Goal: Contribute content: Contribute content

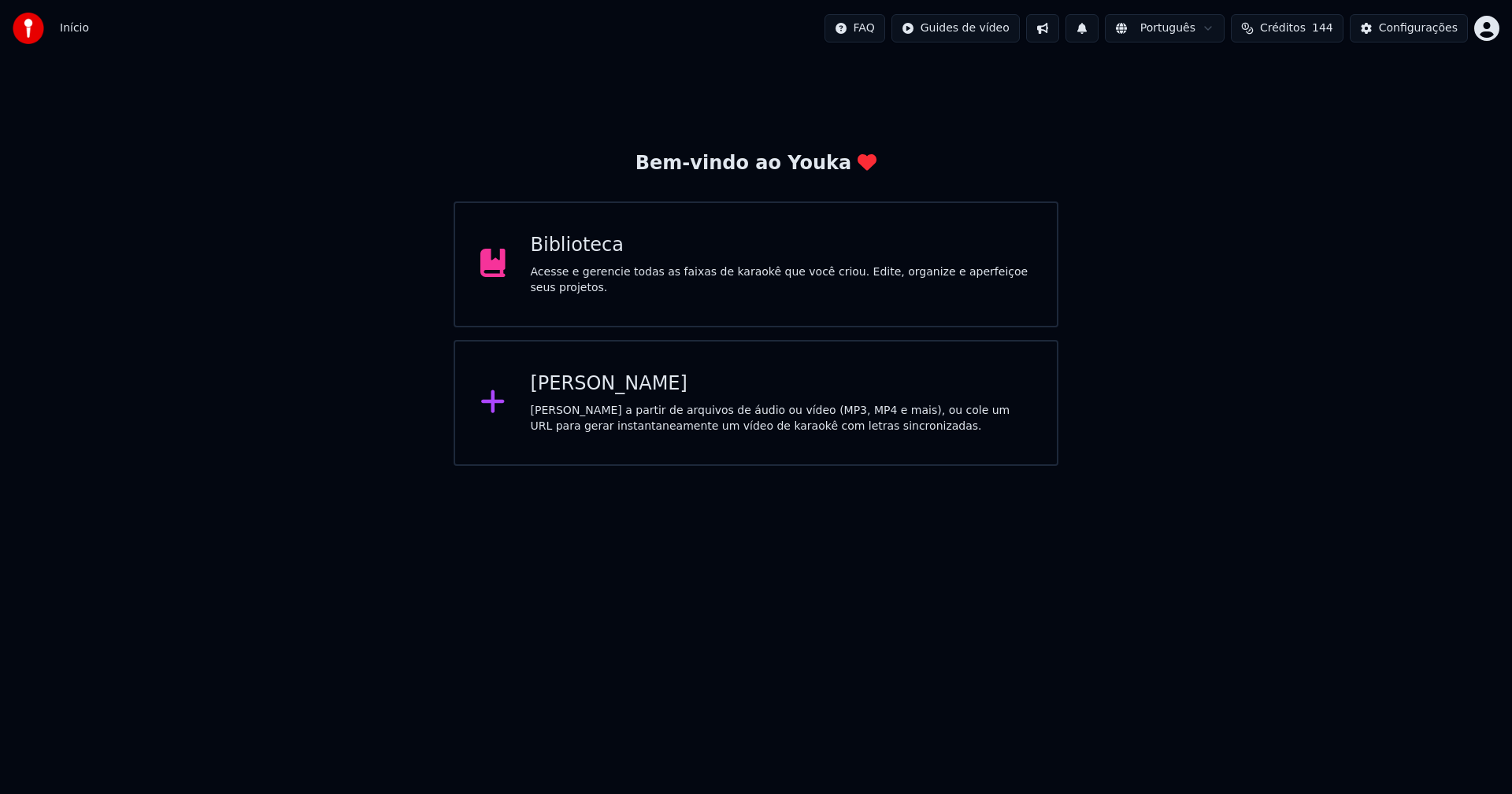
click at [528, 255] on div "Biblioteca Acesse e gerencie todas as faixas de karaokê que você criou. Edite, …" at bounding box center [756, 265] width 605 height 126
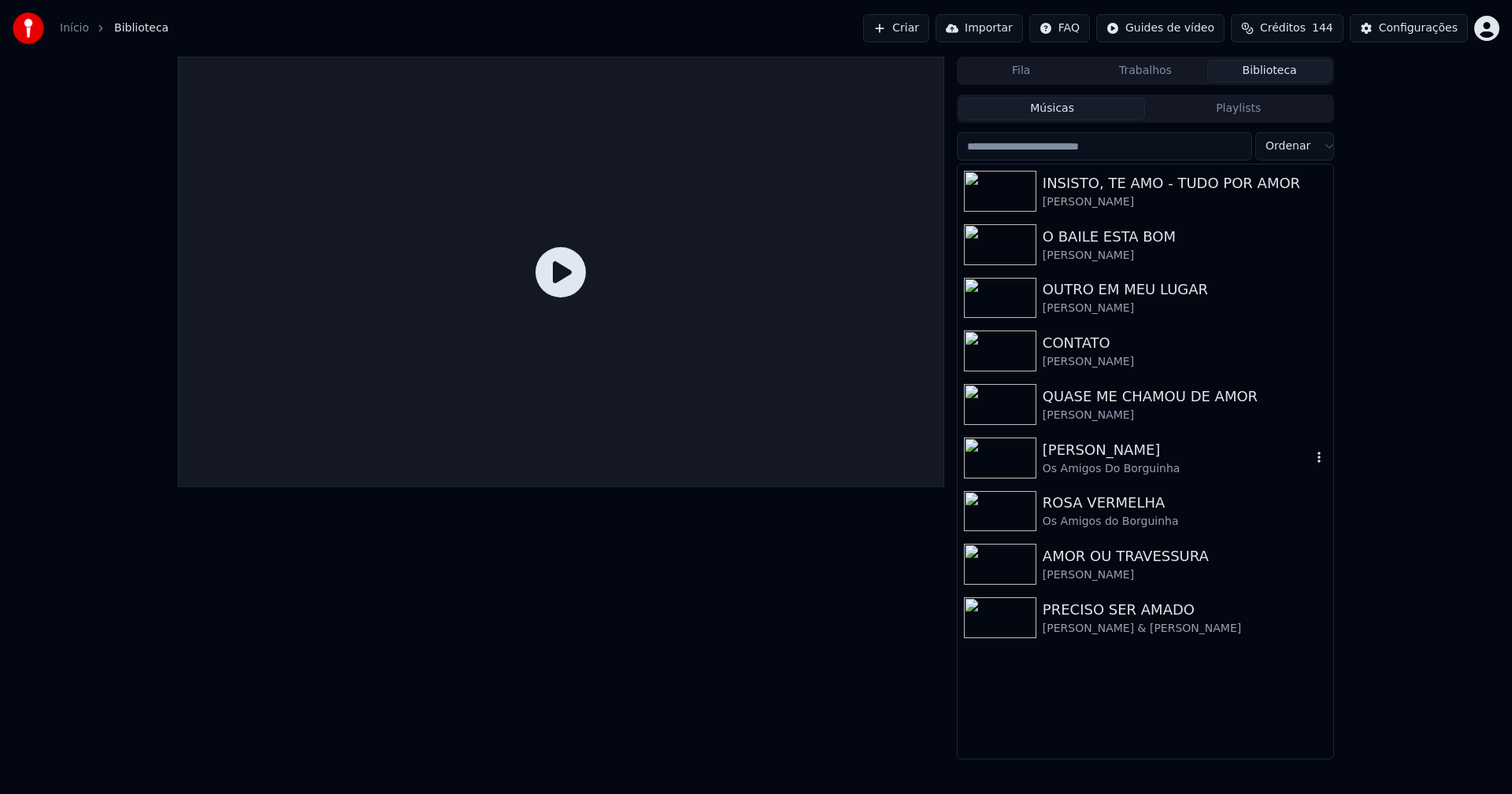
click at [1095, 461] on div "Os Amigos Do Borguinha" at bounding box center [1176, 469] width 268 height 15
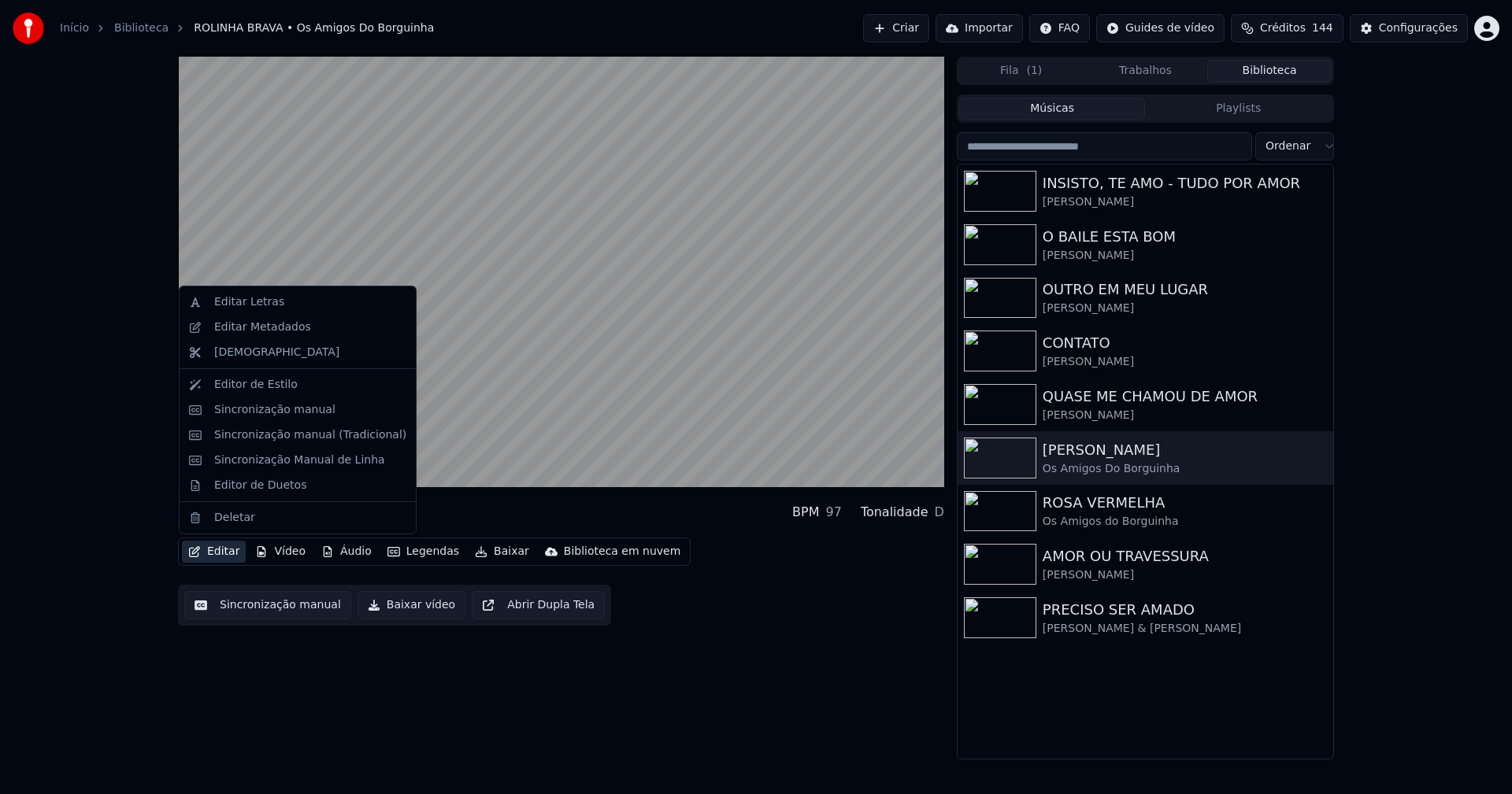
click at [226, 555] on button "Editar" at bounding box center [213, 552] width 64 height 22
click at [258, 484] on div "Editor de Duetos" at bounding box center [260, 486] width 92 height 15
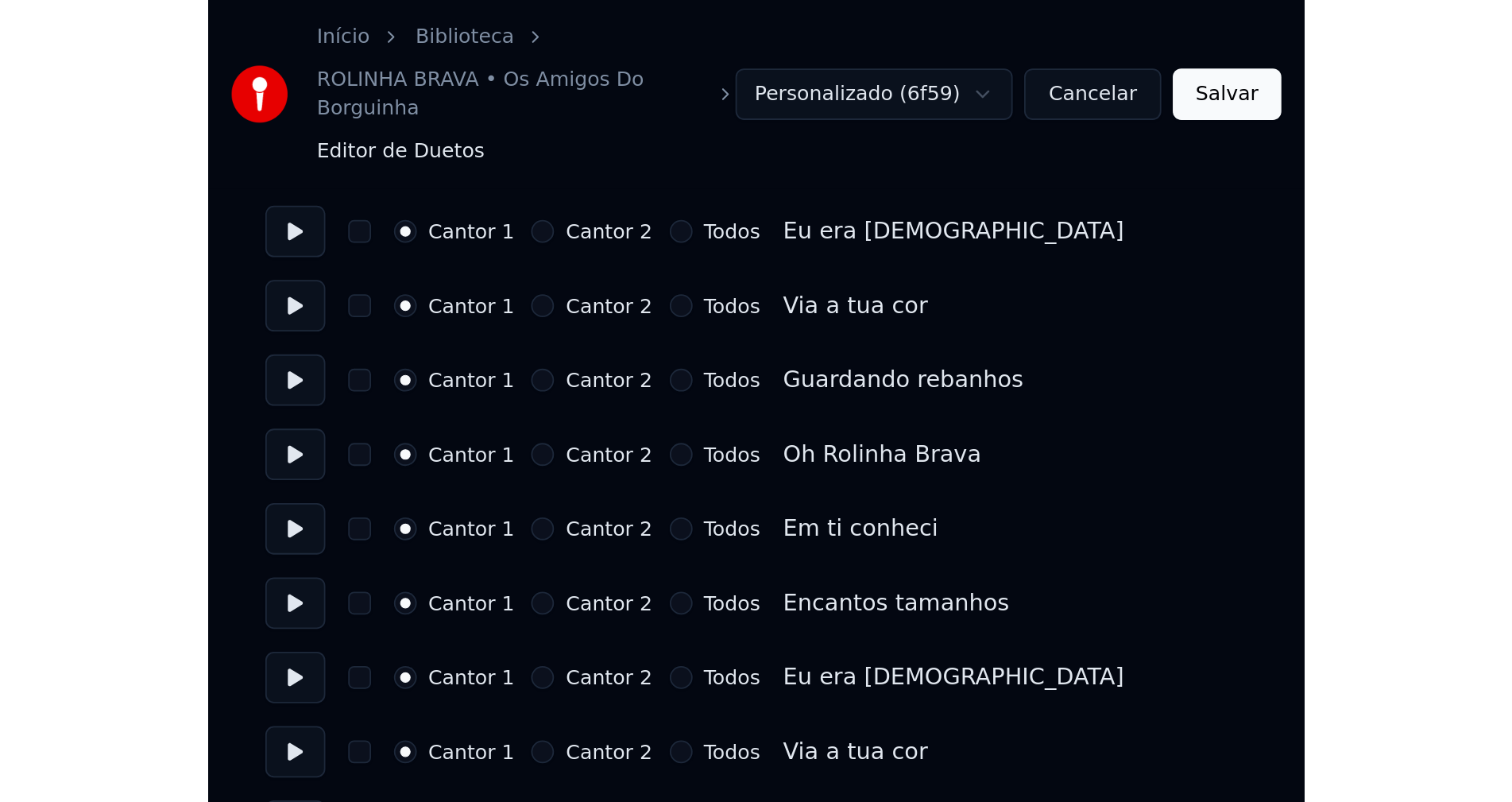
scroll to position [636, 0]
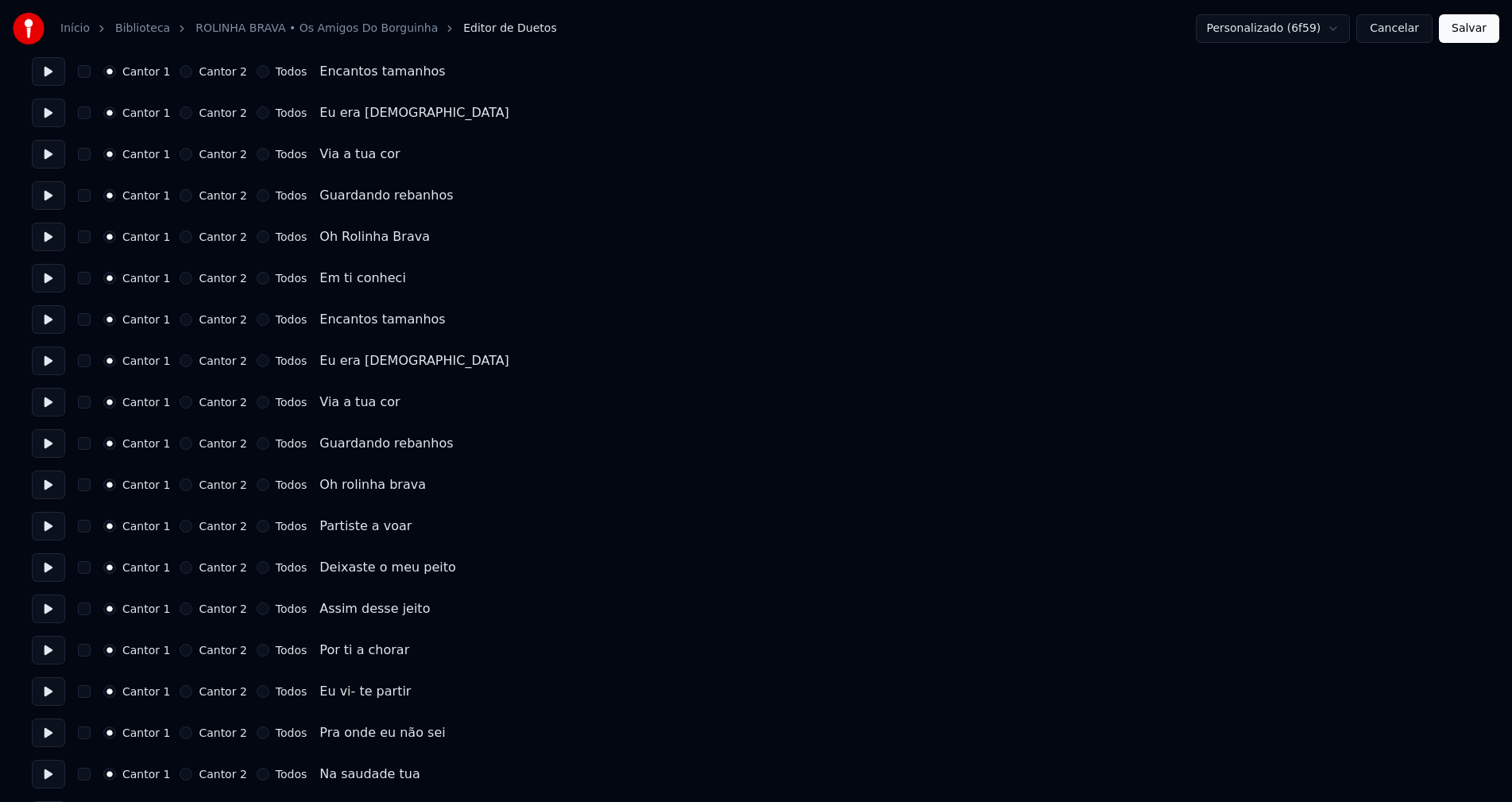
click at [1378, 27] on button "Cancelar" at bounding box center [1394, 28] width 77 height 28
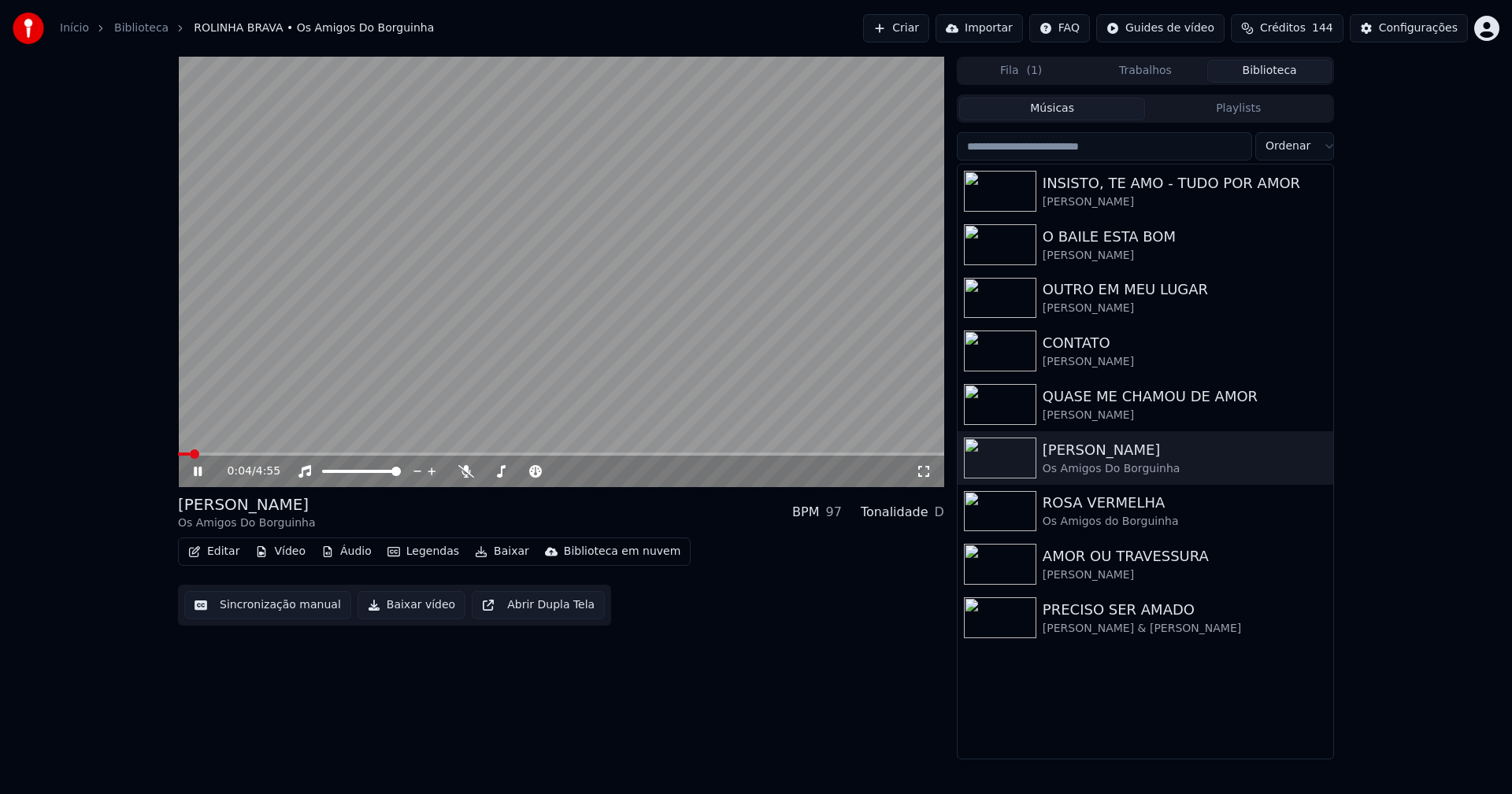
click at [196, 472] on icon at bounding box center [197, 471] width 8 height 9
click at [233, 551] on button "Editar" at bounding box center [213, 552] width 64 height 22
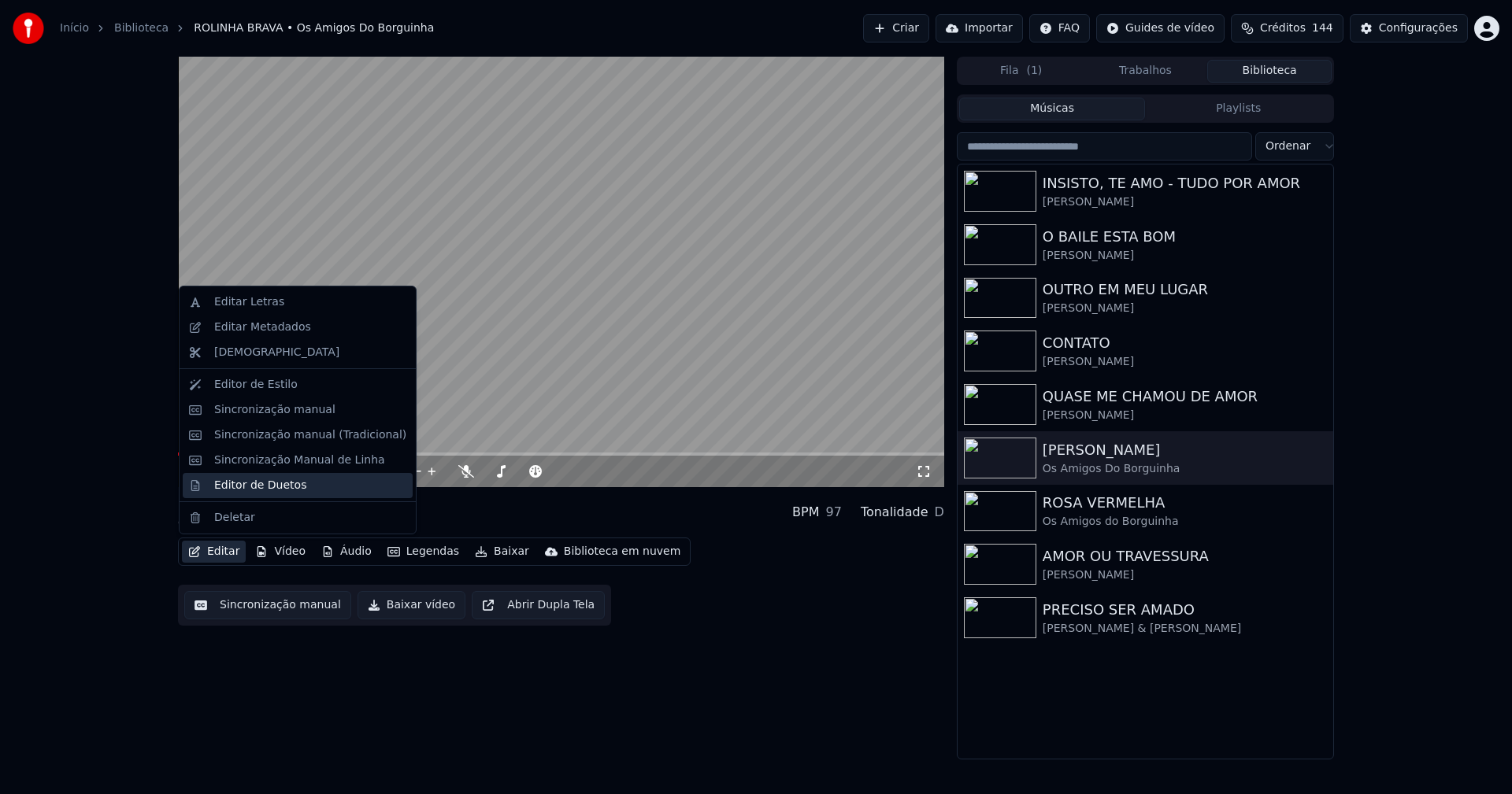
click at [242, 493] on div "Editor de Duetos" at bounding box center [297, 486] width 230 height 26
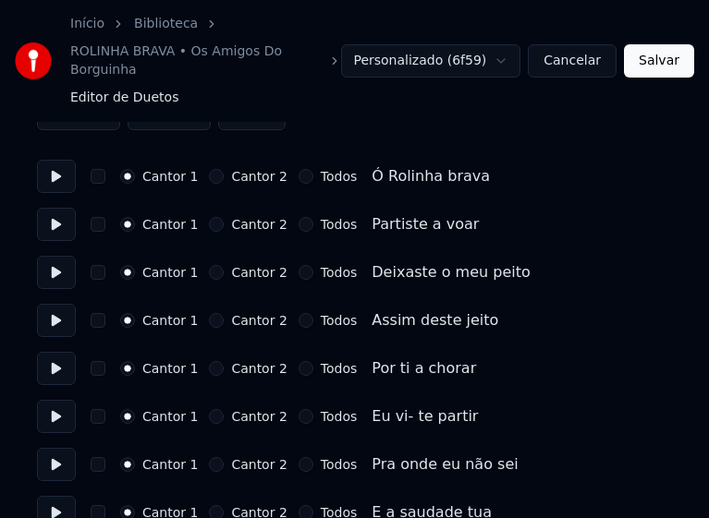
scroll to position [92, 0]
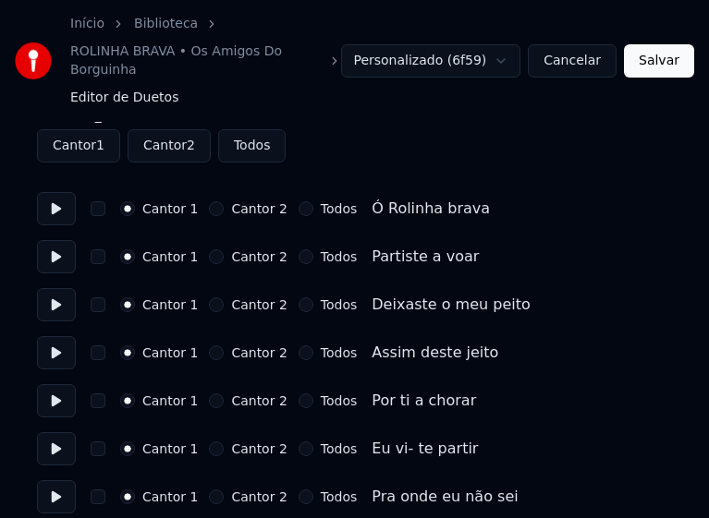
click at [298, 249] on button "Todos" at bounding box center [305, 256] width 15 height 15
click at [298, 298] on button "Todos" at bounding box center [305, 305] width 15 height 15
click at [298, 346] on button "Todos" at bounding box center [305, 353] width 15 height 15
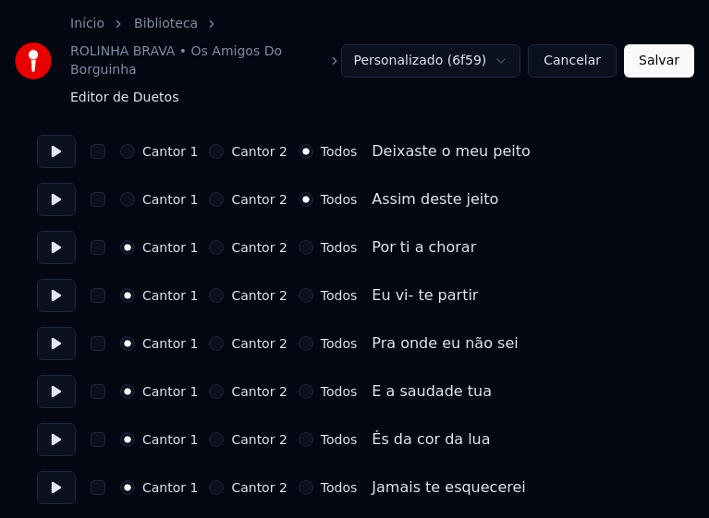
scroll to position [277, 0]
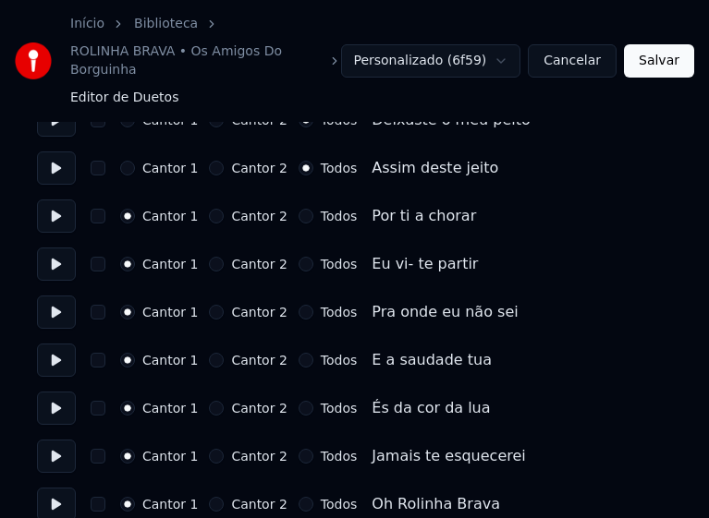
click at [298, 209] on button "Todos" at bounding box center [305, 216] width 15 height 15
click at [298, 305] on button "Todos" at bounding box center [305, 312] width 15 height 15
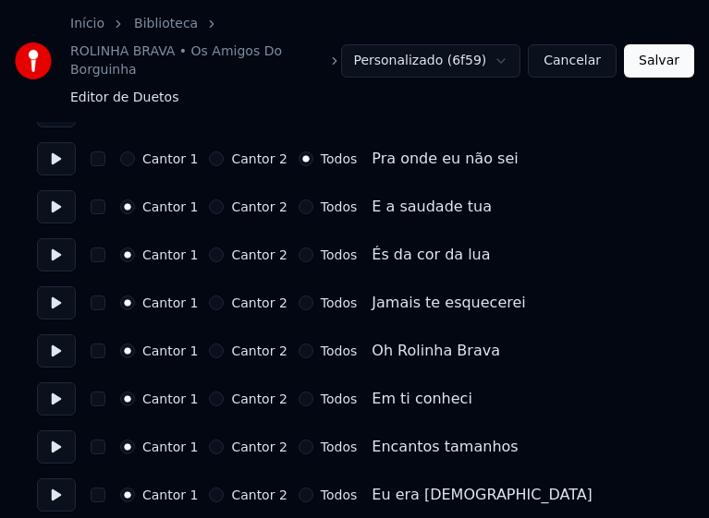
scroll to position [462, 0]
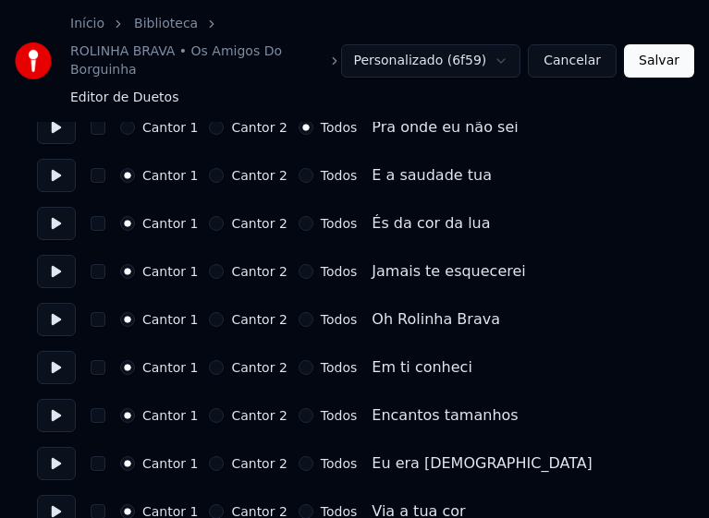
click at [298, 168] on button "Todos" at bounding box center [305, 175] width 15 height 15
click at [298, 216] on button "Todos" at bounding box center [305, 223] width 15 height 15
click at [298, 264] on button "Todos" at bounding box center [305, 271] width 15 height 15
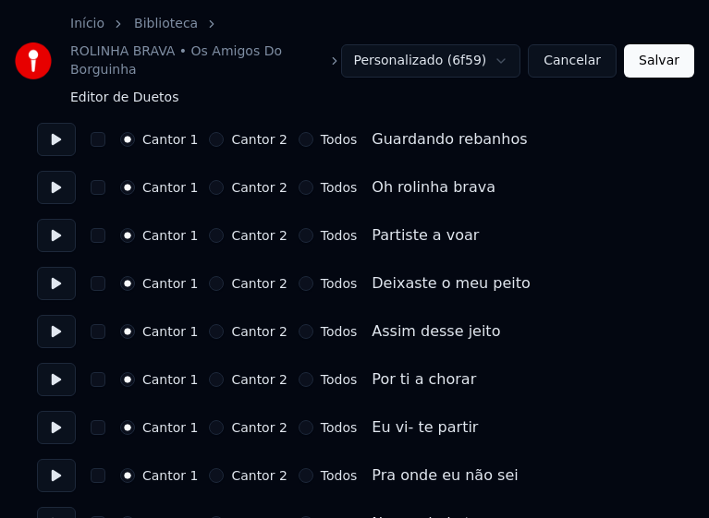
scroll to position [1201, 0]
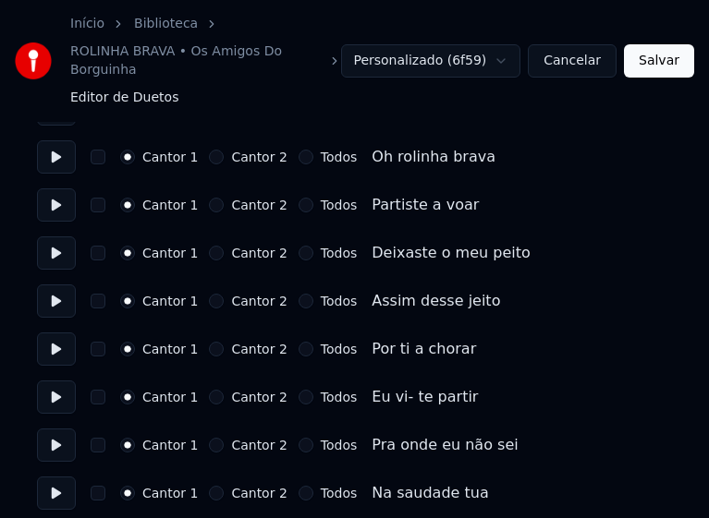
click at [298, 198] on button "Todos" at bounding box center [305, 205] width 15 height 15
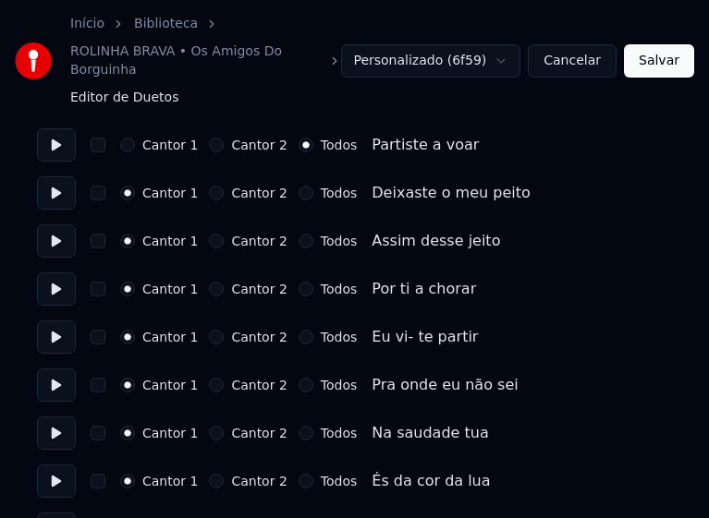
scroll to position [1294, 0]
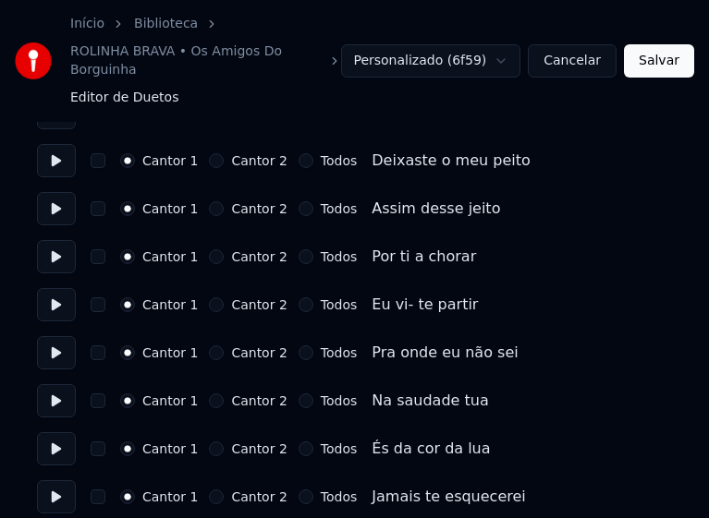
click at [298, 153] on button "Todos" at bounding box center [305, 160] width 15 height 15
click at [298, 201] on button "Todos" at bounding box center [305, 208] width 15 height 15
click at [298, 249] on button "Todos" at bounding box center [305, 256] width 15 height 15
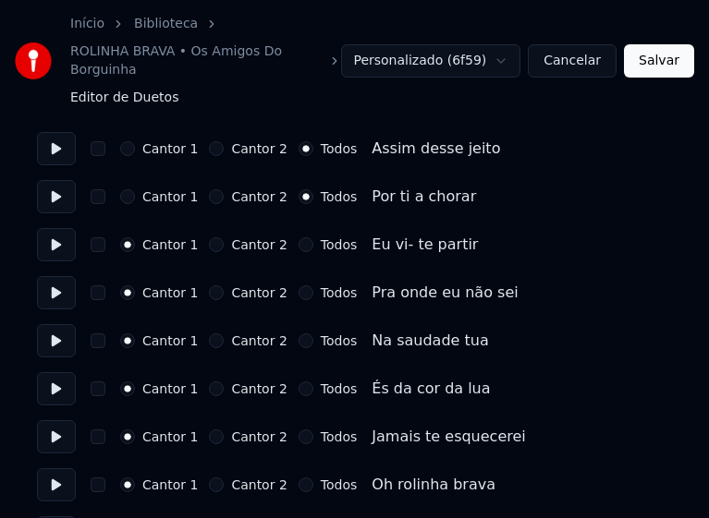
scroll to position [1386, 0]
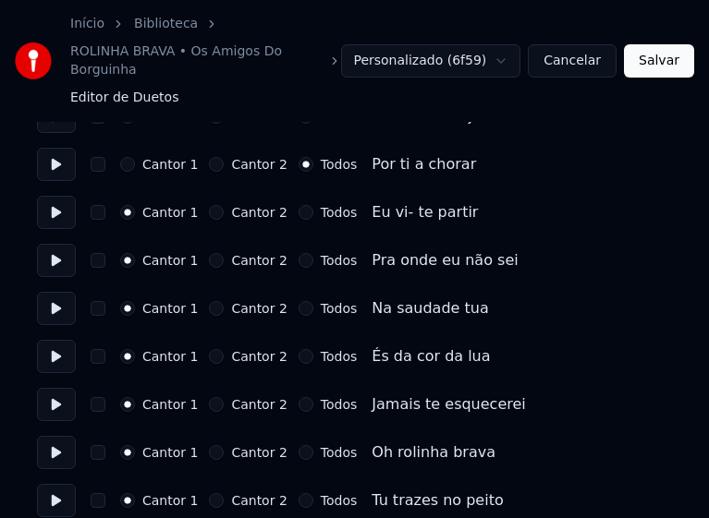
click at [298, 253] on button "Todos" at bounding box center [305, 260] width 15 height 15
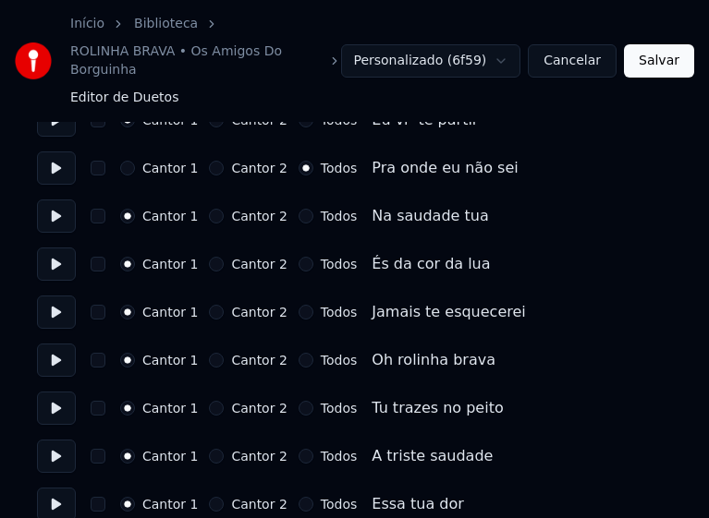
click at [298, 209] on button "Todos" at bounding box center [305, 216] width 15 height 15
click at [298, 257] on button "Todos" at bounding box center [305, 264] width 15 height 15
click at [298, 305] on button "Todos" at bounding box center [305, 312] width 15 height 15
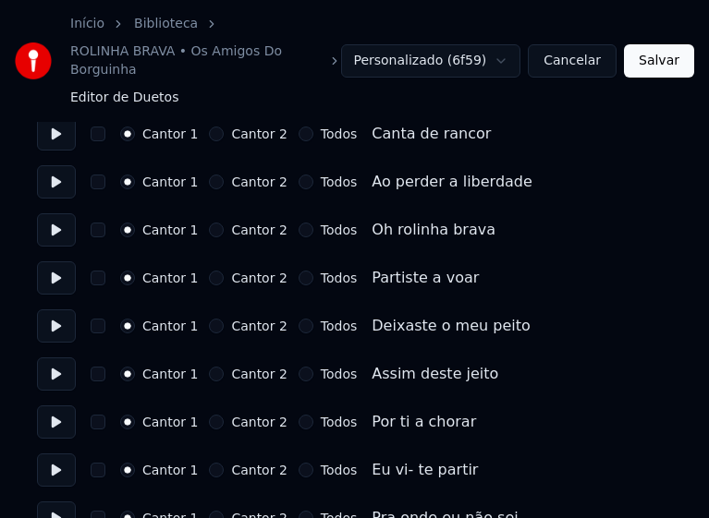
scroll to position [2218, 0]
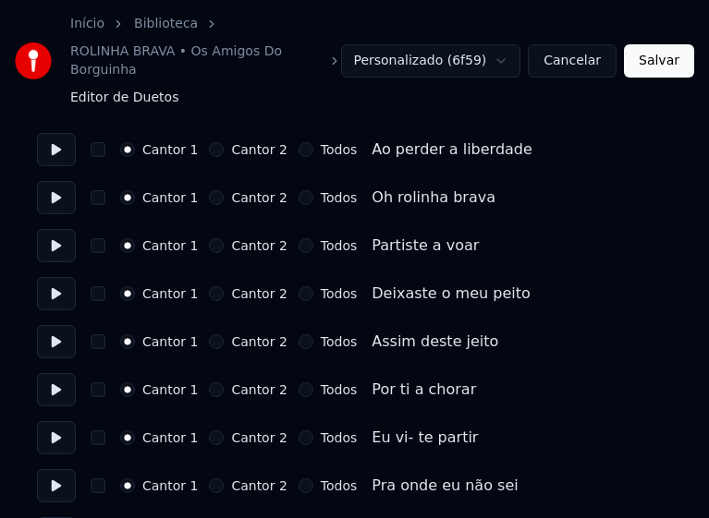
click at [298, 238] on button "Todos" at bounding box center [305, 245] width 15 height 15
click at [298, 286] on button "Todos" at bounding box center [305, 293] width 15 height 15
click at [298, 335] on button "Todos" at bounding box center [305, 342] width 15 height 15
click at [298, 383] on button "Todos" at bounding box center [305, 390] width 15 height 15
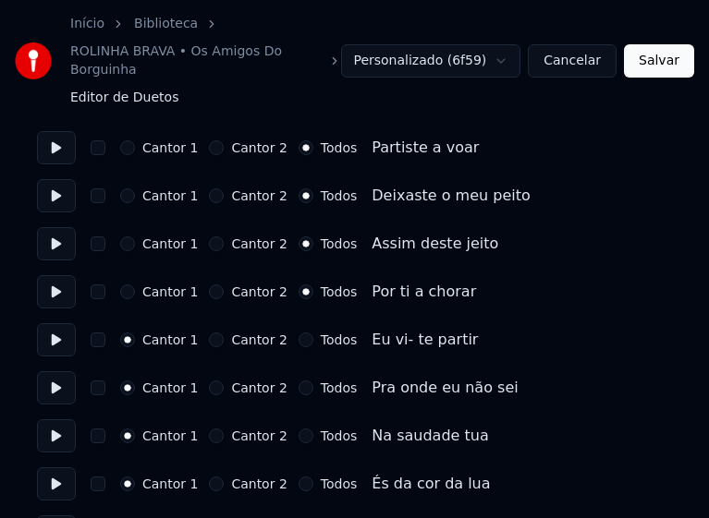
scroll to position [2403, 0]
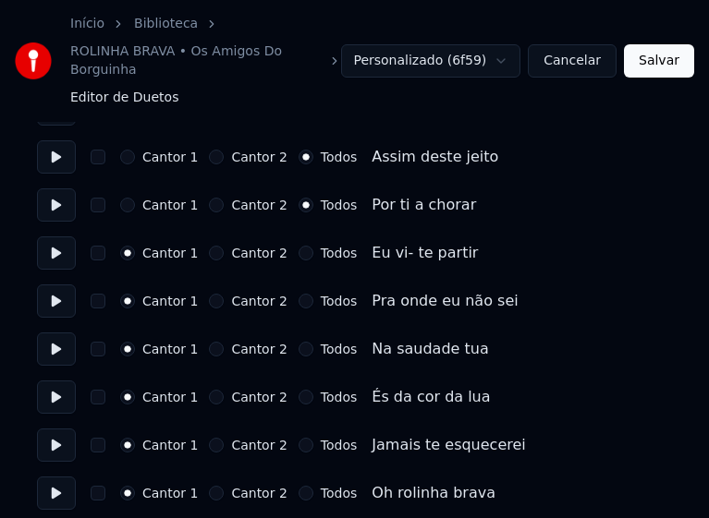
click at [298, 294] on button "Todos" at bounding box center [305, 301] width 15 height 15
click at [298, 342] on button "Todos" at bounding box center [305, 349] width 15 height 15
click at [298, 390] on button "Todos" at bounding box center [305, 397] width 15 height 15
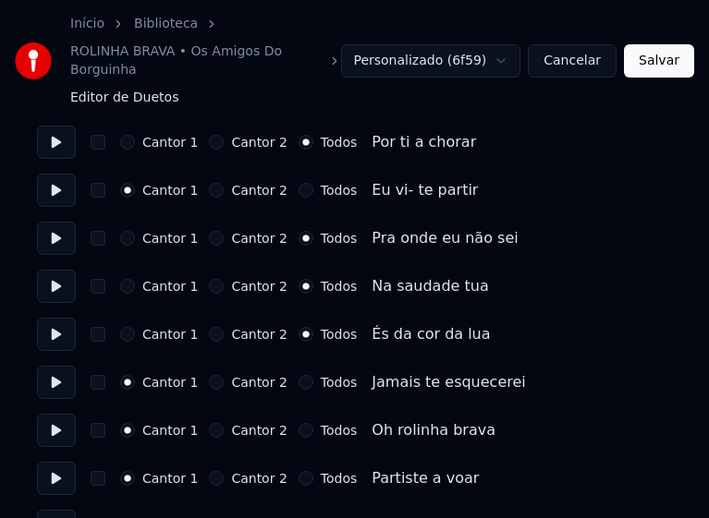
scroll to position [2587, 0]
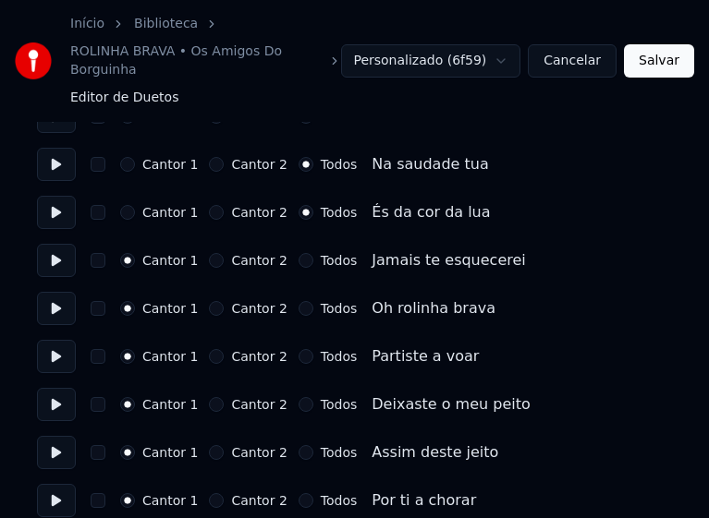
click at [298, 253] on button "Todos" at bounding box center [305, 260] width 15 height 15
click at [298, 349] on button "Todos" at bounding box center [305, 356] width 15 height 15
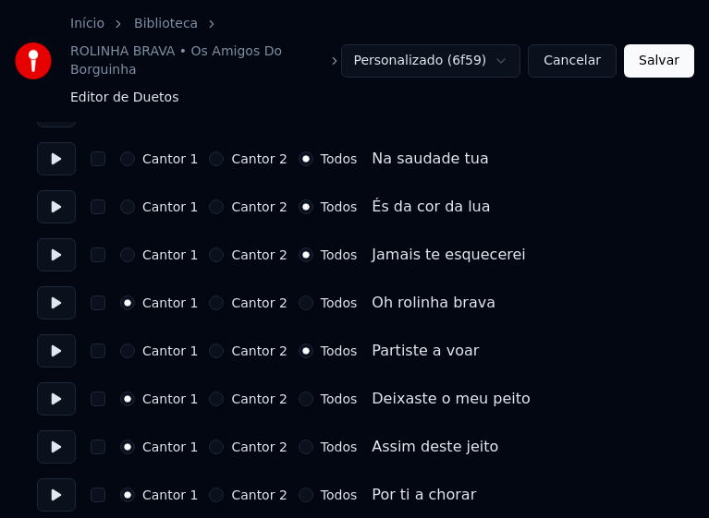
scroll to position [2680, 0]
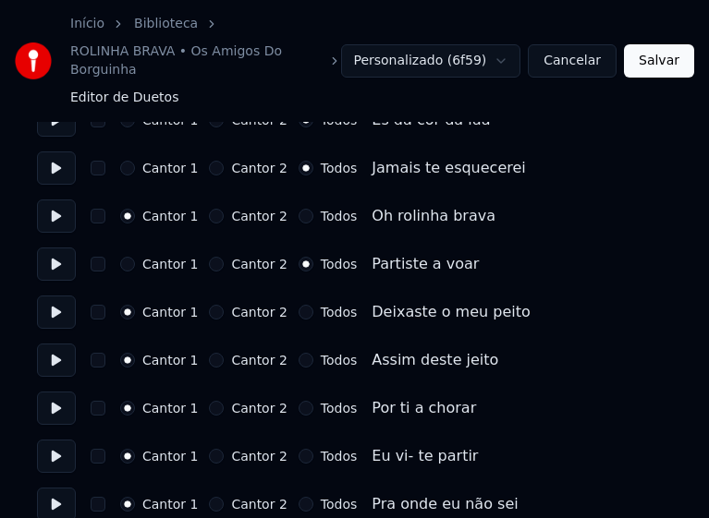
click at [298, 305] on button "Todos" at bounding box center [305, 312] width 15 height 15
click at [298, 353] on button "Todos" at bounding box center [305, 360] width 15 height 15
click at [298, 401] on button "Todos" at bounding box center [305, 408] width 15 height 15
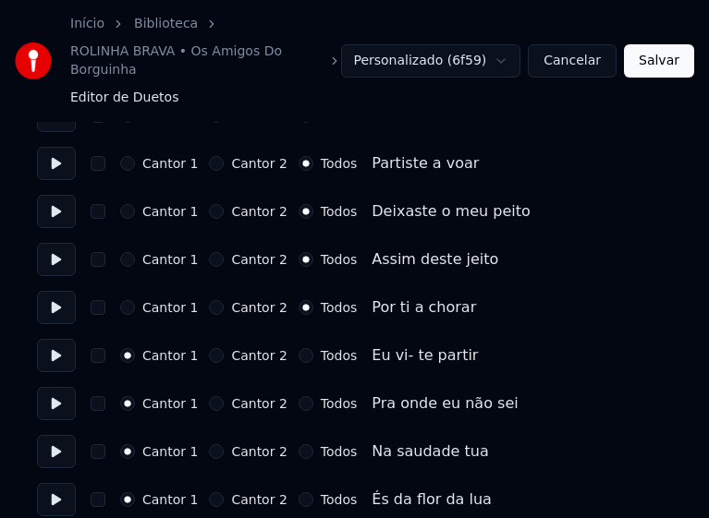
scroll to position [2865, 0]
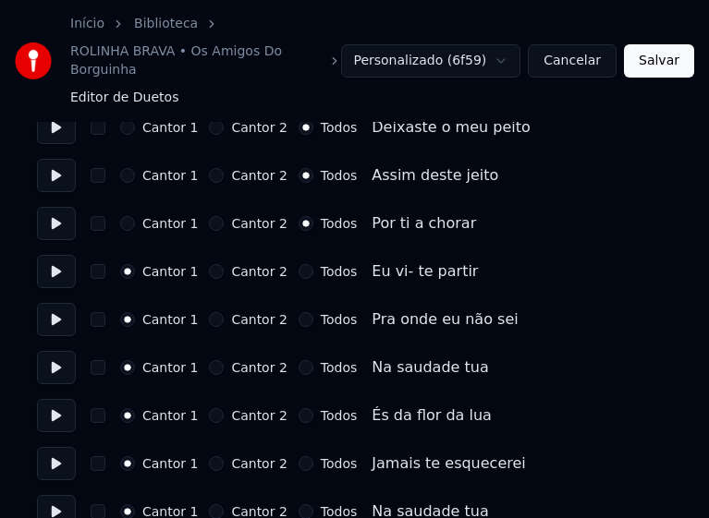
click at [298, 312] on button "Todos" at bounding box center [305, 319] width 15 height 15
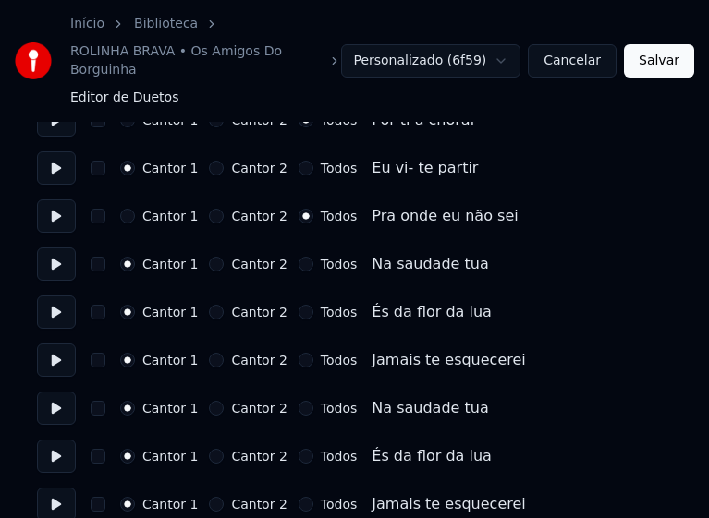
scroll to position [2971, 0]
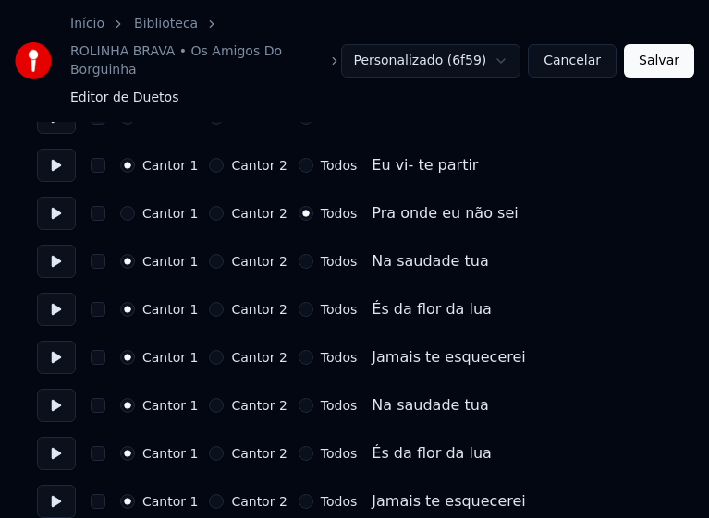
click at [298, 254] on button "Todos" at bounding box center [305, 261] width 15 height 15
click at [298, 302] on button "Todos" at bounding box center [305, 309] width 15 height 15
click at [298, 350] on button "Todos" at bounding box center [305, 357] width 15 height 15
click at [298, 398] on button "Todos" at bounding box center [305, 405] width 15 height 15
click at [298, 446] on button "Todos" at bounding box center [305, 453] width 15 height 15
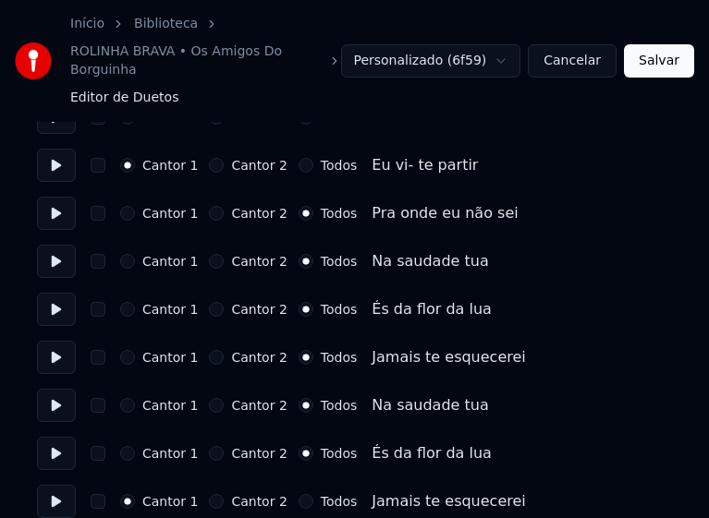
click at [298, 494] on button "Todos" at bounding box center [305, 501] width 15 height 15
click at [662, 57] on button "Salvar" at bounding box center [659, 60] width 70 height 33
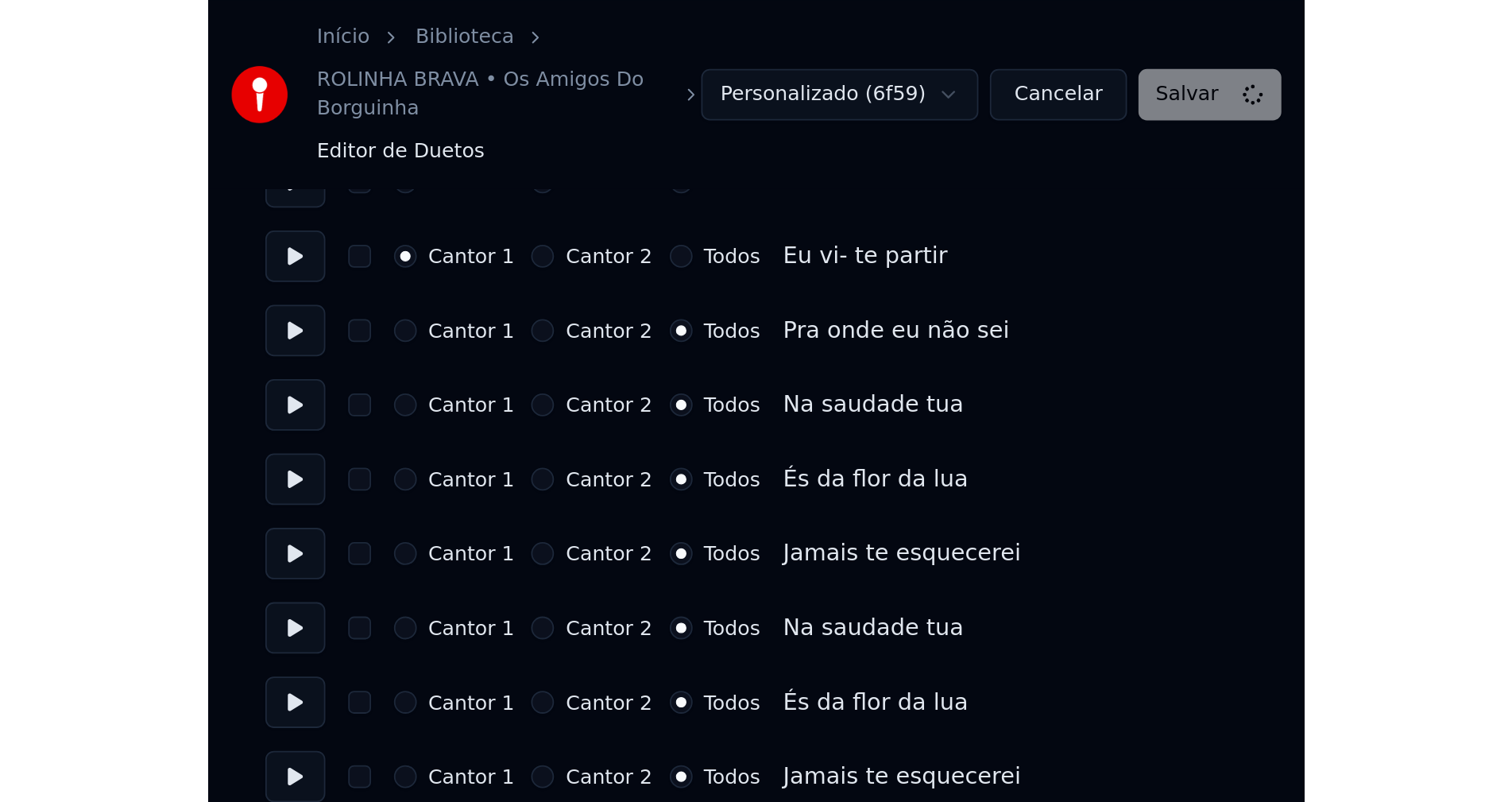
scroll to position [2168, 0]
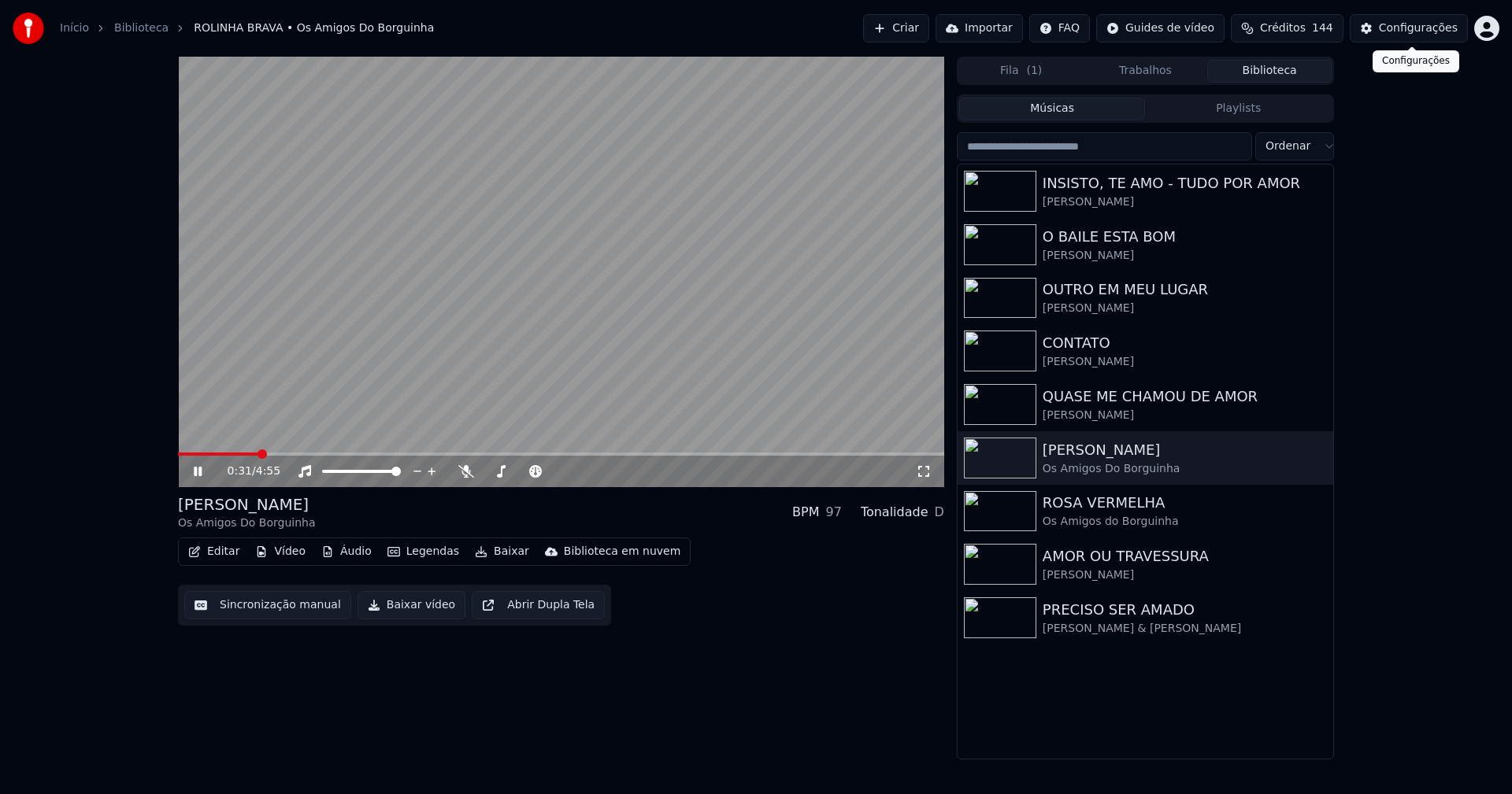
click at [1434, 26] on div "Configurações" at bounding box center [1418, 28] width 78 height 15
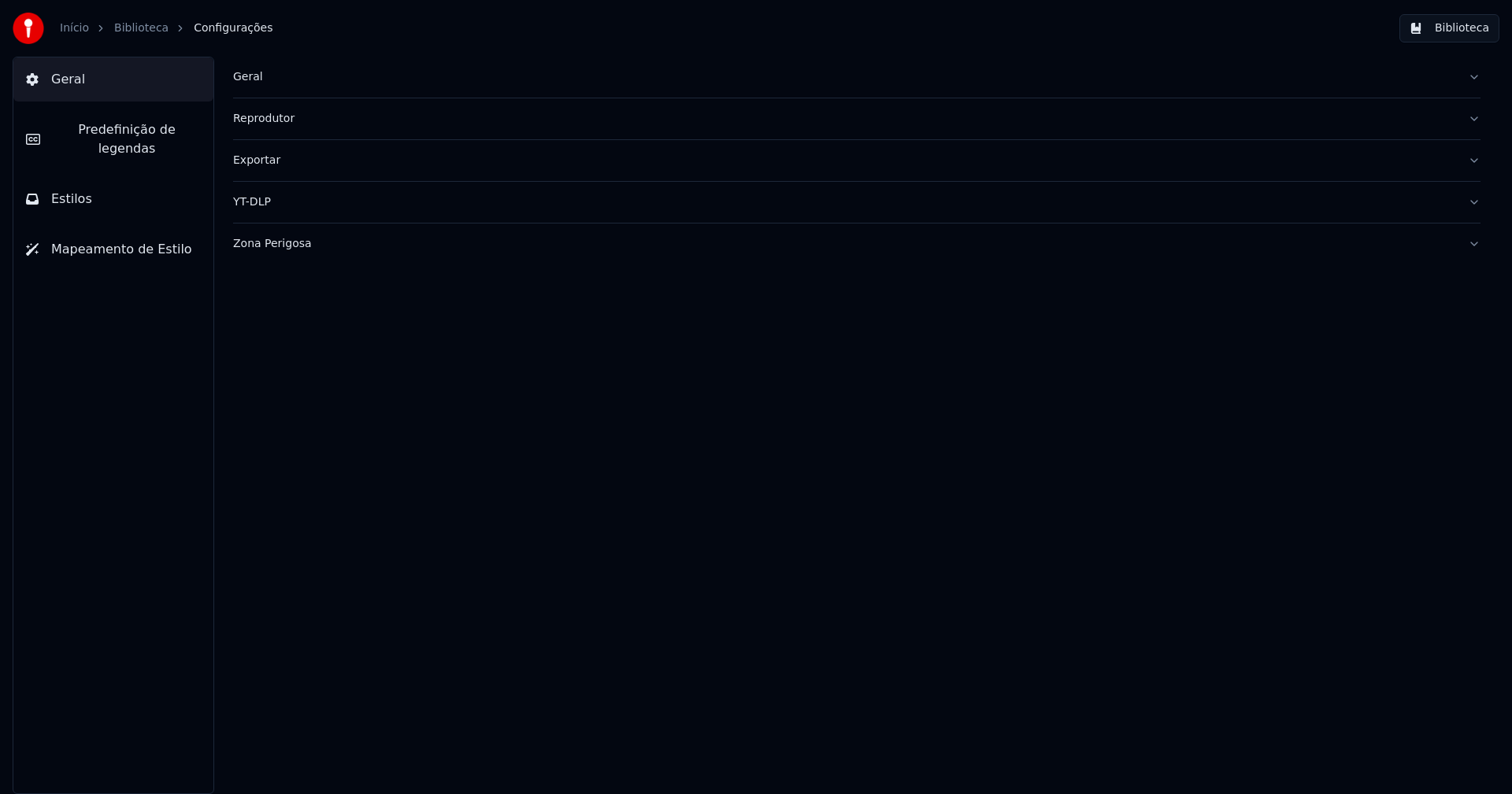
click at [122, 182] on button "Estilos" at bounding box center [113, 199] width 200 height 44
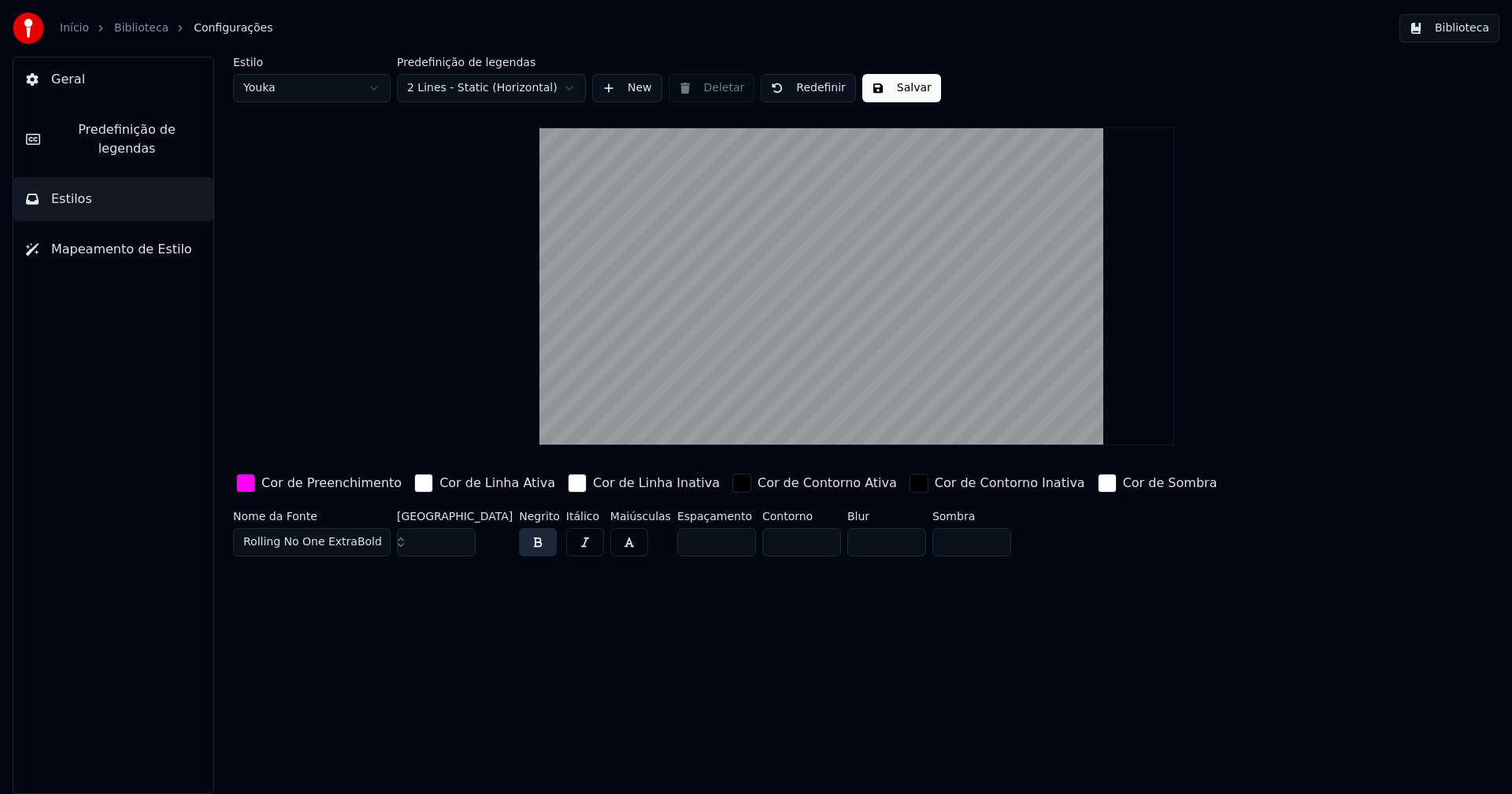
drag, startPoint x: 254, startPoint y: 483, endPoint x: 253, endPoint y: 495, distance: 12.0
click at [253, 483] on div "button" at bounding box center [245, 483] width 19 height 19
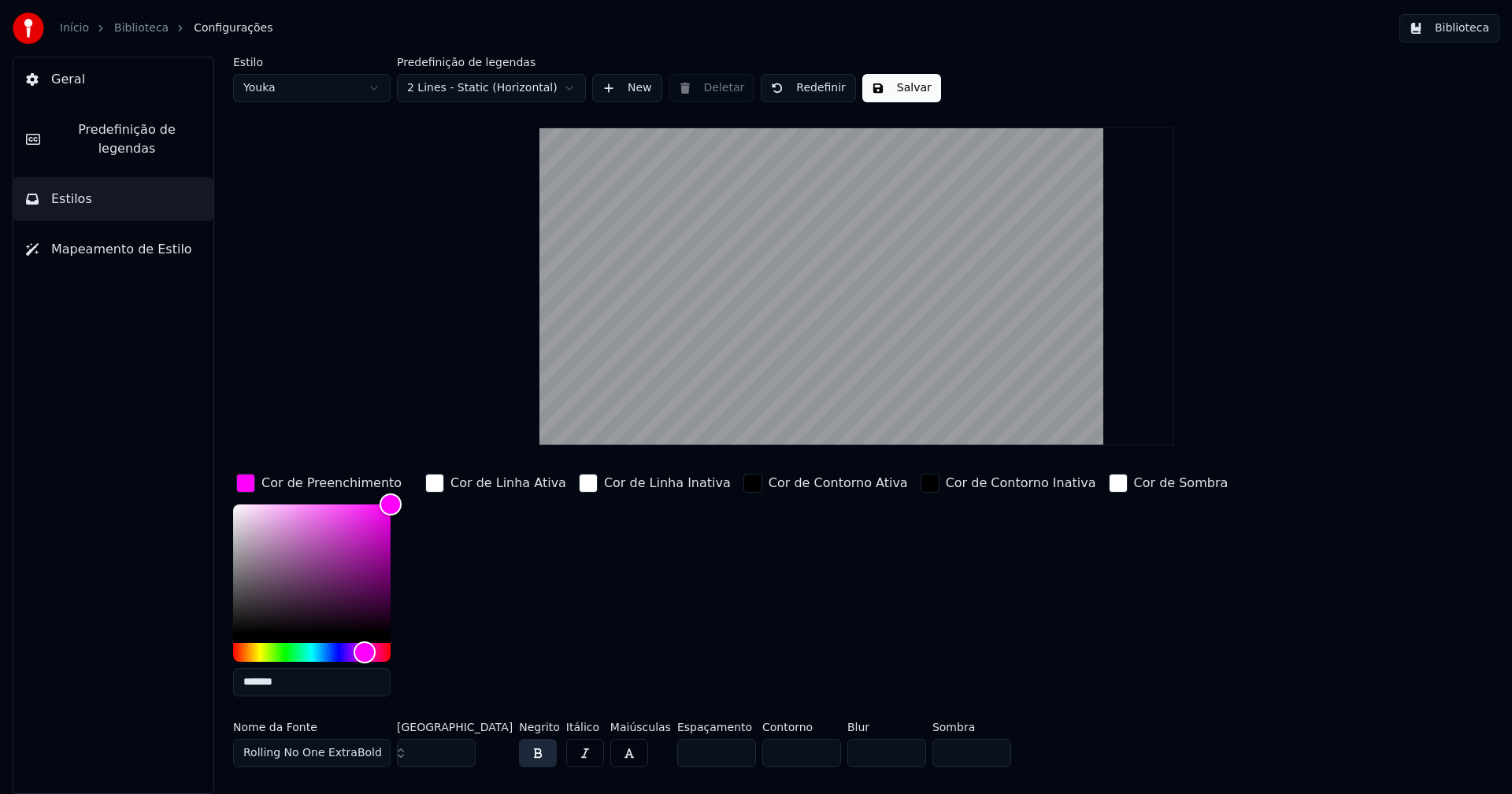
click at [309, 685] on input "*******" at bounding box center [312, 682] width 158 height 28
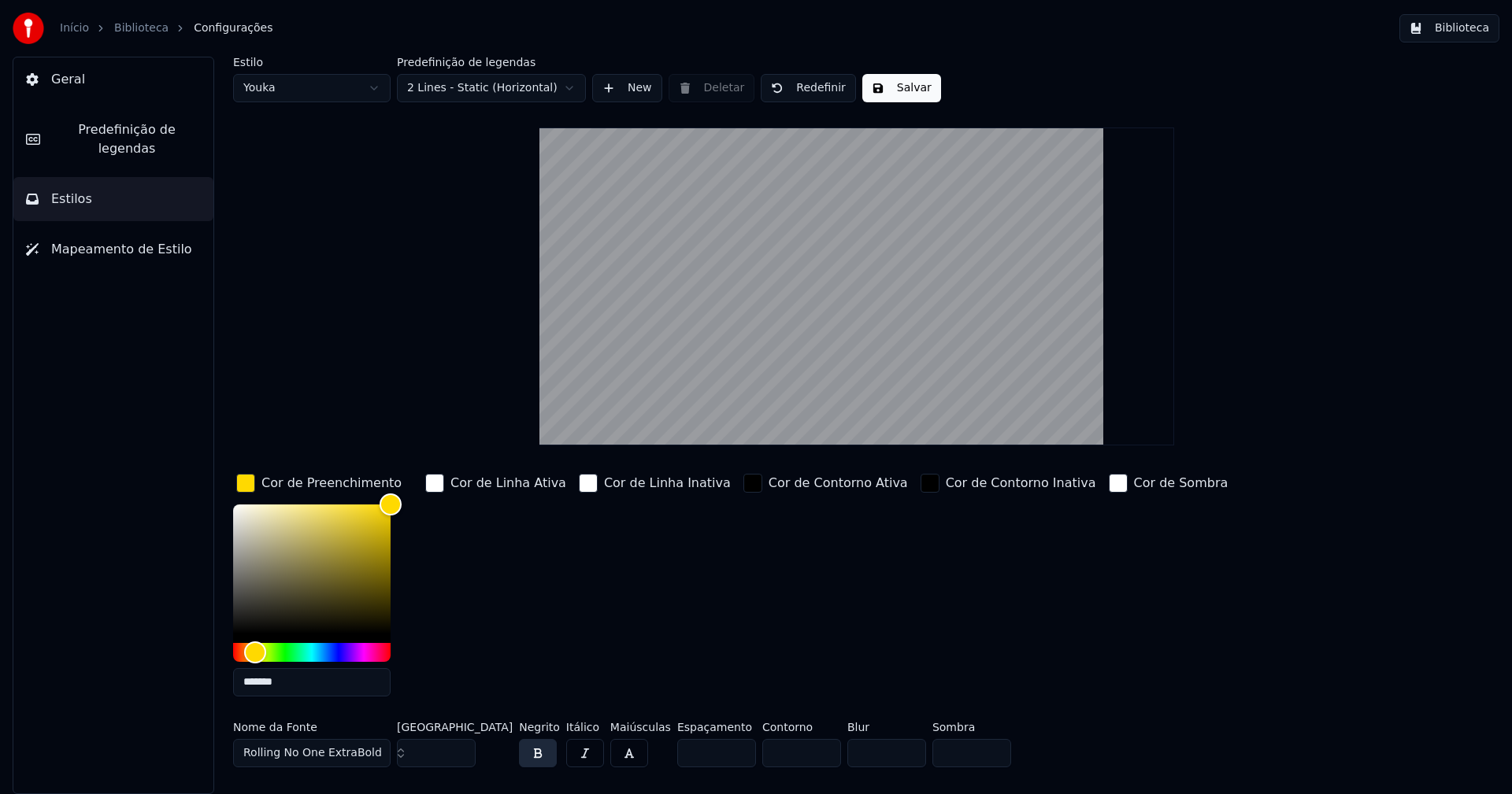
type input "*******"
click at [242, 490] on div "button" at bounding box center [245, 483] width 19 height 19
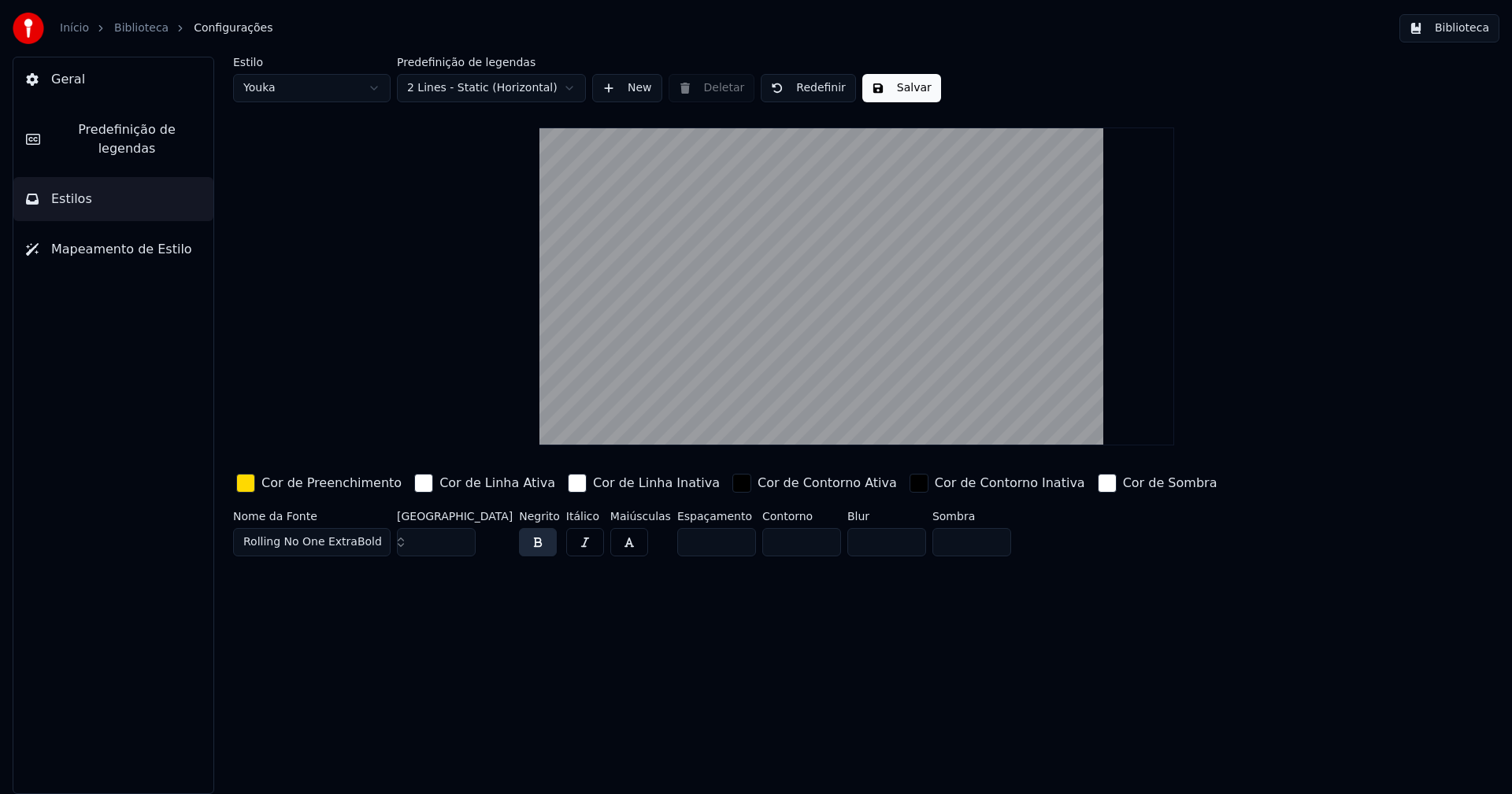
click at [893, 90] on button "Salvar" at bounding box center [902, 88] width 78 height 28
click at [1462, 26] on button "Biblioteca" at bounding box center [1449, 28] width 100 height 28
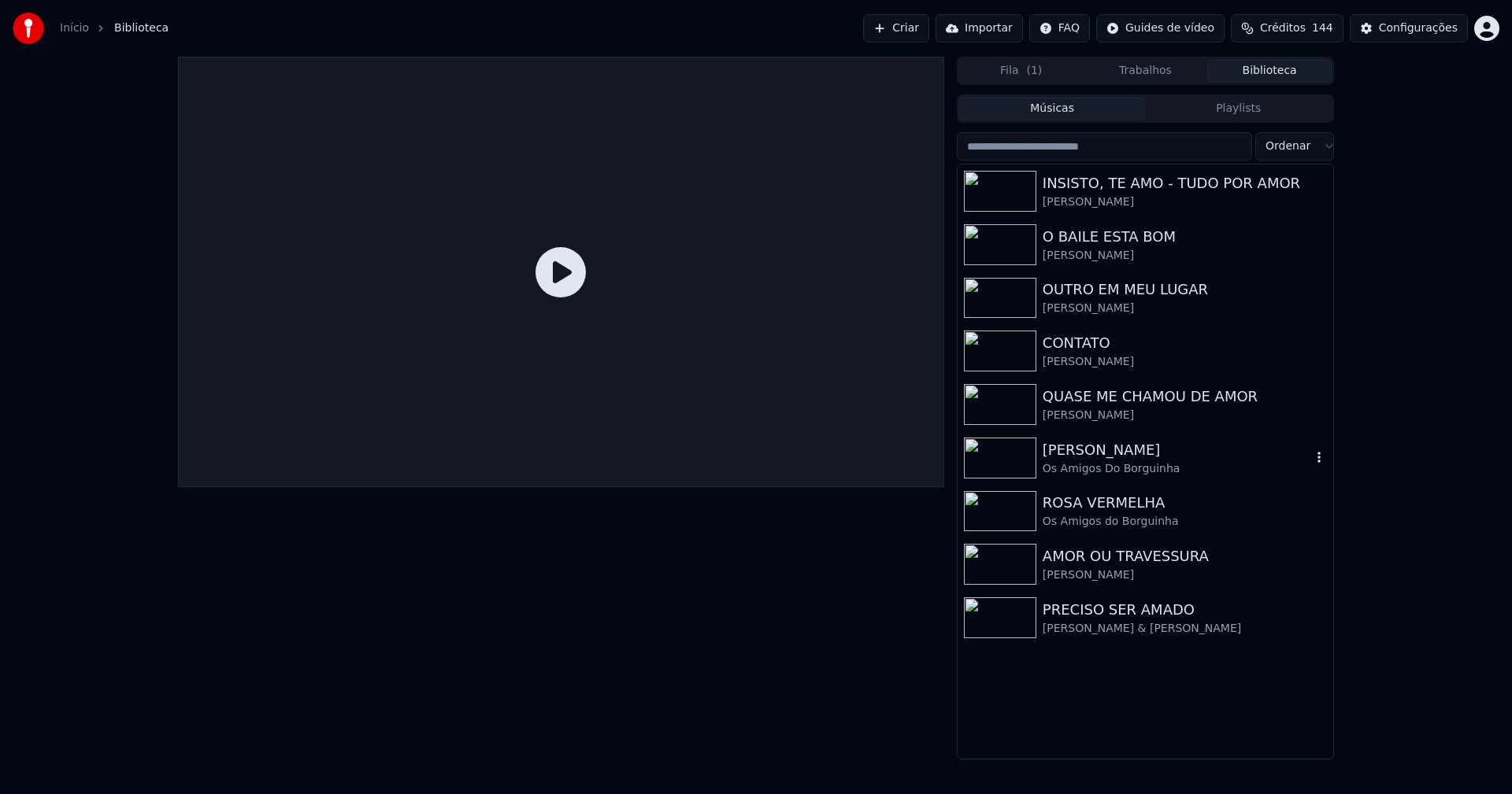
drag, startPoint x: 1122, startPoint y: 462, endPoint x: 1238, endPoint y: 395, distance: 134.0
click at [1123, 462] on div "Os Amigos Do Borguinha" at bounding box center [1176, 469] width 268 height 15
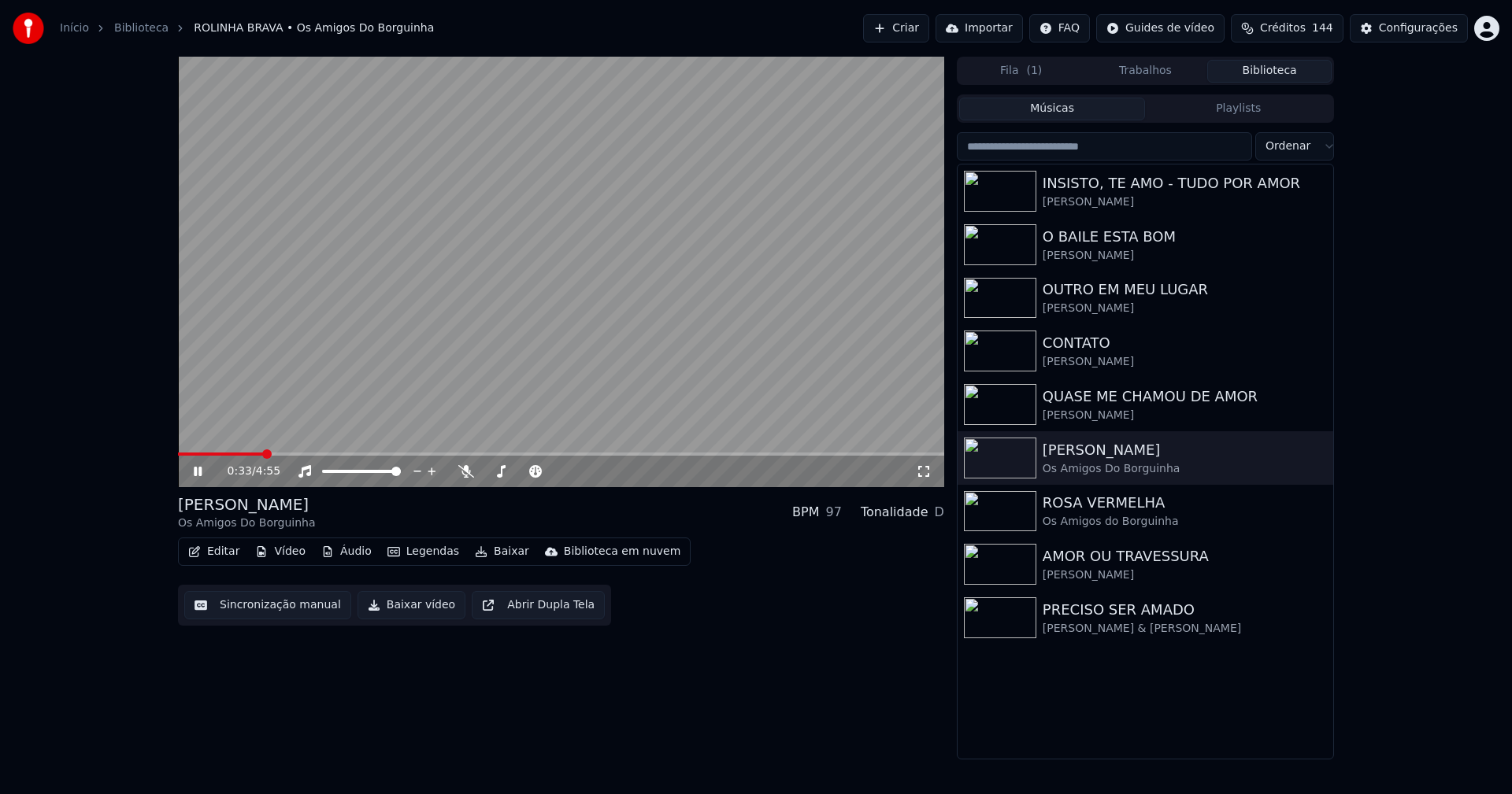
click at [263, 454] on span at bounding box center [561, 454] width 766 height 3
click at [201, 479] on div "1:49 / 4:55" at bounding box center [561, 471] width 753 height 15
click at [228, 555] on button "Editar" at bounding box center [213, 552] width 64 height 22
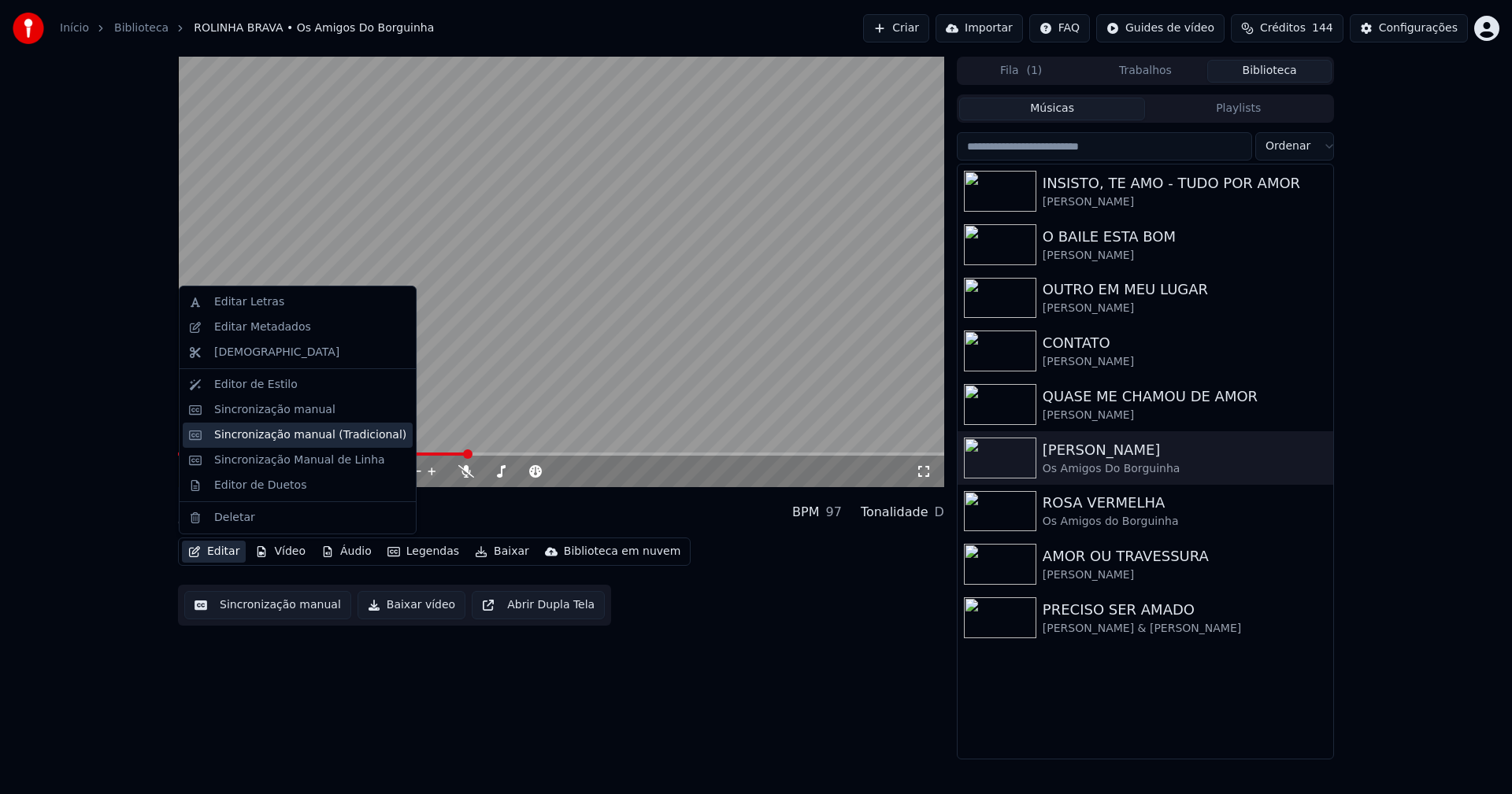
click at [273, 432] on div "Sincronização manual (Tradicional)" at bounding box center [309, 435] width 192 height 15
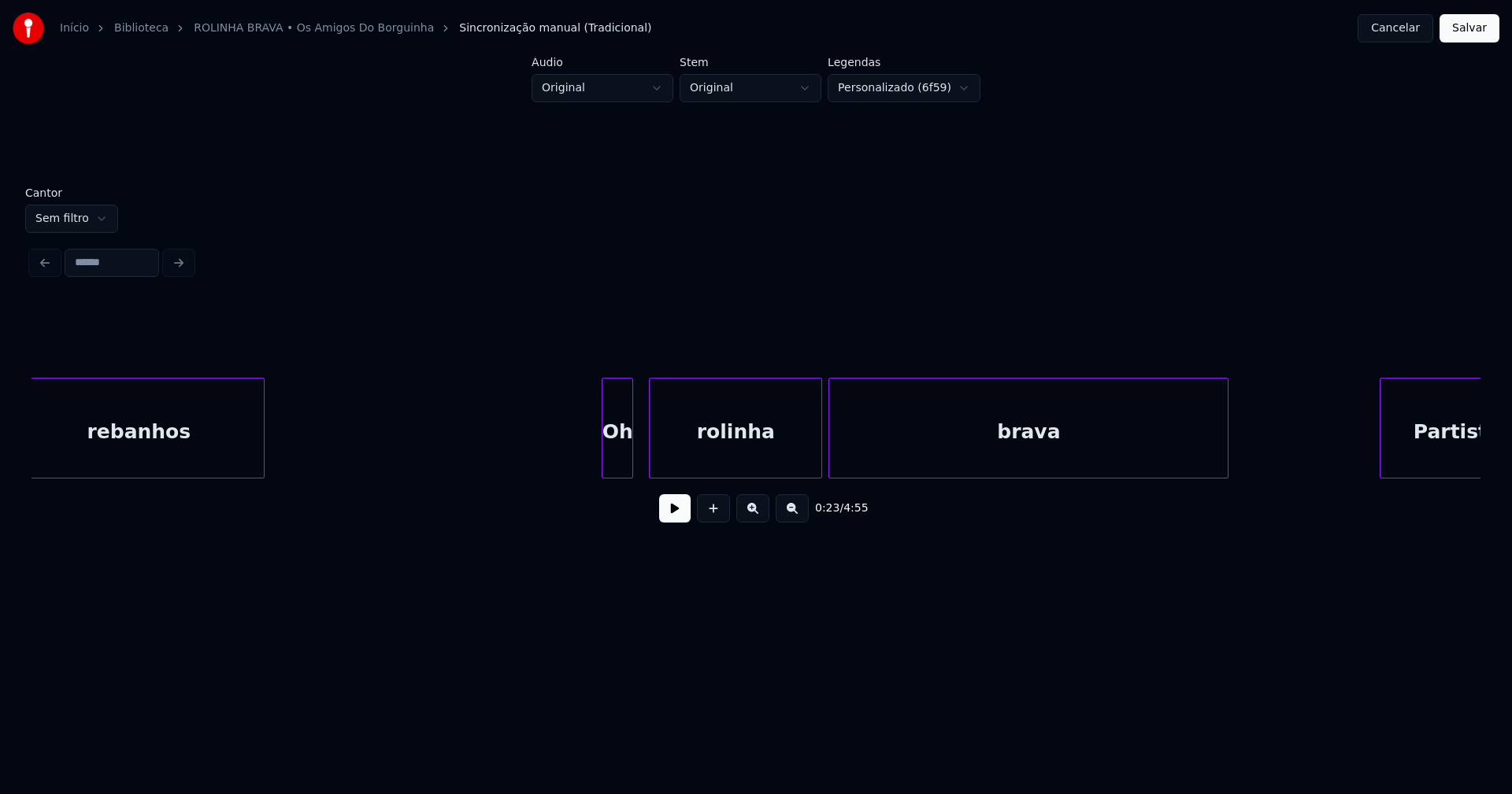
scroll to position [0, 15674]
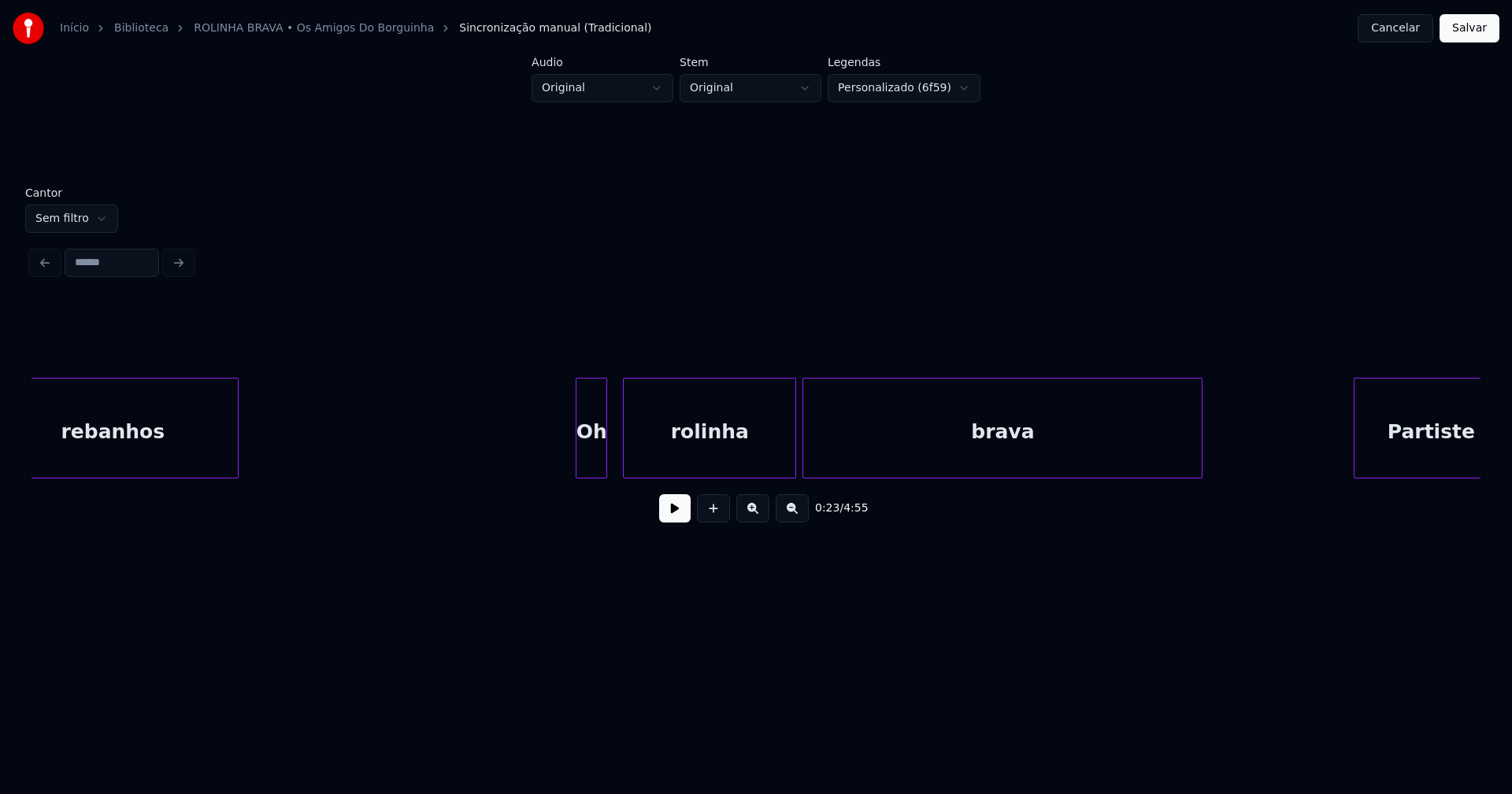
click at [704, 454] on div "rolinha" at bounding box center [709, 432] width 171 height 107
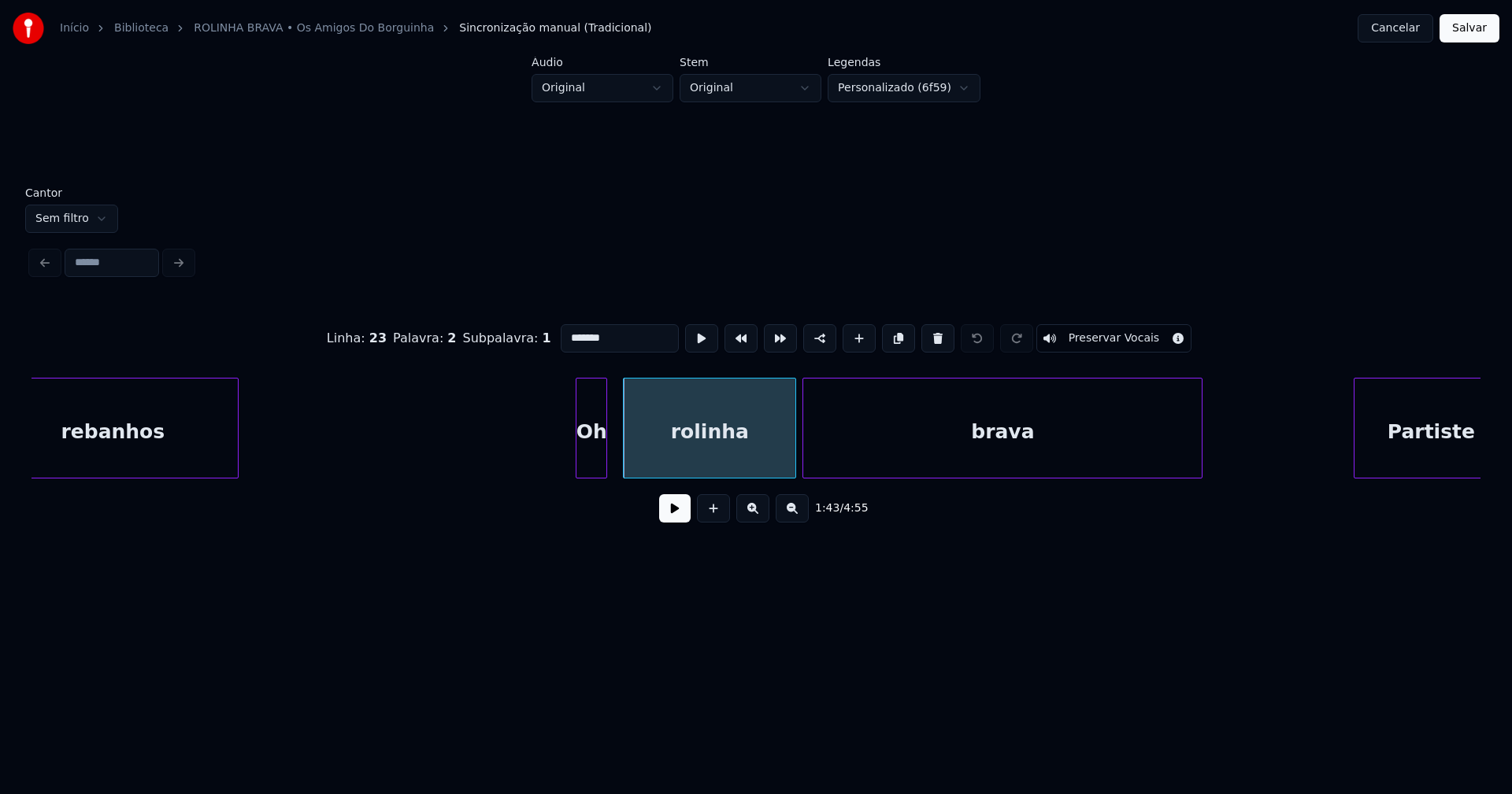
click at [564, 331] on input "*******" at bounding box center [620, 338] width 118 height 28
click at [888, 445] on div "brava" at bounding box center [1003, 432] width 399 height 107
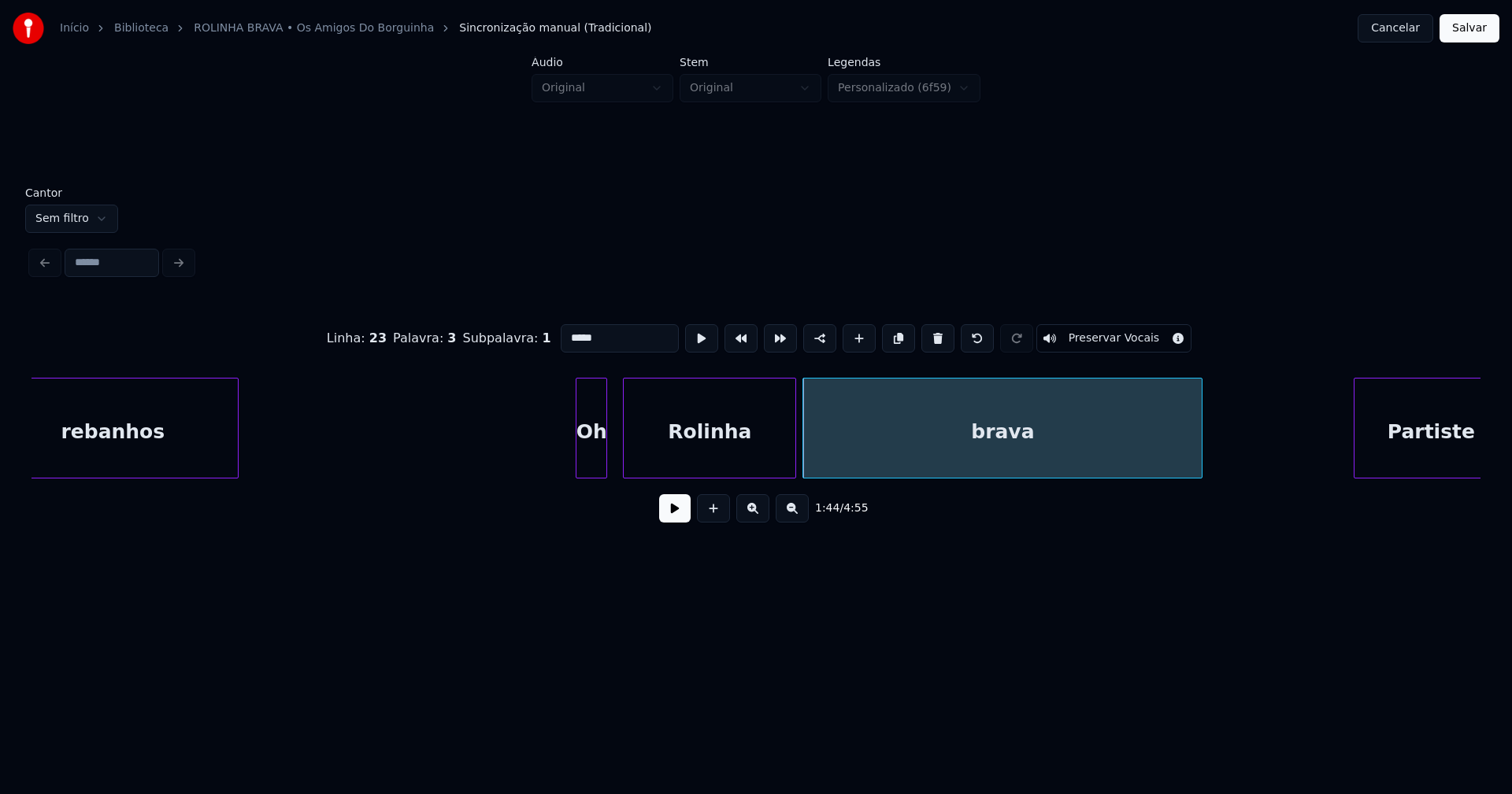
click at [564, 330] on input "*****" at bounding box center [620, 338] width 118 height 28
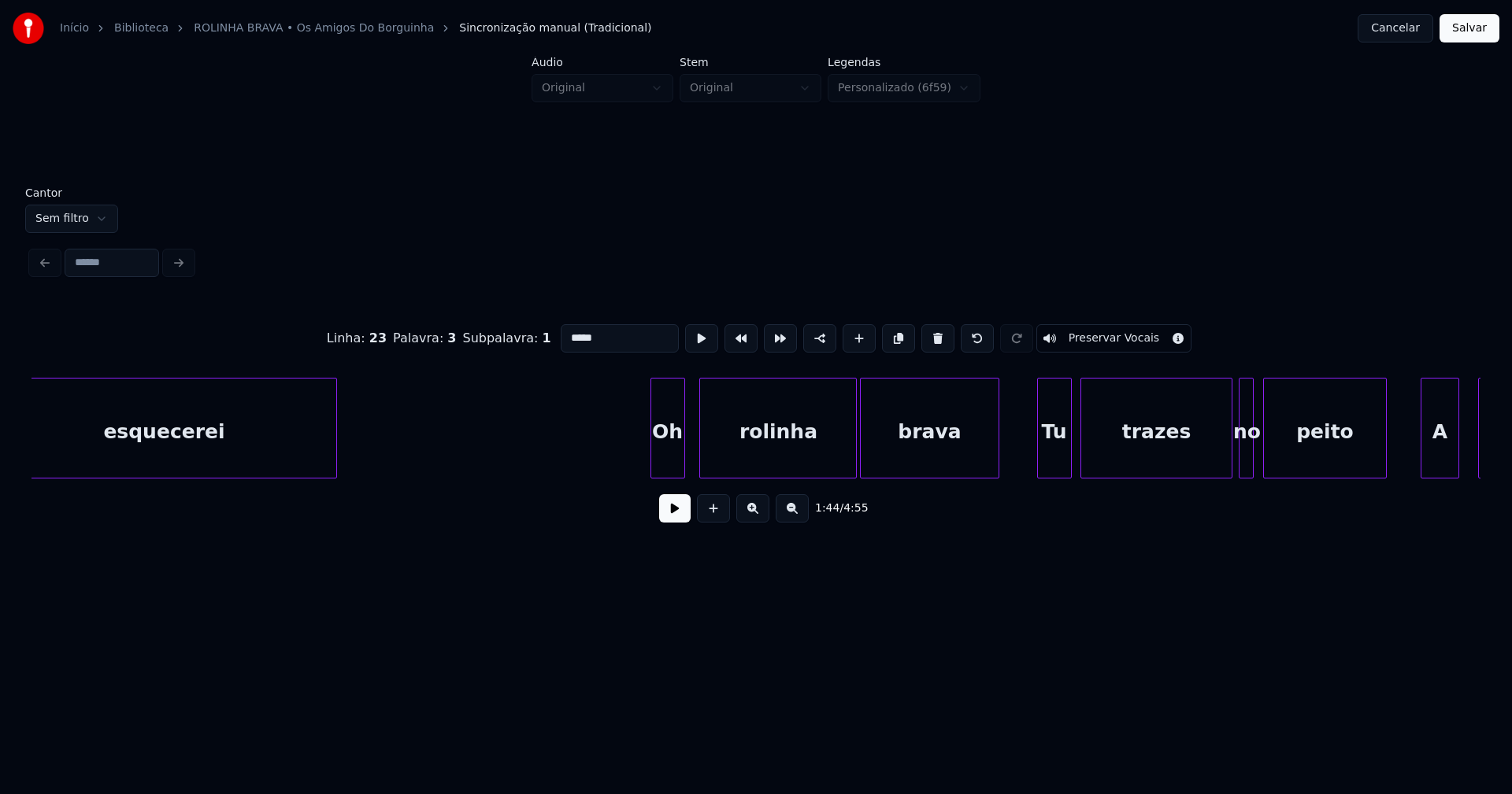
scroll to position [0, 21860]
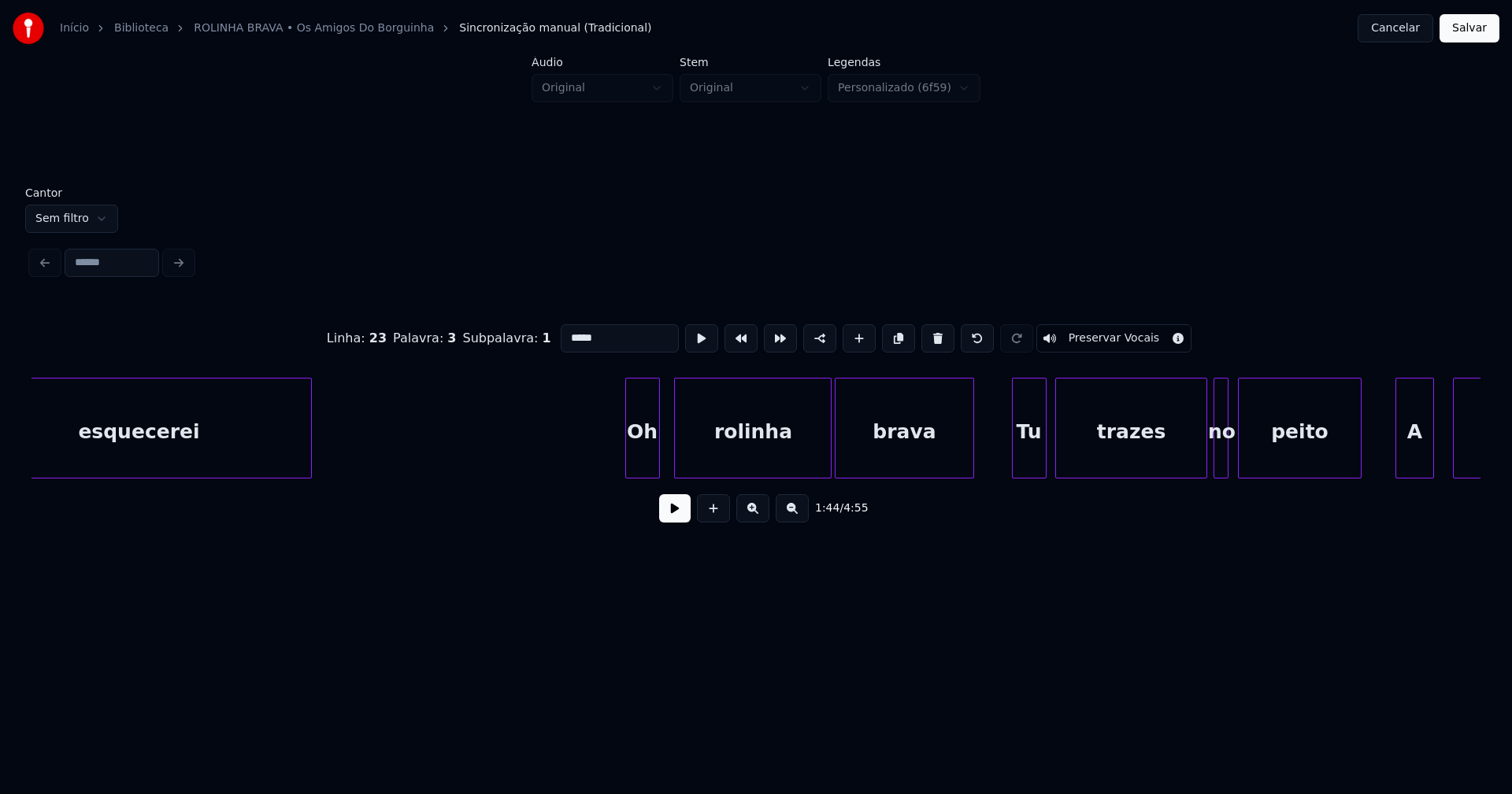
click at [732, 460] on div "rolinha" at bounding box center [753, 432] width 156 height 107
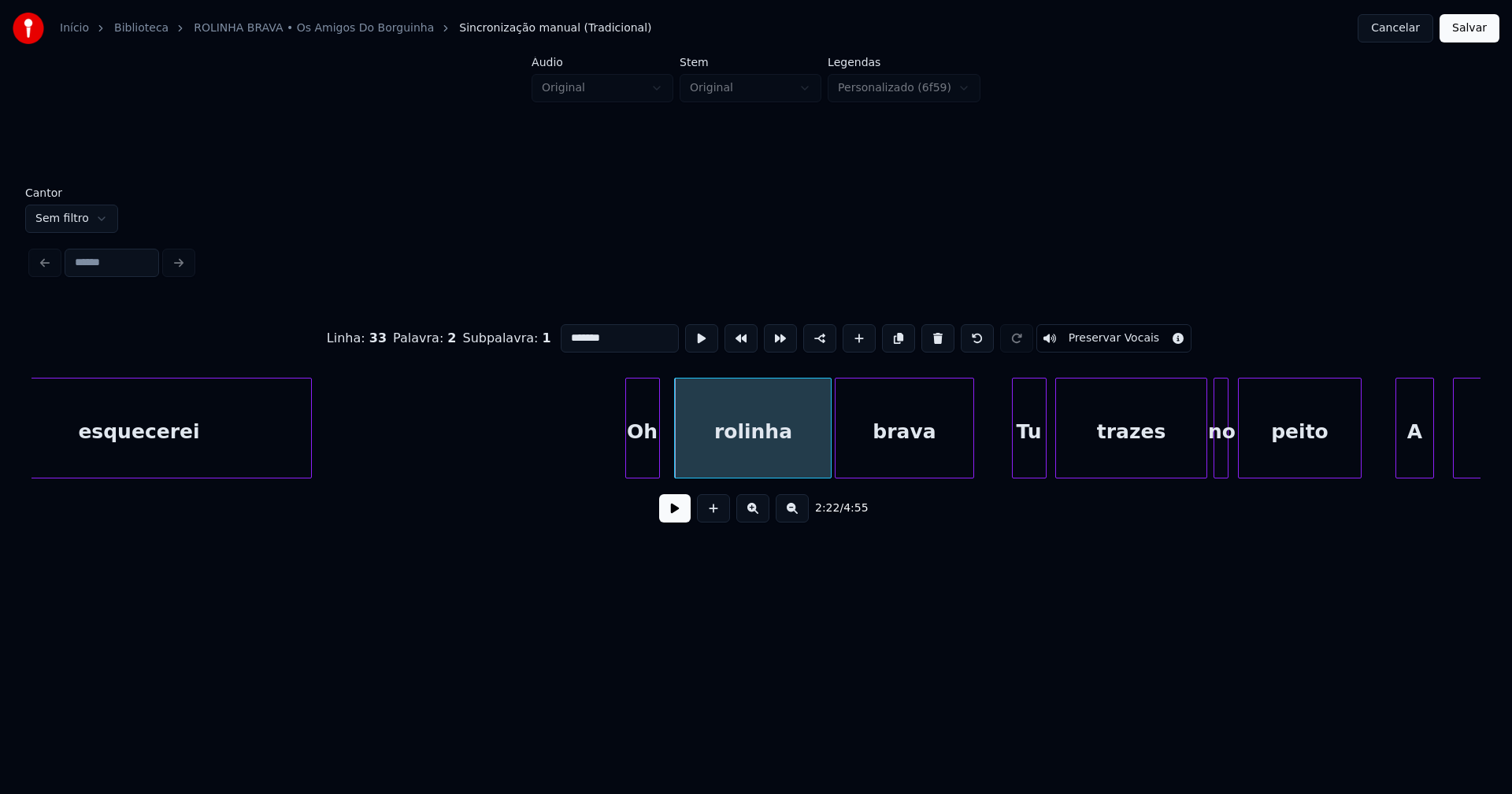
click at [565, 331] on input "*******" at bounding box center [620, 338] width 118 height 28
click at [908, 455] on div "brava" at bounding box center [903, 432] width 137 height 107
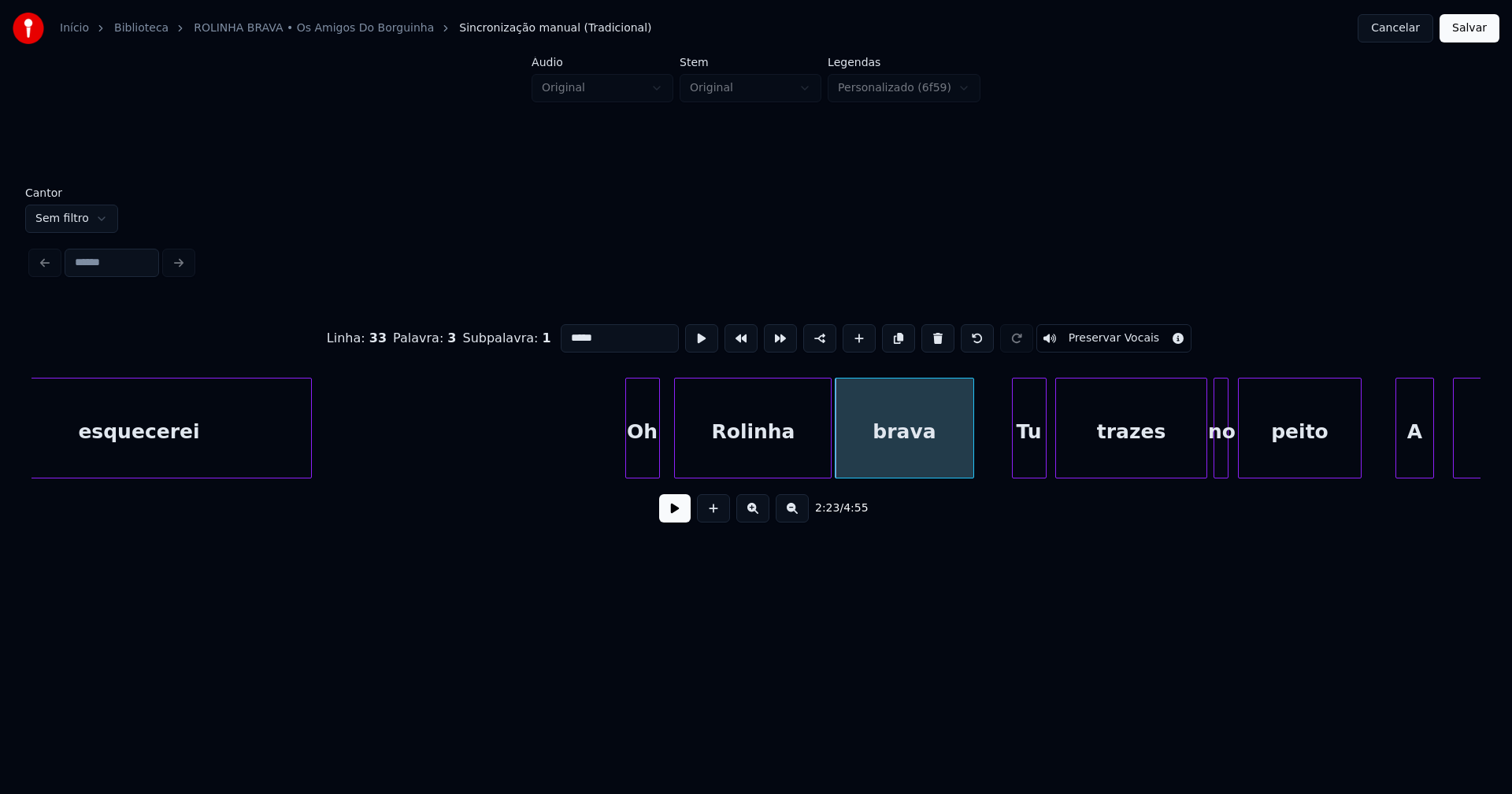
click at [564, 328] on input "*****" at bounding box center [620, 338] width 118 height 28
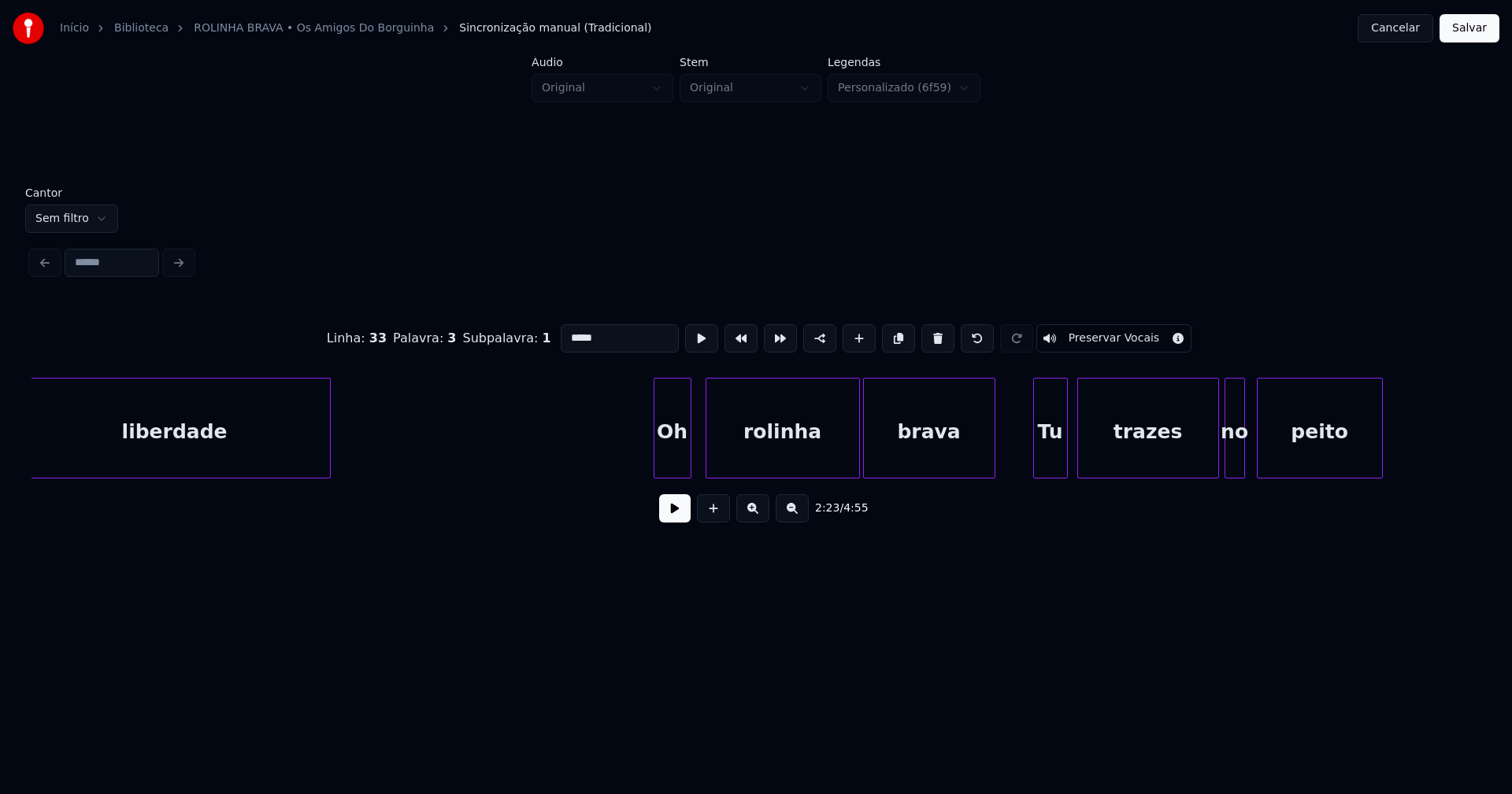
scroll to position [0, 24980]
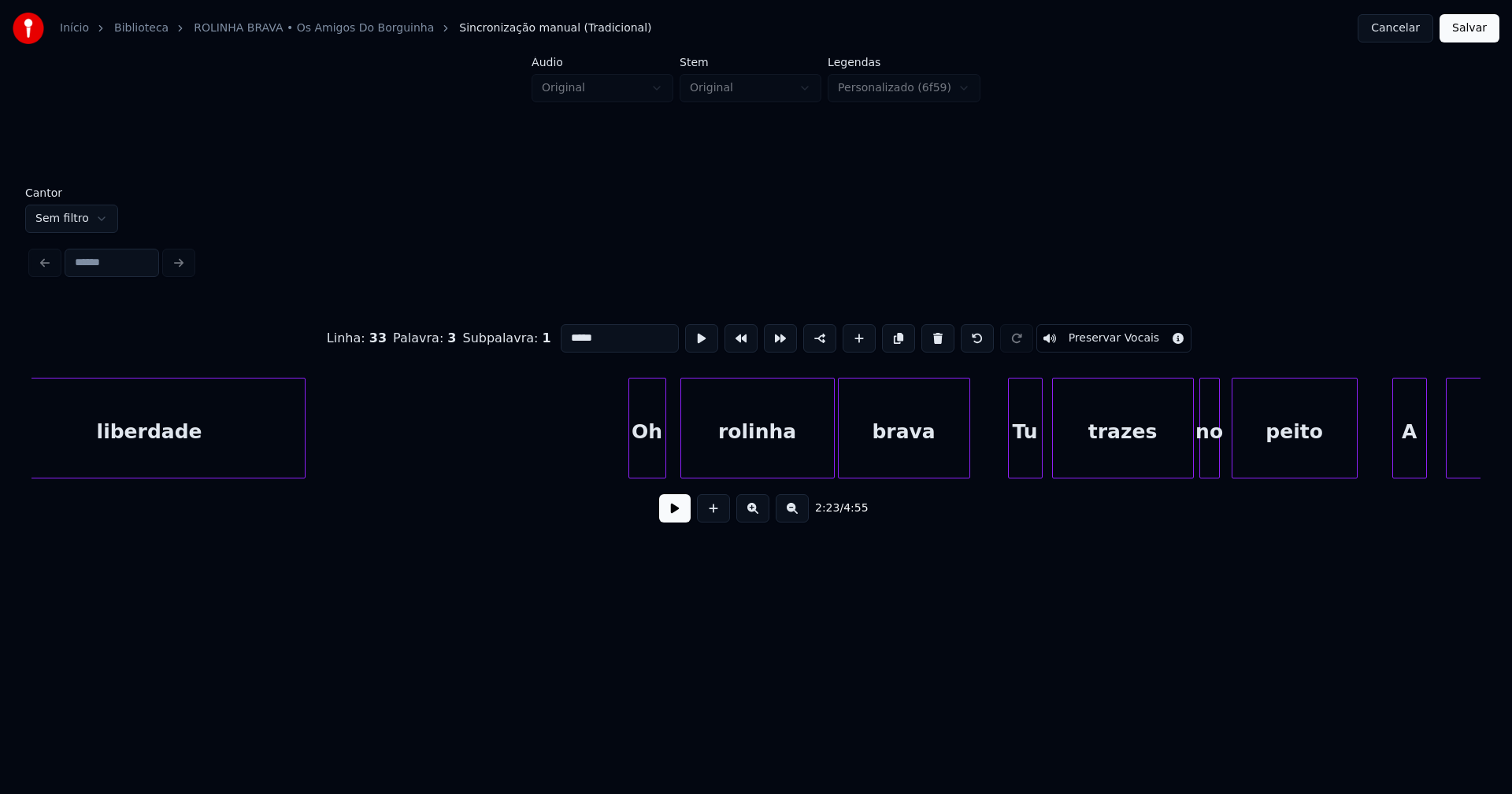
click at [770, 459] on div "rolinha" at bounding box center [757, 432] width 153 height 107
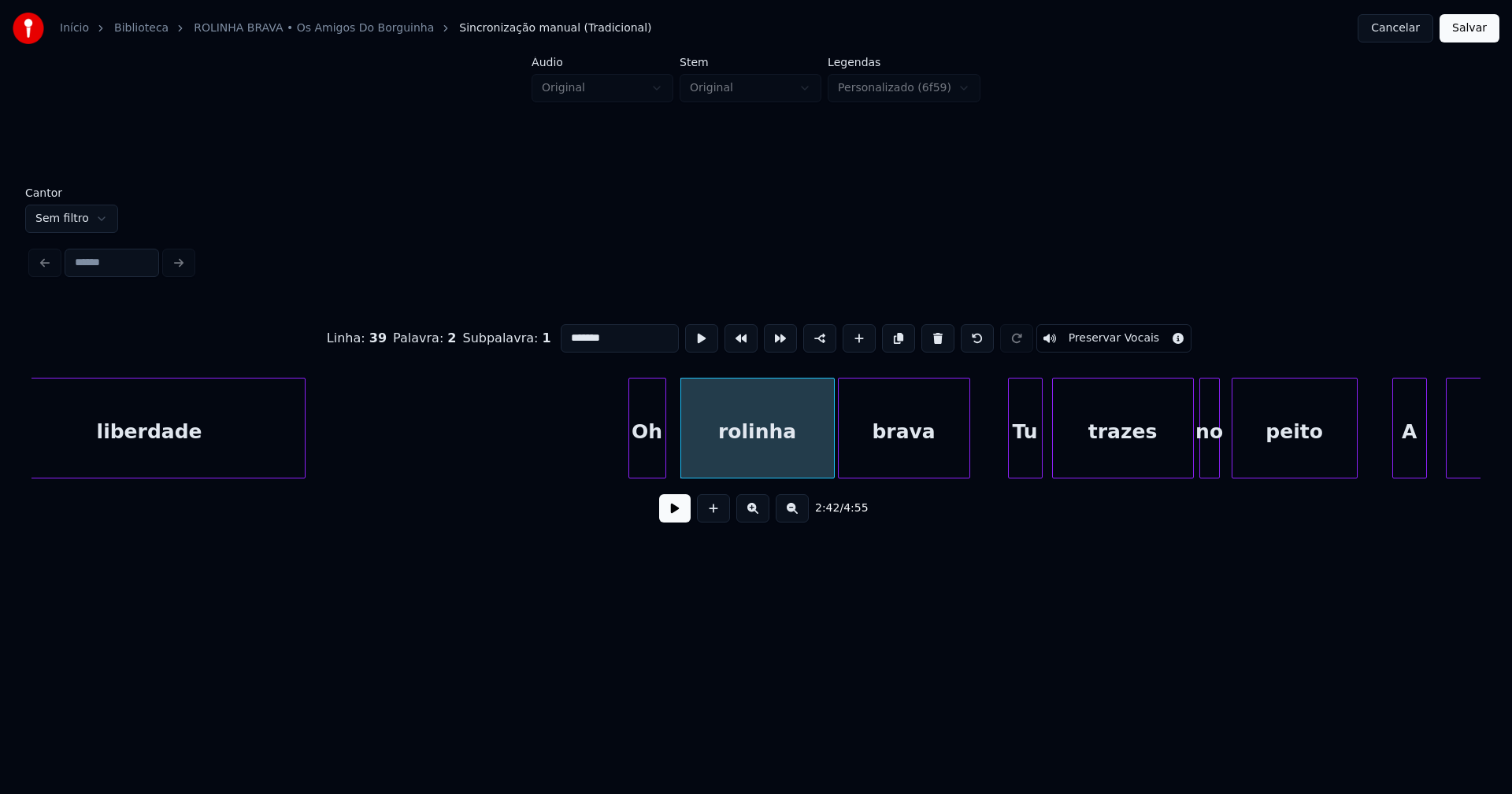
click at [562, 332] on input "*******" at bounding box center [620, 338] width 118 height 28
click at [876, 452] on div "brava" at bounding box center [903, 432] width 130 height 107
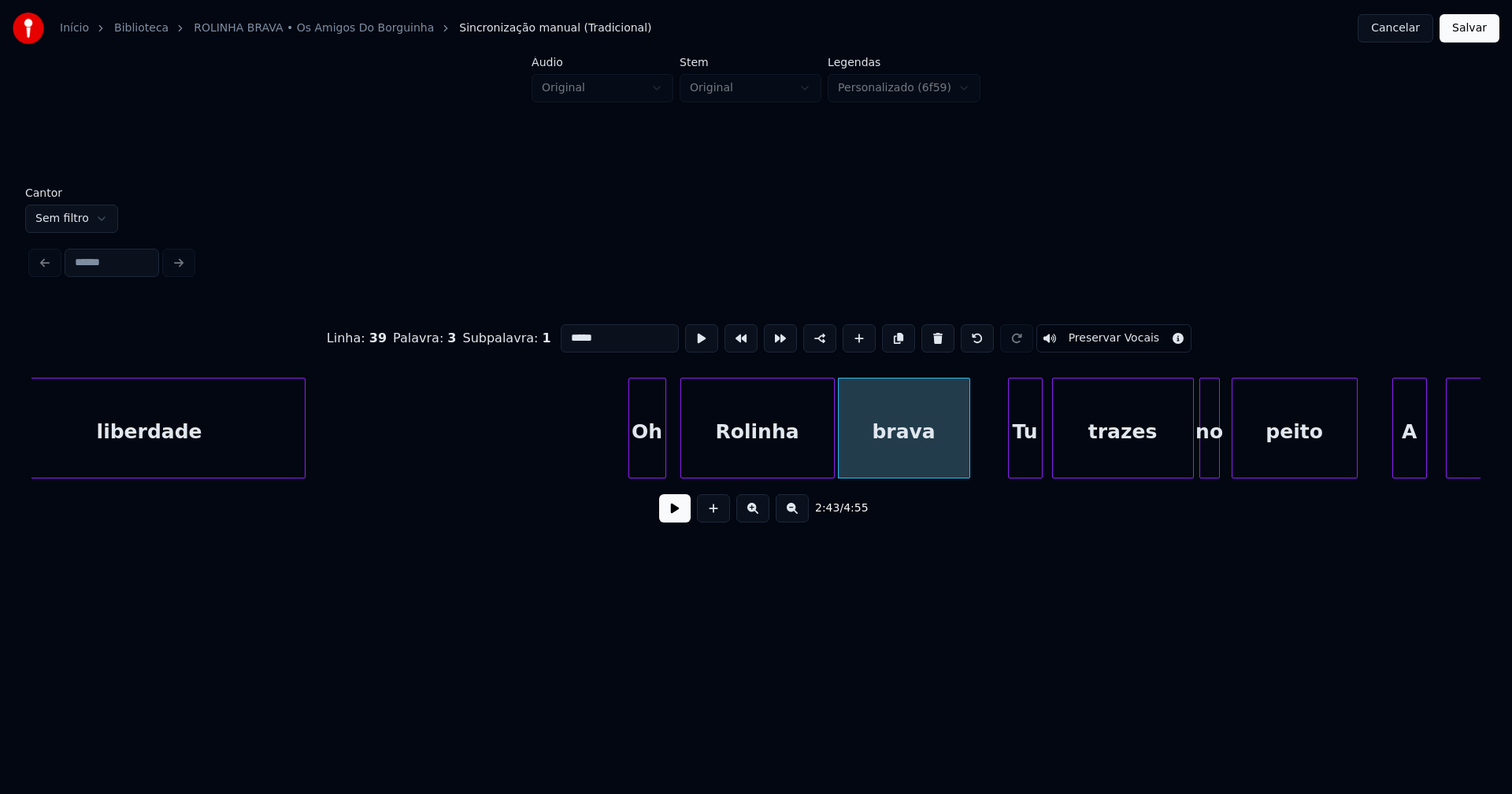
click at [564, 331] on input "*****" at bounding box center [620, 338] width 118 height 28
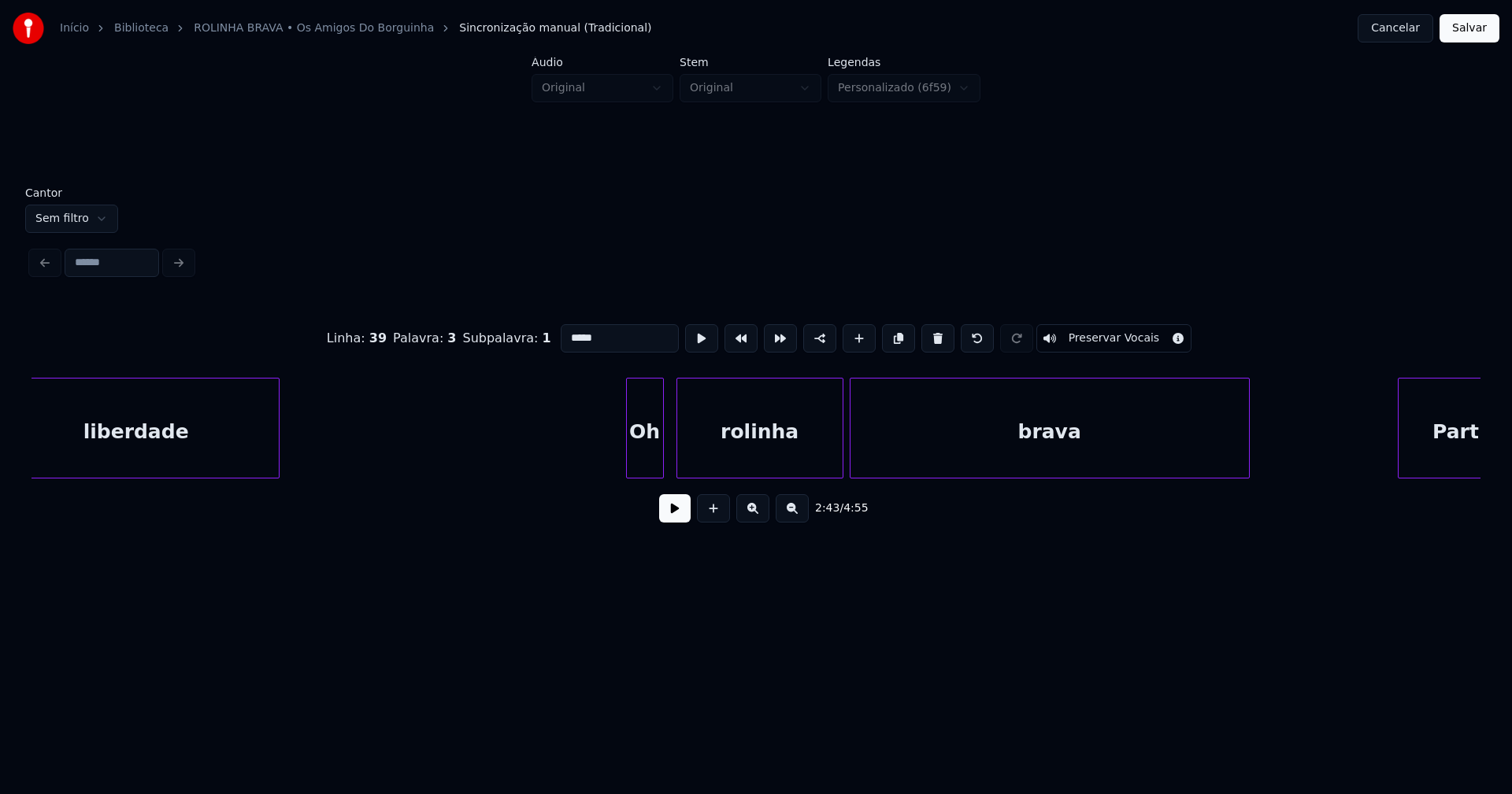
scroll to position [0, 28150]
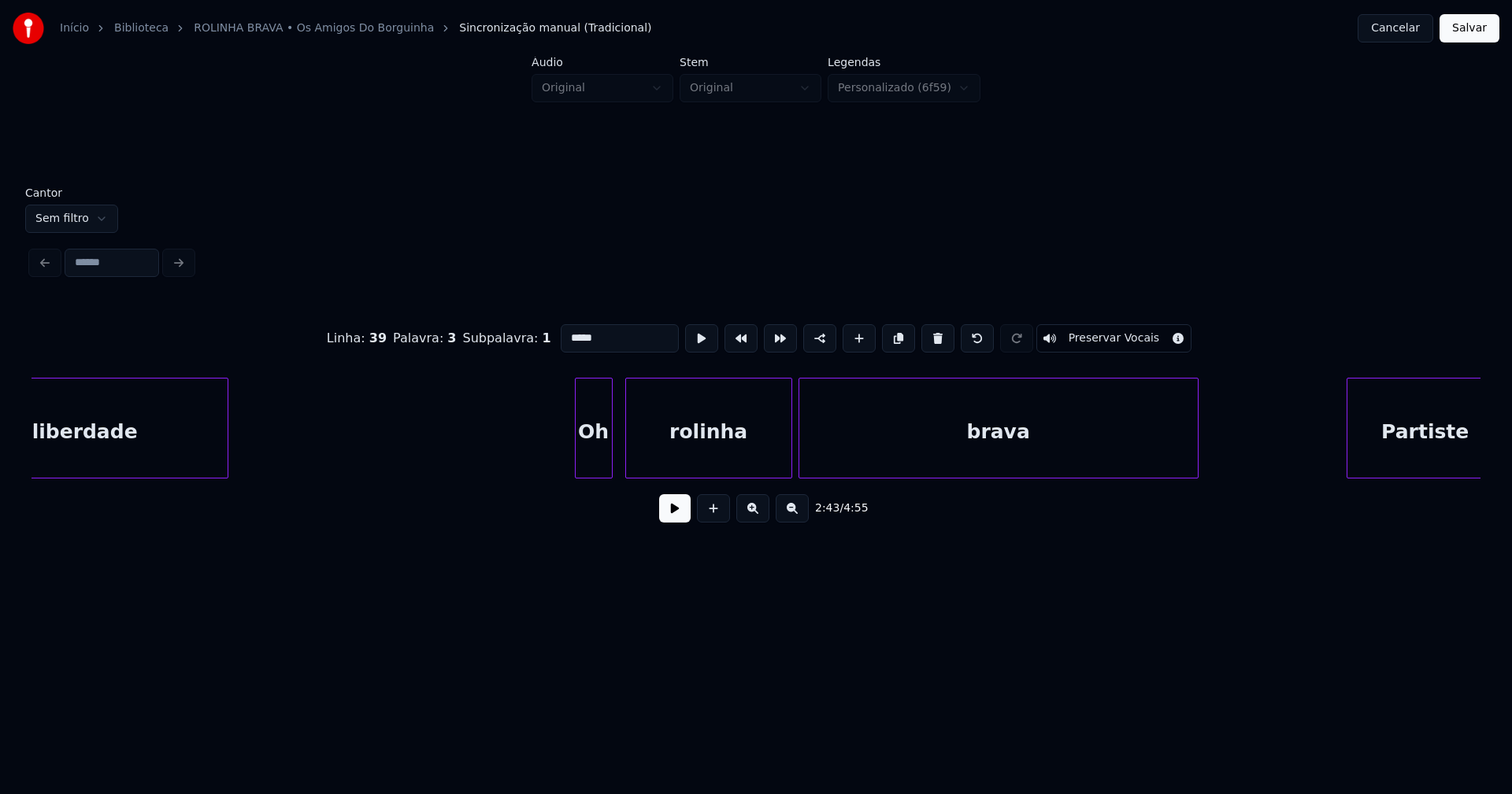
click at [757, 453] on div "rolinha" at bounding box center [709, 432] width 165 height 107
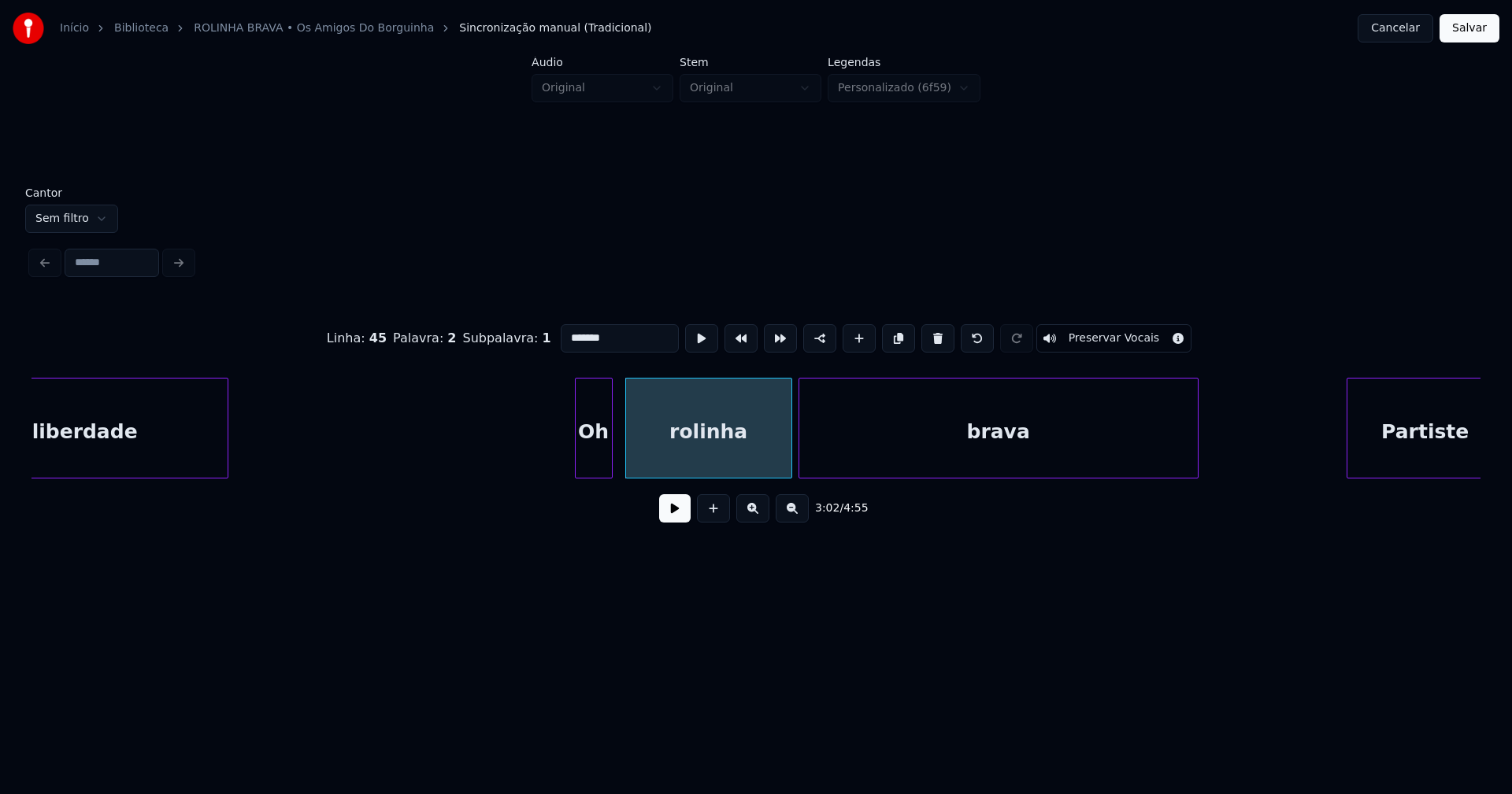
click at [565, 331] on input "*******" at bounding box center [620, 338] width 118 height 28
click at [949, 457] on div "brava" at bounding box center [999, 432] width 399 height 107
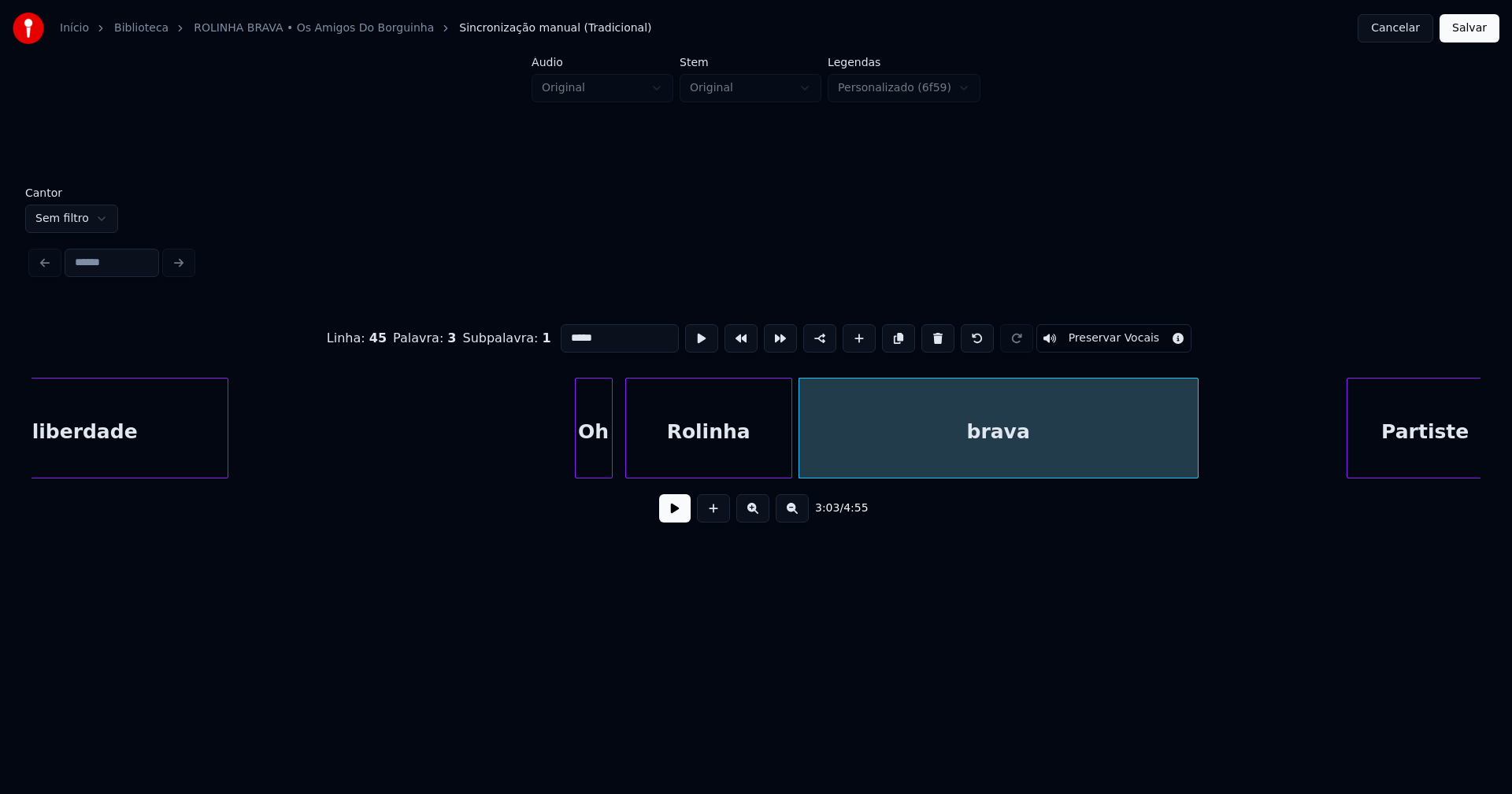
click at [565, 330] on input "*****" at bounding box center [620, 338] width 118 height 28
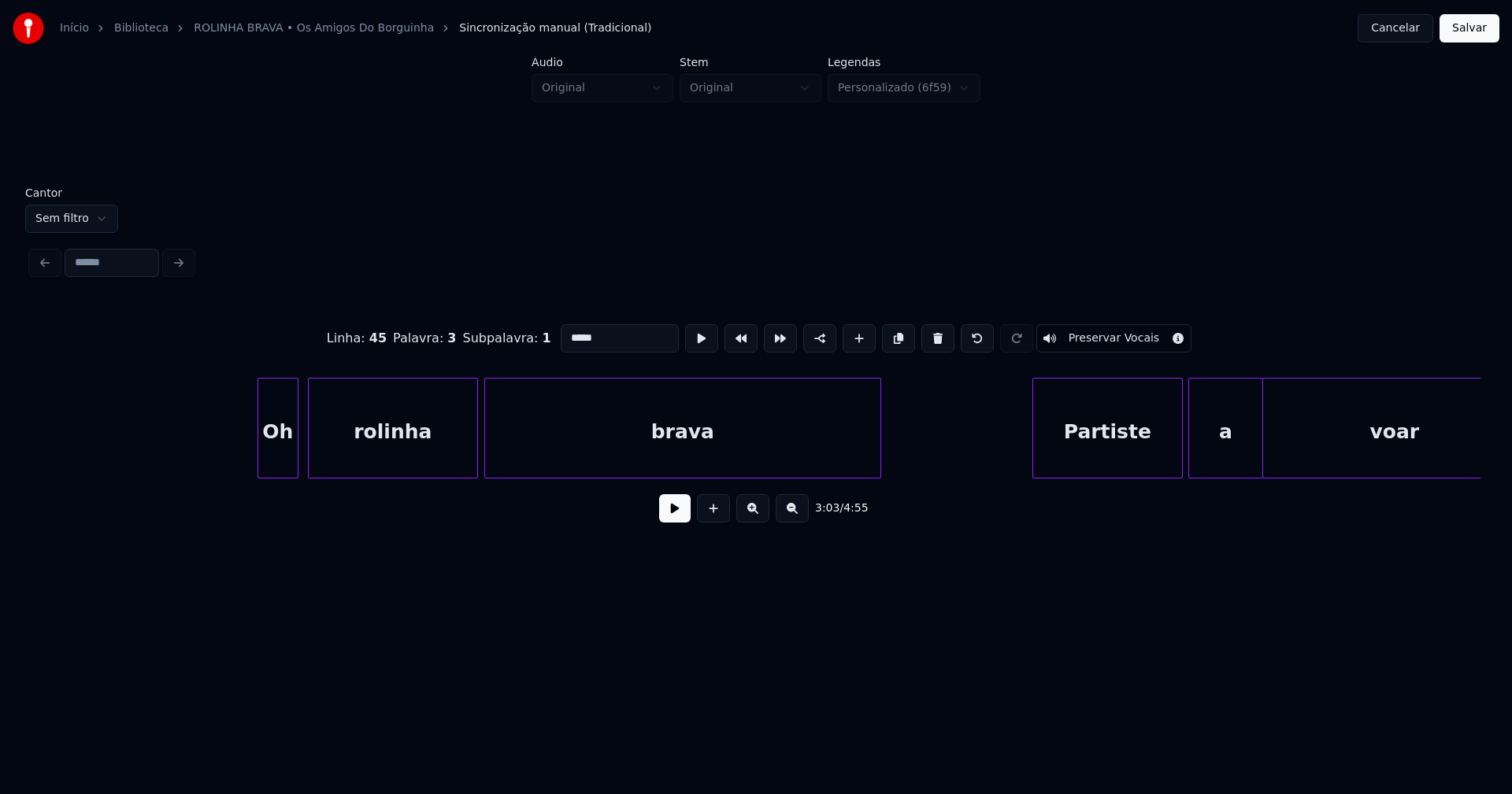
scroll to position [0, 37844]
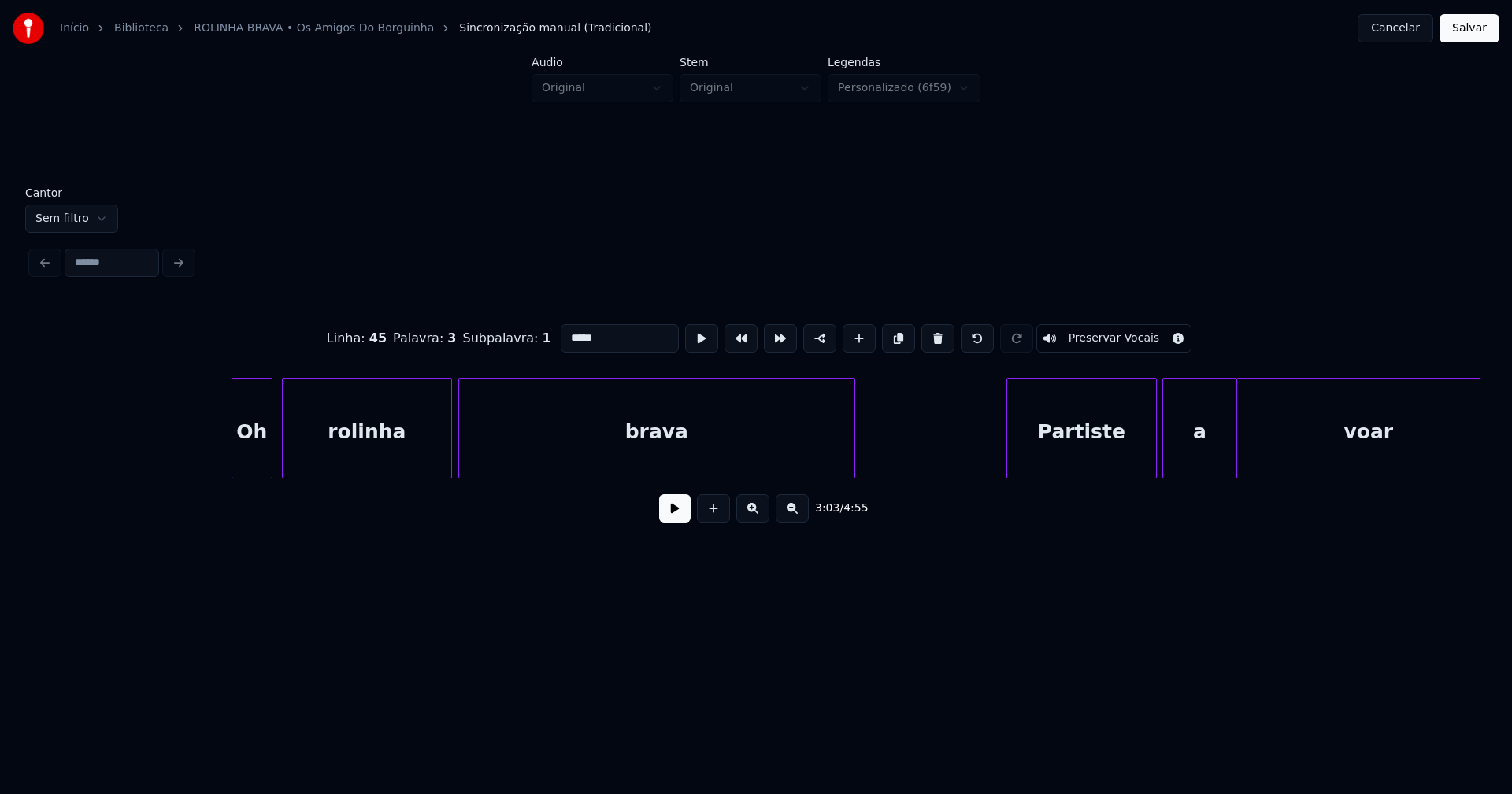
click at [394, 452] on div "rolinha" at bounding box center [367, 432] width 169 height 107
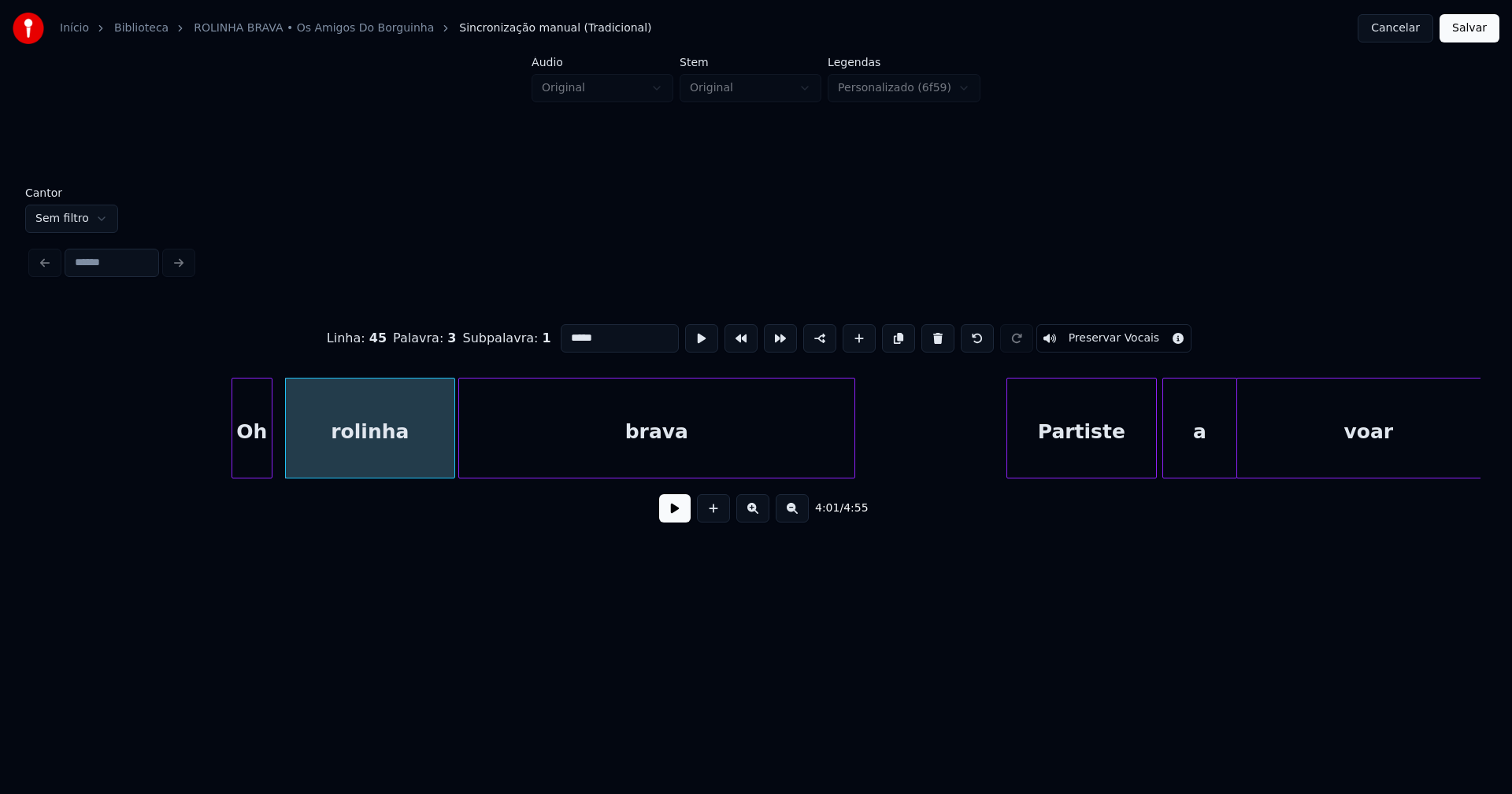
click at [384, 440] on div "rolinha" at bounding box center [370, 432] width 169 height 107
click at [565, 330] on input "*******" at bounding box center [620, 338] width 118 height 28
click at [596, 455] on div "brava" at bounding box center [657, 432] width 395 height 107
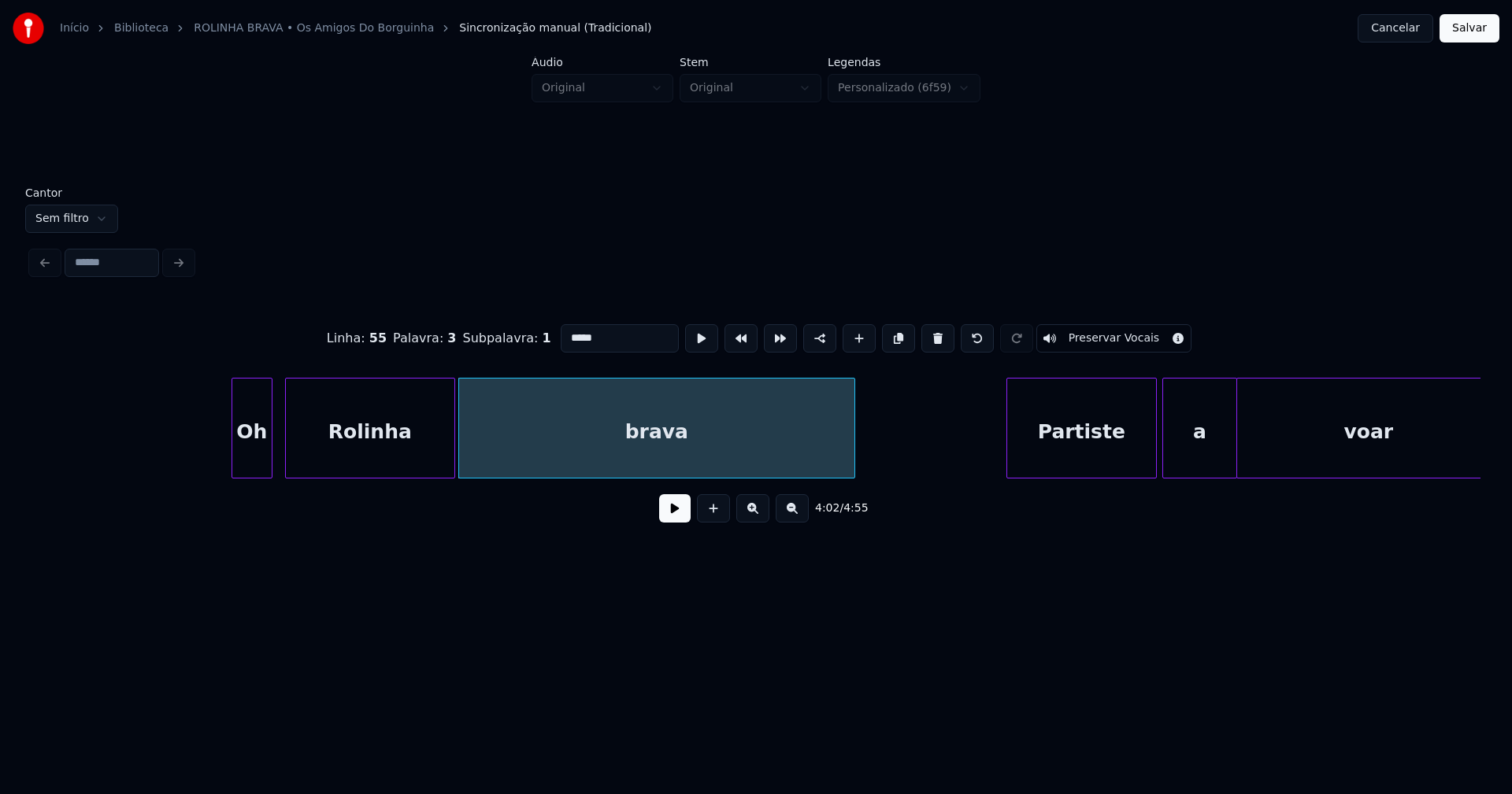
click at [565, 329] on input "*****" at bounding box center [620, 338] width 118 height 28
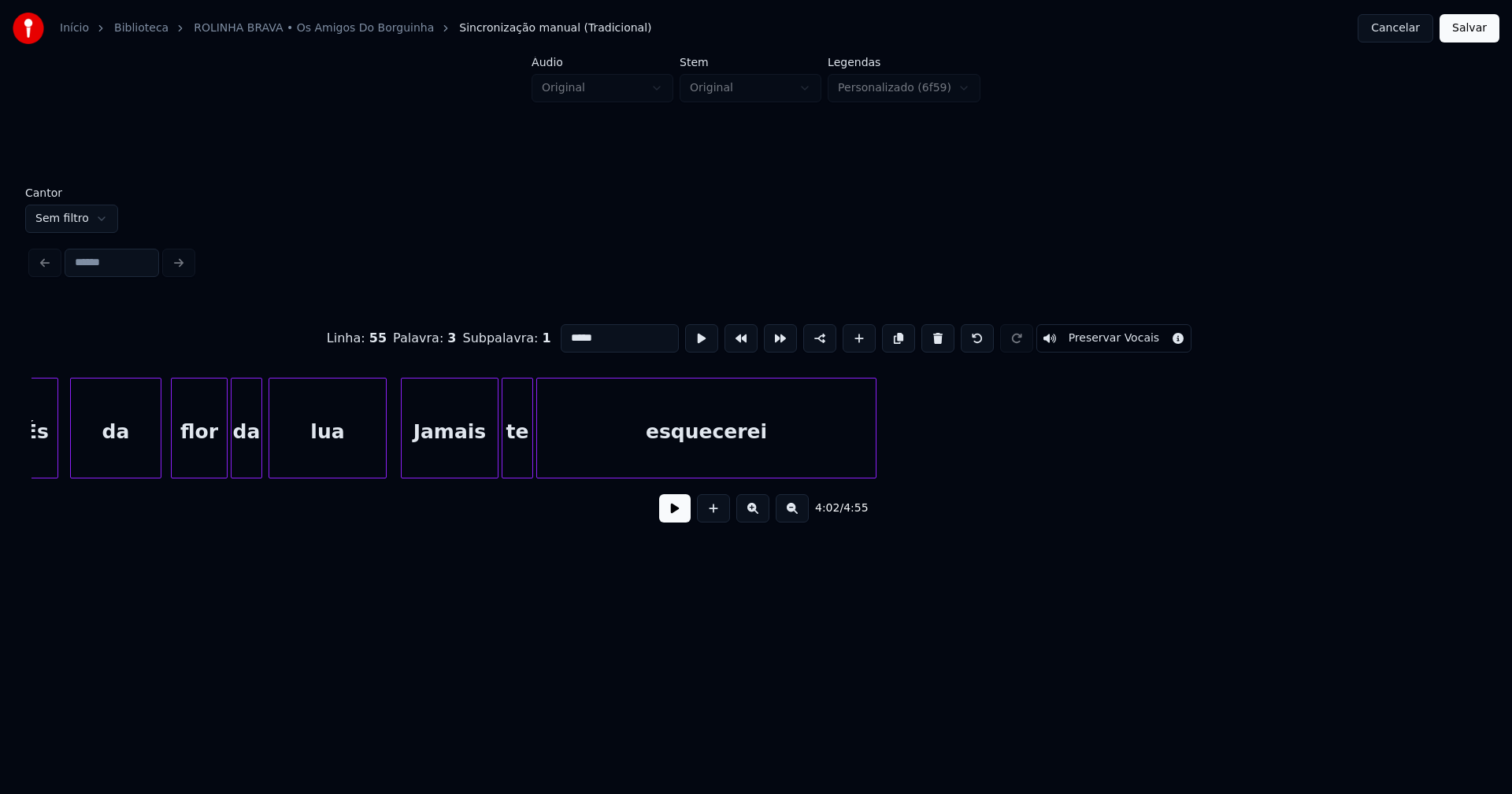
scroll to position [0, 45063]
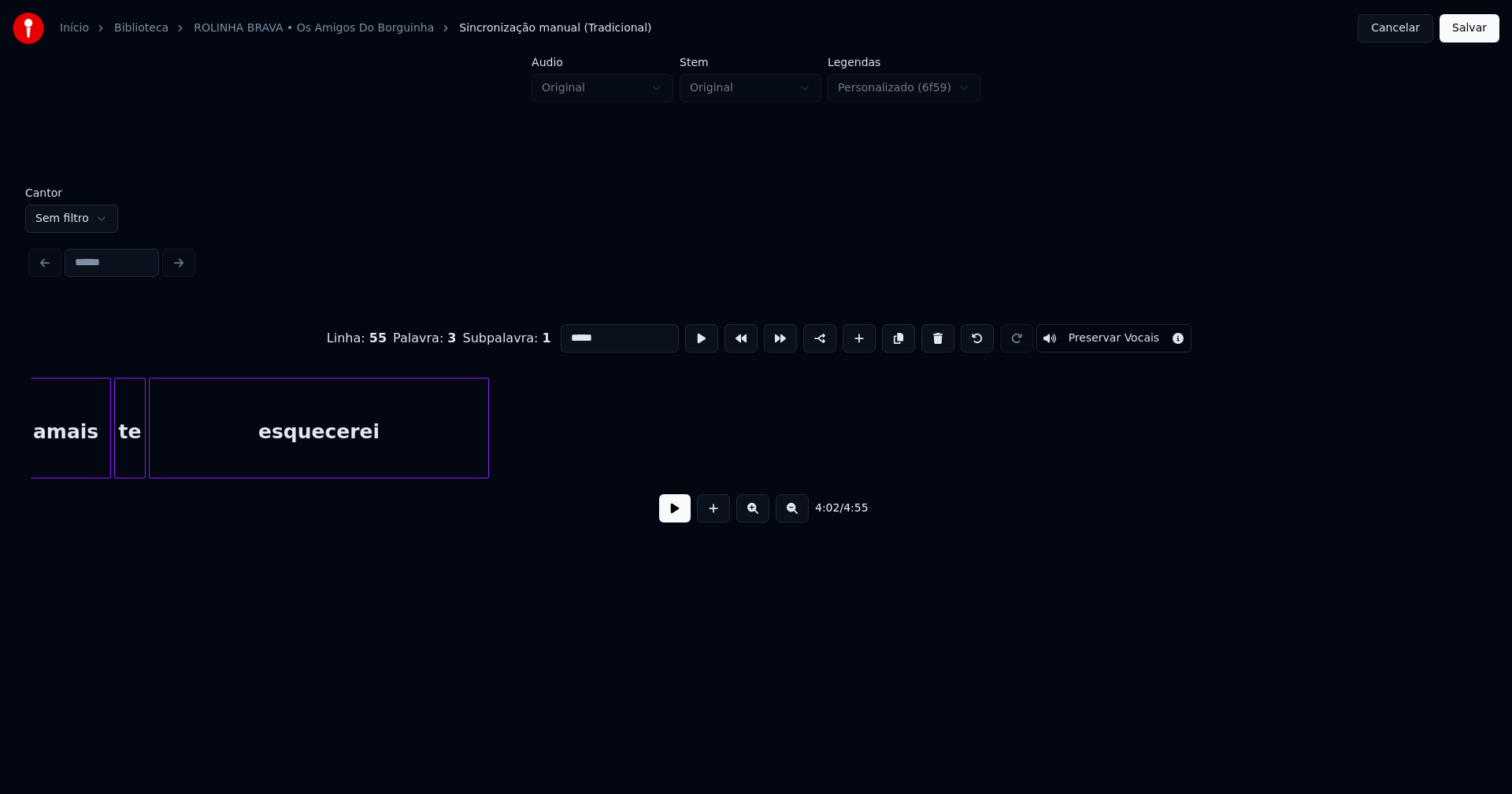
type input "*****"
click at [1472, 28] on button "Salvar" at bounding box center [1469, 28] width 60 height 28
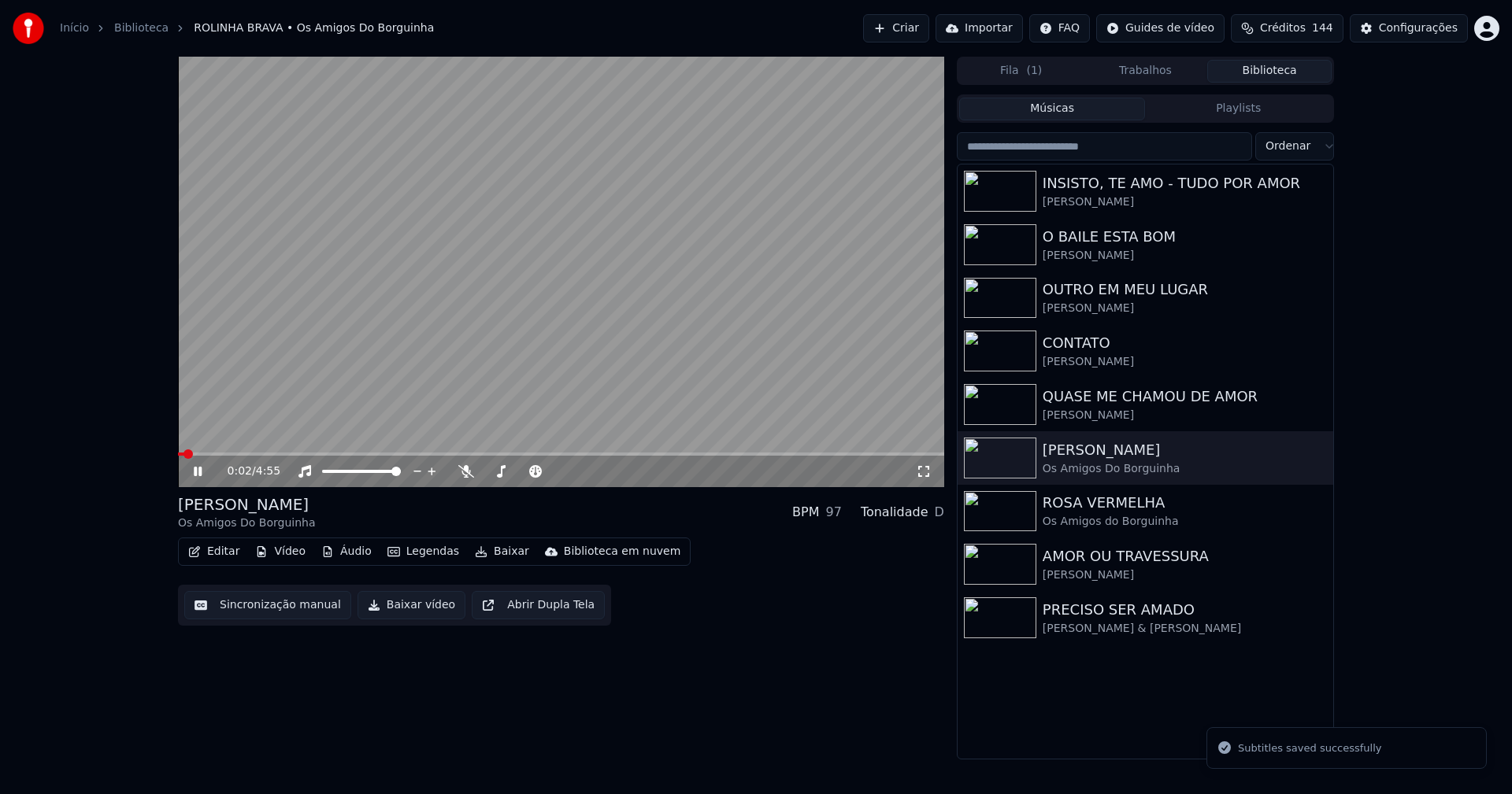
click at [207, 467] on icon at bounding box center [209, 471] width 37 height 13
click at [401, 609] on button "Baixar vídeo" at bounding box center [412, 605] width 108 height 28
click at [1265, 72] on button "Biblioteca" at bounding box center [1270, 71] width 124 height 23
click at [1091, 232] on div "O BAILE ESTA BOM" at bounding box center [1176, 237] width 268 height 22
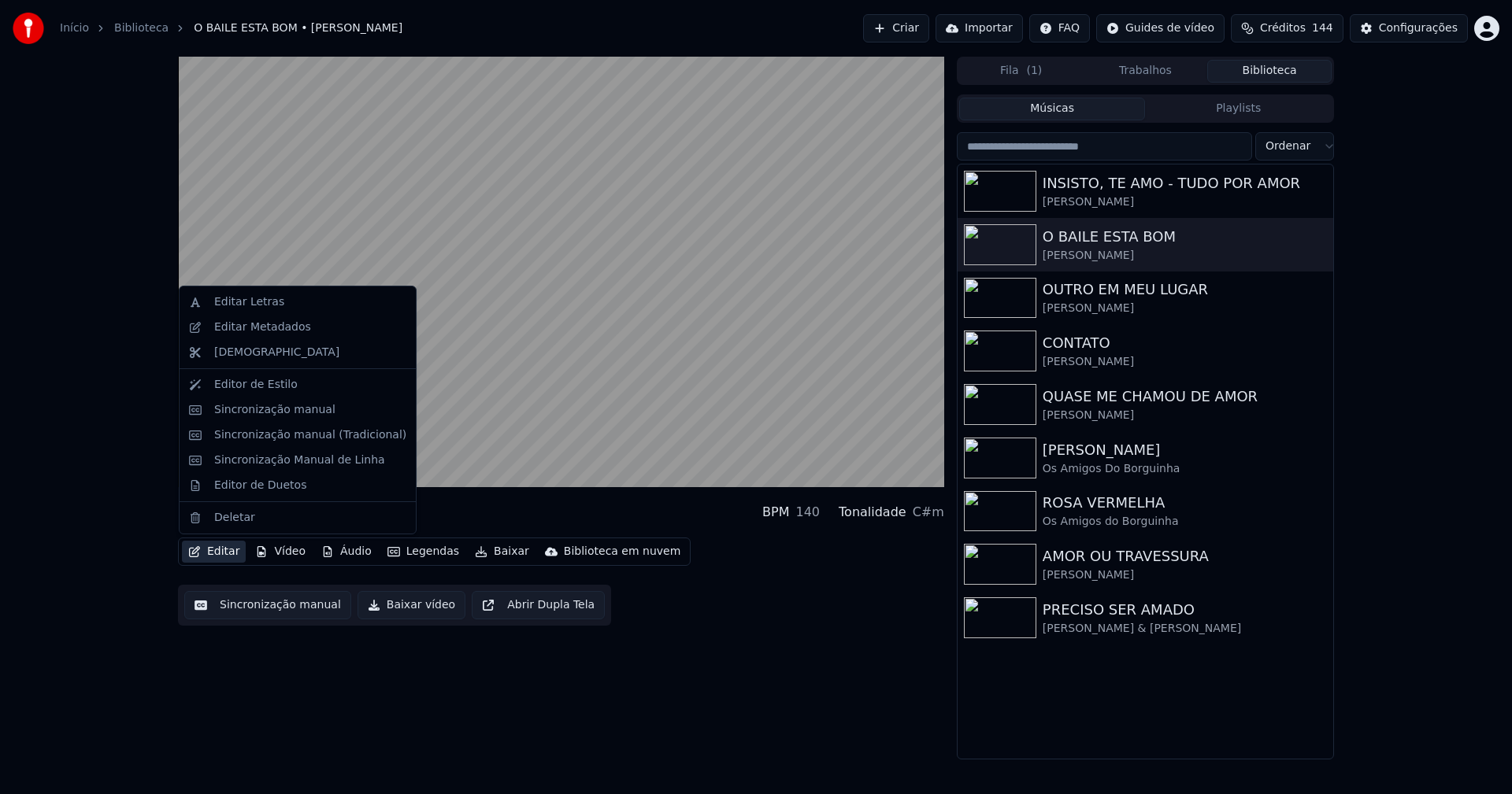
click at [220, 555] on button "Editar" at bounding box center [213, 552] width 64 height 22
click at [249, 439] on div "Sincronização manual (Tradicional)" at bounding box center [309, 435] width 192 height 15
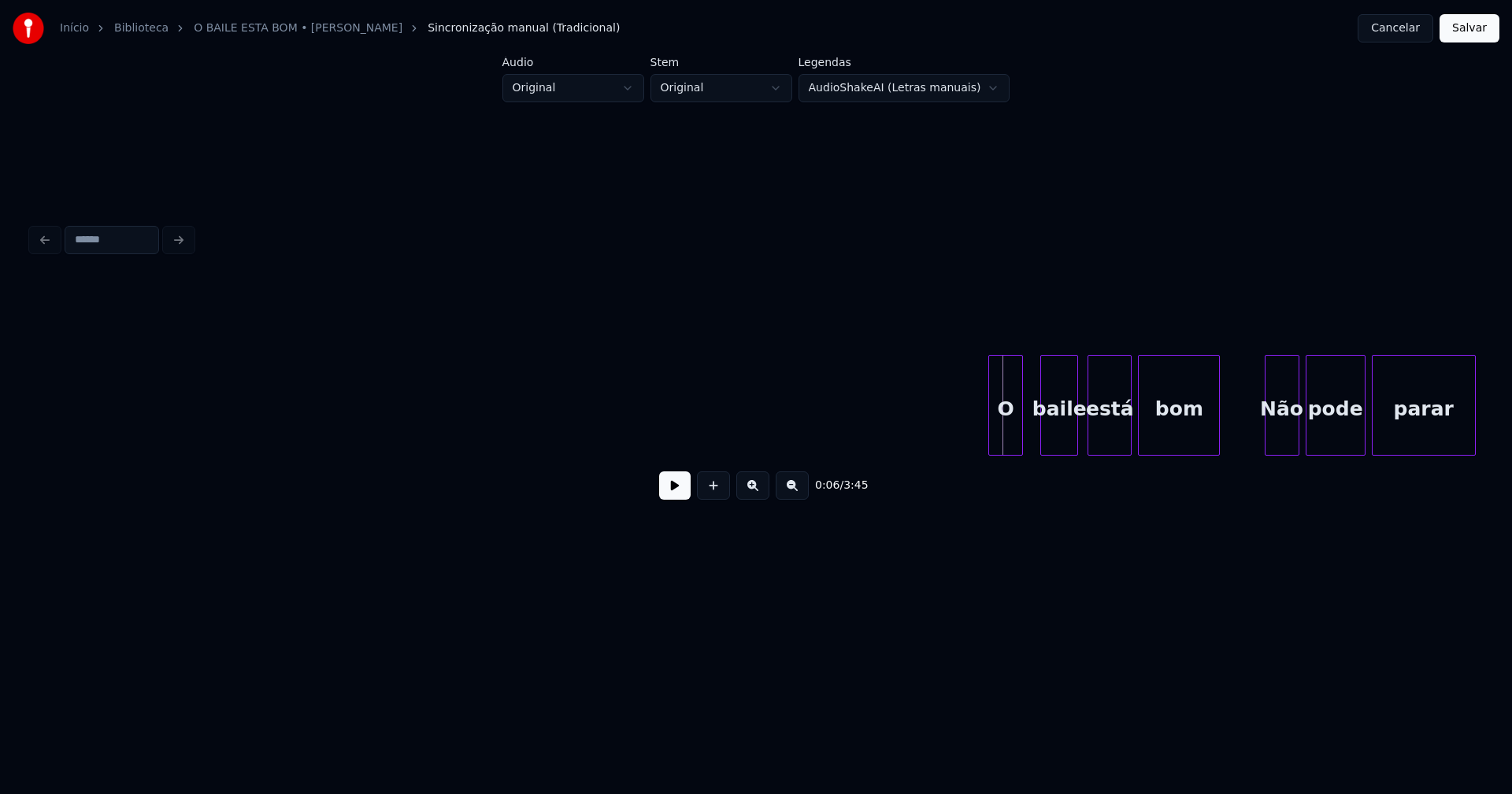
click at [1008, 444] on div "O" at bounding box center [1006, 410] width 33 height 107
click at [1048, 444] on div "baile" at bounding box center [1052, 410] width 37 height 107
click at [678, 496] on button at bounding box center [674, 486] width 32 height 28
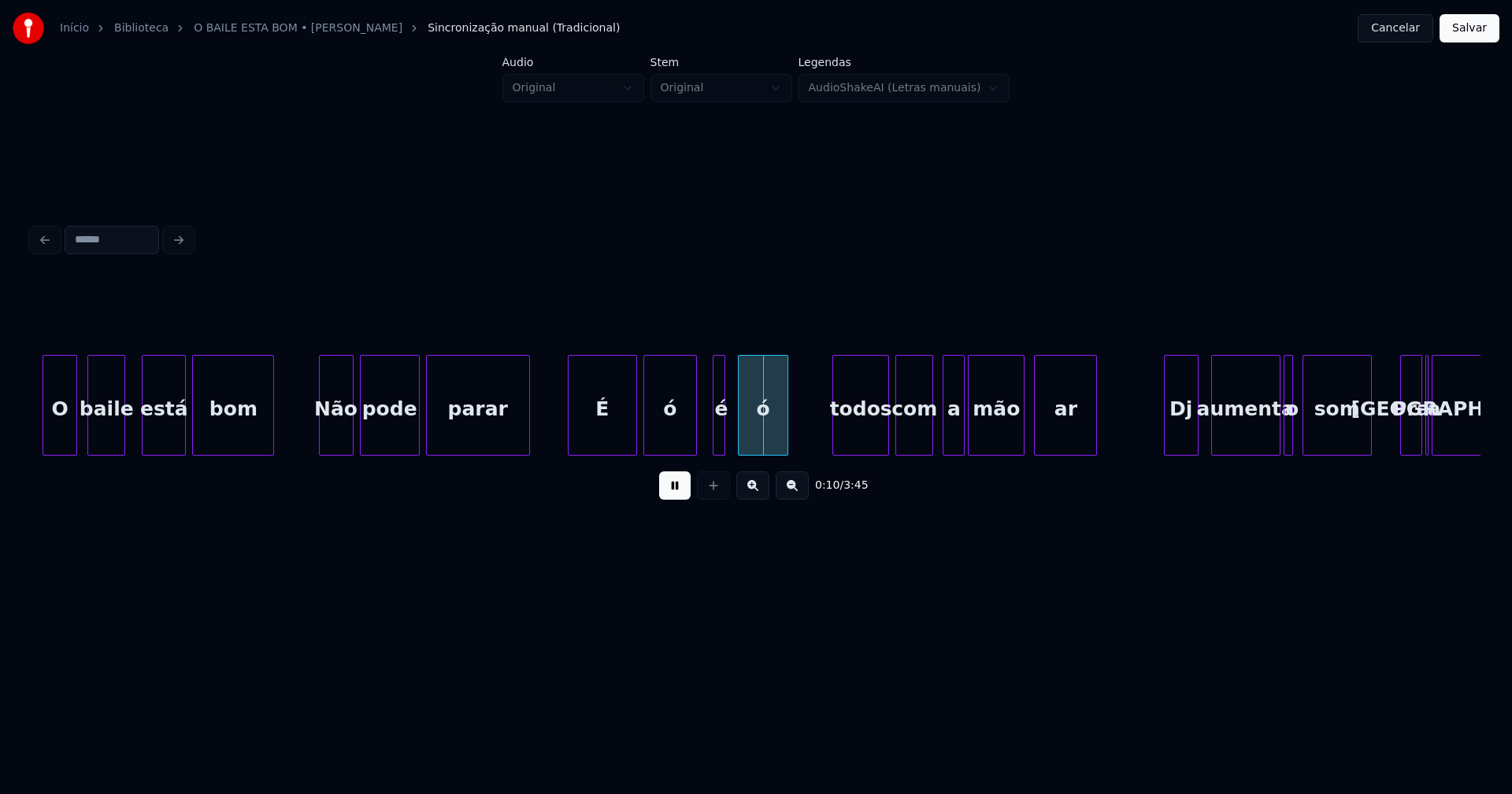
scroll to position [0, 965]
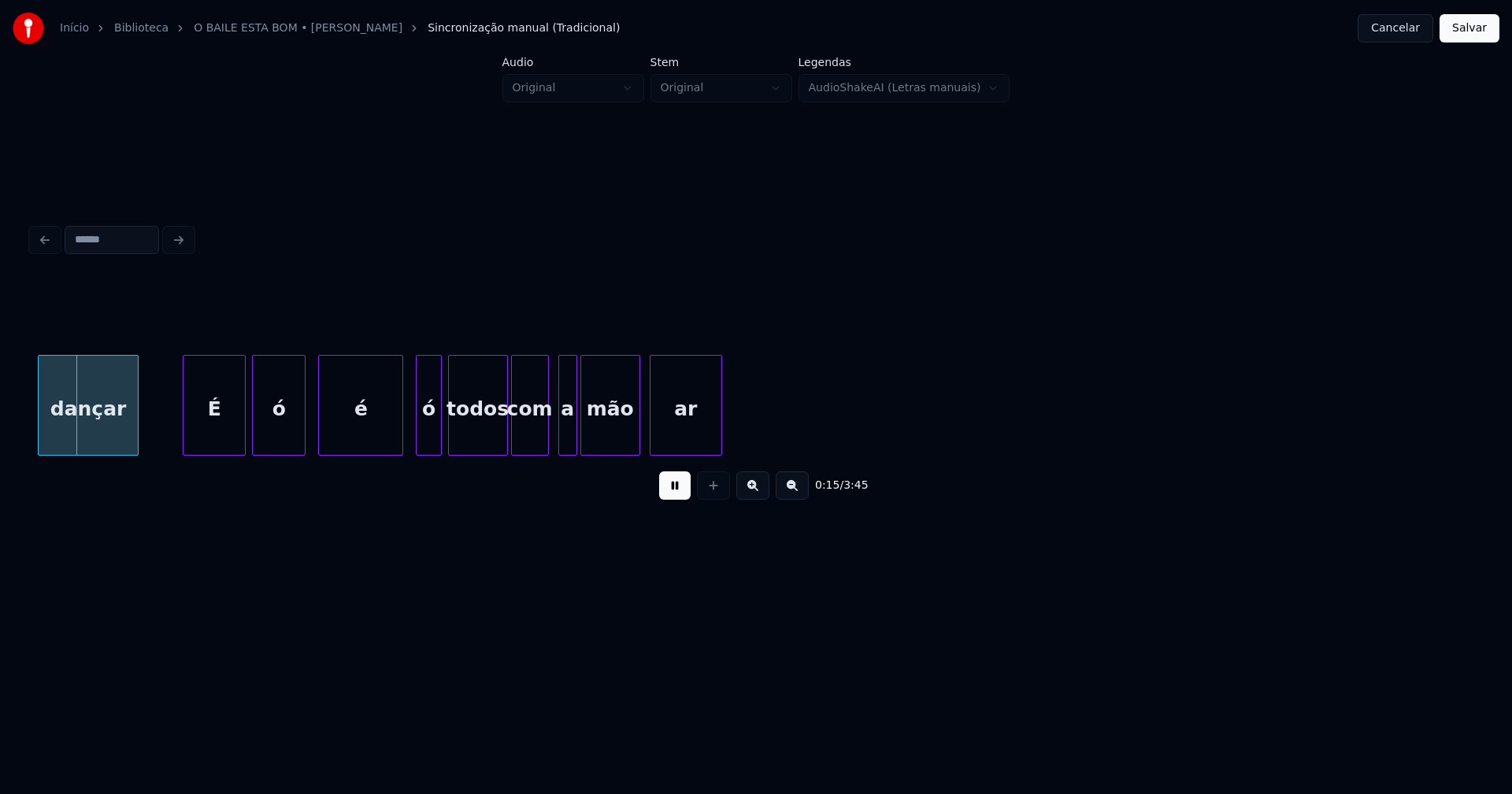
scroll to position [0, 2042]
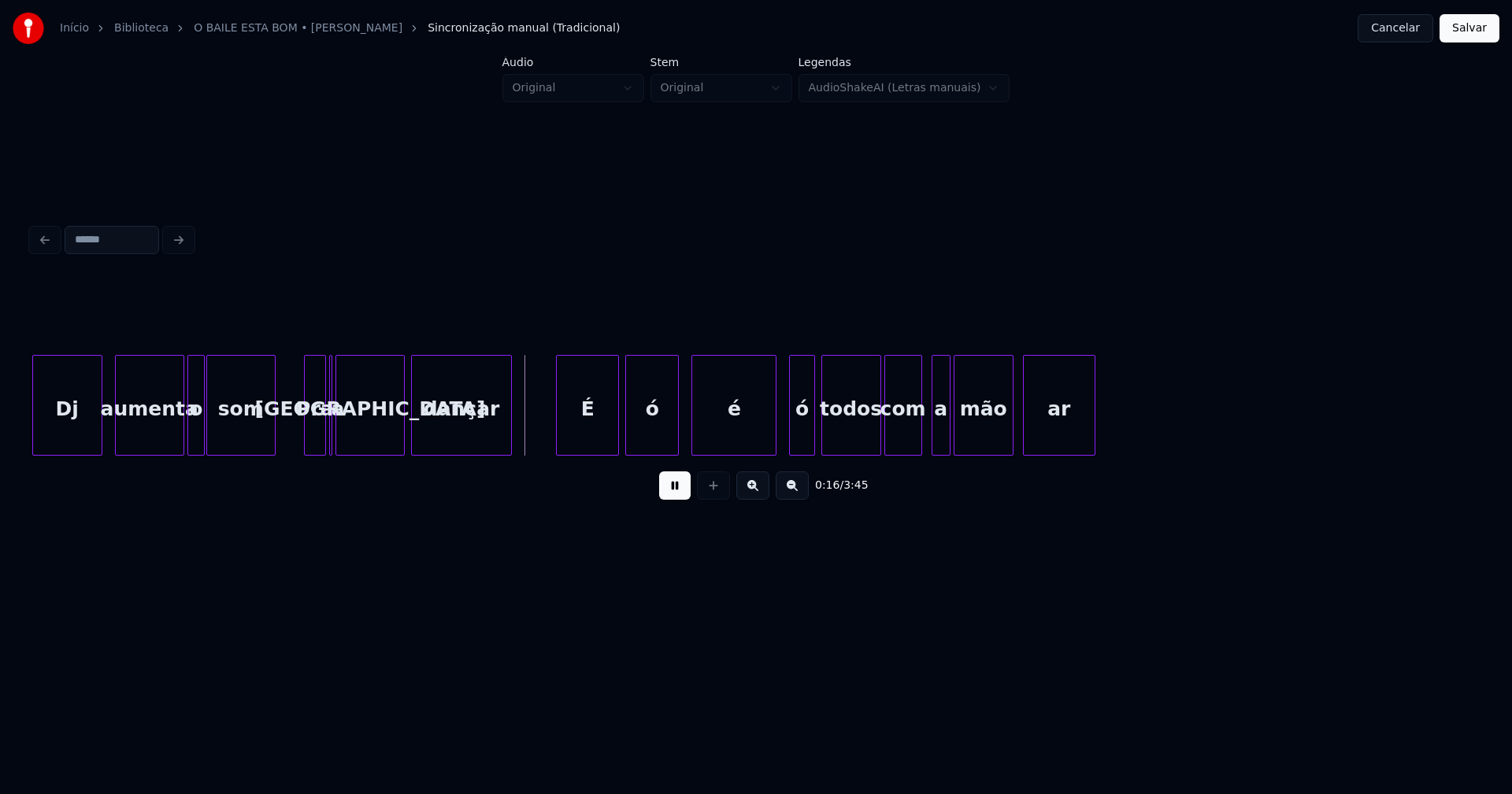
click at [202, 444] on div at bounding box center [202, 406] width 5 height 99
click at [329, 440] on div at bounding box center [329, 406] width 5 height 99
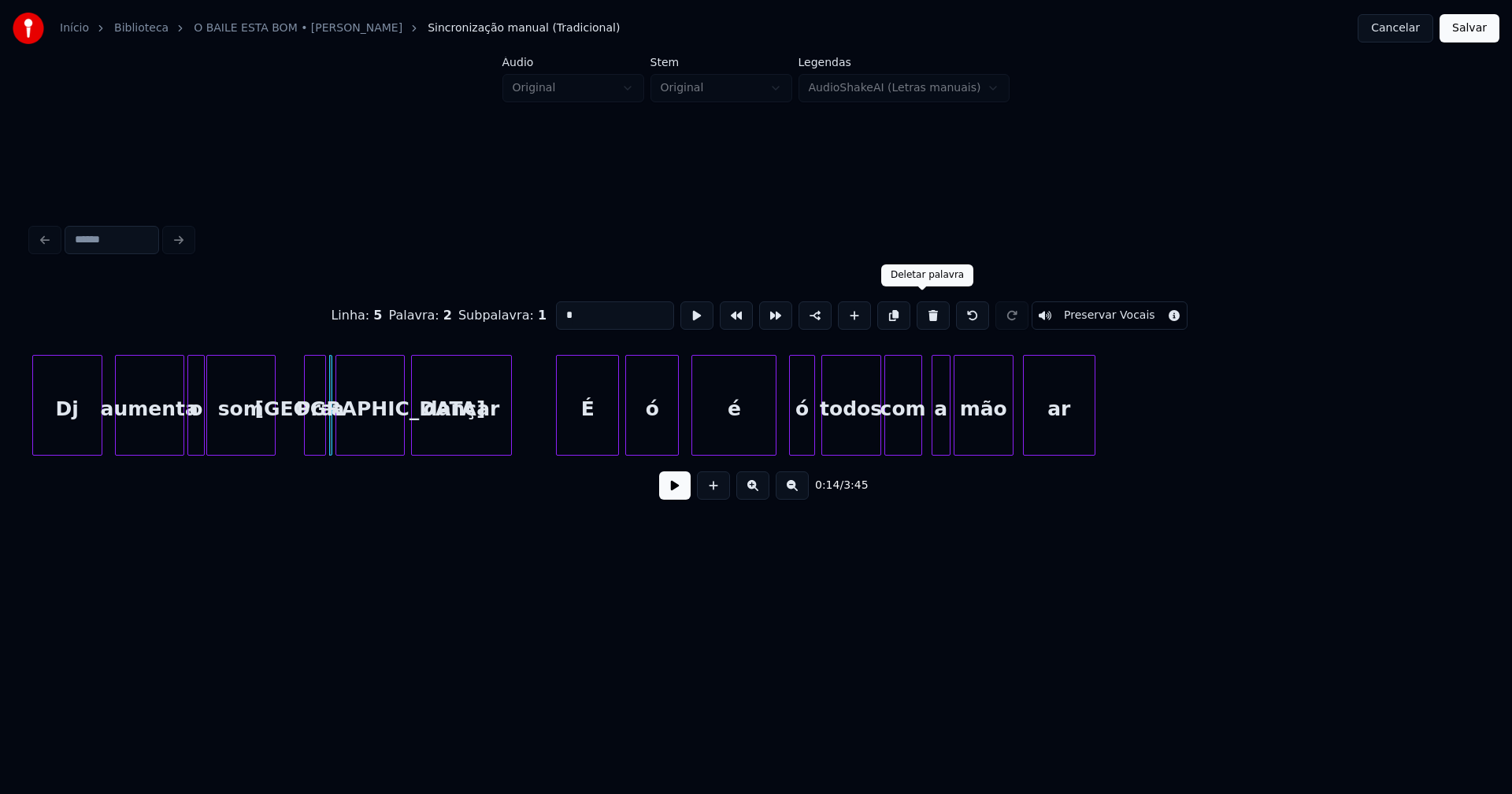
click at [917, 314] on button at bounding box center [933, 315] width 33 height 28
type input "***"
click at [672, 496] on button at bounding box center [674, 486] width 32 height 28
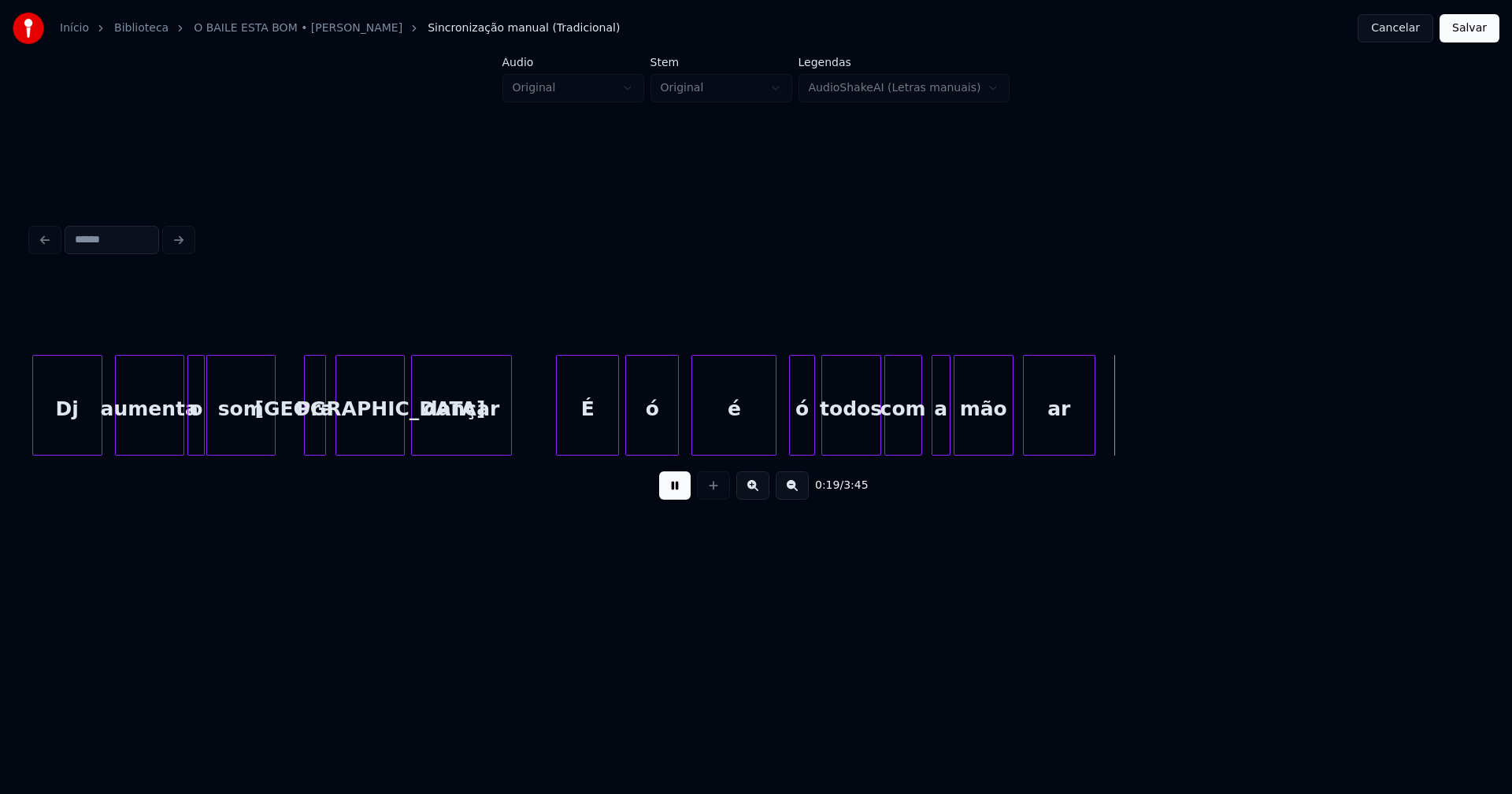
click at [765, 420] on div "é" at bounding box center [730, 410] width 84 height 107
click at [730, 436] on div at bounding box center [732, 406] width 5 height 99
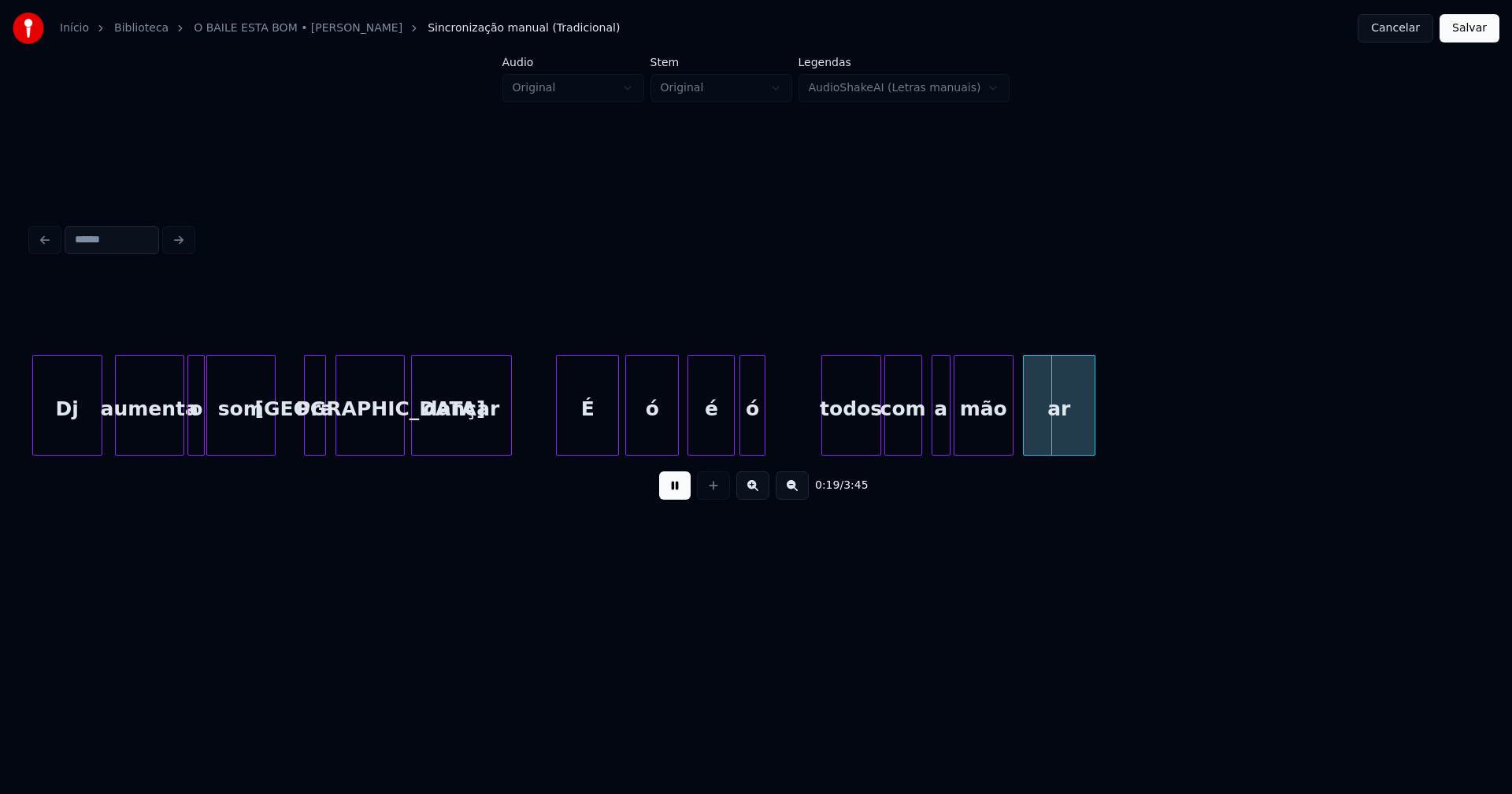
click at [751, 442] on div "ó" at bounding box center [753, 410] width 24 height 107
click at [804, 429] on div at bounding box center [804, 406] width 5 height 99
click at [682, 500] on button at bounding box center [674, 486] width 32 height 28
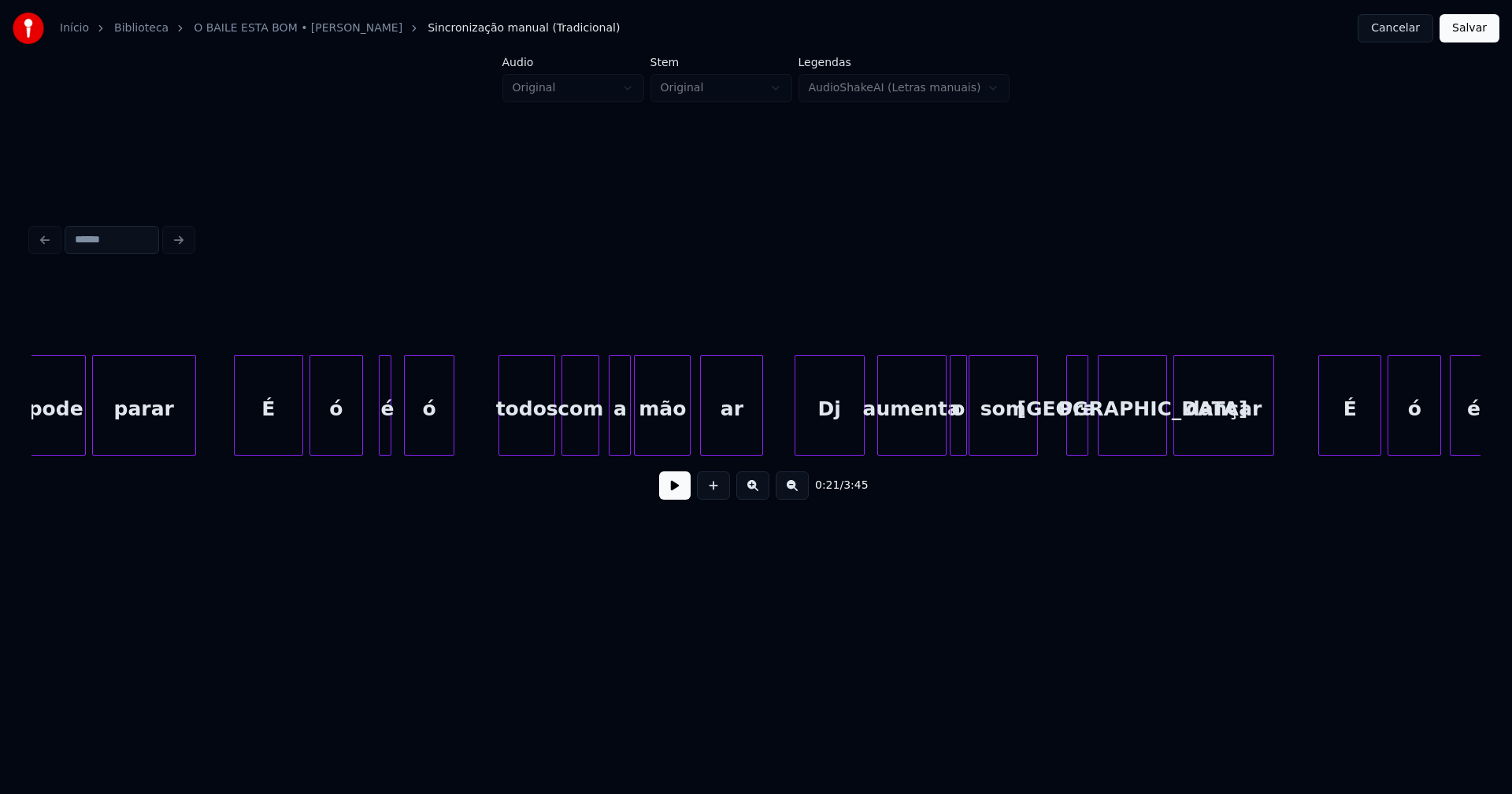
scroll to position [0, 1201]
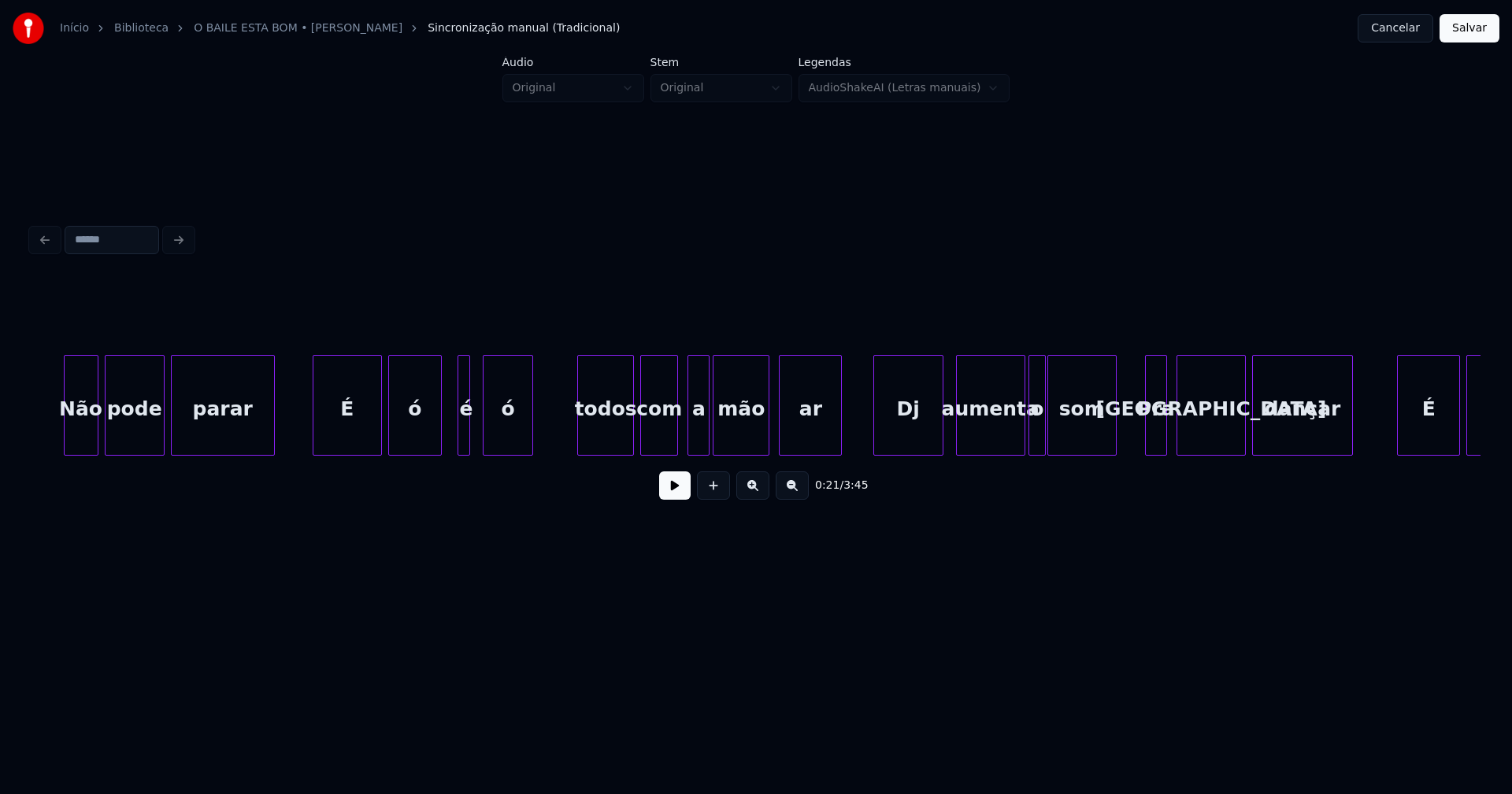
click at [1396, 26] on button "Cancelar" at bounding box center [1395, 28] width 76 height 28
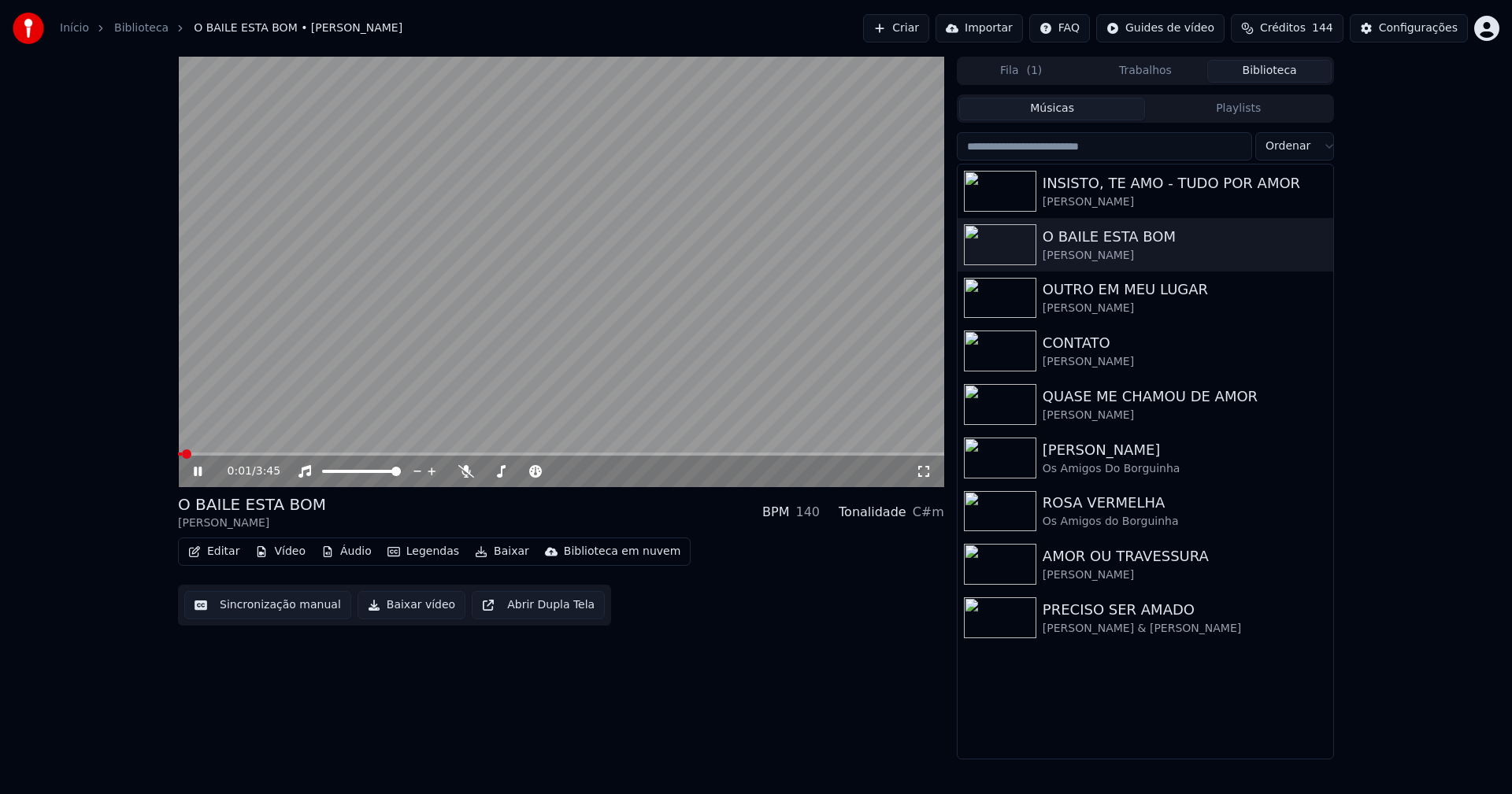
click at [199, 468] on icon at bounding box center [197, 471] width 8 height 9
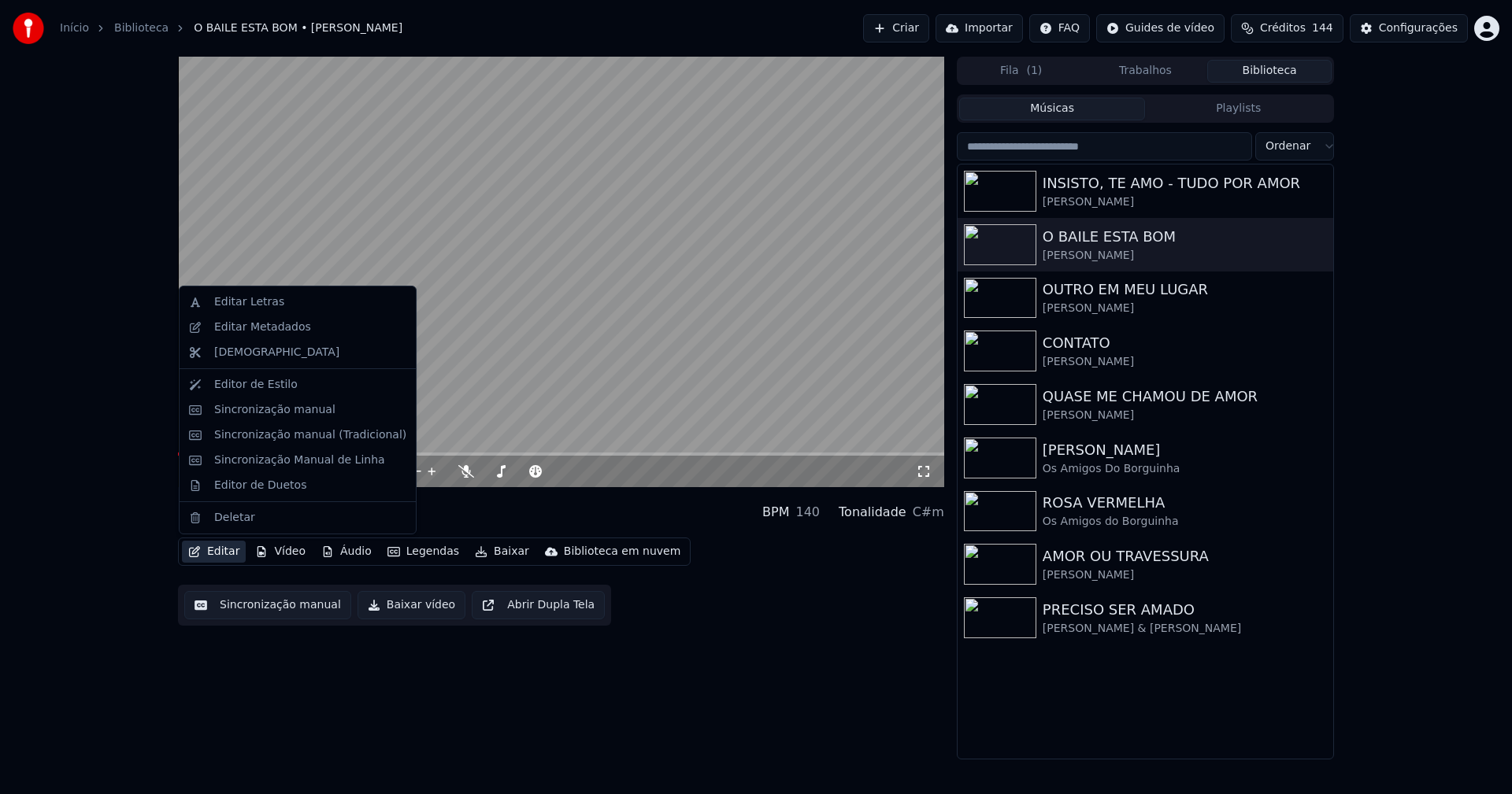
click at [231, 561] on button "Editar" at bounding box center [213, 552] width 64 height 22
click at [255, 308] on div "Editar Letras" at bounding box center [249, 302] width 70 height 15
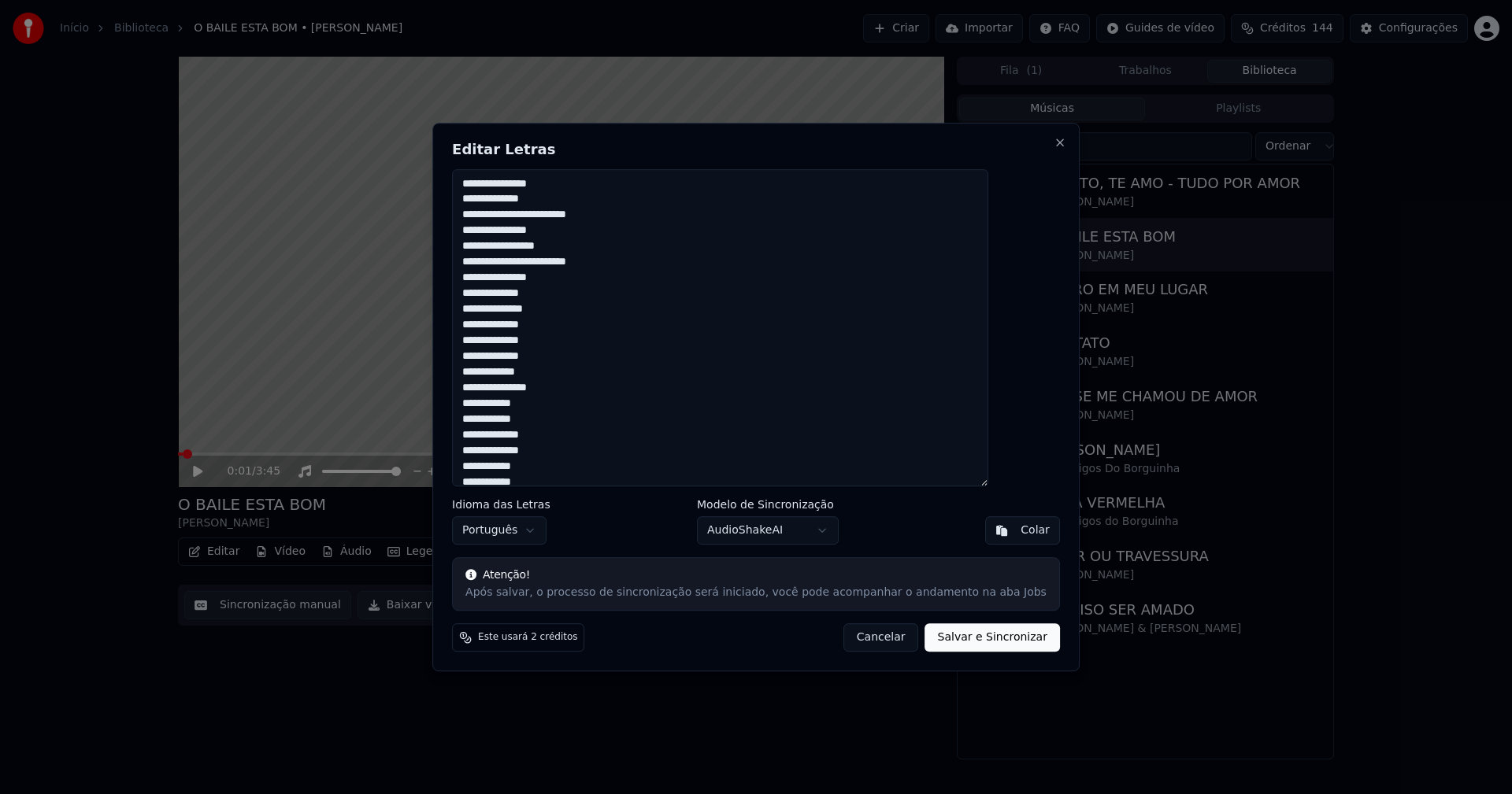
drag, startPoint x: 612, startPoint y: 473, endPoint x: 451, endPoint y: -18, distance: 516.7
click at [451, 0] on html "Início Biblioteca O BAILE ESTA BOM • [PERSON_NAME] Importar FAQ Guides de vídeo…" at bounding box center [756, 397] width 1512 height 794
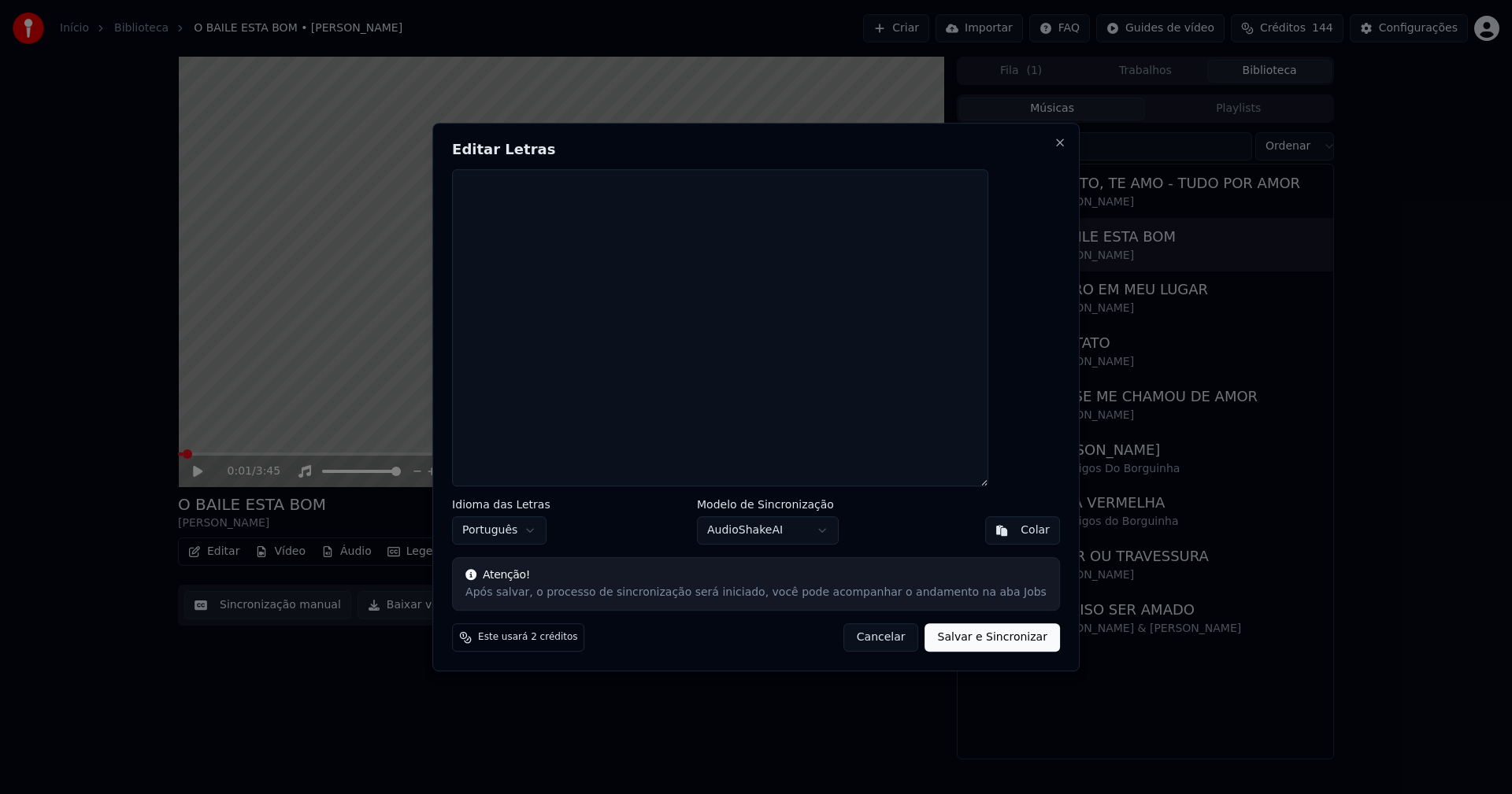
click at [1021, 526] on div "Colar" at bounding box center [1036, 531] width 29 height 15
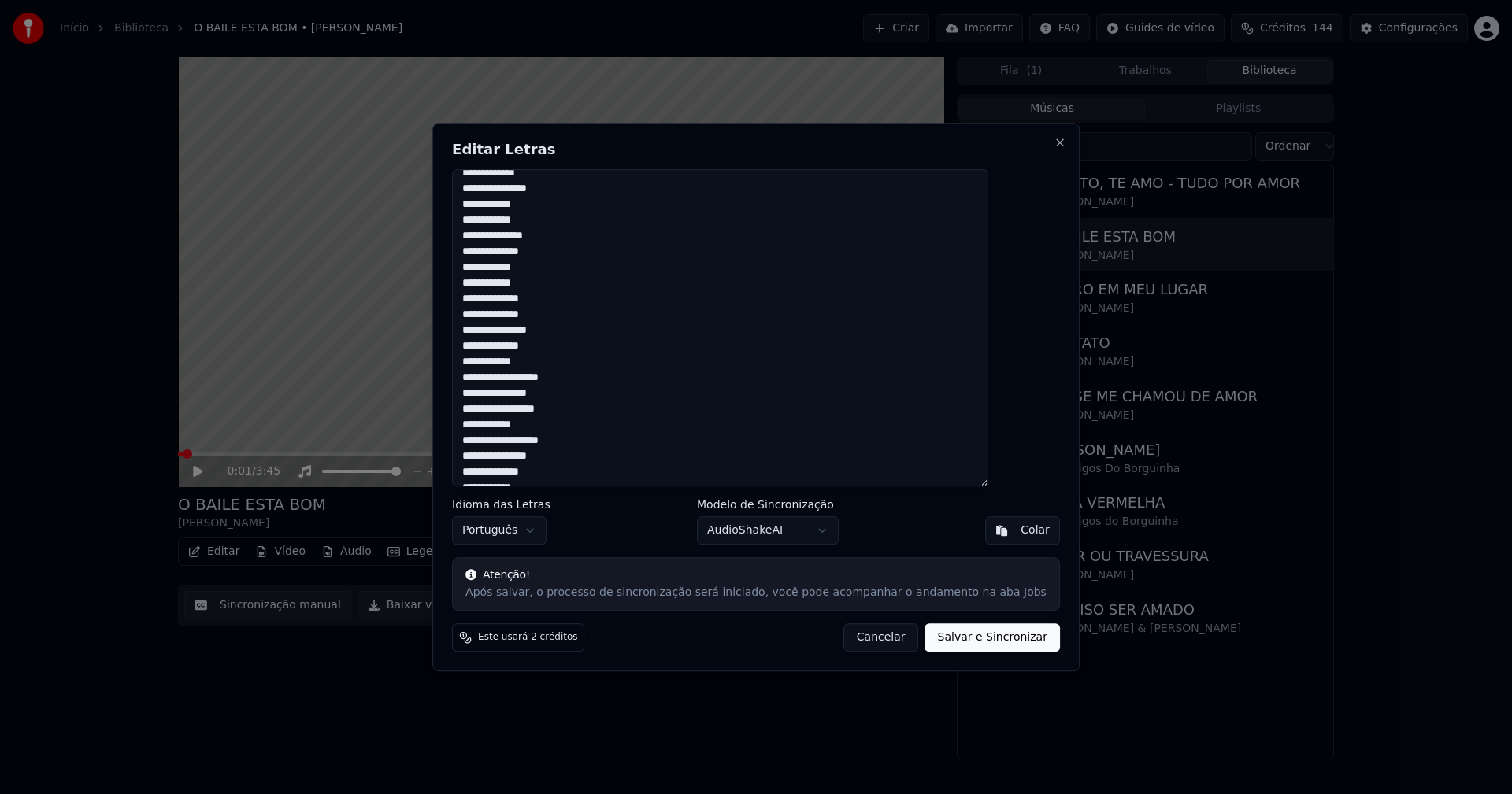
scroll to position [236, 0]
click at [965, 636] on button "Salvar e Sincronizar" at bounding box center [993, 637] width 135 height 28
type textarea "**********"
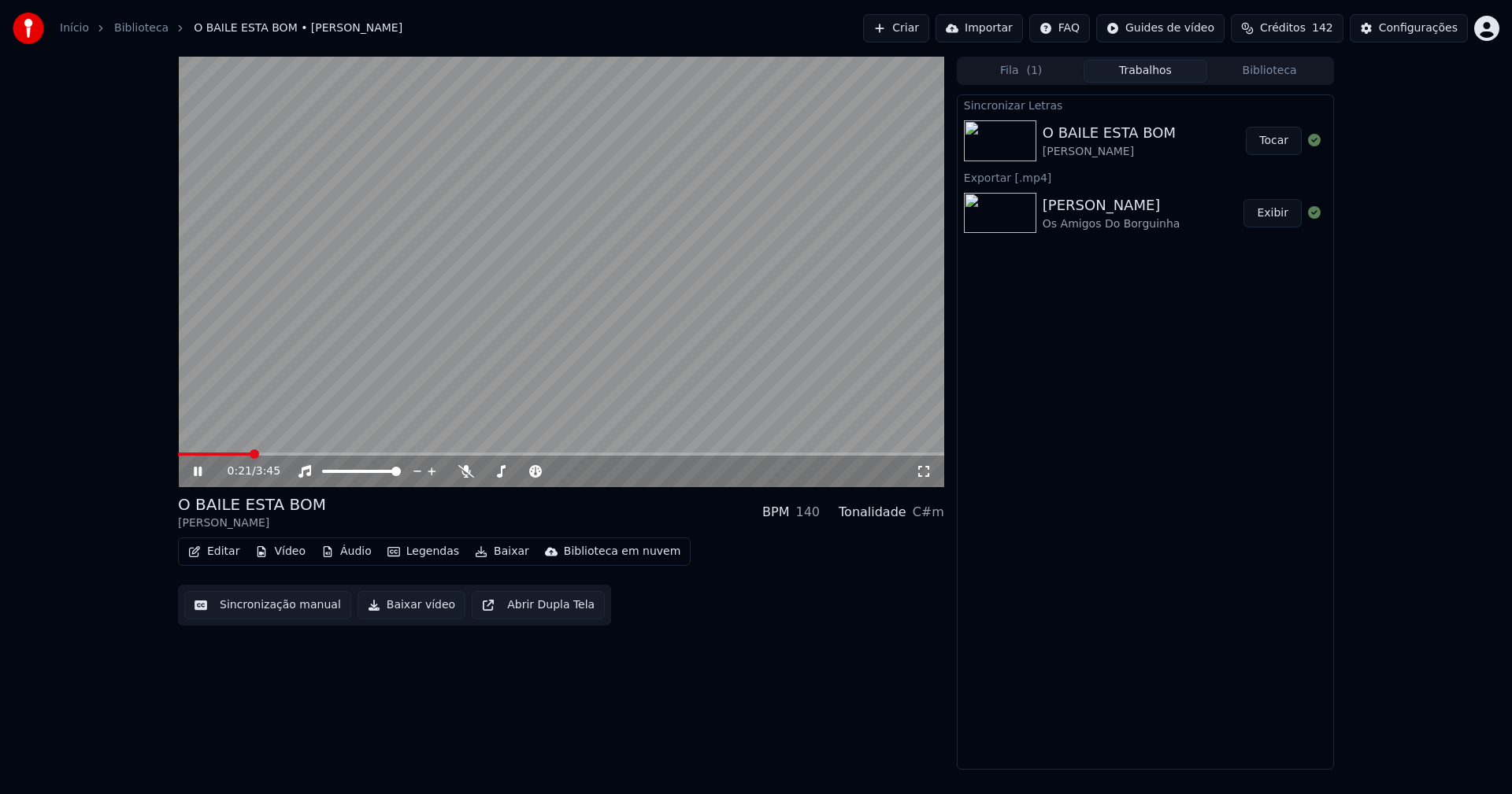
click at [231, 554] on button "Editar" at bounding box center [213, 552] width 64 height 22
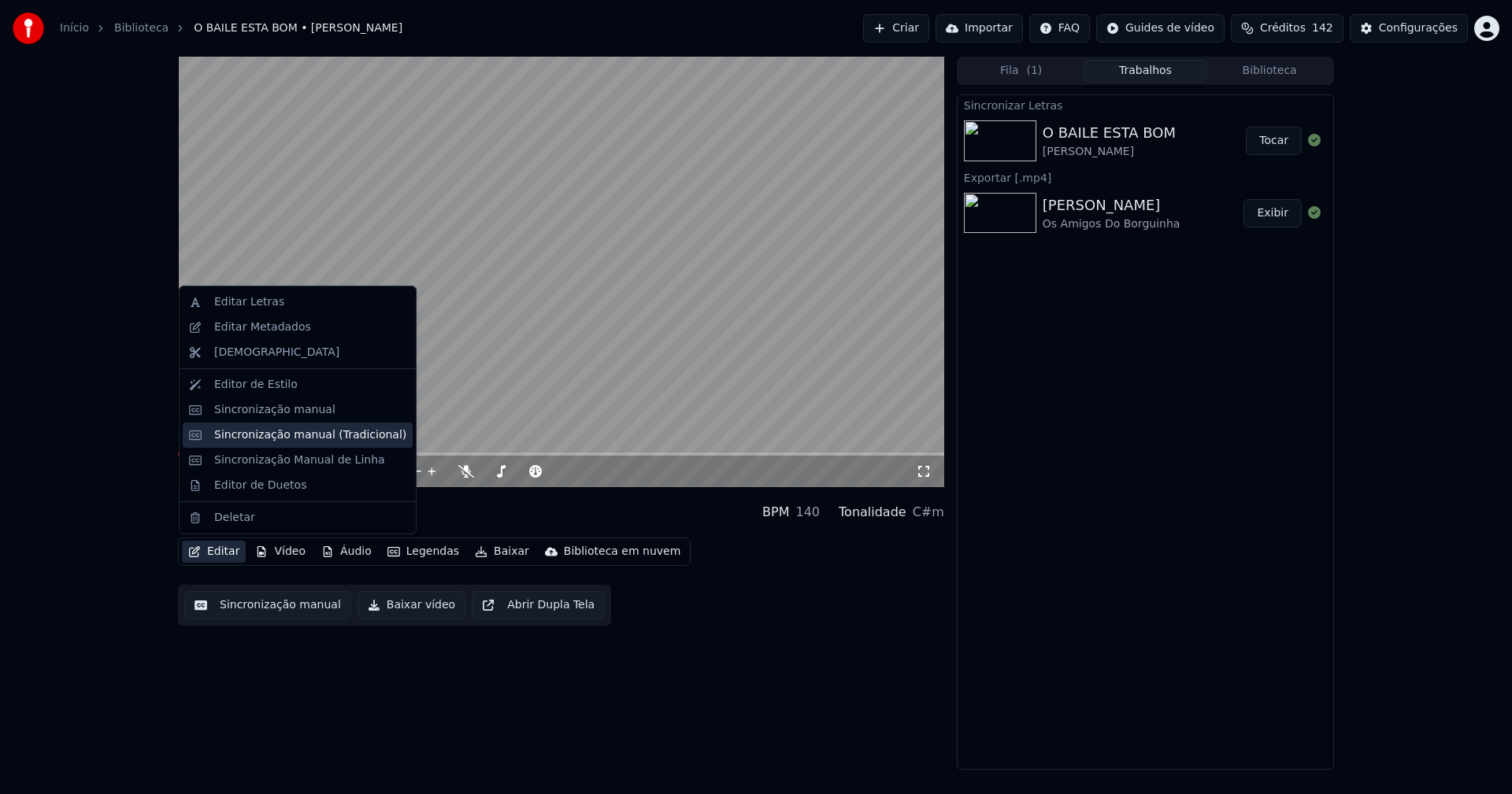
click at [264, 445] on div "Sincronização manual (Tradicional)" at bounding box center [297, 435] width 230 height 26
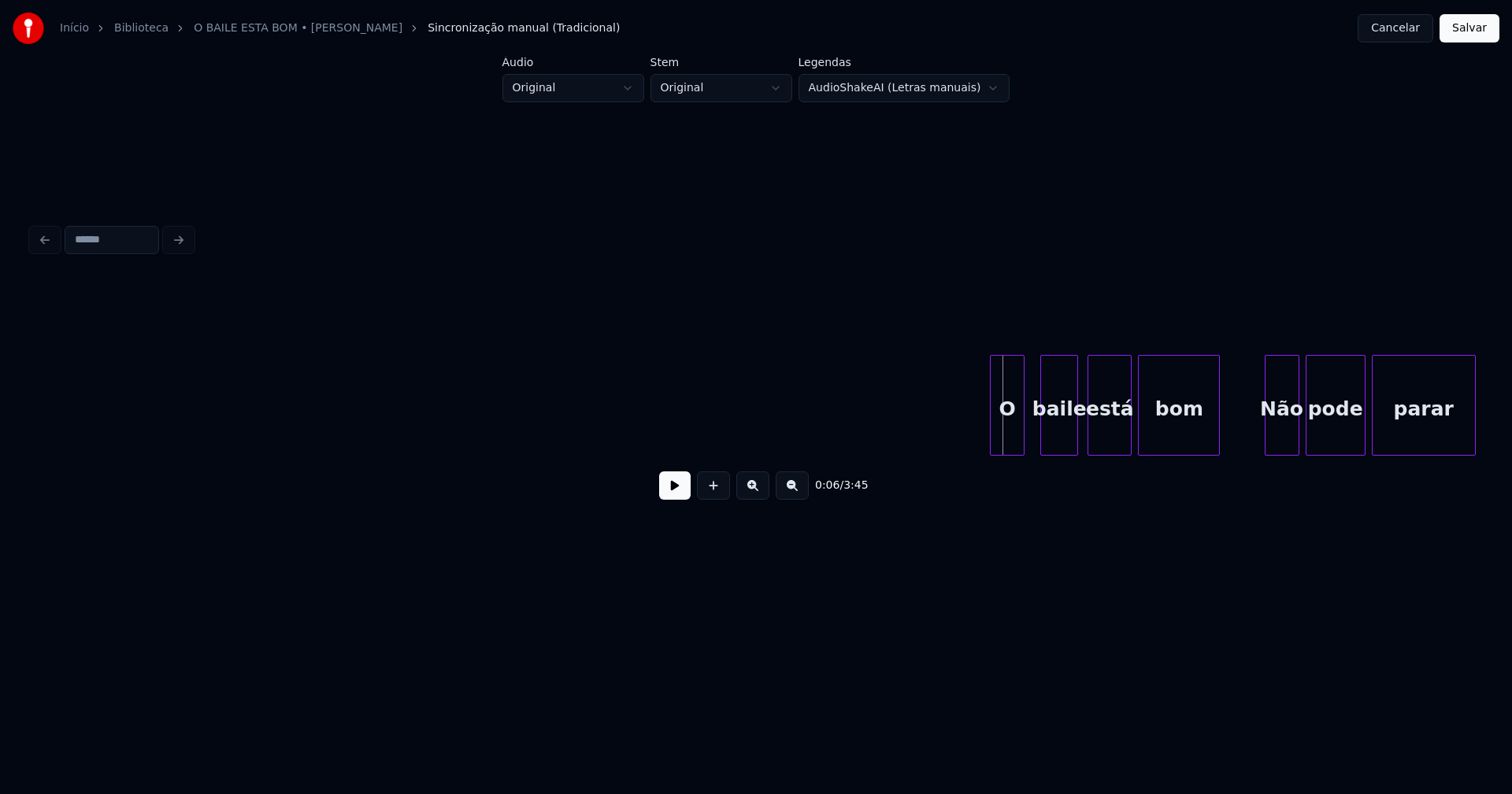
click at [1002, 443] on div "O" at bounding box center [1007, 410] width 33 height 107
click at [1054, 439] on div "baile" at bounding box center [1053, 410] width 37 height 107
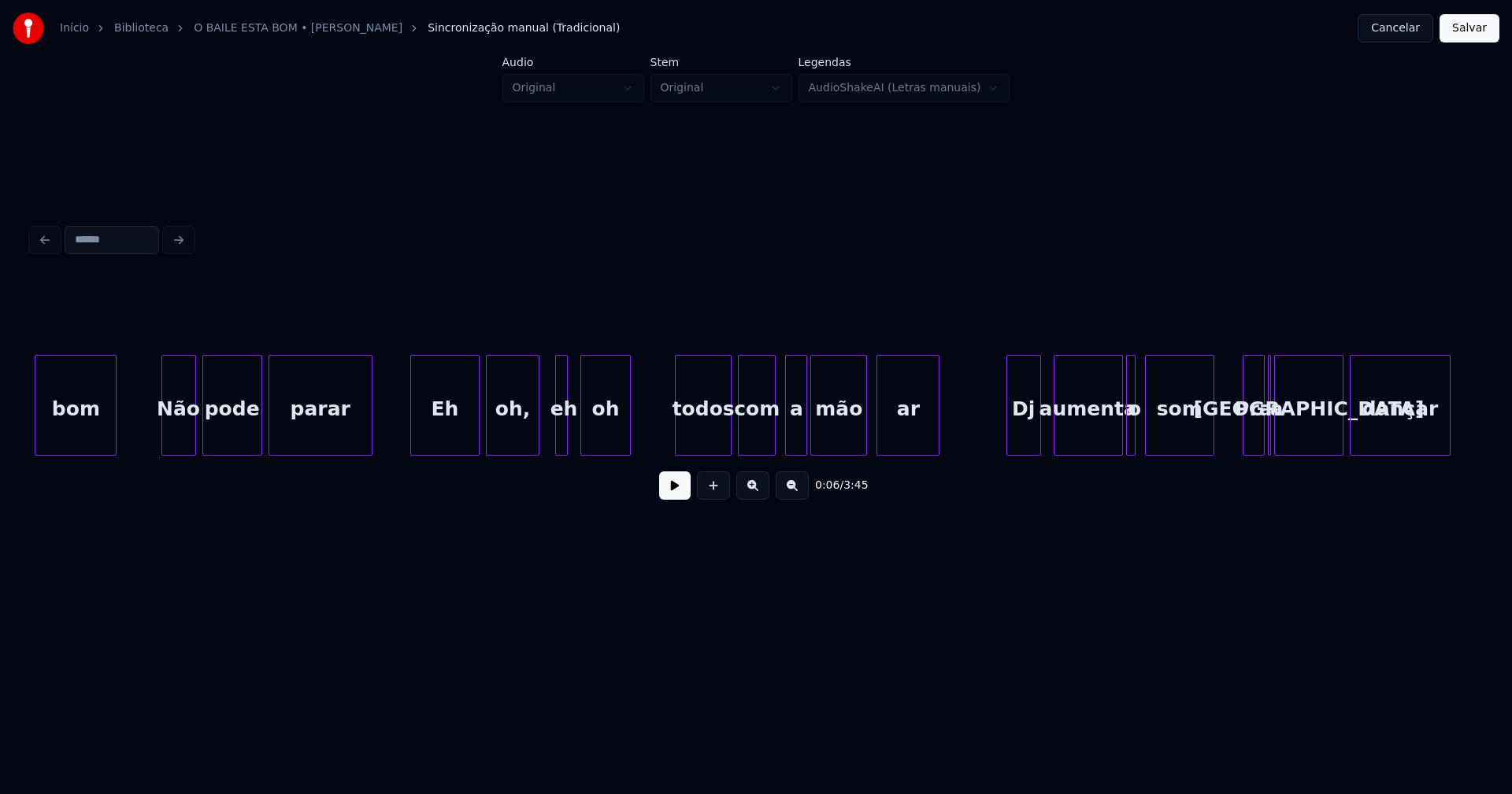
scroll to position [0, 1202]
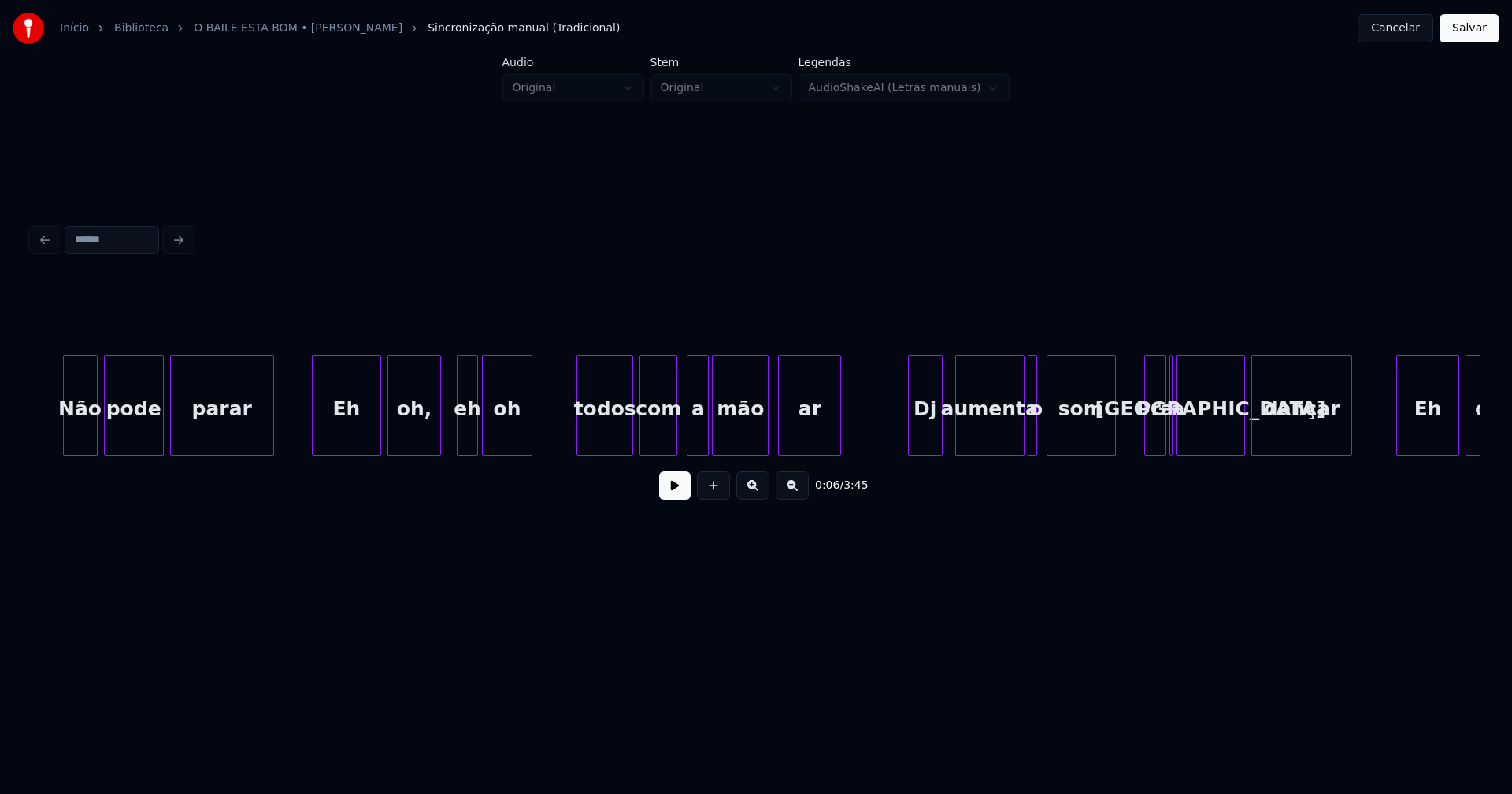
click at [476, 441] on div at bounding box center [475, 406] width 5 height 99
click at [673, 494] on button at bounding box center [674, 486] width 32 height 28
click at [447, 440] on div at bounding box center [450, 406] width 5 height 99
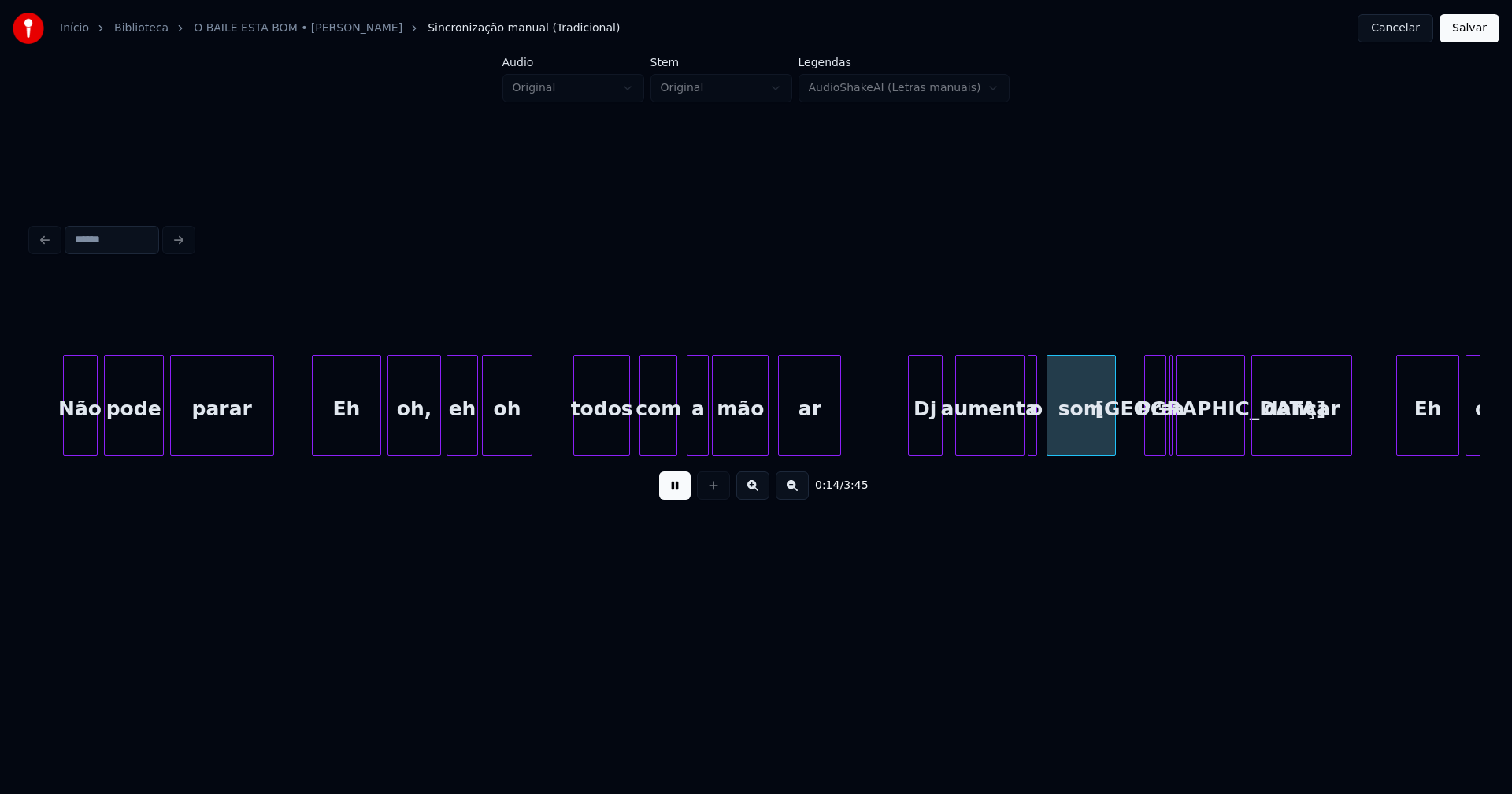
click at [597, 440] on div "todos" at bounding box center [602, 410] width 55 height 107
click at [874, 434] on div at bounding box center [875, 406] width 5 height 99
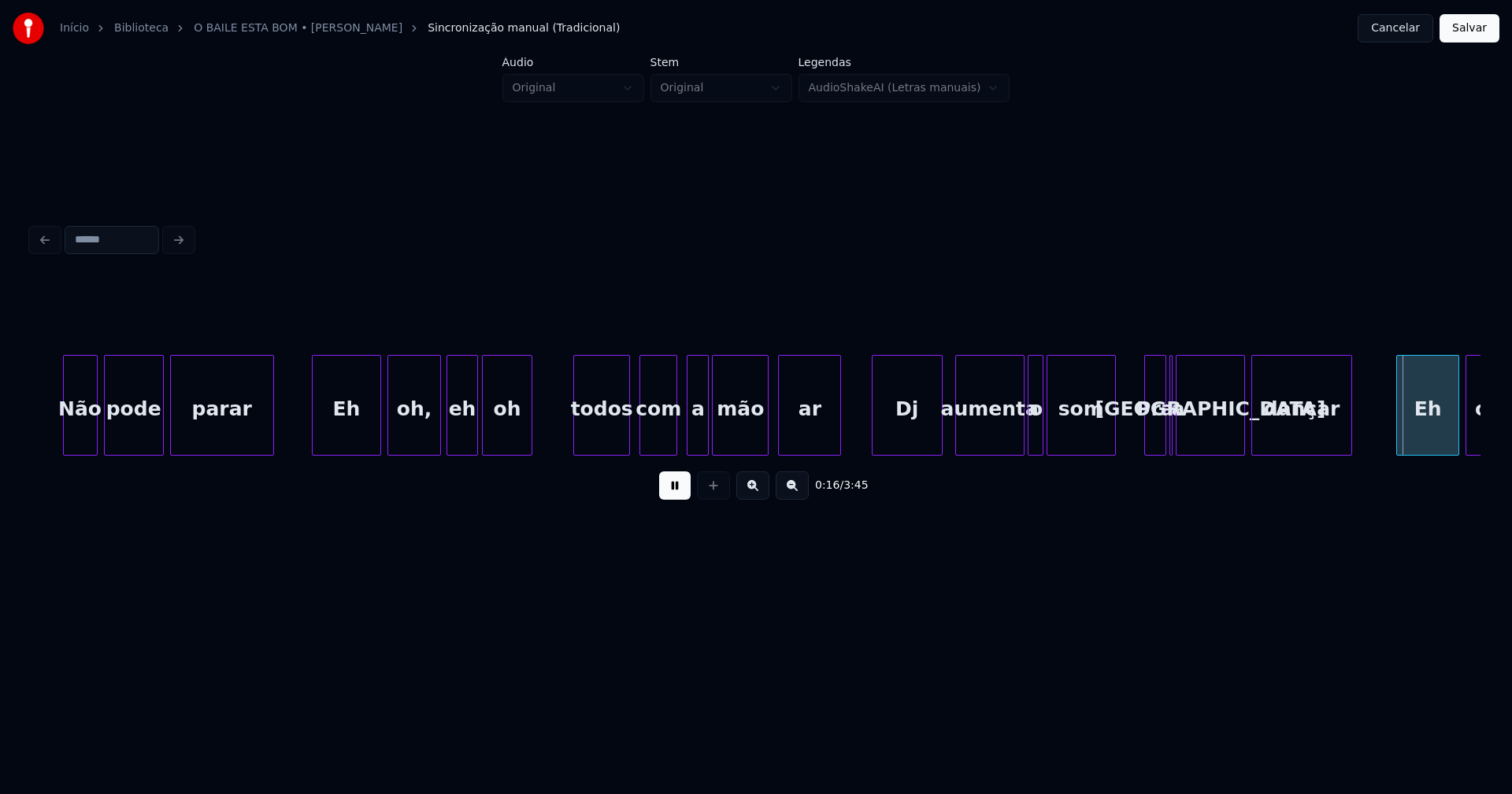
click at [1042, 445] on div at bounding box center [1041, 406] width 5 height 99
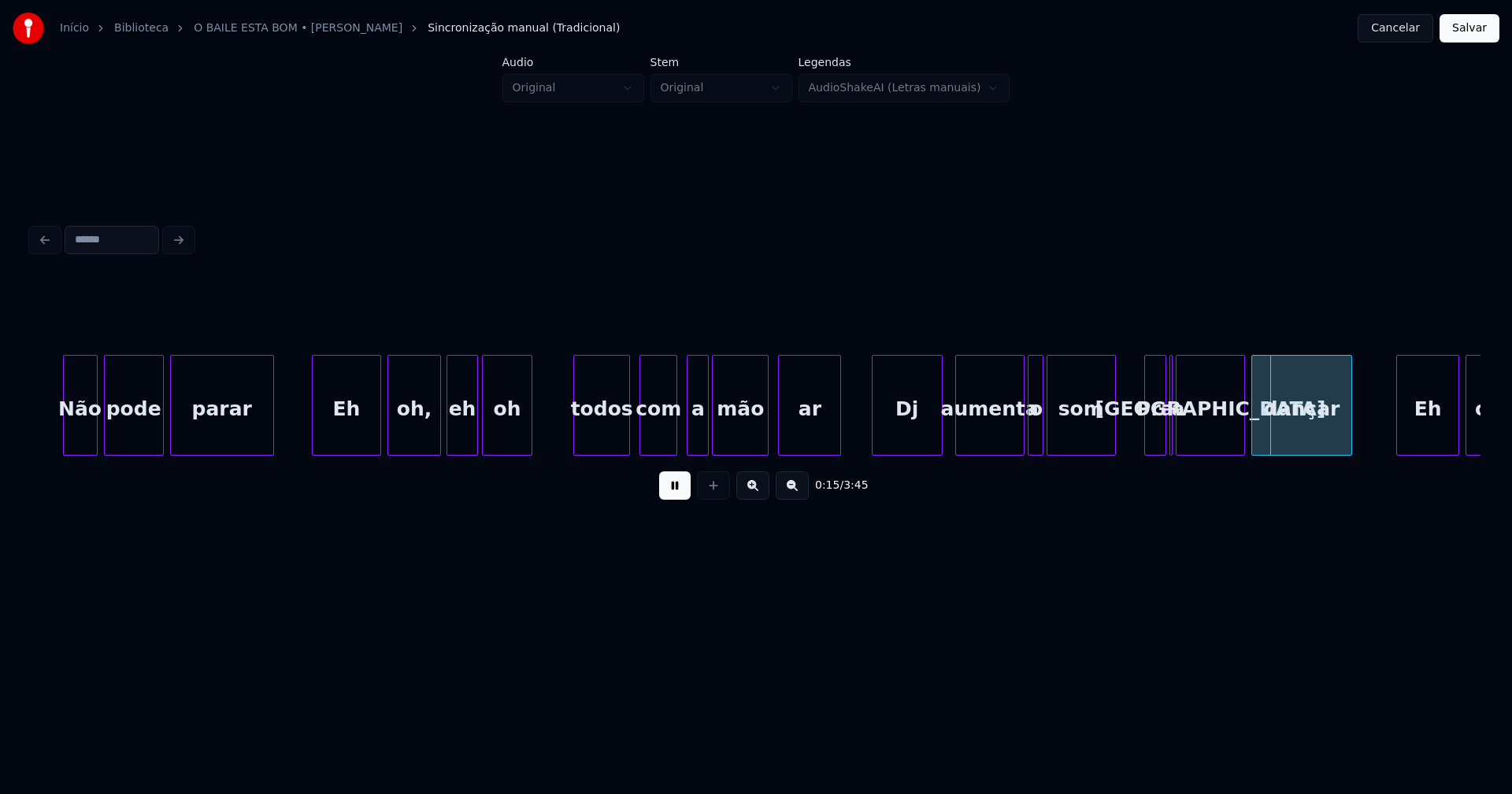
drag, startPoint x: 671, startPoint y: 498, endPoint x: 1001, endPoint y: 425, distance: 338.0
click at [675, 495] on button at bounding box center [674, 486] width 32 height 28
click at [1169, 429] on div at bounding box center [1169, 406] width 5 height 99
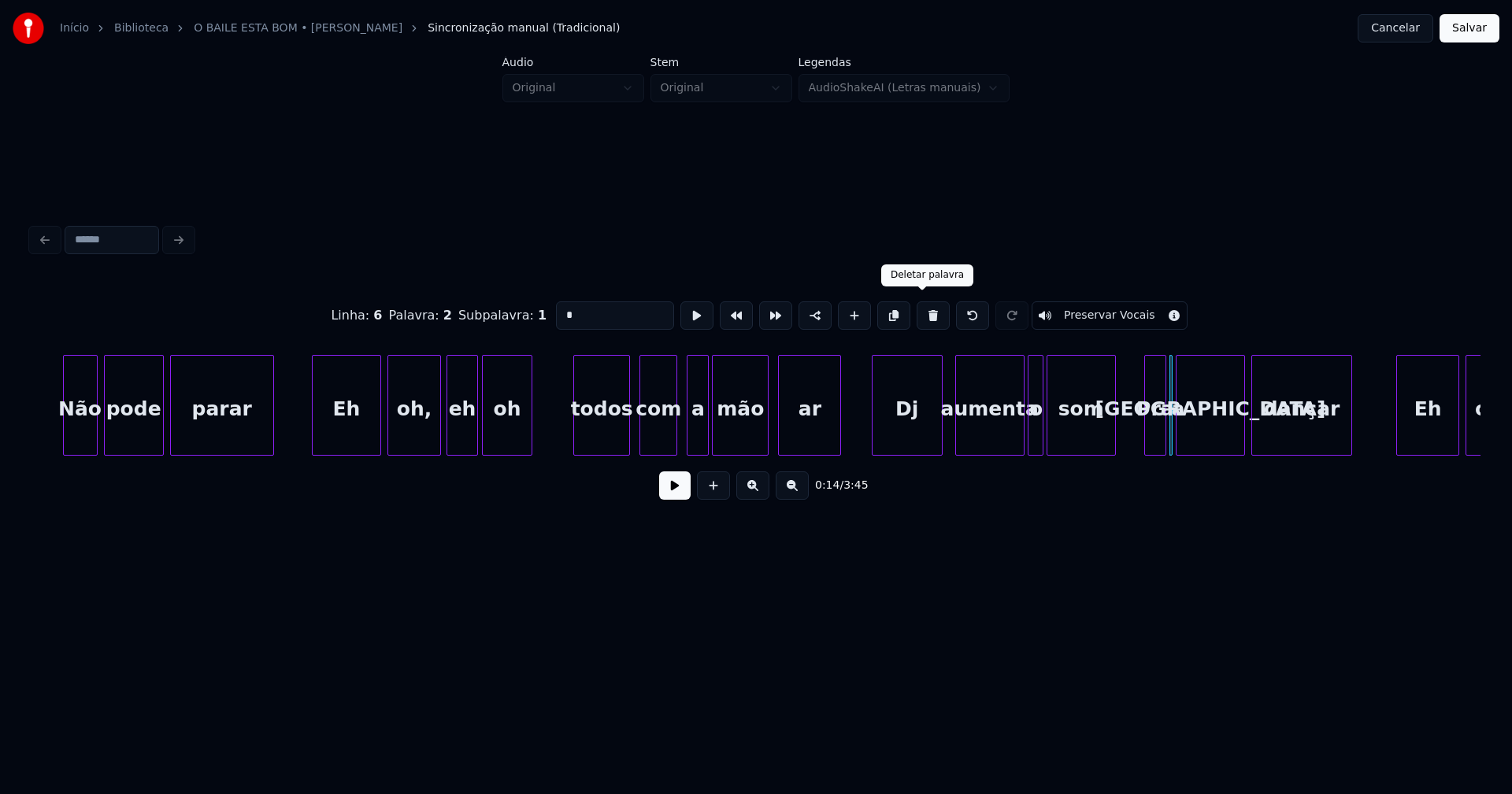
click at [922, 316] on button at bounding box center [933, 315] width 33 height 28
type input "***"
click at [677, 492] on button at bounding box center [674, 486] width 32 height 28
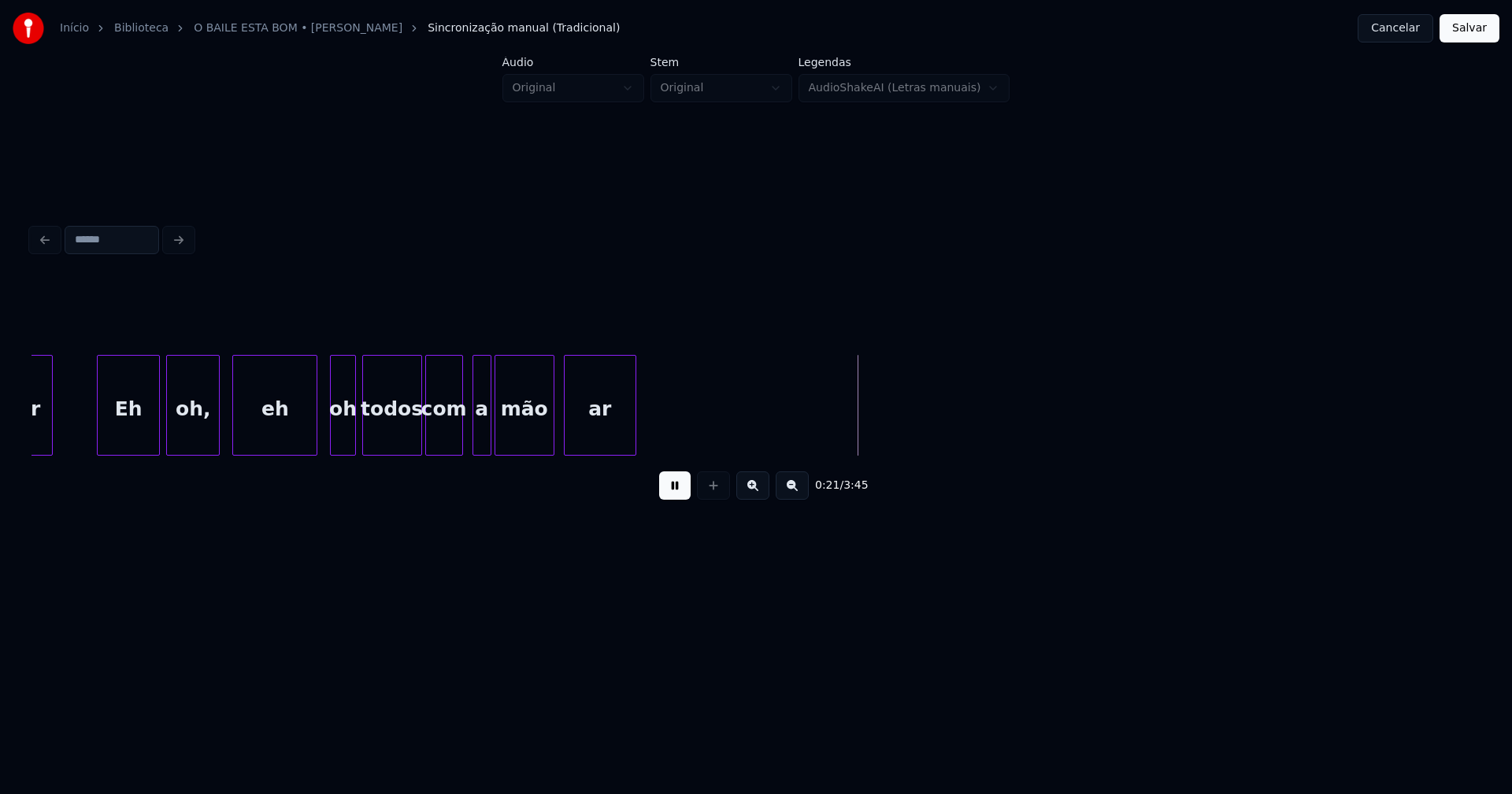
scroll to position [0, 2422]
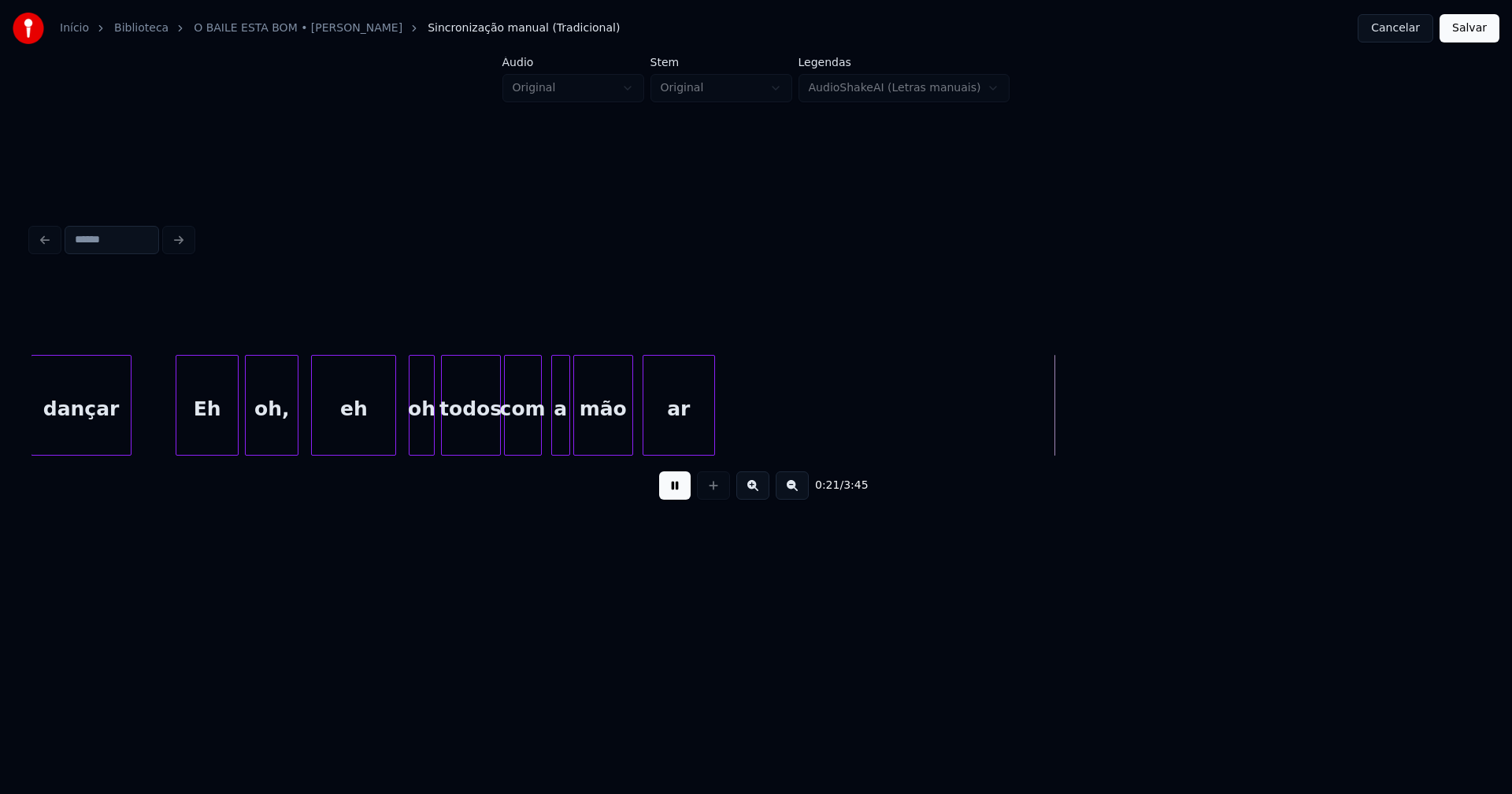
click at [382, 430] on div "eh" at bounding box center [347, 410] width 84 height 107
click at [345, 434] on div at bounding box center [346, 406] width 5 height 99
click at [376, 437] on div at bounding box center [378, 406] width 5 height 99
click at [391, 433] on div "oh" at bounding box center [387, 410] width 64 height 107
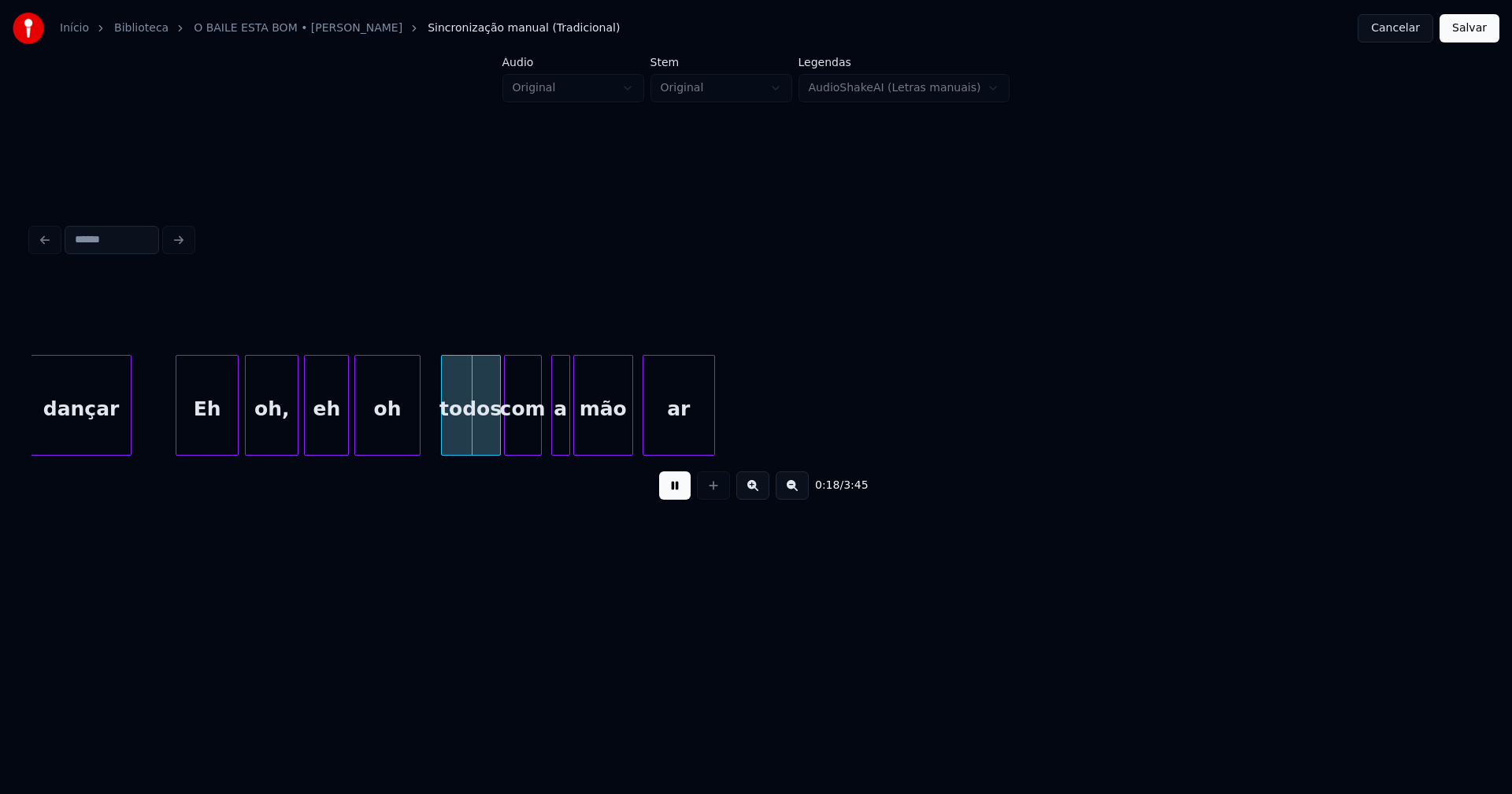
click at [552, 439] on div "a" at bounding box center [552, 410] width 17 height 107
click at [606, 430] on div "mão" at bounding box center [597, 410] width 58 height 107
click at [634, 440] on div at bounding box center [635, 406] width 5 height 99
click at [1477, 38] on button "Salvar" at bounding box center [1469, 28] width 60 height 28
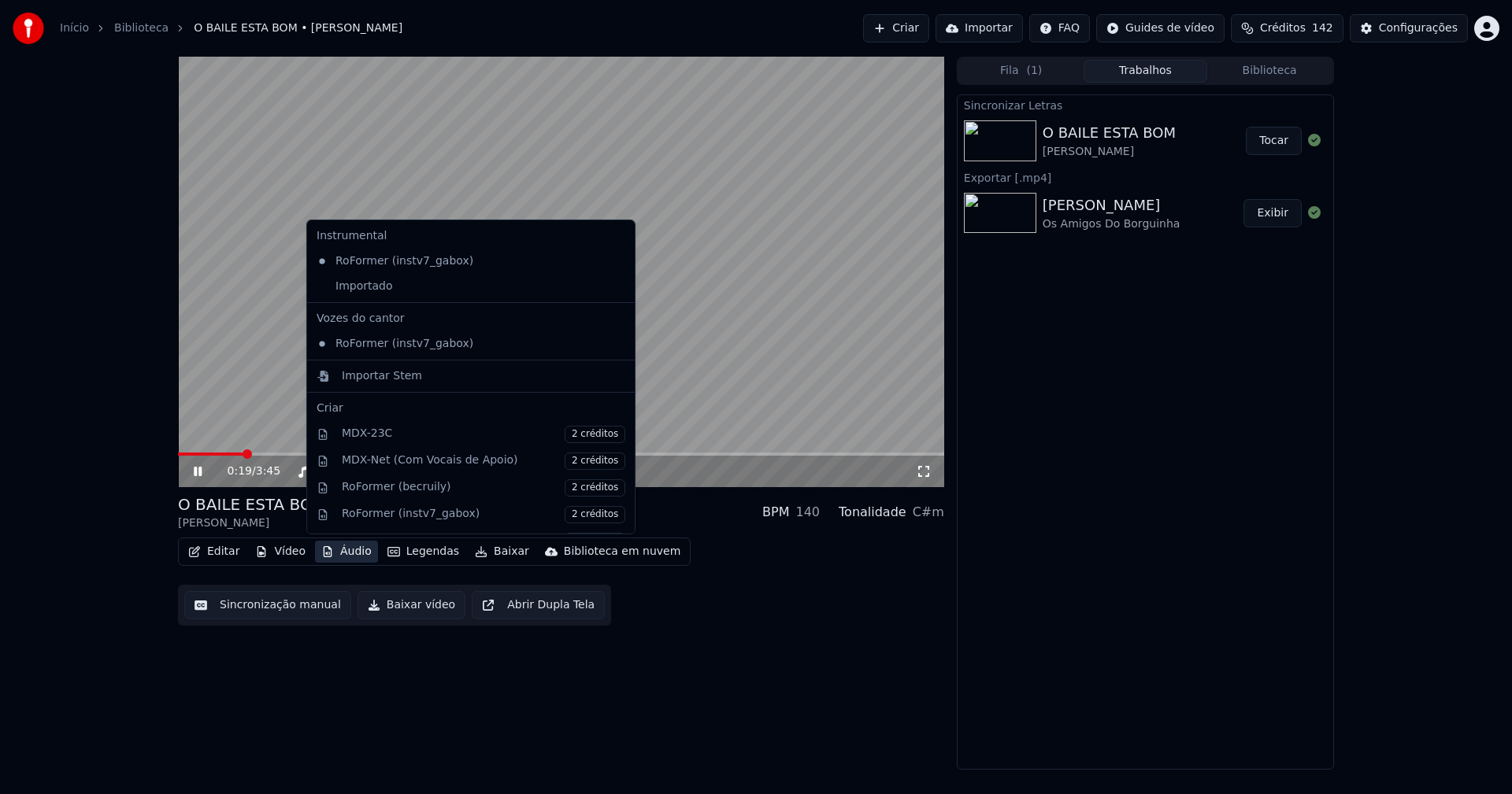
click at [346, 555] on button "Áudio" at bounding box center [347, 552] width 63 height 22
click at [323, 288] on div "Importado" at bounding box center [459, 287] width 297 height 26
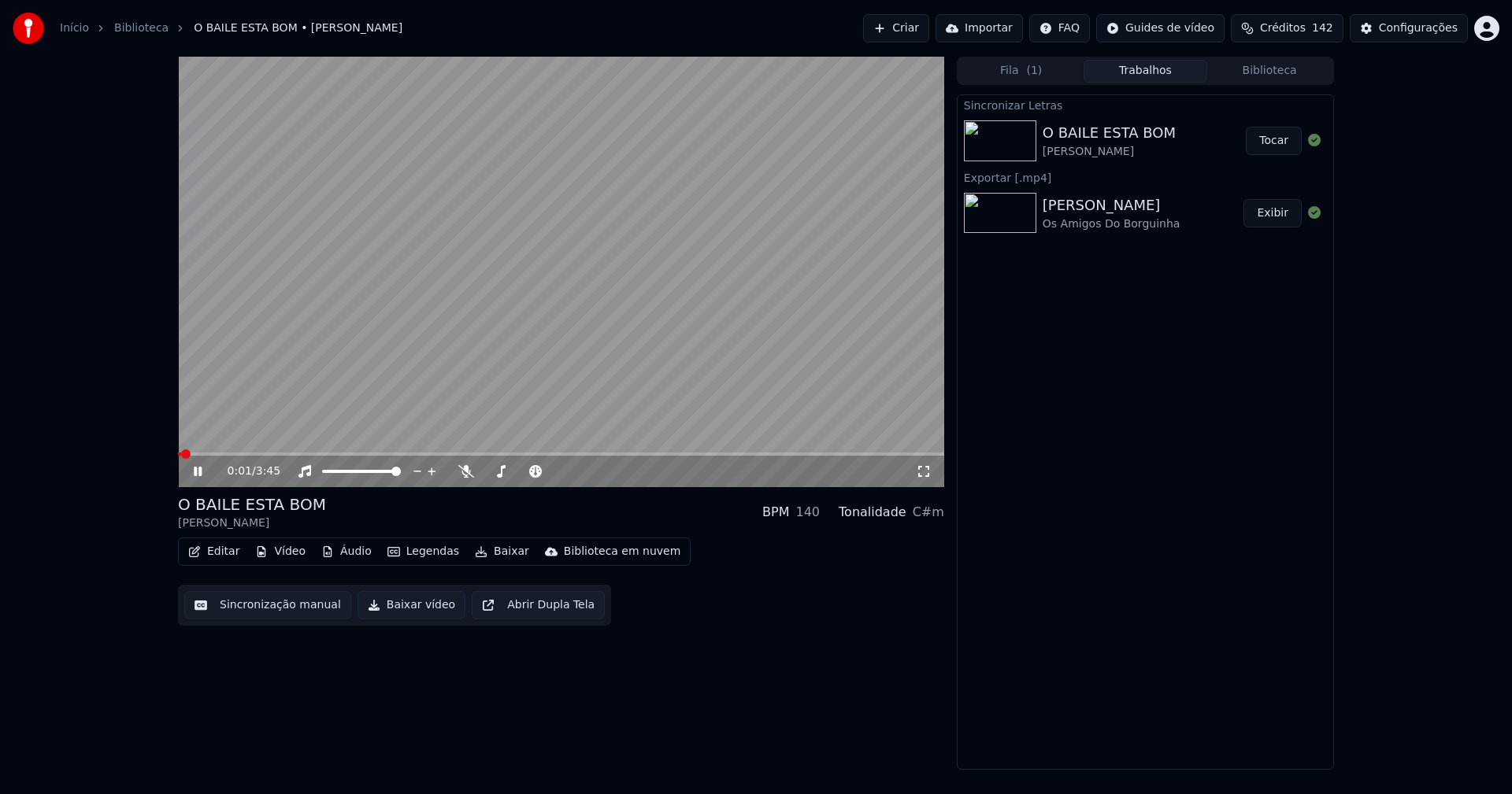
click at [182, 453] on span at bounding box center [180, 454] width 3 height 3
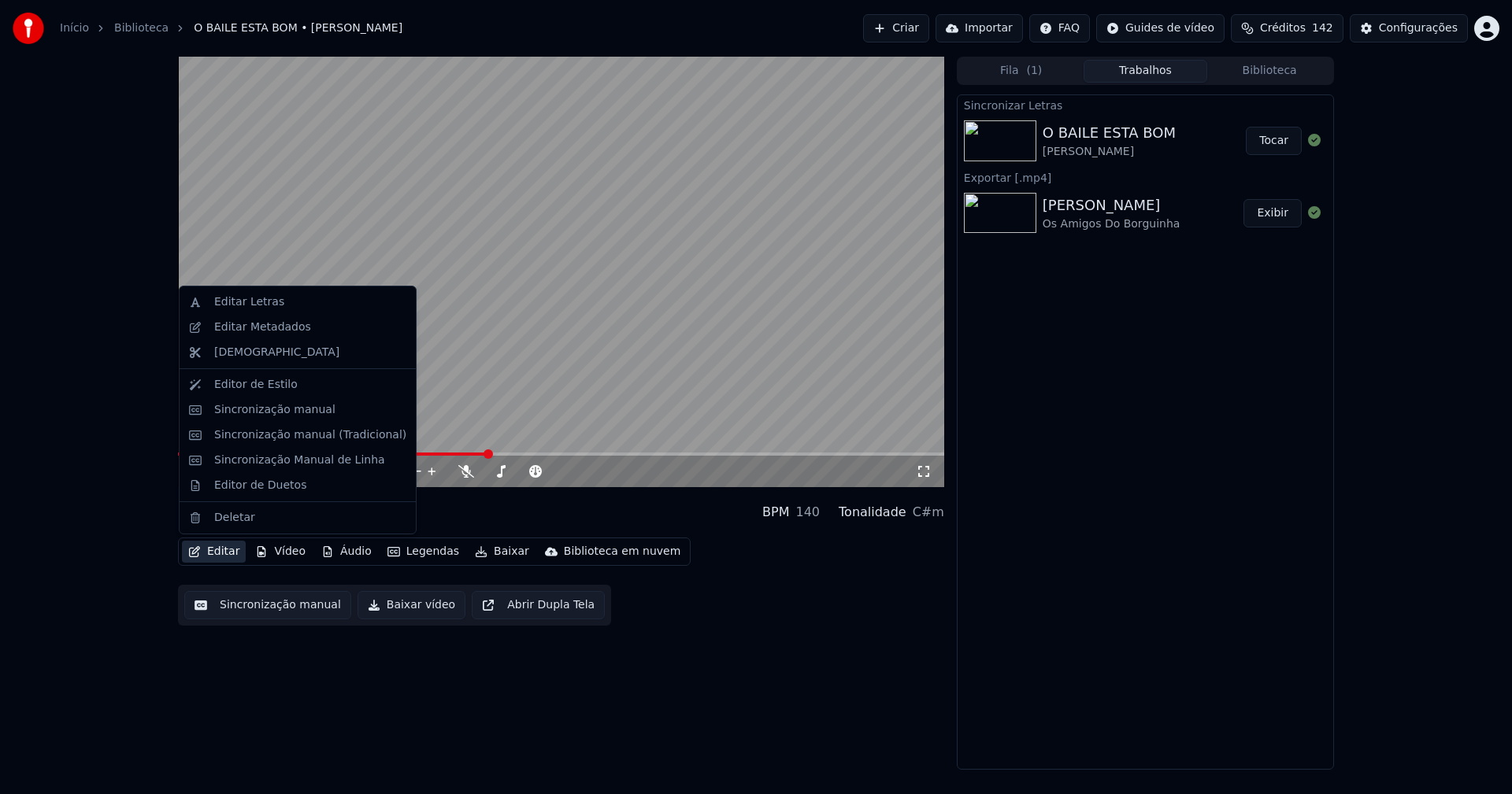
click at [233, 553] on button "Editar" at bounding box center [213, 552] width 64 height 22
click at [297, 438] on div "Sincronização manual (Tradicional)" at bounding box center [309, 435] width 192 height 15
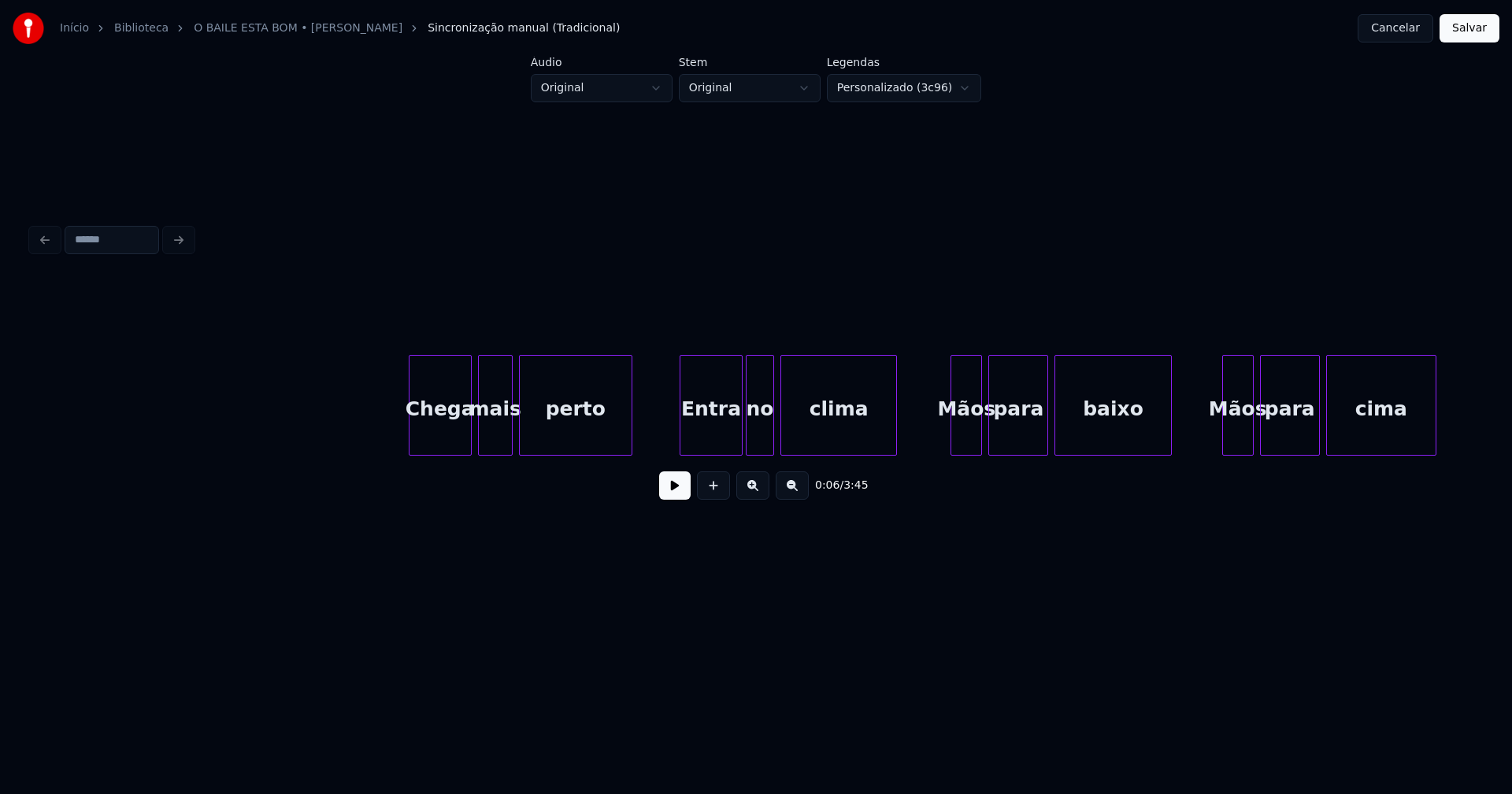
scroll to position [0, 5003]
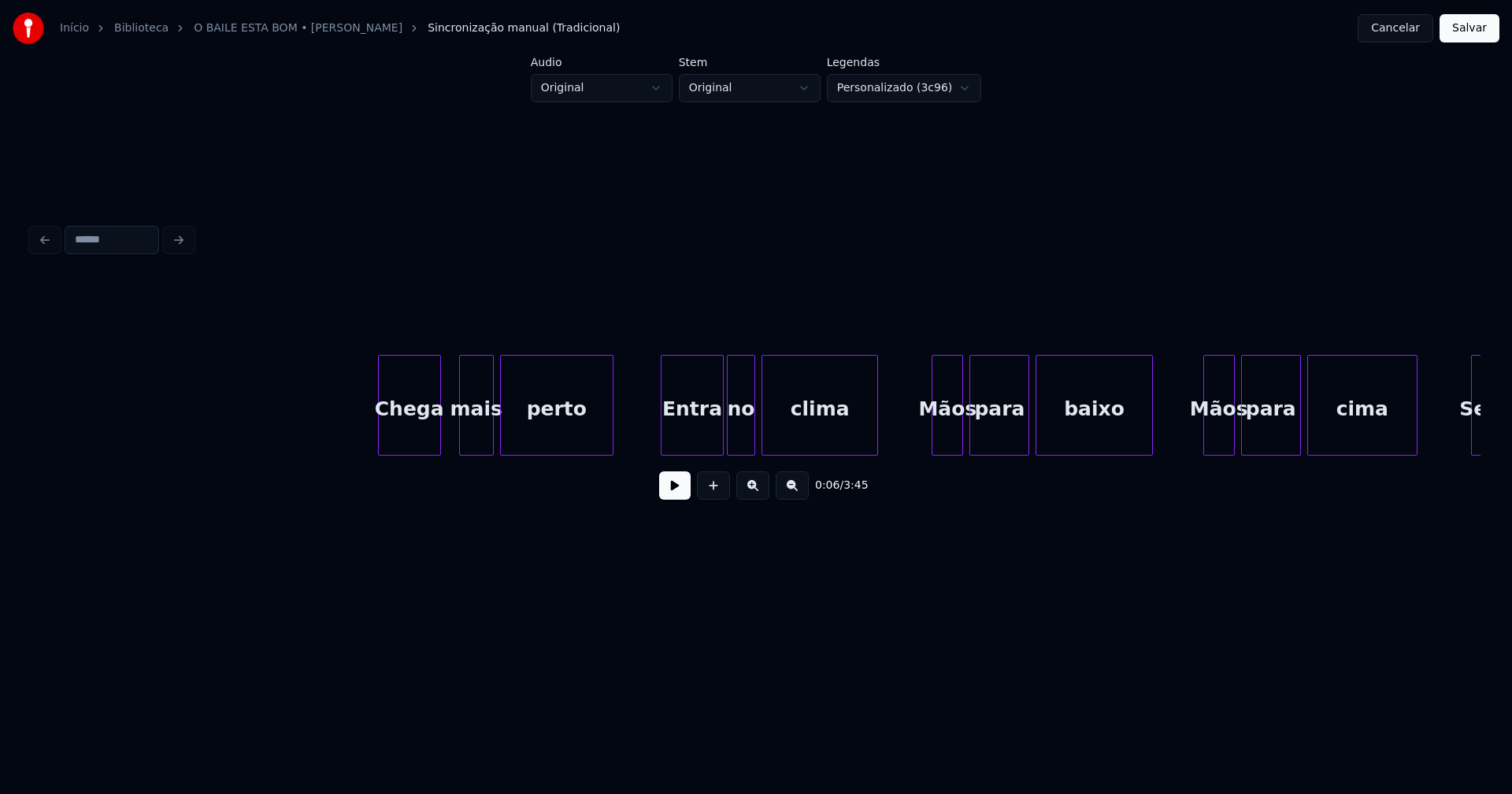
click at [420, 448] on div "Chega" at bounding box center [409, 410] width 61 height 107
click at [467, 452] on div "Chega mais perto Entra no clima Mãos para baixo Mãos para cima Sente" at bounding box center [756, 406] width 1449 height 101
click at [517, 446] on div "perto" at bounding box center [548, 410] width 112 height 107
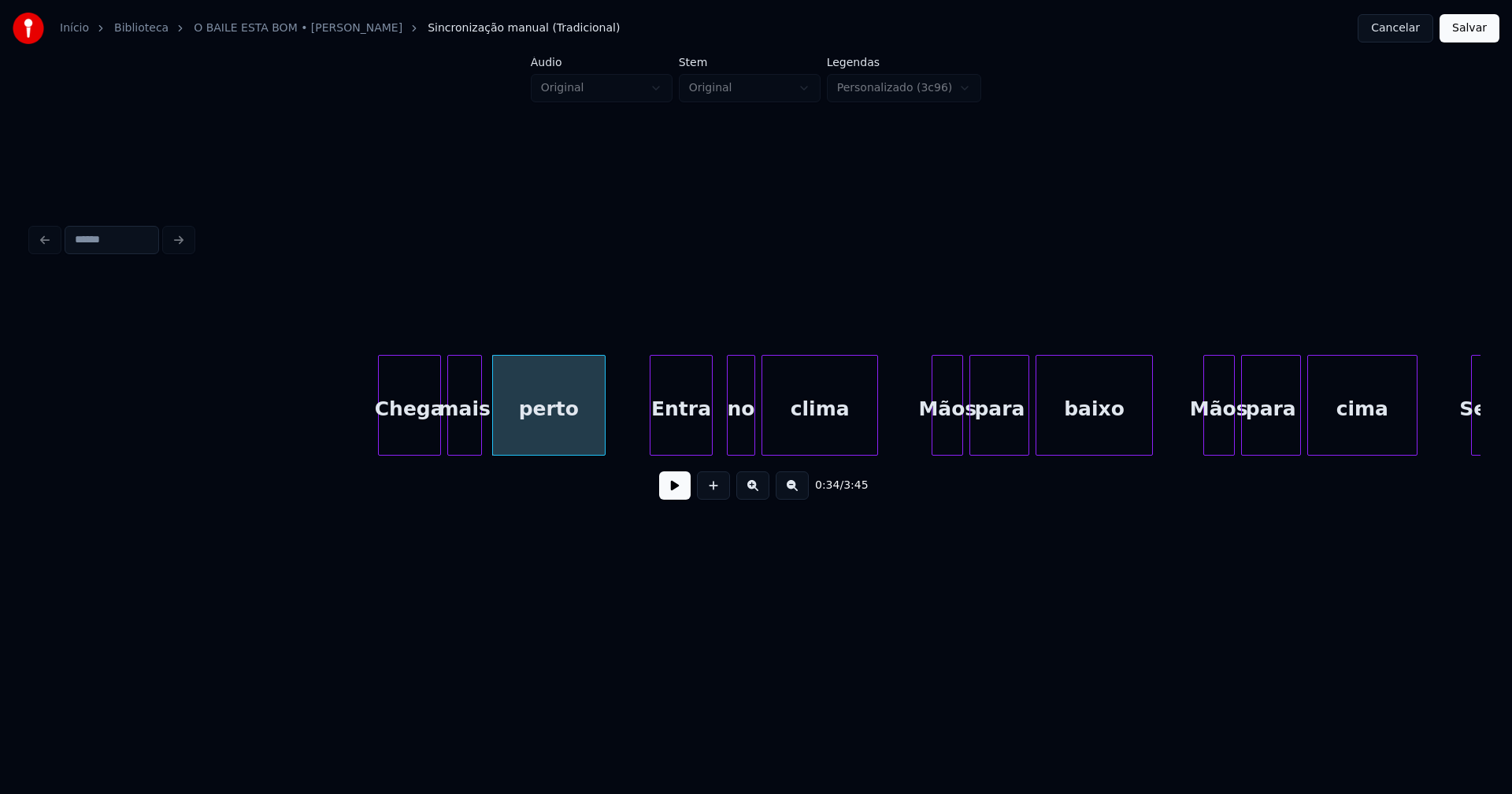
click at [681, 442] on div "Entra" at bounding box center [681, 410] width 61 height 107
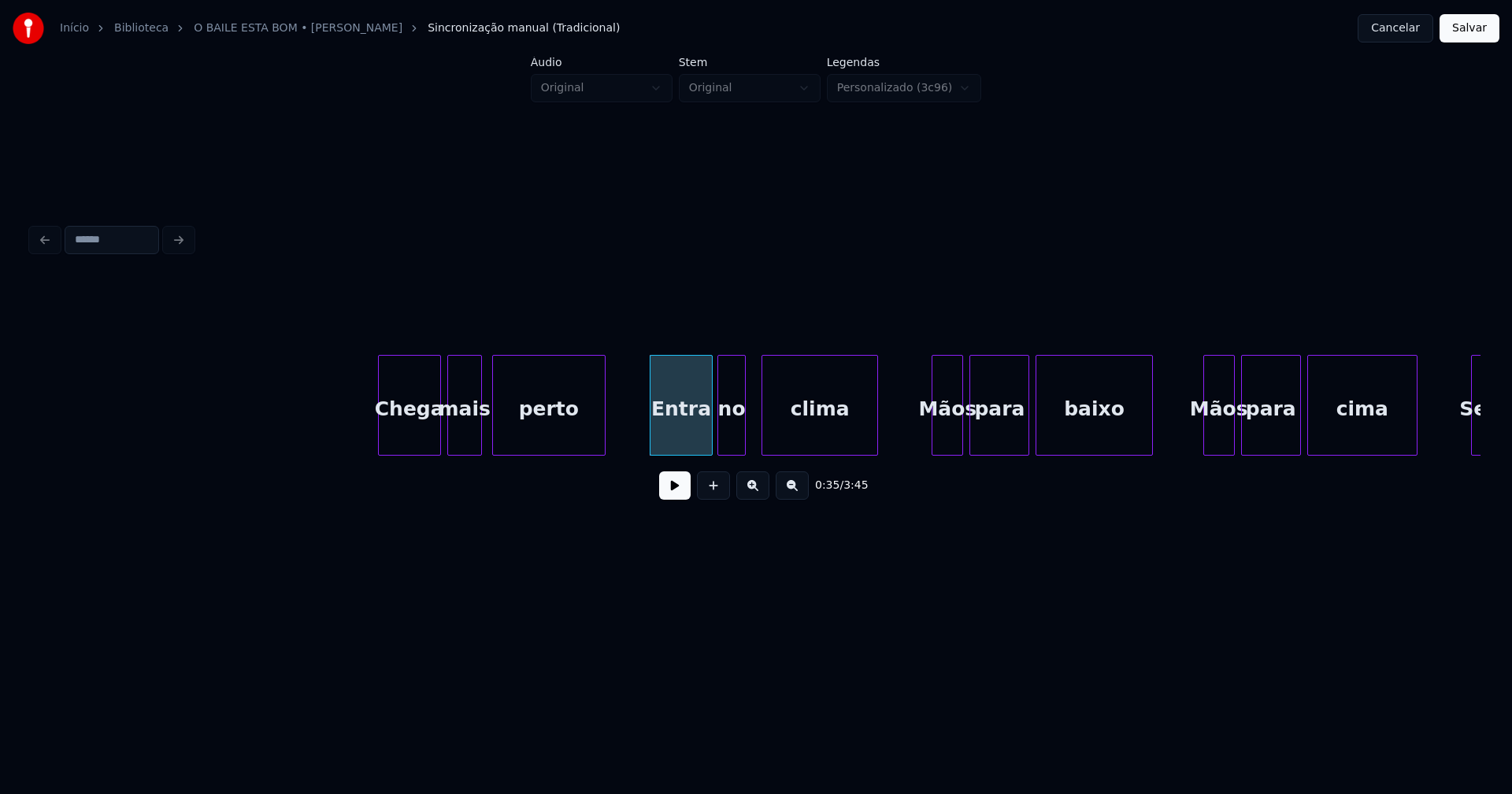
click at [736, 447] on div "no" at bounding box center [731, 410] width 26 height 107
click at [786, 443] on div "clima" at bounding box center [815, 410] width 115 height 107
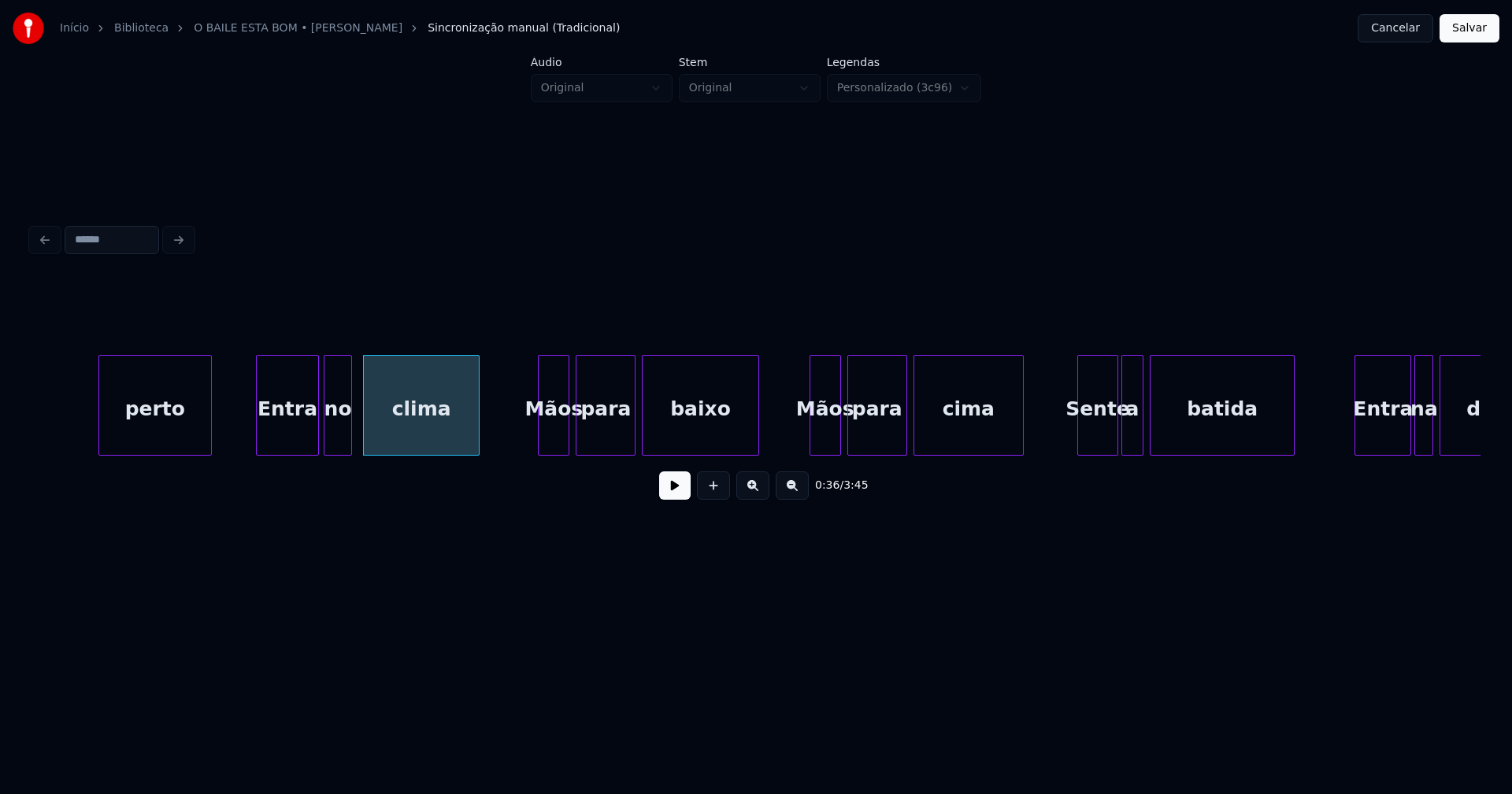
scroll to position [0, 5555]
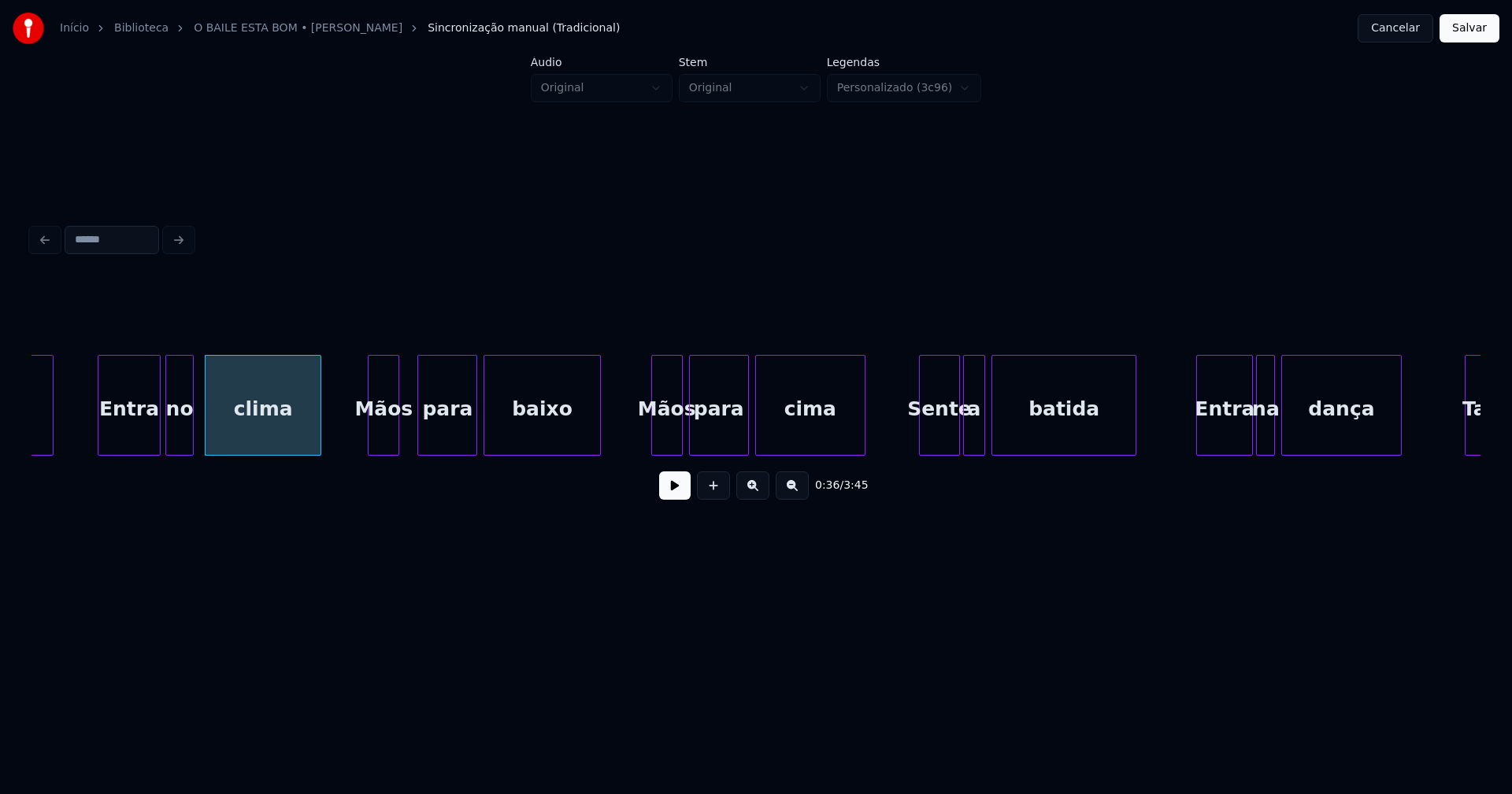
click at [380, 439] on div "Mãos" at bounding box center [383, 410] width 30 height 107
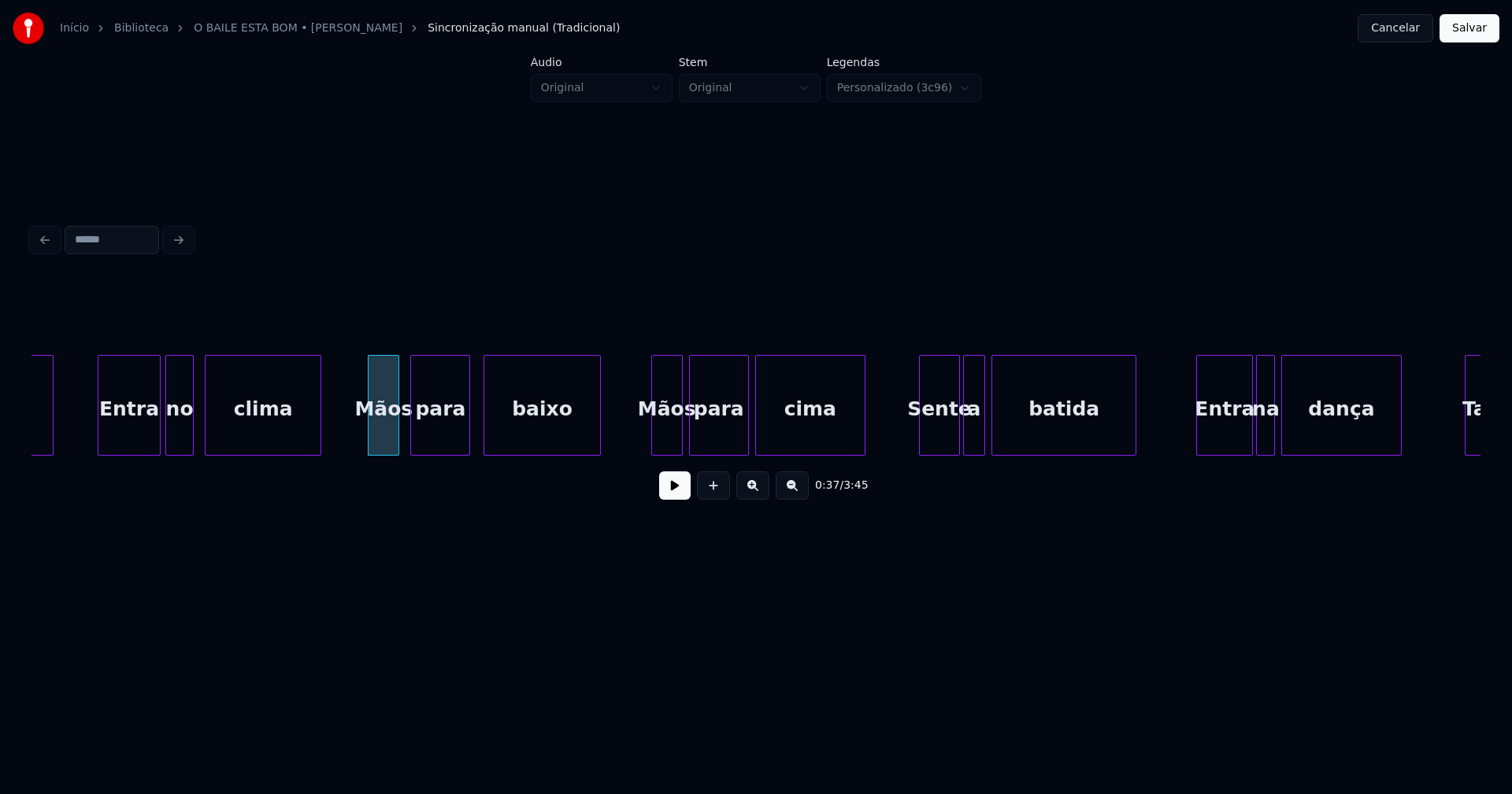
click at [422, 440] on div "para" at bounding box center [440, 410] width 58 height 107
click at [485, 441] on div "baixo" at bounding box center [535, 410] width 115 height 107
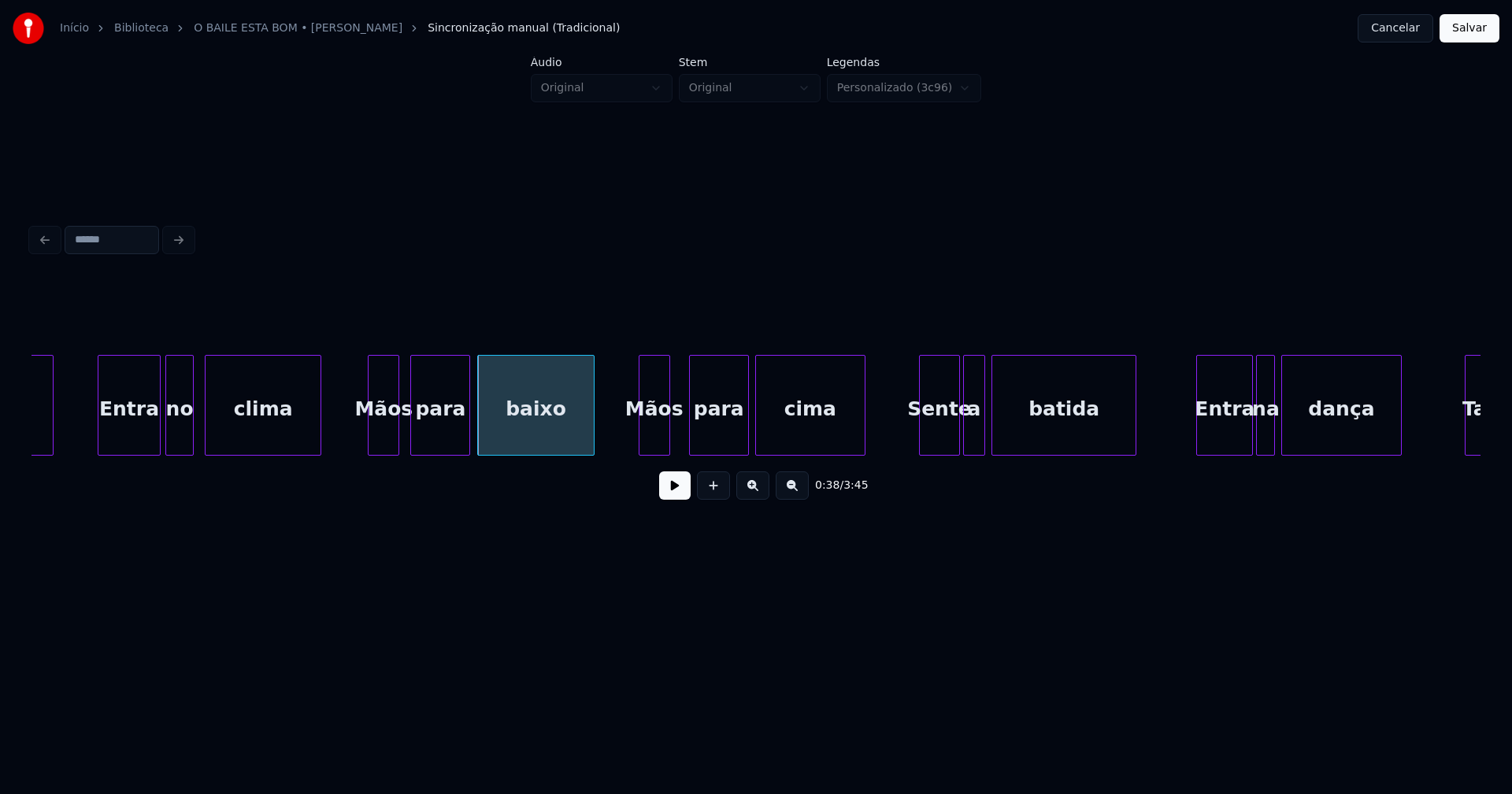
click at [658, 448] on div "Mãos" at bounding box center [654, 410] width 30 height 107
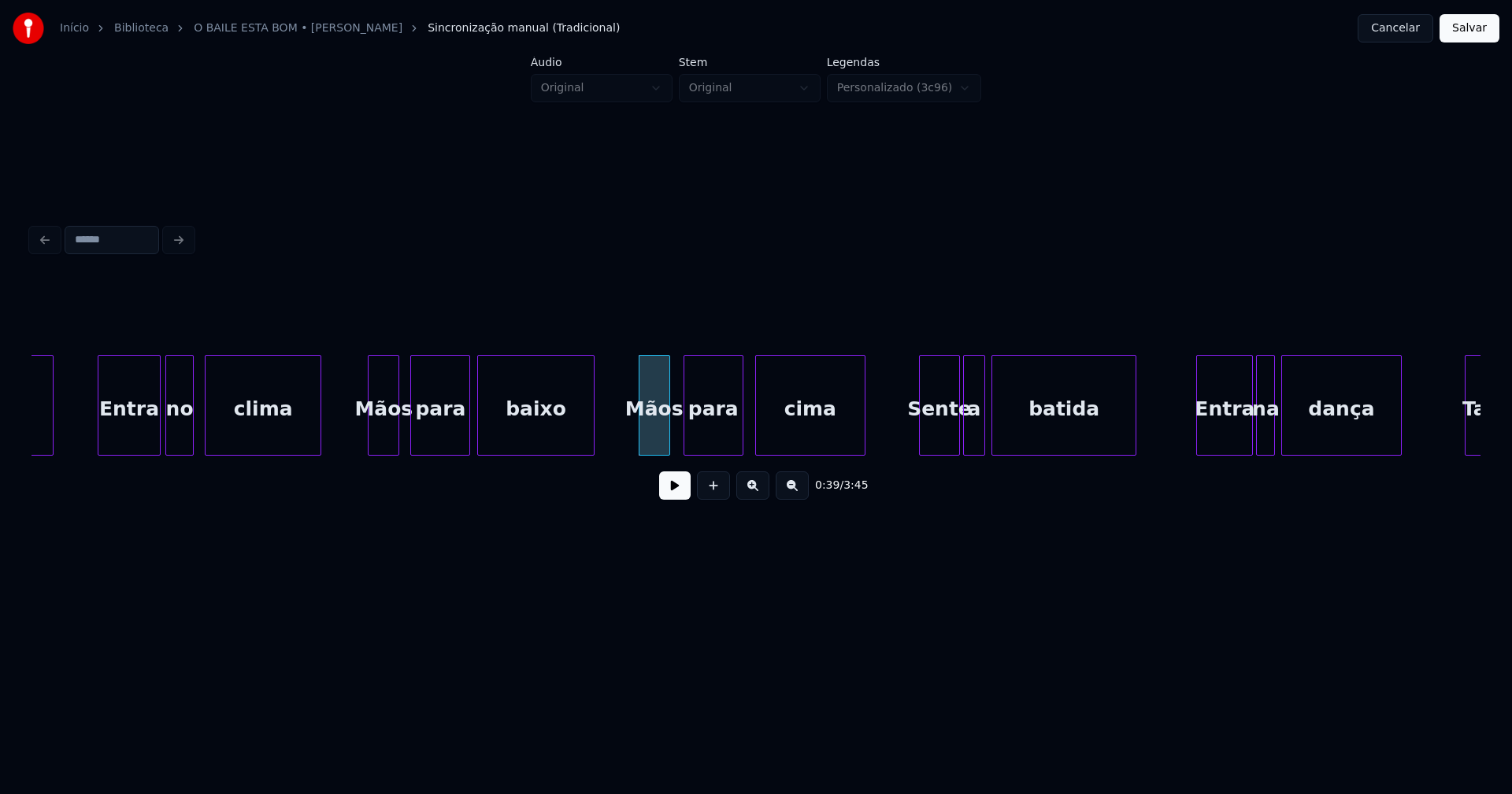
click at [723, 446] on div "para" at bounding box center [713, 410] width 58 height 107
click at [772, 448] on div "cima" at bounding box center [806, 410] width 109 height 107
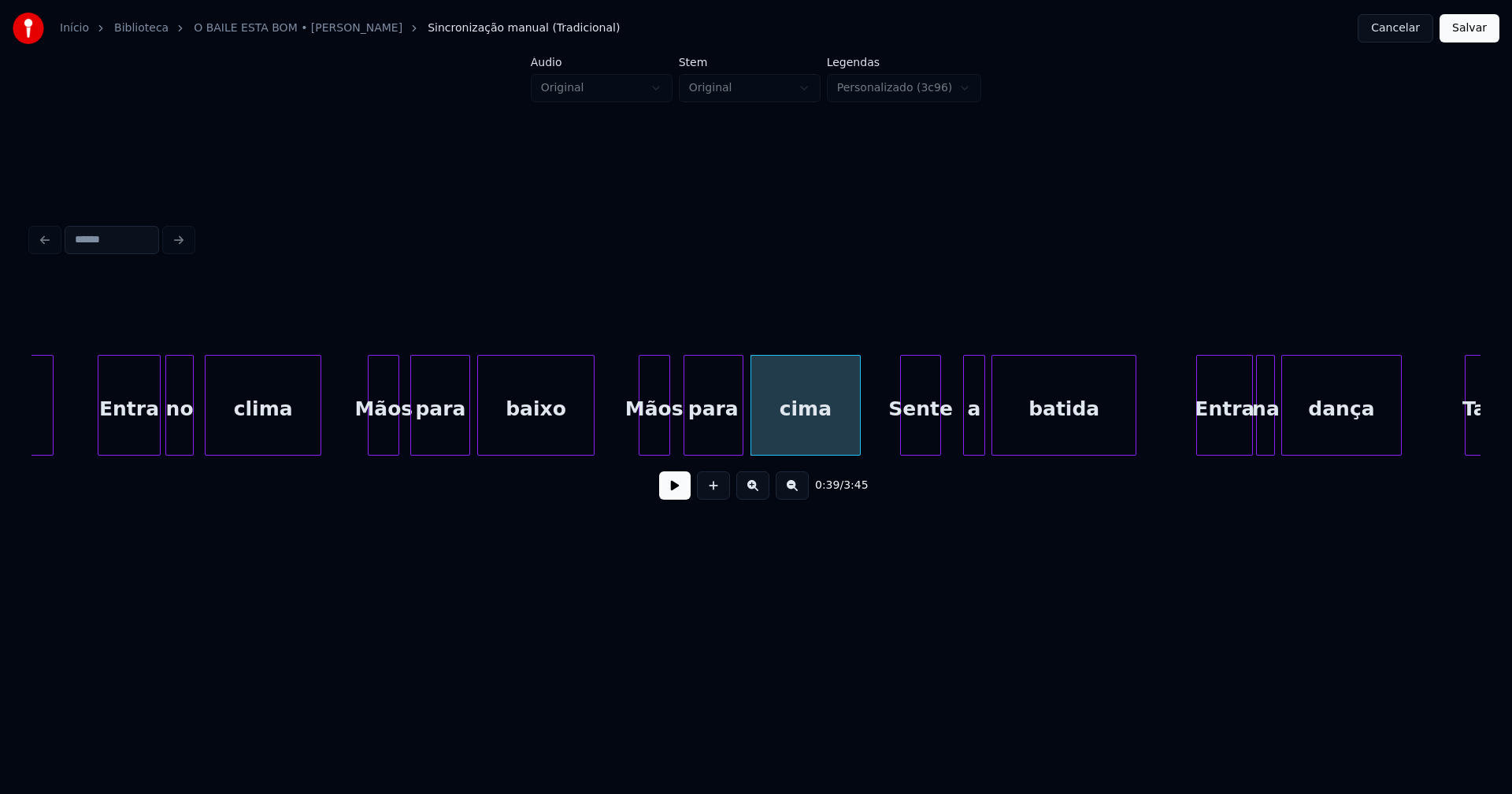
click at [919, 448] on div "Sente" at bounding box center [920, 410] width 39 height 107
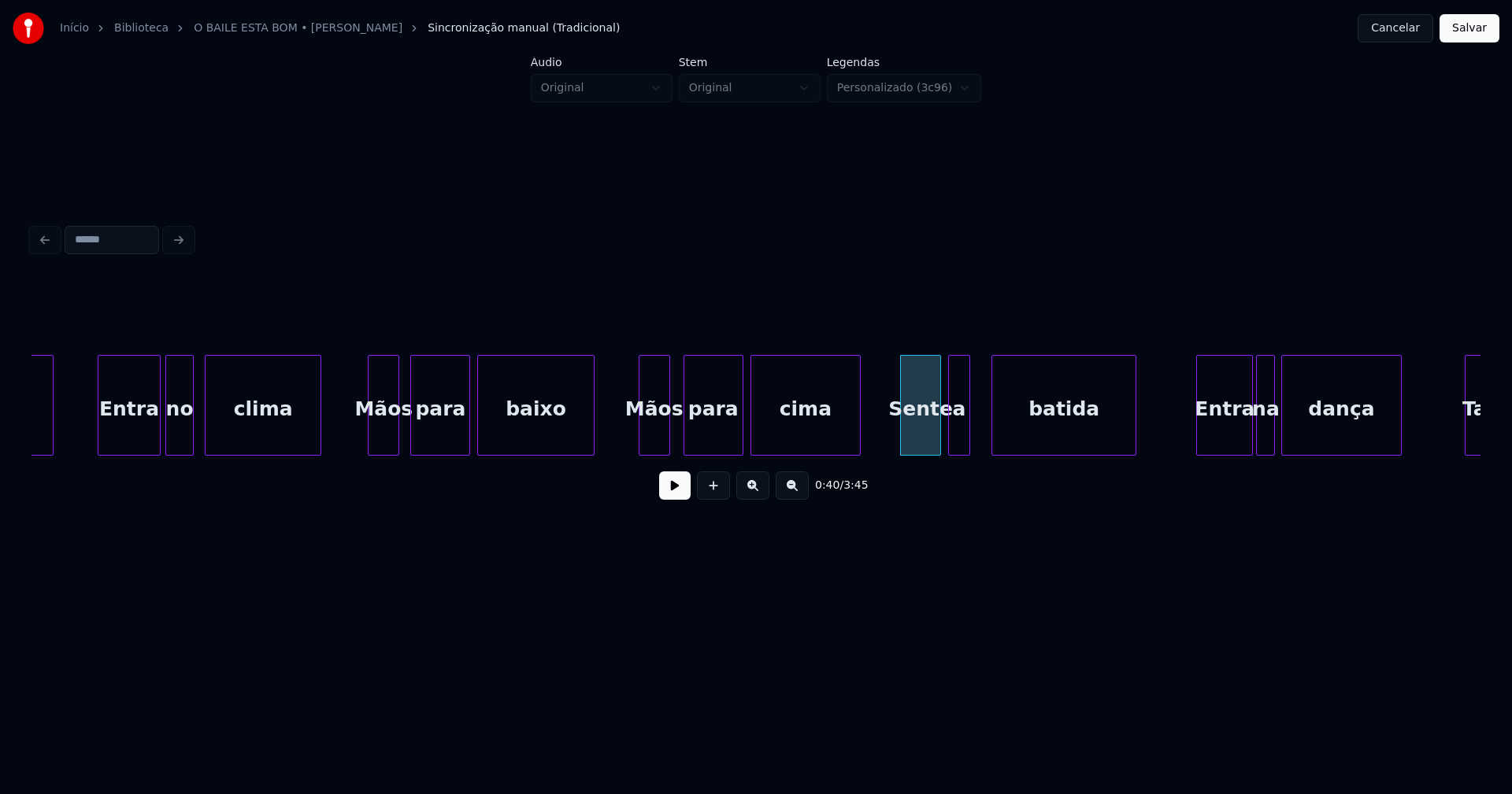
click at [962, 450] on div "perto Entra no clima Mãos para baixo Mãos para cima Sente a batida Entra na dan…" at bounding box center [756, 406] width 1449 height 101
click at [975, 437] on div at bounding box center [973, 406] width 5 height 99
click at [1012, 441] on div "batida" at bounding box center [1059, 410] width 143 height 107
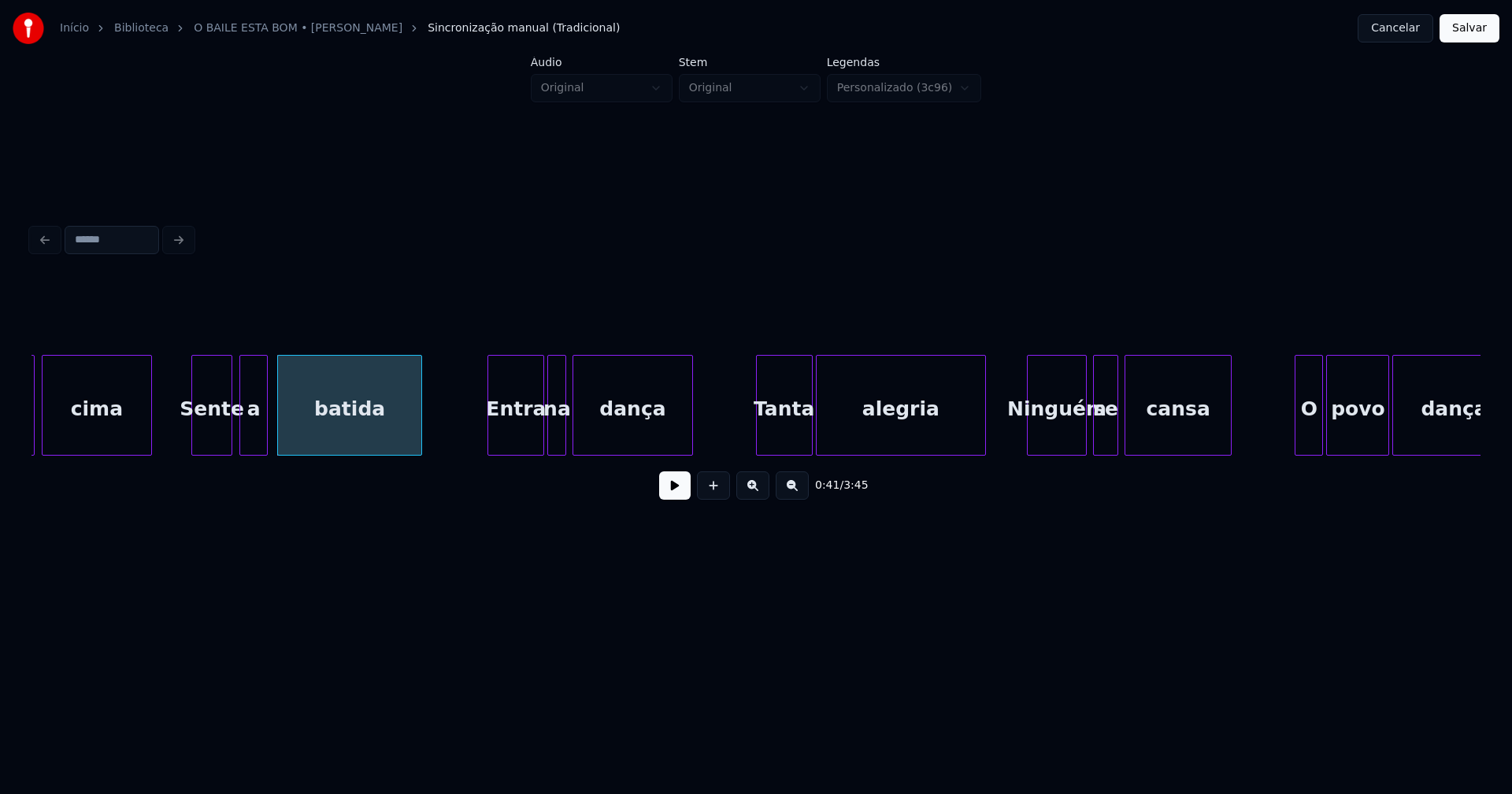
scroll to position [0, 6322]
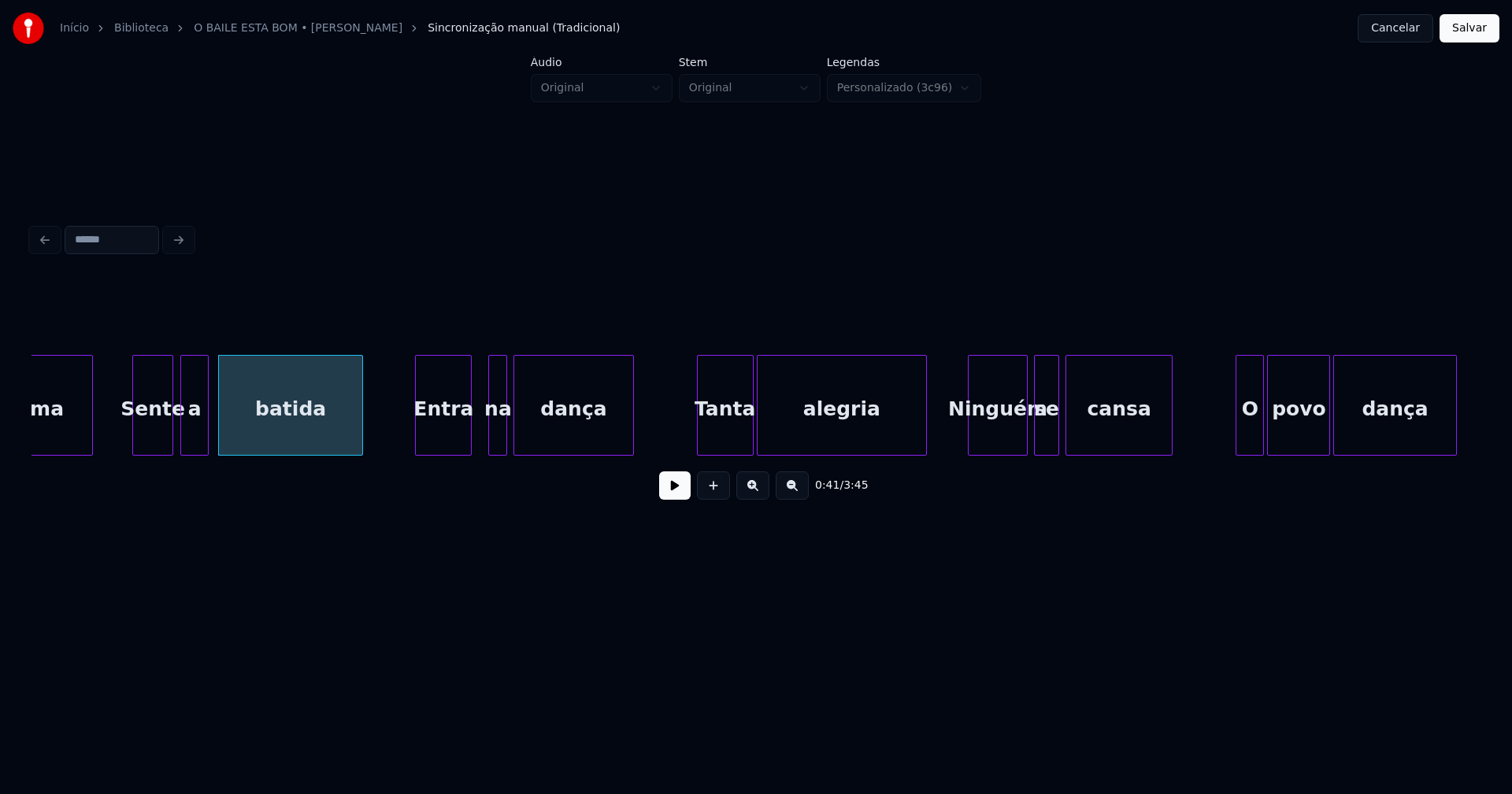
click at [442, 443] on div "Entra" at bounding box center [443, 410] width 55 height 107
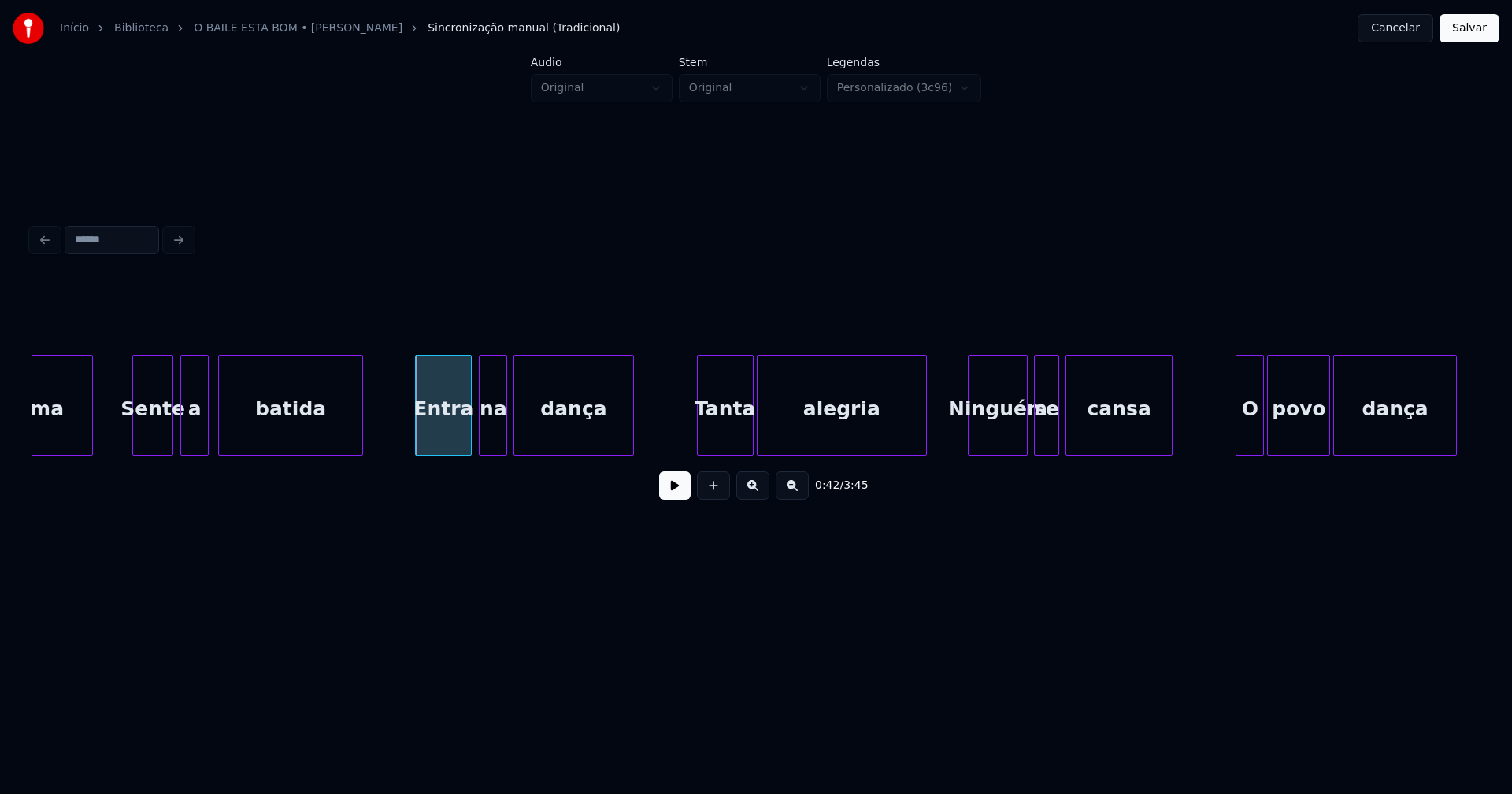
click at [482, 441] on div at bounding box center [482, 406] width 5 height 99
click at [708, 441] on div "Tanta" at bounding box center [717, 410] width 55 height 107
click at [747, 440] on div at bounding box center [747, 406] width 5 height 99
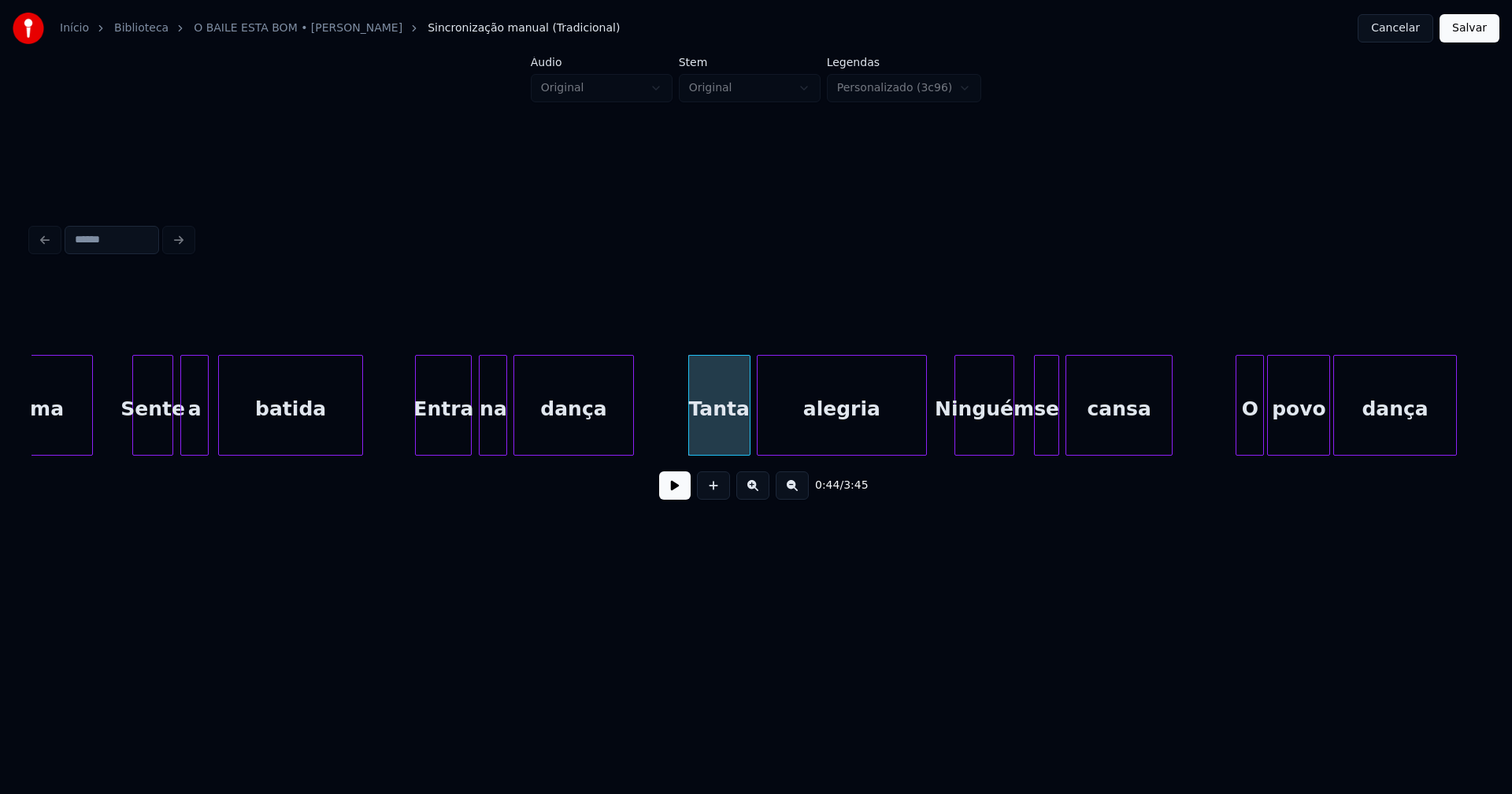
click at [972, 444] on div "Ninguém" at bounding box center [984, 410] width 58 height 107
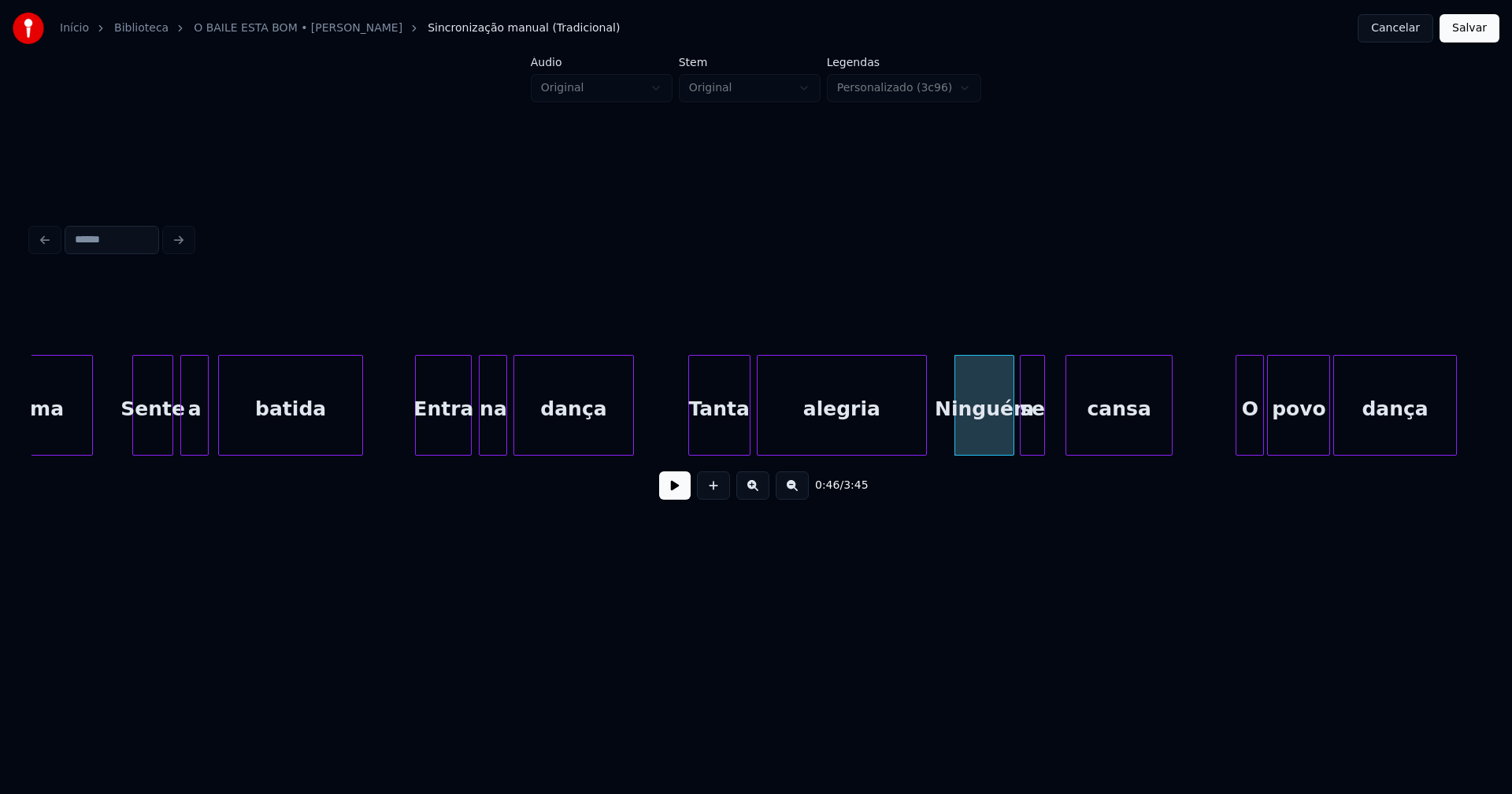
click at [1032, 445] on div "se" at bounding box center [1033, 410] width 24 height 107
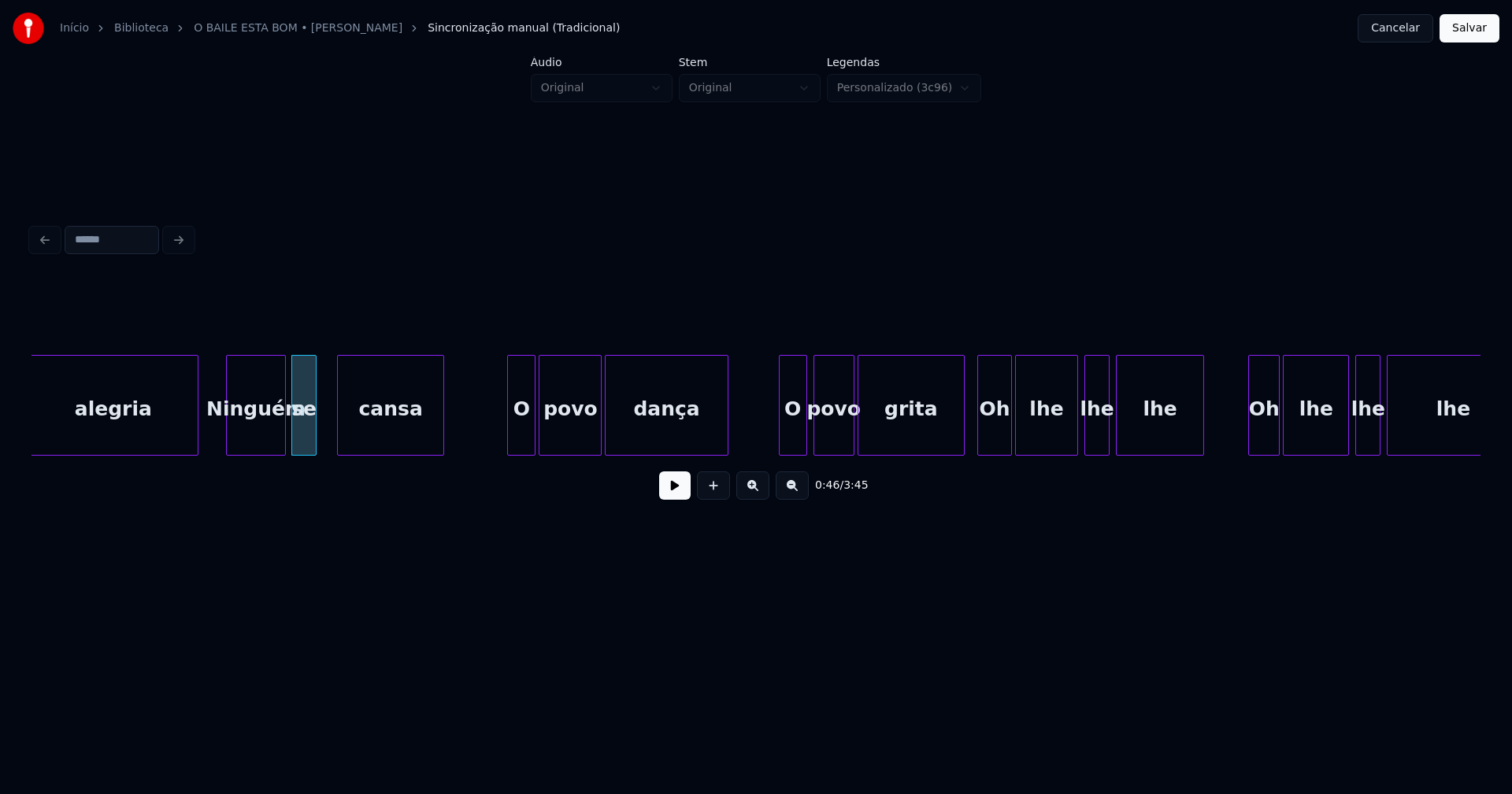
scroll to position [0, 7071]
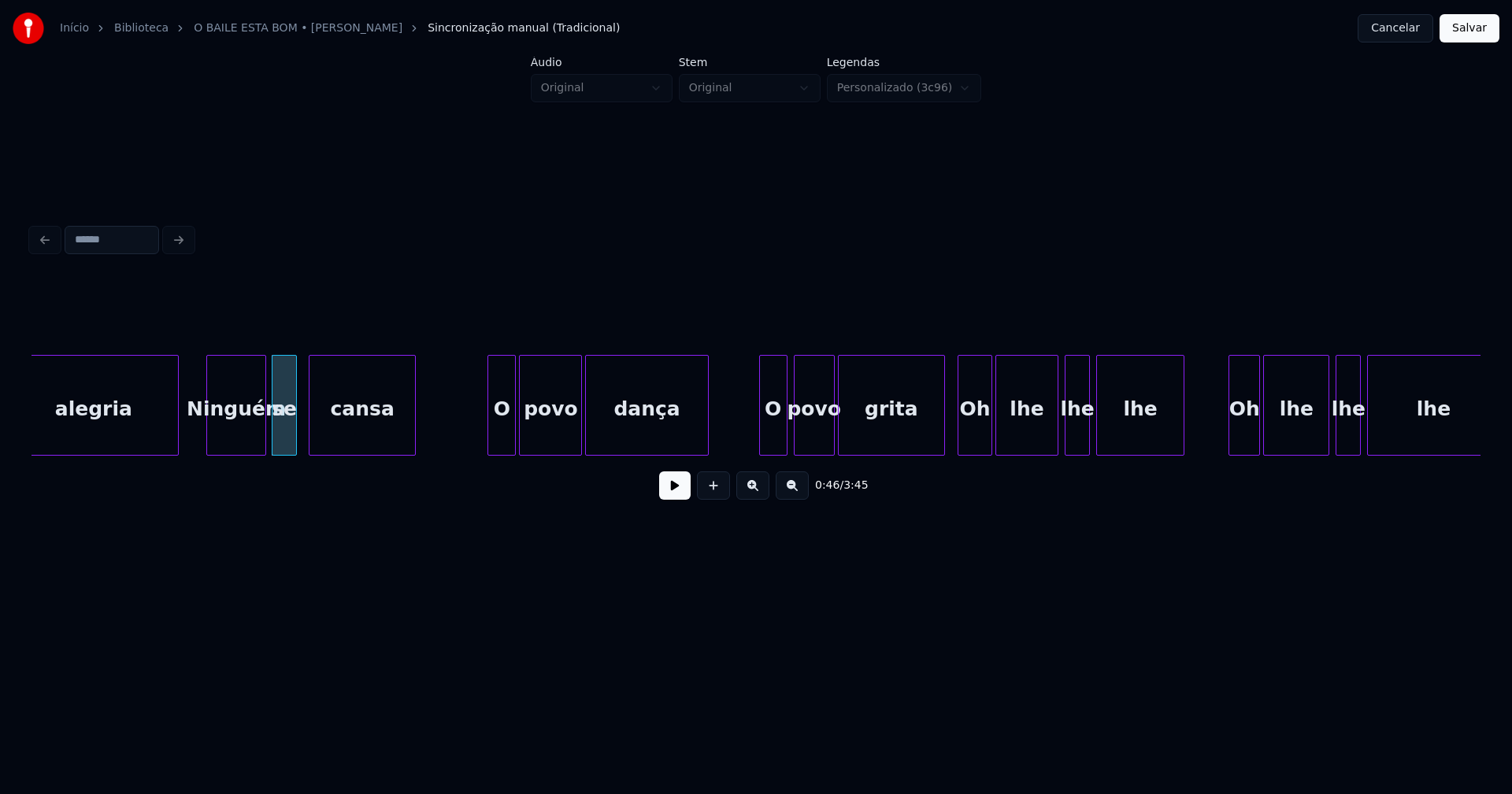
click at [350, 447] on div "cansa" at bounding box center [362, 410] width 106 height 107
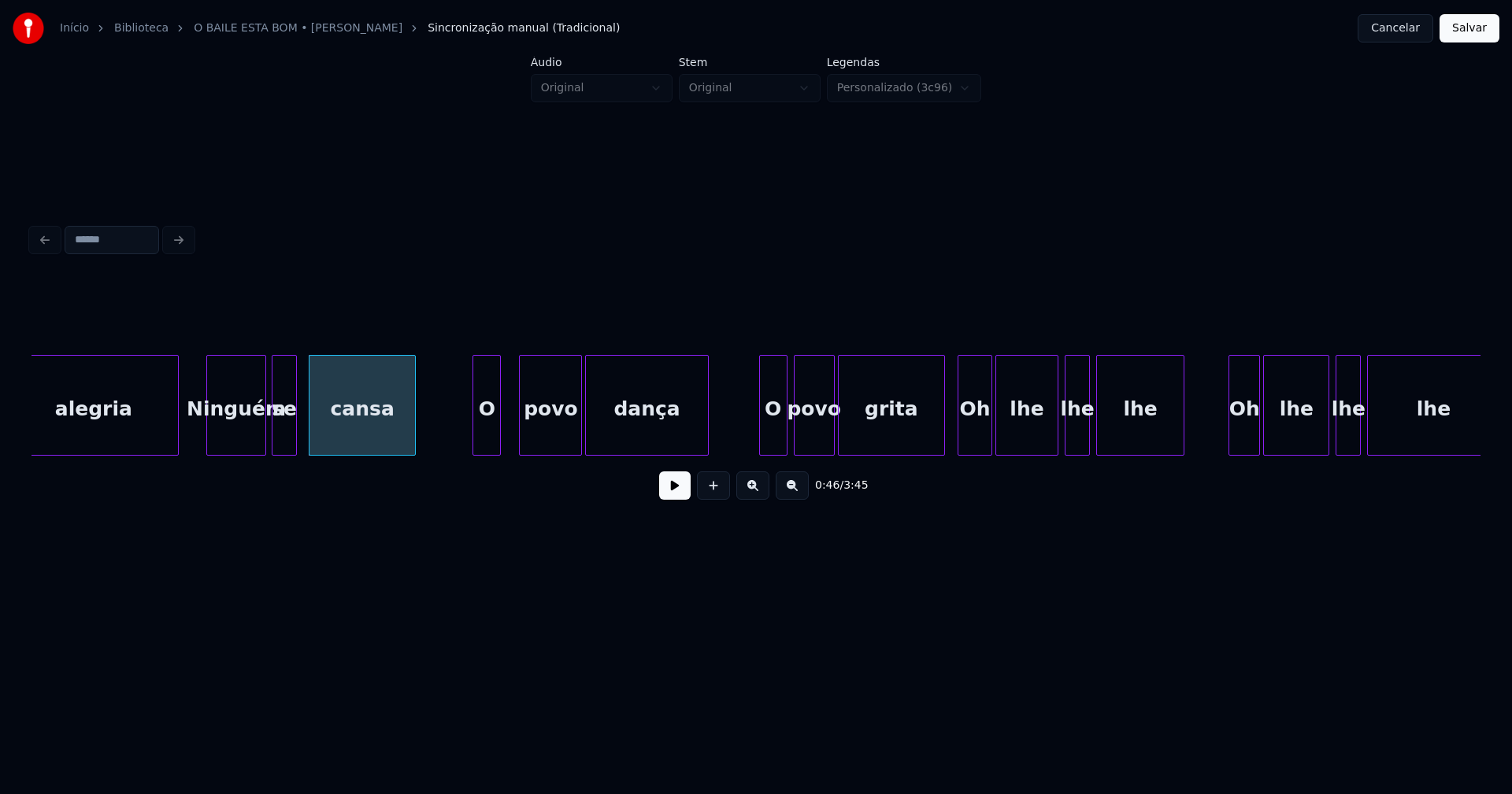
click at [488, 440] on div "O" at bounding box center [486, 410] width 26 height 107
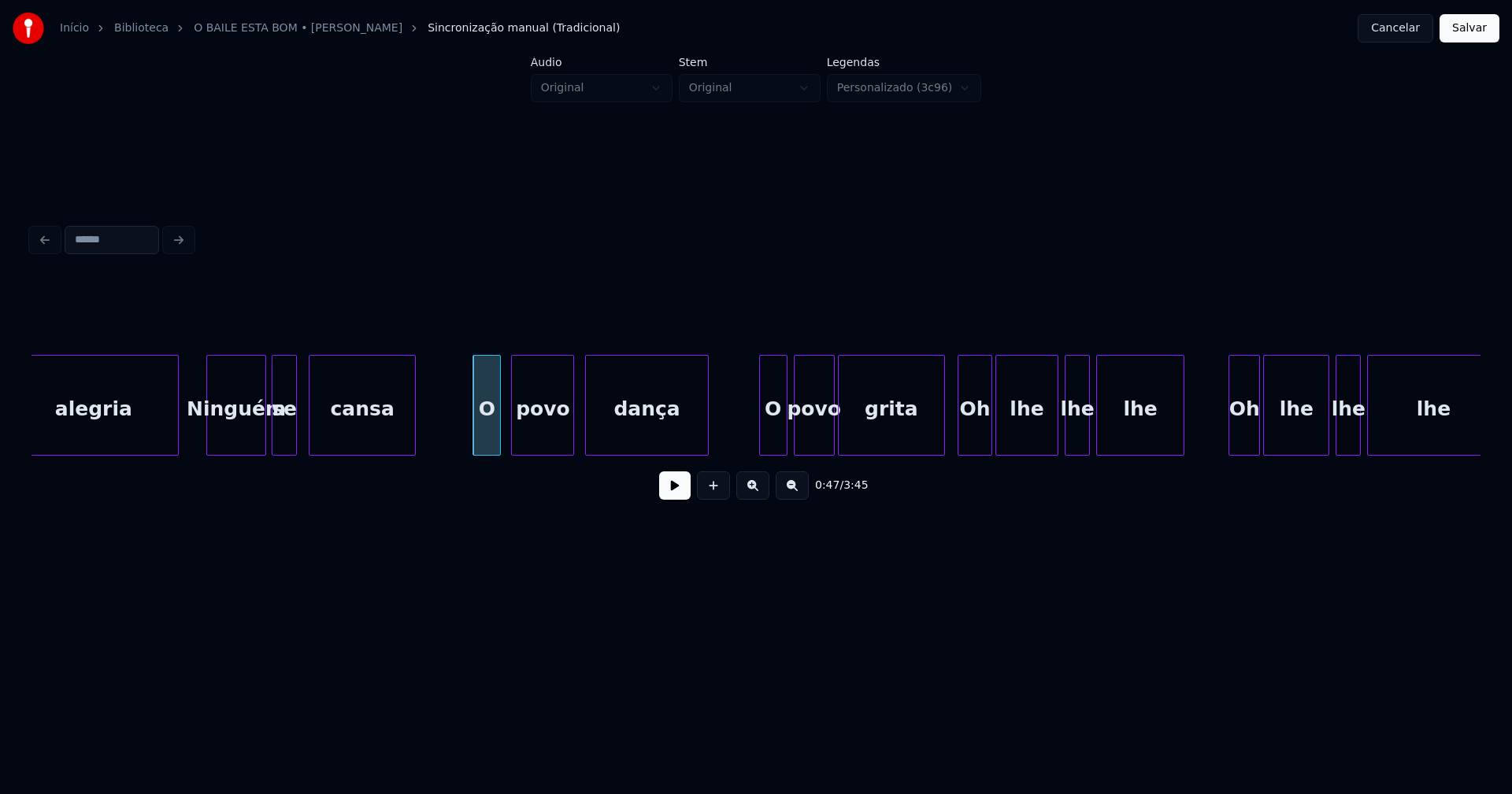
click at [549, 437] on div "povo" at bounding box center [543, 410] width 61 height 107
click at [617, 435] on div "dança" at bounding box center [642, 410] width 121 height 107
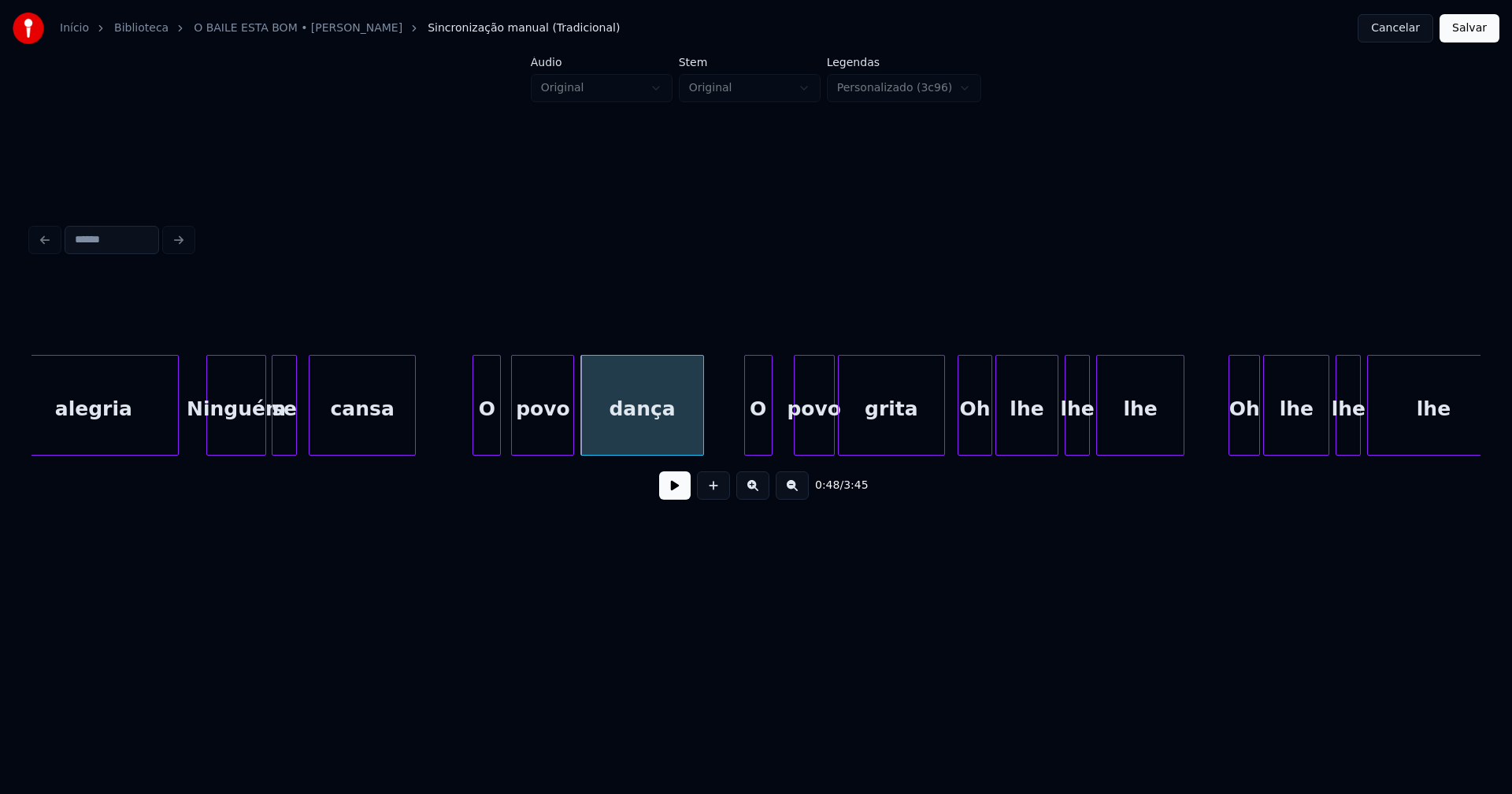
click at [757, 440] on div "O" at bounding box center [758, 410] width 26 height 107
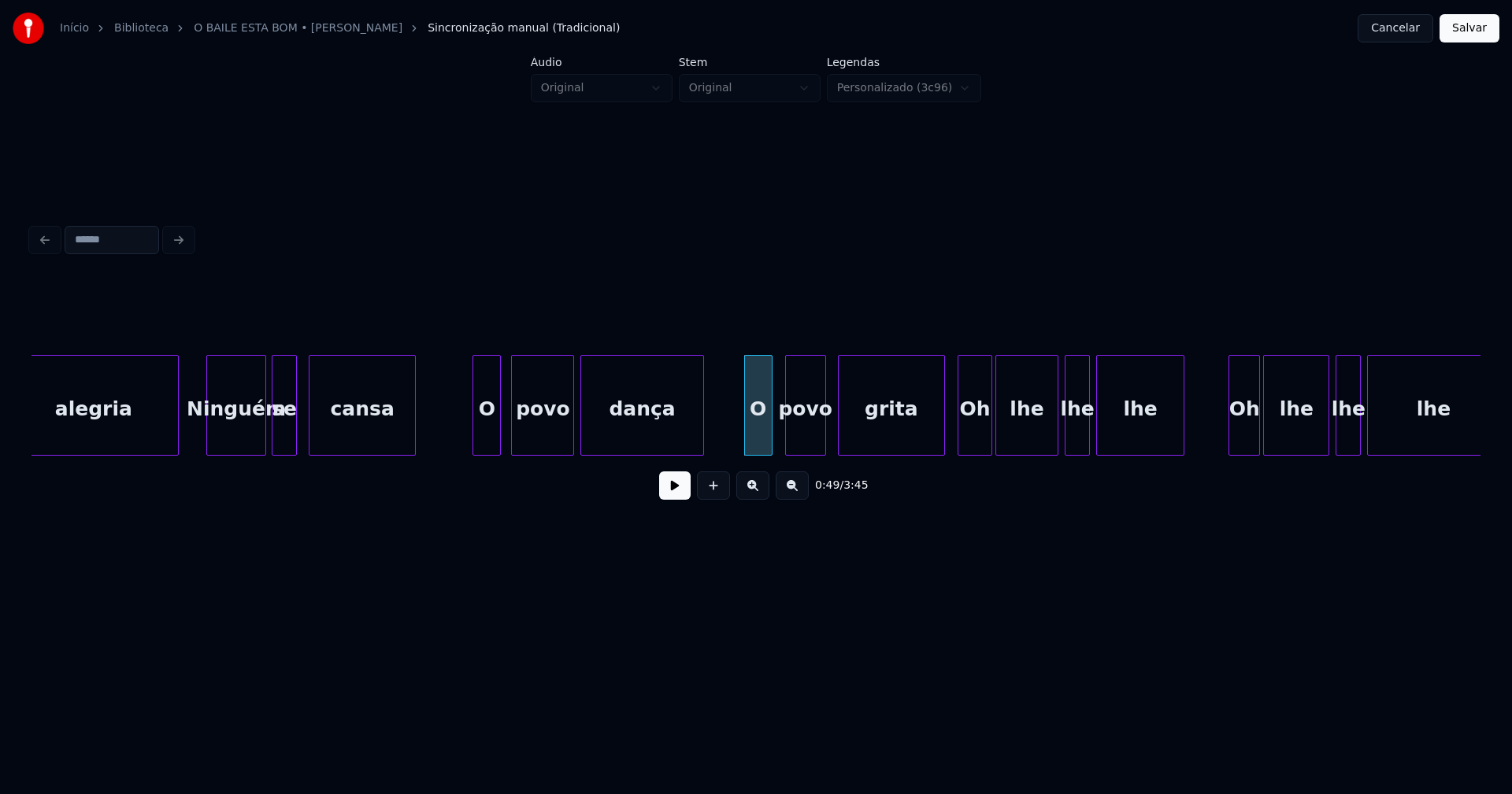
click at [792, 441] on div "povo" at bounding box center [805, 410] width 39 height 107
click at [861, 439] on div "grita" at bounding box center [885, 410] width 106 height 107
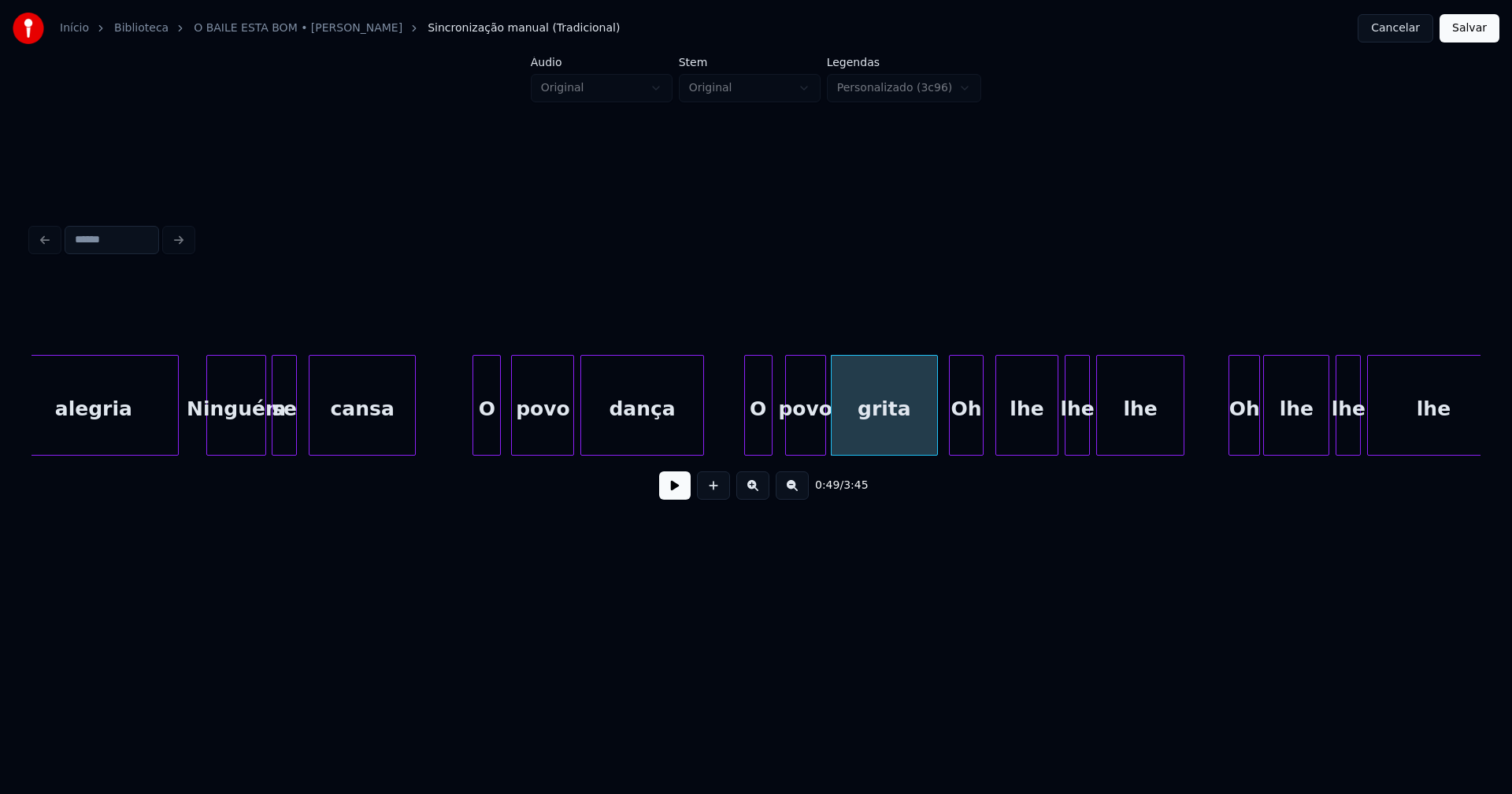
click at [971, 436] on div "Oh" at bounding box center [966, 410] width 33 height 107
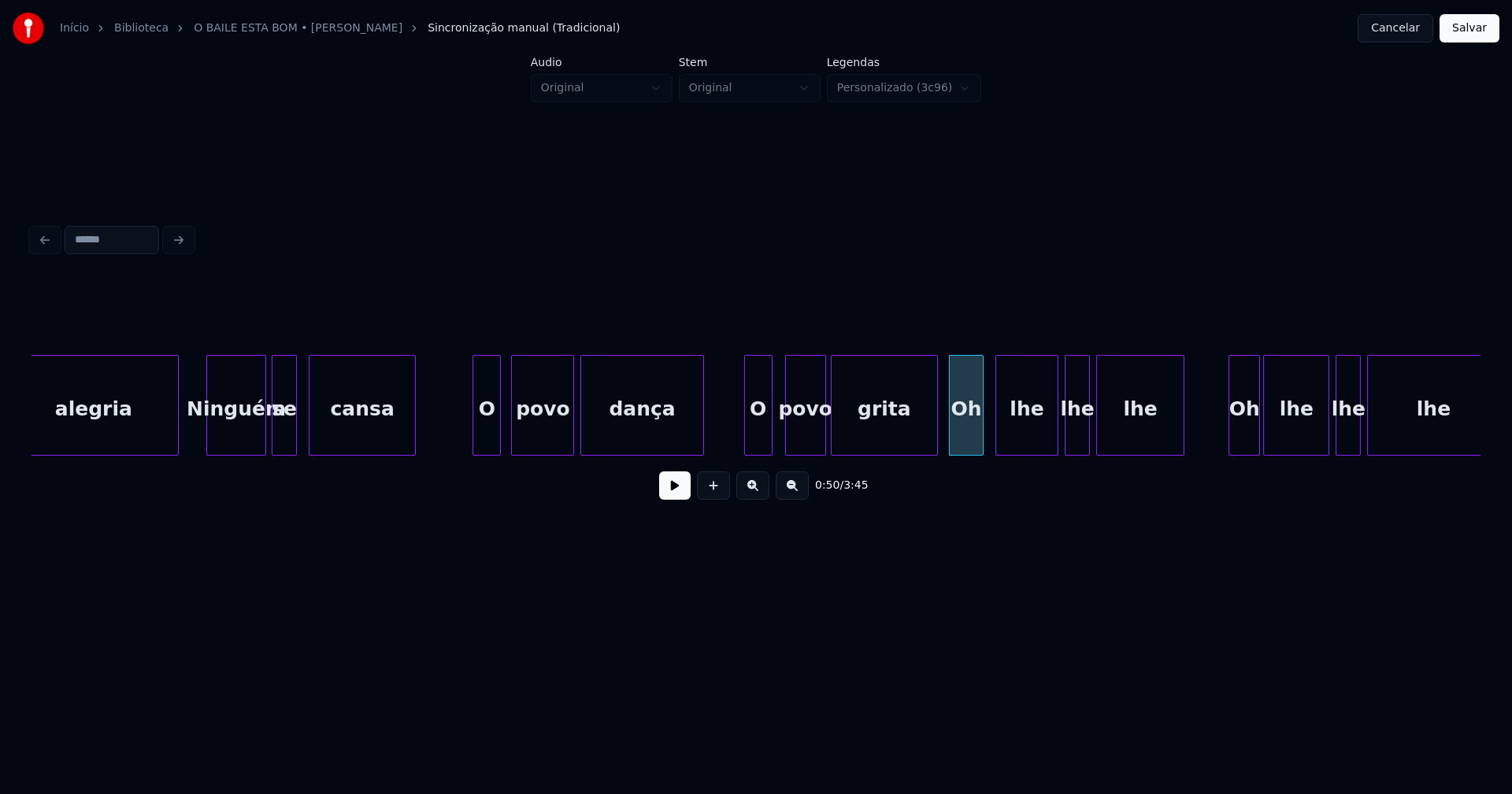
click at [680, 492] on button at bounding box center [674, 486] width 32 height 28
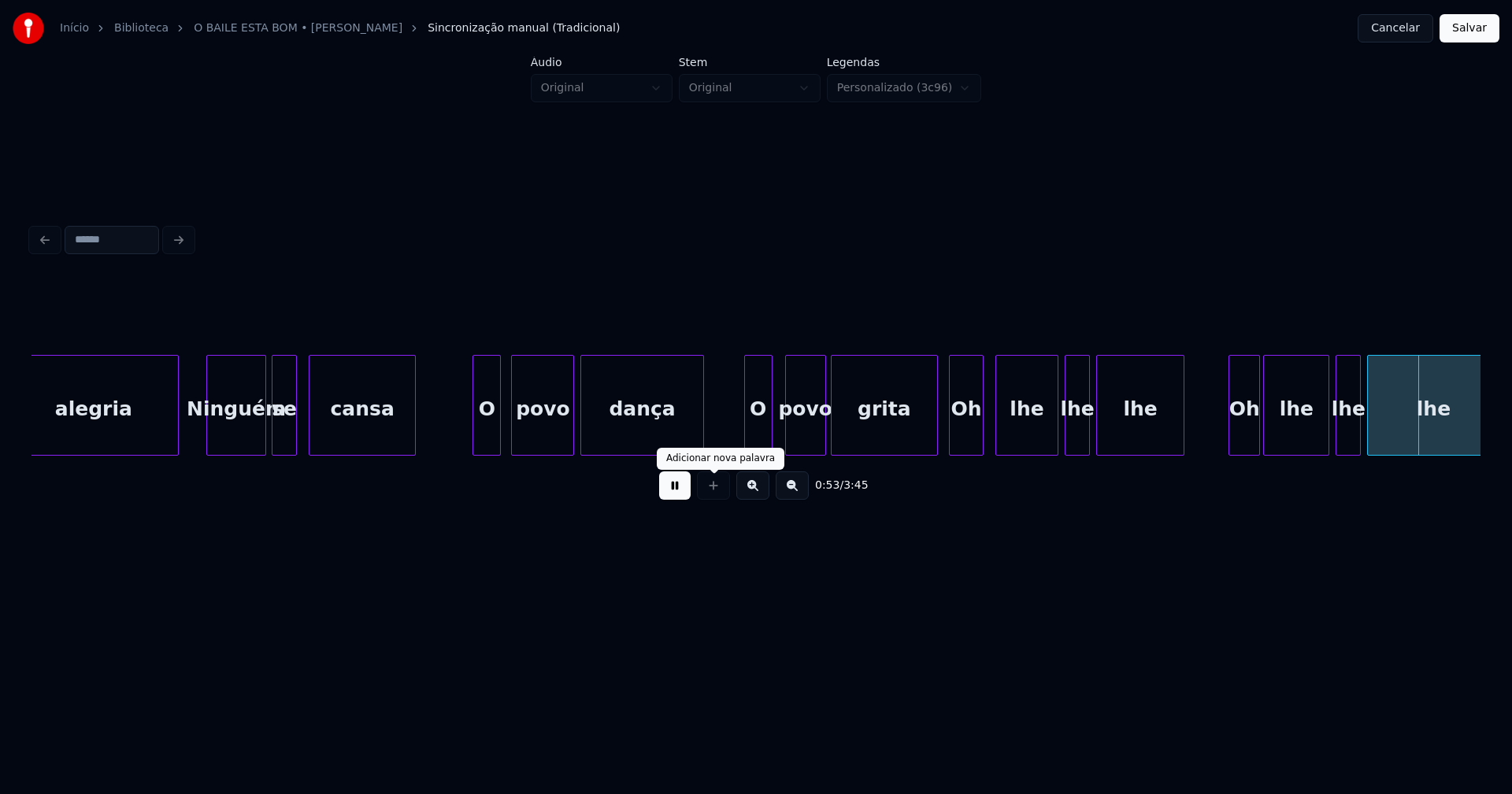
click at [674, 500] on button at bounding box center [674, 486] width 32 height 28
click at [967, 435] on div "Oh" at bounding box center [966, 410] width 33 height 107
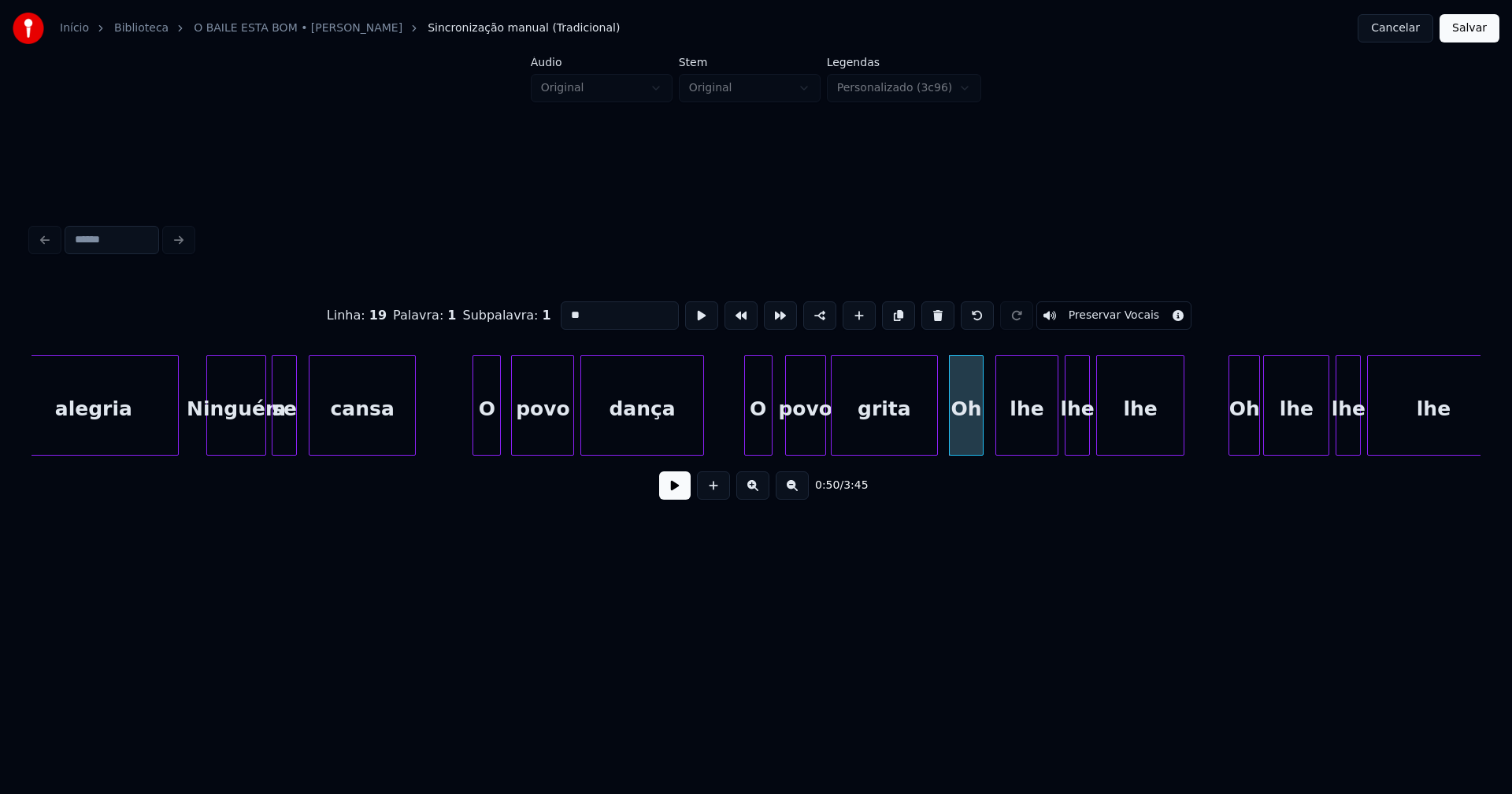
click at [567, 306] on input "**" at bounding box center [620, 315] width 118 height 28
click at [1023, 428] on div "lhe" at bounding box center [1027, 410] width 61 height 107
click at [568, 310] on input "***" at bounding box center [620, 315] width 118 height 28
click at [1082, 430] on div "lhe" at bounding box center [1077, 410] width 24 height 107
click at [568, 309] on input "***" at bounding box center [620, 315] width 118 height 28
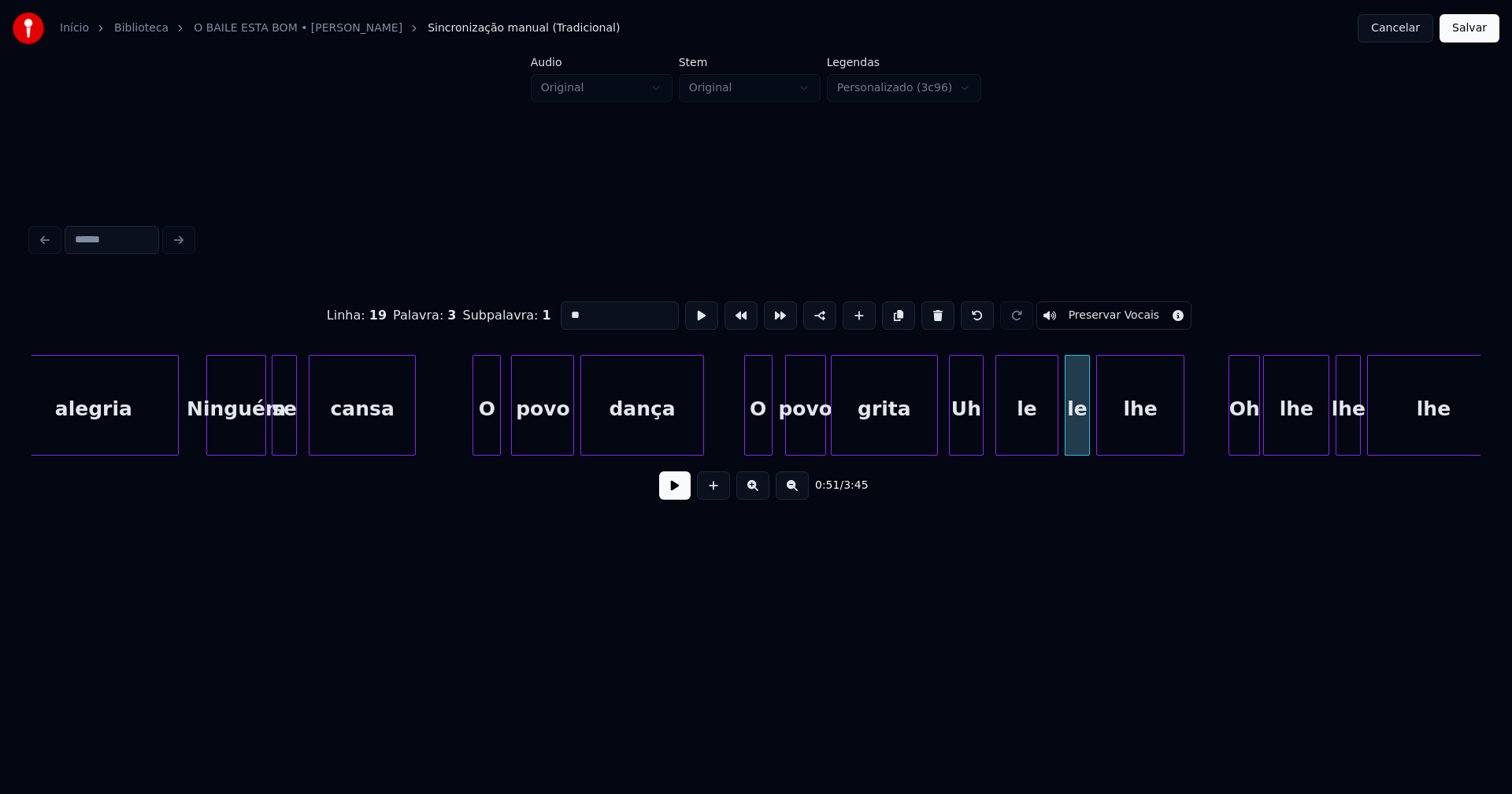
click at [1125, 428] on div "lhe" at bounding box center [1140, 410] width 87 height 107
click at [567, 310] on input "***" at bounding box center [620, 315] width 118 height 28
click at [1029, 435] on div "le" at bounding box center [1024, 410] width 61 height 107
click at [1050, 438] on div at bounding box center [1049, 406] width 5 height 99
click at [1059, 440] on div at bounding box center [1057, 406] width 5 height 99
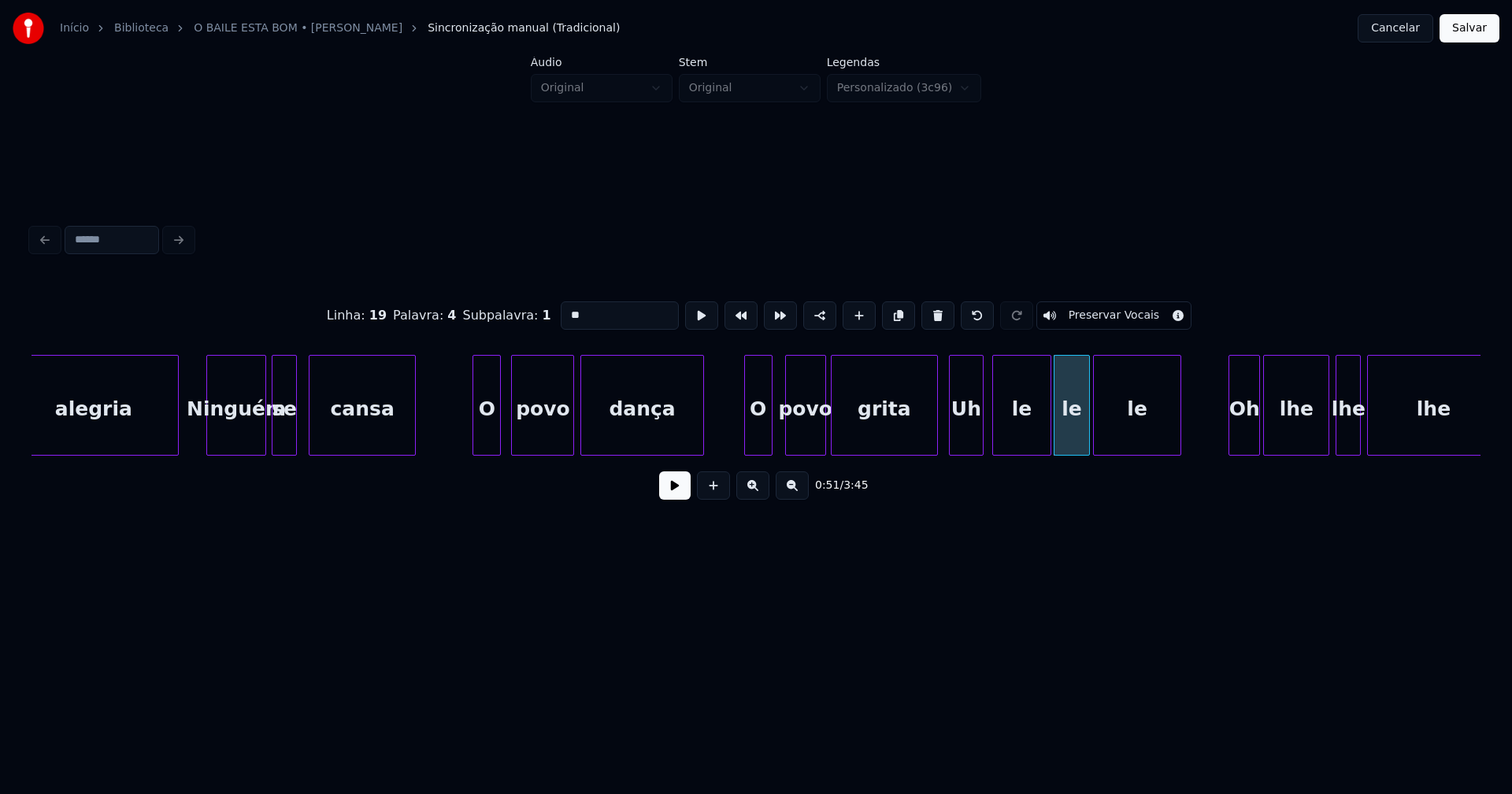
click at [1158, 433] on div "le" at bounding box center [1138, 410] width 87 height 107
type input "**"
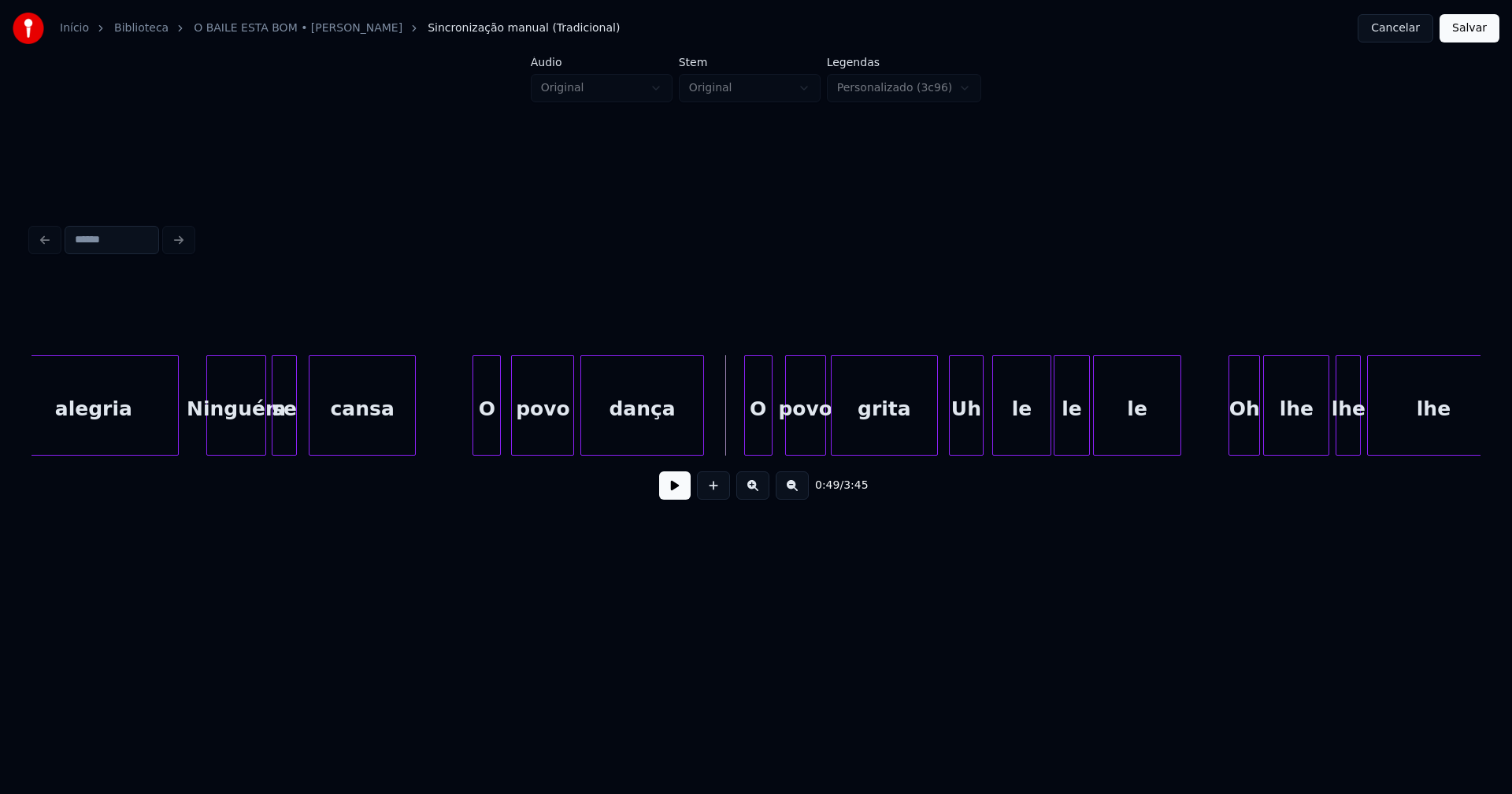
click at [675, 492] on button at bounding box center [674, 486] width 32 height 28
click at [744, 433] on div "O" at bounding box center [758, 406] width 28 height 101
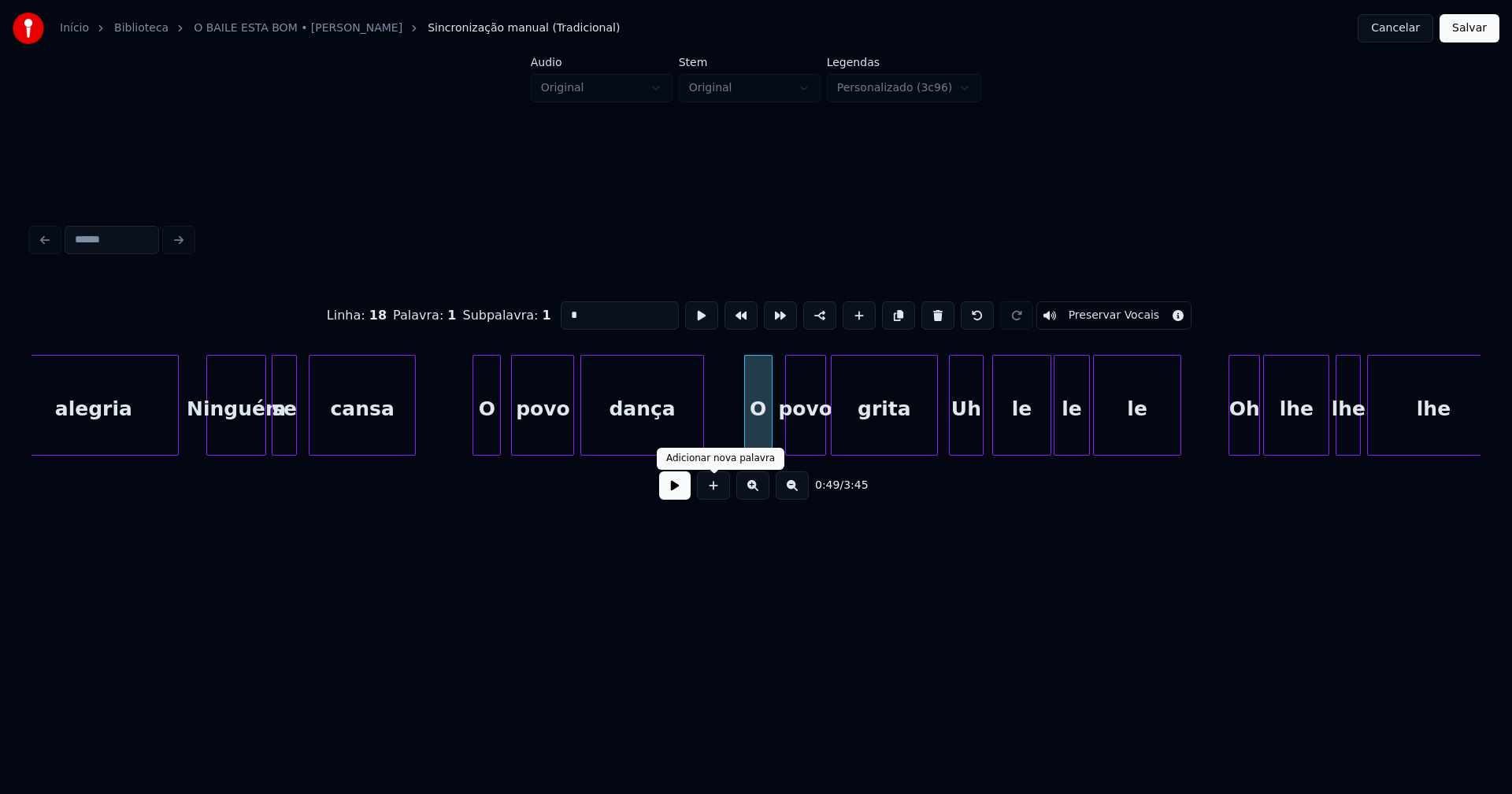
click at [679, 492] on button at bounding box center [674, 486] width 32 height 28
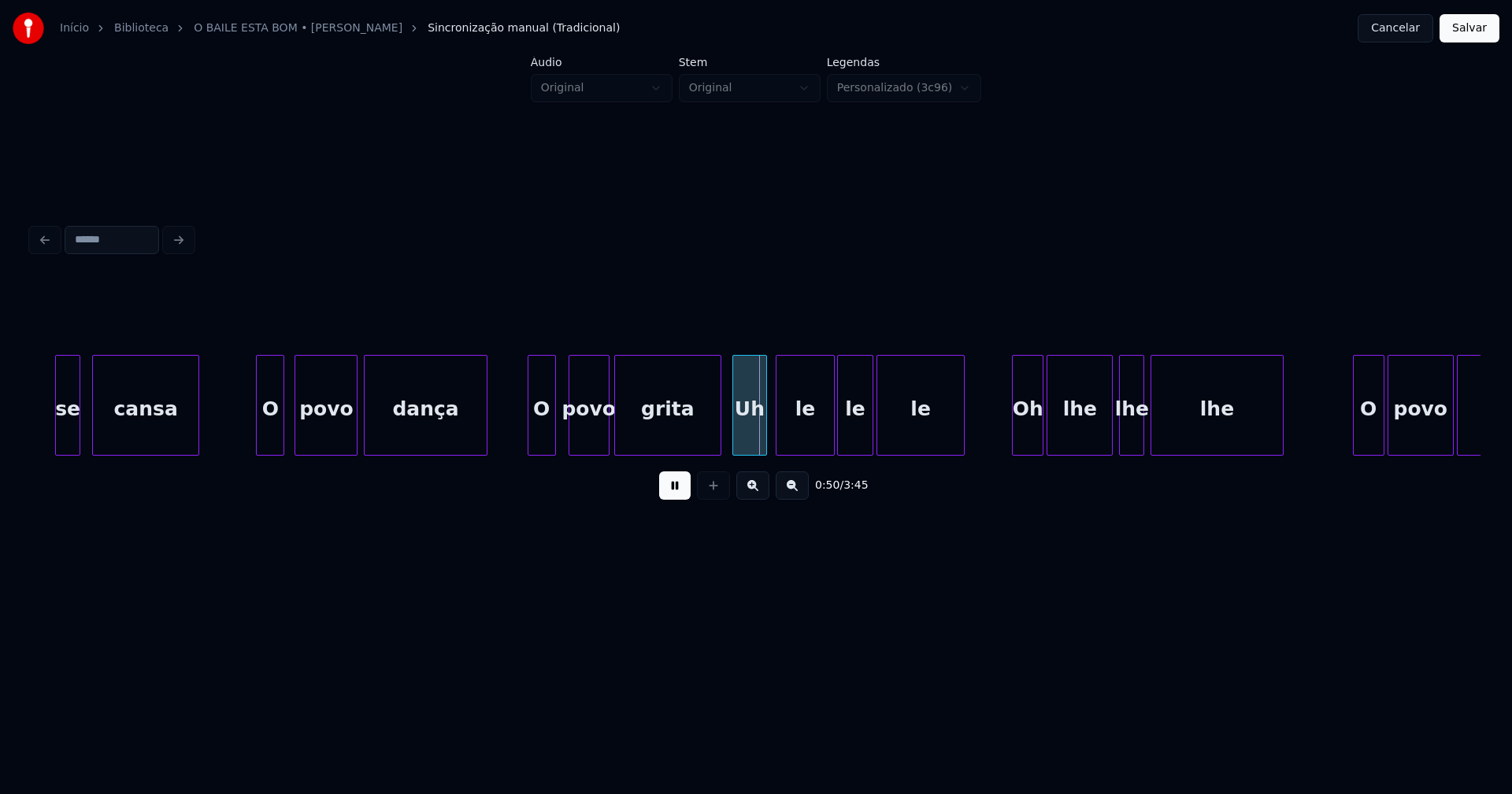
scroll to position [0, 7407]
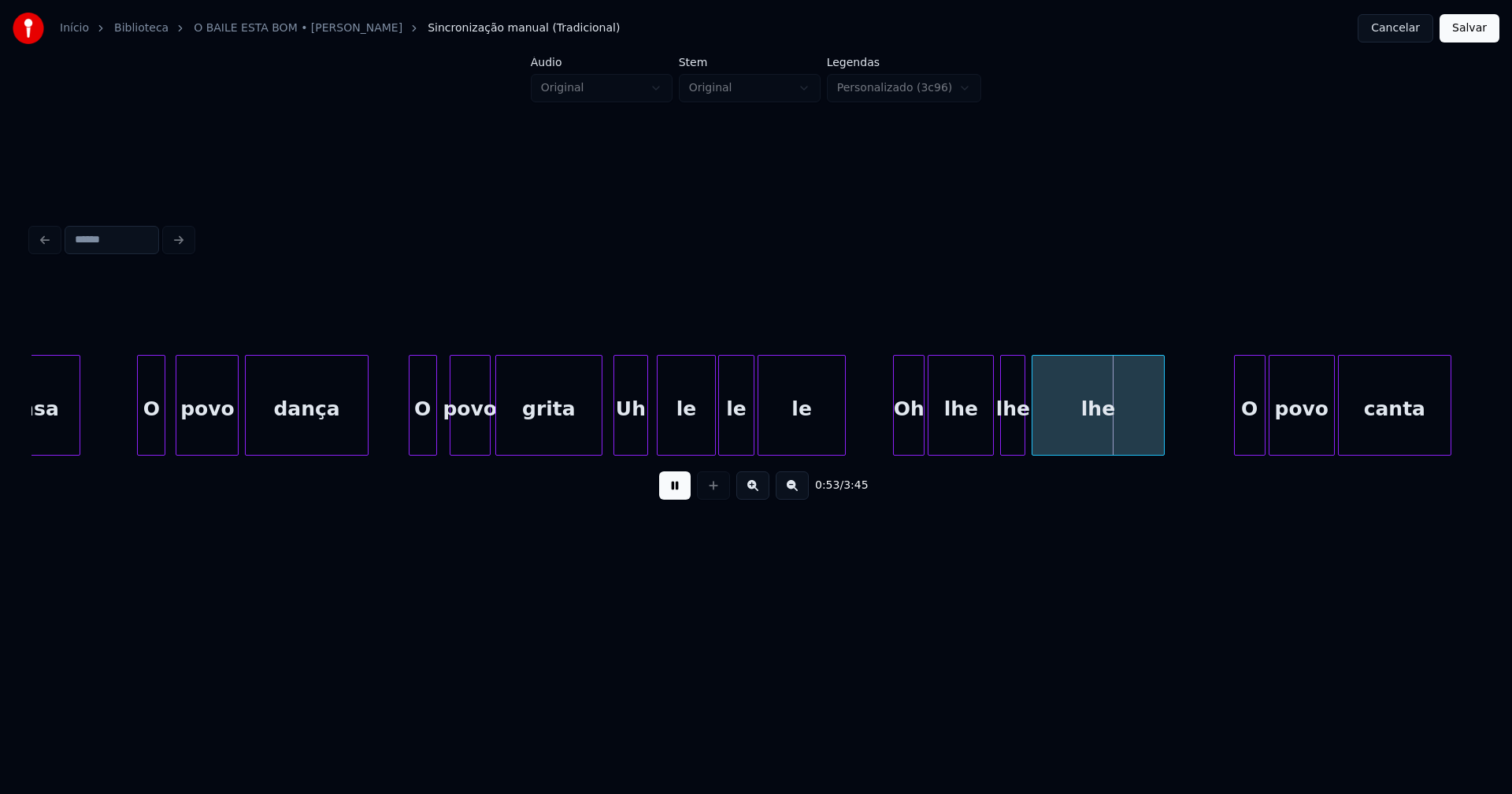
click at [677, 492] on button at bounding box center [674, 486] width 32 height 28
click at [899, 440] on div "Oh" at bounding box center [900, 410] width 30 height 107
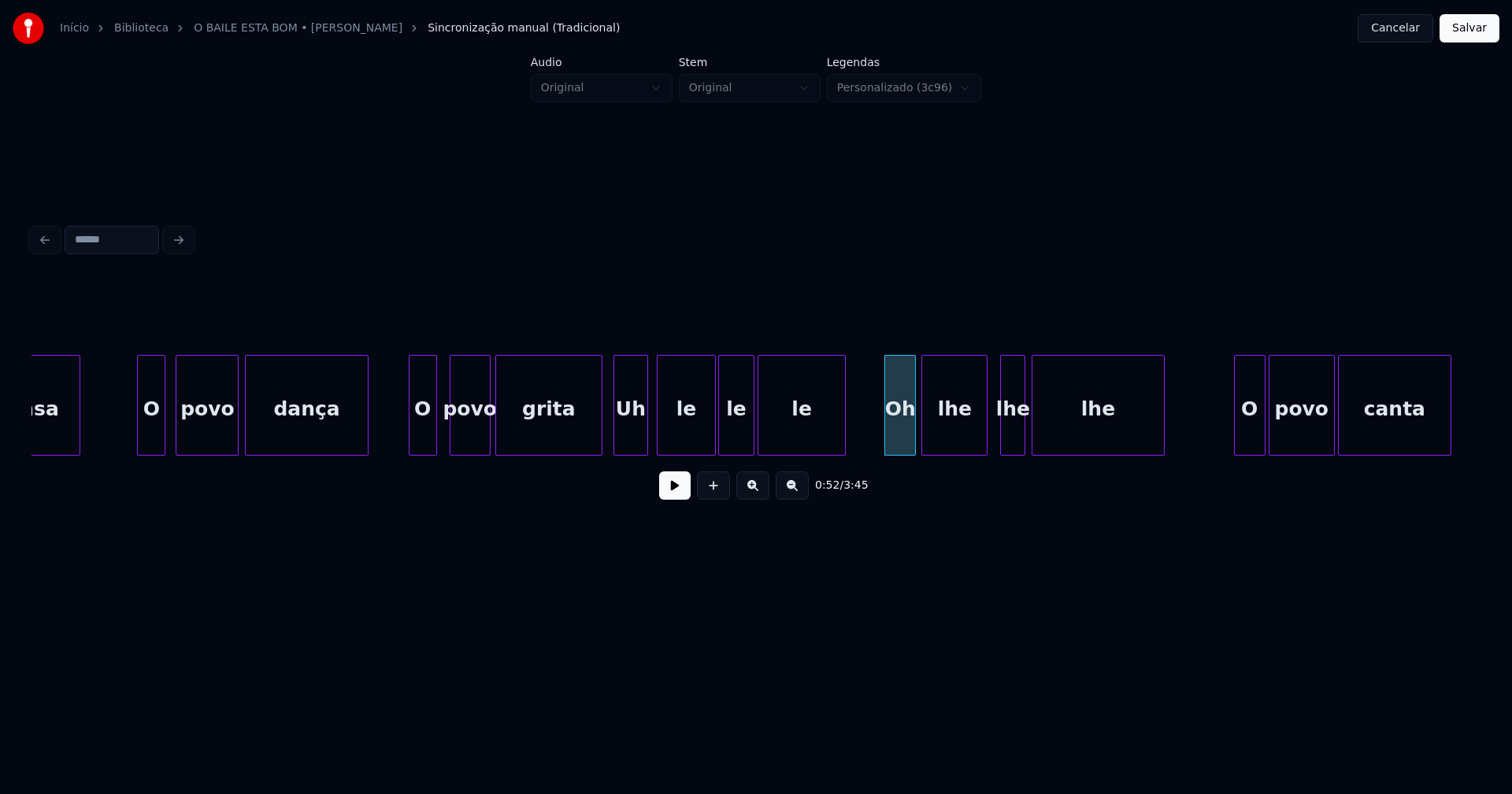
click at [956, 439] on div "lhe" at bounding box center [955, 410] width 65 height 107
click at [996, 443] on div at bounding box center [995, 406] width 5 height 99
click at [895, 418] on div "Oh" at bounding box center [900, 410] width 30 height 107
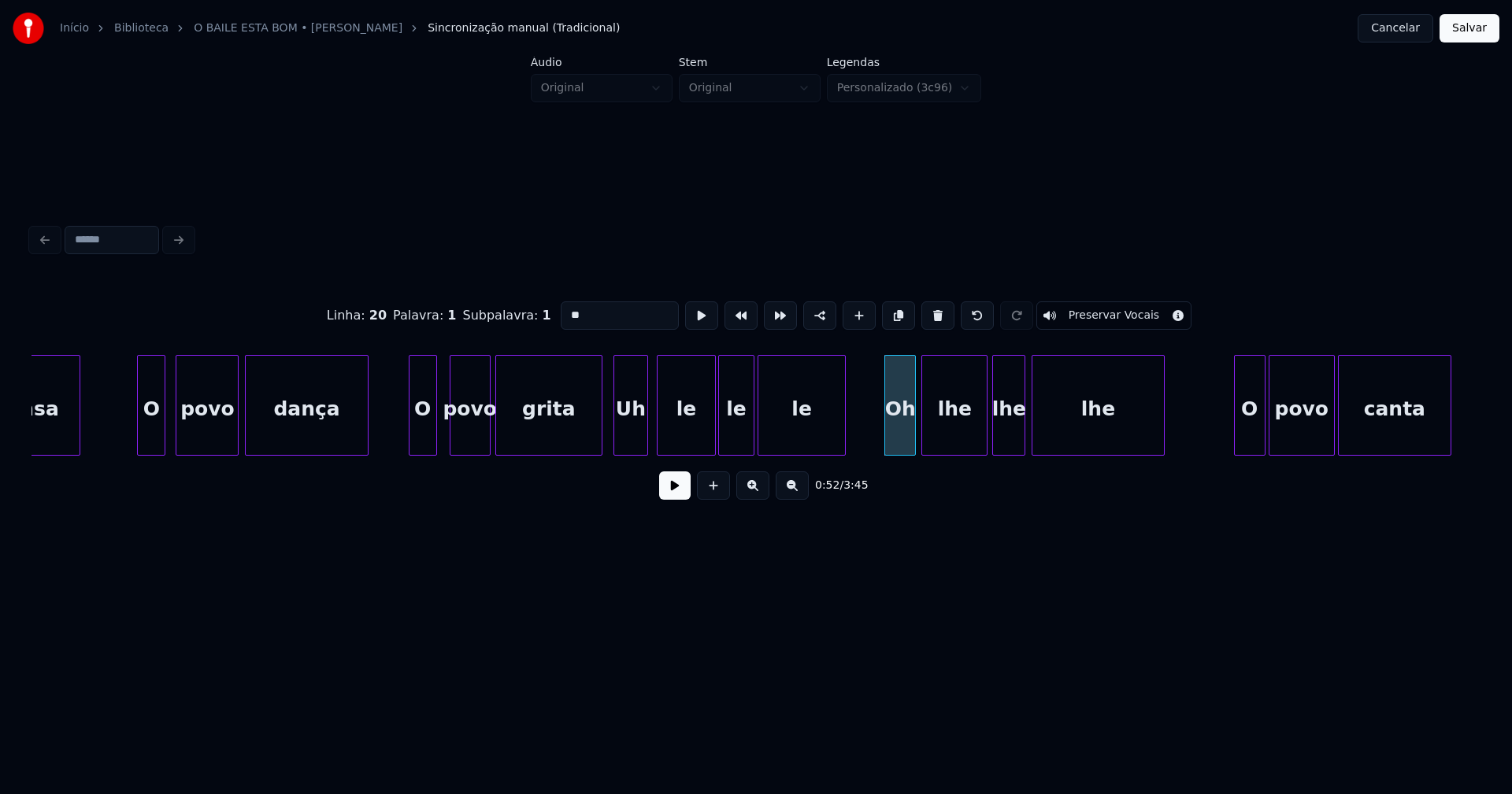
click at [565, 309] on input "**" at bounding box center [620, 315] width 118 height 28
click at [959, 412] on div "lhe" at bounding box center [955, 410] width 65 height 107
click at [568, 311] on input "***" at bounding box center [620, 315] width 118 height 28
click at [1013, 417] on div "lhe" at bounding box center [1008, 410] width 32 height 107
click at [568, 311] on input "***" at bounding box center [620, 315] width 118 height 28
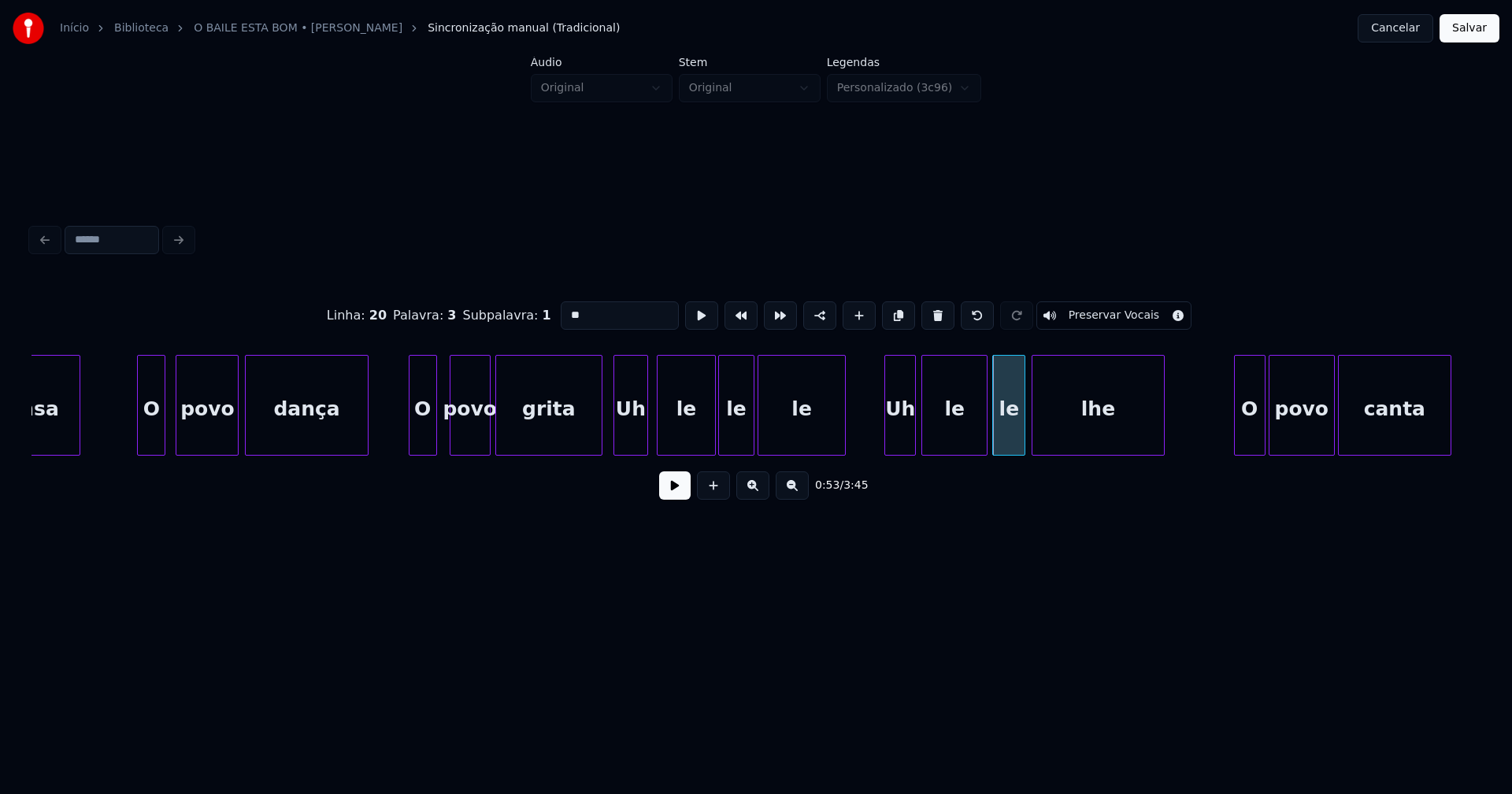
click at [1081, 410] on div "lhe" at bounding box center [1097, 410] width 130 height 107
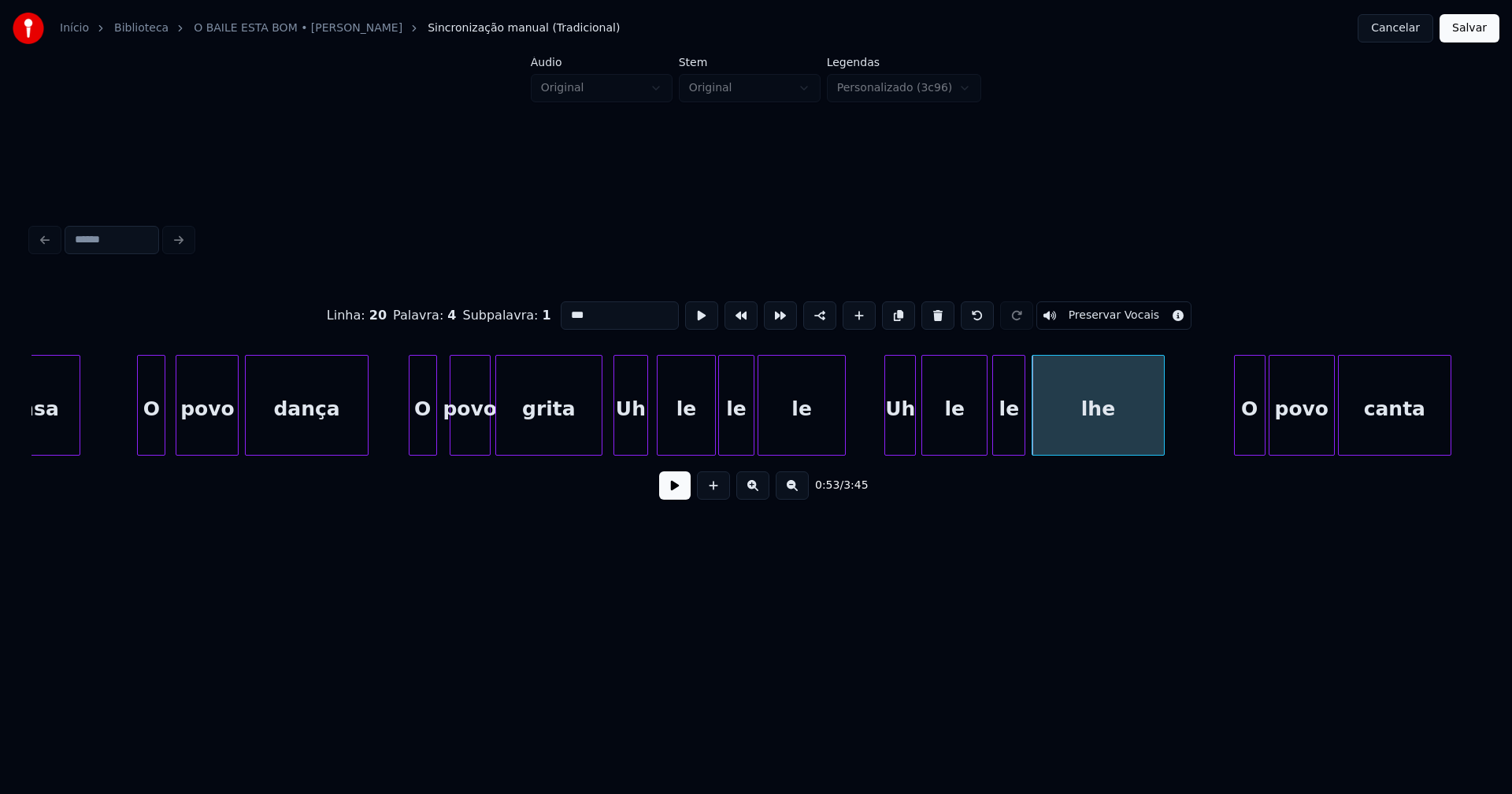
click at [568, 309] on input "***" at bounding box center [620, 315] width 118 height 28
type input "**"
click at [1474, 30] on button "Salvar" at bounding box center [1469, 28] width 60 height 28
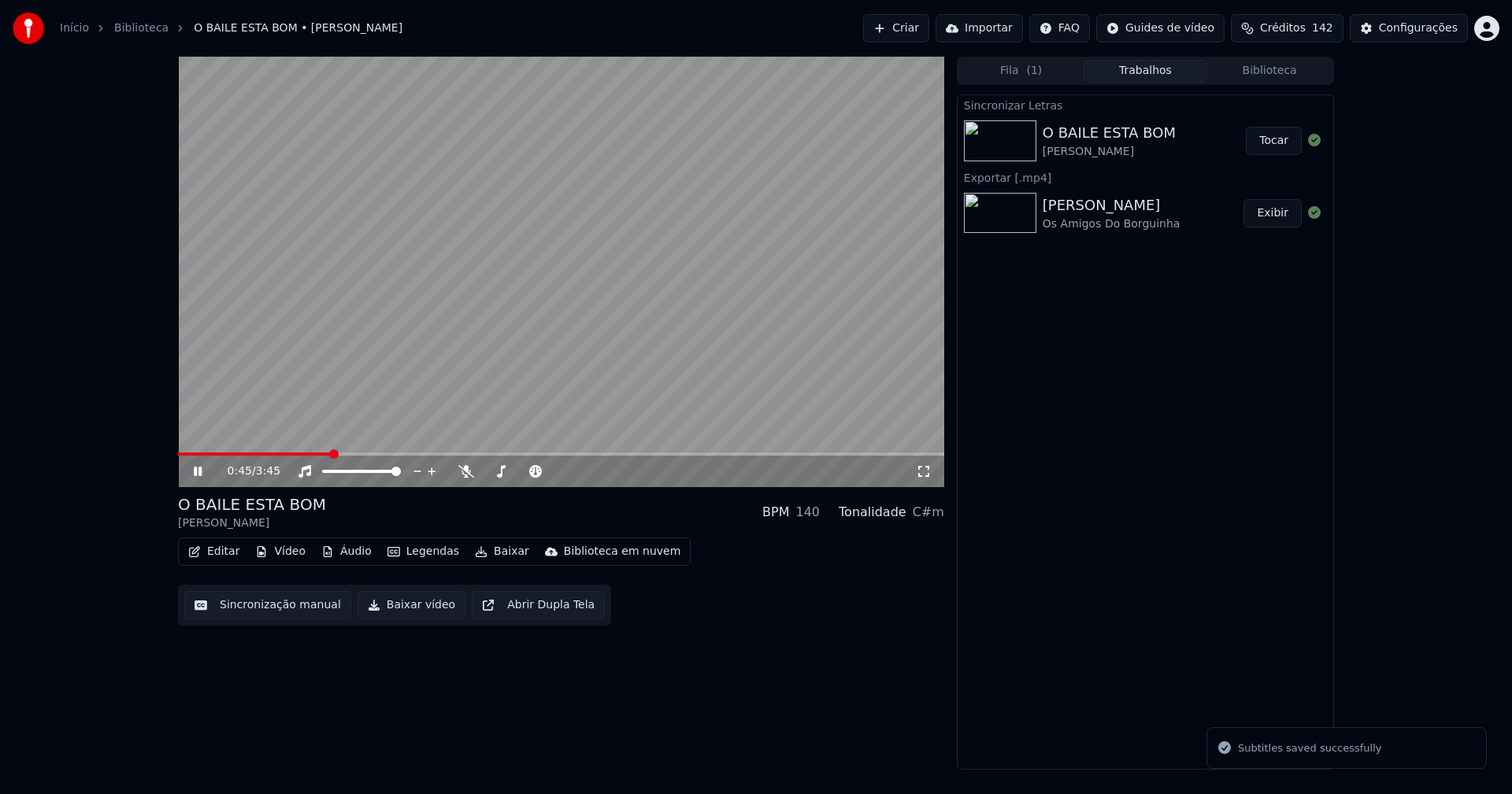
click at [330, 452] on span at bounding box center [561, 454] width 766 height 3
click at [197, 472] on icon at bounding box center [197, 471] width 8 height 9
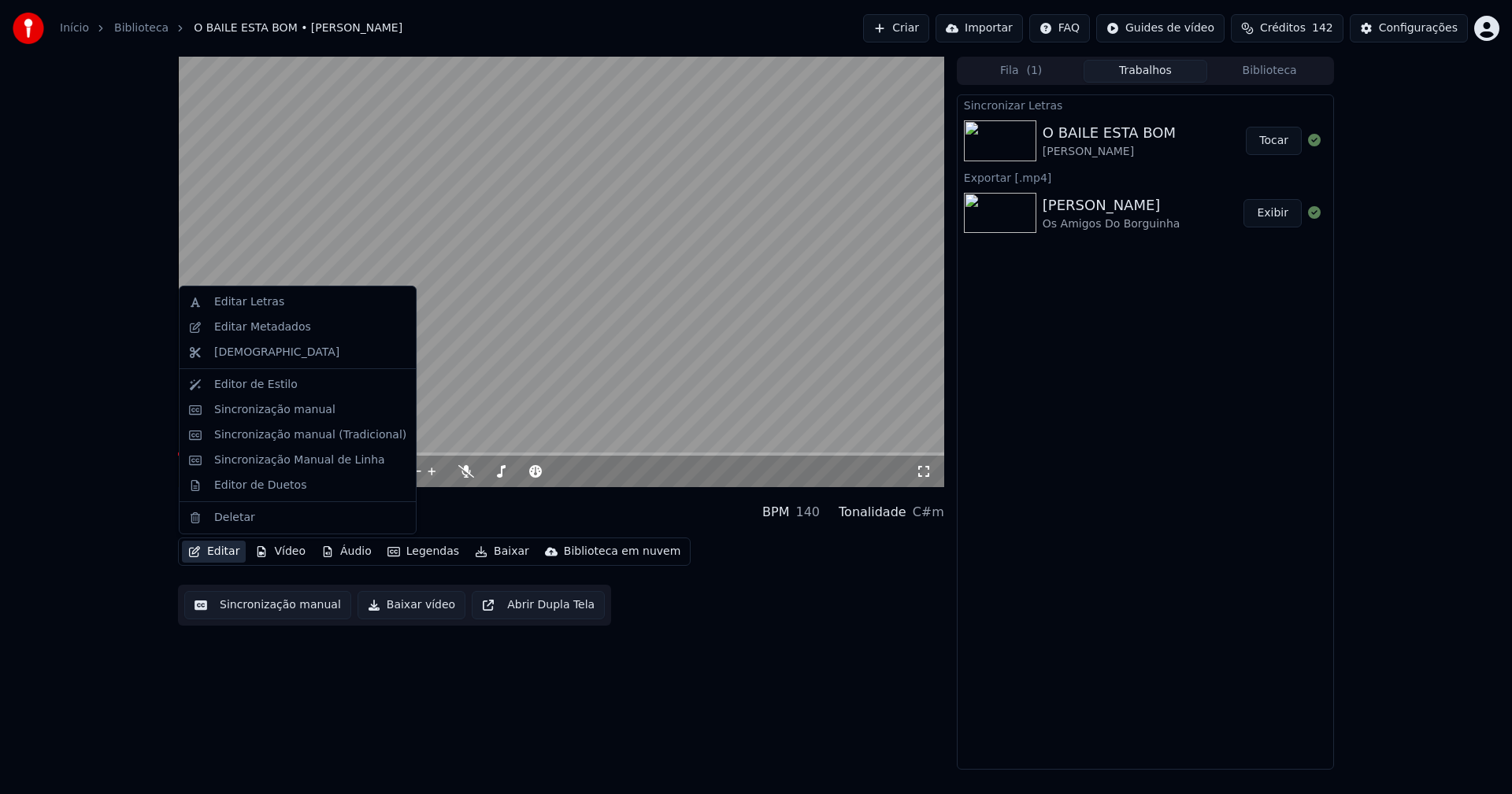
click at [215, 555] on button "Editar" at bounding box center [213, 552] width 64 height 22
click at [240, 303] on div "Editar Letras" at bounding box center [249, 302] width 70 height 15
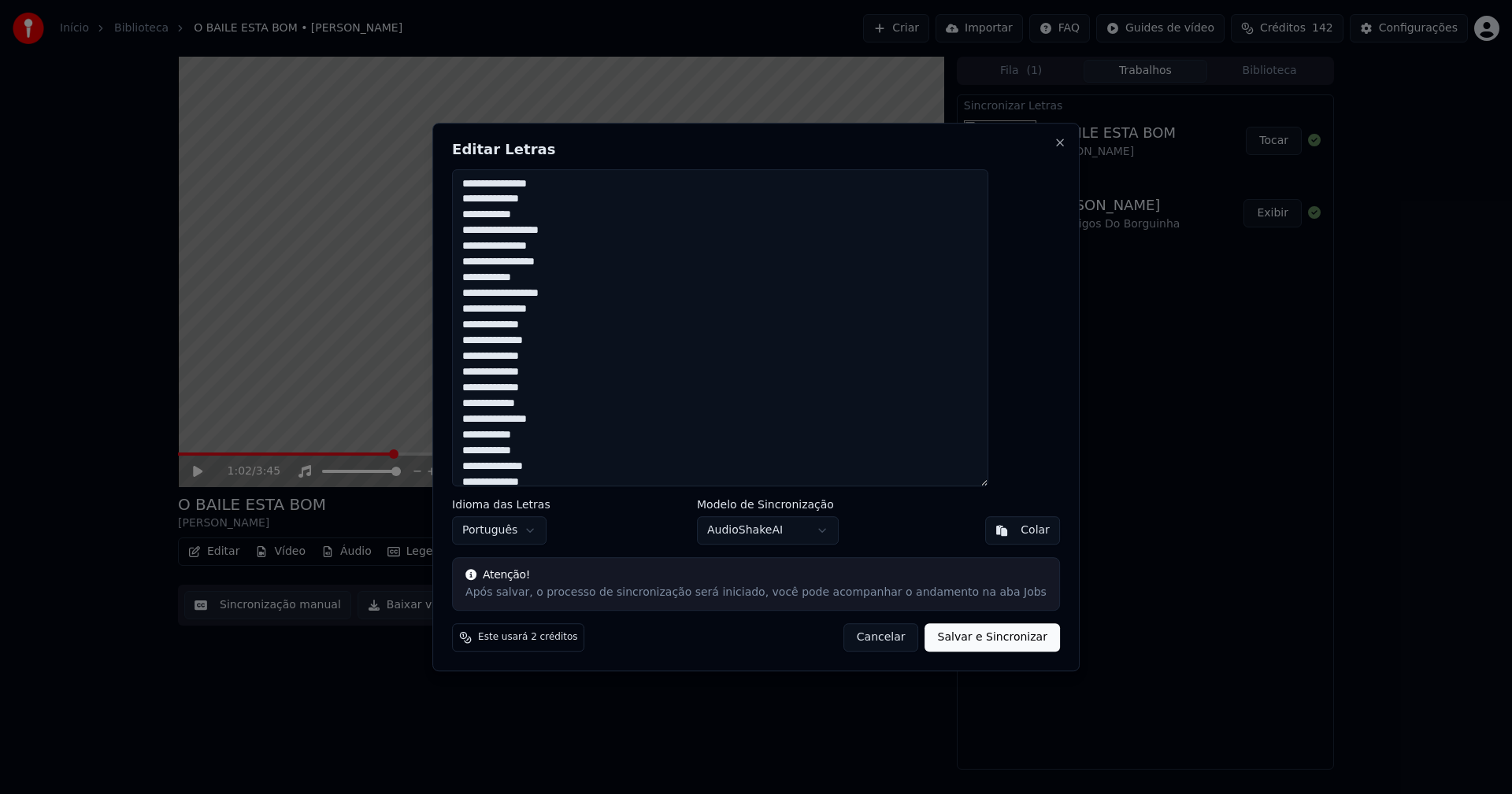
drag, startPoint x: 517, startPoint y: 454, endPoint x: 424, endPoint y: 9, distance: 454.6
click at [424, 9] on body "Início Biblioteca O BAILE ESTA BOM • [PERSON_NAME] Importar FAQ Guides de vídeo…" at bounding box center [756, 397] width 1512 height 794
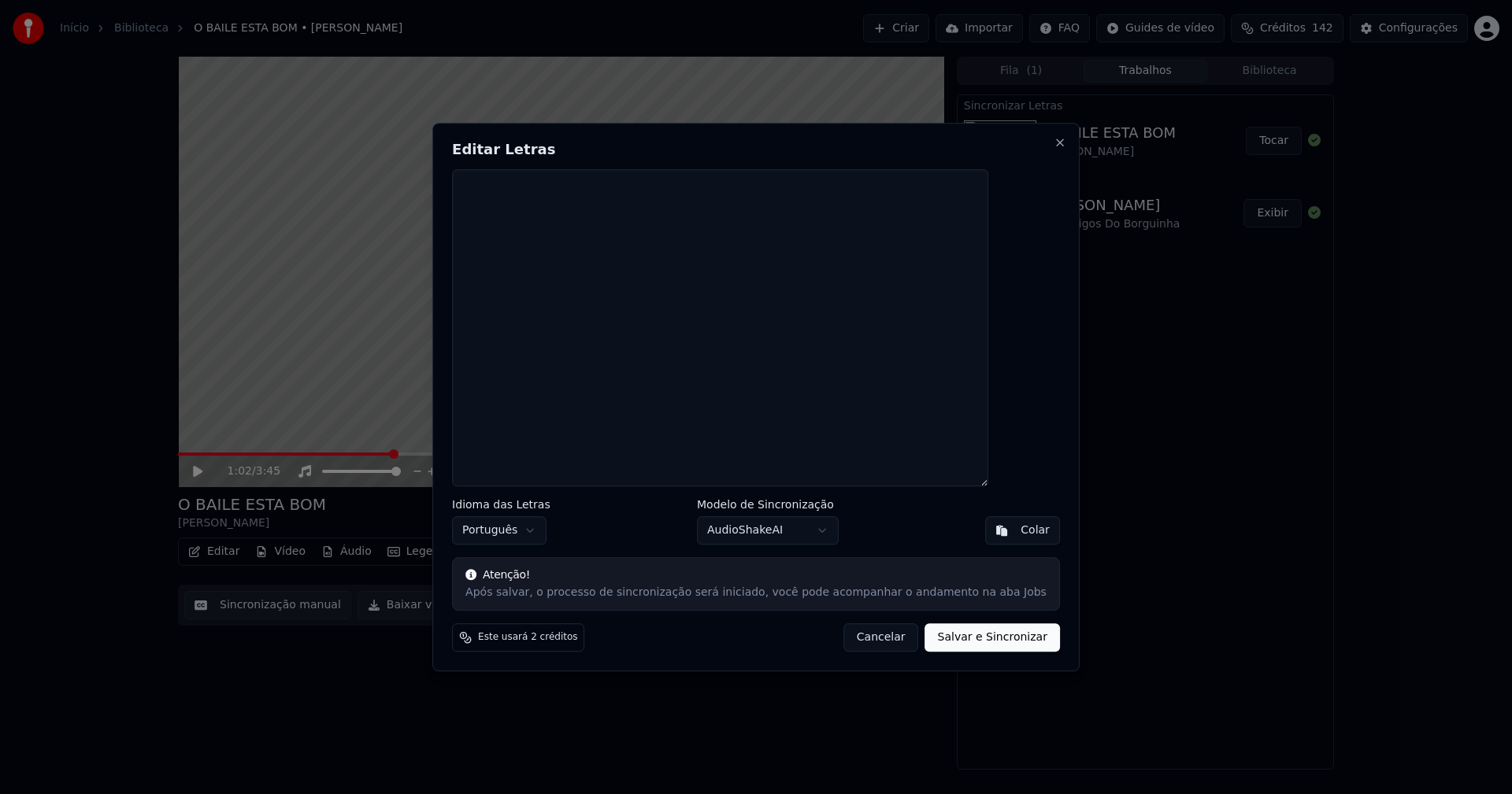
click at [986, 524] on button "Colar" at bounding box center [1023, 530] width 75 height 28
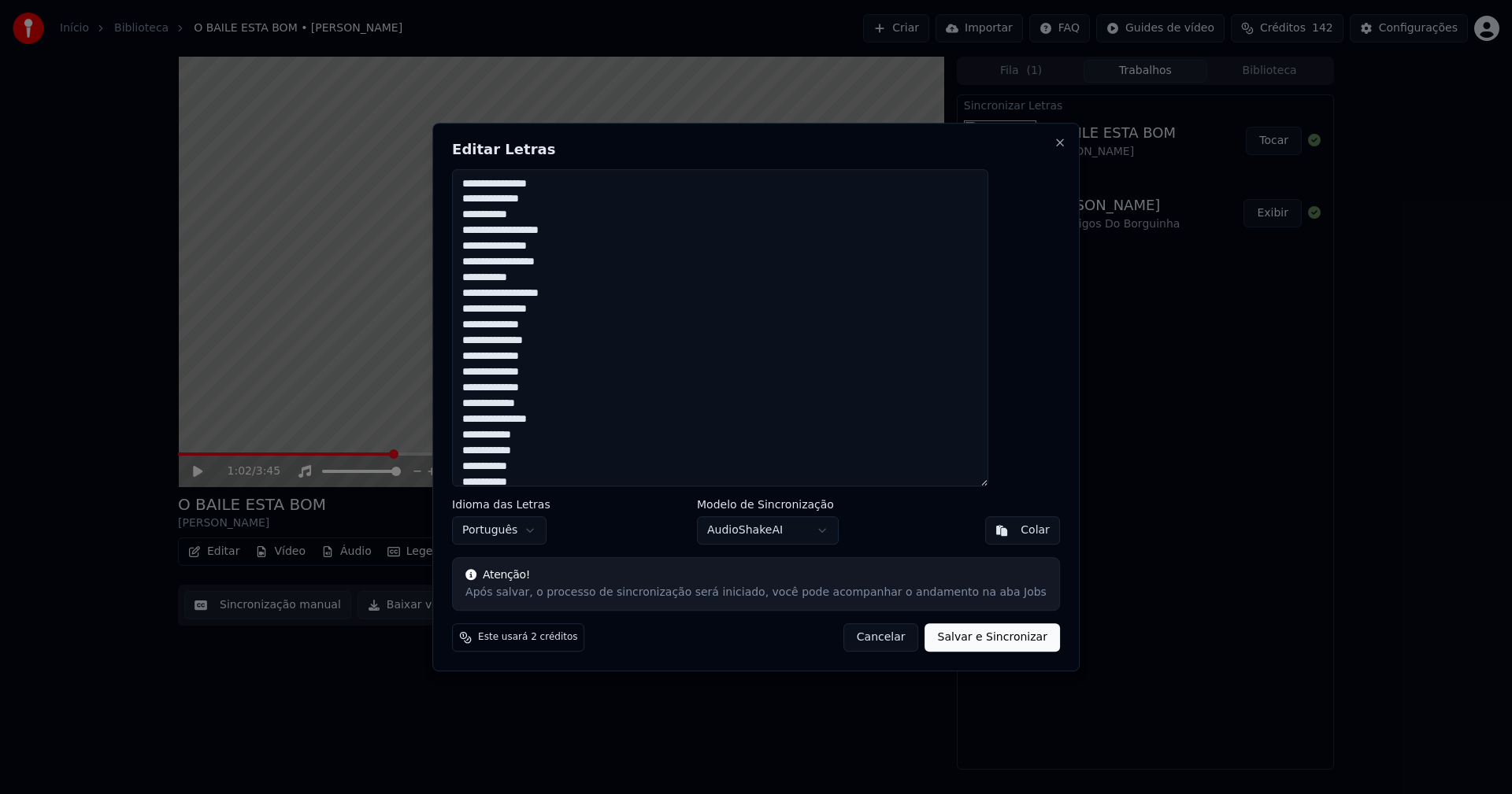
click at [963, 640] on button "Salvar e Sincronizar" at bounding box center [993, 637] width 135 height 28
type textarea "**********"
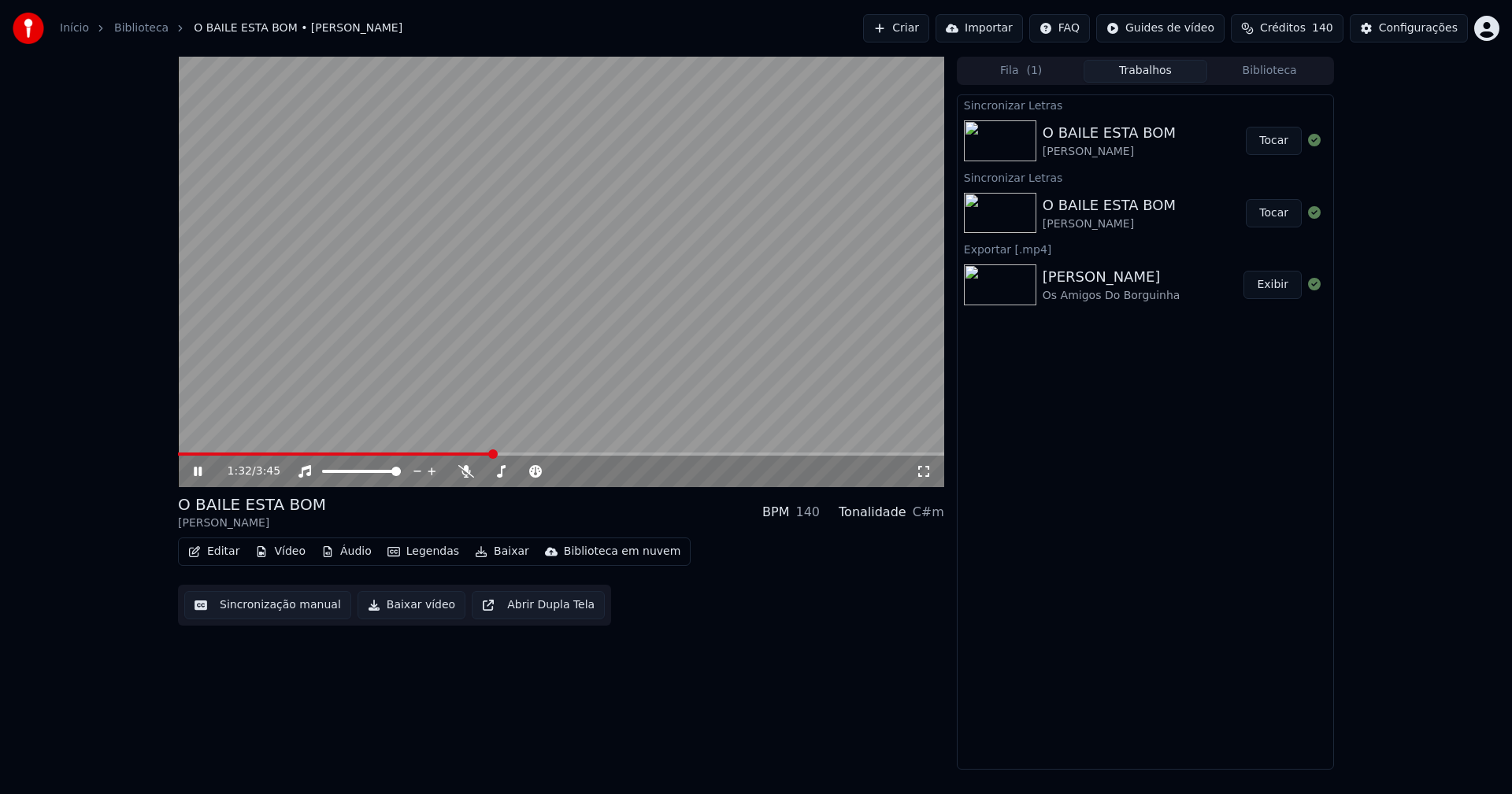
click at [588, 453] on div "1:32 / 3:45" at bounding box center [561, 272] width 766 height 430
click at [611, 451] on video at bounding box center [561, 272] width 766 height 430
click at [614, 453] on span at bounding box center [561, 454] width 766 height 3
click at [585, 455] on span at bounding box center [413, 454] width 469 height 3
click at [222, 555] on button "Editar" at bounding box center [213, 552] width 64 height 22
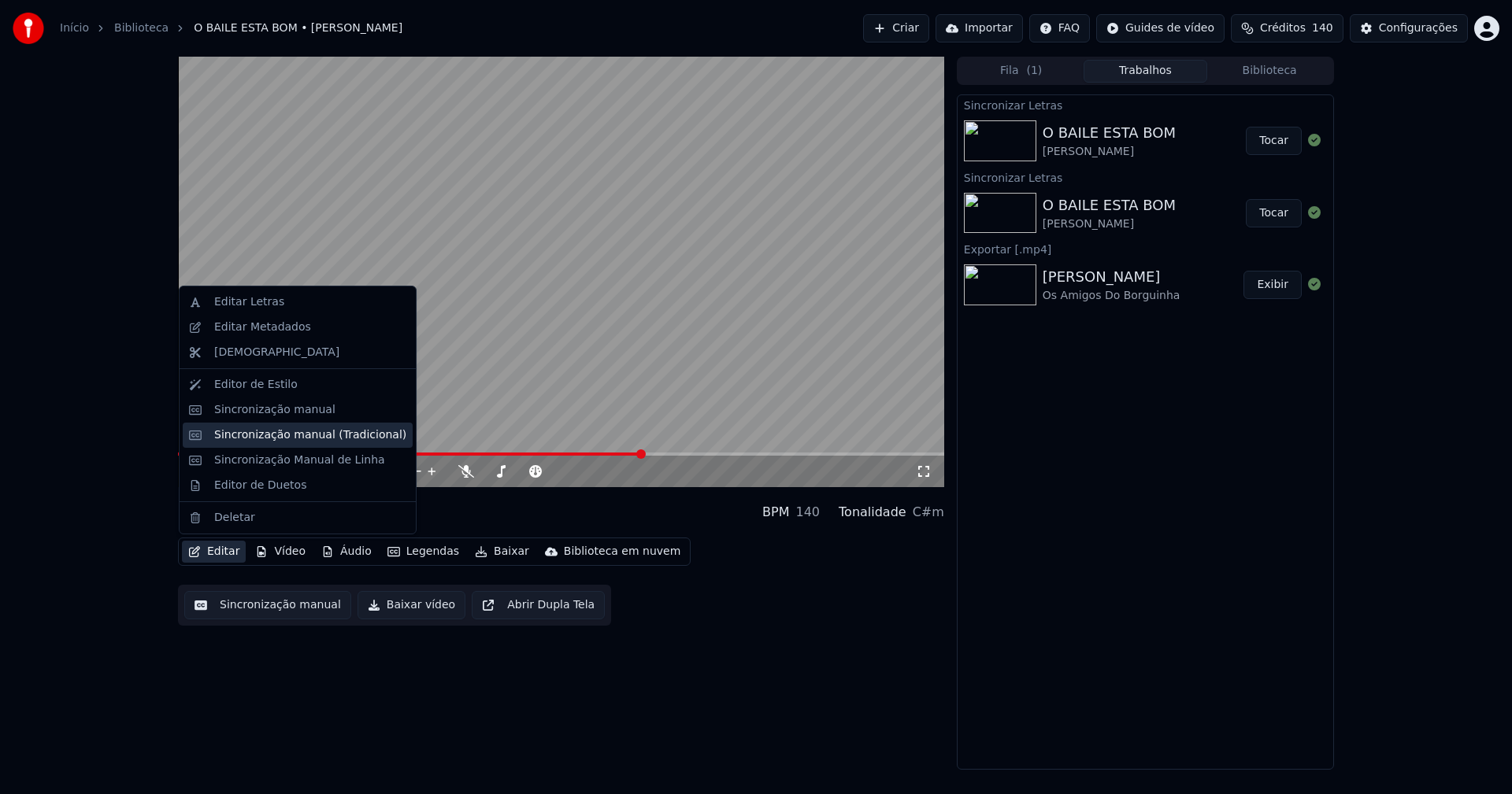
click at [266, 436] on div "Sincronização manual (Tradicional)" at bounding box center [309, 435] width 192 height 15
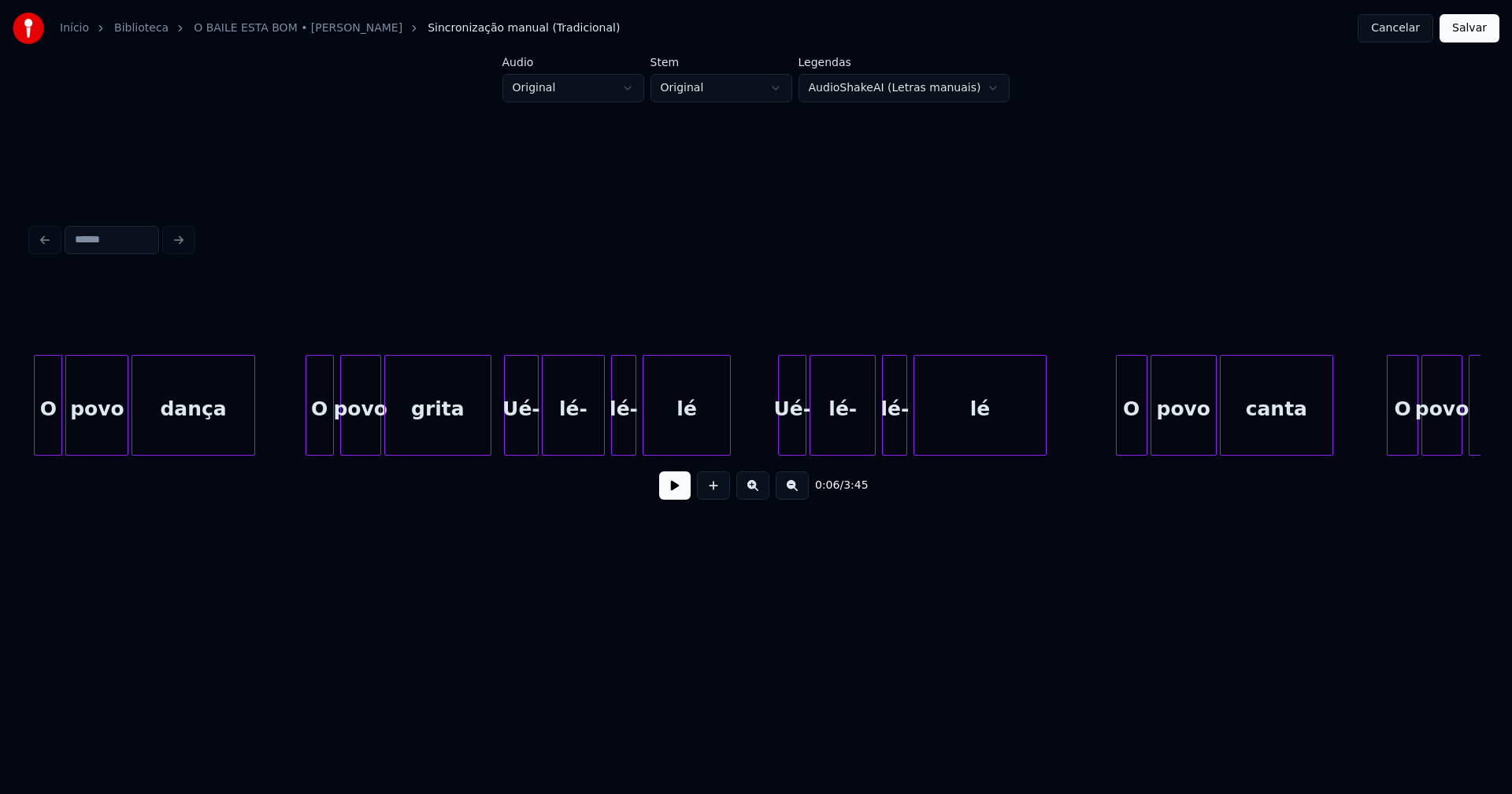
scroll to position [0, 7465]
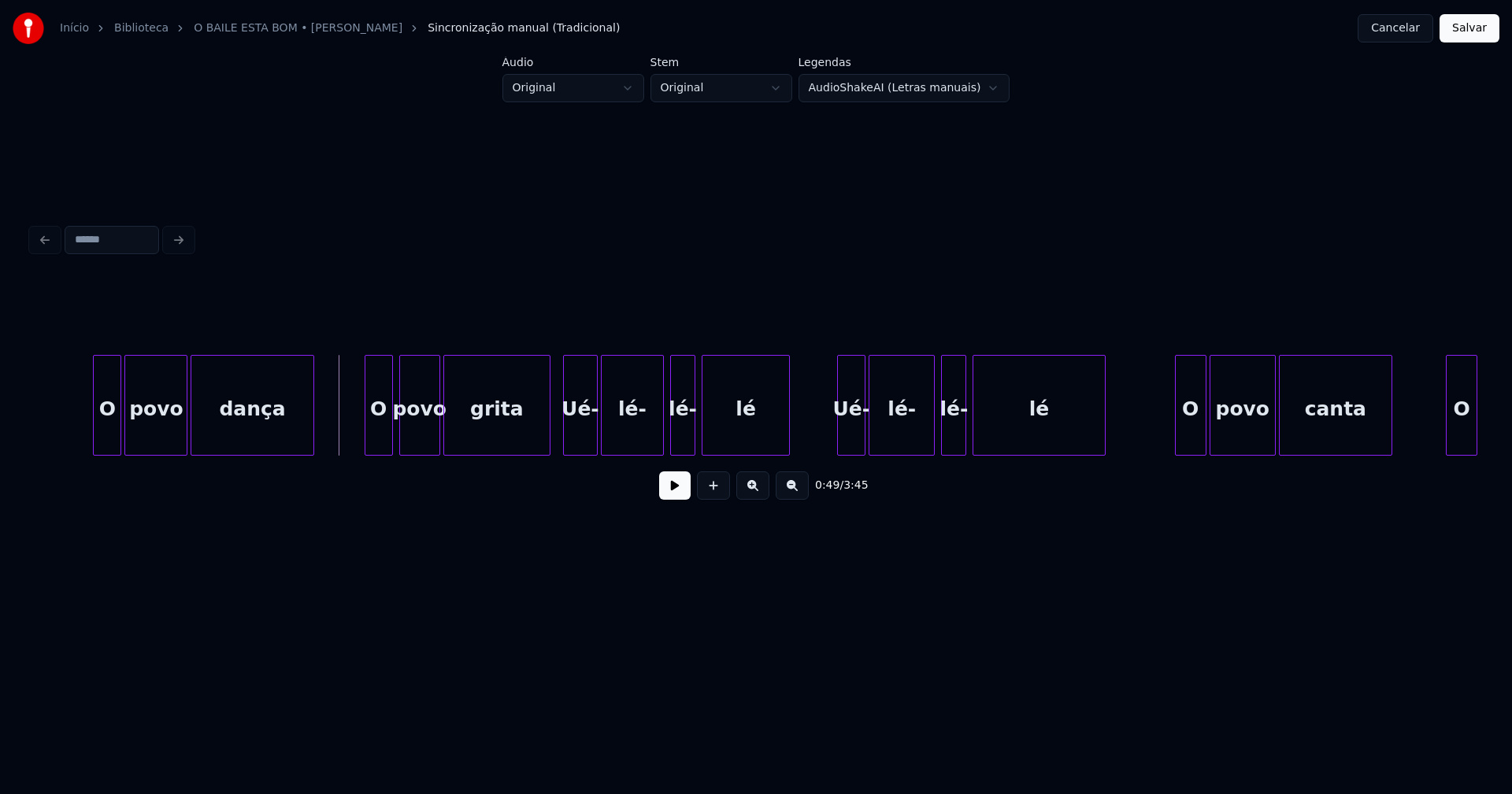
click at [684, 498] on button at bounding box center [674, 486] width 32 height 28
click at [669, 495] on button at bounding box center [674, 486] width 32 height 28
click at [362, 445] on div "O" at bounding box center [363, 410] width 26 height 107
click at [410, 436] on div "povo" at bounding box center [410, 410] width 39 height 107
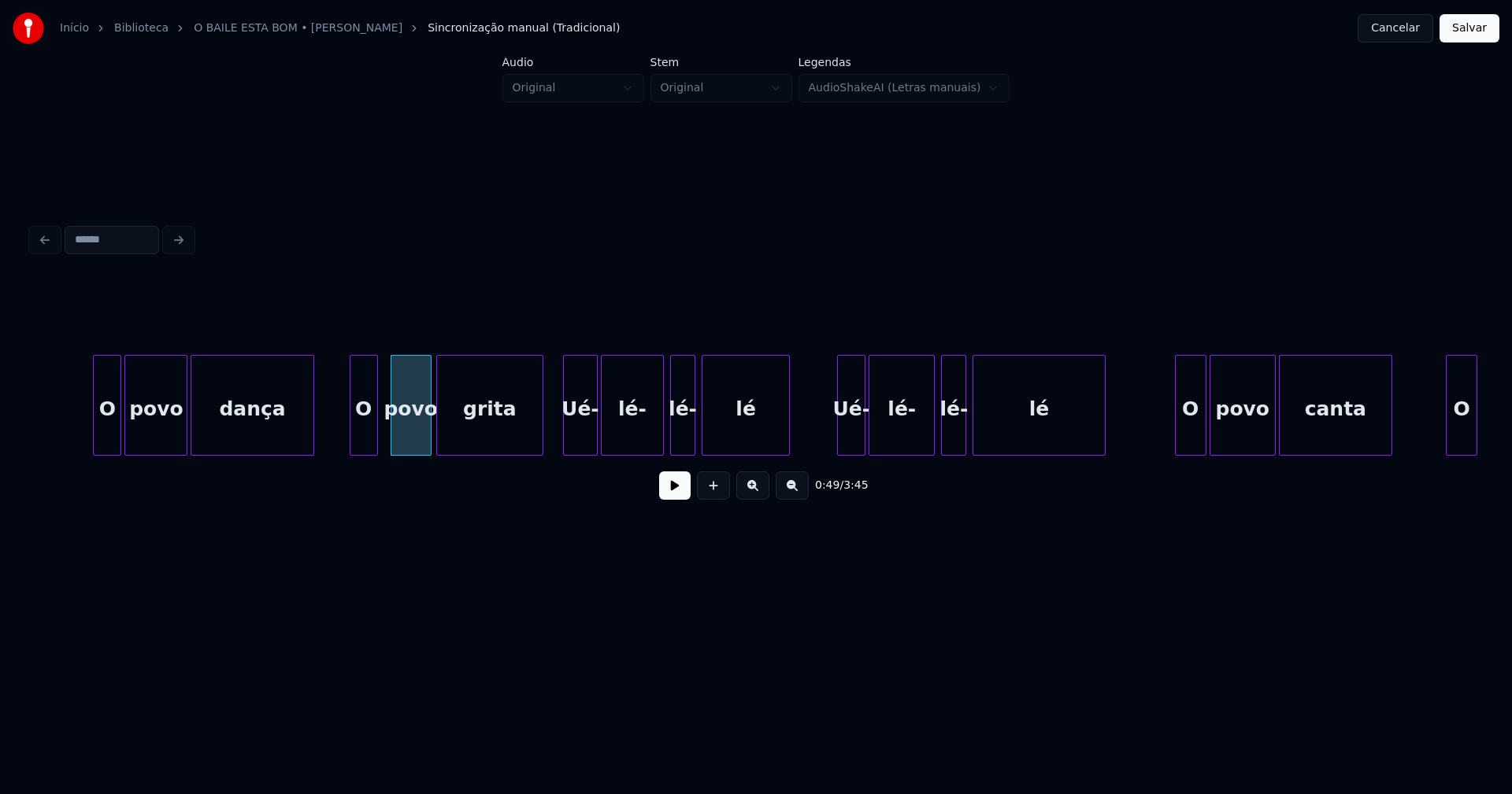
click at [478, 431] on div "grita" at bounding box center [490, 410] width 106 height 107
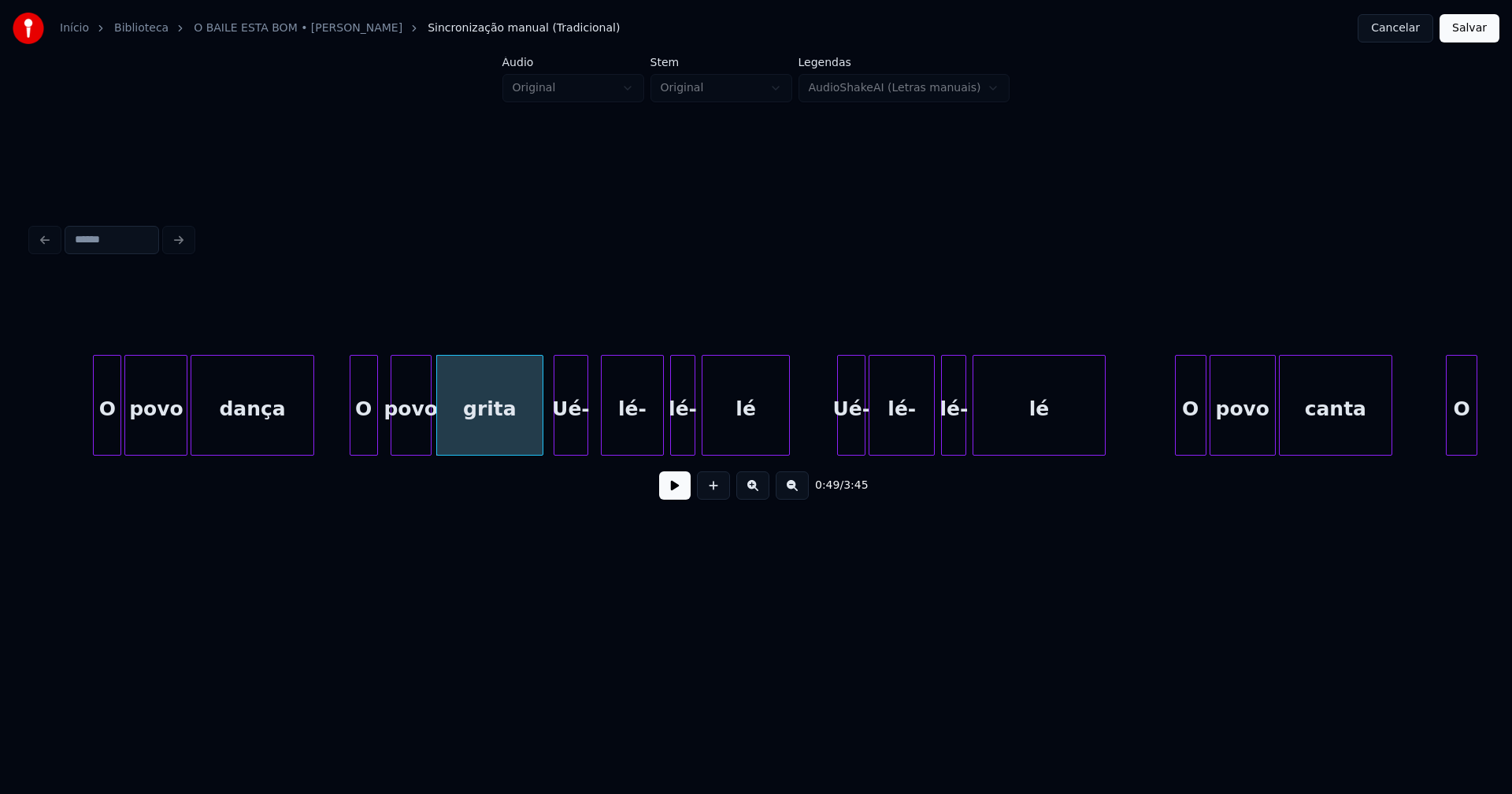
click at [572, 438] on div "Ué-" at bounding box center [571, 410] width 33 height 107
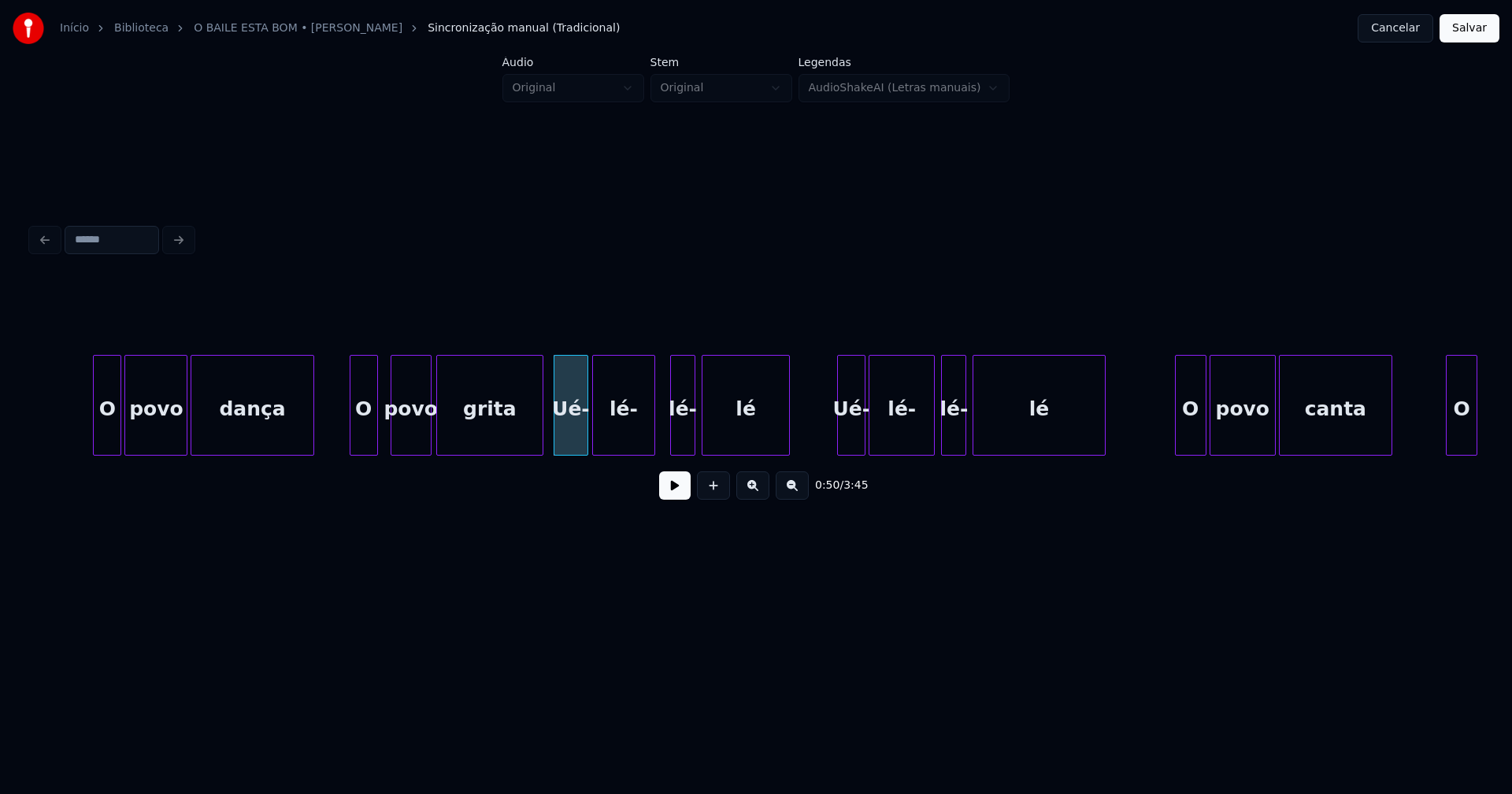
click at [633, 442] on div "lé-" at bounding box center [624, 410] width 61 height 107
click at [678, 437] on div "lé-" at bounding box center [673, 410] width 24 height 107
click at [730, 431] on div "lé" at bounding box center [740, 410] width 87 height 107
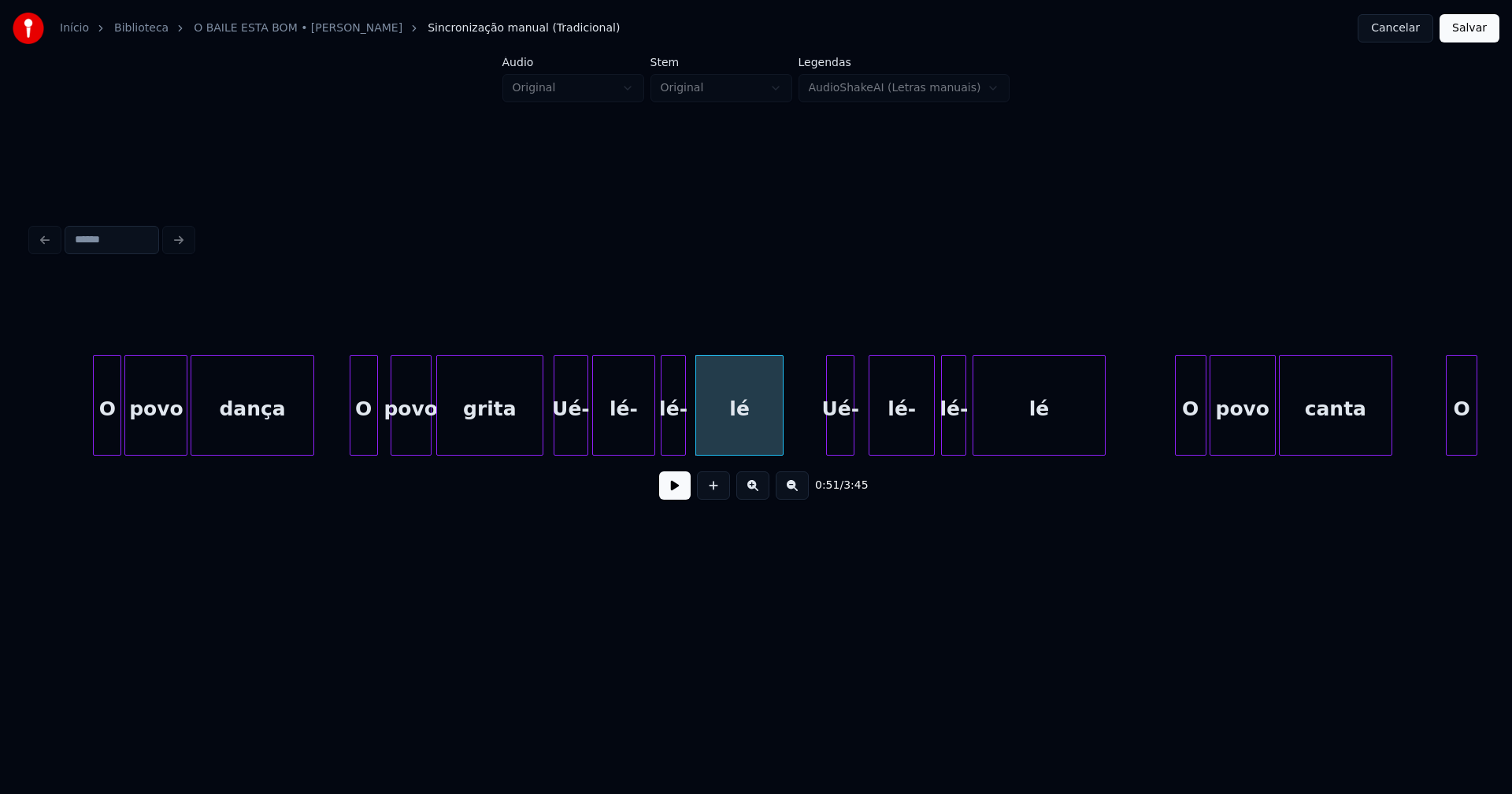
click at [836, 446] on div "Ué-" at bounding box center [840, 410] width 26 height 107
click at [890, 440] on div "lé-" at bounding box center [896, 410] width 65 height 107
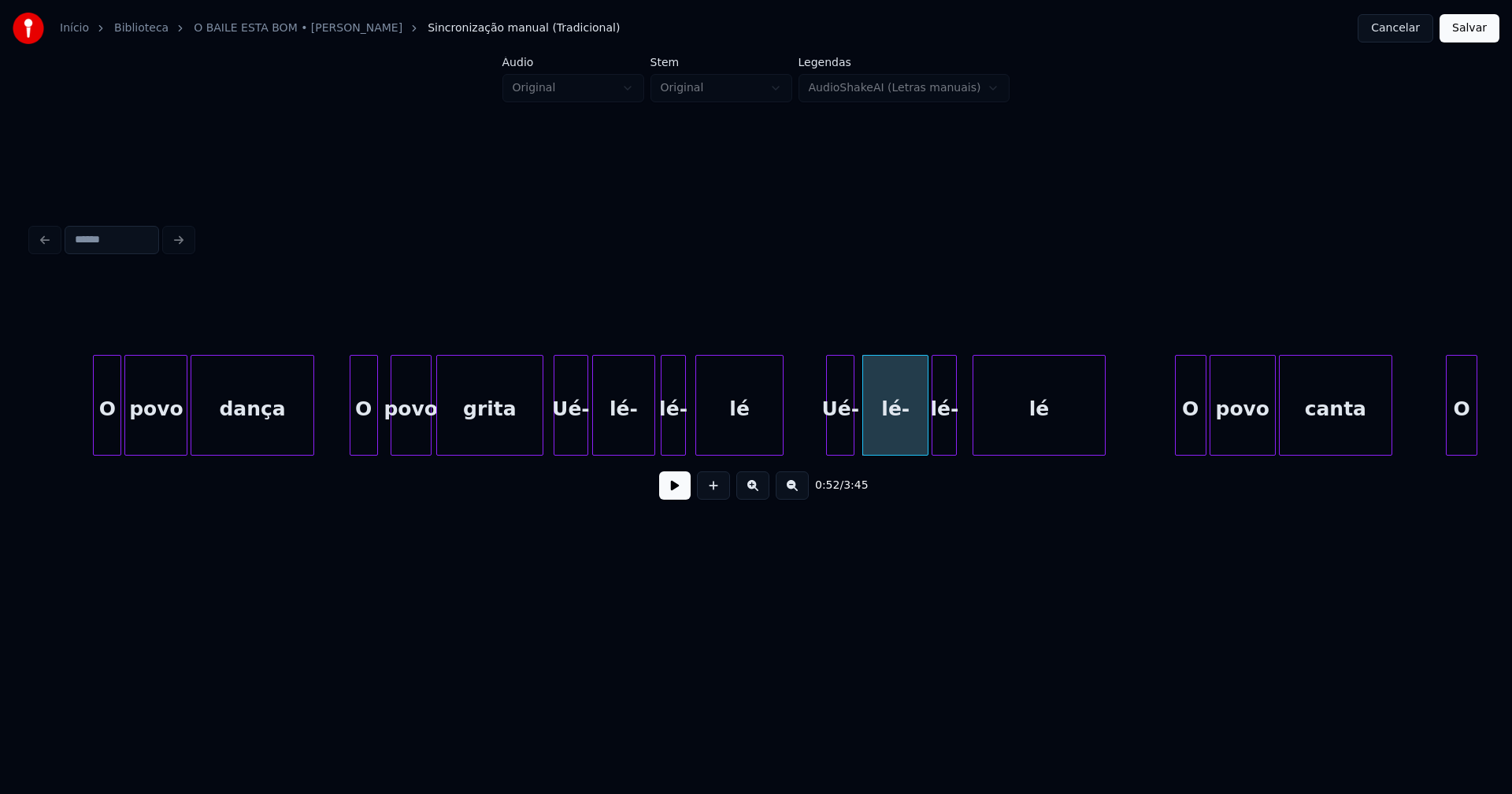
click at [944, 440] on div "lé-" at bounding box center [944, 410] width 24 height 107
click at [1006, 431] on div "lé" at bounding box center [1035, 410] width 130 height 107
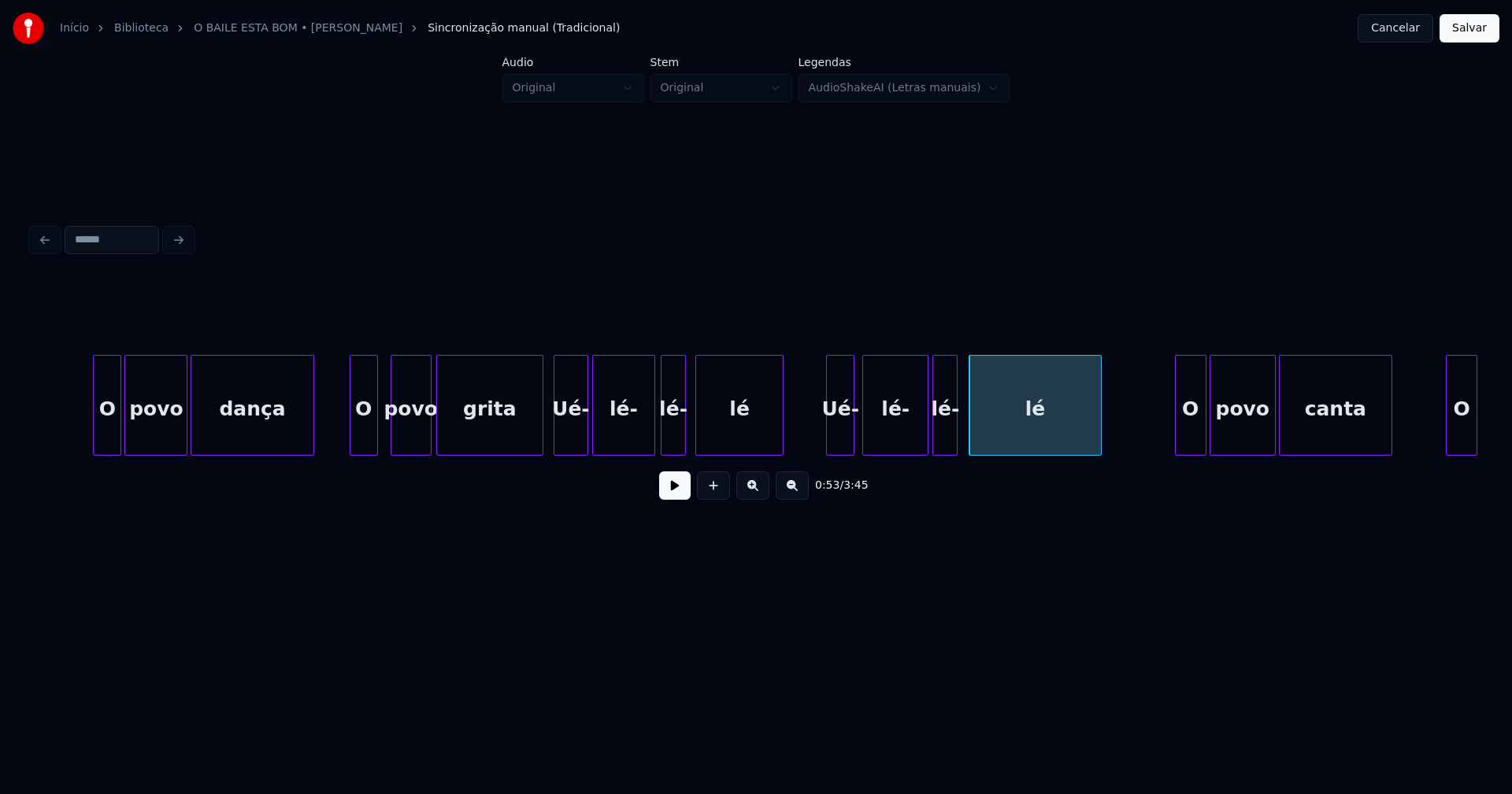
click at [945, 455] on div "O povo dança O povo grita Ué- lé- lé- lé Ué- lé- lé- lé O povo canta O" at bounding box center [756, 406] width 1449 height 101
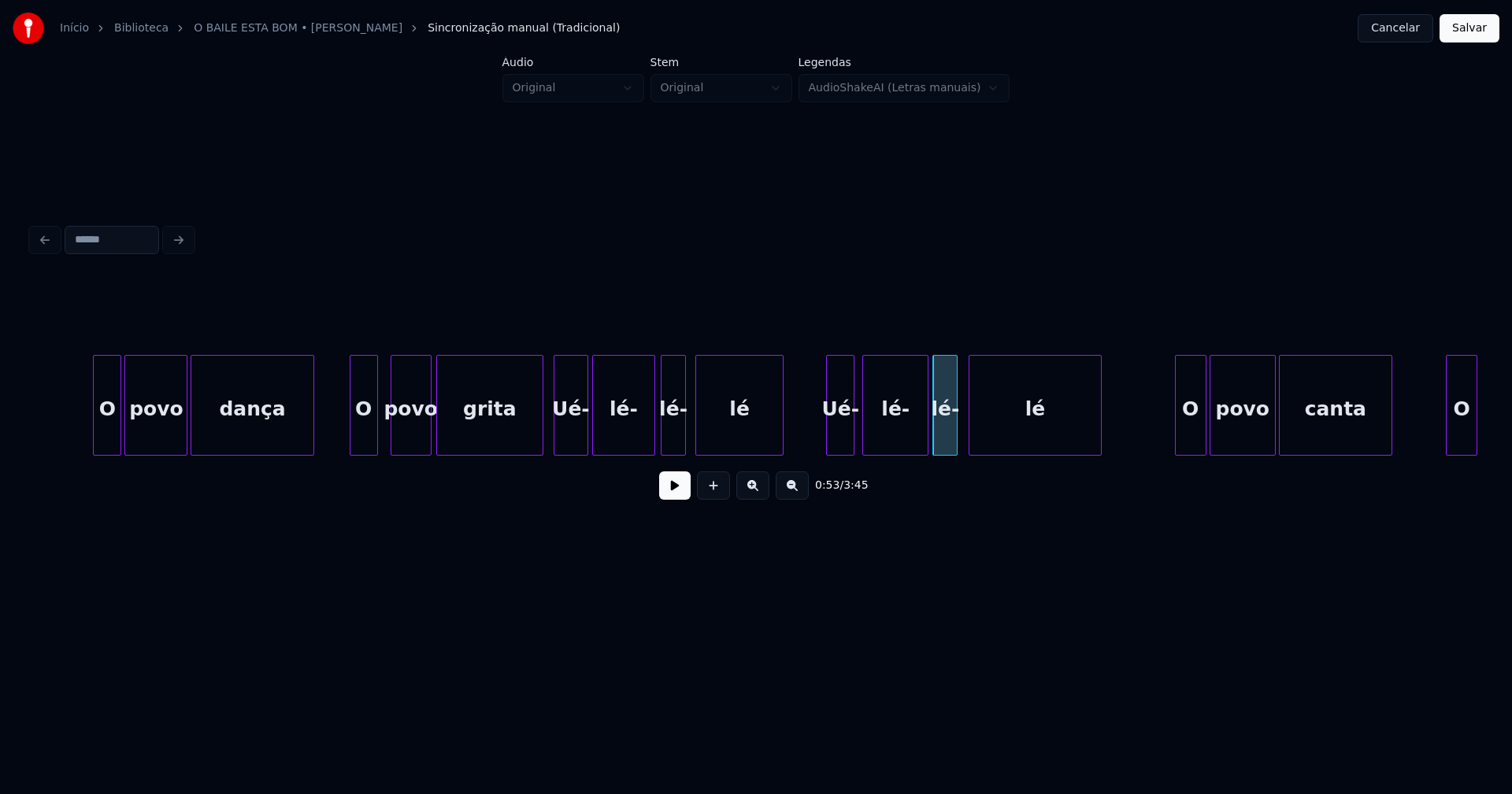
click at [661, 496] on button at bounding box center [674, 486] width 32 height 28
click at [677, 492] on button at bounding box center [674, 486] width 32 height 28
click at [1177, 440] on div "O" at bounding box center [1178, 410] width 30 height 107
click at [1233, 440] on div "povo" at bounding box center [1234, 410] width 65 height 107
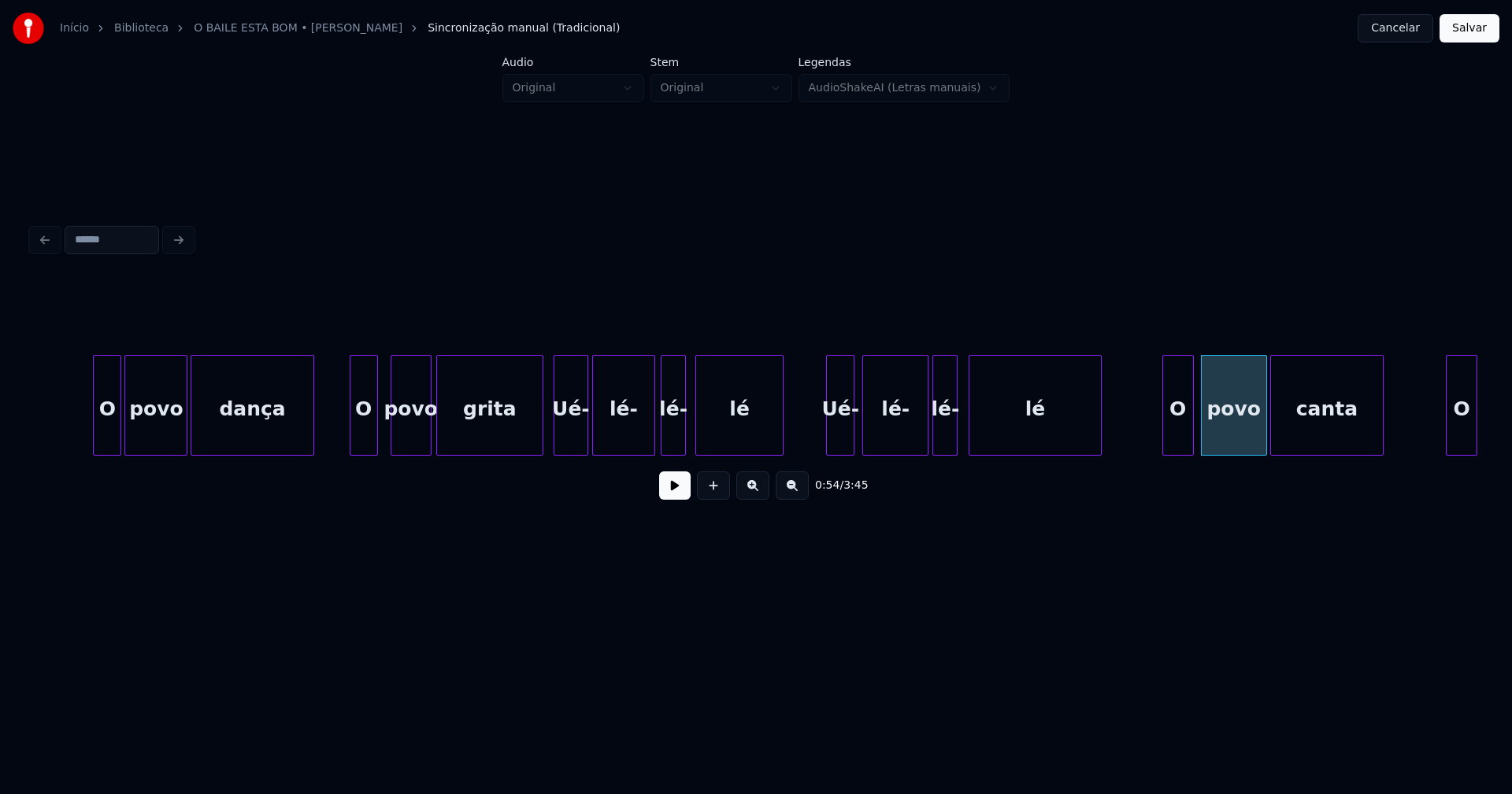
click at [1291, 441] on div "canta" at bounding box center [1326, 410] width 112 height 107
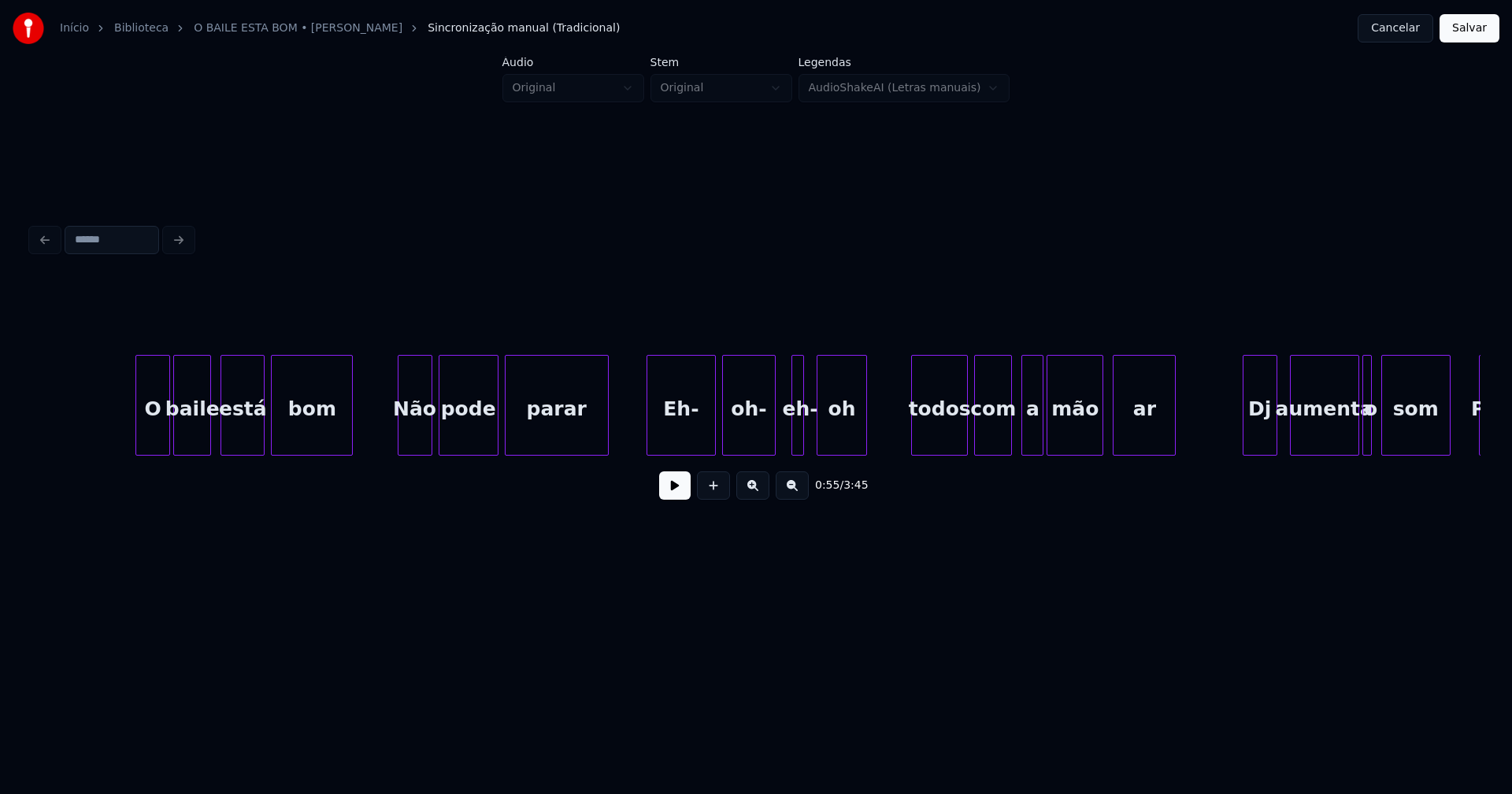
scroll to position [0, 886]
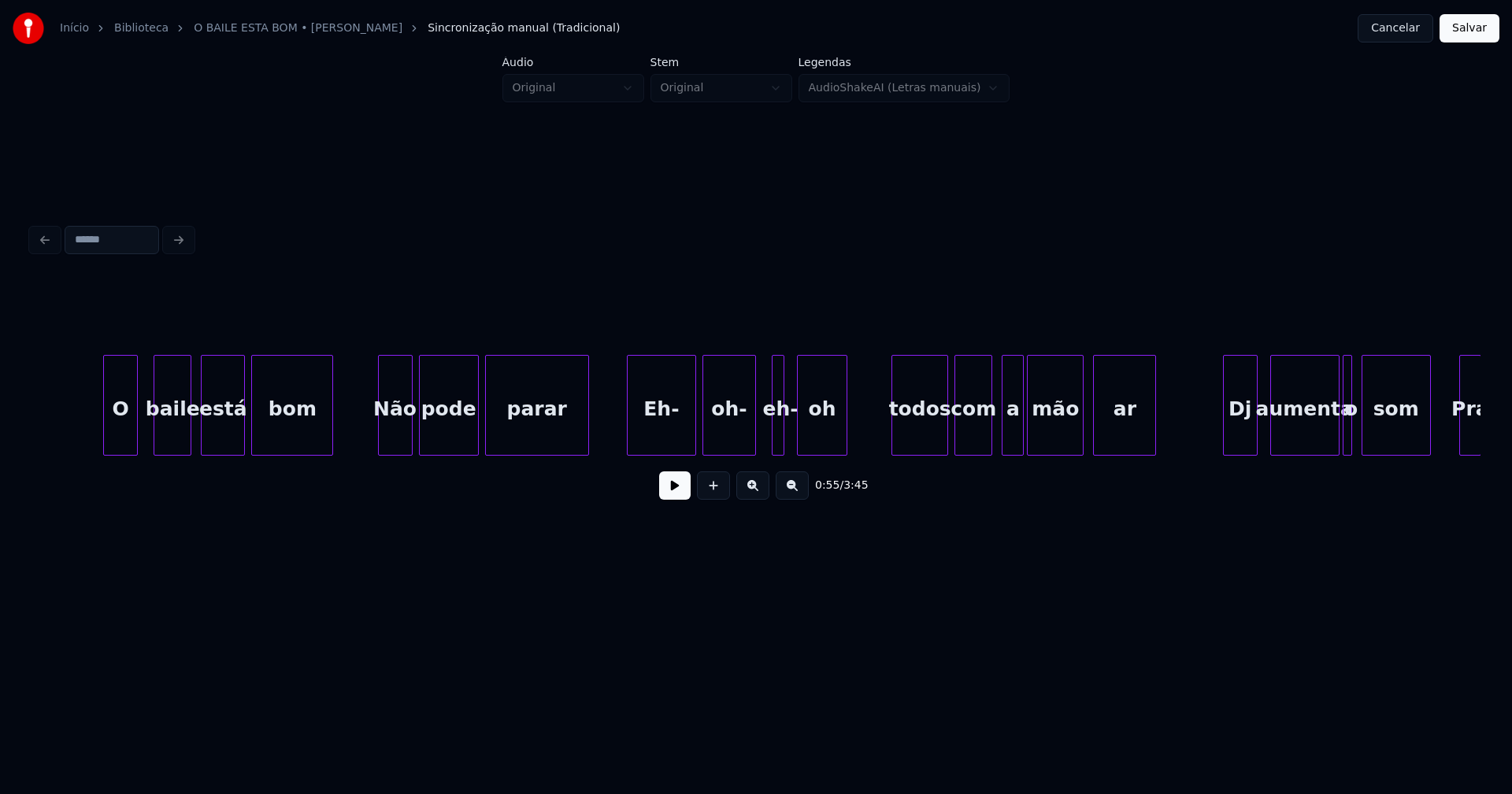
click at [120, 425] on div "O" at bounding box center [120, 410] width 33 height 107
click at [169, 430] on div "baile" at bounding box center [165, 410] width 37 height 107
click at [222, 432] on div "está" at bounding box center [221, 410] width 43 height 107
click at [276, 434] on div "bom" at bounding box center [290, 410] width 80 height 107
click at [399, 446] on div "Não" at bounding box center [391, 410] width 33 height 107
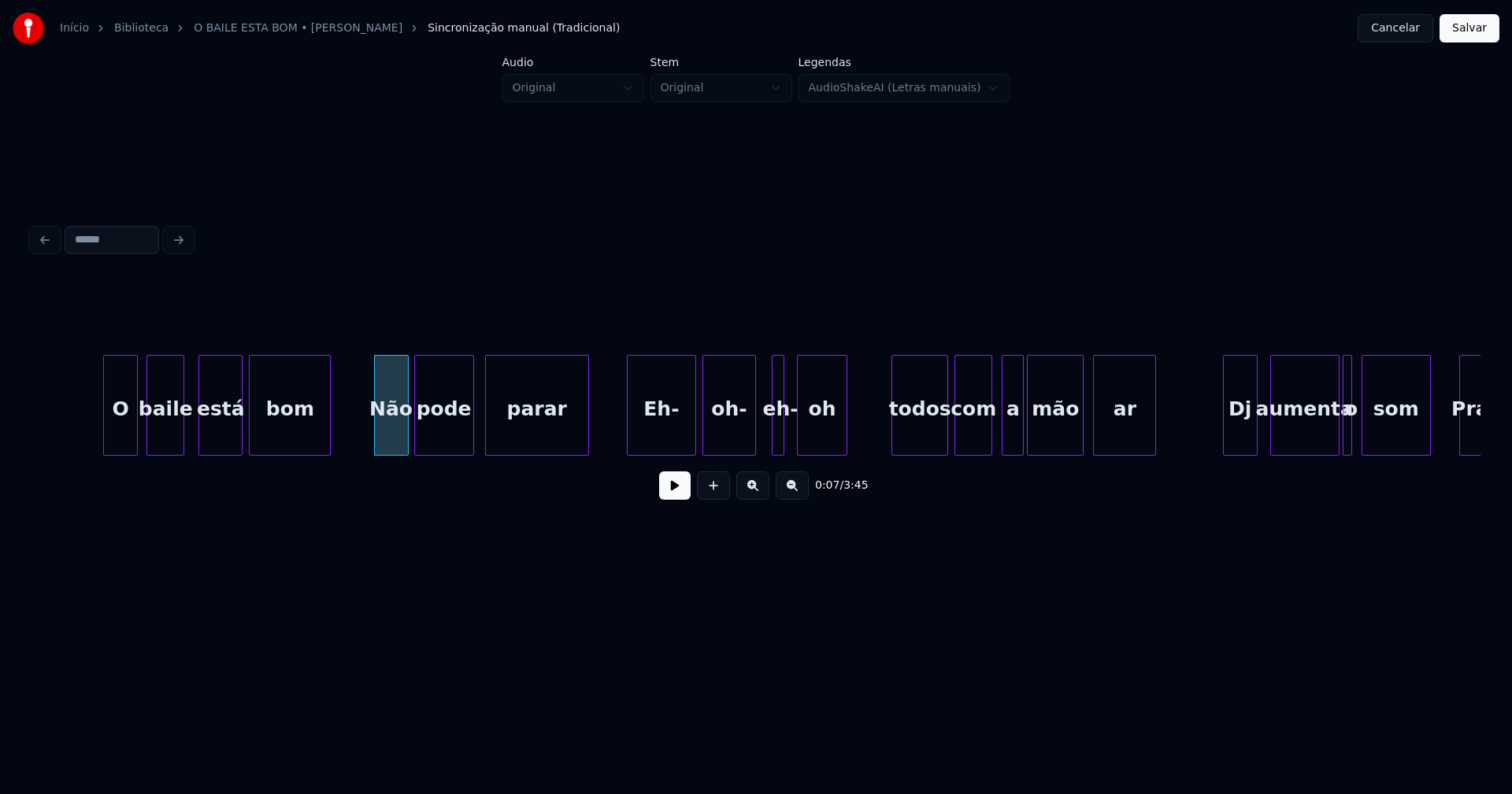
click at [432, 438] on div "pode" at bounding box center [444, 410] width 58 height 107
click at [534, 435] on div "parar" at bounding box center [534, 410] width 102 height 107
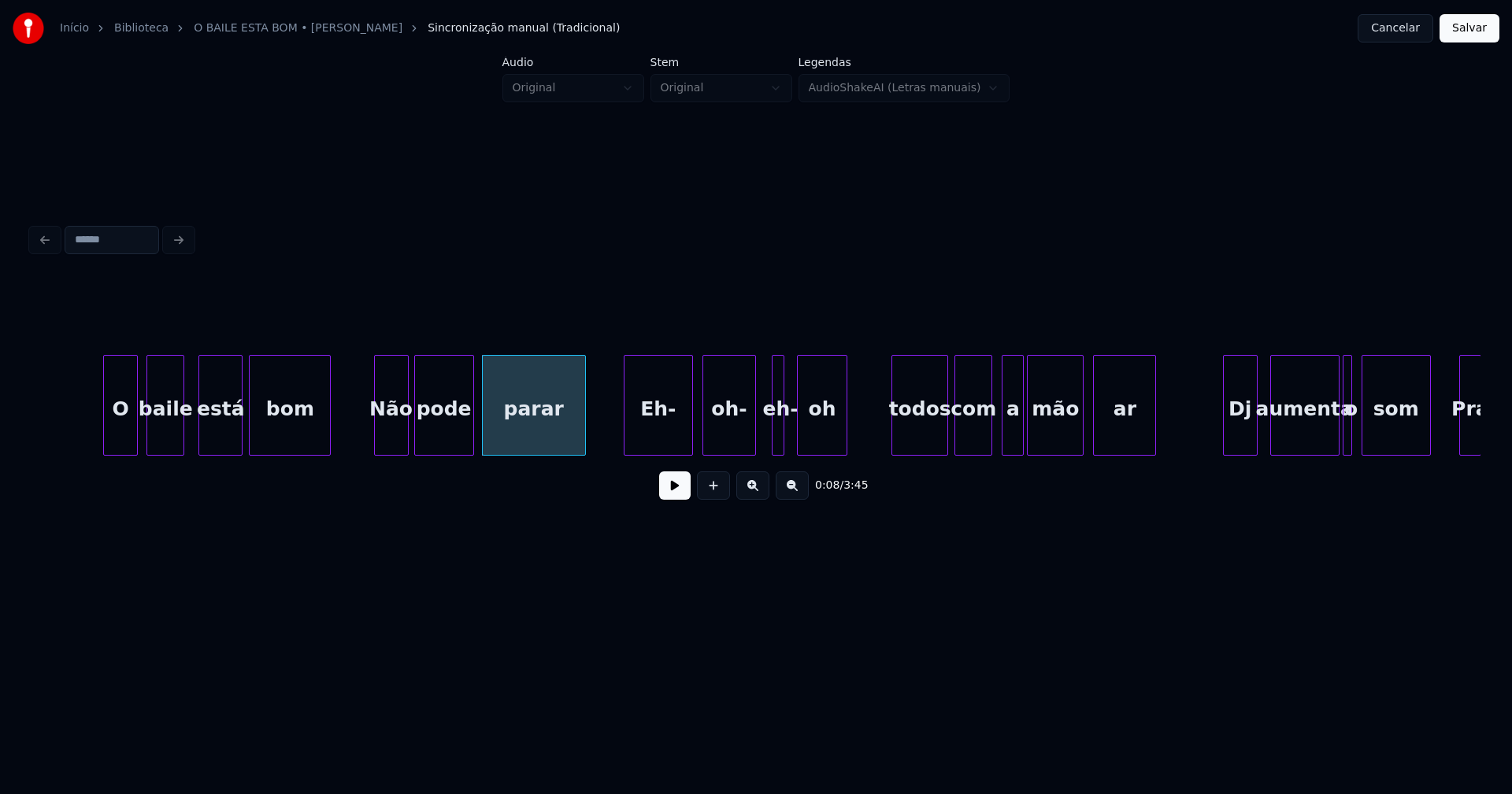
click at [672, 442] on div "Eh-" at bounding box center [658, 410] width 67 height 107
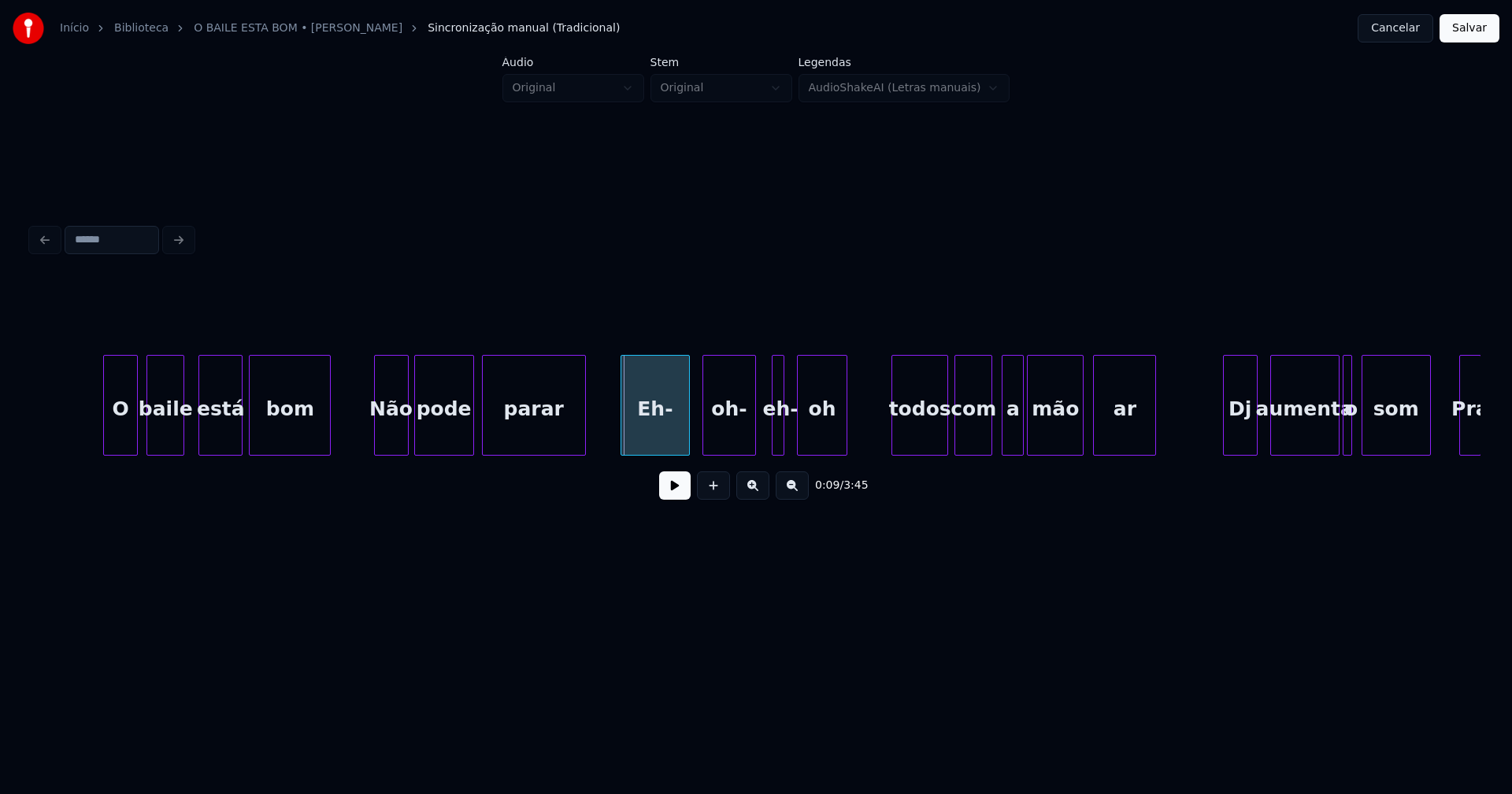
click at [659, 445] on div "Eh-" at bounding box center [655, 410] width 67 height 107
click at [716, 451] on div "parar Não pode bom O baile está Eh- oh- eh- oh todos com a mão ar Dj aumenta o …" at bounding box center [756, 406] width 1449 height 101
click at [725, 448] on div at bounding box center [727, 406] width 5 height 99
click at [746, 442] on div at bounding box center [748, 406] width 5 height 99
click at [754, 443] on div "eh-" at bounding box center [753, 410] width 38 height 107
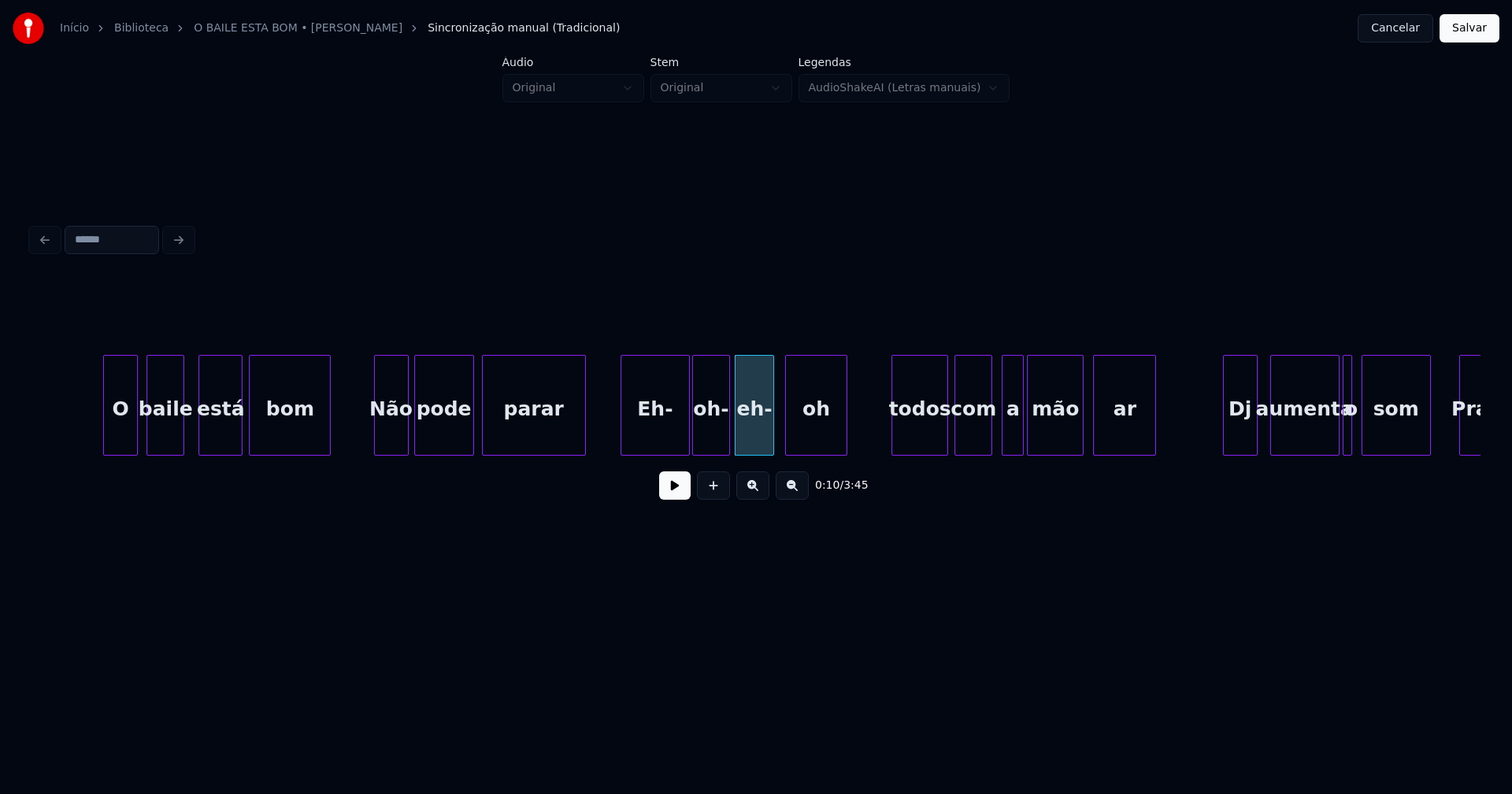
click at [787, 446] on div at bounding box center [788, 406] width 5 height 99
click at [758, 451] on div "parar Não pode bom O baile está Eh- oh- eh- oh todos com a mão ar Dj aumenta o …" at bounding box center [756, 406] width 1449 height 101
drag, startPoint x: 608, startPoint y: 433, endPoint x: 619, endPoint y: 451, distance: 21.1
click at [664, 492] on button at bounding box center [674, 486] width 32 height 28
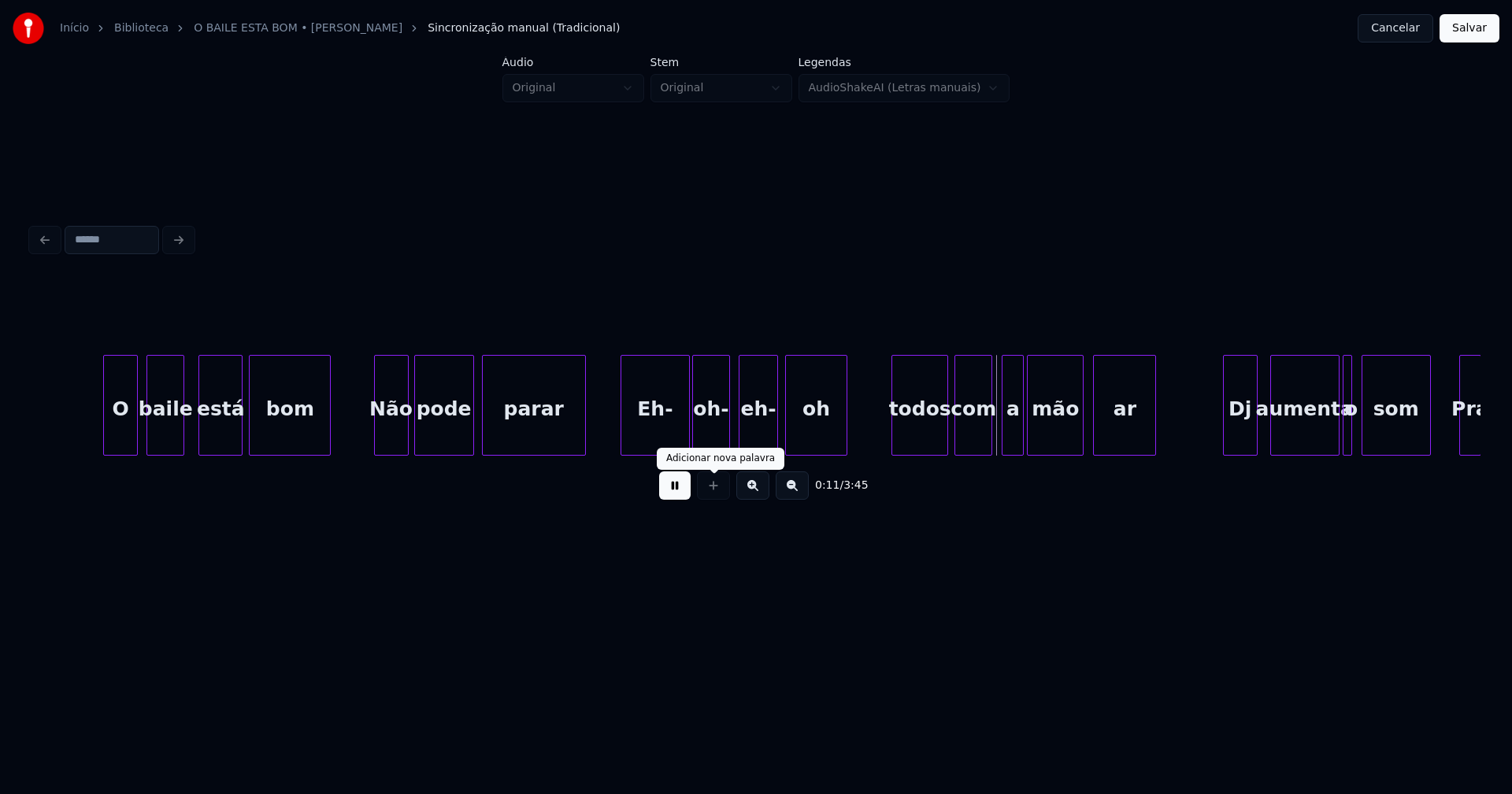
drag, startPoint x: 678, startPoint y: 494, endPoint x: 721, endPoint y: 480, distance: 45.2
click at [679, 493] on button at bounding box center [674, 486] width 32 height 28
click at [908, 437] on div "todos" at bounding box center [916, 410] width 55 height 107
click at [1007, 449] on div "a" at bounding box center [1006, 410] width 20 height 107
click at [1044, 446] on div "mão" at bounding box center [1050, 410] width 55 height 107
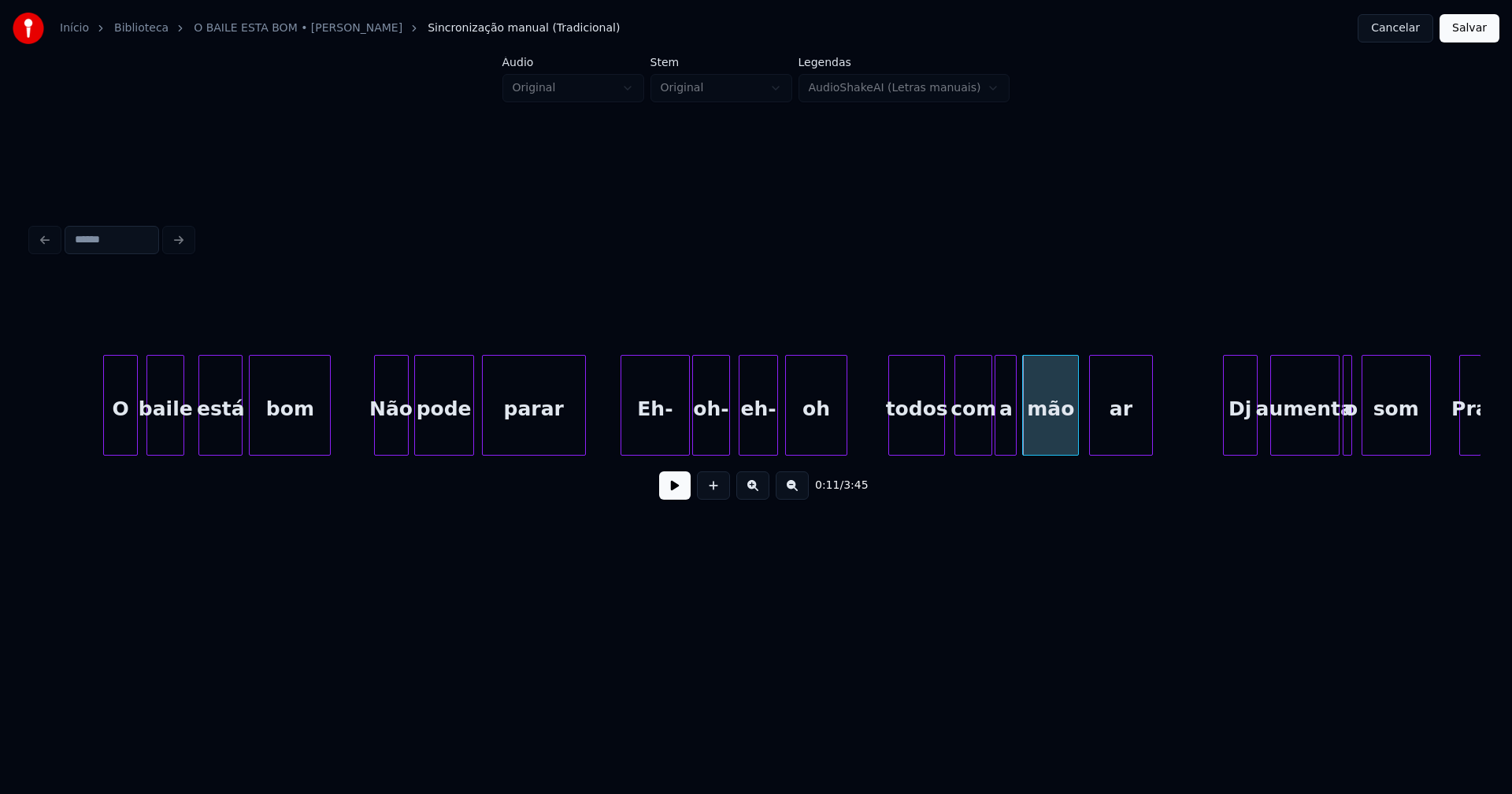
click at [1121, 439] on div "ar" at bounding box center [1121, 410] width 61 height 107
click at [1088, 436] on div at bounding box center [1088, 406] width 5 height 99
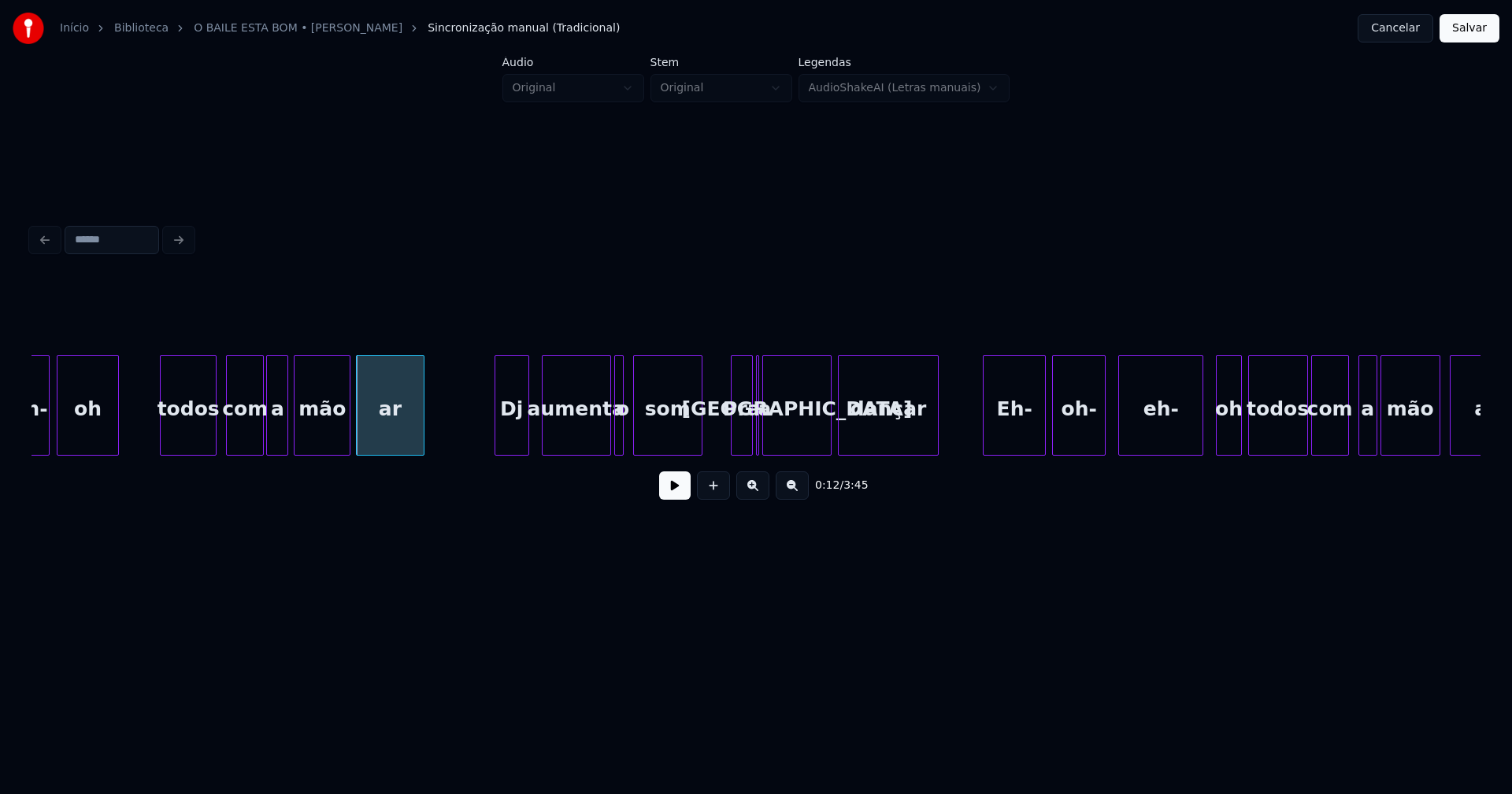
scroll to position [0, 1675]
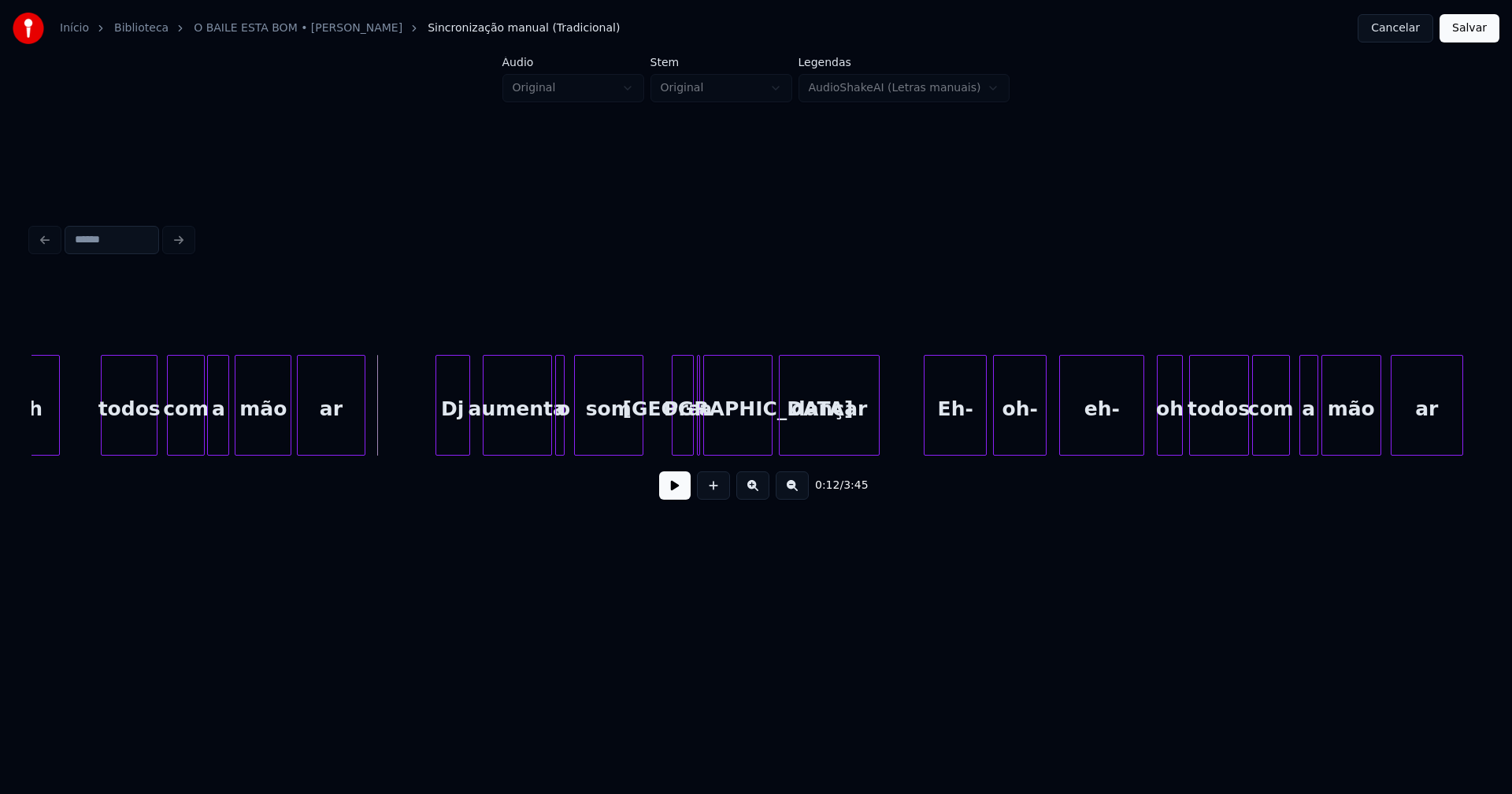
click at [669, 498] on button at bounding box center [674, 486] width 32 height 28
click at [401, 432] on div at bounding box center [402, 406] width 5 height 99
click at [672, 493] on button at bounding box center [674, 486] width 32 height 28
click at [460, 434] on div at bounding box center [463, 406] width 5 height 99
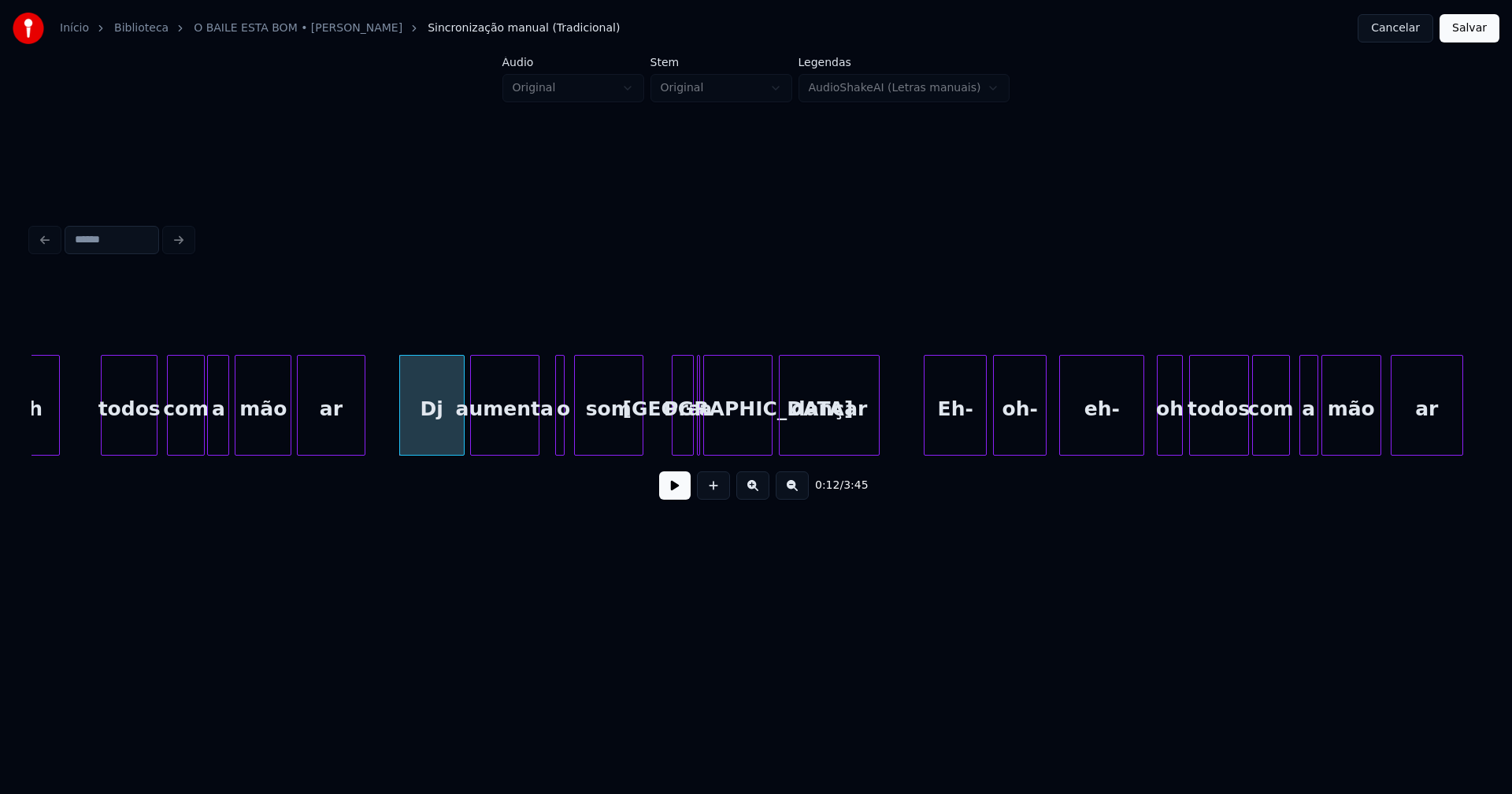
click at [482, 440] on div "aumenta" at bounding box center [505, 410] width 67 height 107
click at [528, 439] on div at bounding box center [529, 406] width 5 height 99
click at [540, 441] on div at bounding box center [542, 406] width 5 height 99
click at [699, 435] on div at bounding box center [697, 406] width 5 height 99
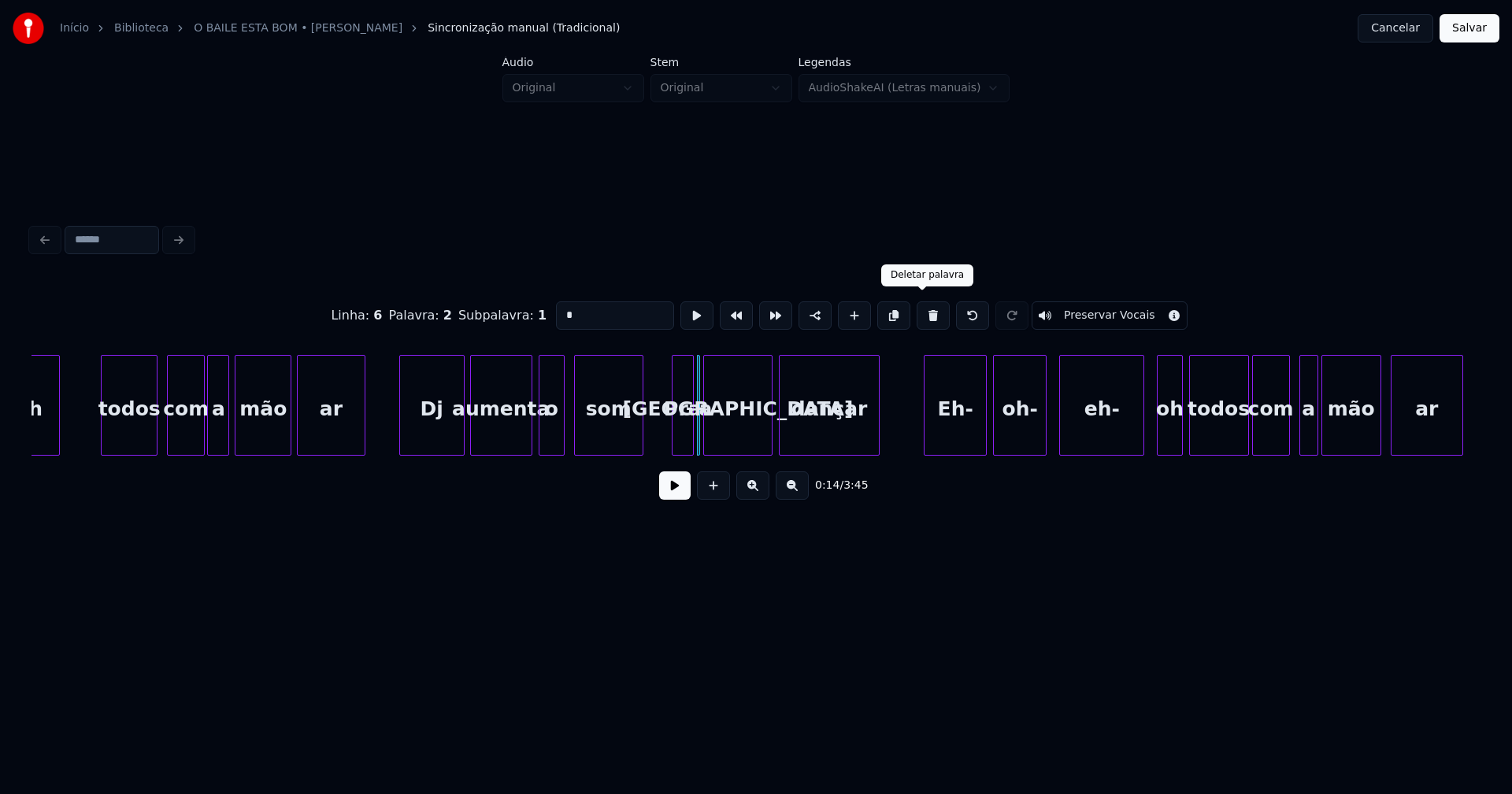
click at [925, 313] on button at bounding box center [933, 315] width 33 height 28
type input "***"
click at [695, 437] on div at bounding box center [695, 406] width 5 height 99
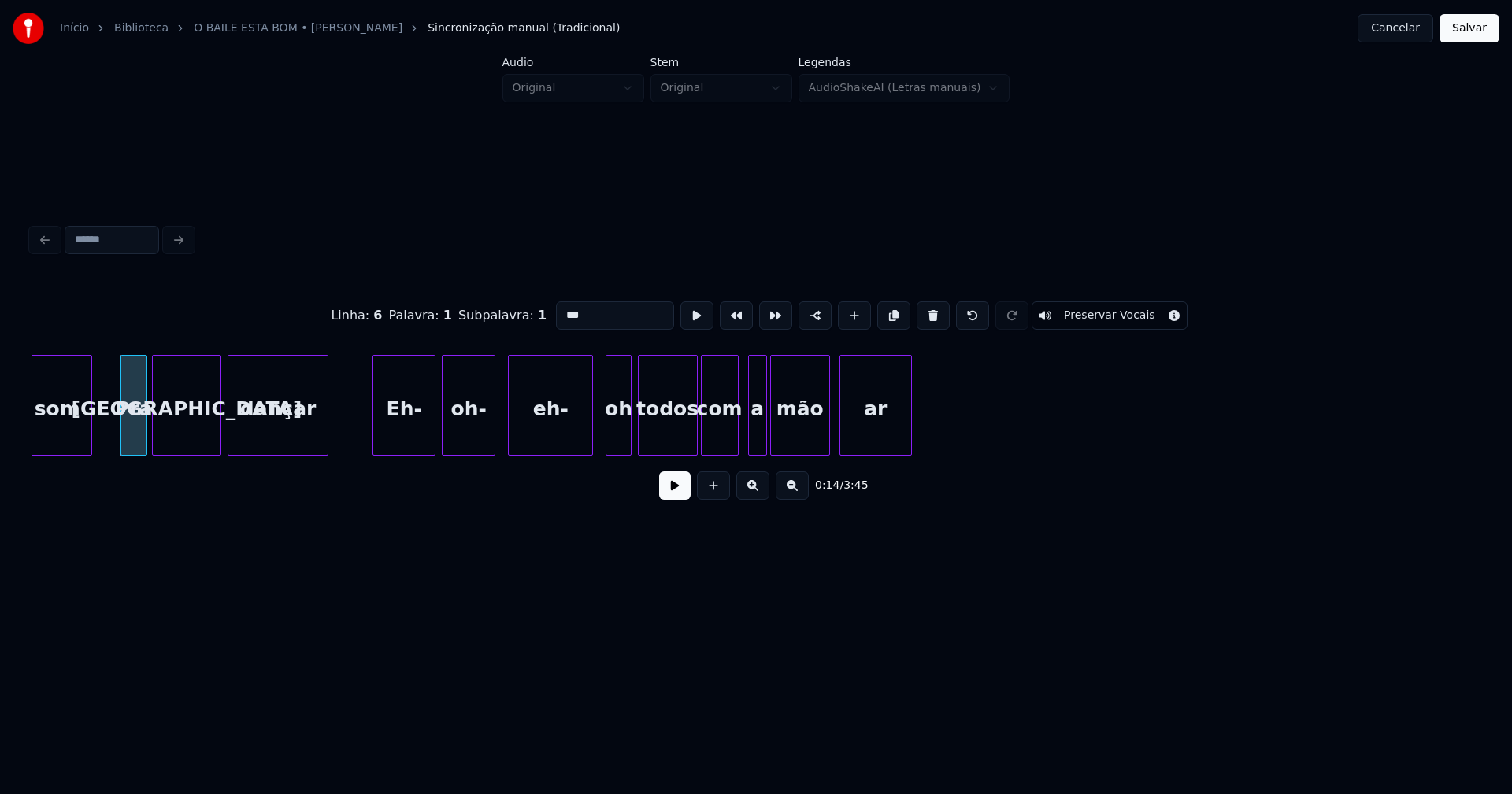
scroll to position [0, 2245]
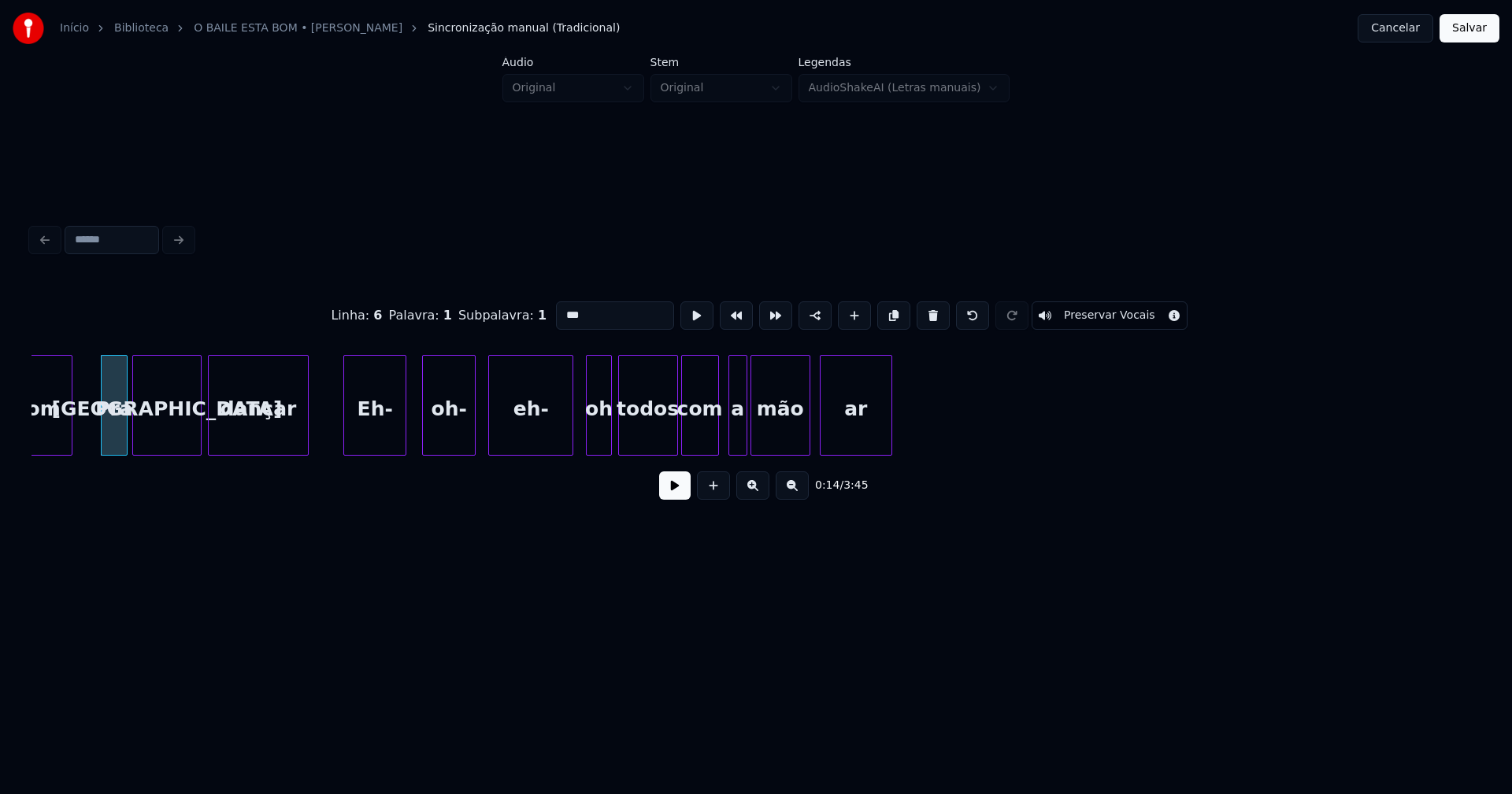
click at [383, 447] on div "Eh-" at bounding box center [375, 410] width 61 height 107
click at [447, 447] on div "oh-" at bounding box center [444, 410] width 52 height 107
click at [508, 444] on div "eh-" at bounding box center [518, 410] width 84 height 107
click at [525, 446] on div at bounding box center [526, 406] width 5 height 99
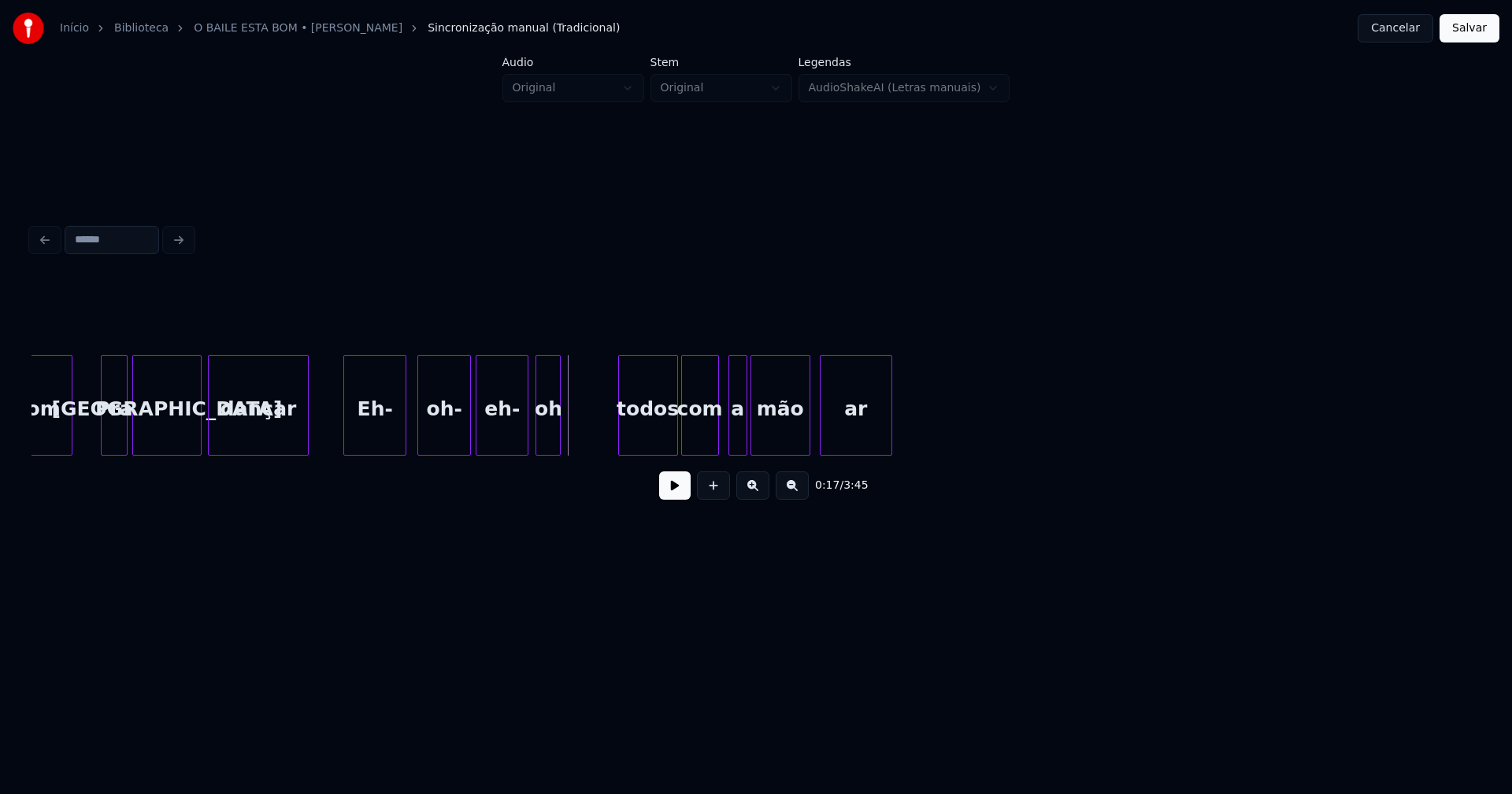
click at [535, 447] on div "oh" at bounding box center [548, 406] width 26 height 101
click at [597, 431] on div at bounding box center [599, 406] width 5 height 99
click at [650, 432] on div "todos" at bounding box center [645, 410] width 58 height 107
click at [730, 447] on div "a" at bounding box center [731, 410] width 17 height 107
click at [698, 446] on div "com" at bounding box center [697, 410] width 37 height 107
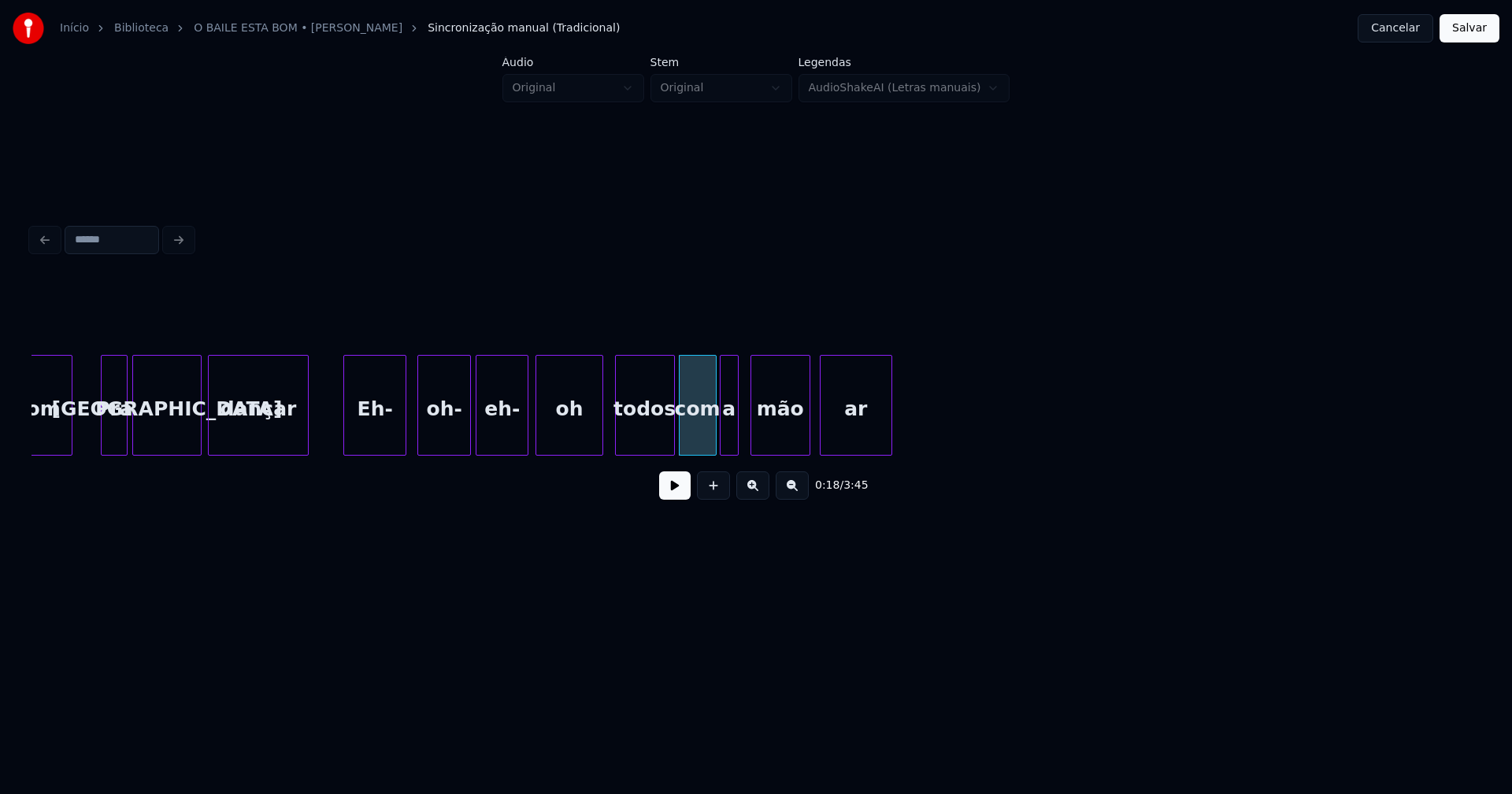
click at [730, 439] on div "a" at bounding box center [730, 410] width 17 height 107
click at [771, 438] on div "mão" at bounding box center [776, 410] width 58 height 107
click at [815, 442] on div at bounding box center [816, 406] width 5 height 99
click at [679, 492] on button at bounding box center [674, 486] width 32 height 28
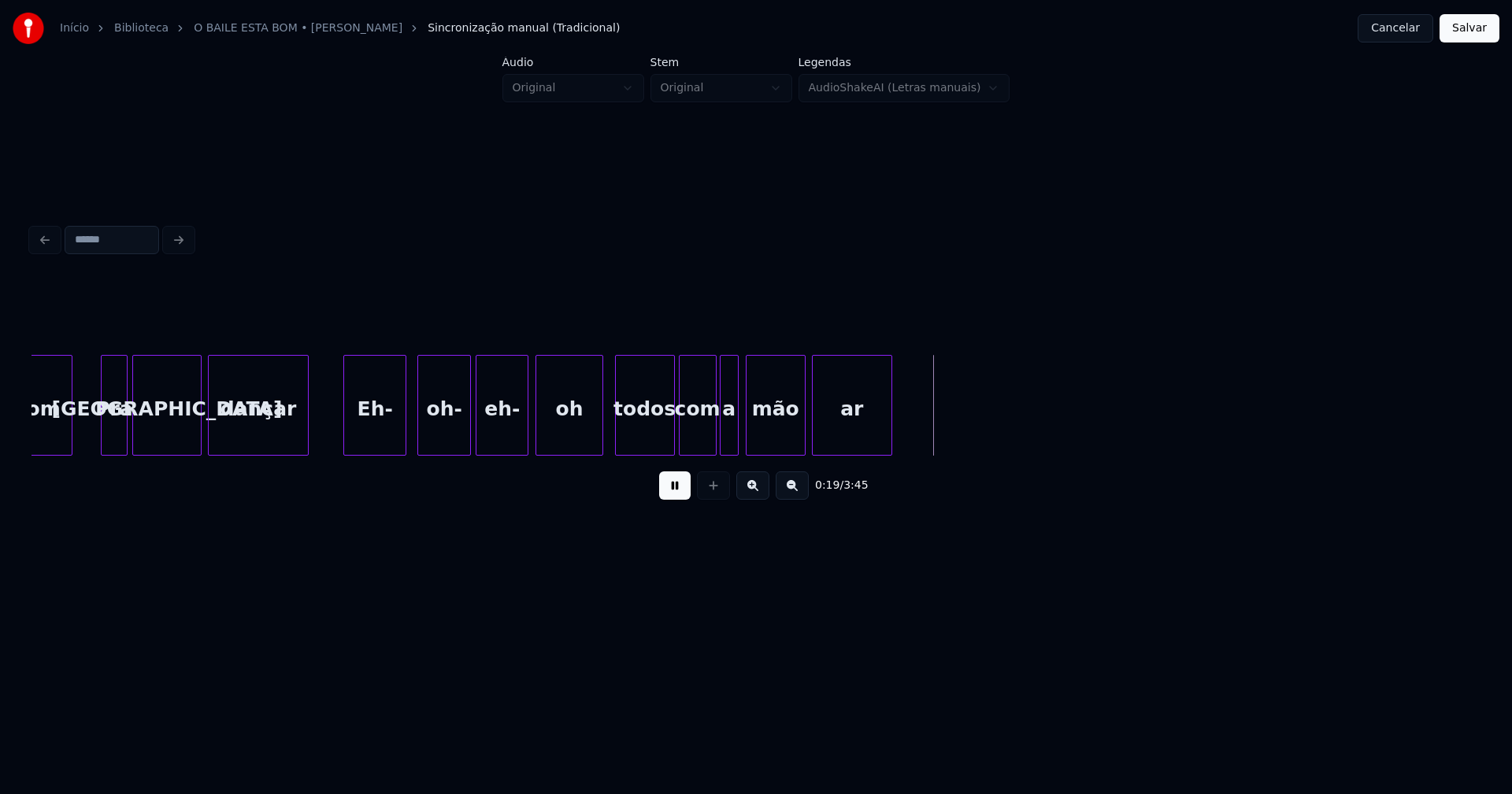
click at [1457, 34] on button "Salvar" at bounding box center [1469, 28] width 60 height 28
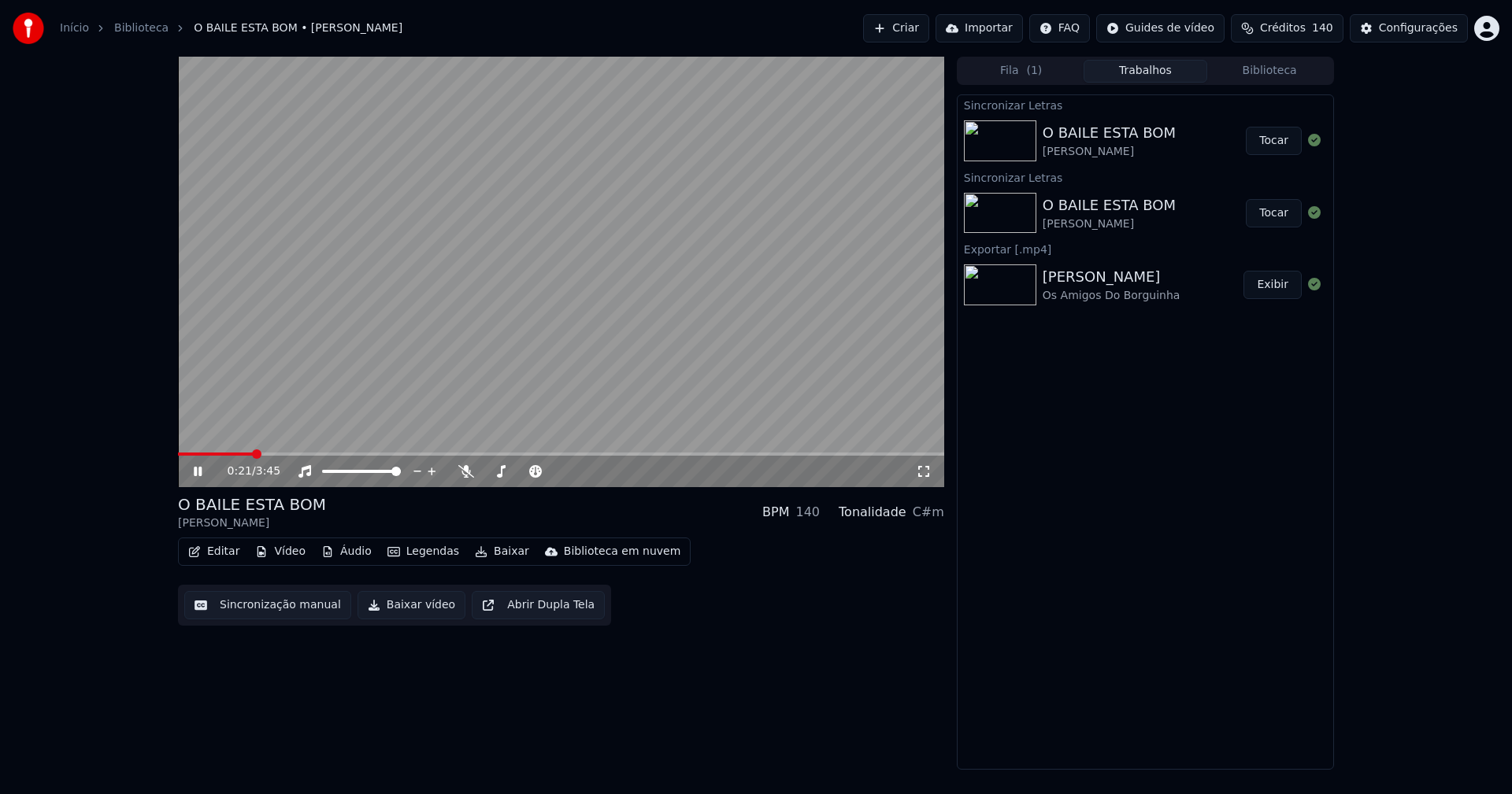
drag, startPoint x: 200, startPoint y: 480, endPoint x: 190, endPoint y: 455, distance: 26.9
click at [200, 479] on div "0:21 / 3:45" at bounding box center [561, 471] width 753 height 15
click at [194, 472] on icon at bounding box center [197, 471] width 8 height 9
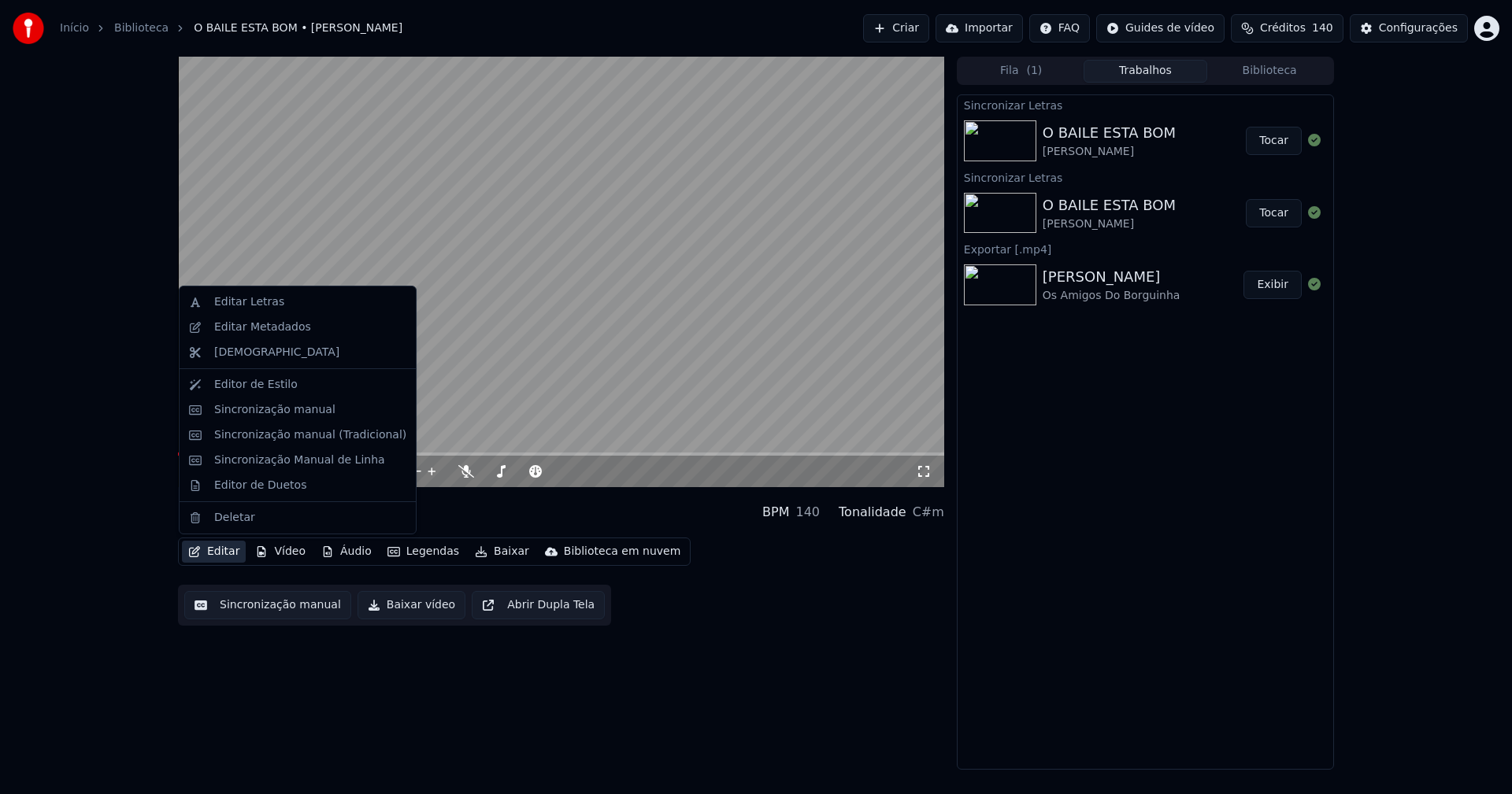
click at [217, 558] on button "Editar" at bounding box center [213, 552] width 64 height 22
click at [279, 444] on div "Sincronização manual (Tradicional)" at bounding box center [297, 435] width 230 height 26
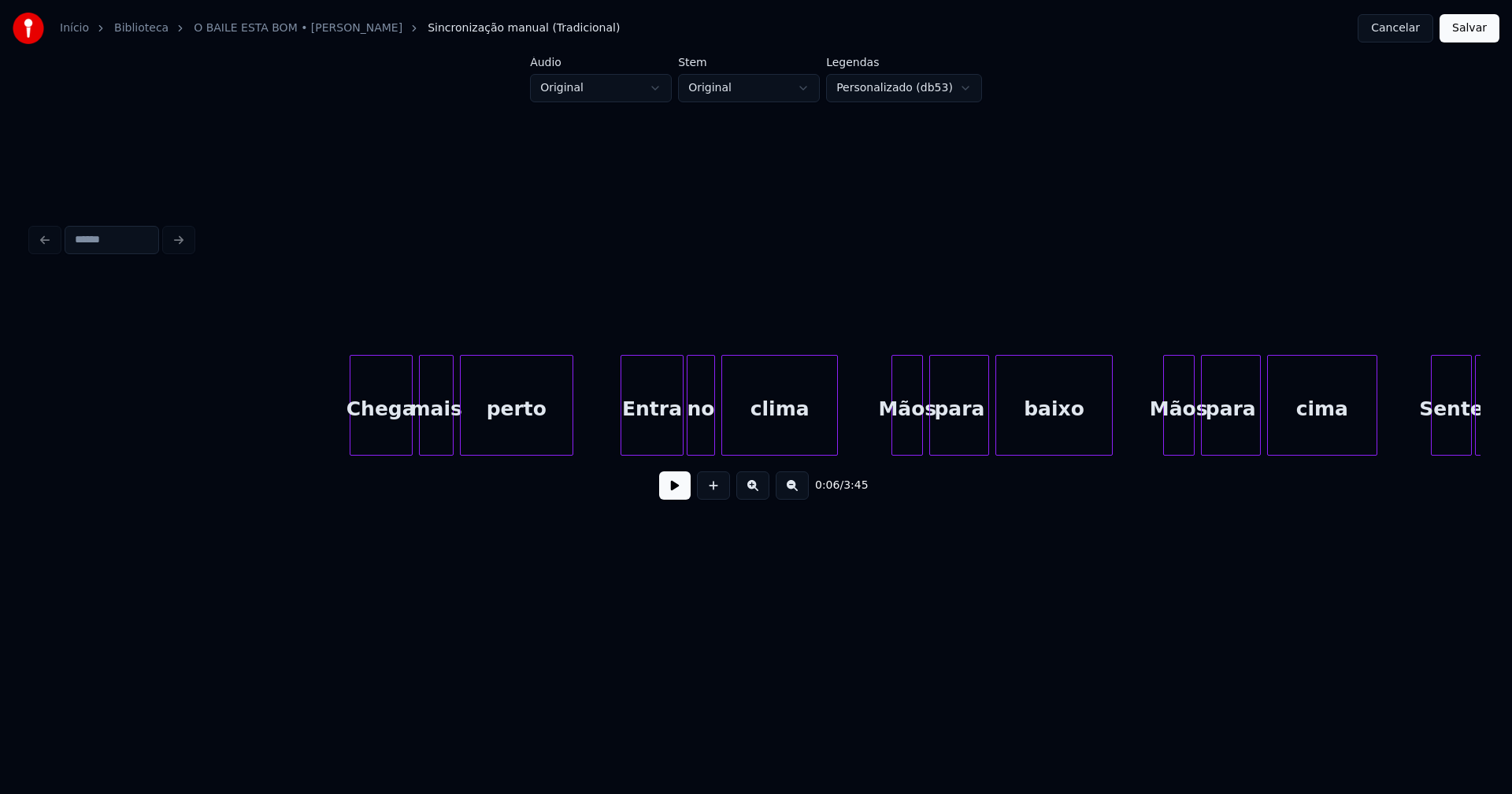
scroll to position [0, 5161]
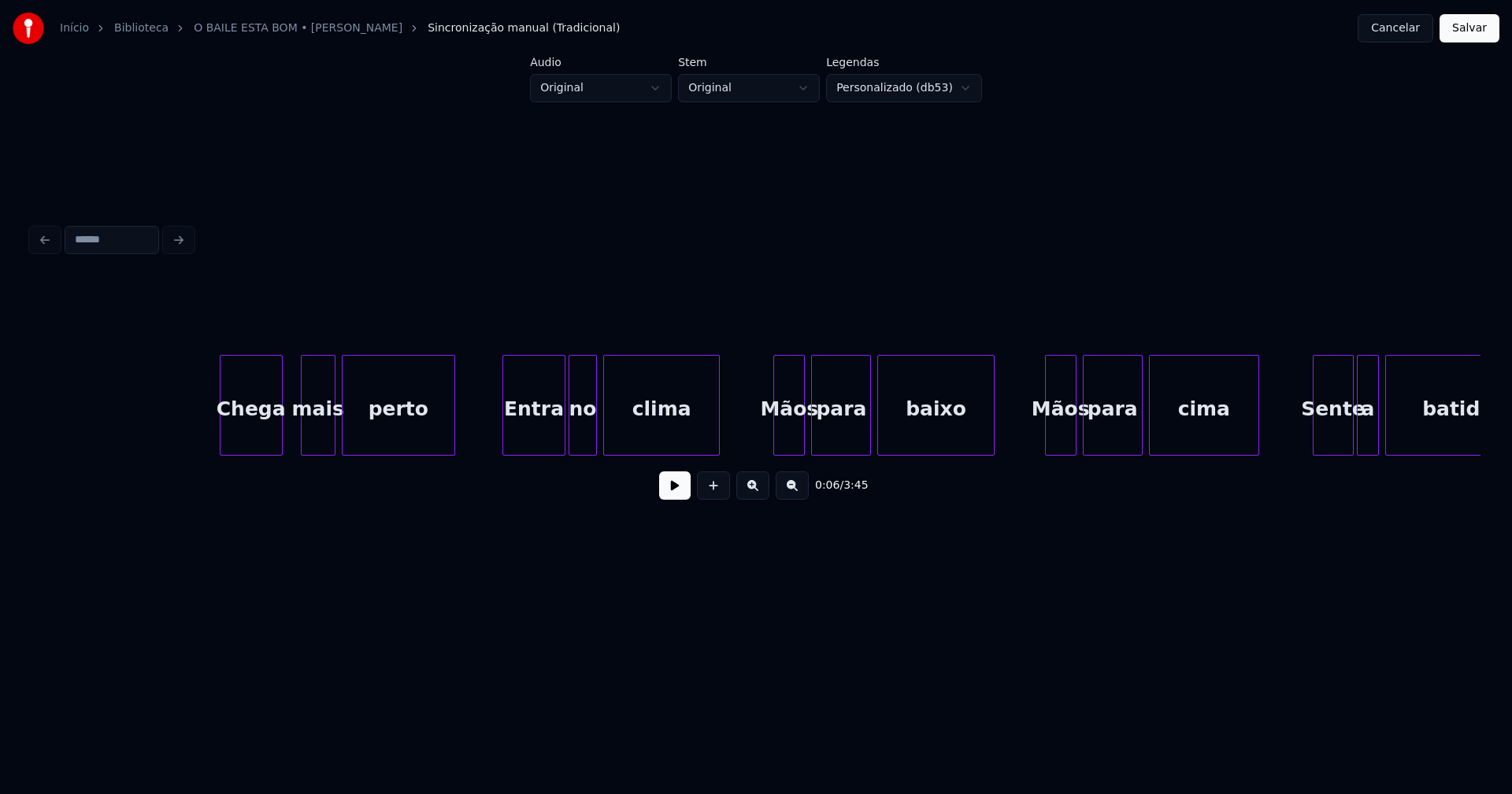
click at [263, 449] on div "Chega" at bounding box center [251, 410] width 61 height 107
click at [307, 444] on div "mais" at bounding box center [308, 410] width 33 height 107
click at [369, 440] on div "perto" at bounding box center [392, 410] width 112 height 107
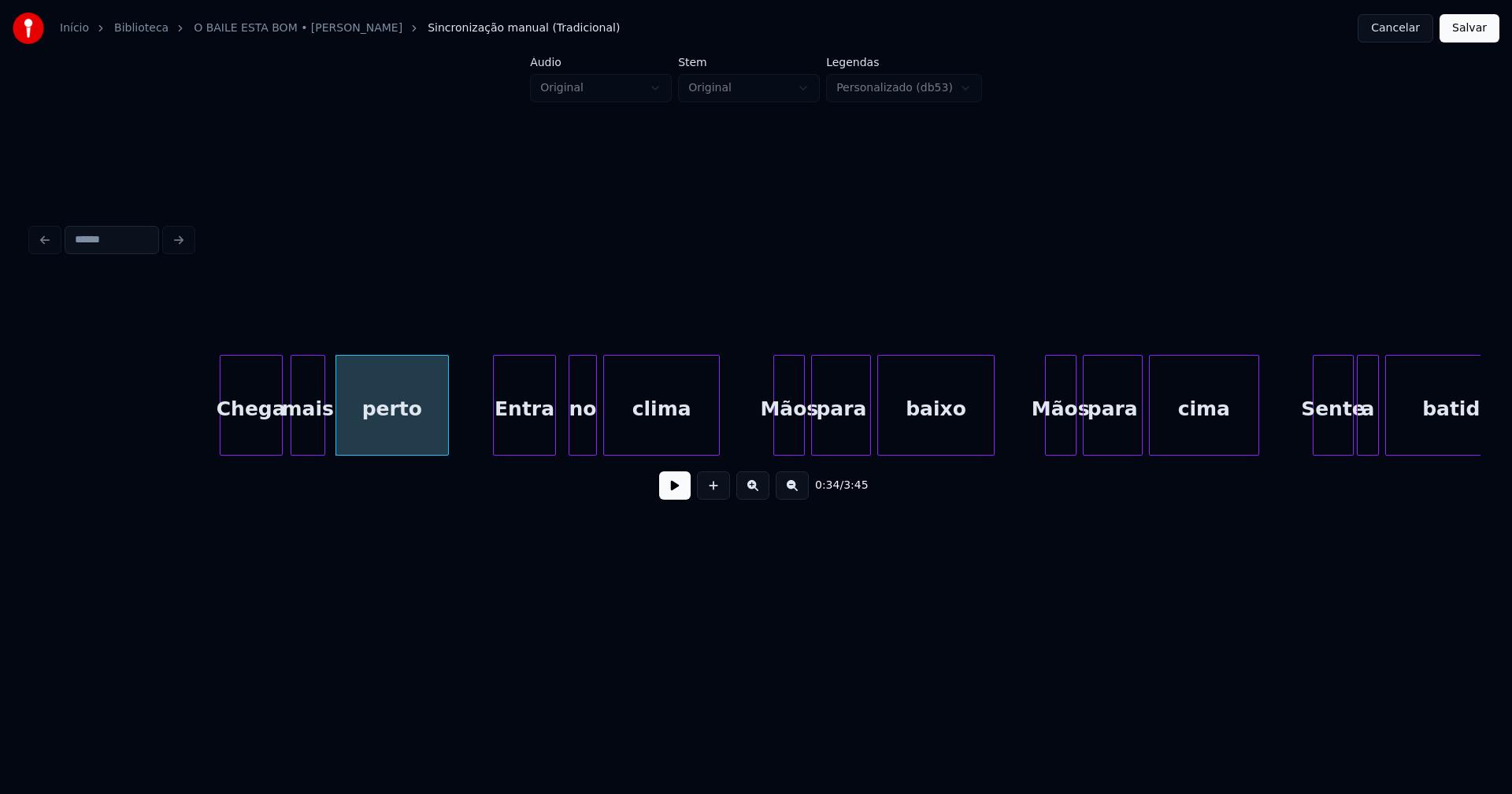
click at [524, 444] on div "Entra" at bounding box center [524, 410] width 61 height 107
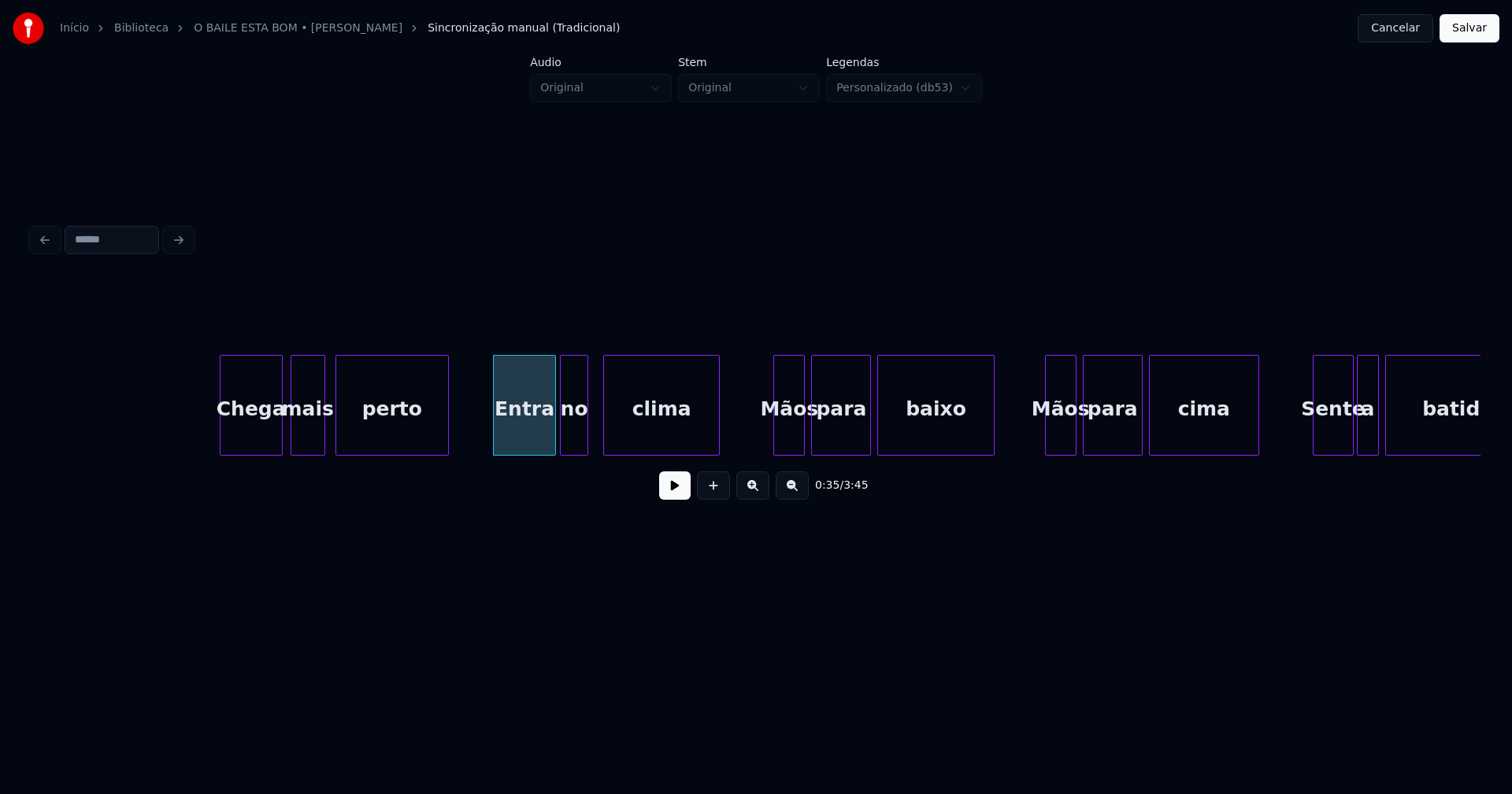
click at [577, 446] on div "no" at bounding box center [574, 410] width 26 height 107
click at [620, 446] on div "clima" at bounding box center [657, 410] width 115 height 107
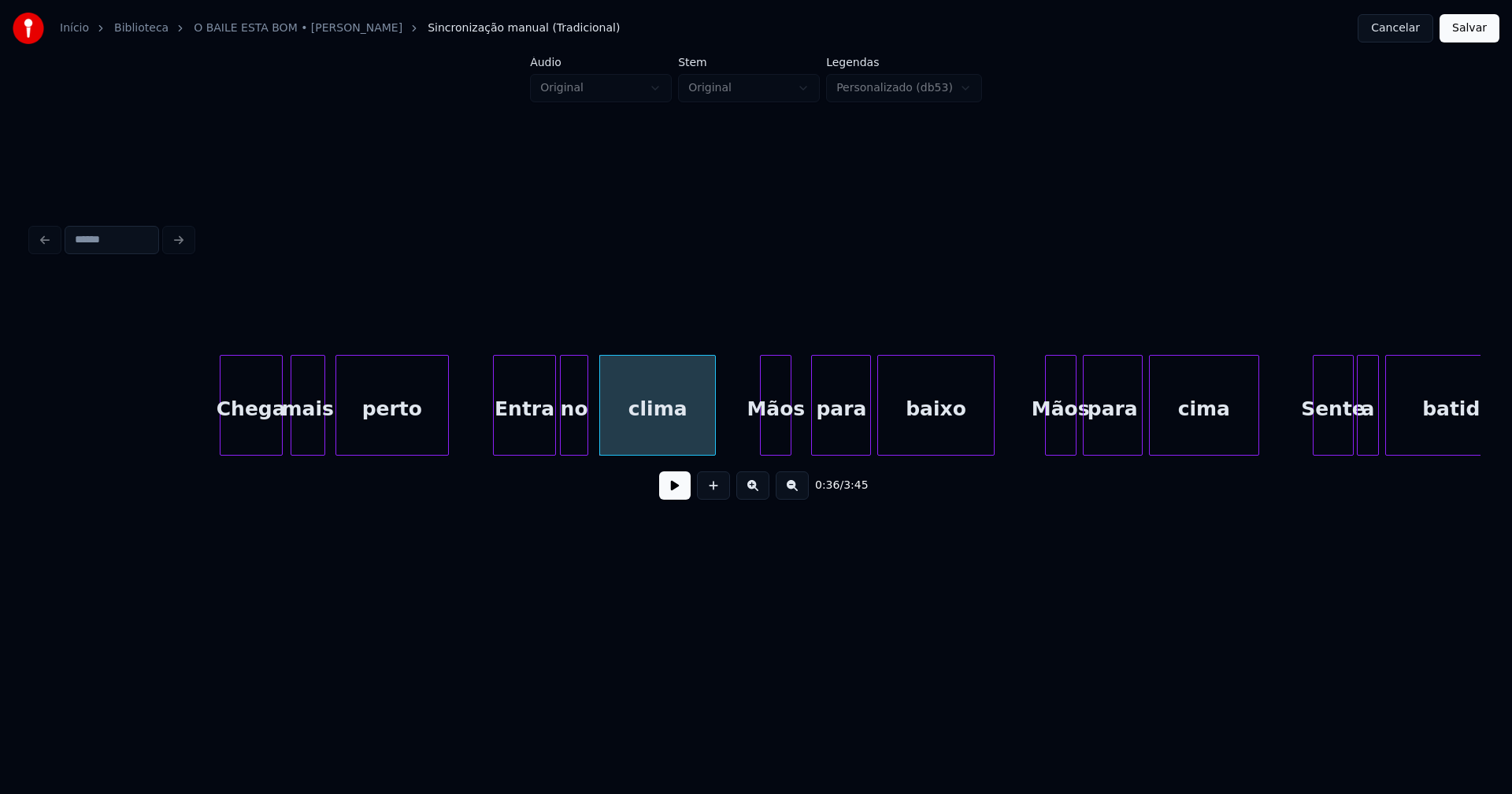
click at [776, 441] on div "Mãos" at bounding box center [776, 410] width 30 height 107
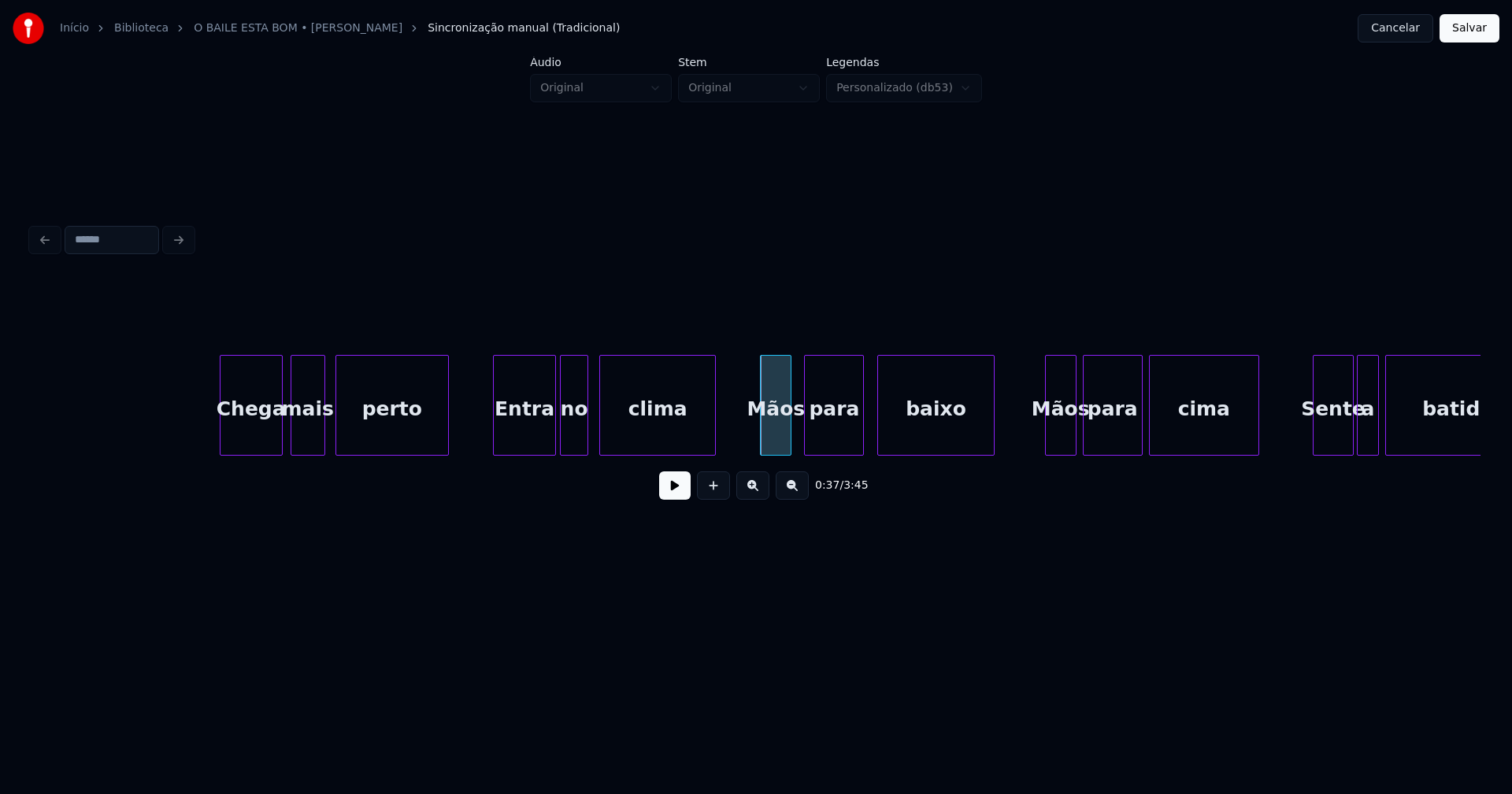
click at [837, 432] on div "para" at bounding box center [834, 410] width 58 height 107
click at [897, 429] on div "baixo" at bounding box center [930, 410] width 115 height 107
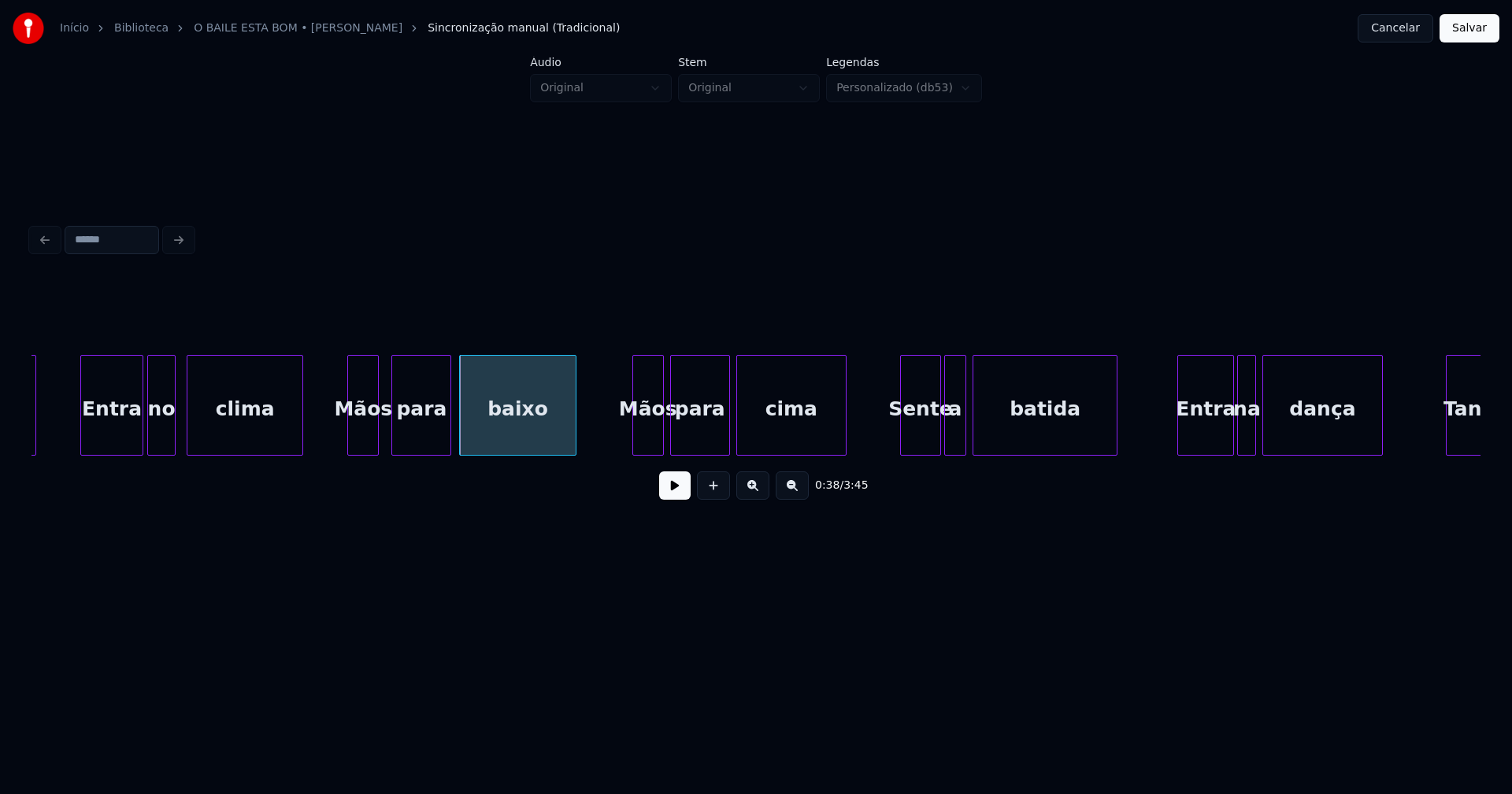
scroll to position [0, 5634]
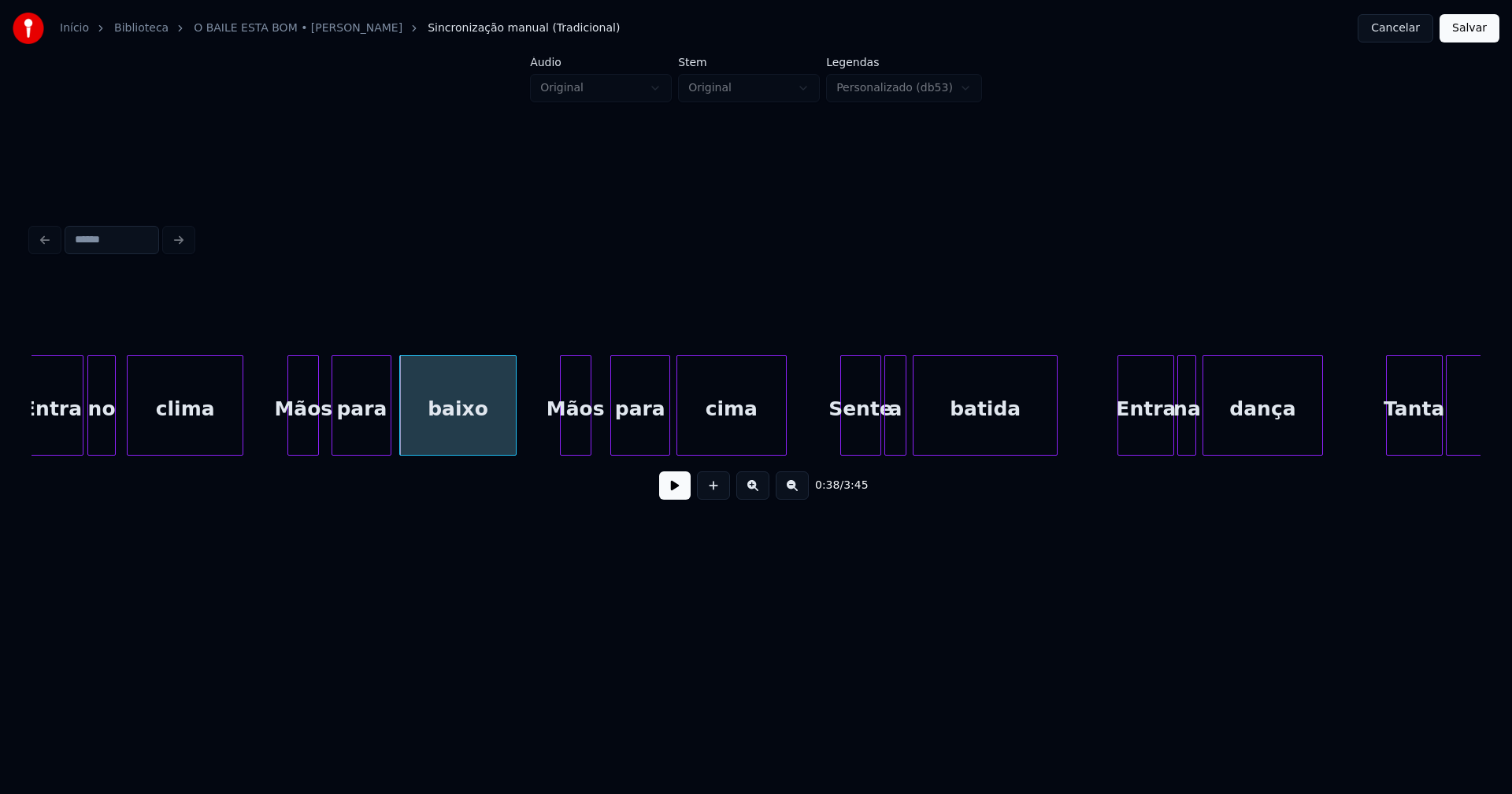
click at [574, 442] on div "Mãos" at bounding box center [575, 410] width 30 height 107
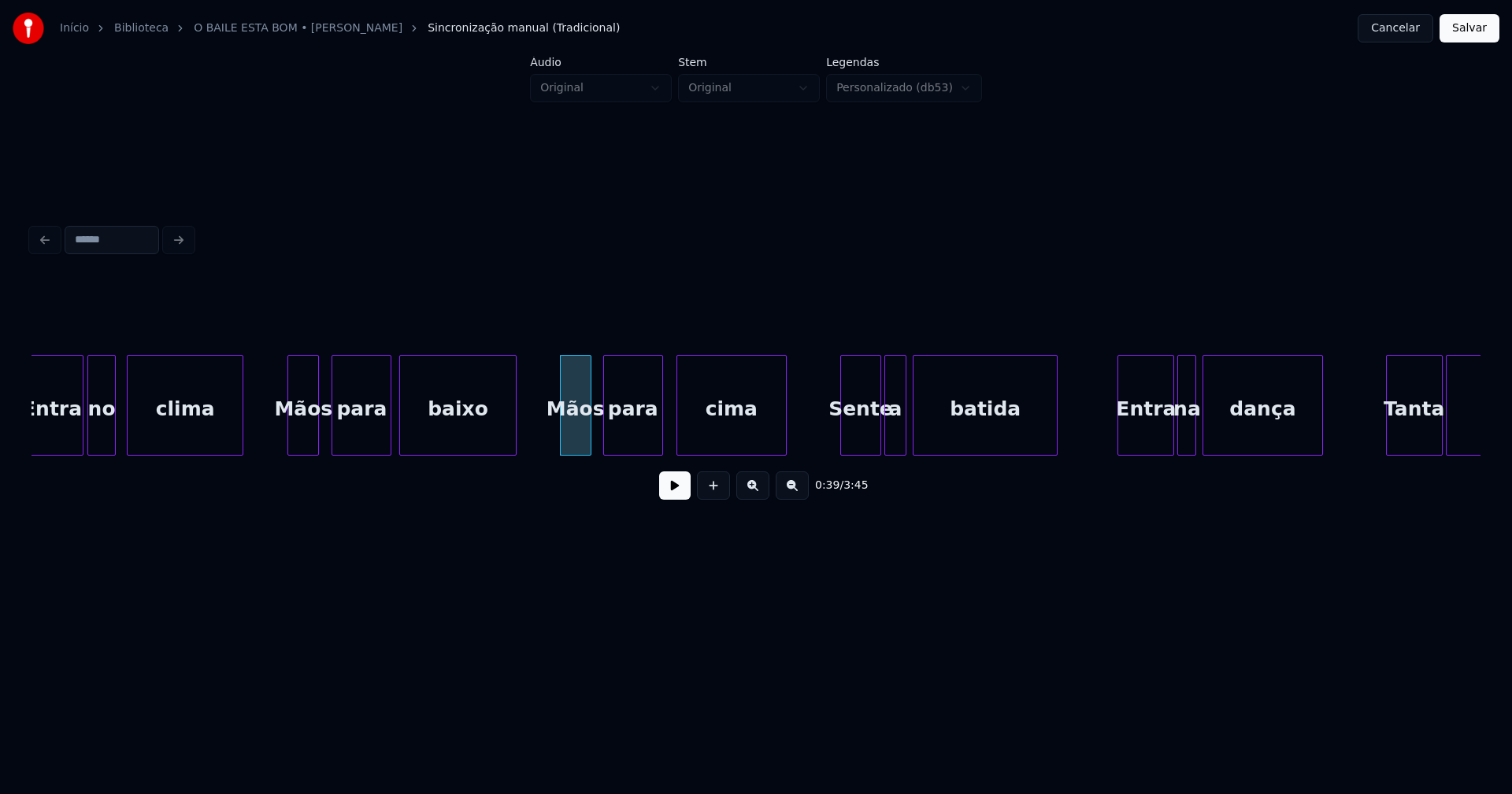
click at [628, 439] on div "para" at bounding box center [633, 410] width 58 height 107
click at [712, 439] on div "cima" at bounding box center [726, 410] width 109 height 107
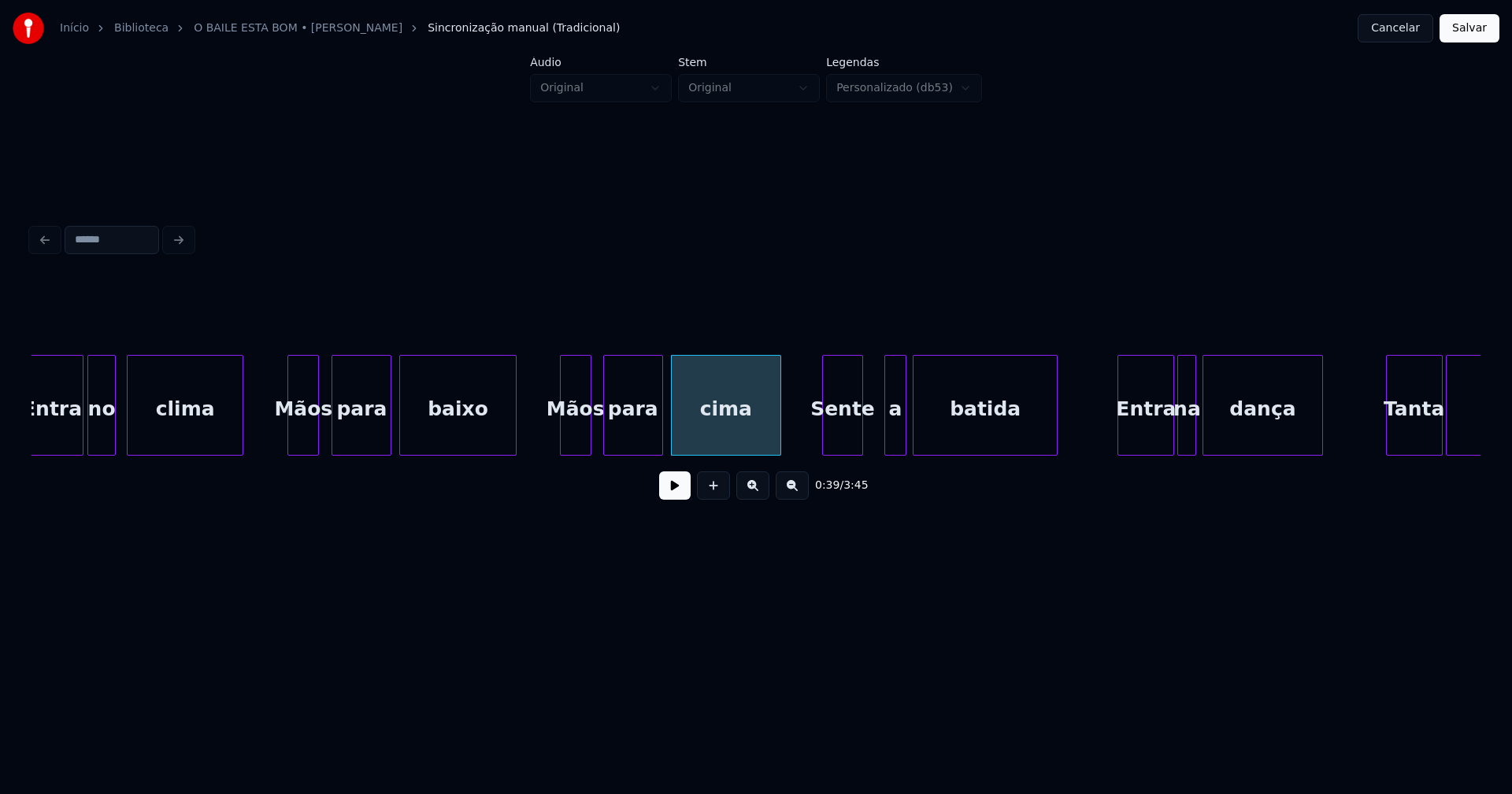
click at [847, 452] on div "Entra no clima Mãos para baixo Mãos para cima Sente a batida Entra na dança Tan…" at bounding box center [756, 406] width 1449 height 101
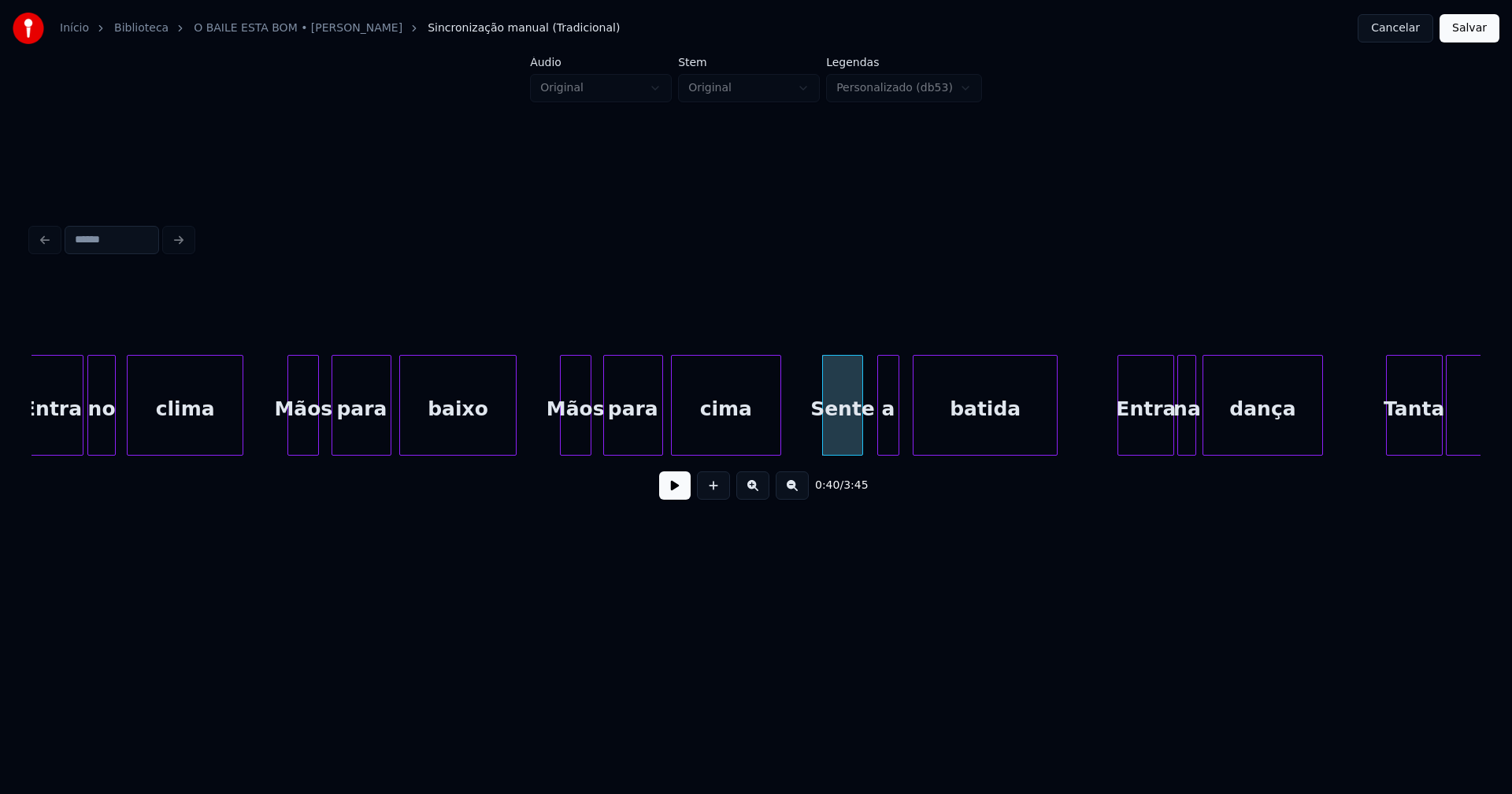
click at [888, 439] on div "a" at bounding box center [888, 410] width 20 height 107
click at [874, 440] on div at bounding box center [874, 406] width 5 height 99
click at [925, 442] on div "batida" at bounding box center [979, 410] width 143 height 107
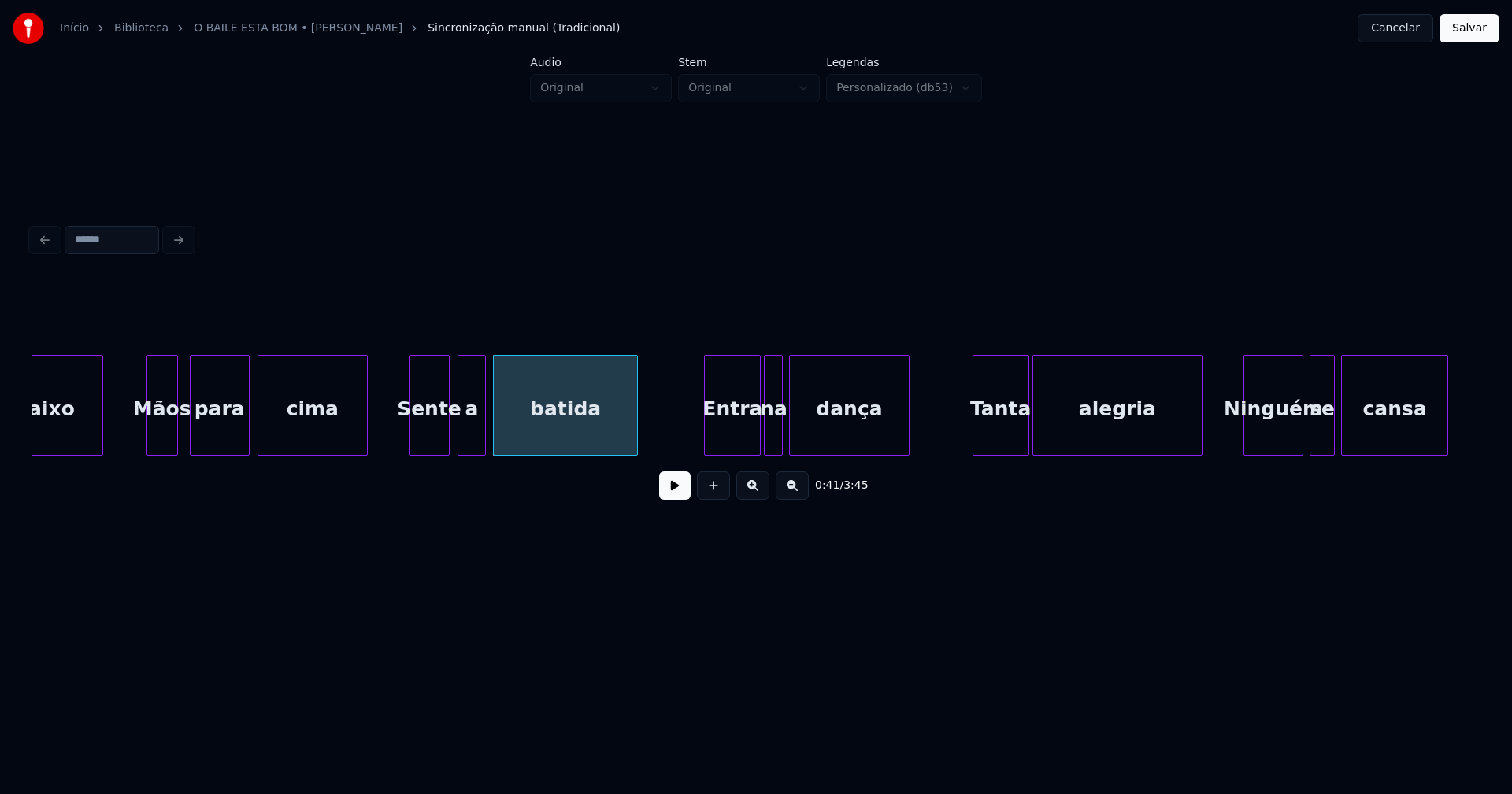
scroll to position [0, 6224]
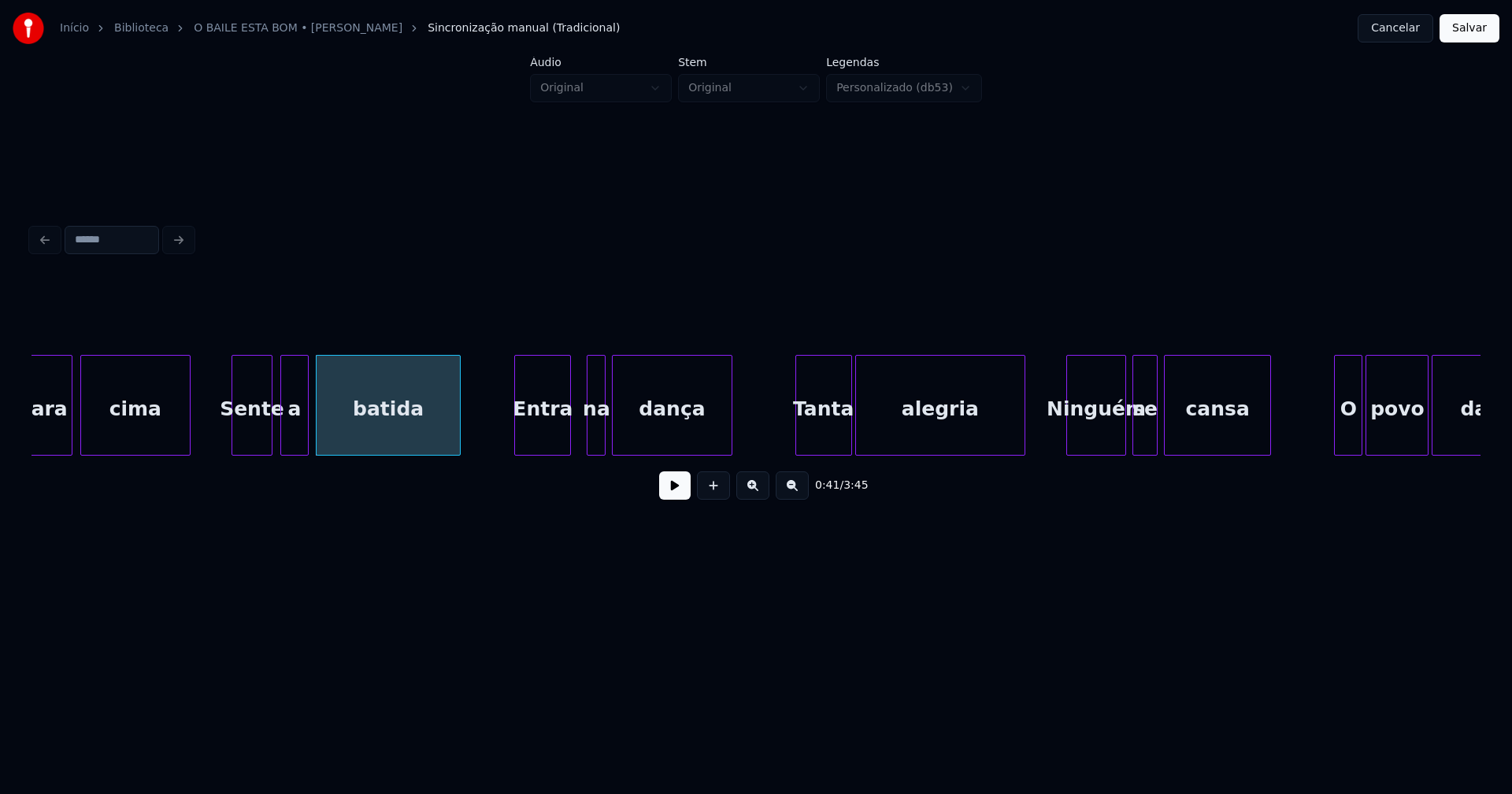
click at [543, 449] on div "Entra" at bounding box center [542, 410] width 55 height 107
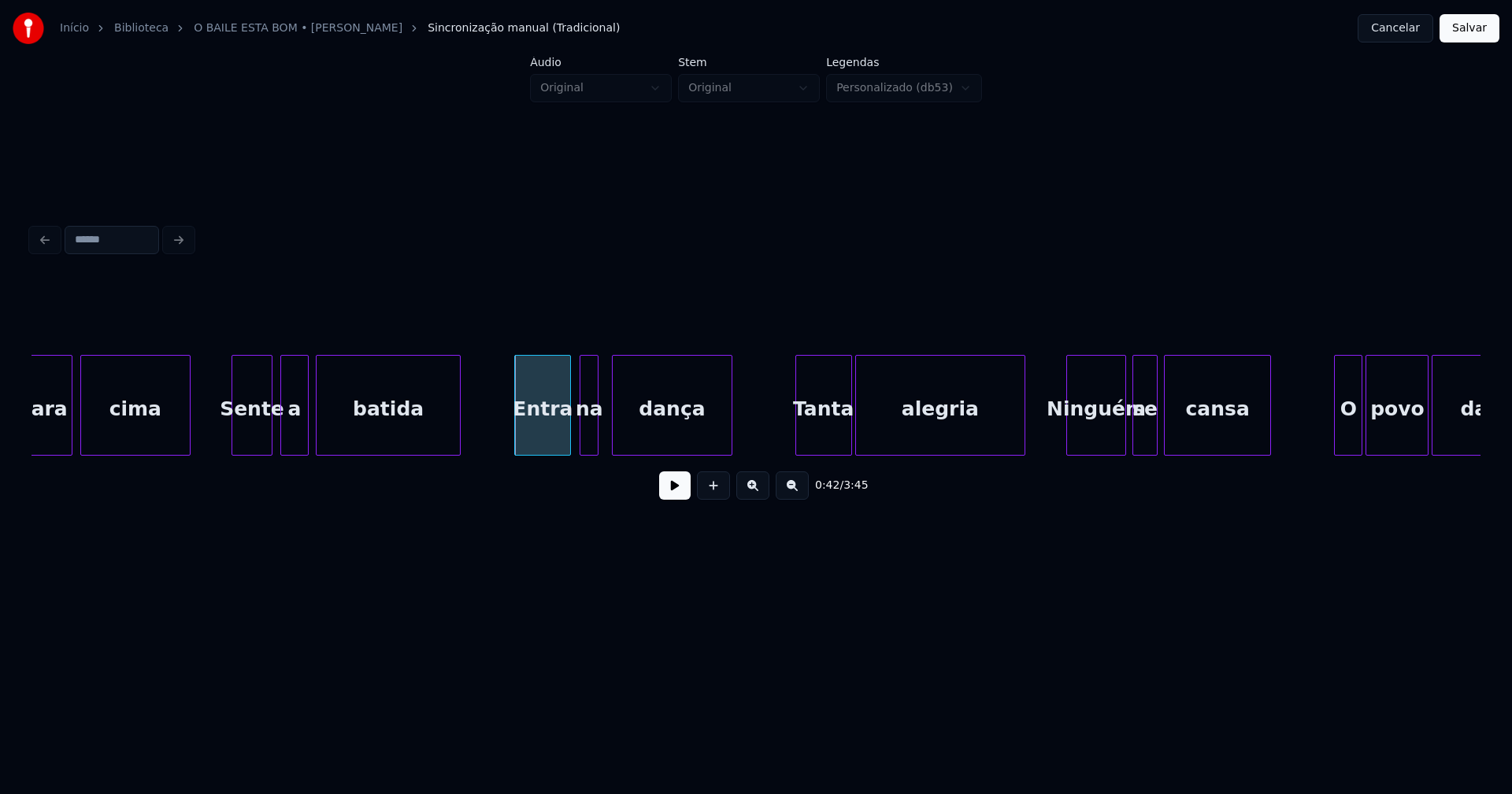
click at [590, 440] on div "na" at bounding box center [589, 410] width 17 height 107
click at [640, 442] on div "dança" at bounding box center [666, 410] width 118 height 107
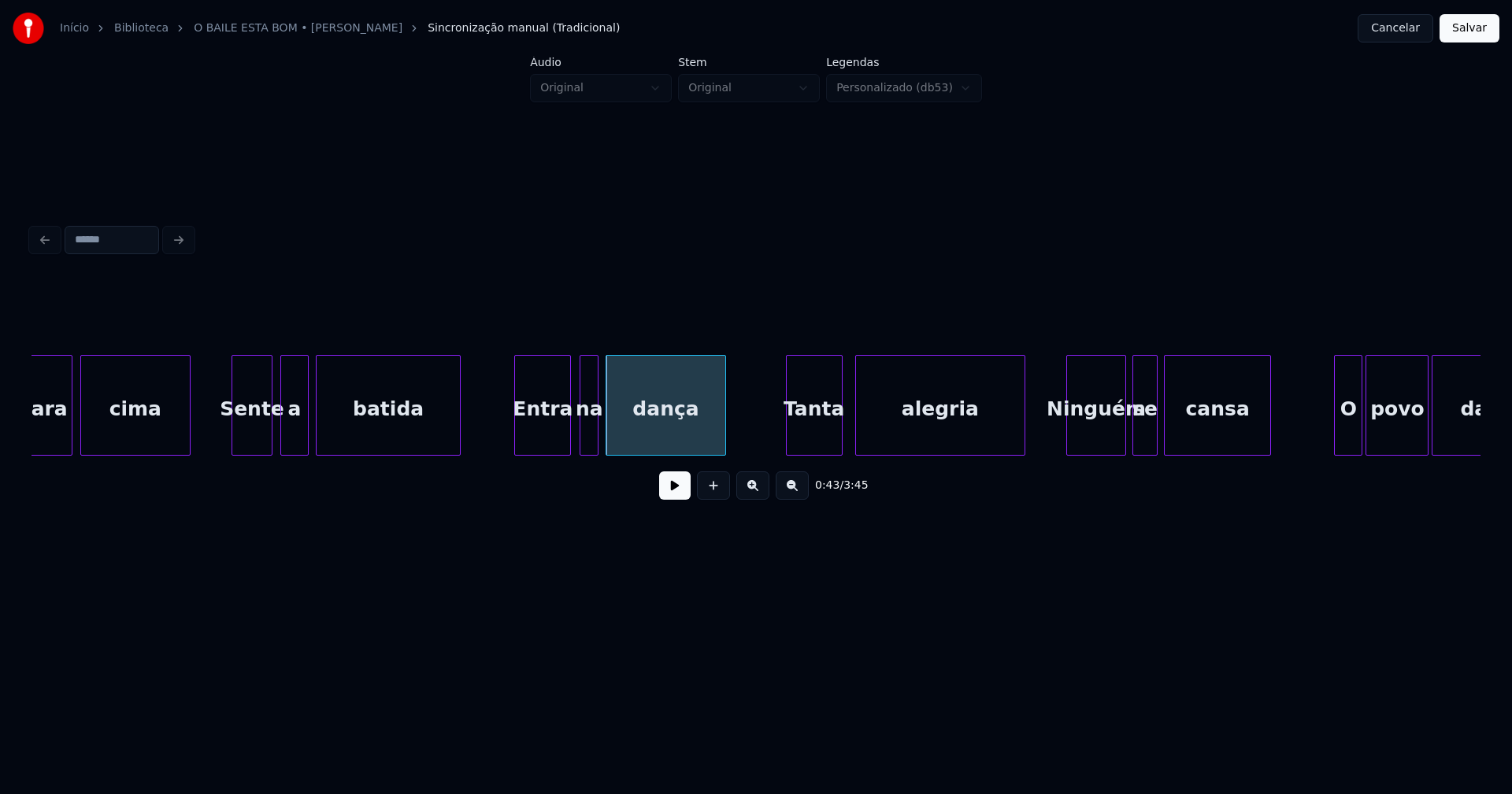
click at [816, 443] on div "Tanta" at bounding box center [814, 410] width 55 height 107
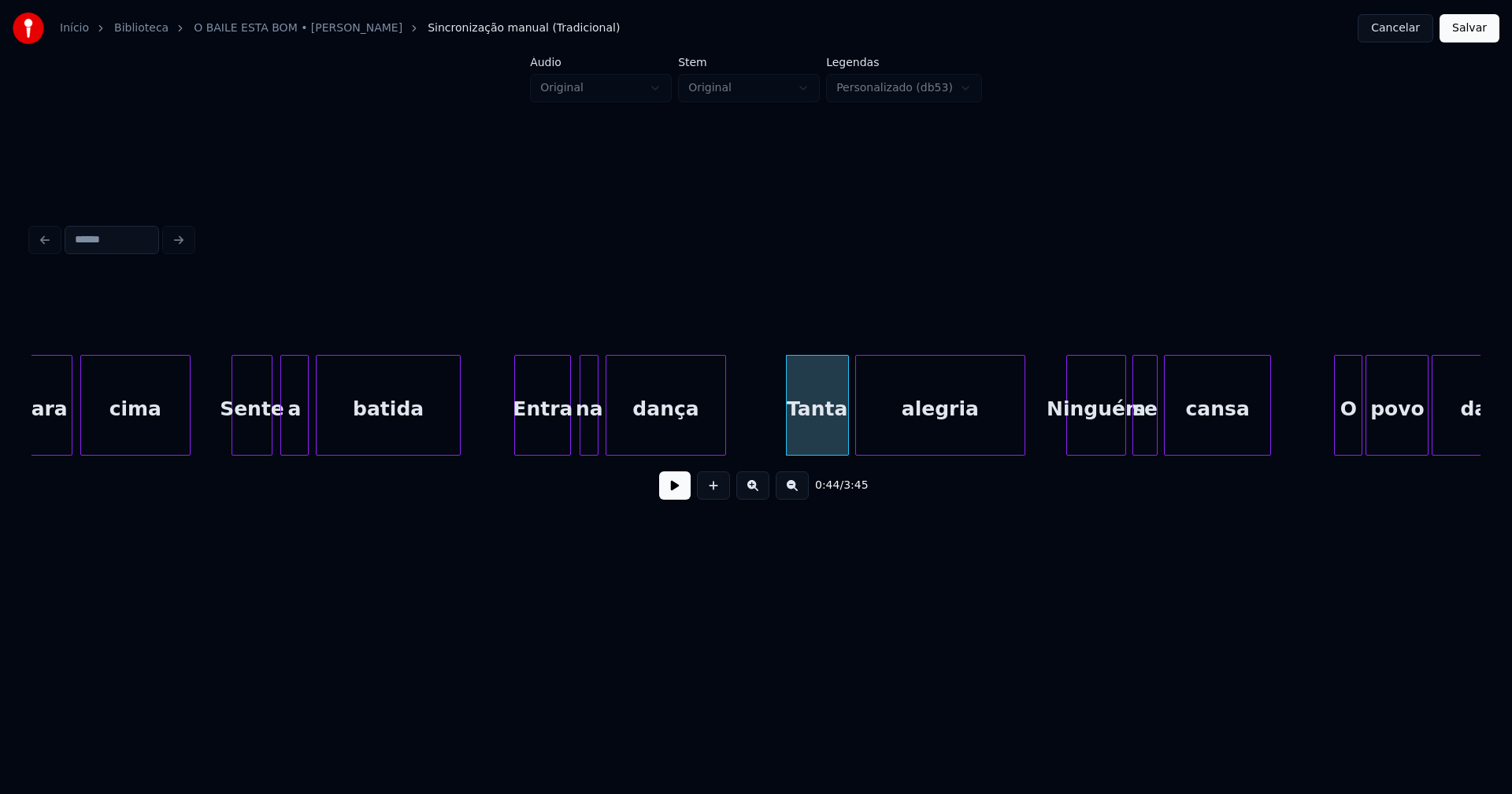
click at [846, 444] on div at bounding box center [846, 406] width 5 height 99
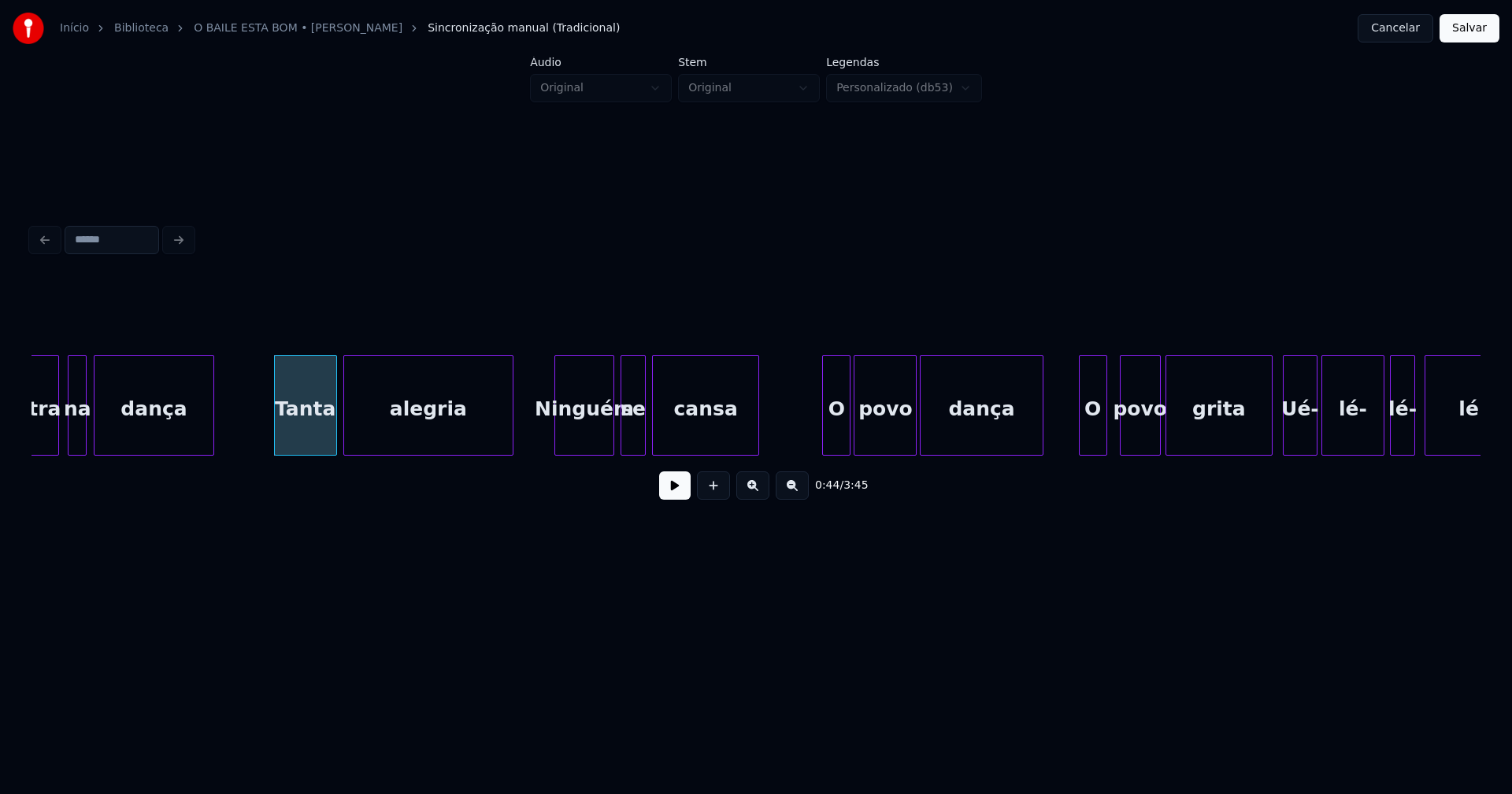
scroll to position [0, 6756]
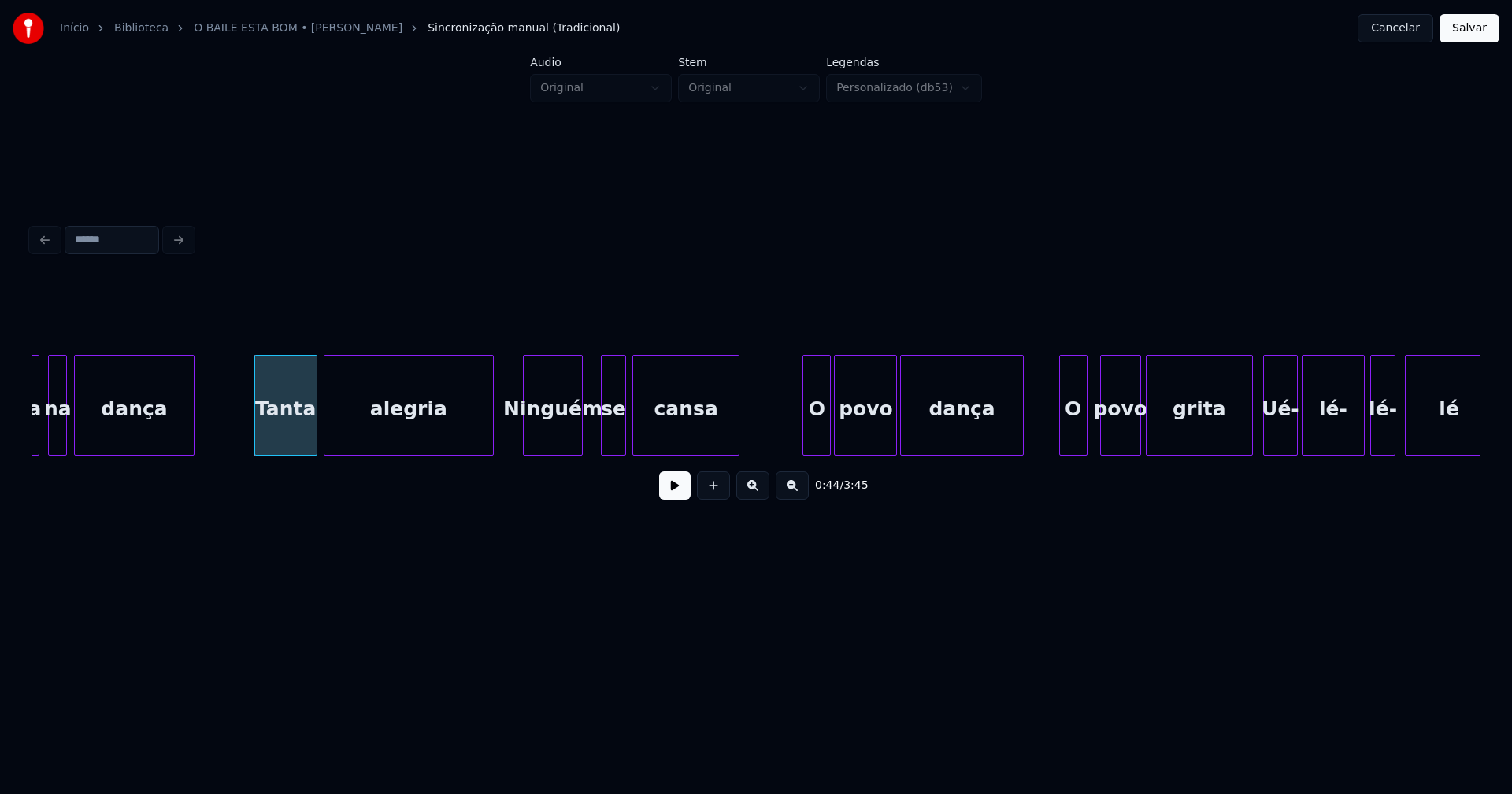
click at [554, 440] on div "Ninguém" at bounding box center [552, 410] width 58 height 107
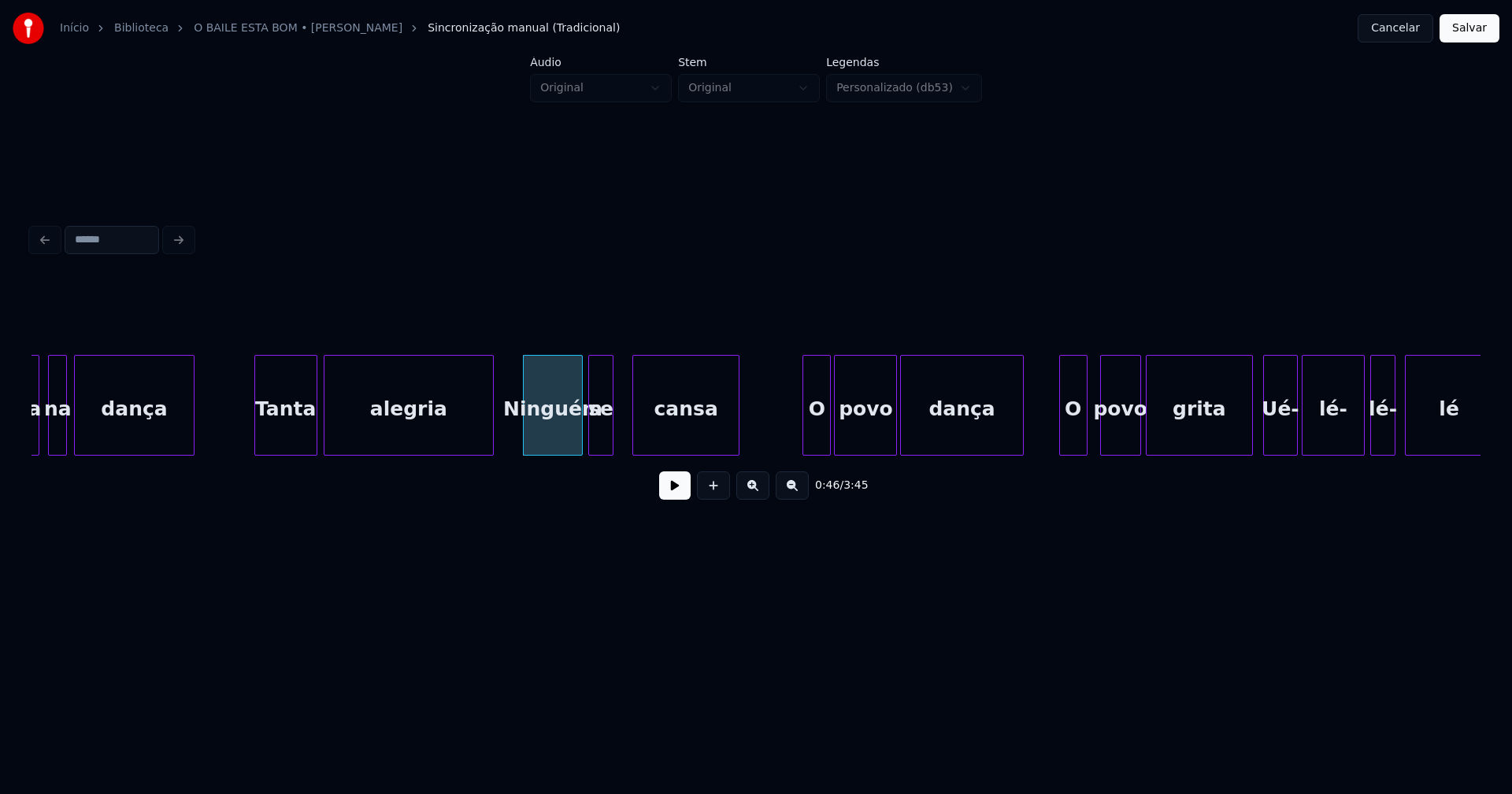
click at [601, 439] on div "se" at bounding box center [601, 410] width 24 height 107
click at [648, 440] on div "cansa" at bounding box center [679, 410] width 106 height 107
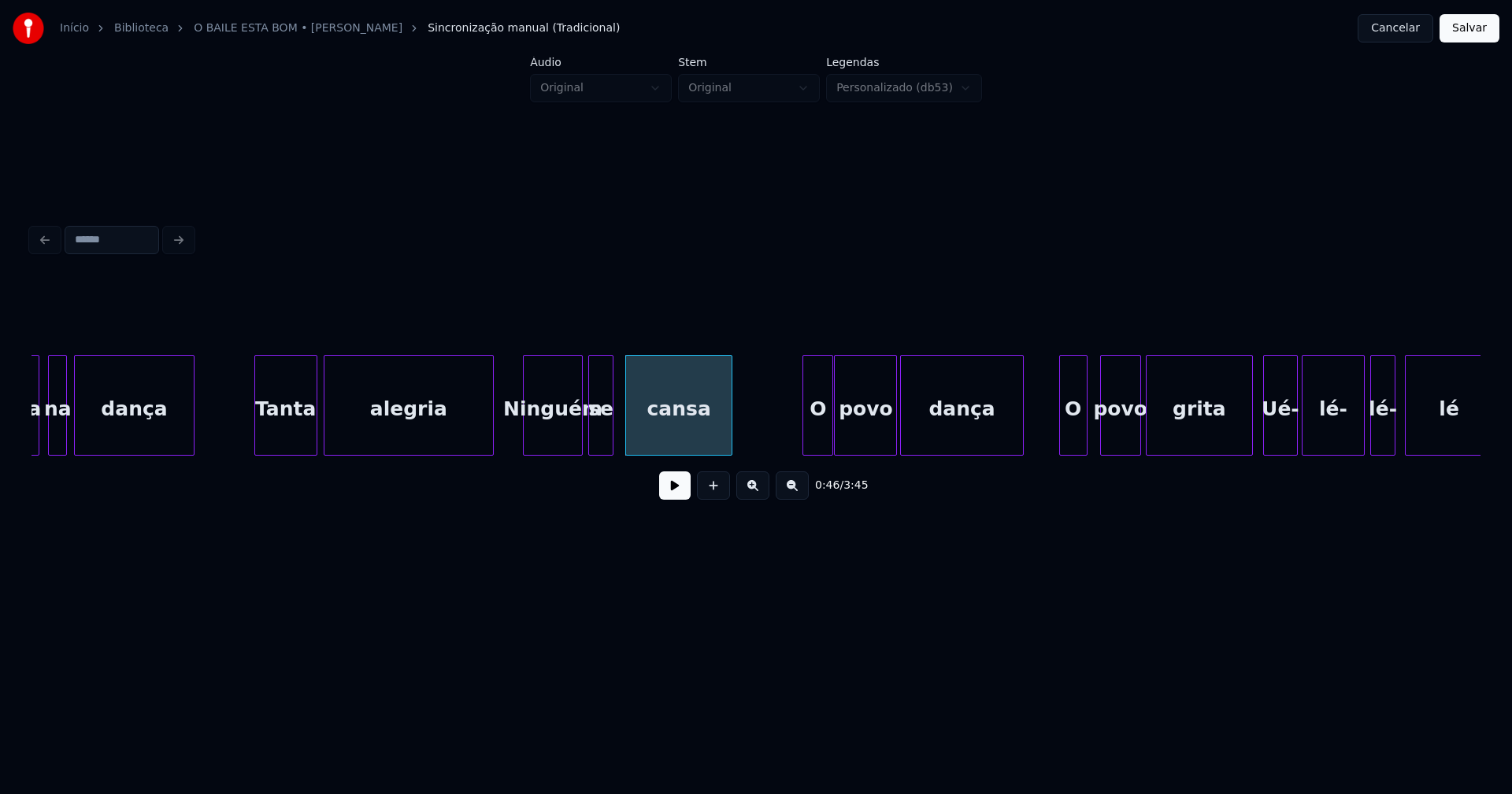
click at [828, 437] on div at bounding box center [830, 406] width 5 height 99
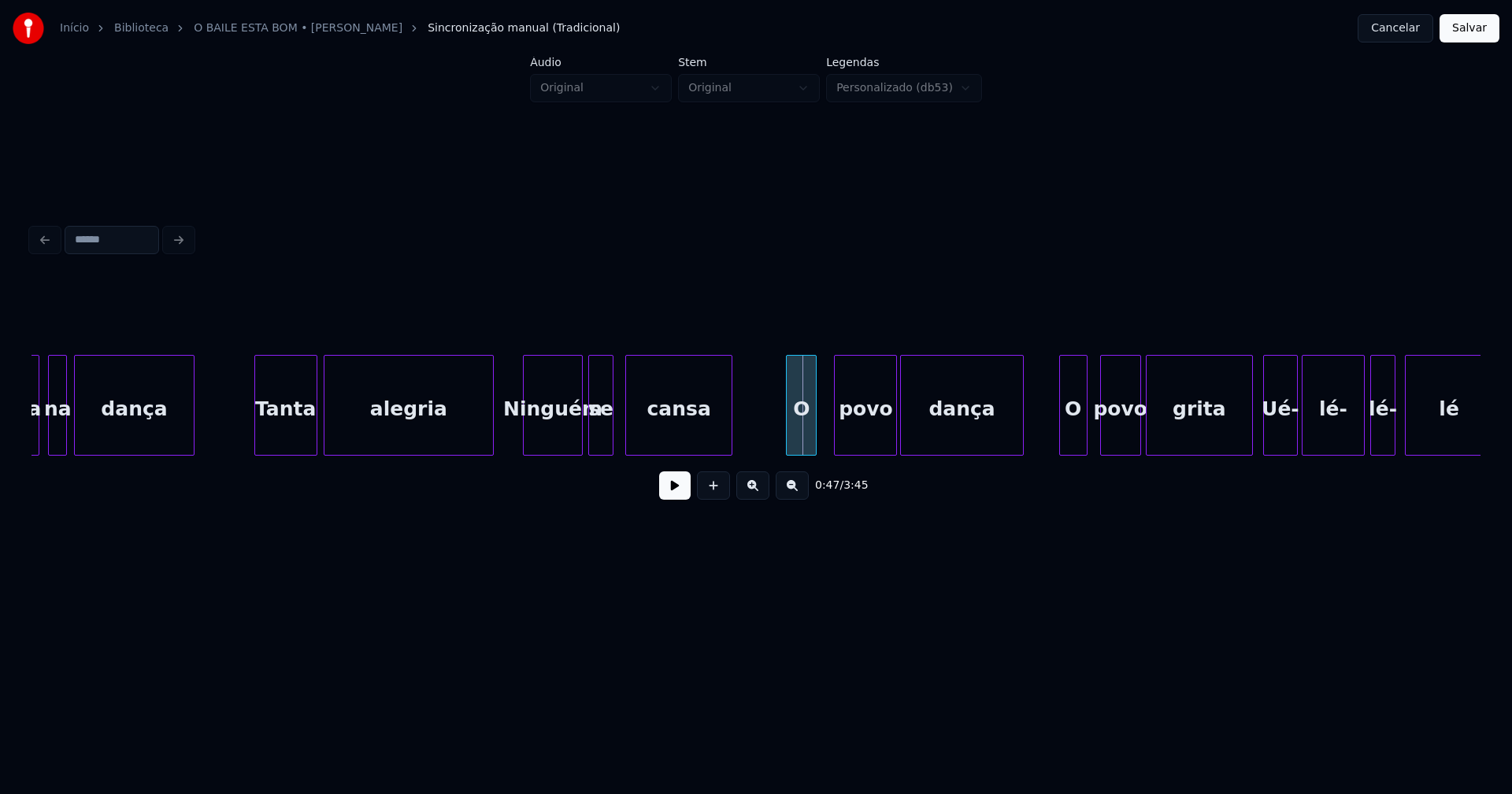
click at [800, 447] on div "O" at bounding box center [801, 410] width 29 height 107
click at [857, 443] on div "povo" at bounding box center [858, 410] width 61 height 107
click at [920, 440] on div "dança" at bounding box center [955, 410] width 121 height 107
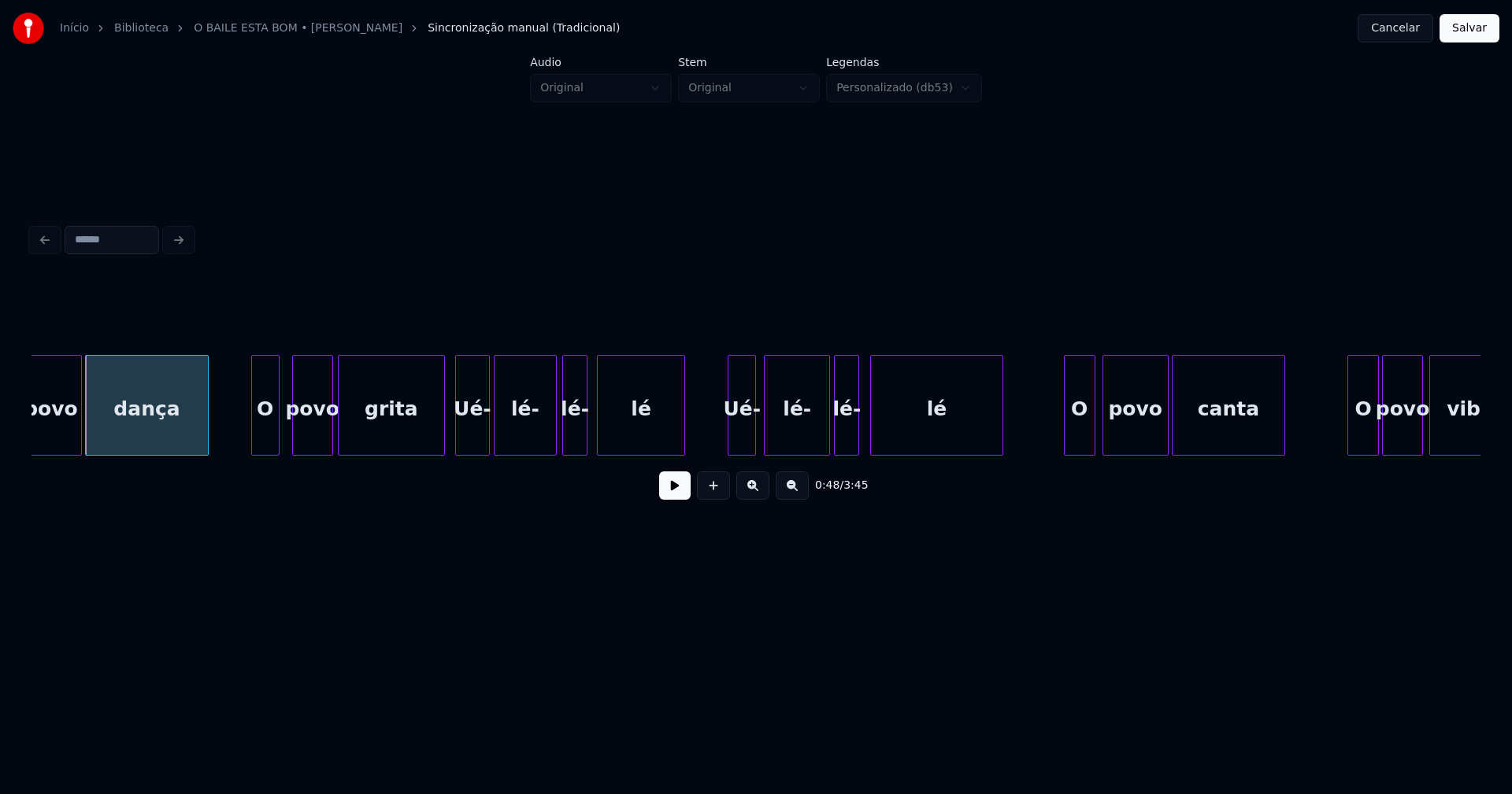
scroll to position [0, 7603]
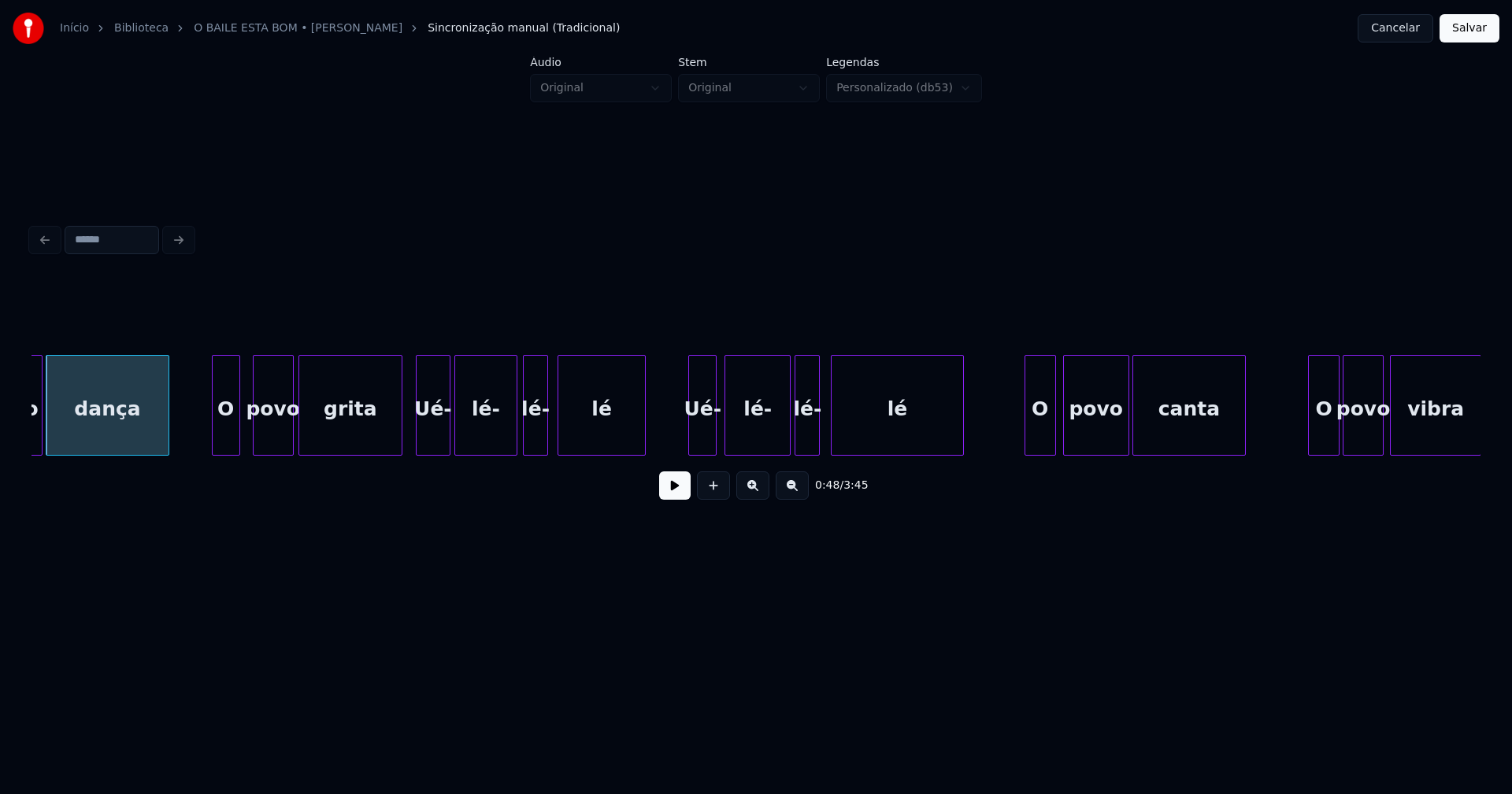
click at [400, 434] on div at bounding box center [400, 406] width 5 height 99
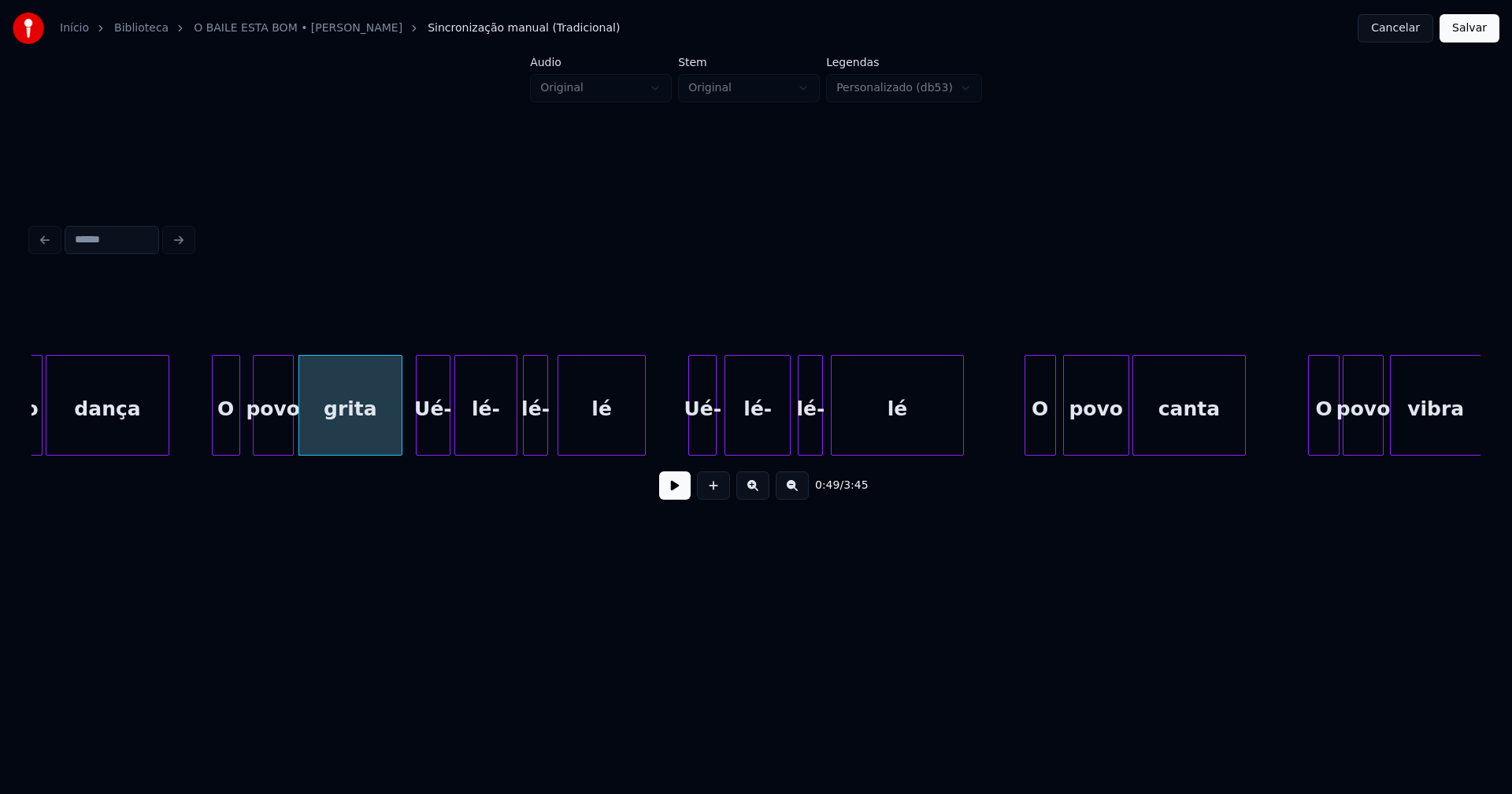
click at [811, 443] on div "lé-" at bounding box center [811, 410] width 24 height 107
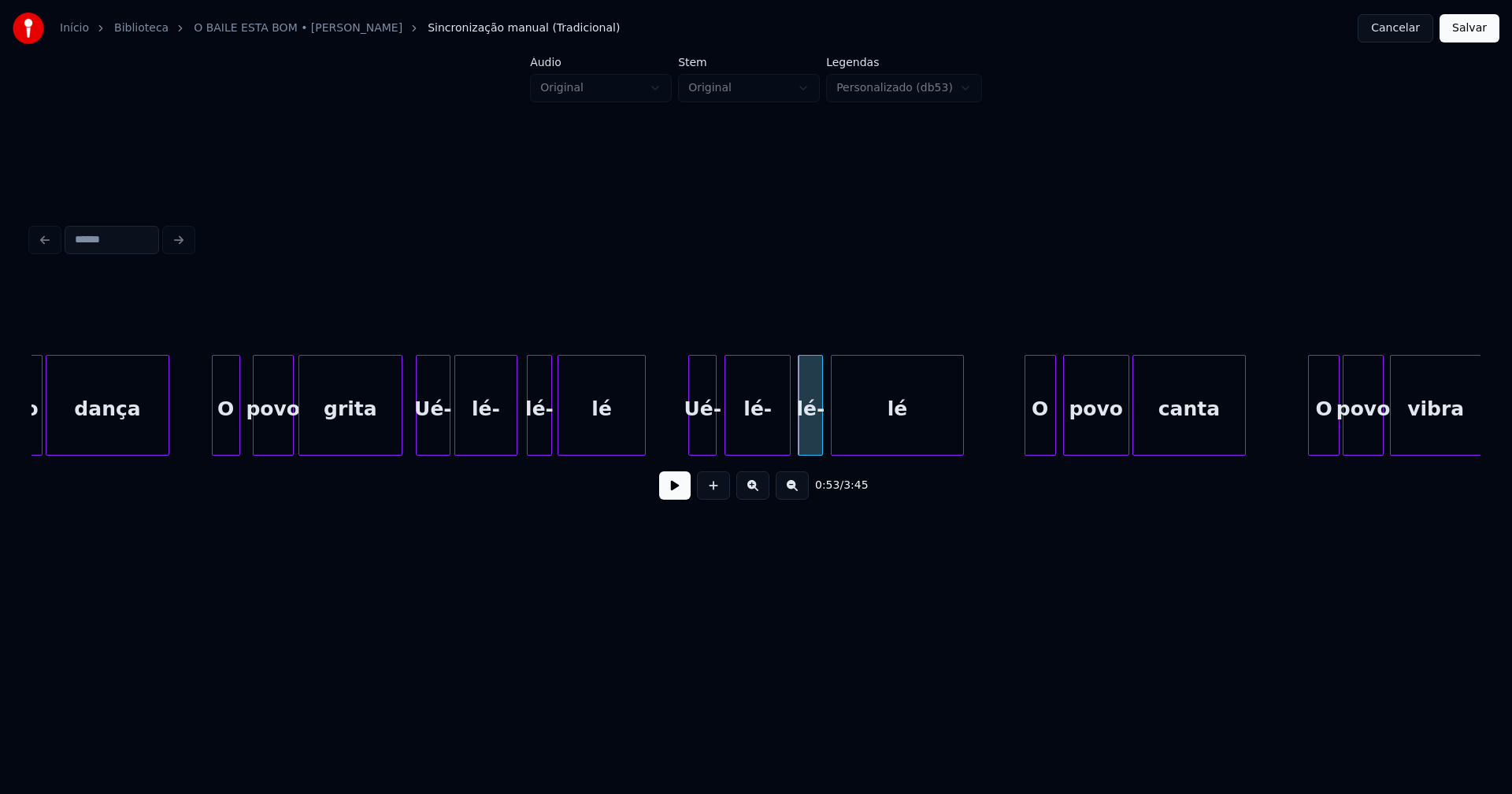
click at [537, 435] on div "lé-" at bounding box center [540, 410] width 24 height 107
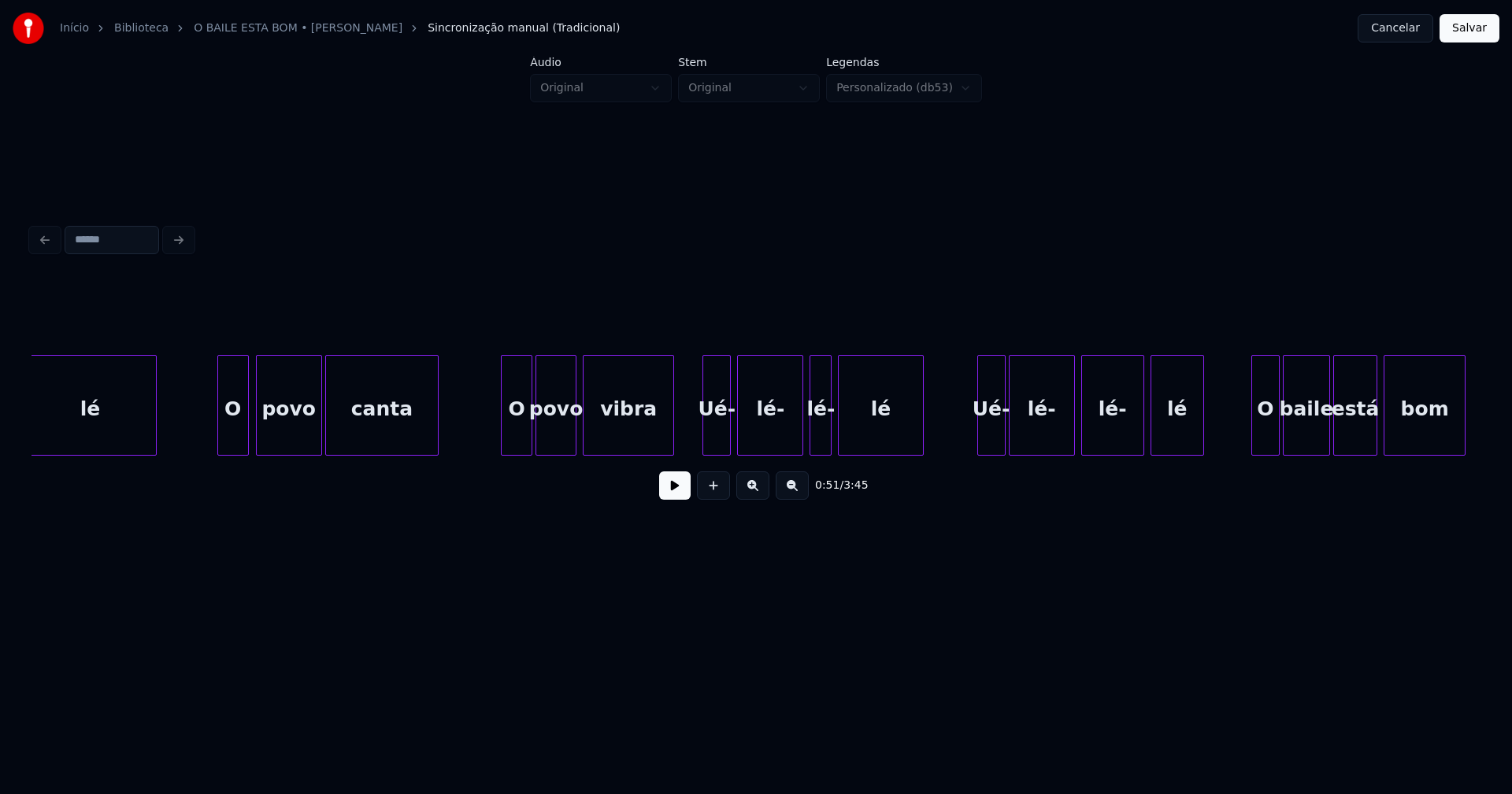
scroll to position [0, 8430]
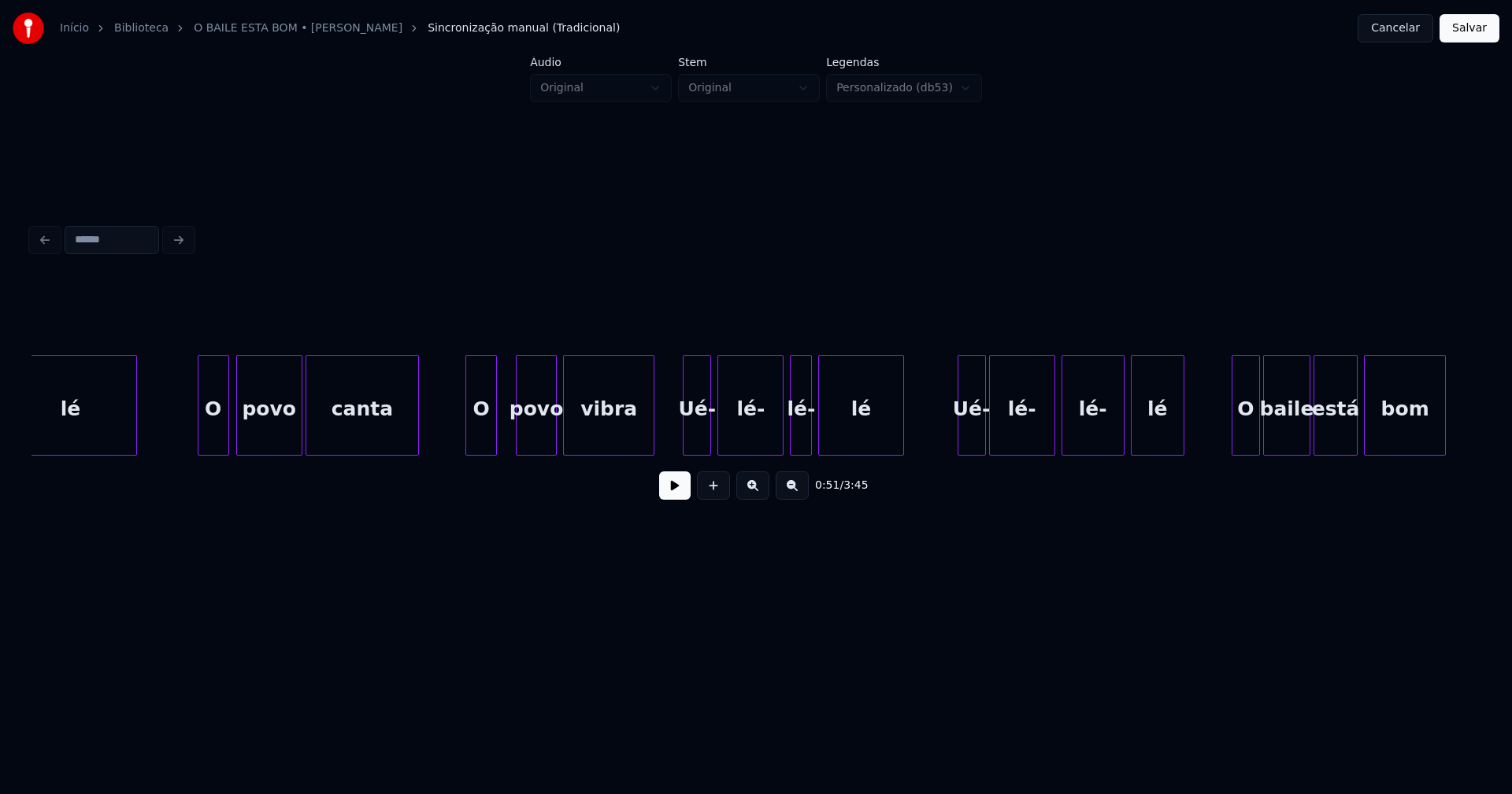
click at [482, 448] on div "O" at bounding box center [481, 410] width 30 height 107
click at [528, 443] on div "povo" at bounding box center [528, 410] width 39 height 107
click at [585, 445] on div "vibra" at bounding box center [597, 410] width 89 height 107
click at [688, 440] on div "Ué-" at bounding box center [686, 410] width 26 height 107
click at [721, 444] on div "lé-" at bounding box center [742, 410] width 65 height 107
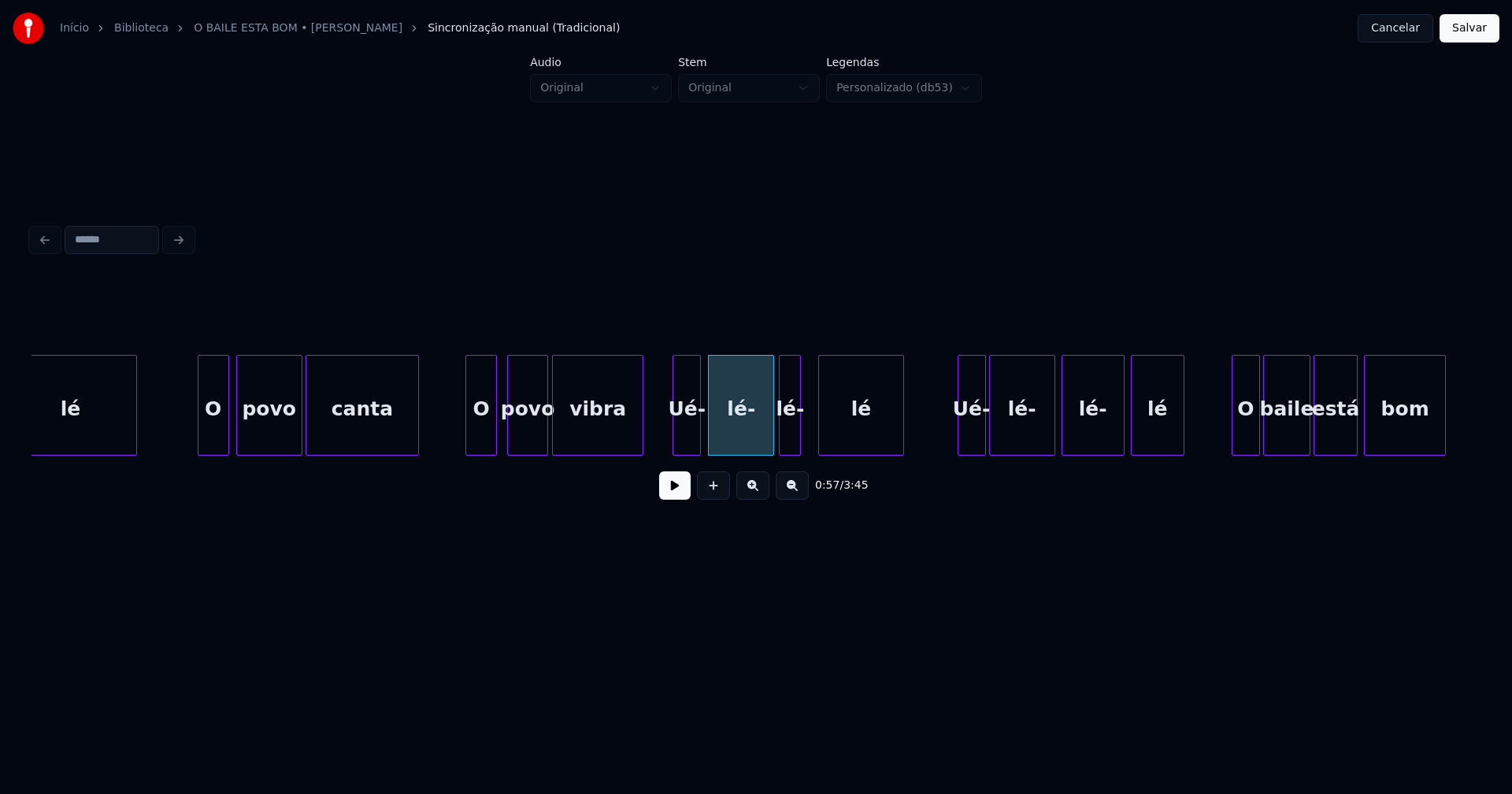
click at [793, 446] on div "lé-" at bounding box center [790, 410] width 20 height 107
click at [828, 445] on div "lé" at bounding box center [851, 410] width 84 height 107
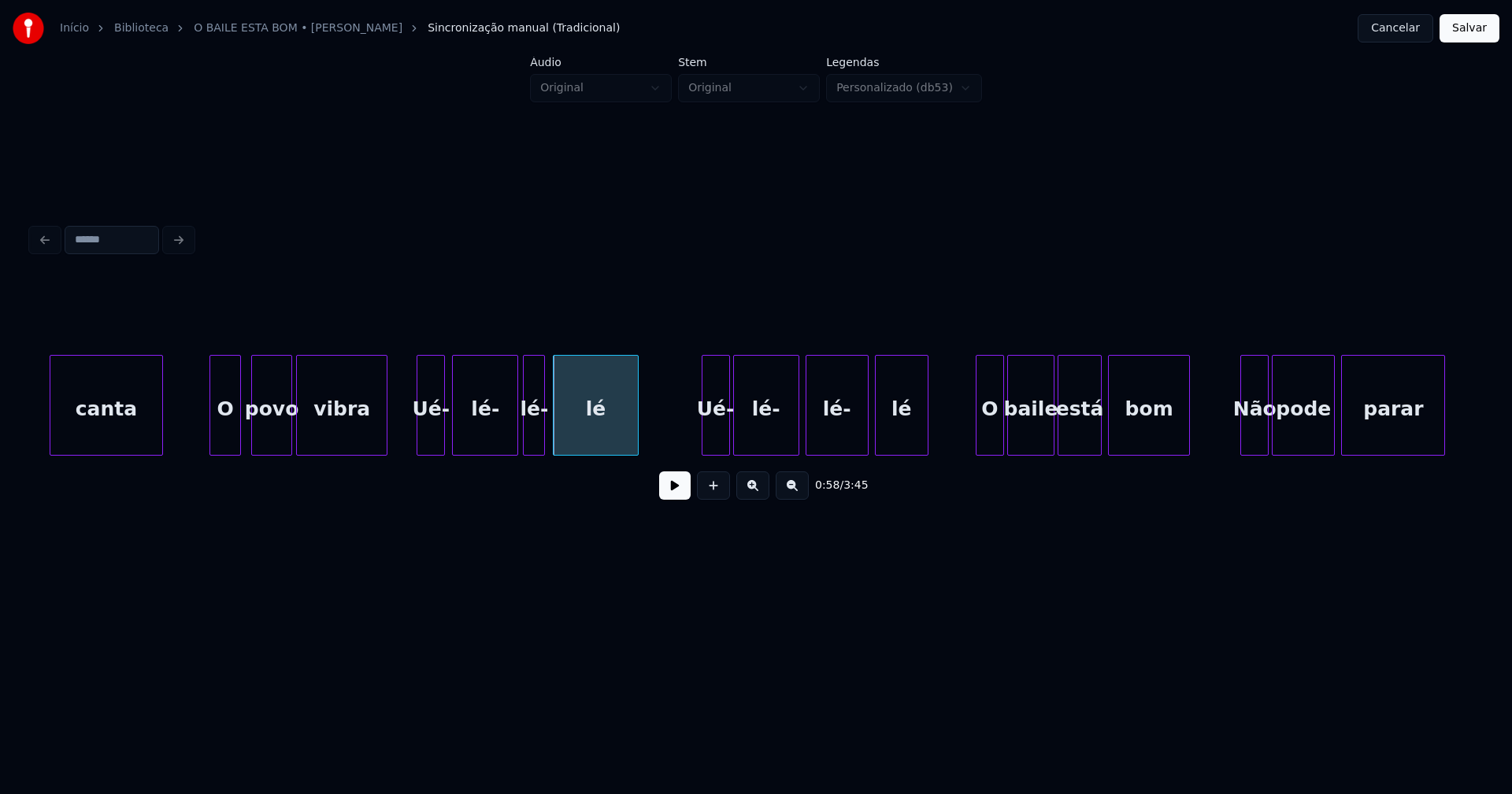
scroll to position [0, 8924]
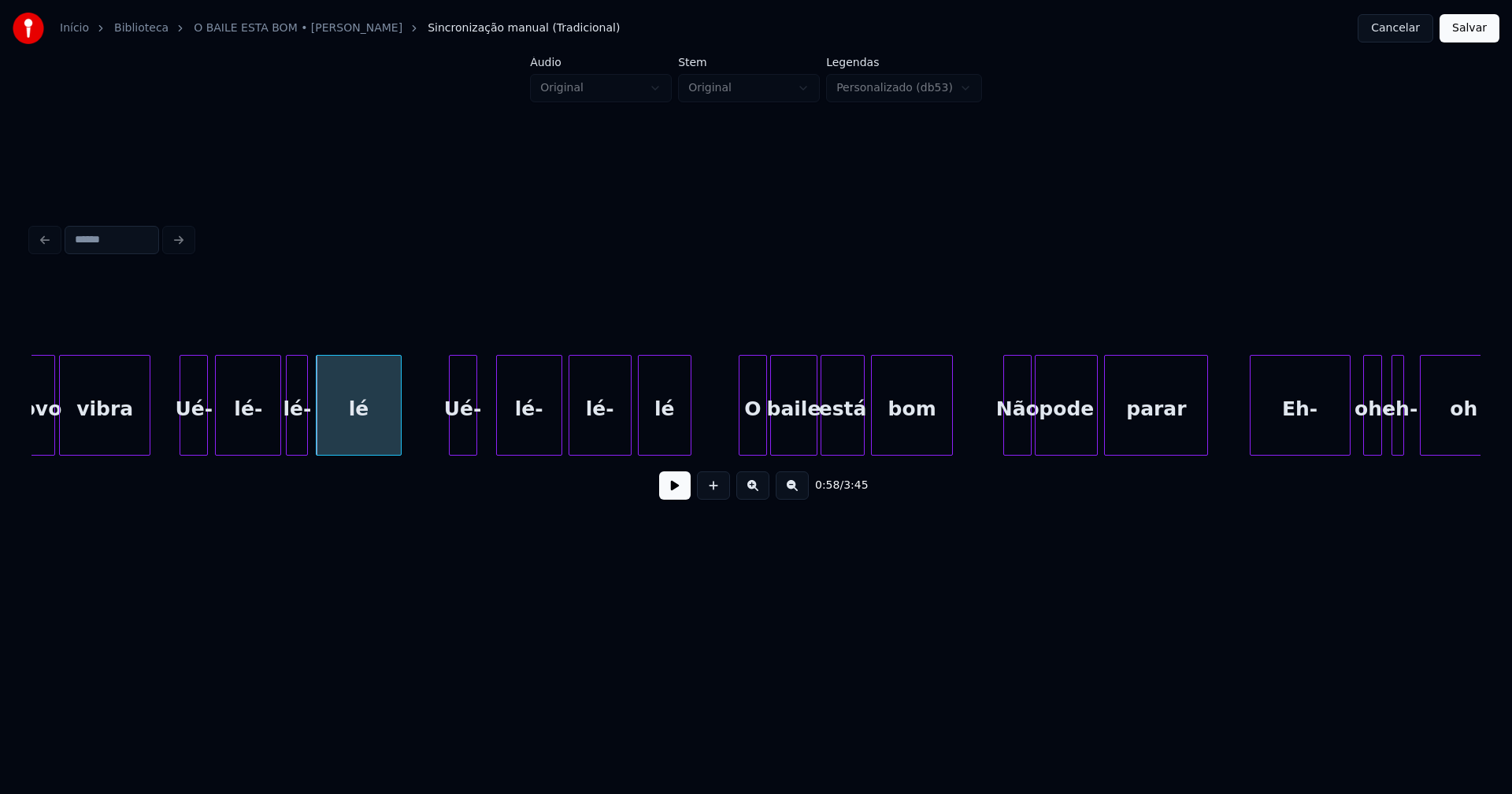
click at [465, 451] on div "povo vibra Ué- lé- lé- lé Ué- lé- lé- lé O baile está bom Não pode parar Eh- oh…" at bounding box center [756, 406] width 1449 height 101
click at [520, 442] on div "lé-" at bounding box center [522, 410] width 65 height 107
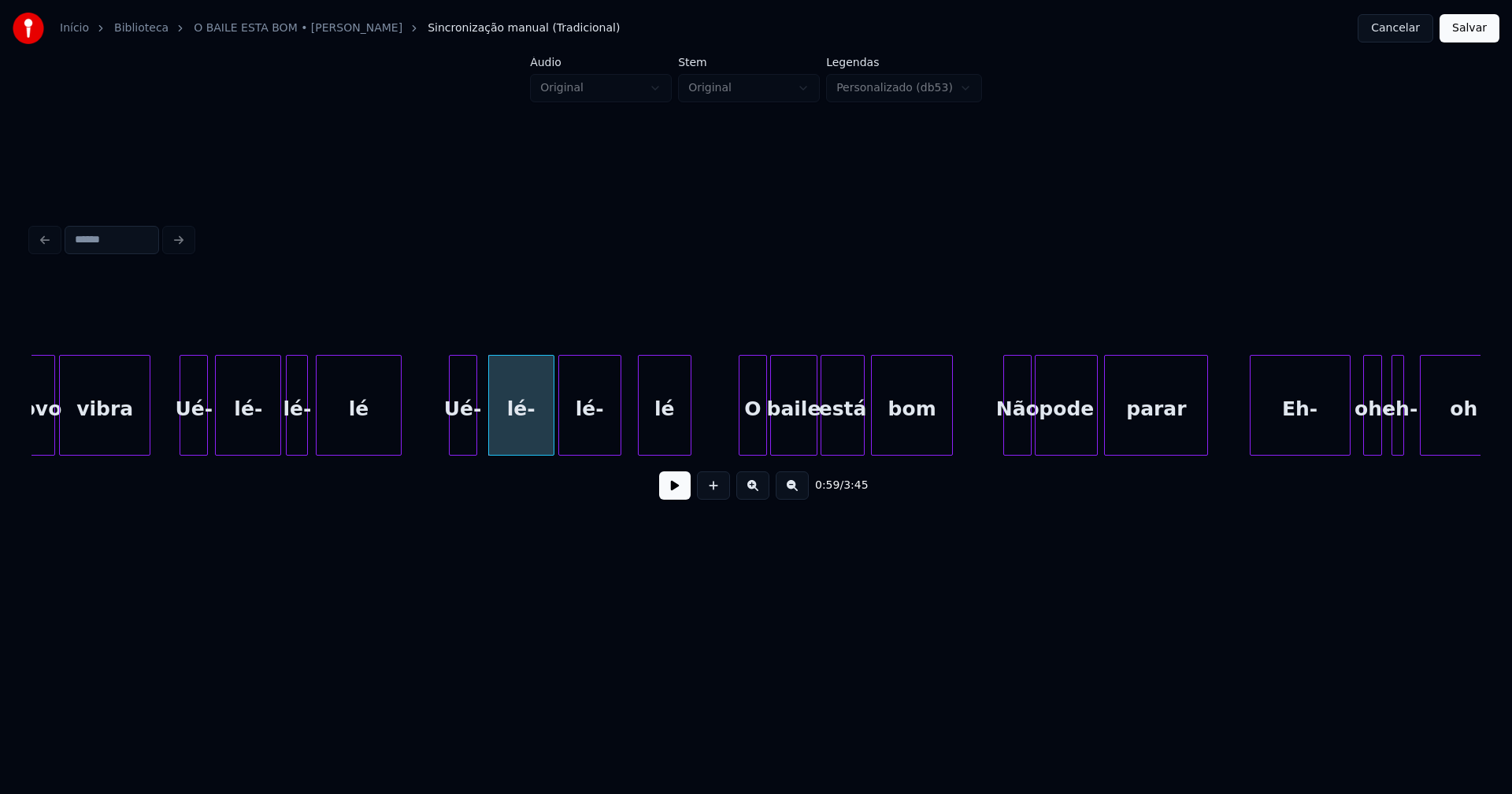
click at [574, 440] on div "lé-" at bounding box center [590, 410] width 61 height 107
click at [635, 446] on div "lé" at bounding box center [652, 410] width 52 height 107
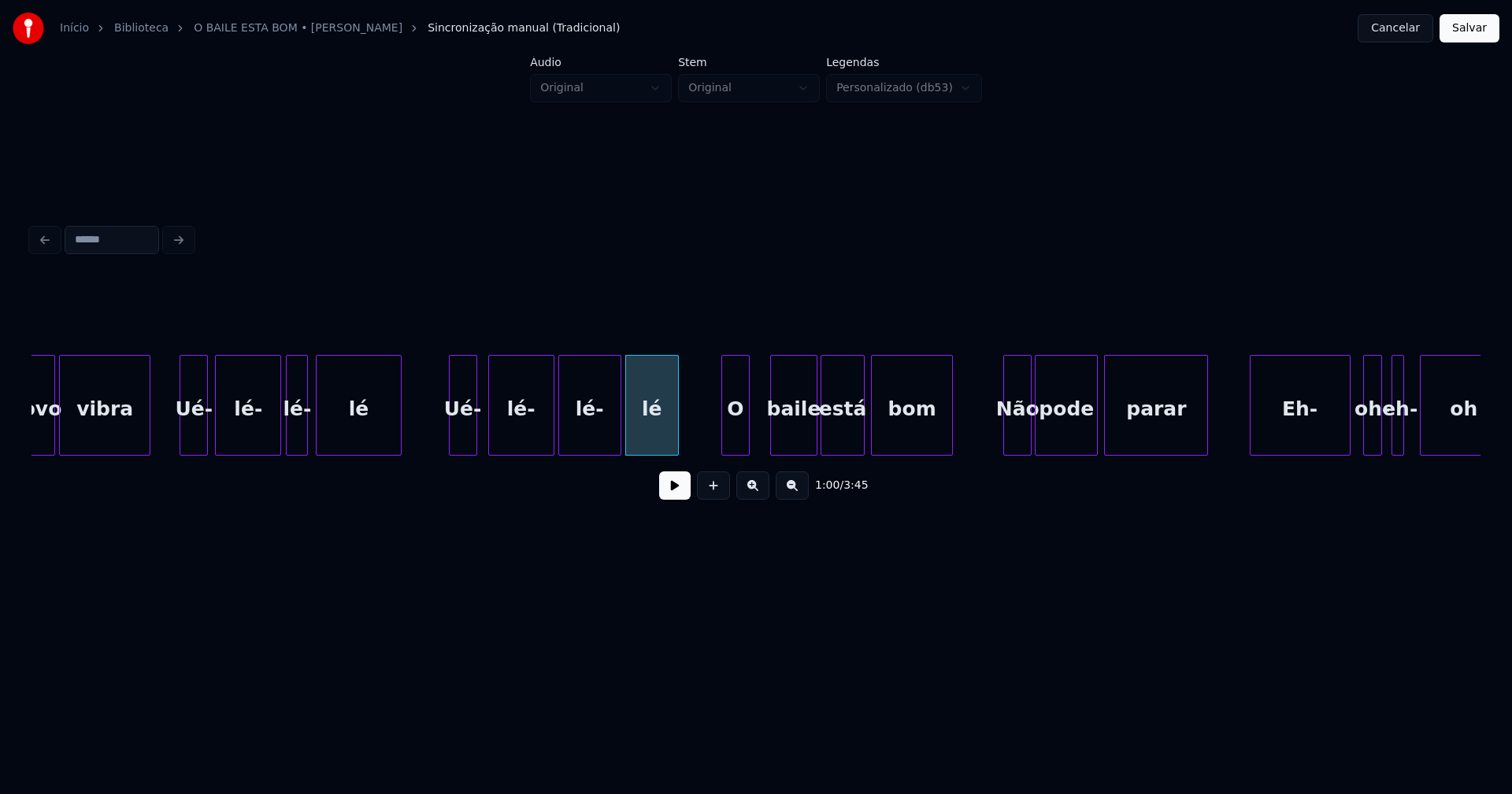
click at [734, 446] on div "O" at bounding box center [735, 410] width 26 height 107
click at [776, 442] on div "baile" at bounding box center [781, 410] width 46 height 107
click at [848, 441] on div "está" at bounding box center [840, 410] width 43 height 107
click at [853, 445] on div at bounding box center [853, 406] width 5 height 99
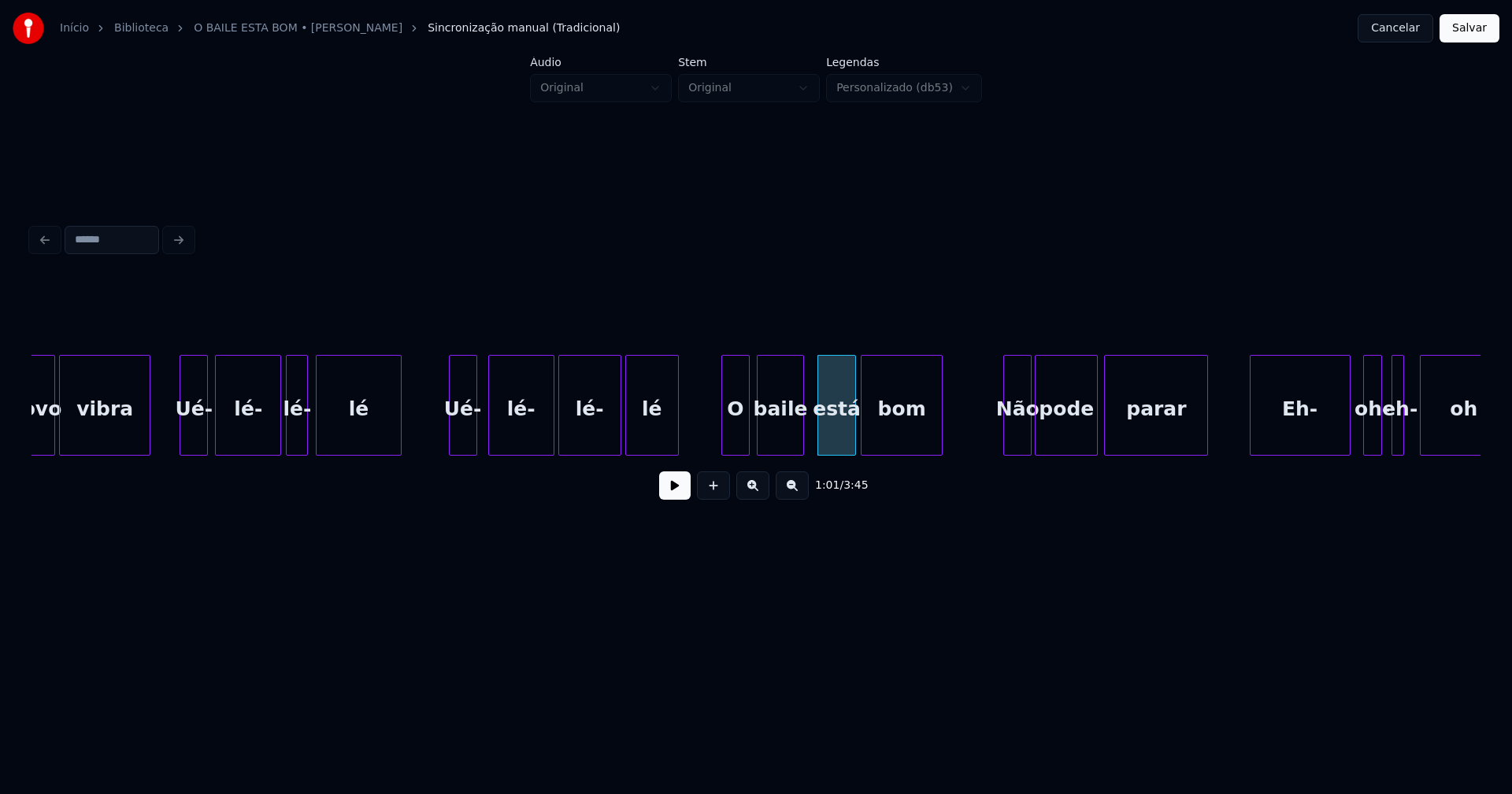
click at [877, 442] on div "bom" at bounding box center [902, 410] width 80 height 107
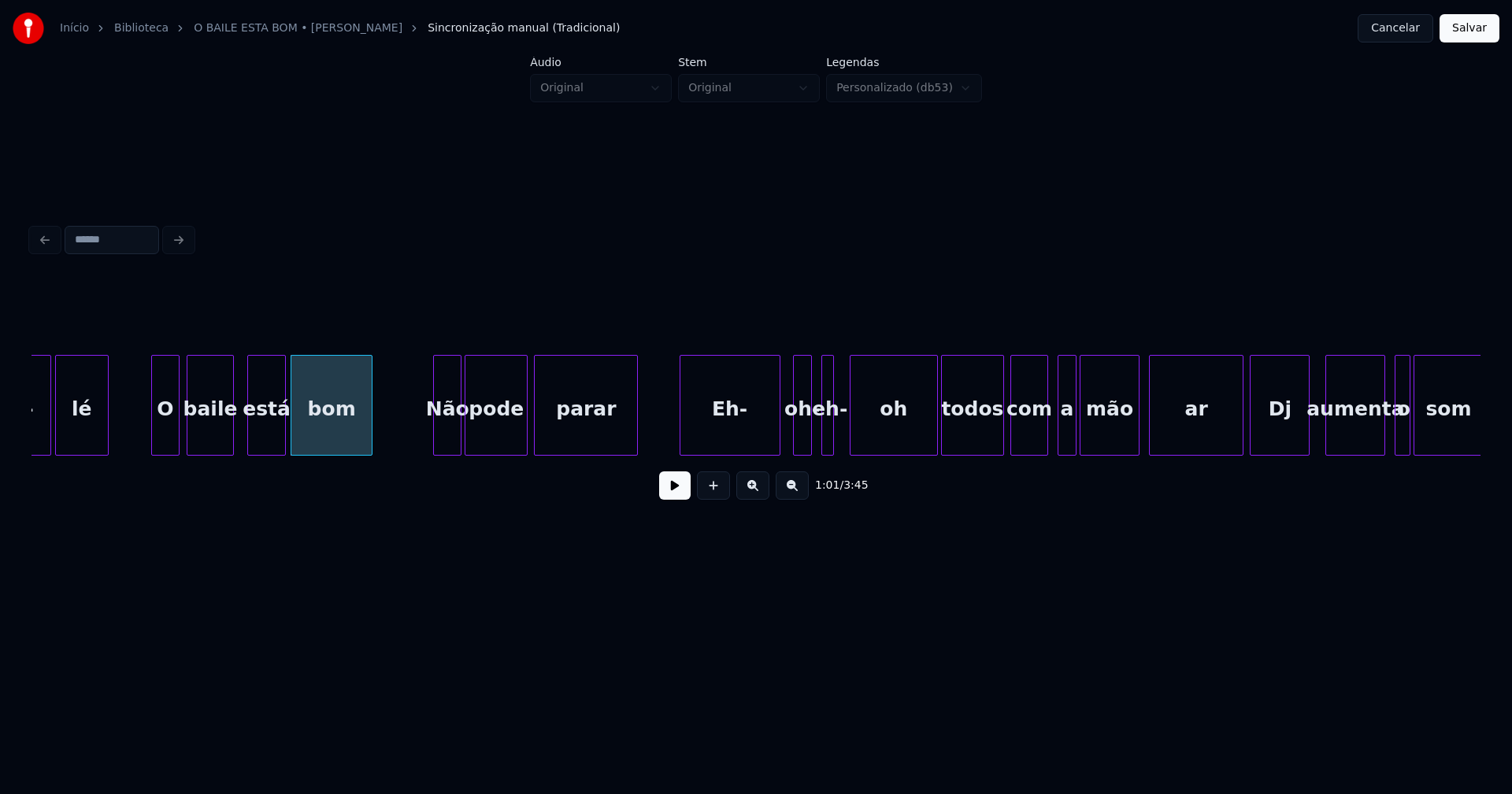
scroll to position [0, 9514]
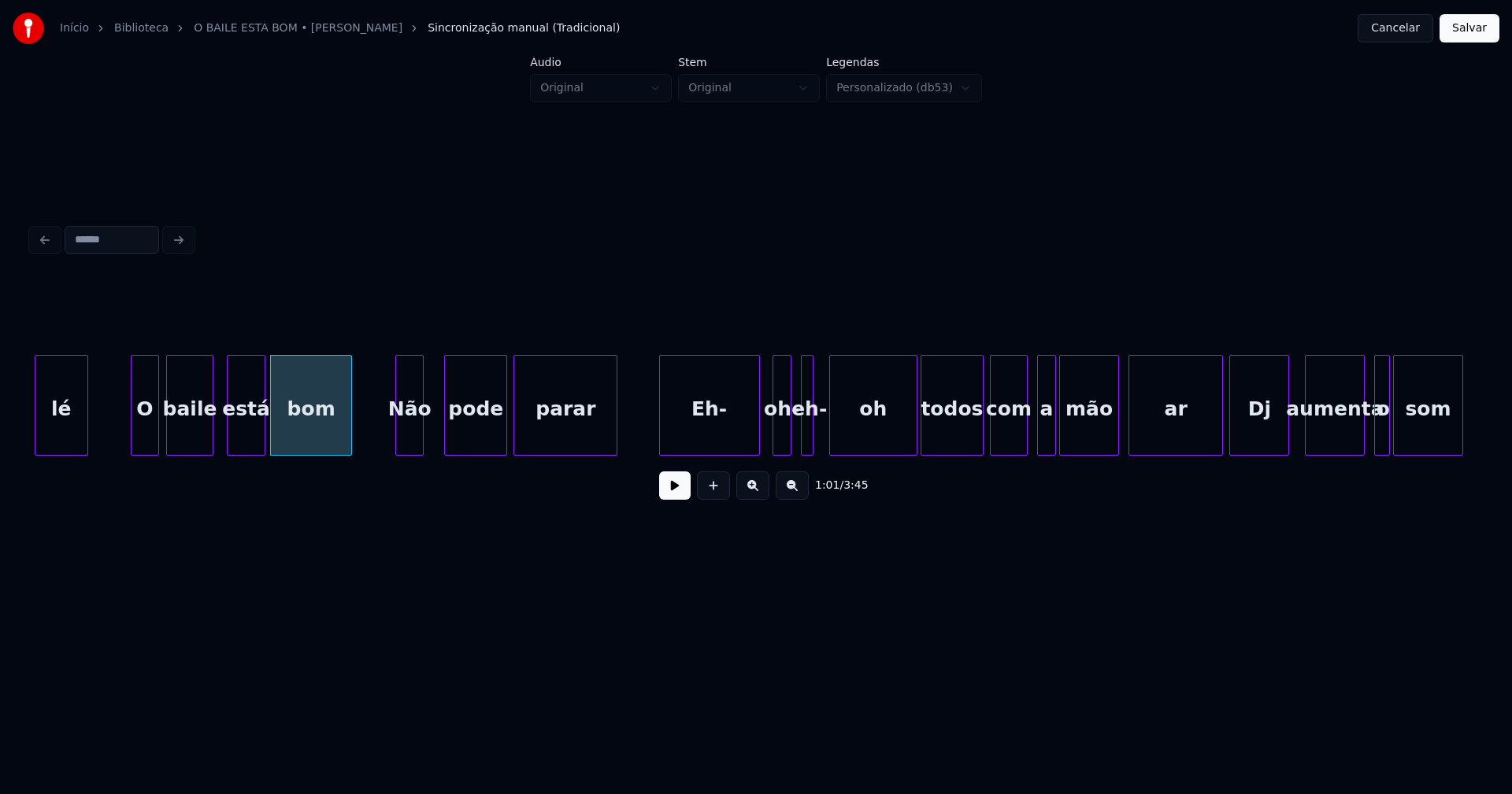
click at [407, 448] on div "Não" at bounding box center [409, 410] width 26 height 107
click at [459, 439] on div "pode" at bounding box center [466, 410] width 61 height 107
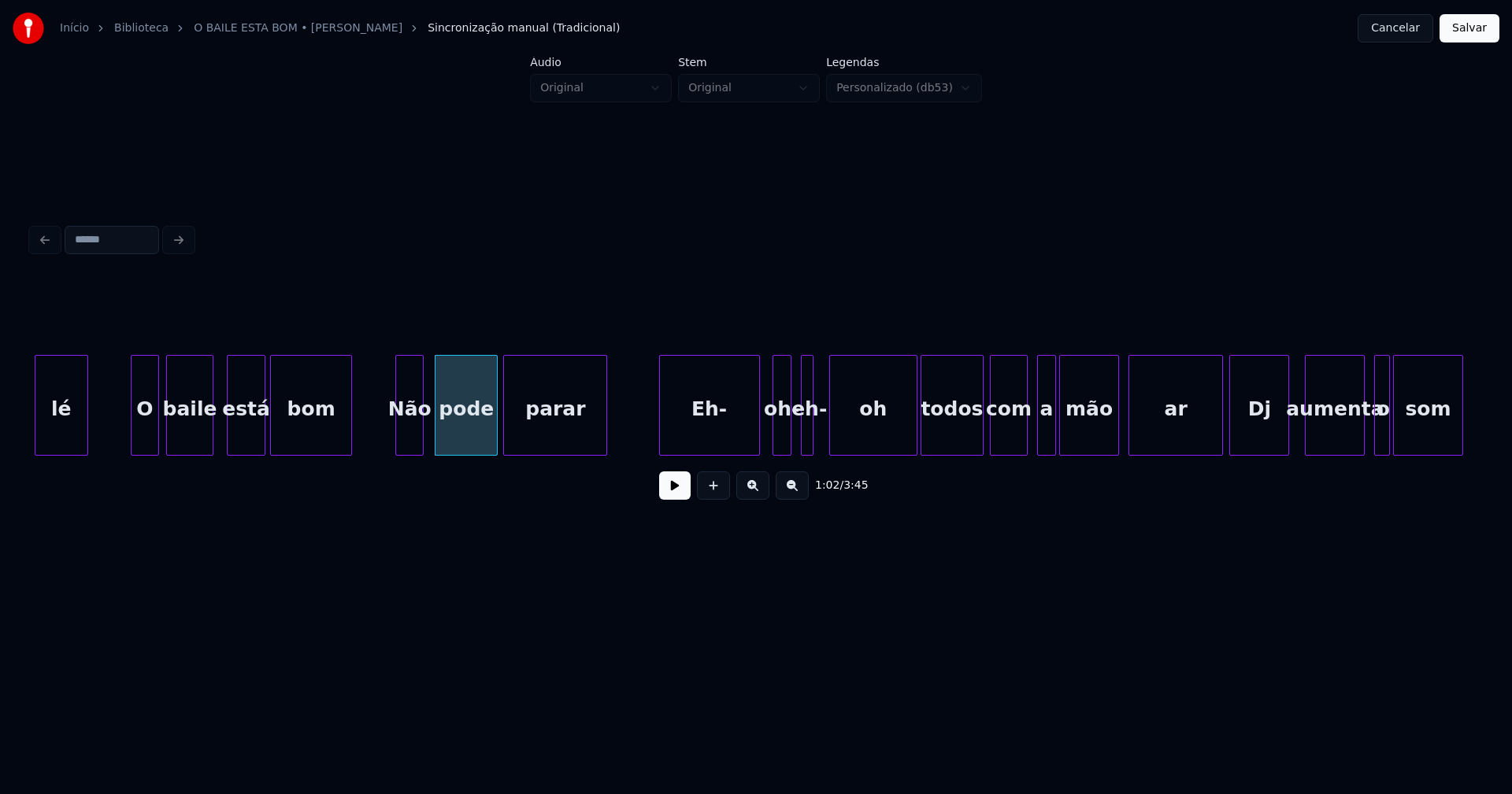
click at [528, 432] on div "parar" at bounding box center [555, 410] width 102 height 107
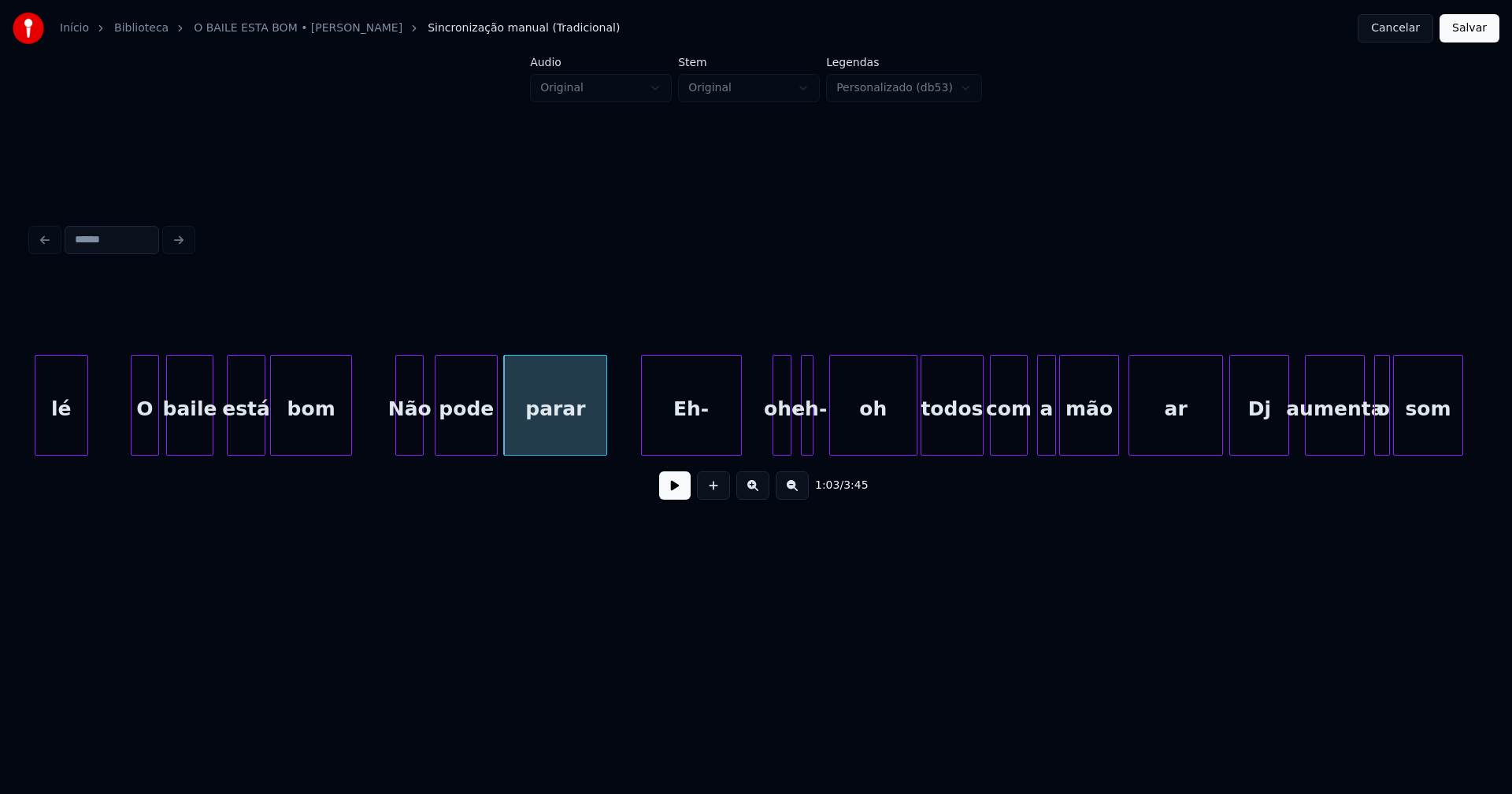
click at [681, 441] on div "Eh-" at bounding box center [691, 410] width 99 height 107
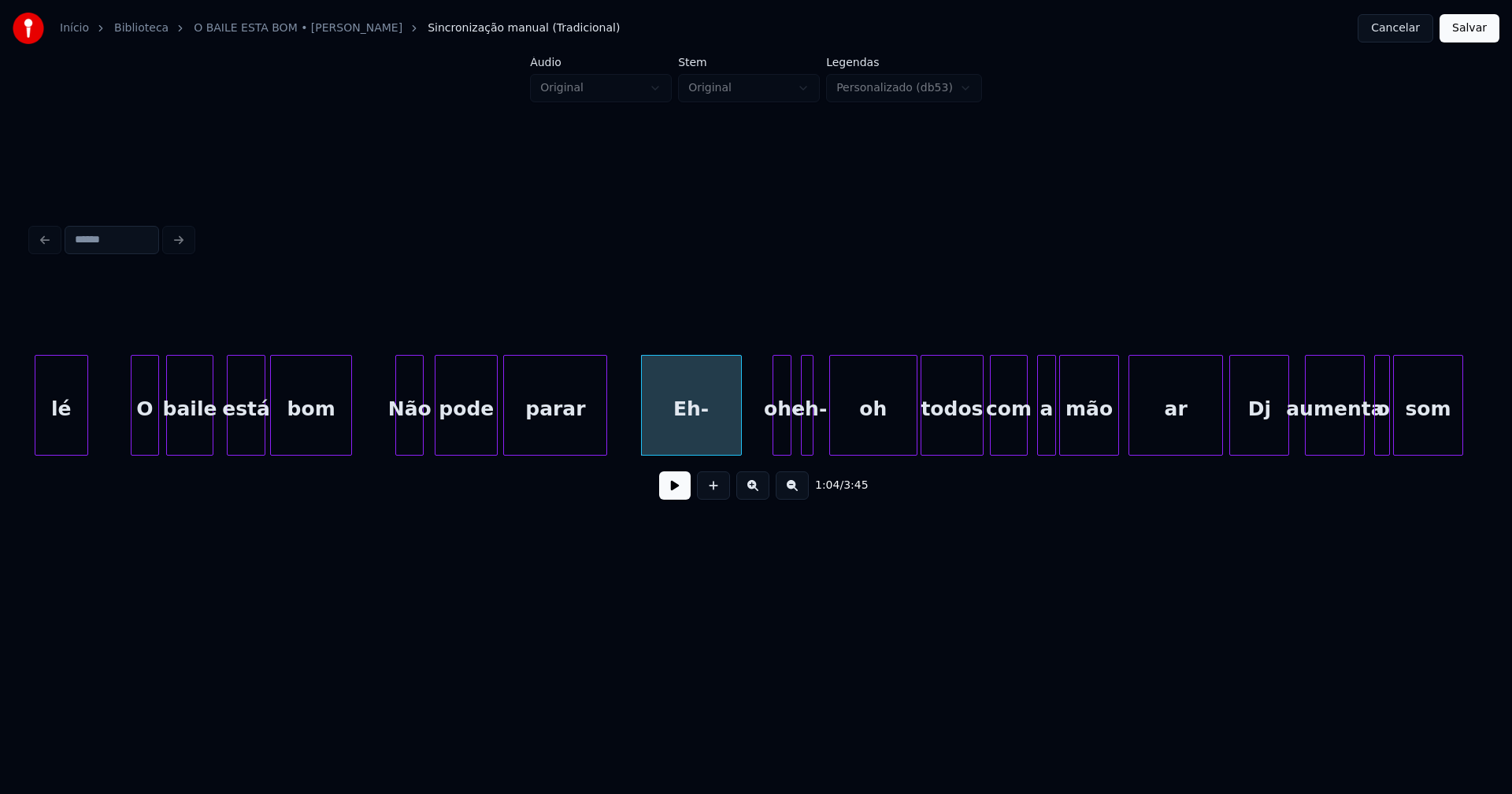
click at [667, 499] on button at bounding box center [674, 486] width 32 height 28
click at [659, 503] on div "1:05 / 3:45" at bounding box center [756, 486] width 1424 height 35
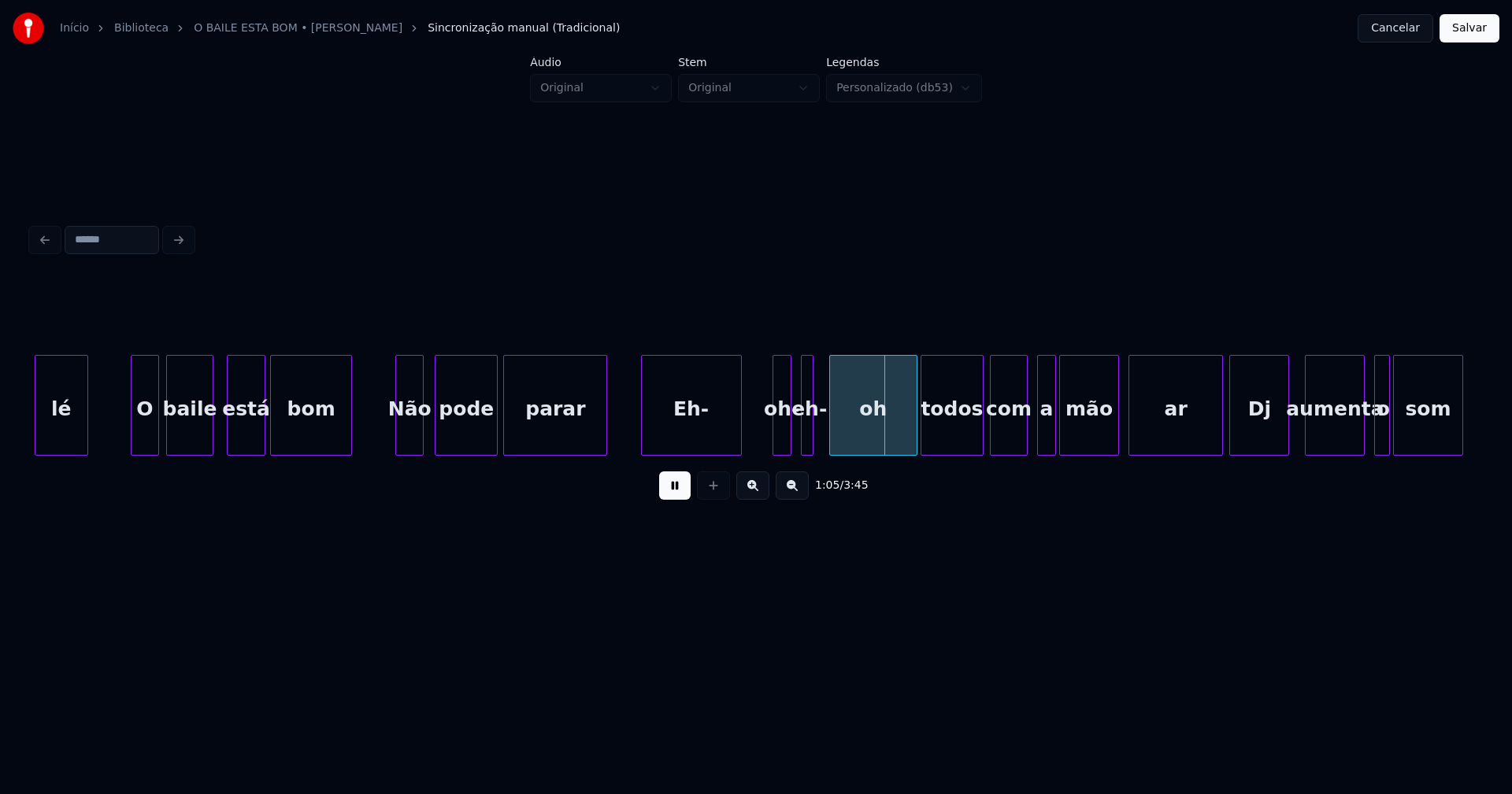
click at [679, 484] on button at bounding box center [674, 486] width 32 height 28
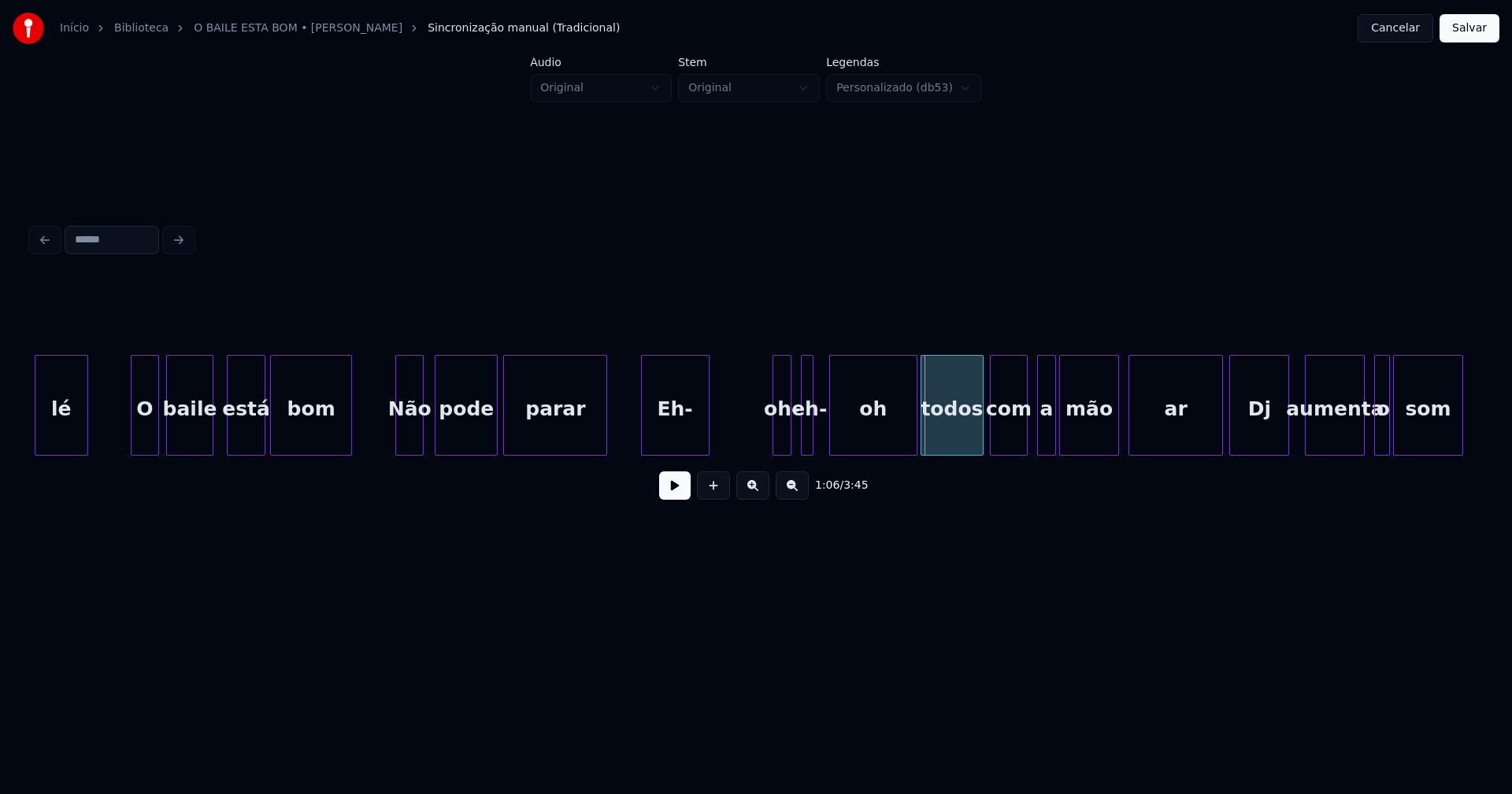
click at [707, 452] on div "lé O baile está bom Não pode parar Eh- oh- eh- oh todos com a mão ar Dj aumenta…" at bounding box center [756, 406] width 1449 height 101
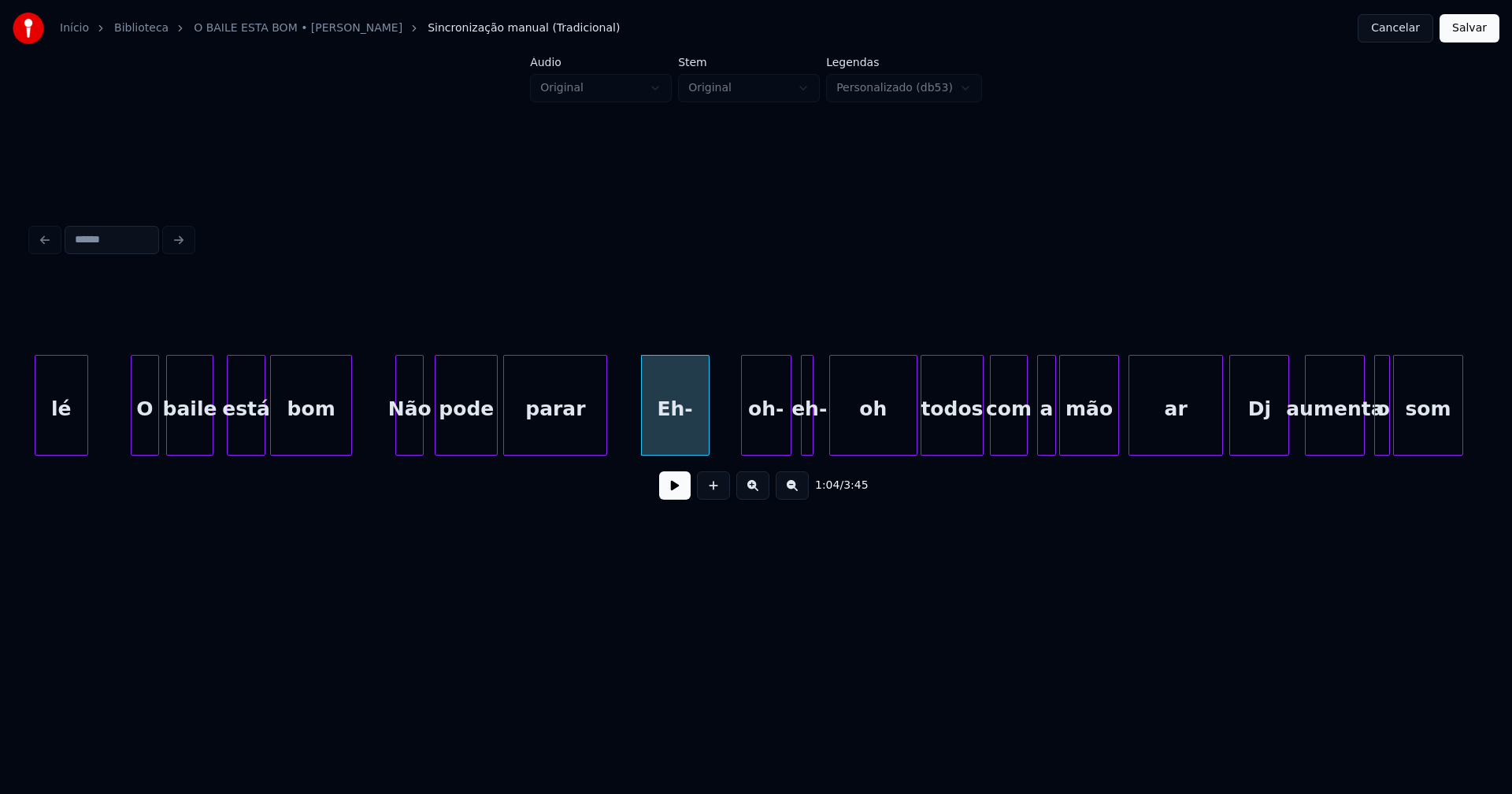
click at [742, 442] on div at bounding box center [744, 406] width 5 height 99
click at [753, 448] on div "oh-" at bounding box center [740, 410] width 49 height 107
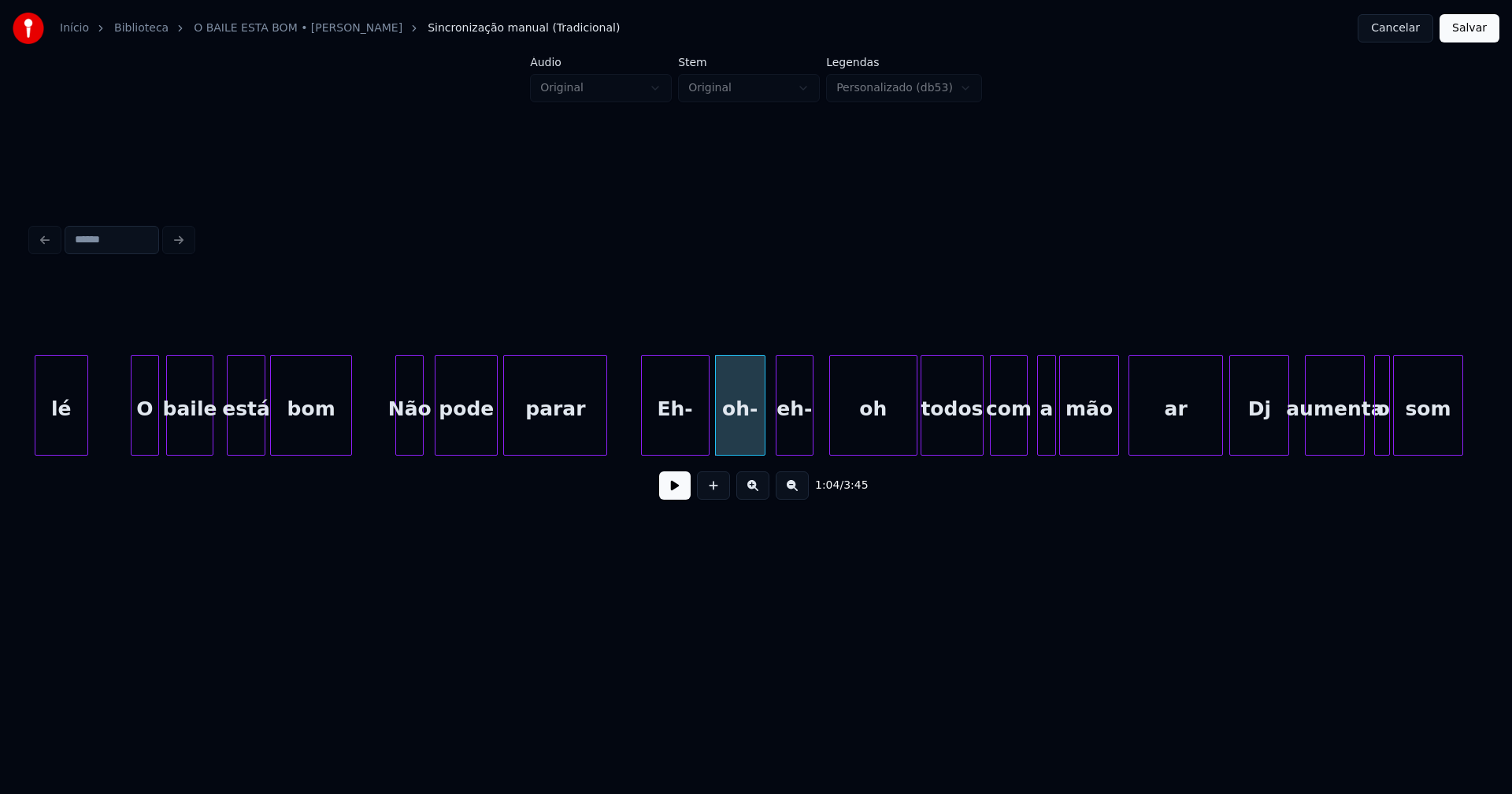
click at [776, 446] on div at bounding box center [779, 406] width 5 height 99
click at [839, 445] on div "oh" at bounding box center [861, 410] width 87 height 107
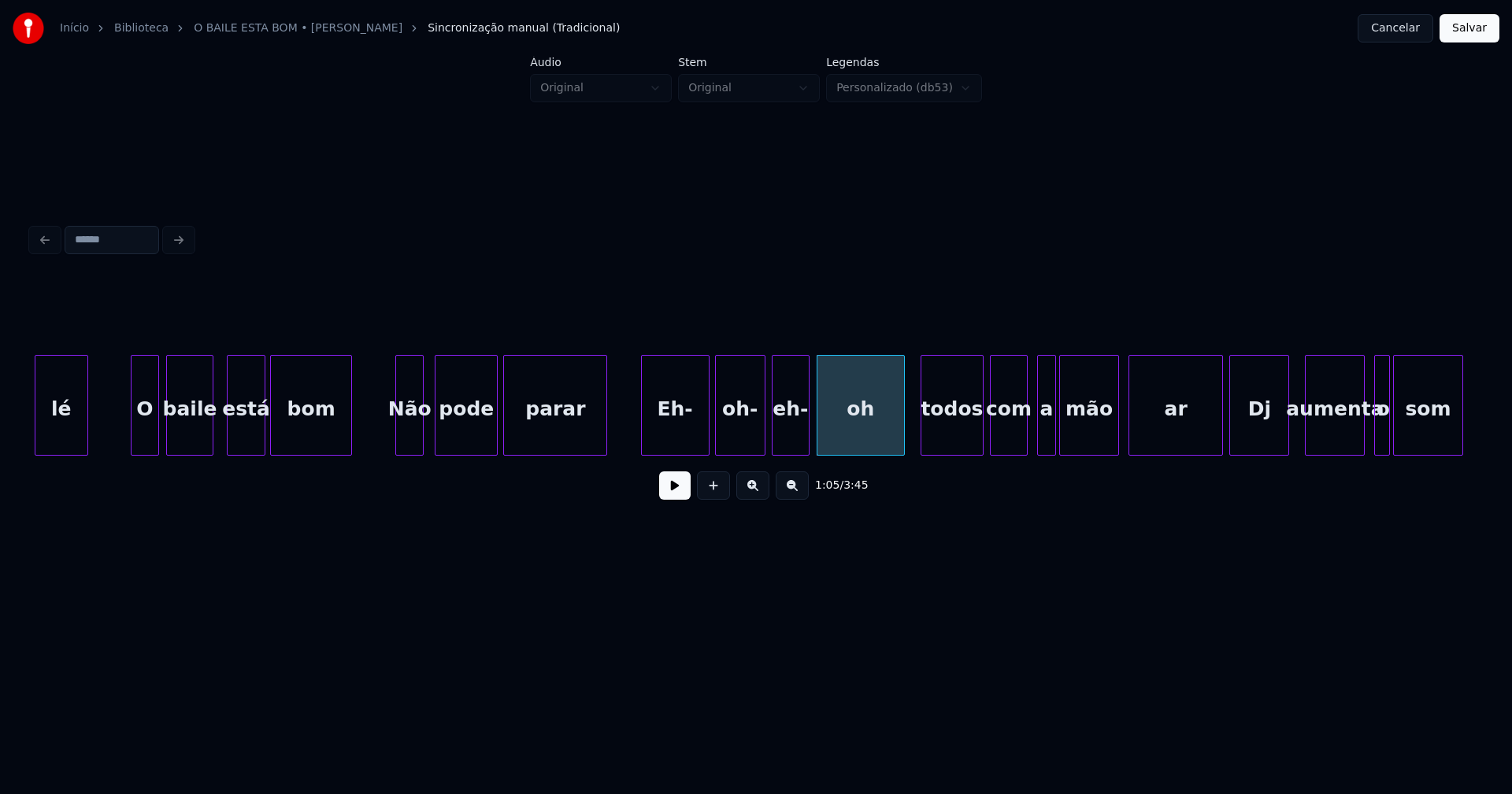
click at [794, 447] on div "eh-" at bounding box center [790, 410] width 37 height 107
click at [831, 435] on div "oh" at bounding box center [858, 410] width 87 height 107
drag, startPoint x: 626, startPoint y: 440, endPoint x: 659, endPoint y: 478, distance: 50.3
click at [681, 491] on button at bounding box center [674, 486] width 32 height 28
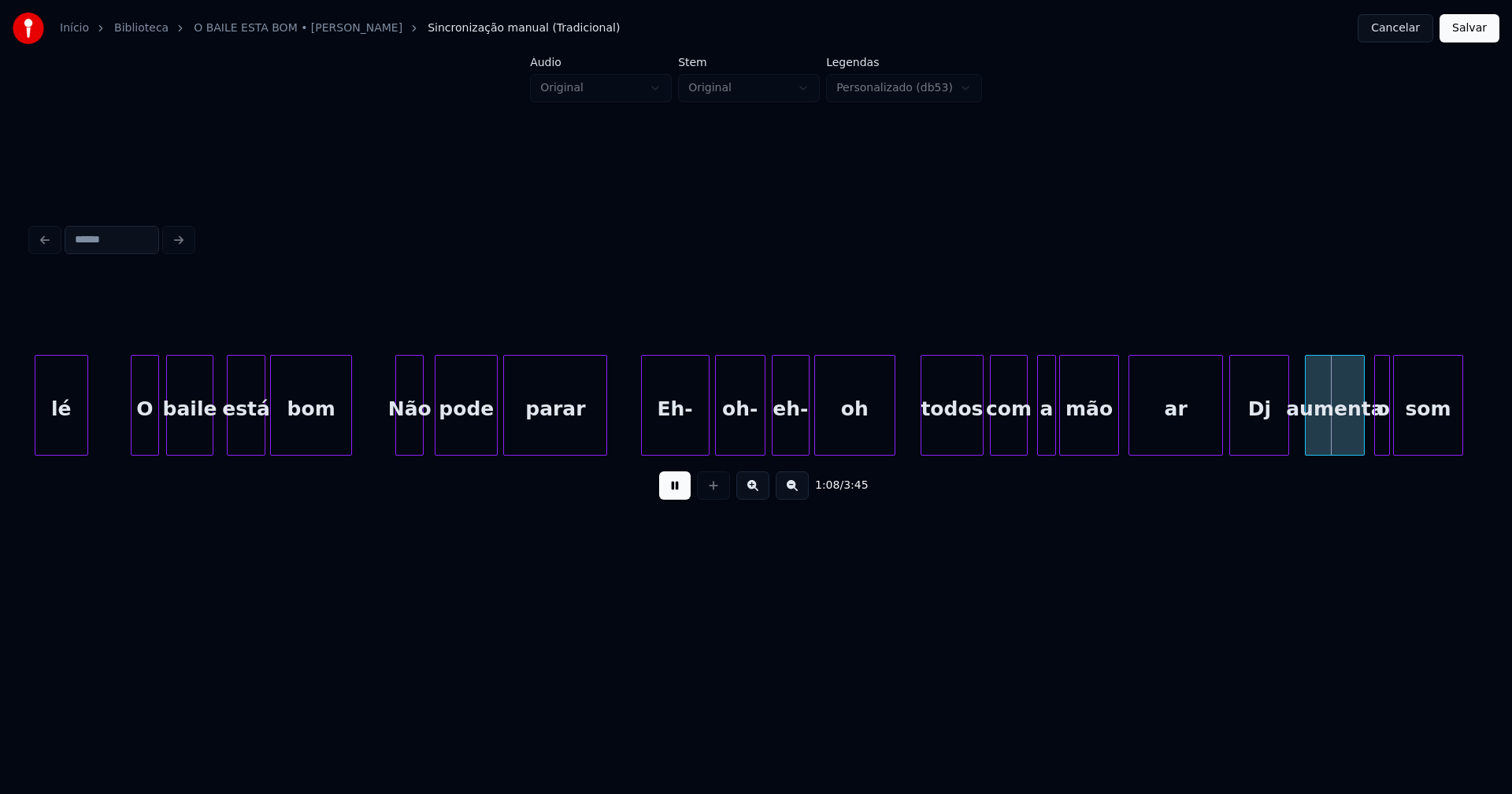
click at [892, 440] on div at bounding box center [892, 406] width 5 height 99
click at [677, 494] on button at bounding box center [674, 486] width 32 height 28
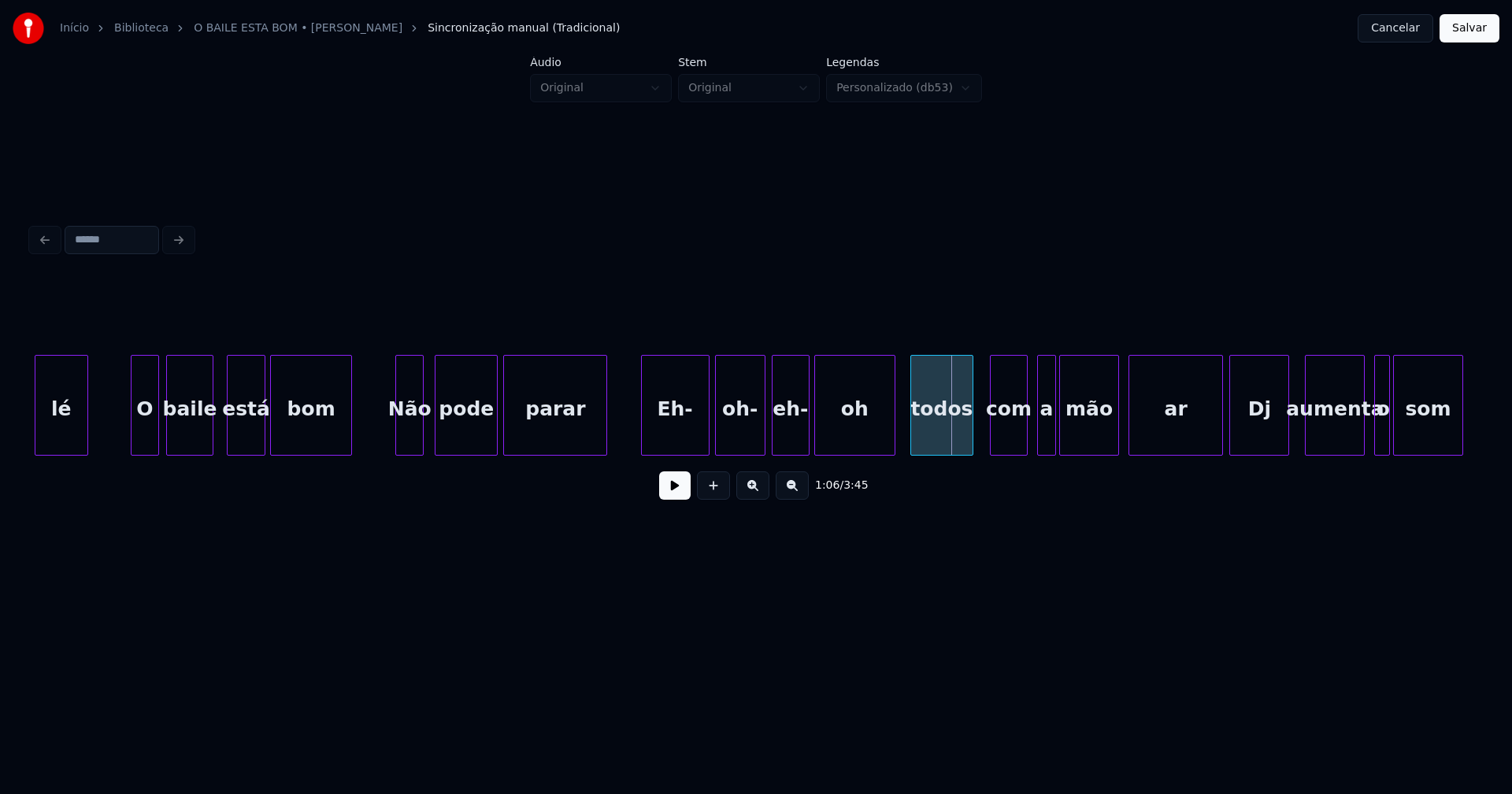
click at [941, 442] on div "todos" at bounding box center [942, 410] width 61 height 107
click at [1001, 446] on div "com" at bounding box center [996, 410] width 37 height 107
click at [1009, 436] on div at bounding box center [1011, 406] width 5 height 99
click at [1024, 440] on div "a" at bounding box center [1025, 410] width 17 height 107
click at [1068, 435] on div "mão" at bounding box center [1074, 410] width 58 height 107
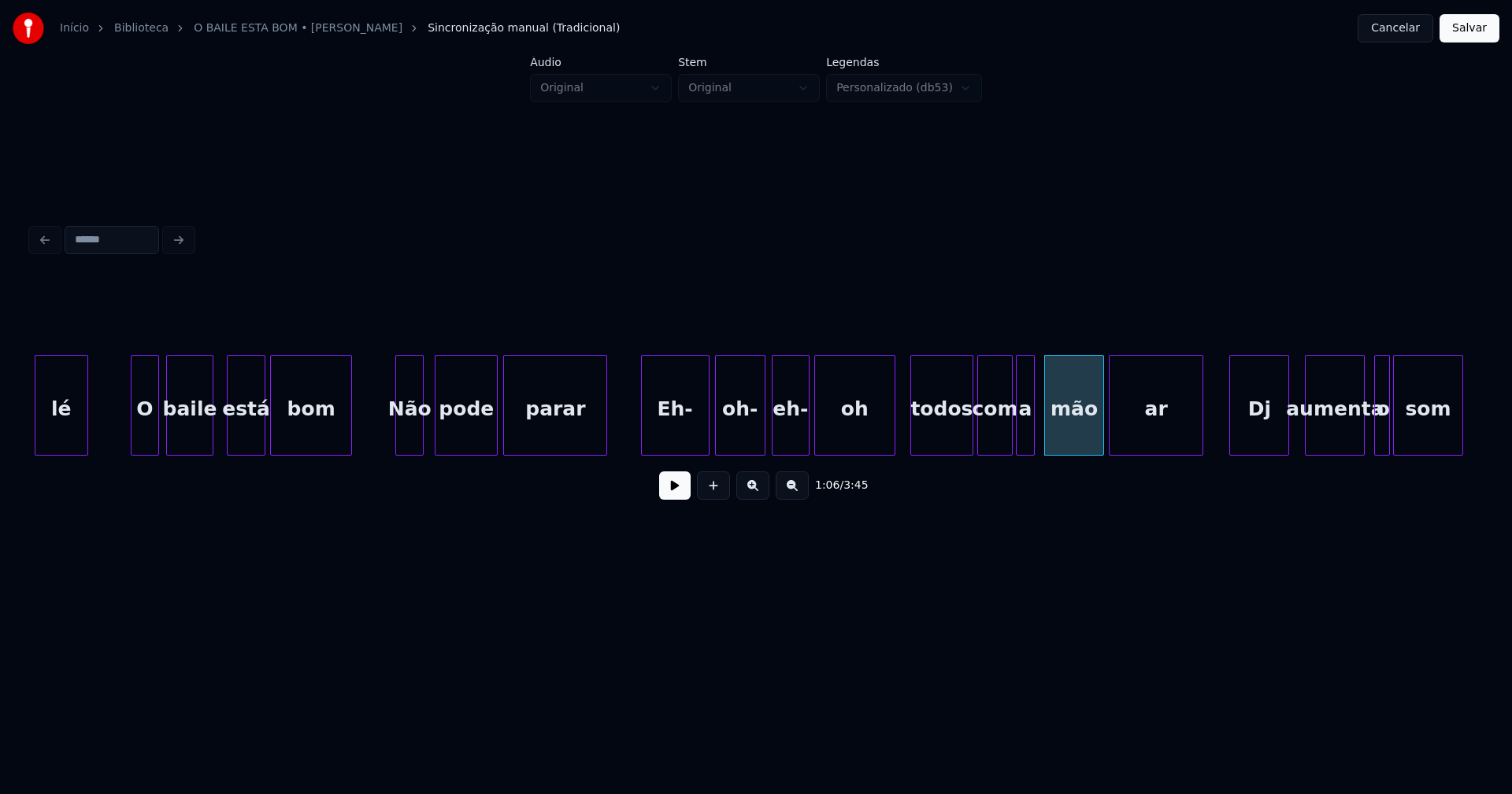
click at [1139, 450] on div "lé O baile está bom Não pode parar Eh- oh- eh- oh todos com a mão ar Dj aumenta…" at bounding box center [756, 406] width 1449 height 101
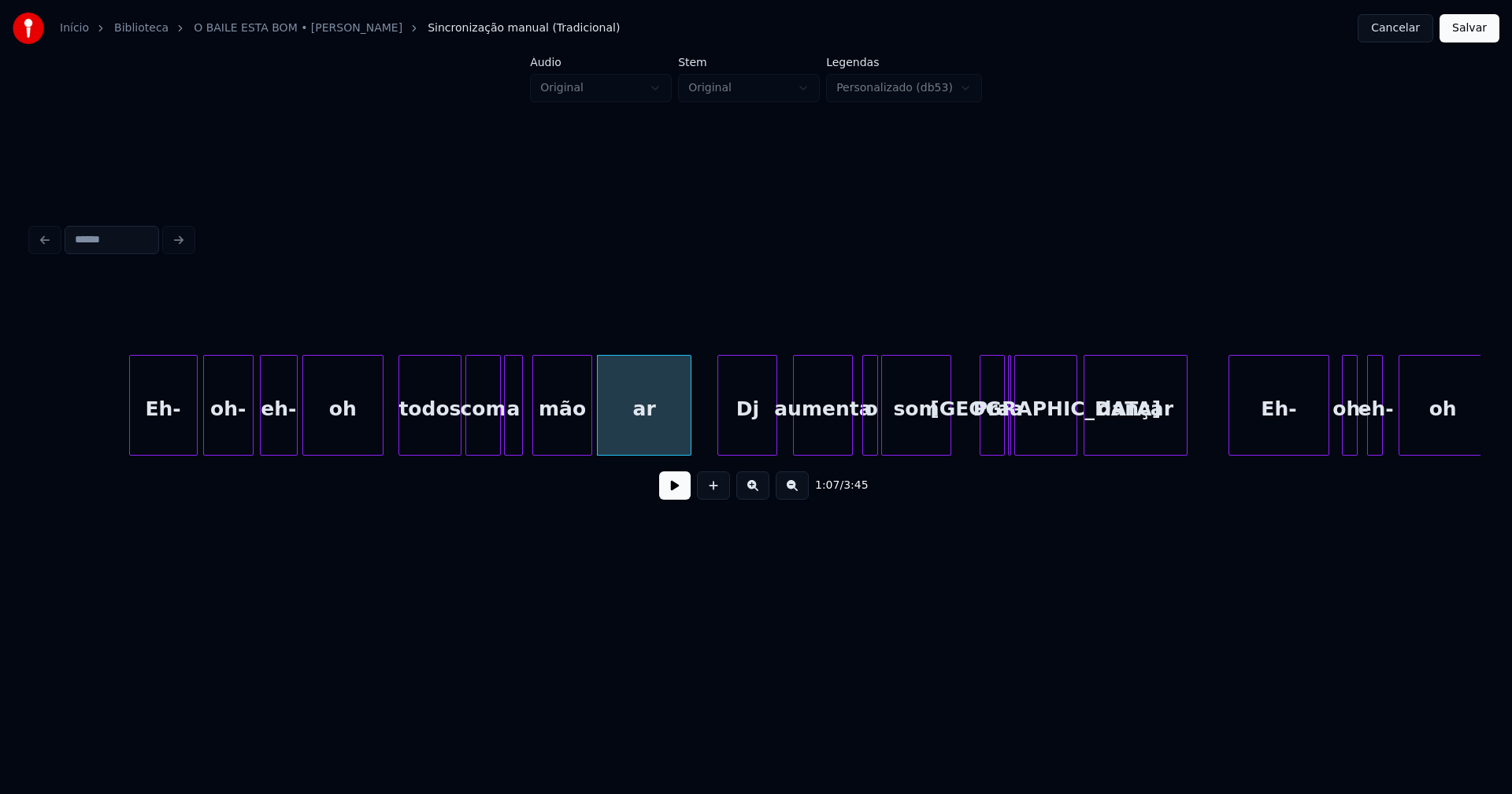
scroll to position [0, 10144]
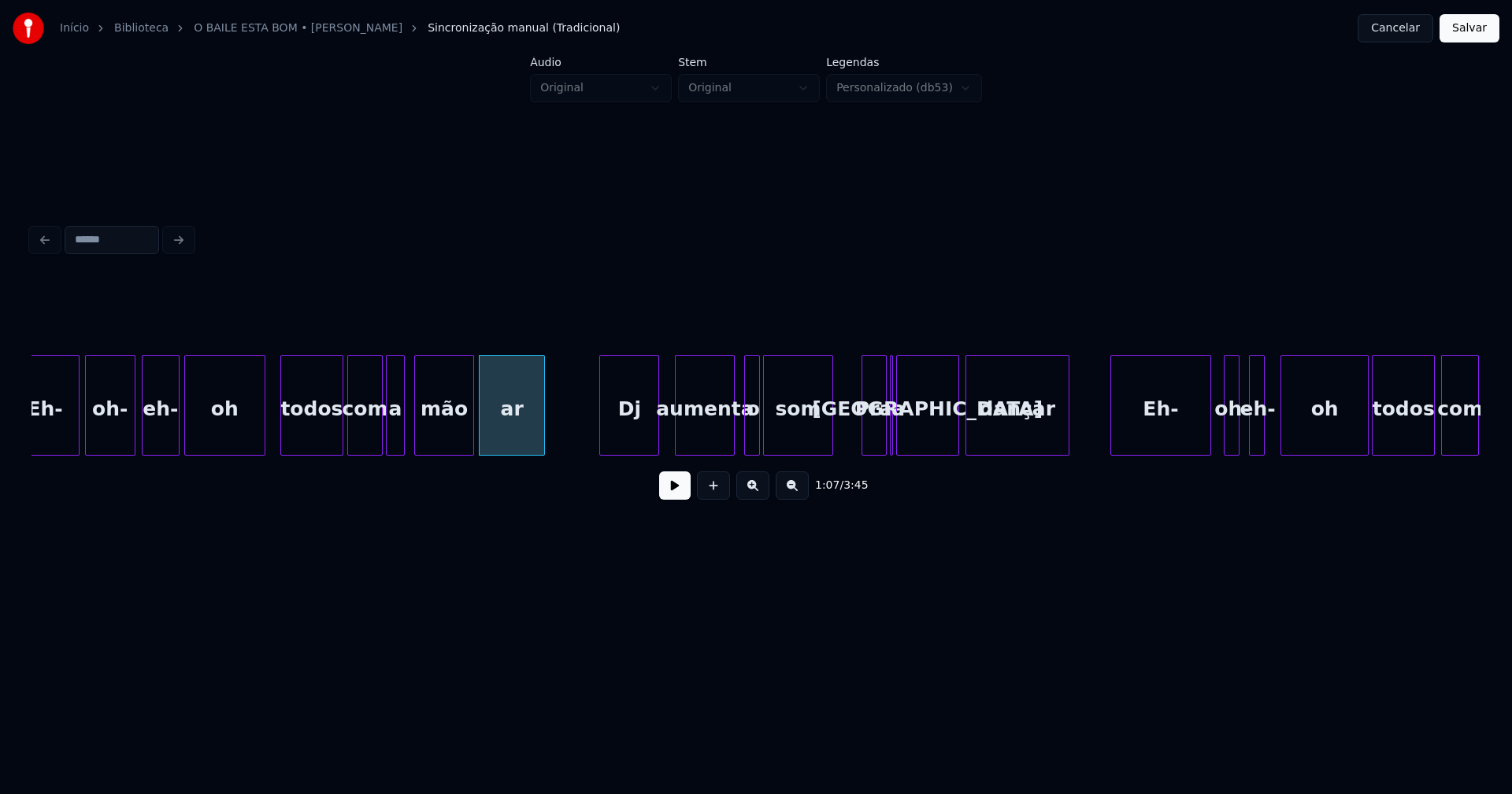
click at [541, 449] on div "ar" at bounding box center [512, 406] width 66 height 101
click at [581, 440] on div "Dj" at bounding box center [587, 410] width 58 height 107
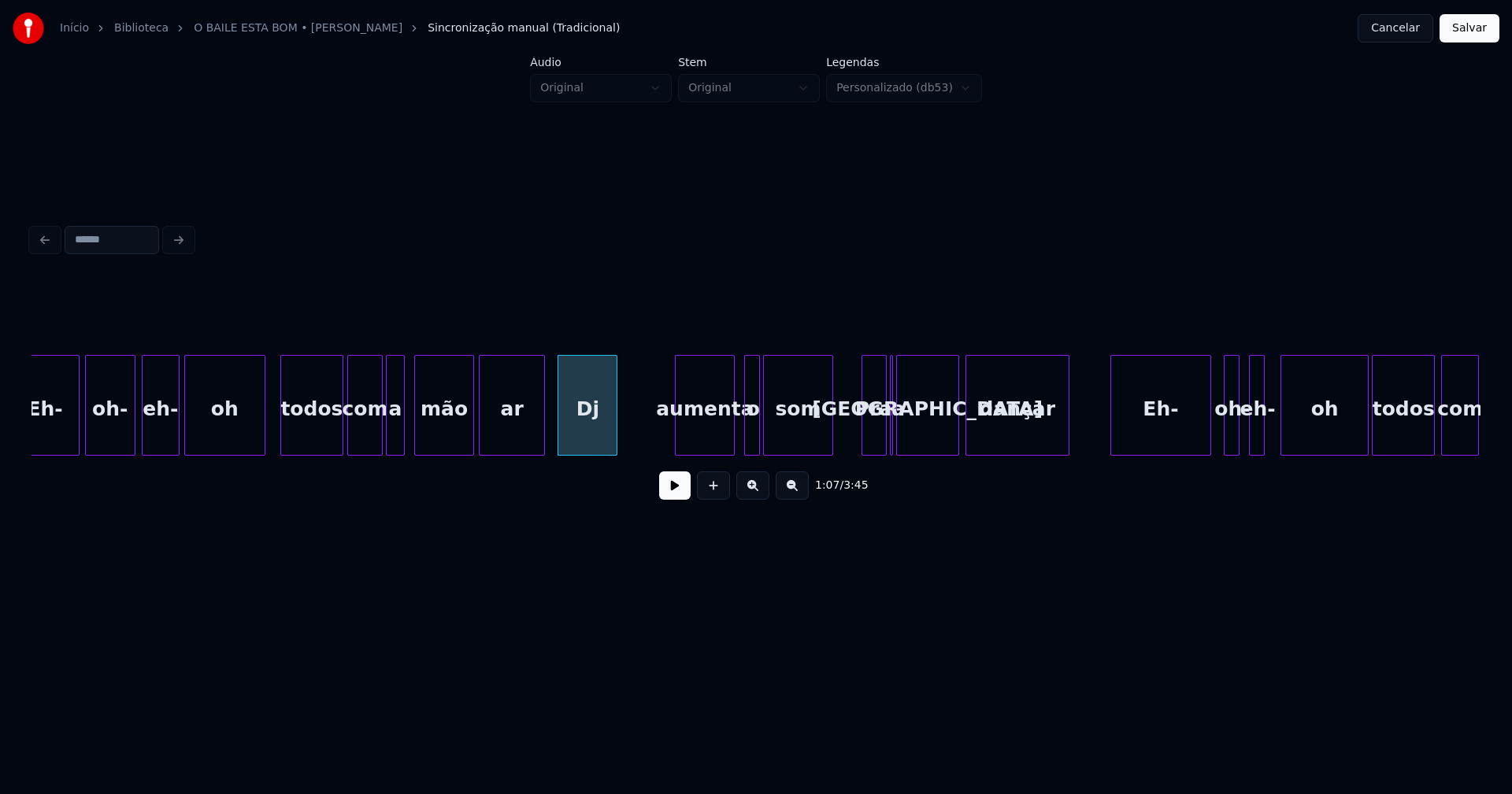
drag, startPoint x: 276, startPoint y: 441, endPoint x: 355, endPoint y: 458, distance: 80.8
click at [679, 494] on button at bounding box center [674, 486] width 32 height 28
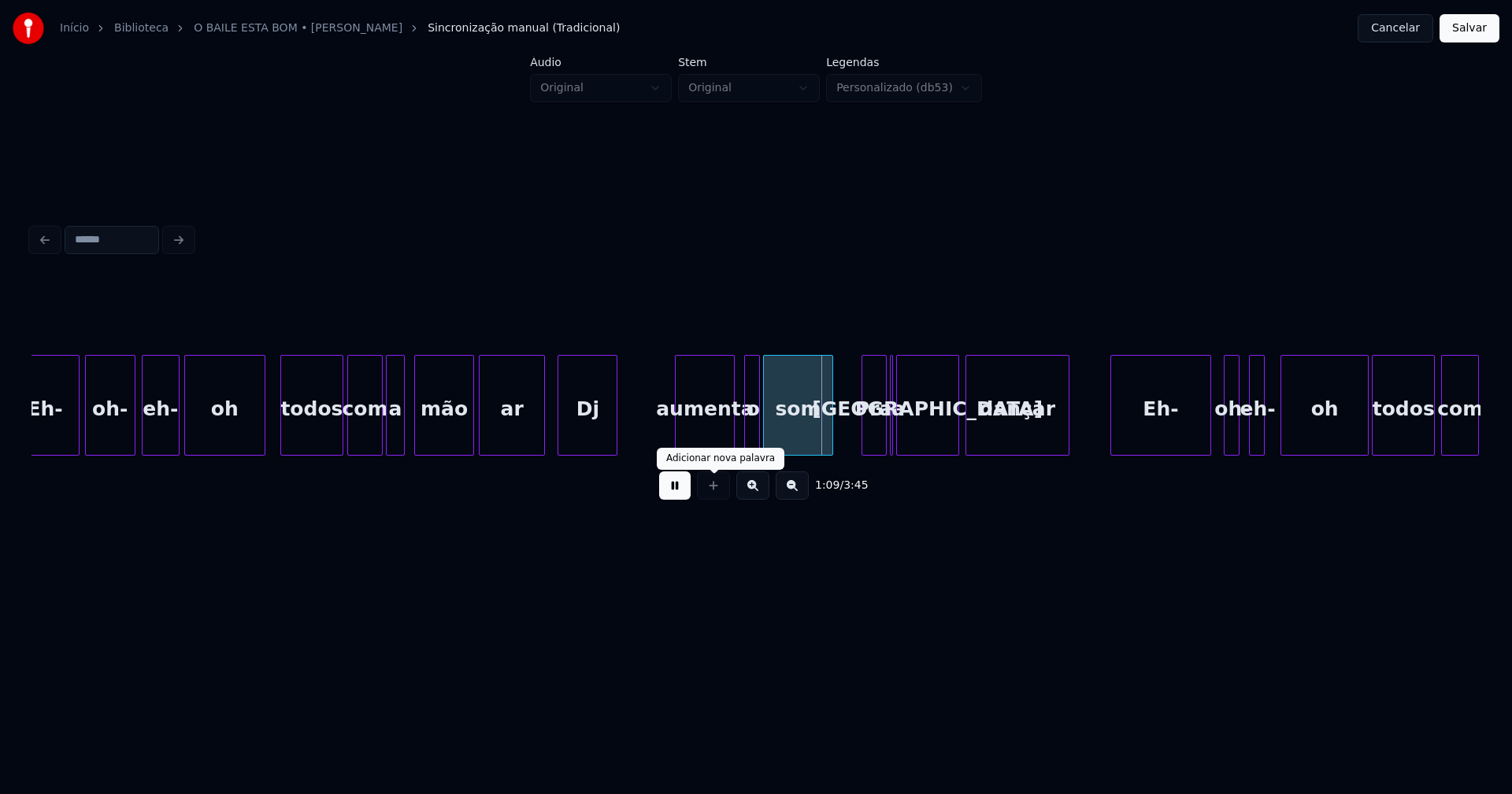
drag, startPoint x: 680, startPoint y: 492, endPoint x: 568, endPoint y: 452, distance: 118.9
click at [679, 492] on button at bounding box center [674, 486] width 32 height 28
click at [597, 441] on div "Dj" at bounding box center [610, 410] width 58 height 107
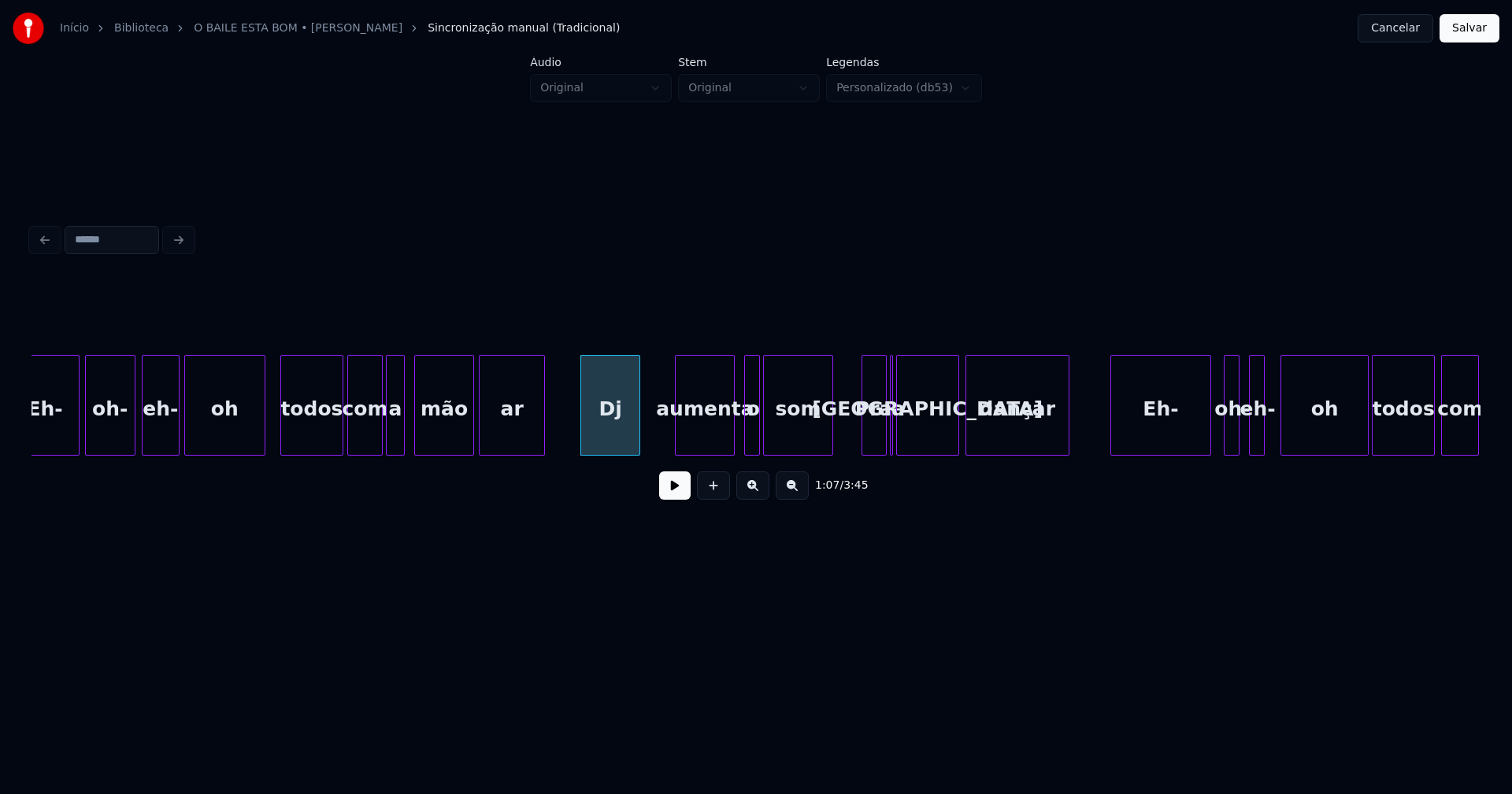
click at [679, 496] on button at bounding box center [674, 486] width 32 height 28
click at [691, 450] on div "Eh- oh- eh- oh todos com a mão ar Dj aumenta o som Pra a malta dançar Eh- oh- e…" at bounding box center [756, 406] width 1449 height 101
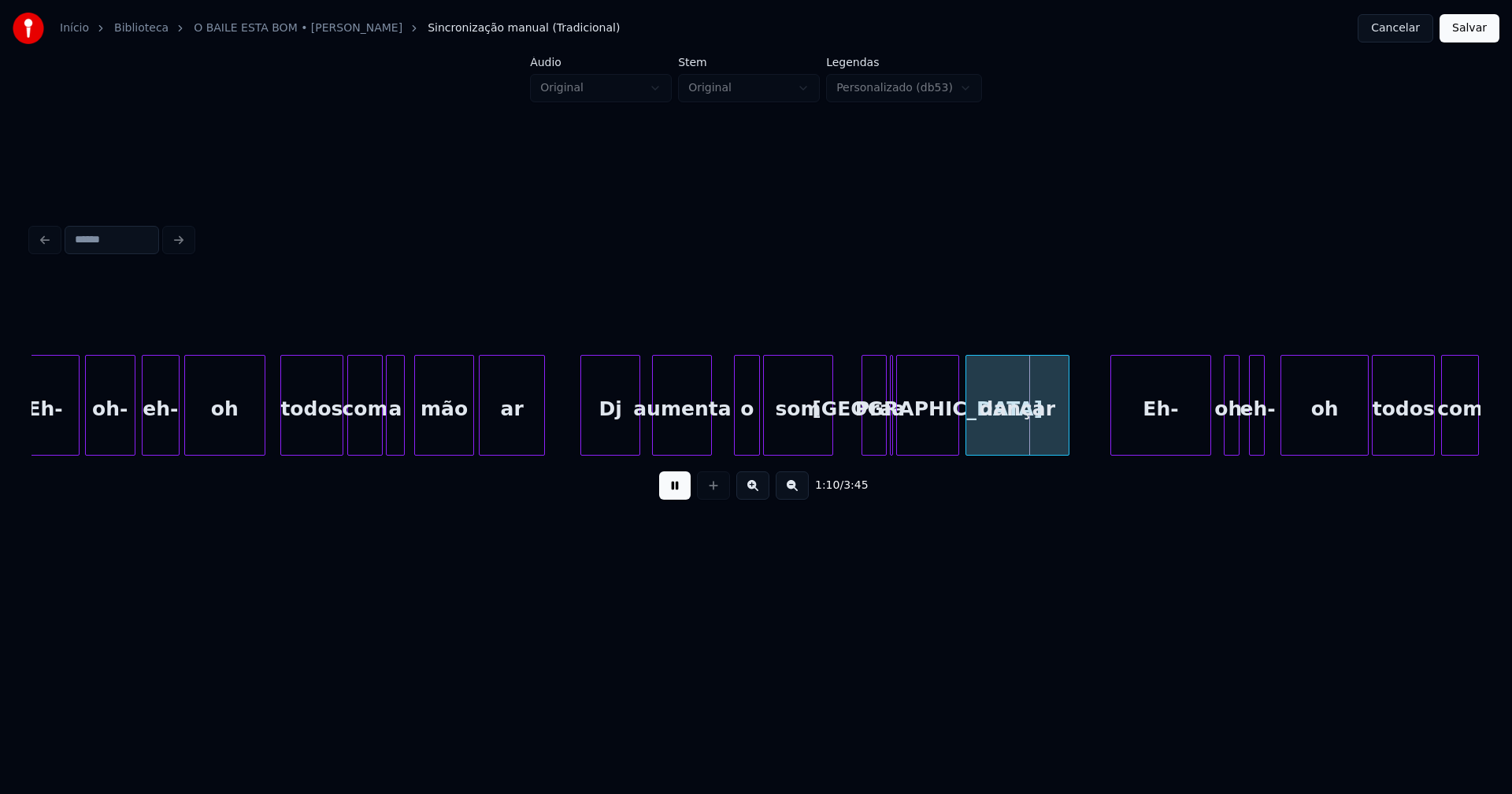
click at [736, 440] on div at bounding box center [737, 406] width 5 height 99
click at [731, 451] on div "Eh- oh- eh- oh todos com a mão ar Dj aumenta o som Pra a malta dançar Eh- oh- e…" at bounding box center [756, 406] width 1449 height 101
click at [781, 445] on div "som" at bounding box center [788, 410] width 67 height 107
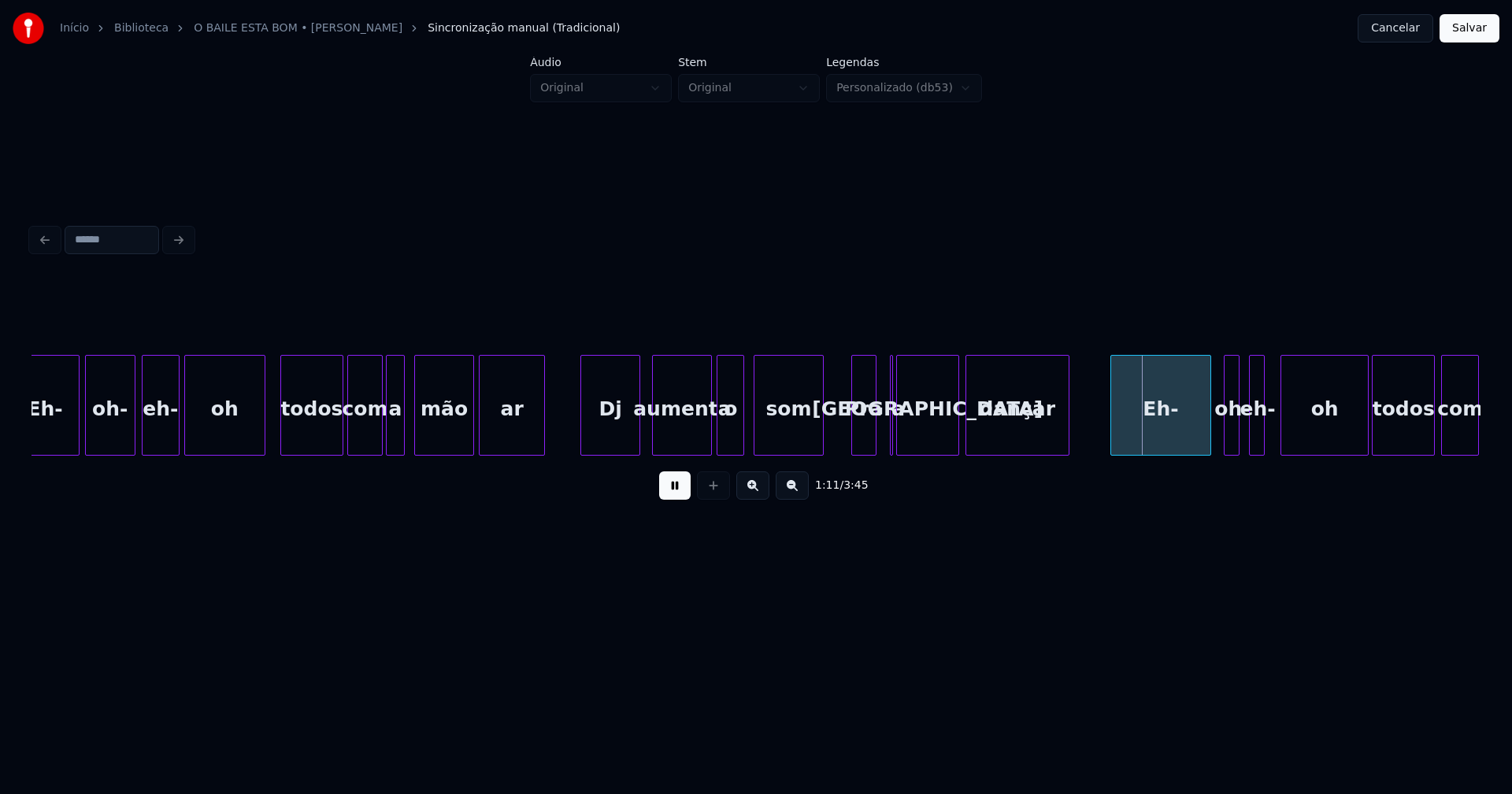
click at [863, 451] on div "Eh- oh- eh- oh todos com a mão ar Dj aumenta o som Pra a malta dançar Eh- oh- e…" at bounding box center [756, 406] width 1449 height 101
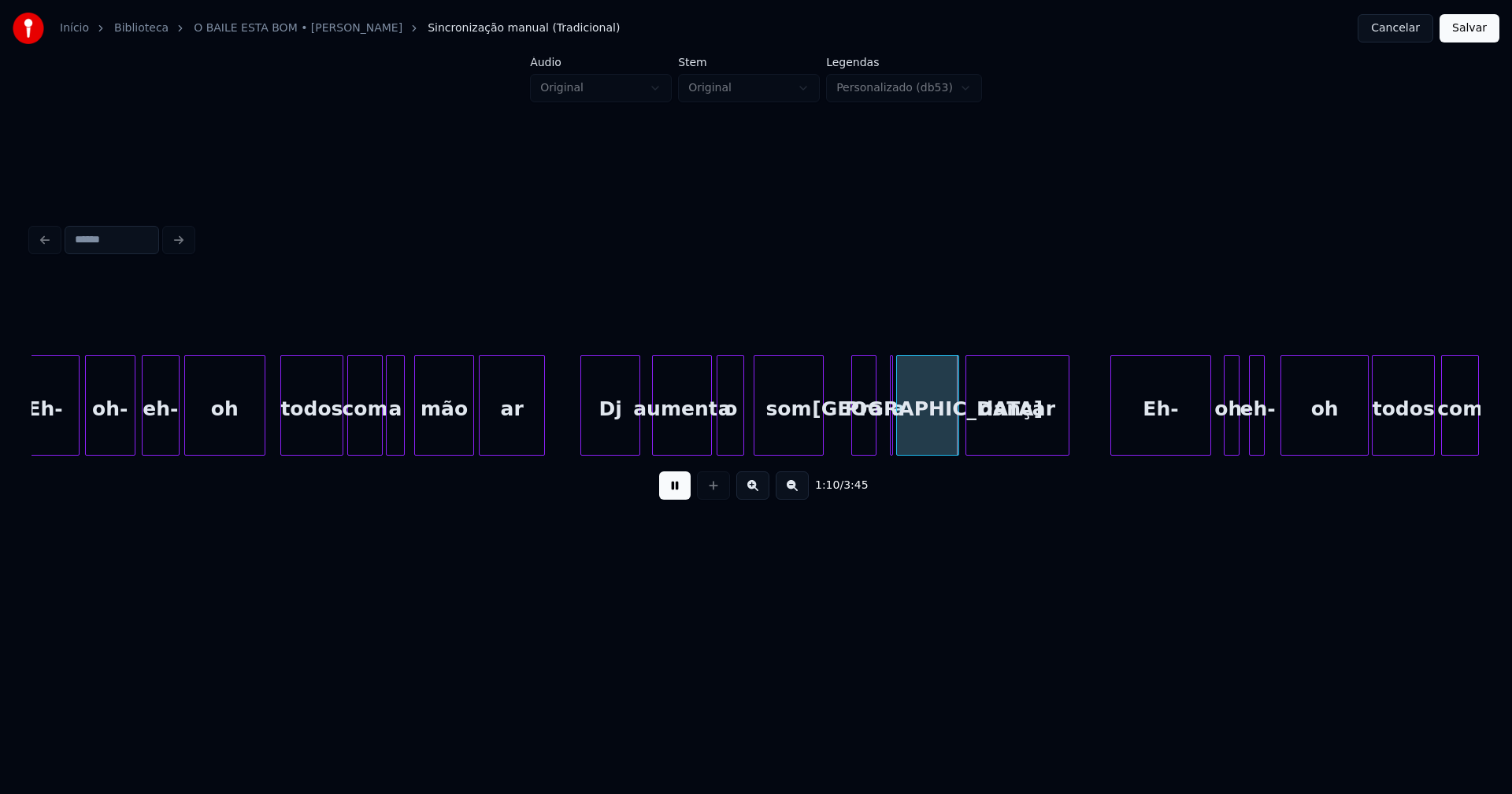
click at [673, 491] on button at bounding box center [674, 486] width 32 height 28
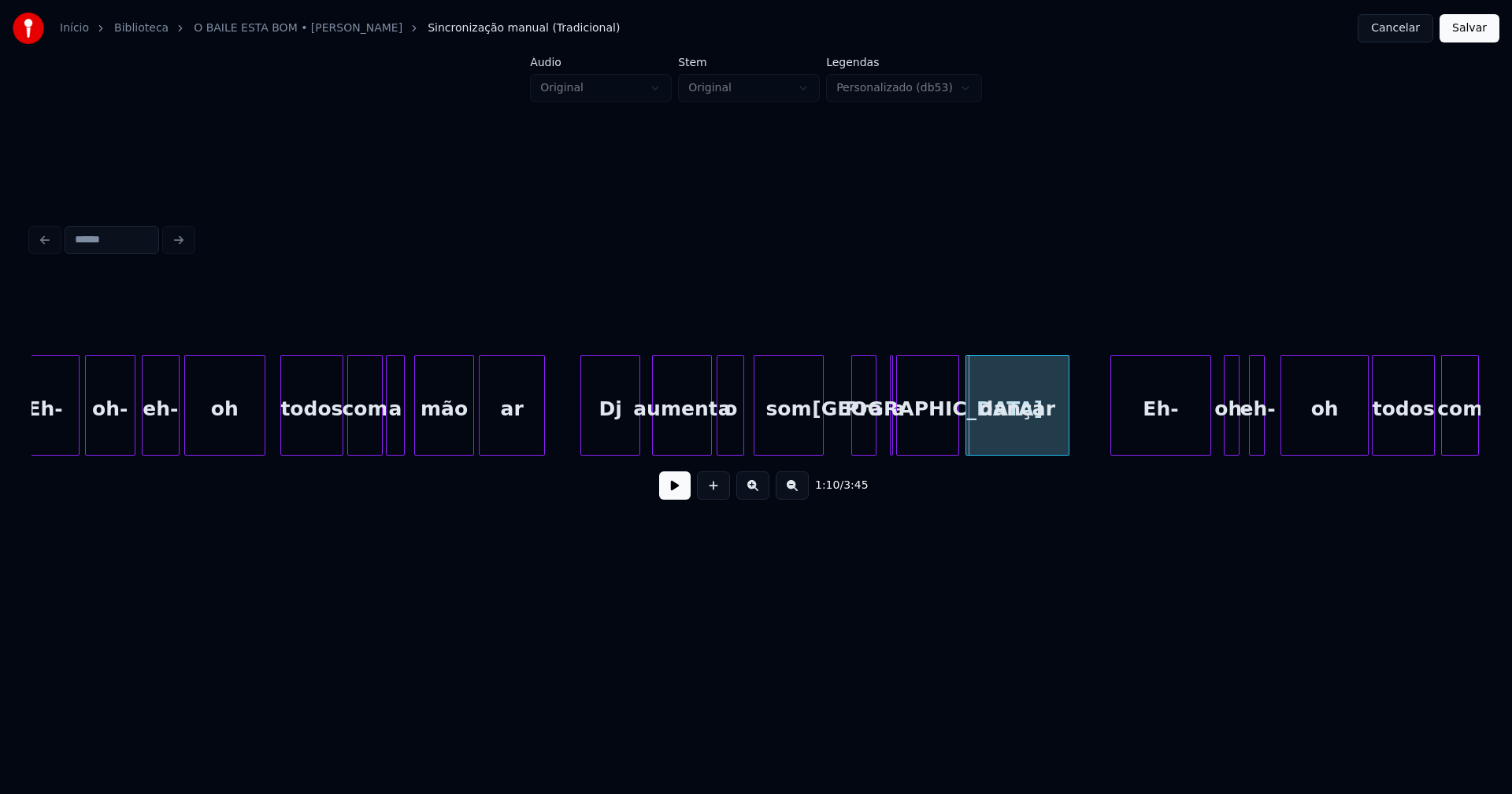
click at [892, 425] on div at bounding box center [893, 406] width 5 height 99
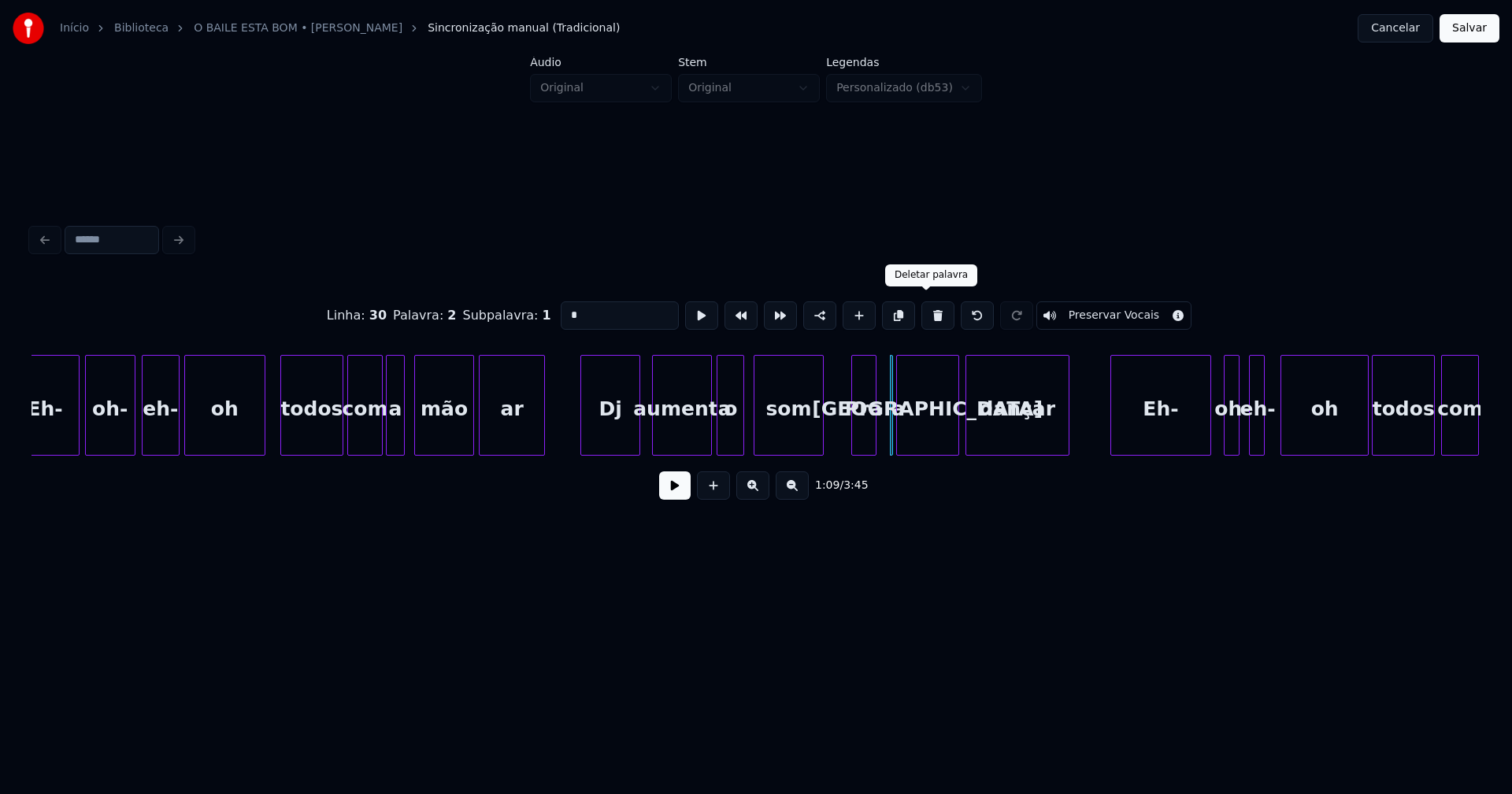
click at [921, 315] on button at bounding box center [938, 315] width 33 height 28
type input "*****"
click at [880, 429] on div at bounding box center [880, 406] width 5 height 99
click at [905, 430] on div "[GEOGRAPHIC_DATA]" at bounding box center [917, 410] width 61 height 107
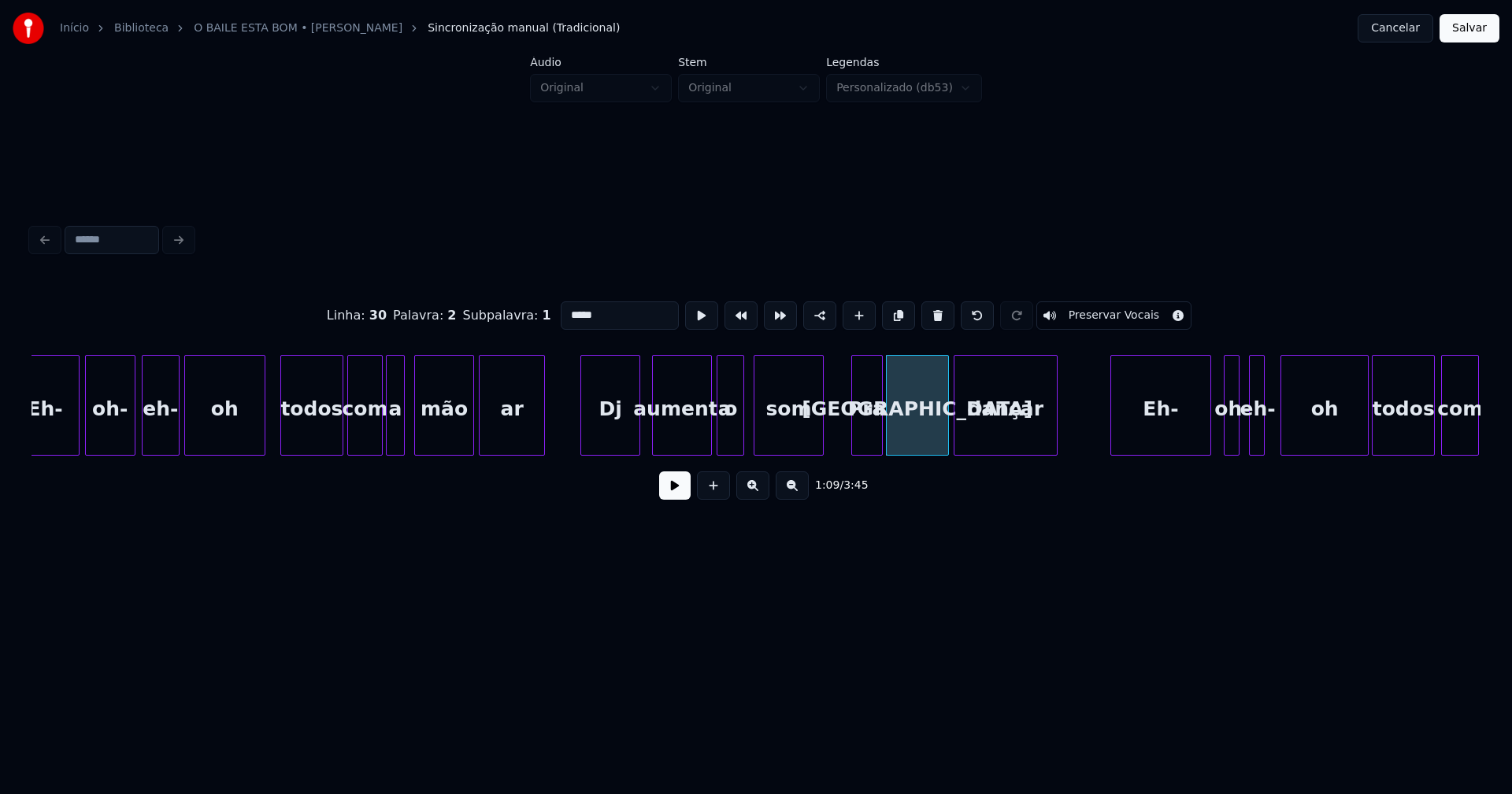
click at [992, 439] on div "dançar" at bounding box center [1006, 410] width 102 height 107
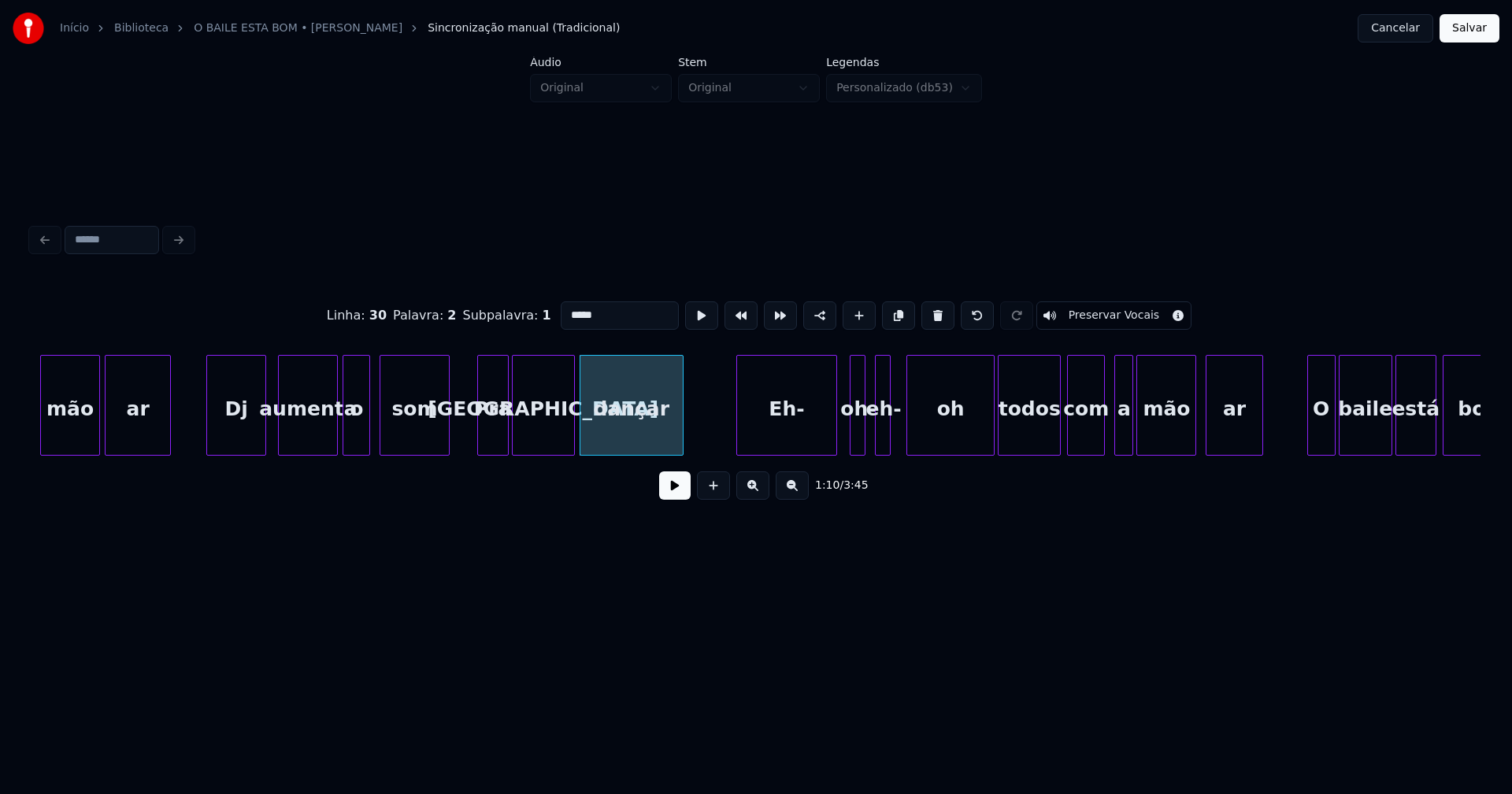
scroll to position [0, 10616]
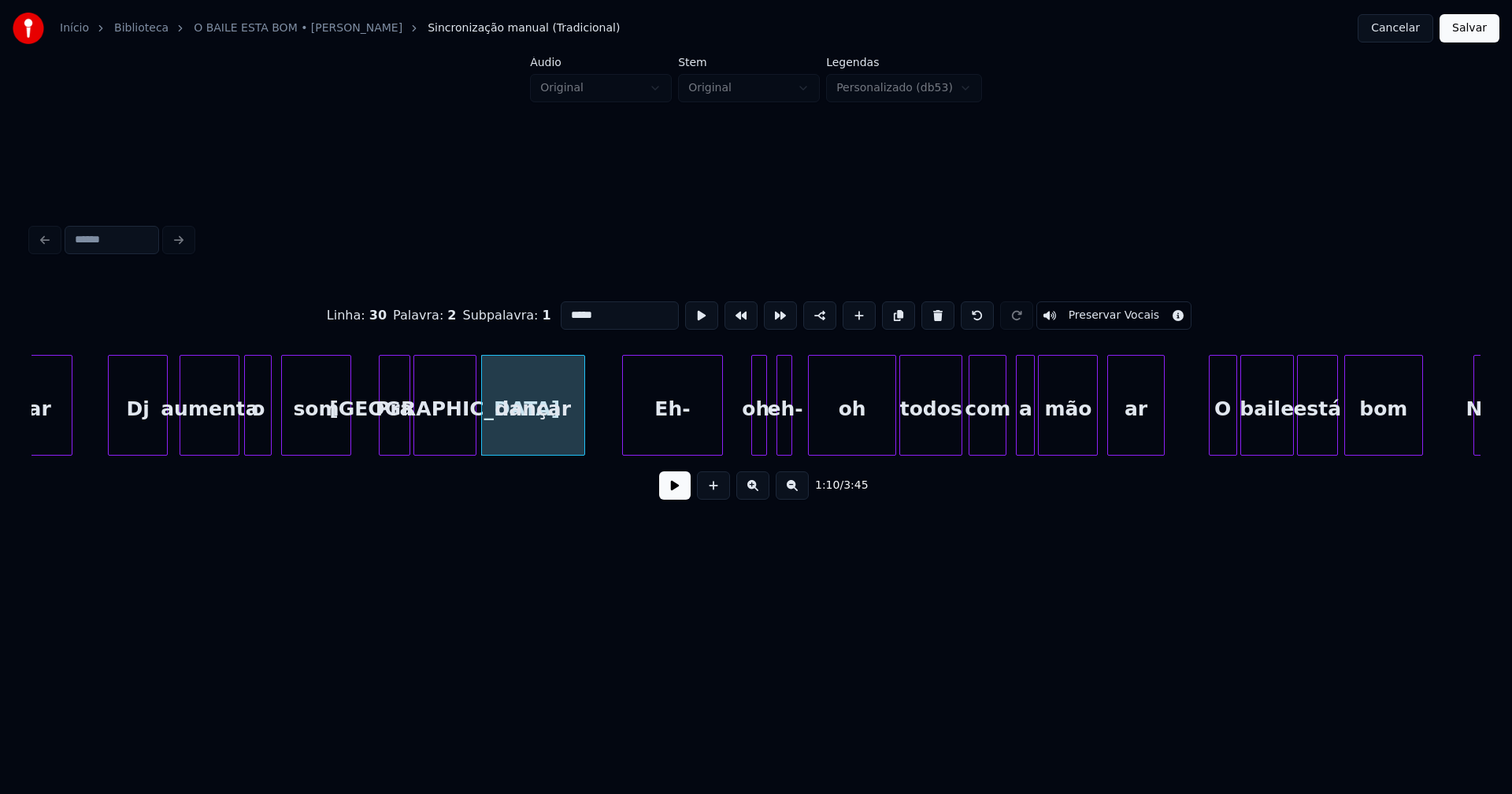
click at [675, 432] on div "Eh-" at bounding box center [672, 410] width 99 height 107
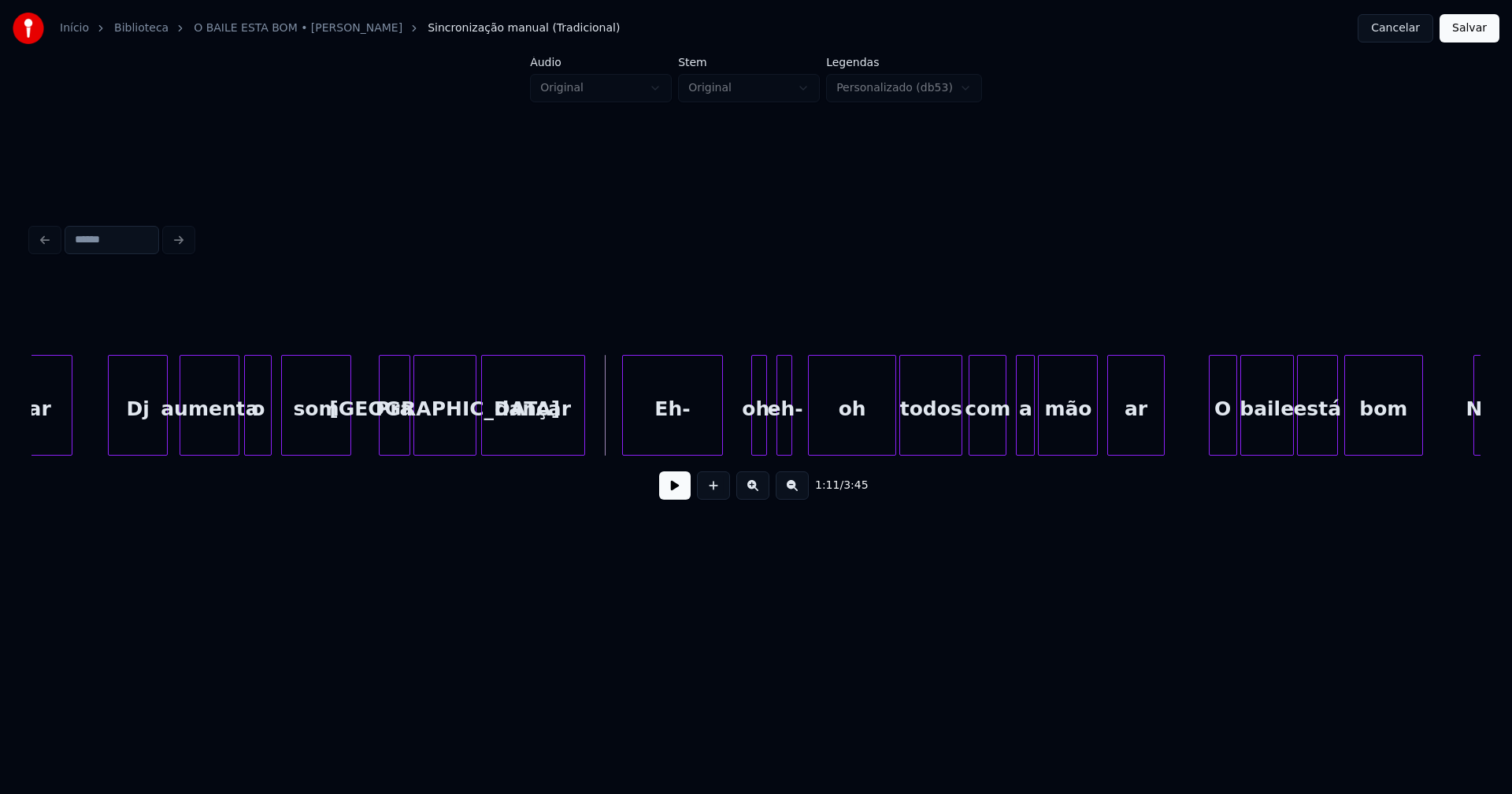
click at [671, 494] on button at bounding box center [674, 486] width 32 height 28
drag, startPoint x: 672, startPoint y: 492, endPoint x: 707, endPoint y: 436, distance: 66.0
click at [672, 491] on button at bounding box center [674, 486] width 32 height 28
click at [693, 443] on div at bounding box center [692, 406] width 5 height 99
click at [717, 439] on div at bounding box center [719, 406] width 5 height 99
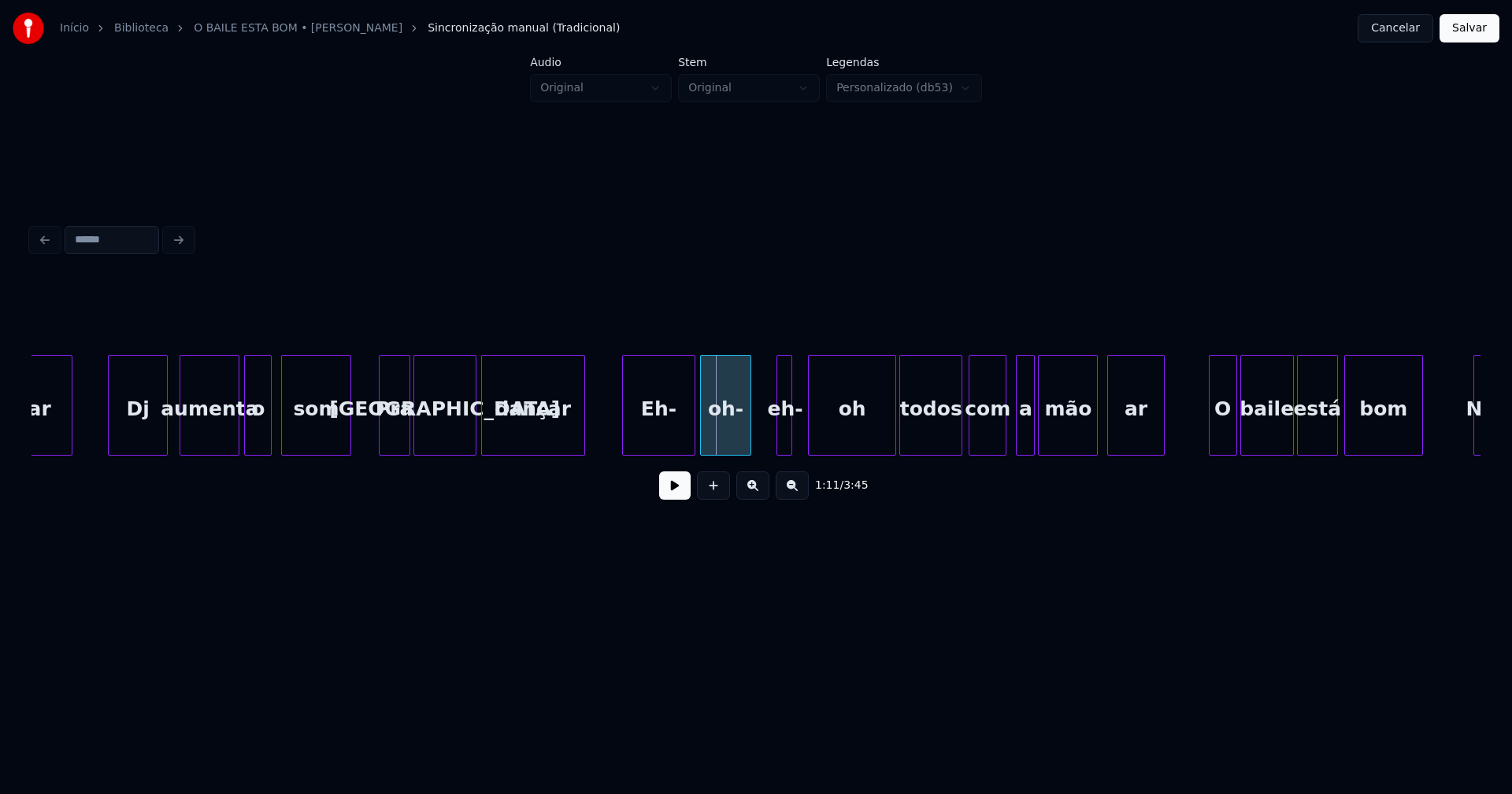
click at [728, 443] on div "oh-" at bounding box center [725, 410] width 49 height 107
click at [739, 440] on div at bounding box center [739, 406] width 5 height 99
click at [760, 440] on div at bounding box center [761, 406] width 5 height 99
click at [825, 447] on div "oh" at bounding box center [840, 410] width 87 height 107
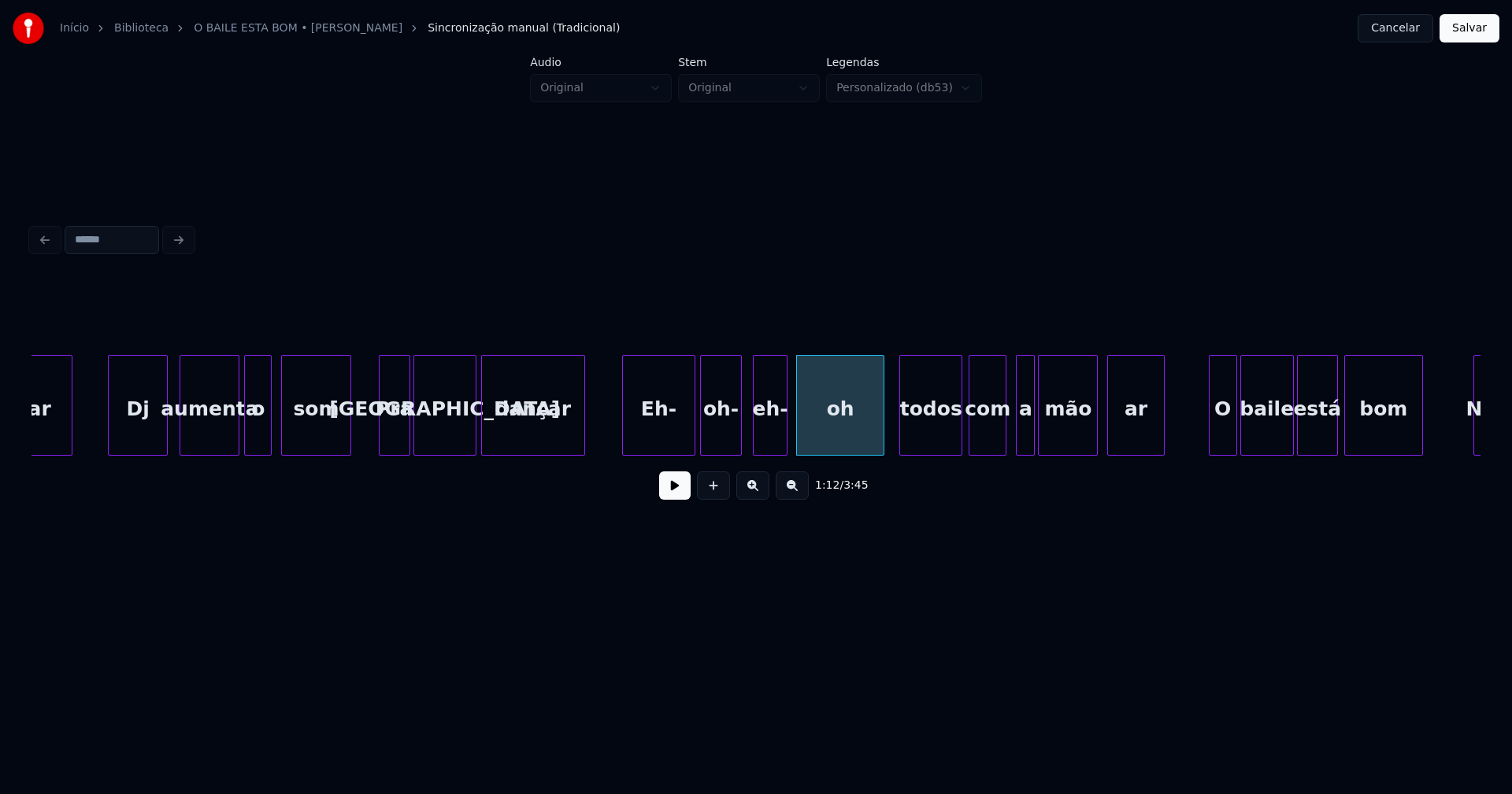
click at [770, 444] on div "eh-" at bounding box center [770, 410] width 33 height 107
click at [819, 434] on div "oh" at bounding box center [836, 410] width 87 height 107
drag, startPoint x: 599, startPoint y: 420, endPoint x: 628, endPoint y: 454, distance: 44.7
drag, startPoint x: 682, startPoint y: 497, endPoint x: 753, endPoint y: 526, distance: 76.7
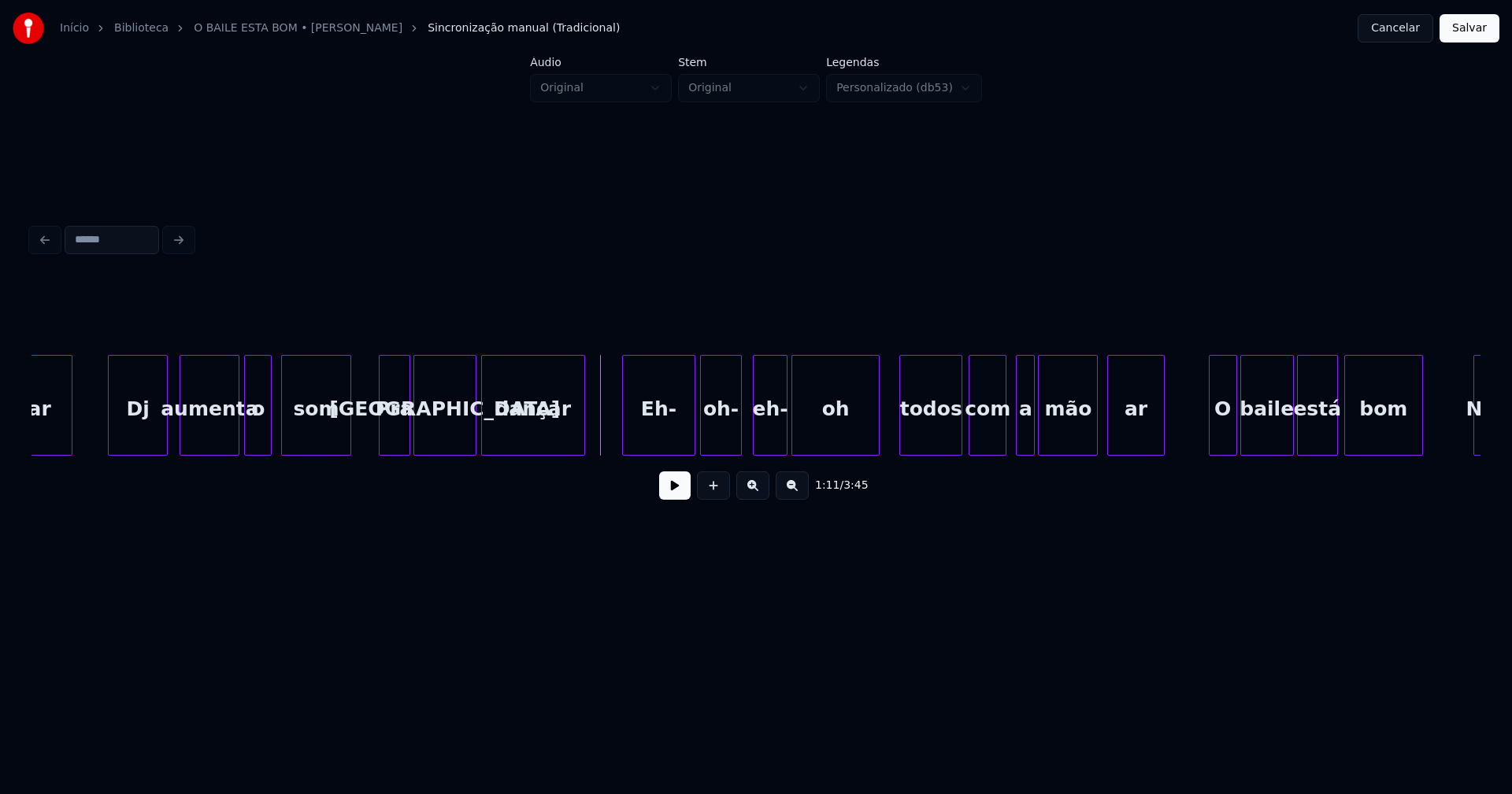
click at [681, 497] on button at bounding box center [674, 486] width 32 height 28
click at [672, 498] on button at bounding box center [674, 486] width 32 height 28
click at [915, 436] on div "todos" at bounding box center [925, 410] width 61 height 107
click at [972, 438] on div "com" at bounding box center [980, 410] width 37 height 107
click at [1011, 439] on div "a" at bounding box center [1010, 410] width 17 height 107
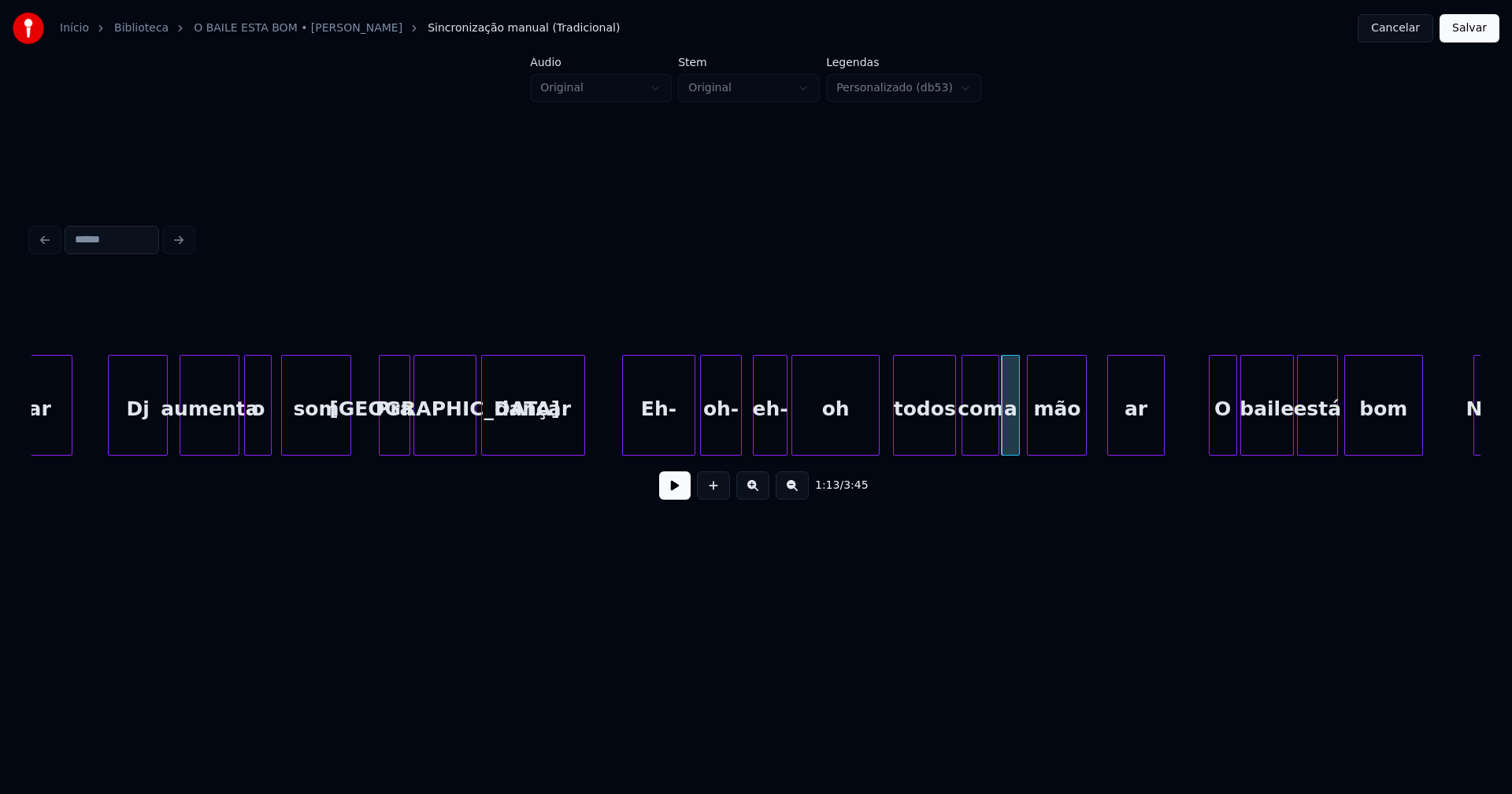
click at [1053, 438] on div "mão" at bounding box center [1057, 410] width 58 height 107
click at [1099, 440] on div "ar" at bounding box center [1119, 410] width 55 height 107
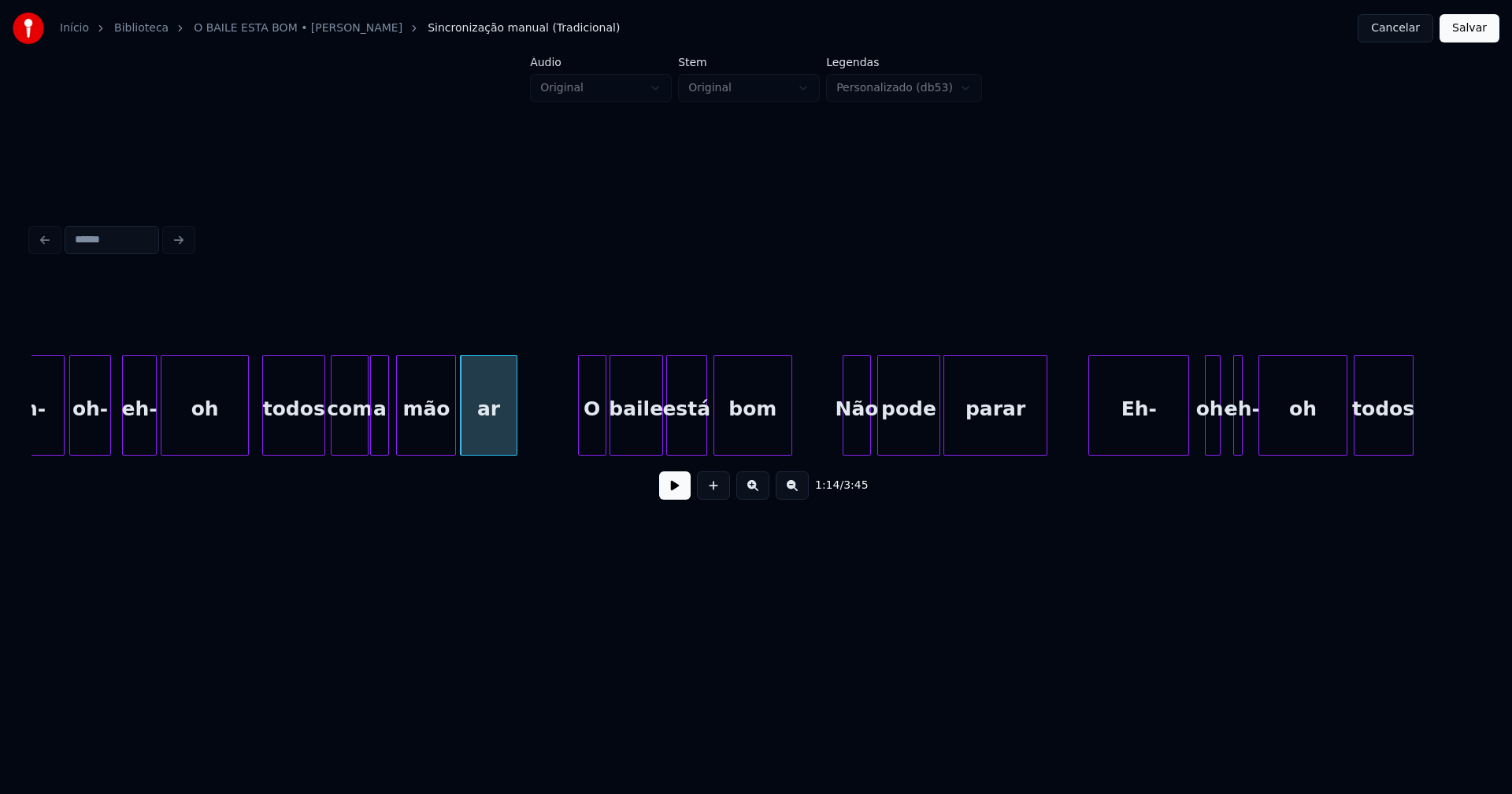
scroll to position [0, 11346]
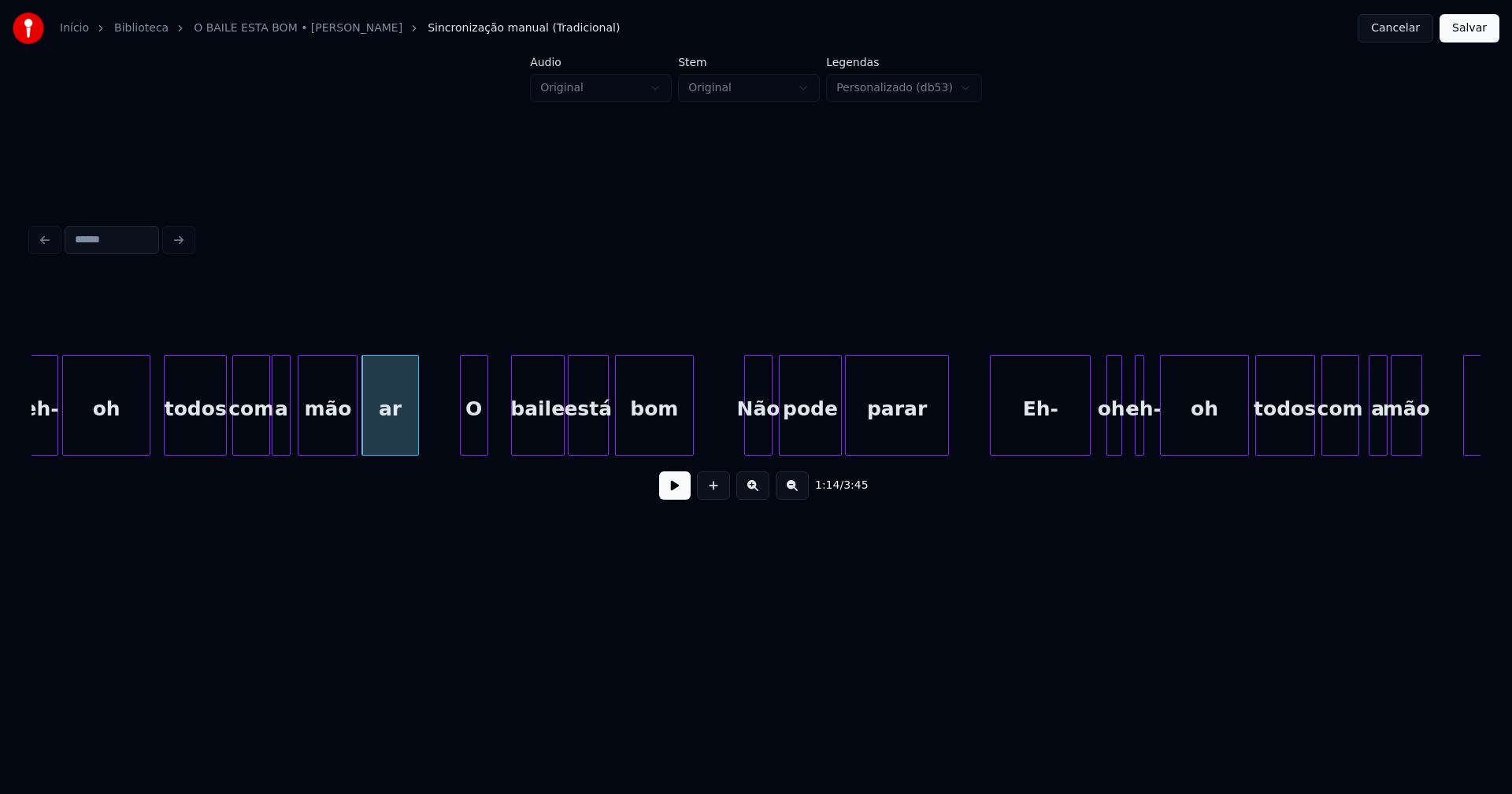
click at [479, 454] on div "eh- oh todos com a mão ar O baile está bom Não pode parar Eh- oh- eh- oh todos …" at bounding box center [756, 406] width 1449 height 101
click at [532, 445] on div "baile" at bounding box center [522, 410] width 52 height 107
click at [582, 440] on div "está" at bounding box center [579, 410] width 39 height 107
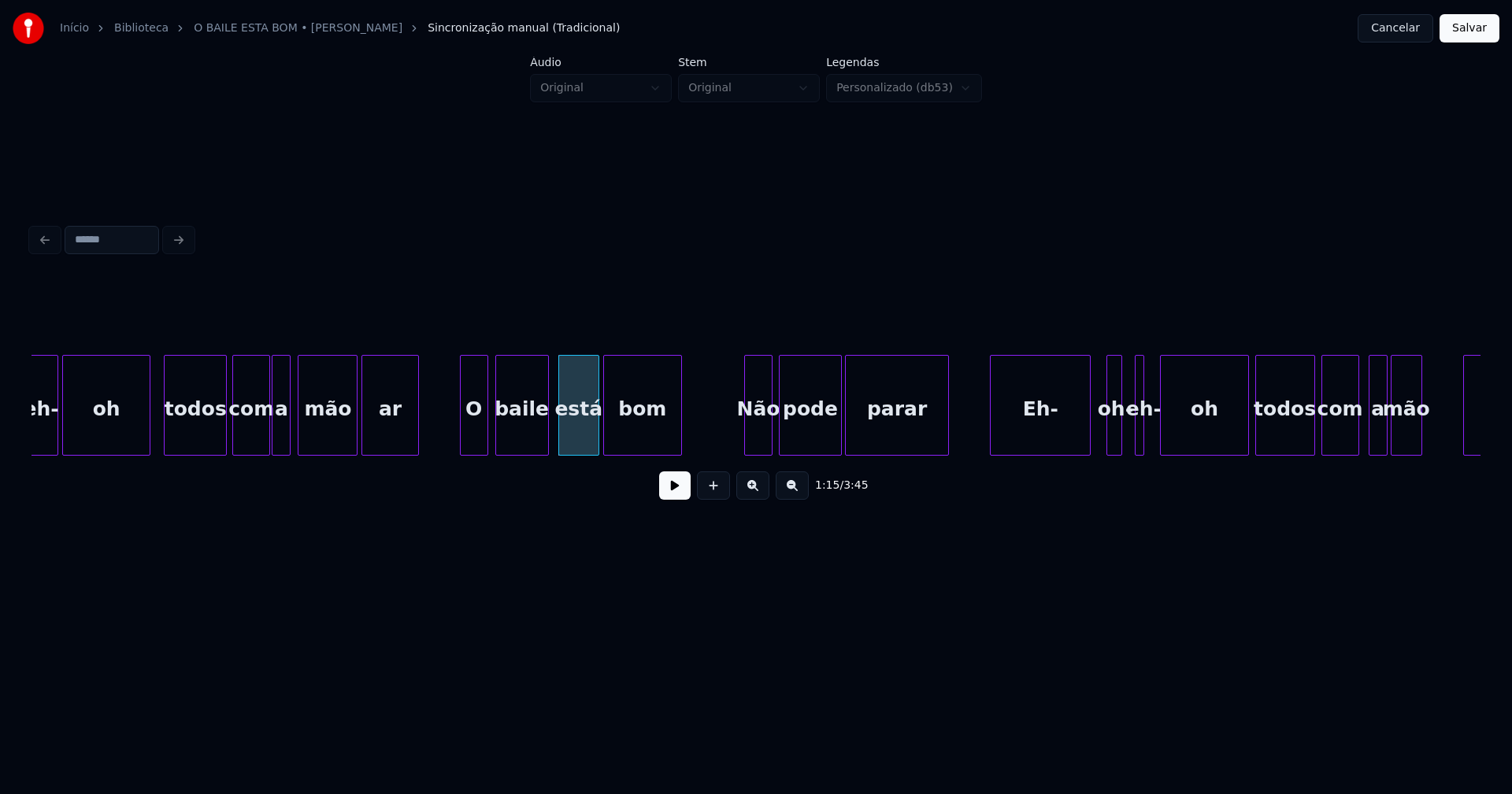
click at [628, 433] on div "bom" at bounding box center [643, 410] width 78 height 107
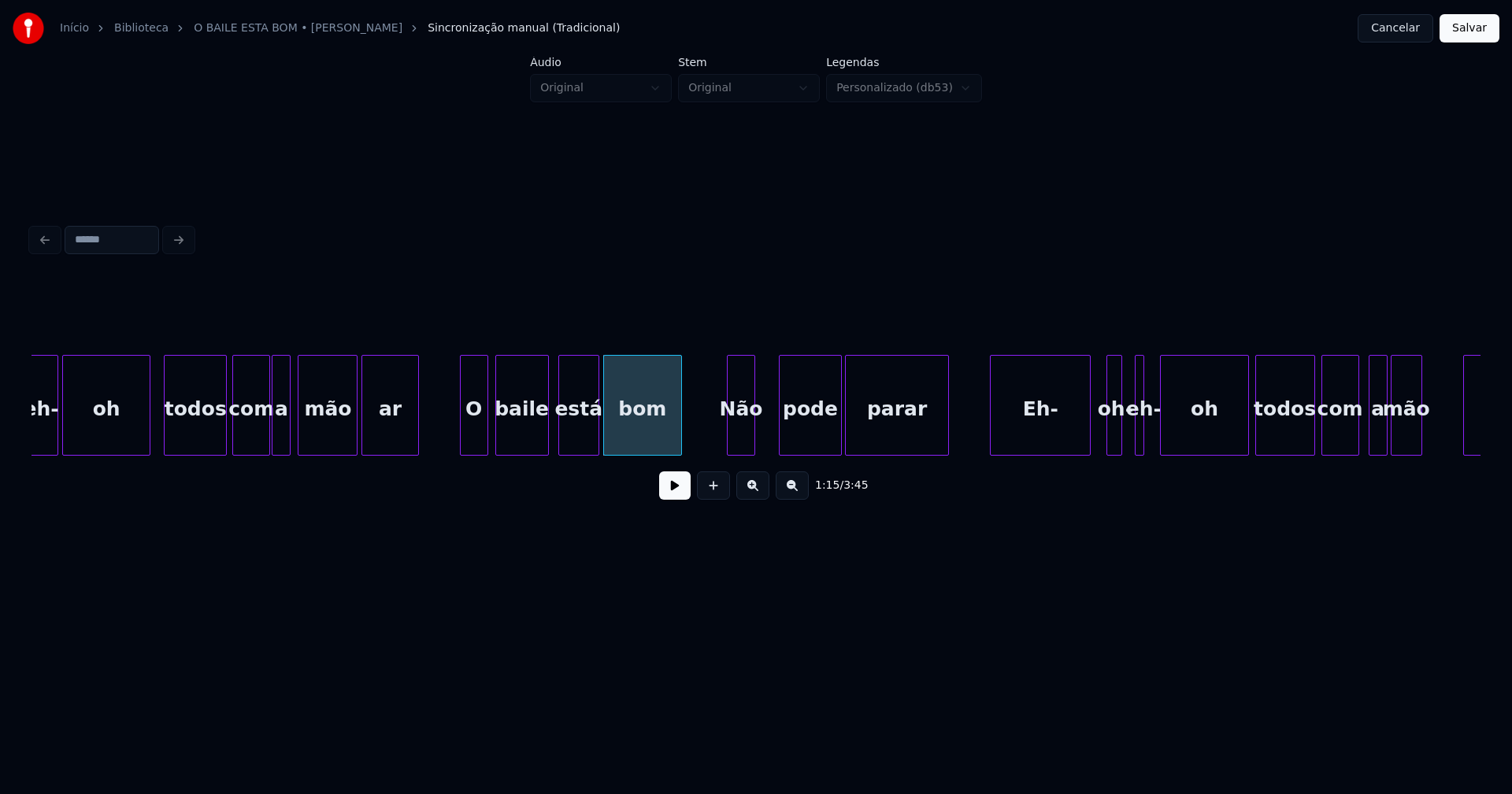
click at [744, 440] on div "Não" at bounding box center [741, 410] width 26 height 107
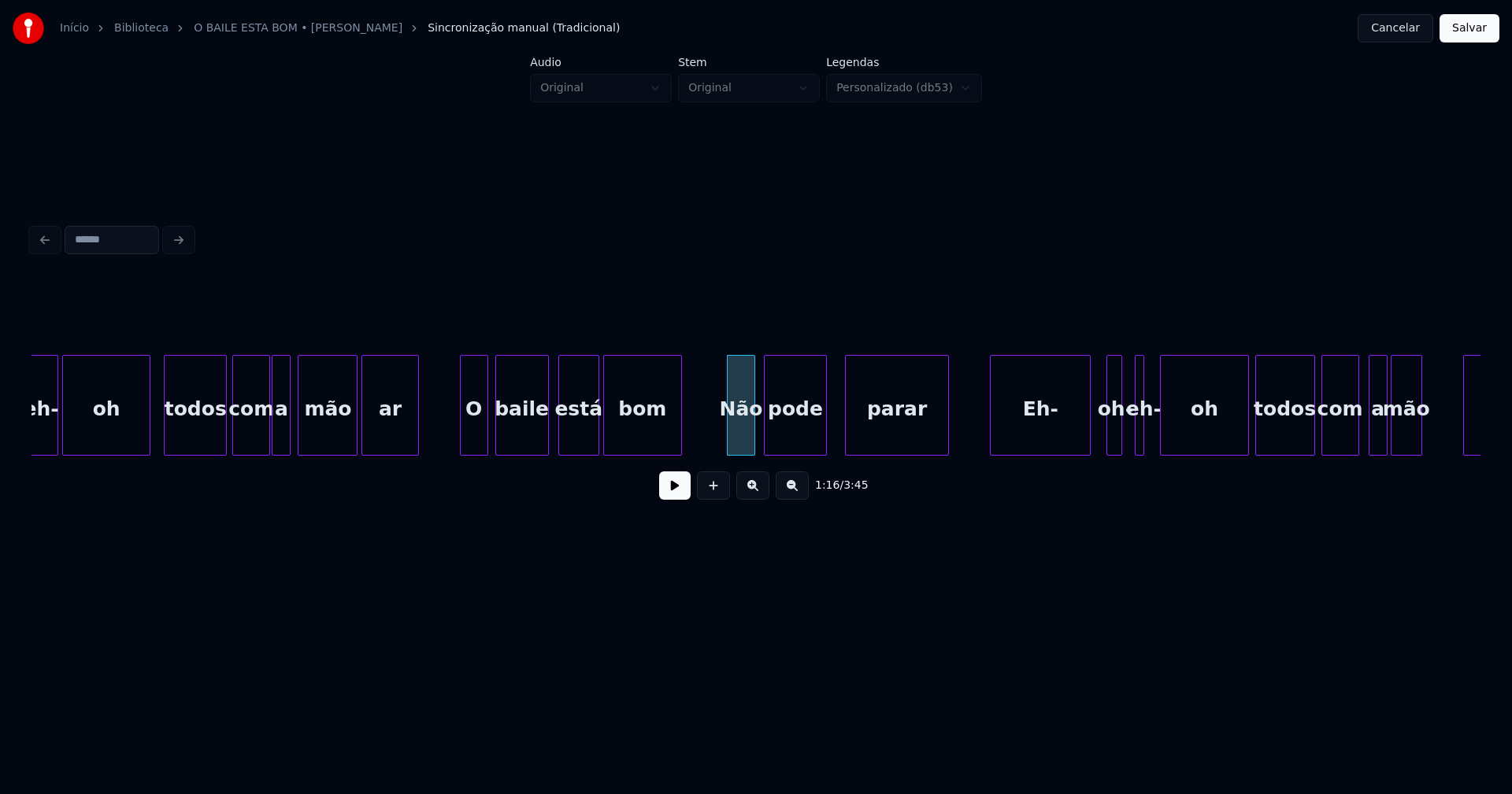
click at [796, 442] on div "pode" at bounding box center [795, 410] width 61 height 107
click at [866, 438] on div "parar" at bounding box center [886, 410] width 102 height 107
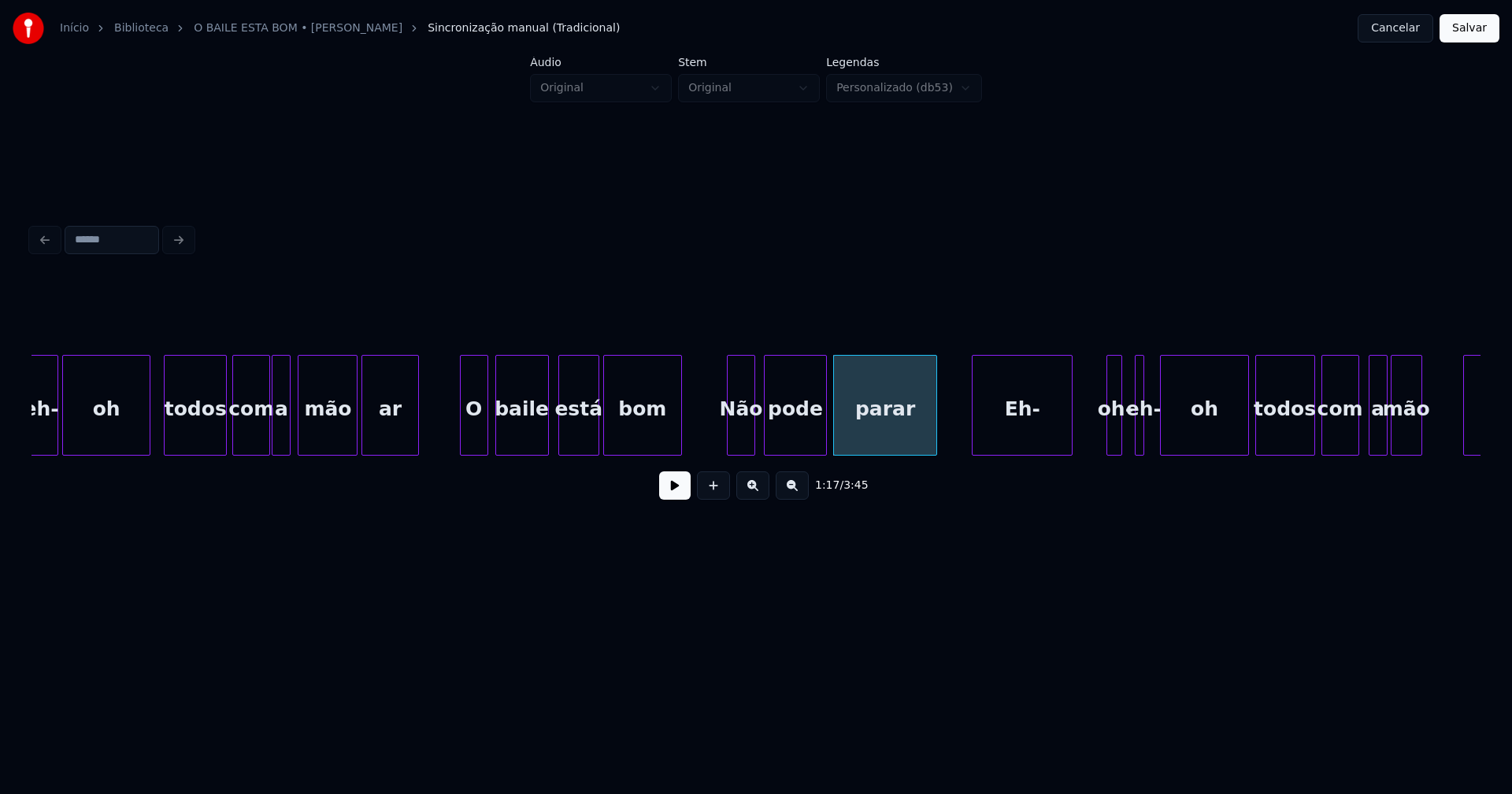
click at [1011, 441] on div "Eh-" at bounding box center [1022, 410] width 99 height 107
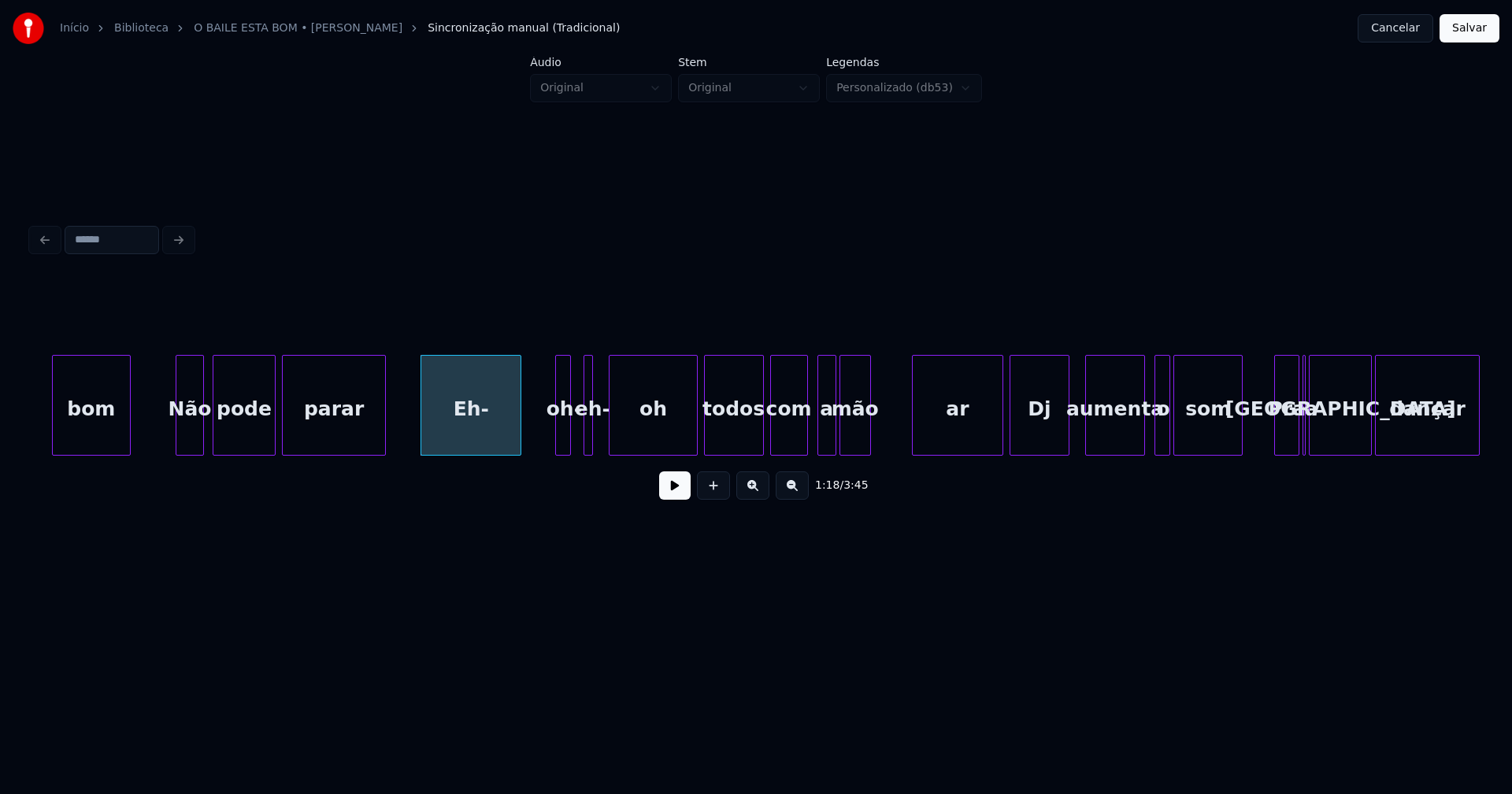
scroll to position [0, 11917]
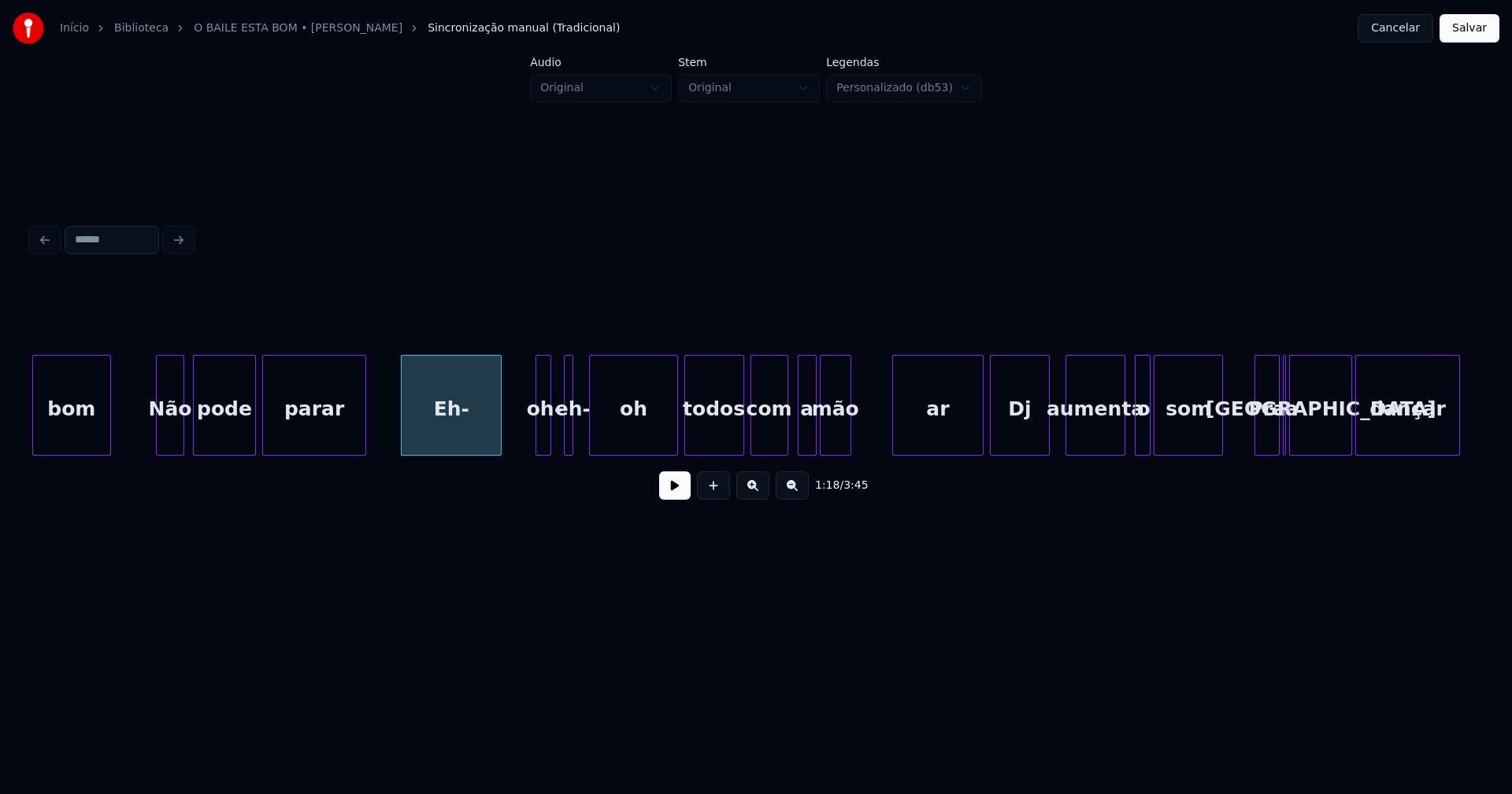
click at [672, 493] on button at bounding box center [674, 486] width 32 height 28
click at [664, 493] on button at bounding box center [674, 486] width 32 height 28
click at [466, 428] on div at bounding box center [465, 406] width 5 height 99
click at [476, 442] on div "oh-" at bounding box center [483, 406] width 15 height 101
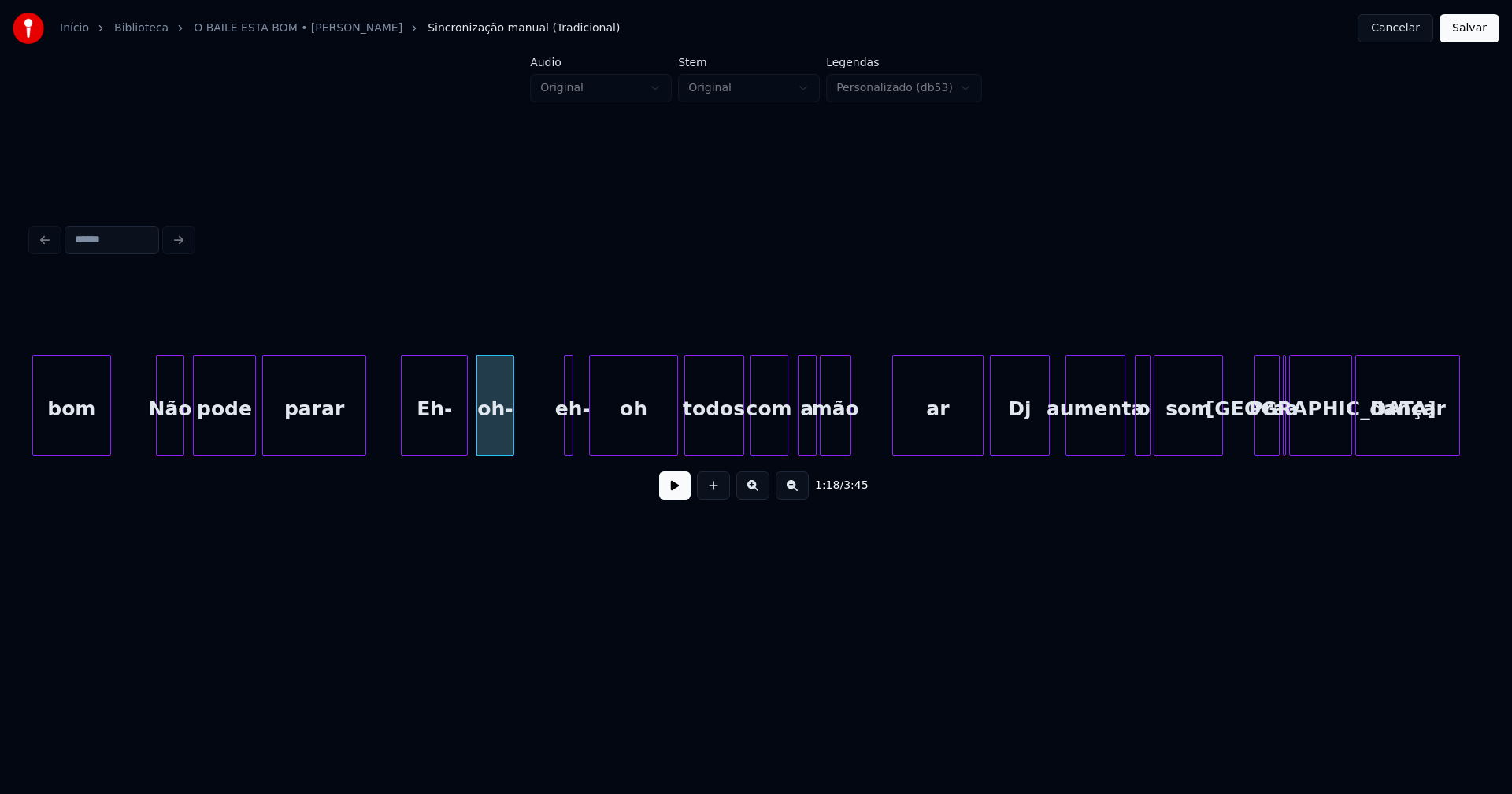
click at [512, 429] on div at bounding box center [511, 406] width 5 height 99
click at [527, 440] on div at bounding box center [529, 406] width 5 height 99
click at [605, 439] on div "oh" at bounding box center [622, 410] width 87 height 107
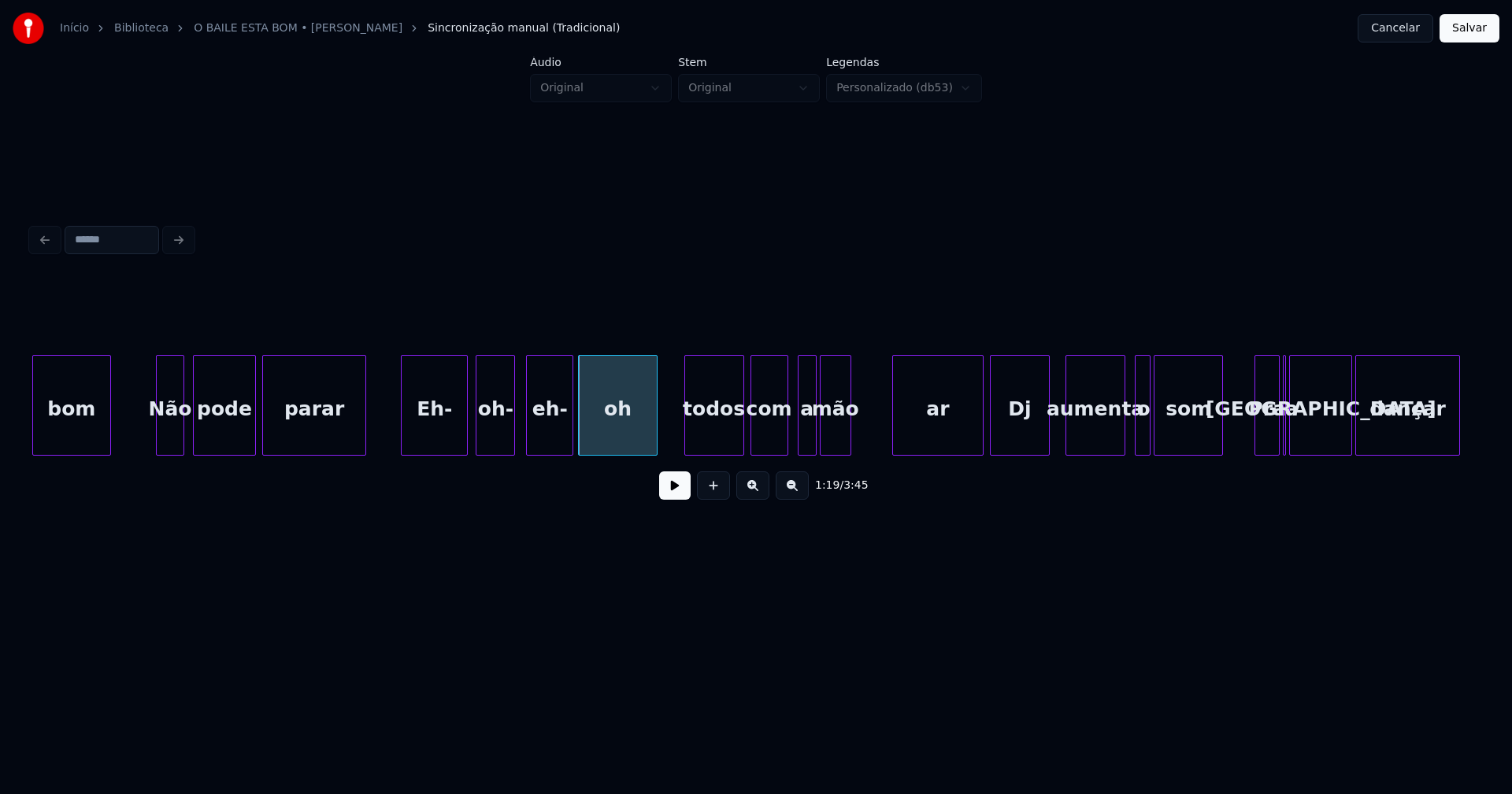
click at [655, 444] on div at bounding box center [655, 406] width 5 height 99
click at [665, 500] on button at bounding box center [674, 486] width 32 height 28
click at [461, 429] on div at bounding box center [459, 406] width 5 height 99
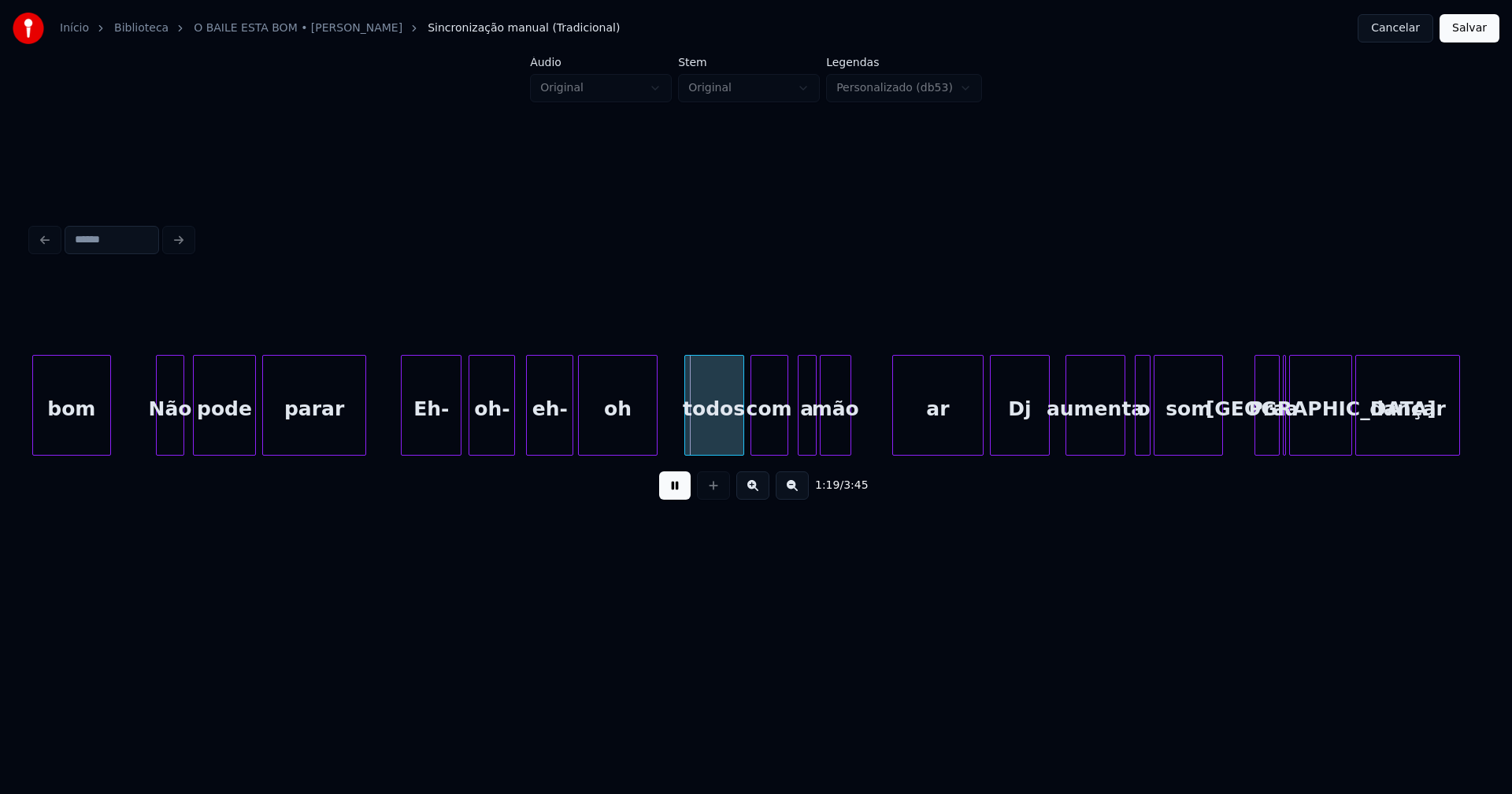
click at [471, 433] on div at bounding box center [472, 406] width 5 height 99
click at [669, 492] on button at bounding box center [674, 486] width 32 height 28
click at [693, 440] on div "todos" at bounding box center [701, 410] width 58 height 107
click at [758, 440] on div "com" at bounding box center [758, 410] width 37 height 107
click at [789, 443] on div "a" at bounding box center [788, 410] width 17 height 107
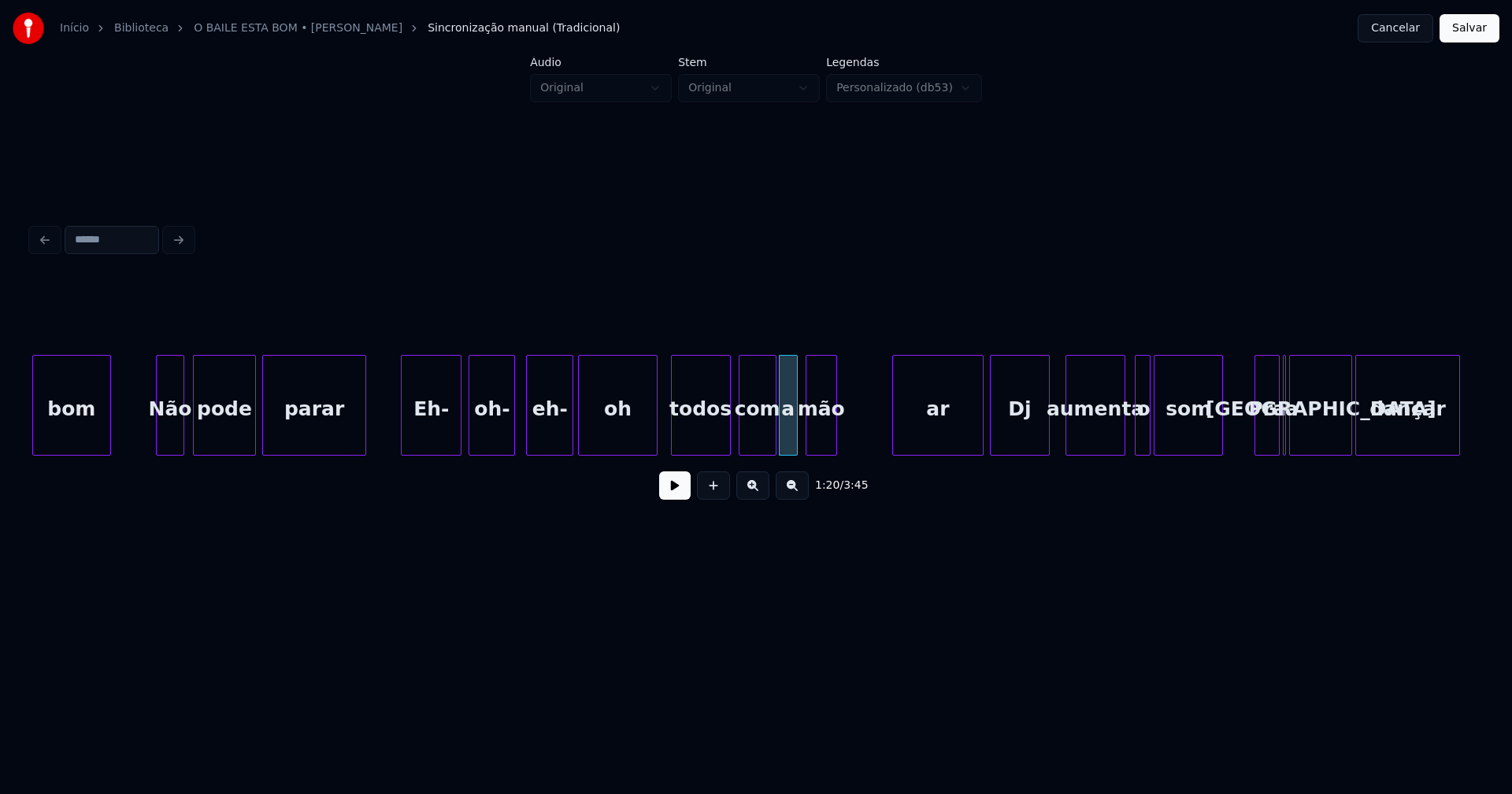
click at [819, 440] on div "mão" at bounding box center [821, 410] width 30 height 107
click at [886, 456] on div "bom Não pode parar Eh- oh- eh- oh todos com a mão ar Dj aumenta o som Pra a mal…" at bounding box center [756, 406] width 1449 height 101
click at [929, 437] on div at bounding box center [929, 406] width 5 height 99
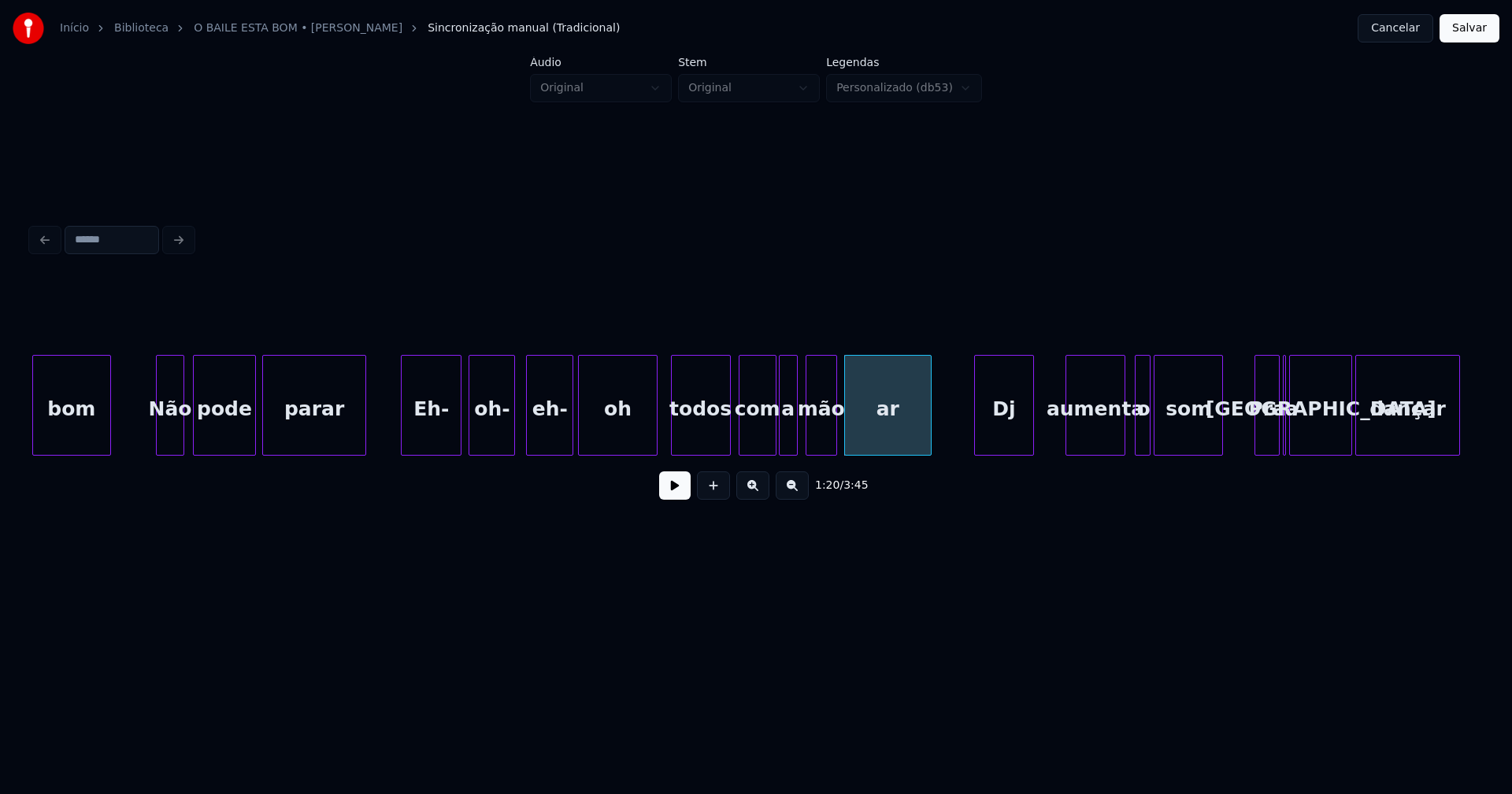
click at [1007, 441] on div "Dj" at bounding box center [1004, 410] width 58 height 107
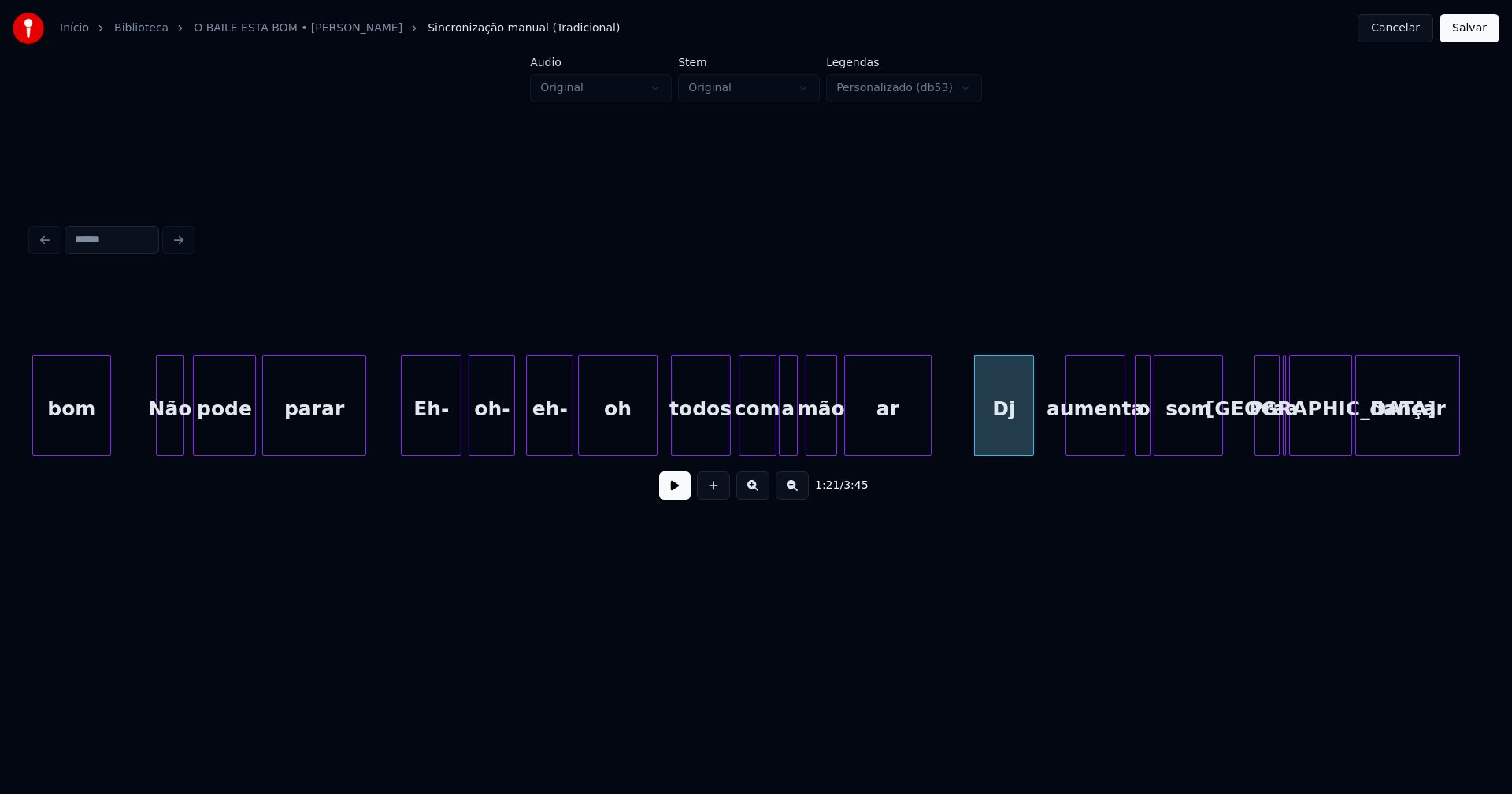
click at [677, 492] on button at bounding box center [674, 486] width 32 height 28
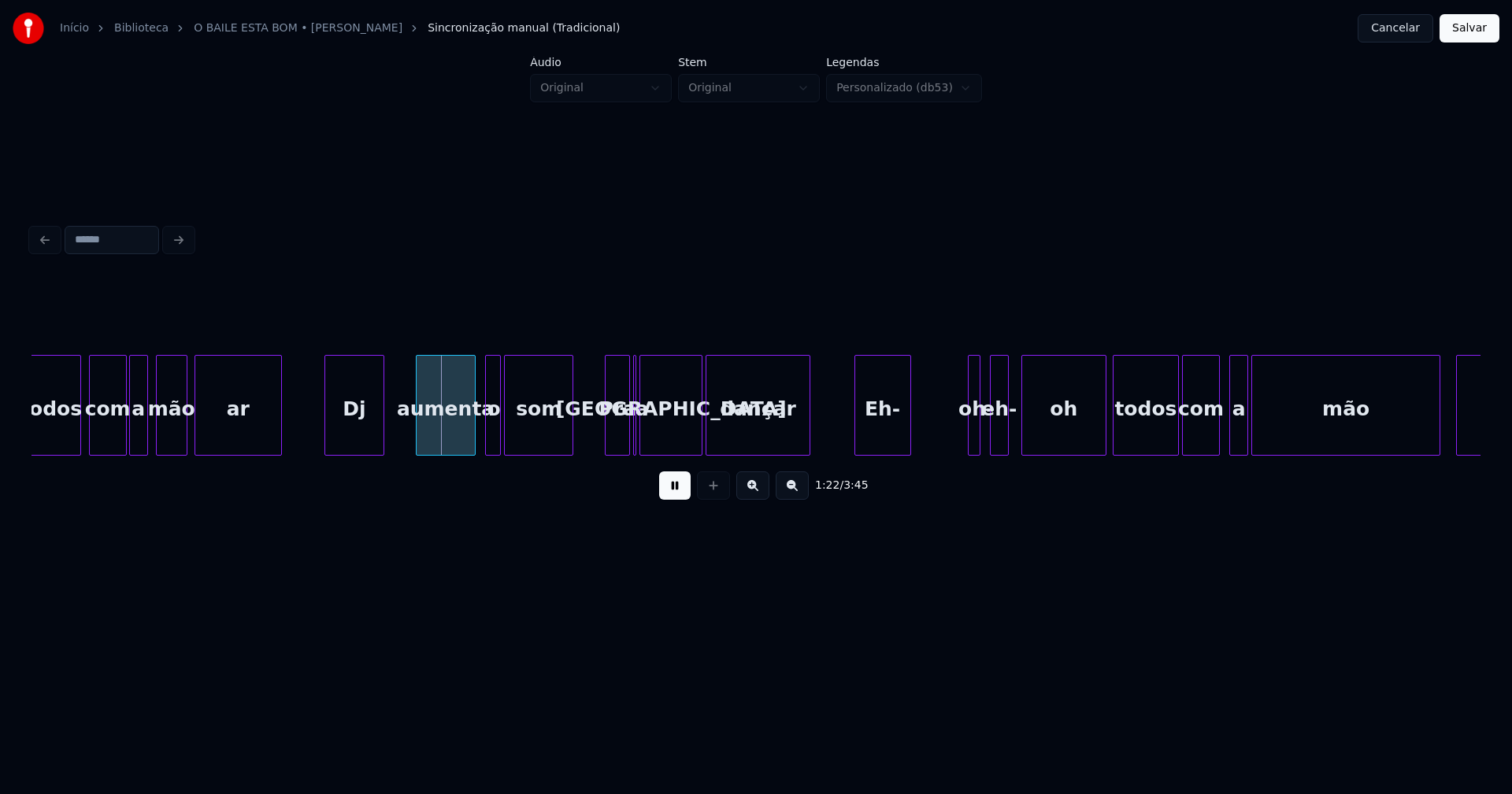
scroll to position [0, 12586]
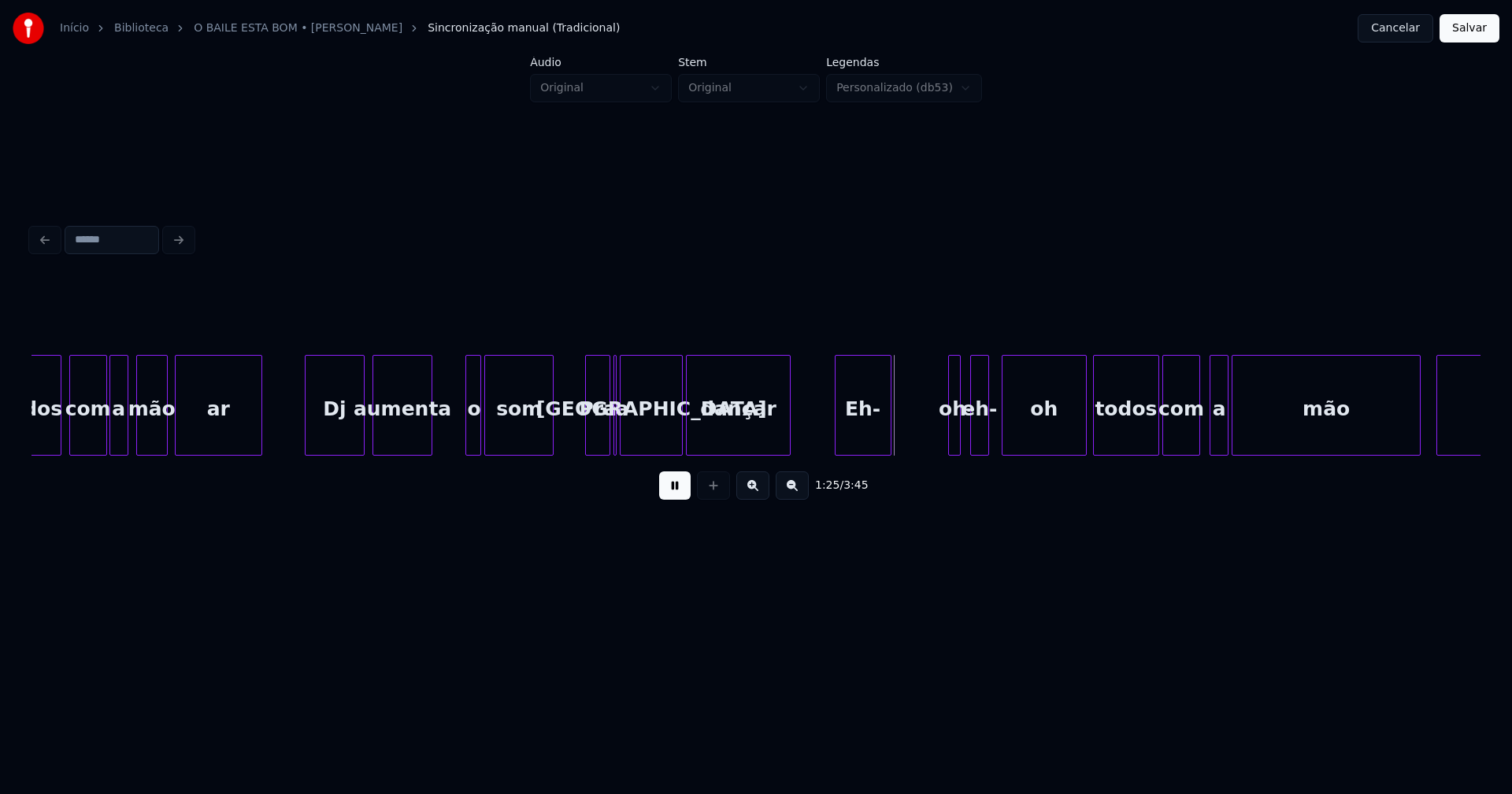
click at [393, 445] on div "aumenta" at bounding box center [402, 410] width 58 height 107
click at [459, 440] on div at bounding box center [459, 406] width 5 height 99
click at [449, 446] on div "o" at bounding box center [450, 410] width 24 height 107
click at [493, 445] on div "som" at bounding box center [502, 410] width 67 height 107
click at [586, 443] on div "Pra" at bounding box center [586, 410] width 24 height 107
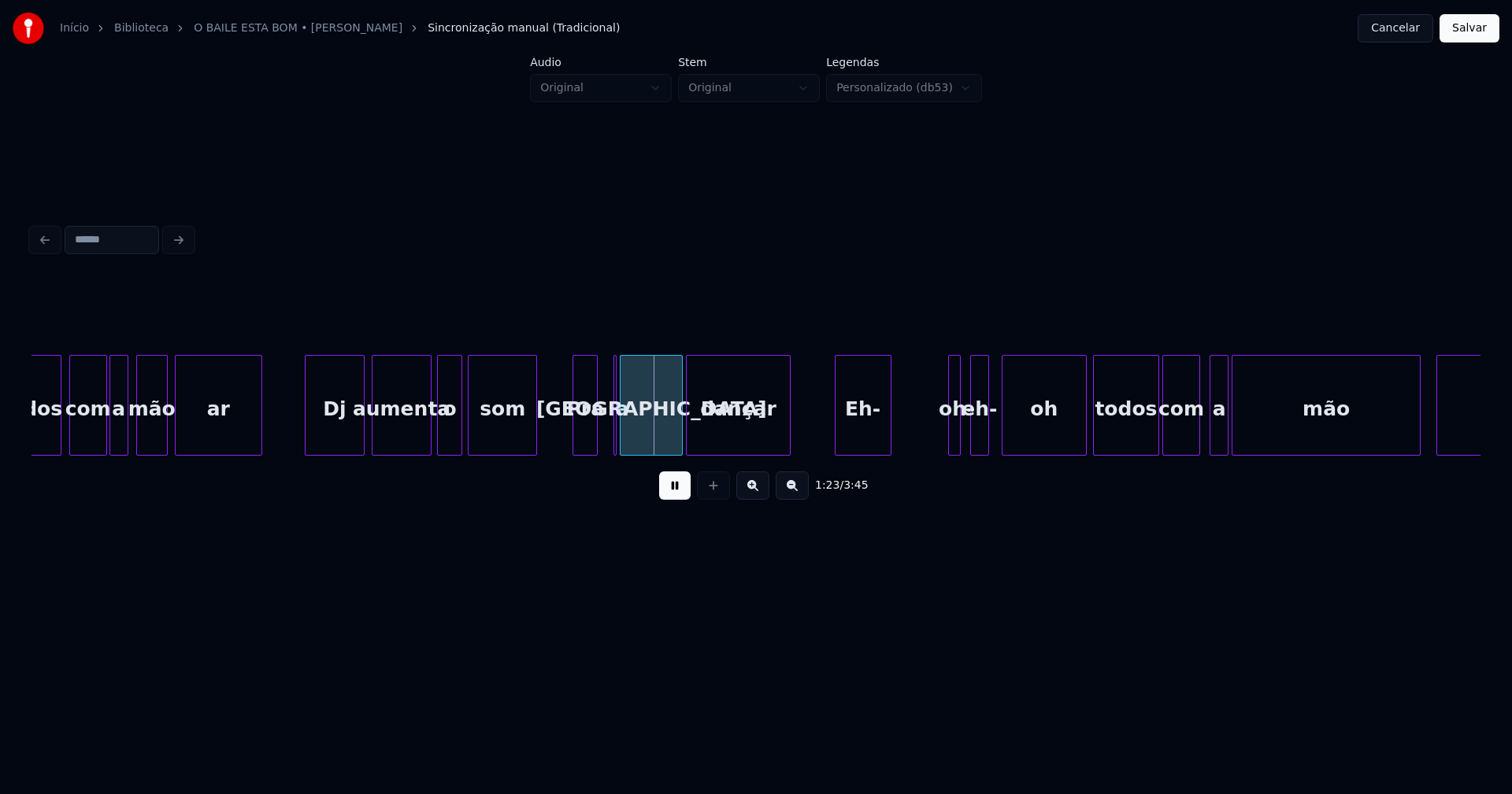
click at [667, 490] on button at bounding box center [674, 486] width 32 height 28
click at [613, 427] on div at bounding box center [614, 406] width 5 height 99
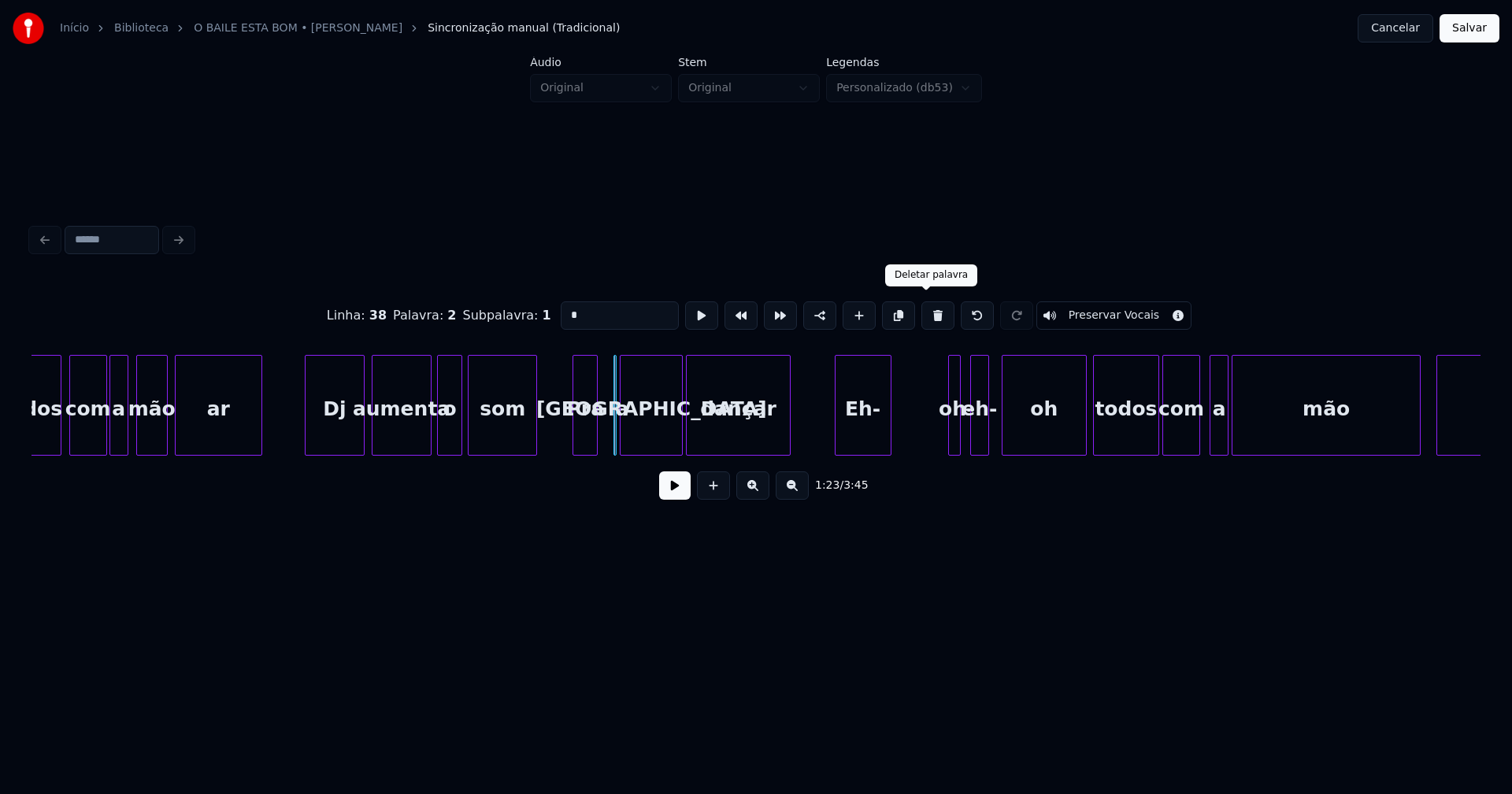
drag, startPoint x: 925, startPoint y: 316, endPoint x: 879, endPoint y: 323, distance: 46.5
click at [925, 315] on button at bounding box center [938, 315] width 33 height 28
type input "*****"
click at [600, 441] on div at bounding box center [599, 406] width 5 height 99
click at [639, 440] on div "[GEOGRAPHIC_DATA]" at bounding box center [637, 410] width 61 height 107
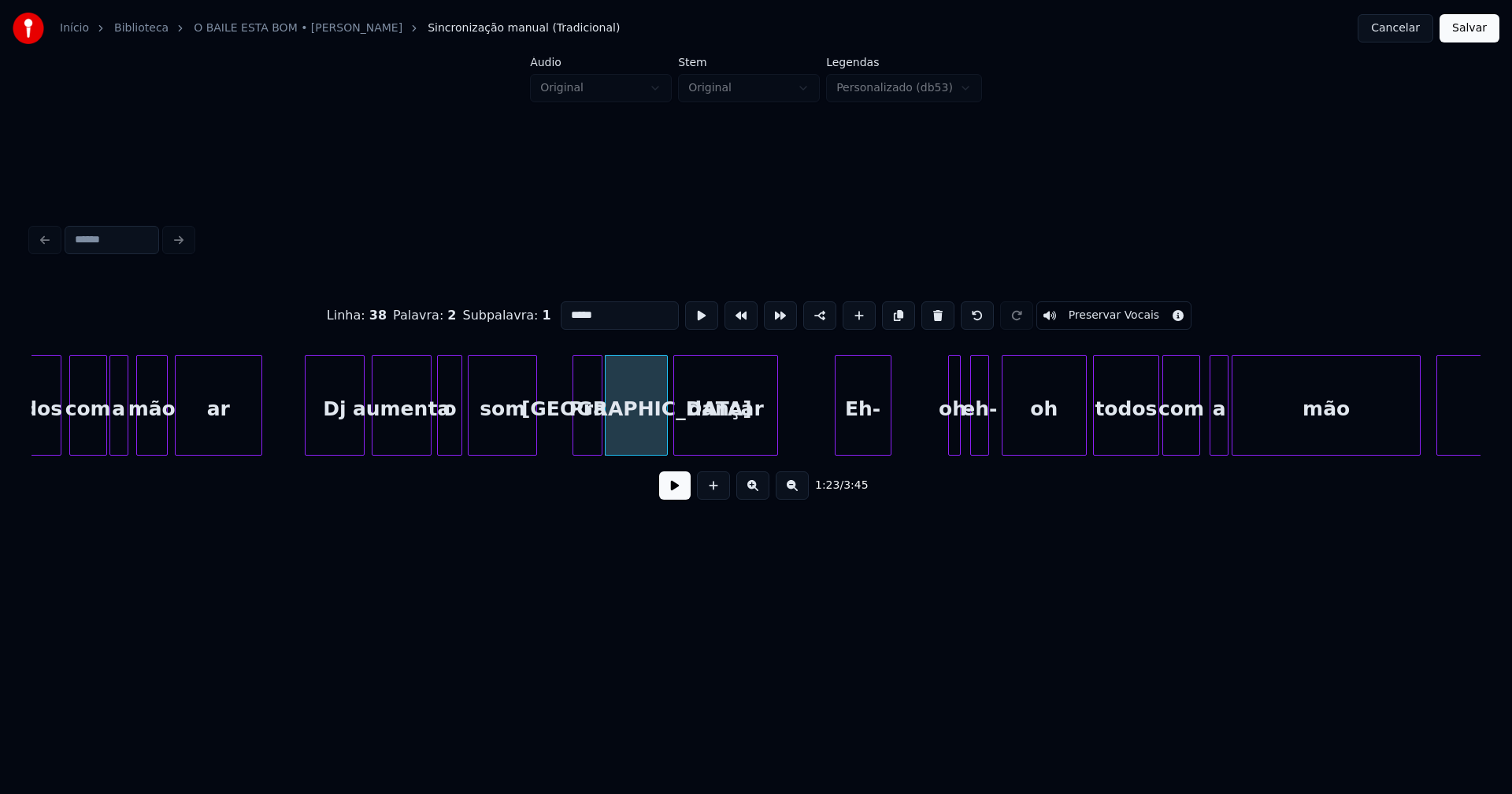
click at [716, 432] on div "dançar" at bounding box center [725, 410] width 102 height 107
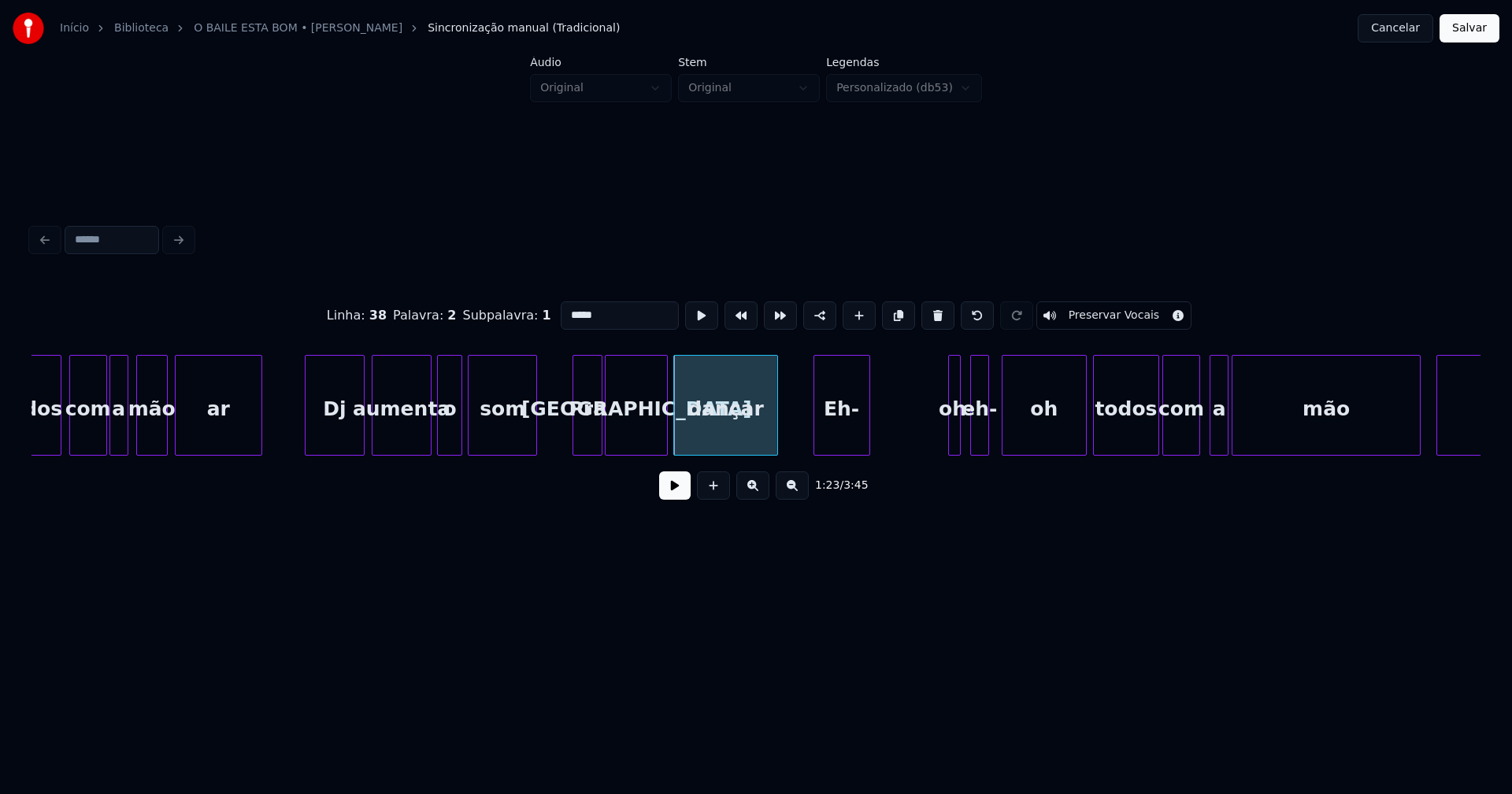
click at [842, 430] on div "Eh-" at bounding box center [841, 410] width 55 height 107
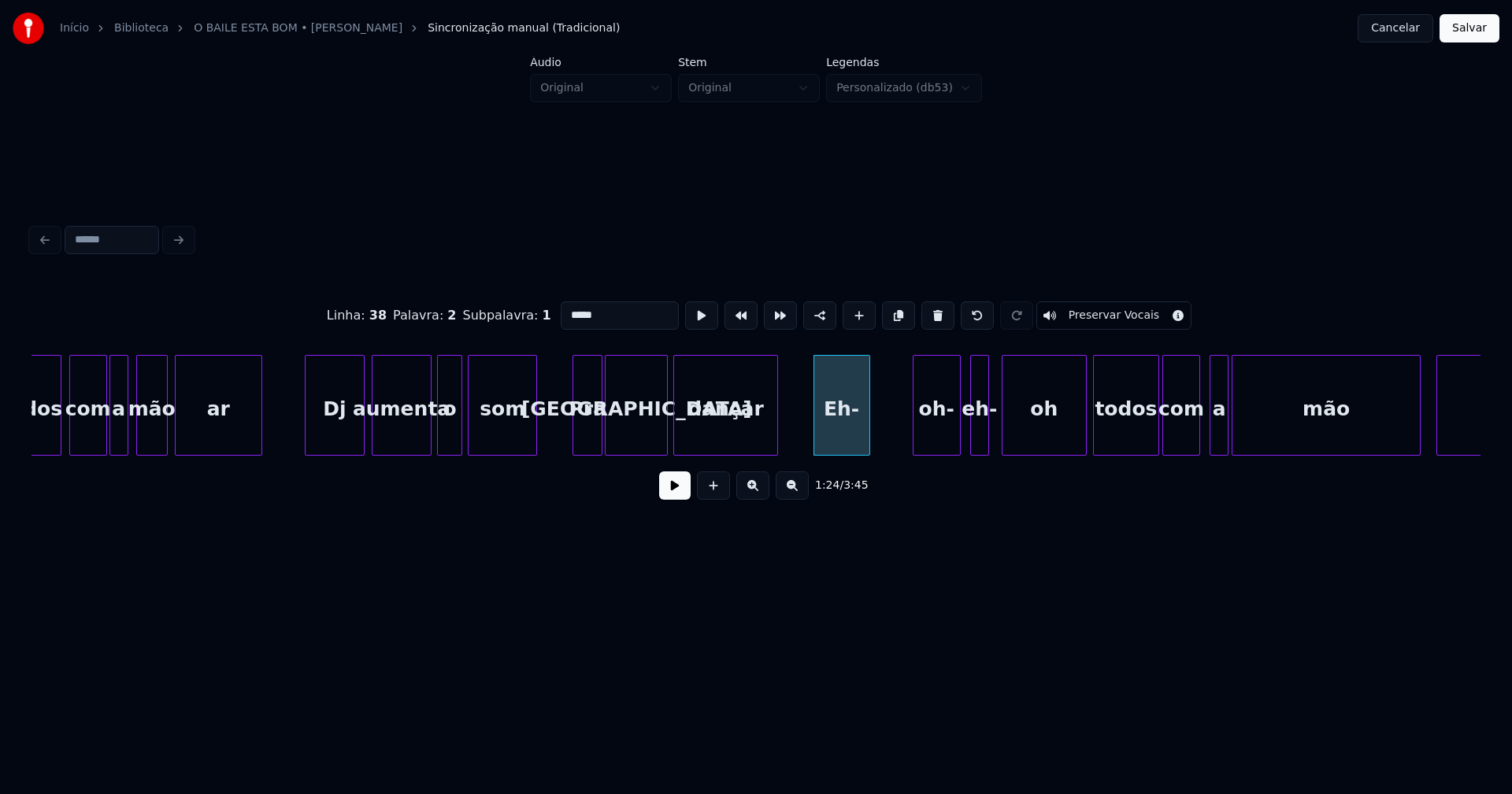
click at [914, 437] on div at bounding box center [916, 406] width 5 height 99
click at [915, 440] on div "oh-" at bounding box center [903, 410] width 50 height 107
click at [947, 432] on div at bounding box center [949, 406] width 5 height 99
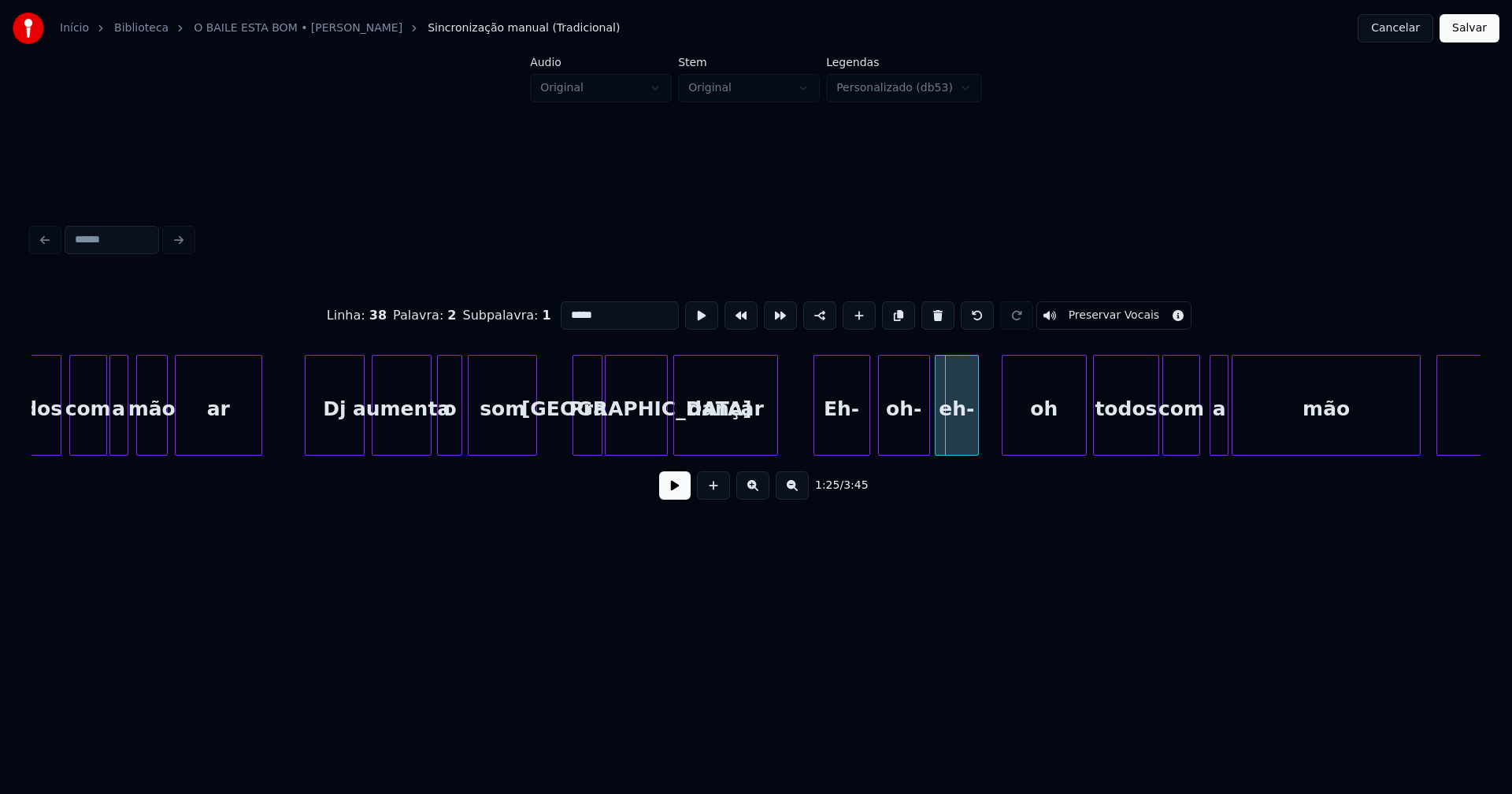
click at [959, 436] on div "eh-" at bounding box center [957, 410] width 43 height 107
click at [1001, 431] on div "oh" at bounding box center [1028, 410] width 84 height 107
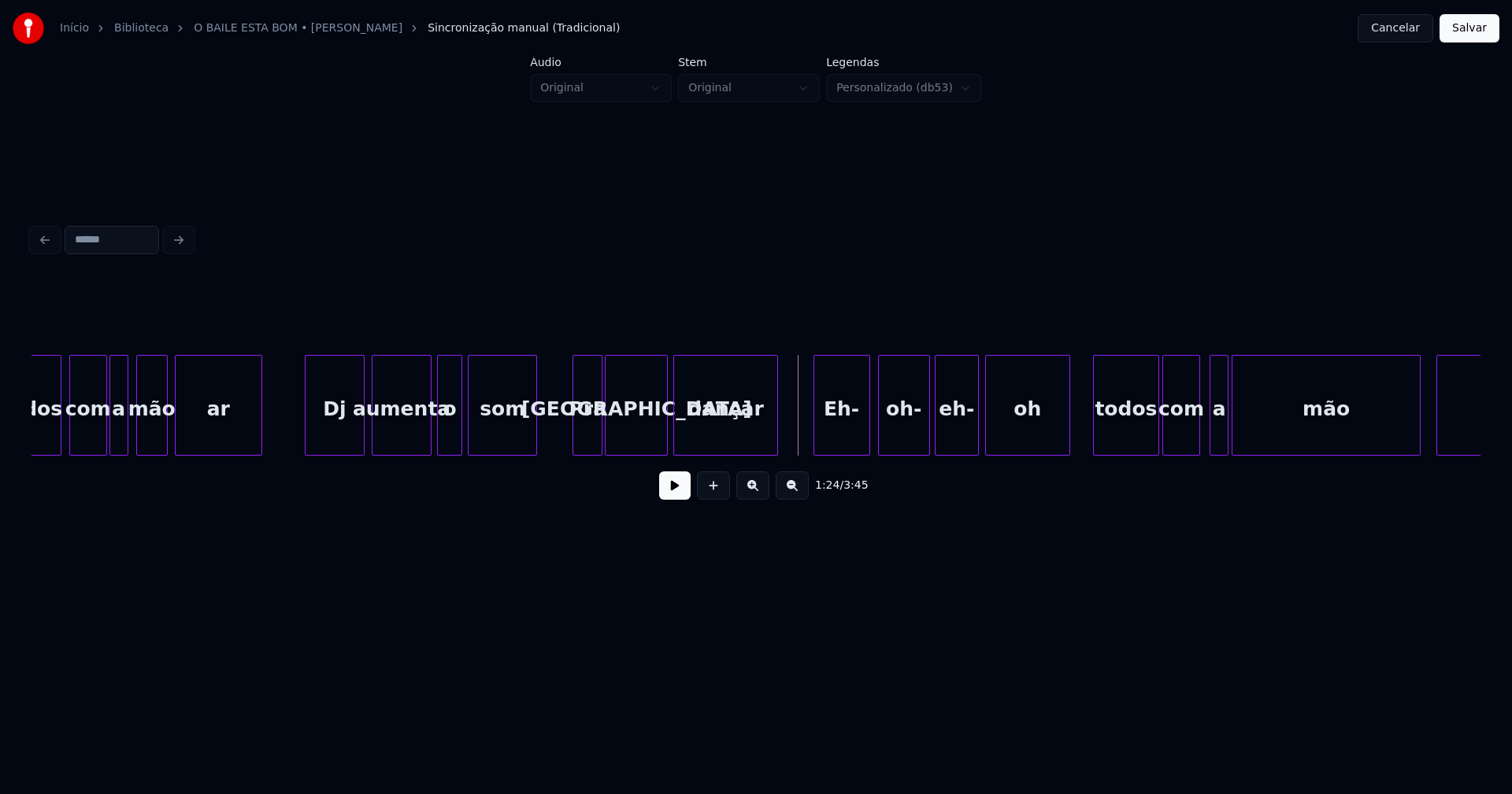
click at [672, 492] on button at bounding box center [674, 486] width 32 height 28
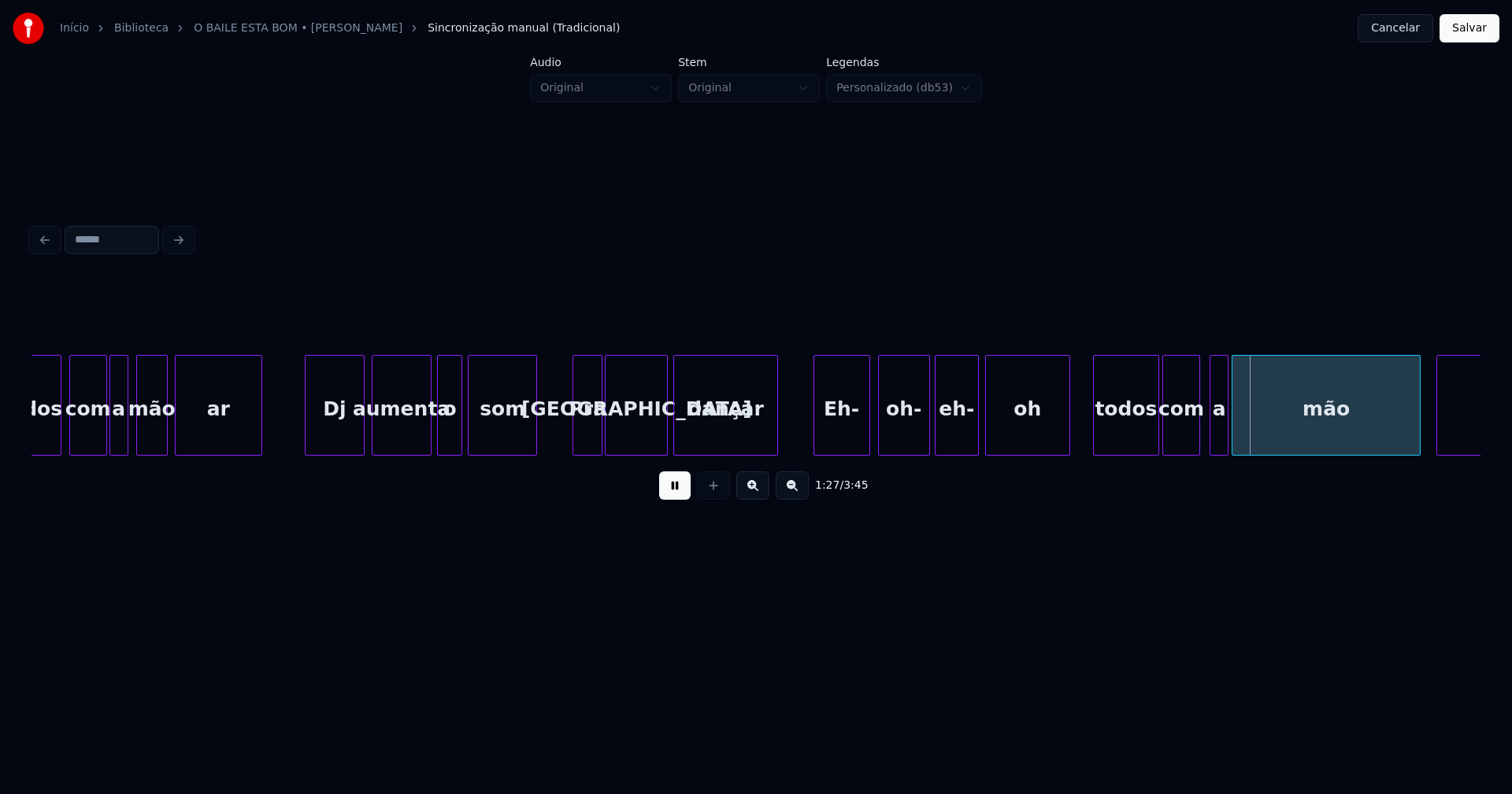
click at [671, 487] on button at bounding box center [674, 486] width 32 height 28
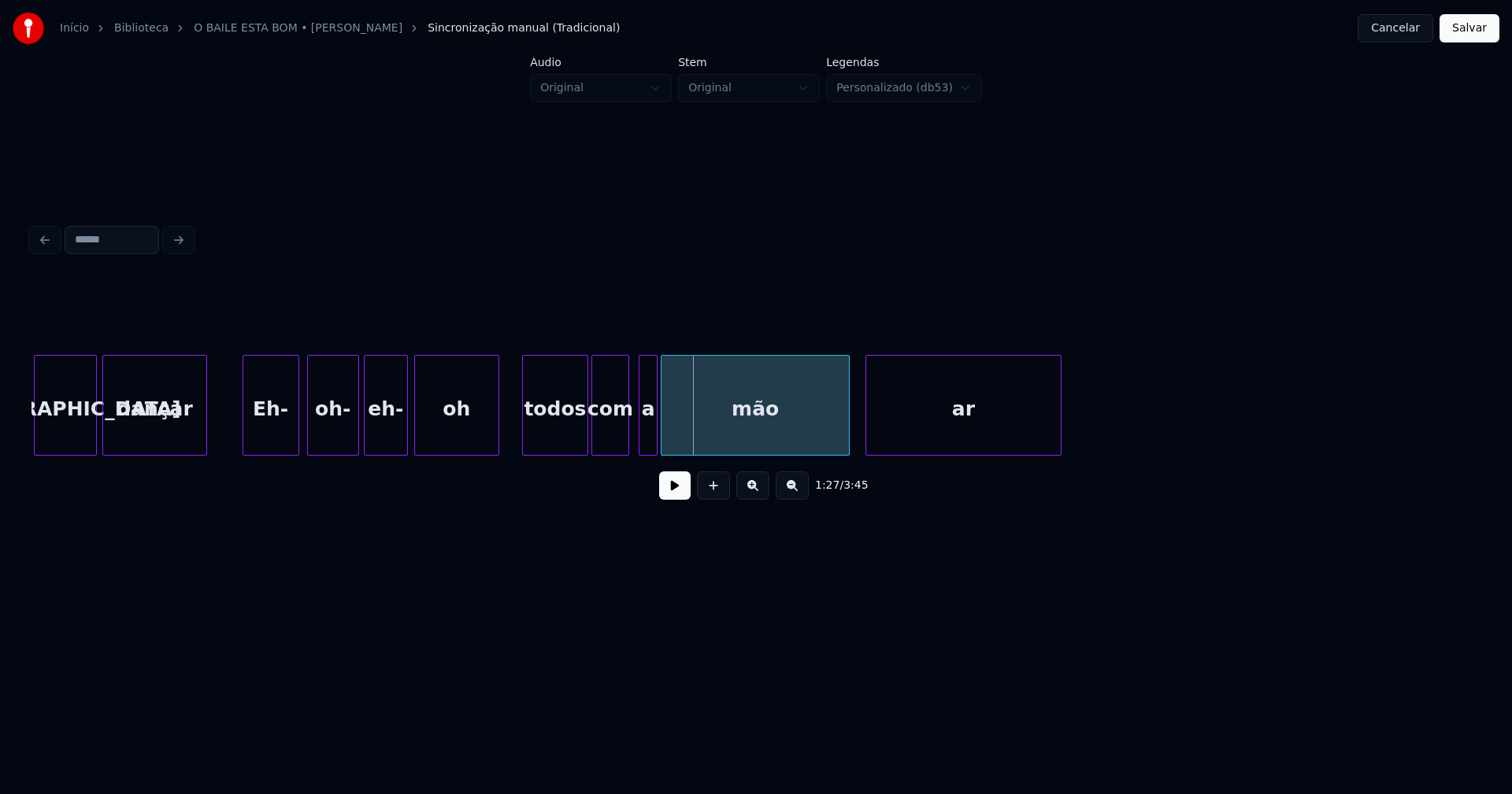
scroll to position [0, 13177]
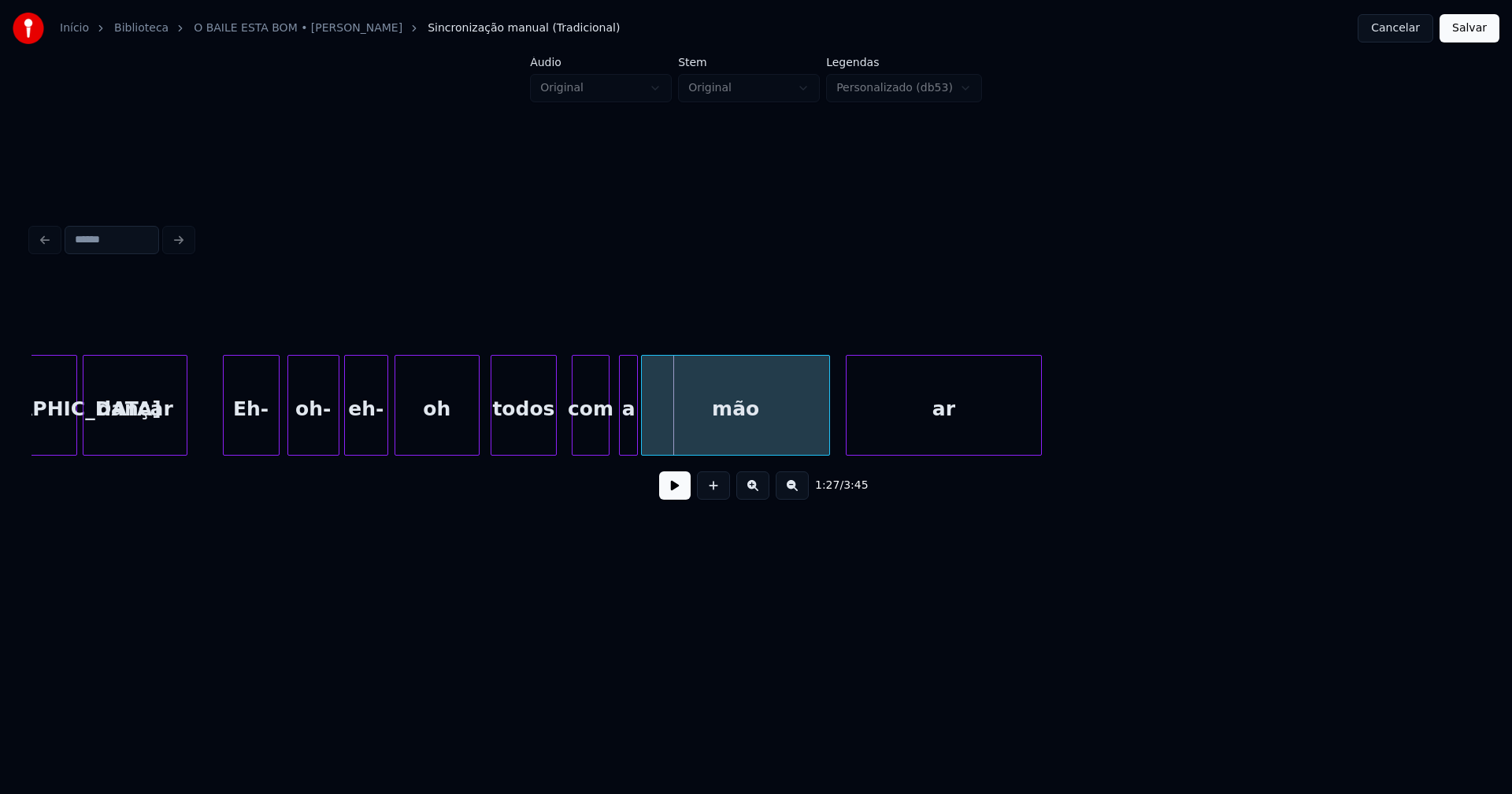
click at [523, 438] on div "todos" at bounding box center [524, 410] width 65 height 107
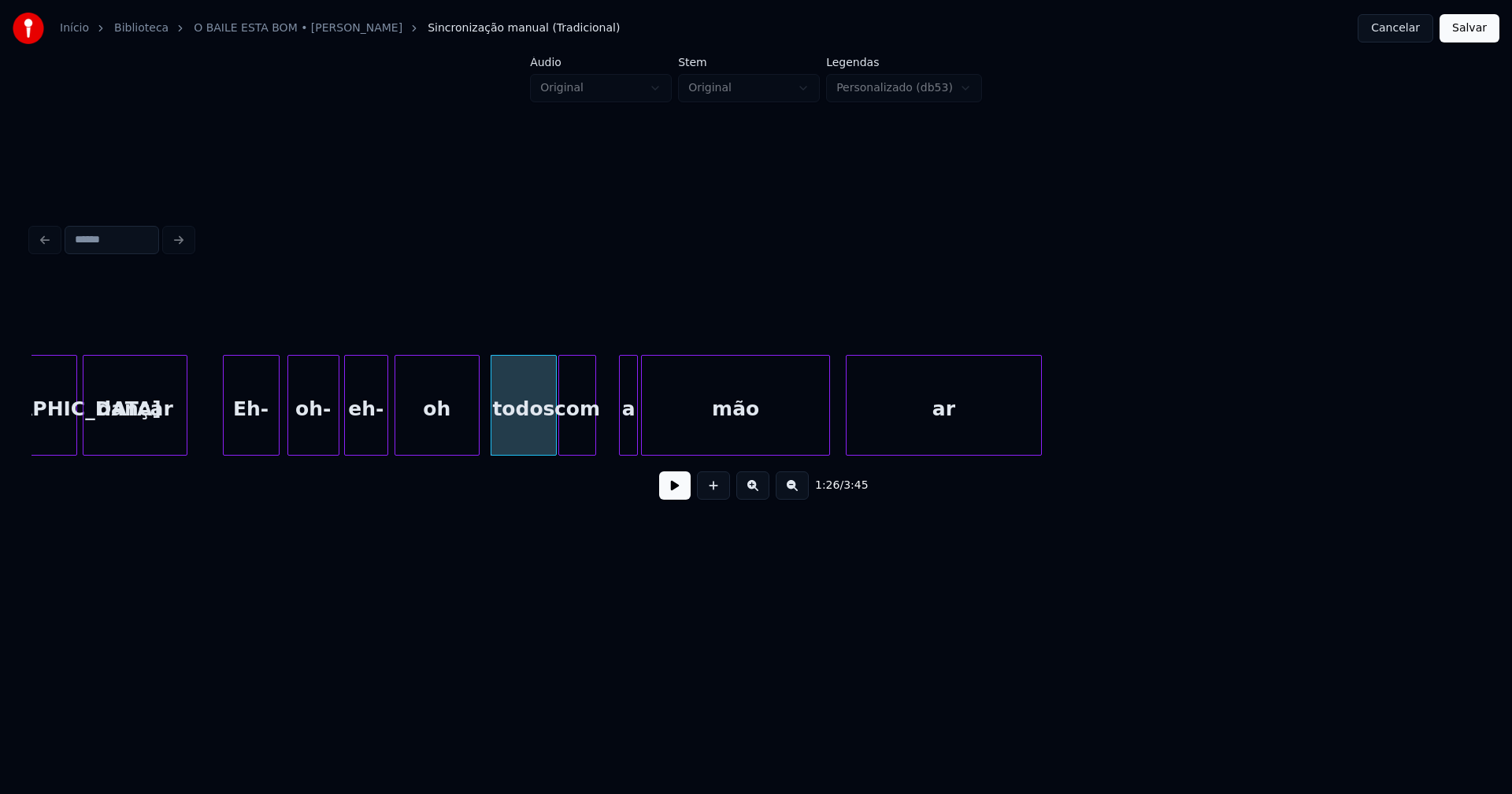
click at [580, 435] on div "com" at bounding box center [577, 410] width 37 height 107
click at [608, 436] on div "a" at bounding box center [608, 410] width 17 height 107
click at [681, 436] on div "mão" at bounding box center [720, 410] width 188 height 107
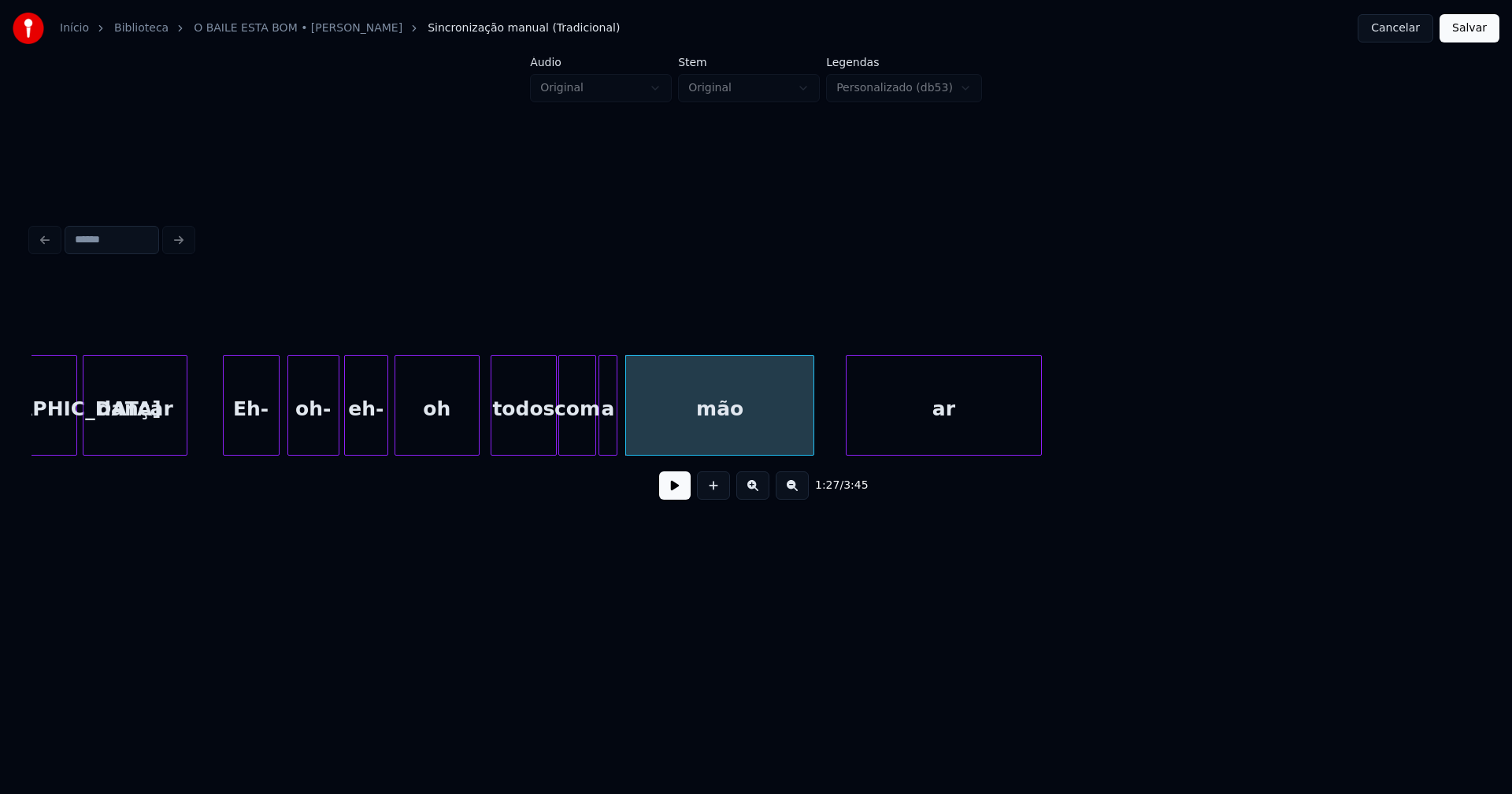
drag, startPoint x: 482, startPoint y: 440, endPoint x: 566, endPoint y: 475, distance: 91.0
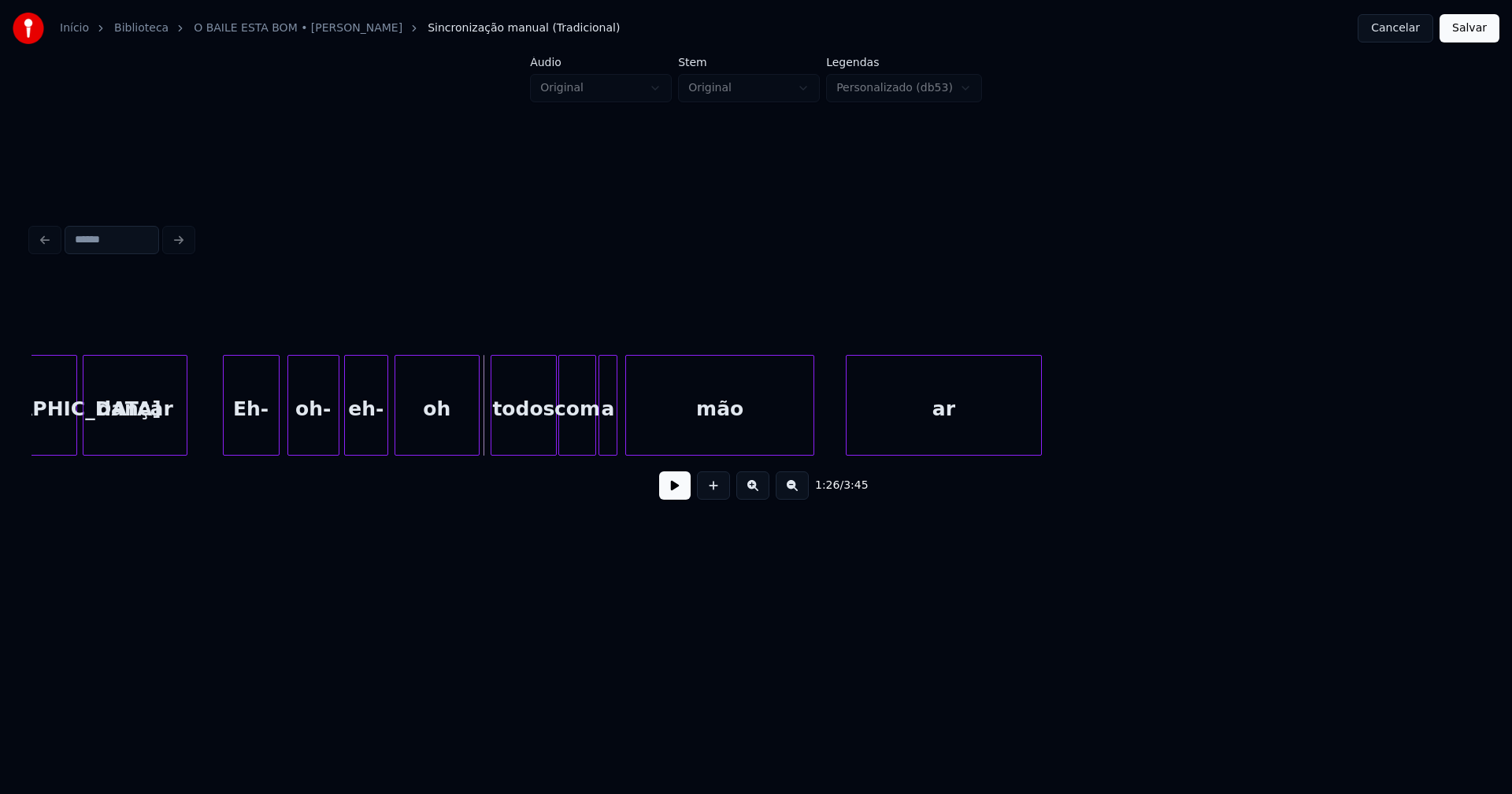
click at [678, 497] on button at bounding box center [674, 486] width 32 height 28
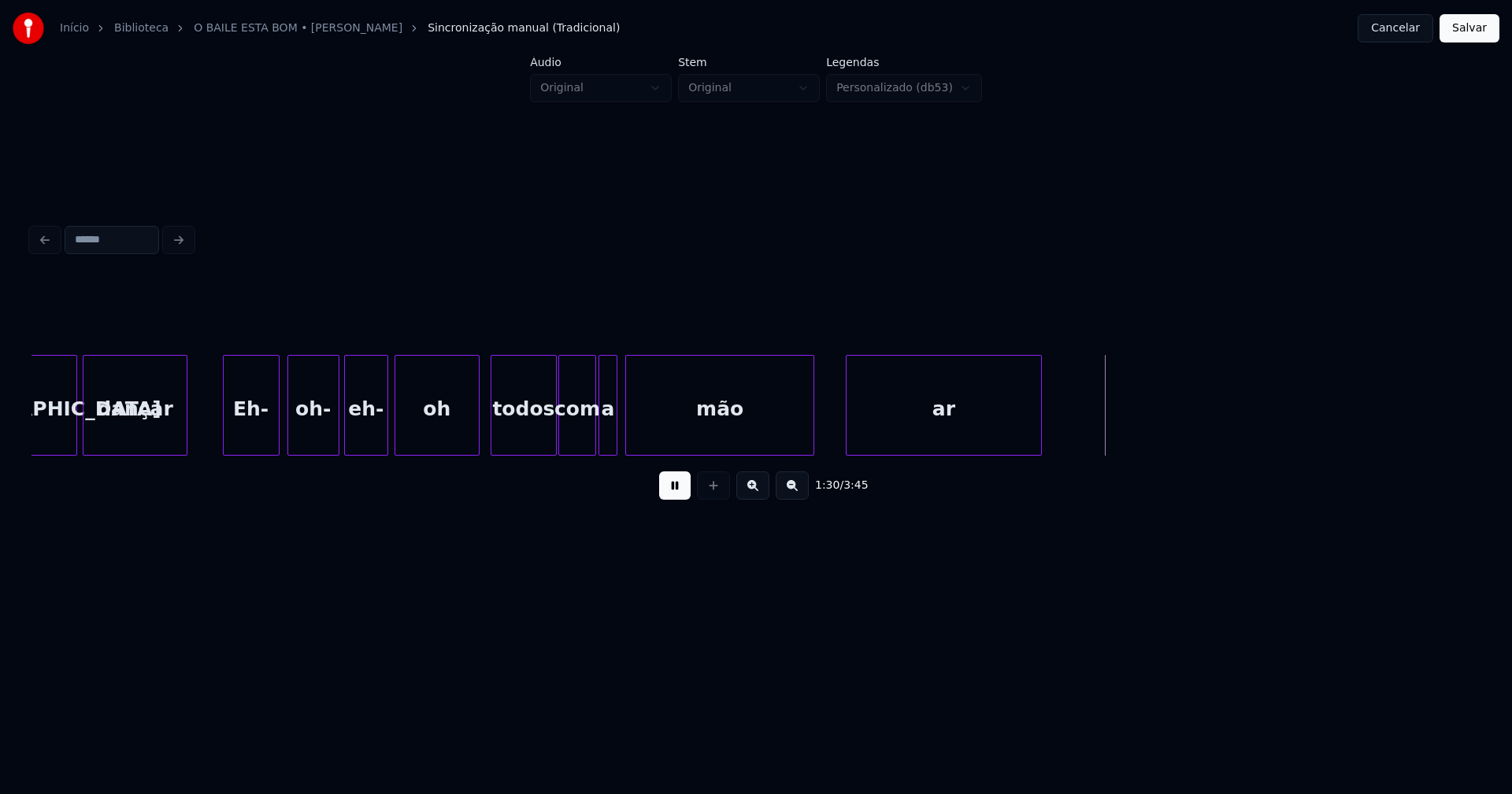
click at [678, 498] on button at bounding box center [674, 486] width 32 height 28
click at [679, 443] on div at bounding box center [682, 406] width 5 height 99
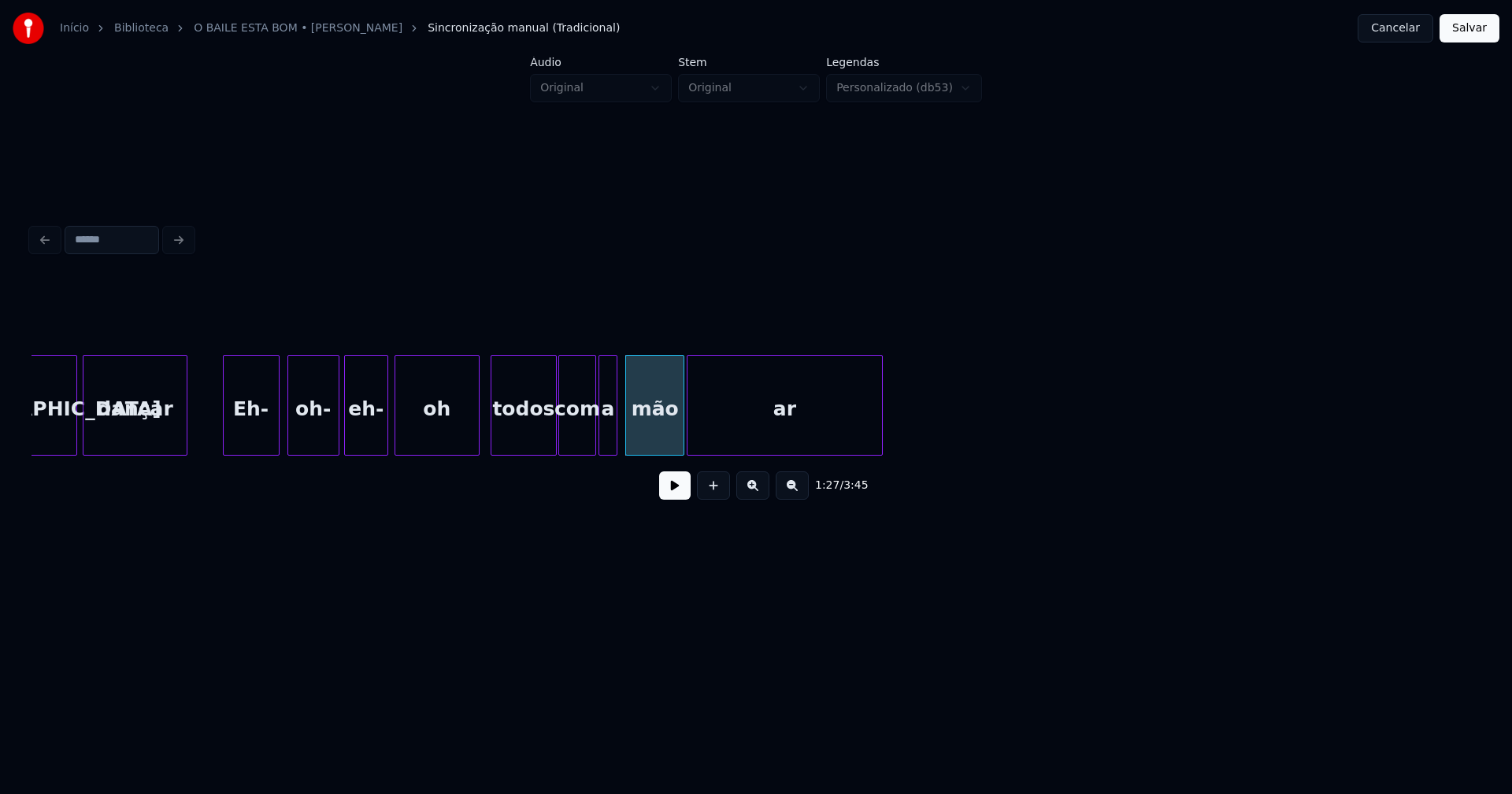
click at [755, 452] on div "malta dançar Eh- oh- eh- oh todos com a mão ar" at bounding box center [756, 406] width 1449 height 101
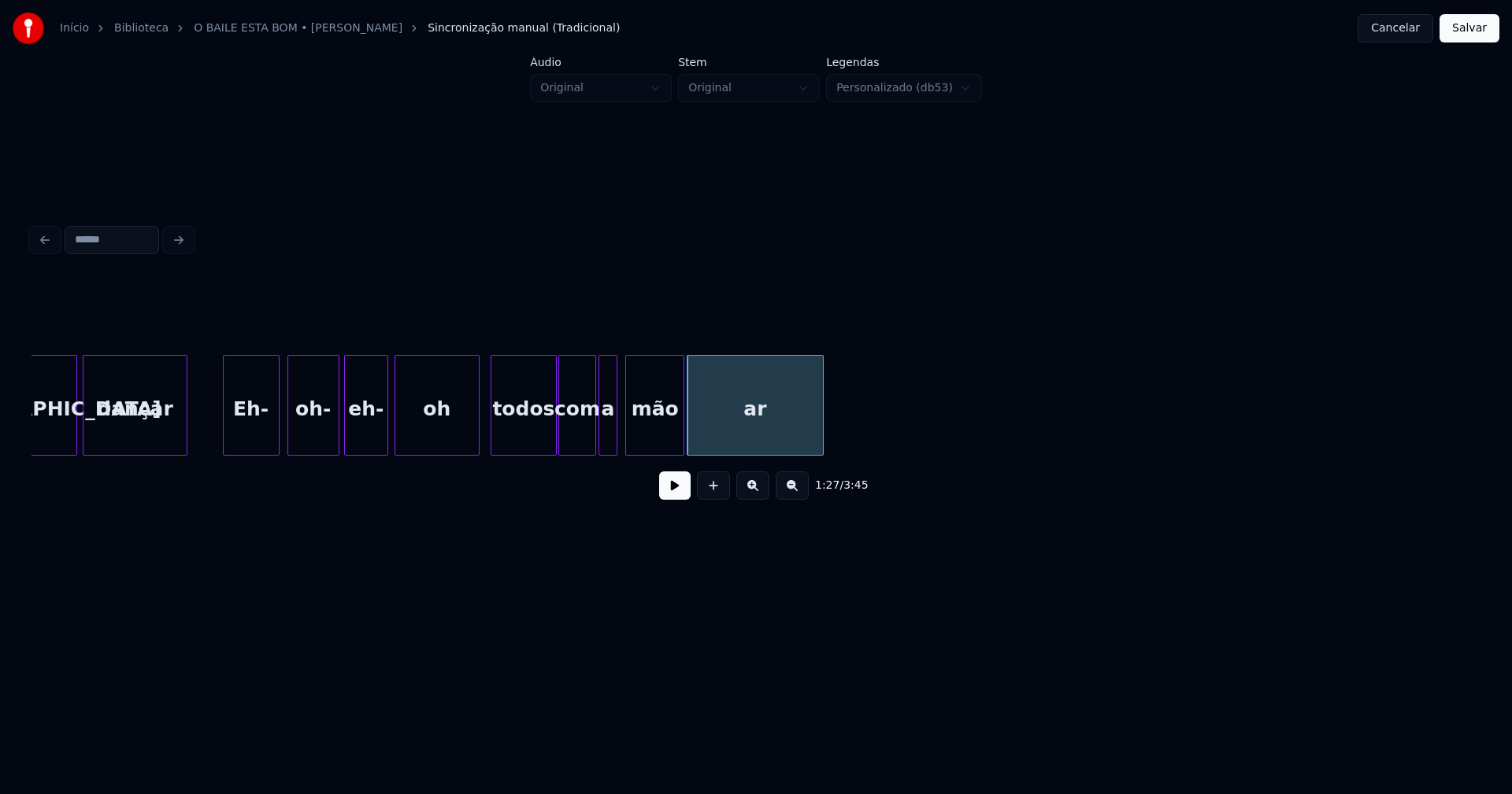
click at [822, 444] on div at bounding box center [821, 406] width 5 height 99
click at [713, 429] on div "ar" at bounding box center [755, 410] width 135 height 107
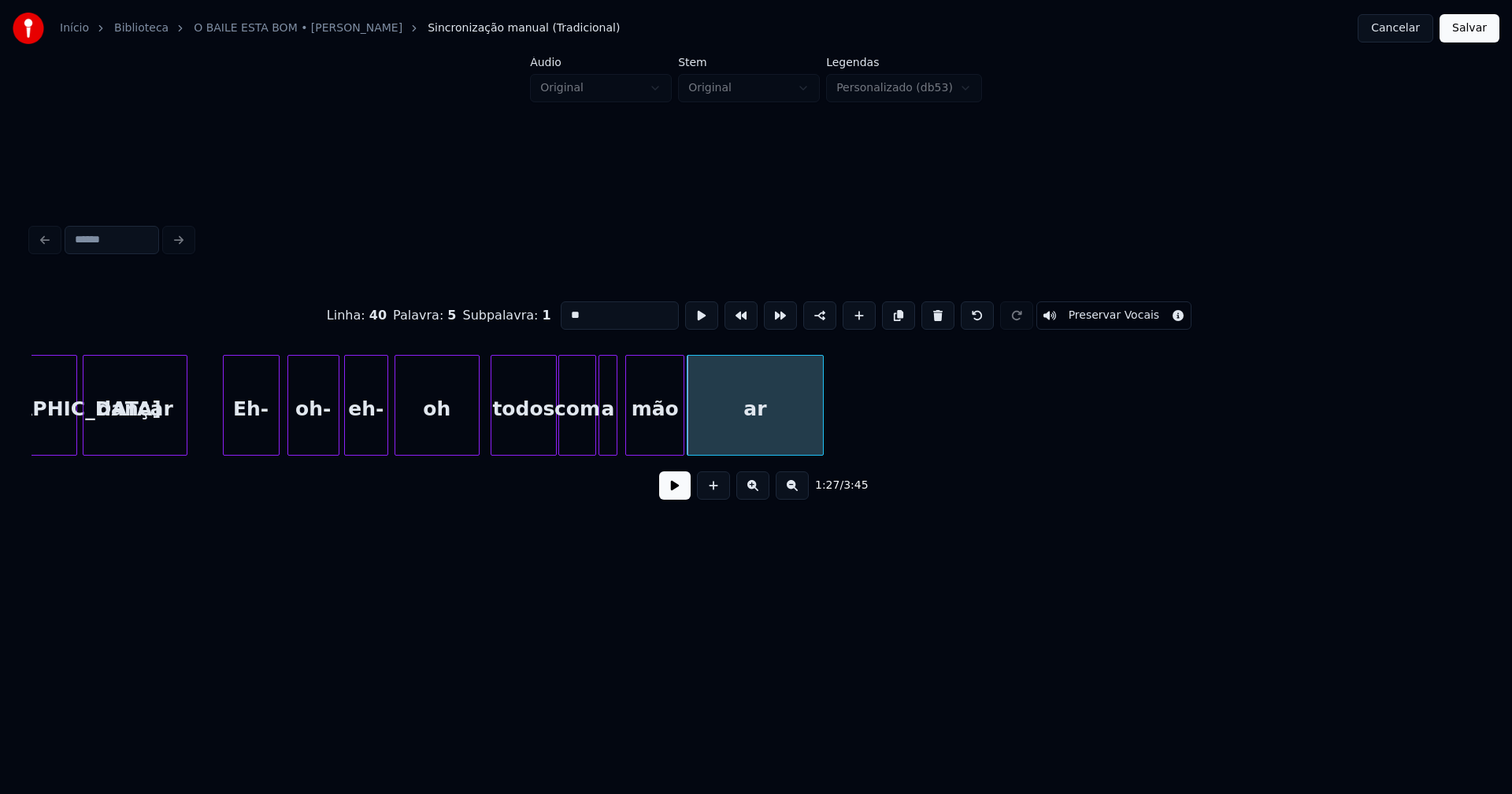
click at [561, 310] on input "**" at bounding box center [620, 315] width 118 height 28
type input "*****"
click at [671, 496] on button at bounding box center [674, 486] width 32 height 28
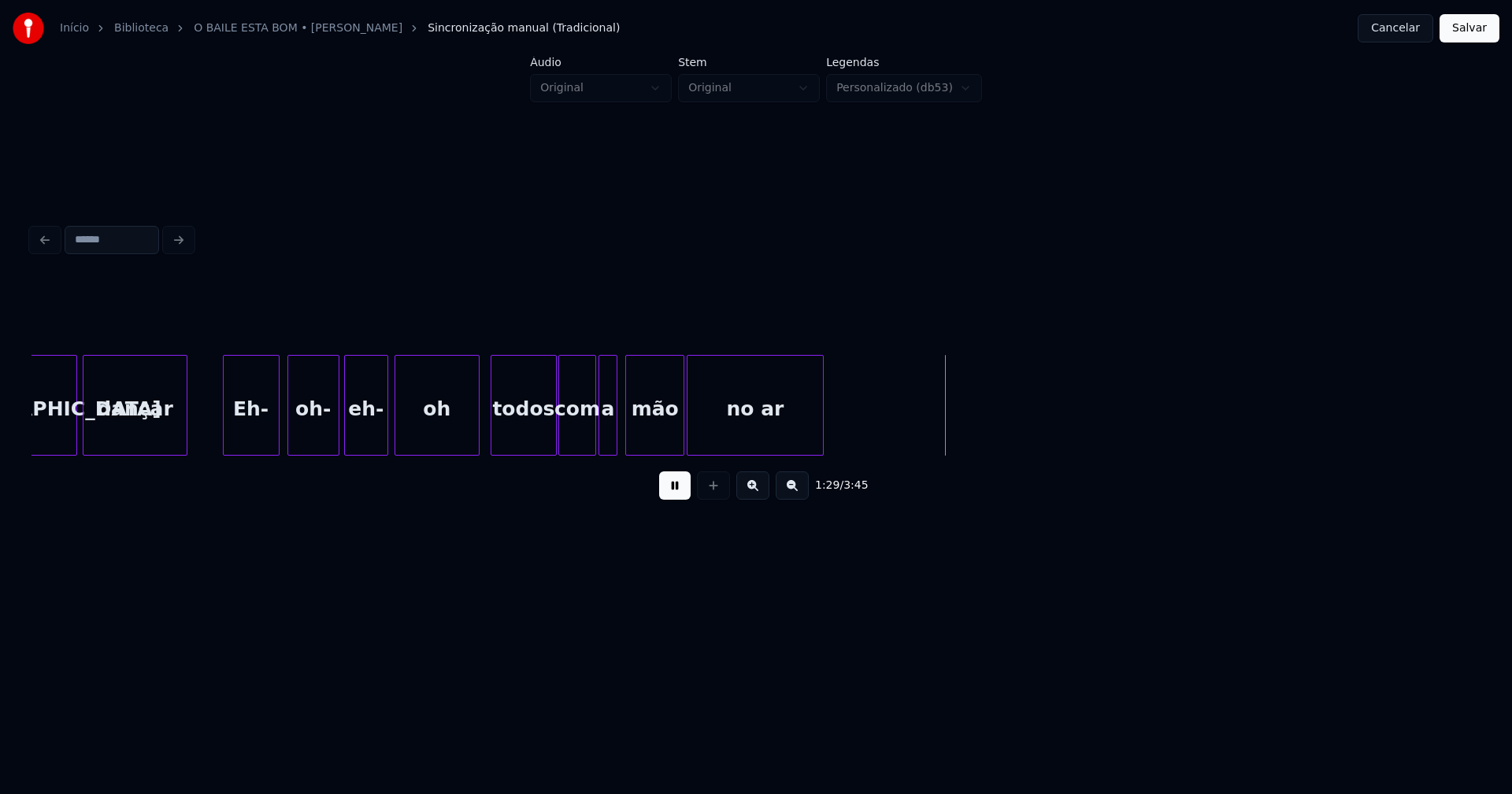
drag, startPoint x: 483, startPoint y: 446, endPoint x: 615, endPoint y: 439, distance: 132.2
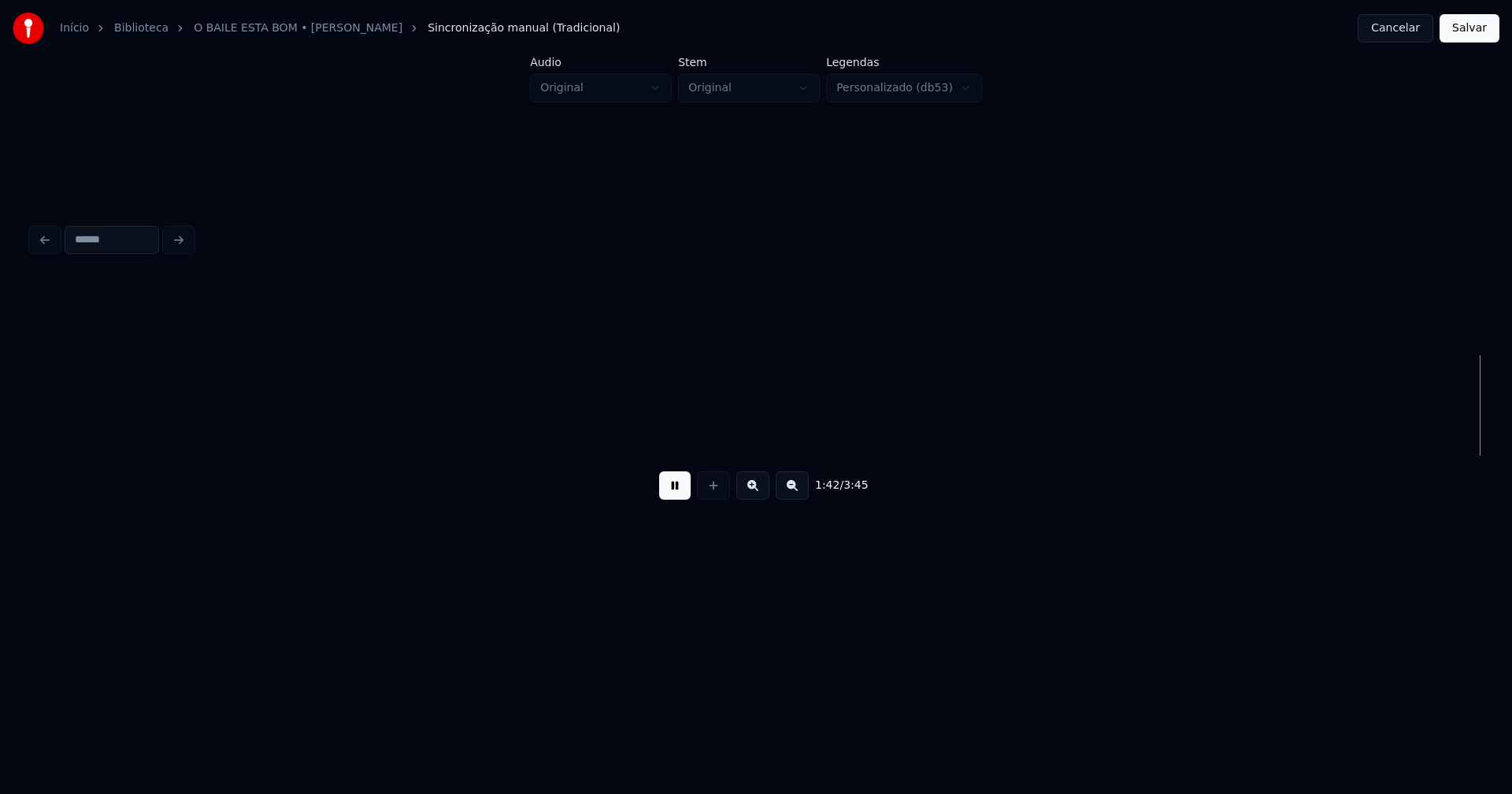
scroll to position [0, 16077]
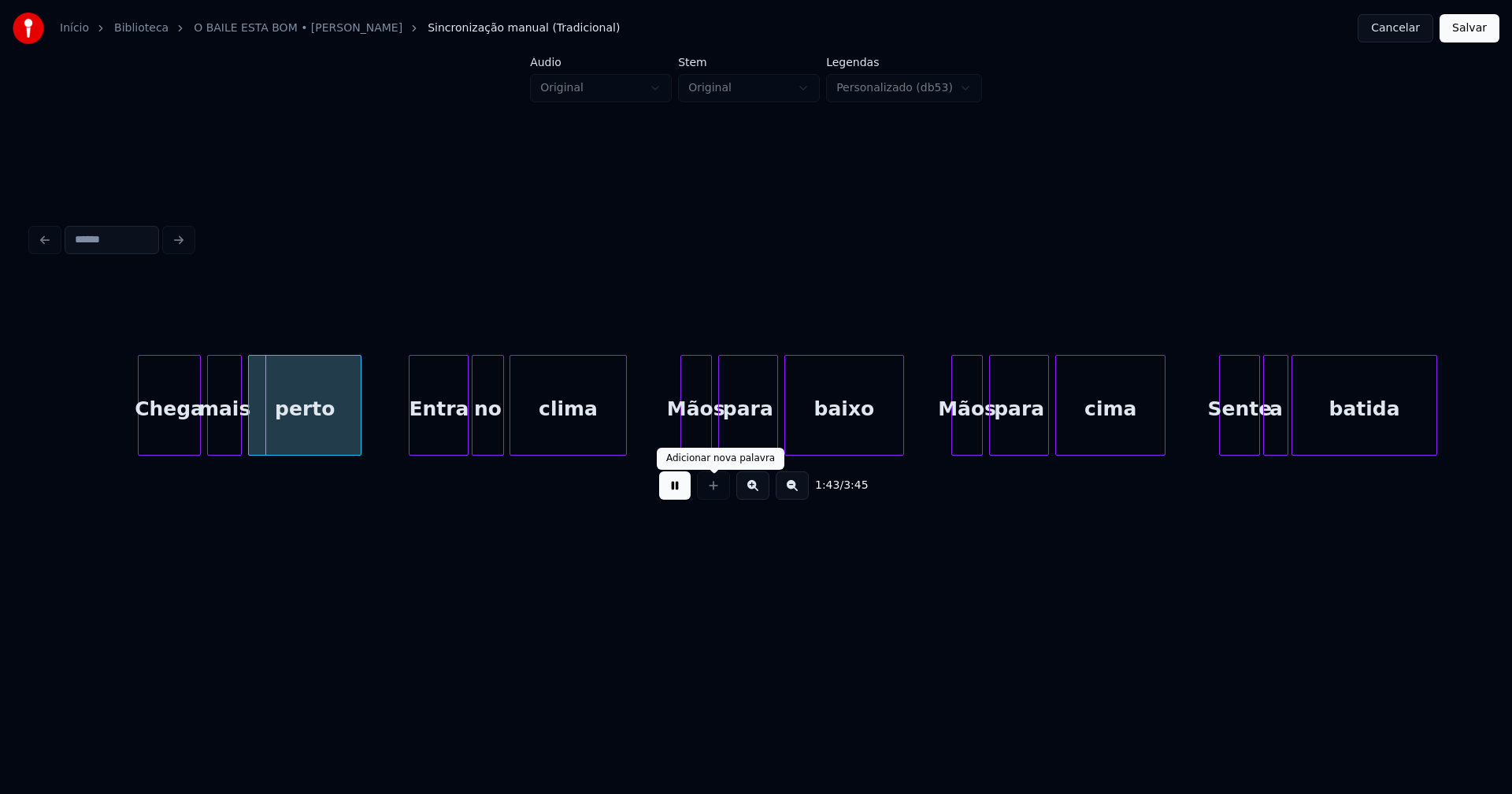
click at [677, 496] on button at bounding box center [674, 486] width 32 height 28
click at [145, 444] on div "Chega" at bounding box center [147, 410] width 61 height 107
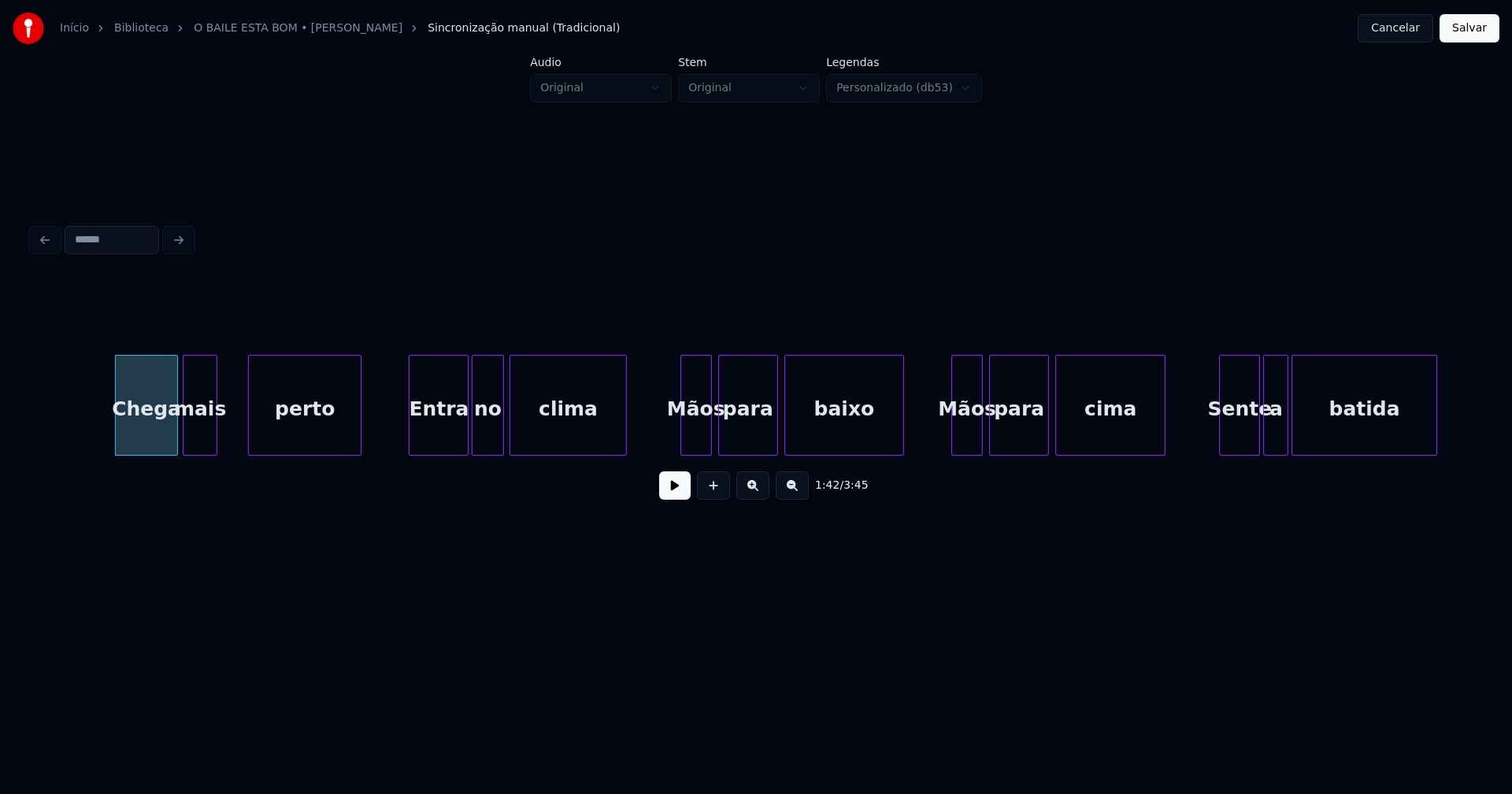
click at [195, 444] on div "mais" at bounding box center [199, 410] width 33 height 107
click at [253, 440] on div "perto" at bounding box center [287, 410] width 112 height 107
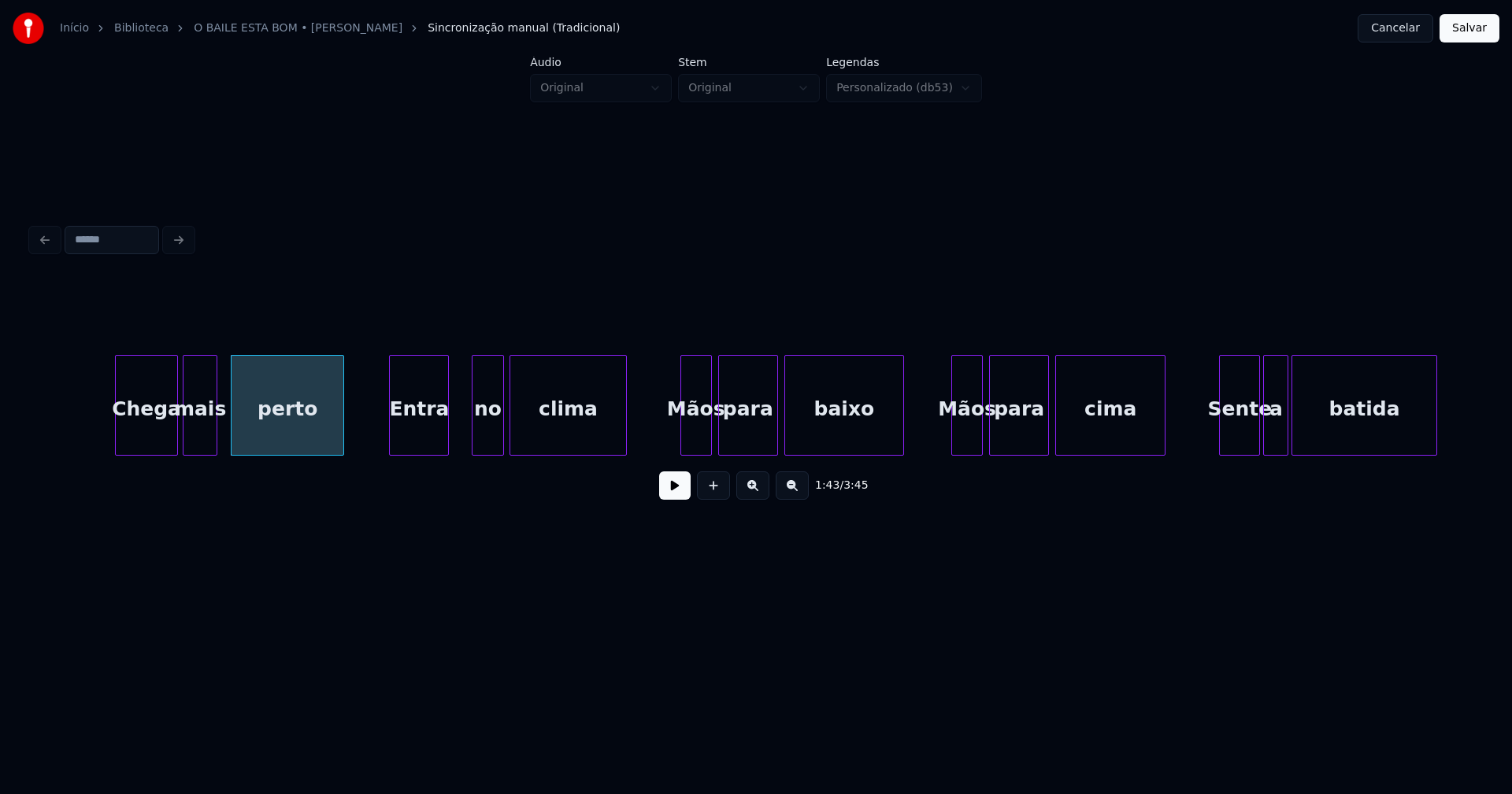
click at [434, 445] on div "Entra" at bounding box center [418, 410] width 58 height 107
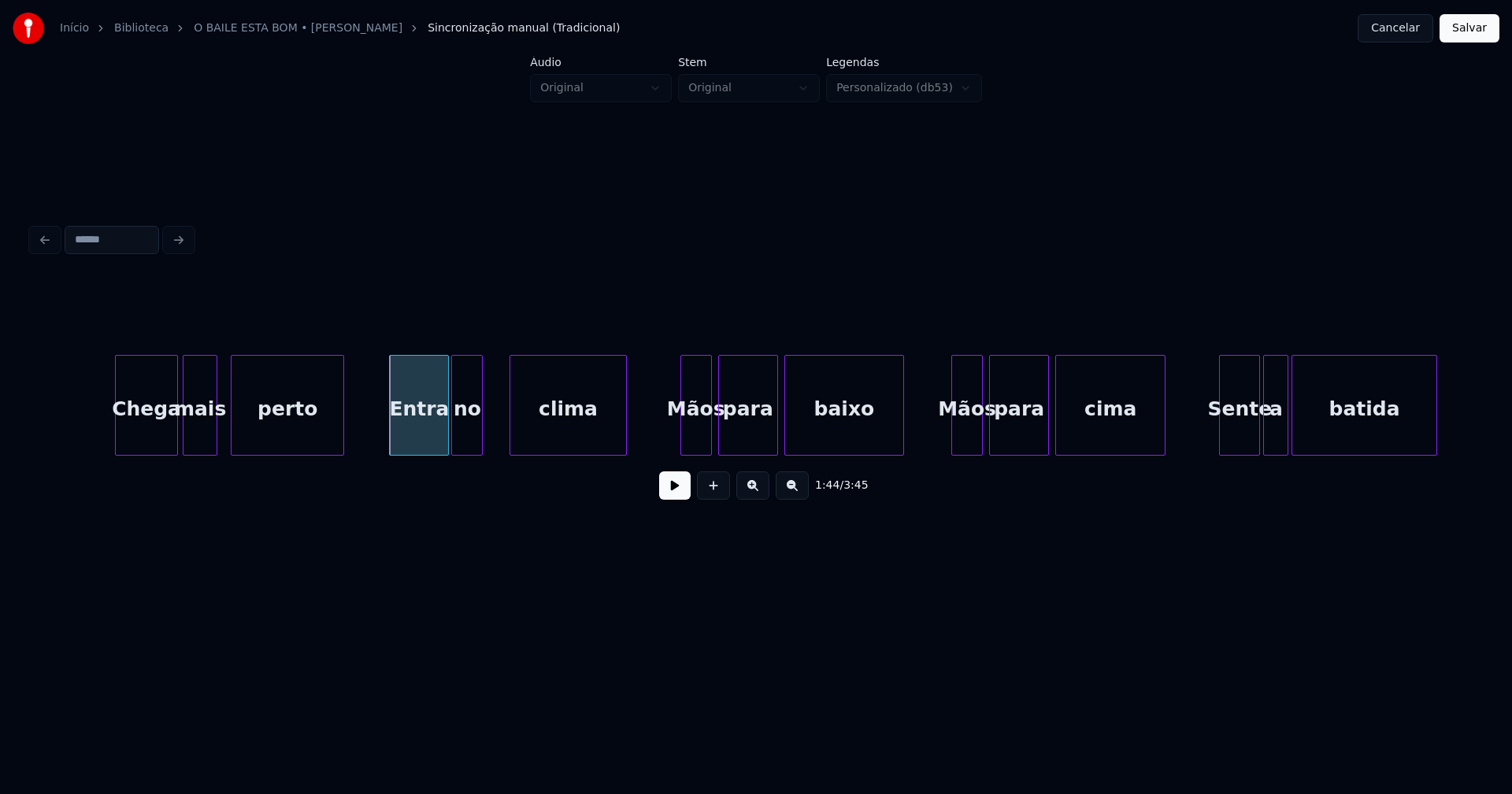
click at [465, 448] on div "no" at bounding box center [466, 410] width 30 height 107
click at [533, 446] on div "clima" at bounding box center [552, 410] width 115 height 107
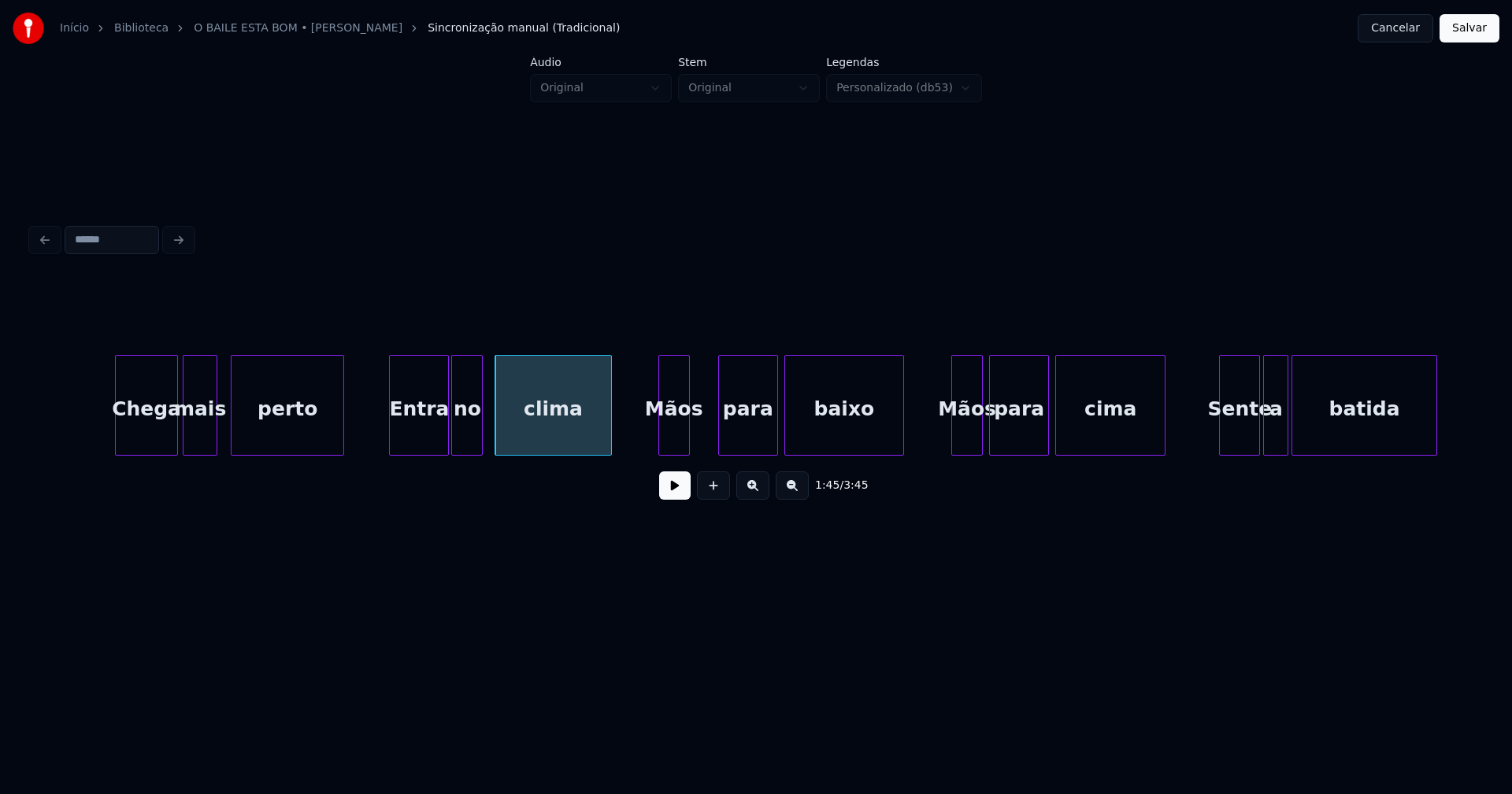
click at [681, 442] on div "Mãos" at bounding box center [673, 410] width 30 height 107
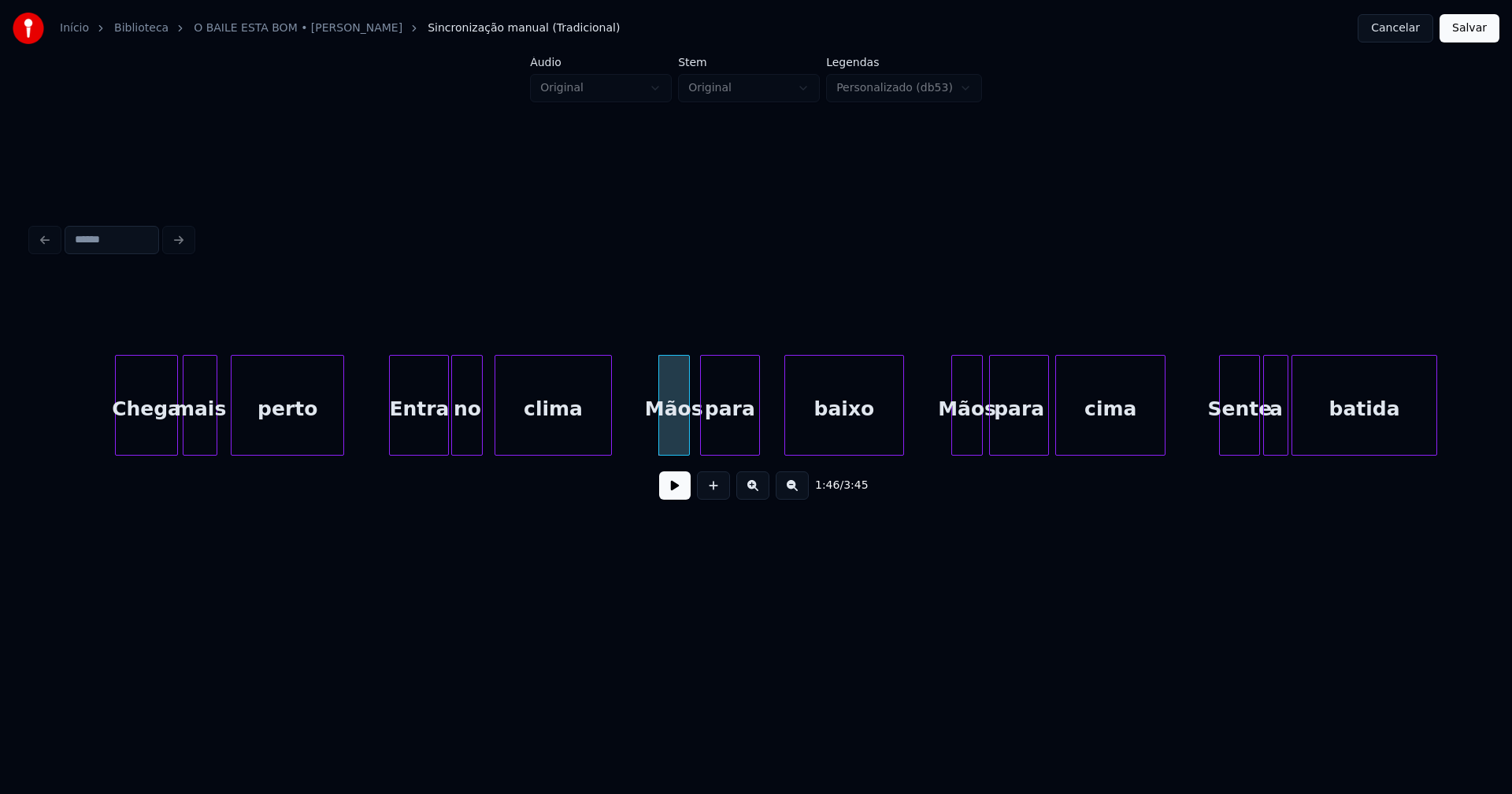
click at [736, 439] on div "para" at bounding box center [730, 410] width 58 height 107
click at [800, 432] on div "baixo" at bounding box center [826, 410] width 118 height 107
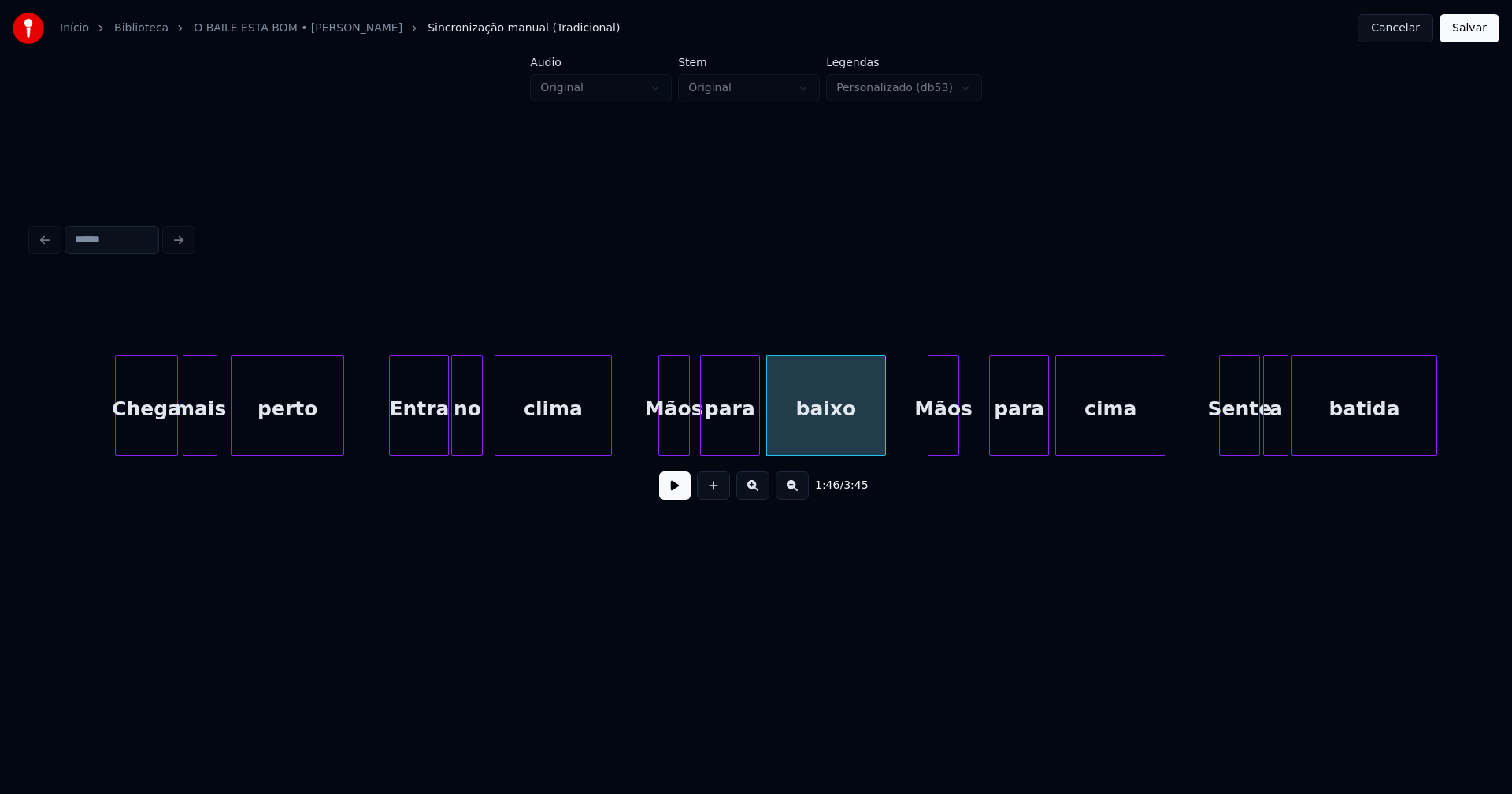
click at [940, 440] on div "Mãos" at bounding box center [943, 410] width 30 height 107
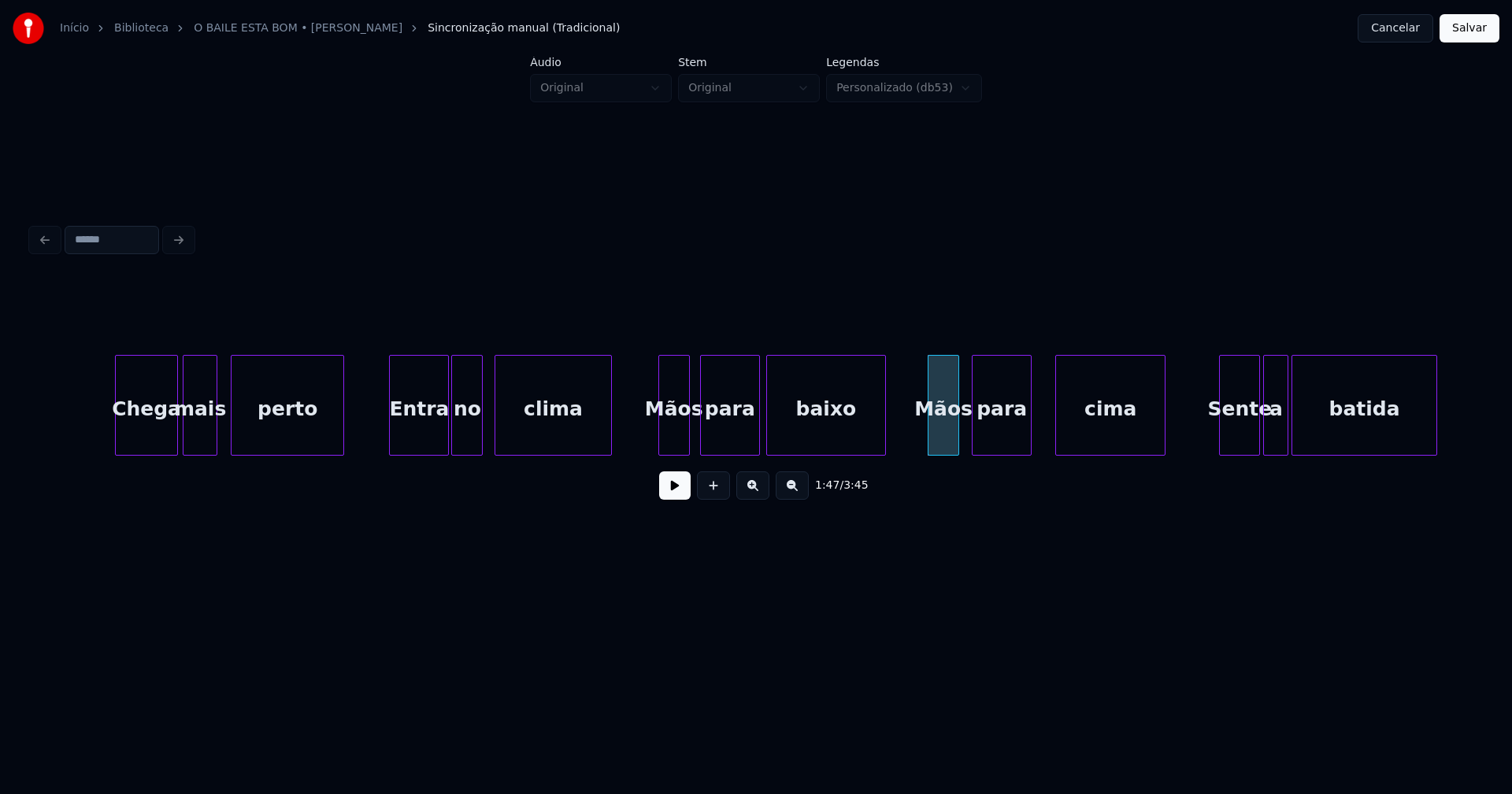
click at [1001, 440] on div "para" at bounding box center [1001, 410] width 58 height 107
click at [1063, 440] on div "cima" at bounding box center [1097, 410] width 109 height 107
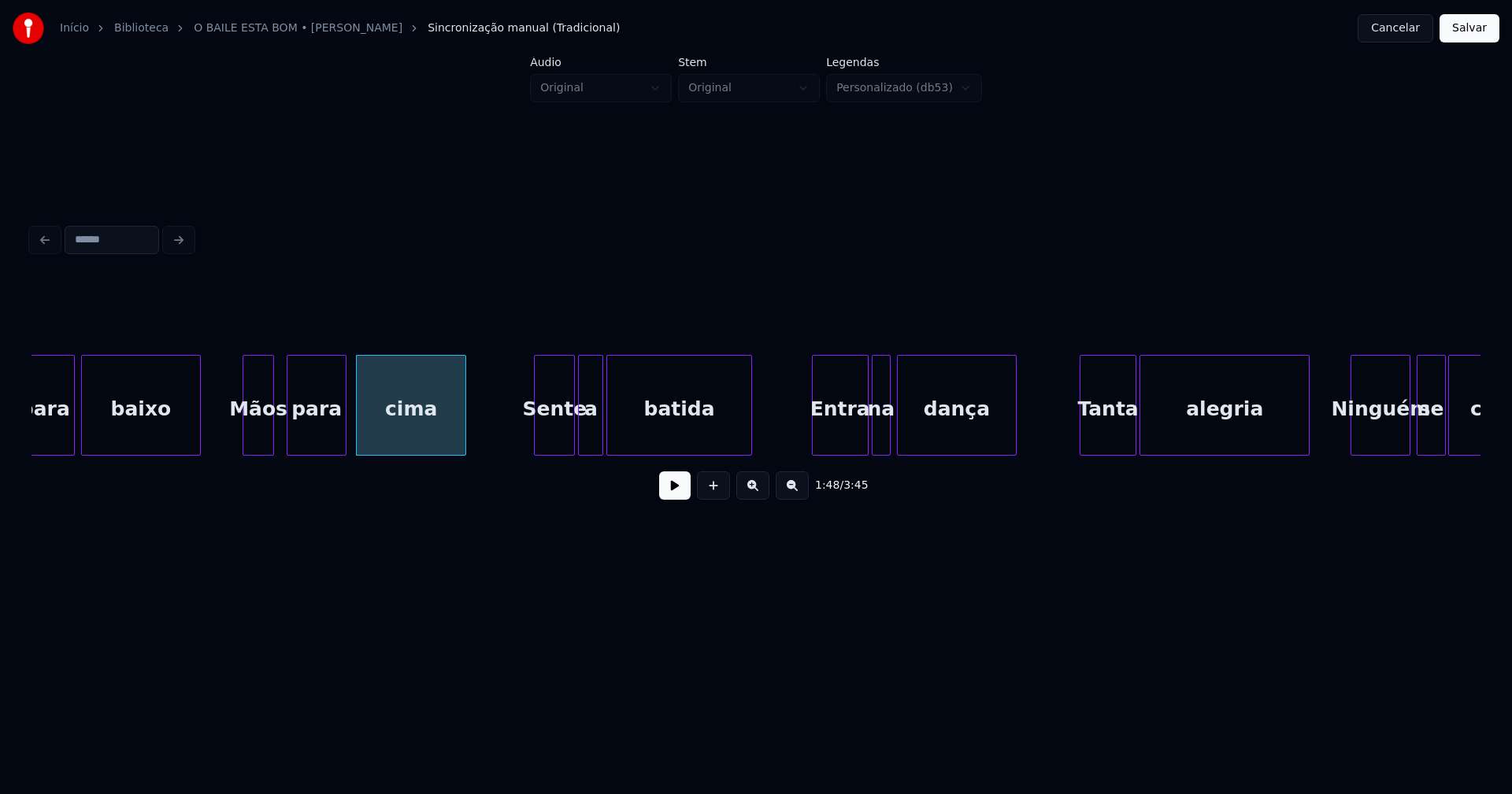
scroll to position [0, 16782]
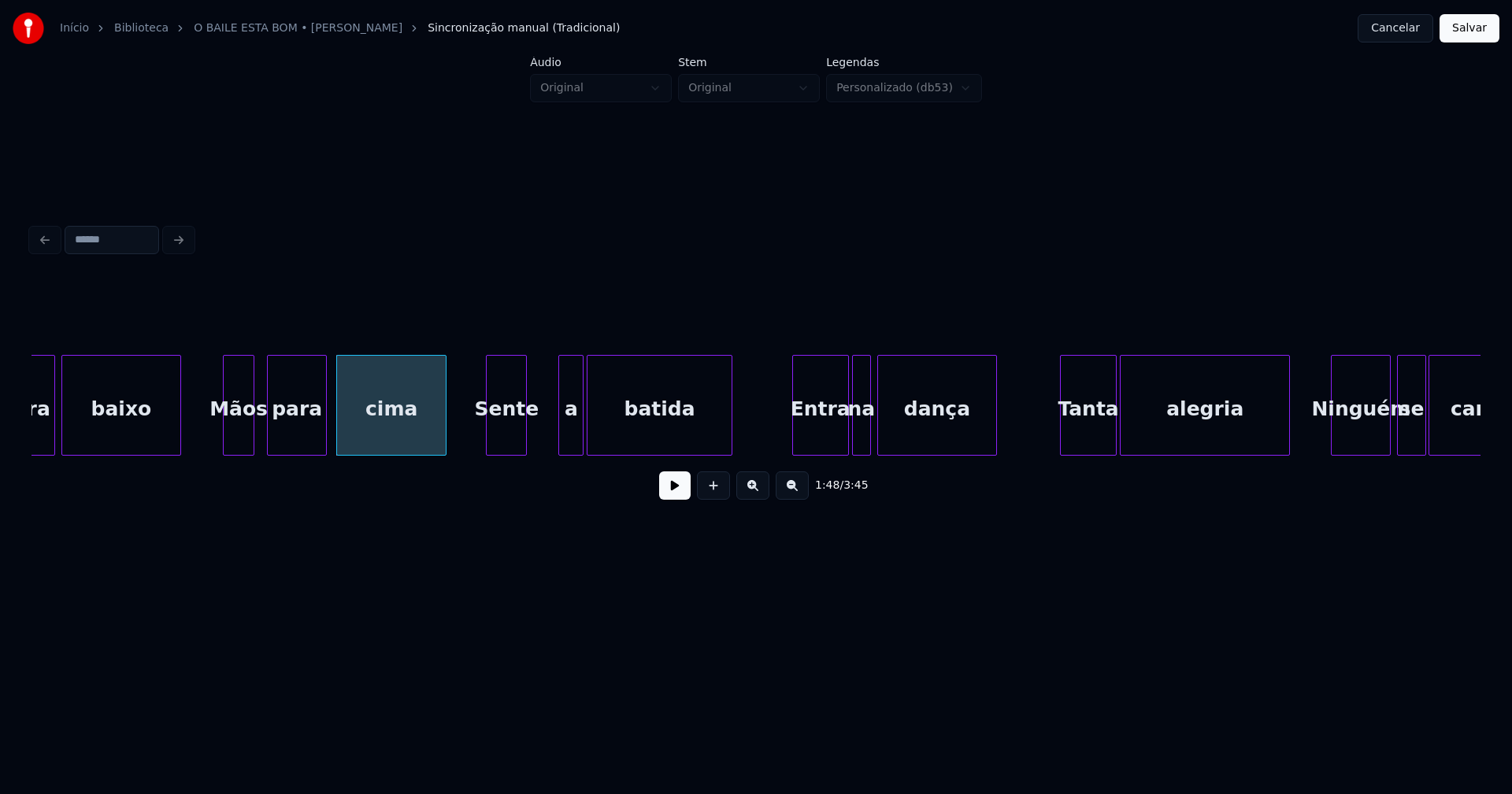
click at [502, 453] on div "para baixo Mãos para cima Sente a batida Entra na dança Tanta alegria Ninguém s…" at bounding box center [756, 406] width 1449 height 101
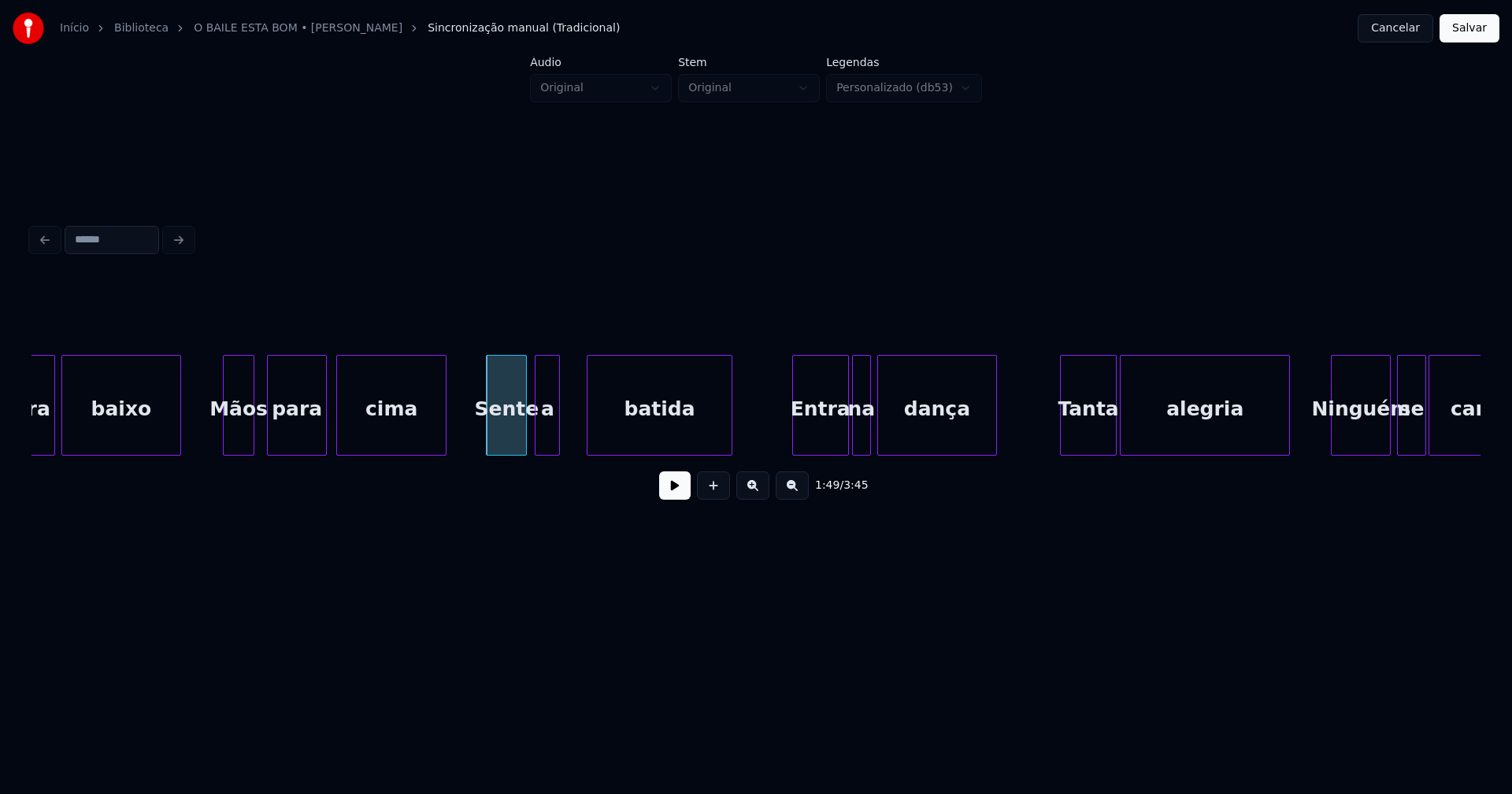
click at [551, 454] on div "para baixo Mãos para cima Sente a batida Entra na dança Tanta alegria Ninguém s…" at bounding box center [756, 406] width 1449 height 101
click at [600, 441] on div "batida" at bounding box center [641, 410] width 143 height 107
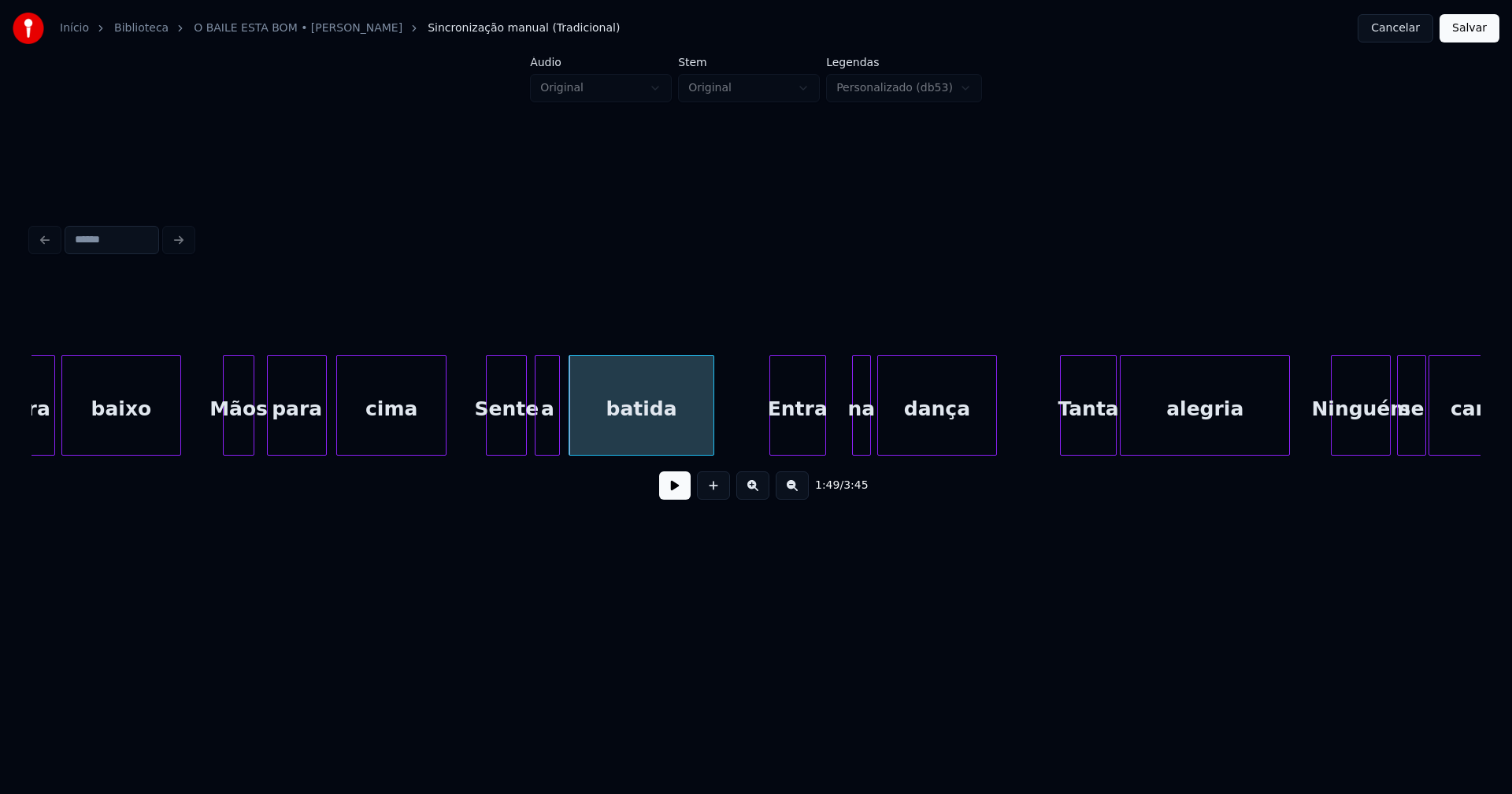
click at [799, 446] on div "Entra" at bounding box center [798, 410] width 55 height 107
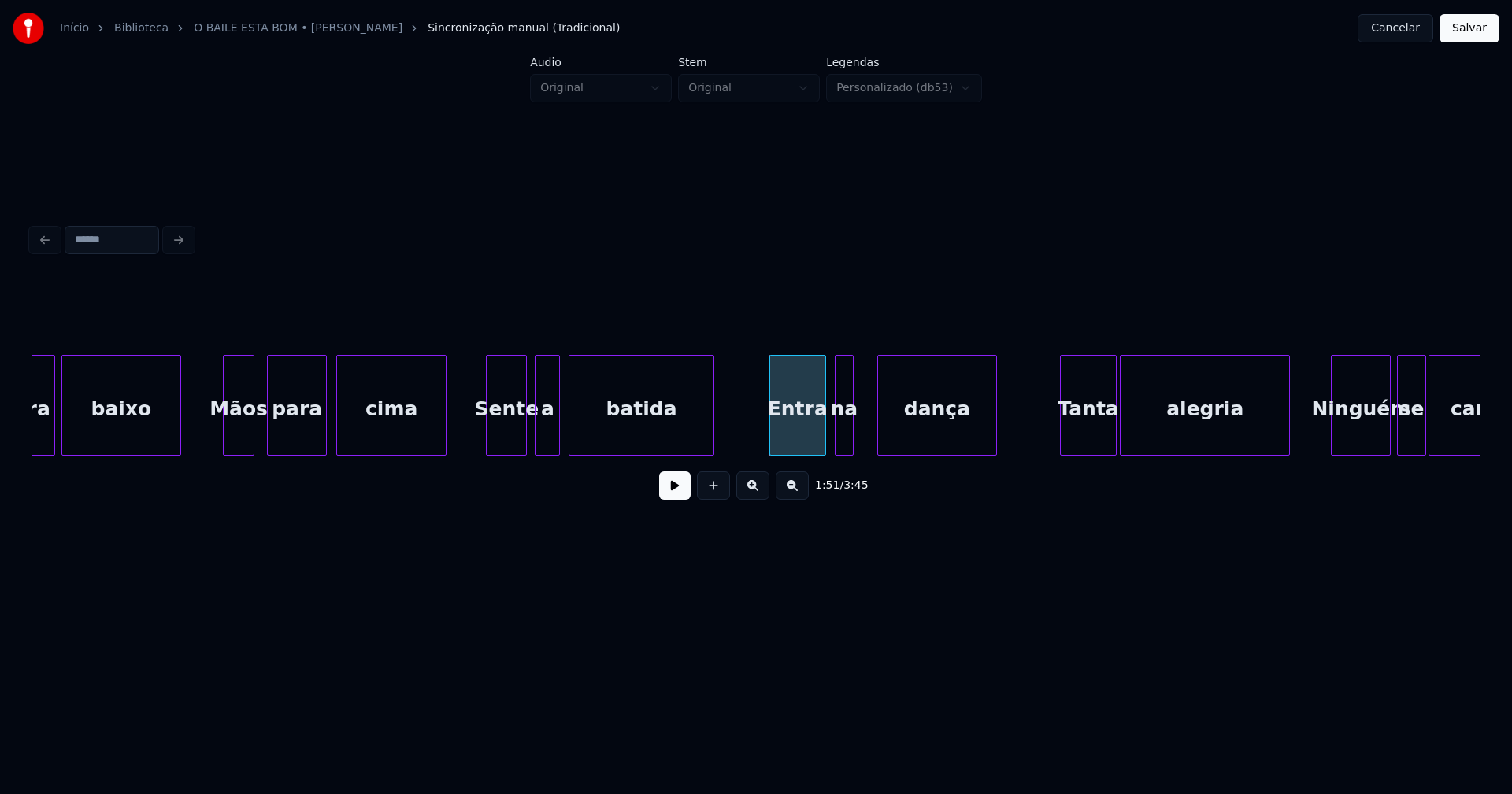
click at [845, 444] on div "na" at bounding box center [844, 410] width 17 height 107
click at [878, 450] on div "para baixo Mãos para cima Sente a batida Entra na dança Tanta alegria Ninguém s…" at bounding box center [756, 406] width 1449 height 101
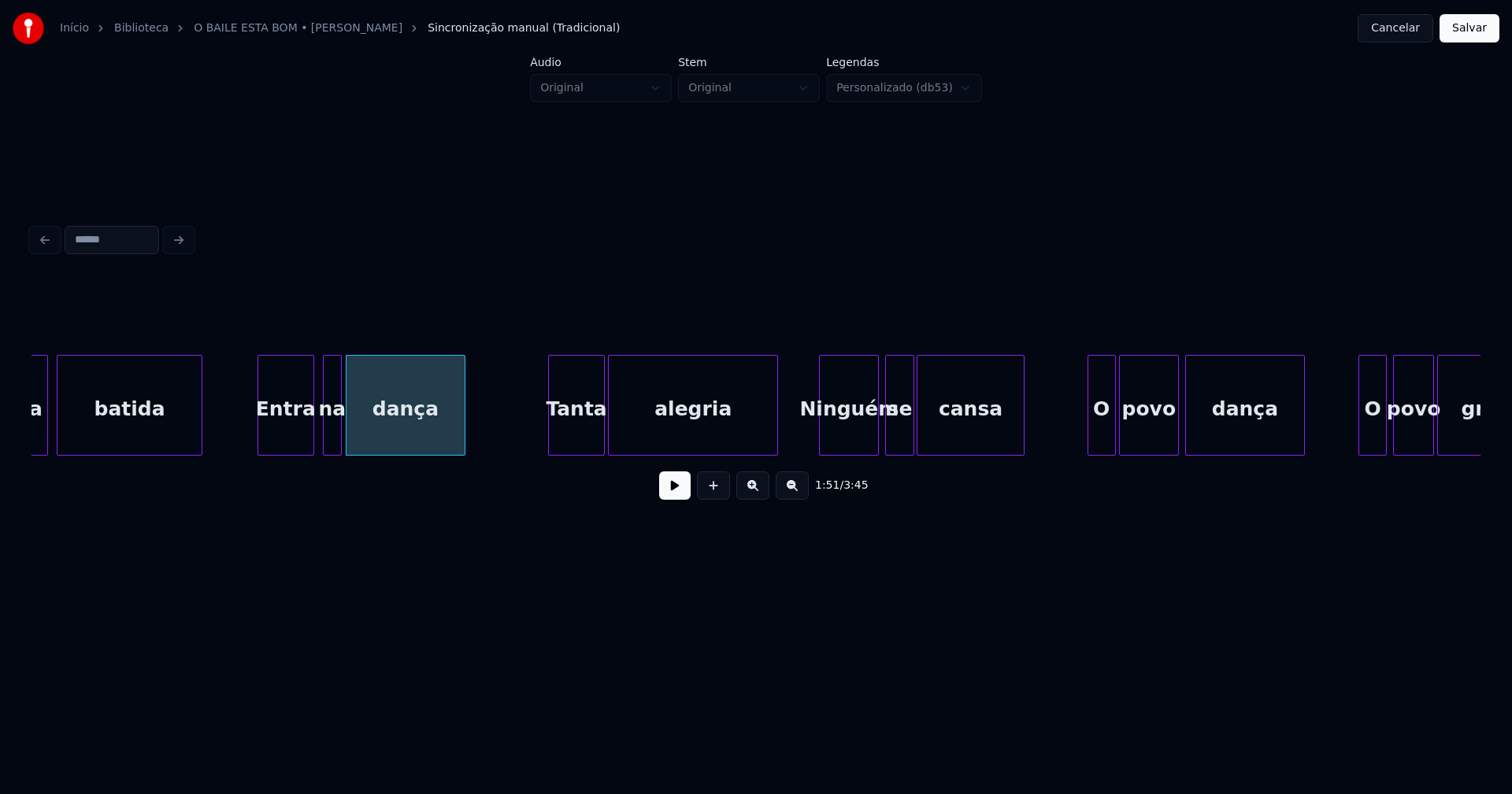
scroll to position [0, 17333]
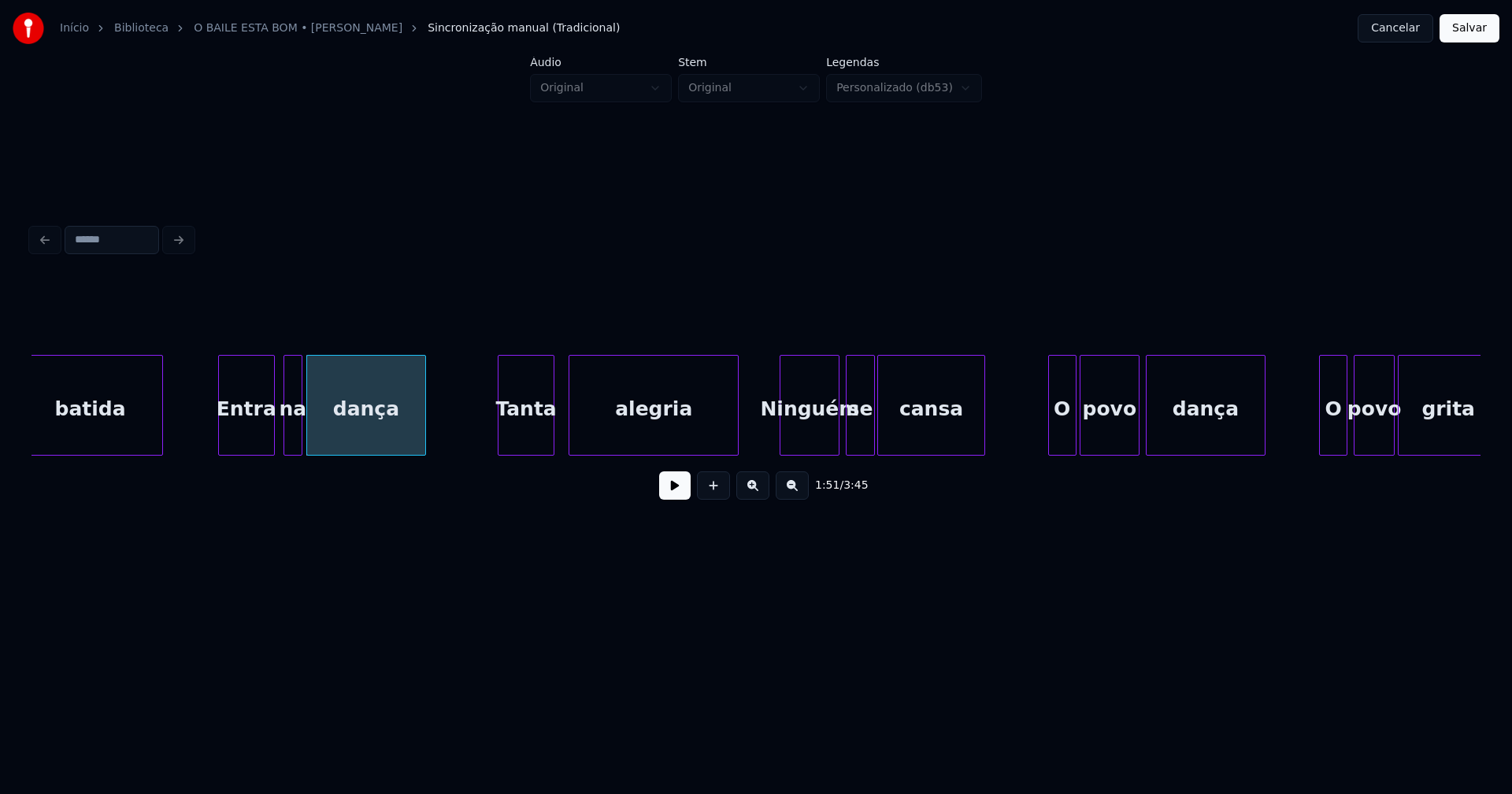
click at [528, 442] on div "Tanta" at bounding box center [526, 410] width 55 height 107
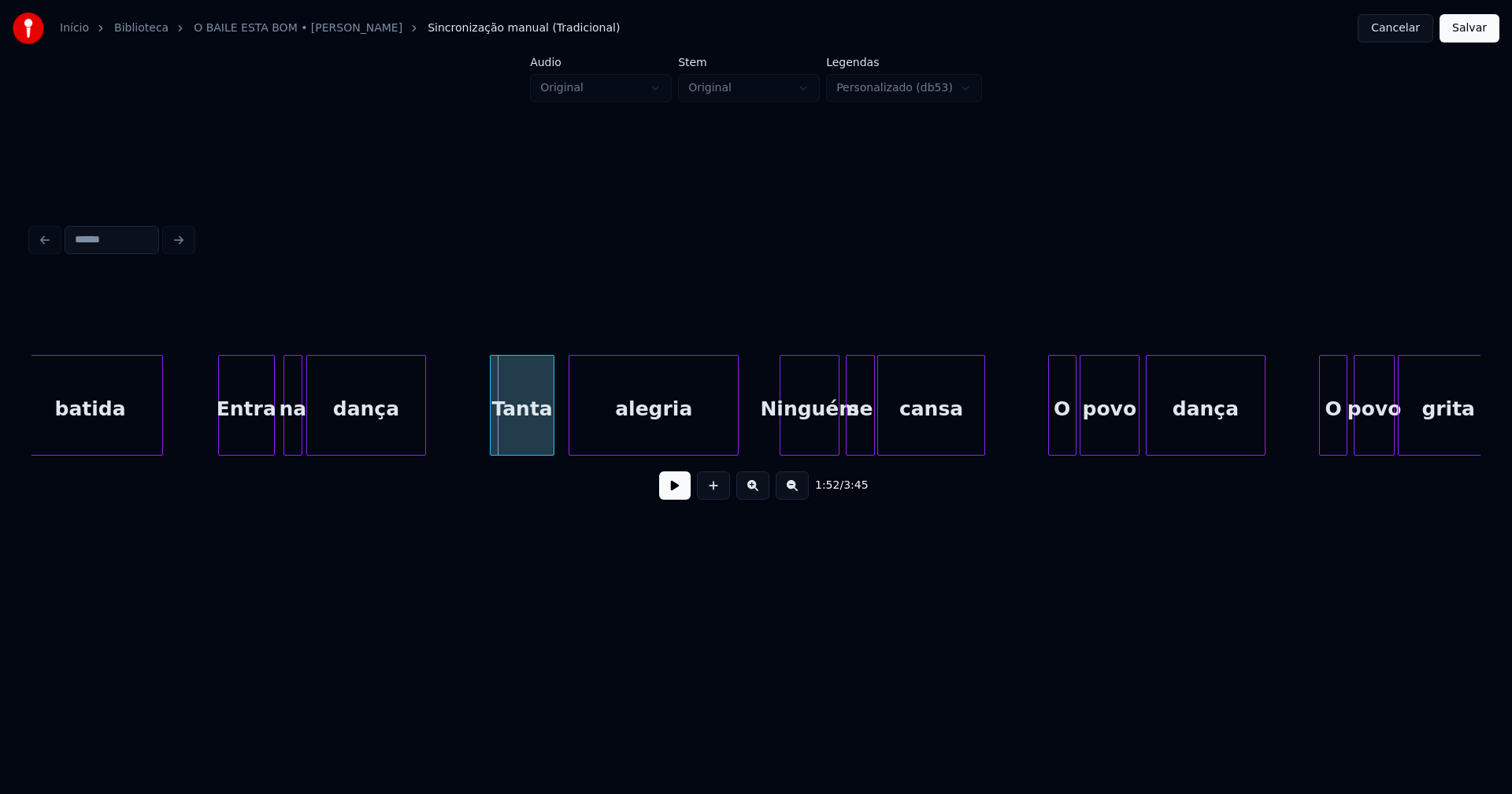
click at [493, 442] on div at bounding box center [493, 406] width 5 height 99
click at [626, 446] on div "alegria" at bounding box center [645, 410] width 169 height 107
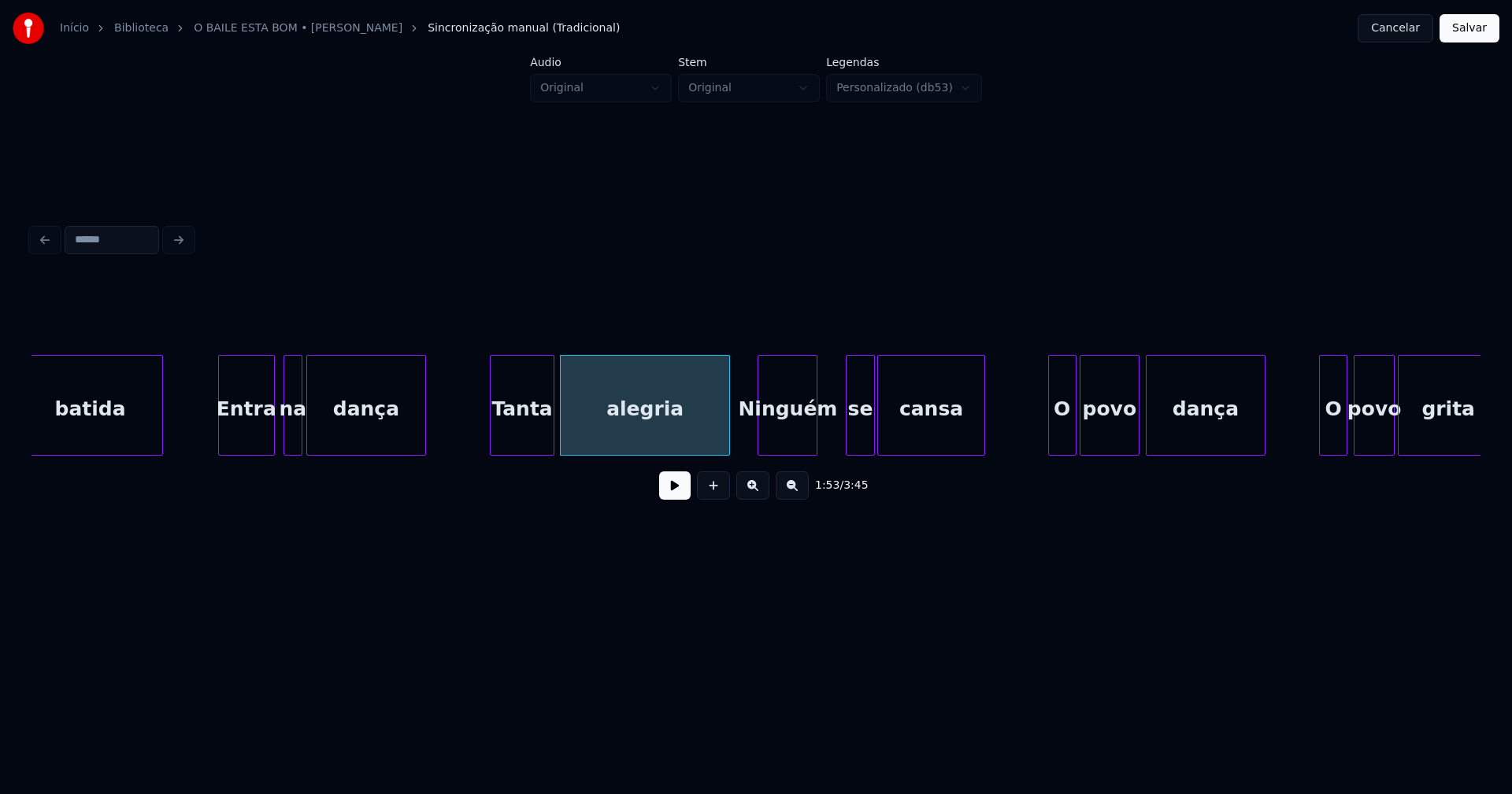
click at [785, 451] on div "batida Entra na dança Tanta alegria Ninguém se cansa O povo dança O povo grita" at bounding box center [756, 406] width 1449 height 101
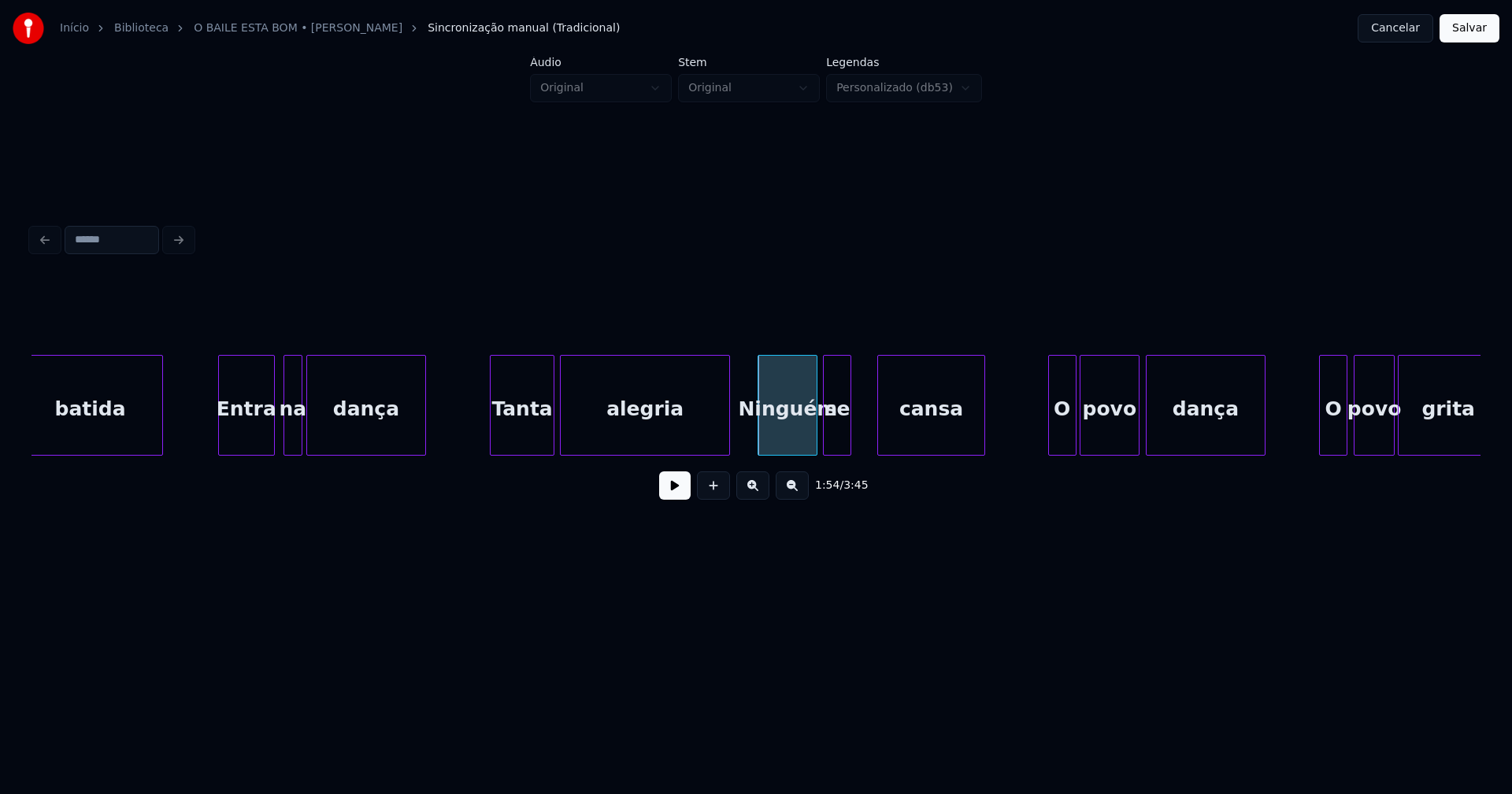
click at [839, 446] on div "se" at bounding box center [837, 410] width 26 height 107
click at [877, 440] on div "cansa" at bounding box center [913, 410] width 106 height 107
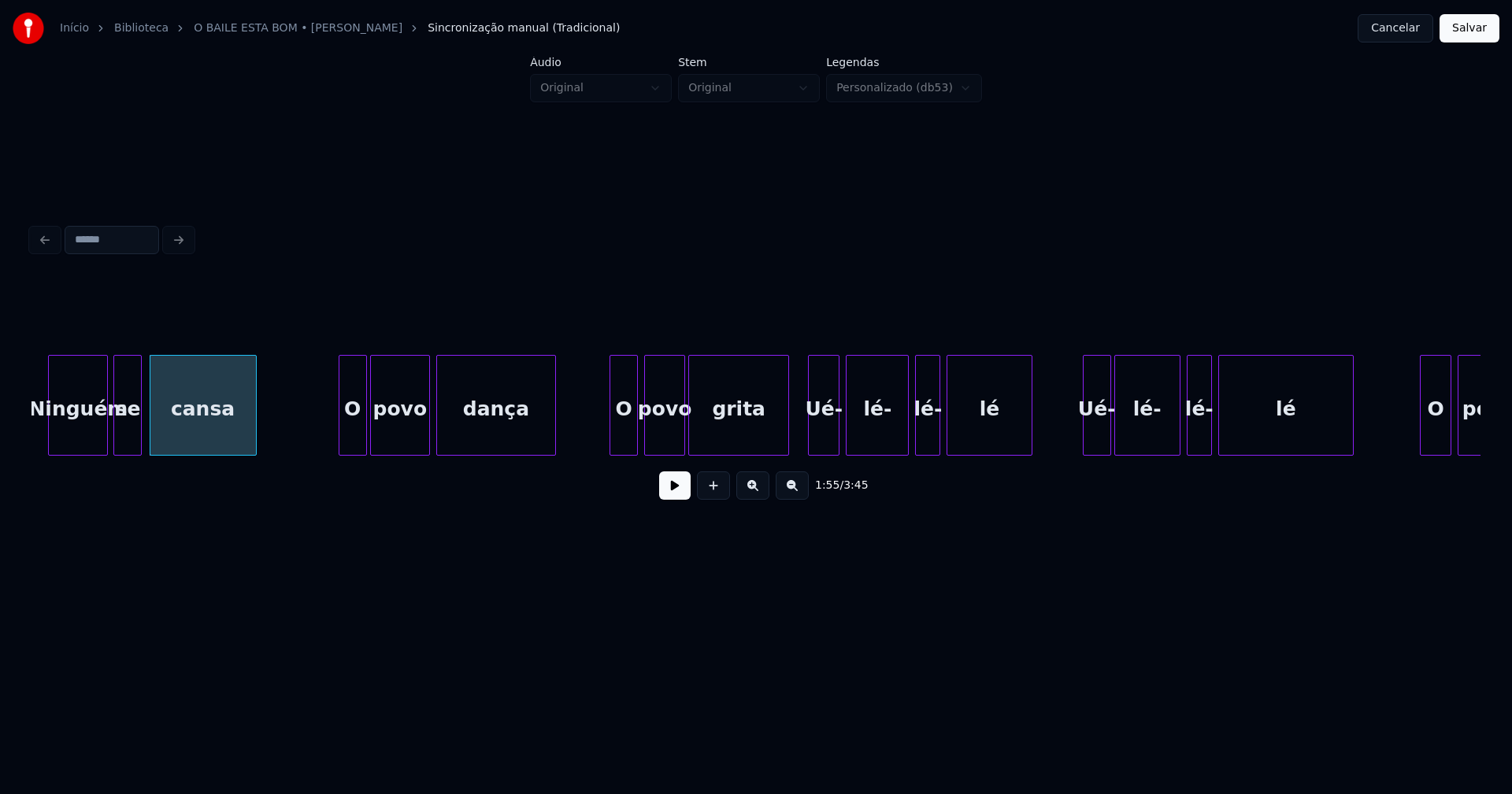
scroll to position [0, 18061]
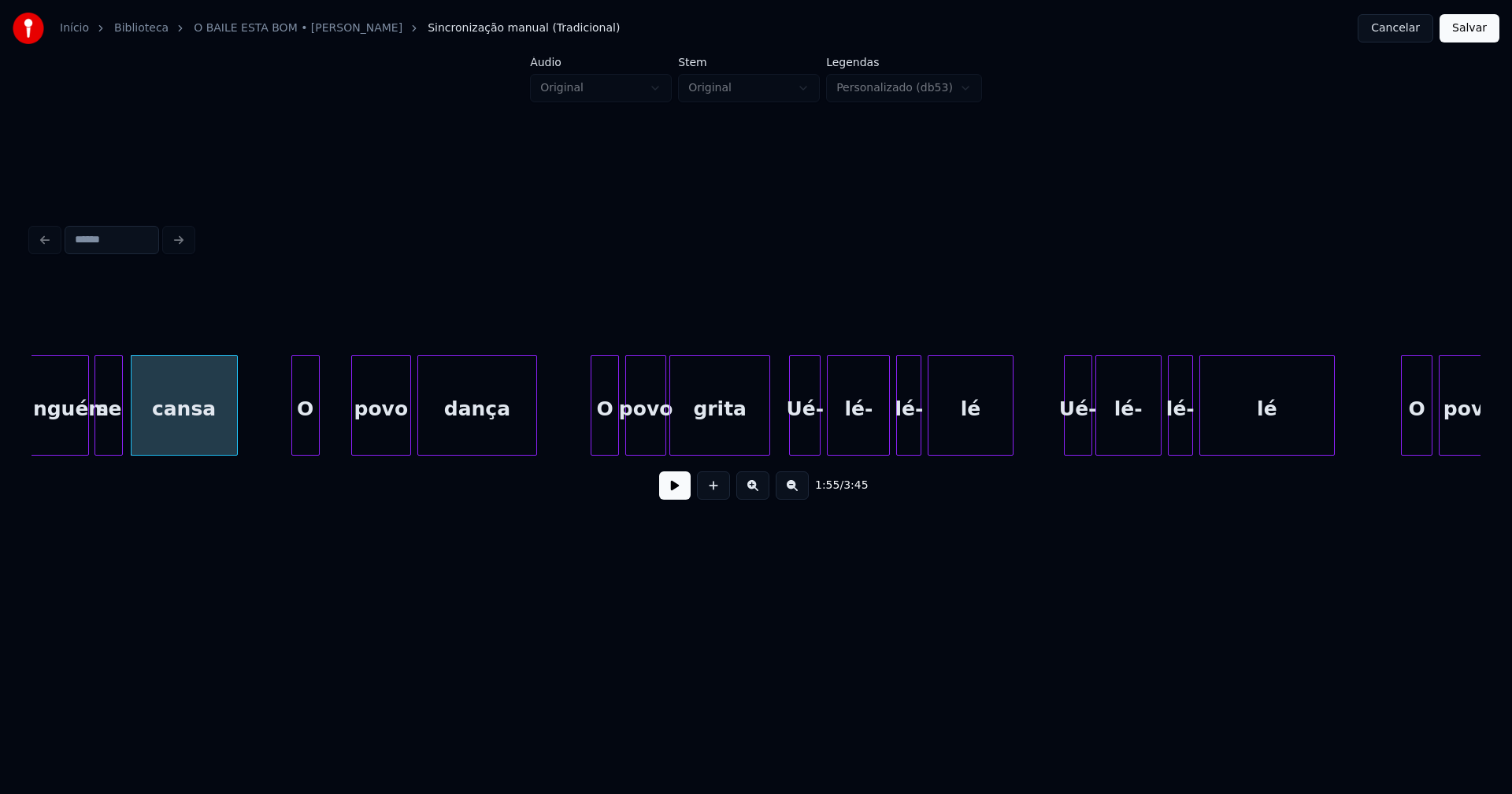
click at [304, 443] on div "O" at bounding box center [305, 410] width 26 height 107
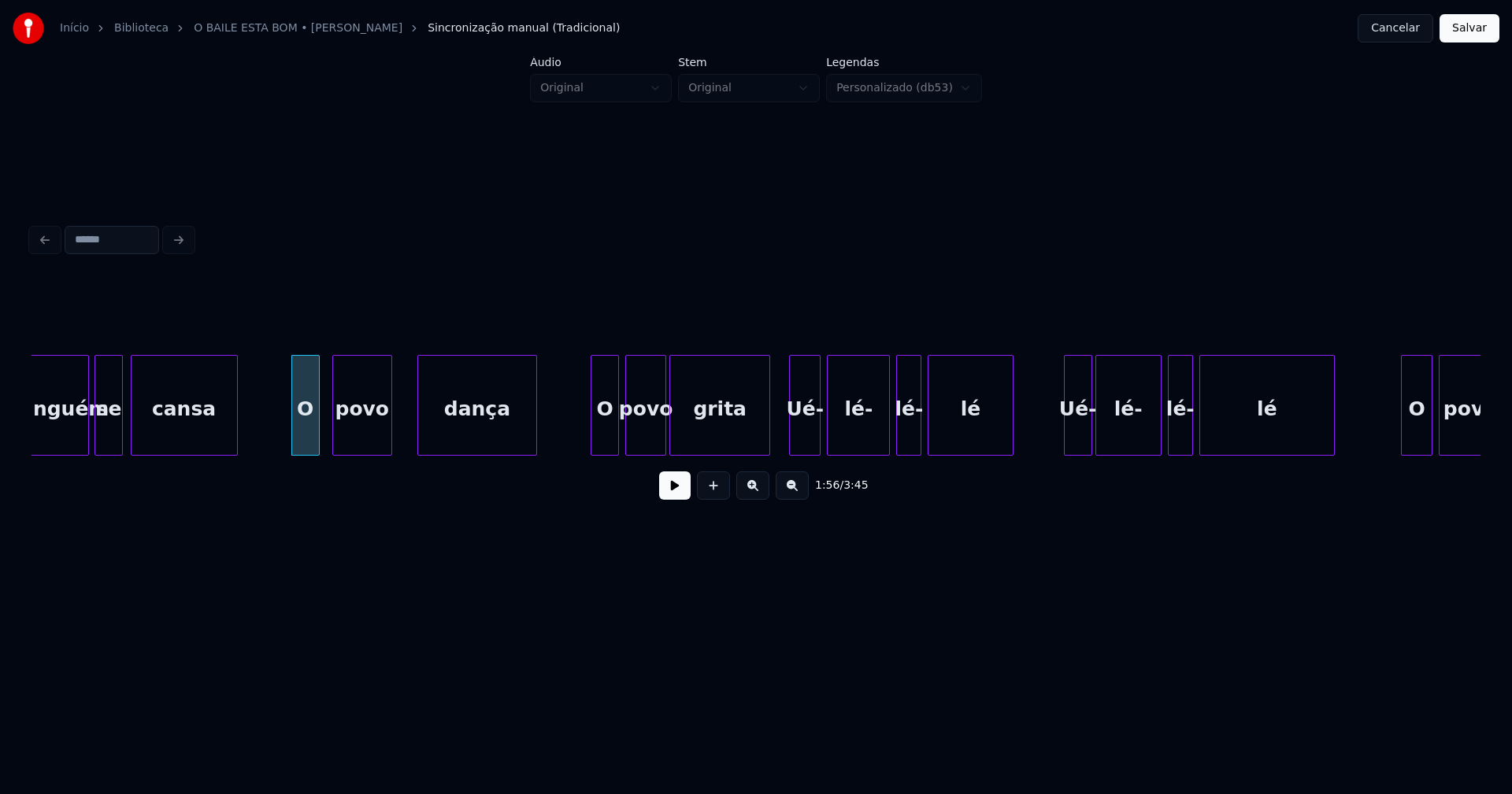
click at [358, 437] on div "povo" at bounding box center [362, 410] width 58 height 107
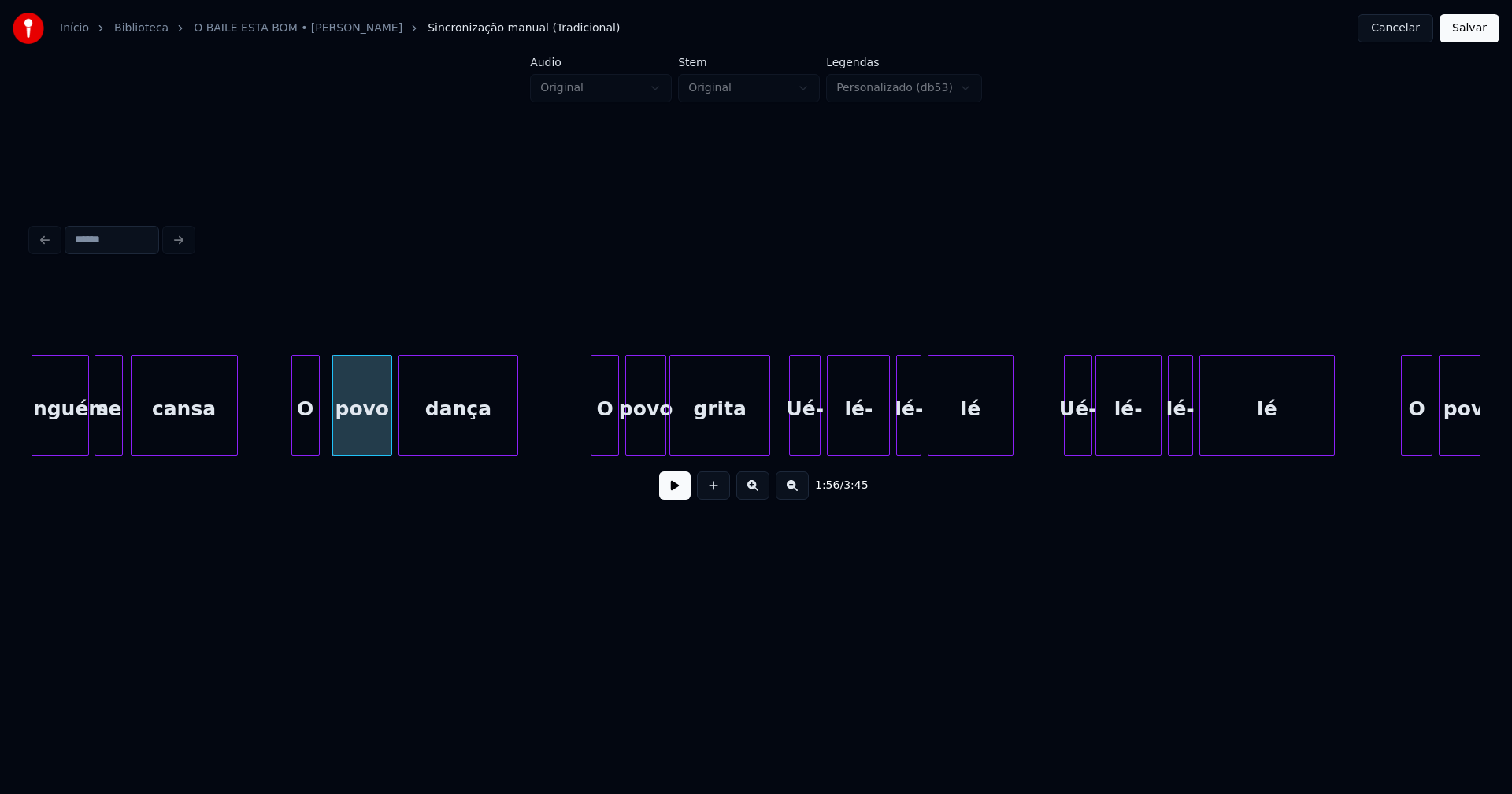
click at [437, 436] on div "dança" at bounding box center [458, 410] width 118 height 107
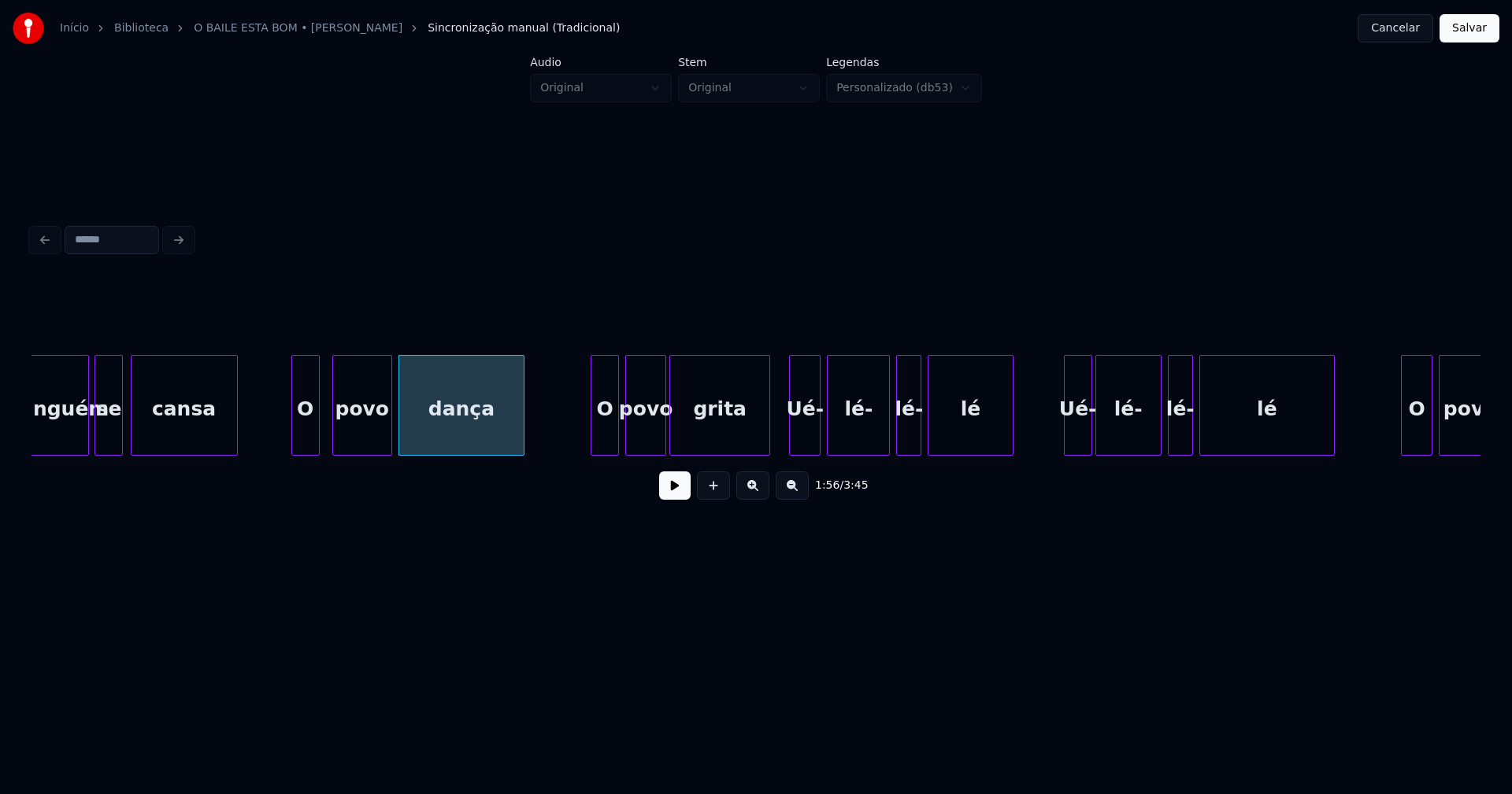
click at [523, 434] on div at bounding box center [522, 406] width 5 height 99
click at [579, 440] on div "O" at bounding box center [579, 410] width 26 height 107
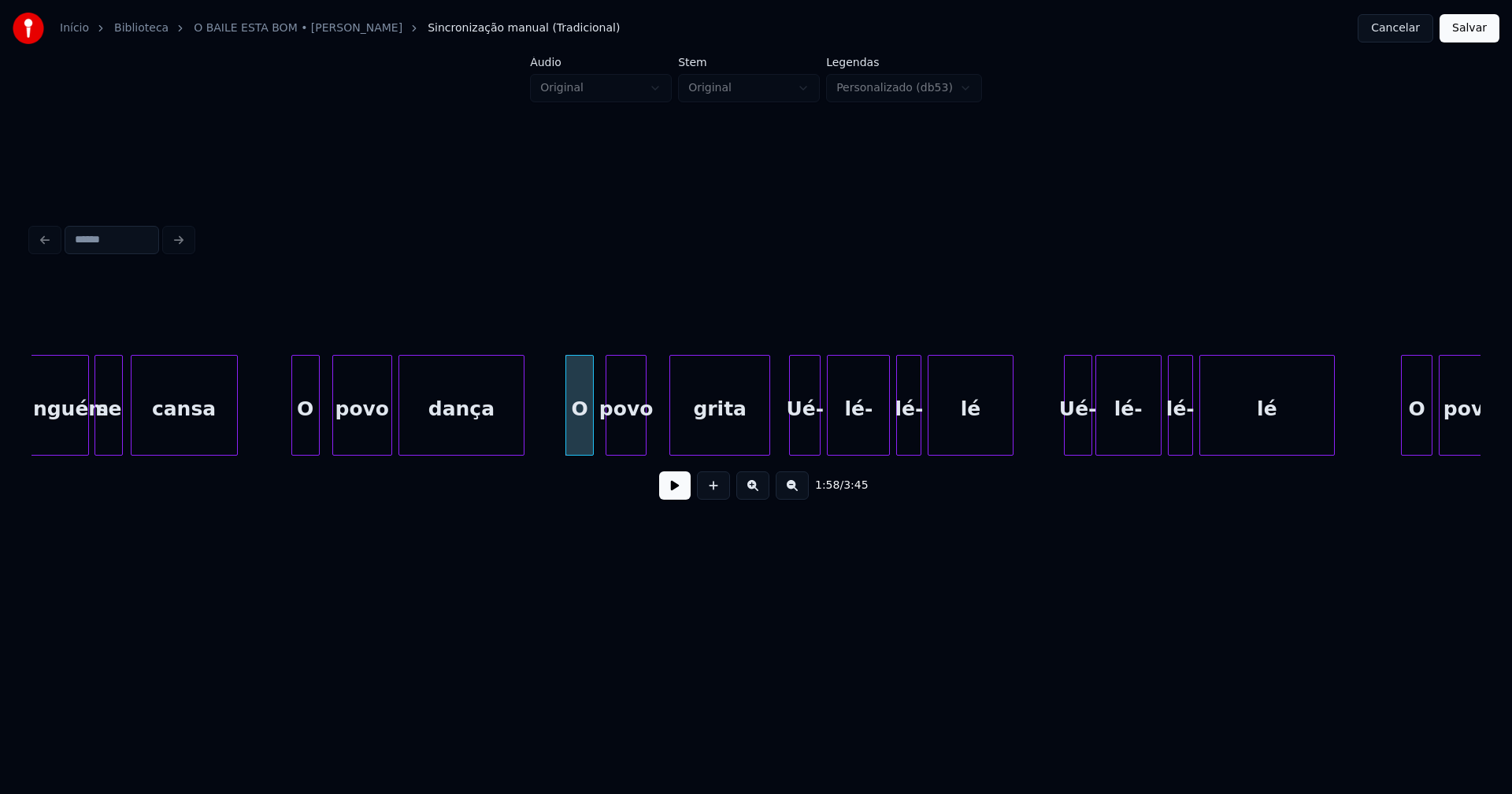
click at [627, 442] on div "povo" at bounding box center [626, 410] width 39 height 107
click at [701, 445] on div "grita" at bounding box center [700, 410] width 99 height 107
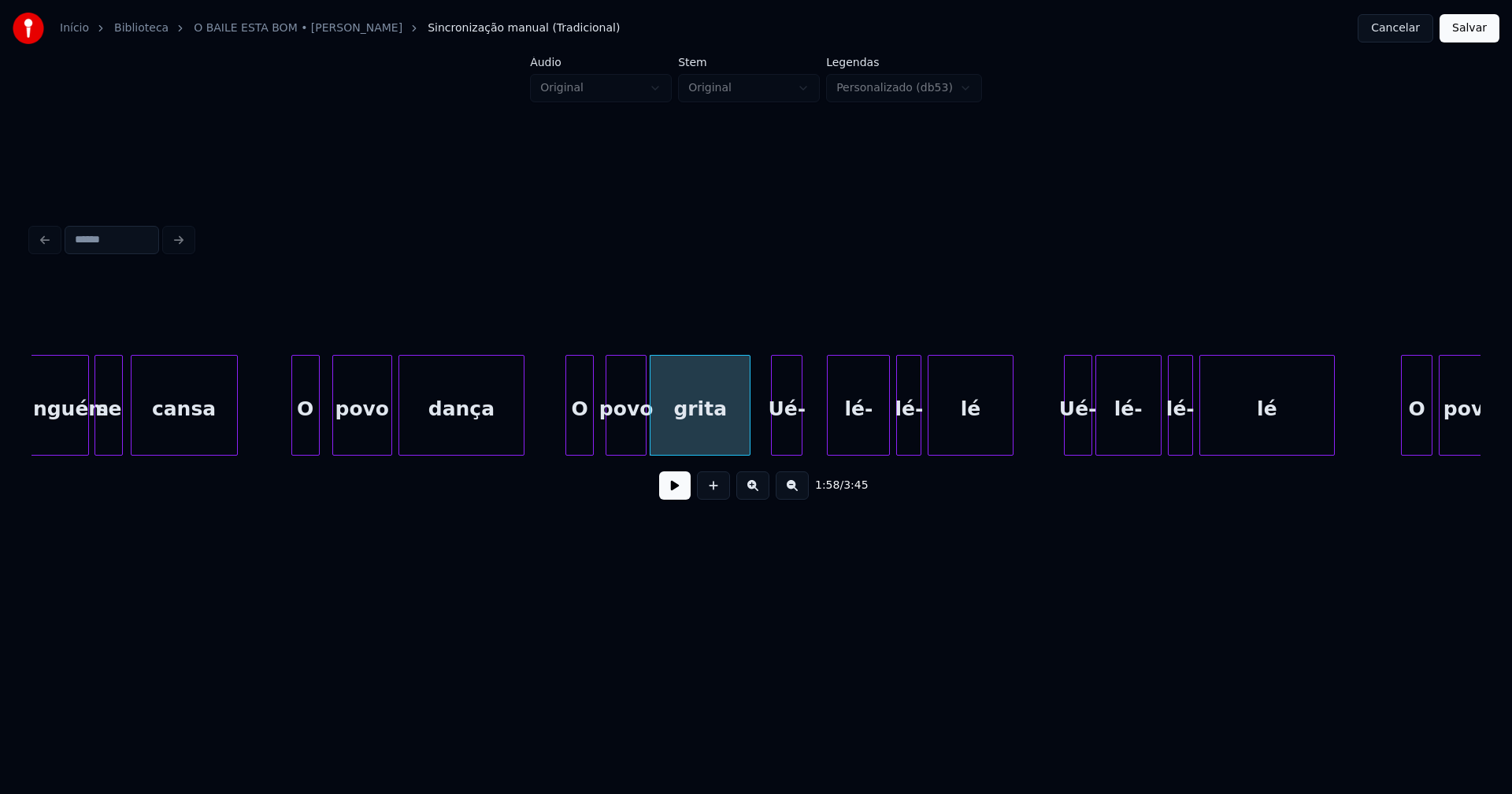
click at [793, 443] on div "Ué-" at bounding box center [787, 410] width 30 height 107
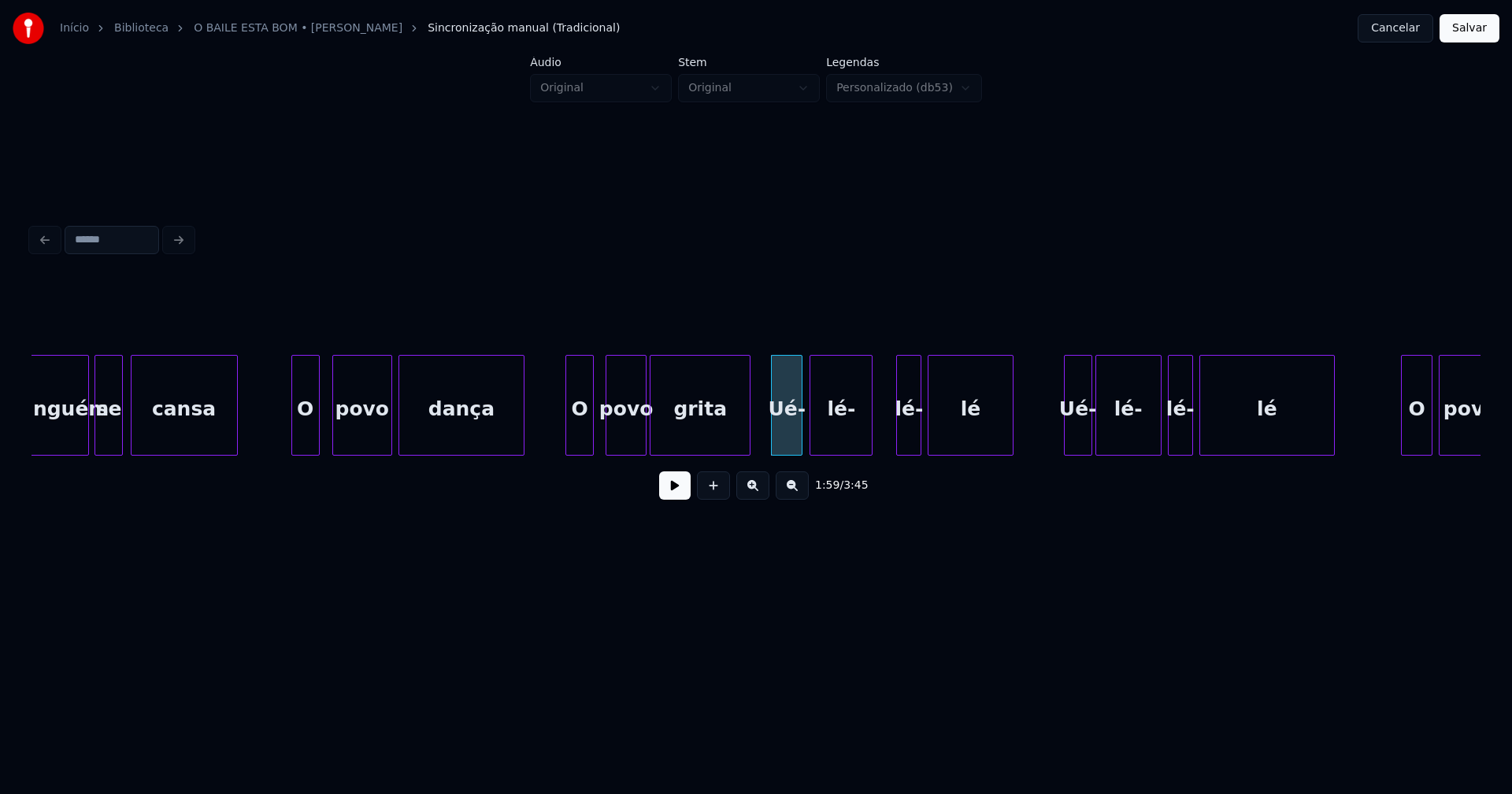
click at [849, 447] on div "lé-" at bounding box center [841, 410] width 61 height 107
click at [889, 445] on div "lé-" at bounding box center [889, 410] width 24 height 107
click at [918, 448] on div "lé" at bounding box center [950, 410] width 84 height 107
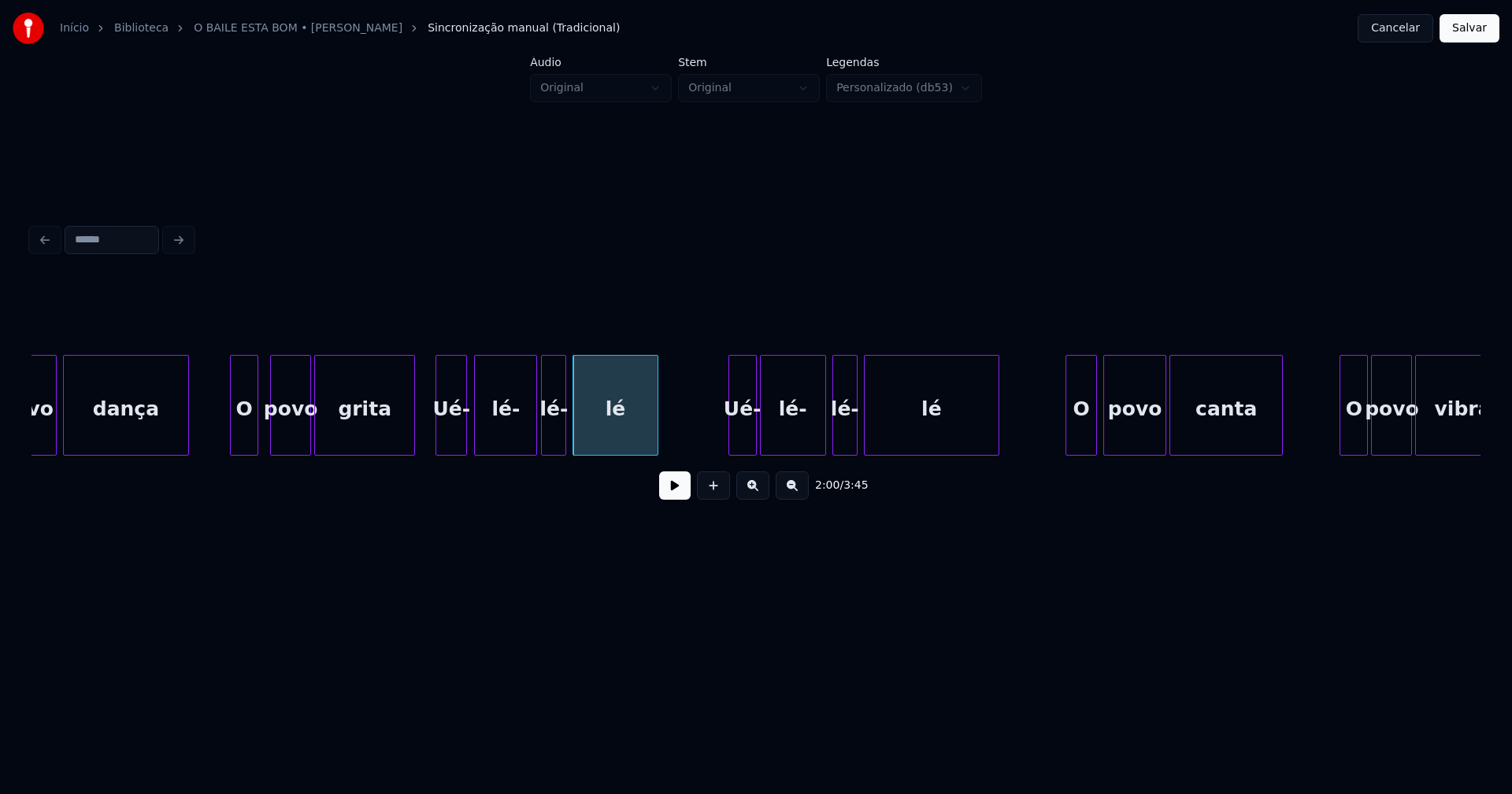
scroll to position [0, 18417]
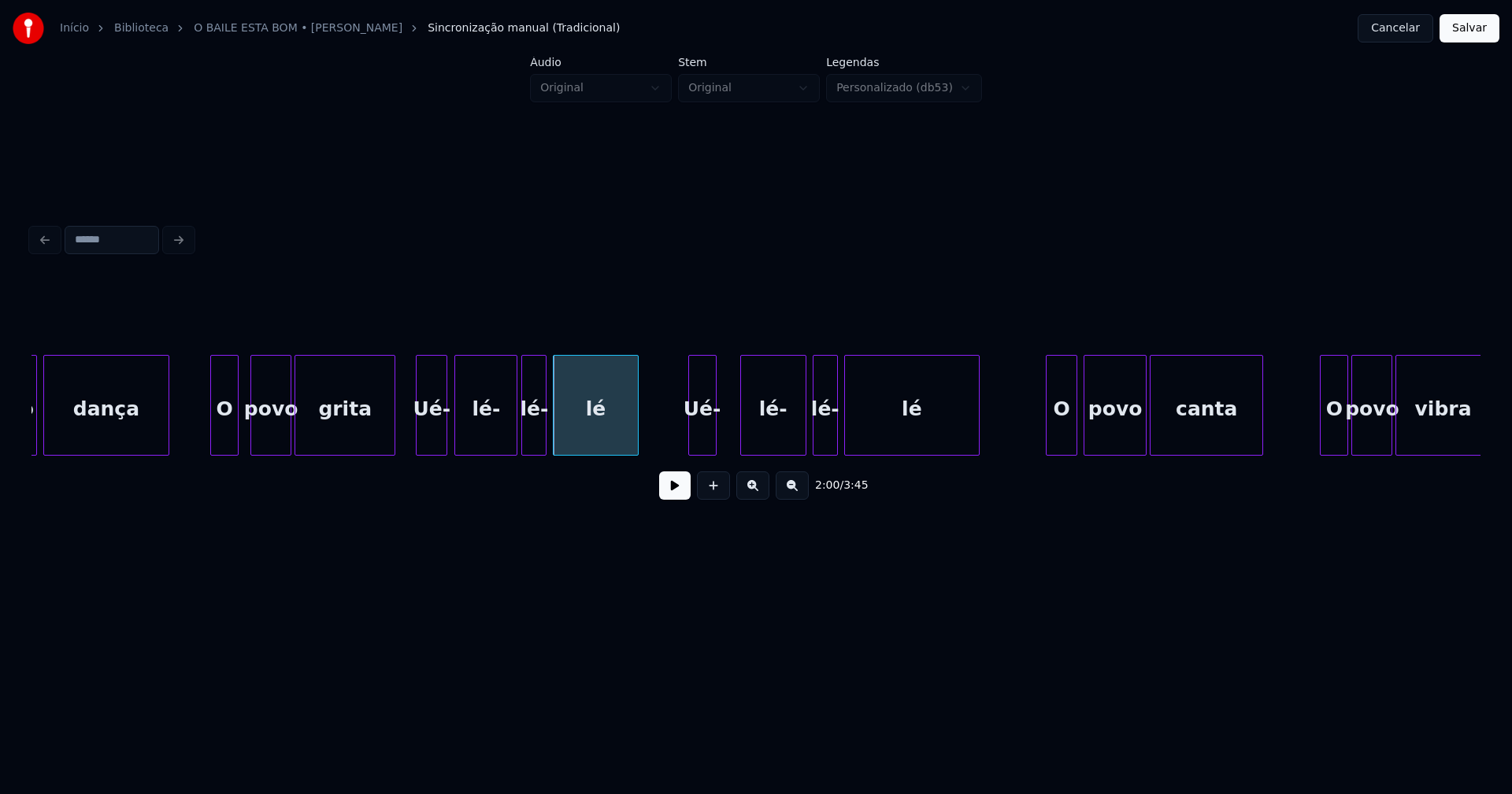
click at [705, 452] on div "povo dança O povo grita Ué- lé- lé- lé Ué- lé- lé- lé O povo canta O povo vibra" at bounding box center [756, 406] width 1449 height 101
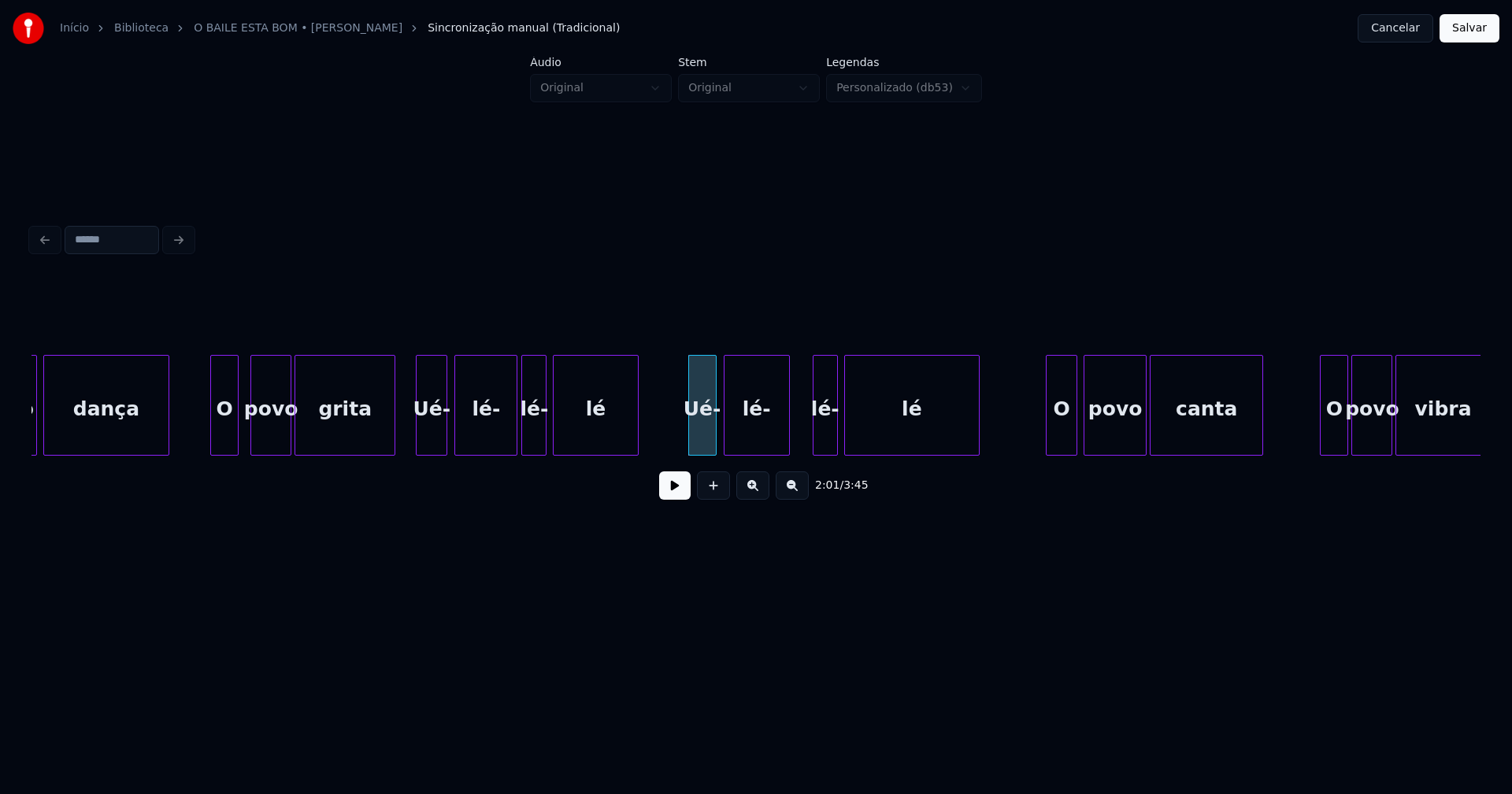
click at [765, 440] on div "lé-" at bounding box center [757, 410] width 65 height 107
click at [811, 447] on div "lé-" at bounding box center [811, 410] width 24 height 107
click at [828, 436] on div at bounding box center [828, 406] width 5 height 99
click at [871, 441] on div "lé" at bounding box center [901, 410] width 134 height 107
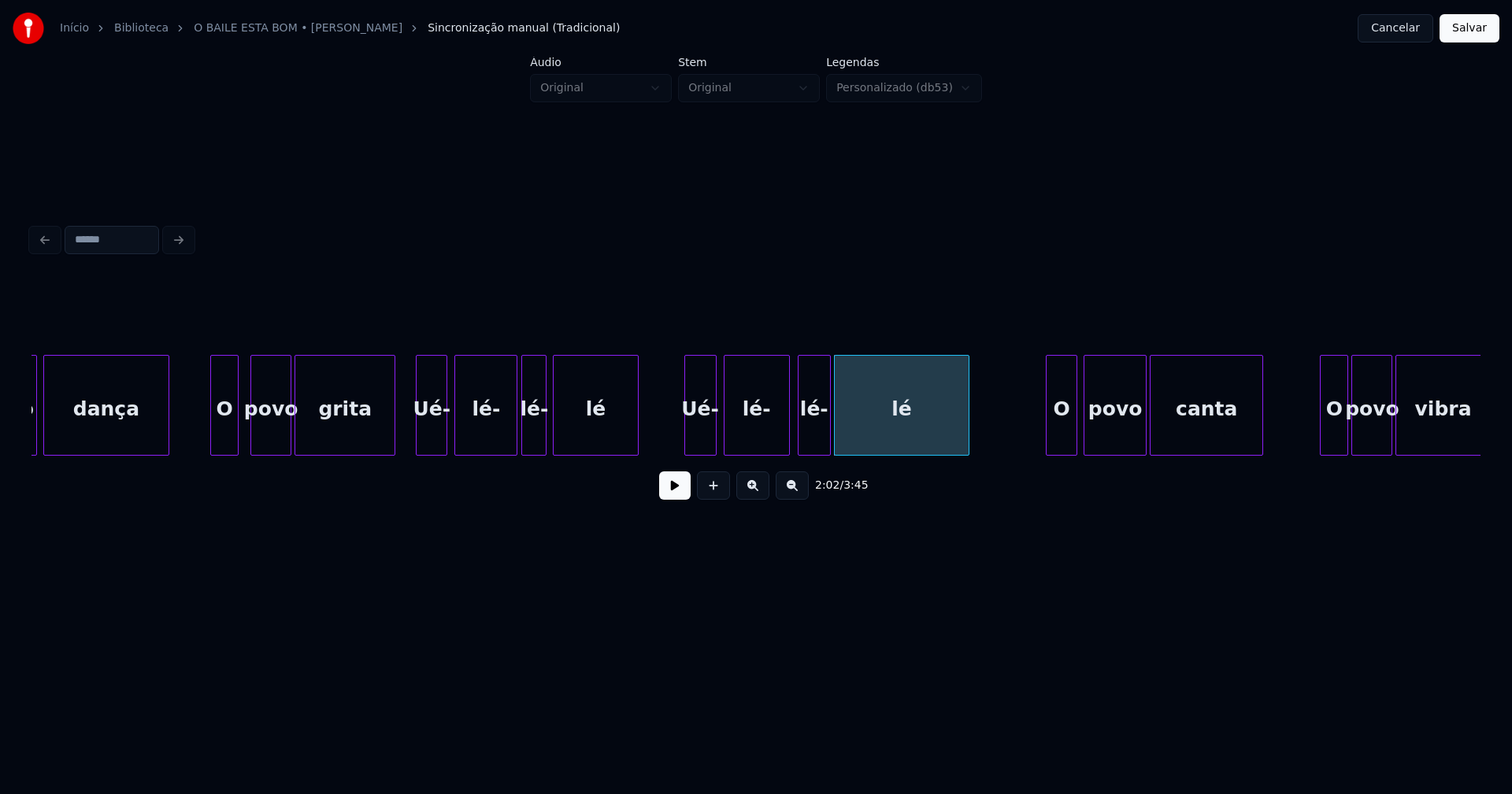
click at [686, 429] on div at bounding box center [688, 406] width 5 height 99
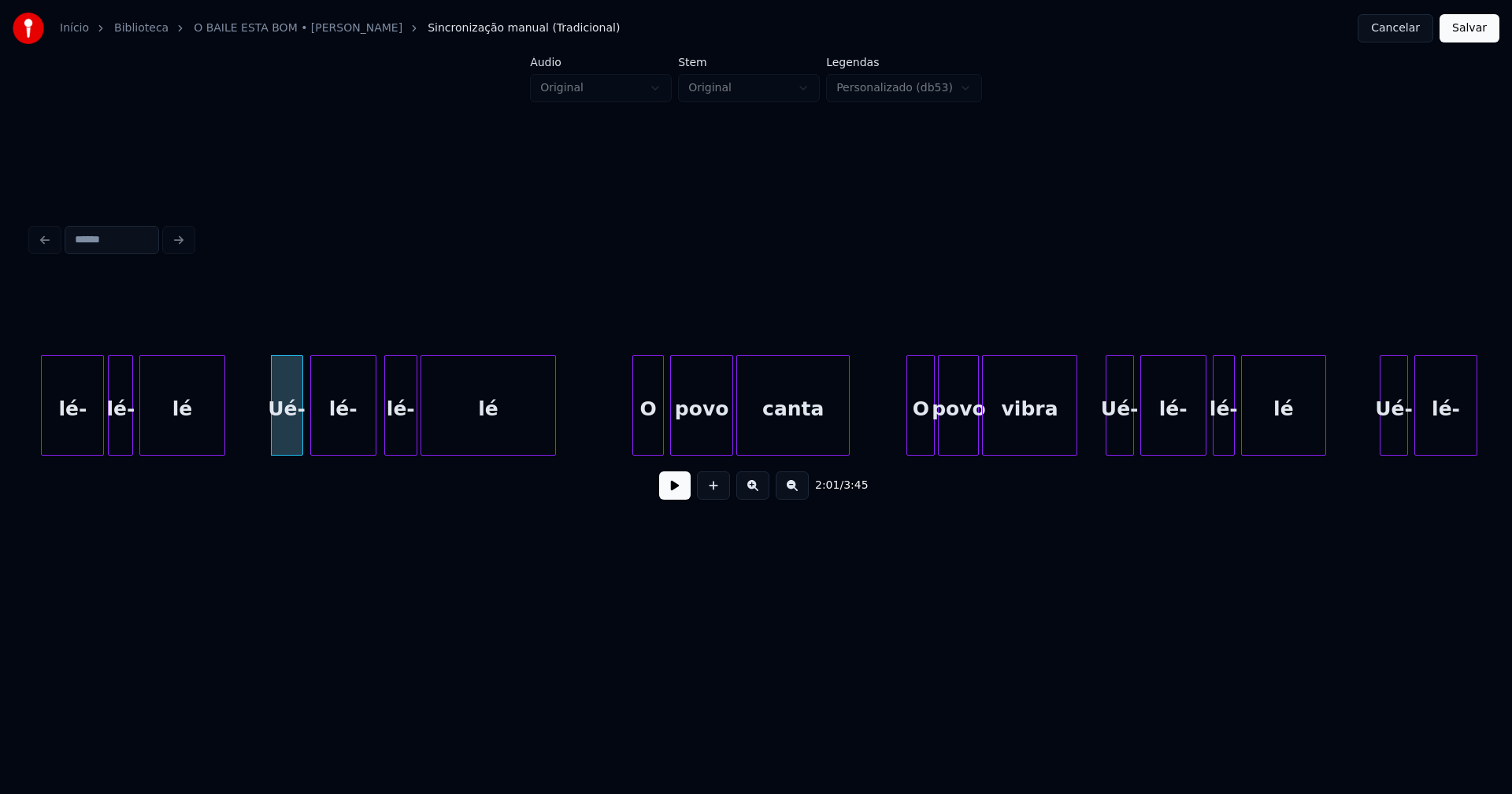
scroll to position [0, 18850]
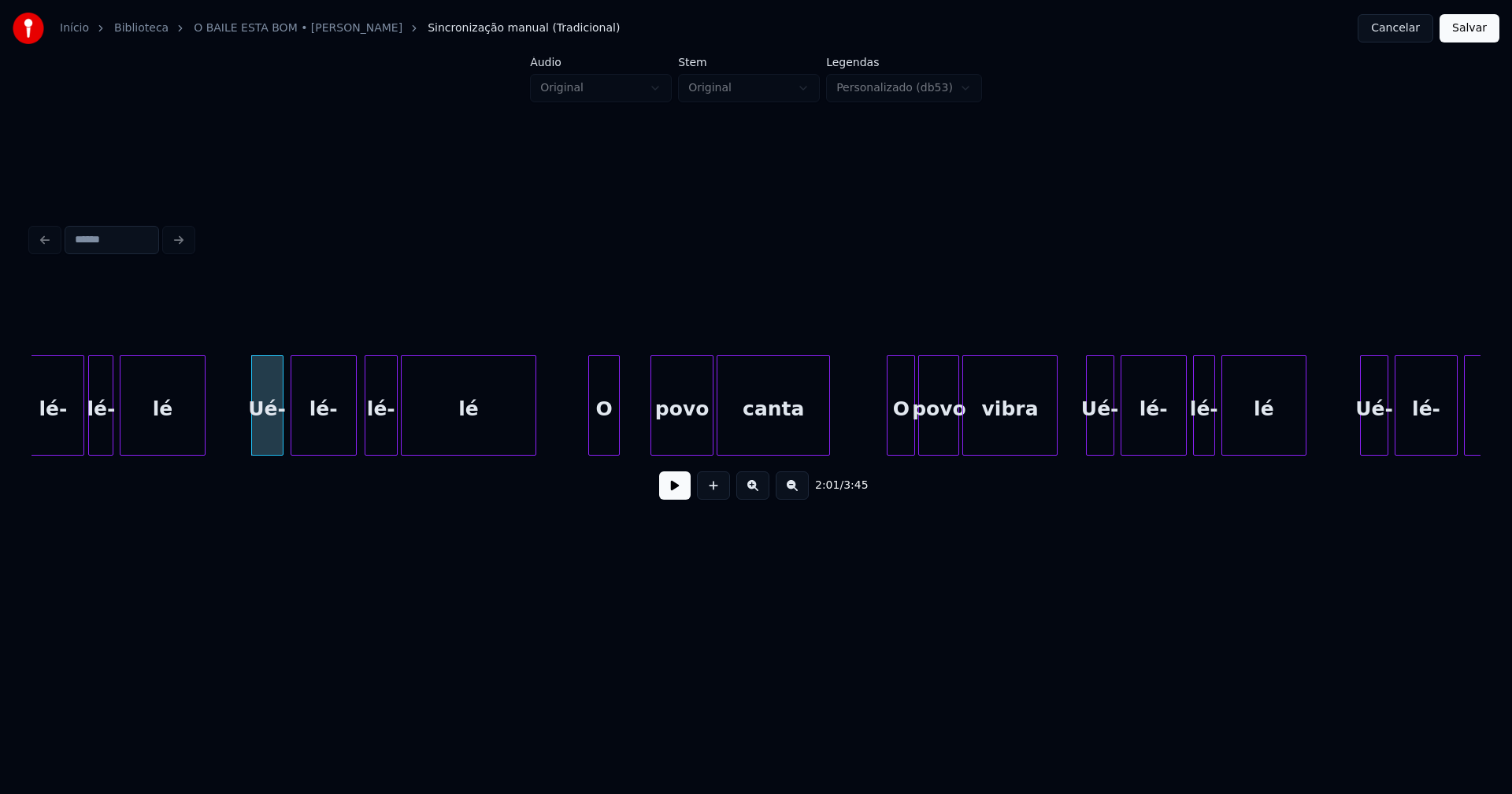
click at [603, 449] on div "O" at bounding box center [603, 410] width 30 height 107
click at [656, 451] on div "lé- lé- lé Ué- lé- lé- lé O povo canta O povo vibra Ué- lé- lé- lé Ué- lé- lé-" at bounding box center [756, 406] width 1449 height 101
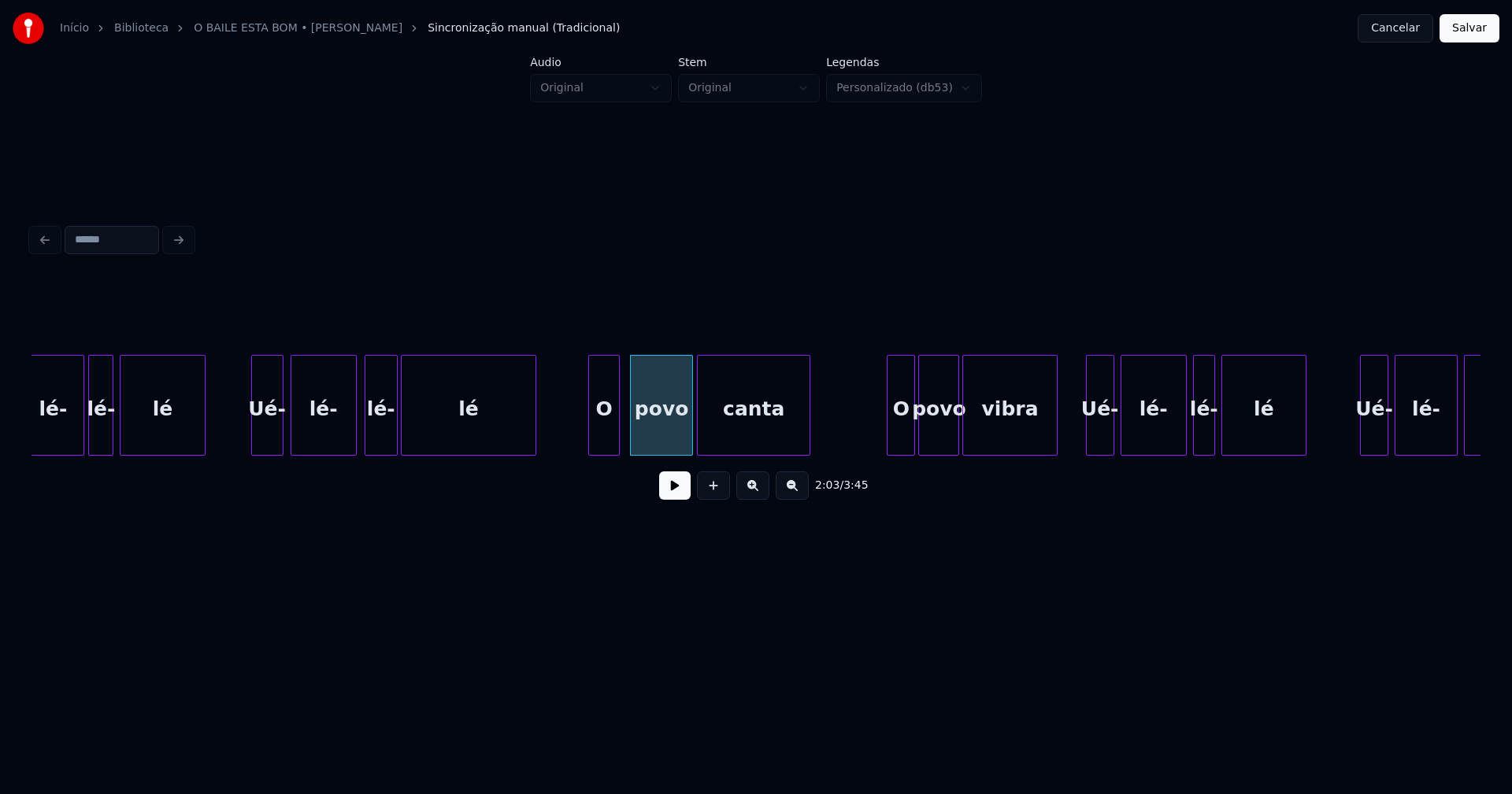
click at [715, 451] on div "lé- lé- lé Ué- lé- lé- lé O povo canta O povo vibra Ué- lé- lé- lé Ué- lé- lé-" at bounding box center [756, 406] width 1449 height 101
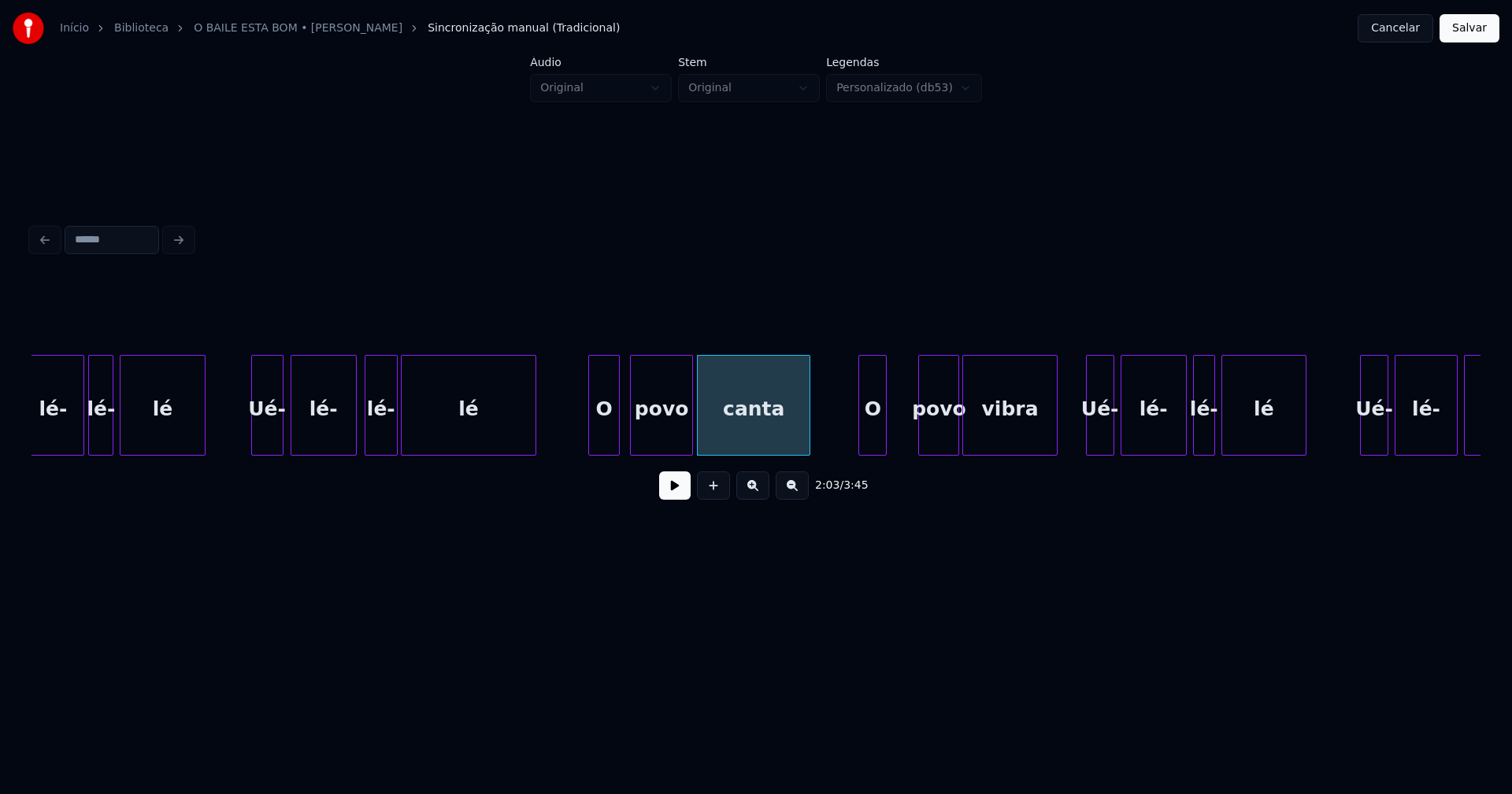
click at [872, 456] on div "lé- lé- lé Ué- lé- lé- lé O povo canta O povo vibra Ué- lé- lé- lé Ué- lé- lé-" at bounding box center [756, 406] width 1449 height 101
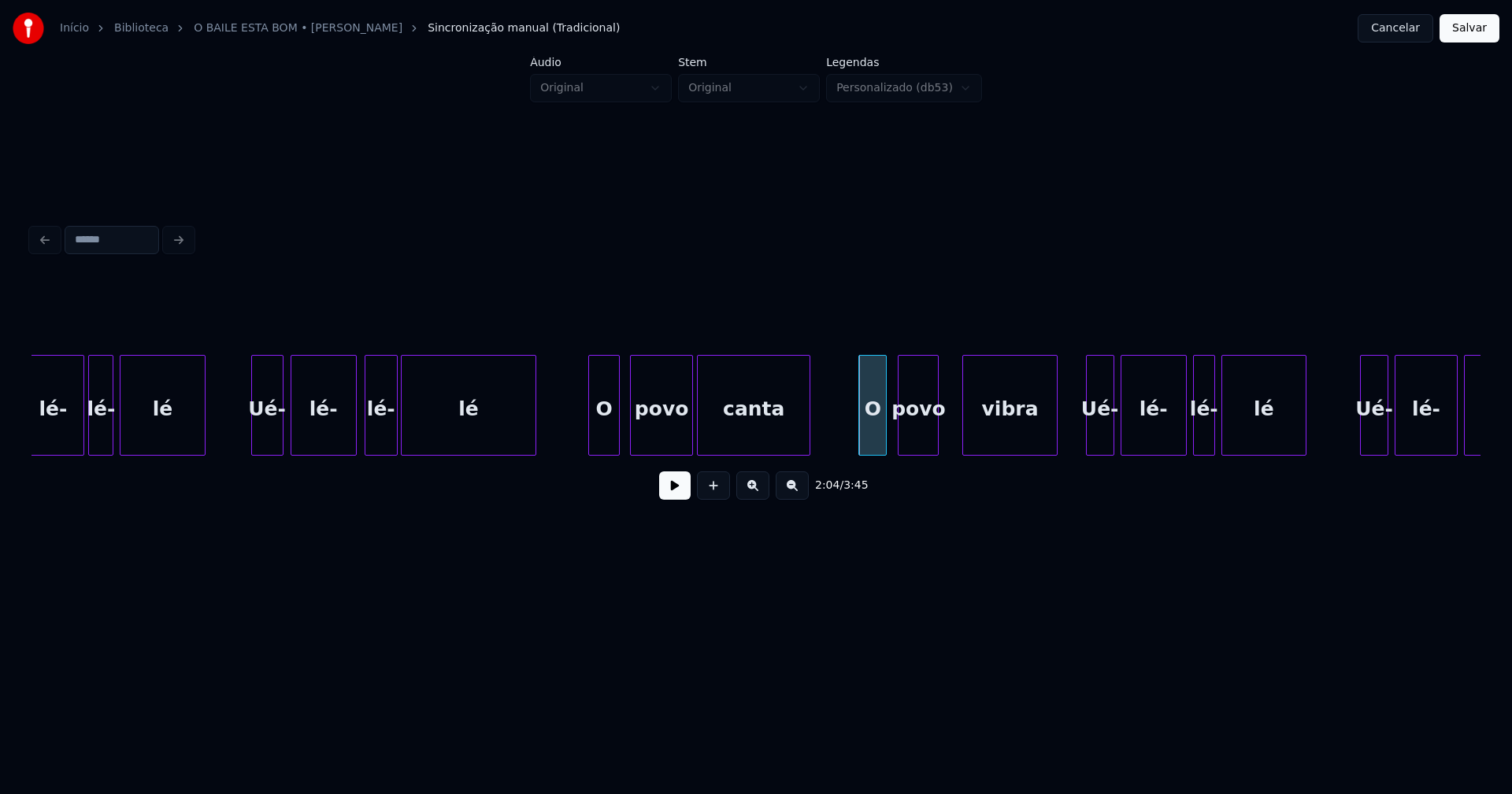
click at [921, 453] on div "lé- lé- lé Ué- lé- lé- lé O povo canta O povo vibra Ué- lé- lé- lé Ué- lé- lé-" at bounding box center [756, 406] width 1449 height 101
click at [987, 446] on div "vibra" at bounding box center [989, 410] width 93 height 107
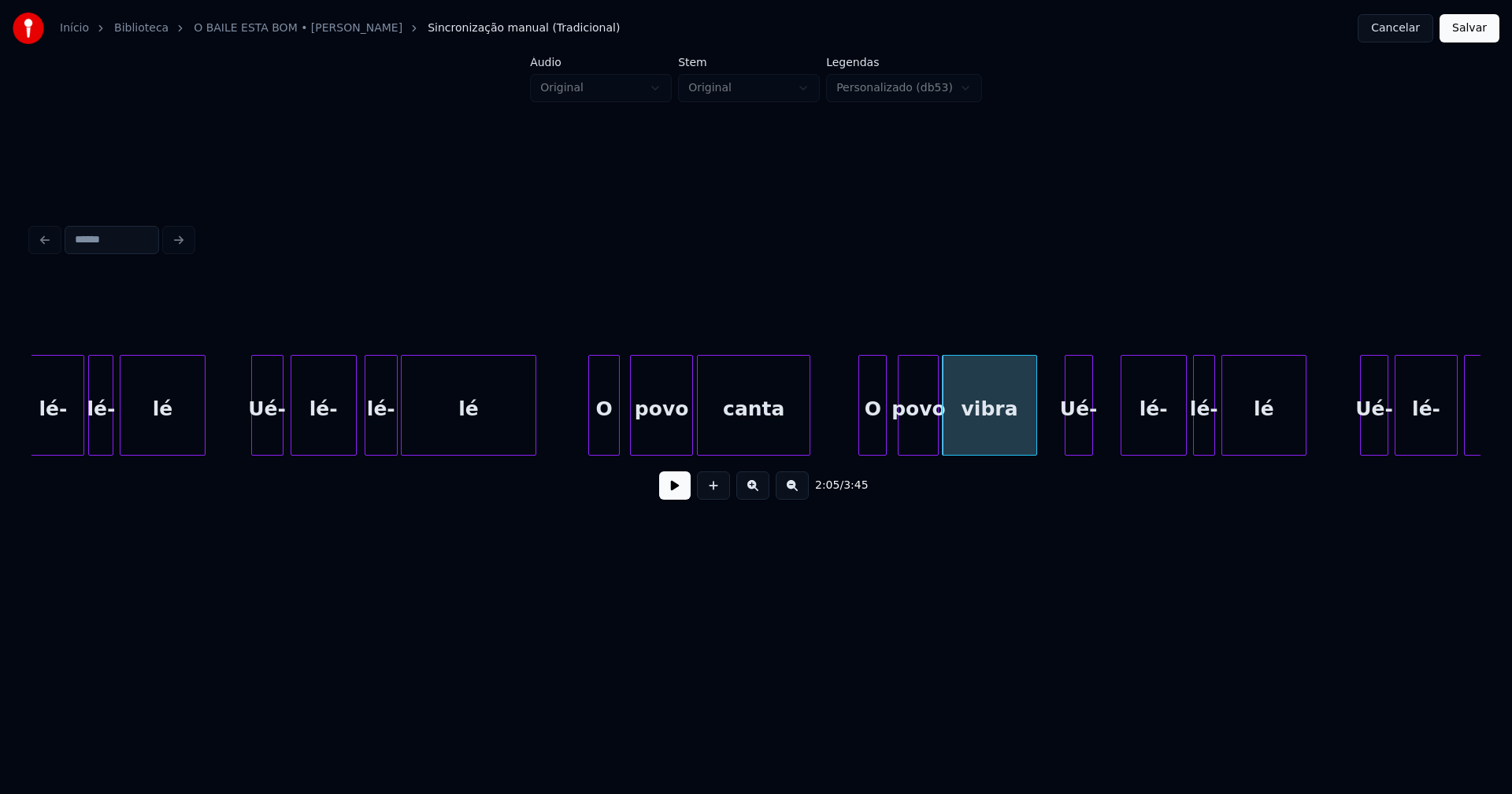
click at [1083, 453] on div "lé- lé- lé Ué- lé- lé- lé O povo canta O povo vibra Ué- lé- lé- lé Ué- lé- lé-" at bounding box center [756, 406] width 1449 height 101
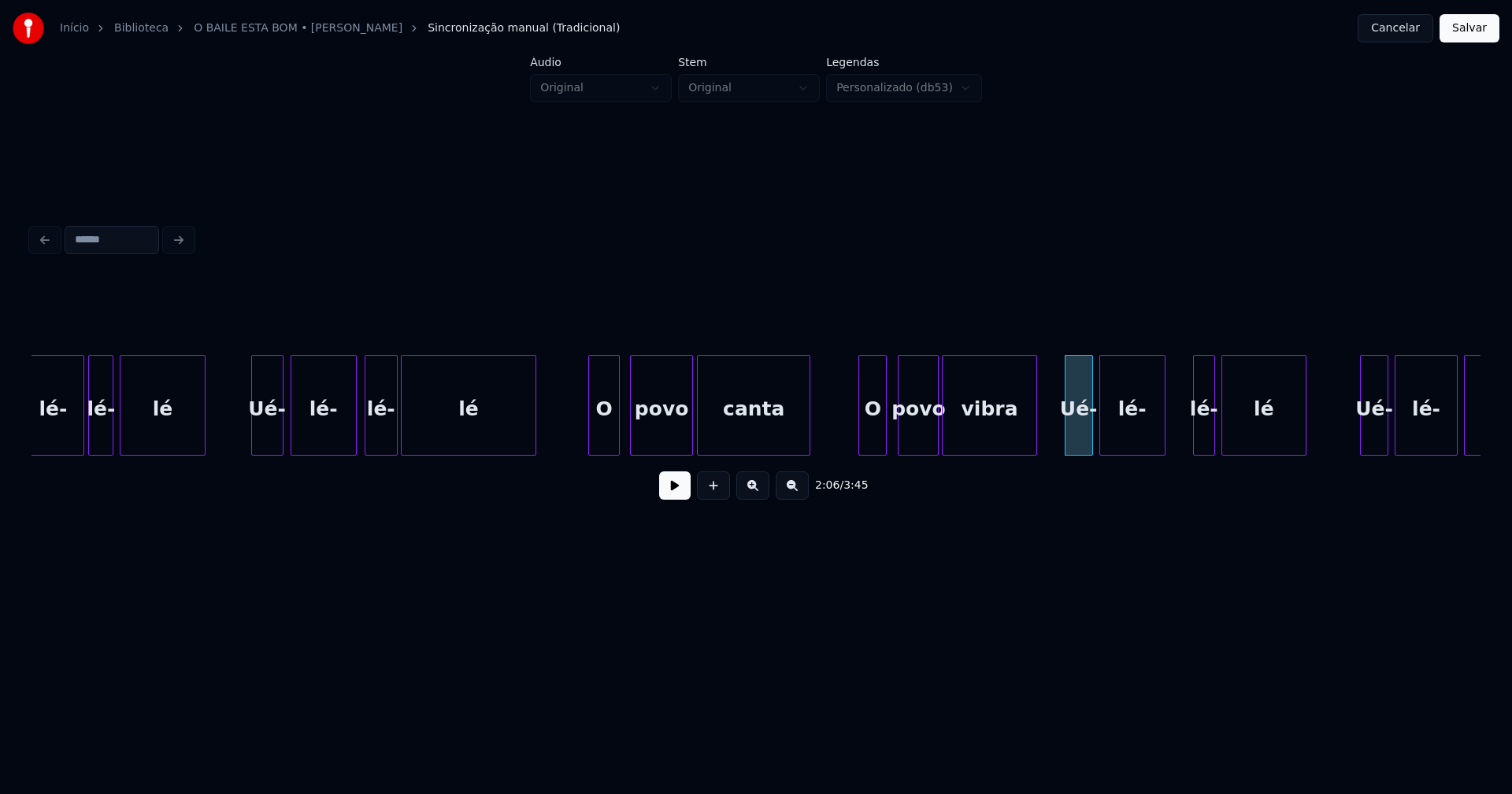
click at [1129, 452] on div "lé- lé- lé Ué- lé- lé- lé O povo canta O povo vibra Ué- lé- lé- lé Ué- lé- lé-" at bounding box center [756, 406] width 1449 height 101
click at [1186, 444] on div "lé-" at bounding box center [1184, 410] width 20 height 107
click at [1216, 440] on div "lé" at bounding box center [1243, 410] width 84 height 107
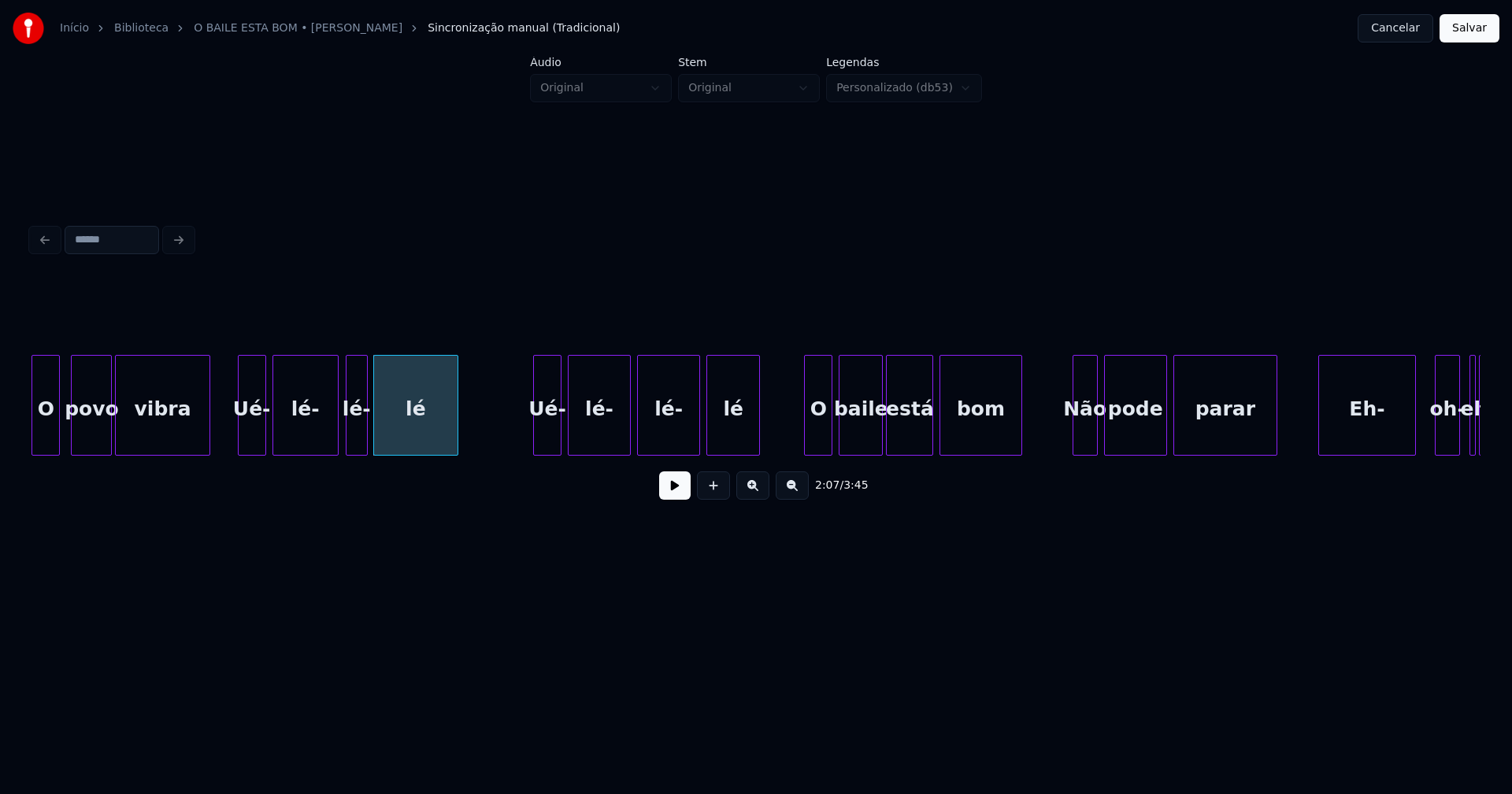
scroll to position [0, 19697]
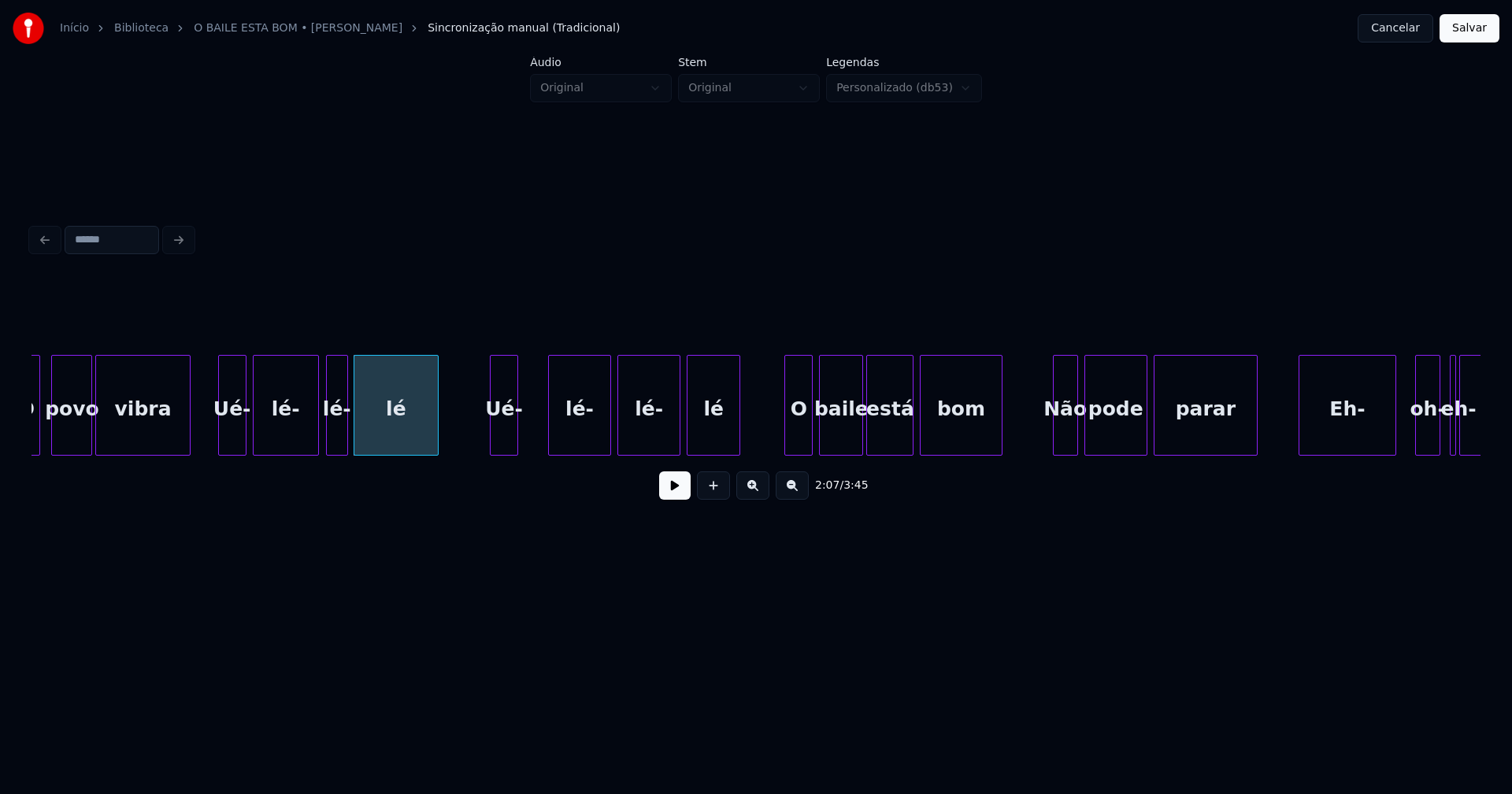
click at [512, 451] on div "O povo vibra Ué- lé- lé- lé Ué- lé- lé- lé O baile está bom Não pode parar Eh- …" at bounding box center [756, 406] width 1449 height 101
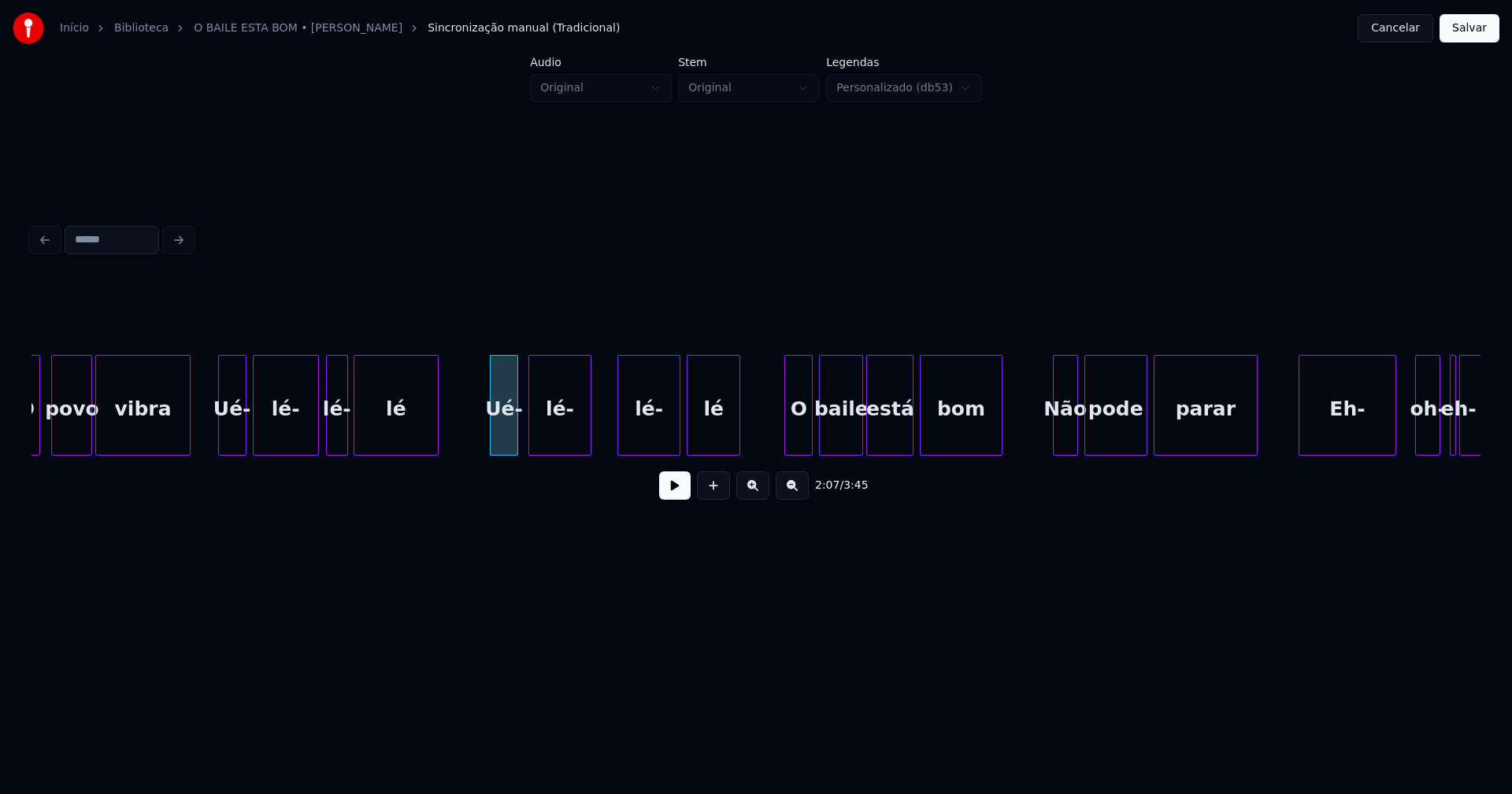
click at [557, 446] on div "lé-" at bounding box center [560, 410] width 61 height 107
click at [627, 441] on div "lé-" at bounding box center [627, 410] width 61 height 107
click at [689, 443] on div "lé" at bounding box center [692, 410] width 52 height 107
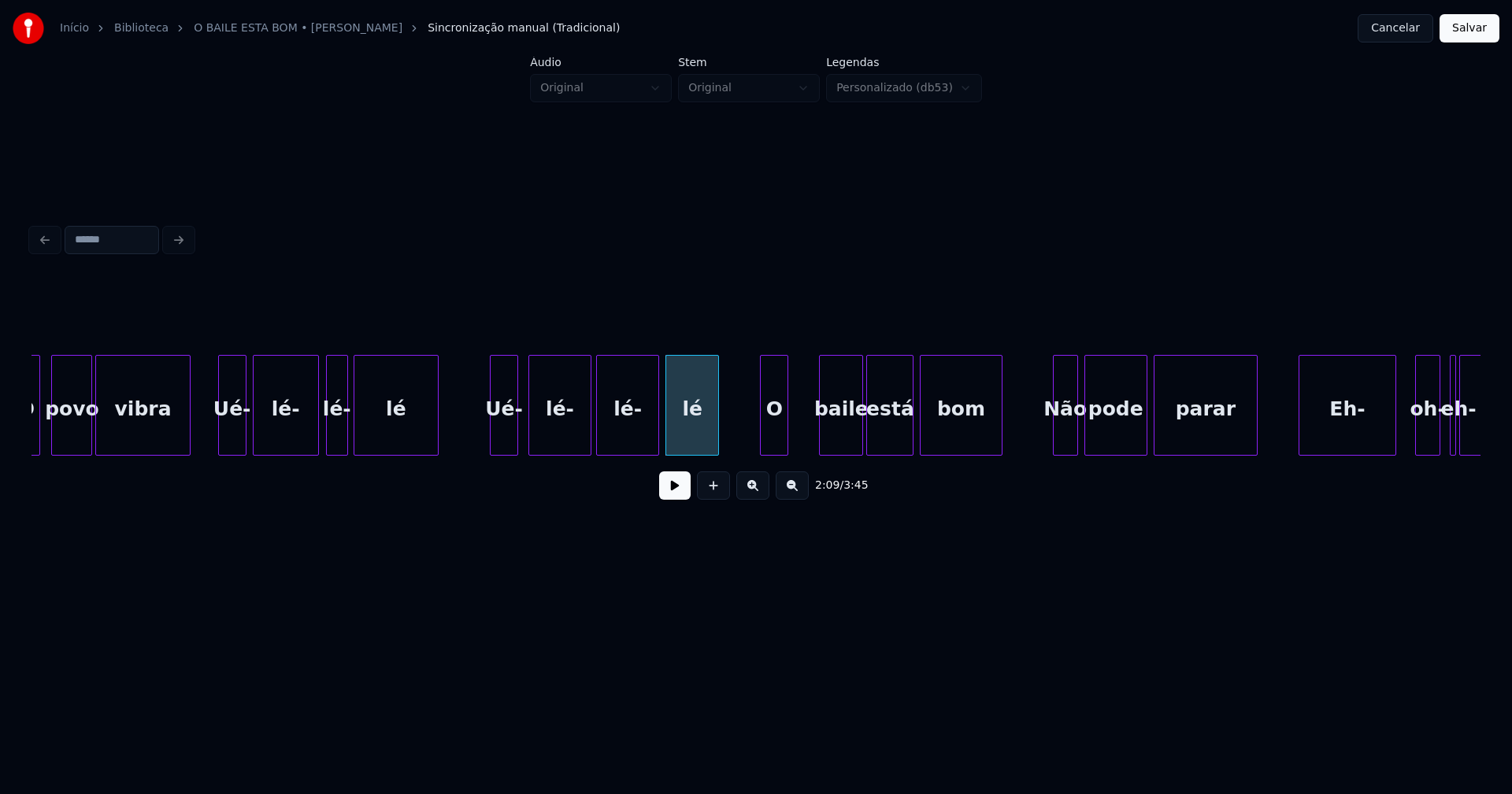
click at [770, 439] on div "O" at bounding box center [774, 410] width 26 height 107
click at [816, 430] on div "baile" at bounding box center [820, 410] width 43 height 107
click at [846, 425] on div at bounding box center [848, 406] width 5 height 99
click at [875, 429] on div "está" at bounding box center [879, 410] width 46 height 107
click at [890, 428] on div at bounding box center [889, 406] width 5 height 99
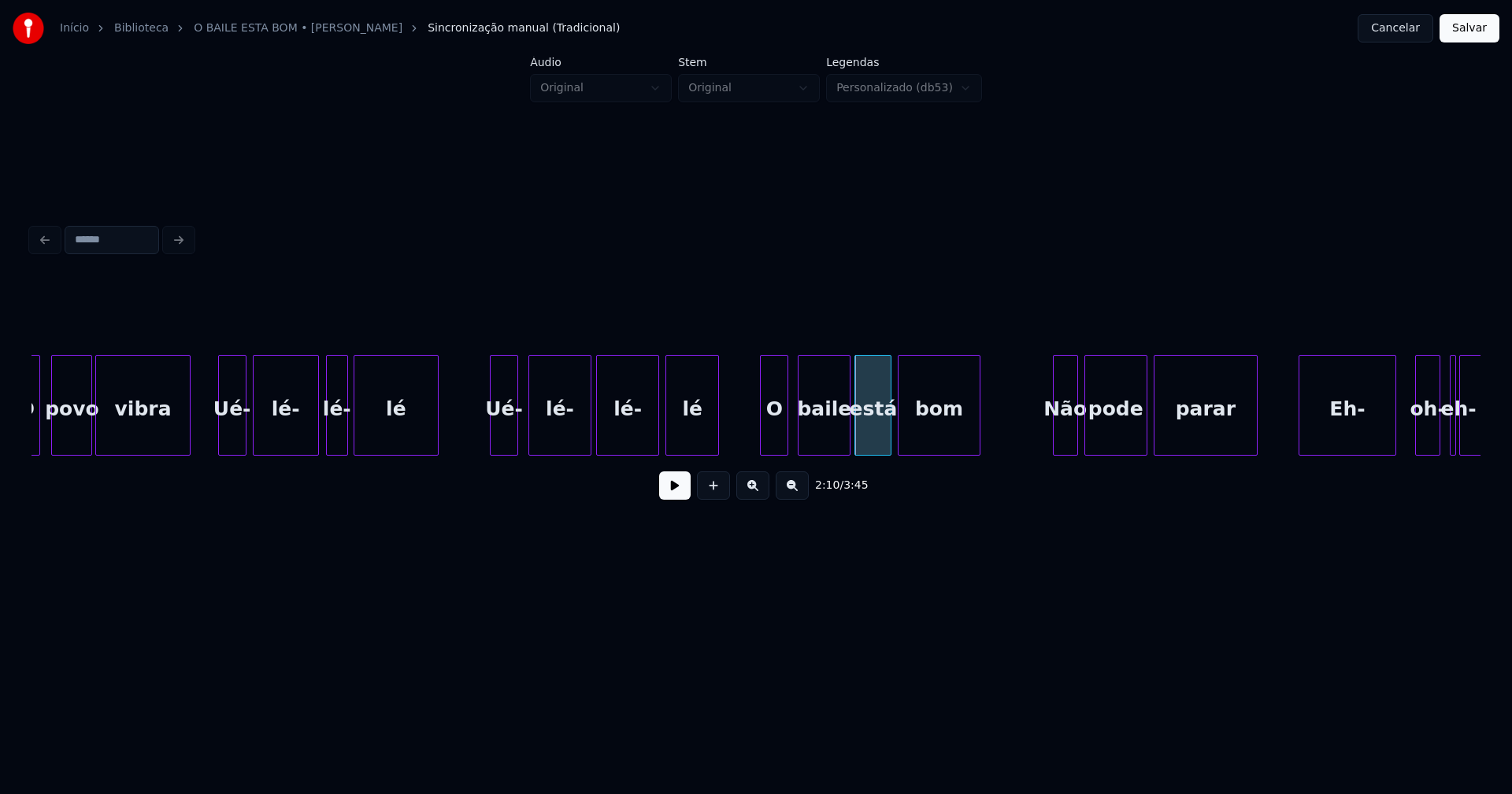
click at [920, 435] on div "bom" at bounding box center [938, 410] width 80 height 107
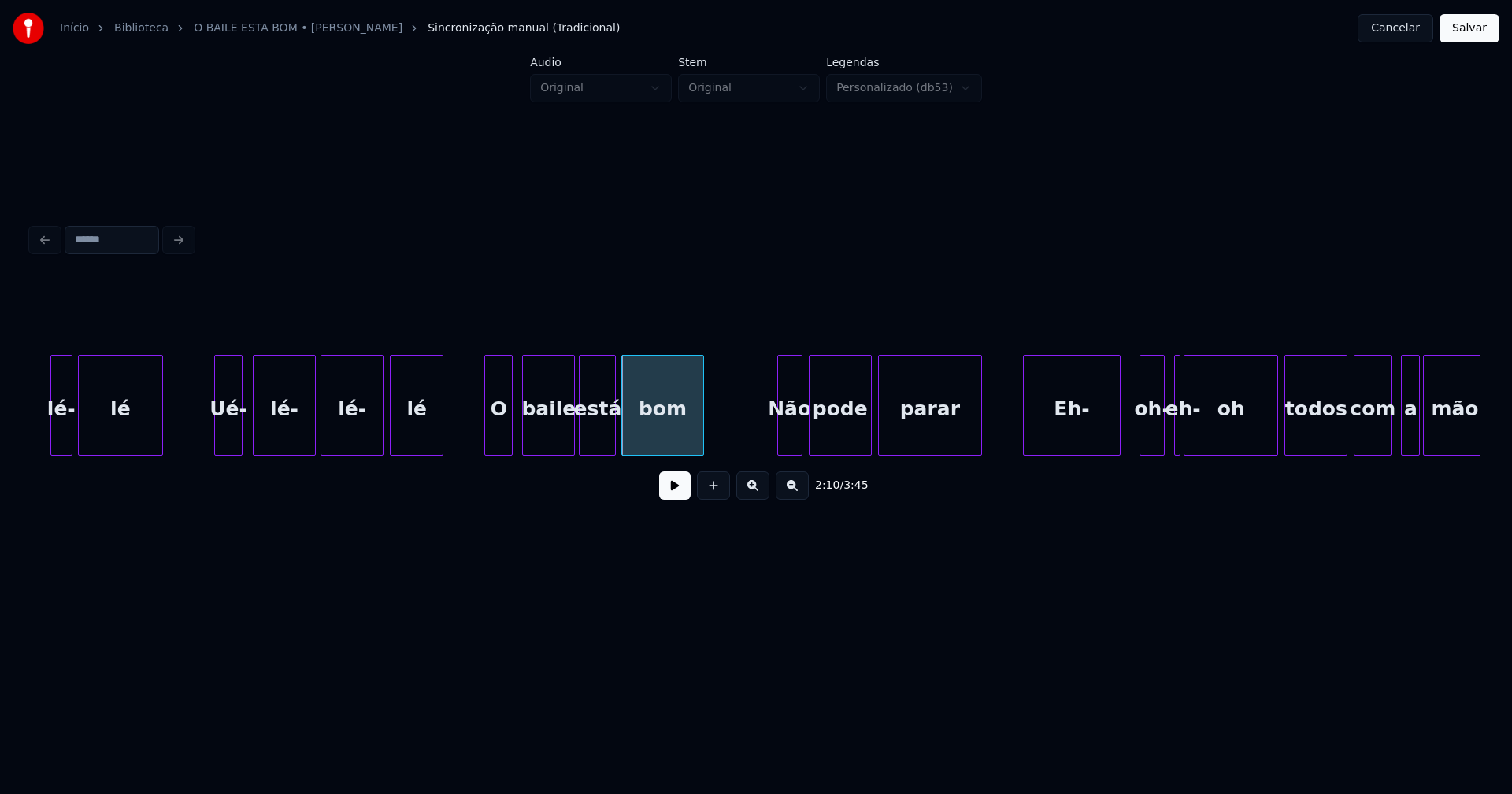
scroll to position [0, 20190]
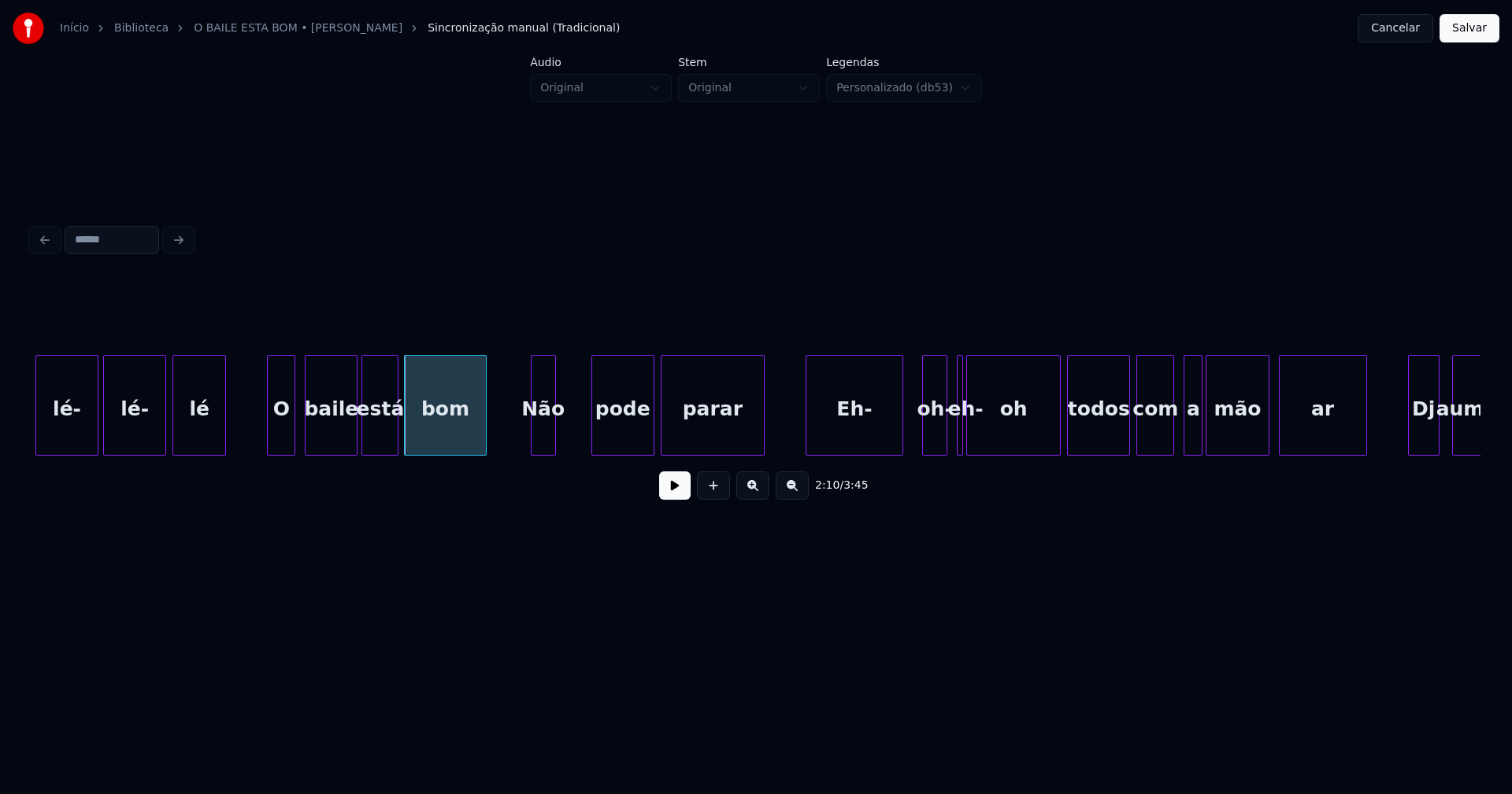
click at [545, 456] on div "lé- lé- lé O baile está bom Não pode parar Eh- oh- eh- oh todos com a mão ar Dj…" at bounding box center [756, 406] width 1449 height 101
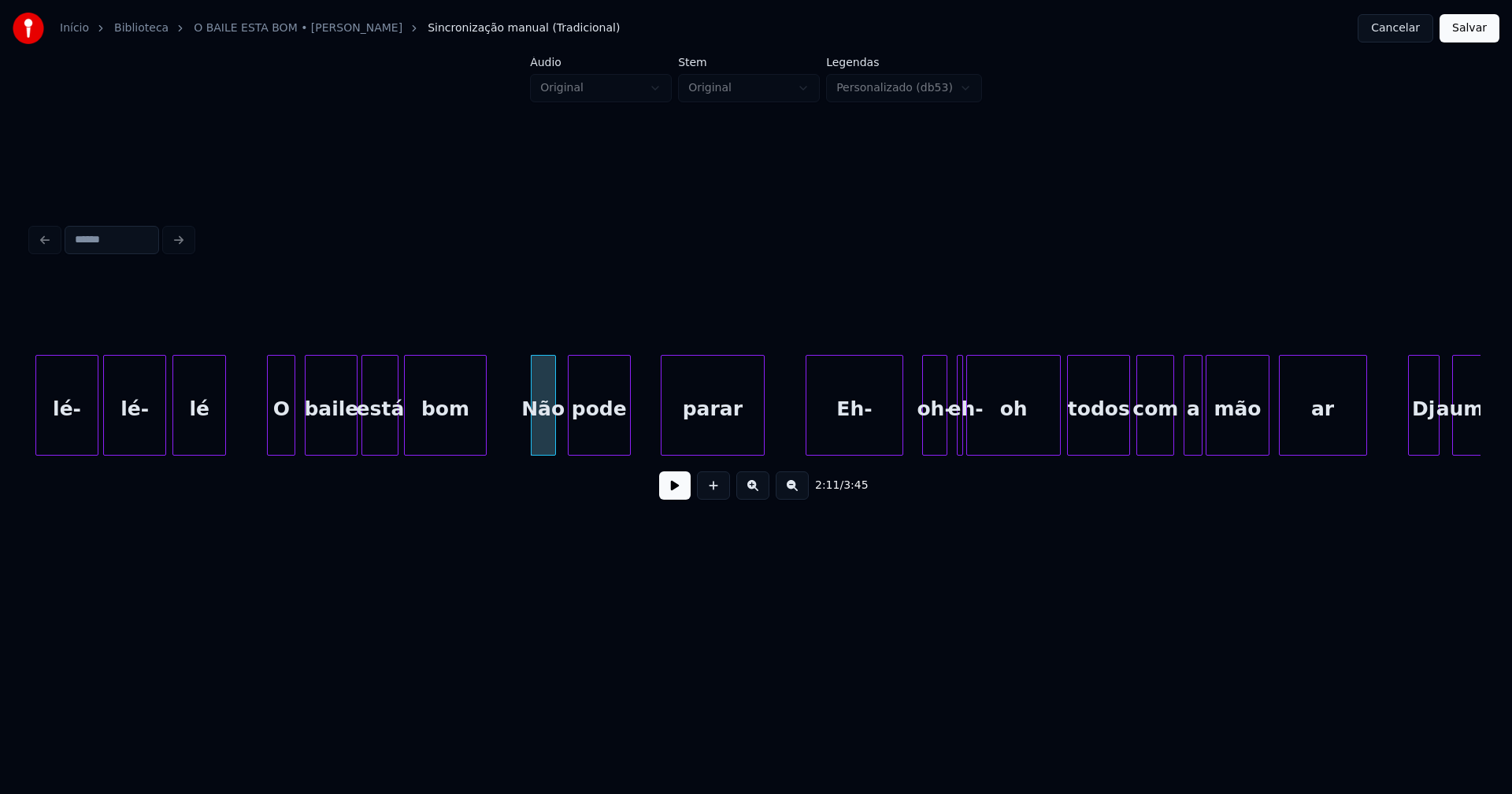
click at [597, 442] on div "pode" at bounding box center [599, 410] width 61 height 107
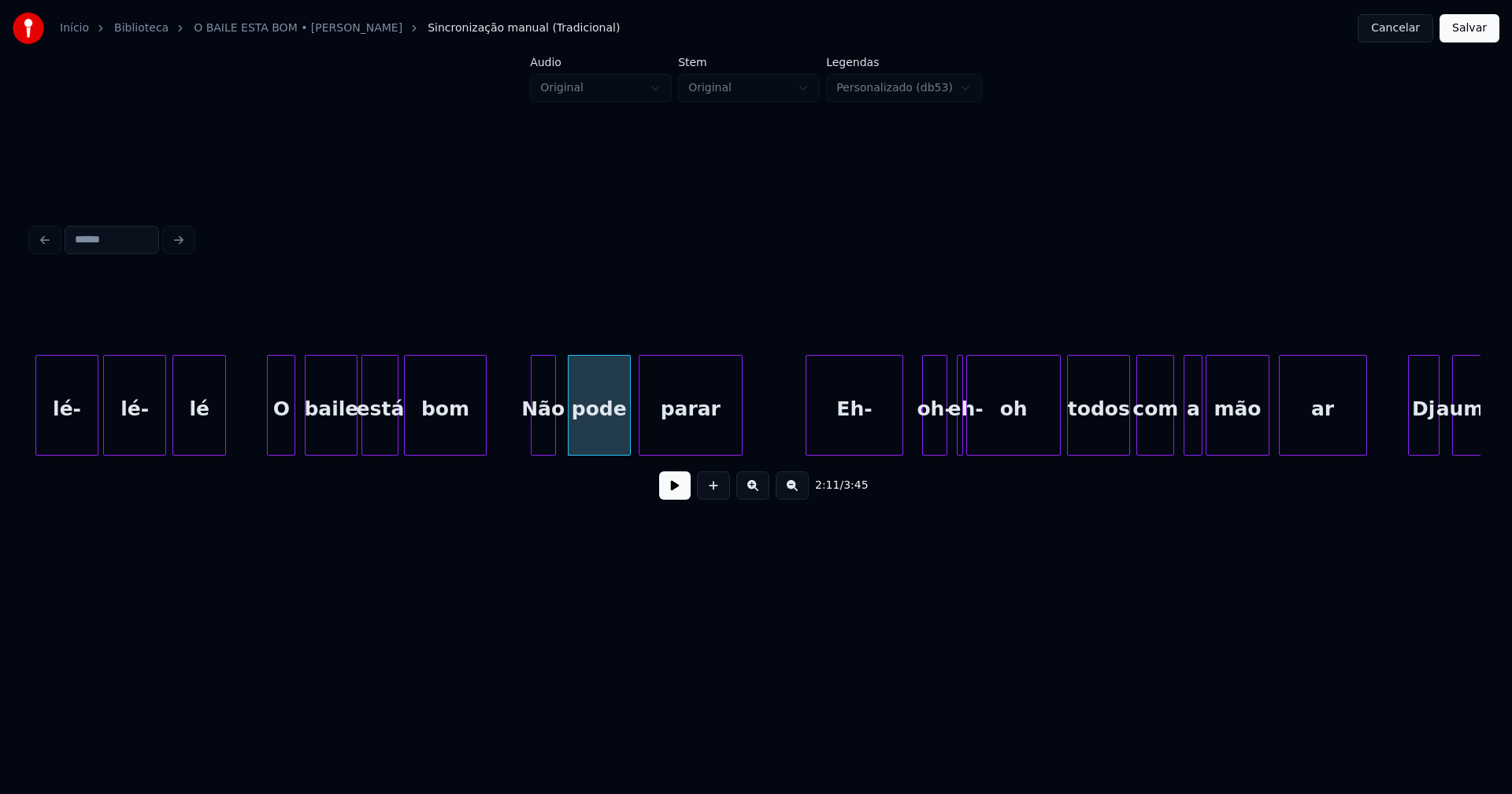
click at [706, 446] on div "parar" at bounding box center [690, 410] width 102 height 107
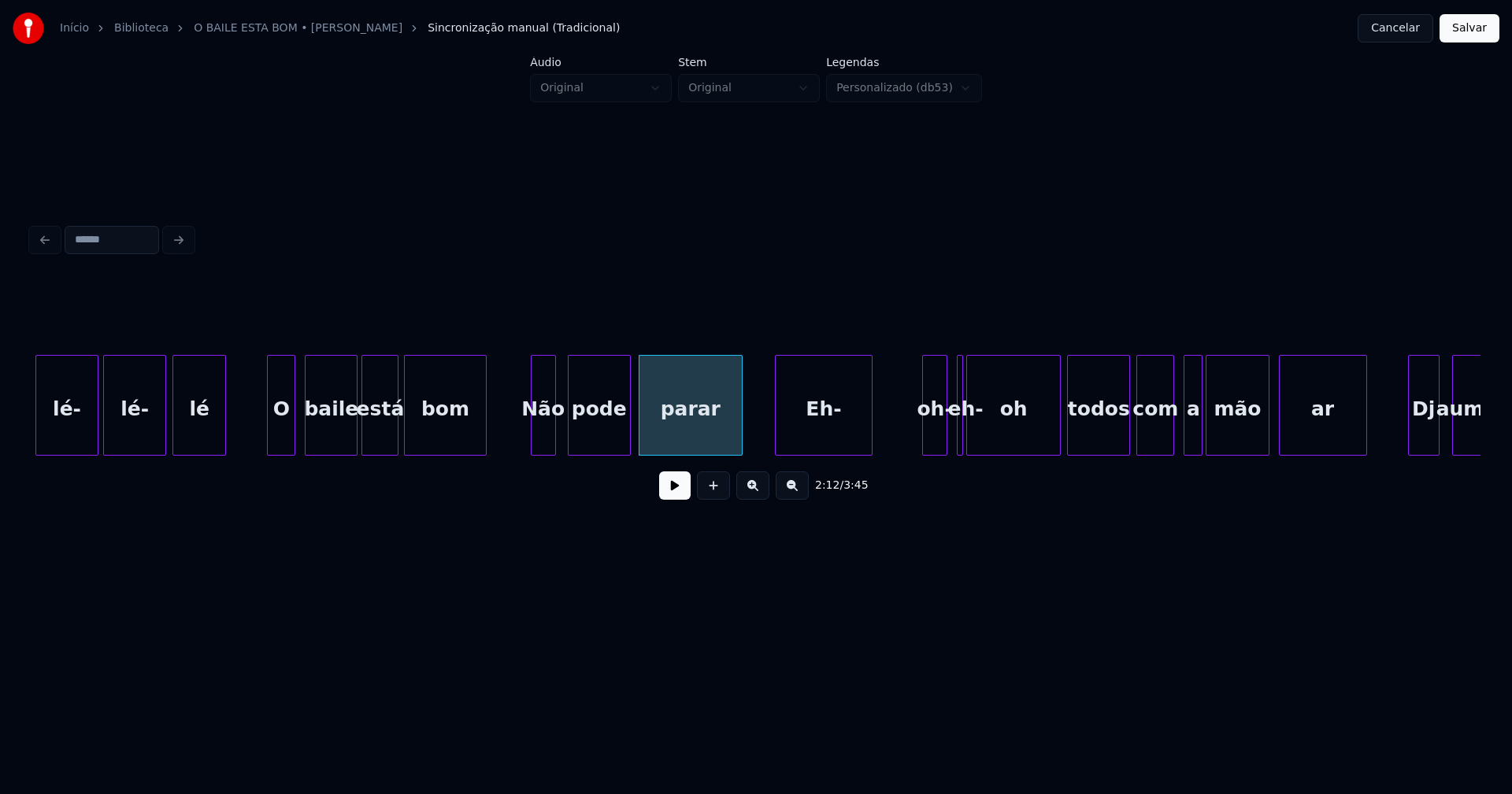
click at [825, 443] on div "Eh-" at bounding box center [823, 410] width 96 height 107
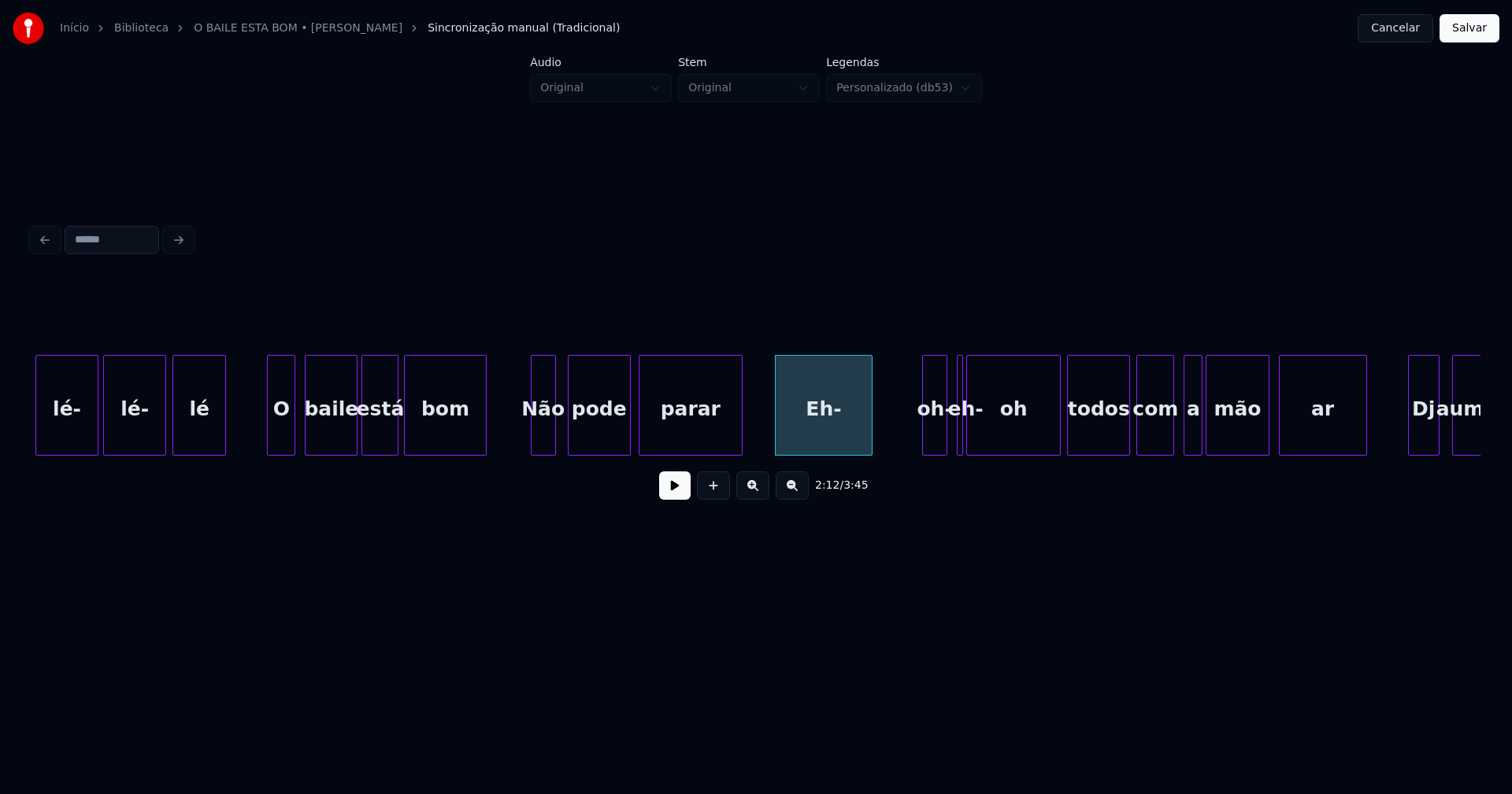
click at [676, 493] on button at bounding box center [674, 486] width 32 height 28
drag, startPoint x: 760, startPoint y: 430, endPoint x: 696, endPoint y: 480, distance: 81.2
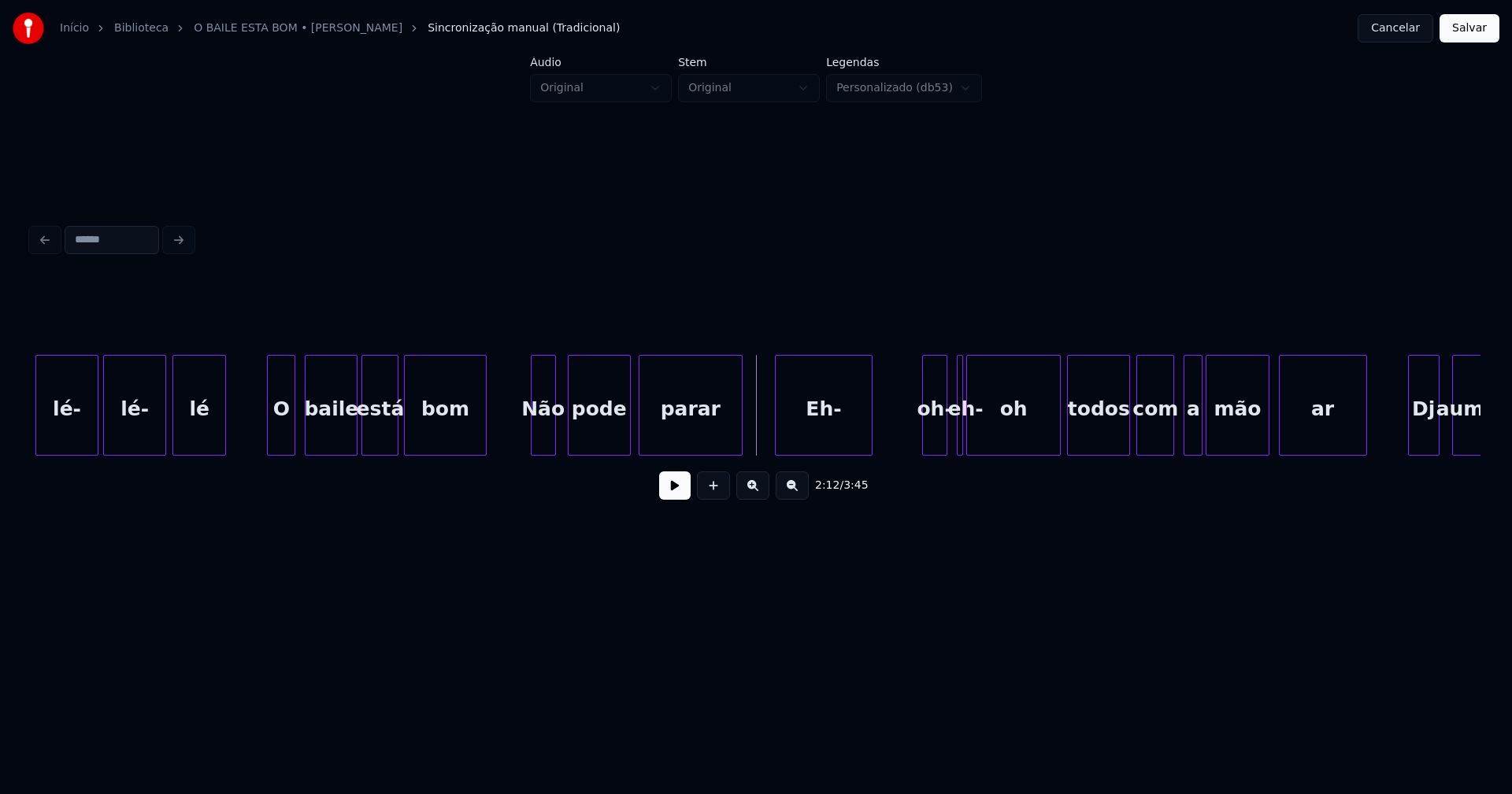
click at [678, 496] on button at bounding box center [674, 486] width 32 height 28
click at [676, 496] on button at bounding box center [674, 486] width 32 height 28
click at [823, 452] on div "lé- lé- lé O baile está bom Não pode parar Eh- oh- eh- oh todos com a mão ar Dj…" at bounding box center [756, 406] width 1449 height 101
click at [923, 434] on div at bounding box center [926, 406] width 5 height 99
click at [903, 440] on div at bounding box center [906, 406] width 5 height 99
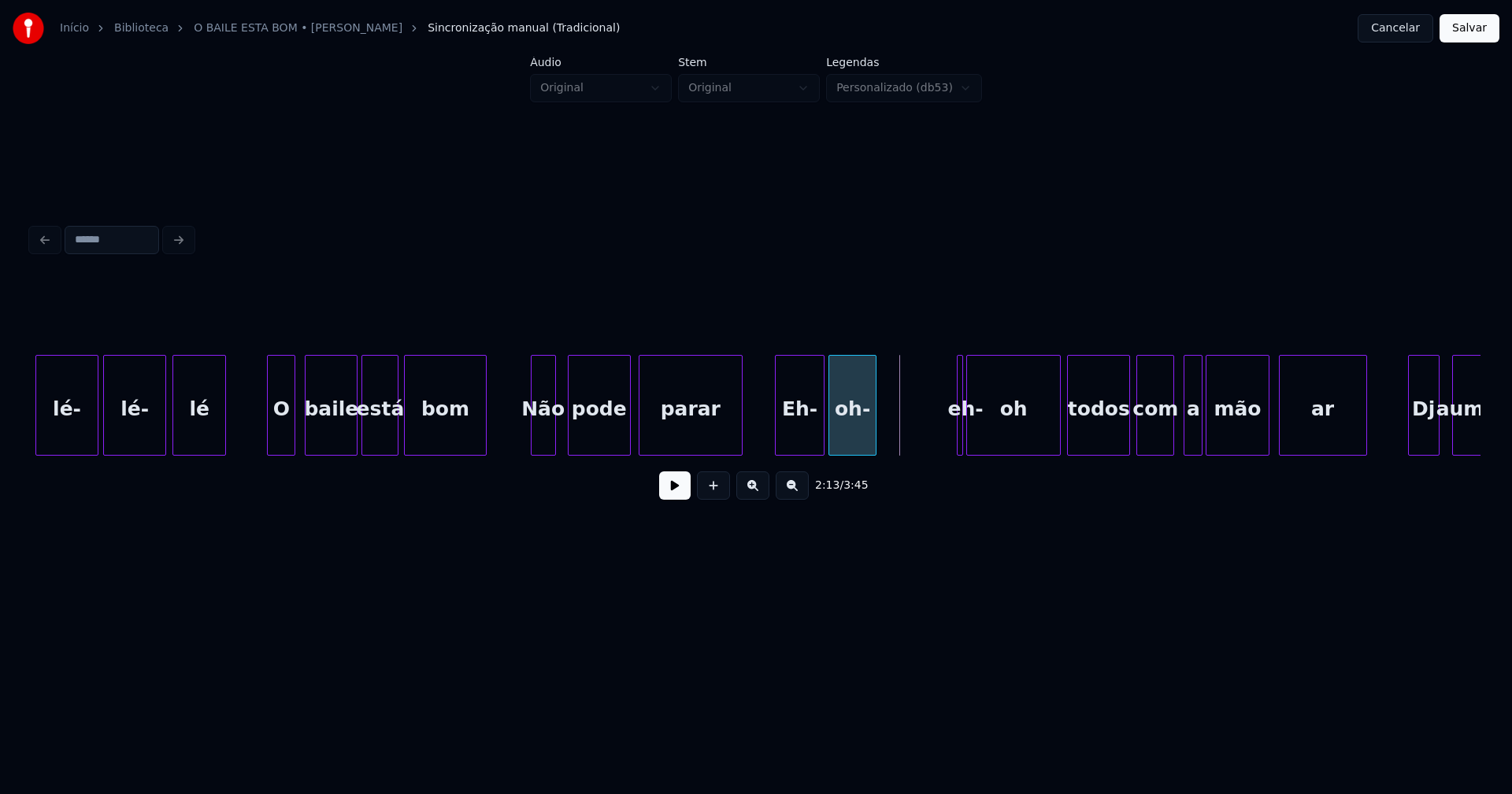
click at [855, 446] on div "oh-" at bounding box center [852, 410] width 47 height 107
click at [986, 432] on div at bounding box center [989, 406] width 5 height 99
click at [880, 401] on div "eh-" at bounding box center [897, 406] width 35 height 101
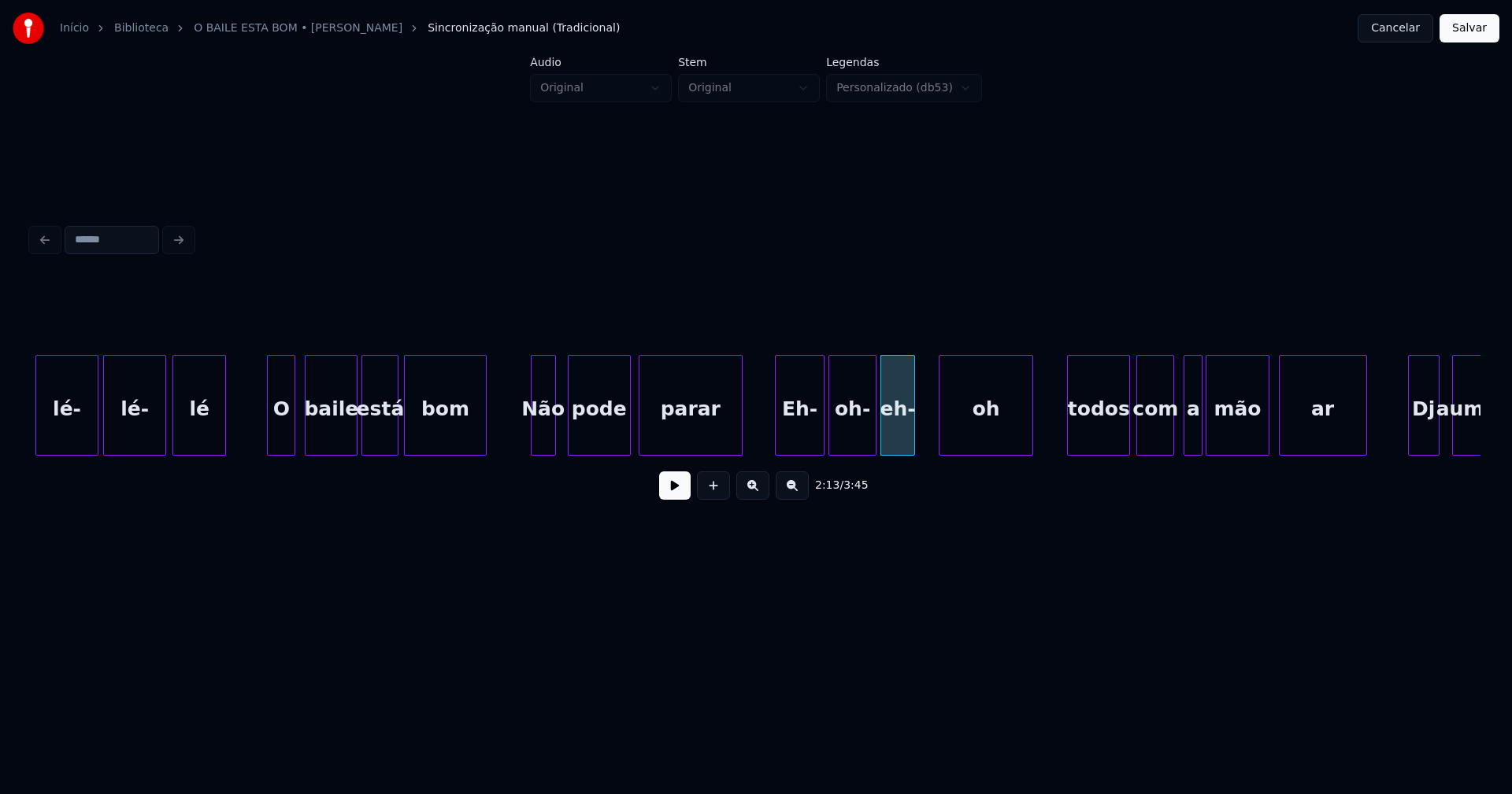
click at [982, 431] on div "oh" at bounding box center [985, 410] width 93 height 107
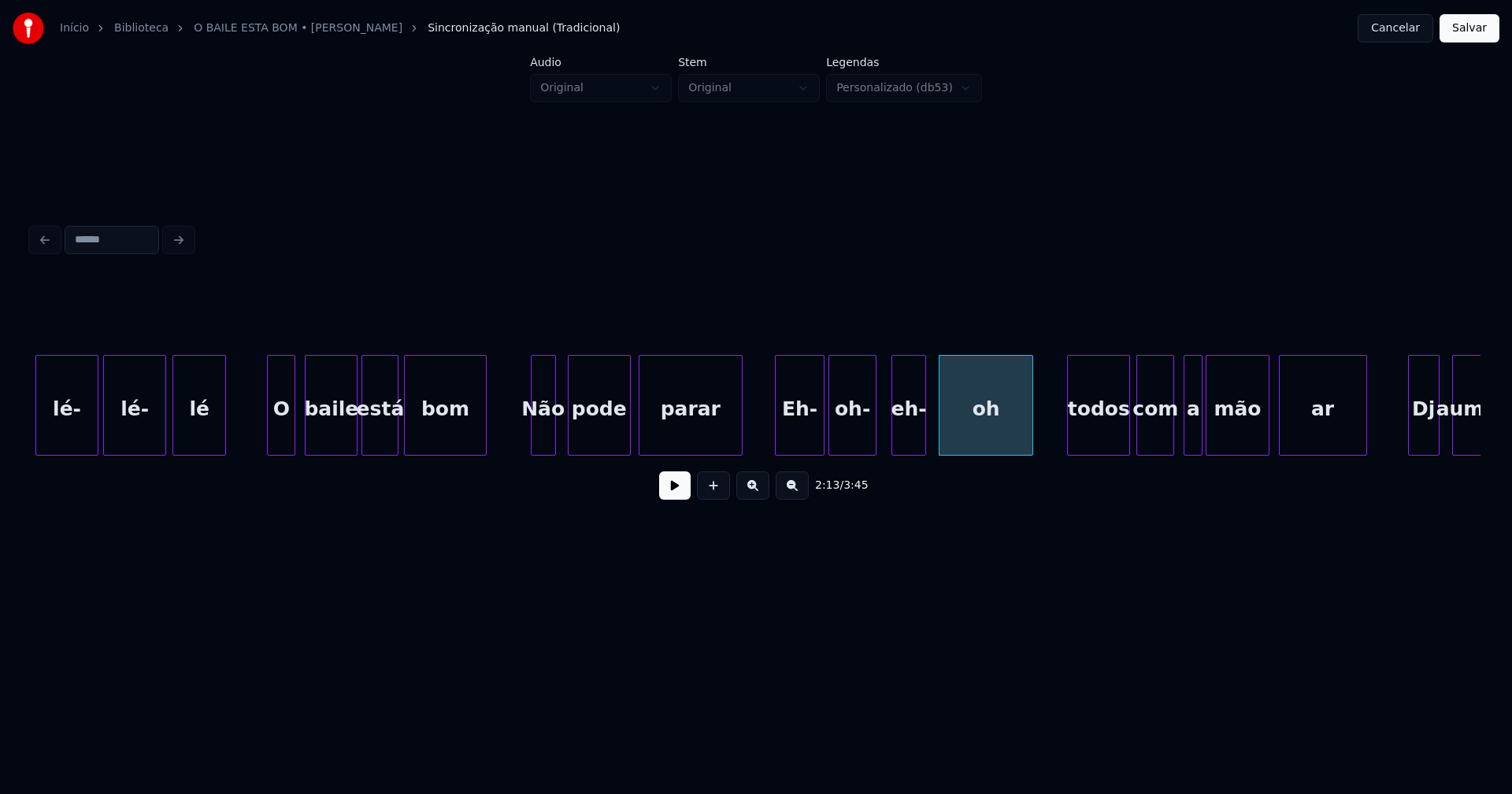
click at [909, 434] on div "eh-" at bounding box center [909, 410] width 33 height 107
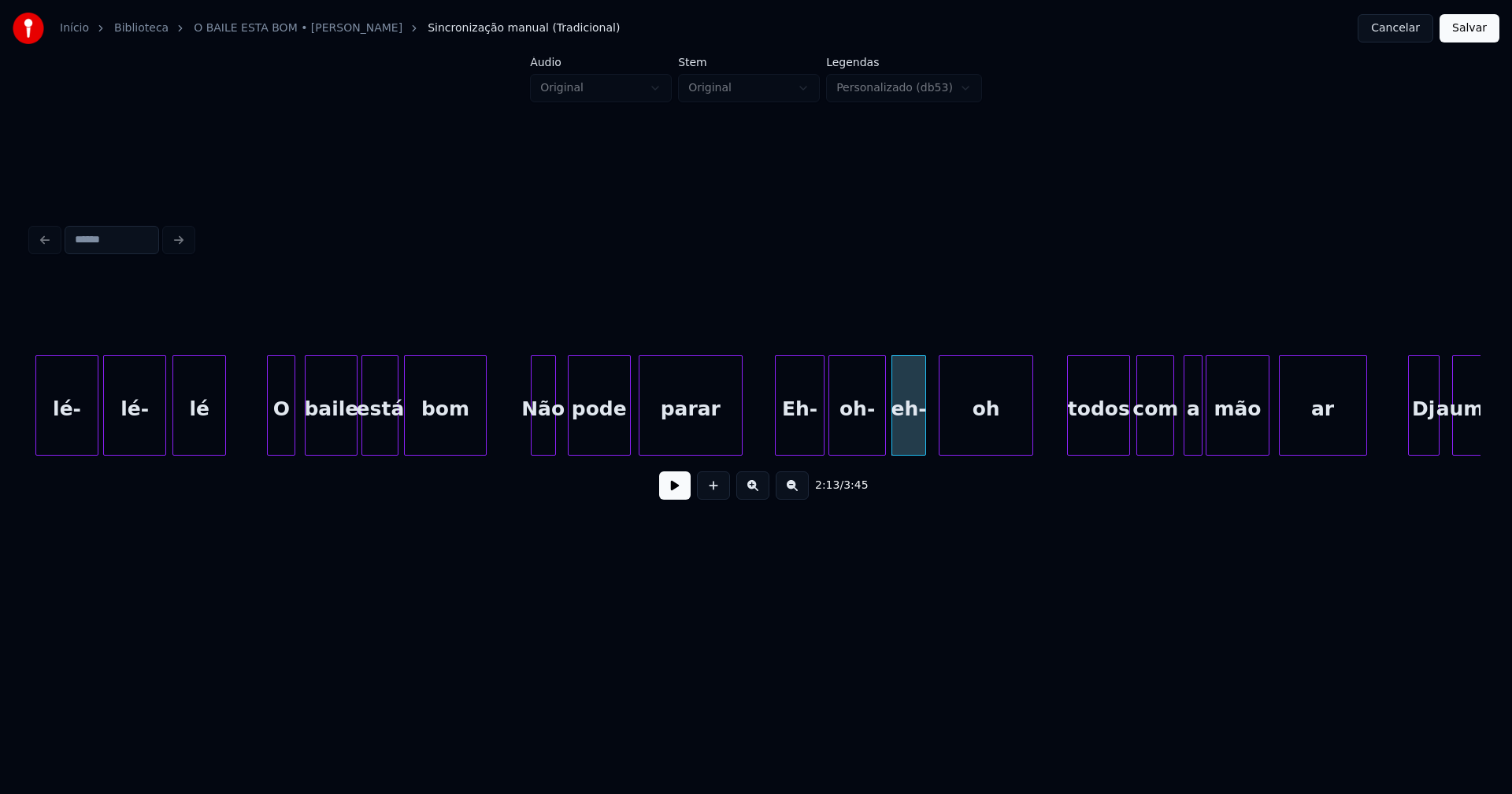
click at [884, 439] on div at bounding box center [883, 406] width 5 height 99
drag, startPoint x: 747, startPoint y: 426, endPoint x: 719, endPoint y: 474, distance: 55.6
drag, startPoint x: 668, startPoint y: 494, endPoint x: 813, endPoint y: 472, distance: 146.7
click at [674, 494] on button at bounding box center [674, 486] width 32 height 28
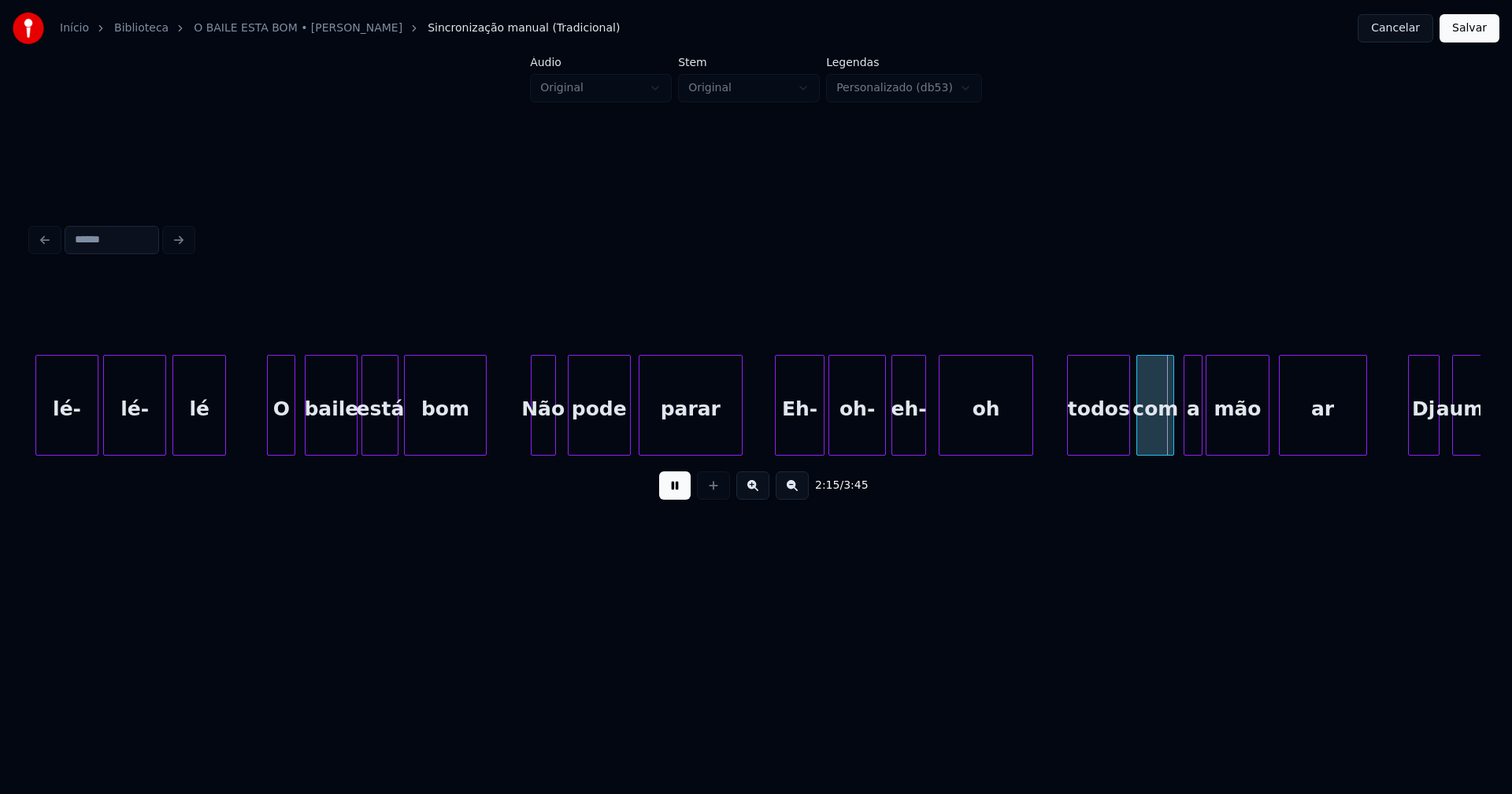
drag, startPoint x: 663, startPoint y: 494, endPoint x: 718, endPoint y: 480, distance: 56.8
click at [664, 495] on button at bounding box center [674, 486] width 32 height 28
click at [1089, 439] on div "todos" at bounding box center [1077, 410] width 61 height 107
click at [1140, 449] on div "com" at bounding box center [1134, 410] width 37 height 107
click at [1163, 446] on div "a" at bounding box center [1165, 410] width 17 height 107
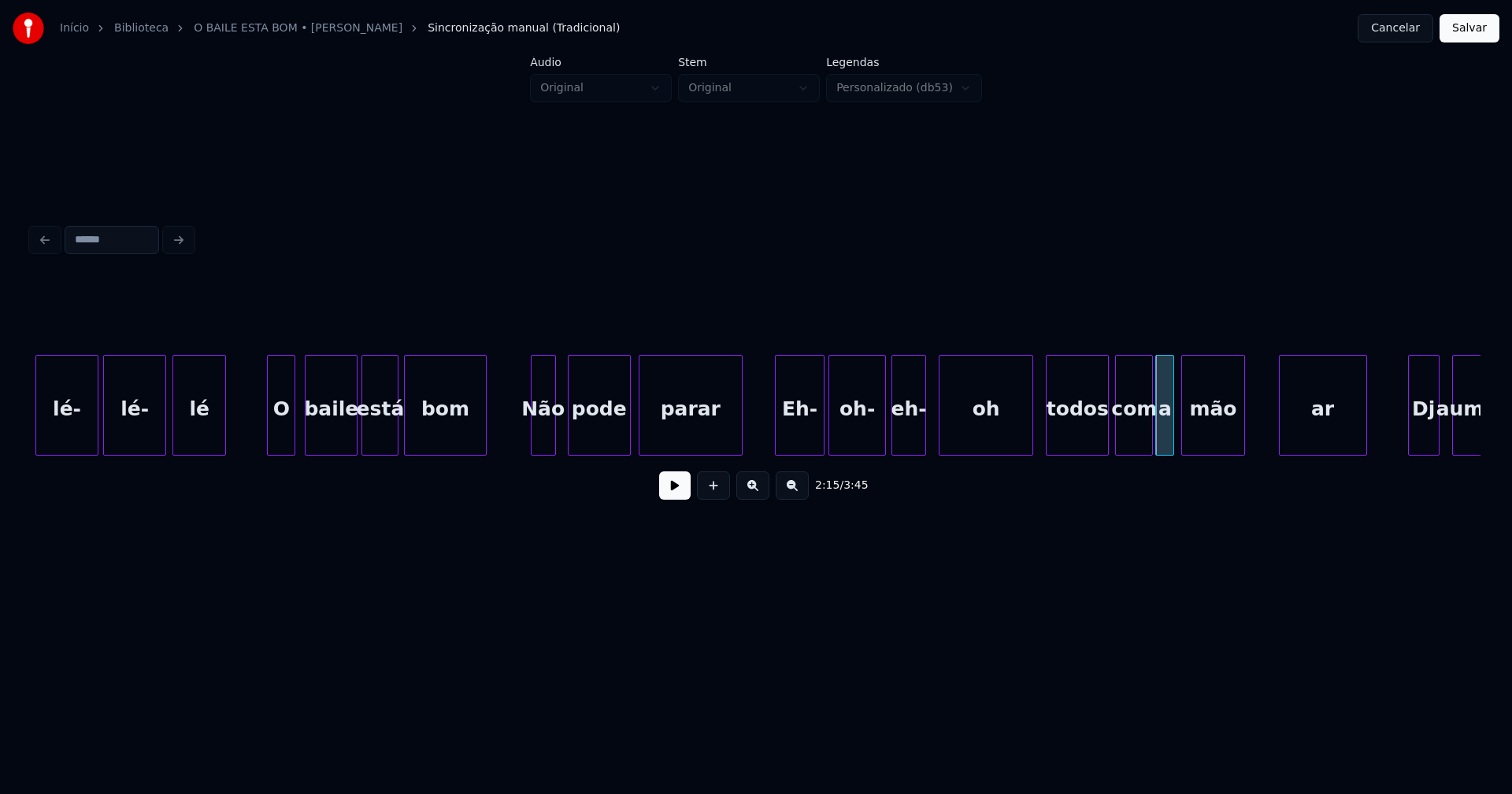
click at [1209, 445] on div "mão" at bounding box center [1213, 410] width 61 height 107
click at [1276, 439] on div "ar" at bounding box center [1291, 410] width 87 height 107
click at [1308, 433] on div at bounding box center [1310, 406] width 5 height 99
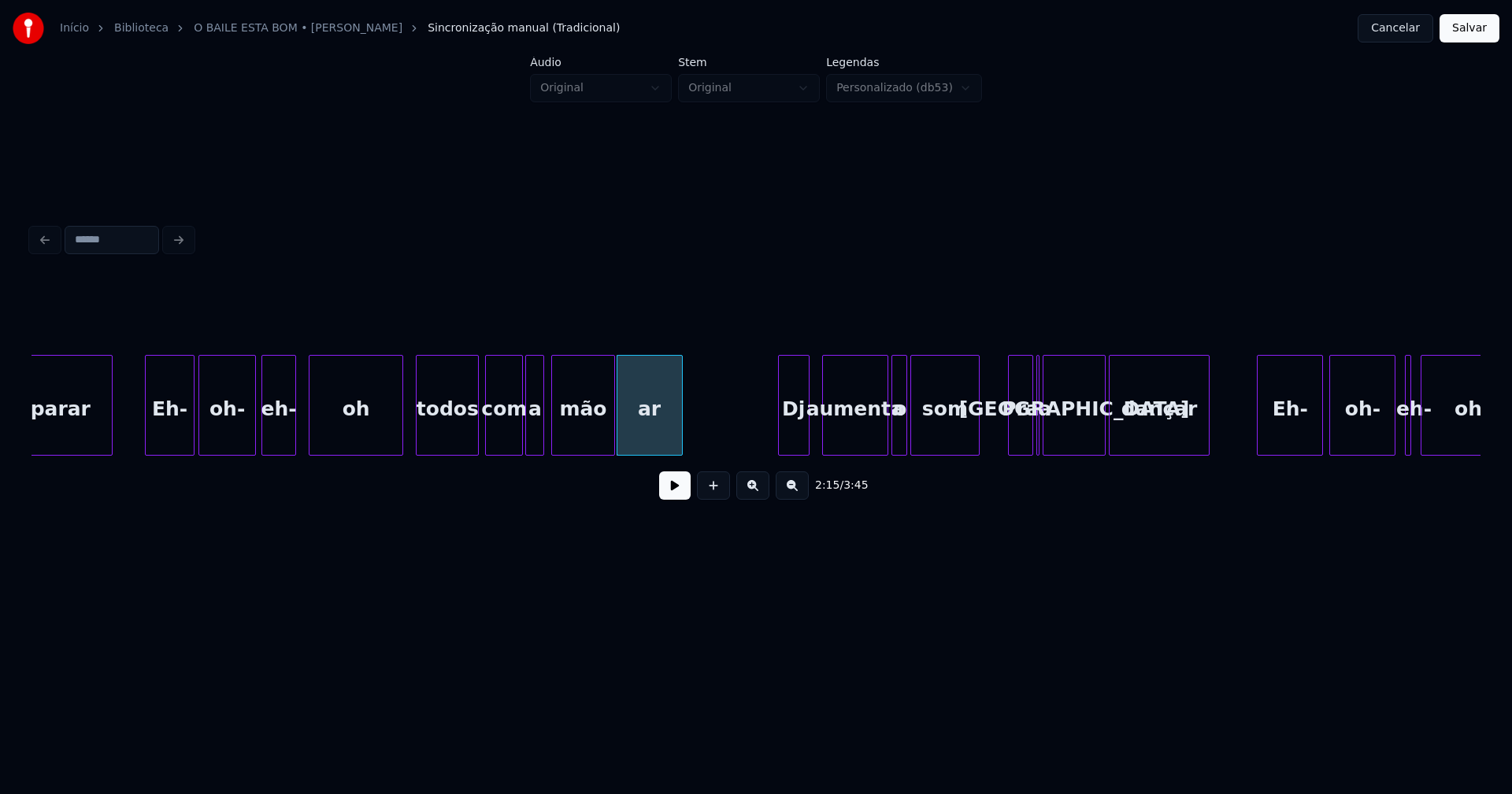
scroll to position [0, 20859]
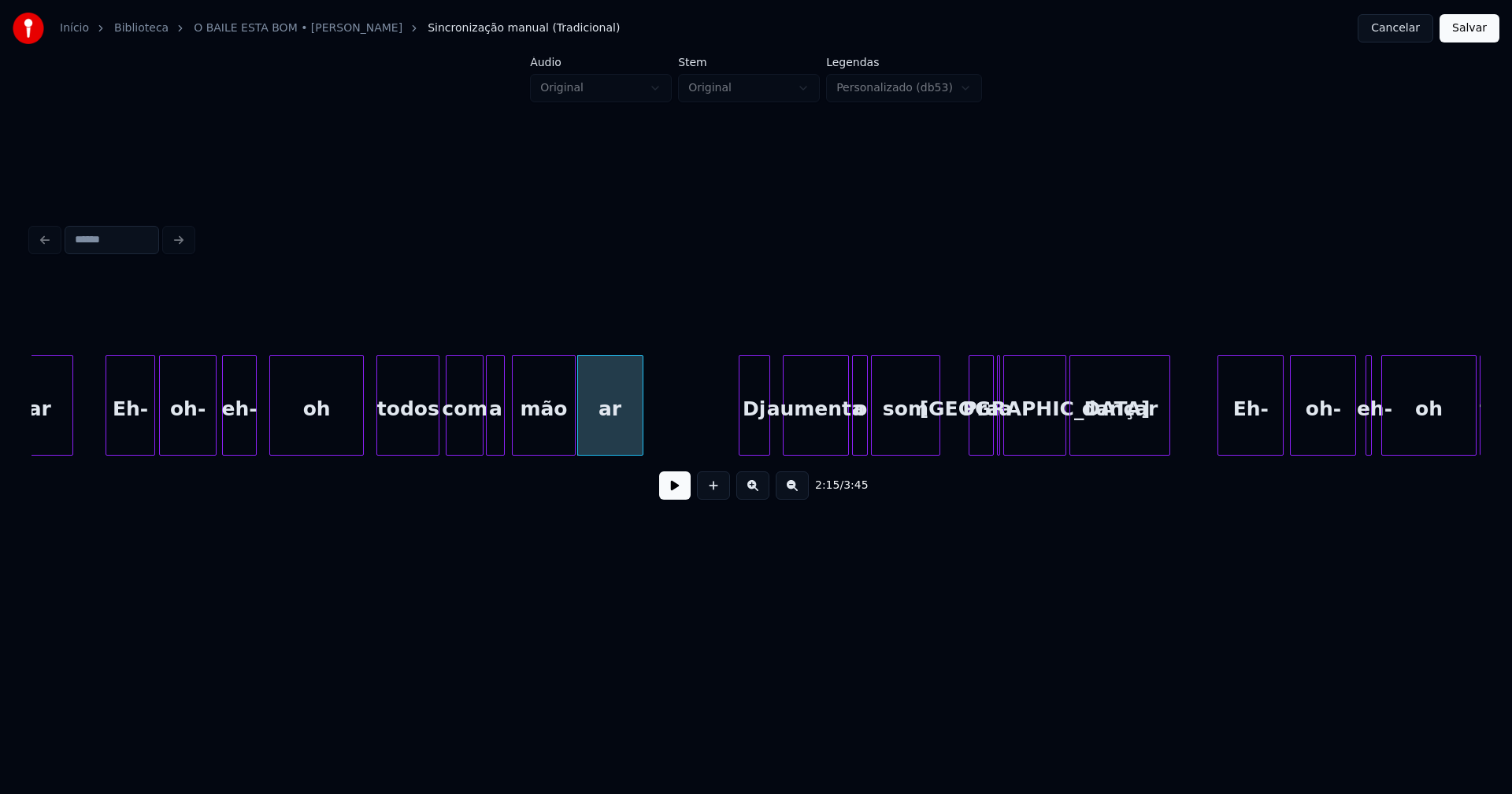
drag, startPoint x: 372, startPoint y: 443, endPoint x: 545, endPoint y: 505, distance: 183.8
click at [682, 498] on button at bounding box center [674, 486] width 32 height 28
click at [668, 490] on button at bounding box center [674, 486] width 32 height 28
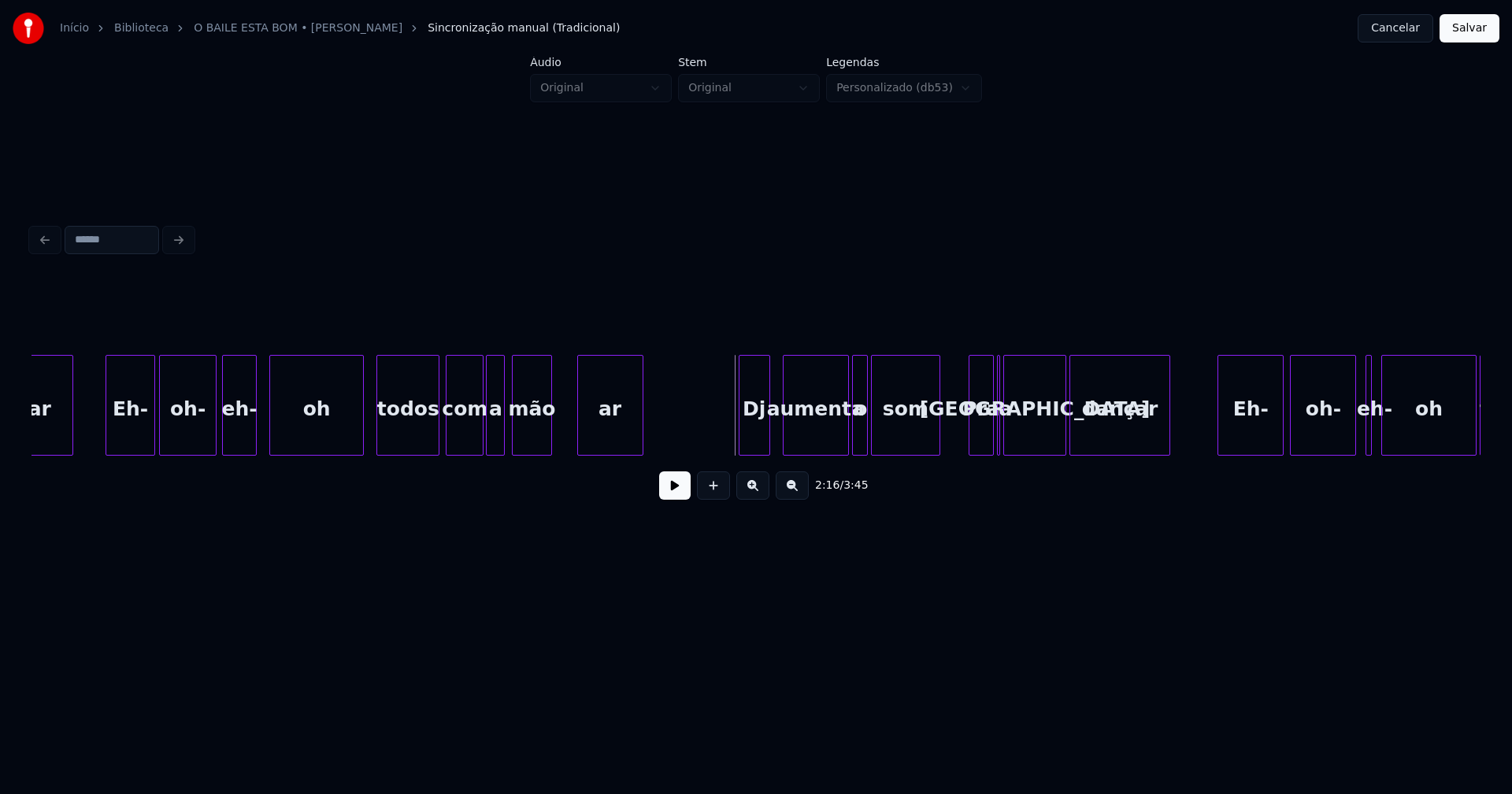
click at [549, 440] on div at bounding box center [549, 406] width 5 height 99
click at [557, 444] on div at bounding box center [557, 406] width 5 height 99
click at [572, 433] on div "ar" at bounding box center [598, 410] width 88 height 107
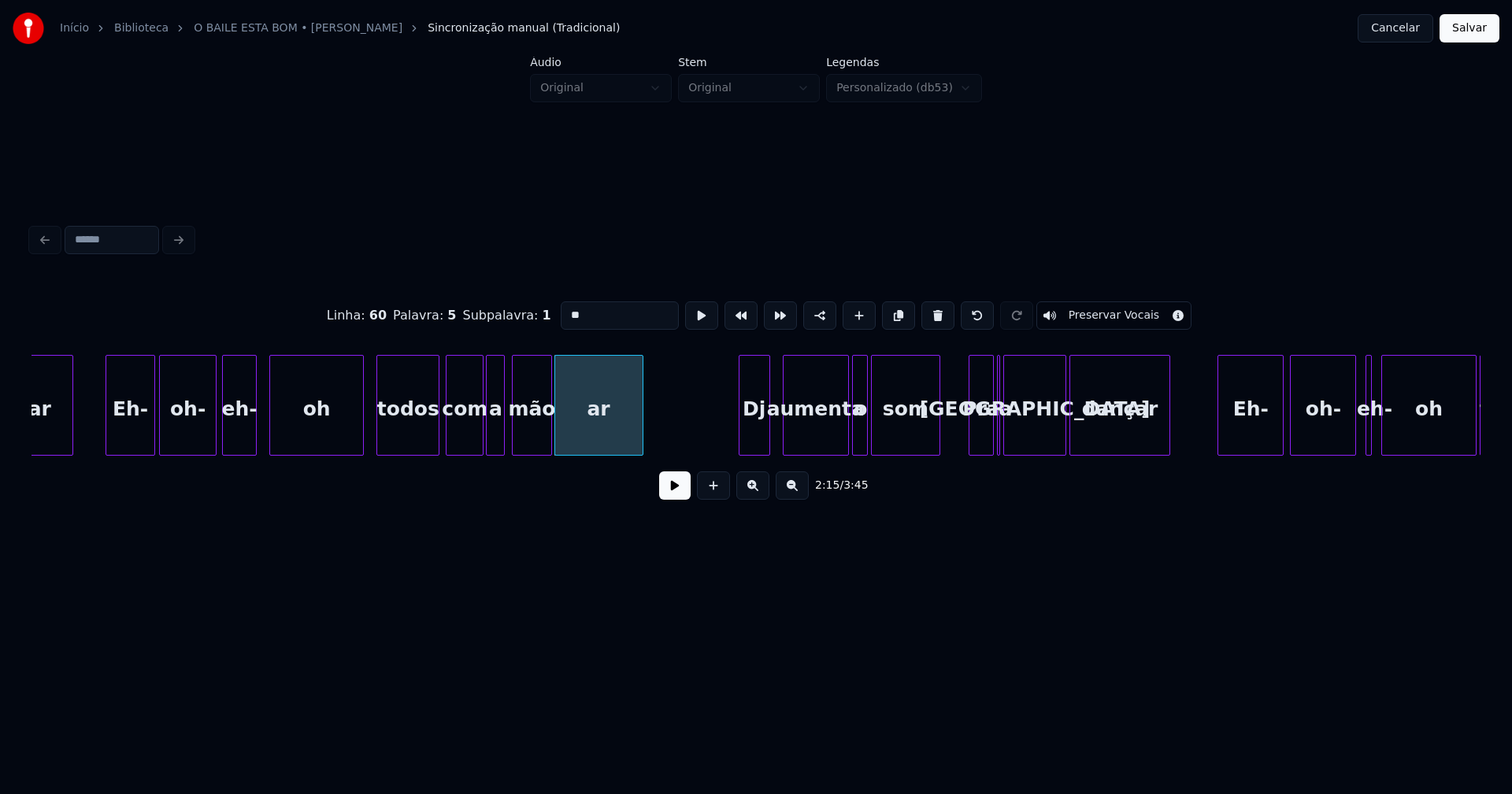
click at [562, 311] on input "**" at bounding box center [620, 315] width 118 height 28
click at [561, 312] on input "**" at bounding box center [620, 315] width 118 height 28
type input "*****"
click at [686, 498] on button at bounding box center [674, 486] width 32 height 28
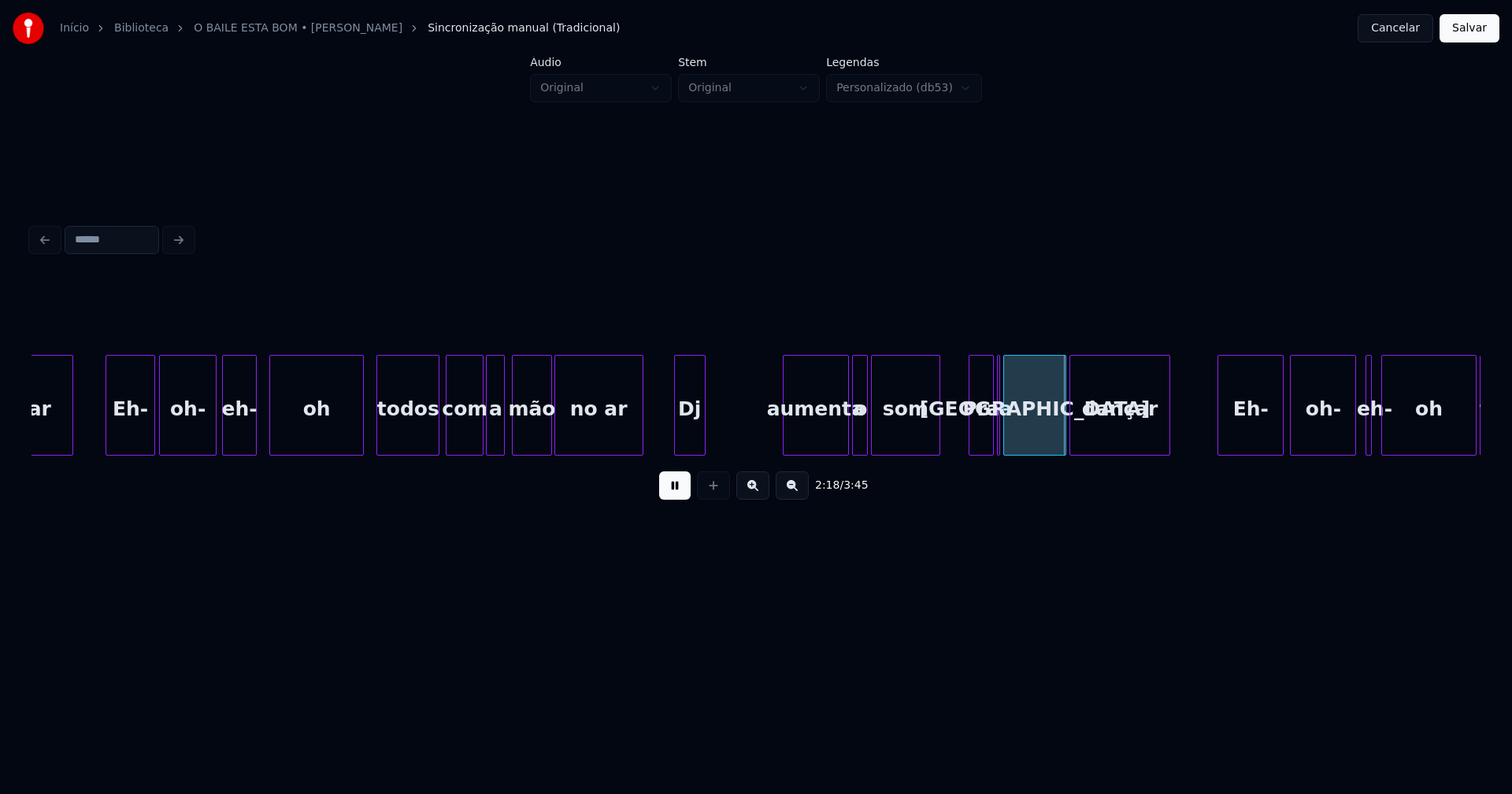
click at [690, 451] on div "parar Eh- oh- eh- oh todos com a mão no ar Dj aumenta o som Pra a malta dançar …" at bounding box center [756, 406] width 1449 height 101
drag, startPoint x: 670, startPoint y: 489, endPoint x: 697, endPoint y: 479, distance: 28.8
click at [677, 489] on button at bounding box center [674, 486] width 32 height 28
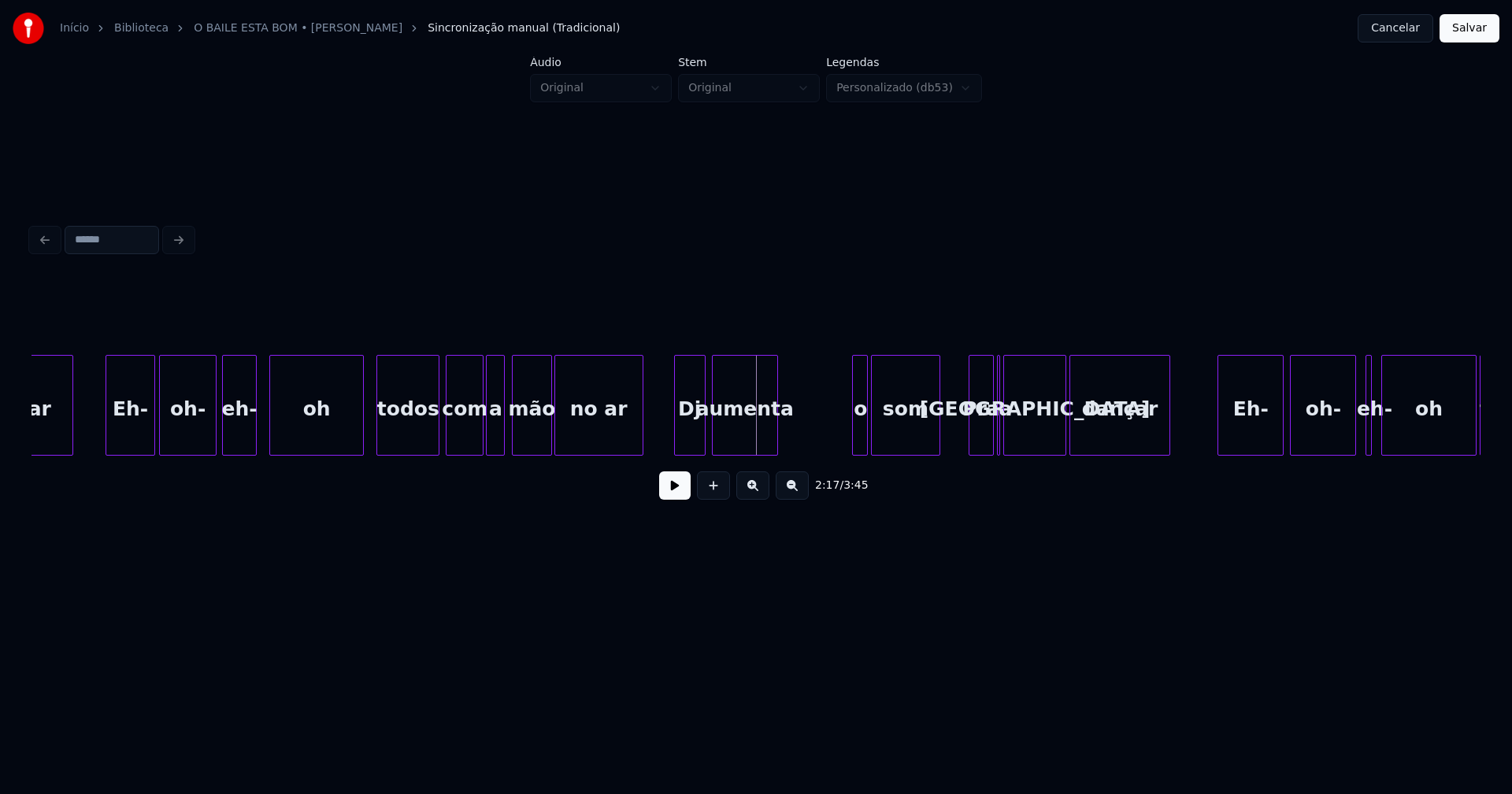
click at [771, 452] on div "parar Eh- oh- eh- oh todos com a mão no ar Dj aumenta o som Pra a malta dançar …" at bounding box center [756, 406] width 1449 height 101
click at [792, 456] on div "parar Eh- oh- eh- oh todos com a mão no ar Dj aumenta o som Pra a malta dançar …" at bounding box center [756, 406] width 1449 height 101
click at [808, 433] on div at bounding box center [806, 406] width 5 height 99
click at [844, 446] on div "som" at bounding box center [854, 410] width 67 height 107
click at [910, 429] on div at bounding box center [911, 406] width 5 height 99
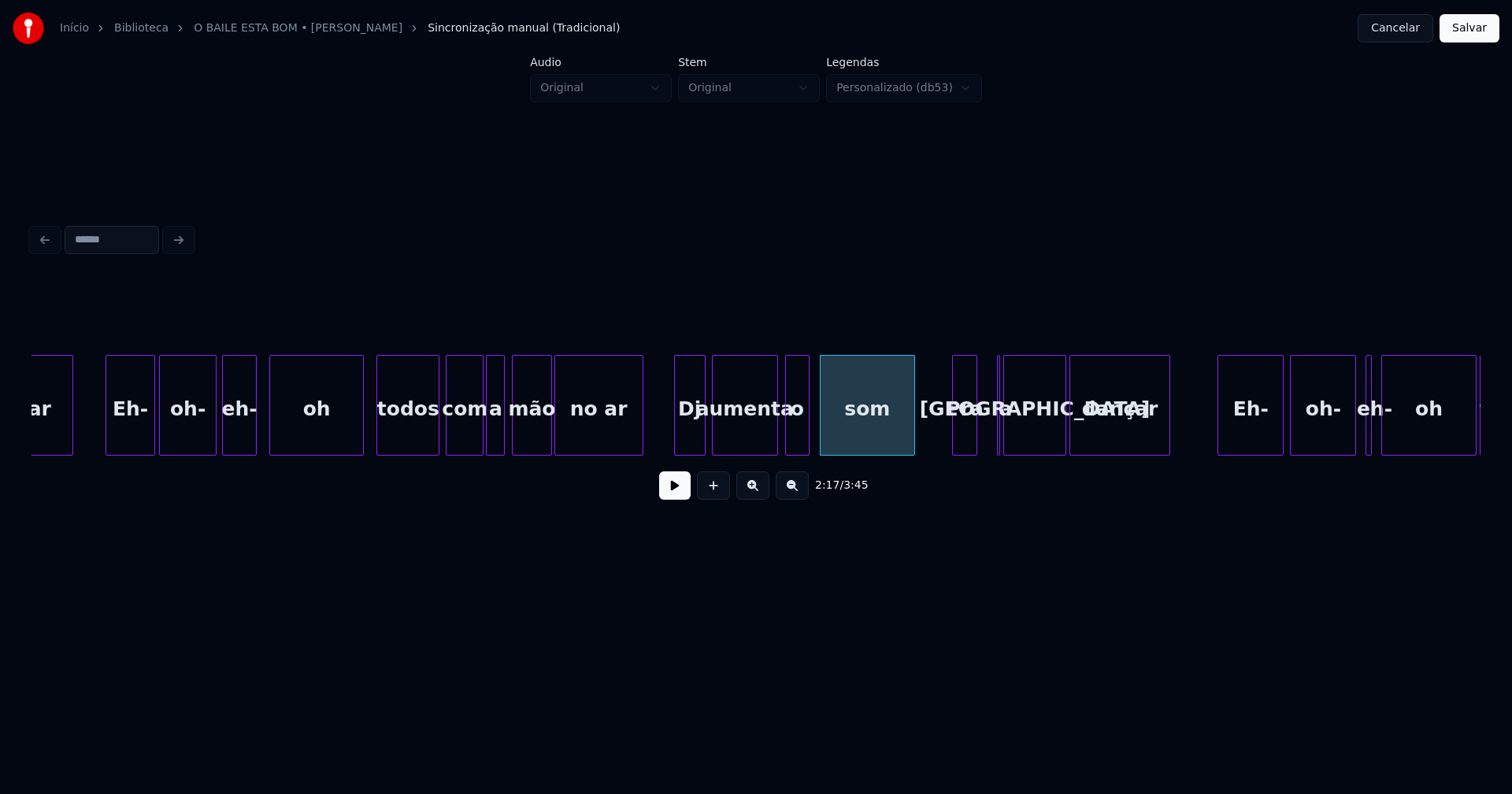
click at [967, 440] on div "Pra" at bounding box center [965, 410] width 24 height 107
click at [1001, 430] on div at bounding box center [1001, 406] width 5 height 99
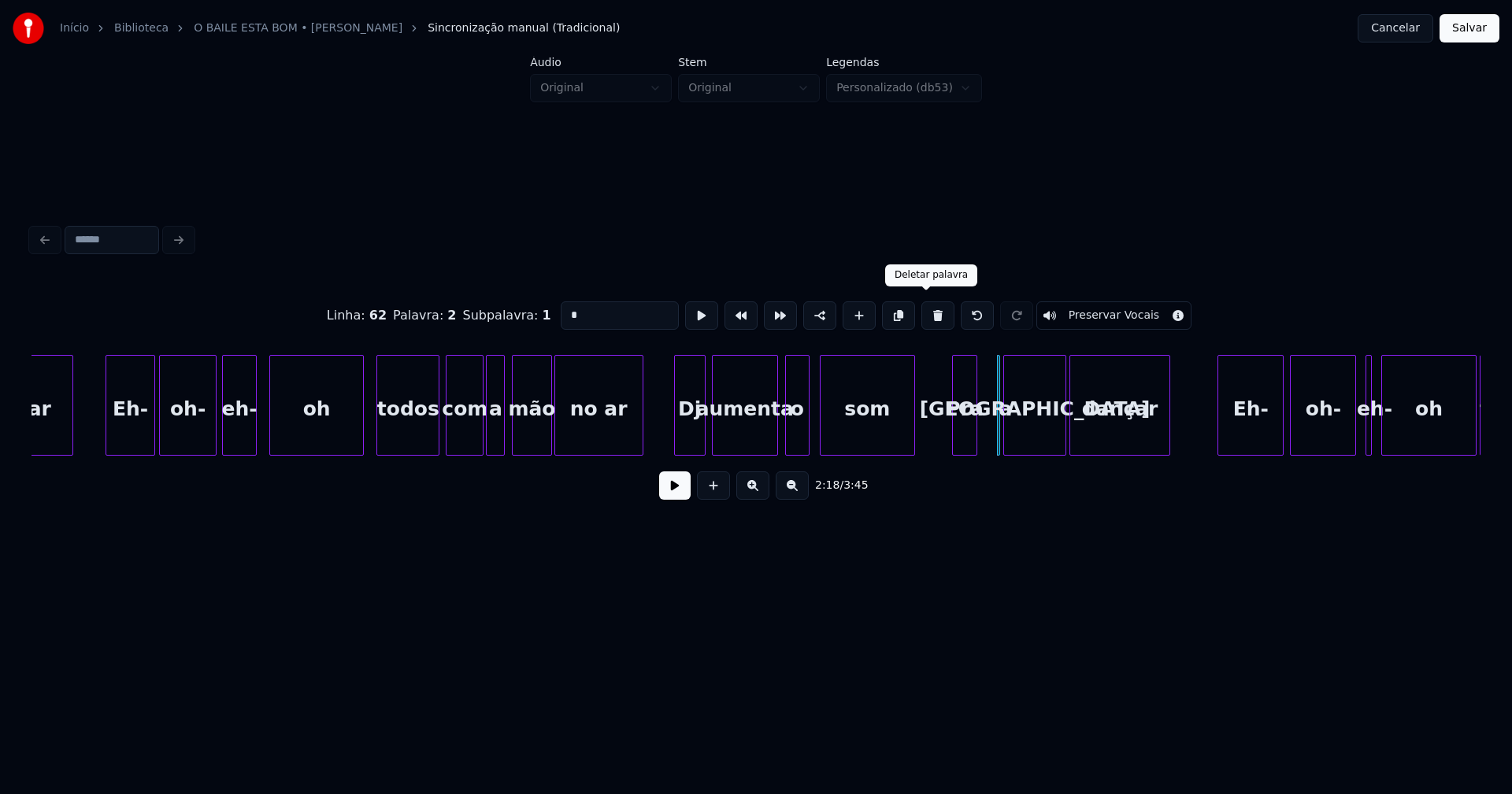
click at [922, 311] on button at bounding box center [938, 315] width 33 height 28
type input "*****"
click at [1018, 448] on div "[GEOGRAPHIC_DATA]" at bounding box center [1013, 410] width 61 height 107
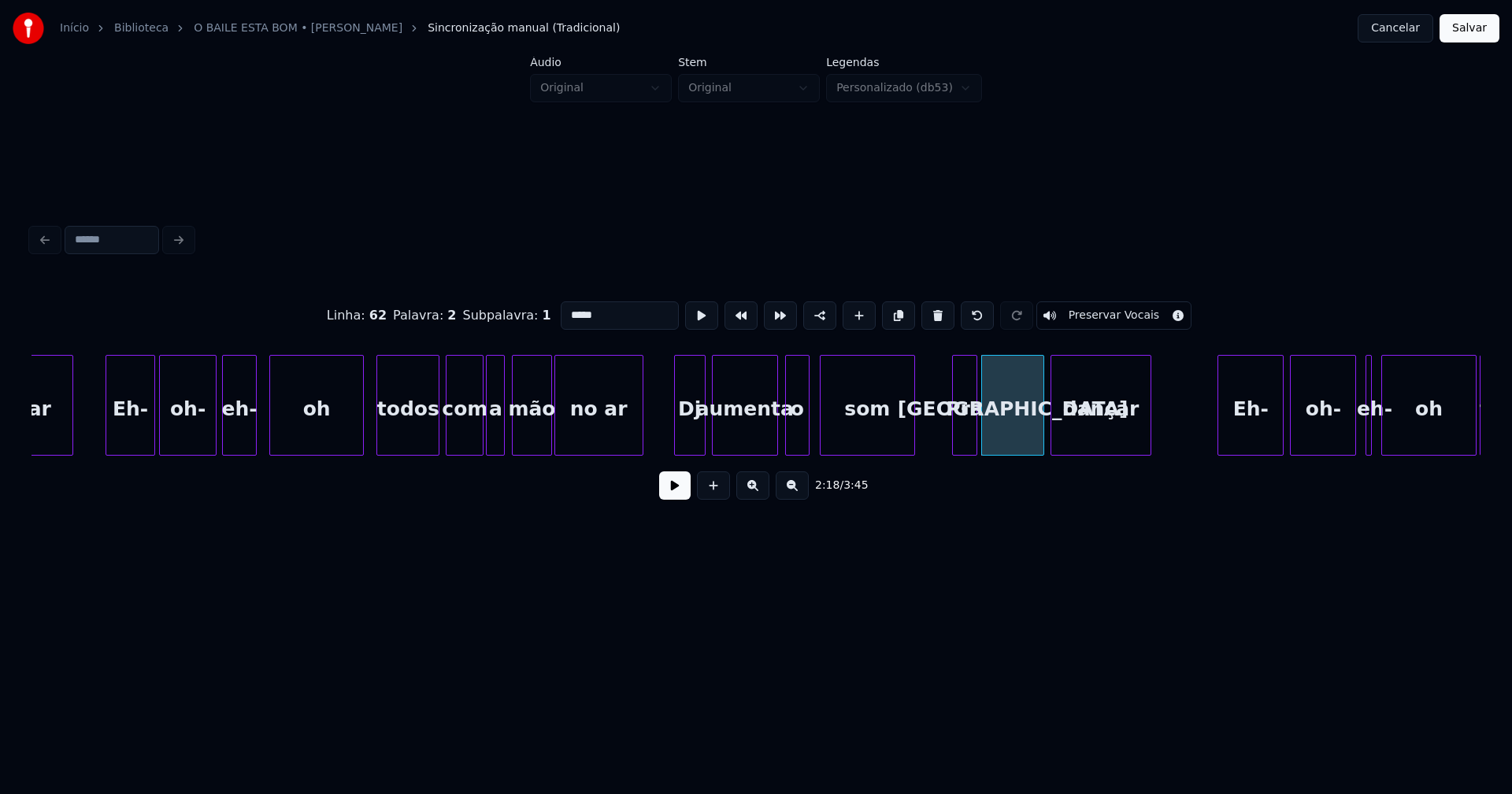
click at [1073, 449] on div "dançar" at bounding box center [1101, 410] width 99 height 107
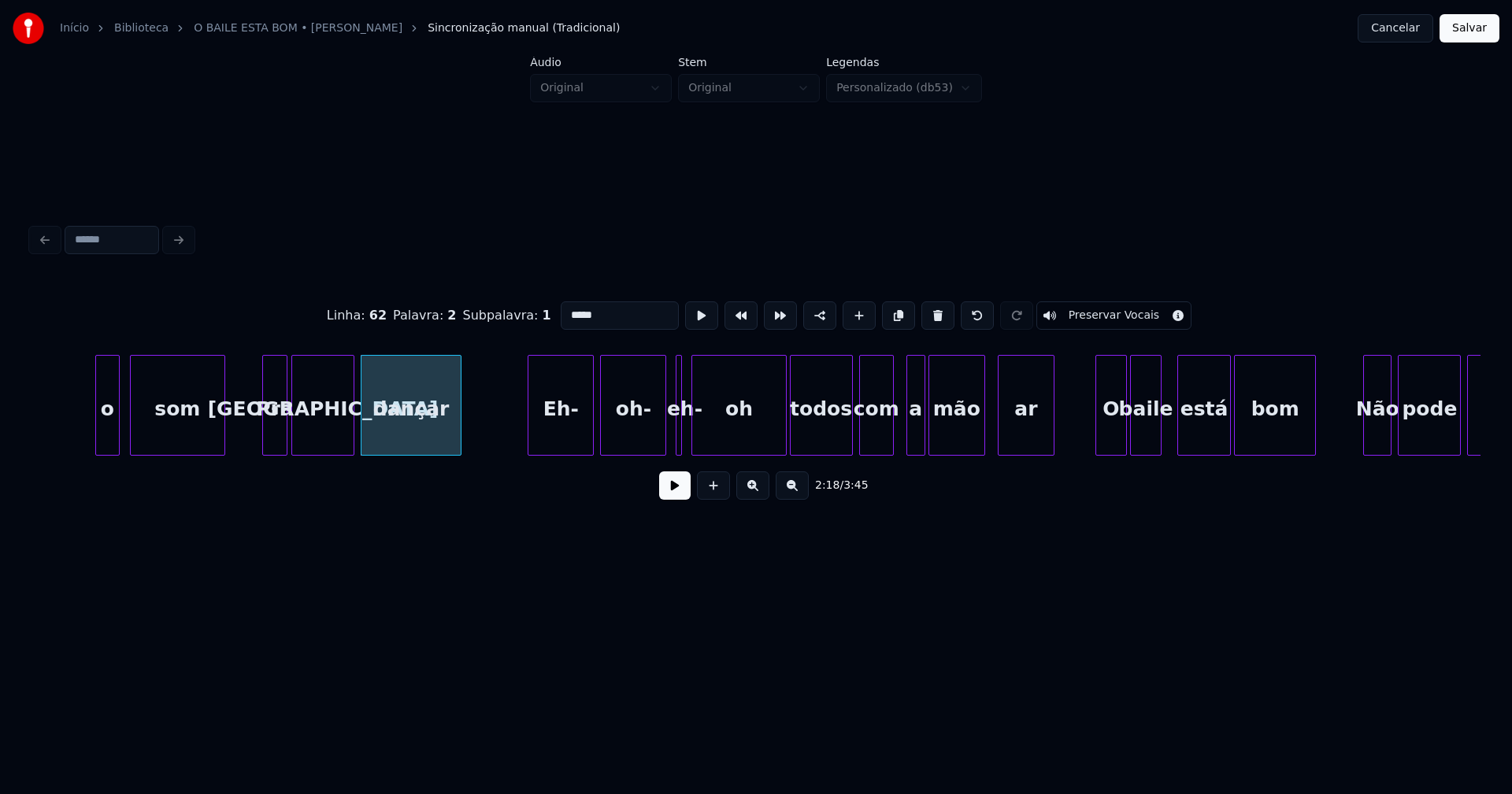
scroll to position [0, 21607]
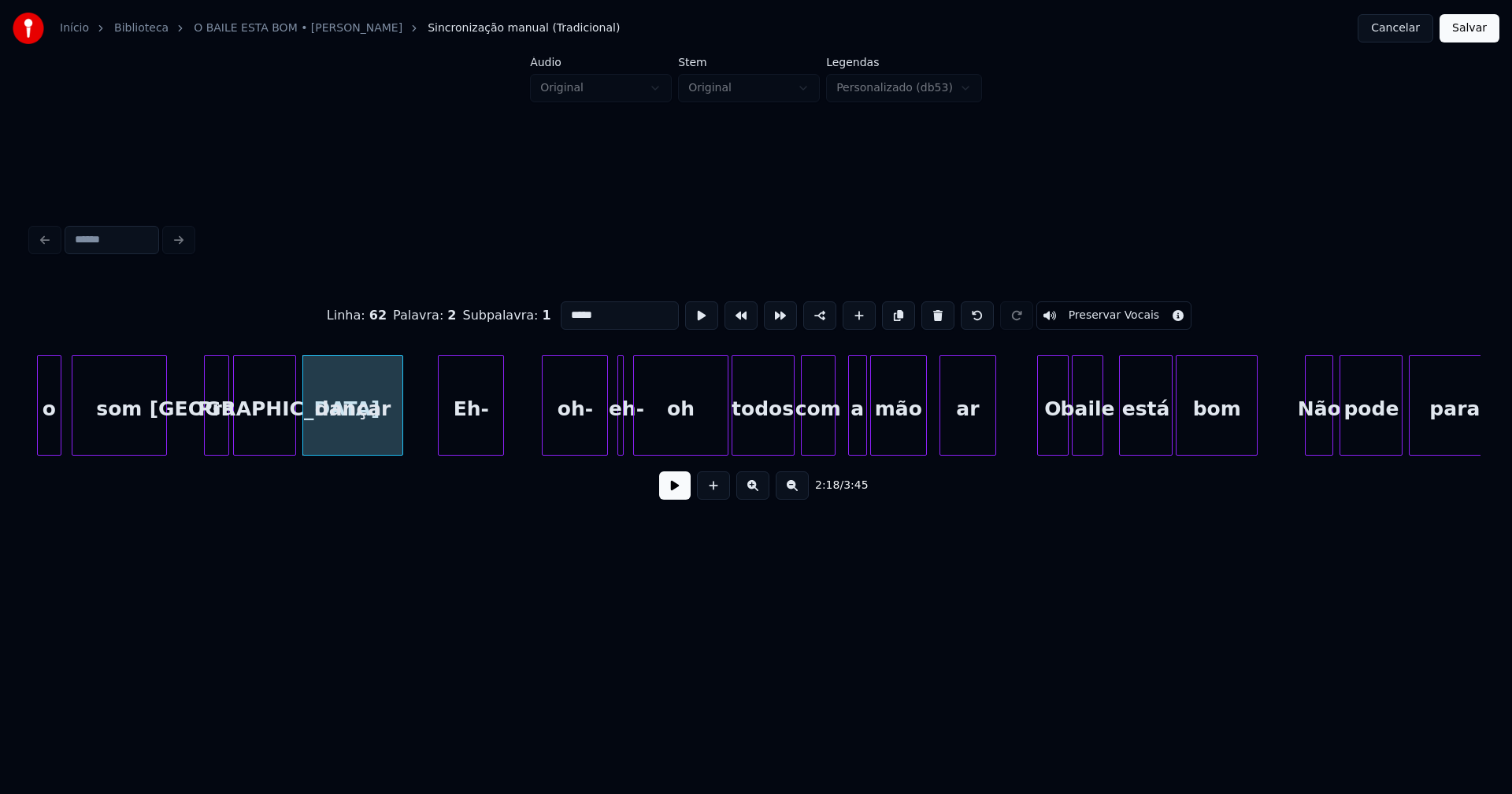
click at [476, 442] on div "Eh-" at bounding box center [471, 410] width 65 height 107
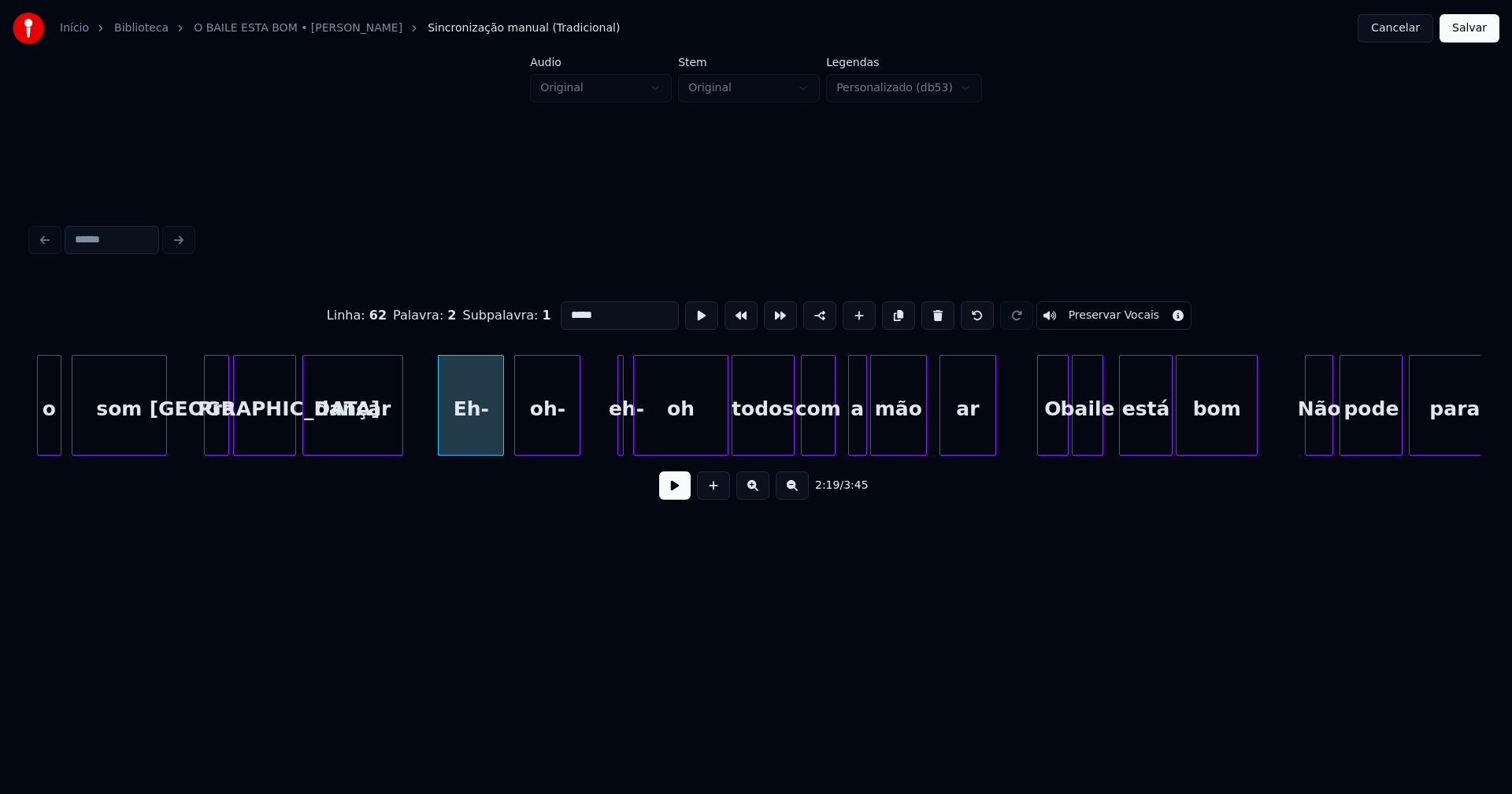
click at [546, 434] on div "oh-" at bounding box center [547, 410] width 65 height 107
click at [626, 435] on div at bounding box center [626, 406] width 5 height 99
click at [601, 440] on div at bounding box center [603, 406] width 5 height 99
click at [602, 410] on div "eh-" at bounding box center [599, 410] width 26 height 107
click at [639, 419] on div "oh" at bounding box center [664, 410] width 93 height 107
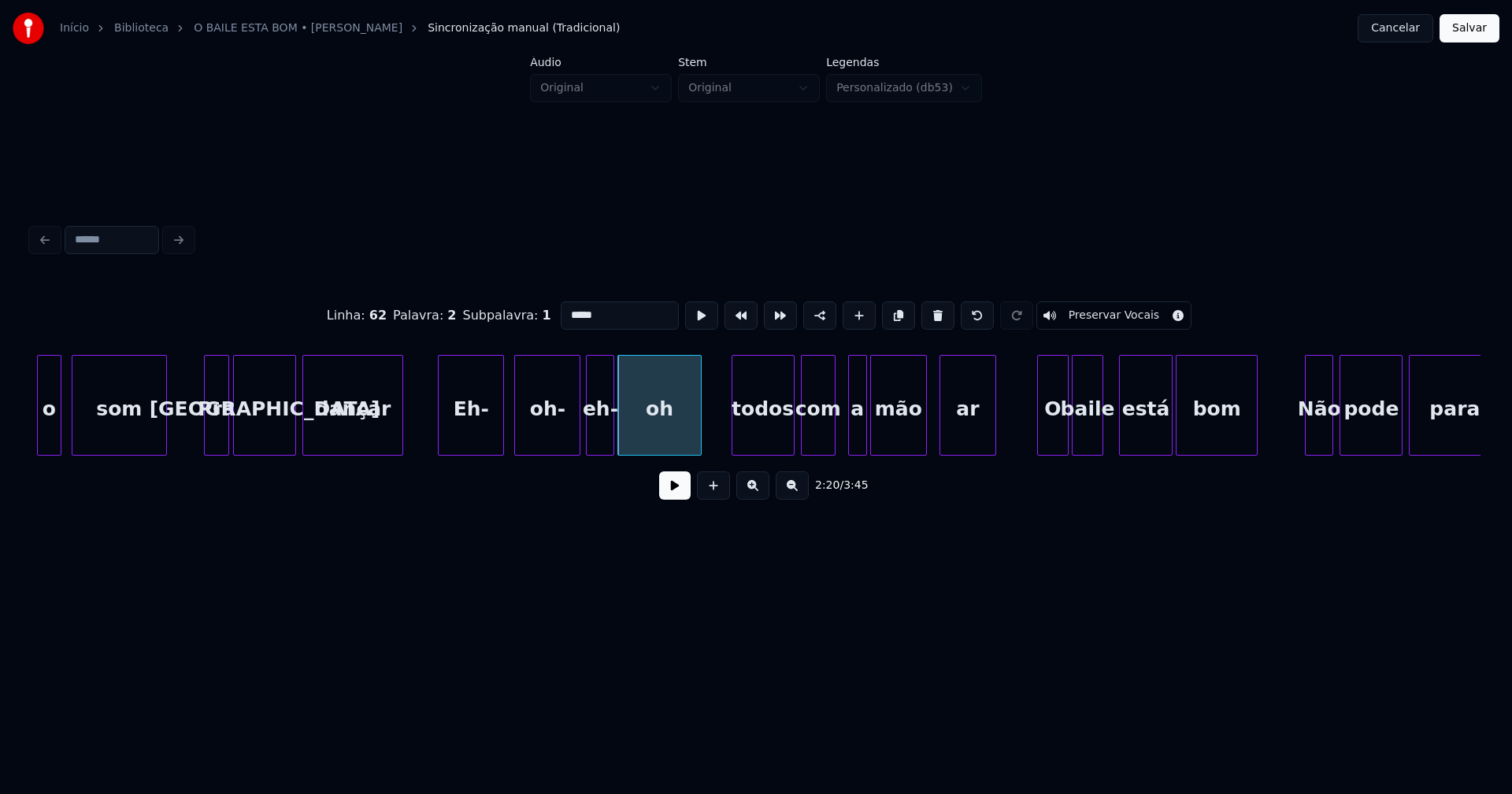
click at [699, 424] on div at bounding box center [699, 406] width 5 height 99
click at [494, 425] on div at bounding box center [494, 406] width 5 height 99
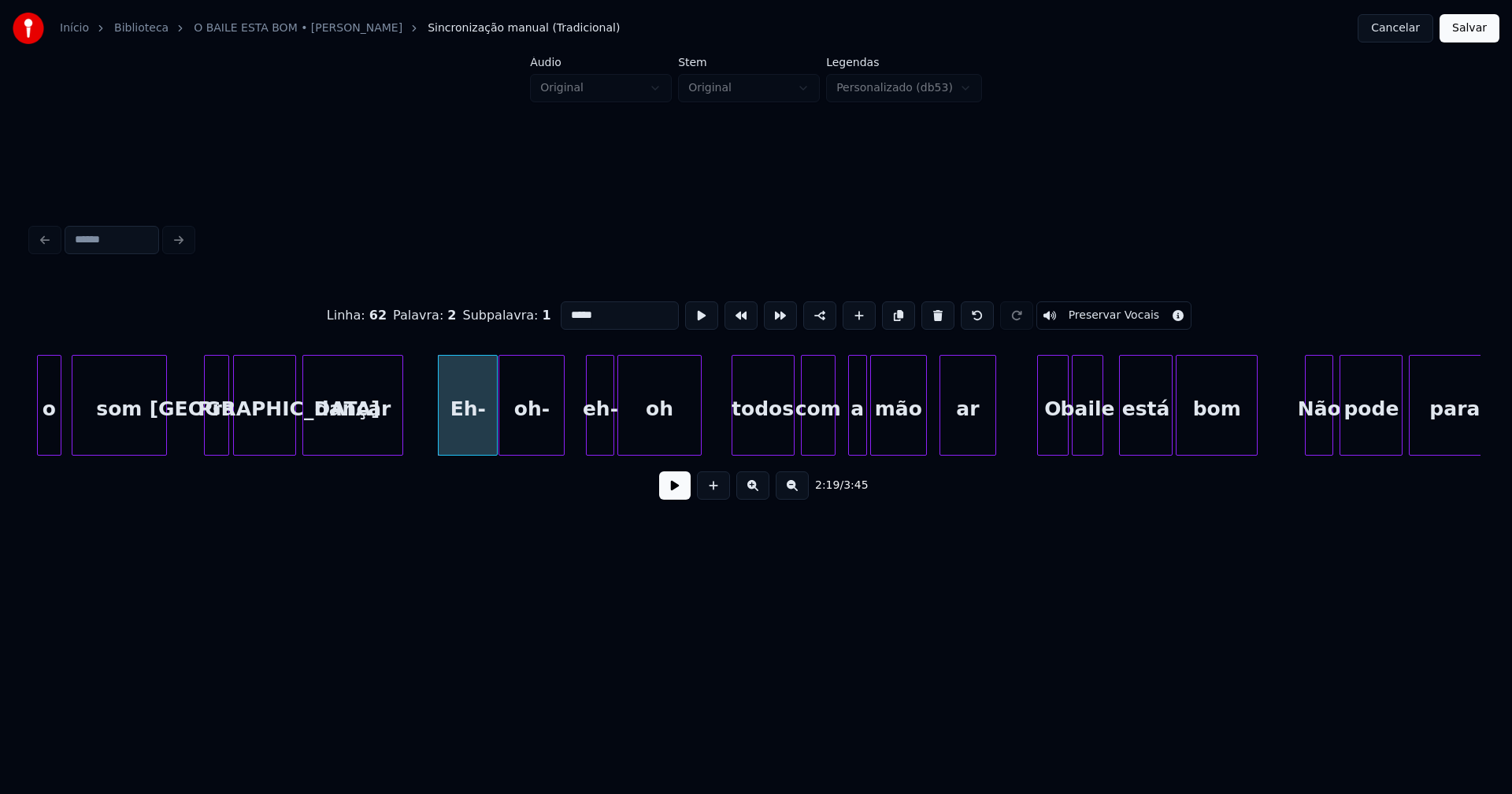
click at [534, 434] on div "oh-" at bounding box center [532, 410] width 65 height 107
click at [586, 441] on div "eh-" at bounding box center [588, 410] width 26 height 107
click at [647, 437] on div "oh" at bounding box center [653, 410] width 82 height 107
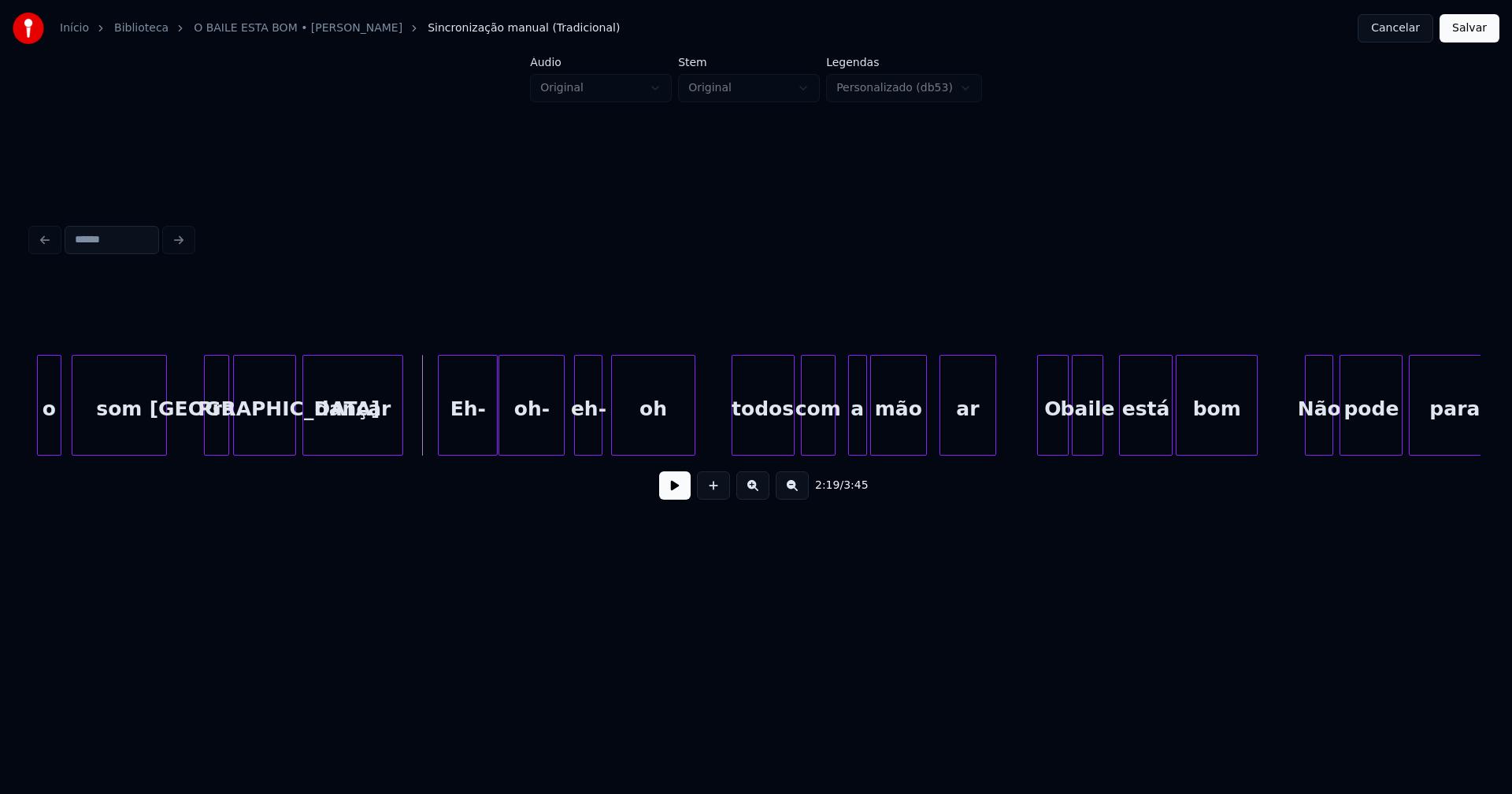
click at [676, 497] on button at bounding box center [674, 486] width 32 height 28
click at [672, 492] on button at bounding box center [674, 486] width 32 height 28
click at [750, 452] on div "o som Pra malta dançar Eh- oh- eh- oh todos com a mão ar O baile está bom Não p…" at bounding box center [756, 406] width 1449 height 101
click at [805, 452] on div "o som Pra malta dançar Eh- oh- eh- oh todos com a mão ar O baile está bom Não p…" at bounding box center [756, 406] width 1449 height 101
click at [825, 451] on div "o som Pra malta dançar Eh- oh- eh- oh todos com a mão ar O baile está bom Não p…" at bounding box center [756, 406] width 1449 height 101
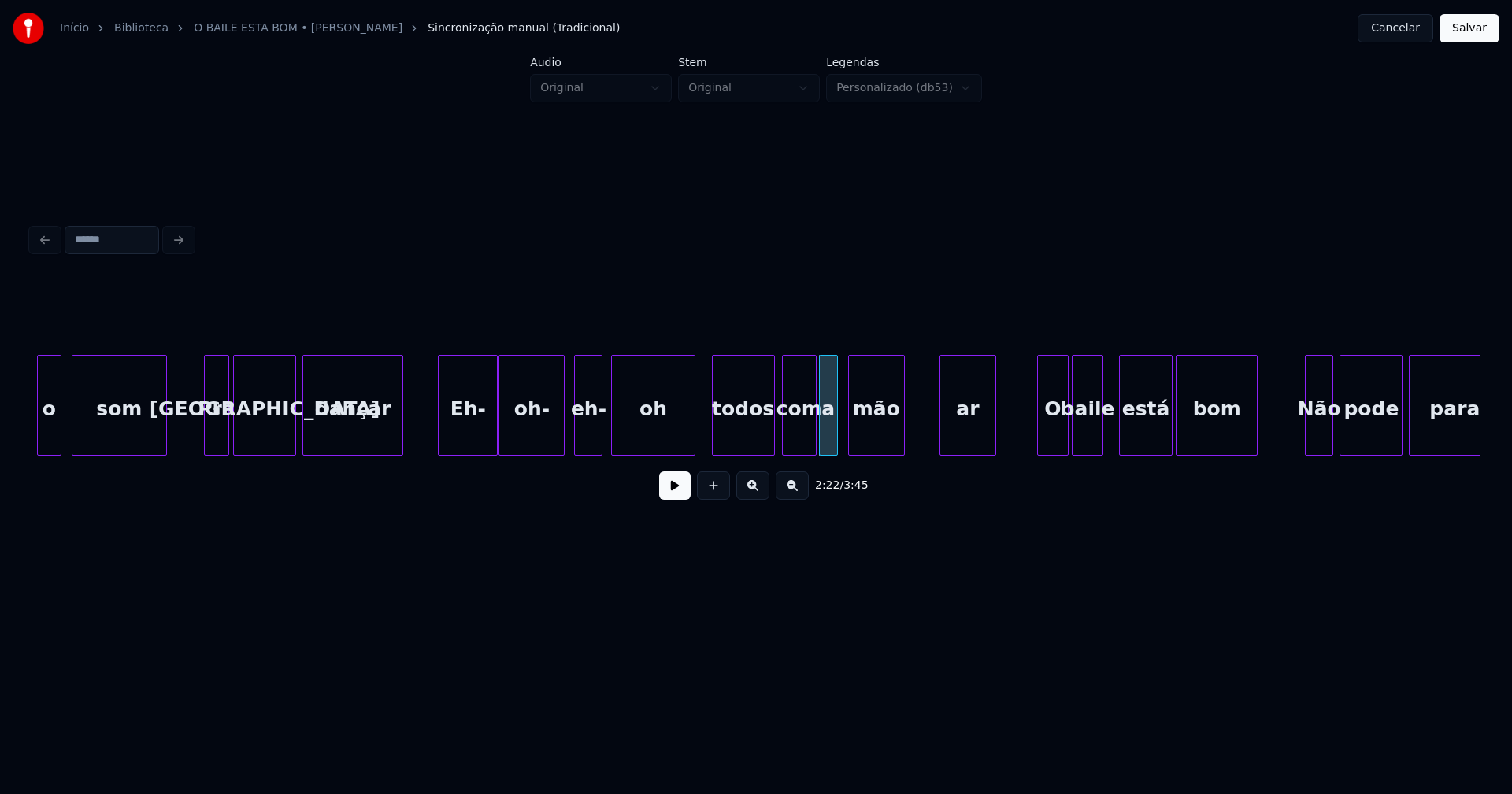
click at [869, 445] on div "mão" at bounding box center [876, 410] width 55 height 107
click at [926, 449] on div "ar" at bounding box center [937, 410] width 55 height 107
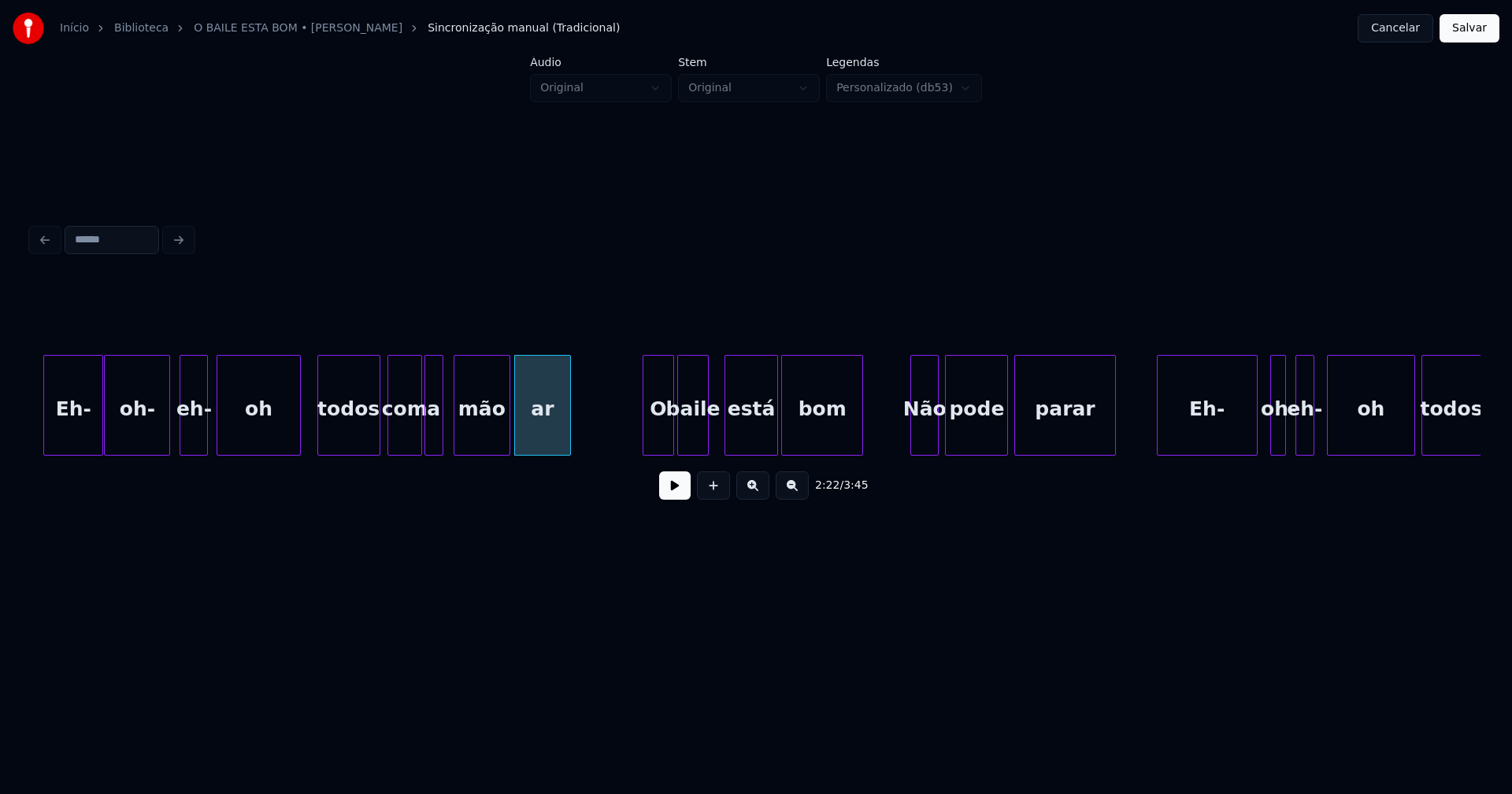
scroll to position [0, 22021]
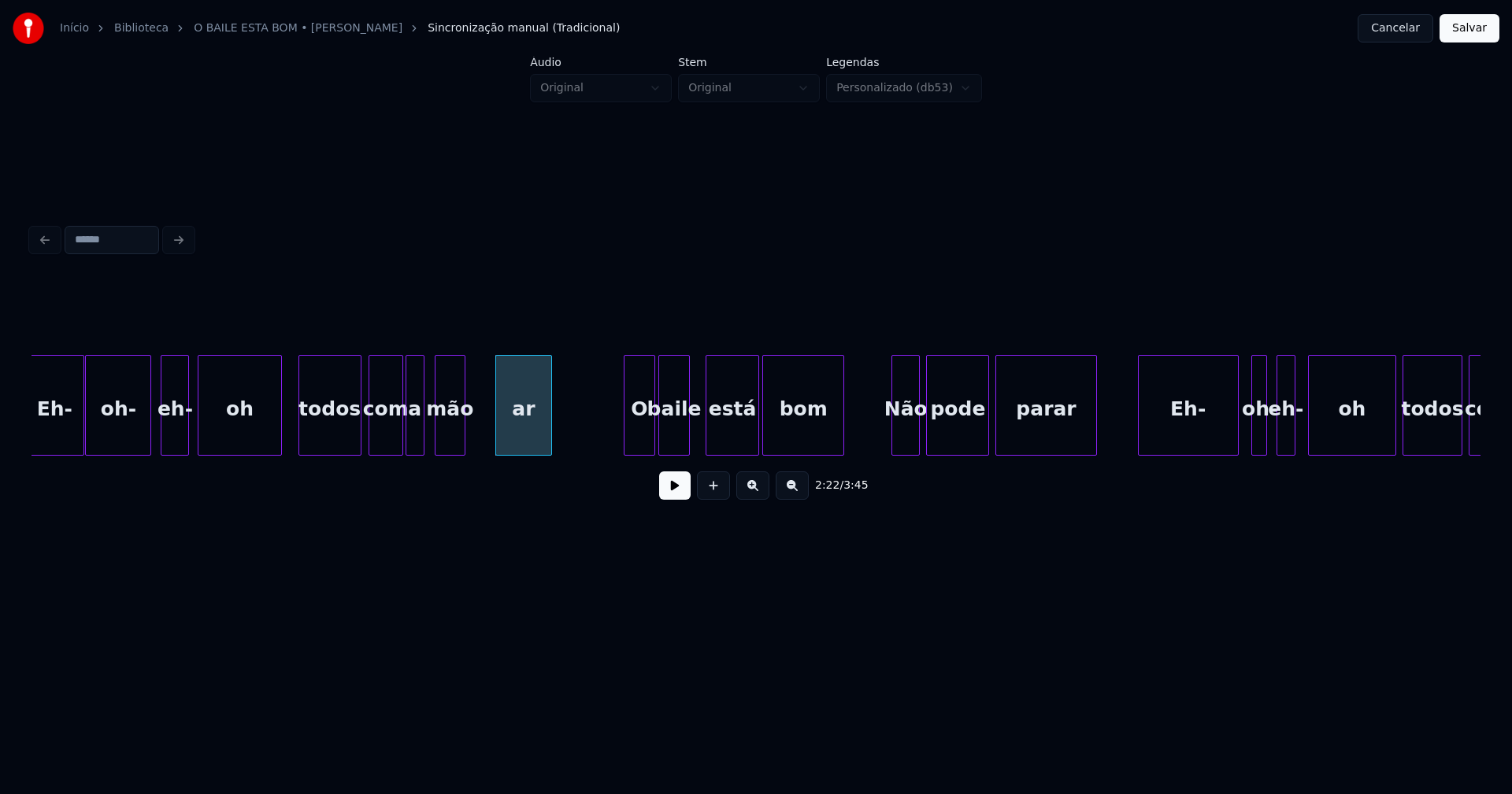
click at [461, 446] on div at bounding box center [463, 406] width 5 height 99
click at [472, 450] on div "Eh- oh- eh- oh todos com a mão ar O baile está bom Não pode parar Eh- oh- eh- o…" at bounding box center [756, 406] width 1449 height 101
click at [485, 430] on div "ar" at bounding box center [511, 410] width 81 height 107
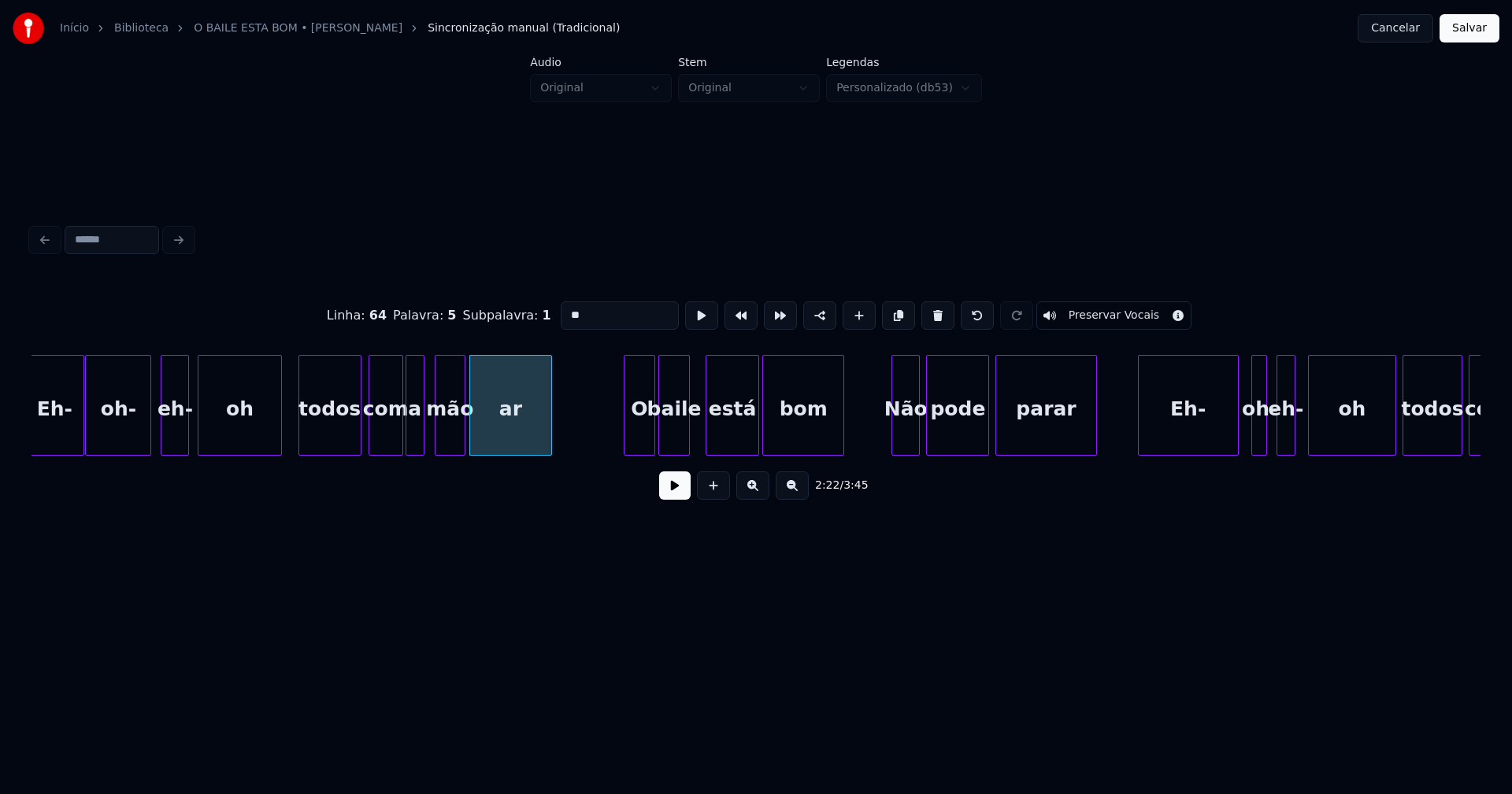
click at [561, 306] on input "**" at bounding box center [620, 315] width 118 height 28
type input "*****"
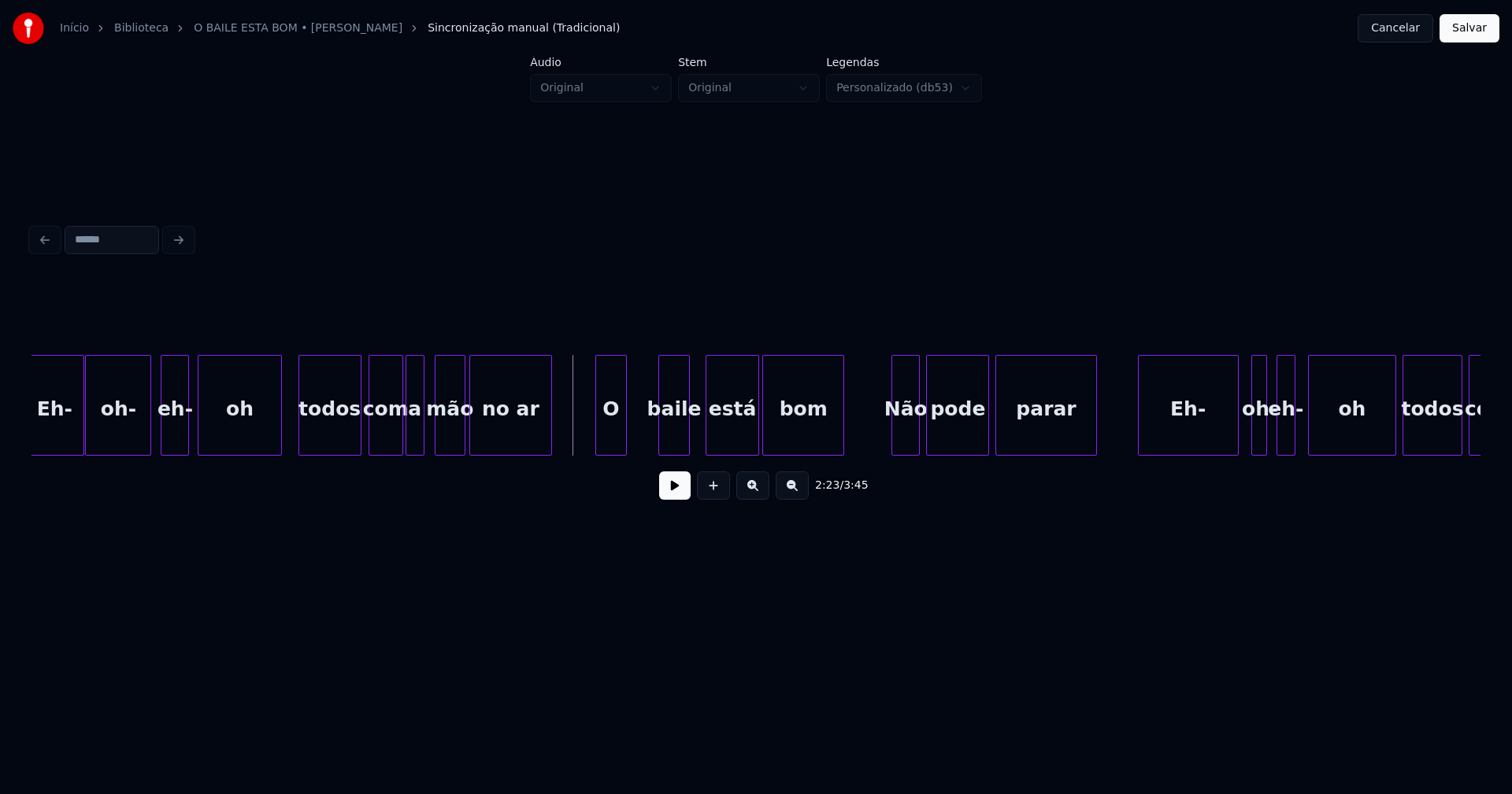
click at [617, 452] on div "Eh- oh- eh- oh todos com a mão no ar O baile está bom Não pode parar Eh- oh- eh…" at bounding box center [756, 406] width 1449 height 101
click at [652, 450] on div "Eh- oh- eh- oh todos com a mão no ar O baile está bom Não pode parar Eh- oh- eh…" at bounding box center [756, 406] width 1449 height 101
click at [710, 446] on div "está" at bounding box center [706, 410] width 52 height 107
click at [770, 443] on div "bom" at bounding box center [780, 410] width 80 height 107
click at [695, 424] on div at bounding box center [696, 406] width 5 height 99
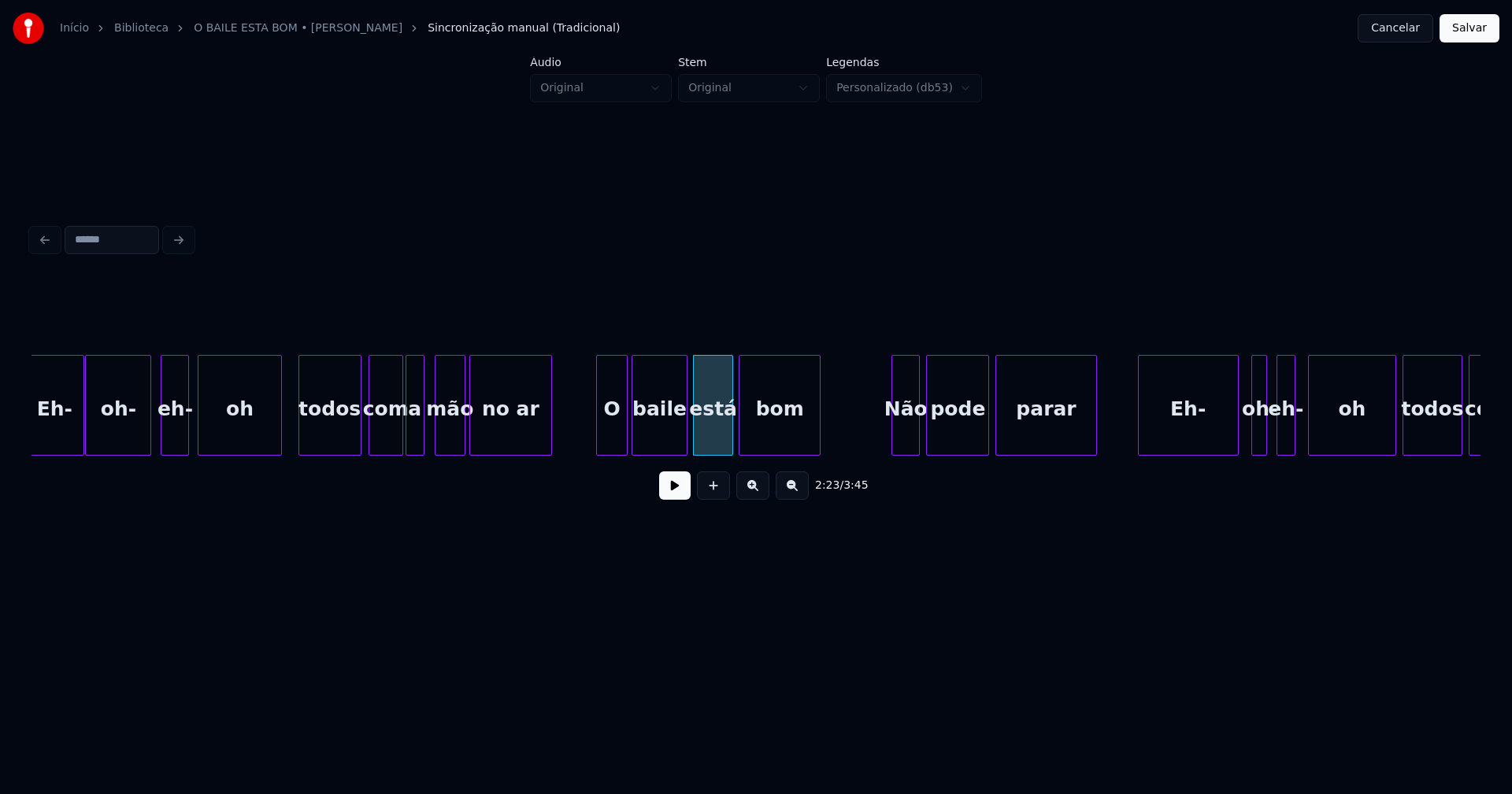
click at [683, 423] on div at bounding box center [684, 406] width 5 height 99
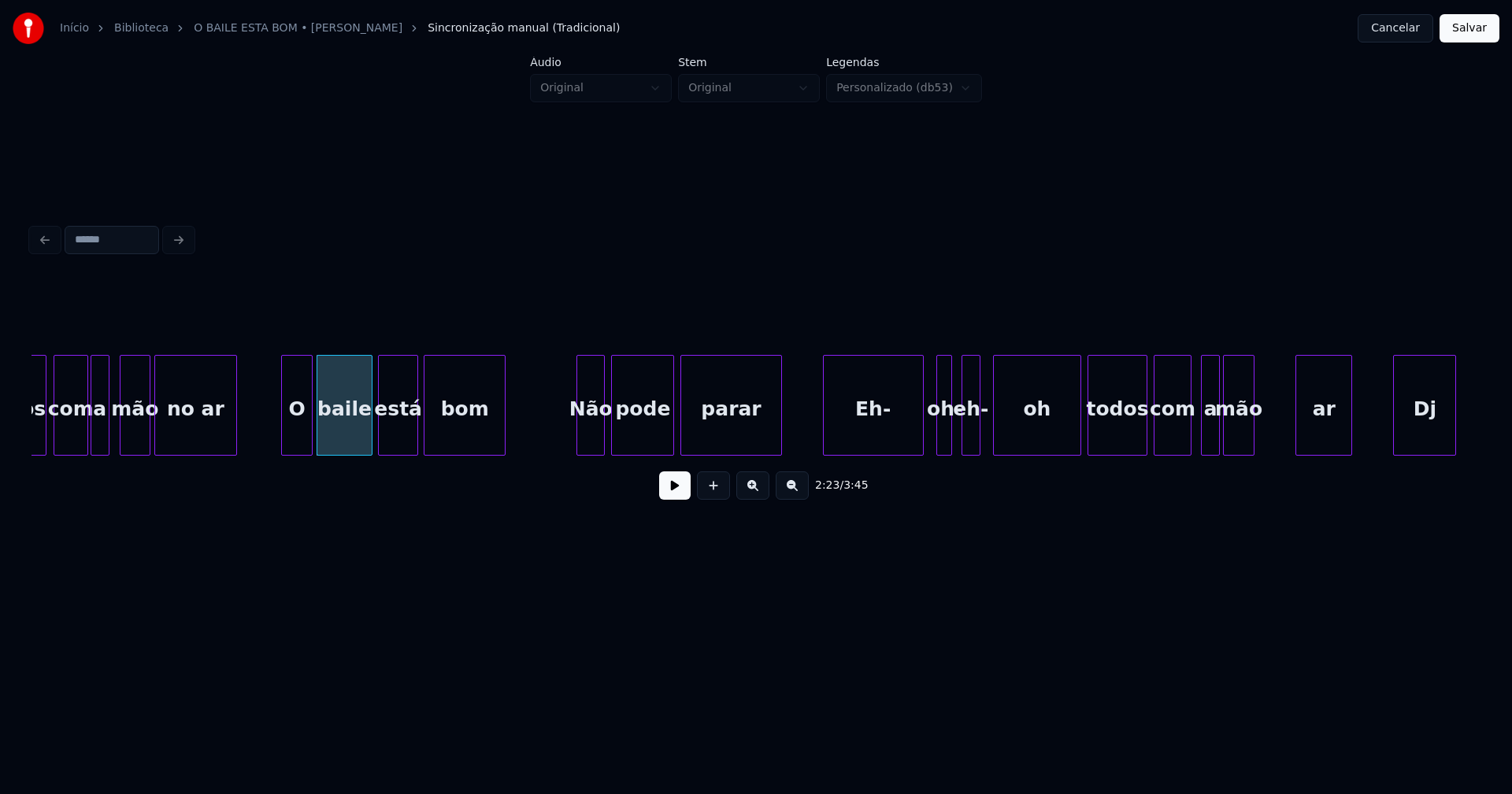
scroll to position [0, 22356]
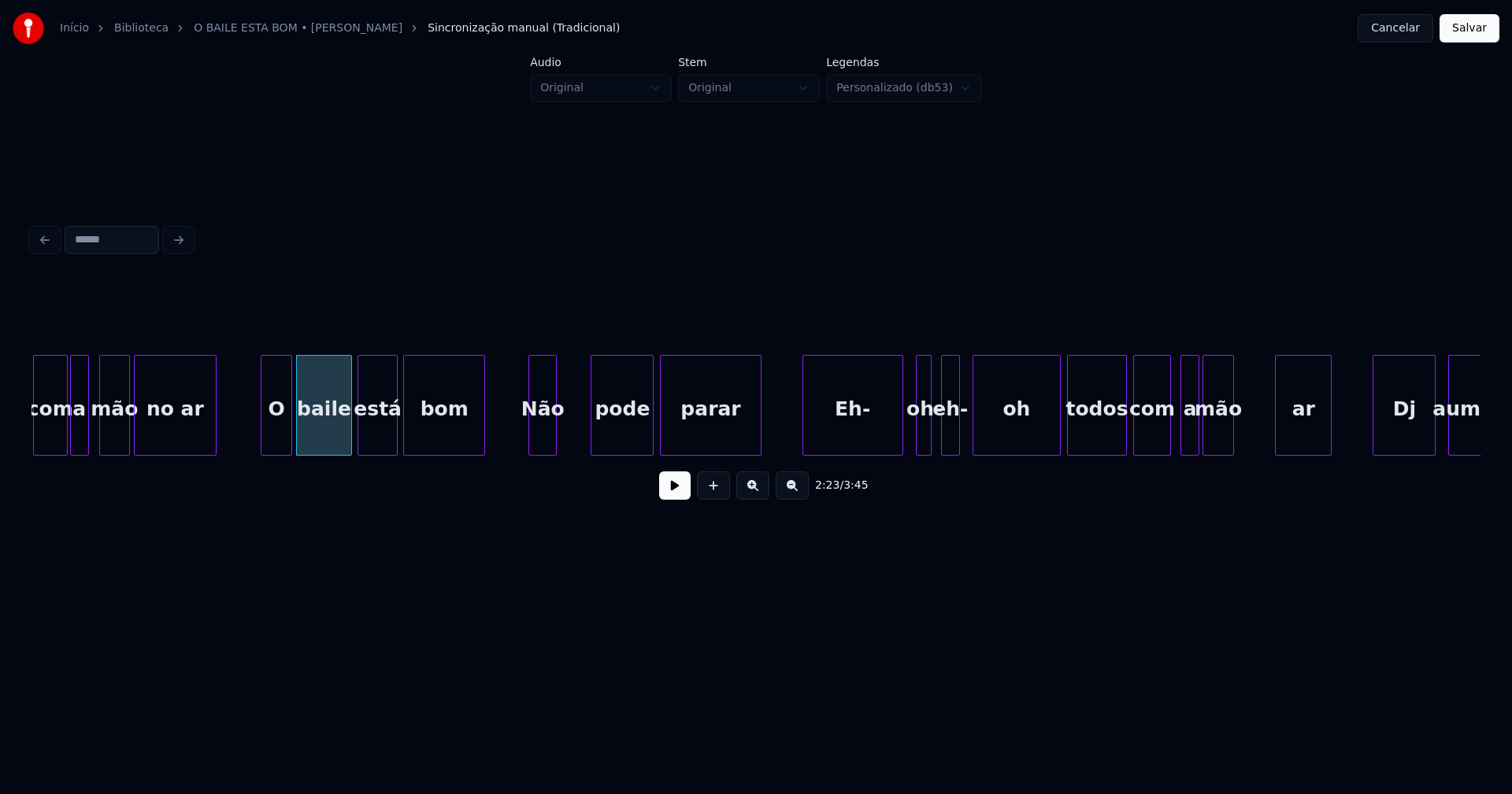
click at [545, 440] on div "Não" at bounding box center [542, 410] width 26 height 107
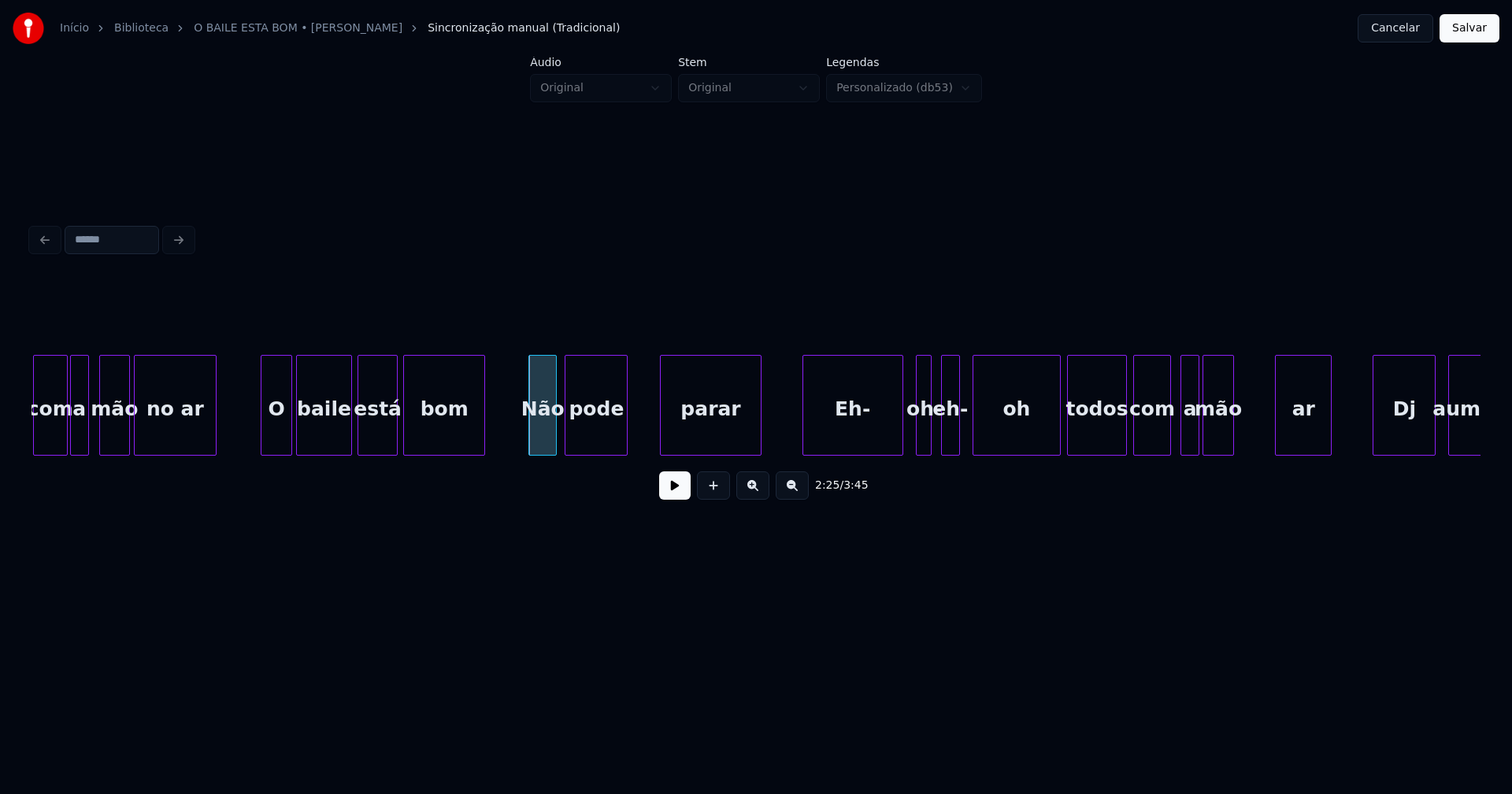
click at [605, 442] on div "pode" at bounding box center [596, 410] width 61 height 107
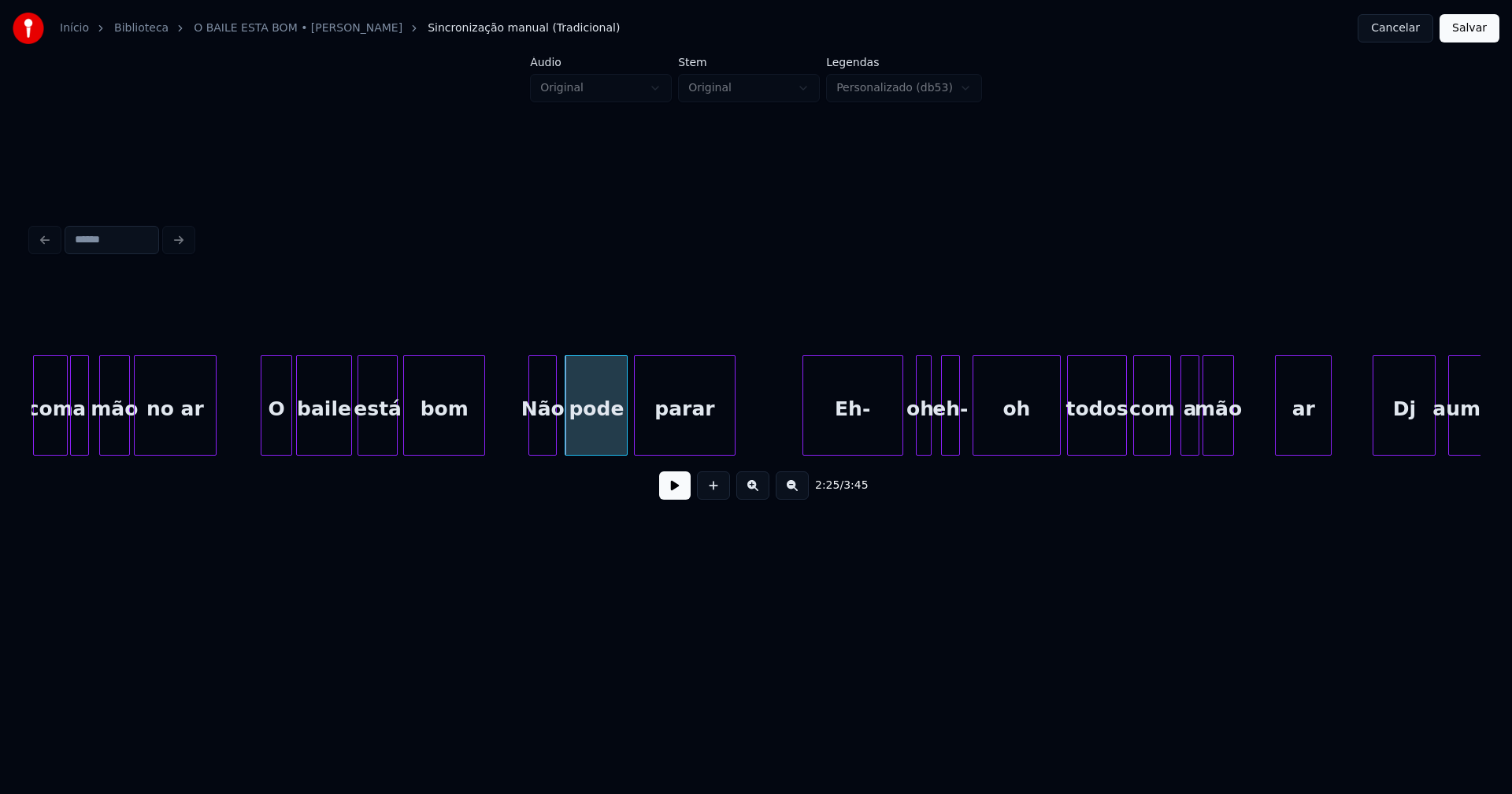
click at [675, 440] on div "parar" at bounding box center [684, 410] width 99 height 107
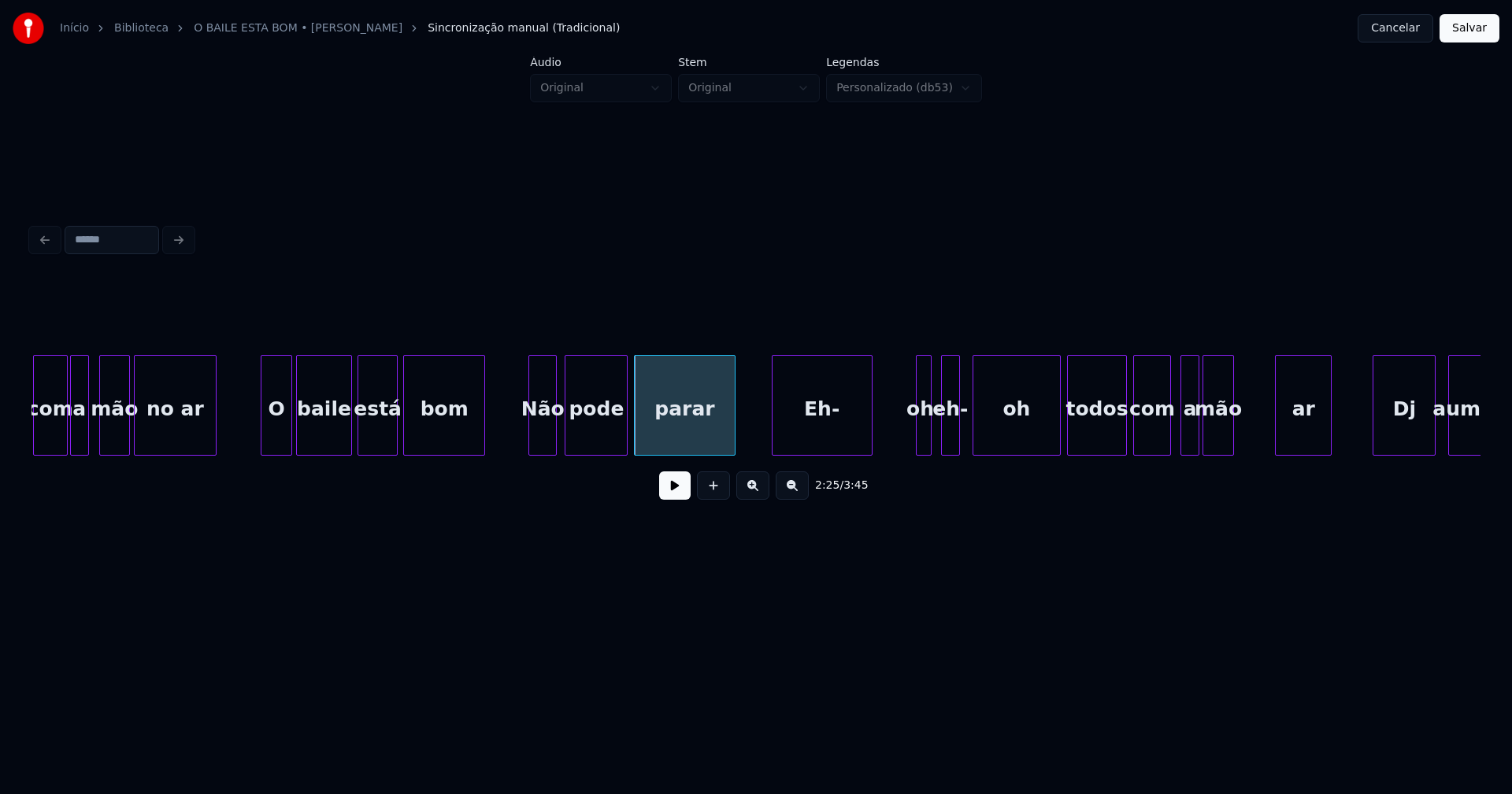
click at [818, 434] on div "Eh-" at bounding box center [822, 410] width 99 height 107
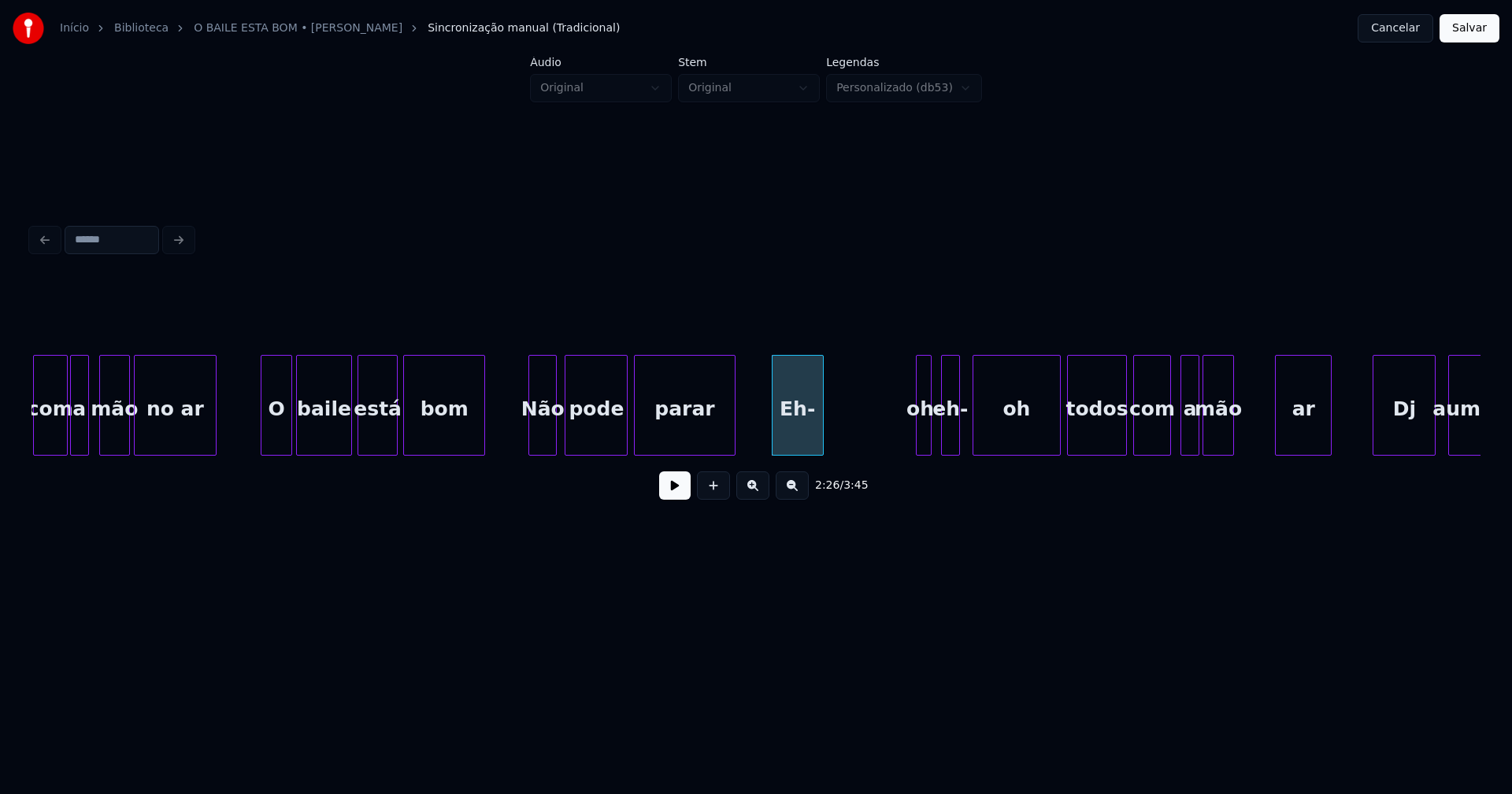
click at [821, 440] on div at bounding box center [821, 406] width 5 height 99
click at [875, 437] on div at bounding box center [878, 406] width 5 height 99
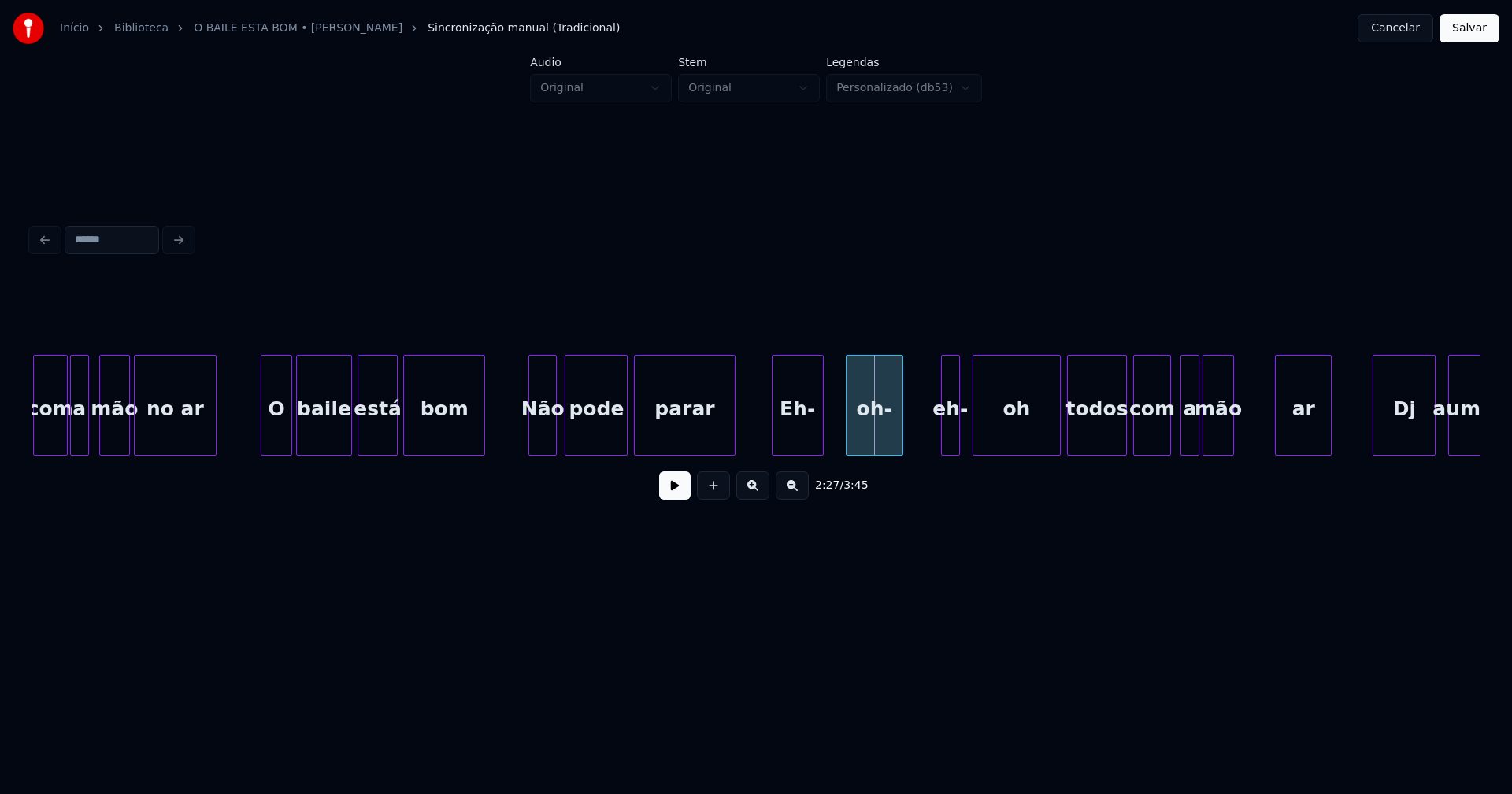
click at [879, 440] on div "oh-" at bounding box center [874, 410] width 56 height 107
click at [923, 440] on div at bounding box center [925, 406] width 5 height 99
click at [928, 440] on div "eh-" at bounding box center [926, 410] width 37 height 107
click at [835, 441] on div at bounding box center [836, 406] width 5 height 99
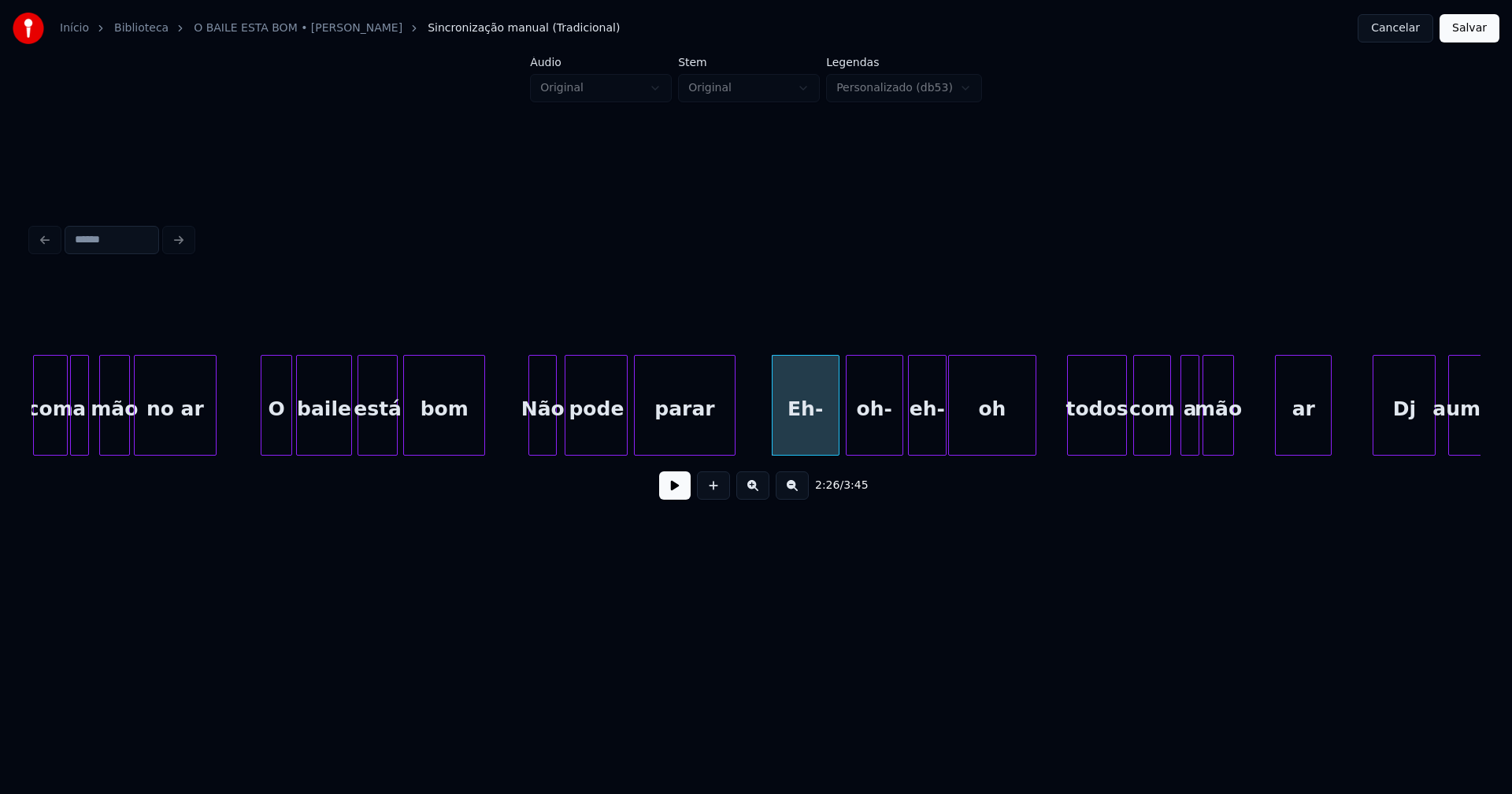
click at [967, 434] on div "oh" at bounding box center [992, 410] width 87 height 107
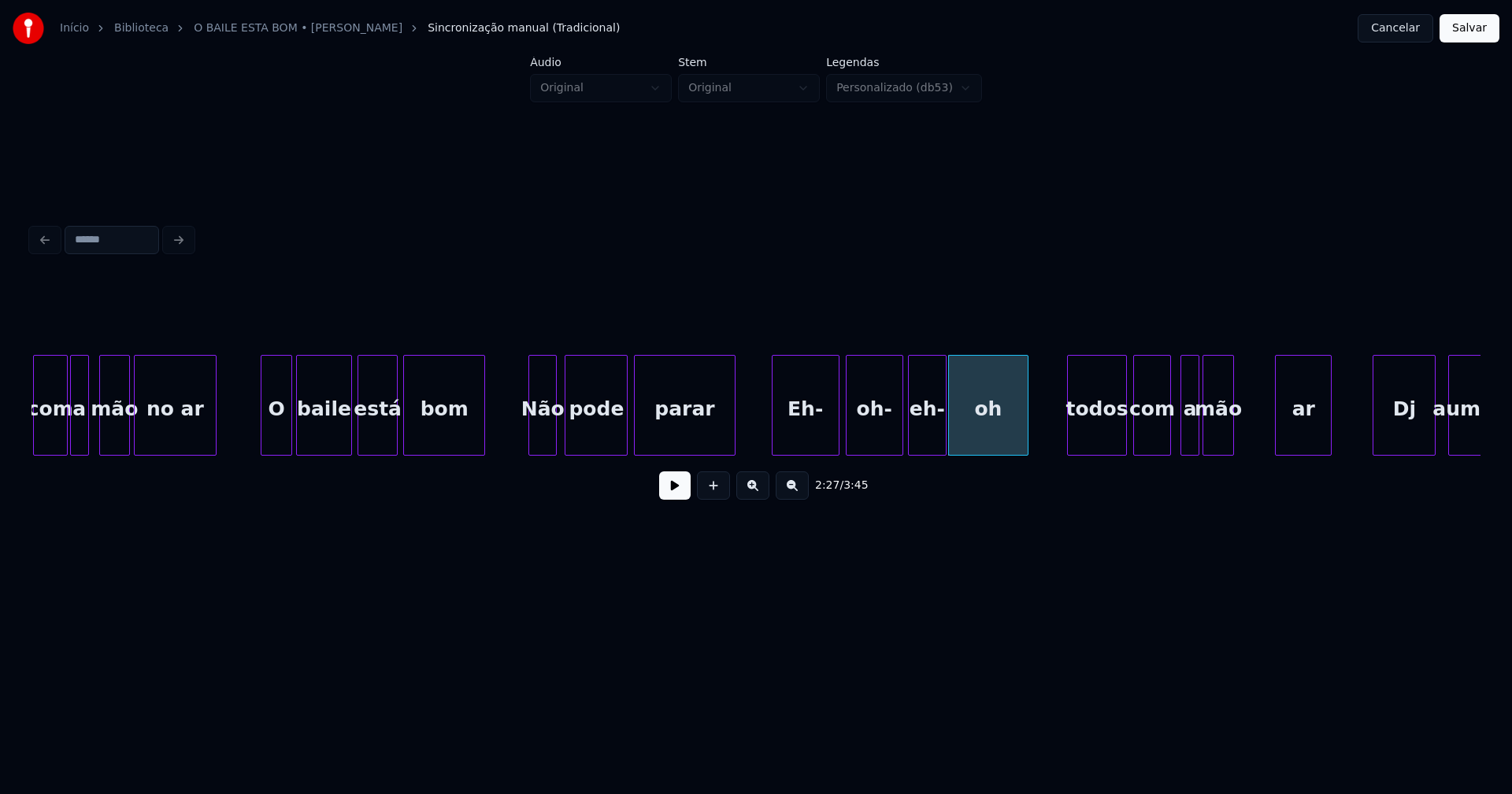
click at [1026, 430] on div at bounding box center [1025, 406] width 5 height 99
click at [1074, 455] on div "com a mão no ar O baile está bom Não pode parar Eh- oh- eh- oh todos com a mão …" at bounding box center [756, 406] width 1449 height 101
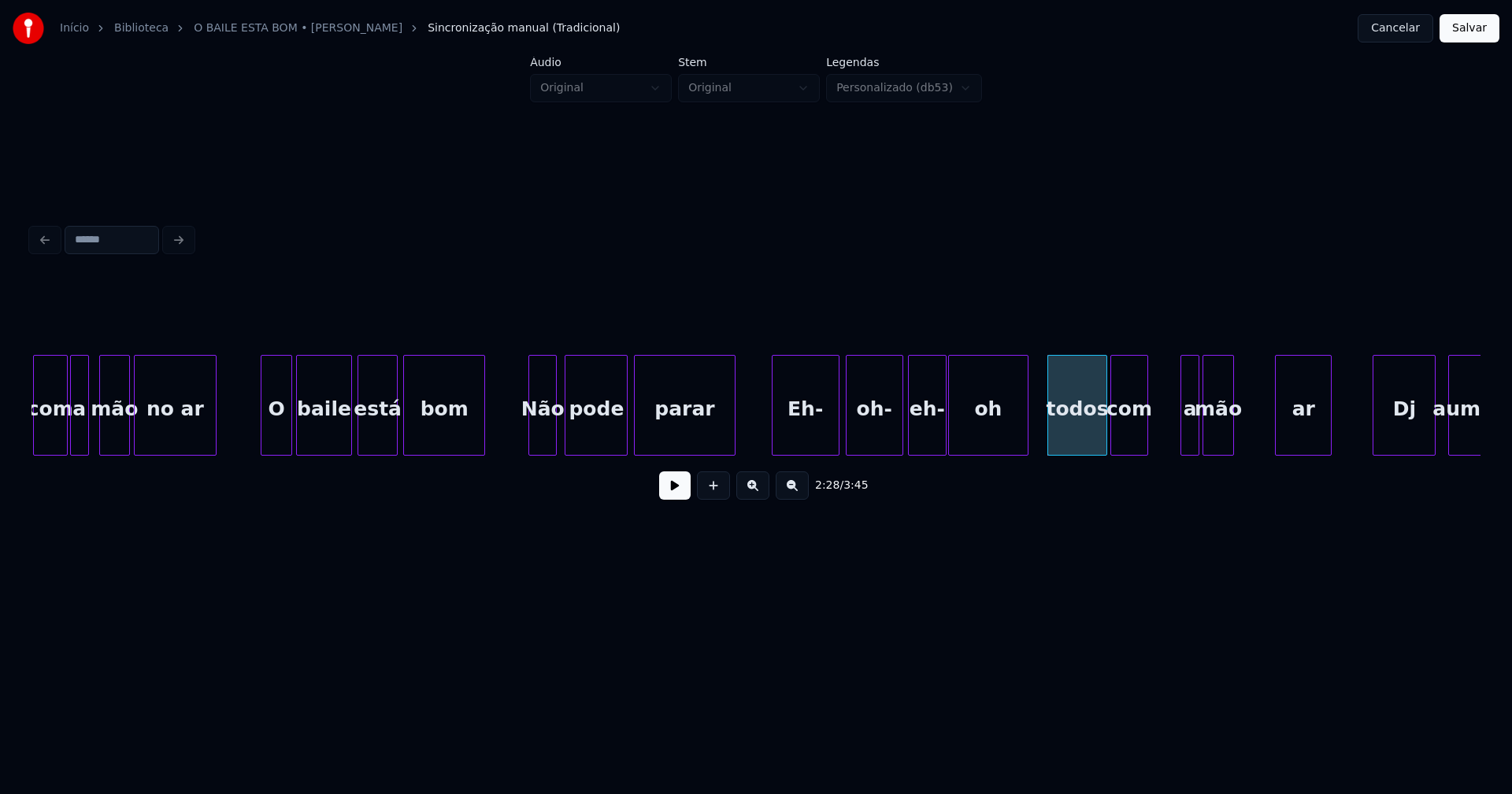
click at [1134, 450] on div "com a mão no ar O baile está bom Não pode parar Eh- oh- eh- oh todos com a mão …" at bounding box center [756, 406] width 1449 height 101
click at [1162, 451] on div "com a mão no ar O baile está bom Não pode parar Eh- oh- eh- oh todos com a mão …" at bounding box center [756, 406] width 1449 height 101
click at [1190, 446] on div "mão" at bounding box center [1192, 410] width 30 height 107
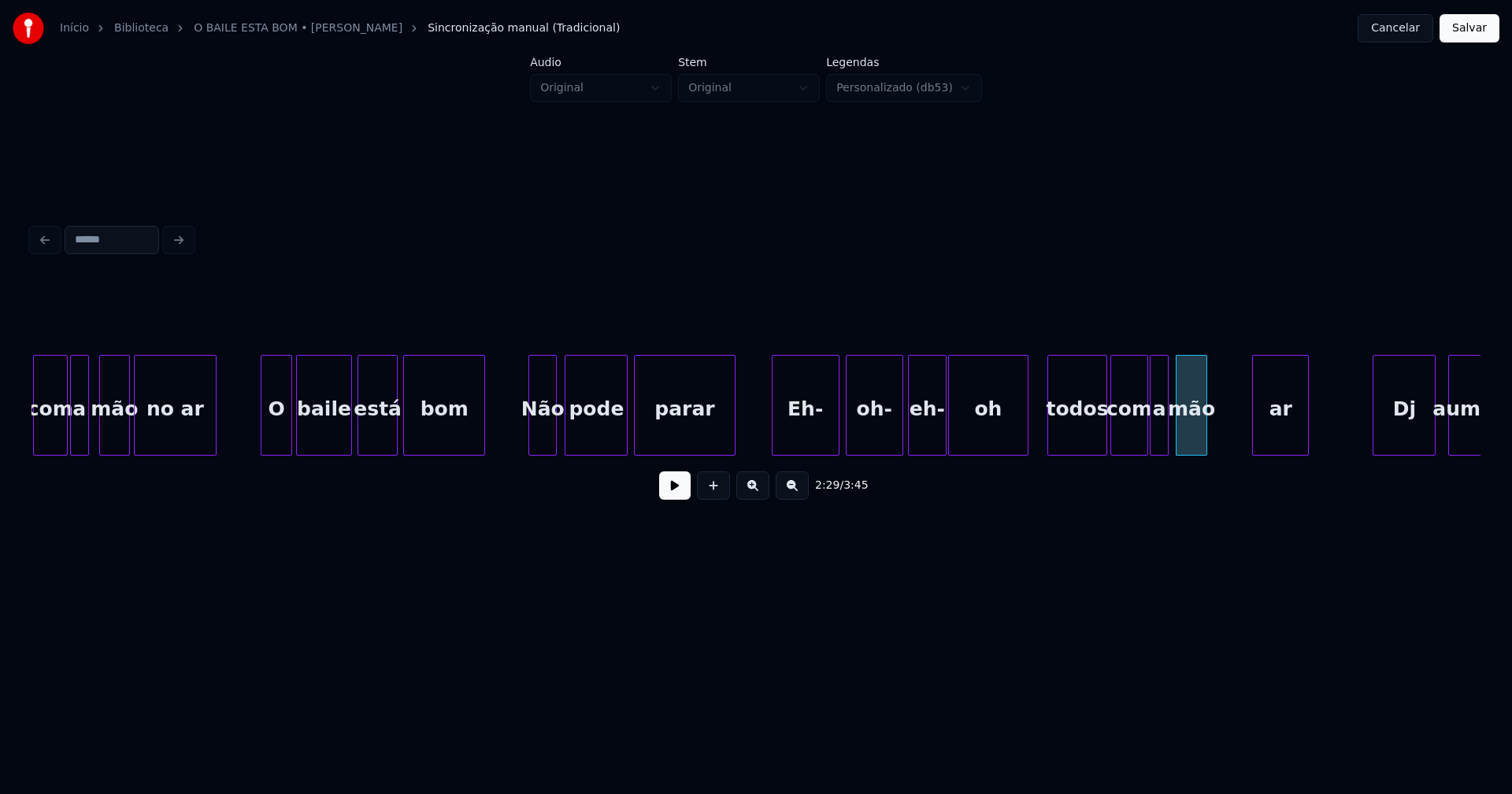
click at [1279, 437] on div "ar" at bounding box center [1280, 410] width 55 height 107
click at [1219, 451] on div "com a mão no ar O baile está bom Não pode parar Eh- oh- eh- oh todos com a mão …" at bounding box center [756, 406] width 1449 height 101
click at [1240, 430] on div "ar" at bounding box center [1262, 410] width 91 height 107
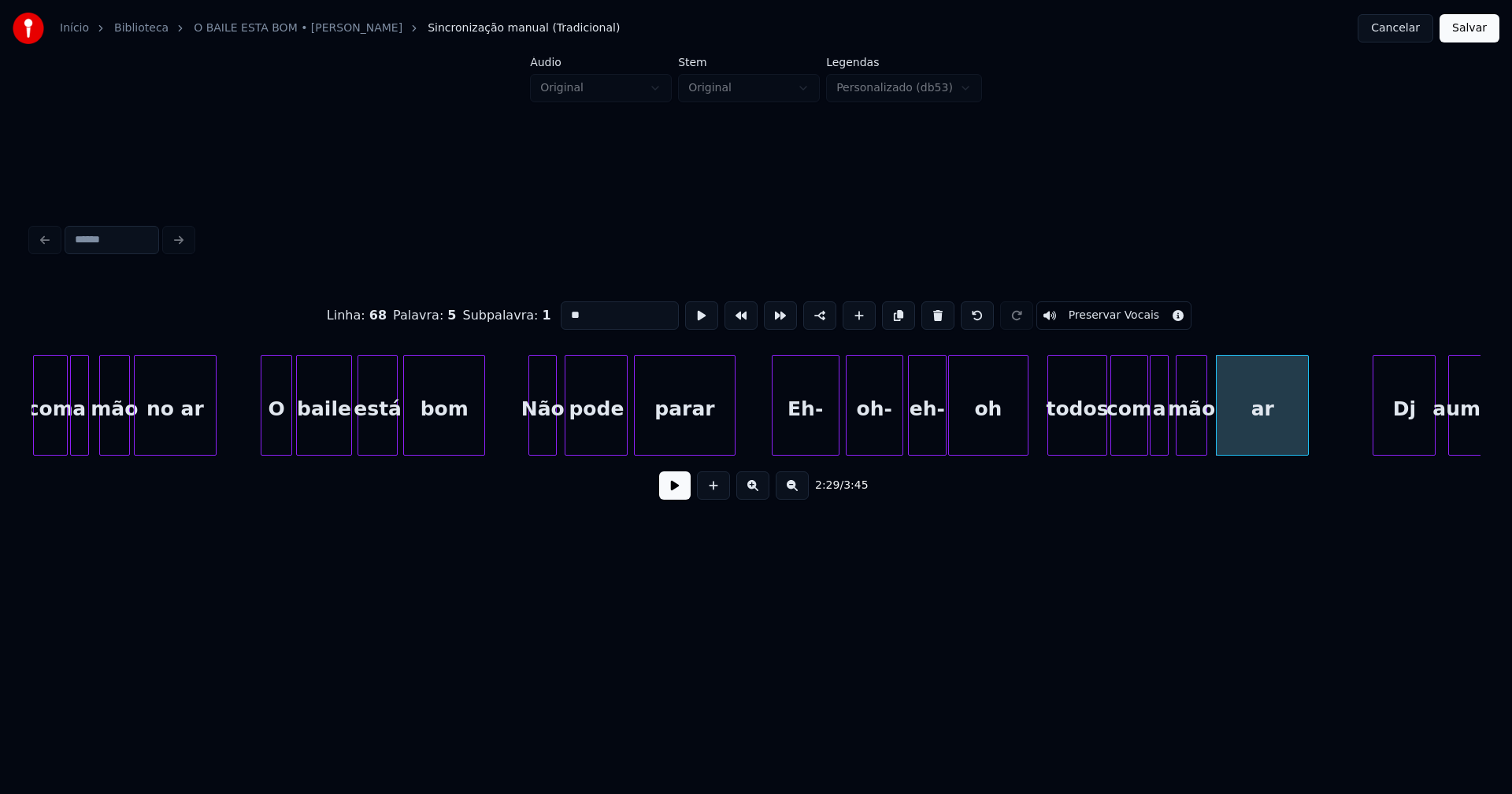
click at [562, 308] on input "**" at bounding box center [620, 315] width 118 height 28
click at [561, 307] on input "**" at bounding box center [620, 315] width 118 height 28
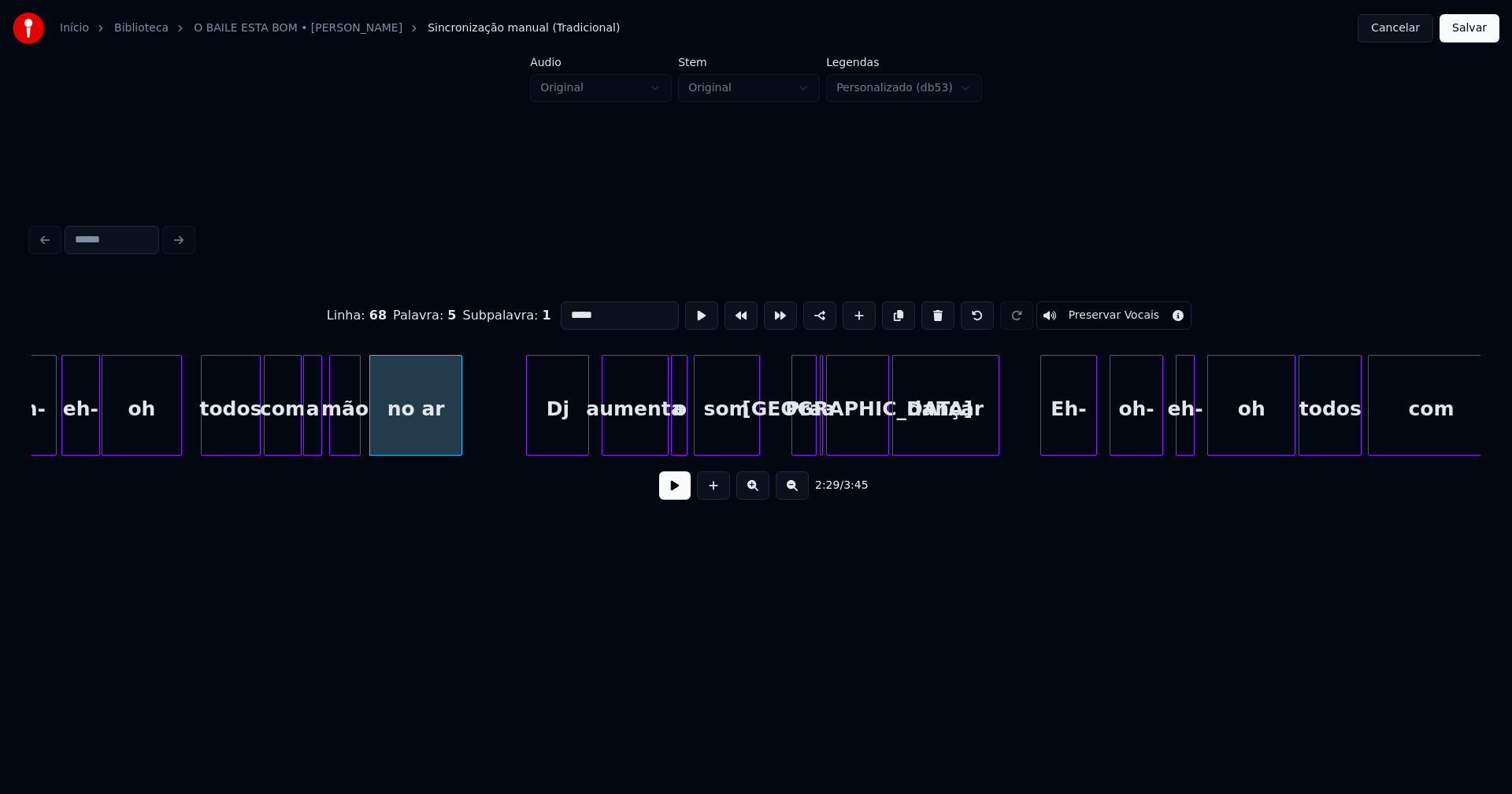
scroll to position [0, 23282]
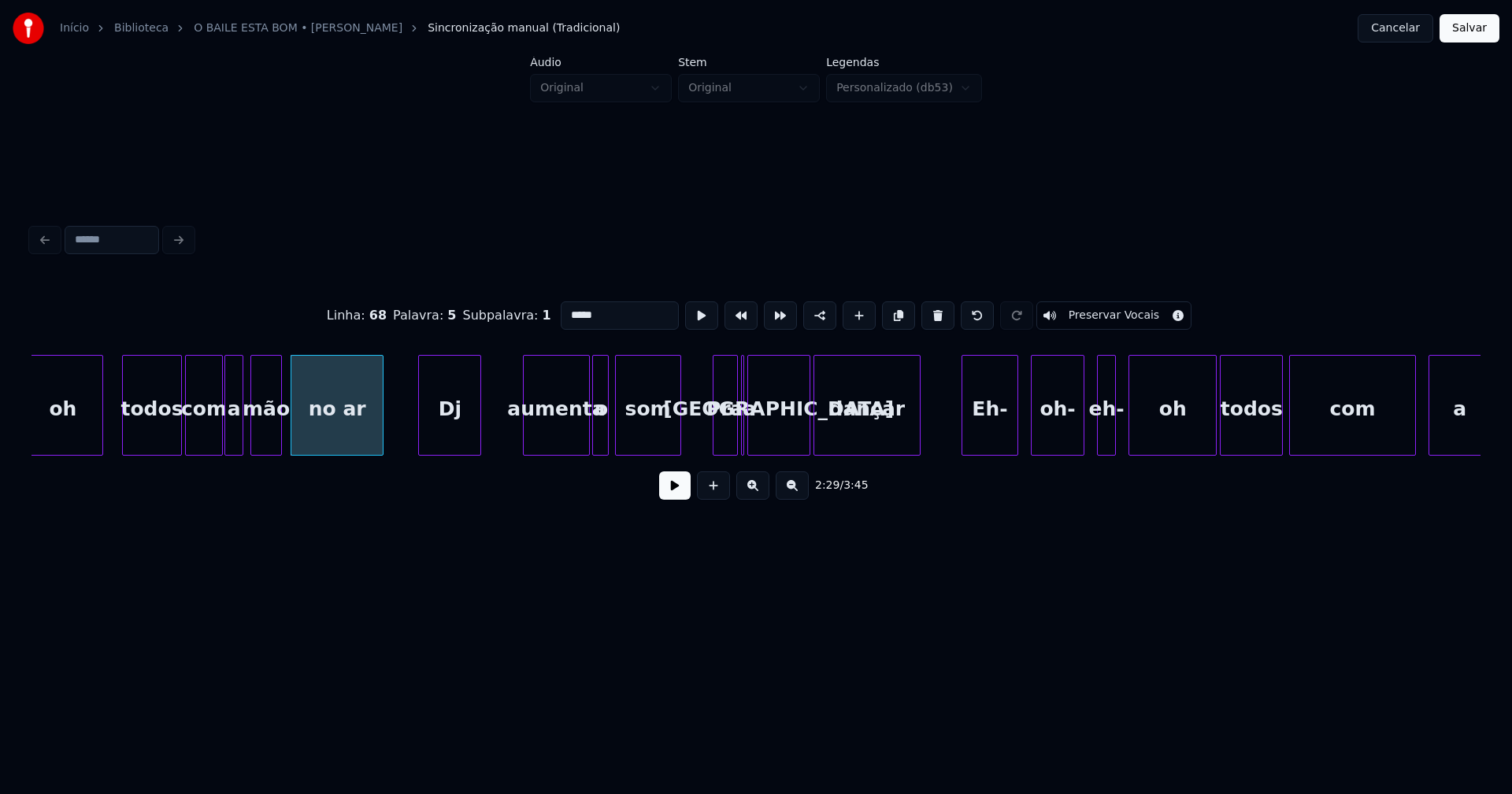
click at [454, 436] on div "Dj" at bounding box center [450, 410] width 61 height 107
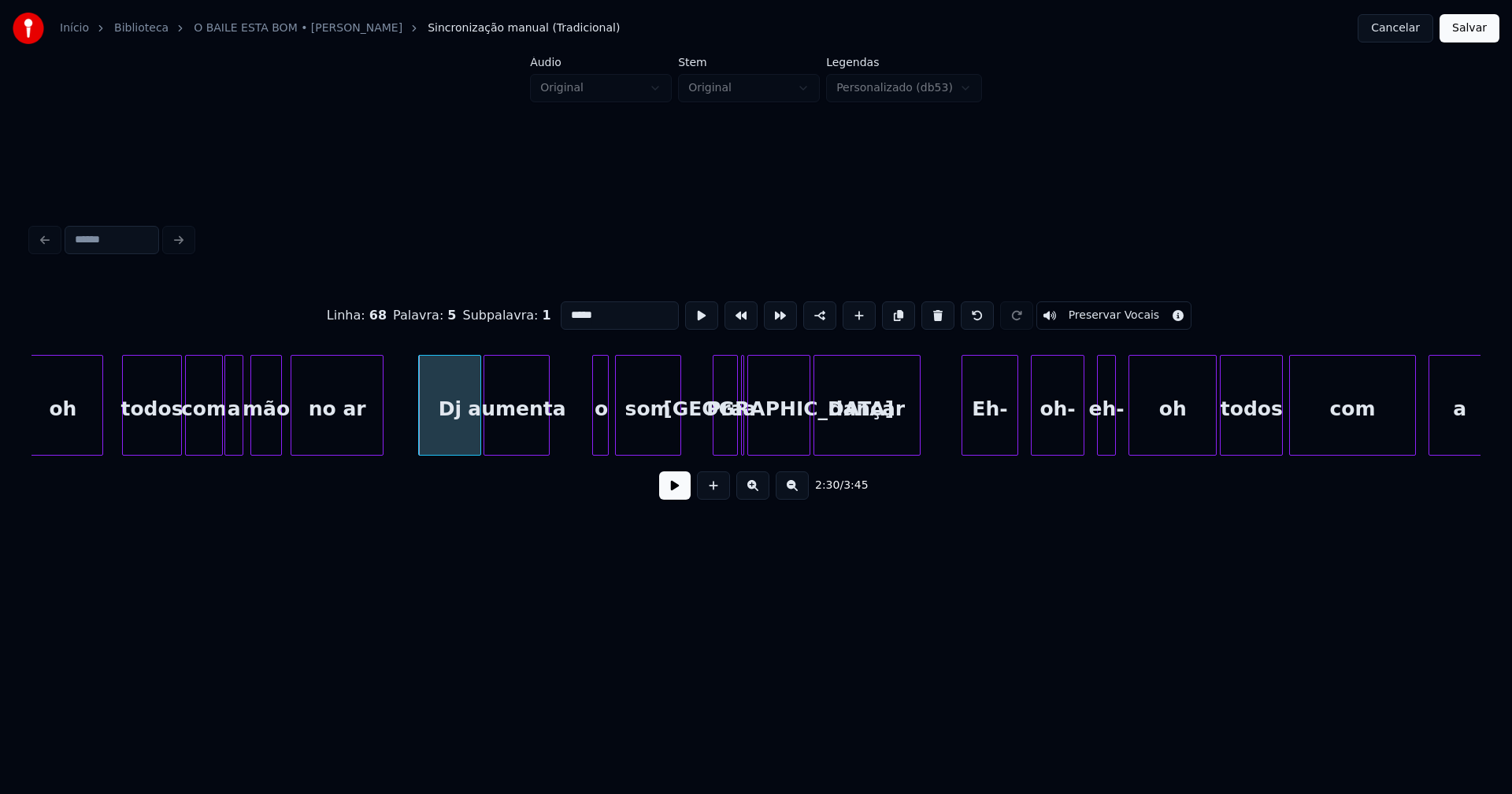
click at [525, 447] on div "aumenta" at bounding box center [517, 410] width 65 height 107
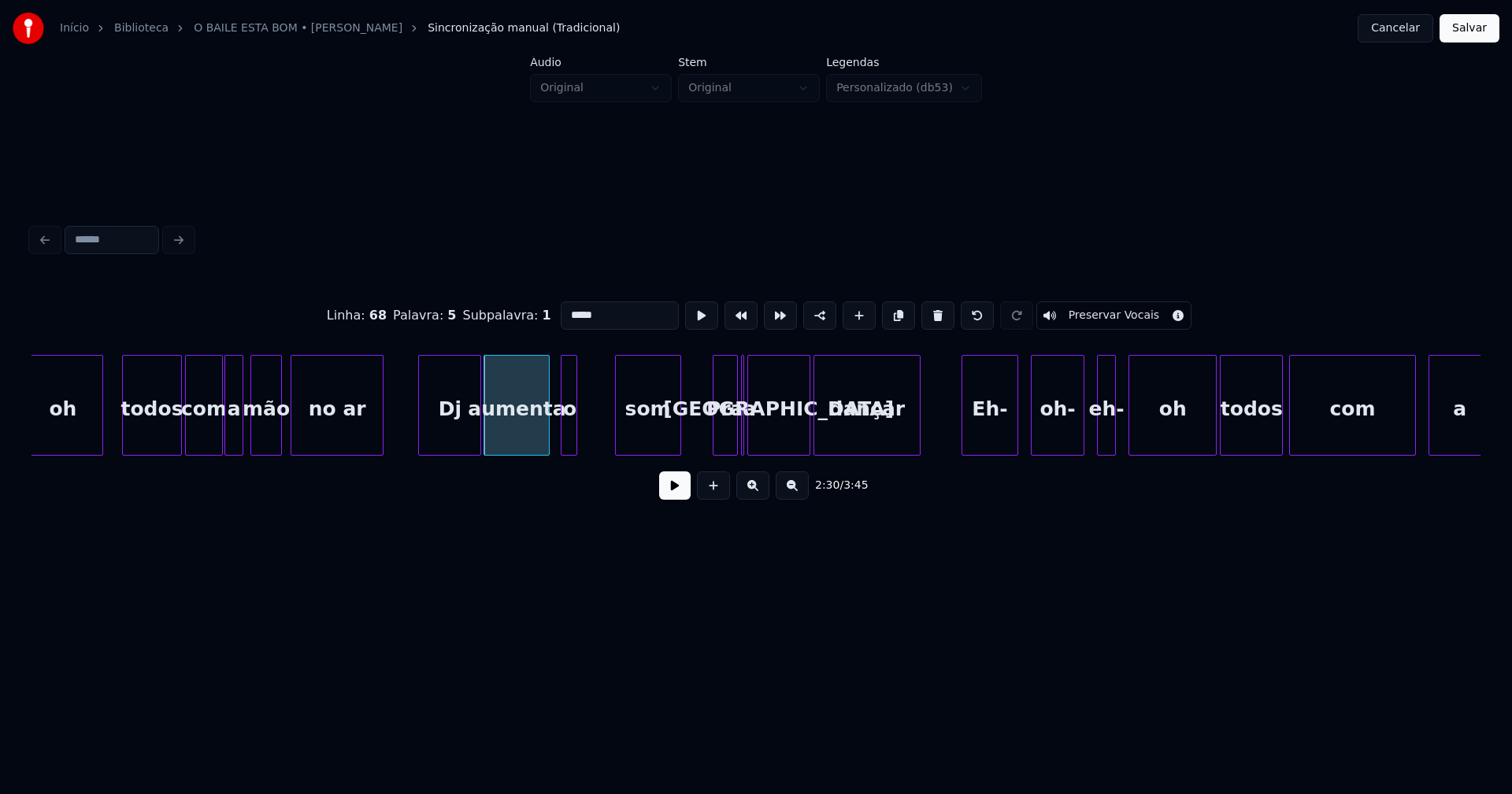
click at [568, 439] on div "o" at bounding box center [569, 410] width 15 height 107
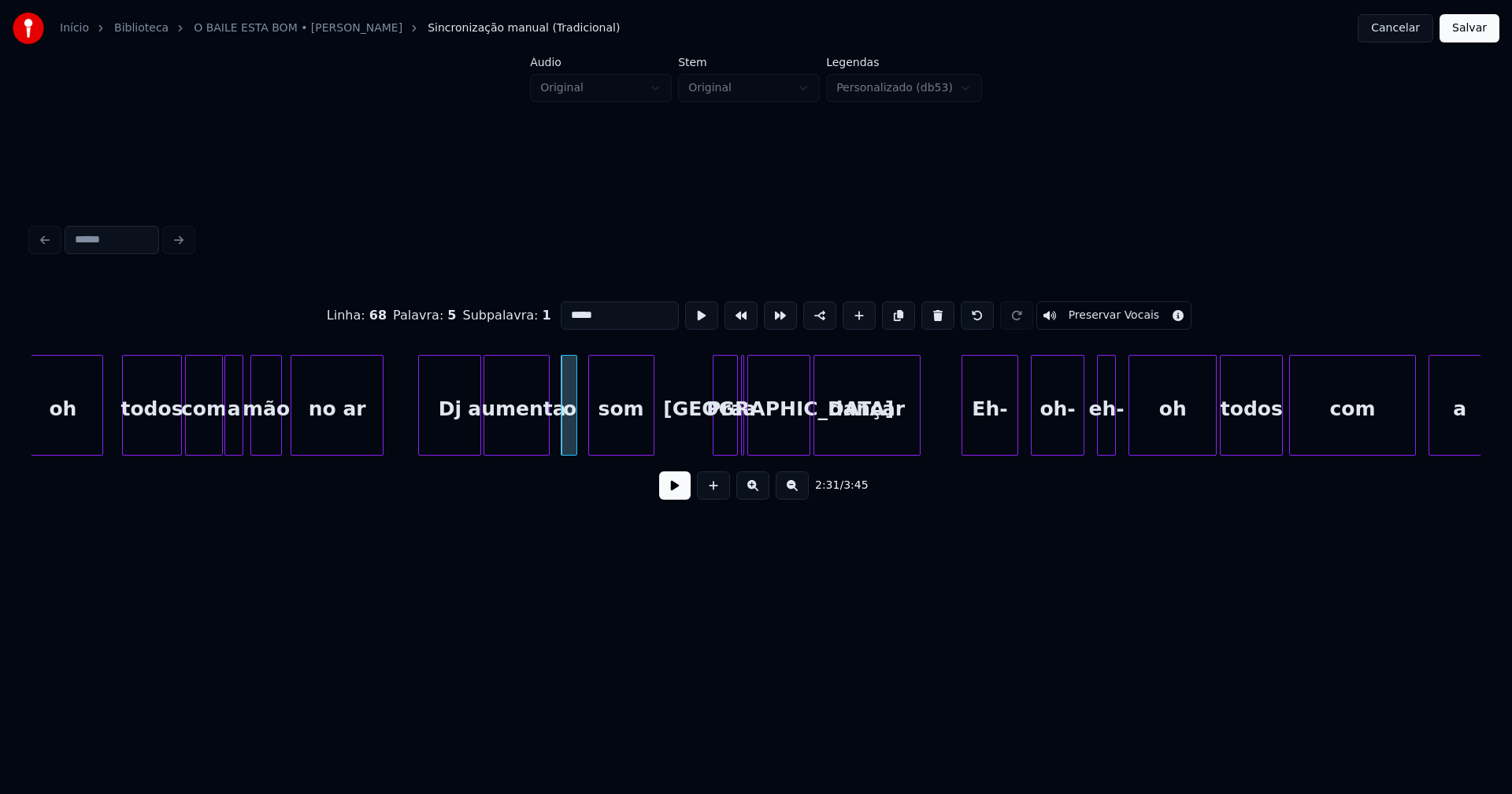
click at [609, 444] on div "som" at bounding box center [621, 410] width 65 height 107
click at [576, 434] on div at bounding box center [578, 406] width 5 height 99
click at [704, 446] on div "Pra" at bounding box center [701, 410] width 24 height 107
click at [743, 430] on div at bounding box center [744, 406] width 5 height 99
click at [926, 315] on button at bounding box center [938, 315] width 33 height 28
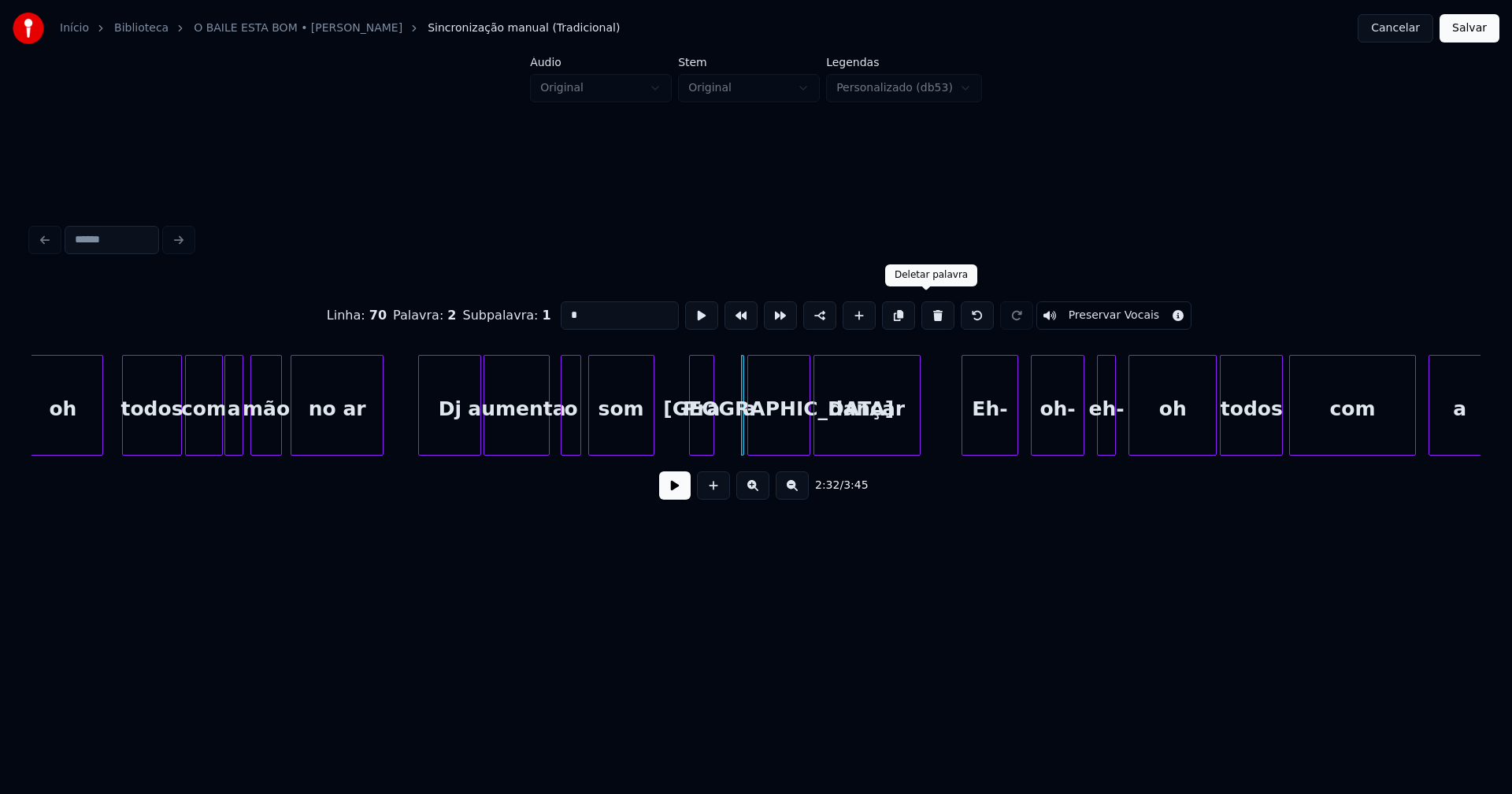
type input "*****"
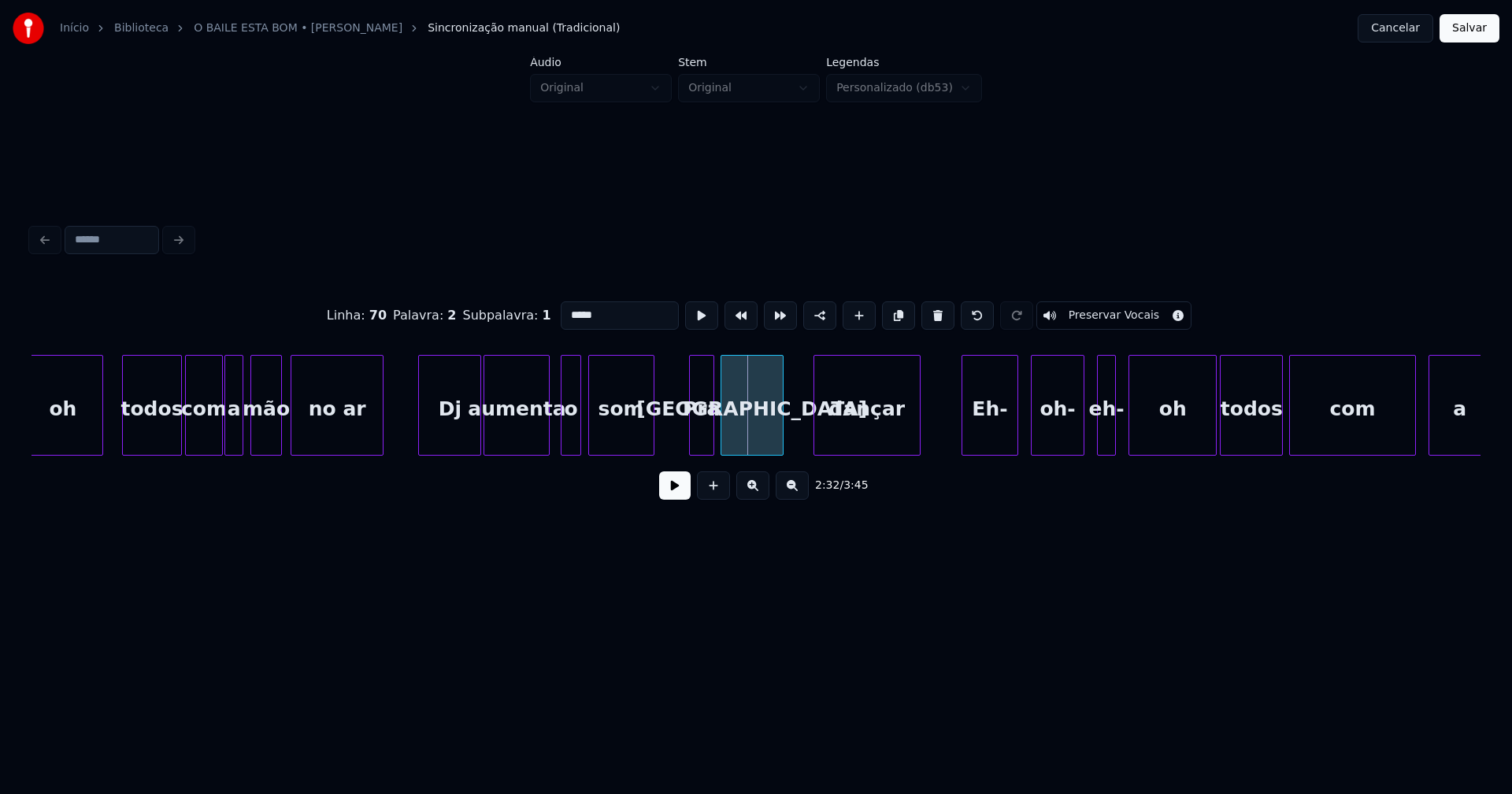
click at [754, 446] on div "[GEOGRAPHIC_DATA]" at bounding box center [752, 410] width 61 height 107
click at [713, 440] on div at bounding box center [715, 406] width 5 height 99
click at [845, 440] on div "dançar" at bounding box center [844, 410] width 106 height 107
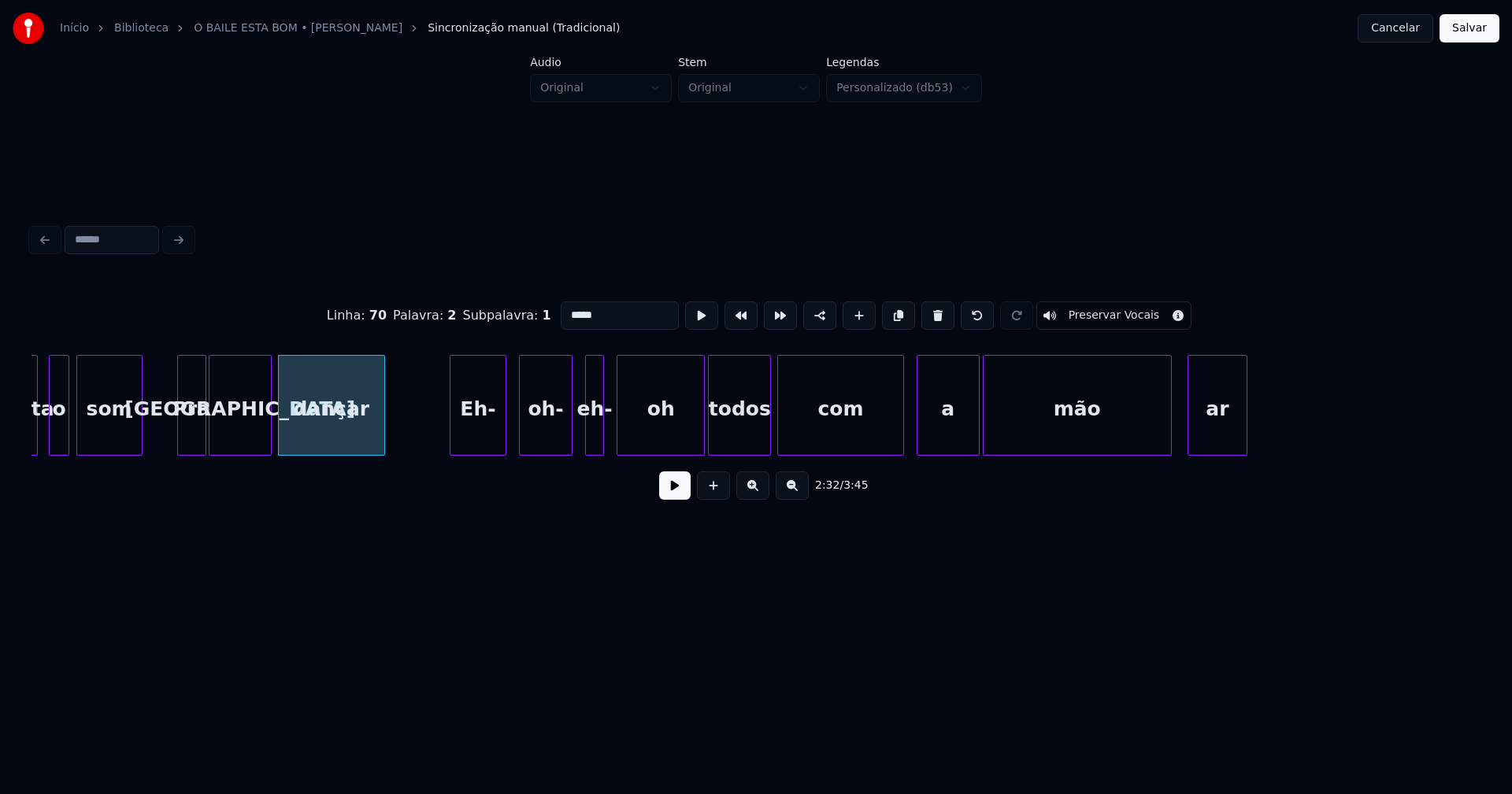
scroll to position [0, 23912]
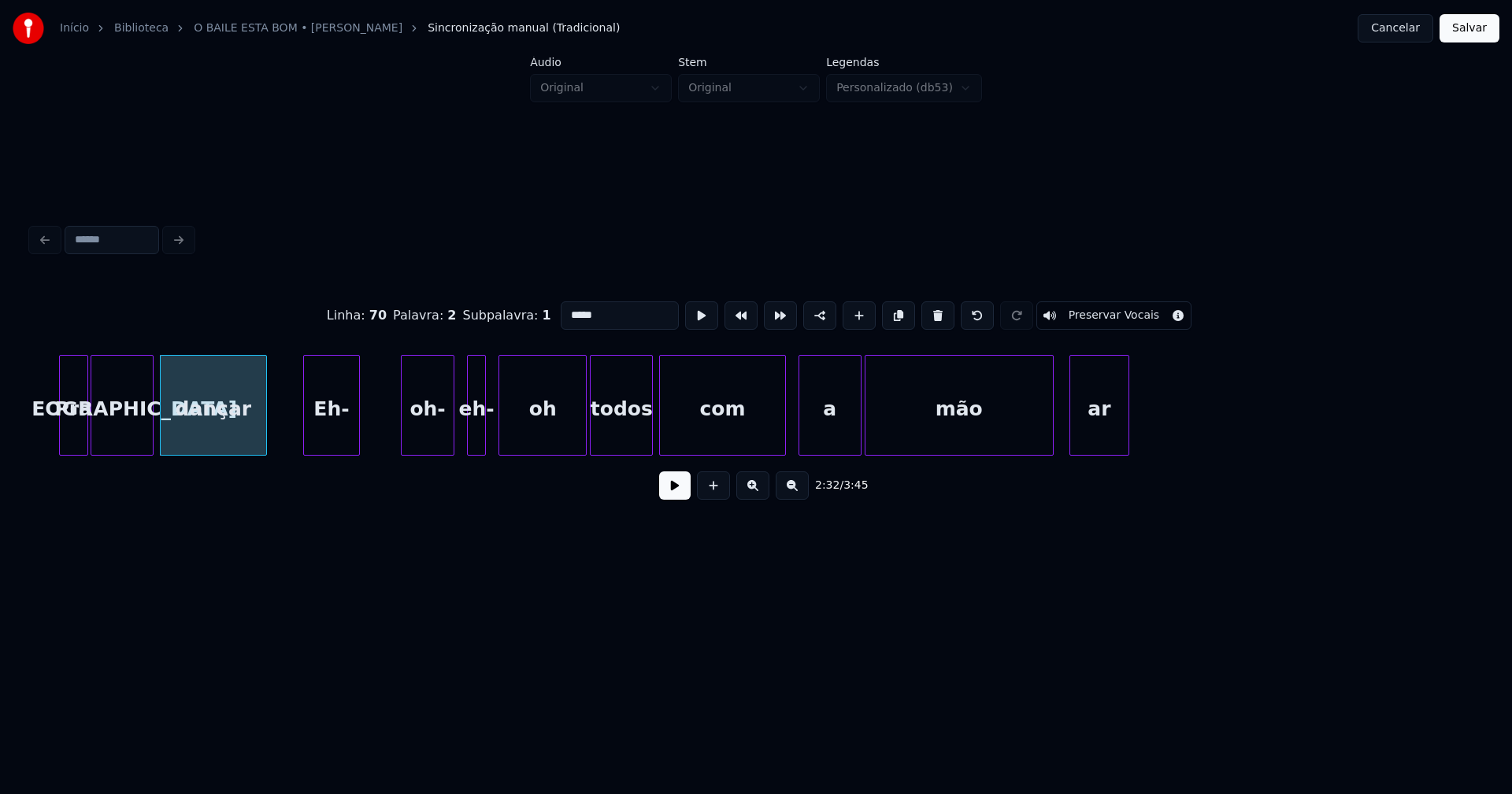
click at [338, 440] on div "Eh-" at bounding box center [332, 410] width 55 height 107
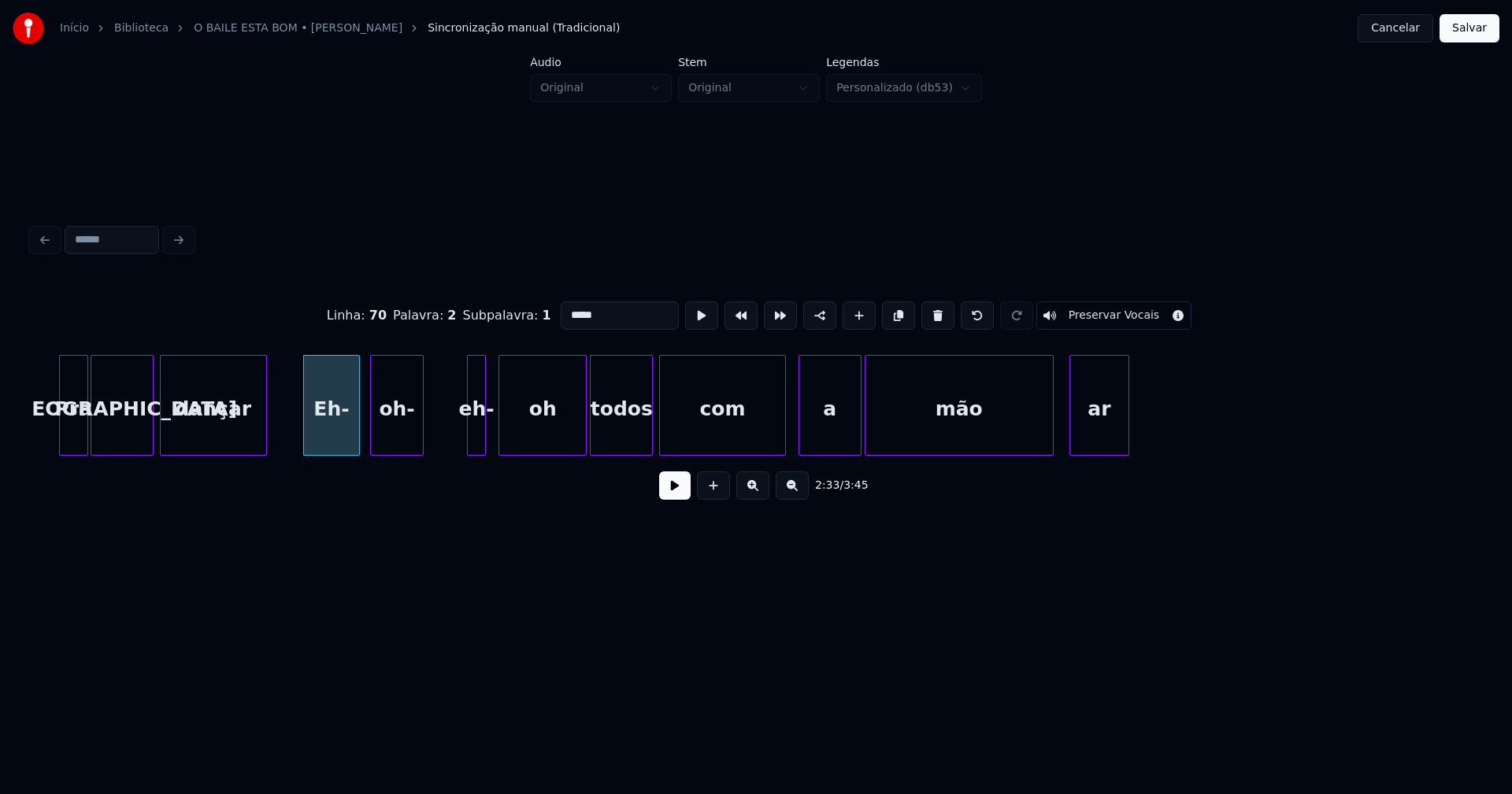
click at [397, 440] on div "oh-" at bounding box center [396, 410] width 52 height 107
click at [451, 440] on div at bounding box center [453, 406] width 5 height 99
click at [453, 444] on div "eh-" at bounding box center [444, 410] width 37 height 107
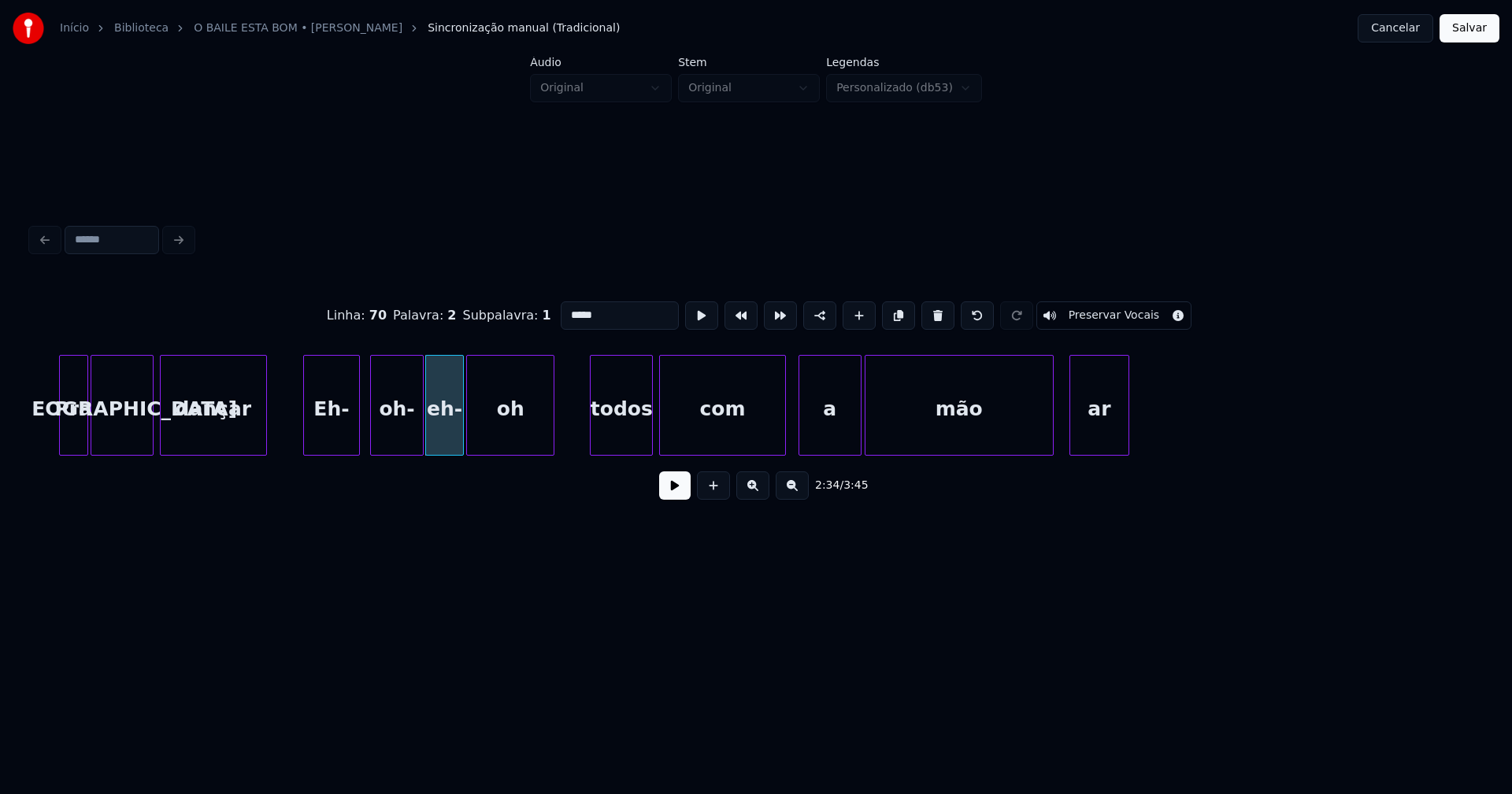
click at [517, 442] on div "oh" at bounding box center [511, 410] width 87 height 107
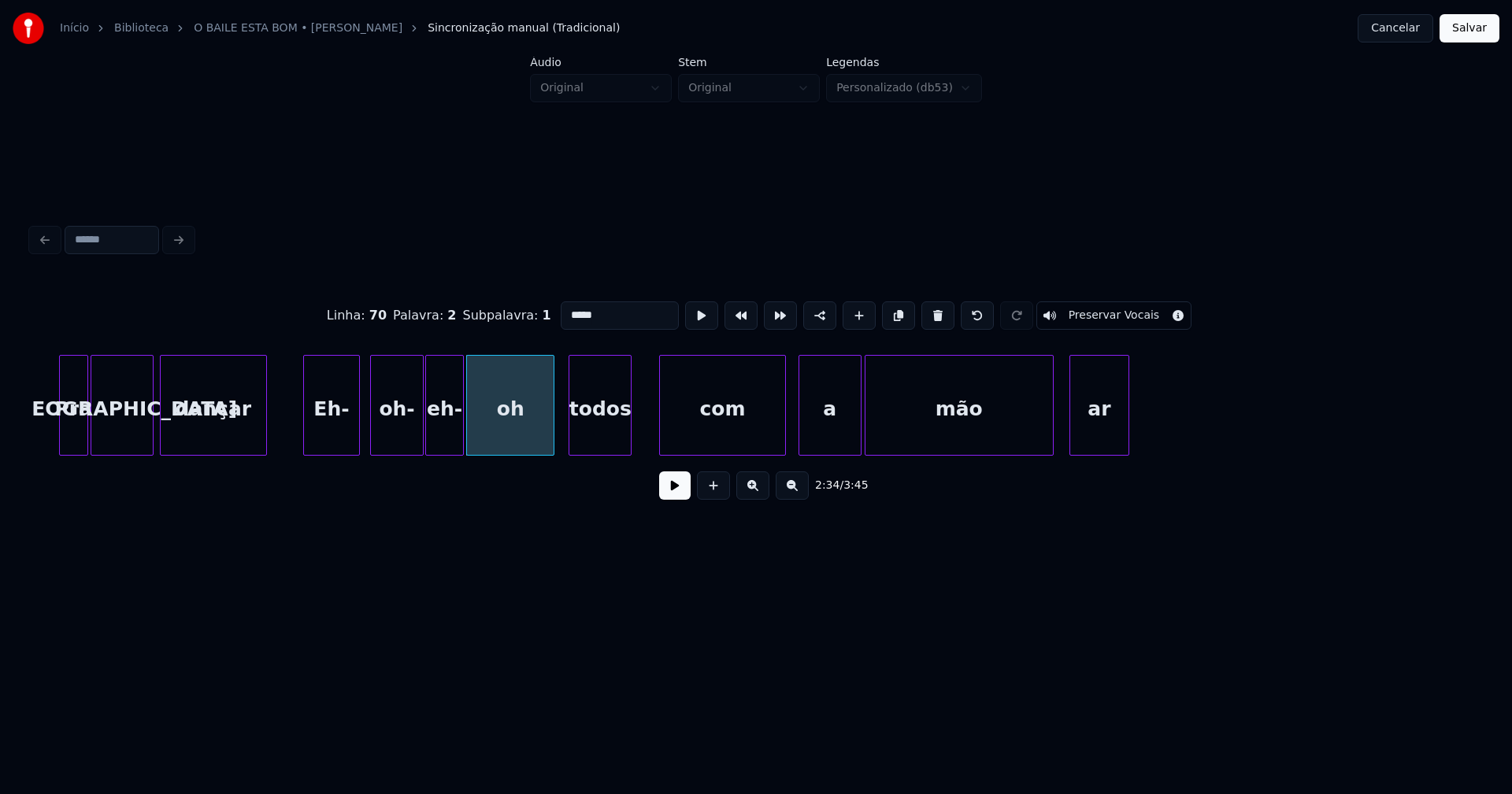
click at [593, 449] on div "todos" at bounding box center [600, 410] width 61 height 107
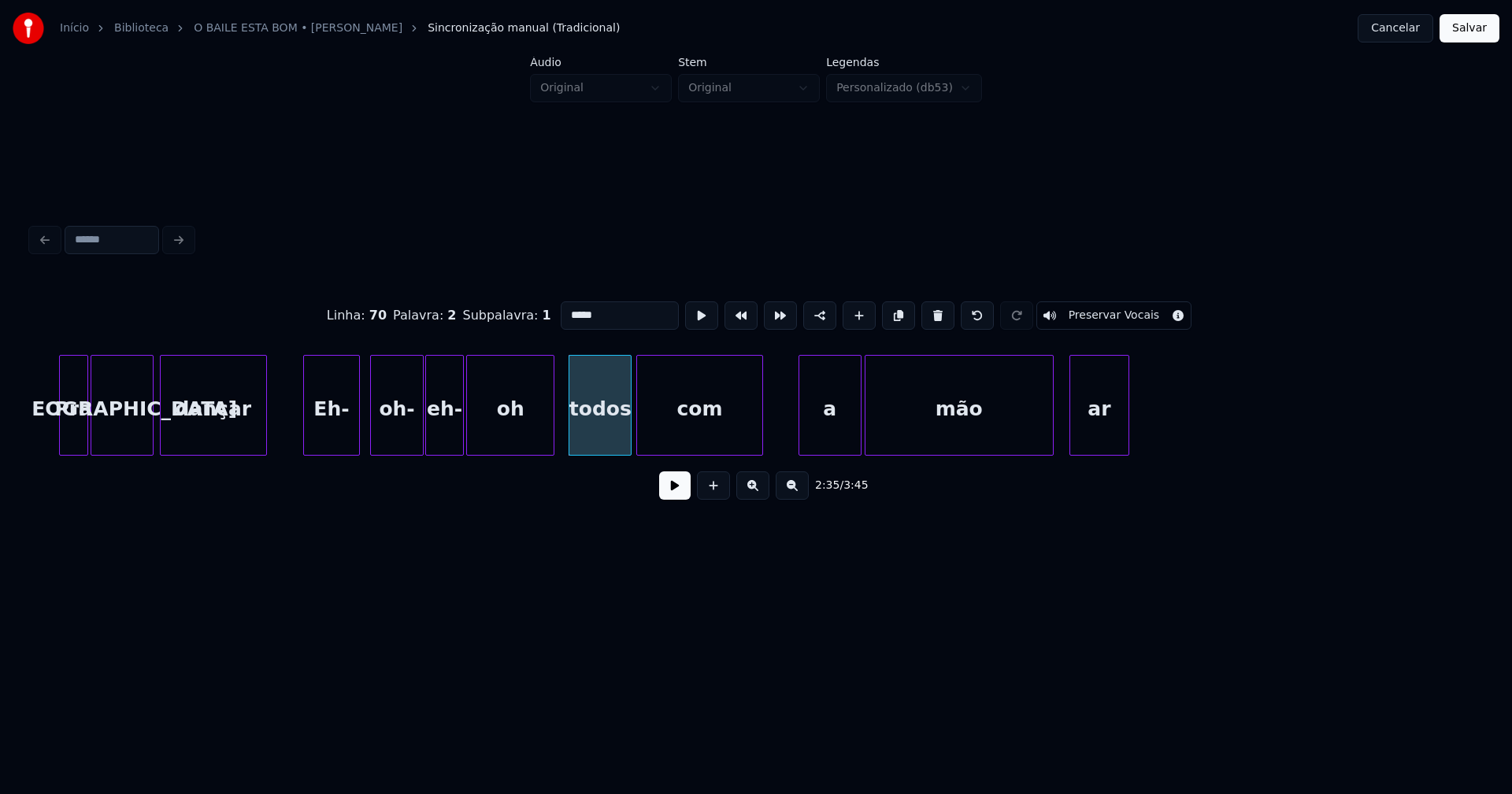
click at [697, 444] on div "com" at bounding box center [700, 410] width 124 height 107
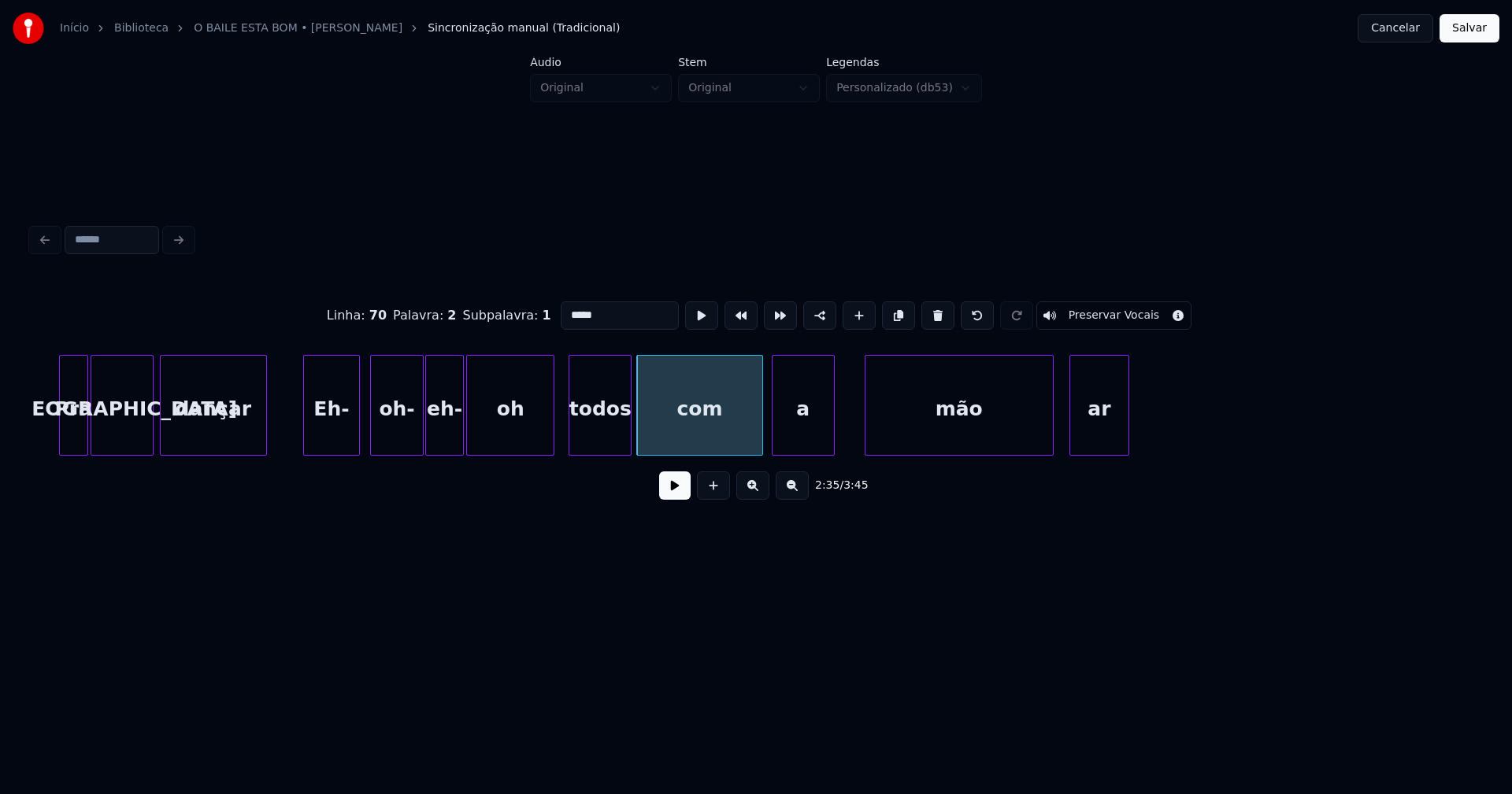
click at [791, 440] on div "a" at bounding box center [803, 410] width 61 height 107
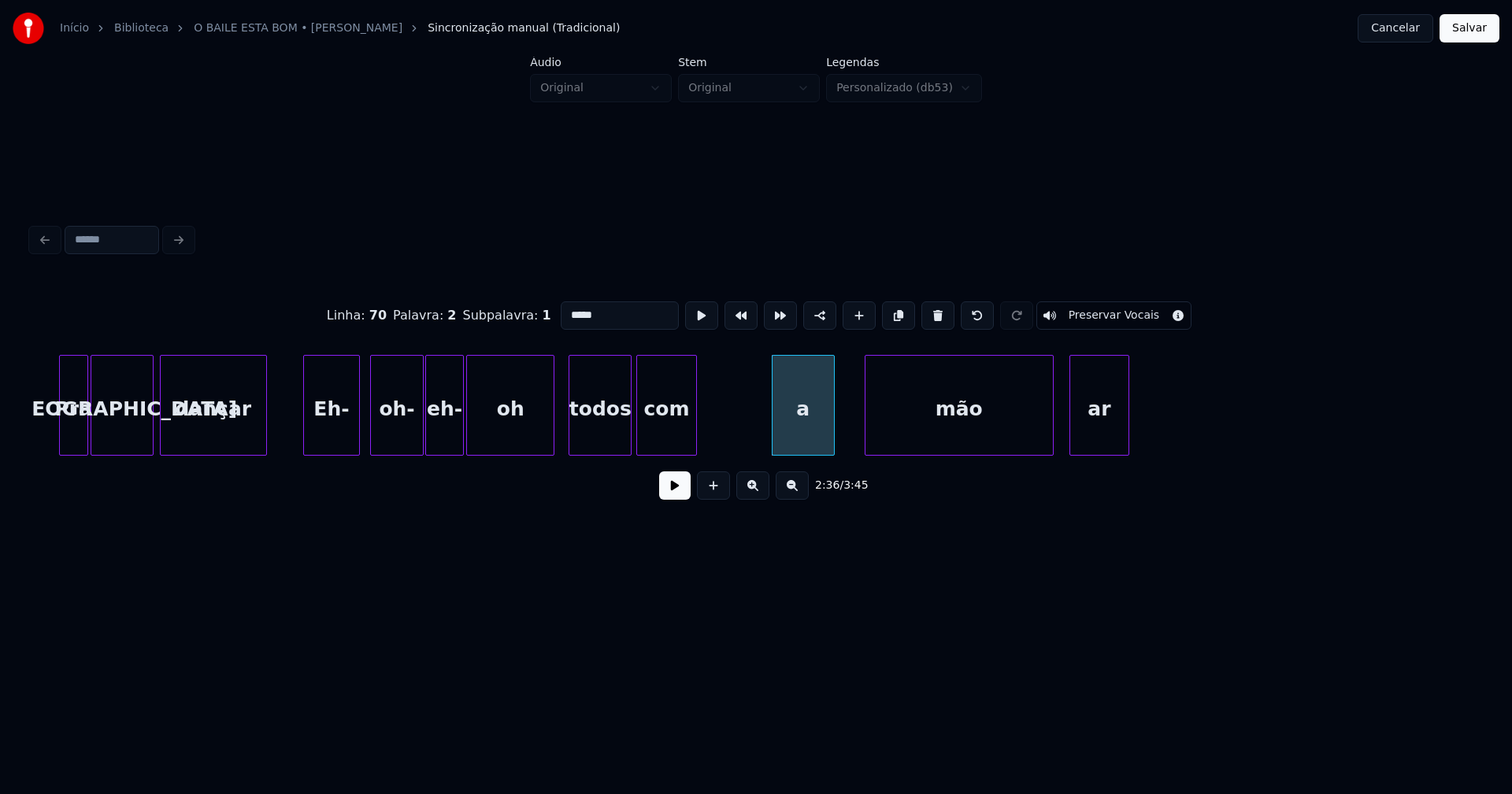
click at [691, 436] on div at bounding box center [694, 406] width 5 height 99
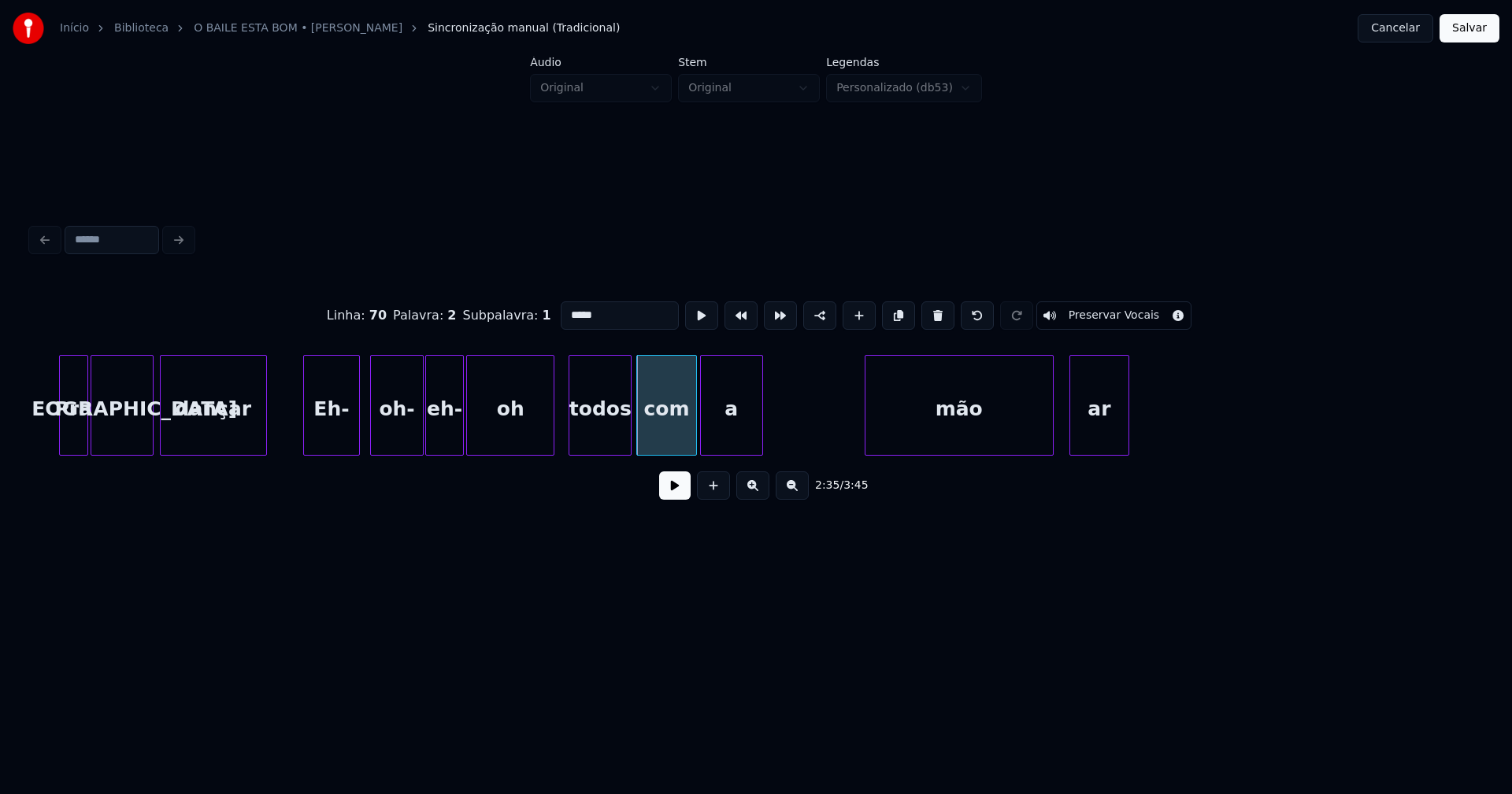
click at [723, 433] on div "a" at bounding box center [731, 410] width 61 height 107
click at [728, 435] on div at bounding box center [727, 406] width 5 height 99
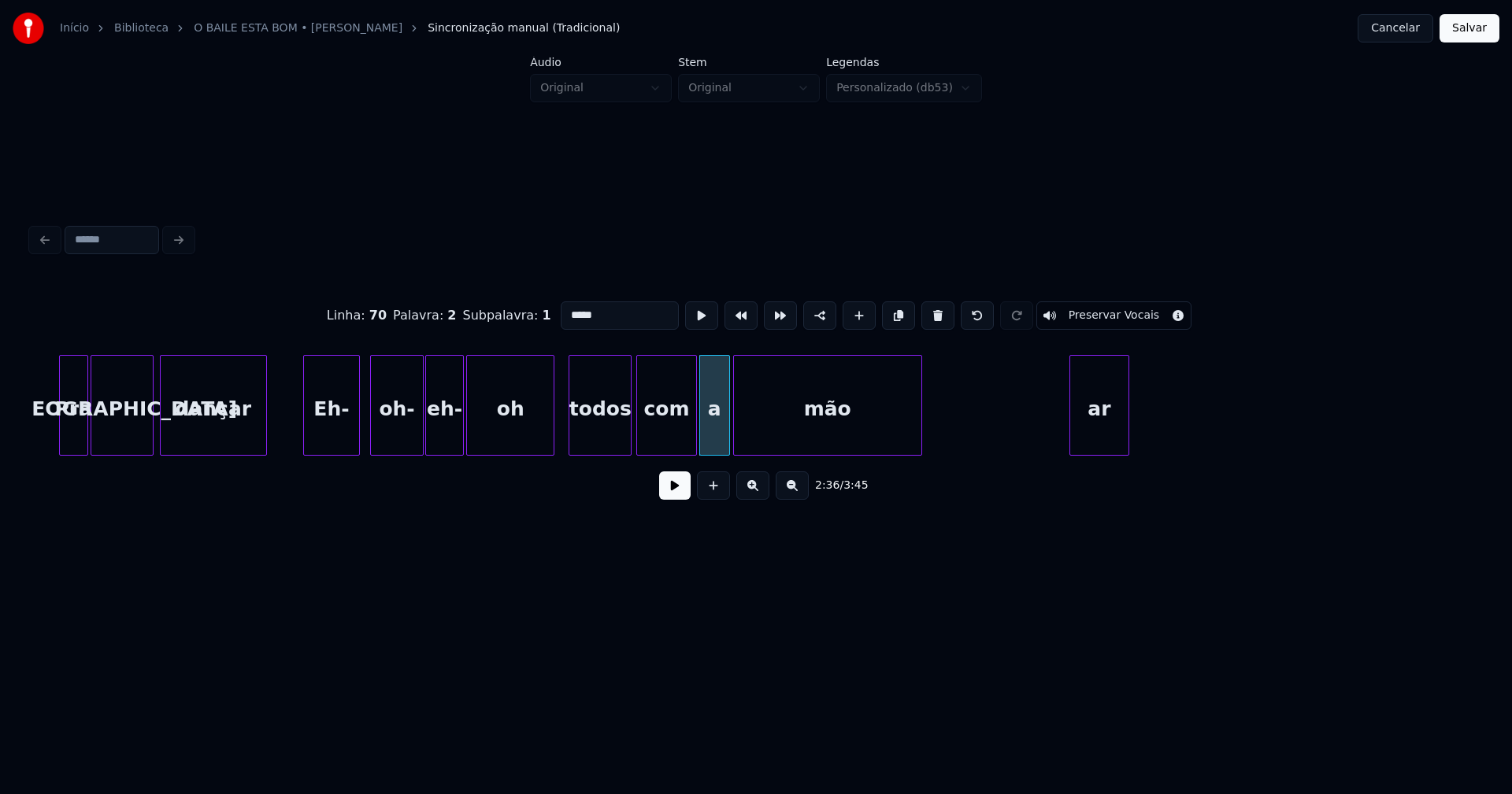
click at [772, 450] on div "Pra malta dançar Eh- oh- eh- oh todos com a mão ar" at bounding box center [756, 406] width 1449 height 101
click at [774, 435] on div at bounding box center [775, 406] width 5 height 99
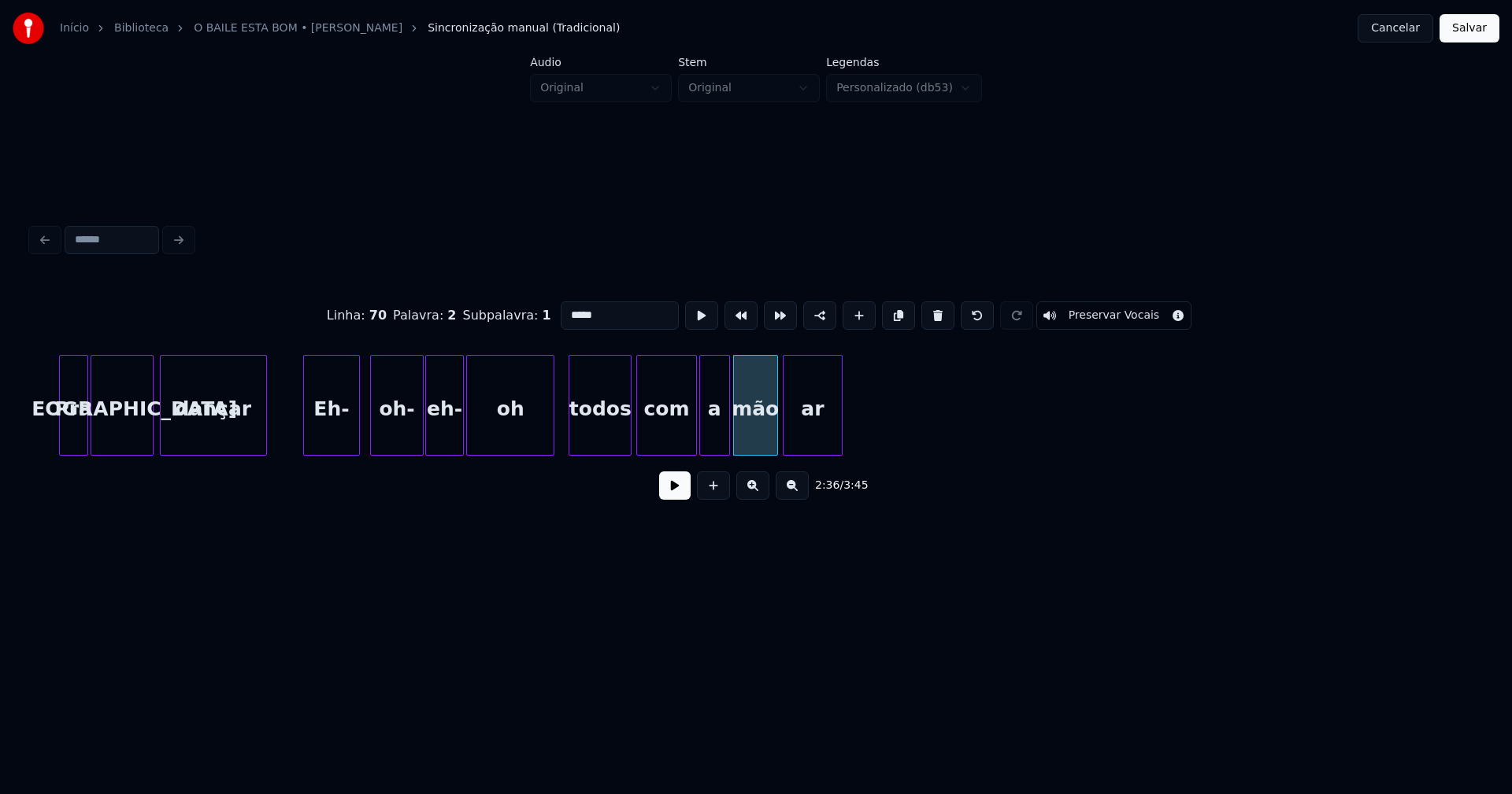
click at [797, 451] on div "Pra malta dançar Eh- oh- eh- oh todos com a mão ar" at bounding box center [756, 406] width 1449 height 101
click at [880, 430] on div at bounding box center [882, 406] width 5 height 99
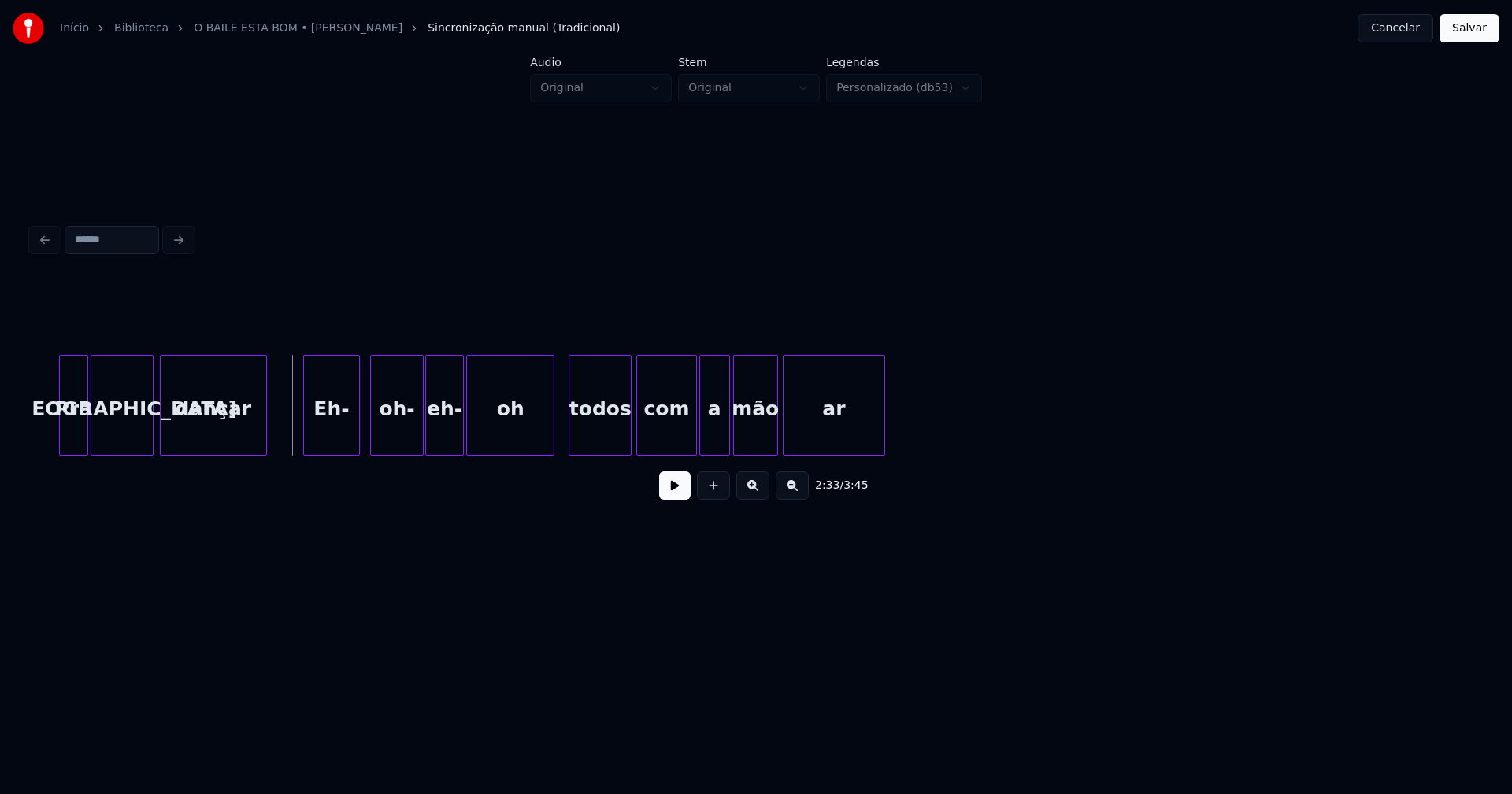
click at [674, 496] on button at bounding box center [674, 486] width 32 height 28
click at [759, 443] on div at bounding box center [759, 406] width 5 height 99
click at [690, 439] on div at bounding box center [689, 406] width 5 height 99
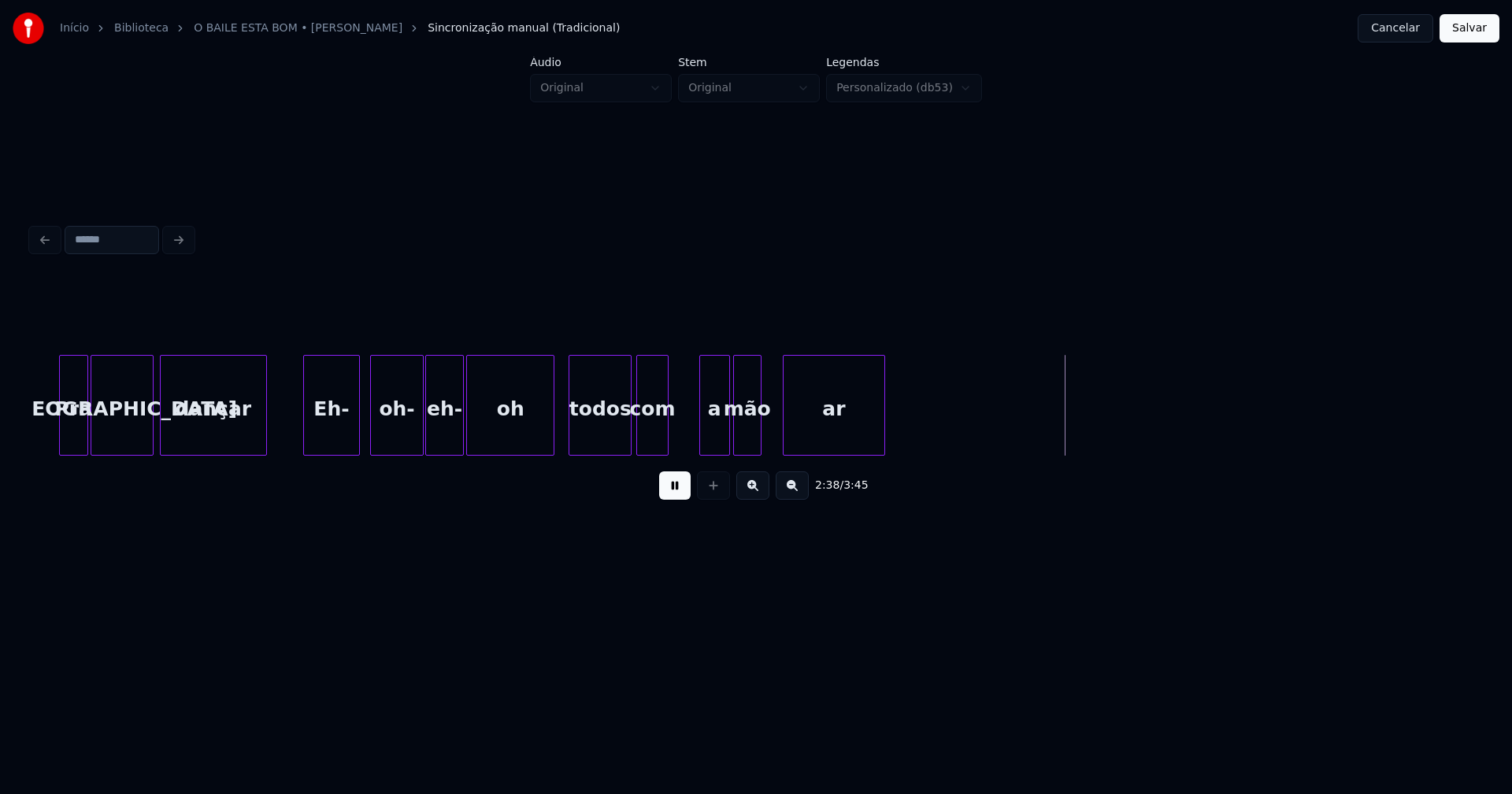
click at [666, 440] on div at bounding box center [666, 406] width 5 height 99
click at [687, 441] on div "a" at bounding box center [688, 410] width 29 height 107
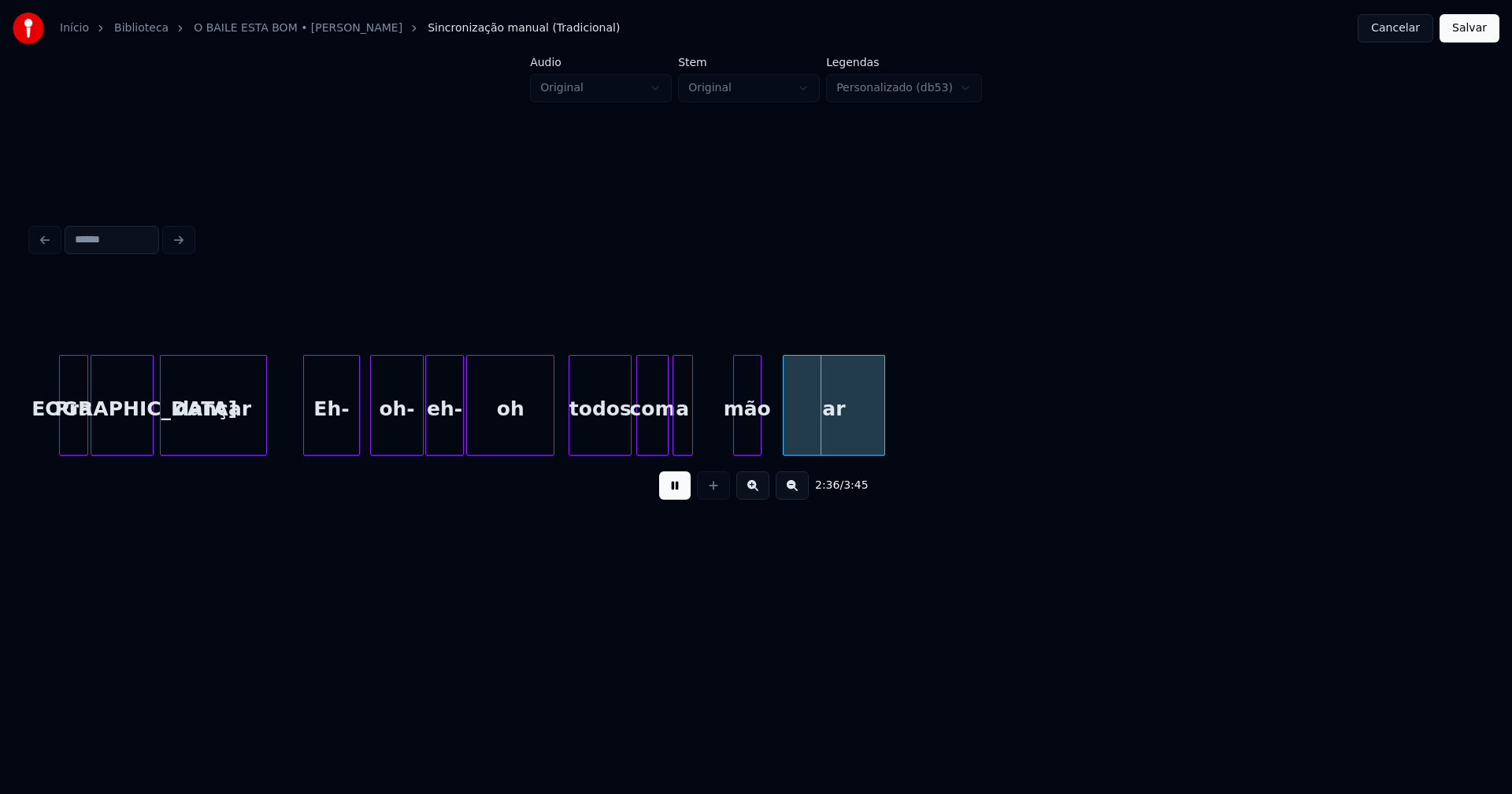
click at [690, 440] on div at bounding box center [690, 406] width 5 height 99
click at [714, 445] on div "mão" at bounding box center [714, 410] width 26 height 107
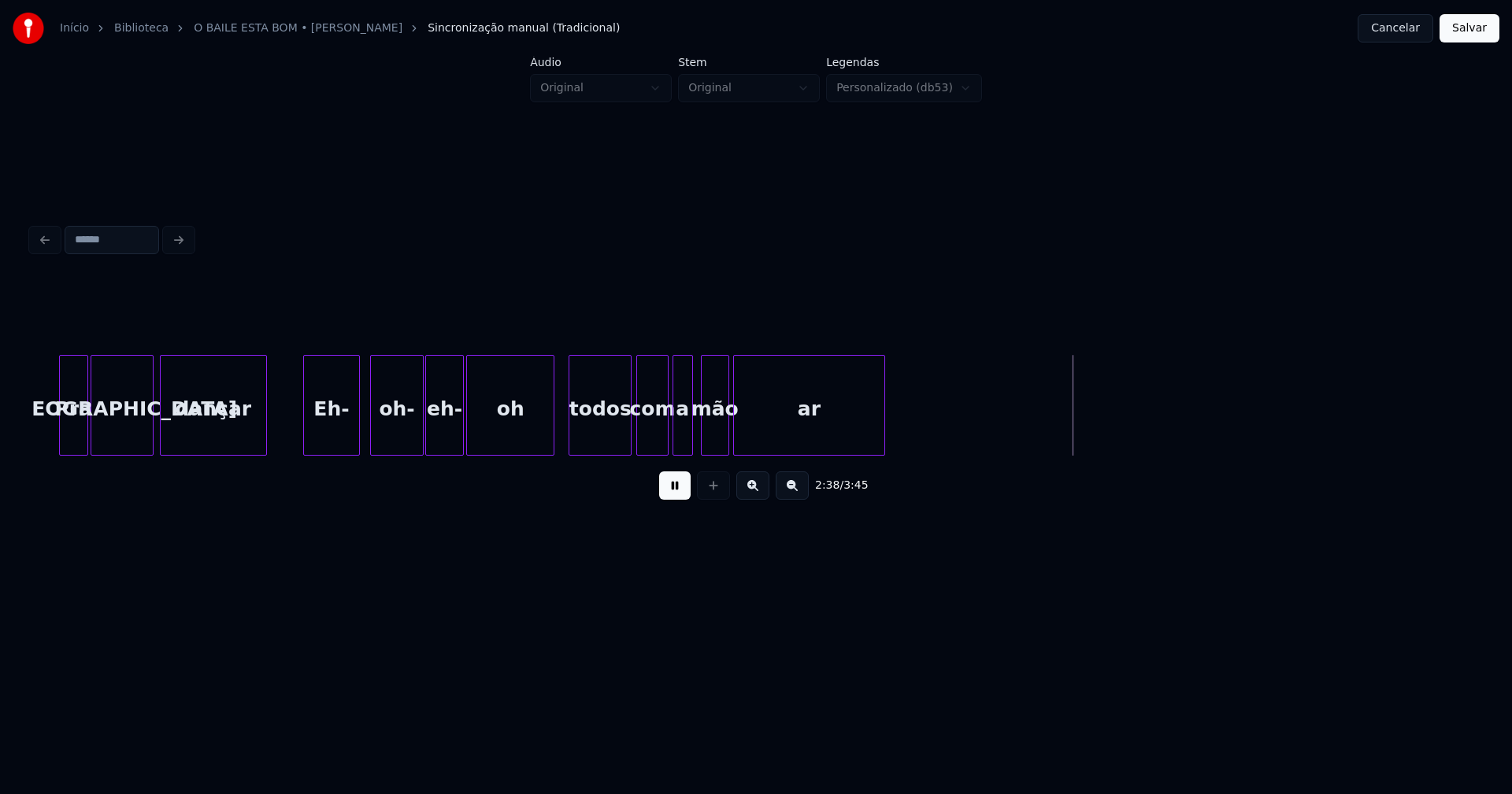
click at [736, 446] on div at bounding box center [736, 406] width 5 height 99
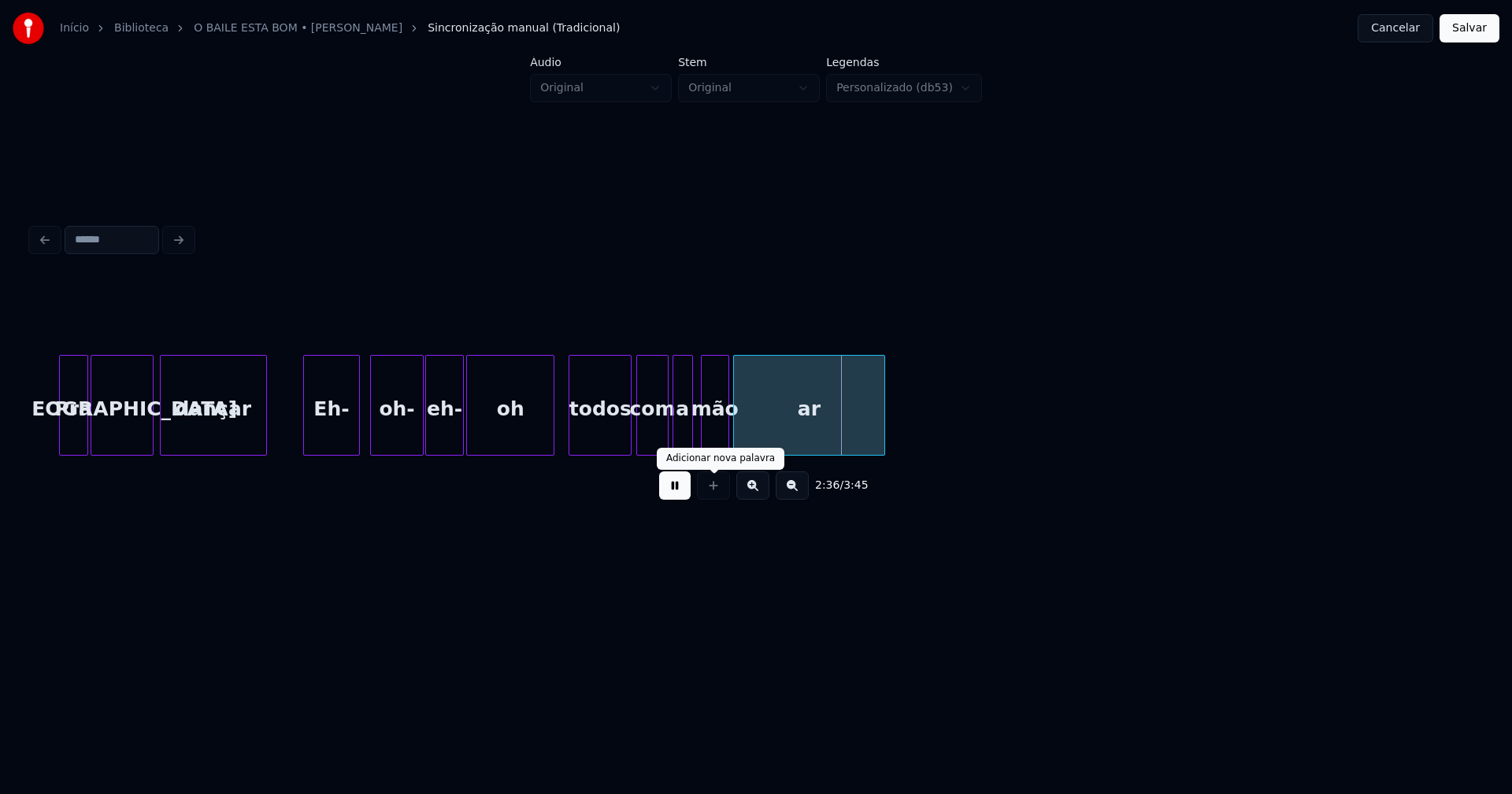
drag, startPoint x: 677, startPoint y: 495, endPoint x: 689, endPoint y: 492, distance: 12.4
click at [680, 494] on button at bounding box center [674, 486] width 32 height 28
click at [770, 436] on div "ar" at bounding box center [809, 410] width 150 height 107
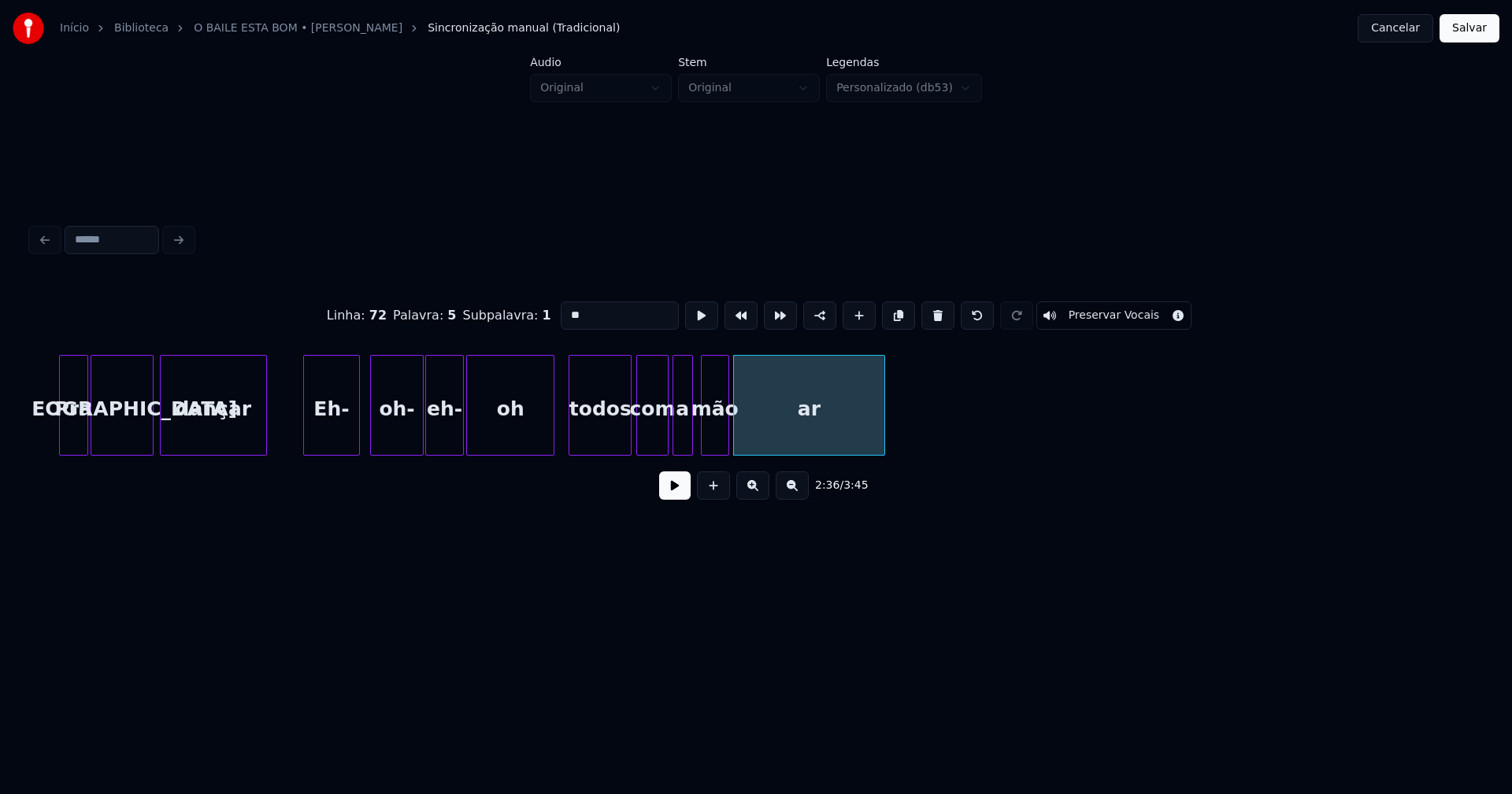
click at [561, 309] on input "**" at bounding box center [620, 315] width 118 height 28
type input "*****"
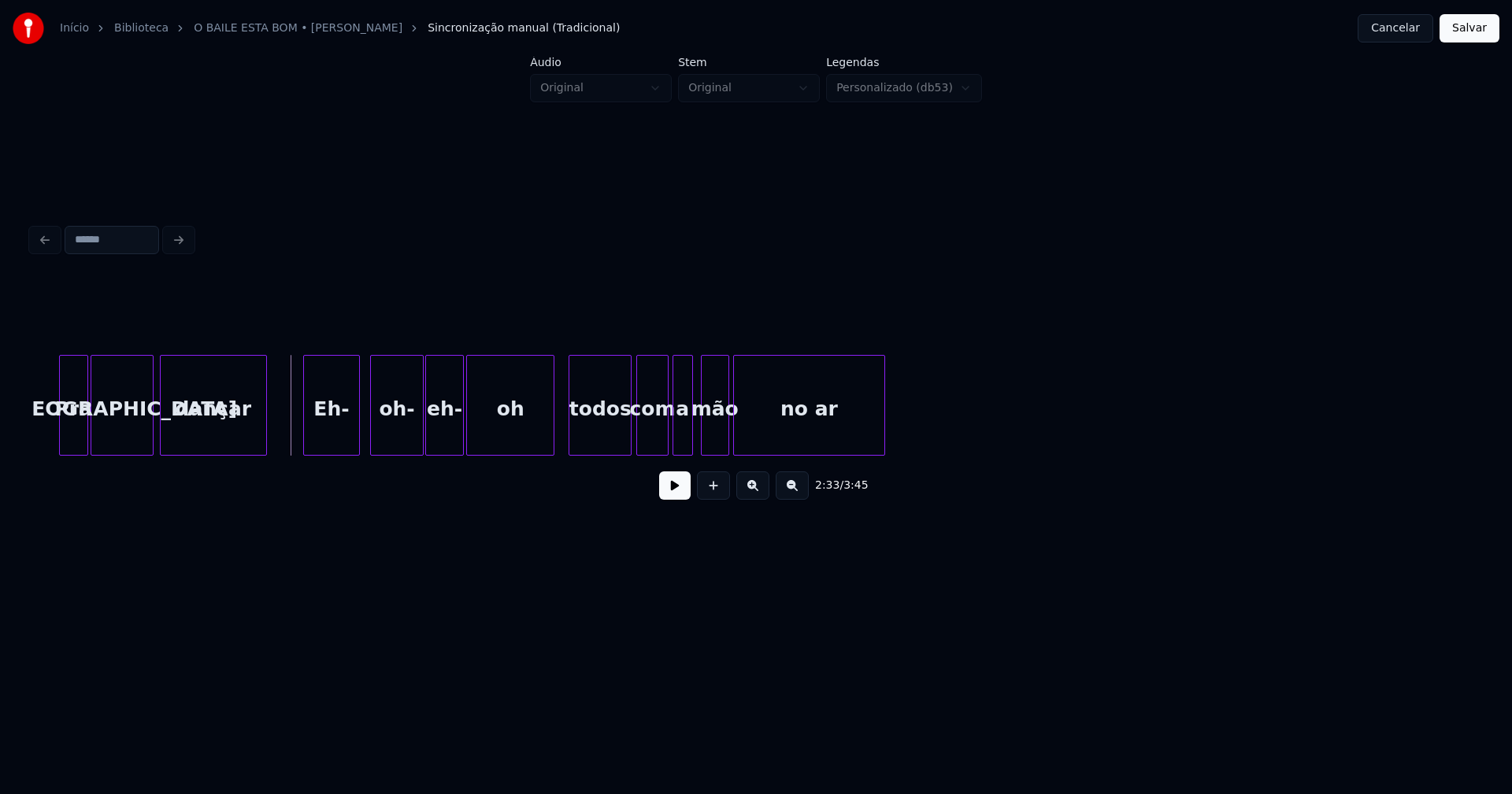
click at [671, 498] on button at bounding box center [674, 486] width 32 height 28
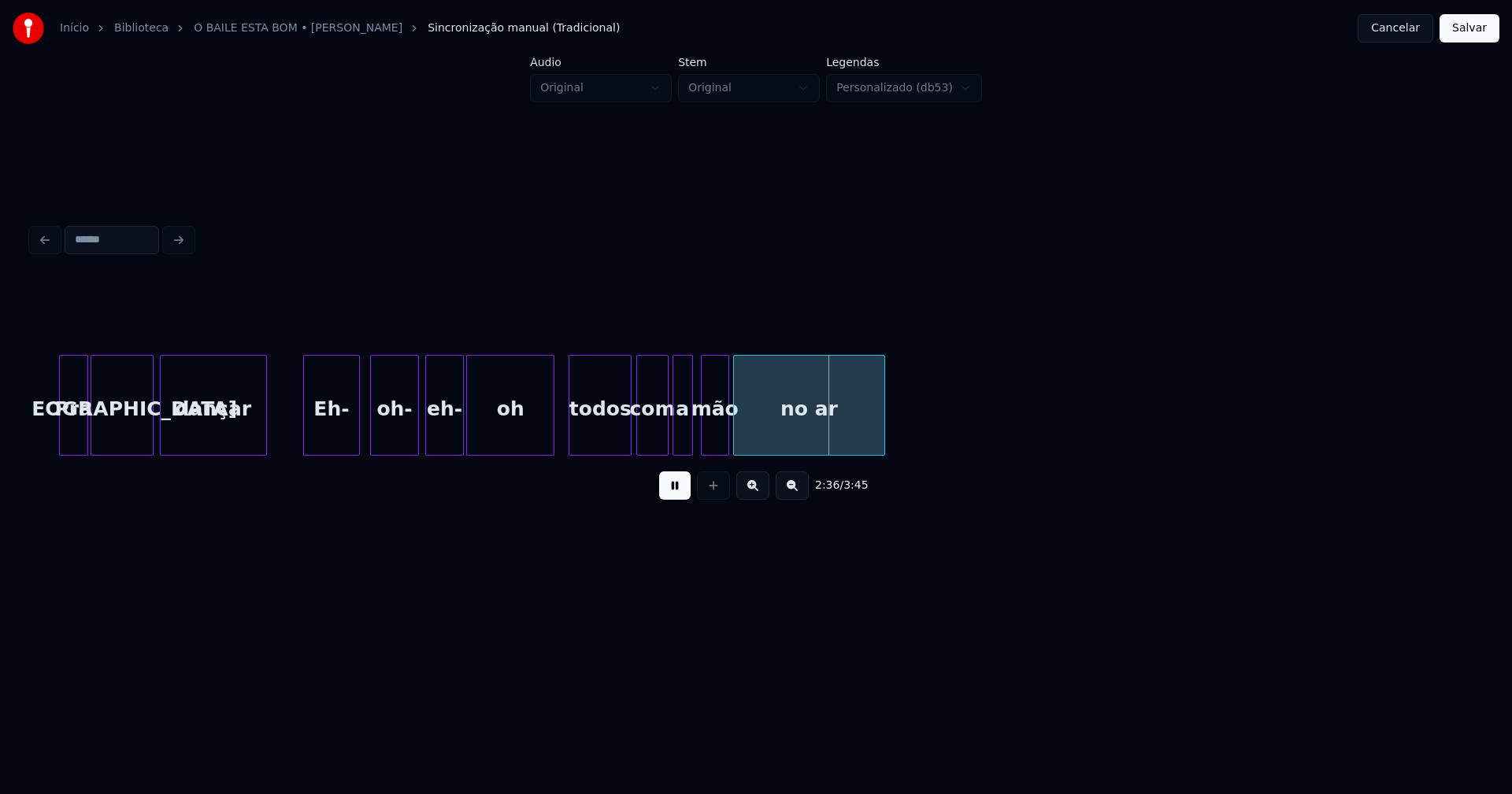
click at [415, 439] on div at bounding box center [416, 406] width 5 height 99
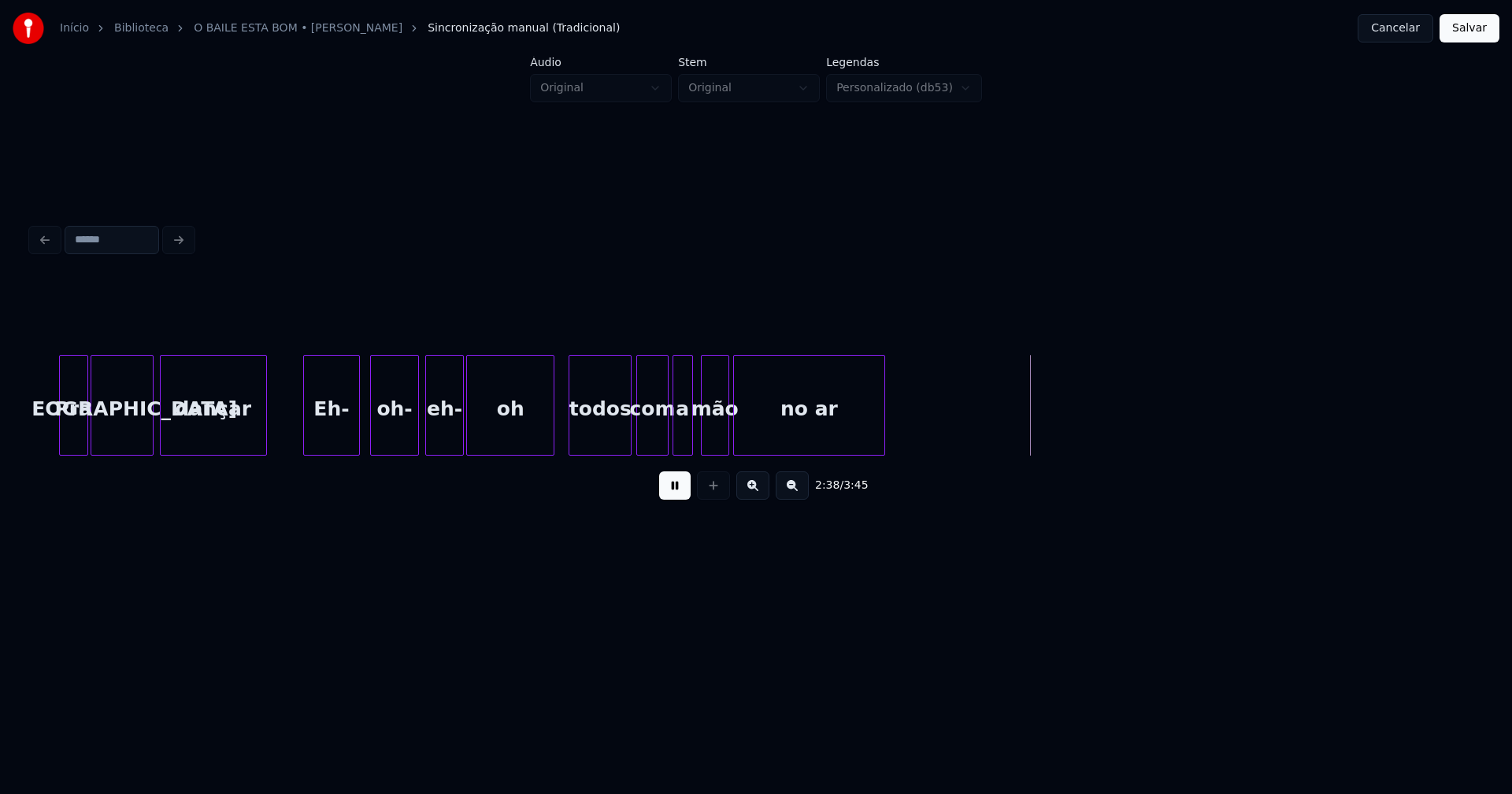
drag, startPoint x: 684, startPoint y: 495, endPoint x: 538, endPoint y: 469, distance: 148.3
click at [684, 495] on button at bounding box center [674, 486] width 32 height 28
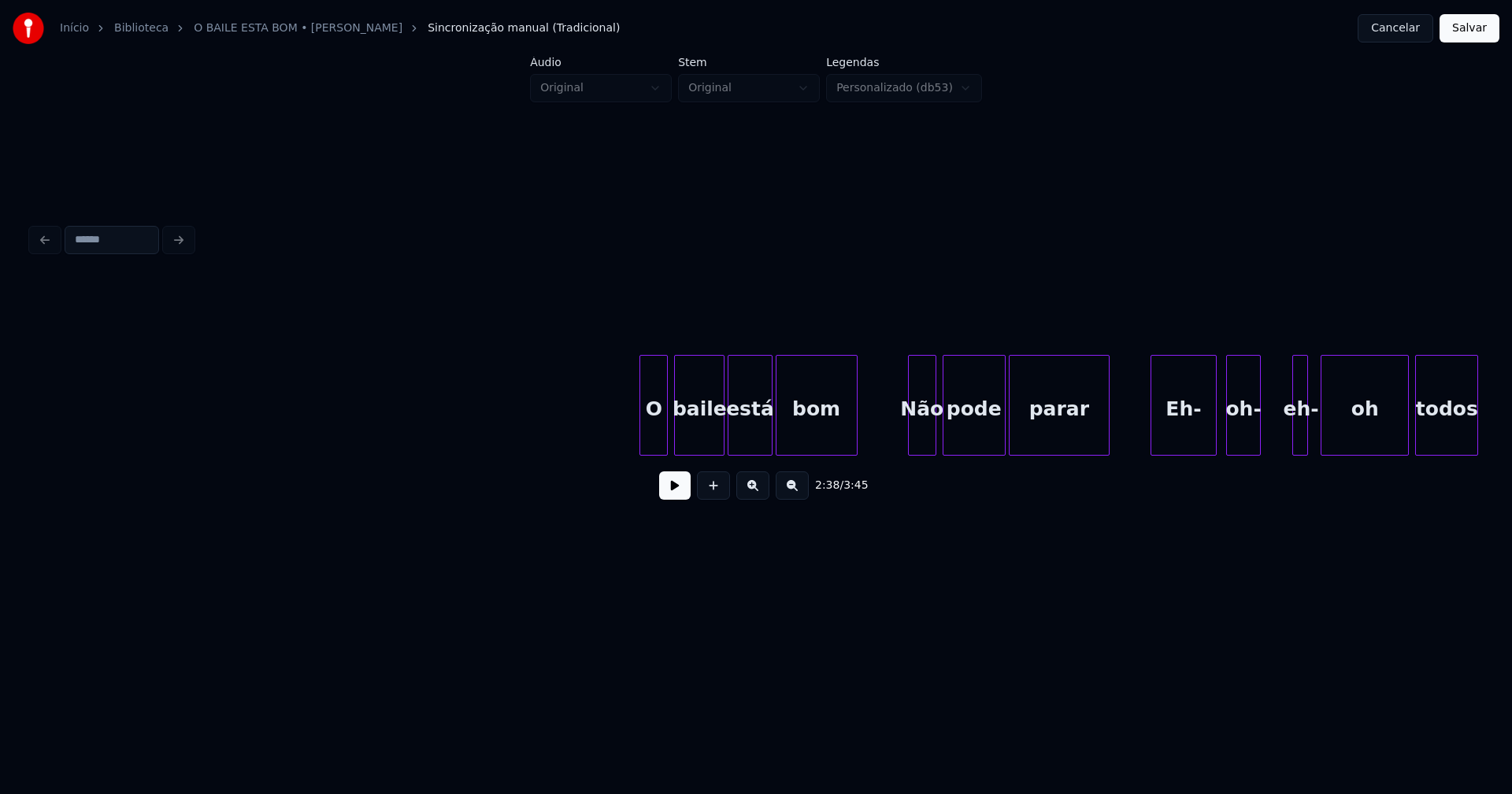
scroll to position [0, 26374]
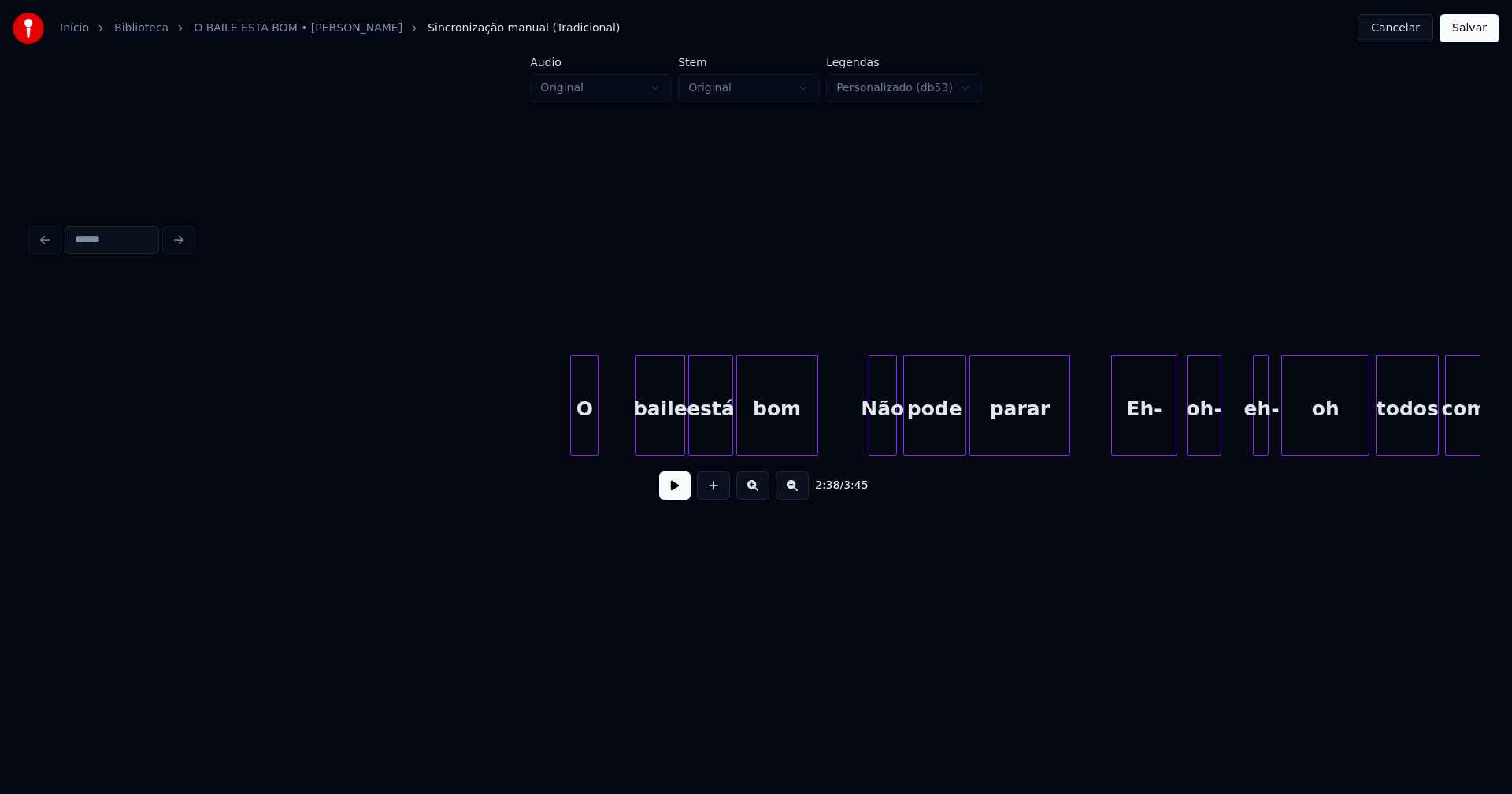
click at [591, 441] on div "O" at bounding box center [584, 410] width 26 height 107
click at [629, 437] on div "baile" at bounding box center [631, 410] width 49 height 107
click at [690, 440] on div "está" at bounding box center [689, 410] width 43 height 107
click at [701, 434] on div at bounding box center [702, 406] width 5 height 99
click at [728, 435] on div "bom" at bounding box center [750, 410] width 80 height 107
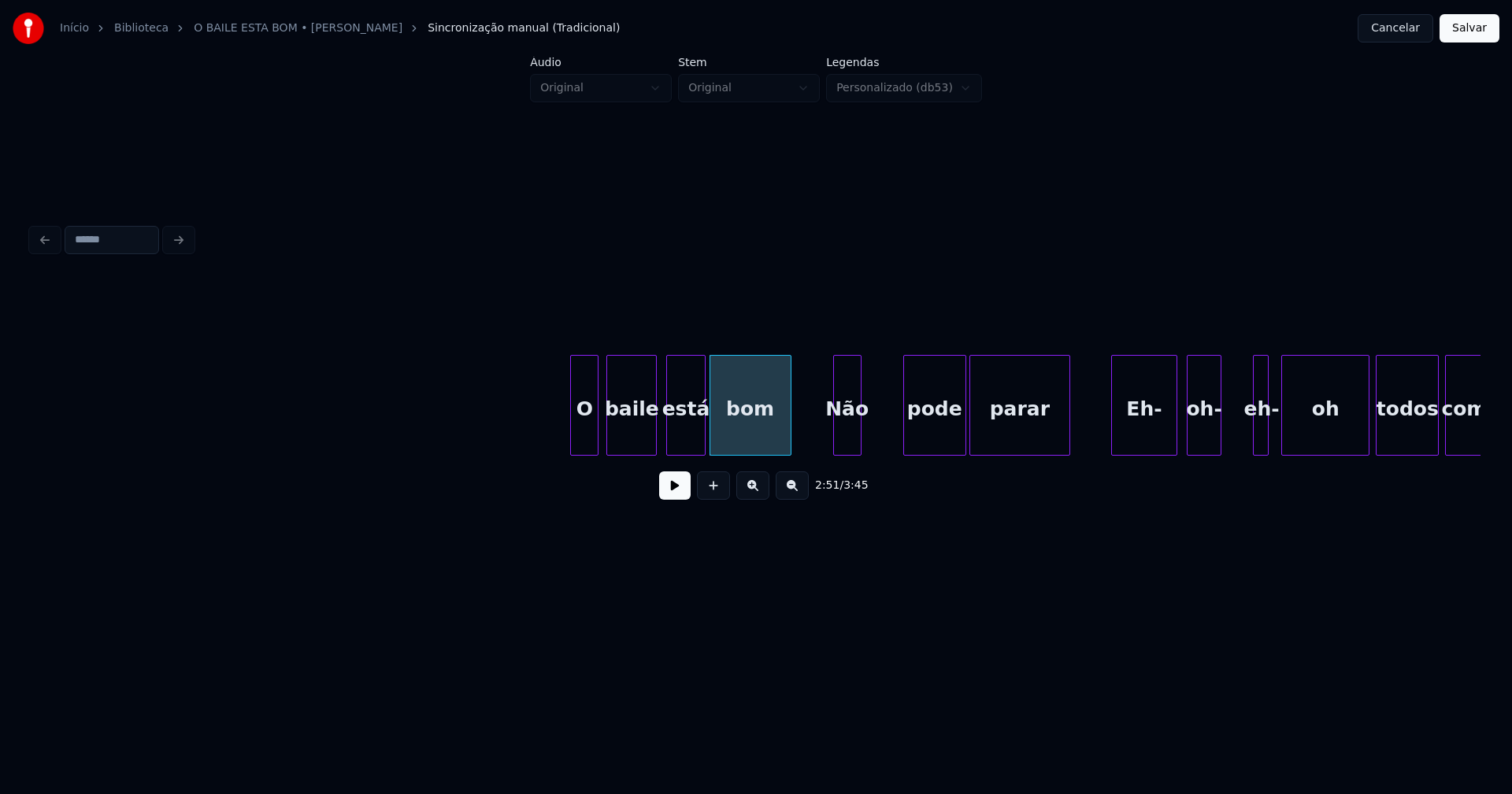
click at [851, 433] on div "Não" at bounding box center [847, 410] width 26 height 107
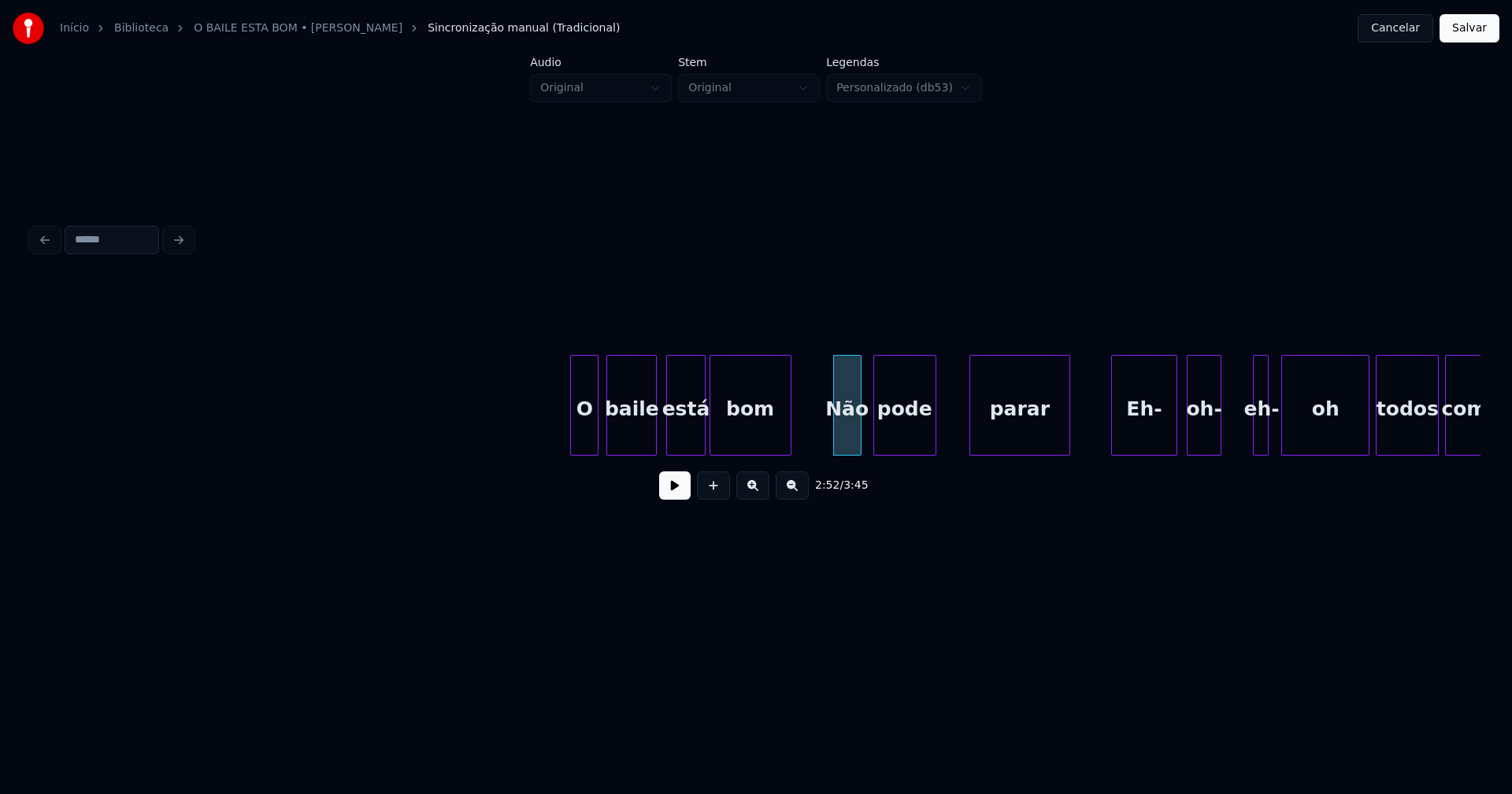
click at [906, 440] on div "pode" at bounding box center [905, 410] width 61 height 107
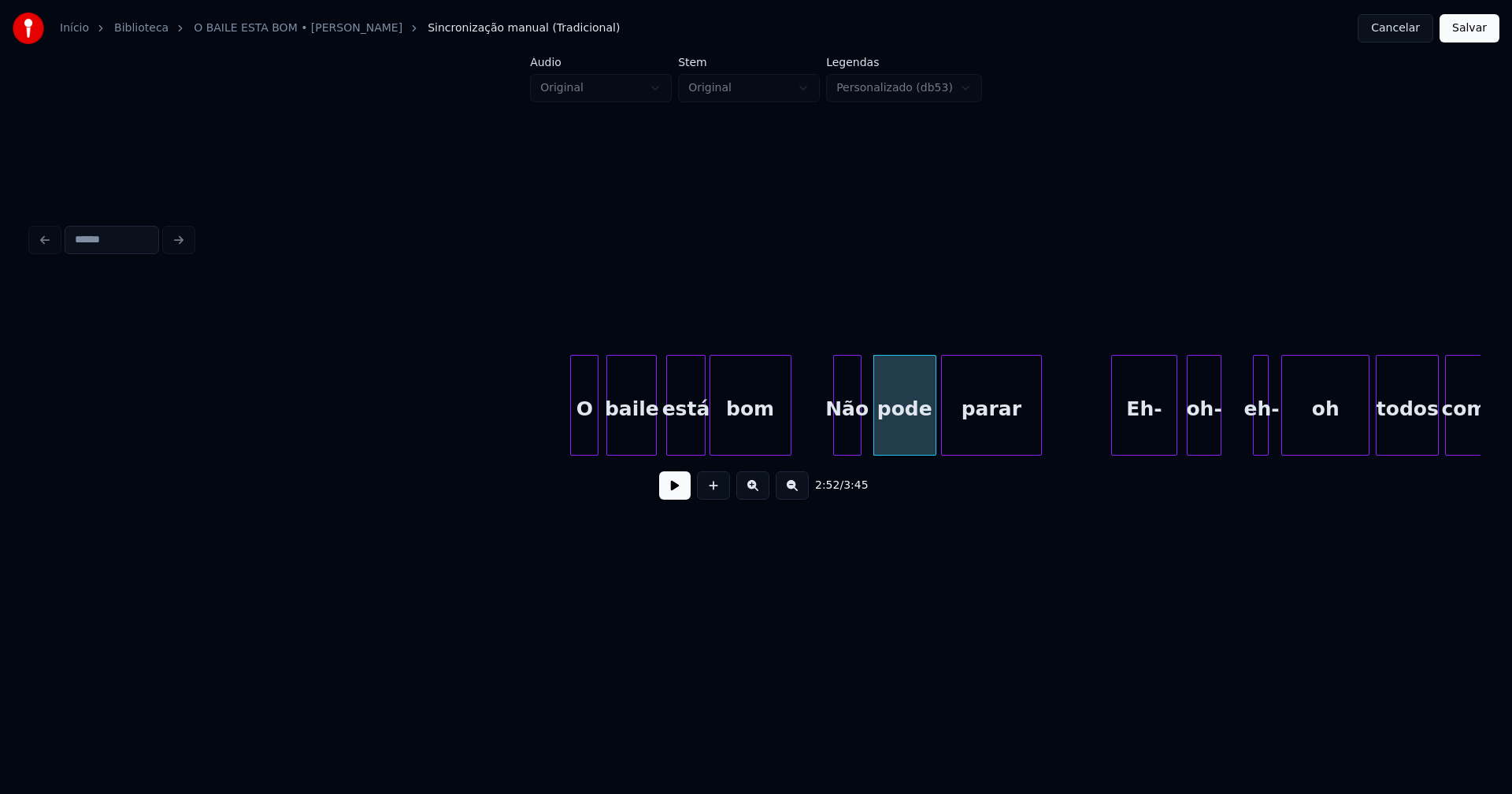
click at [961, 441] on div "parar" at bounding box center [991, 410] width 99 height 107
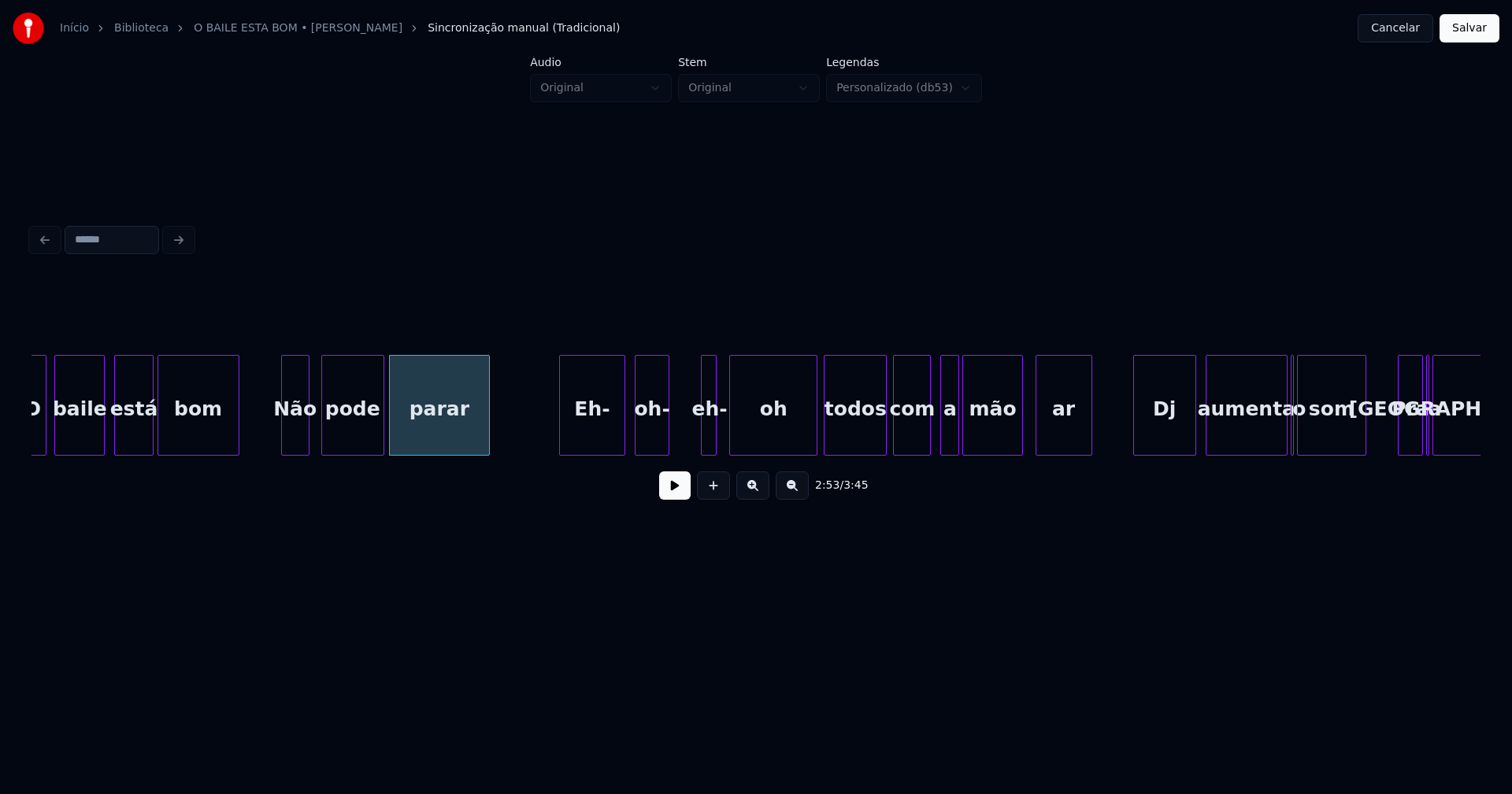
scroll to position [0, 27082]
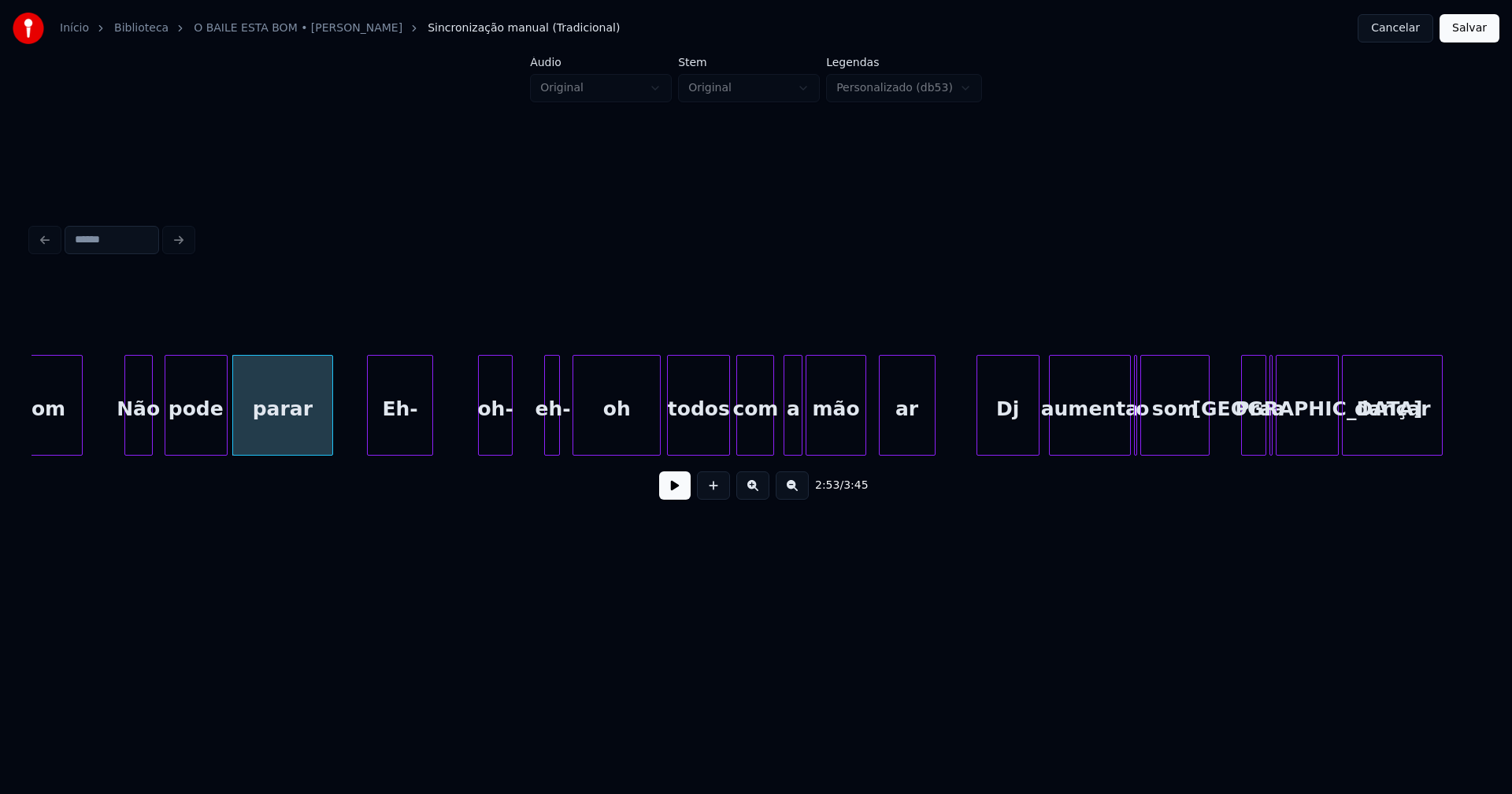
click at [395, 454] on div "bom Não pode parar Eh- oh- eh- oh todos com a mão ar Dj aumenta o som Pra a mal…" at bounding box center [756, 406] width 1449 height 101
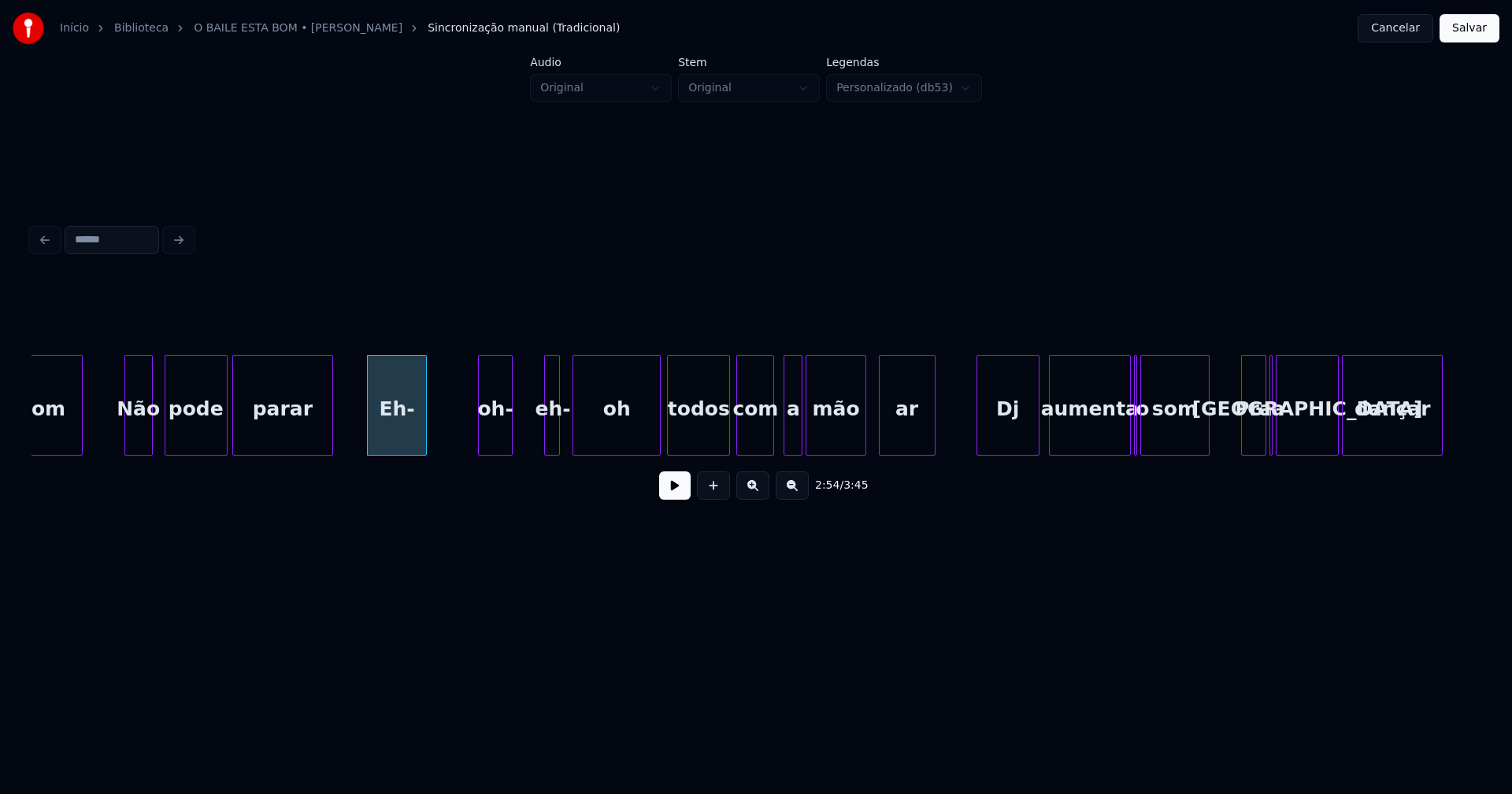
click at [424, 433] on div at bounding box center [424, 406] width 5 height 99
click at [453, 436] on div "oh-" at bounding box center [459, 410] width 33 height 107
click at [513, 436] on div at bounding box center [516, 406] width 5 height 99
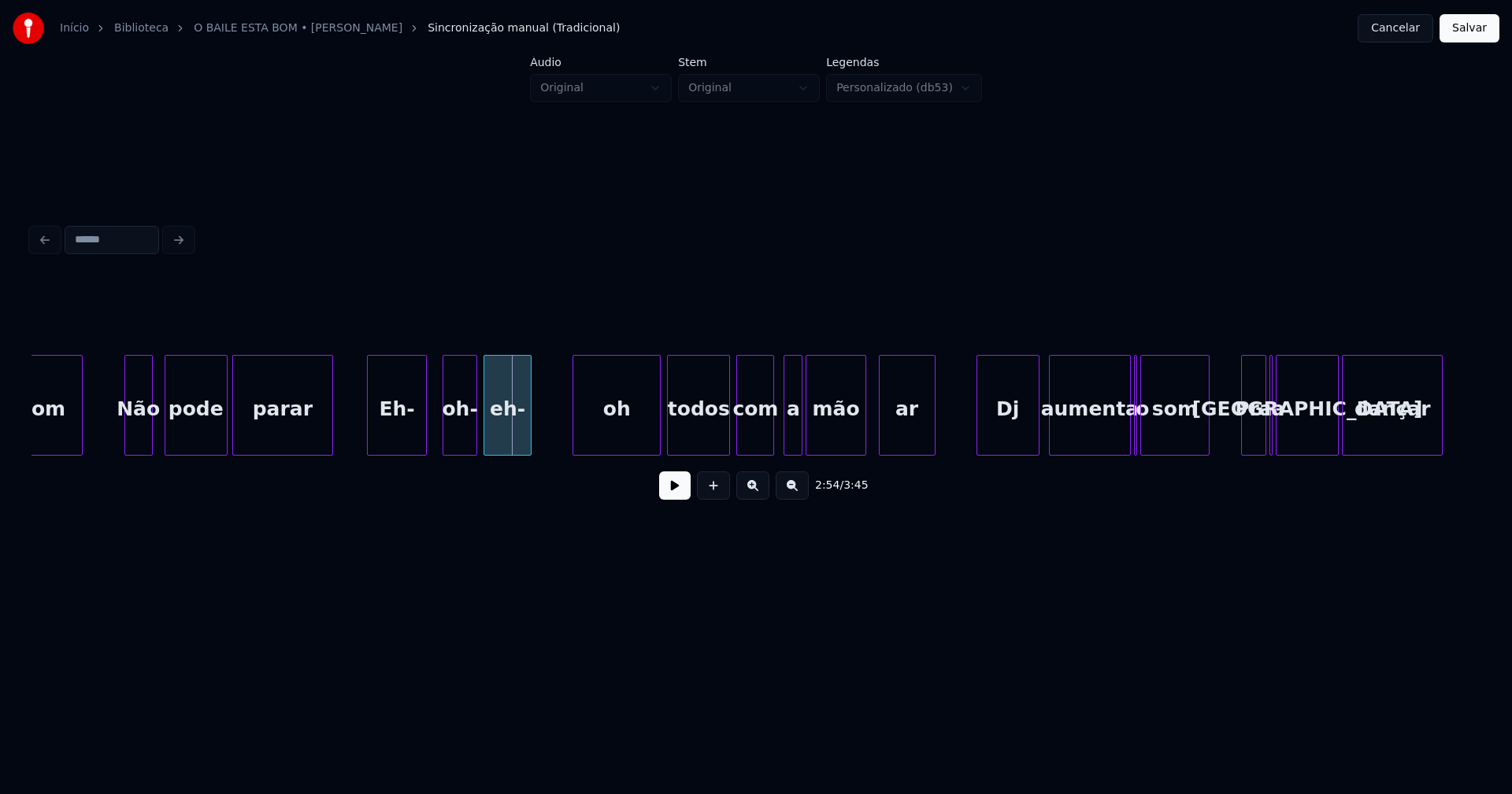
click at [511, 439] on div "eh-" at bounding box center [507, 410] width 47 height 107
click at [568, 440] on div "oh" at bounding box center [582, 410] width 87 height 107
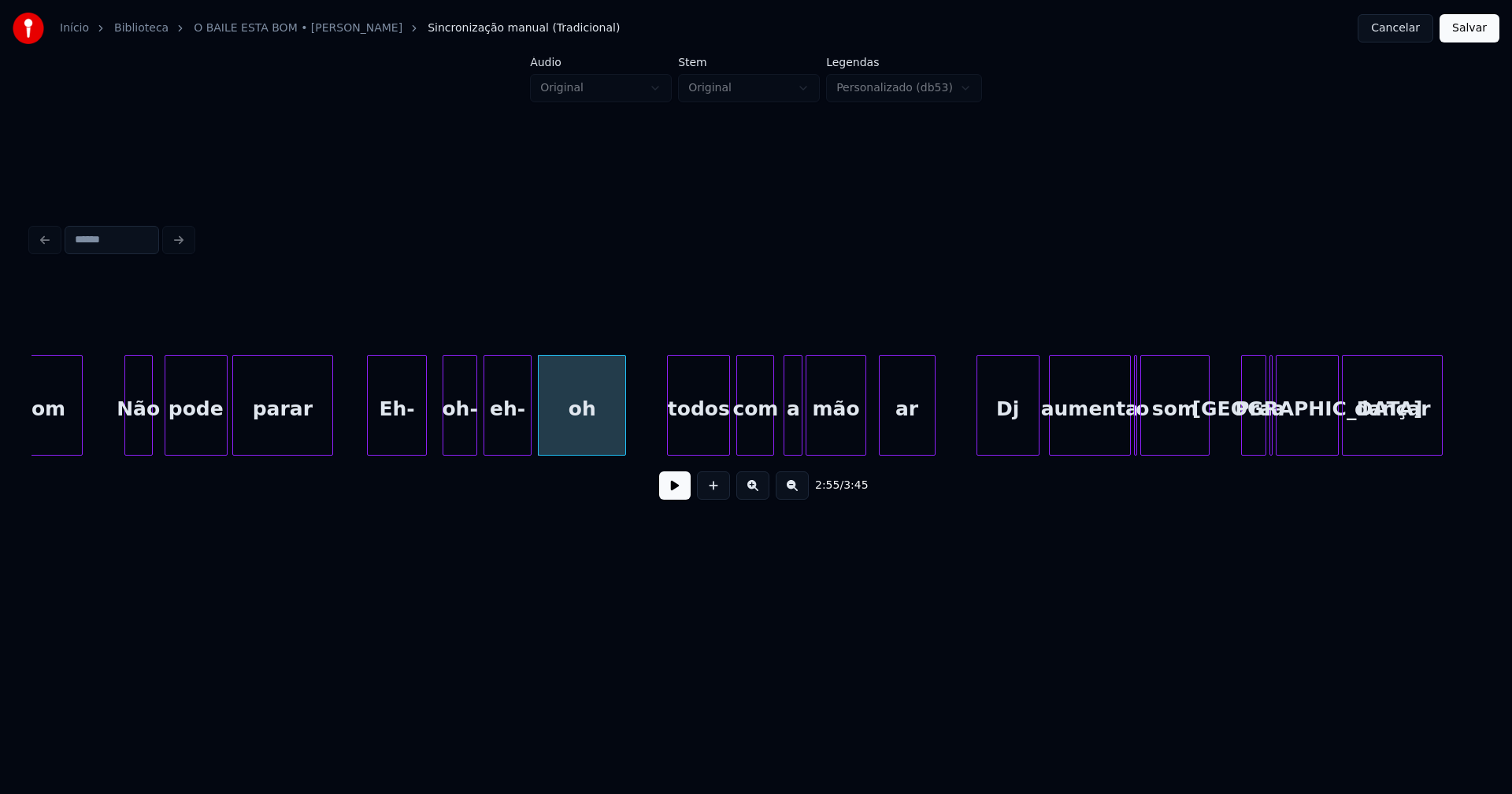
drag, startPoint x: 342, startPoint y: 429, endPoint x: 388, endPoint y: 452, distance: 51.4
click at [661, 492] on button at bounding box center [674, 486] width 32 height 28
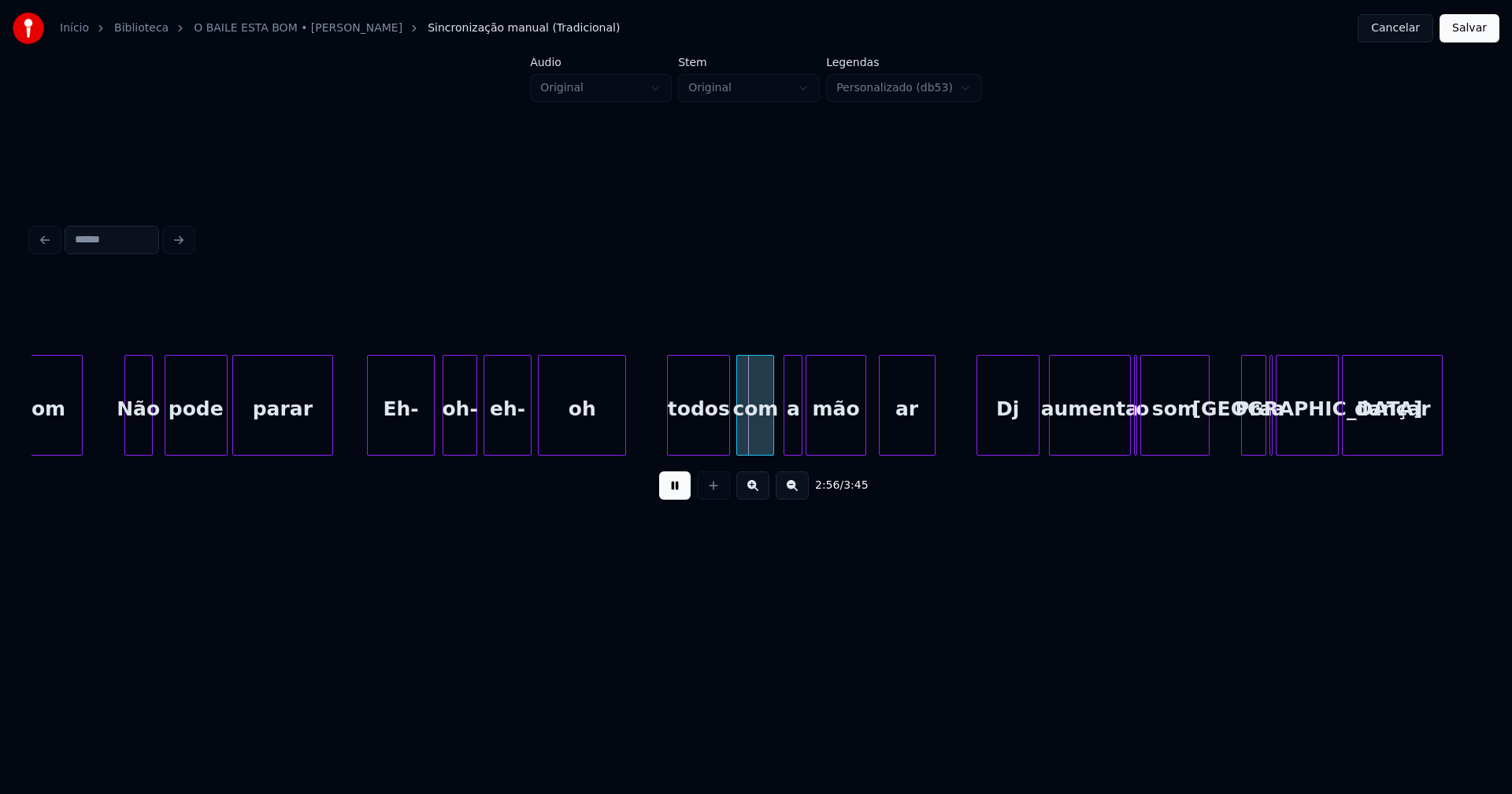
click at [430, 434] on div at bounding box center [432, 406] width 5 height 99
drag, startPoint x: 671, startPoint y: 500, endPoint x: 708, endPoint y: 442, distance: 68.8
click at [672, 499] on button at bounding box center [674, 486] width 32 height 28
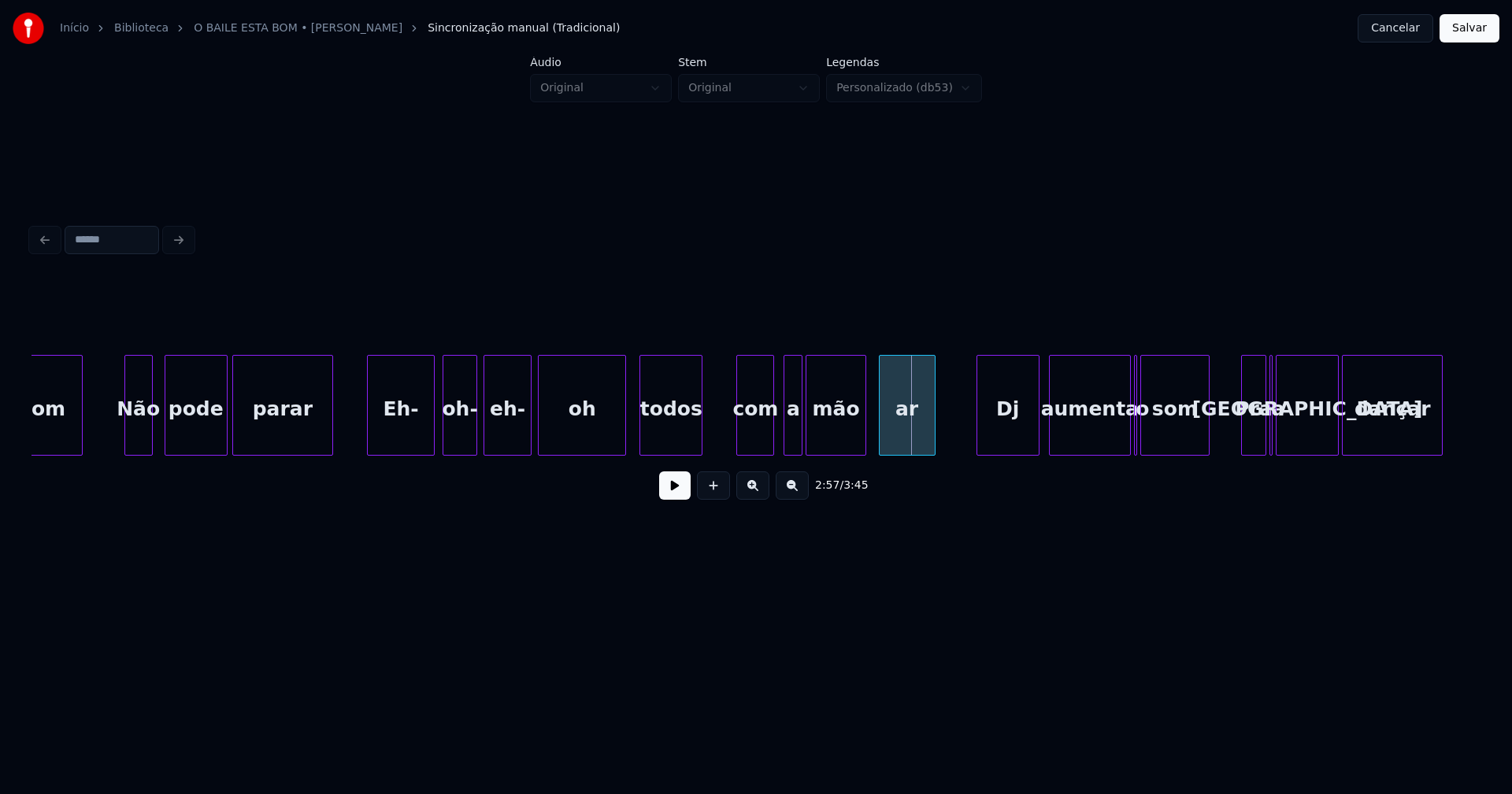
click at [669, 438] on div "todos" at bounding box center [671, 410] width 61 height 107
click at [619, 427] on div at bounding box center [620, 406] width 5 height 99
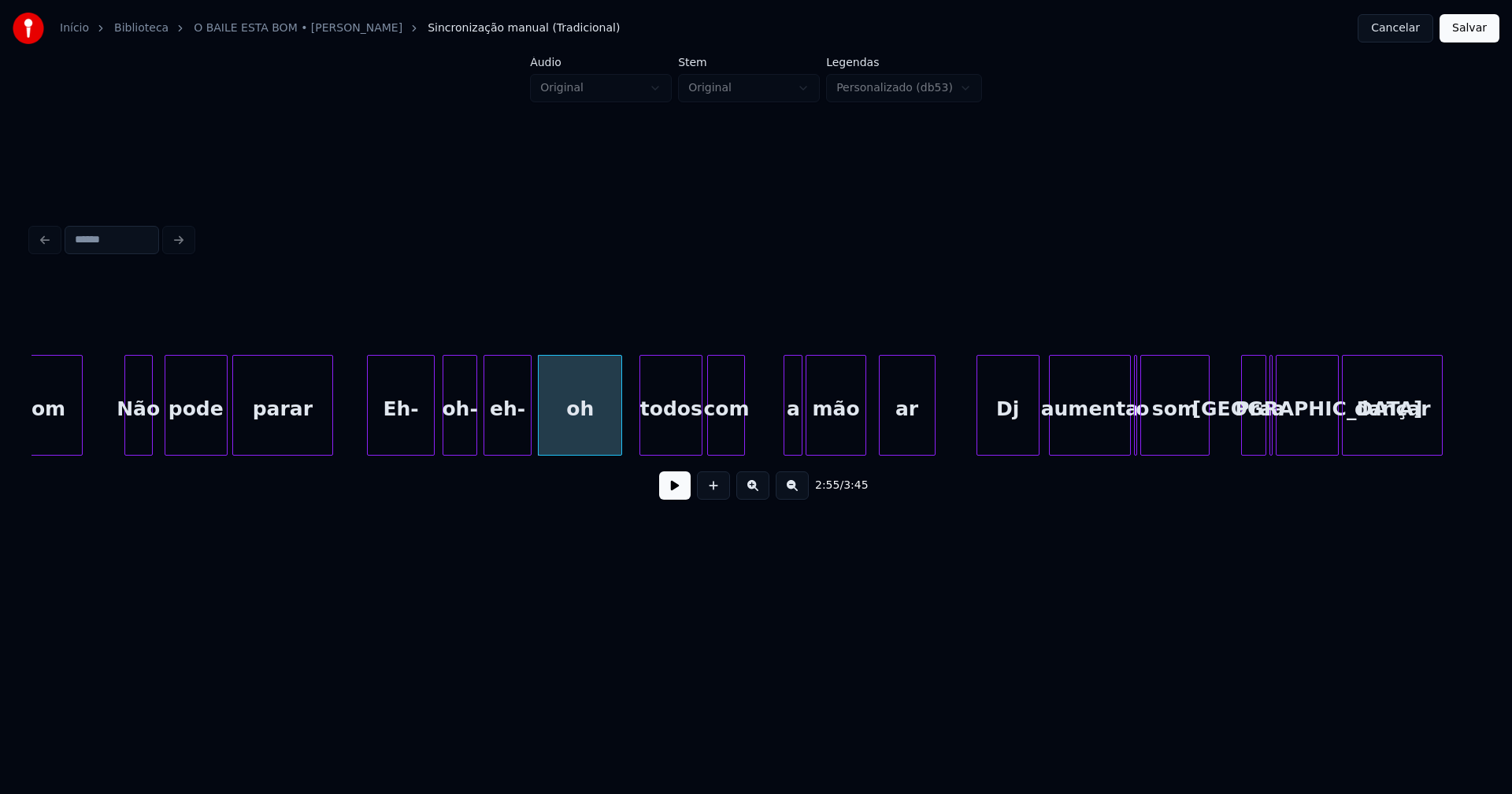
click at [727, 446] on div "com" at bounding box center [726, 410] width 37 height 107
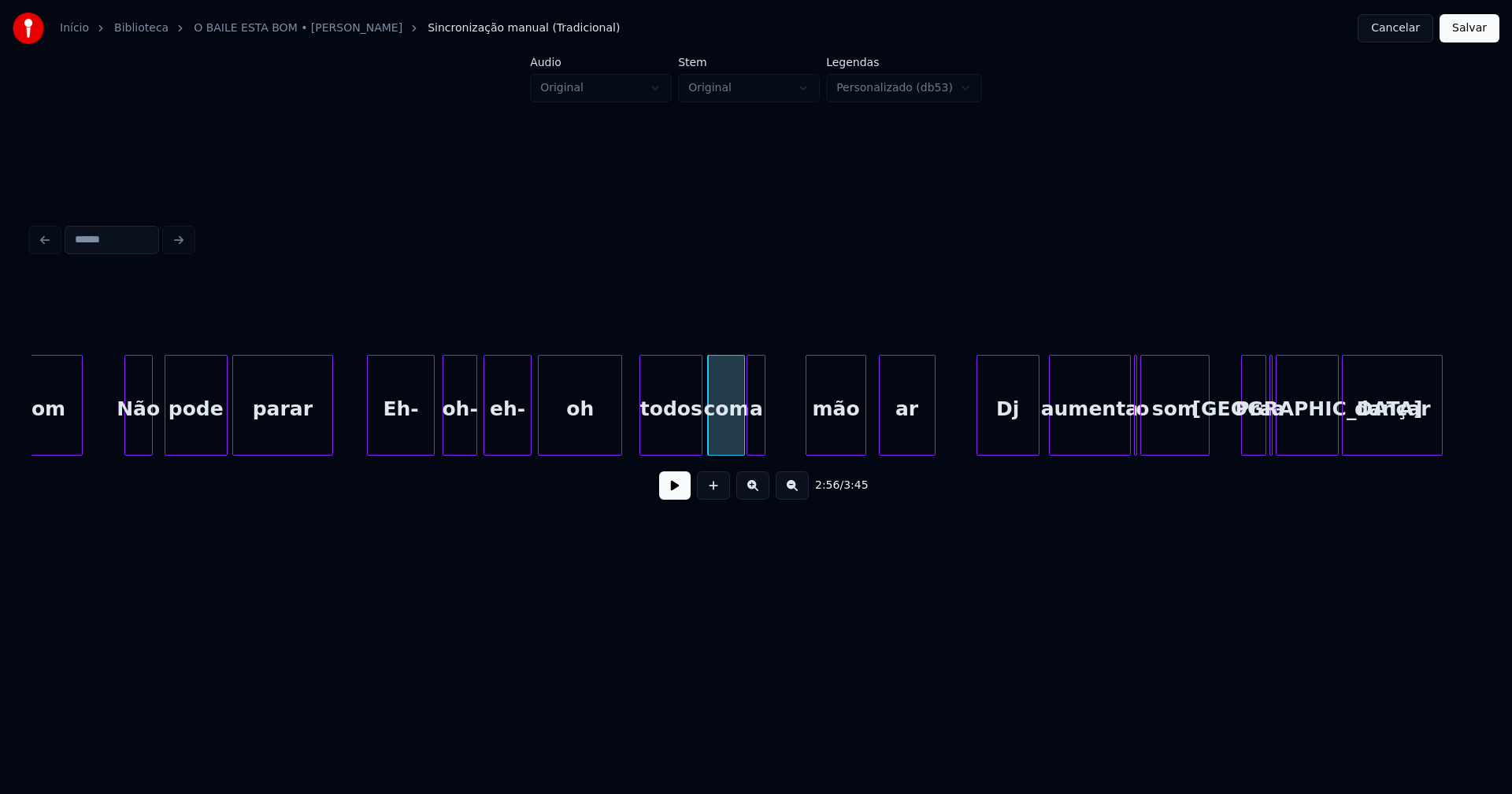
click at [758, 451] on div "bom Não pode parar Eh- oh- eh- oh todos com a mão ar Dj aumenta o som Pra a mal…" at bounding box center [756, 406] width 1449 height 101
click at [807, 447] on div "mão" at bounding box center [806, 410] width 58 height 107
click at [805, 442] on div at bounding box center [807, 406] width 5 height 99
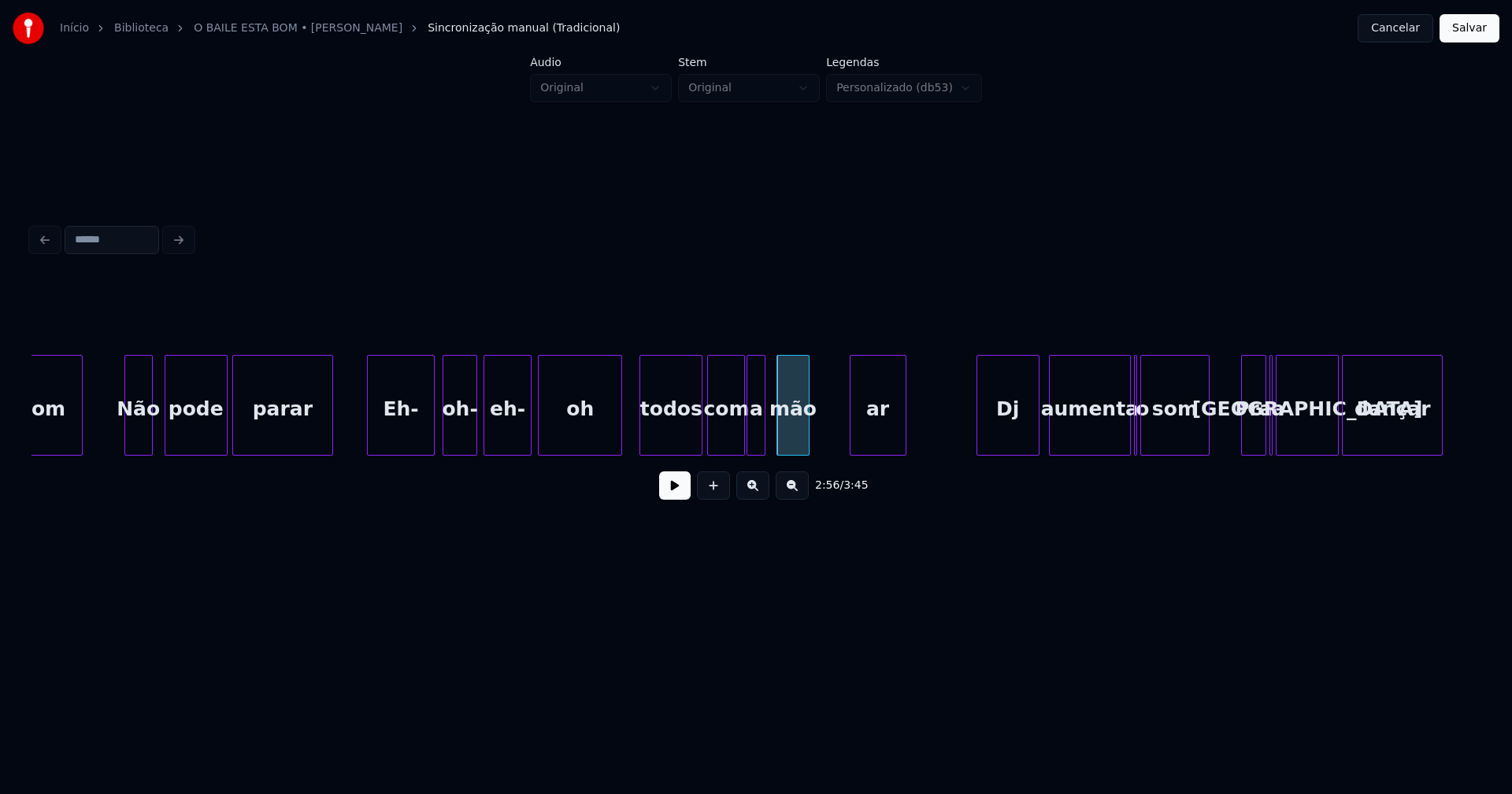
click at [867, 447] on div "ar" at bounding box center [878, 410] width 55 height 107
click at [813, 451] on div "bom Não pode parar Eh- oh- eh- oh todos com a mão ar Dj aumenta o som Pra a mal…" at bounding box center [756, 406] width 1449 height 101
click at [834, 419] on div "ar" at bounding box center [859, 410] width 93 height 107
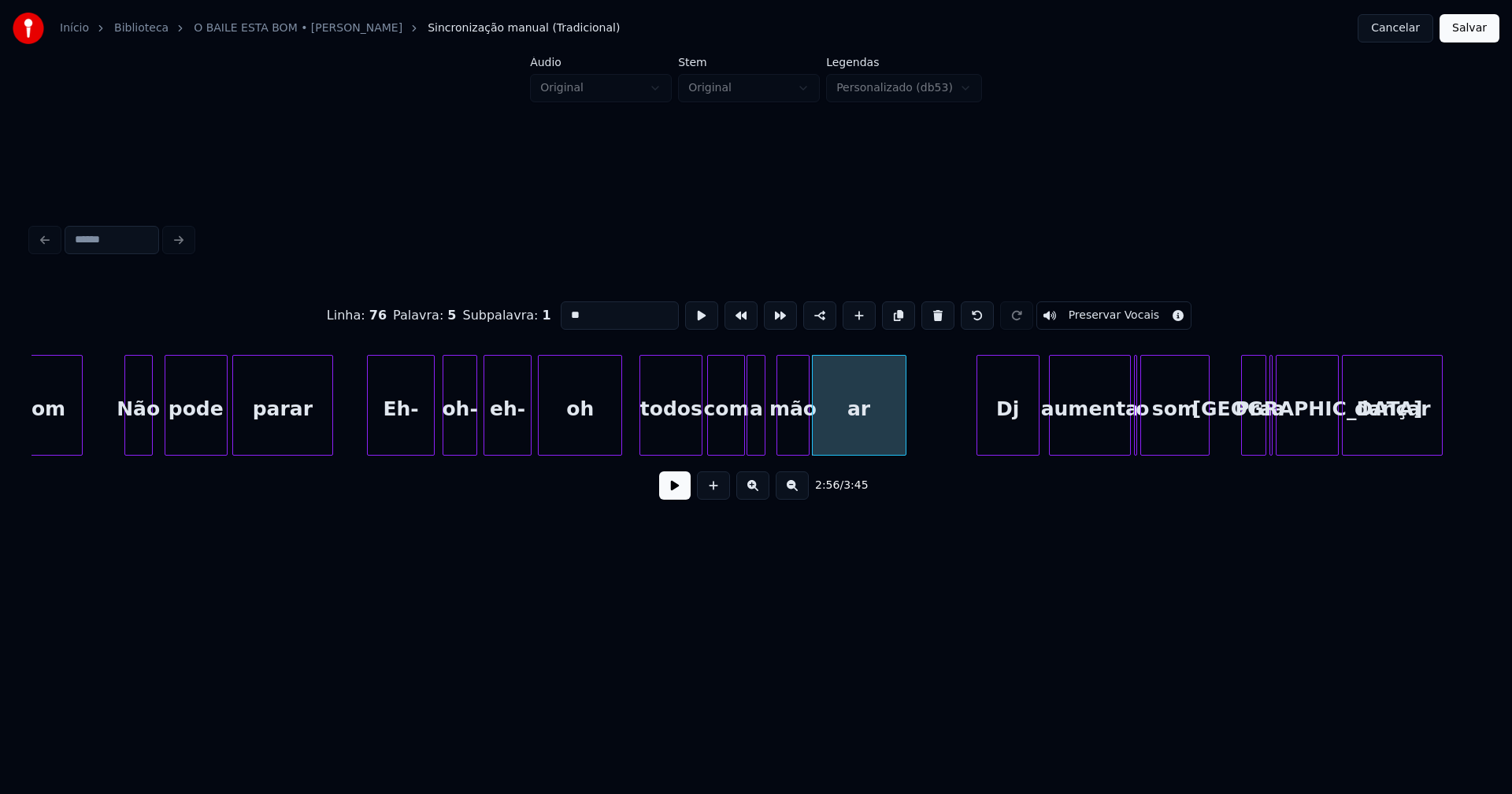
click at [561, 306] on input "**" at bounding box center [620, 315] width 118 height 28
click at [974, 443] on div "Dj" at bounding box center [971, 410] width 61 height 107
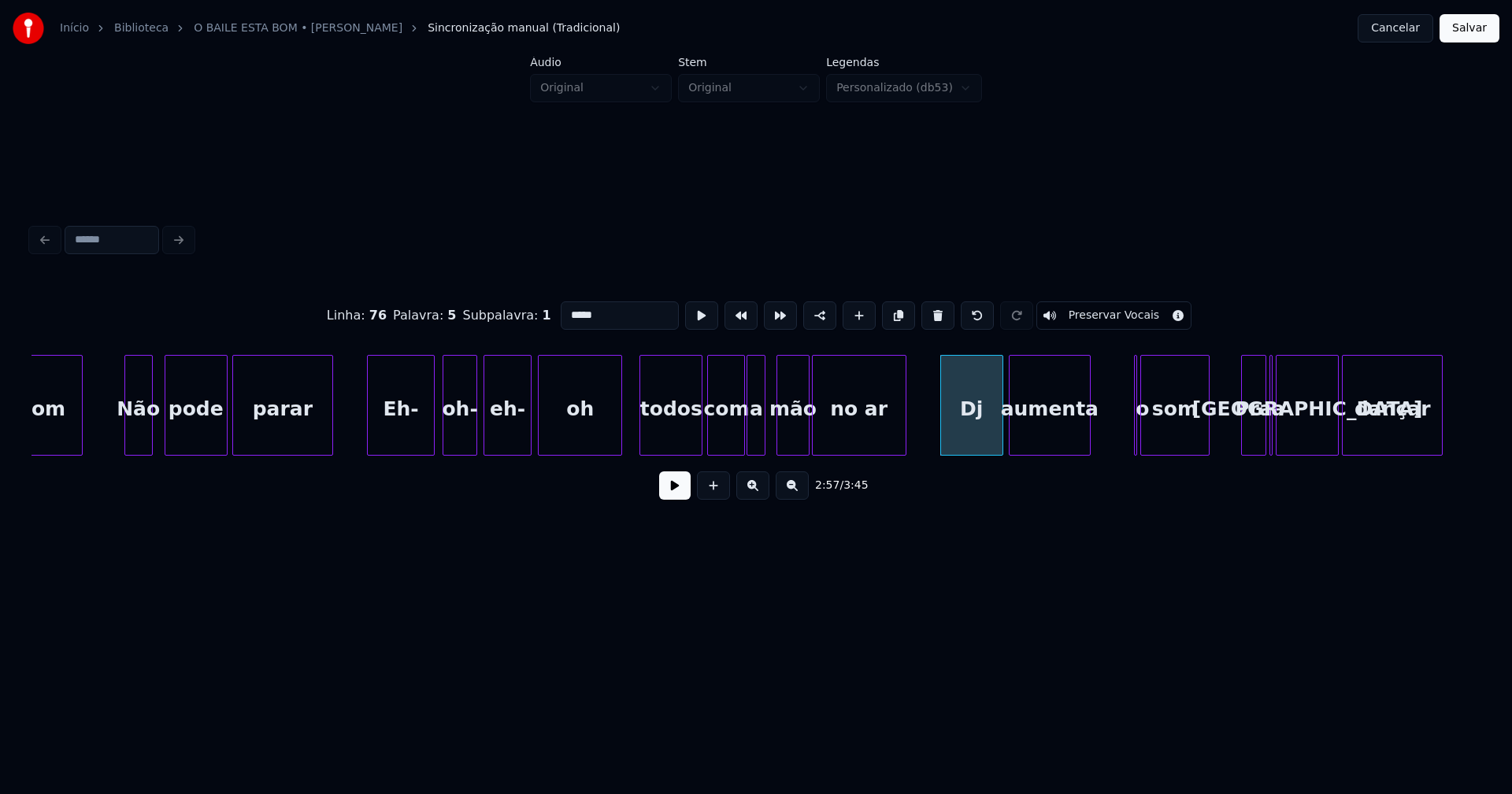
click at [1046, 446] on div "aumenta" at bounding box center [1050, 410] width 80 height 107
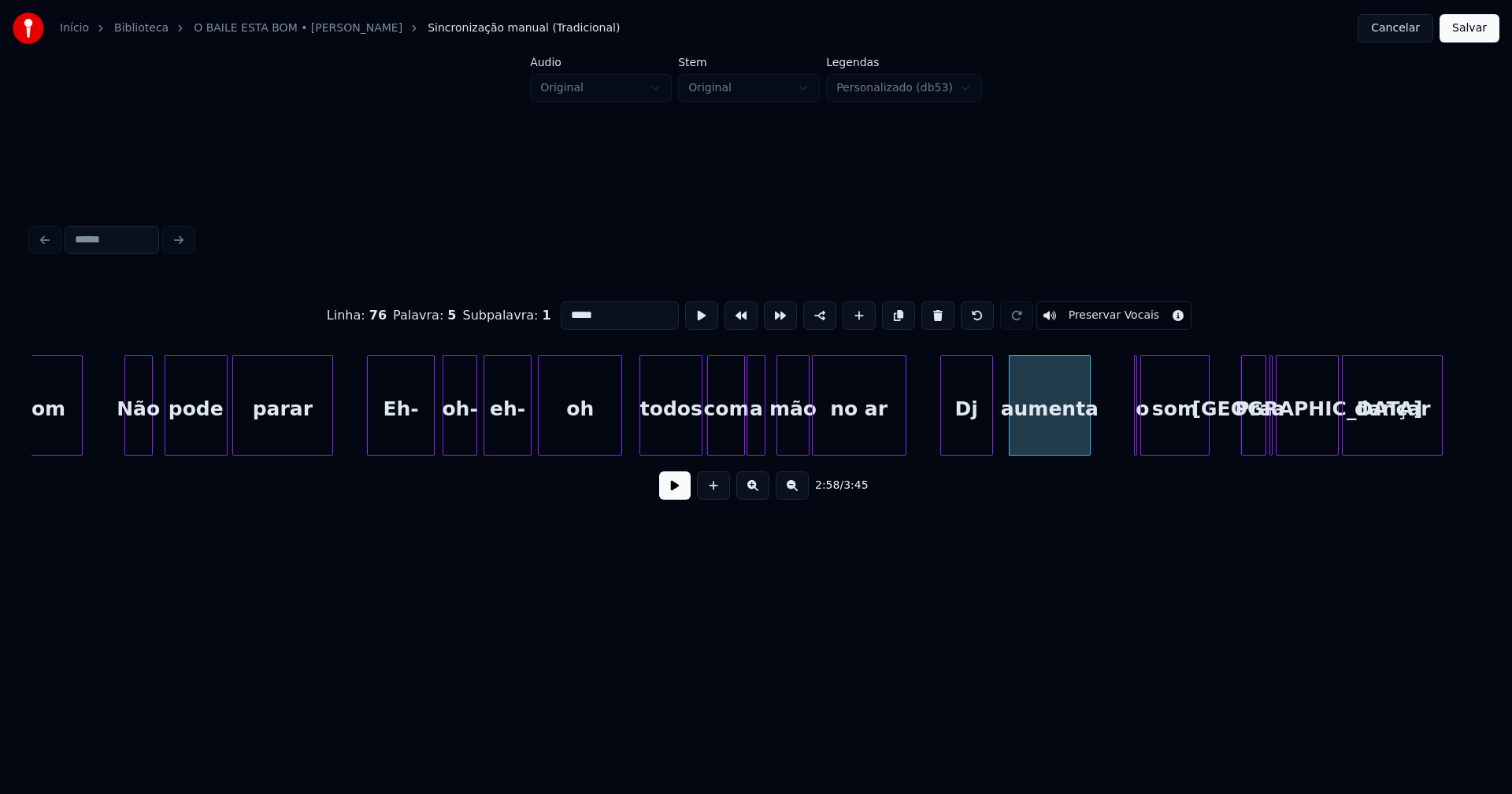
click at [990, 439] on div at bounding box center [990, 406] width 5 height 99
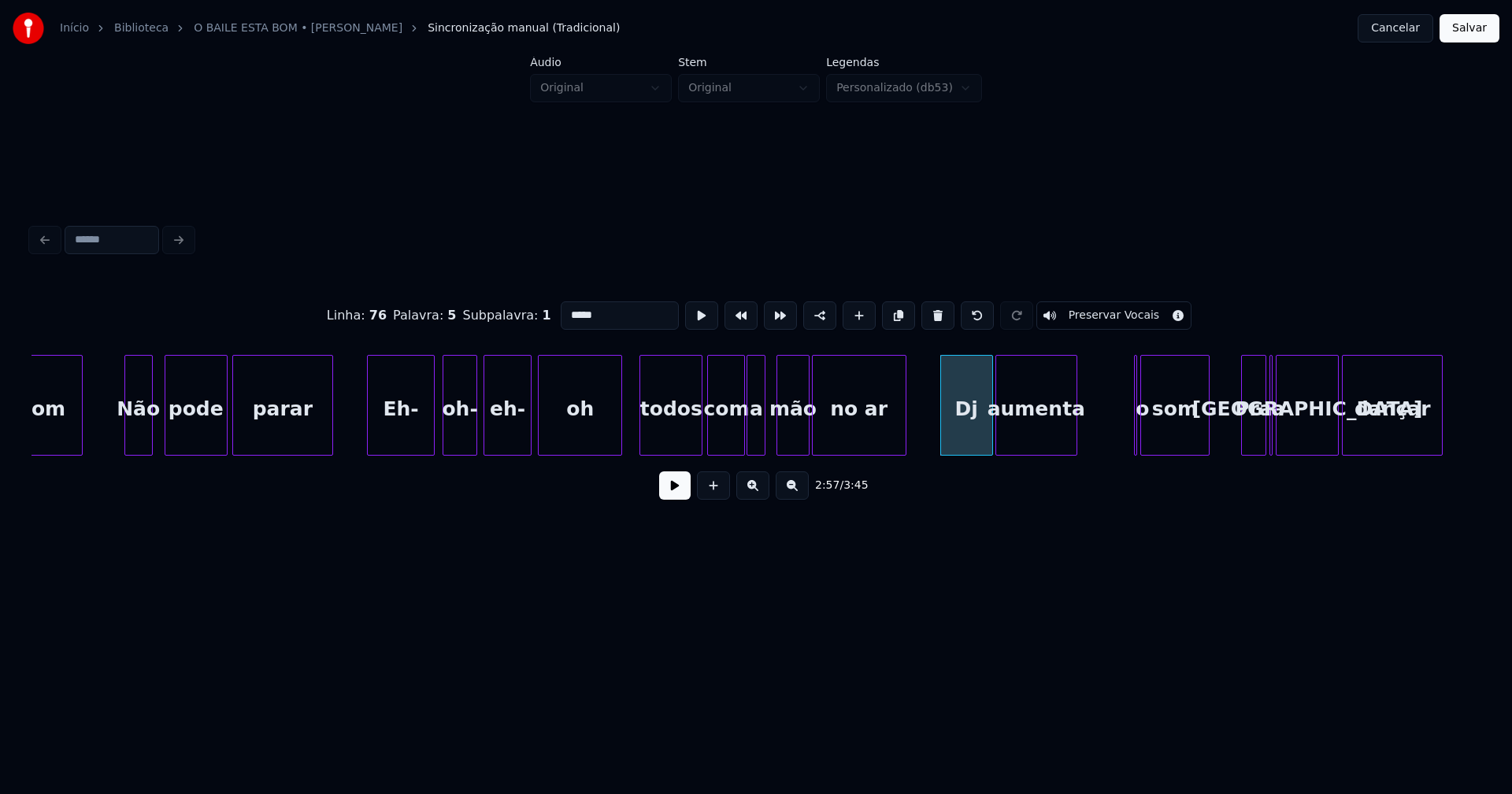
click at [1028, 439] on div "aumenta" at bounding box center [1036, 410] width 80 height 107
type input "*****"
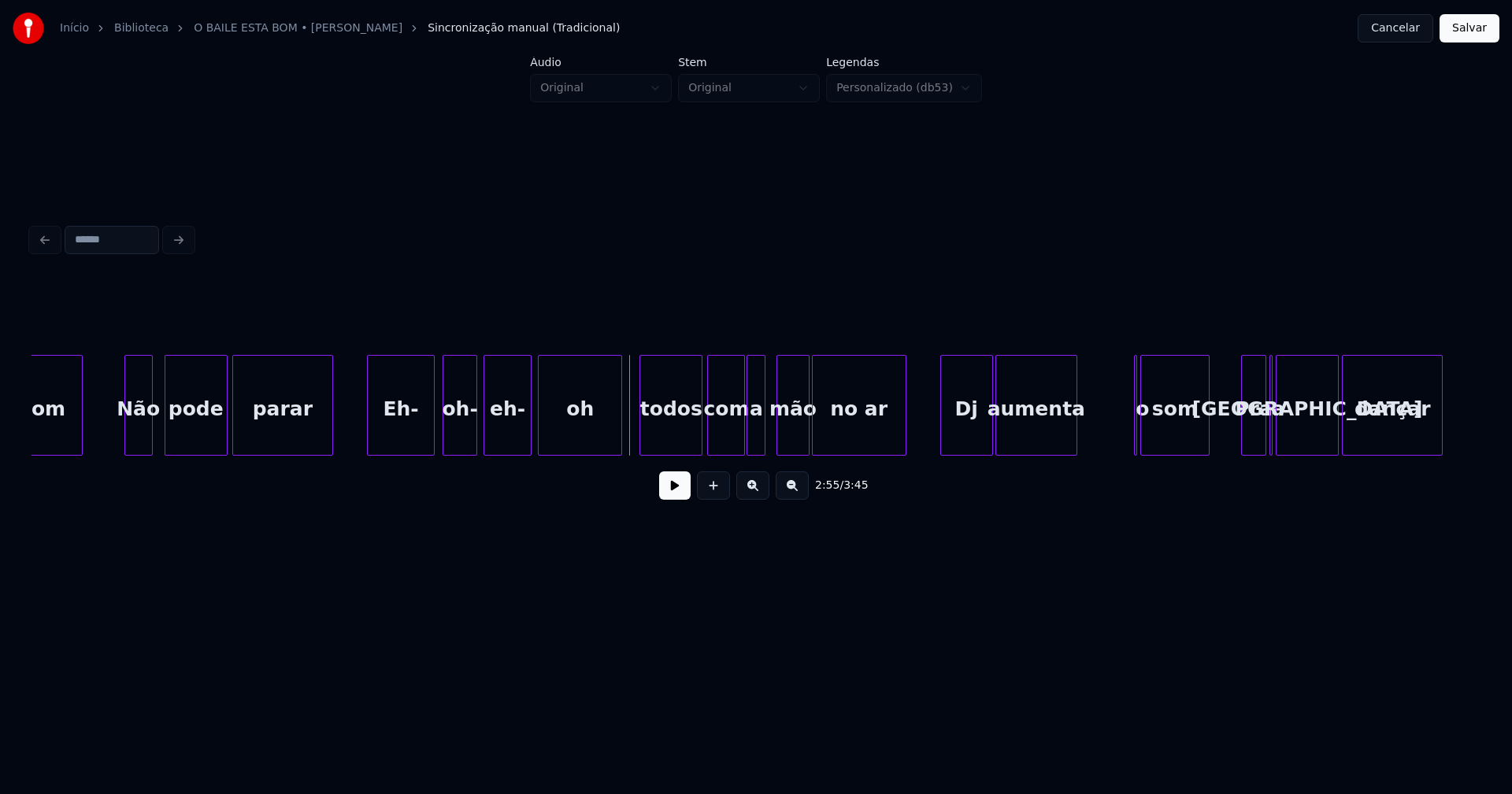
click at [667, 492] on button at bounding box center [674, 486] width 32 height 28
click at [661, 495] on button at bounding box center [674, 486] width 32 height 28
click at [1151, 446] on div at bounding box center [1148, 406] width 5 height 99
click at [1086, 408] on div "o" at bounding box center [1095, 406] width 20 height 101
click at [1139, 430] on div "som" at bounding box center [1147, 410] width 67 height 107
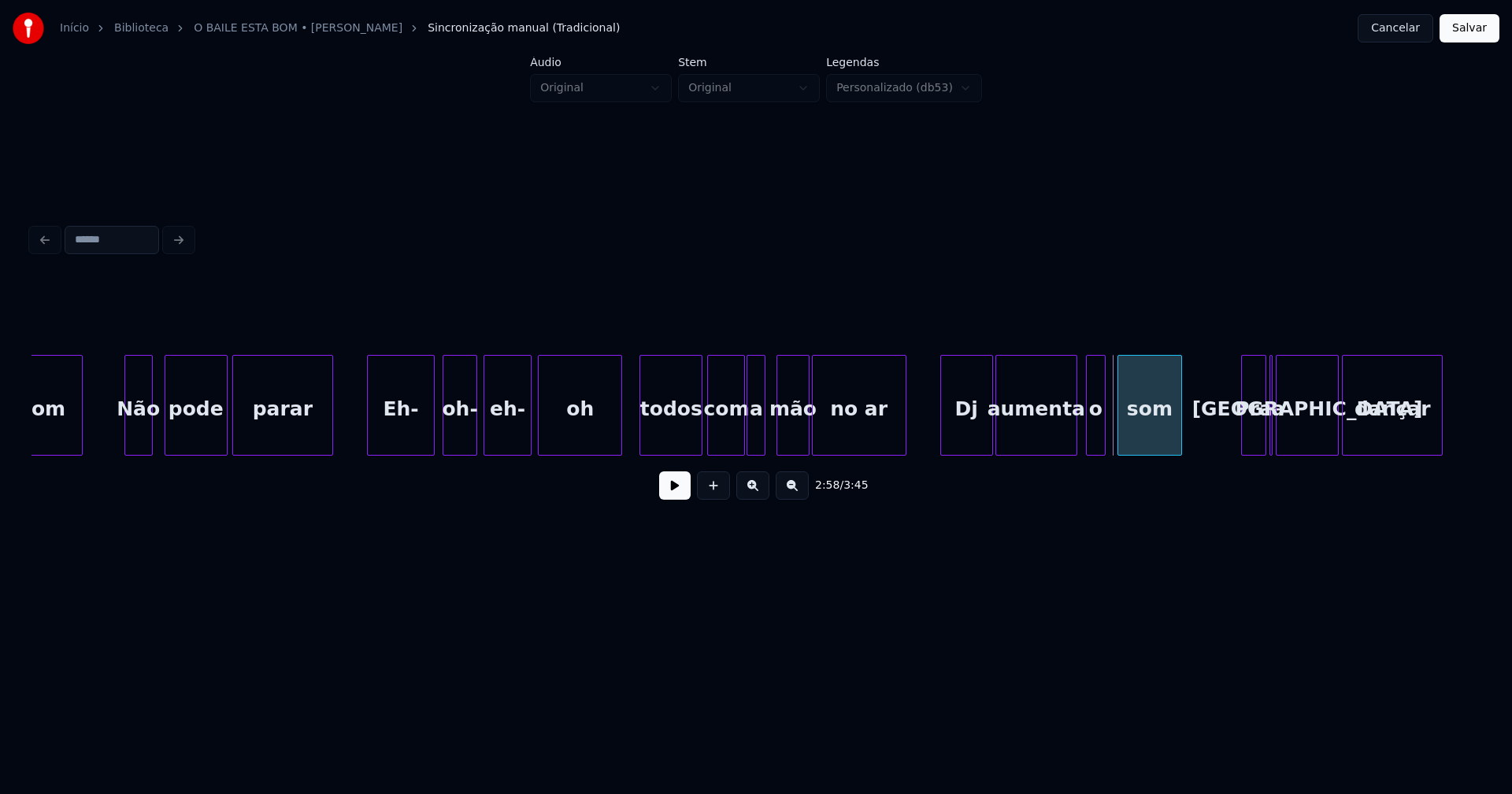
click at [1119, 440] on div at bounding box center [1121, 406] width 5 height 99
click at [1114, 449] on div "o" at bounding box center [1100, 406] width 30 height 101
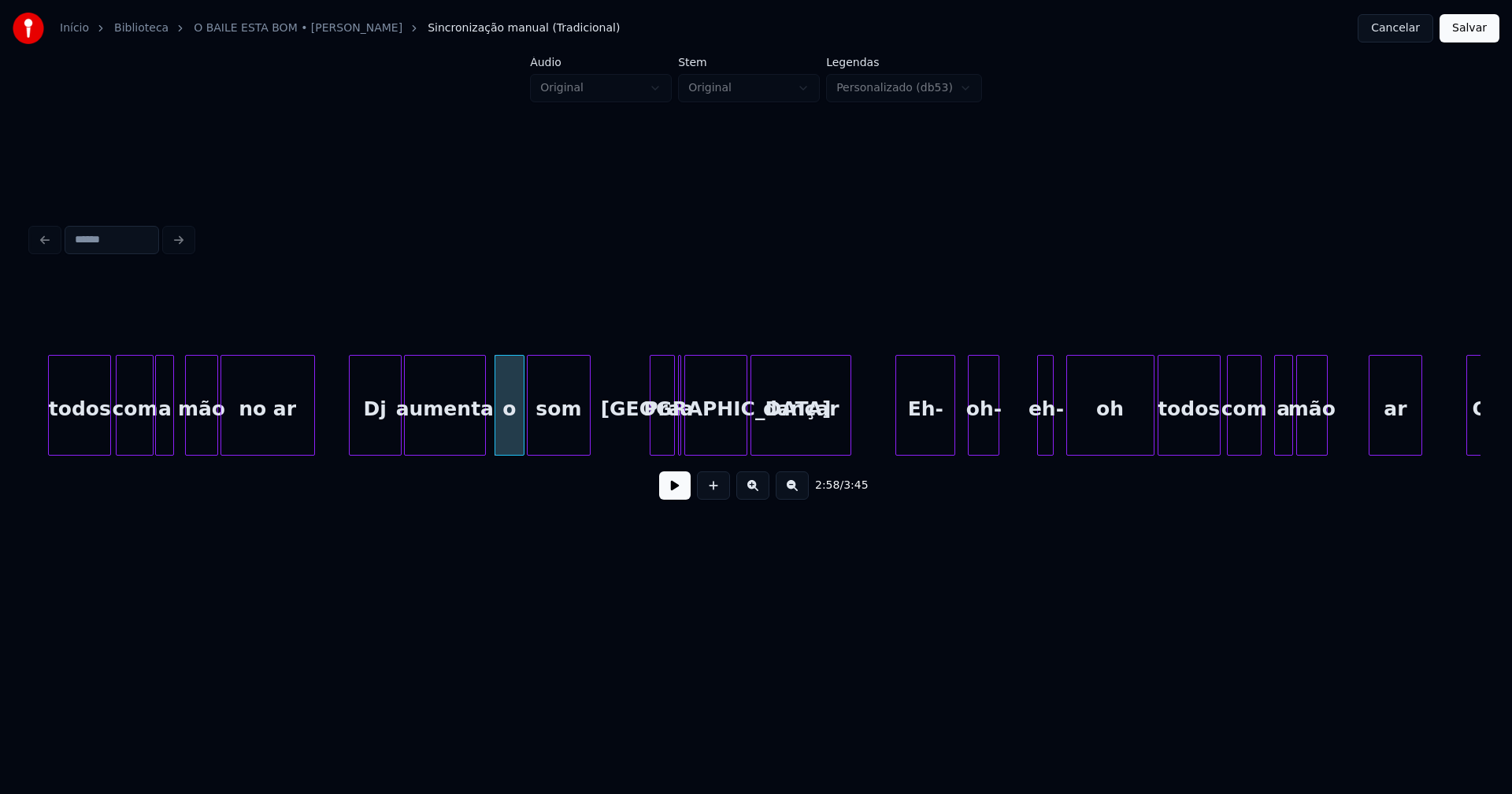
scroll to position [0, 27693]
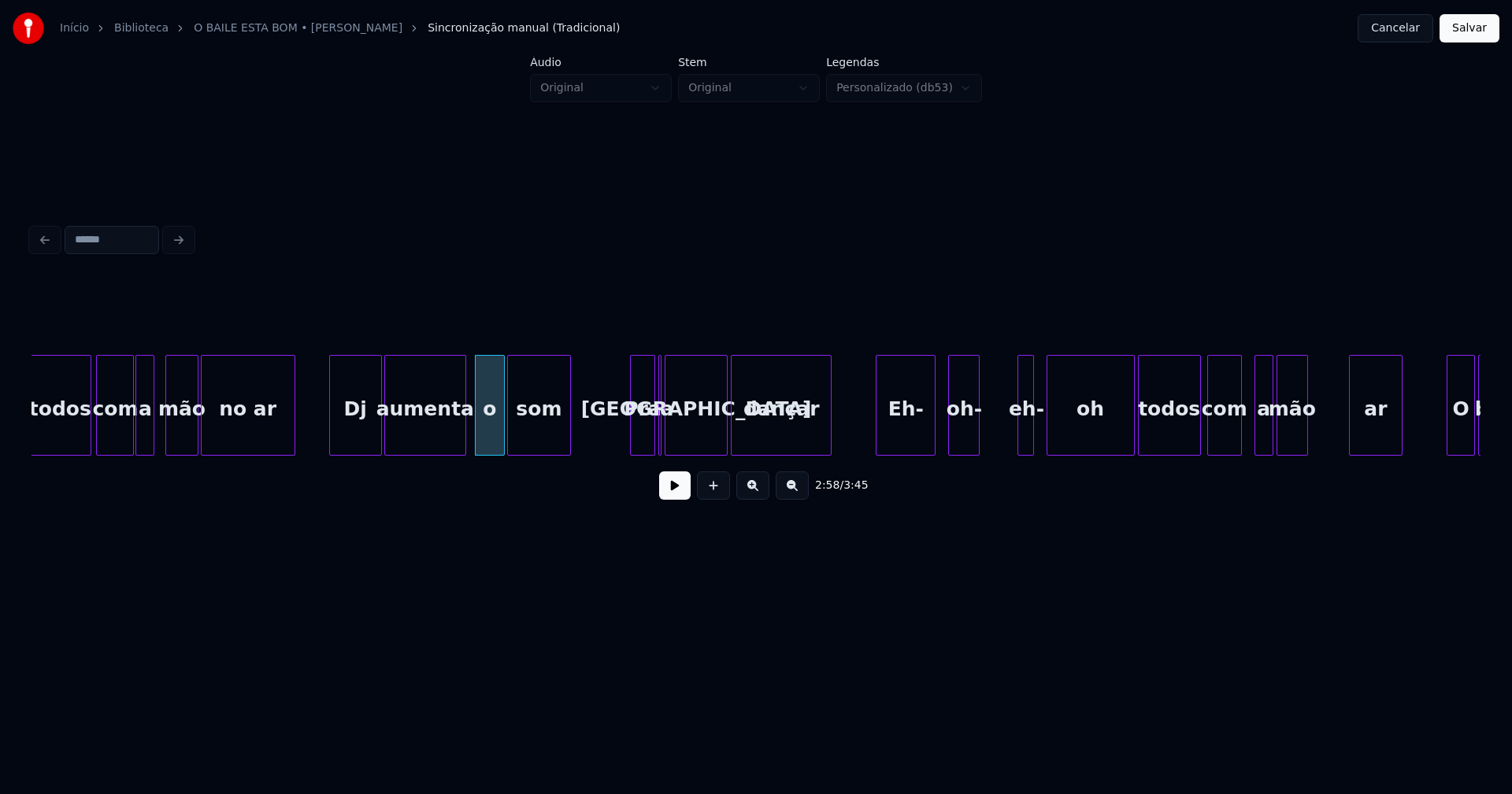
click at [658, 432] on div at bounding box center [659, 406] width 5 height 99
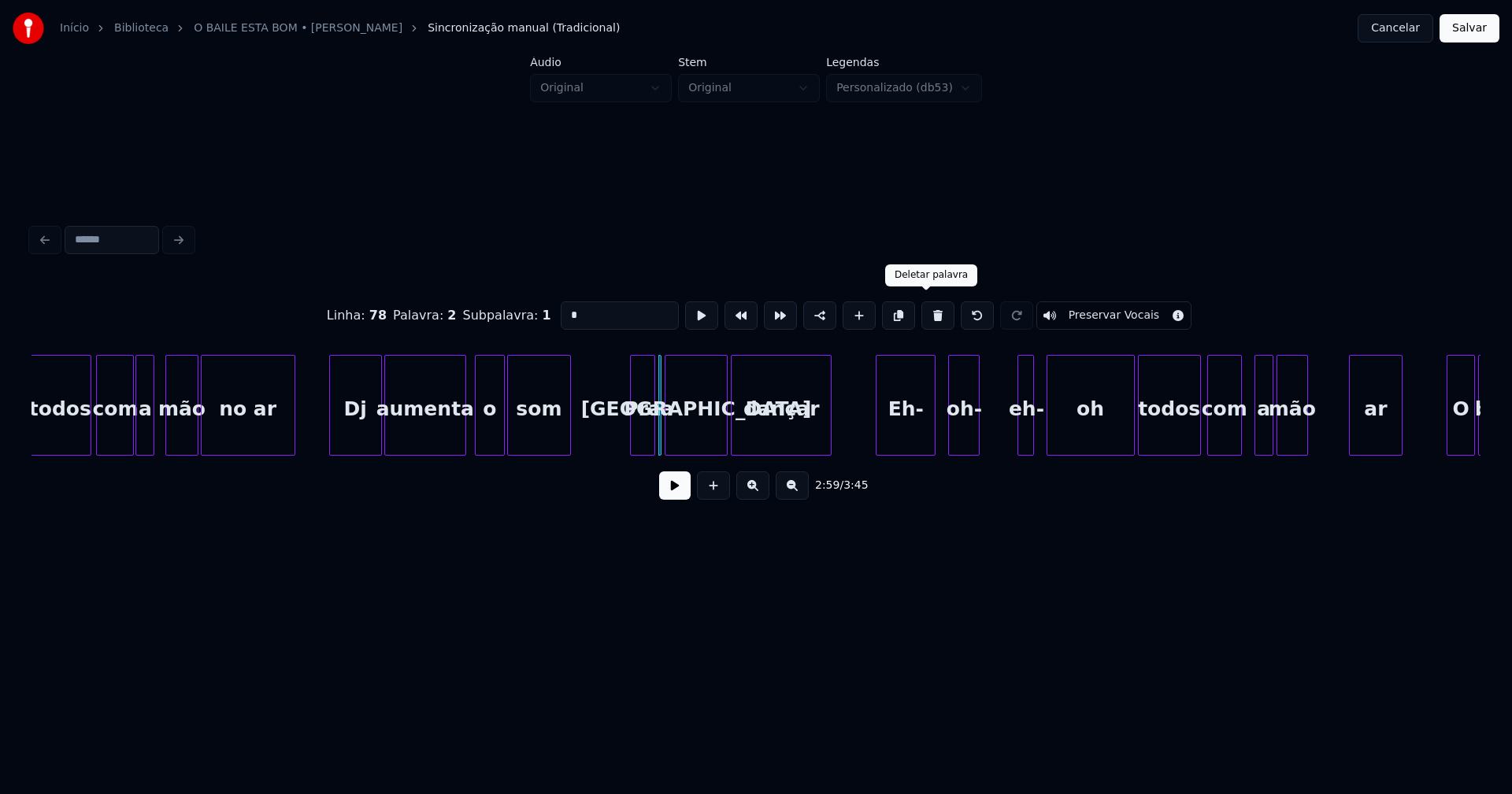
click at [926, 313] on button at bounding box center [938, 315] width 33 height 28
type input "***"
click at [619, 456] on div "todos com a mão no ar Dj aumenta o som Pra malta dançar Eh- oh- eh- oh todos co…" at bounding box center [756, 406] width 1449 height 101
click at [665, 454] on div "todos com a mão no ar Dj aumenta o som Pra malta dançar Eh- oh- eh- oh todos co…" at bounding box center [756, 406] width 1449 height 101
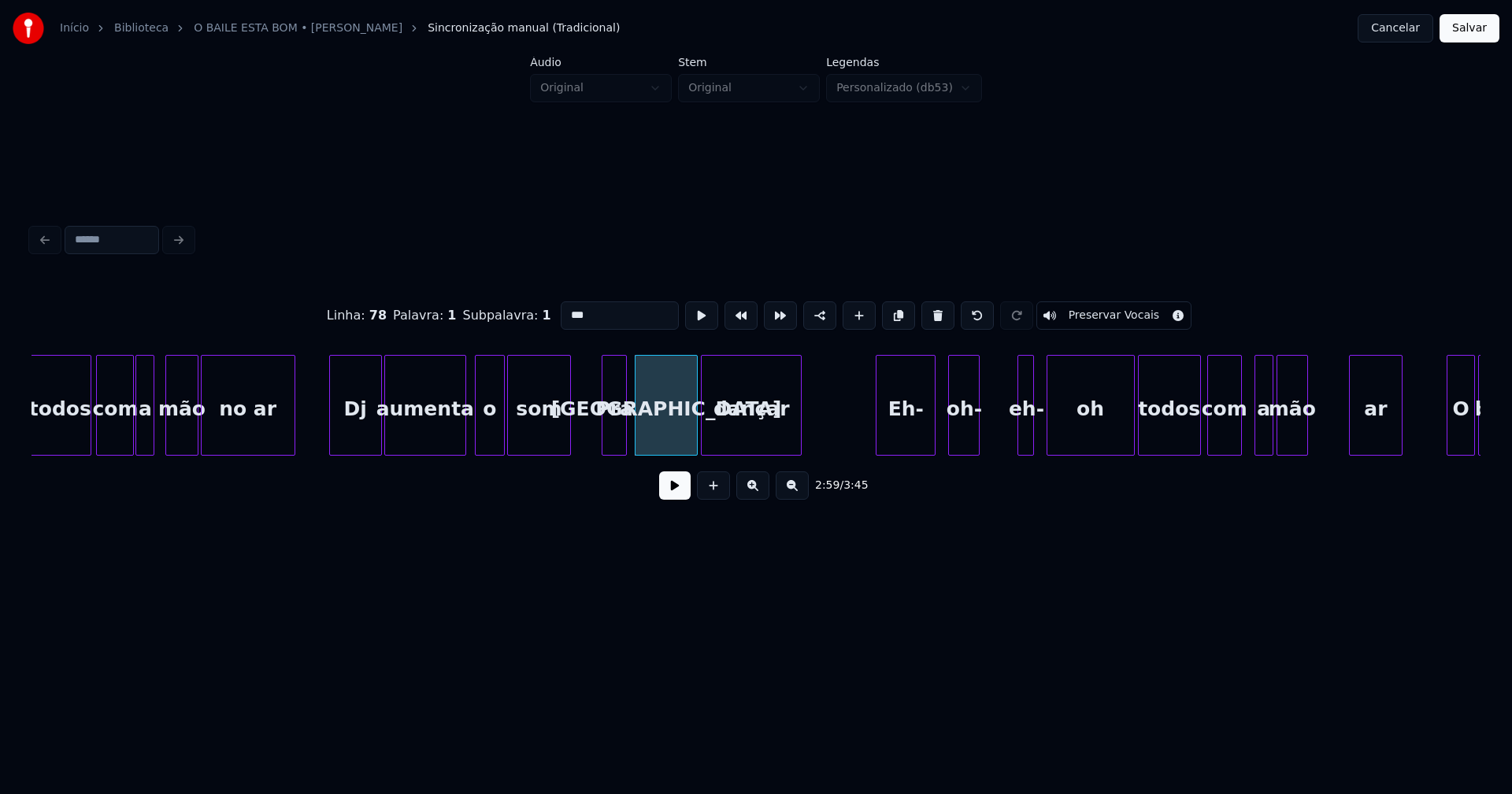
click at [742, 448] on div "dançar" at bounding box center [751, 410] width 99 height 107
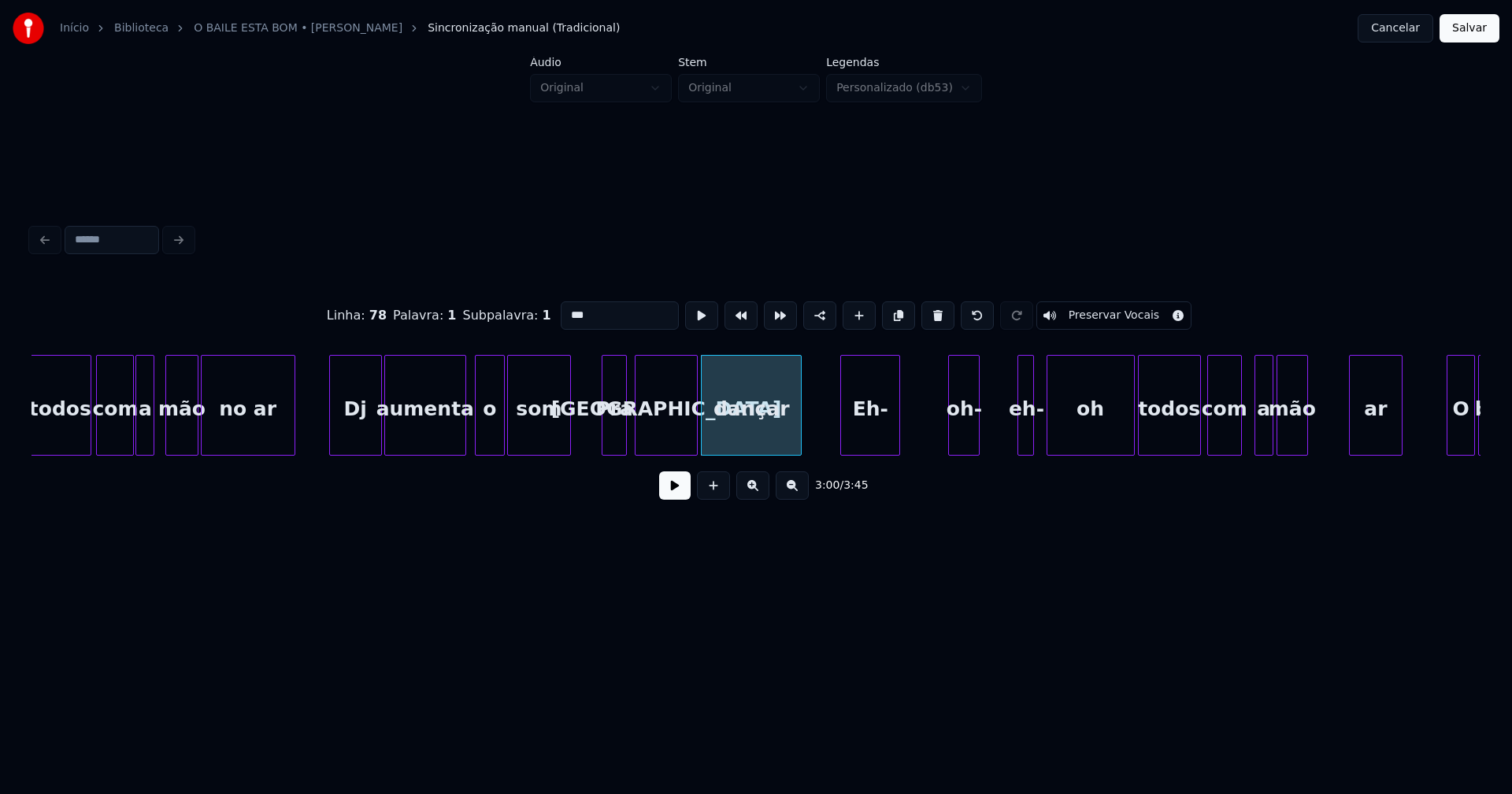
click at [883, 445] on div "Eh-" at bounding box center [870, 410] width 58 height 107
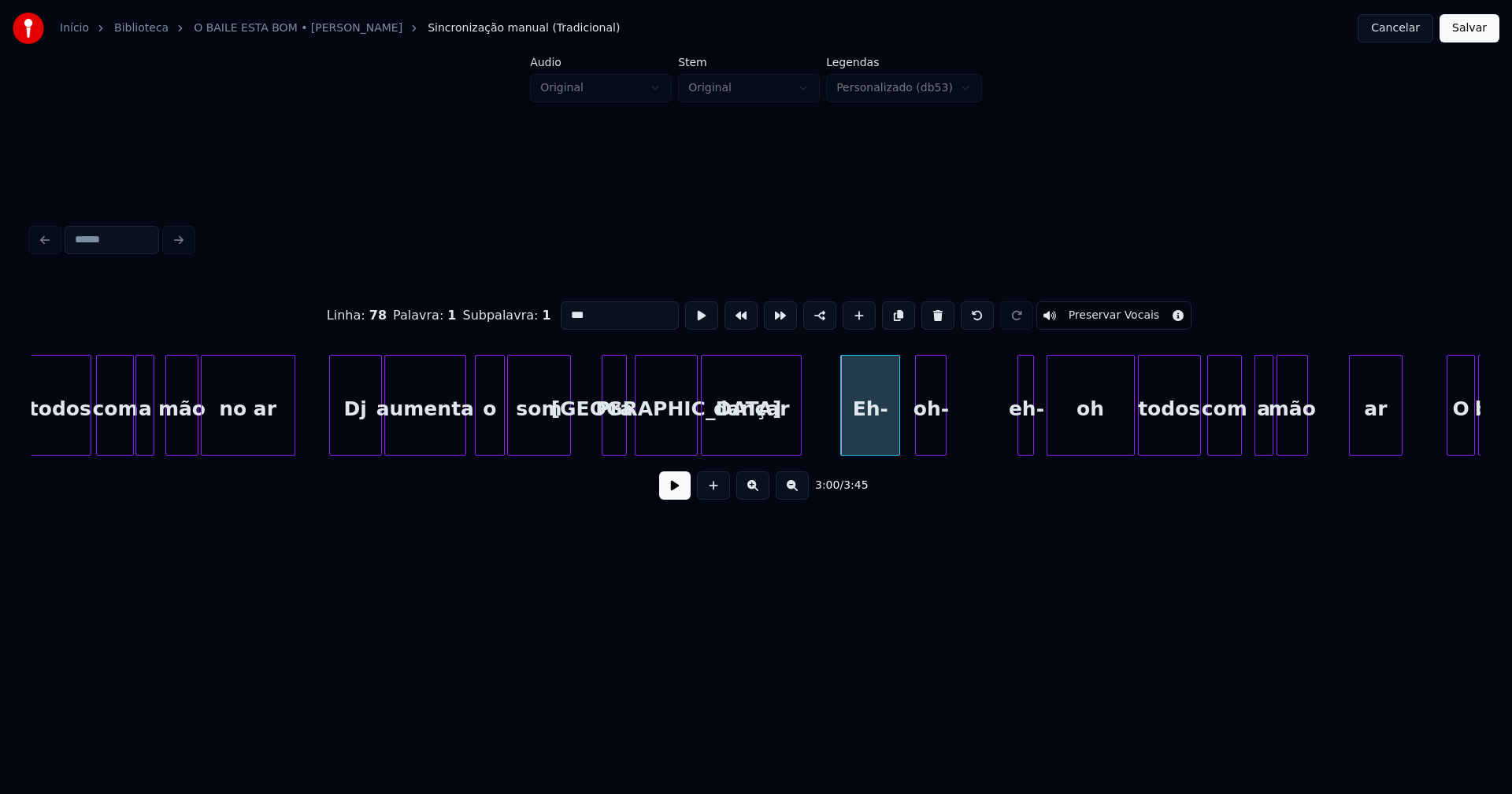
click at [932, 448] on div "oh-" at bounding box center [931, 410] width 30 height 107
click at [997, 439] on div at bounding box center [998, 406] width 5 height 99
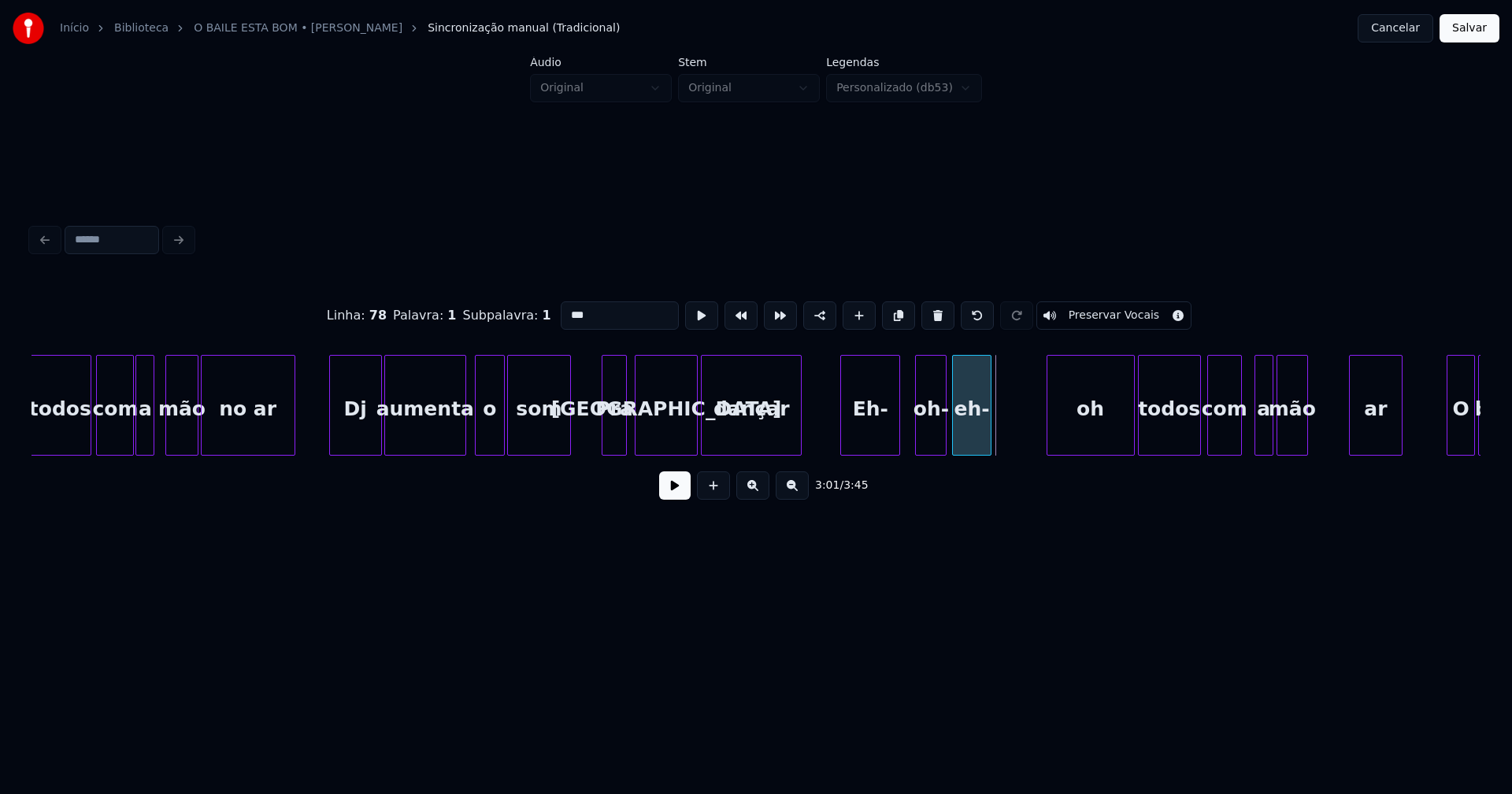
click at [980, 445] on div "eh-" at bounding box center [971, 410] width 37 height 107
click at [1035, 445] on div "oh" at bounding box center [1053, 410] width 87 height 107
click at [977, 440] on div "eh-" at bounding box center [976, 410] width 37 height 107
drag, startPoint x: 814, startPoint y: 434, endPoint x: 784, endPoint y: 458, distance: 38.4
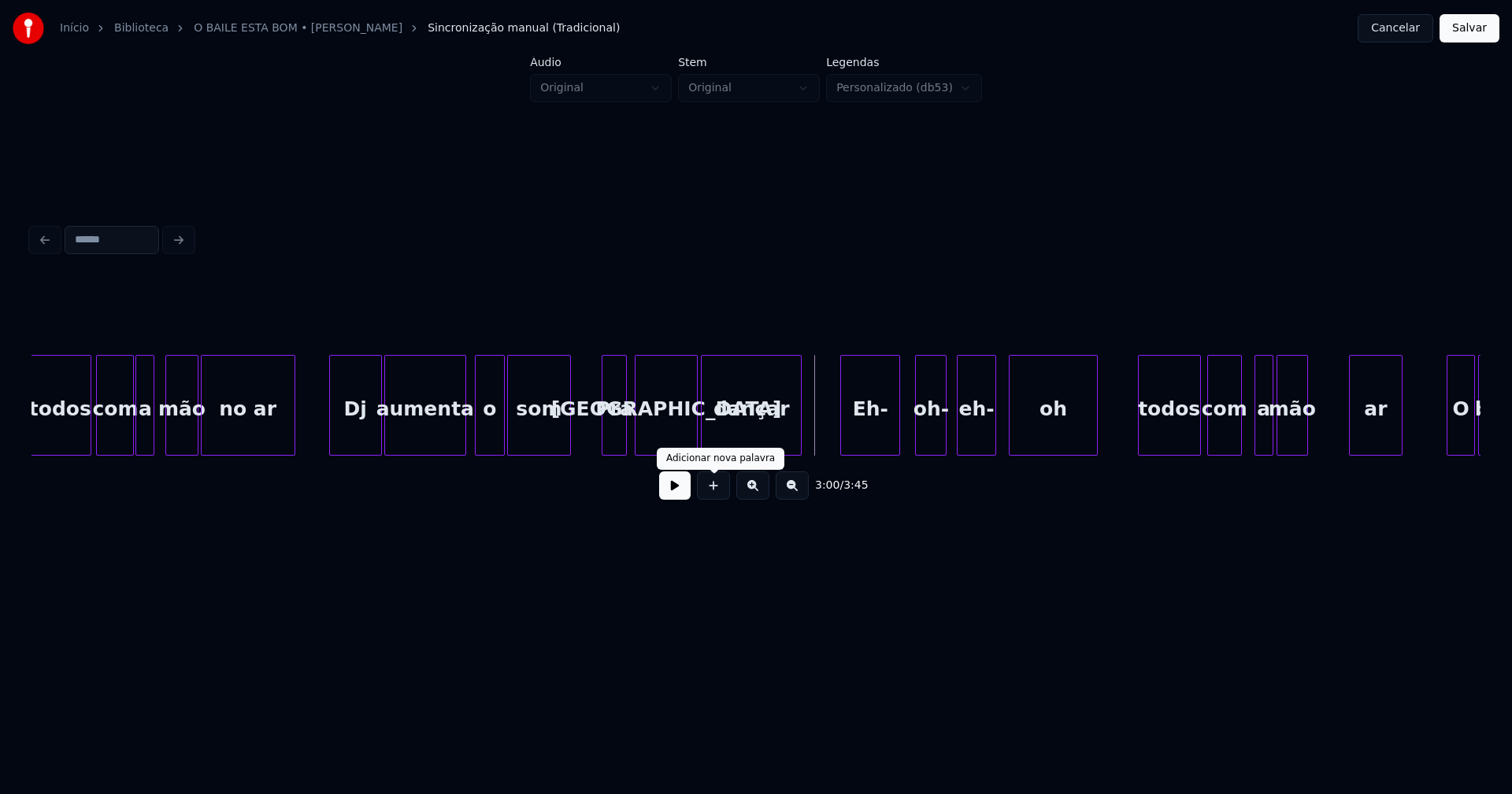
click at [672, 498] on button at bounding box center [674, 486] width 32 height 28
click at [671, 492] on button at bounding box center [674, 486] width 32 height 28
click at [902, 446] on div at bounding box center [903, 406] width 5 height 99
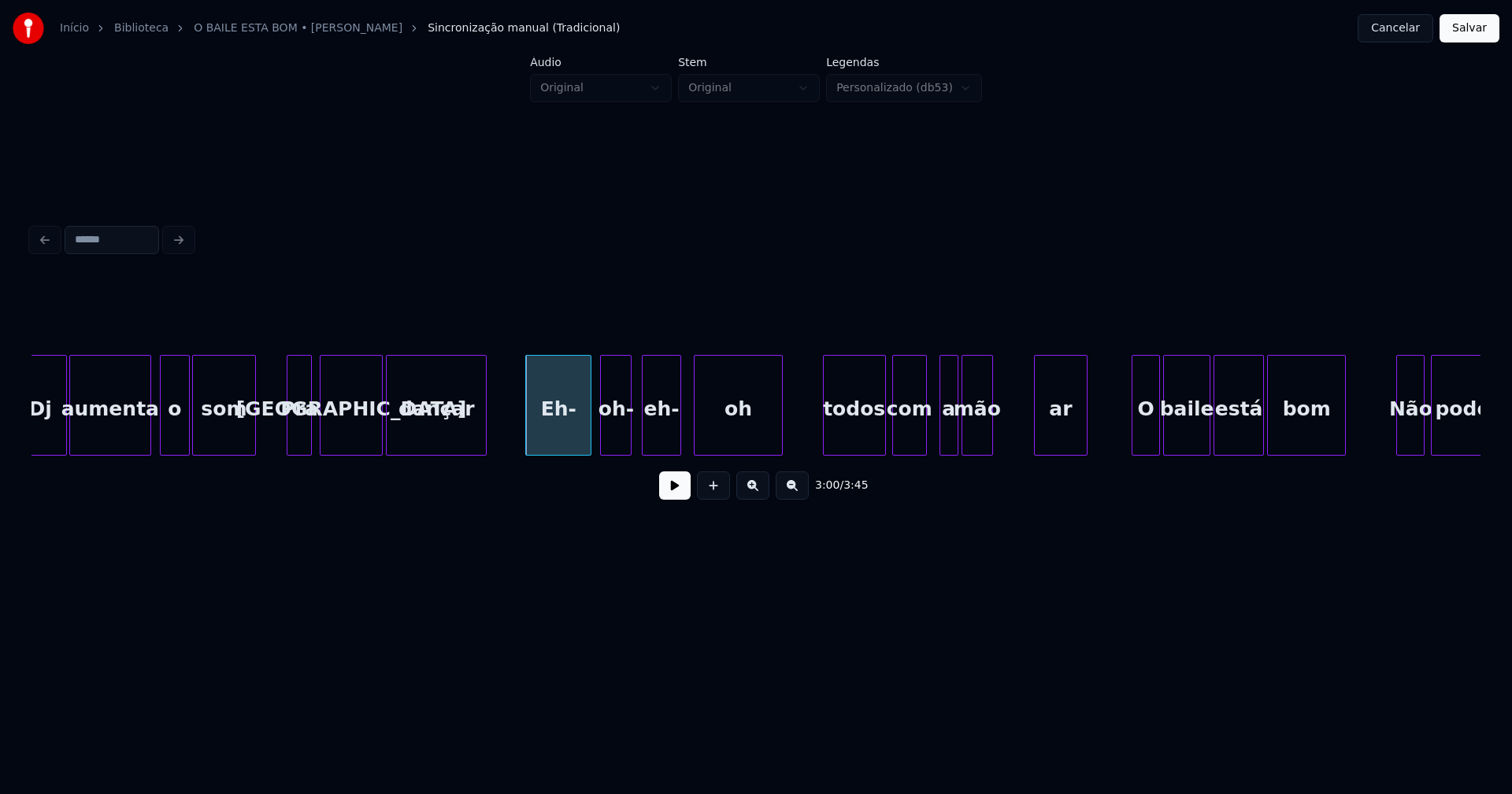
scroll to position [0, 28048]
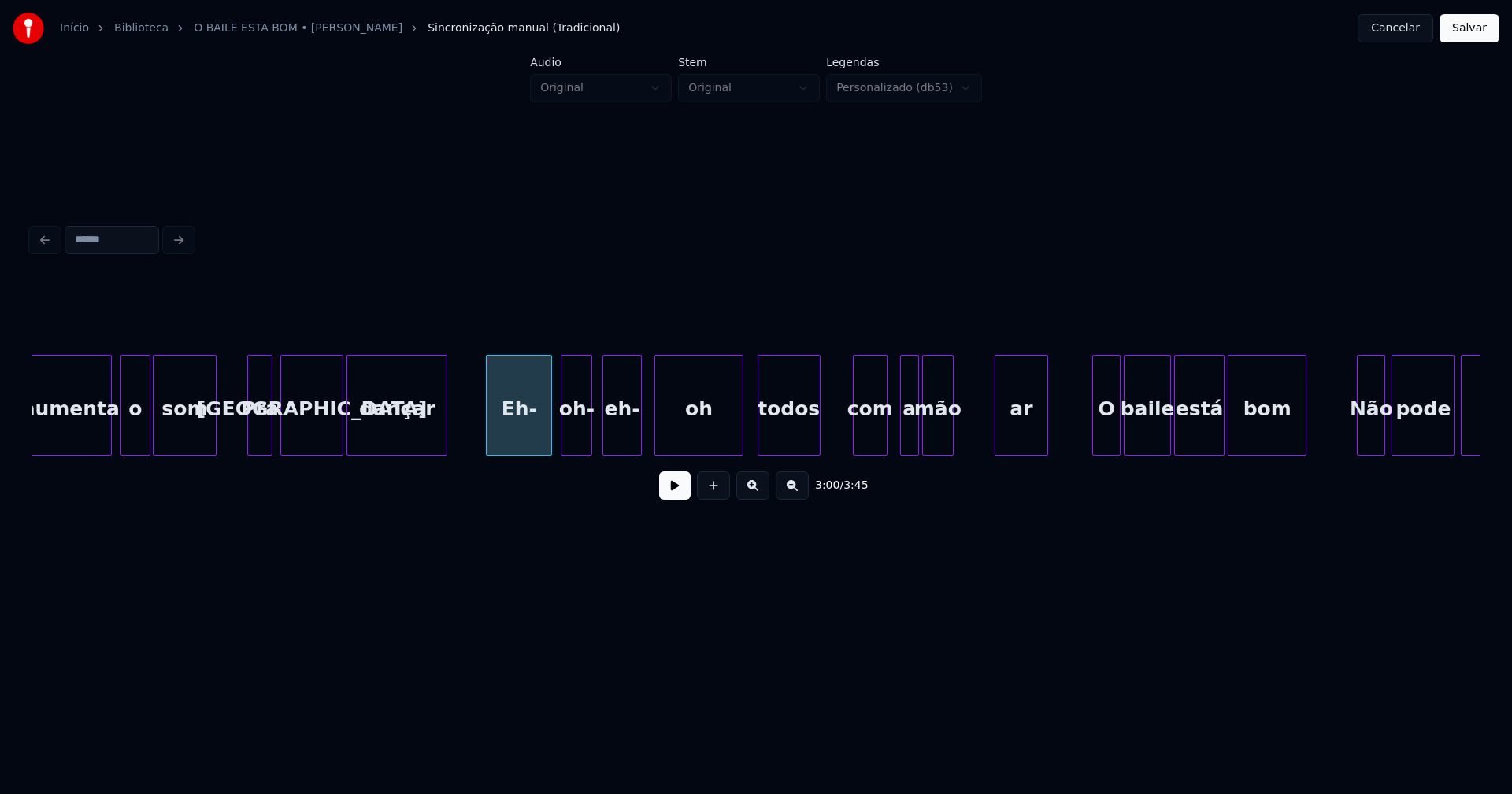
click at [787, 452] on div "aumenta o som Pra malta dançar Eh- oh- eh- oh todos com a mão ar O baile está b…" at bounding box center [756, 406] width 1449 height 101
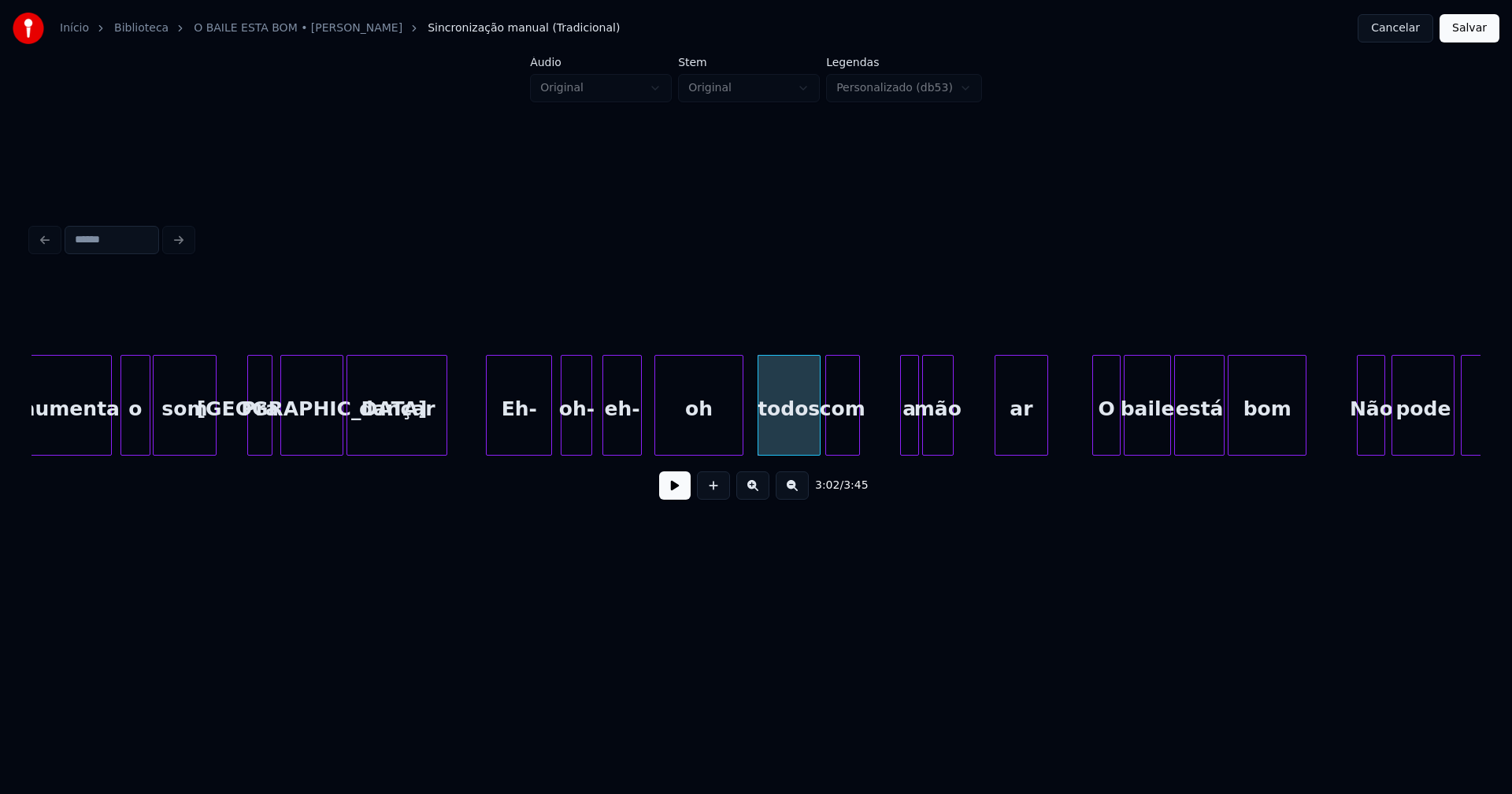
click at [844, 451] on div "aumenta o som Pra malta dançar Eh- oh- eh- oh todos com a mão ar O baile está b…" at bounding box center [756, 406] width 1449 height 101
click at [874, 456] on div "aumenta o som Pra malta dançar Eh- oh- eh- oh todos com a mão ar O baile está b…" at bounding box center [756, 406] width 1449 height 101
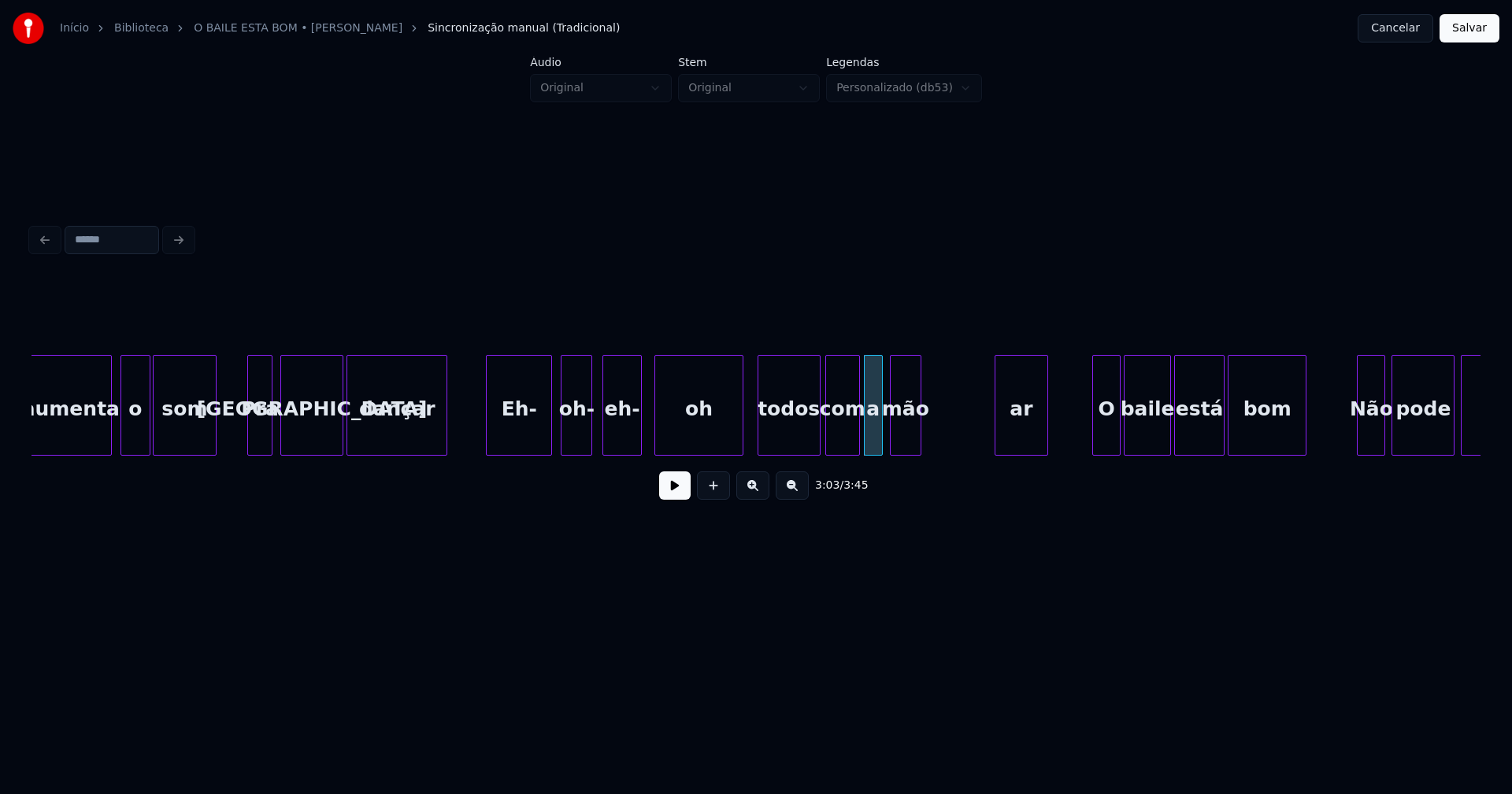
click at [906, 445] on div "mão" at bounding box center [905, 410] width 30 height 107
click at [987, 436] on div "ar" at bounding box center [990, 410] width 52 height 107
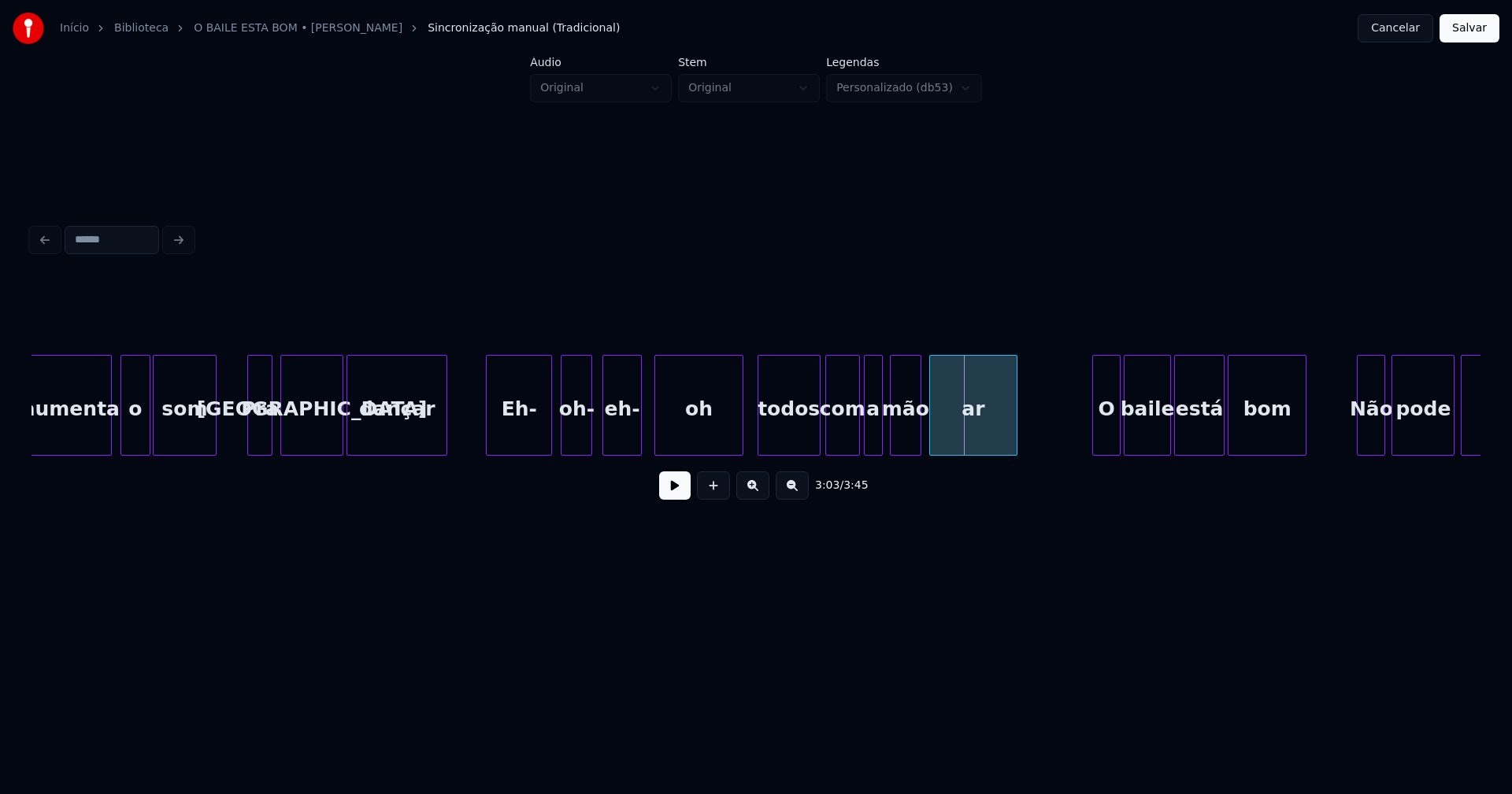
click at [932, 444] on div at bounding box center [932, 406] width 5 height 99
click at [945, 430] on div "ar" at bounding box center [973, 410] width 87 height 107
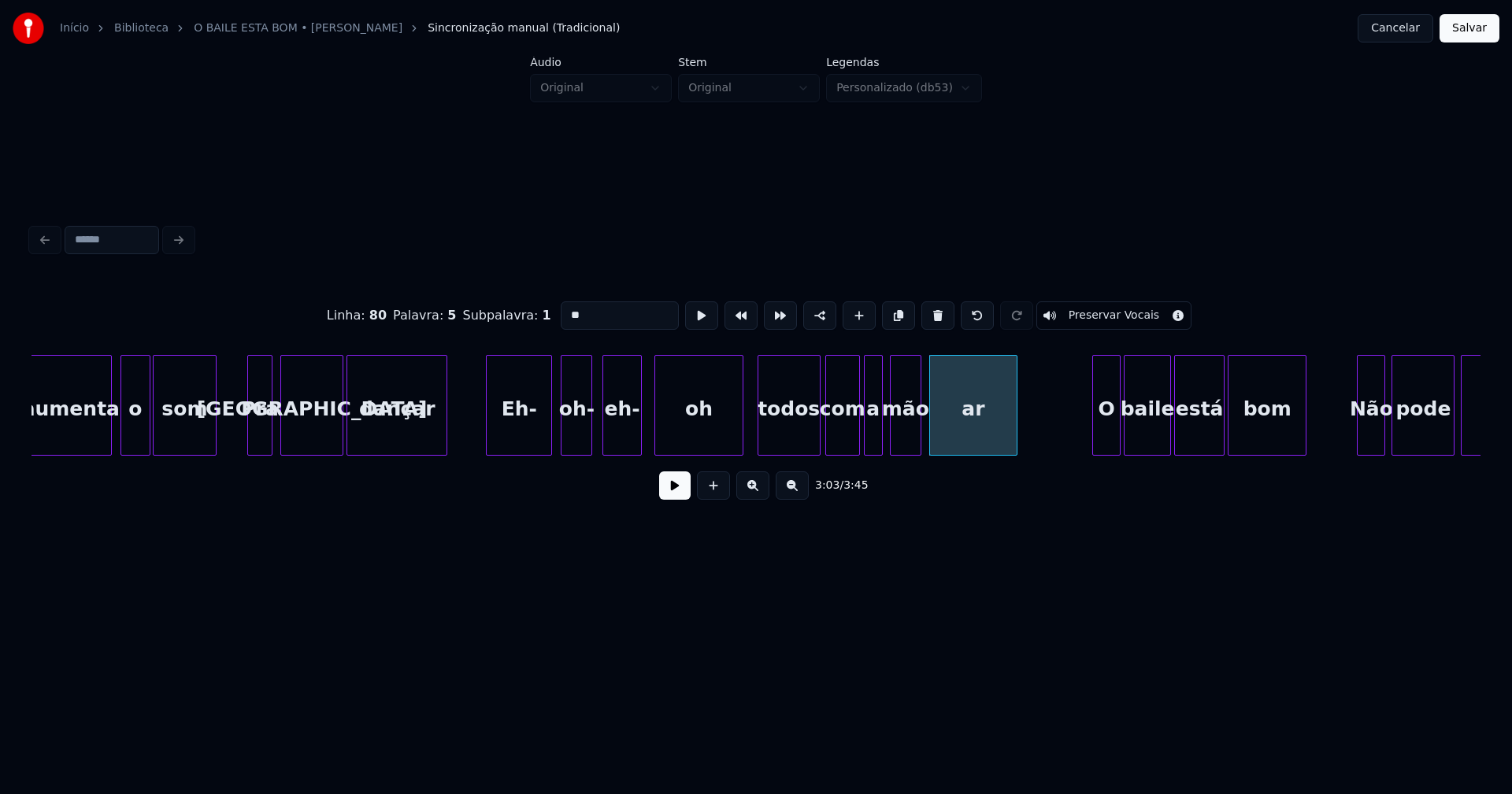
drag, startPoint x: 559, startPoint y: 310, endPoint x: 573, endPoint y: 325, distance: 20.5
click at [561, 309] on input "**" at bounding box center [620, 315] width 118 height 28
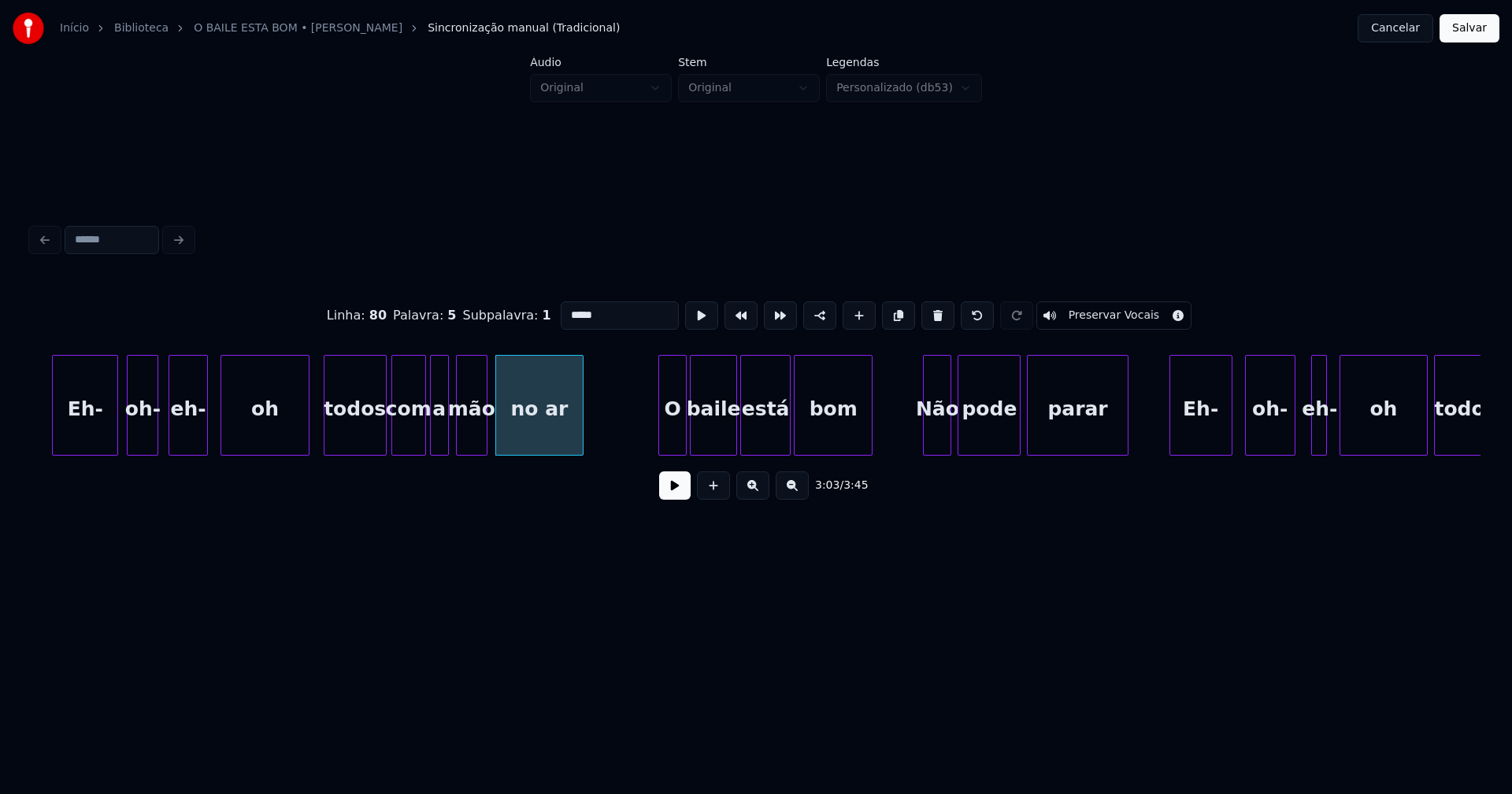
scroll to position [0, 28501]
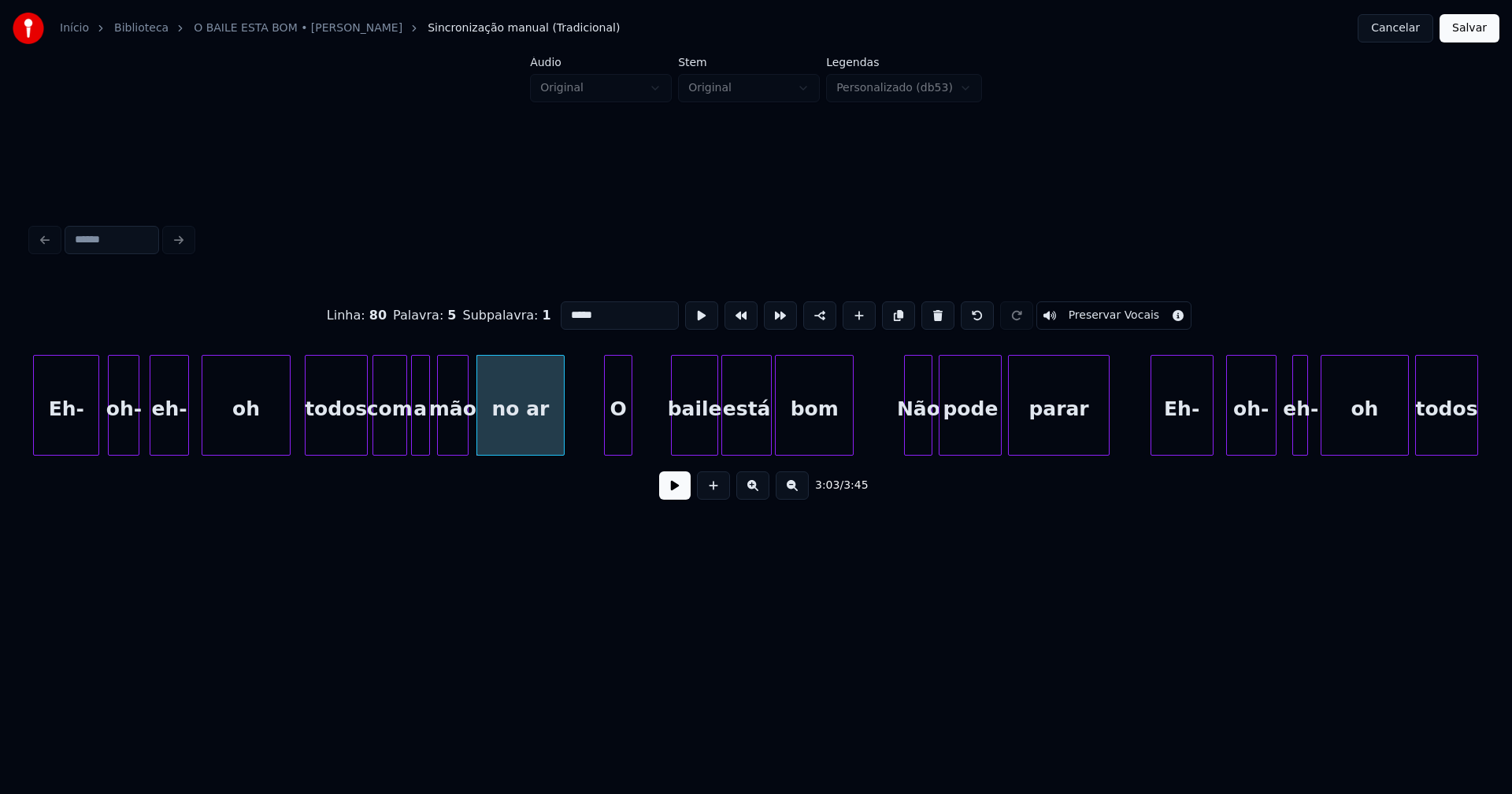
click at [620, 452] on div "Eh- oh- eh- oh todos com a mão no ar O baile está bom Não pode parar Eh- oh- eh…" at bounding box center [756, 406] width 1449 height 101
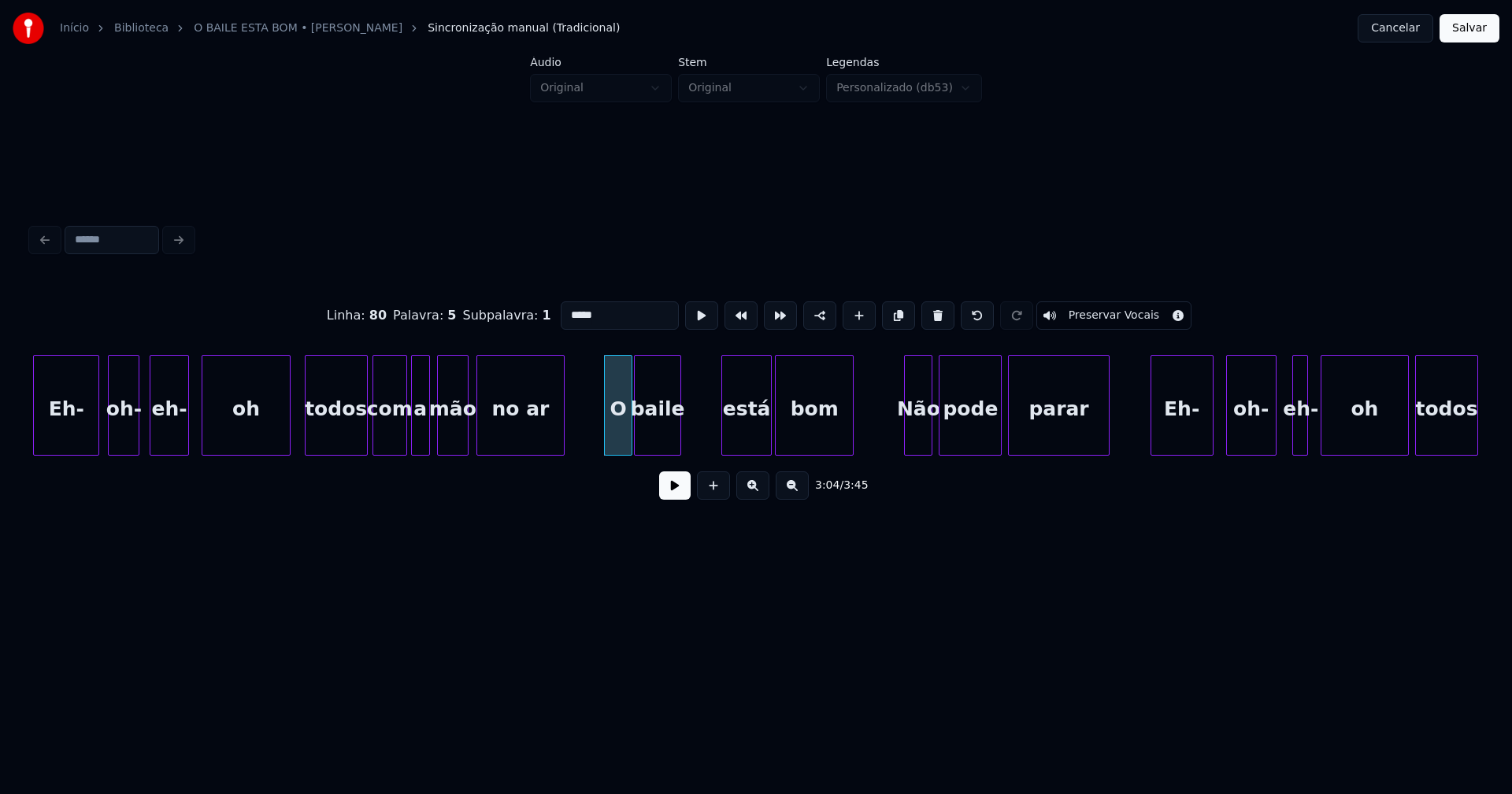
click at [661, 450] on div "Eh- oh- eh- oh todos com a mão no ar O baile está bom Não pode parar Eh- oh- eh…" at bounding box center [756, 406] width 1449 height 101
click at [721, 440] on div "está" at bounding box center [713, 410] width 49 height 107
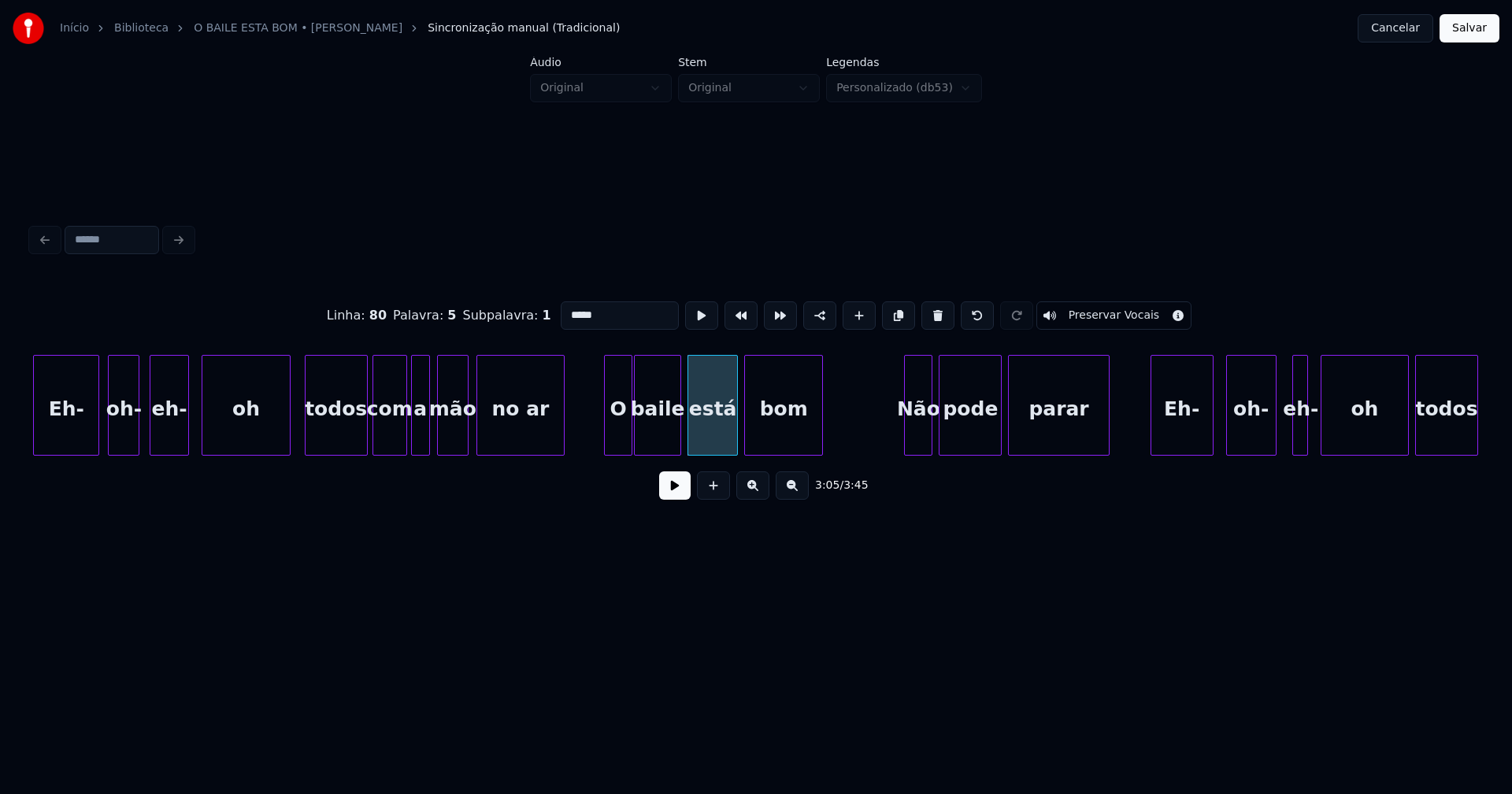
click at [787, 444] on div "bom" at bounding box center [783, 410] width 78 height 107
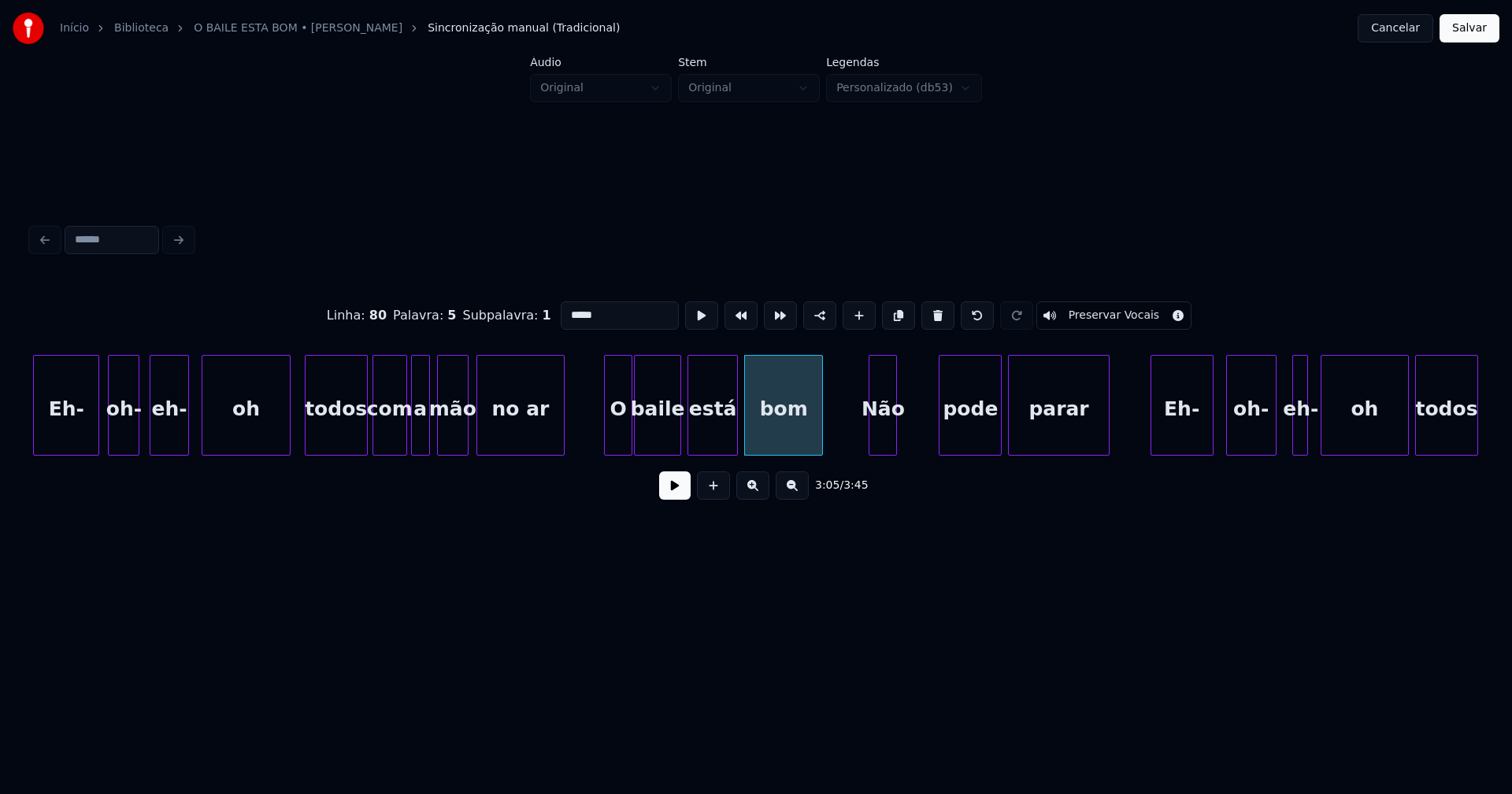
click at [886, 455] on div "Eh- oh- eh- oh todos com a mão no ar O baile está bom Não pode parar Eh- oh- eh…" at bounding box center [756, 406] width 1449 height 101
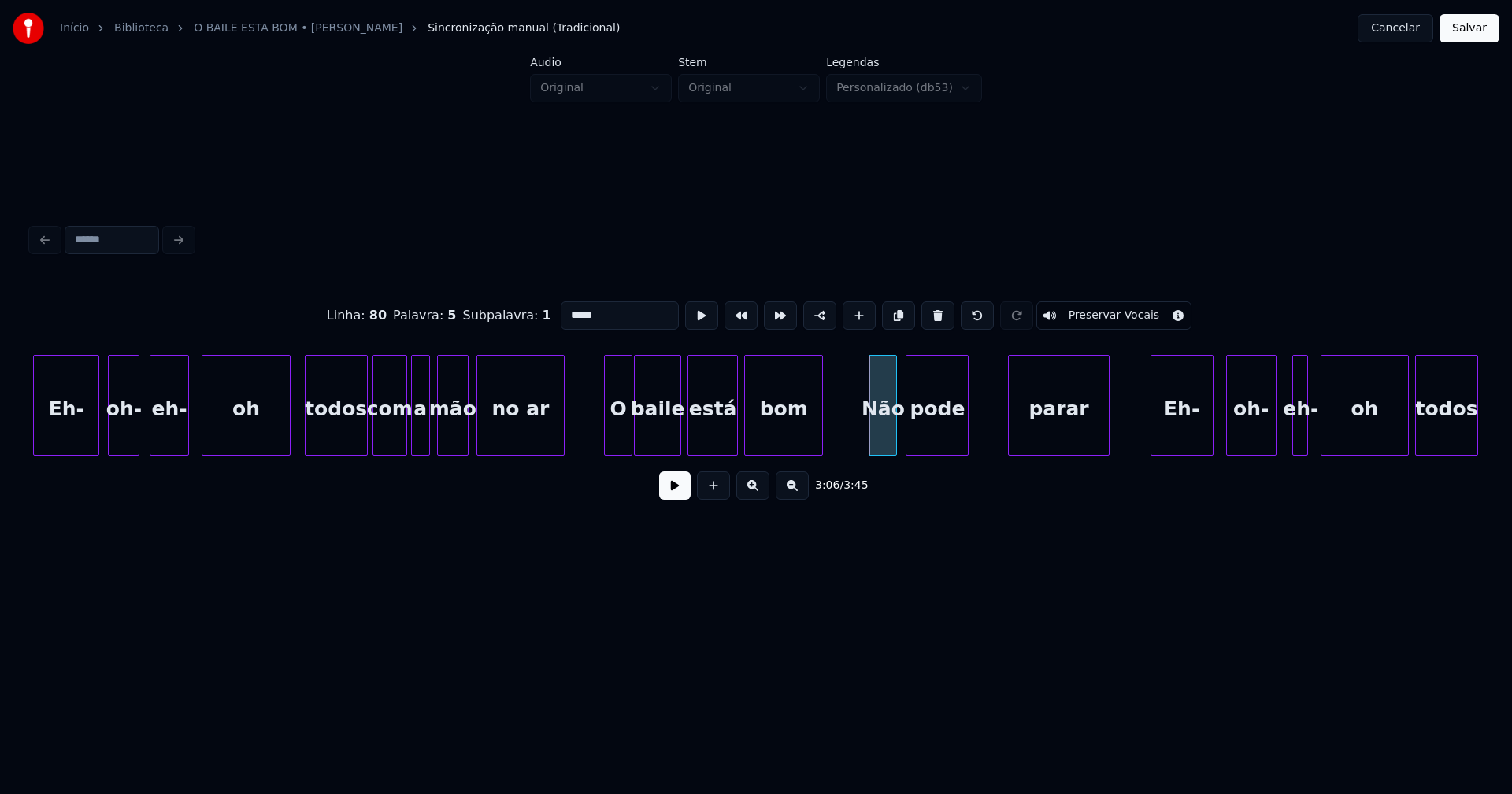
click at [944, 450] on div "Eh- oh- eh- oh todos com a mão no ar O baile está bom Não pode parar Eh- oh- eh…" at bounding box center [756, 406] width 1449 height 101
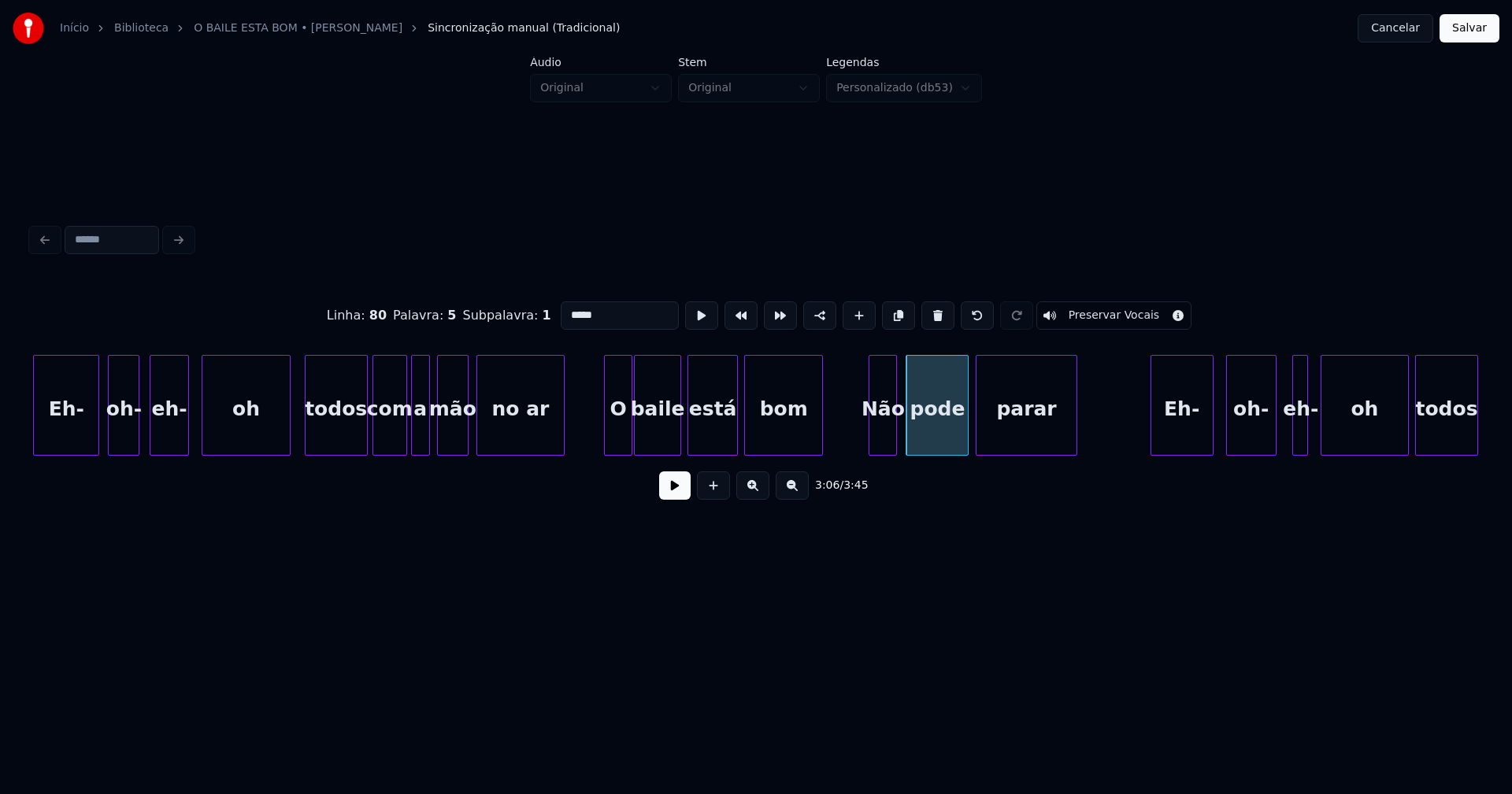
click at [1026, 434] on div "parar" at bounding box center [1026, 410] width 99 height 107
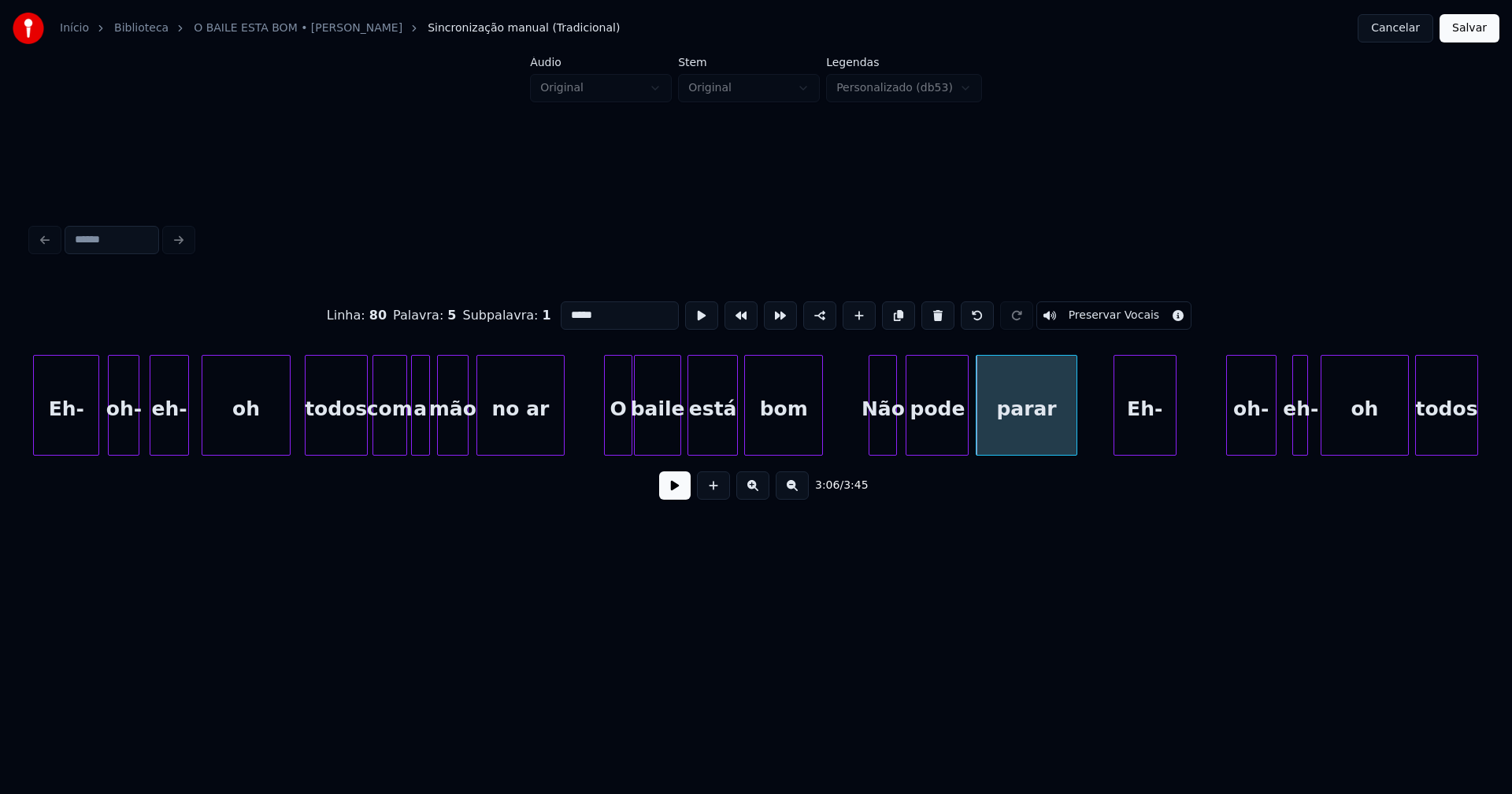
click at [1151, 439] on div "Eh-" at bounding box center [1146, 410] width 61 height 107
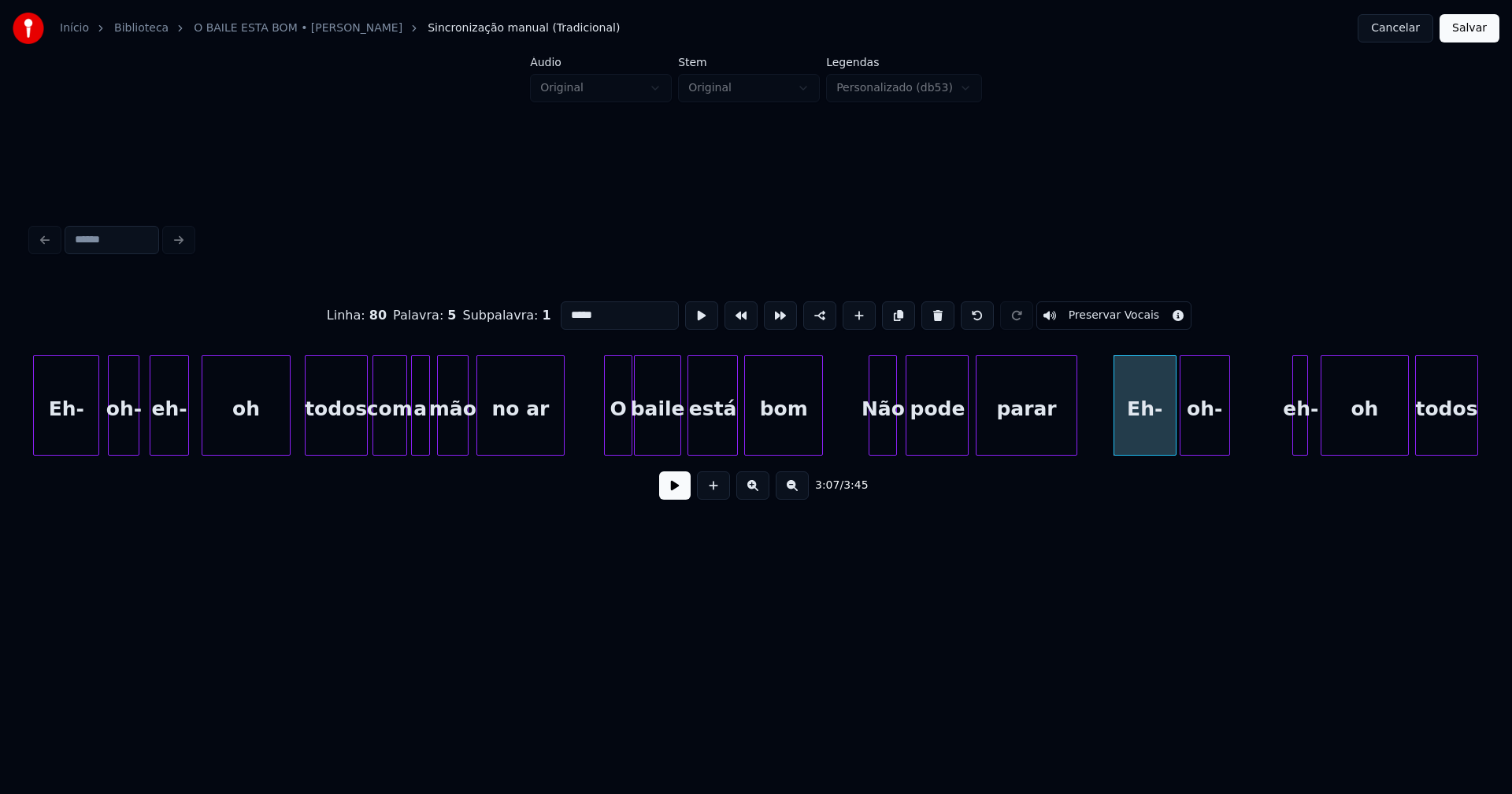
click at [1203, 443] on div "oh-" at bounding box center [1204, 410] width 49 height 107
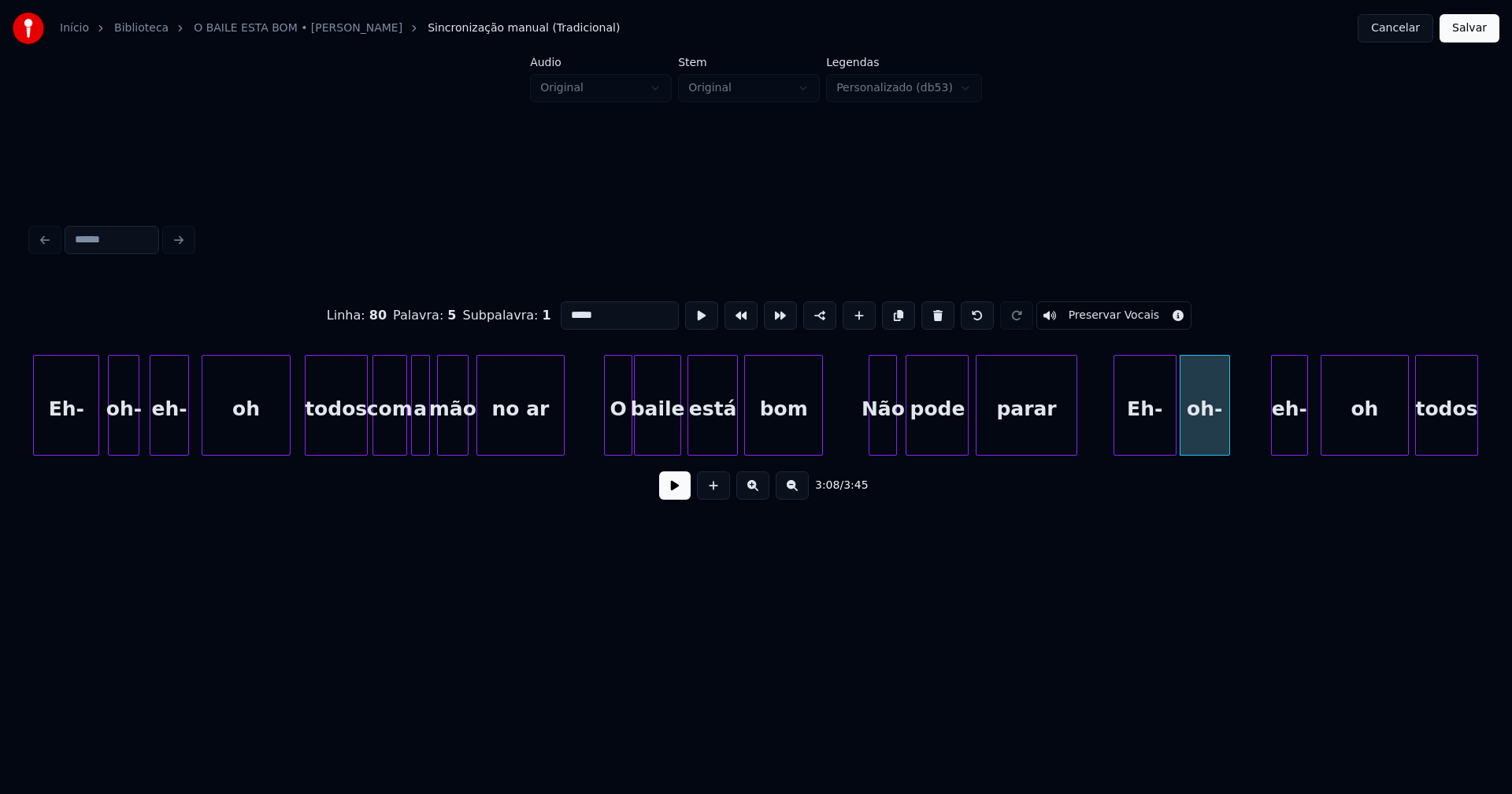
click at [1273, 437] on div at bounding box center [1274, 406] width 5 height 99
click at [1262, 445] on div "eh-" at bounding box center [1255, 410] width 35 height 107
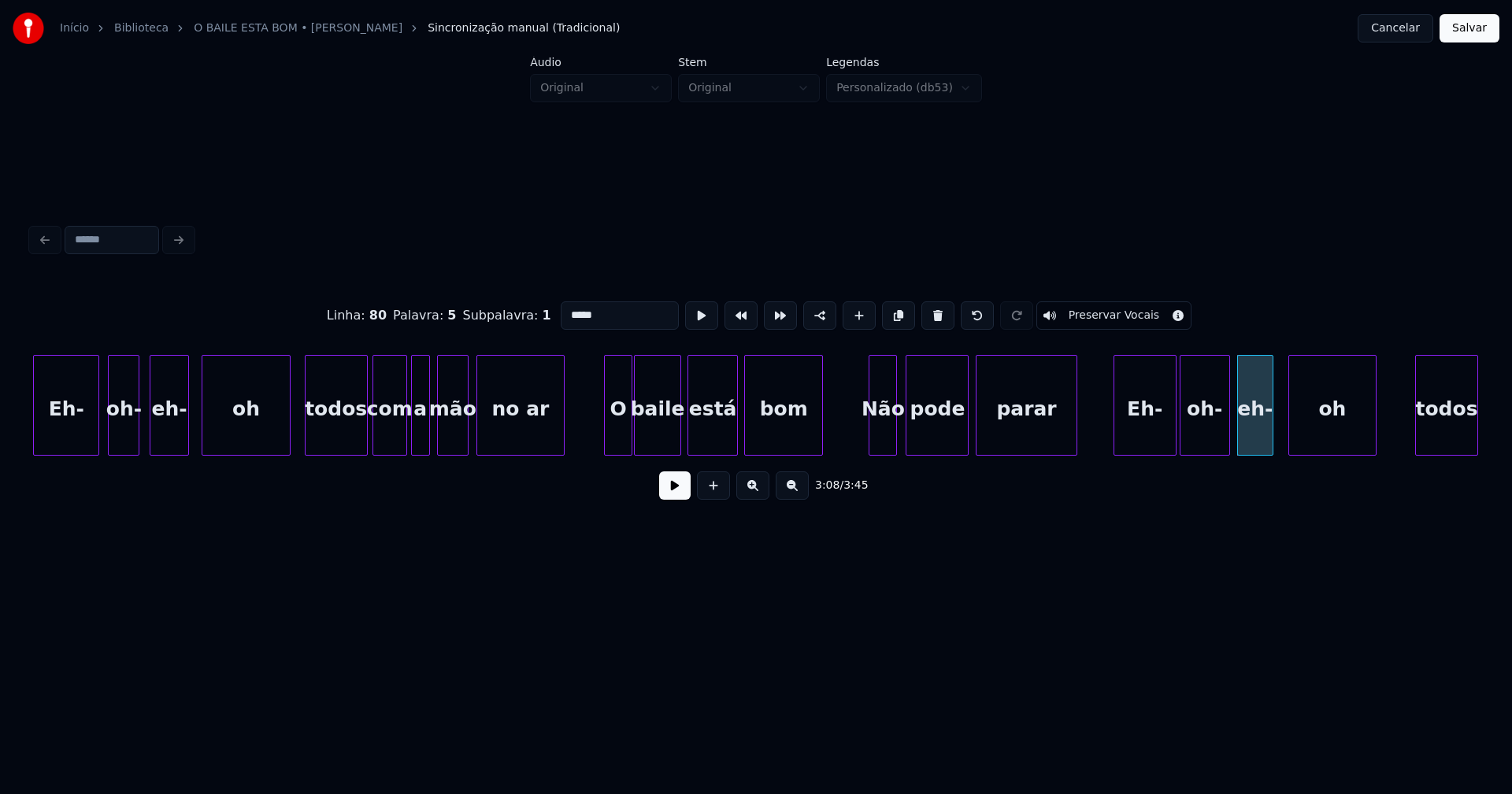
click at [1320, 440] on div "oh" at bounding box center [1333, 410] width 87 height 107
click at [1280, 433] on div at bounding box center [1279, 406] width 5 height 99
click at [1259, 440] on div "eh-" at bounding box center [1262, 410] width 43 height 107
type input "*****"
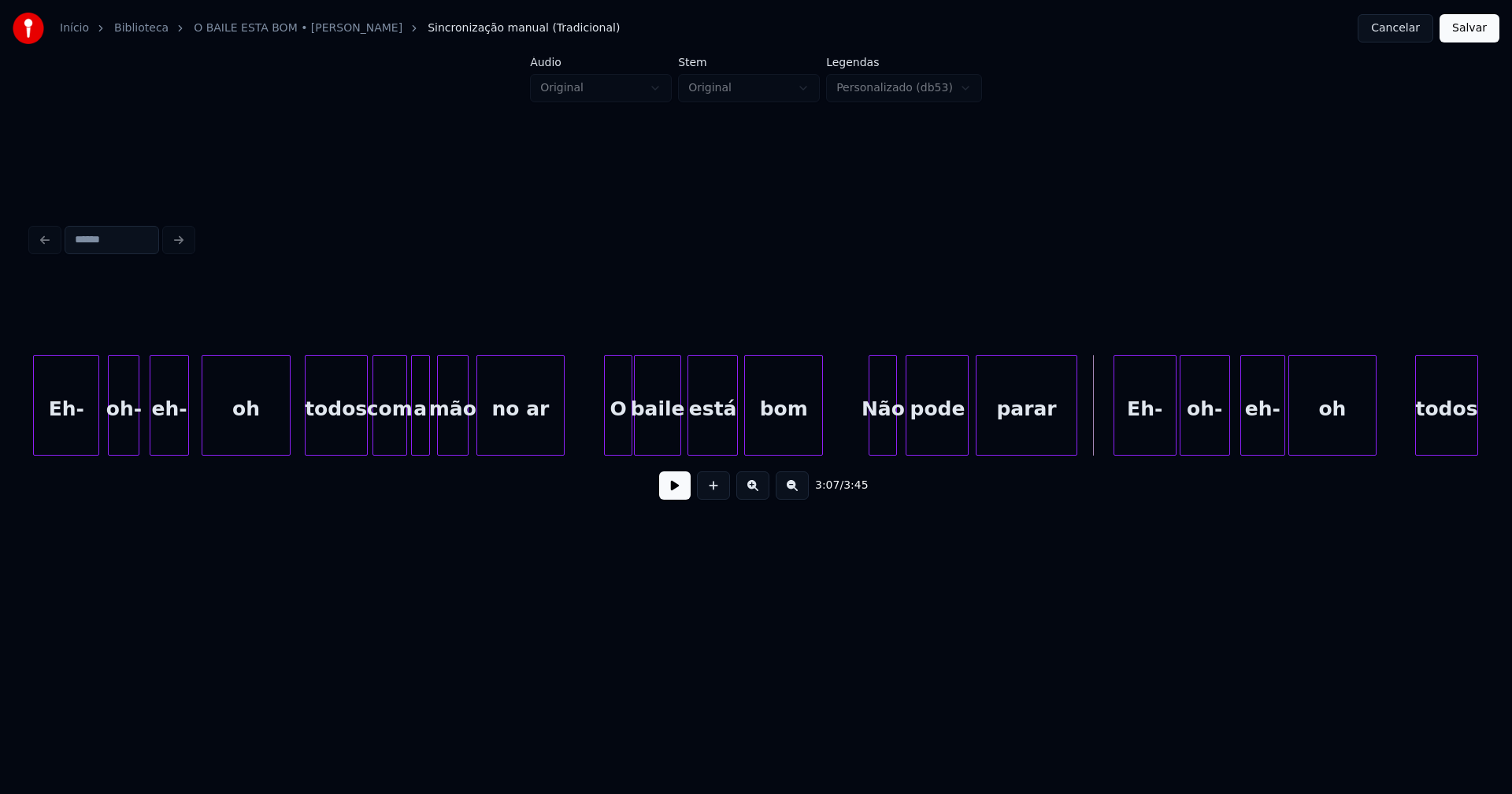
click at [672, 498] on button at bounding box center [674, 486] width 32 height 28
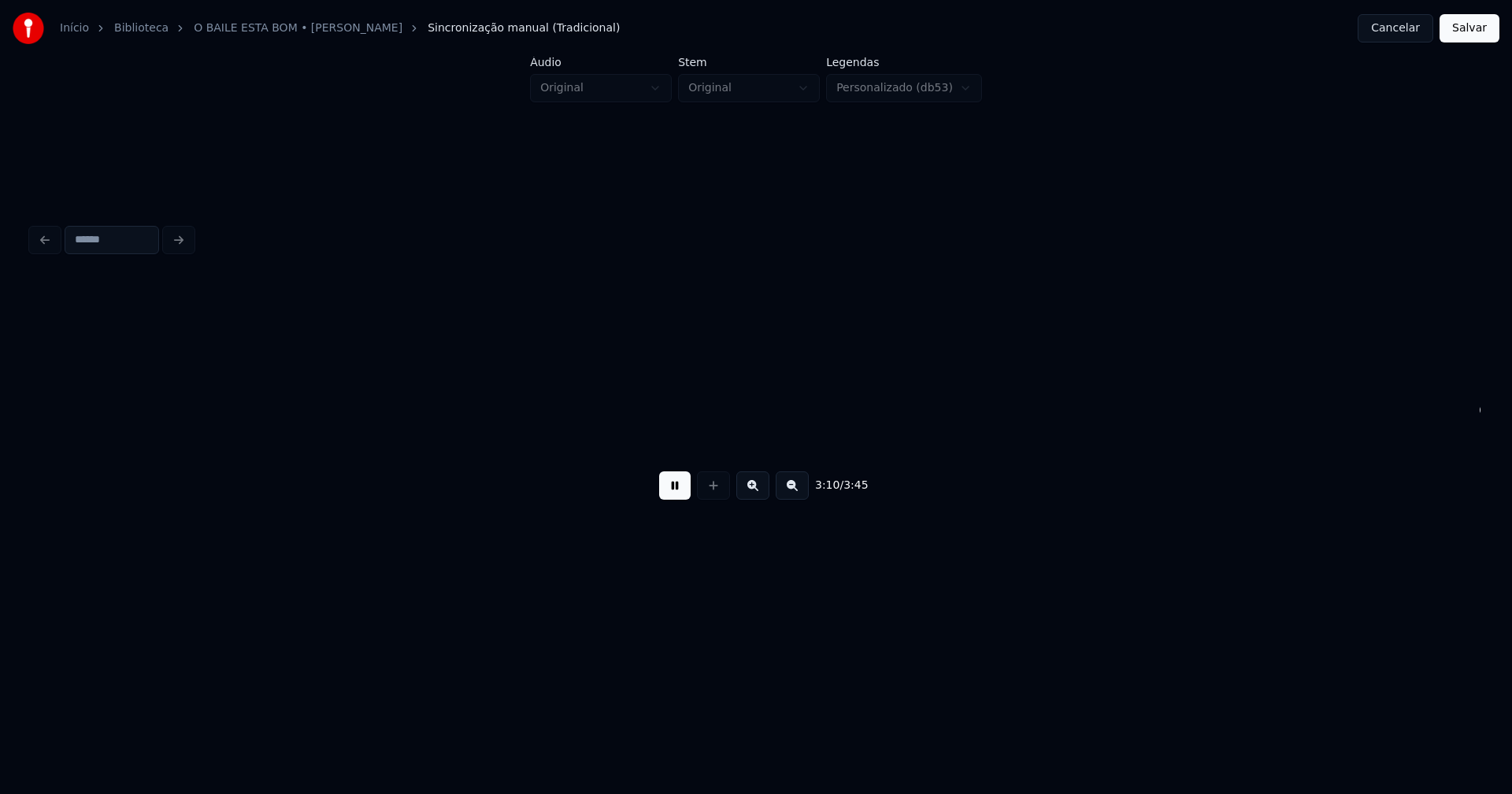
scroll to position [0, 29952]
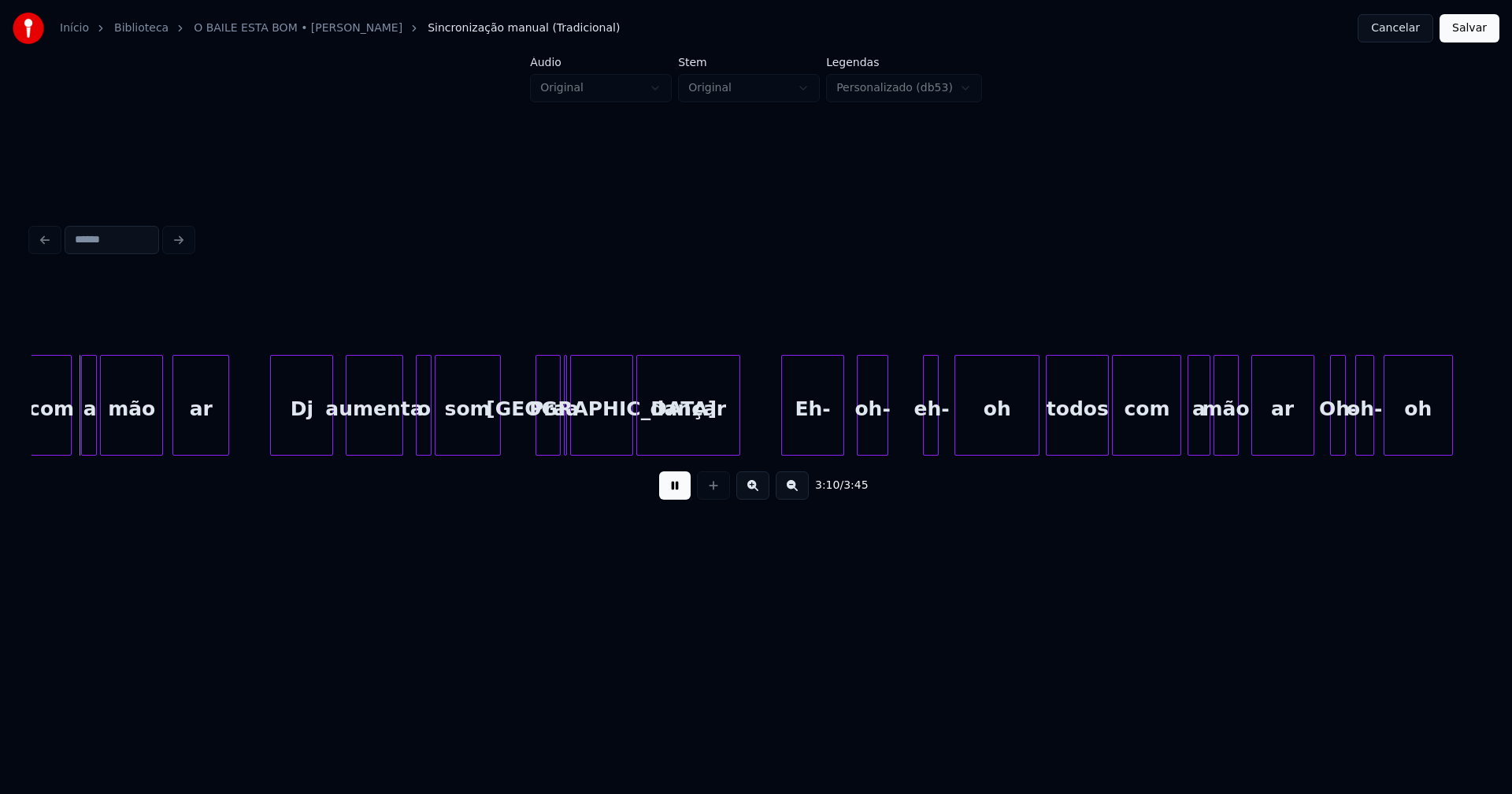
click at [675, 498] on button at bounding box center [674, 486] width 32 height 28
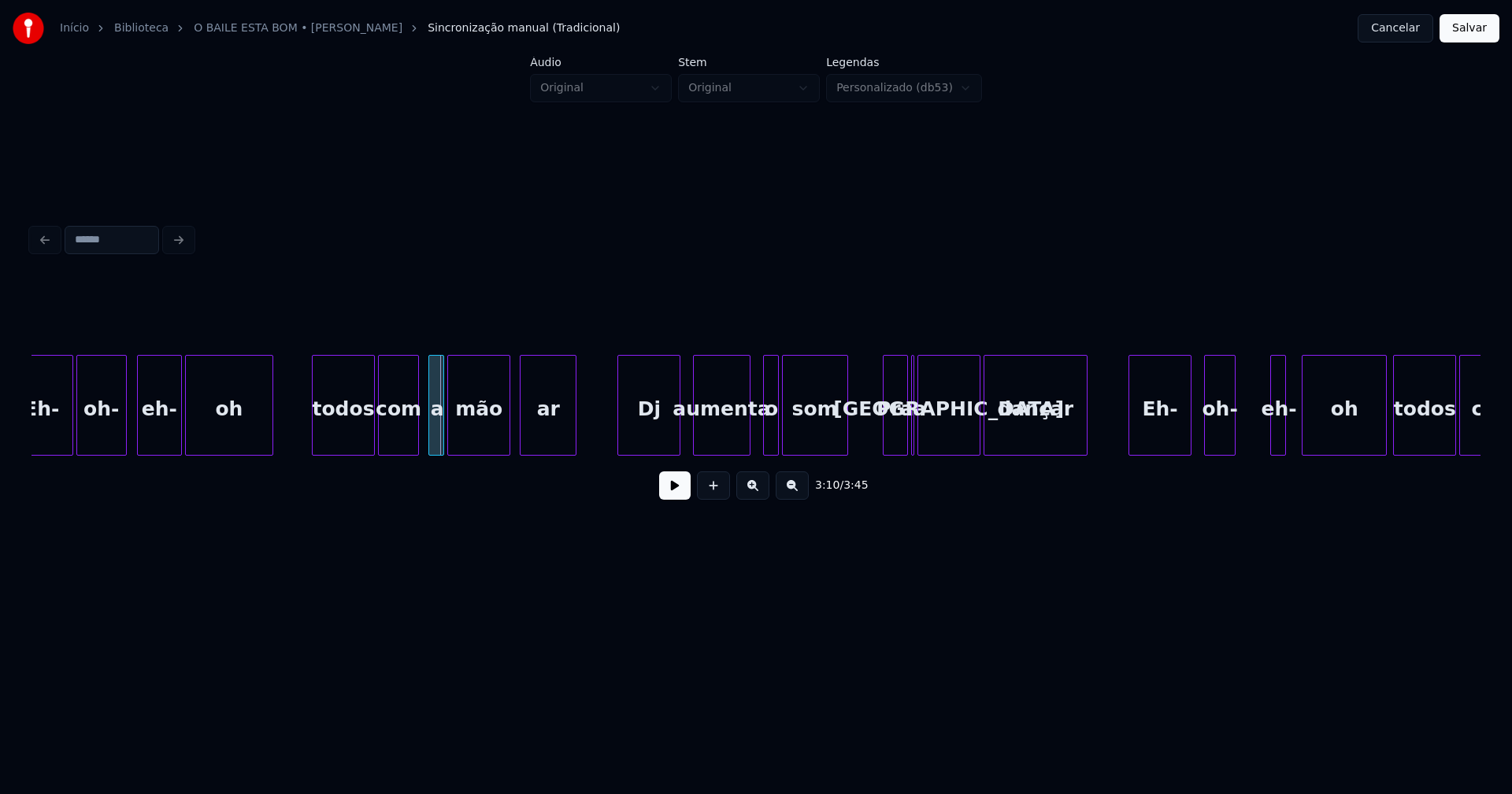
scroll to position [0, 29565]
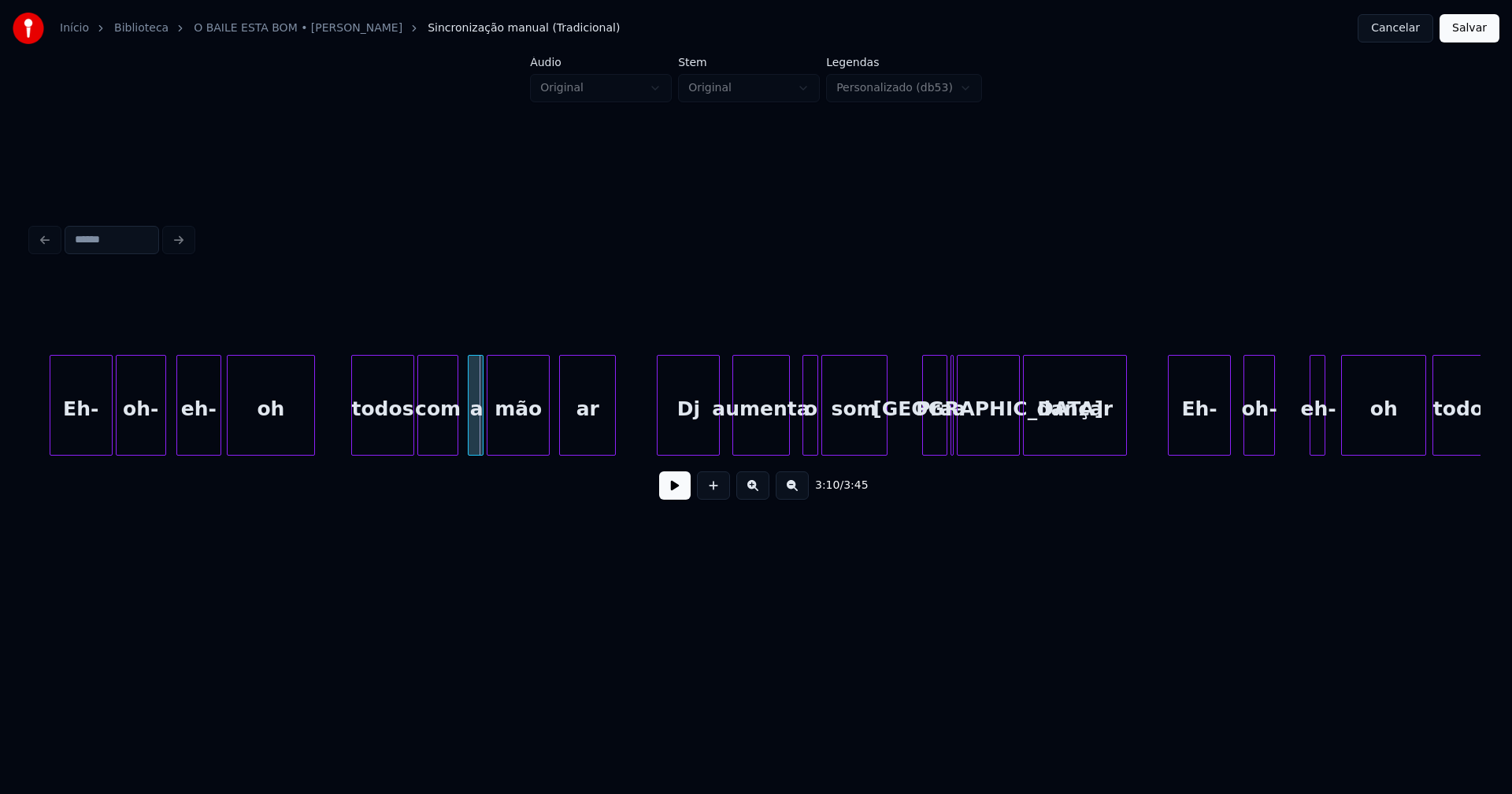
click at [308, 435] on div "oh" at bounding box center [271, 410] width 87 height 107
click at [304, 444] on div at bounding box center [303, 406] width 5 height 99
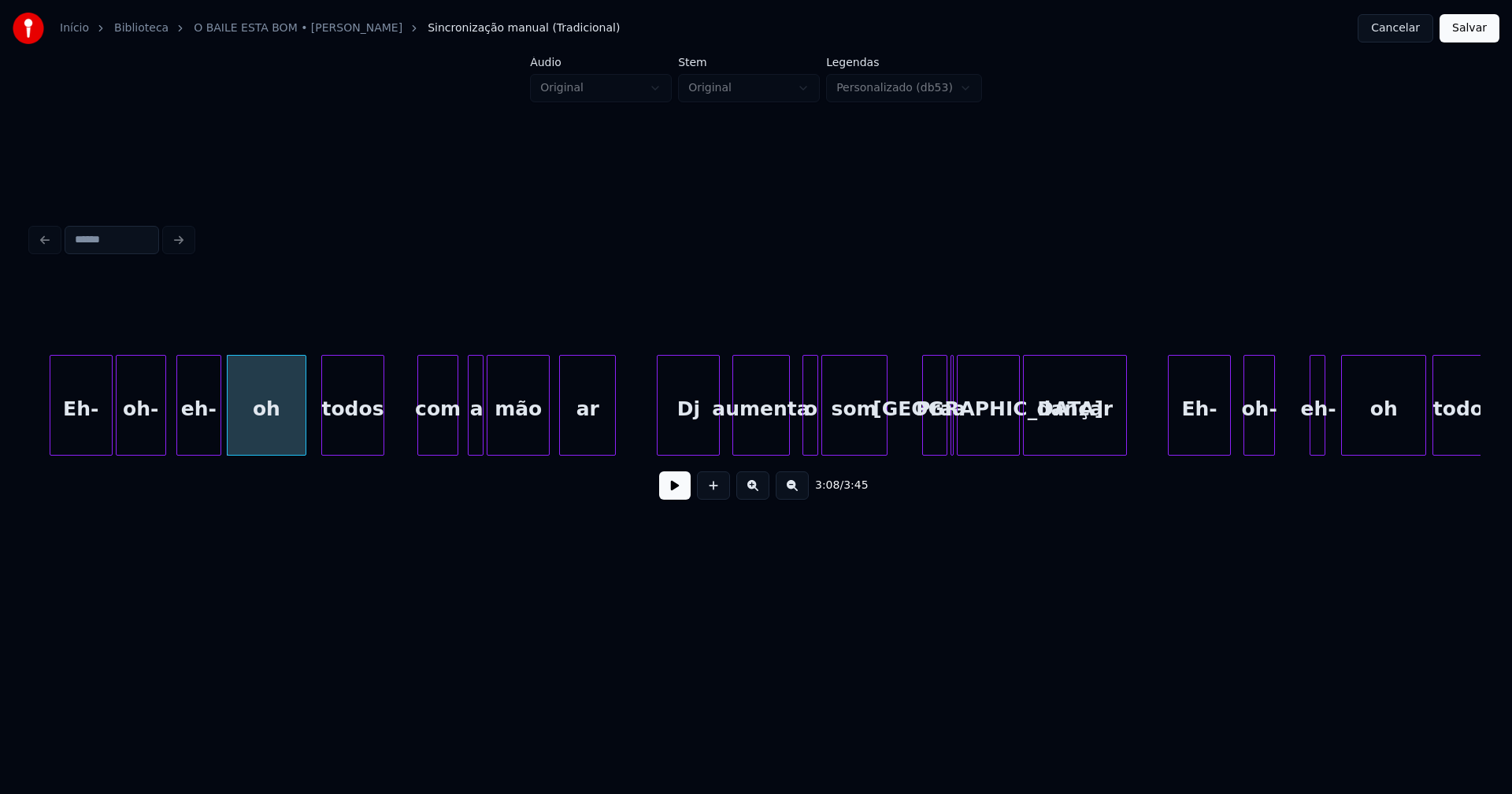
click at [346, 447] on div "todos" at bounding box center [353, 410] width 61 height 107
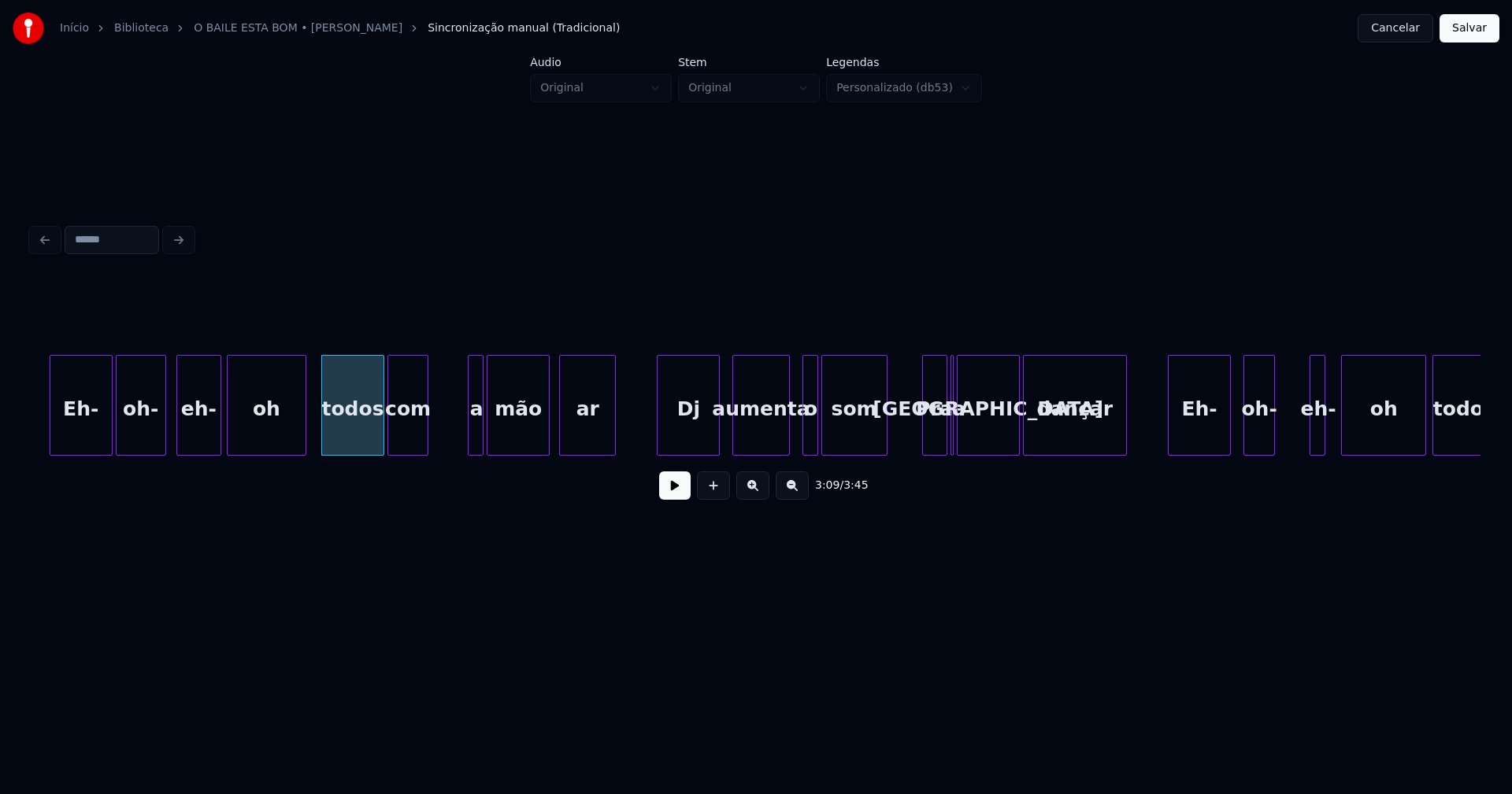
click at [413, 452] on div "com a mão ar Dj aumenta o som Pra a malta dançar Eh- oh- eh- oh todos todos oh …" at bounding box center [756, 406] width 1449 height 101
click at [465, 430] on div at bounding box center [466, 406] width 5 height 99
click at [442, 449] on div "a" at bounding box center [439, 410] width 20 height 107
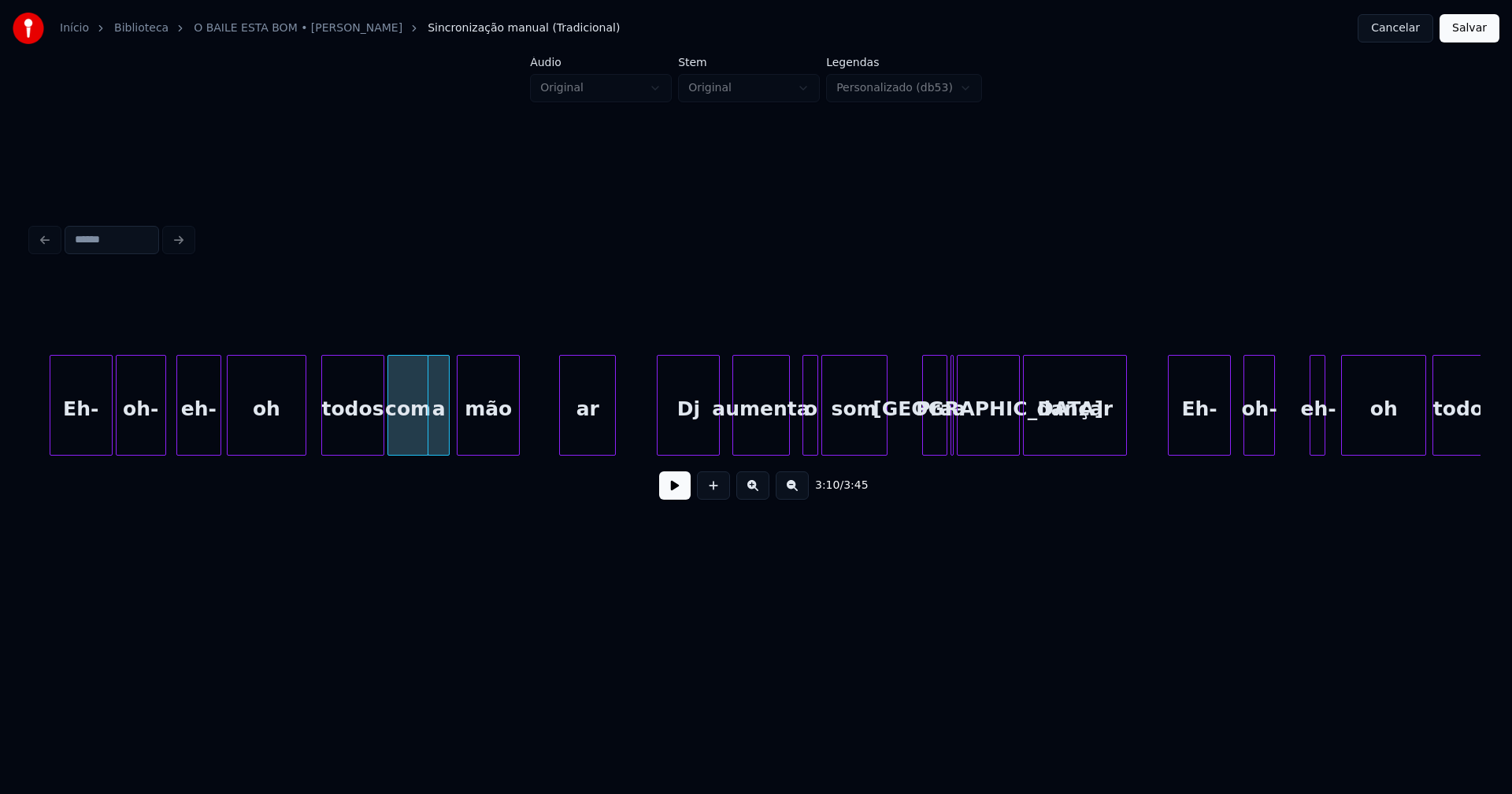
click at [487, 446] on div "mão" at bounding box center [488, 410] width 61 height 107
click at [513, 436] on div "mão" at bounding box center [488, 410] width 61 height 107
click at [489, 451] on div "com a mão ar Dj aumenta o som Pra a malta dançar Eh- oh- eh- oh todos todos oh …" at bounding box center [756, 406] width 1449 height 101
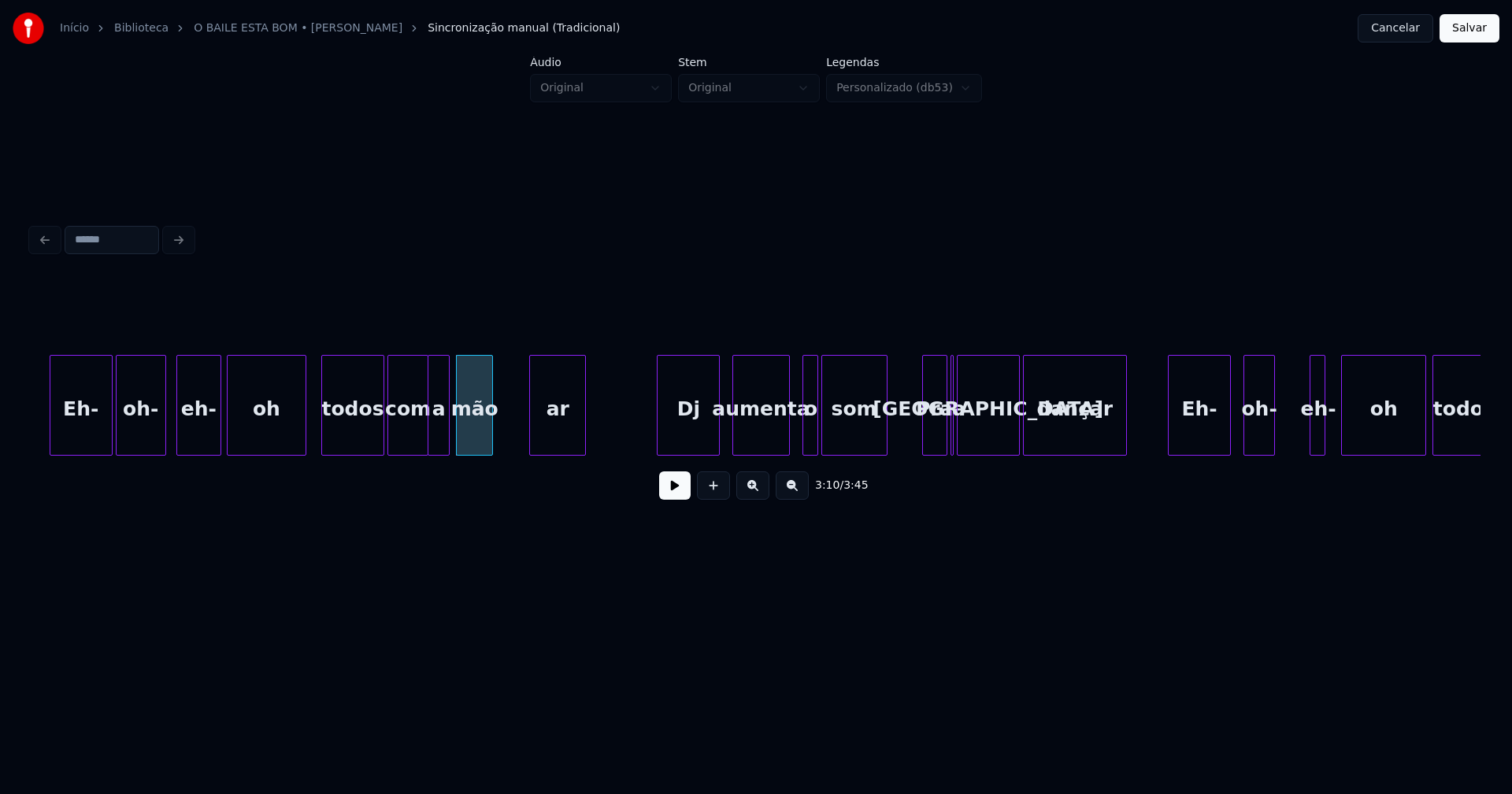
click at [545, 440] on div "ar" at bounding box center [557, 410] width 55 height 107
click at [499, 451] on div "com a mão ar Dj aumenta o som Pra a malta dançar Eh- oh- eh- oh todos todos oh …" at bounding box center [756, 406] width 1449 height 101
click at [520, 435] on div "ar" at bounding box center [540, 410] width 89 height 107
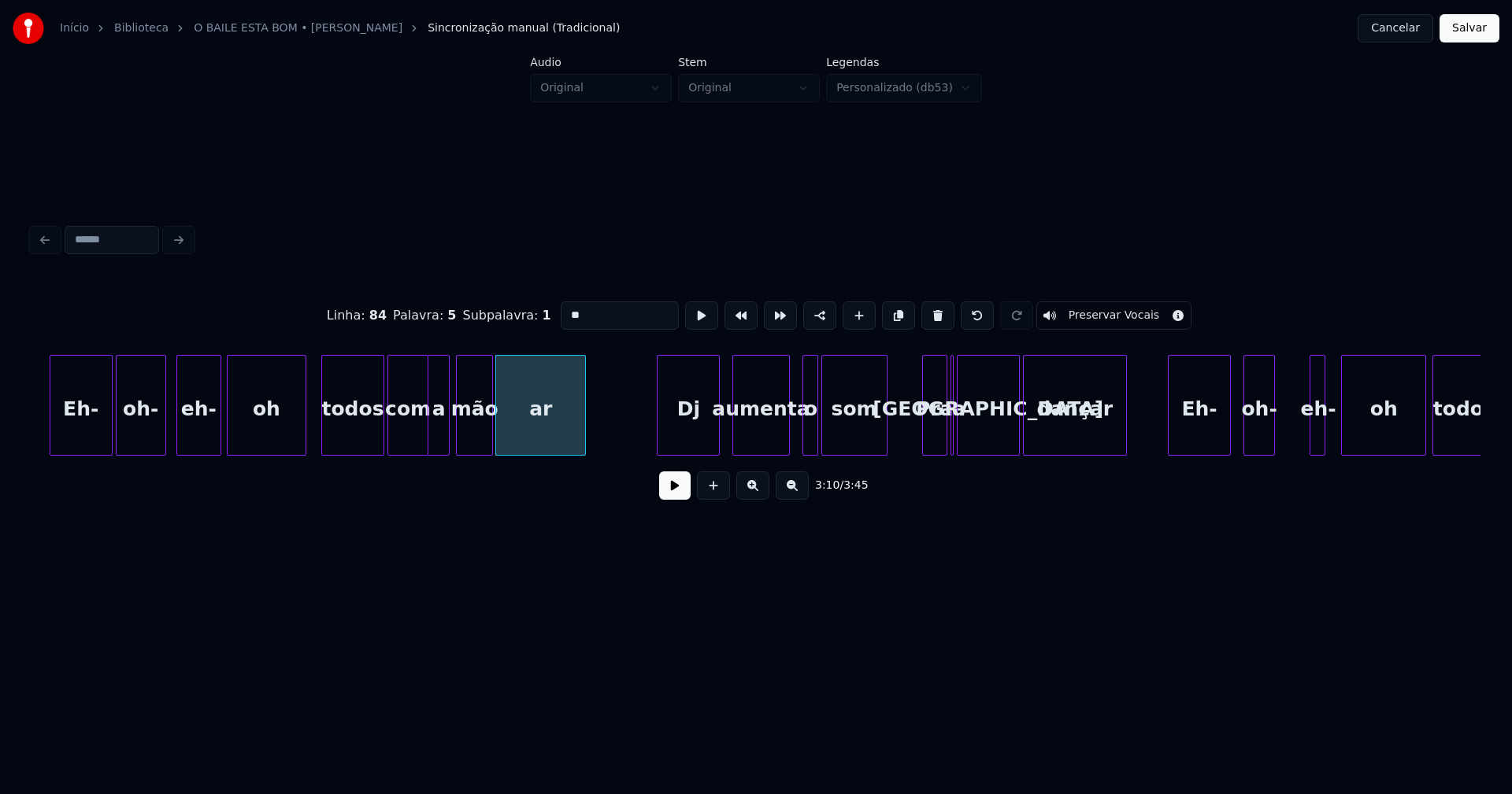
click at [561, 308] on input "**" at bounding box center [620, 315] width 118 height 28
click at [663, 448] on div "Dj" at bounding box center [656, 410] width 61 height 107
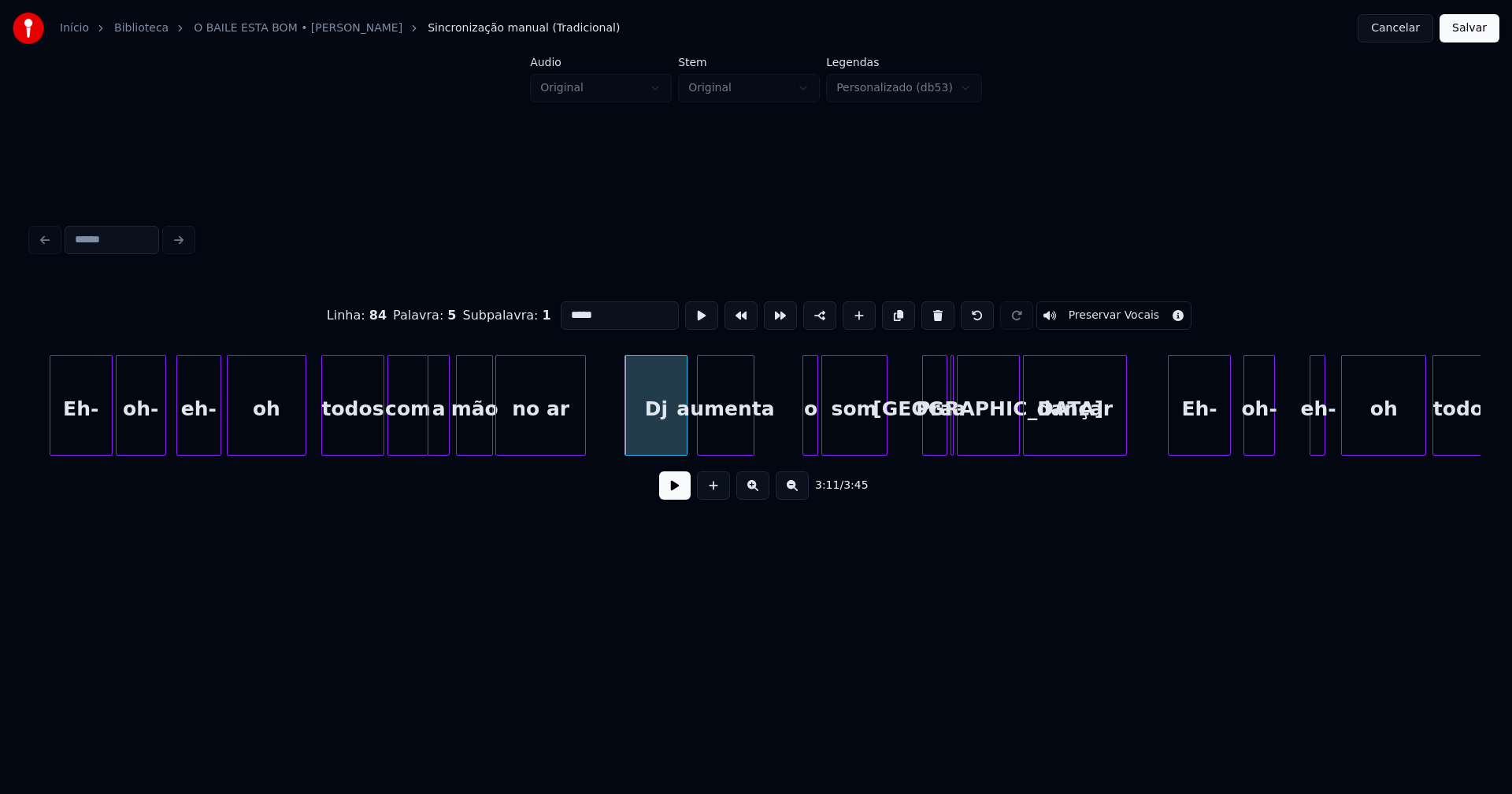
click at [724, 446] on div "aumenta" at bounding box center [725, 410] width 55 height 107
click at [695, 440] on div at bounding box center [695, 406] width 5 height 99
click at [787, 438] on div at bounding box center [787, 406] width 5 height 99
click at [782, 441] on div "o" at bounding box center [778, 410] width 33 height 107
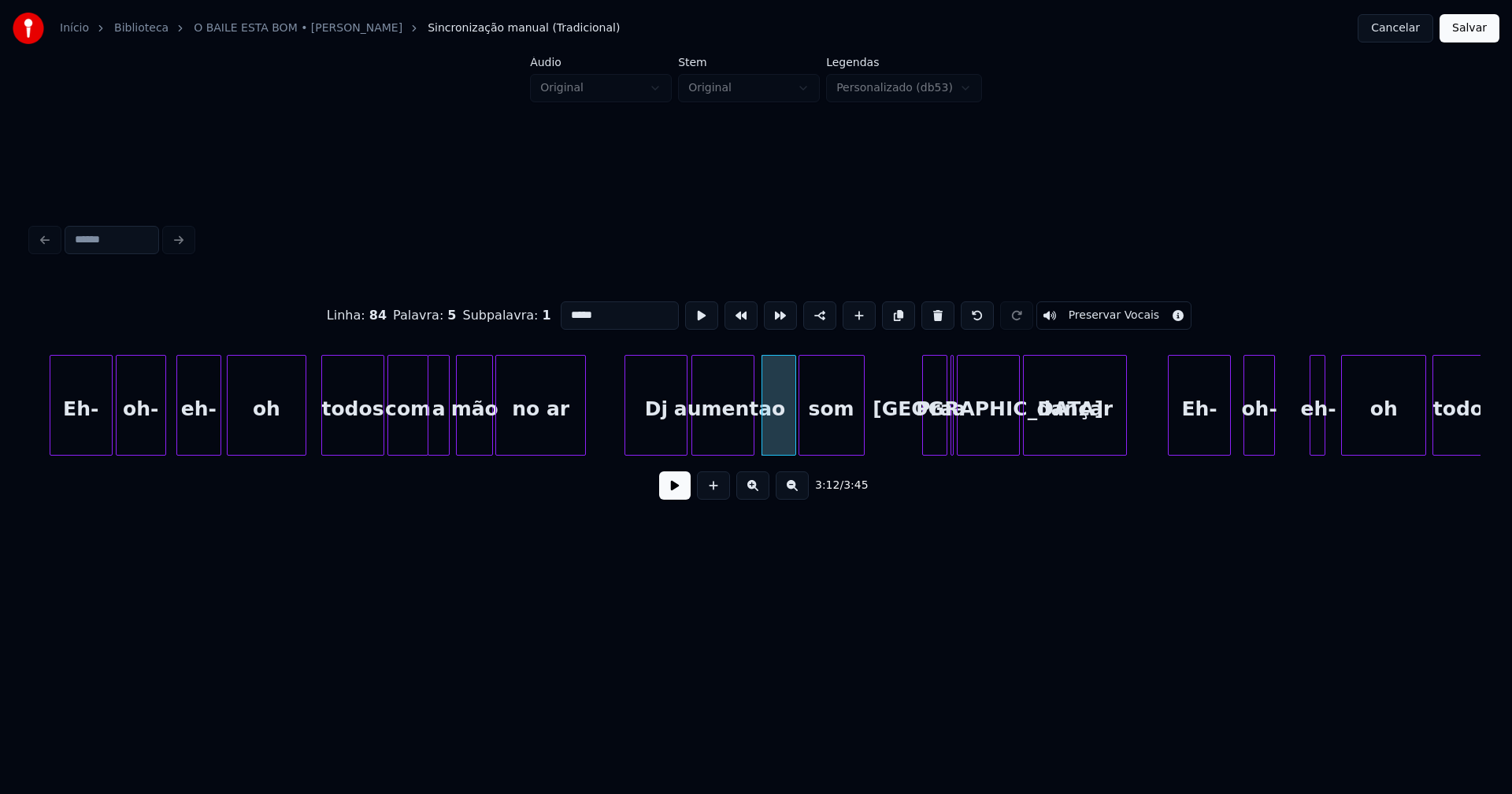
click at [824, 441] on div "som" at bounding box center [832, 410] width 65 height 107
click at [904, 454] on div "com a mão no ar Dj aumenta o som Pra a malta dançar Eh- oh- eh- oh todos todos …" at bounding box center [756, 406] width 1449 height 101
click at [949, 433] on div at bounding box center [951, 406] width 5 height 99
click at [931, 311] on button at bounding box center [938, 315] width 33 height 28
type input "*****"
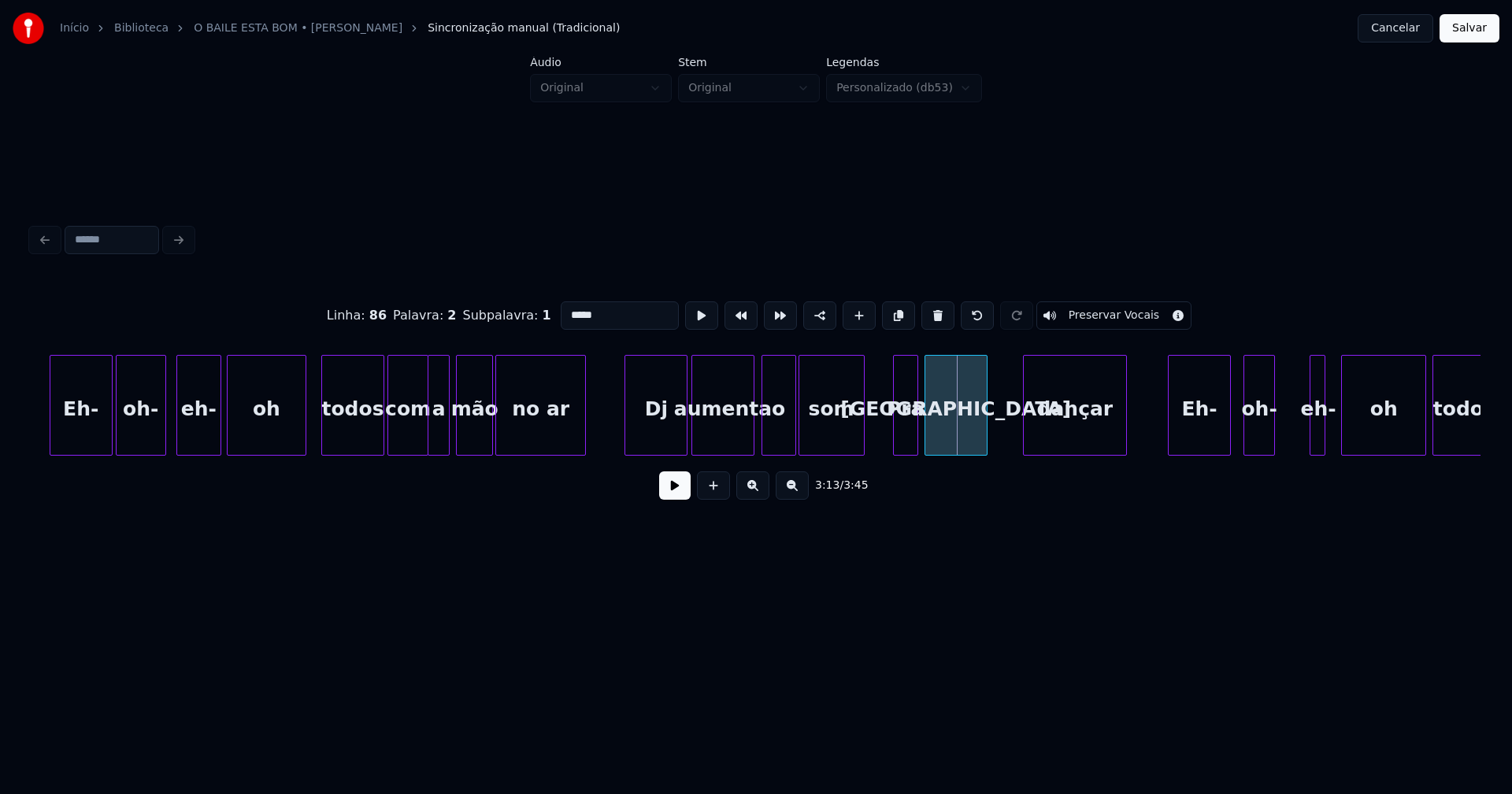
click at [957, 454] on div "com a mão no ar Dj aumenta o som Pra malta dançar Eh- oh- eh- oh todos todos oh…" at bounding box center [756, 406] width 1449 height 101
click at [1036, 440] on div "dançar" at bounding box center [1046, 410] width 102 height 107
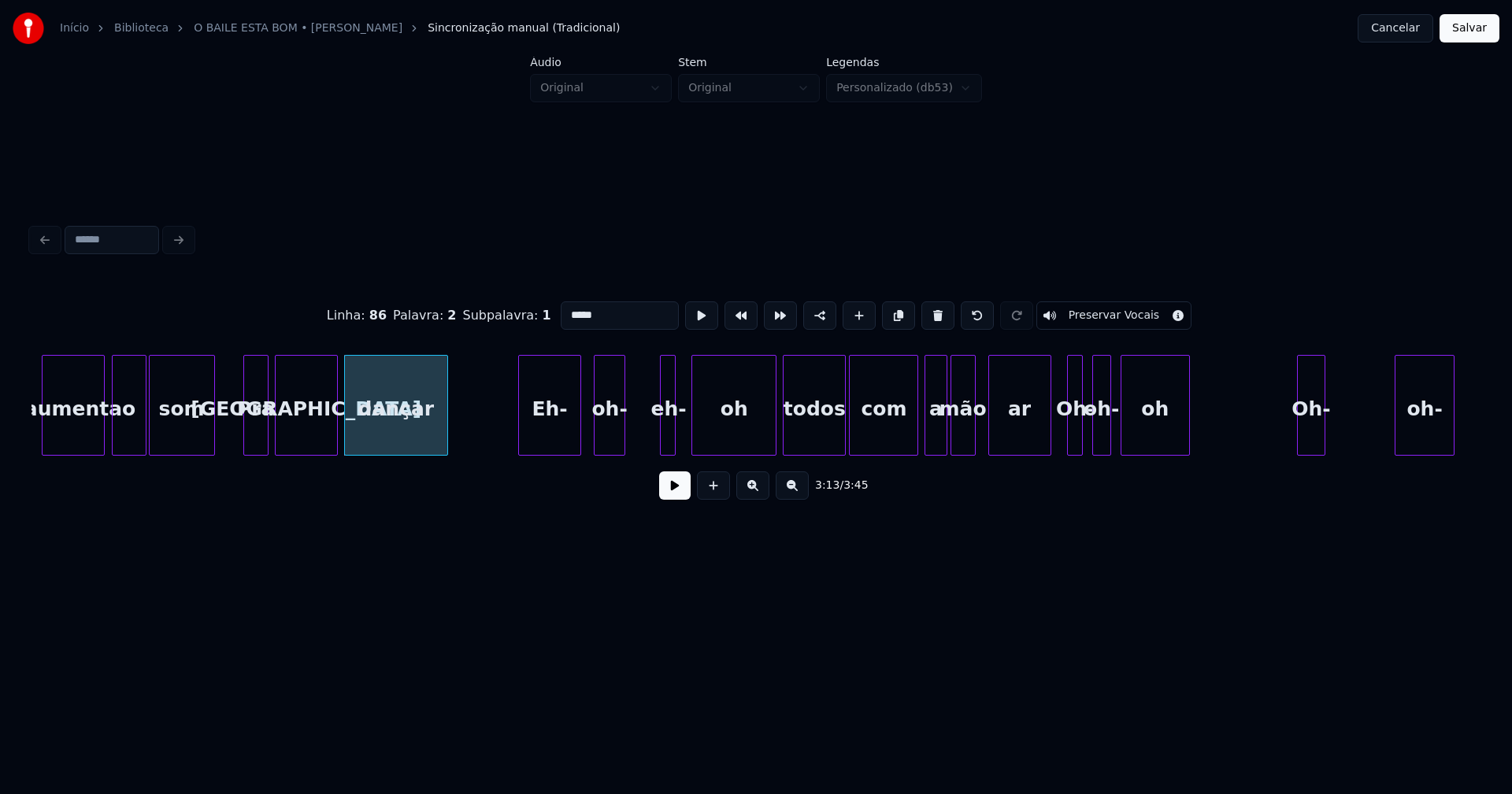
scroll to position [0, 30274]
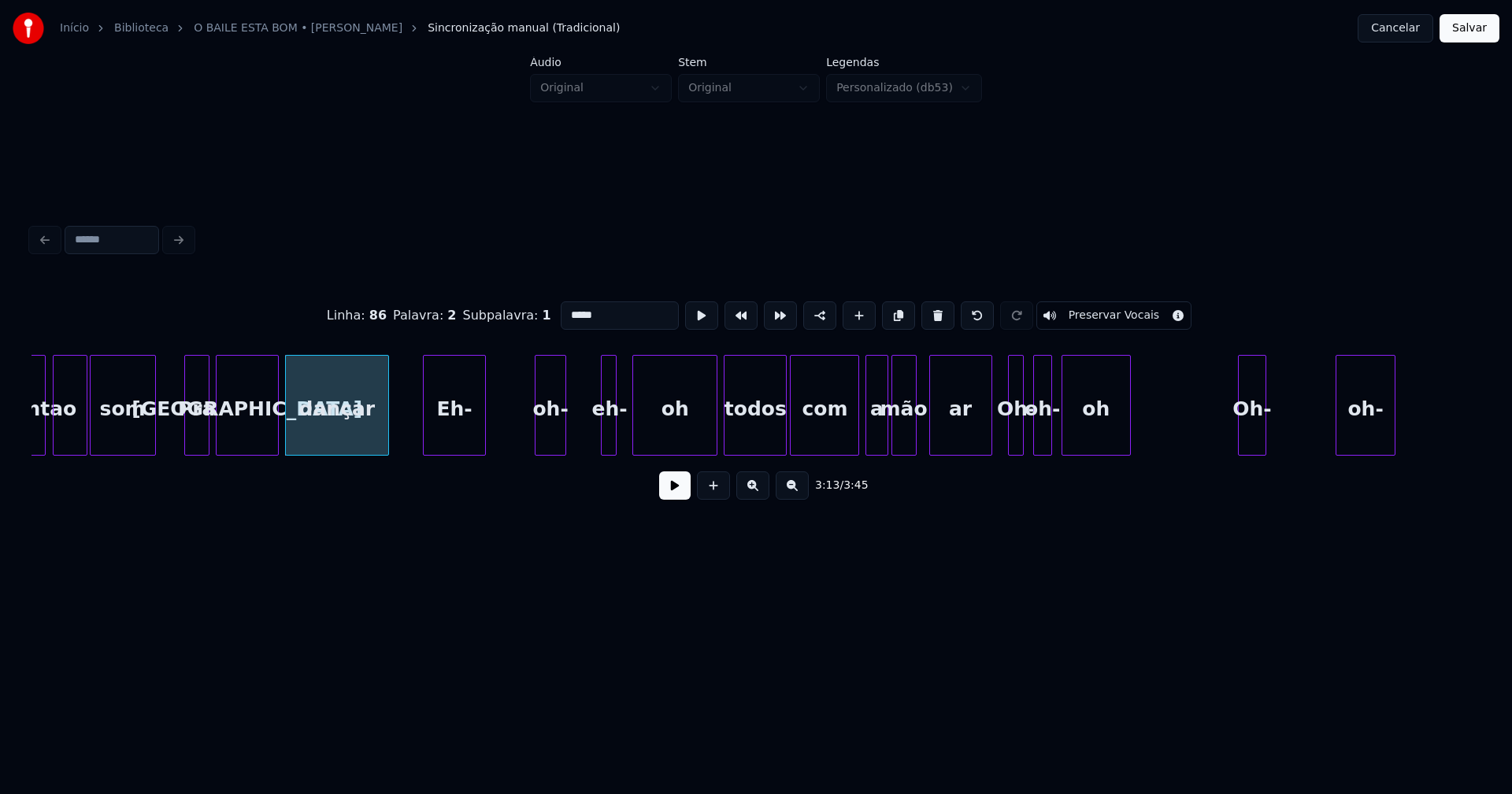
click at [456, 446] on div "Eh-" at bounding box center [454, 410] width 61 height 107
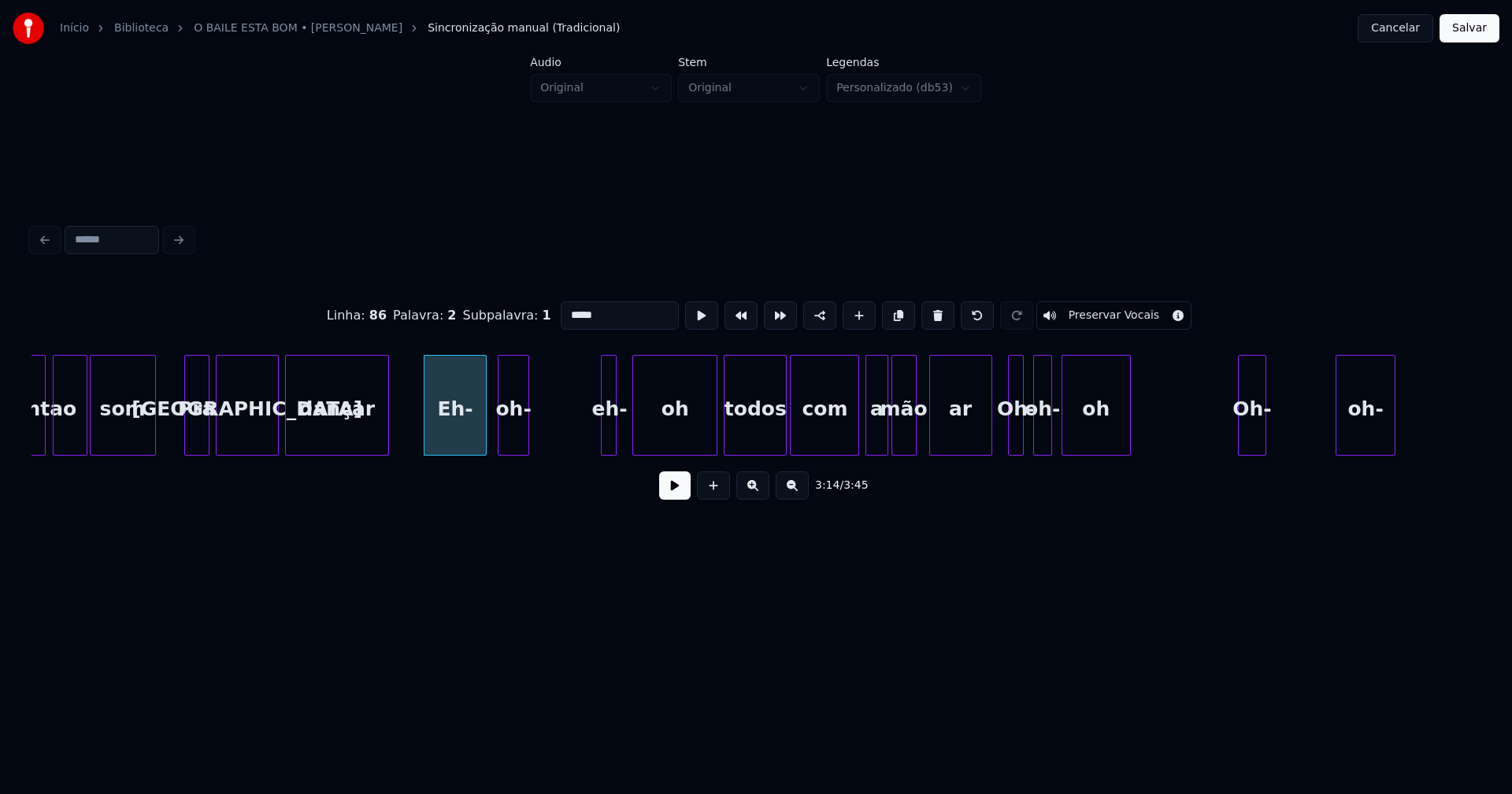
click at [513, 456] on div "aumenta o som Pra malta dançar Eh- oh- eh- oh todos com a mão ar Oh- oh- oh Oh-…" at bounding box center [756, 406] width 1449 height 101
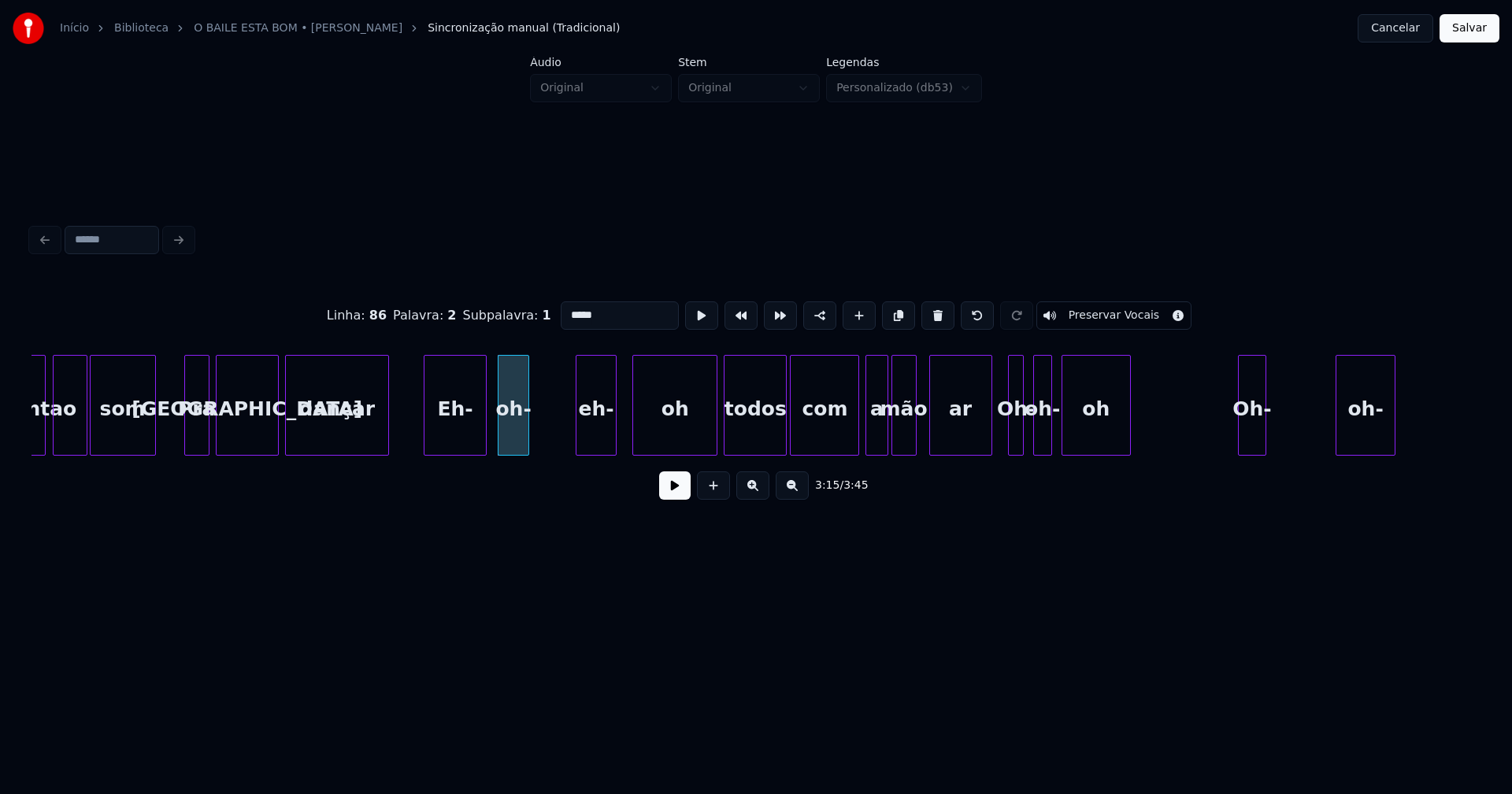
click at [580, 445] on div at bounding box center [579, 406] width 5 height 99
click at [574, 444] on div "eh-" at bounding box center [574, 410] width 39 height 107
click at [643, 444] on div "oh" at bounding box center [642, 410] width 84 height 107
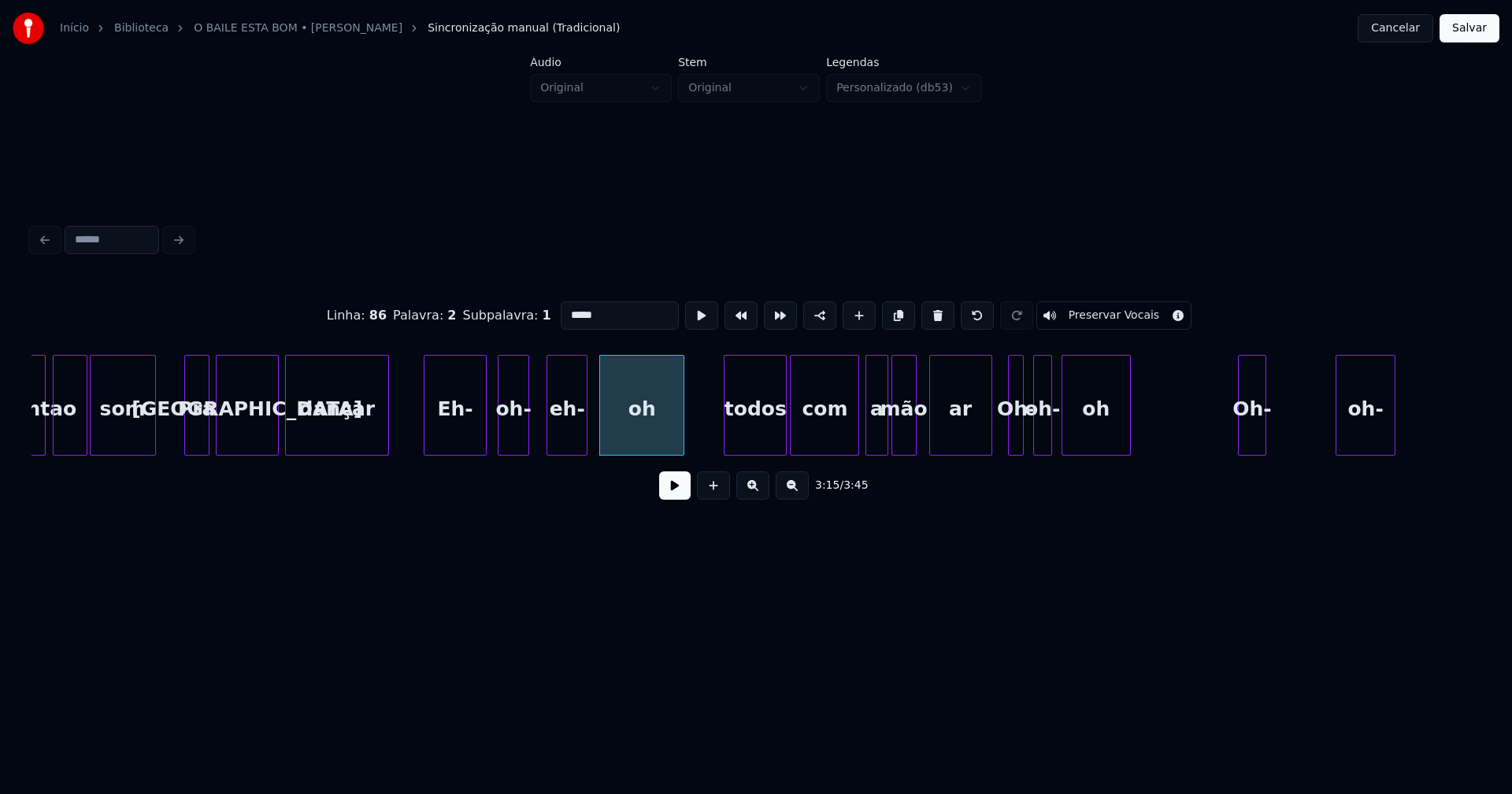
click at [574, 440] on div "eh-" at bounding box center [567, 410] width 39 height 107
click at [609, 436] on div "oh" at bounding box center [637, 410] width 84 height 107
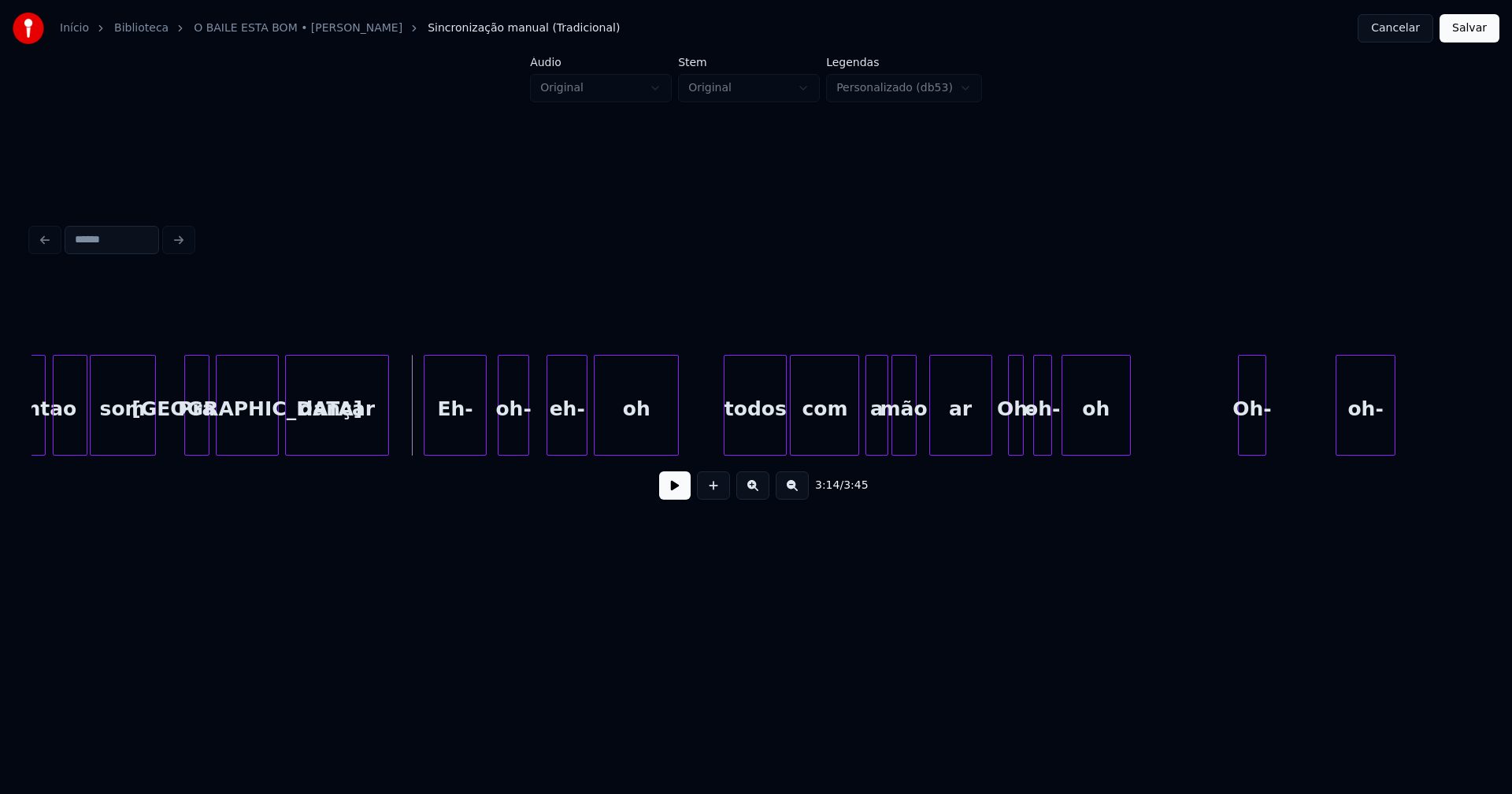
click at [669, 498] on button at bounding box center [674, 486] width 32 height 28
click at [537, 446] on div at bounding box center [537, 406] width 5 height 99
drag, startPoint x: 672, startPoint y: 495, endPoint x: 701, endPoint y: 485, distance: 30.7
click at [673, 495] on button at bounding box center [674, 486] width 32 height 28
click at [729, 464] on div "3:17 / 3:45" at bounding box center [756, 395] width 1449 height 239
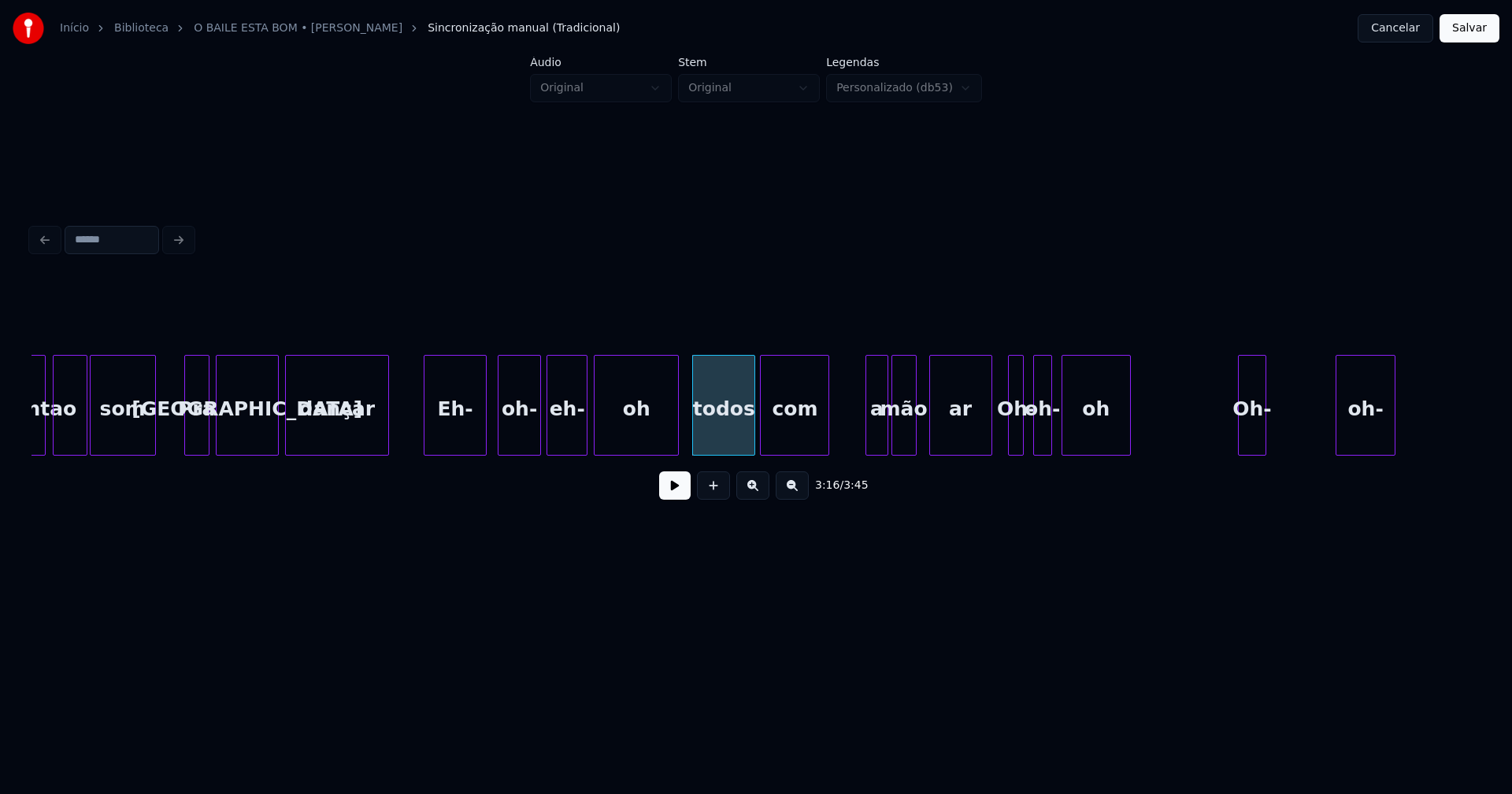
click at [791, 455] on div "aumenta o som Pra malta dançar Eh- oh- eh- oh todos com a mão ar Oh- oh- oh Oh-…" at bounding box center [756, 406] width 1449 height 101
click at [819, 439] on div at bounding box center [818, 406] width 5 height 99
click at [873, 423] on div "a" at bounding box center [876, 410] width 20 height 107
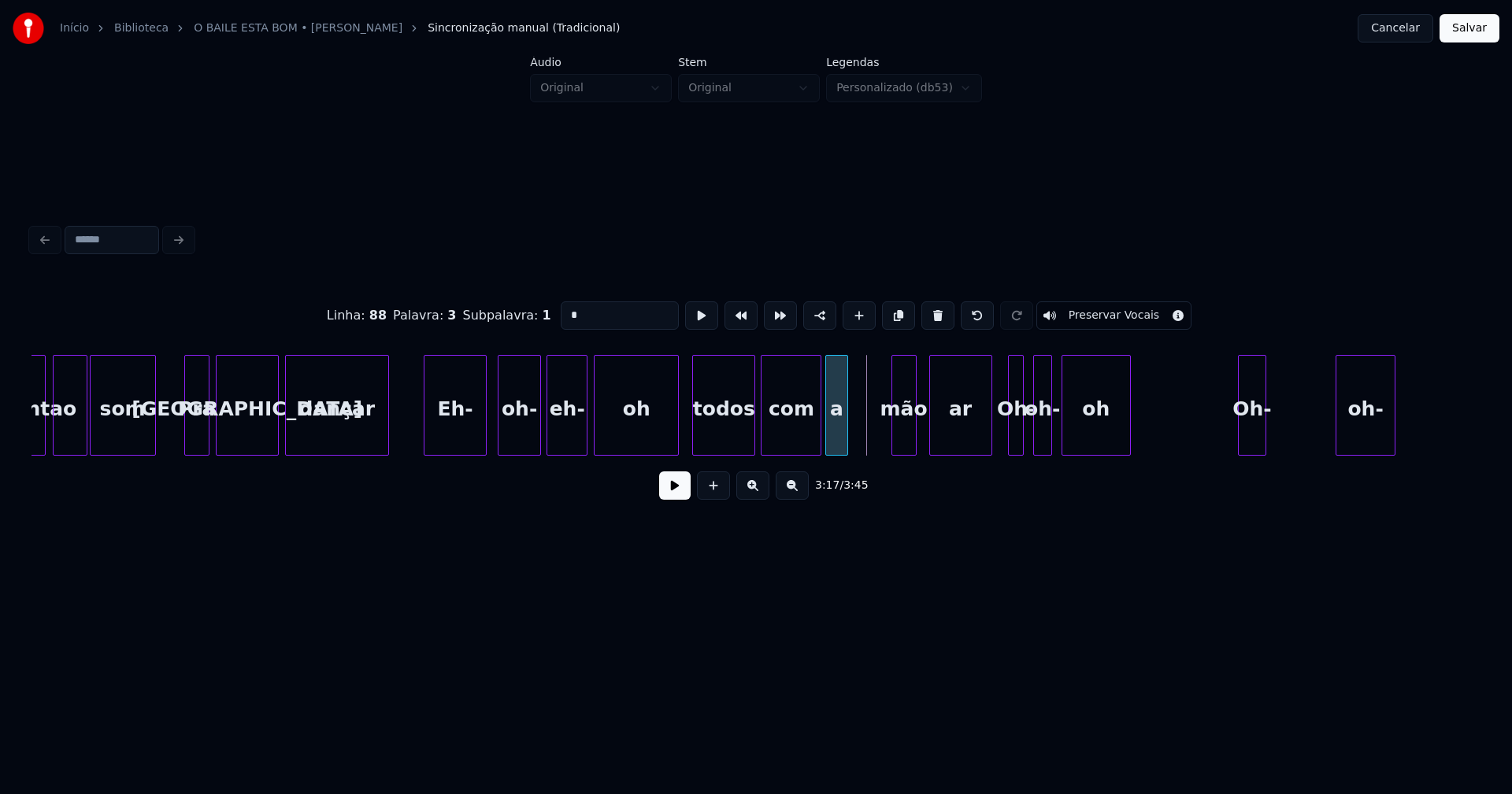
click at [833, 442] on div "a" at bounding box center [836, 410] width 20 height 107
click at [863, 446] on div "mão" at bounding box center [868, 410] width 24 height 107
click at [950, 436] on div "ar" at bounding box center [955, 410] width 61 height 107
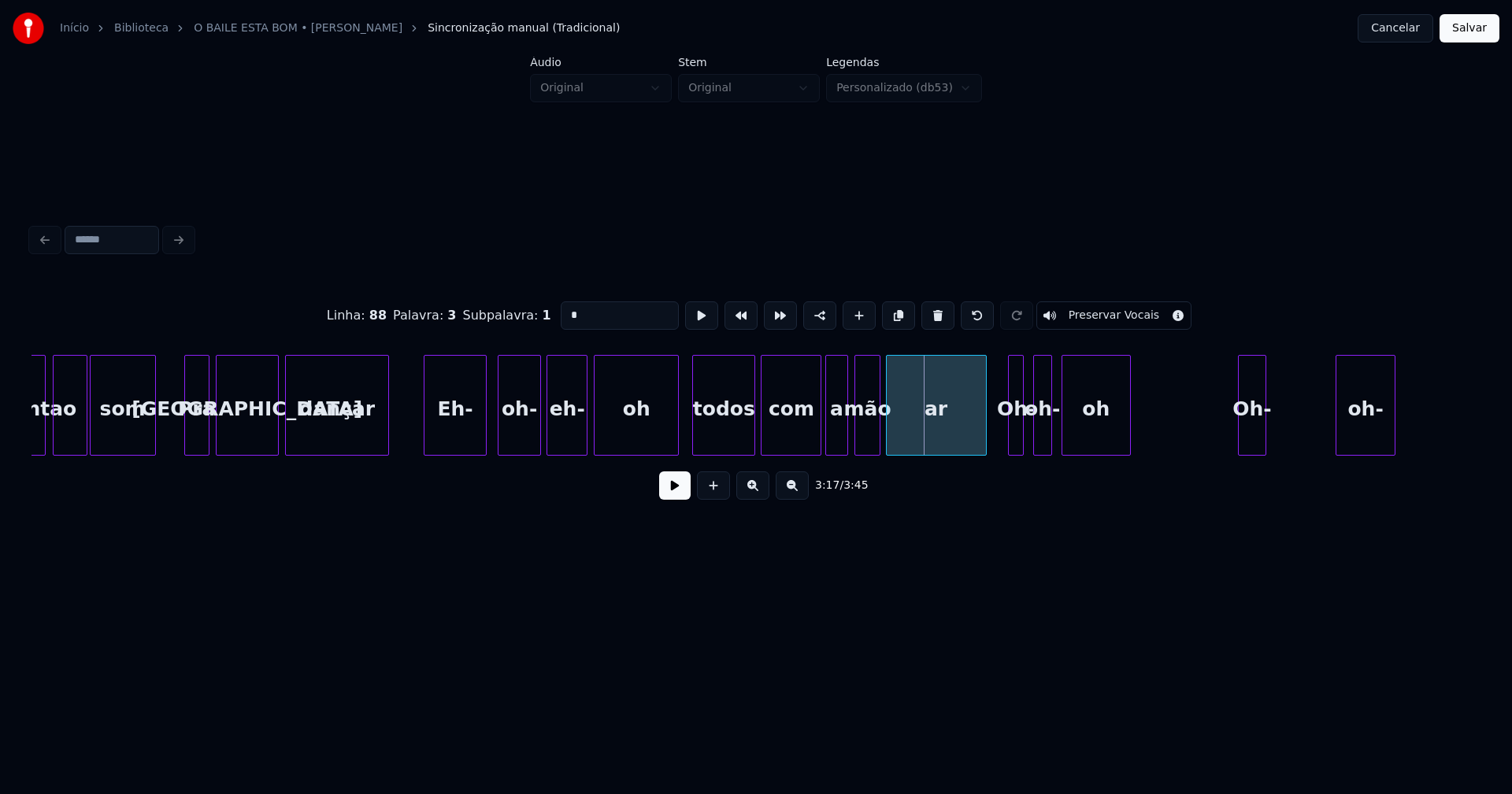
click at [886, 448] on div "ar" at bounding box center [937, 406] width 101 height 101
click at [899, 435] on div "ar" at bounding box center [936, 410] width 99 height 107
click at [561, 312] on input "**" at bounding box center [620, 315] width 118 height 28
type input "*****"
click at [671, 498] on button at bounding box center [674, 486] width 32 height 28
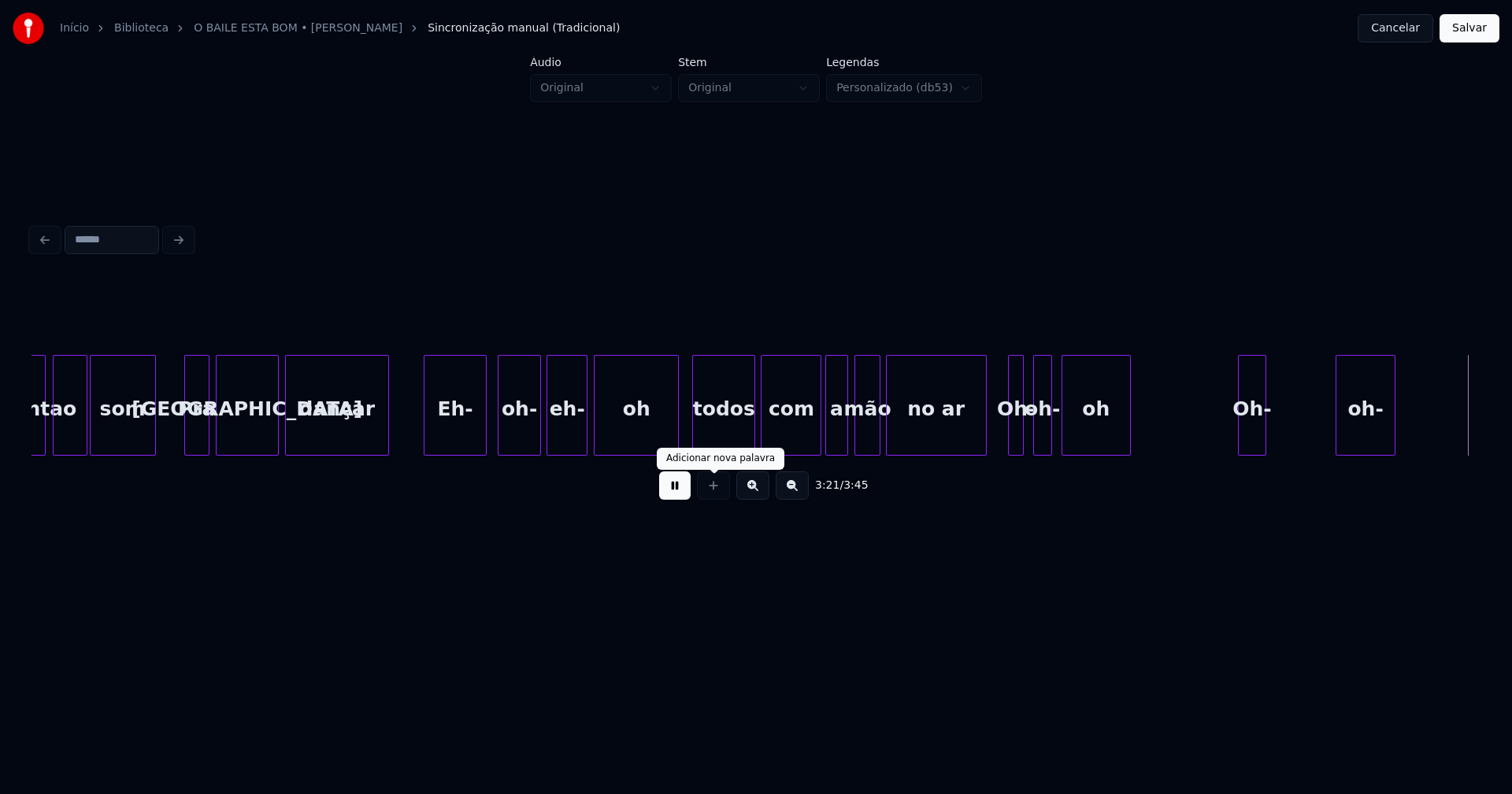
scroll to position [0, 31723]
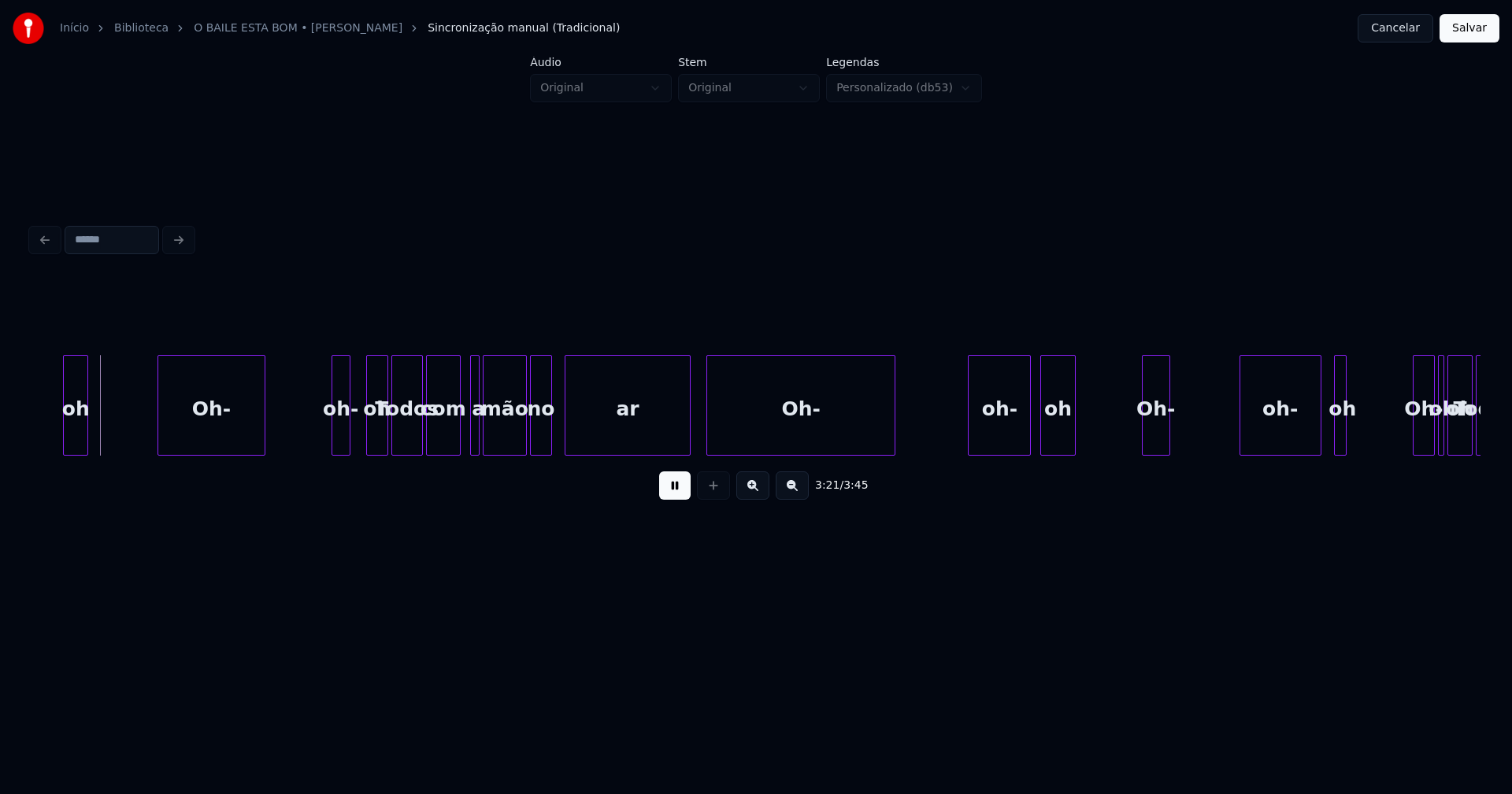
click at [683, 500] on button at bounding box center [674, 486] width 32 height 28
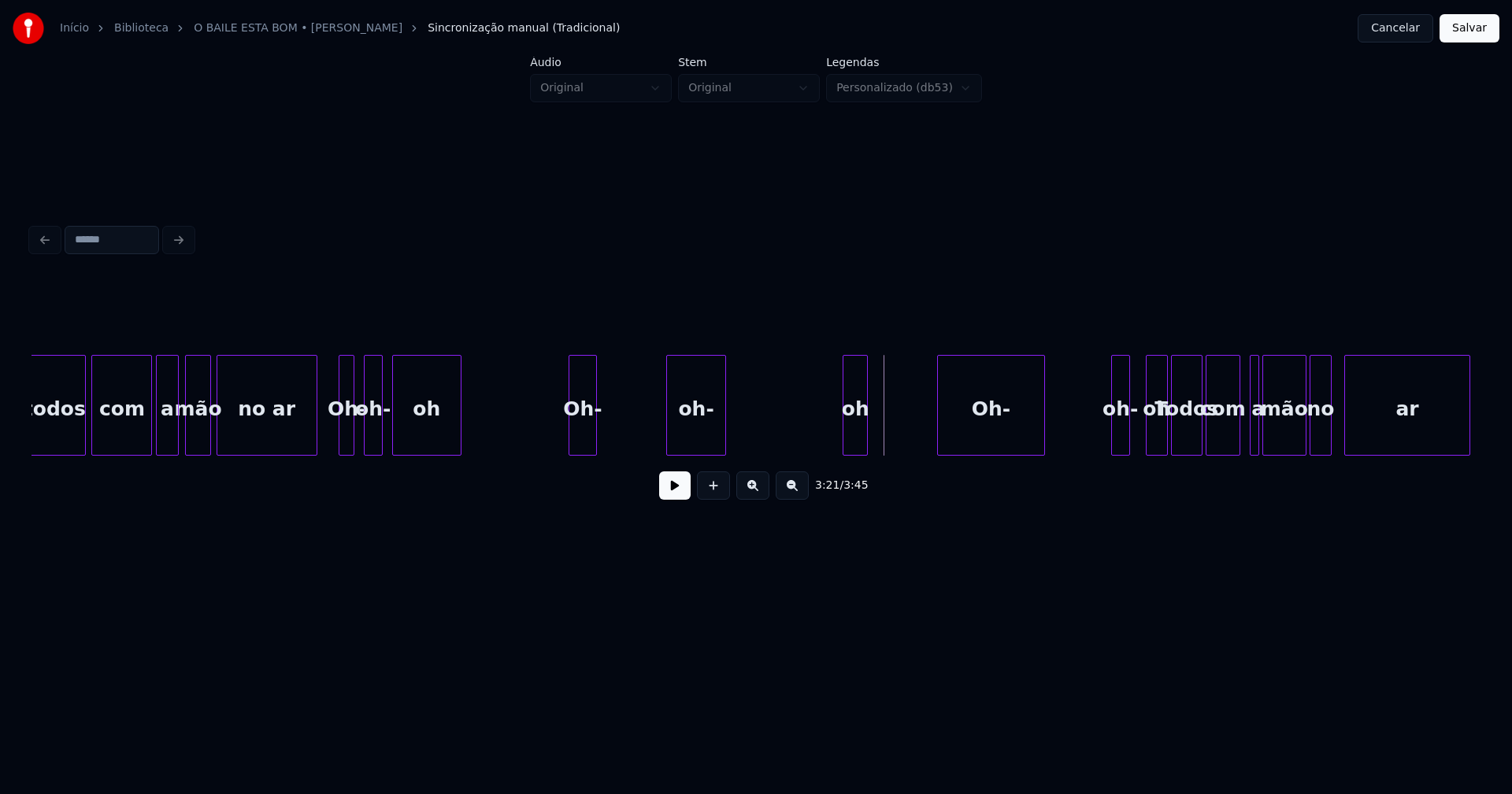
scroll to position [0, 30905]
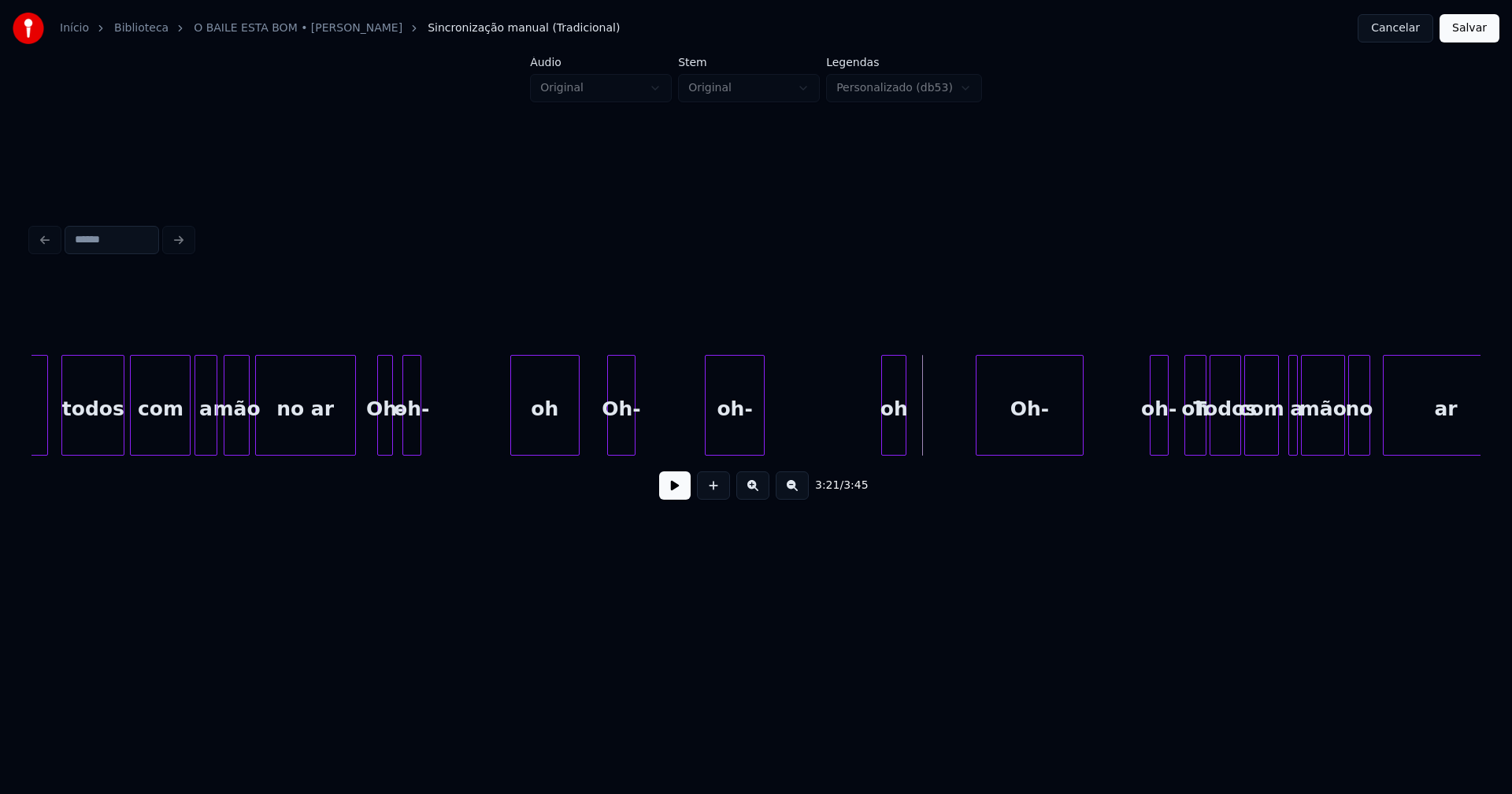
click at [544, 446] on div "oh" at bounding box center [545, 410] width 67 height 107
click at [677, 444] on div "Oh-" at bounding box center [676, 410] width 26 height 107
click at [592, 434] on div at bounding box center [592, 406] width 5 height 99
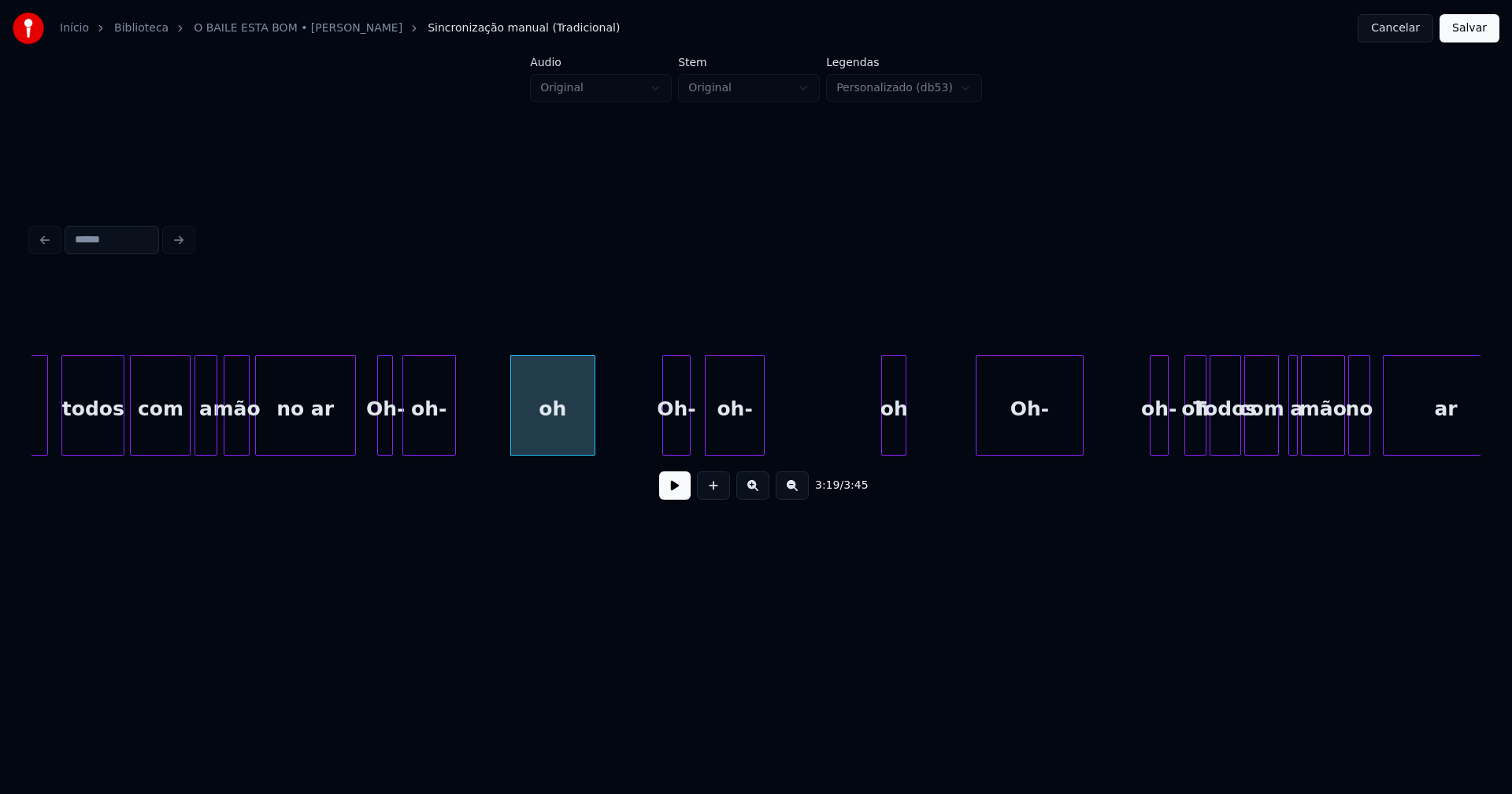
click at [451, 431] on div at bounding box center [453, 406] width 5 height 99
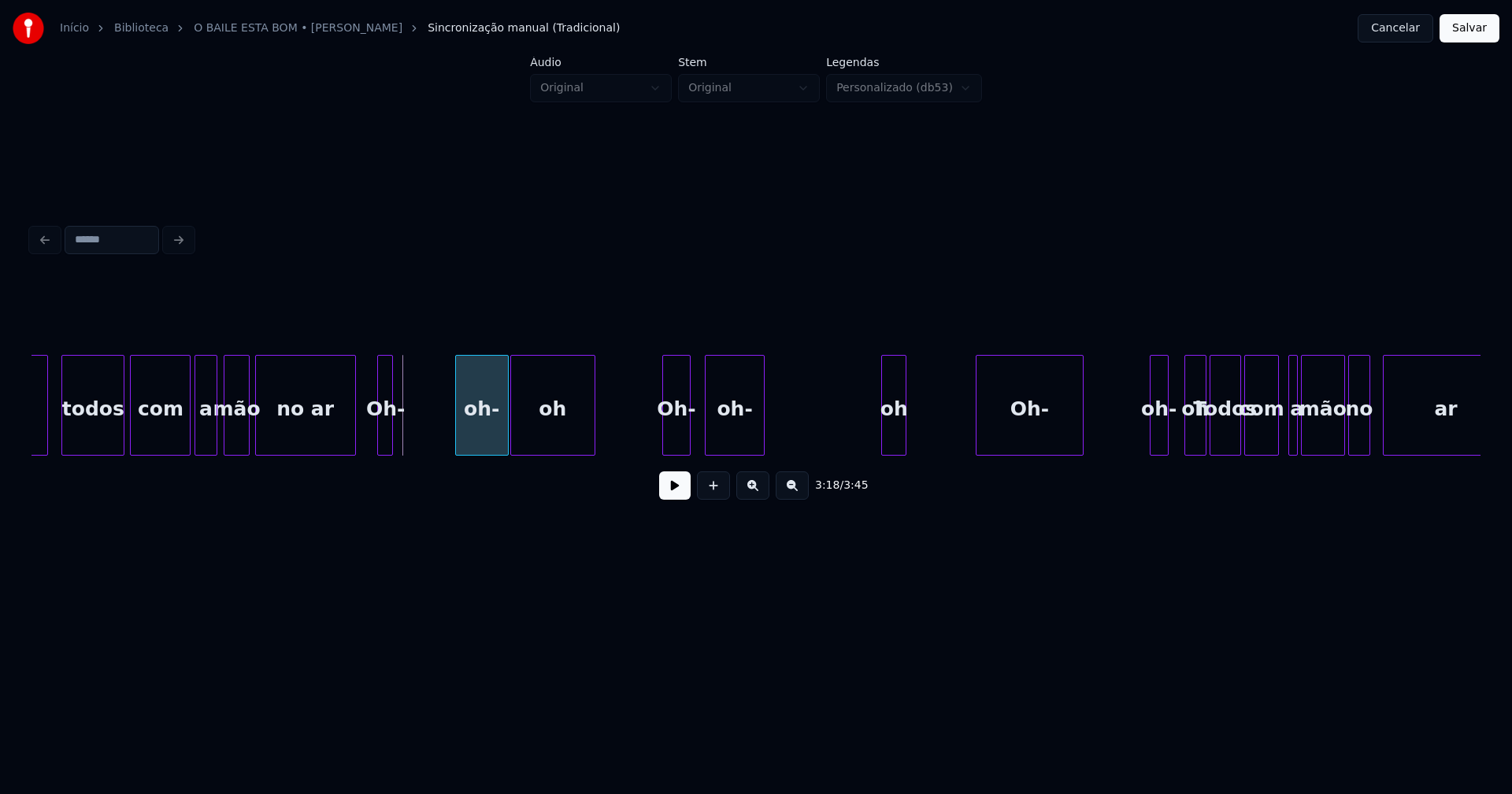
click at [476, 456] on div "oh Oh- oh- oh Todos com a mão no ar oh- Oh- oh Oh- oh- no ar mão a com todos oh" at bounding box center [756, 406] width 1449 height 101
click at [466, 448] on div "oh-" at bounding box center [486, 406] width 45 height 101
click at [430, 440] on div at bounding box center [431, 406] width 5 height 99
click at [412, 444] on div "Oh-" at bounding box center [423, 410] width 55 height 107
click at [453, 440] on div at bounding box center [454, 406] width 5 height 99
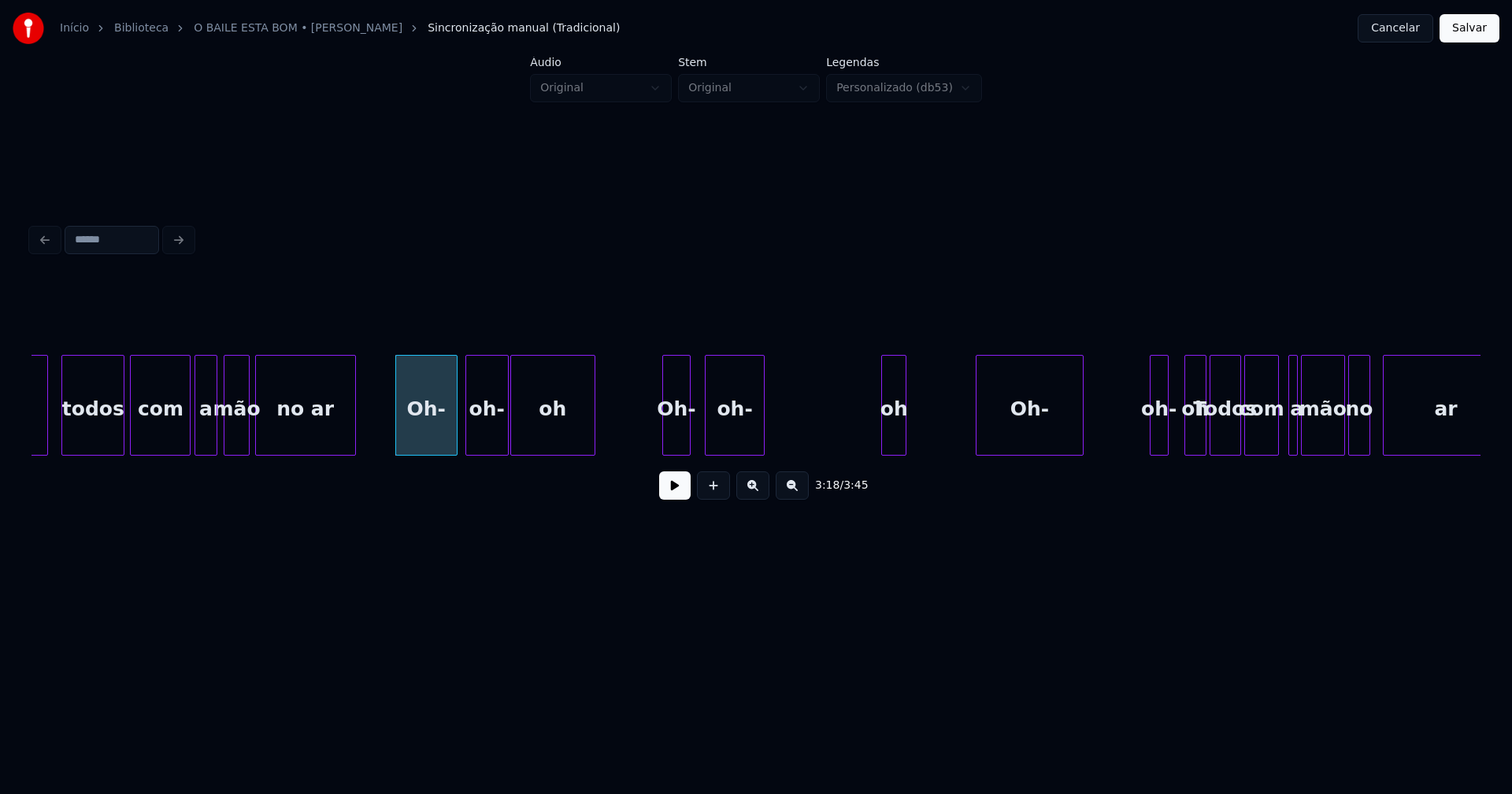
click at [672, 500] on button at bounding box center [674, 486] width 32 height 28
click at [614, 437] on div at bounding box center [614, 406] width 5 height 99
drag, startPoint x: 678, startPoint y: 494, endPoint x: 703, endPoint y: 477, distance: 30.2
click at [679, 493] on button at bounding box center [674, 486] width 32 height 28
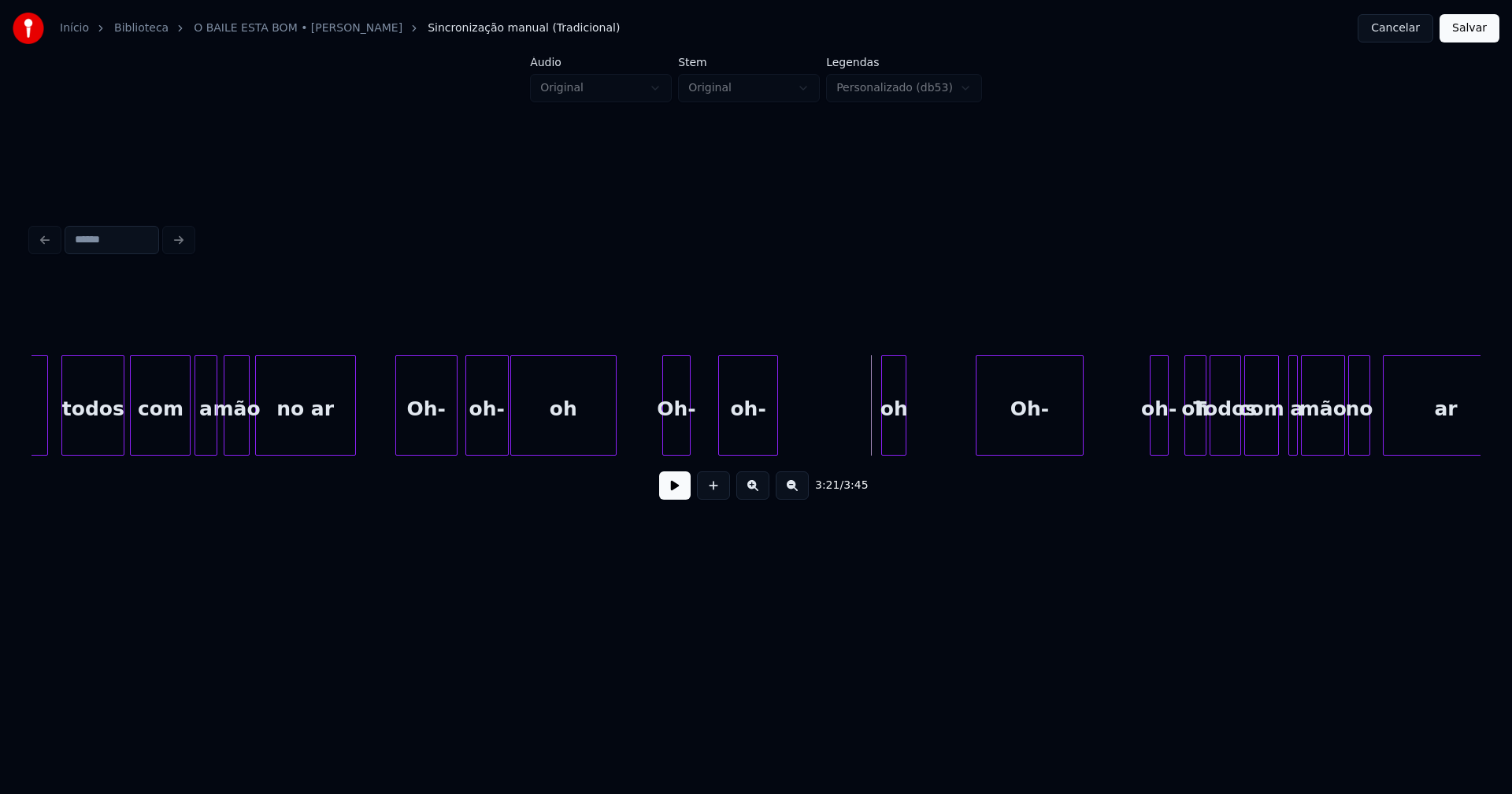
click at [748, 440] on div "oh-" at bounding box center [748, 410] width 58 height 107
click at [729, 434] on div at bounding box center [731, 406] width 5 height 99
click at [716, 429] on div at bounding box center [716, 406] width 5 height 99
click at [814, 438] on div at bounding box center [815, 406] width 5 height 99
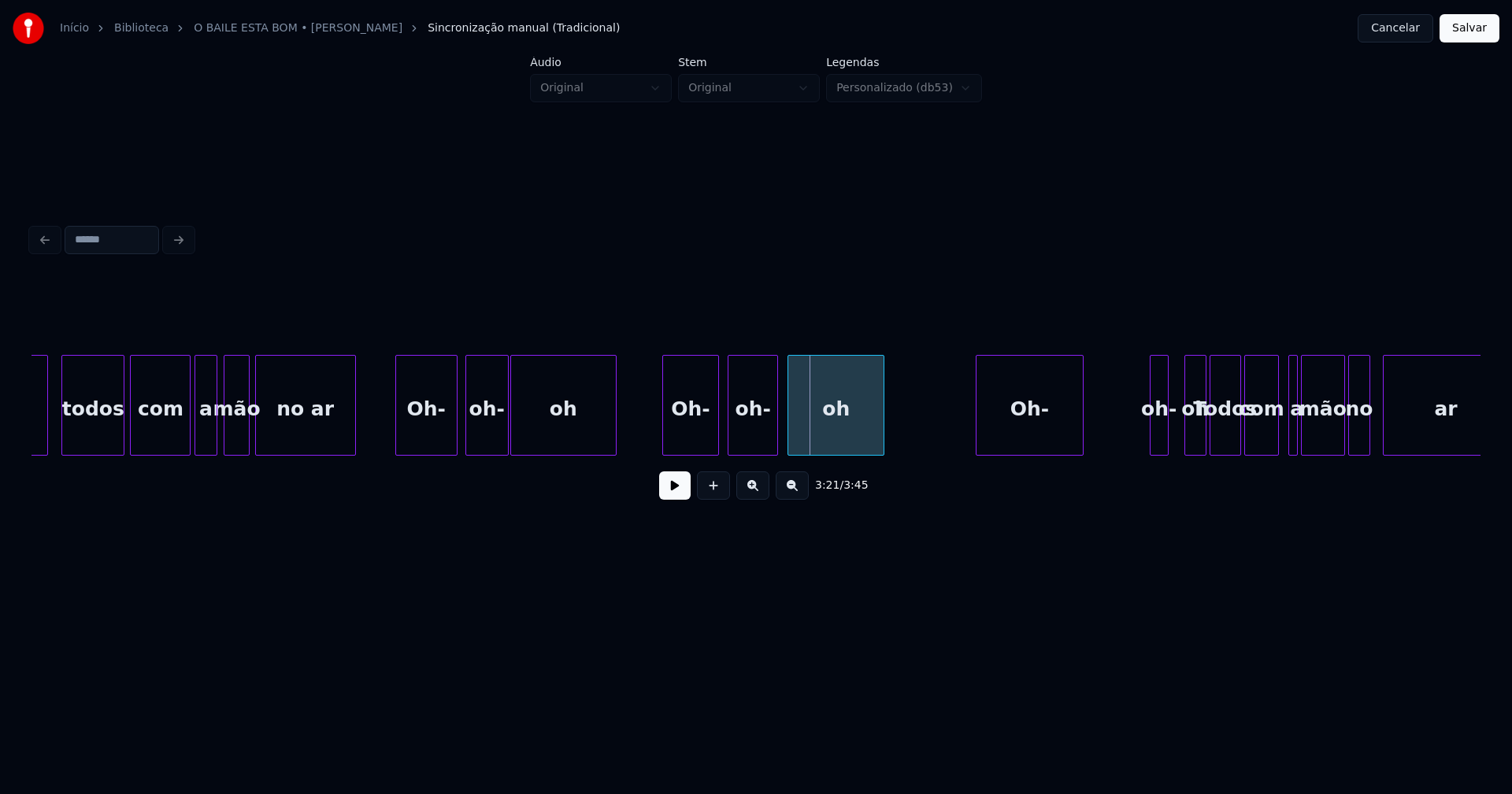
click at [835, 441] on div "oh" at bounding box center [836, 410] width 95 height 107
click at [1001, 449] on div "Oh-" at bounding box center [991, 410] width 106 height 107
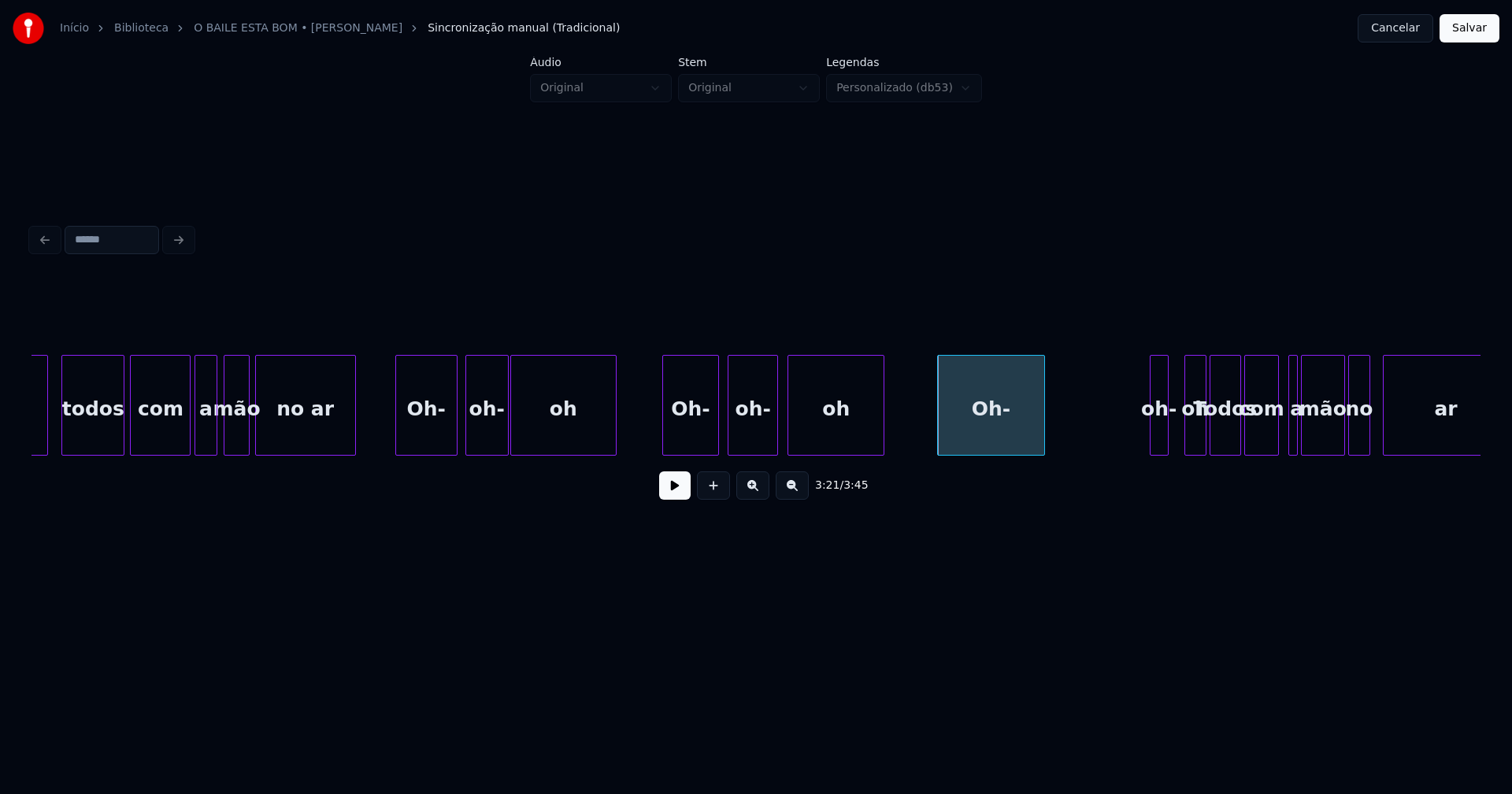
click at [671, 498] on button at bounding box center [674, 486] width 32 height 28
click at [1002, 447] on div at bounding box center [1003, 406] width 5 height 99
click at [1104, 435] on div at bounding box center [1105, 406] width 5 height 99
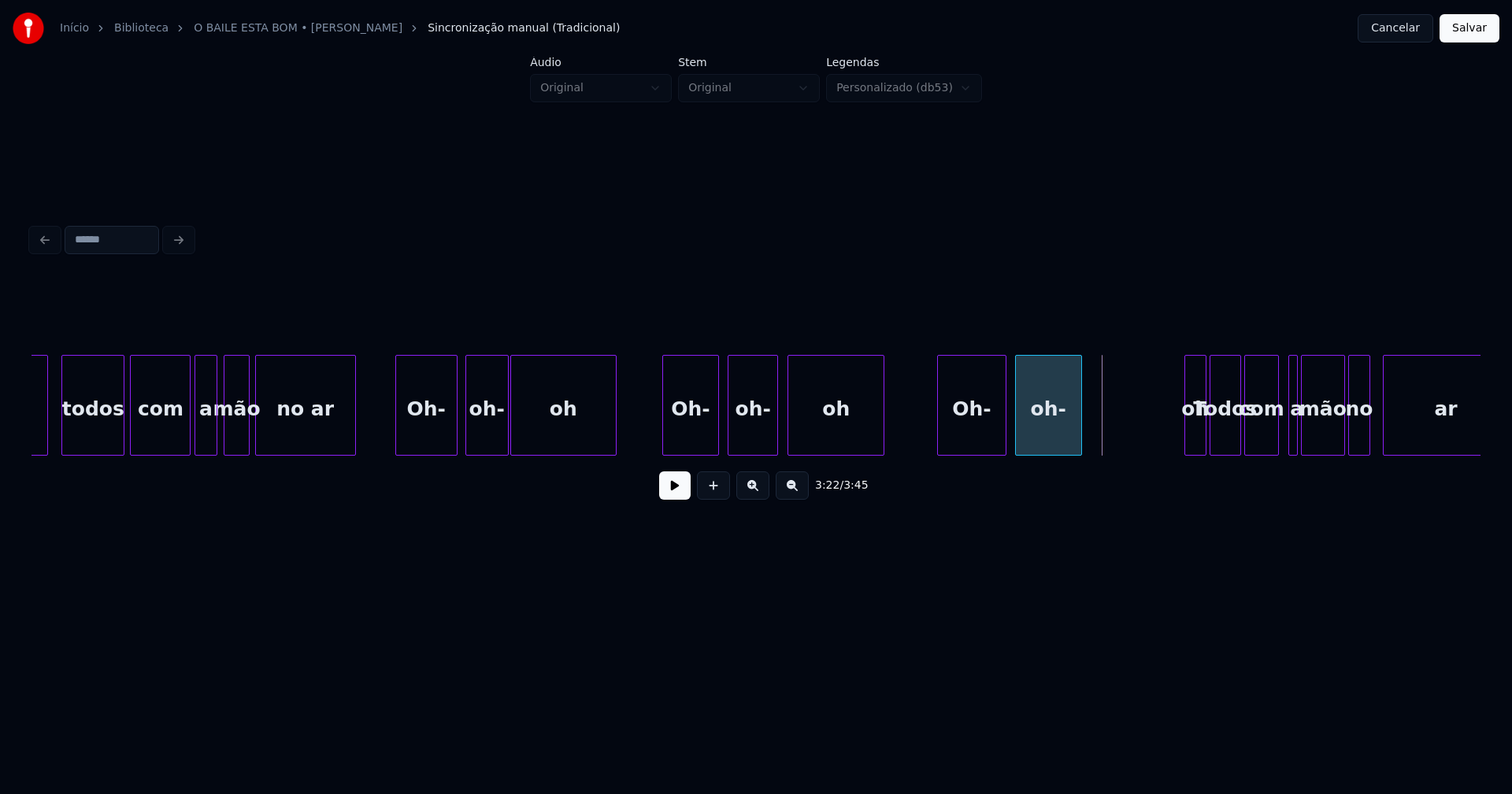
click at [1047, 446] on div "oh-" at bounding box center [1048, 410] width 66 height 107
click at [1162, 440] on div at bounding box center [1164, 406] width 5 height 99
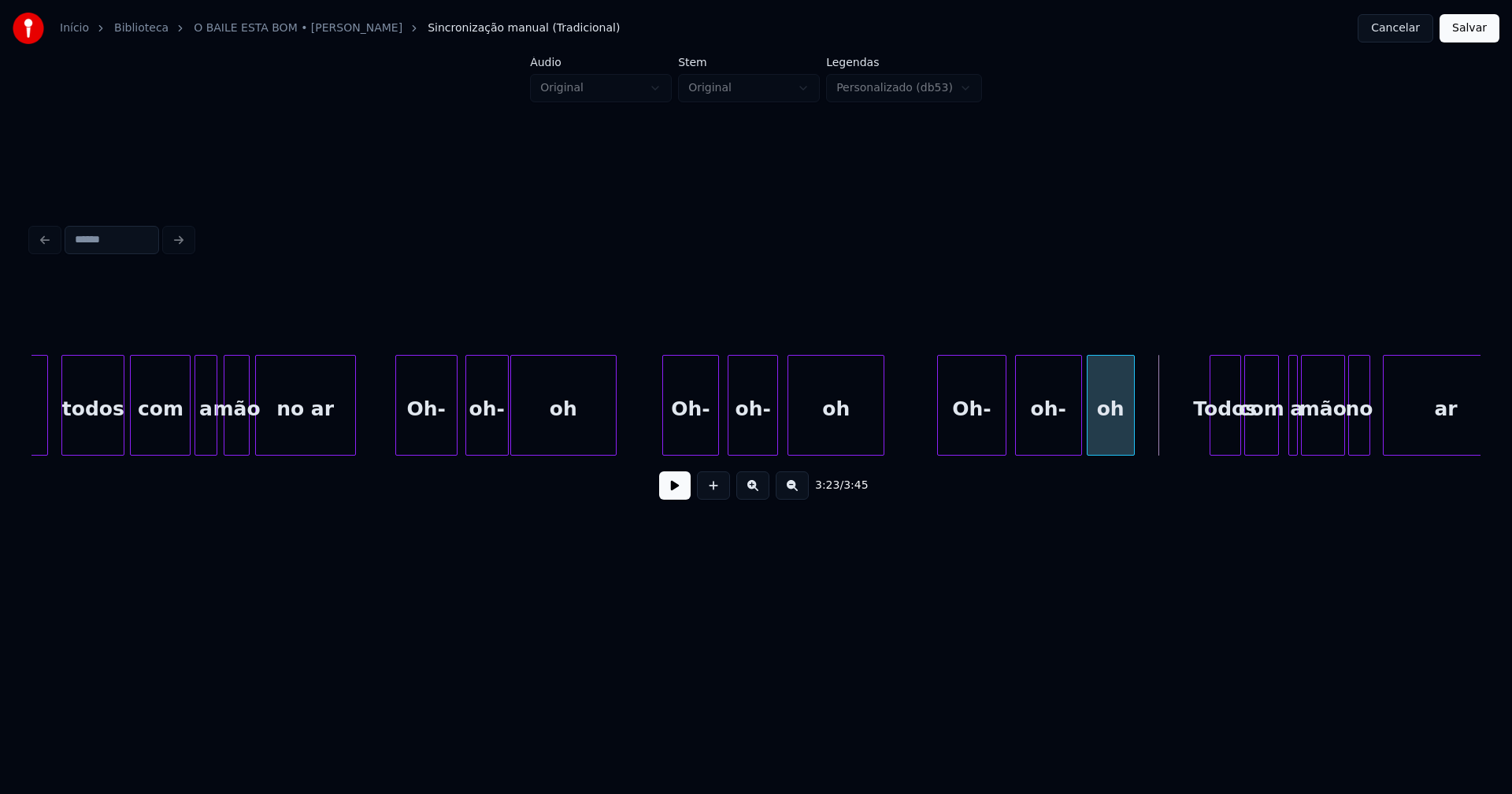
click at [1125, 451] on div "oh Oh- oh- oh Todos com a mão no ar oh- Oh- oh Oh- oh- no ar mão a com todos oh" at bounding box center [756, 406] width 1449 height 101
drag, startPoint x: 915, startPoint y: 431, endPoint x: 671, endPoint y: 480, distance: 248.9
click at [664, 498] on button at bounding box center [674, 486] width 32 height 28
click at [654, 499] on div "3:23 / 3:45" at bounding box center [756, 486] width 1424 height 35
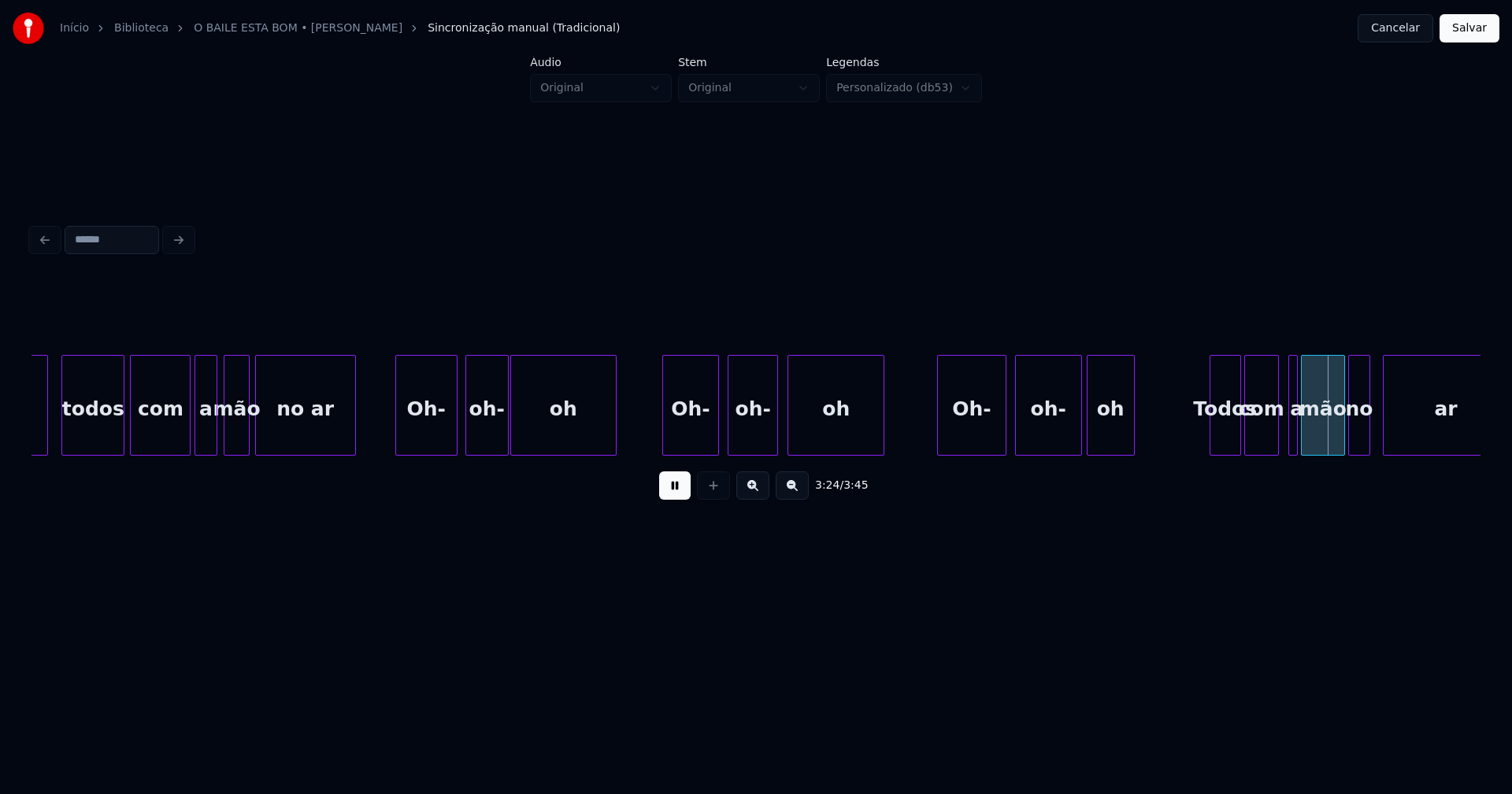
drag, startPoint x: 673, startPoint y: 493, endPoint x: 922, endPoint y: 461, distance: 251.0
click at [679, 492] on button at bounding box center [674, 486] width 32 height 28
click at [1127, 427] on div at bounding box center [1128, 406] width 5 height 99
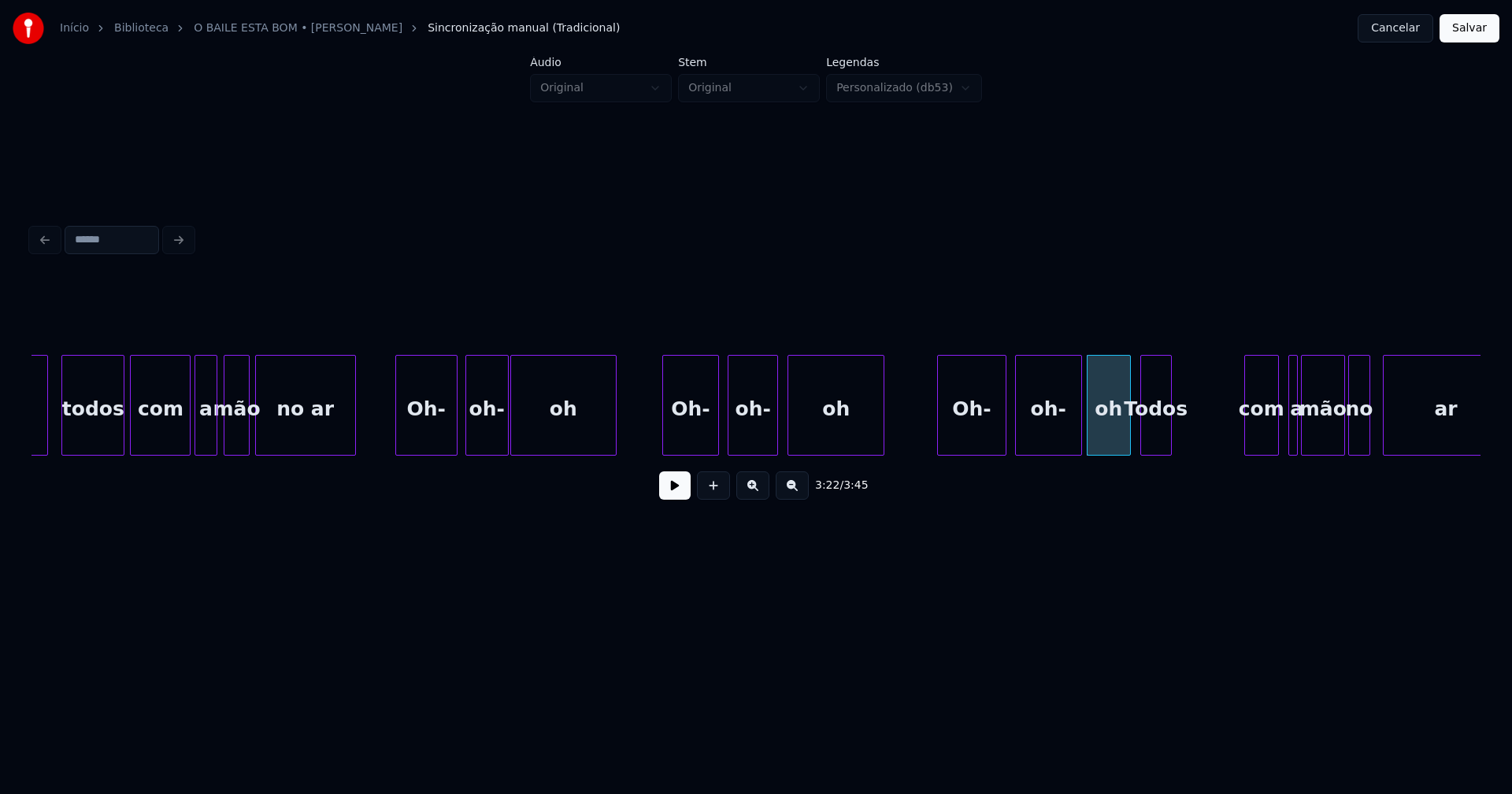
click at [1155, 452] on div "oh Oh- oh- oh Todos com a mão no ar oh- Oh- oh Oh- oh- no ar mão a com todos oh" at bounding box center [756, 406] width 1449 height 101
click at [1191, 454] on div "oh Oh- oh- oh Todos com a mão no ar oh- Oh- oh Oh- oh- no ar mão a com todos oh" at bounding box center [756, 406] width 1449 height 101
click at [1276, 436] on div at bounding box center [1278, 406] width 5 height 99
click at [1218, 425] on div "a" at bounding box center [1219, 410] width 15 height 107
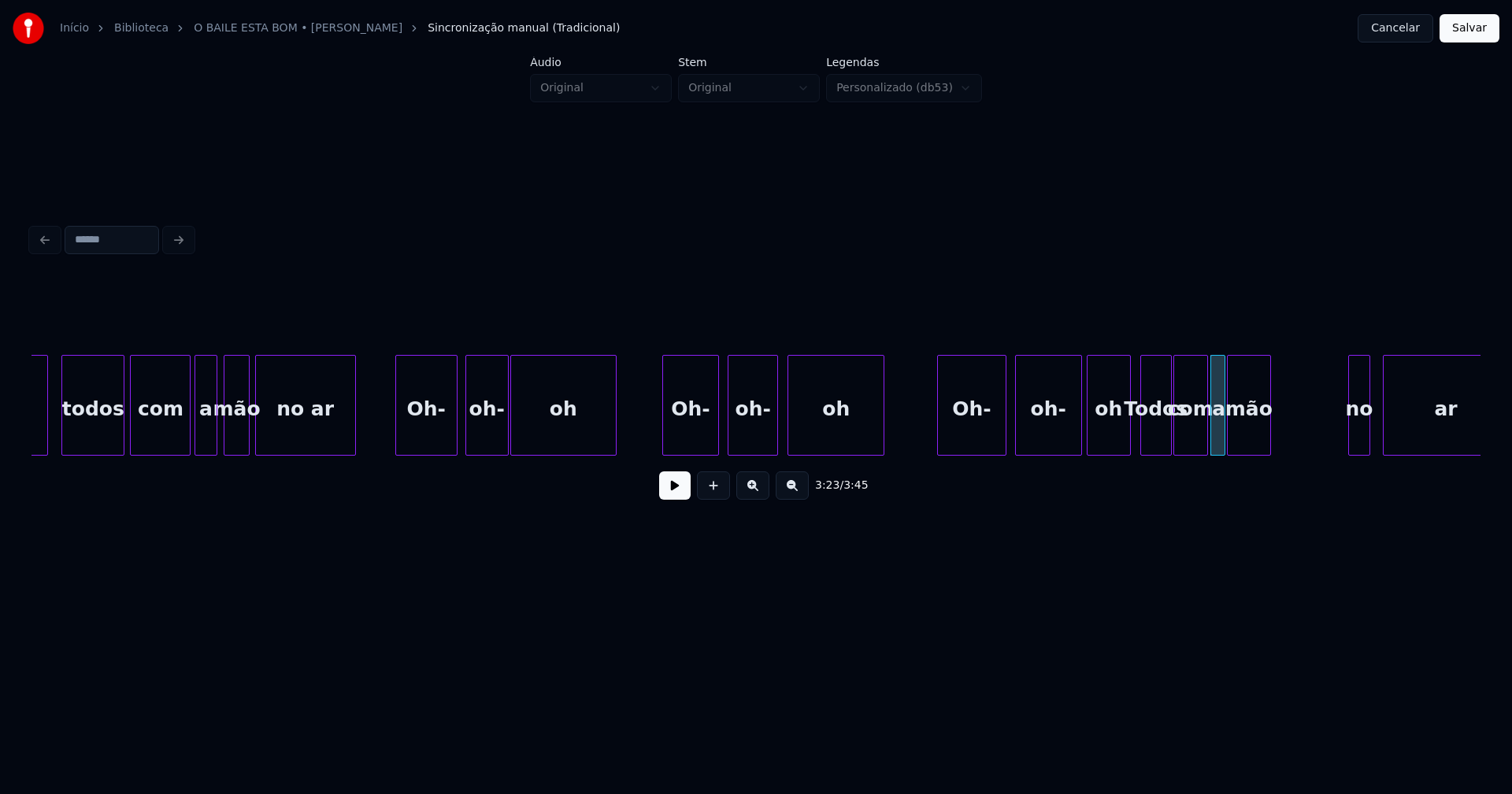
click at [1249, 440] on div "mão" at bounding box center [1249, 410] width 43 height 107
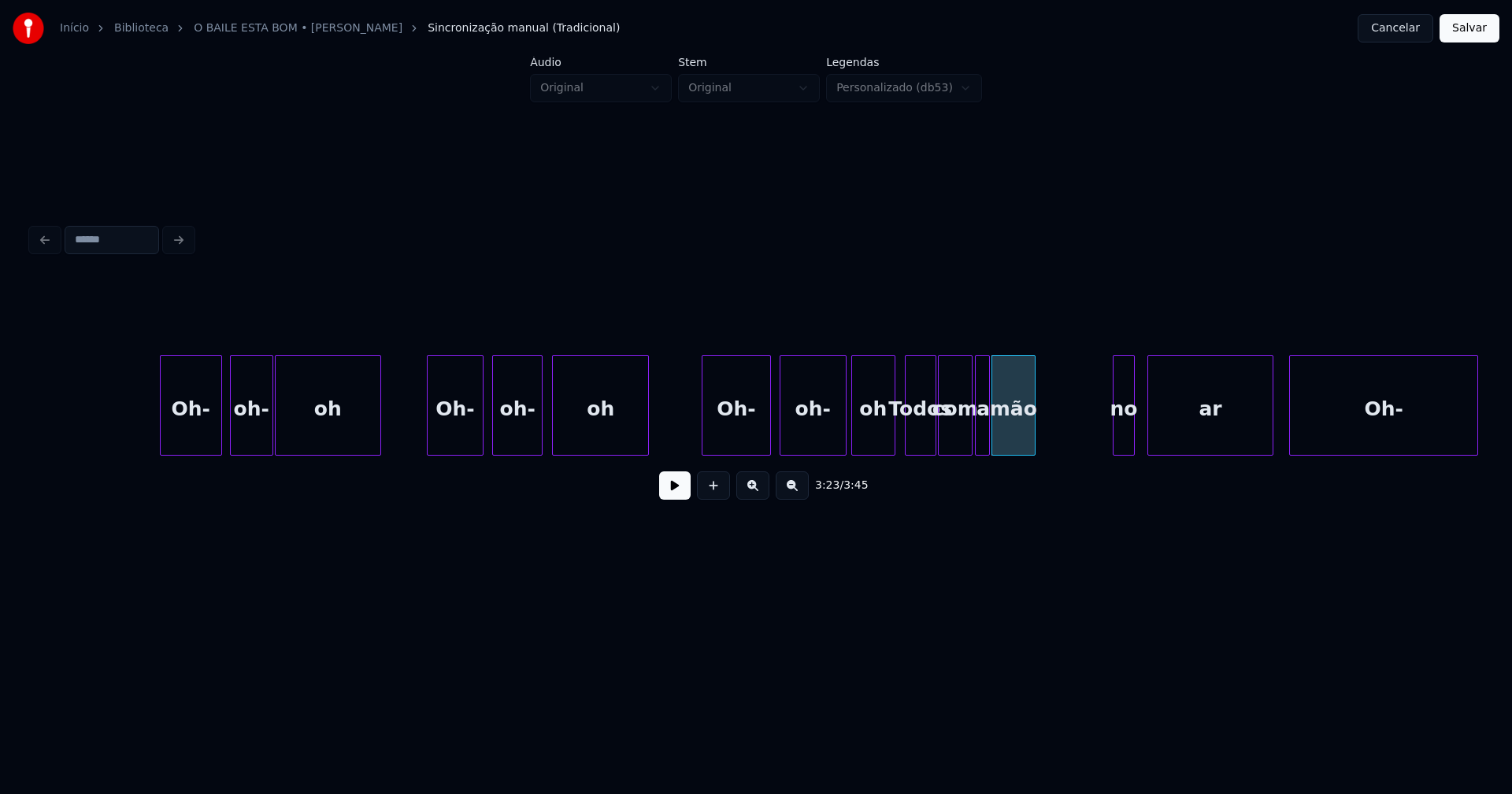
scroll to position [0, 31338]
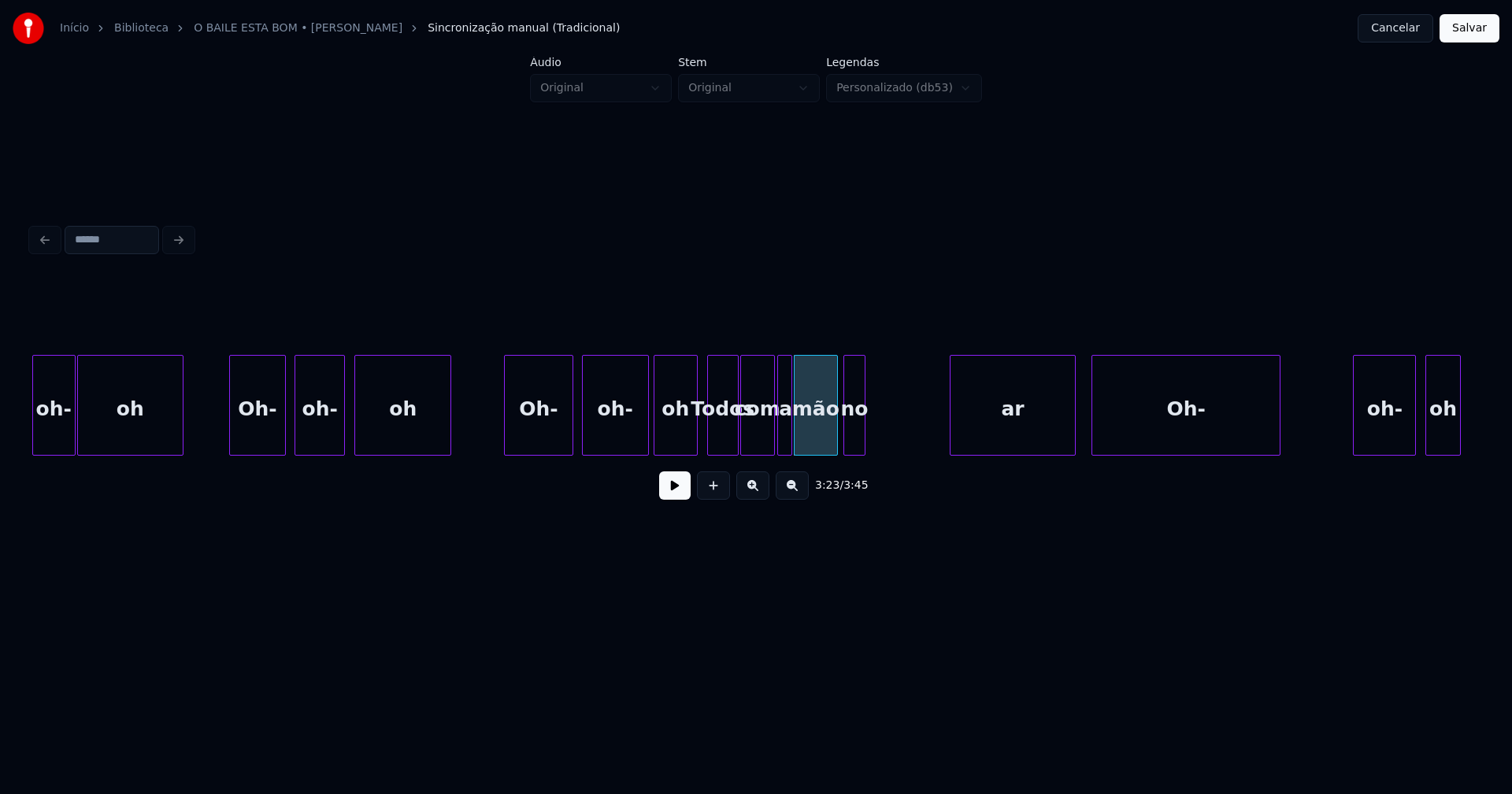
click at [853, 446] on div "no" at bounding box center [855, 410] width 20 height 107
click at [872, 434] on div at bounding box center [871, 406] width 5 height 99
click at [680, 495] on button at bounding box center [674, 486] width 32 height 28
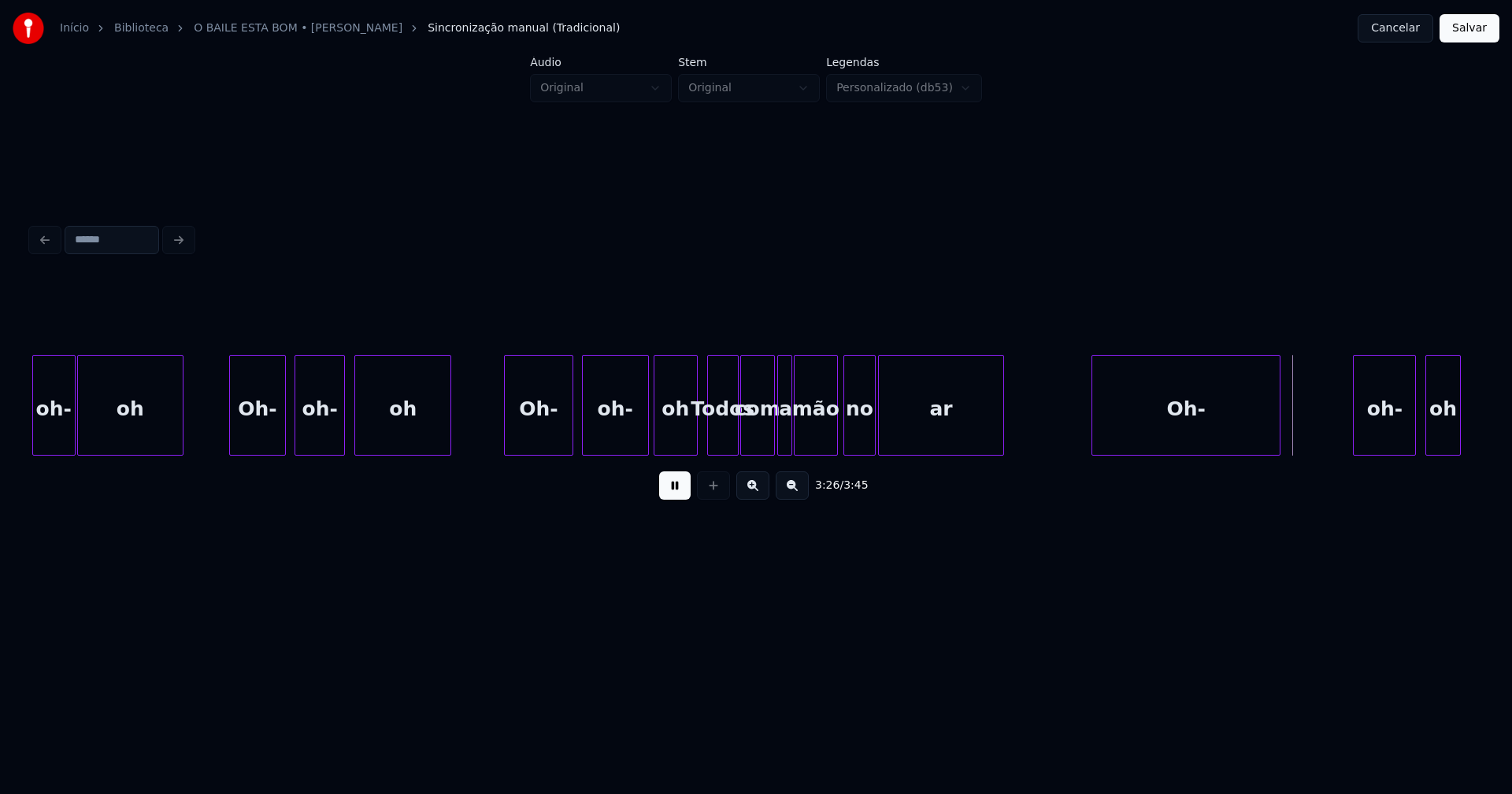
click at [935, 447] on div "ar" at bounding box center [941, 410] width 124 height 107
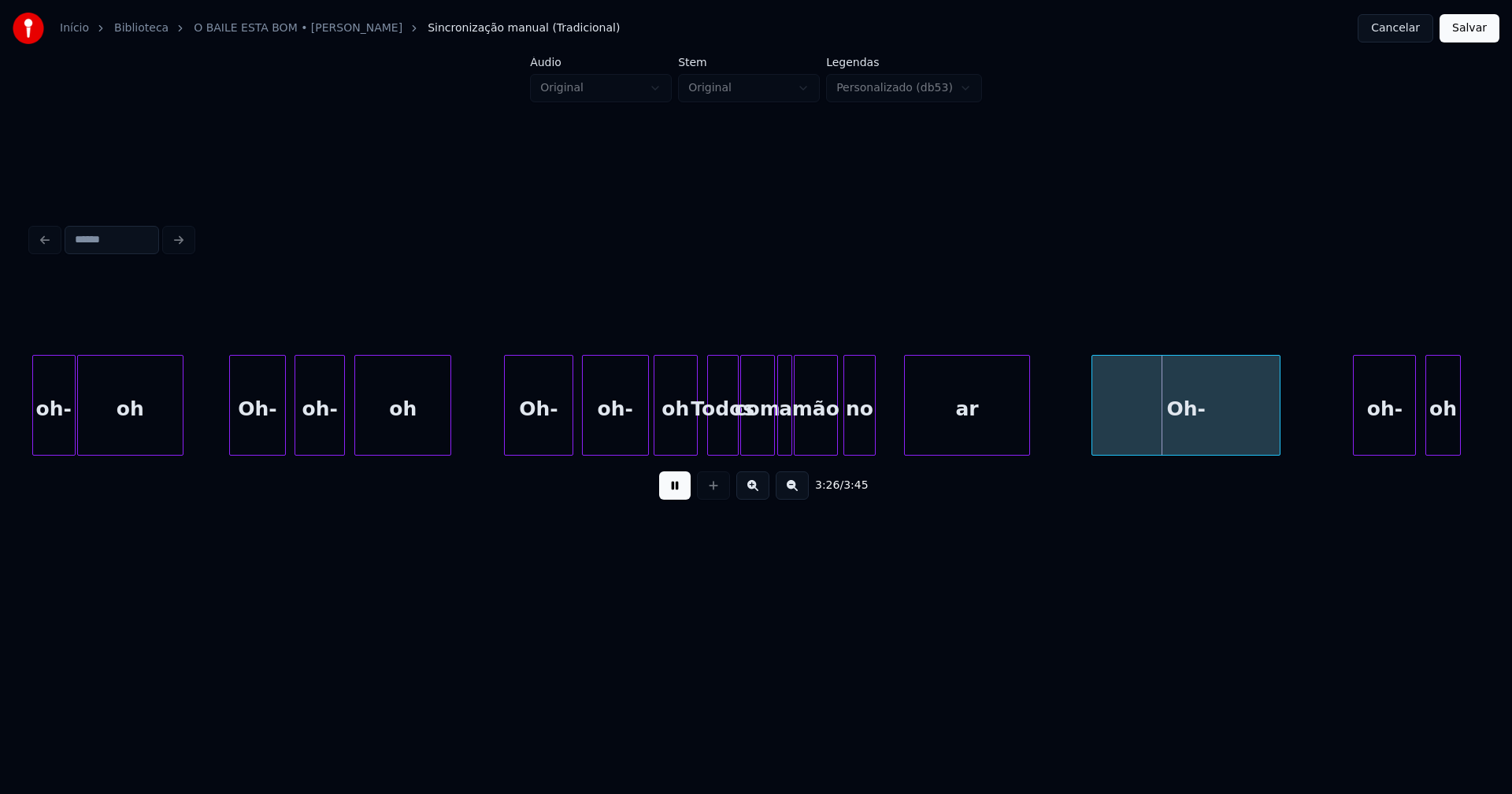
click at [948, 434] on div "ar" at bounding box center [967, 410] width 124 height 107
click at [895, 427] on div at bounding box center [897, 406] width 5 height 99
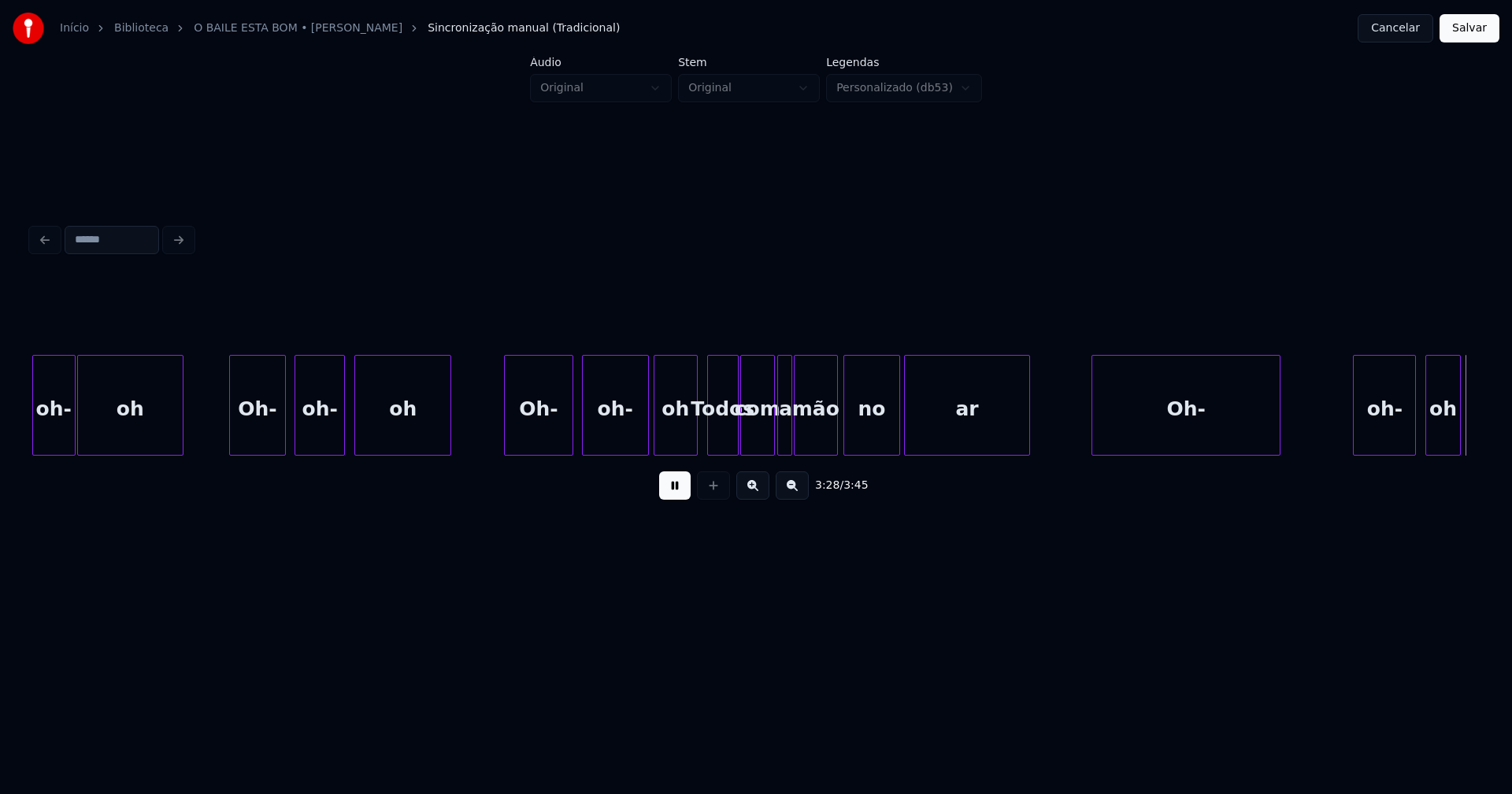
scroll to position [0, 32788]
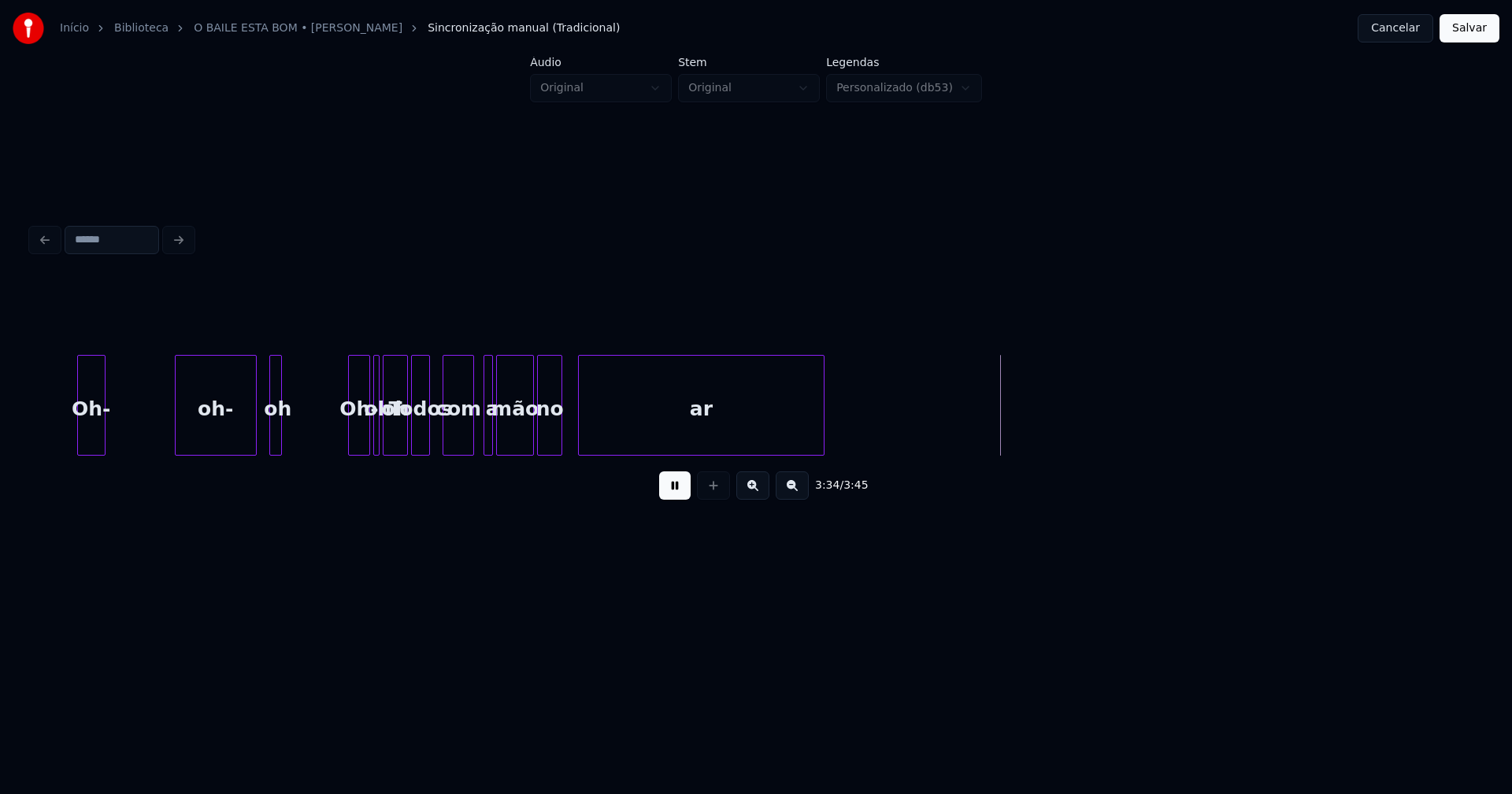
click at [687, 499] on button at bounding box center [674, 486] width 32 height 28
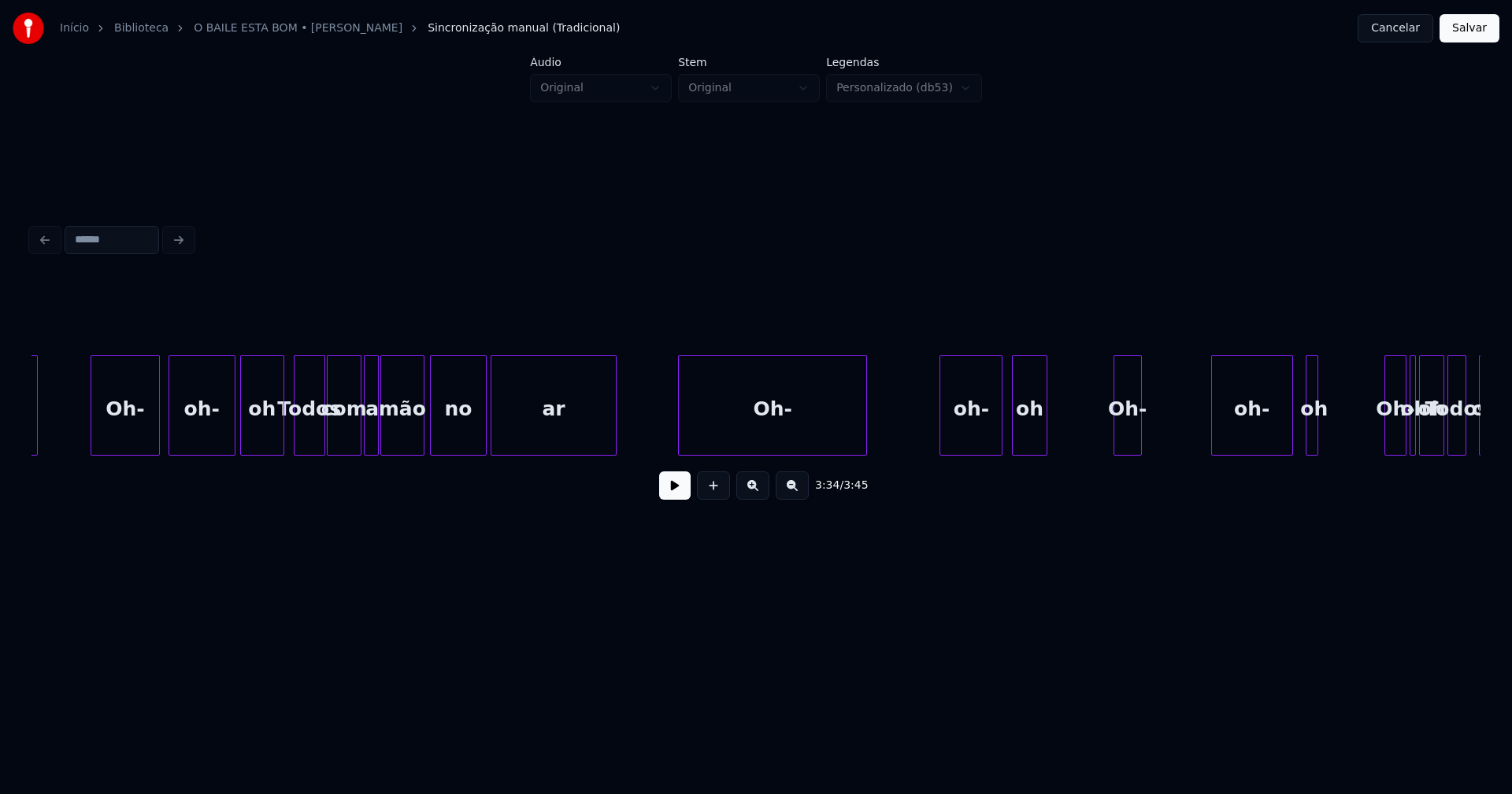
scroll to position [0, 31732]
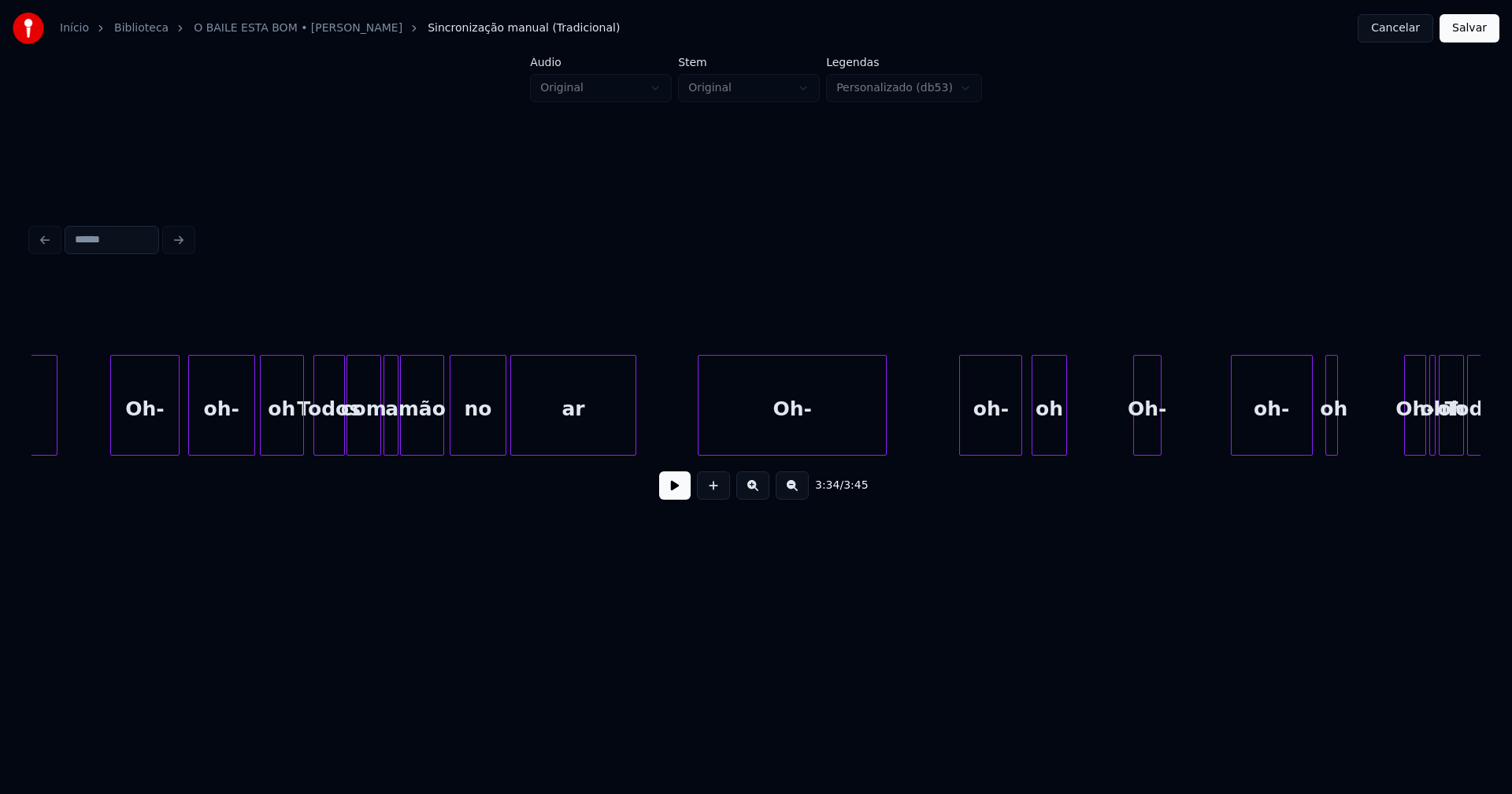
click at [671, 497] on button at bounding box center [674, 486] width 32 height 28
click at [666, 500] on button at bounding box center [674, 486] width 32 height 28
drag, startPoint x: 1336, startPoint y: 462, endPoint x: 1298, endPoint y: 463, distance: 38.0
click at [1298, 463] on div "3:27 / 3:45" at bounding box center [756, 395] width 1449 height 239
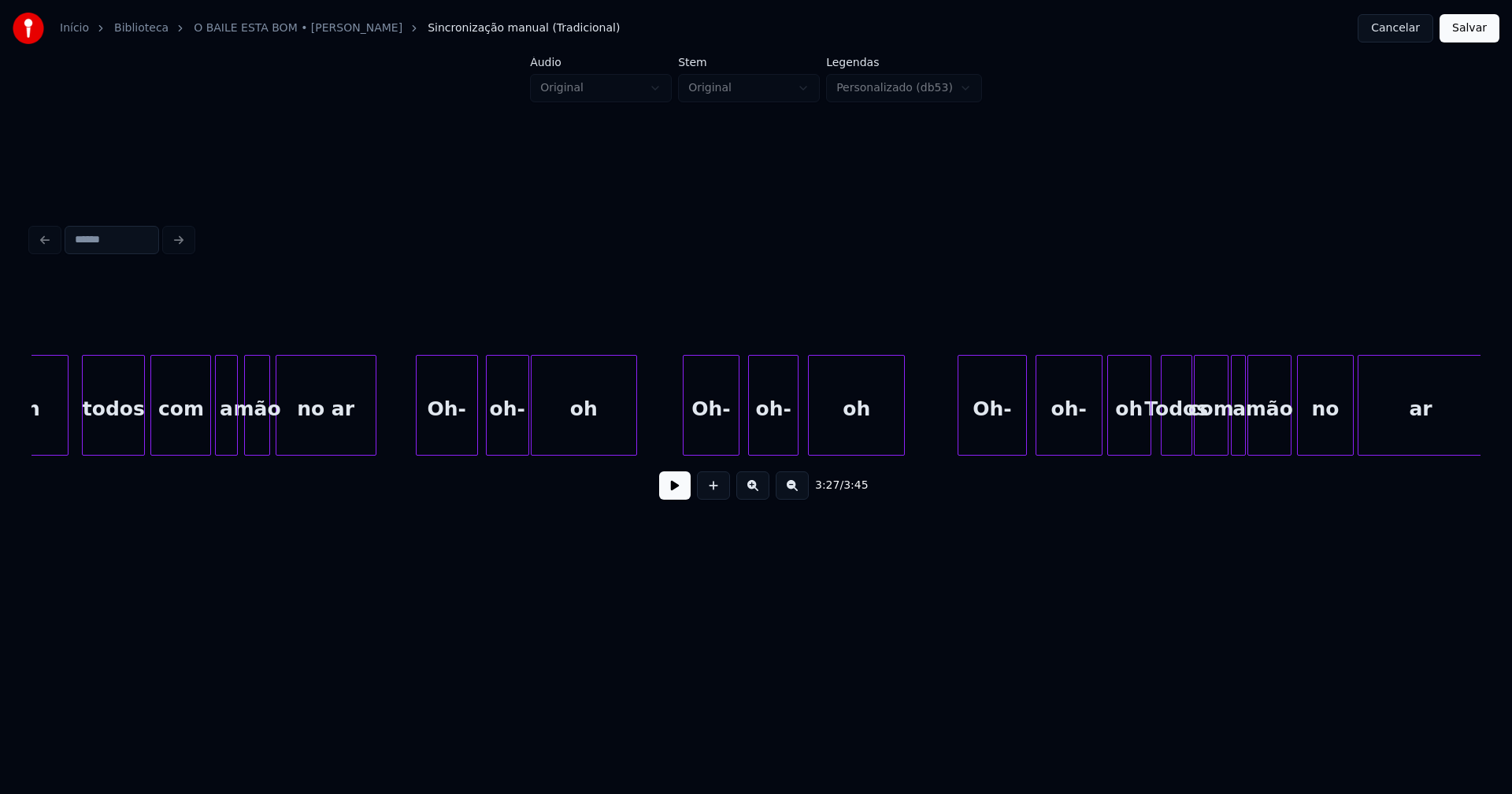
scroll to position [0, 30846]
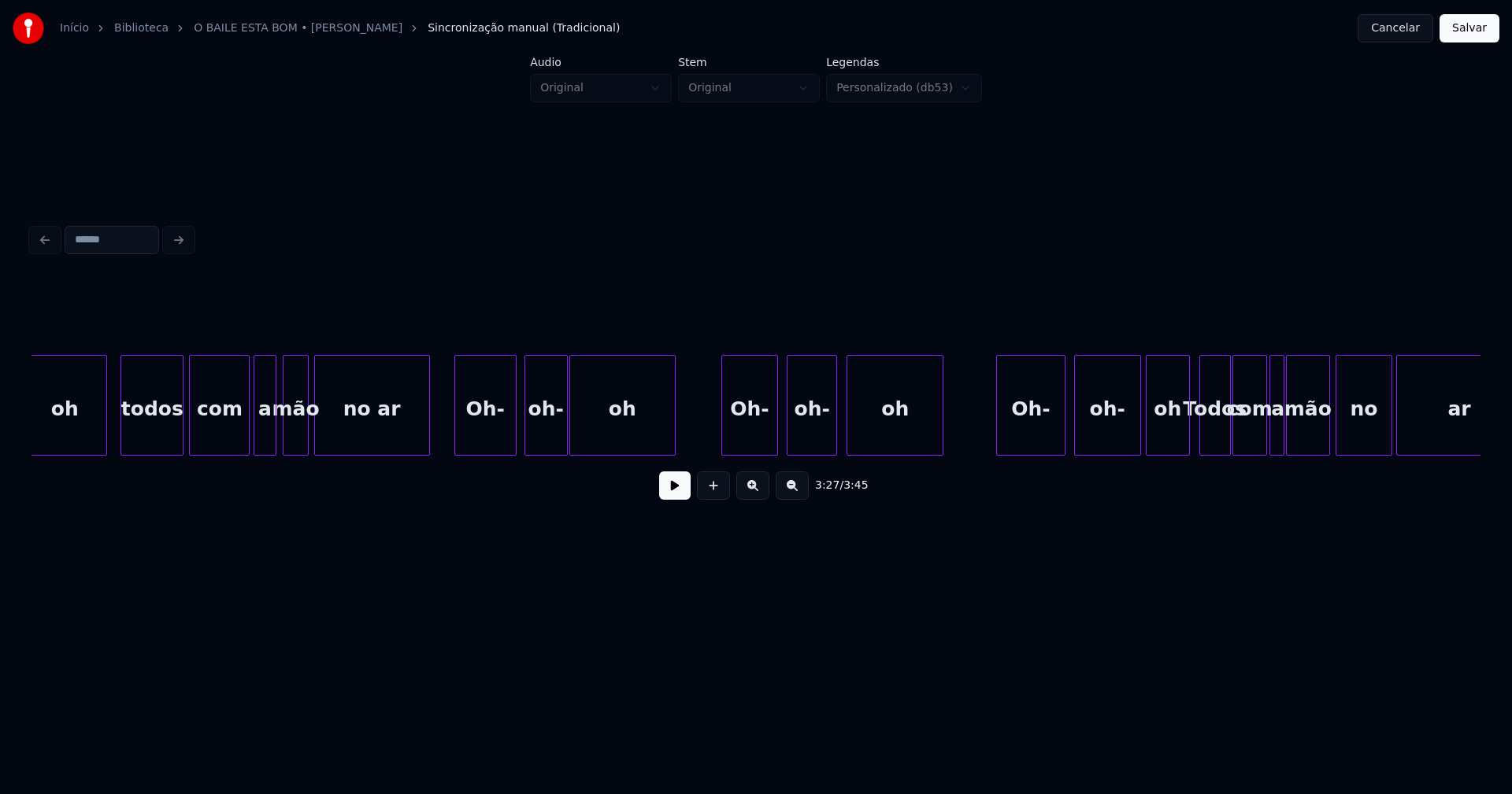
click at [426, 440] on div at bounding box center [427, 406] width 5 height 99
click at [678, 498] on button at bounding box center [674, 486] width 32 height 28
click at [676, 492] on button at bounding box center [674, 486] width 32 height 28
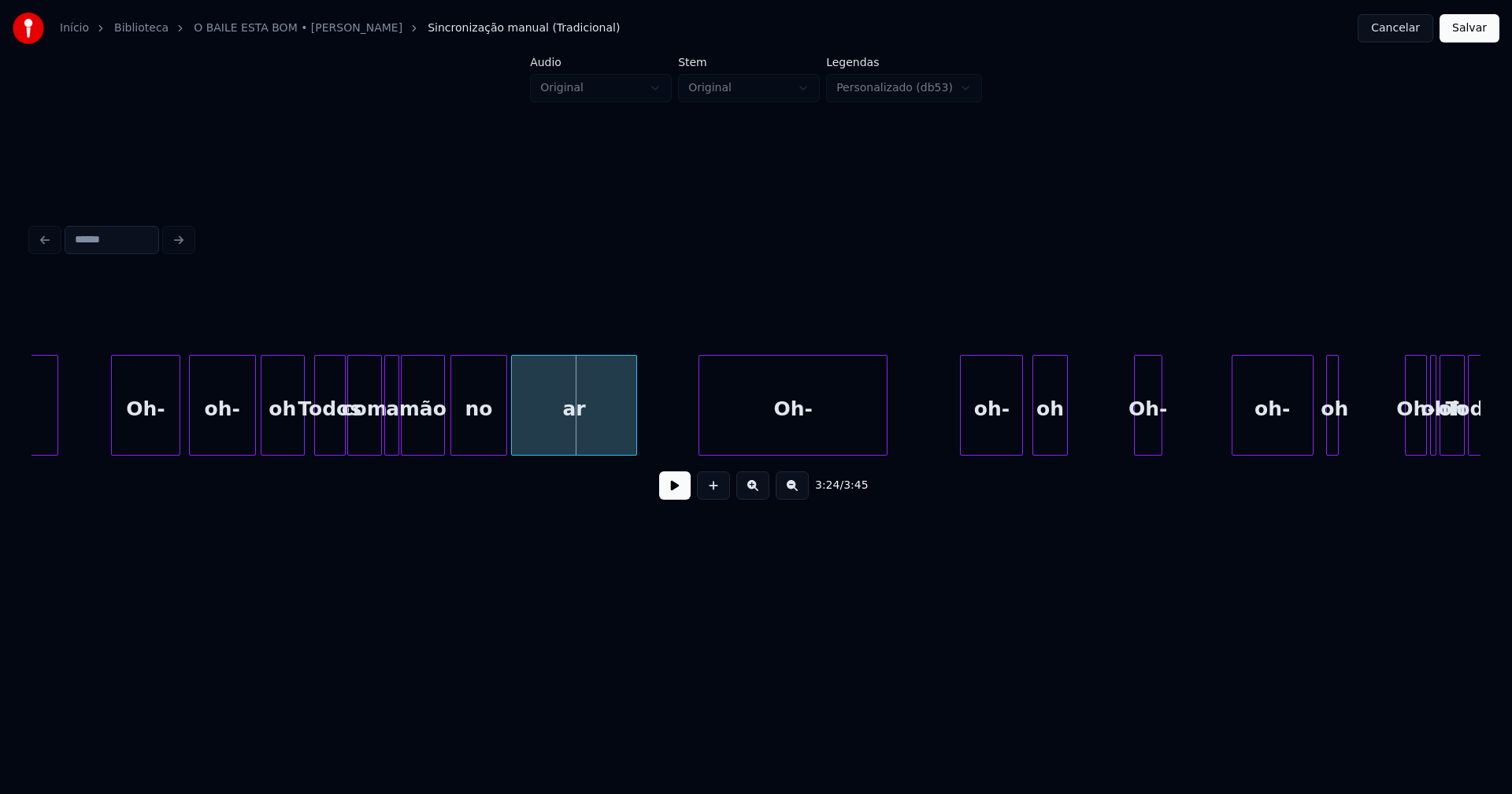
scroll to position [0, 31732]
click at [675, 497] on button at bounding box center [674, 486] width 32 height 28
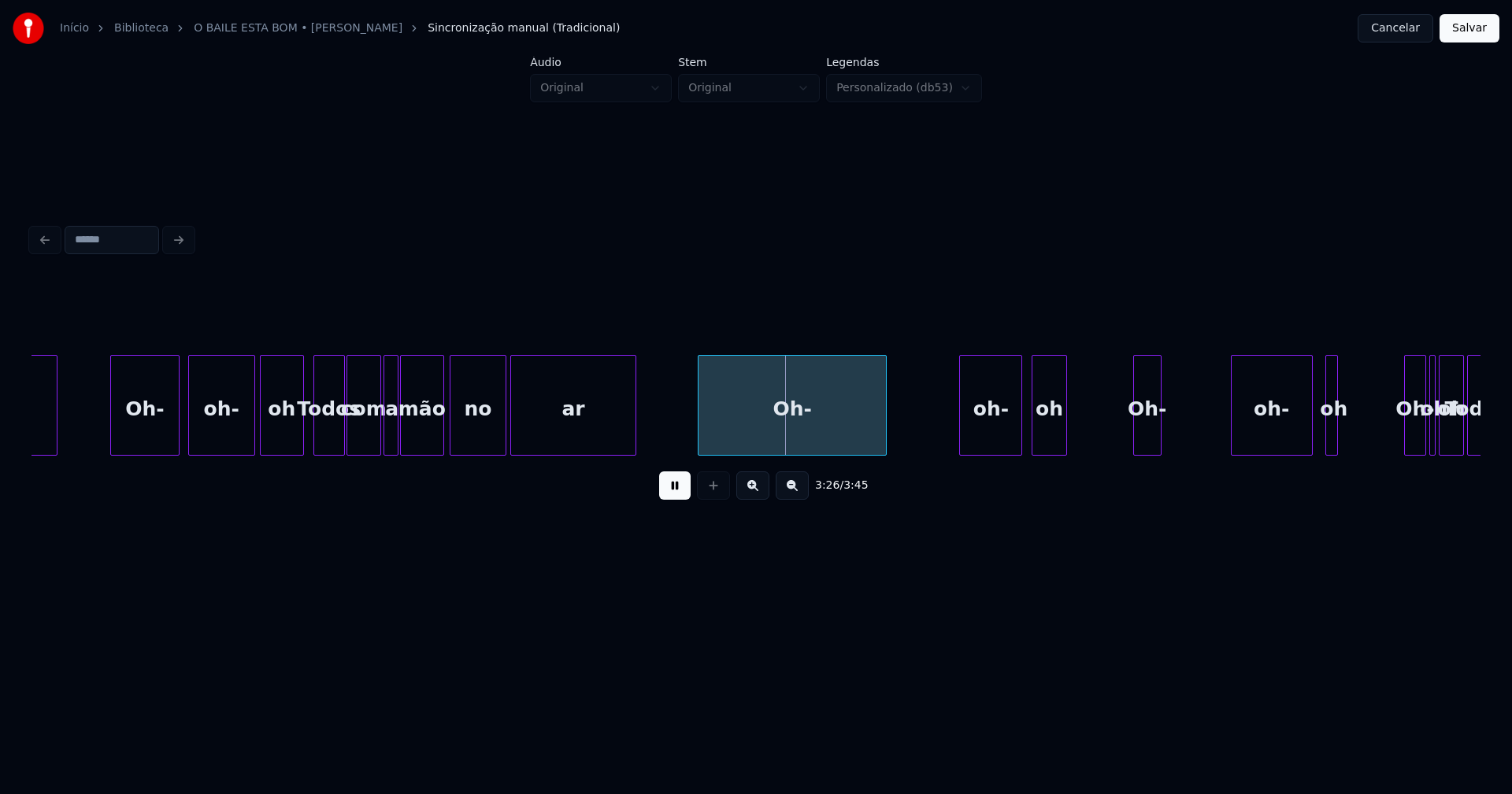
click at [675, 497] on button at bounding box center [674, 486] width 32 height 28
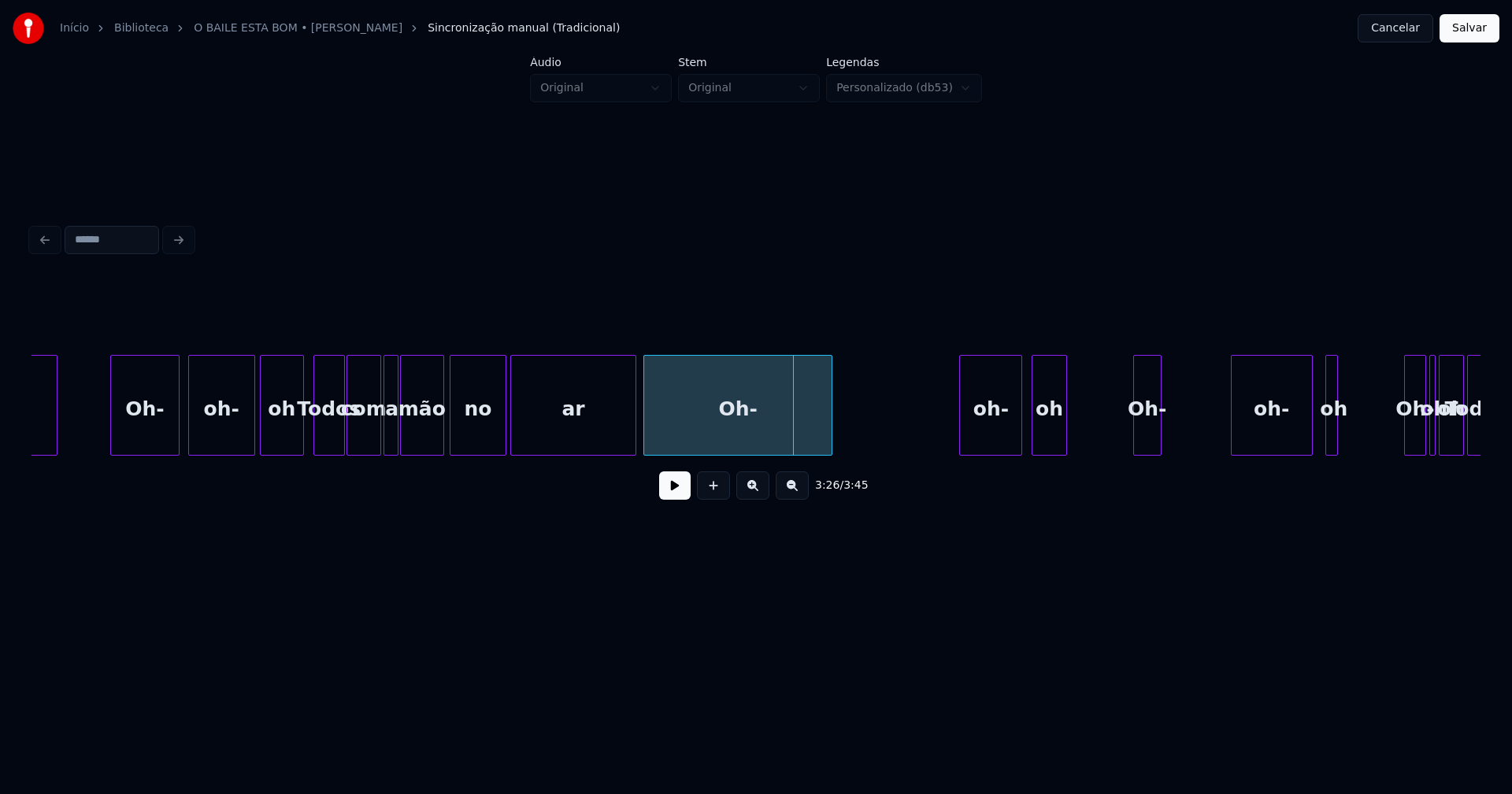
click at [724, 440] on div "Oh-" at bounding box center [738, 410] width 188 height 107
click at [669, 497] on button at bounding box center [674, 486] width 32 height 28
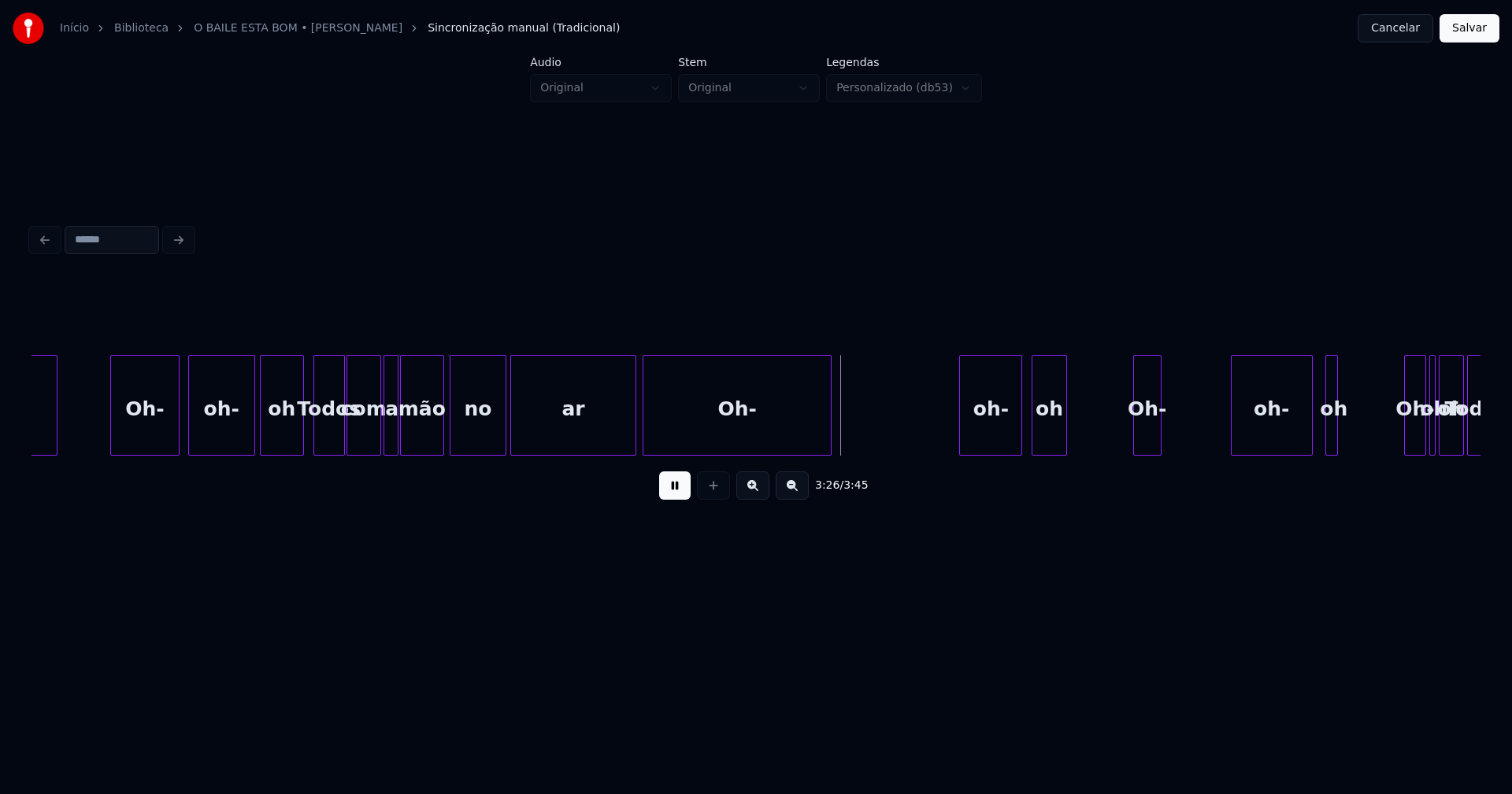
click at [168, 418] on div at bounding box center [166, 406] width 5 height 99
click at [218, 428] on div "oh-" at bounding box center [219, 410] width 66 height 107
click at [234, 434] on div "oh-" at bounding box center [213, 410] width 66 height 107
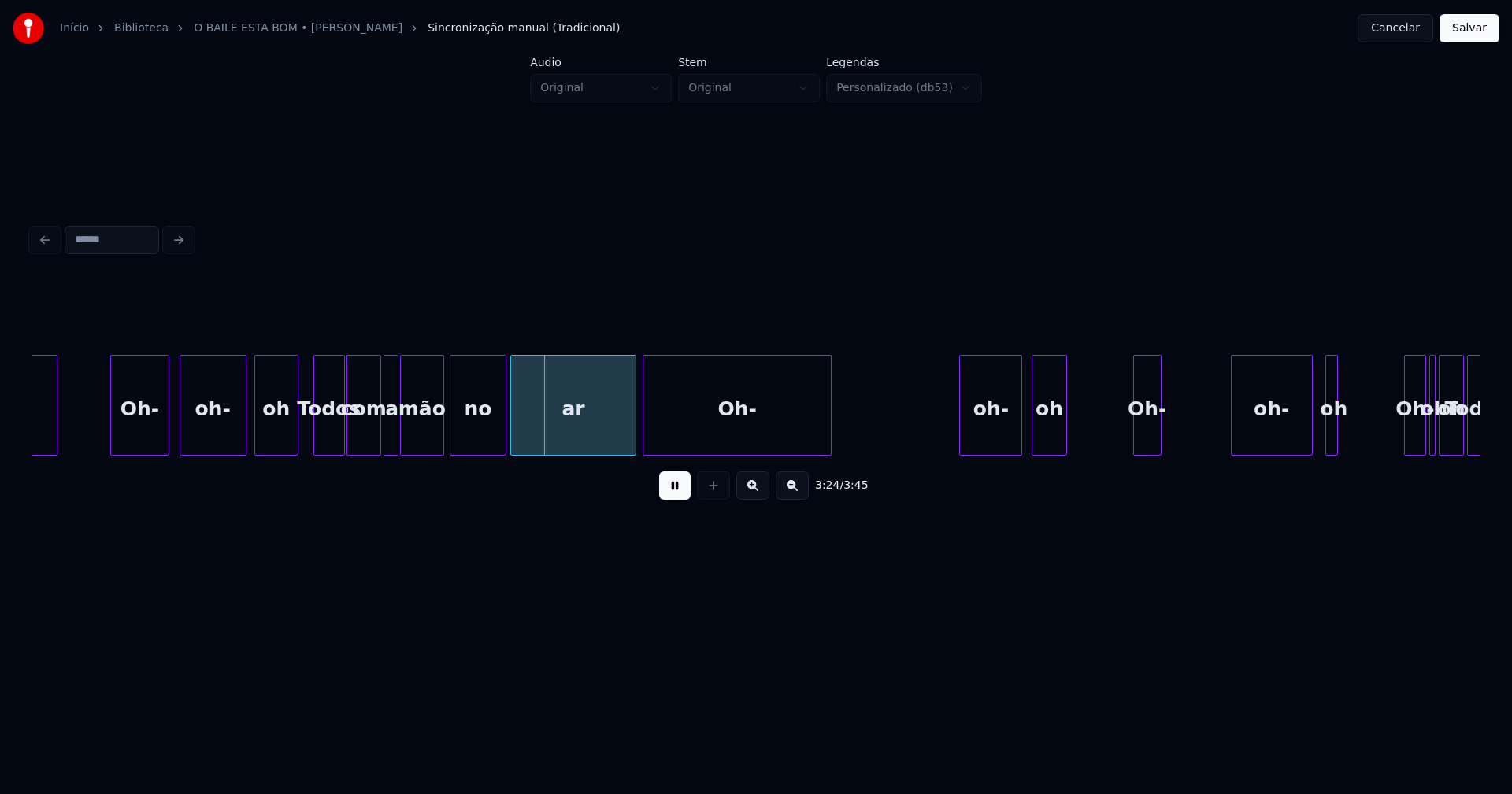
click at [283, 437] on div "oh" at bounding box center [276, 410] width 43 height 107
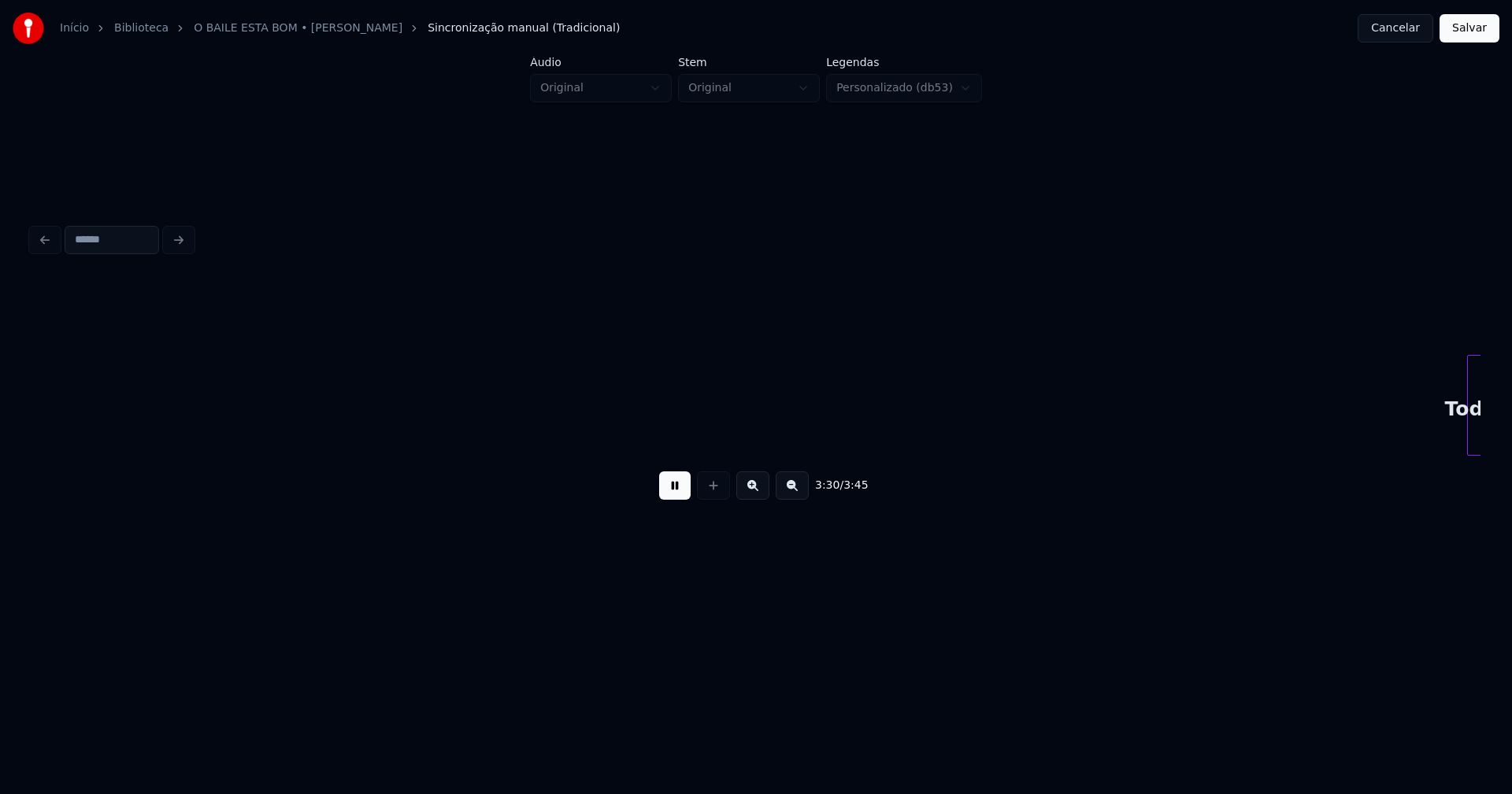
scroll to position [0, 33180]
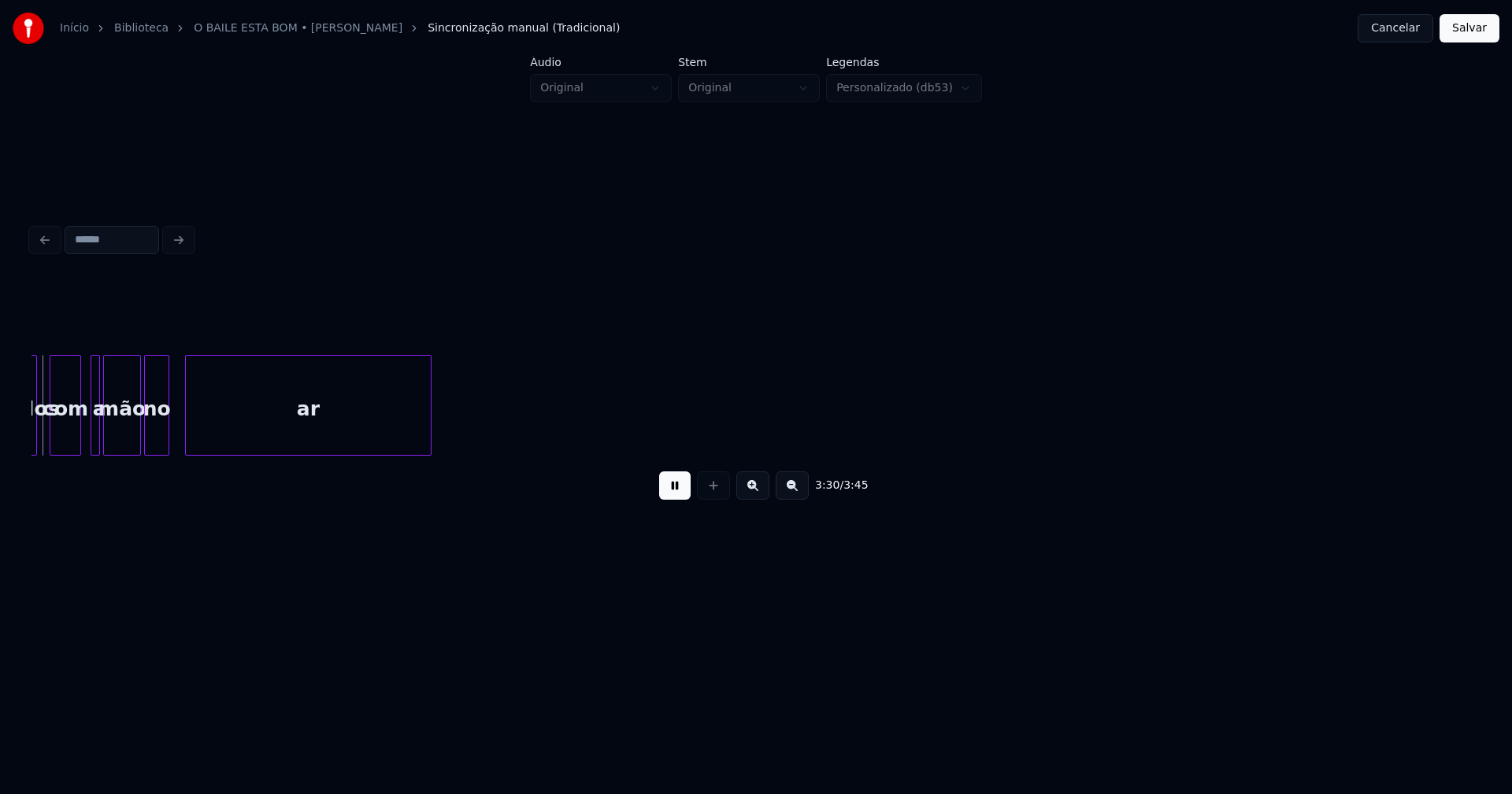
click at [679, 497] on button at bounding box center [674, 486] width 32 height 28
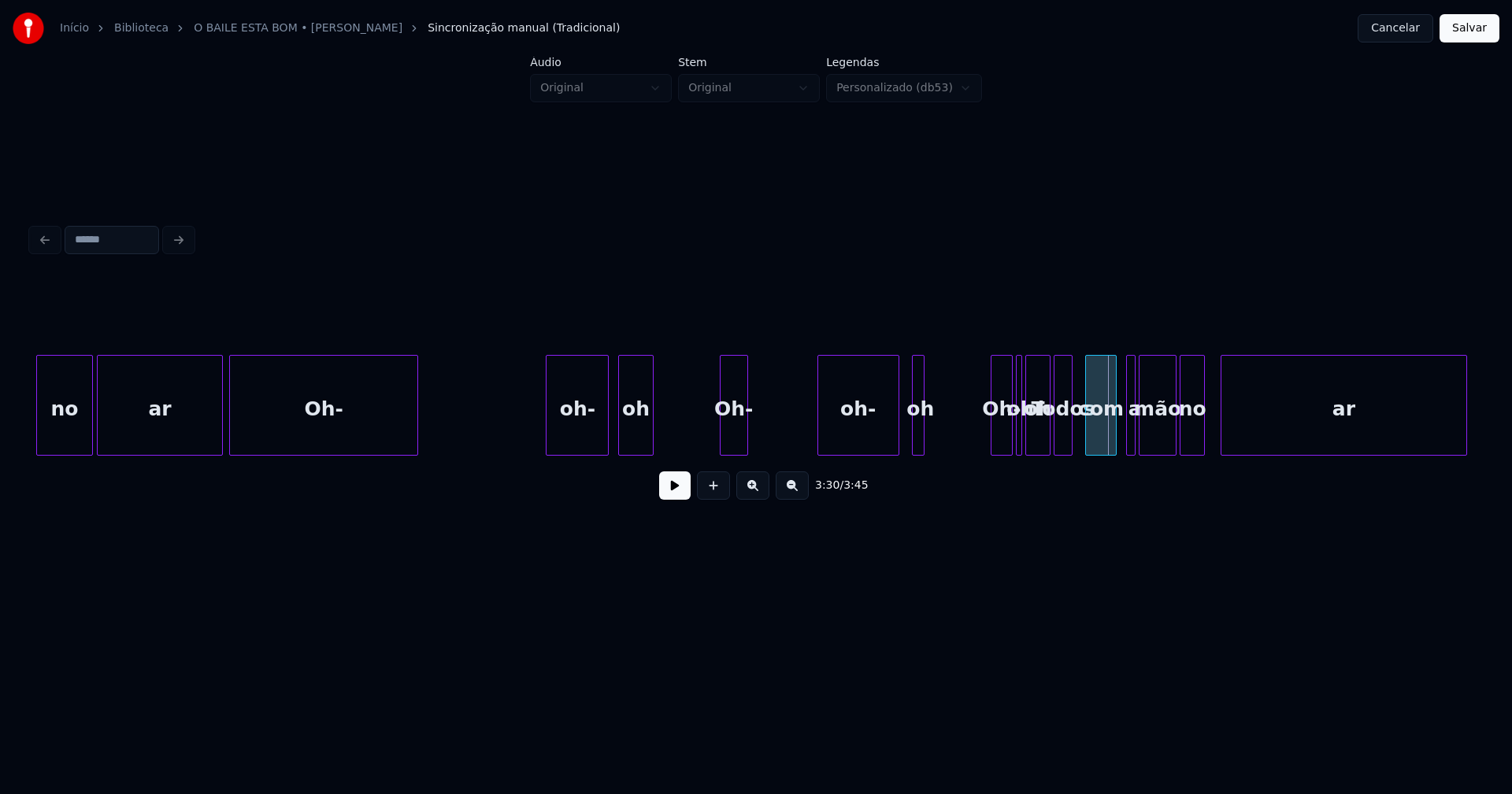
scroll to position [0, 32067]
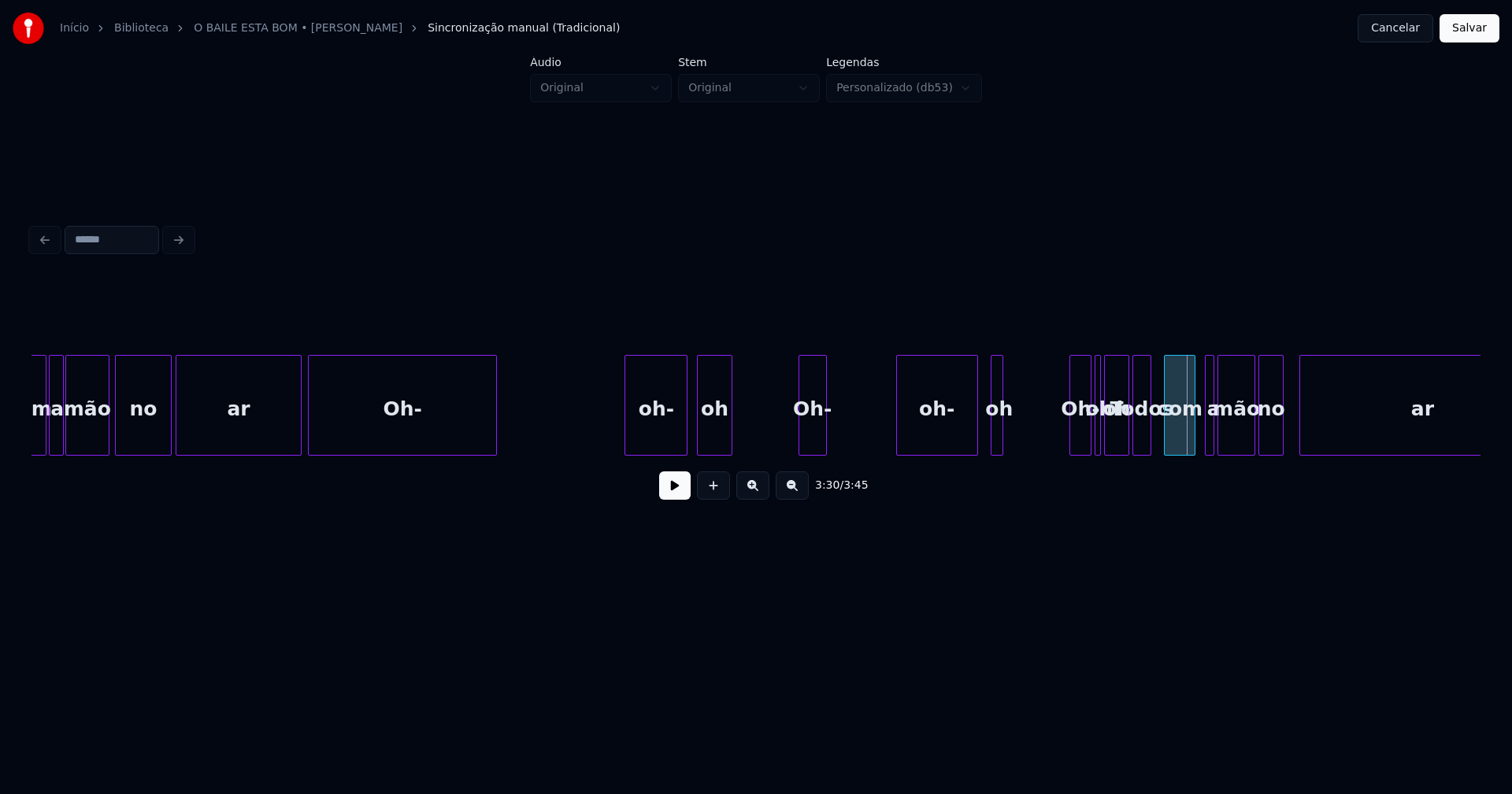
click at [122, 443] on div "no" at bounding box center [143, 410] width 55 height 107
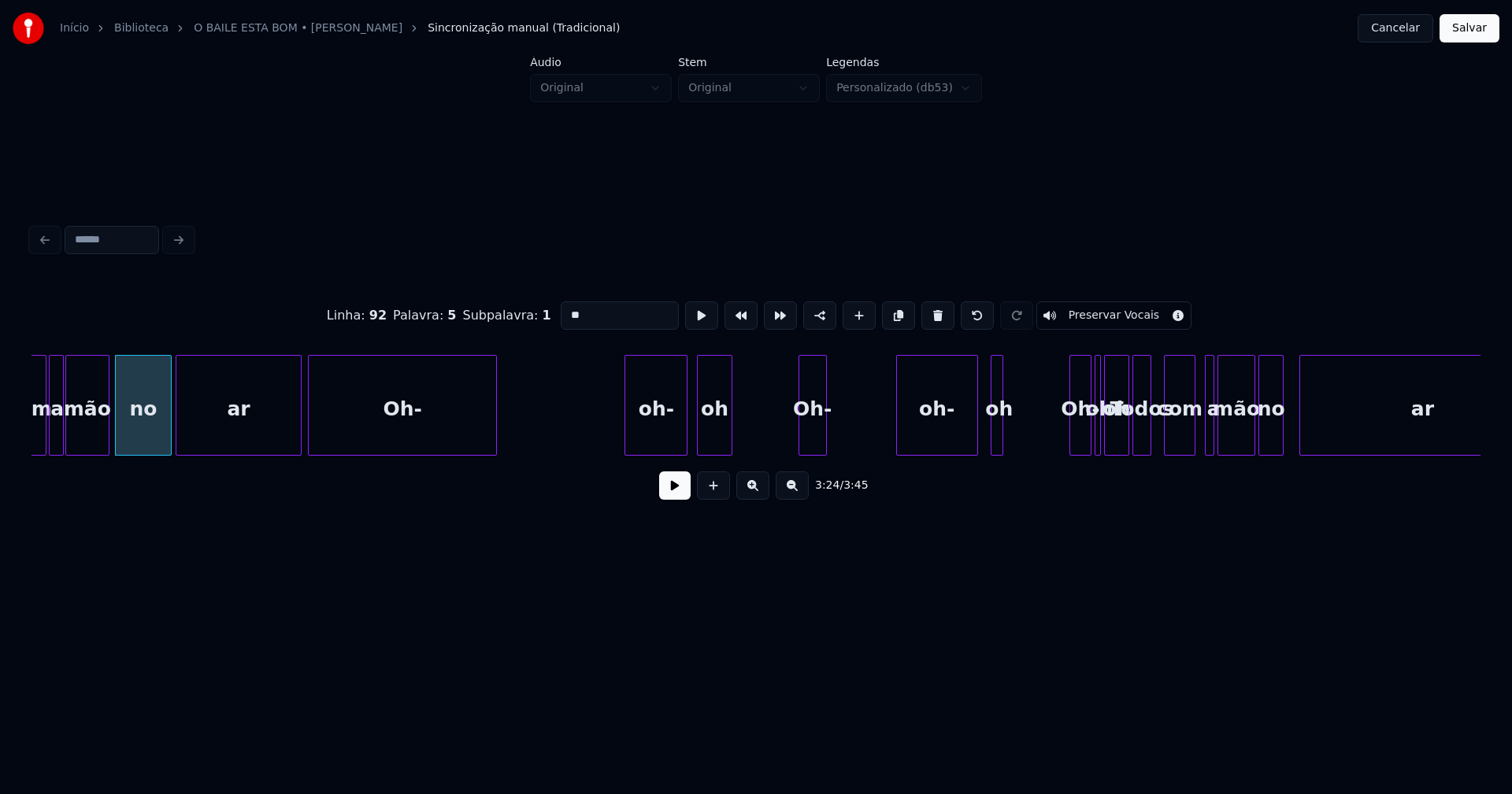
click at [675, 500] on button at bounding box center [674, 486] width 32 height 28
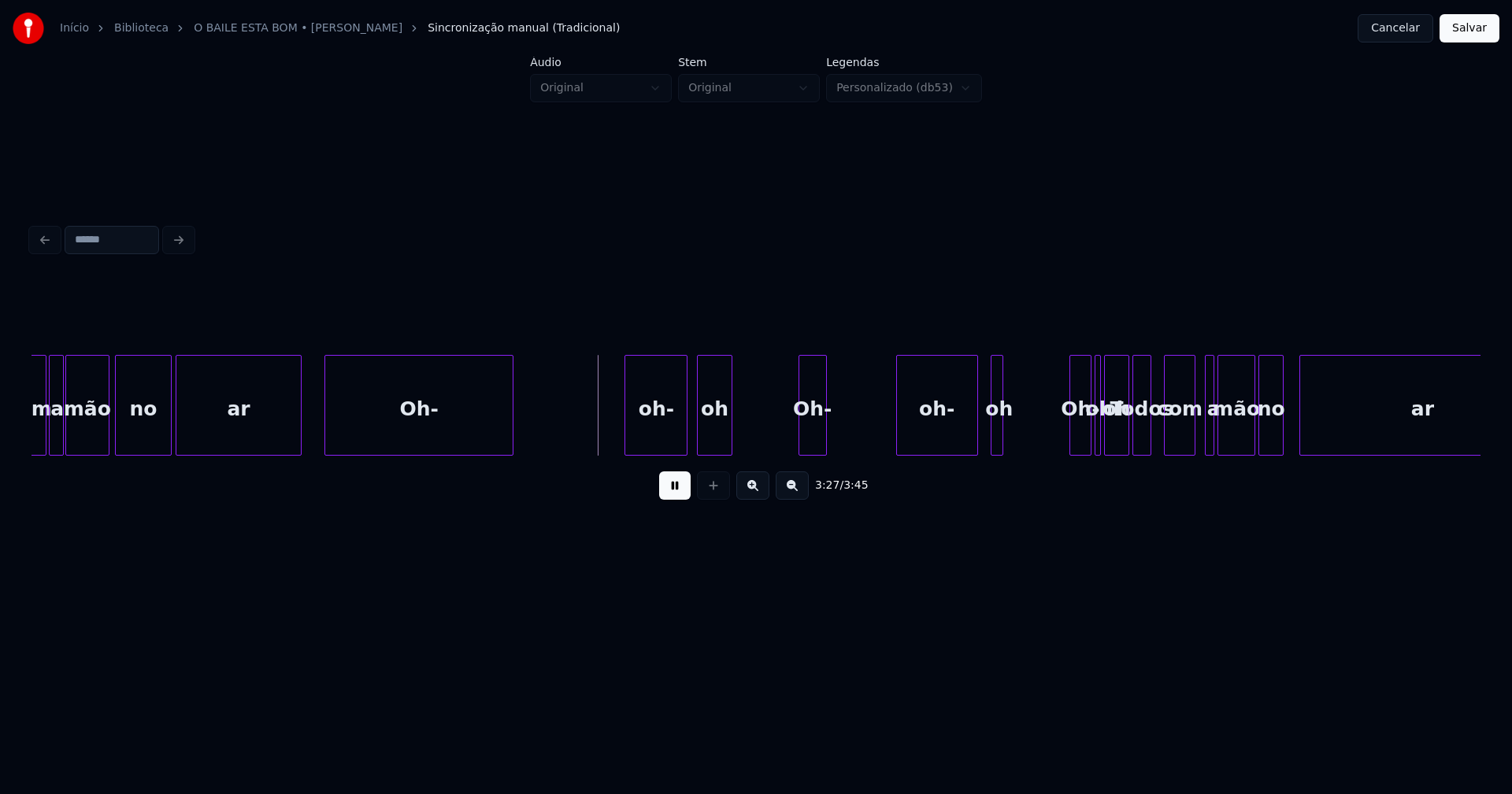
click at [367, 429] on div "Oh-" at bounding box center [419, 410] width 188 height 107
click at [335, 433] on div "Oh-" at bounding box center [410, 410] width 188 height 107
drag, startPoint x: 677, startPoint y: 501, endPoint x: 488, endPoint y: 447, distance: 196.6
click at [677, 499] on button at bounding box center [674, 486] width 32 height 28
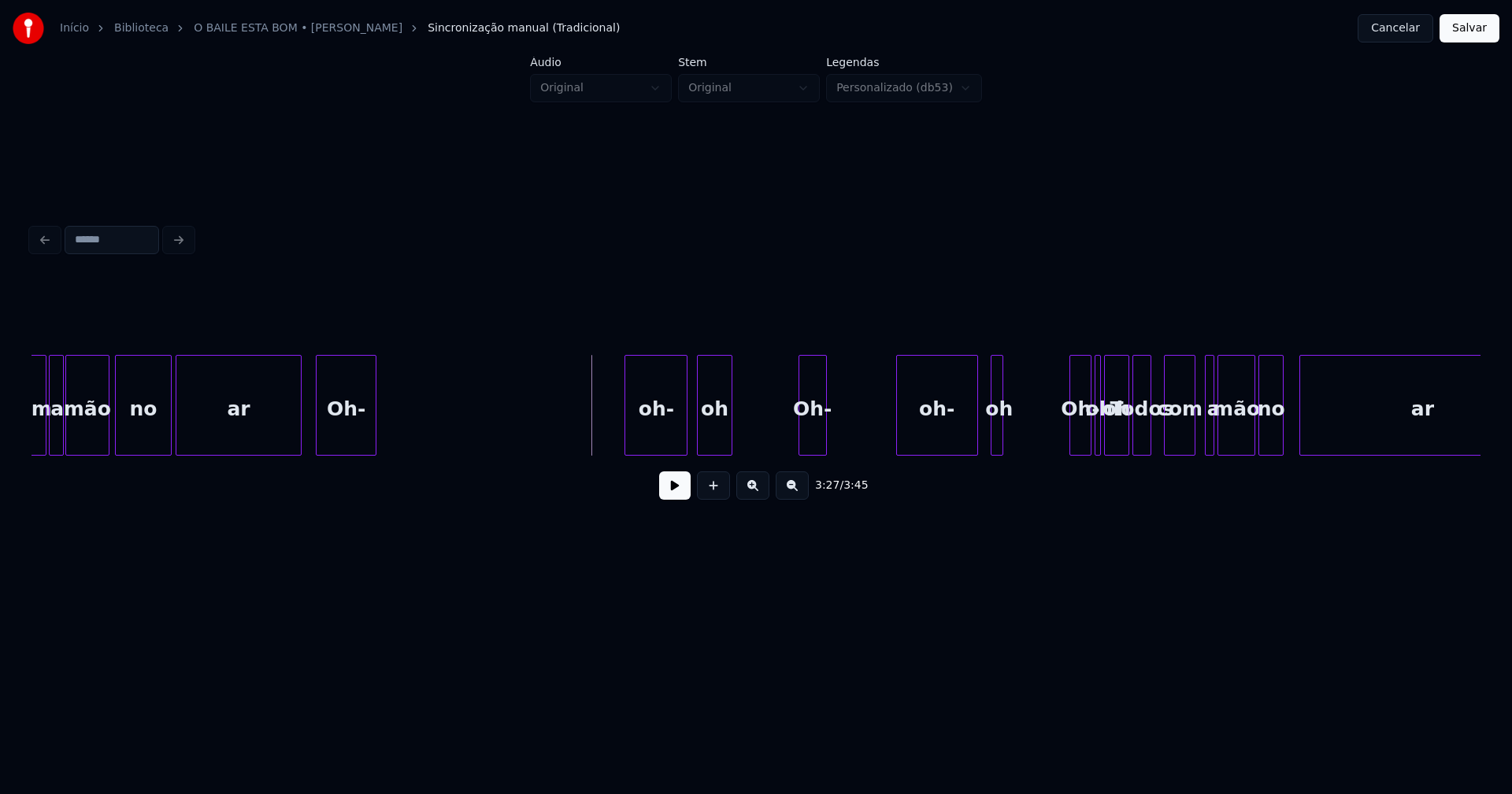
click at [372, 452] on div "Todos com a mão no ar oh Oh- oh- oh oh- Oh- oh oh- Oh- ar no mão com a" at bounding box center [756, 406] width 1449 height 101
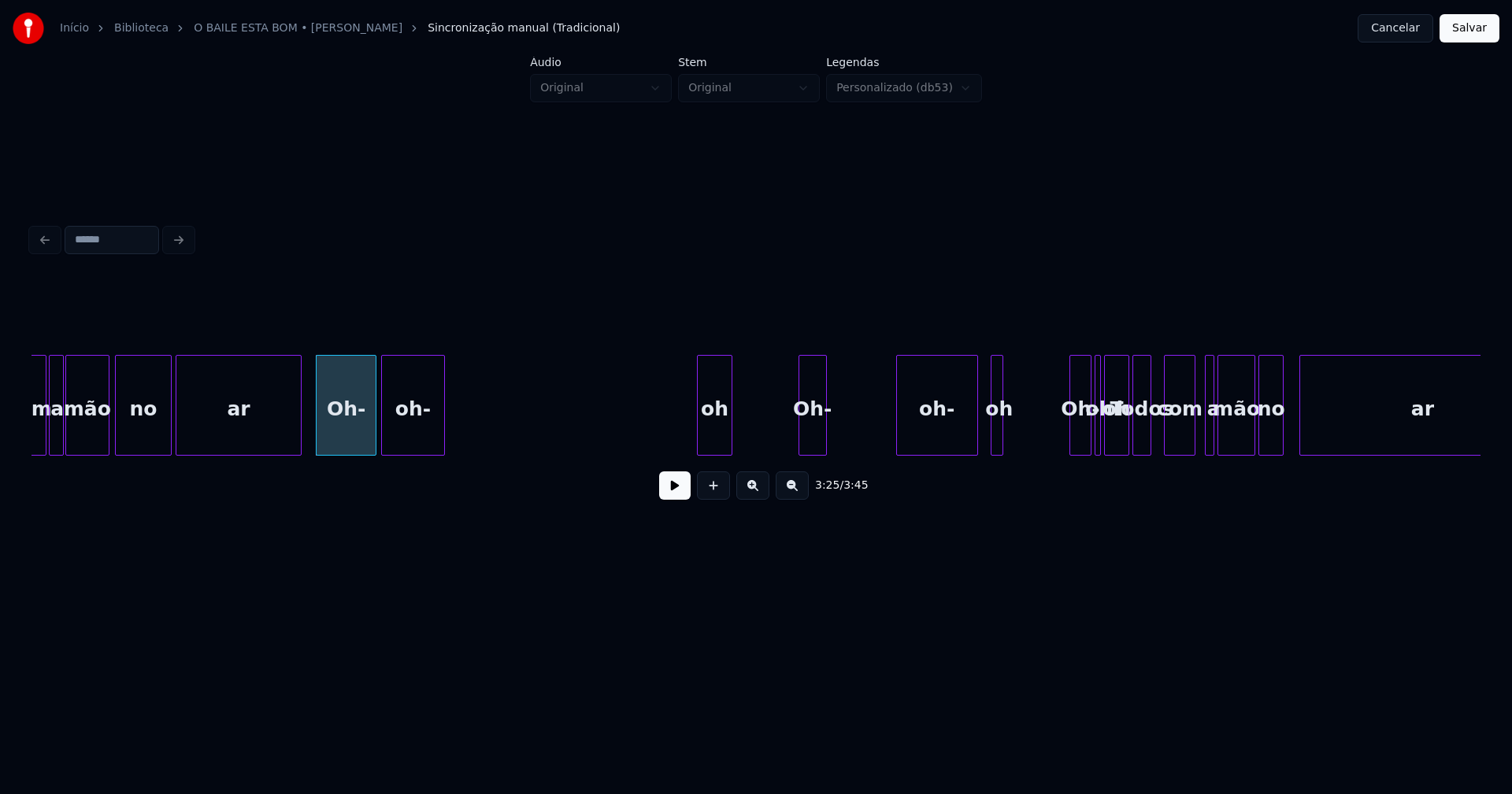
click at [412, 456] on div "Todos com a mão no ar oh Oh- oh- oh oh- Oh- oh oh- Oh- ar no mão com a" at bounding box center [756, 406] width 1449 height 101
click at [430, 444] on div at bounding box center [429, 406] width 5 height 99
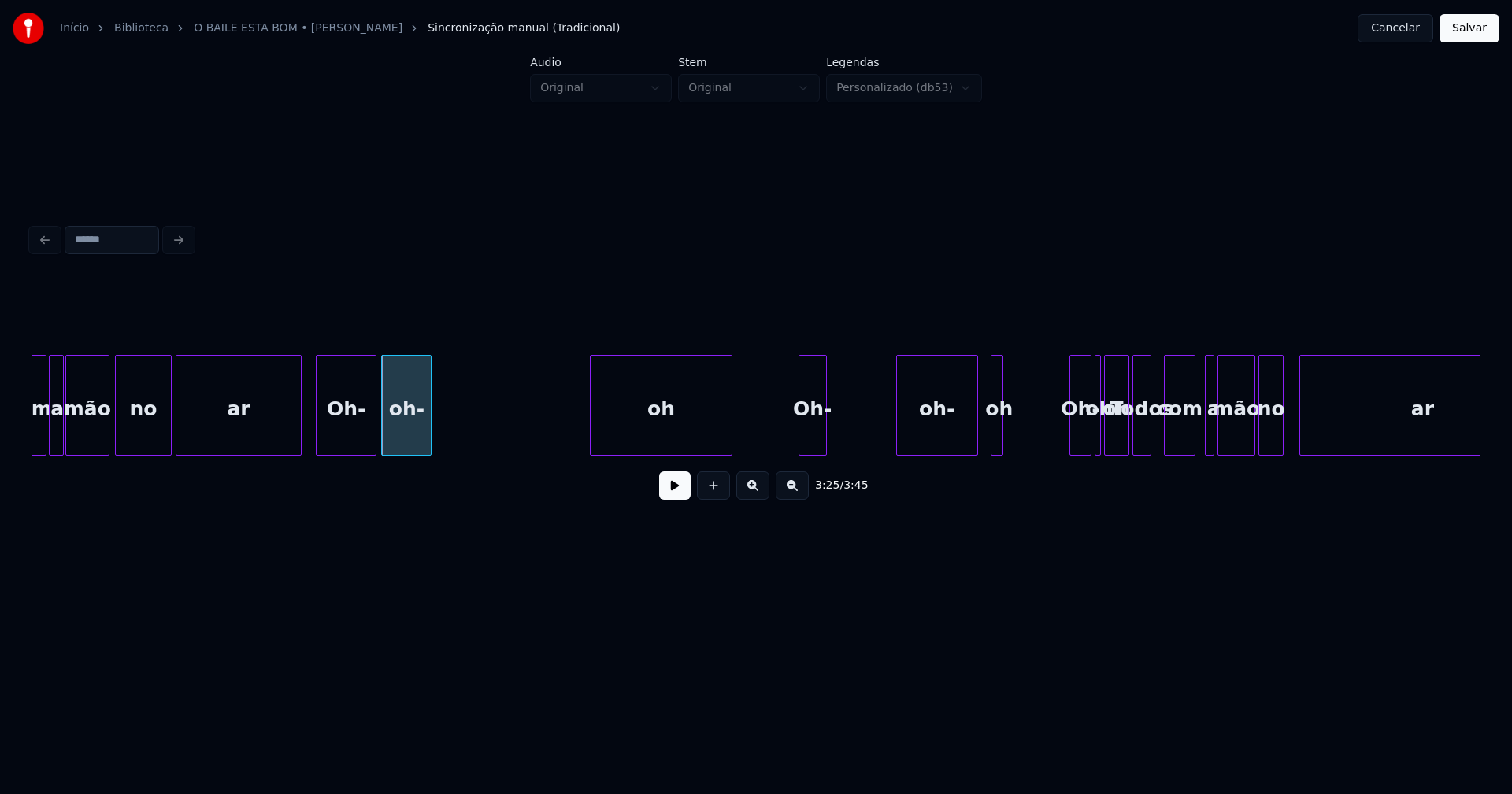
click at [594, 427] on div at bounding box center [593, 406] width 5 height 99
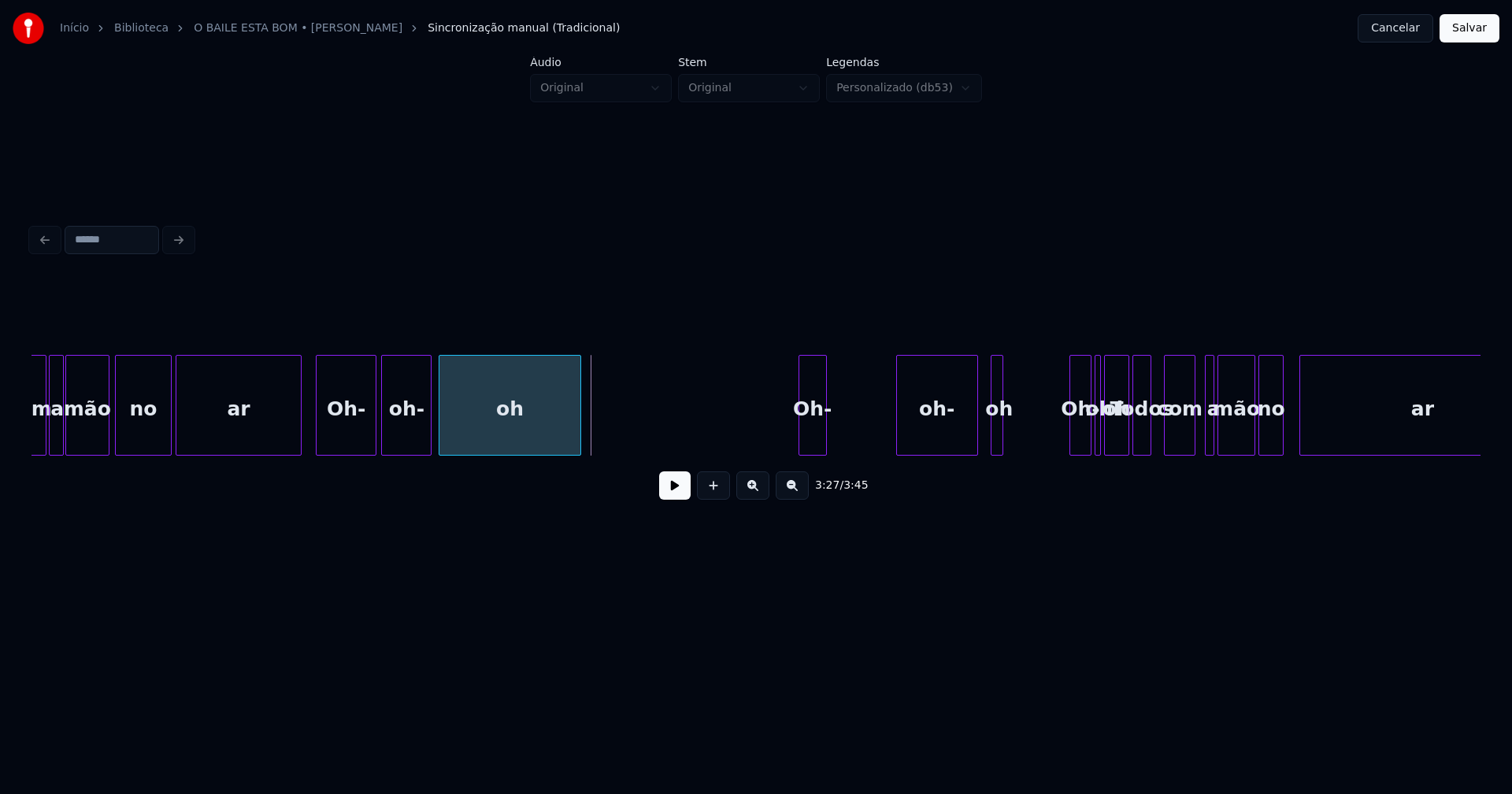
click at [522, 439] on div "oh" at bounding box center [510, 410] width 140 height 107
click at [580, 425] on div "oh" at bounding box center [510, 406] width 141 height 101
click at [551, 434] on div at bounding box center [551, 406] width 5 height 99
click at [596, 456] on div "Todos com a mão no ar oh Oh- oh- oh oh- Oh- oh oh- Oh- ar no mão com a" at bounding box center [756, 406] width 1449 height 101
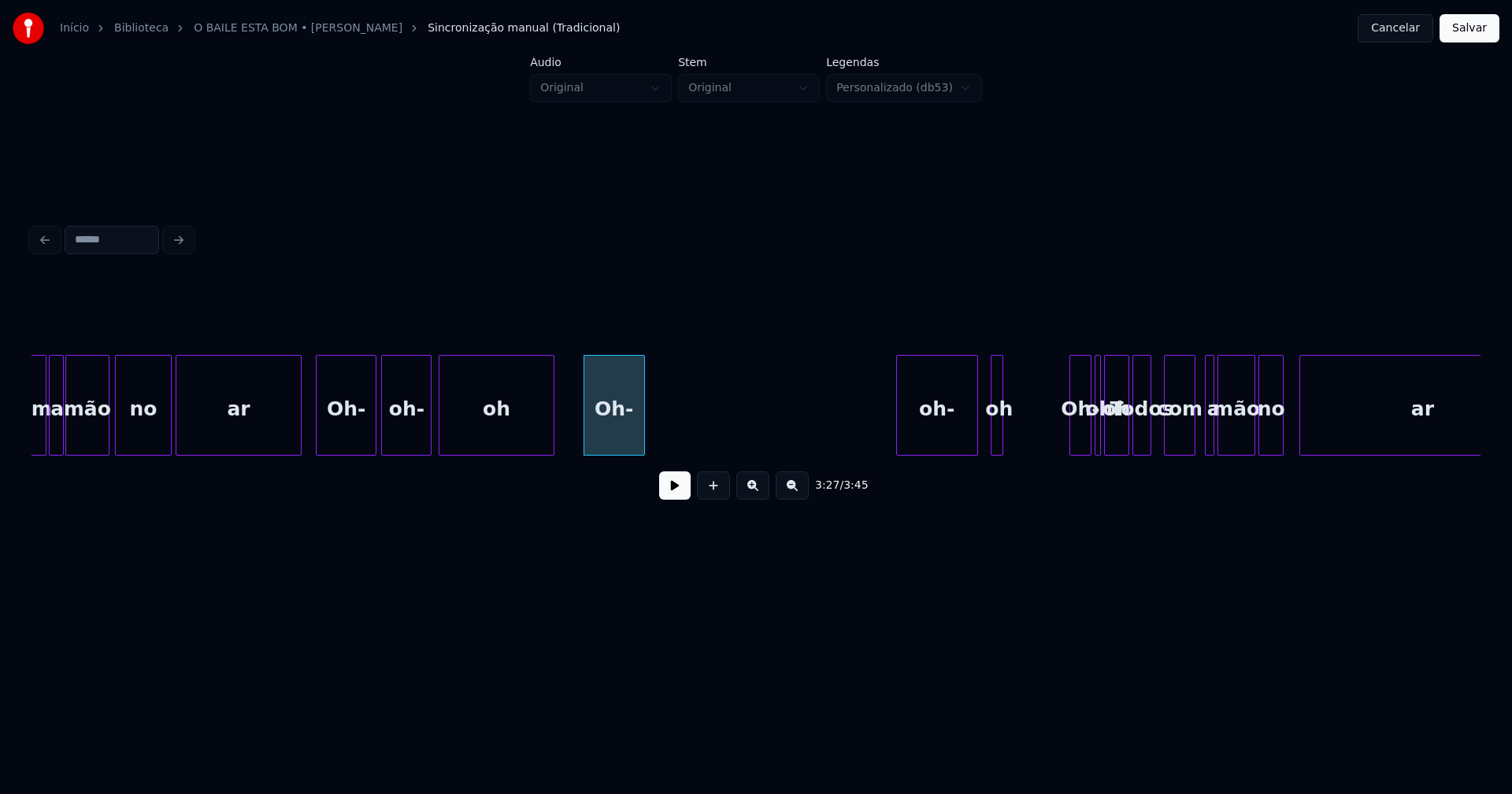
click at [639, 430] on div at bounding box center [642, 406] width 5 height 99
click at [683, 456] on div "Todos com a mão no ar oh Oh- oh- oh oh- Oh- oh oh- Oh- ar no mão com a" at bounding box center [756, 406] width 1449 height 101
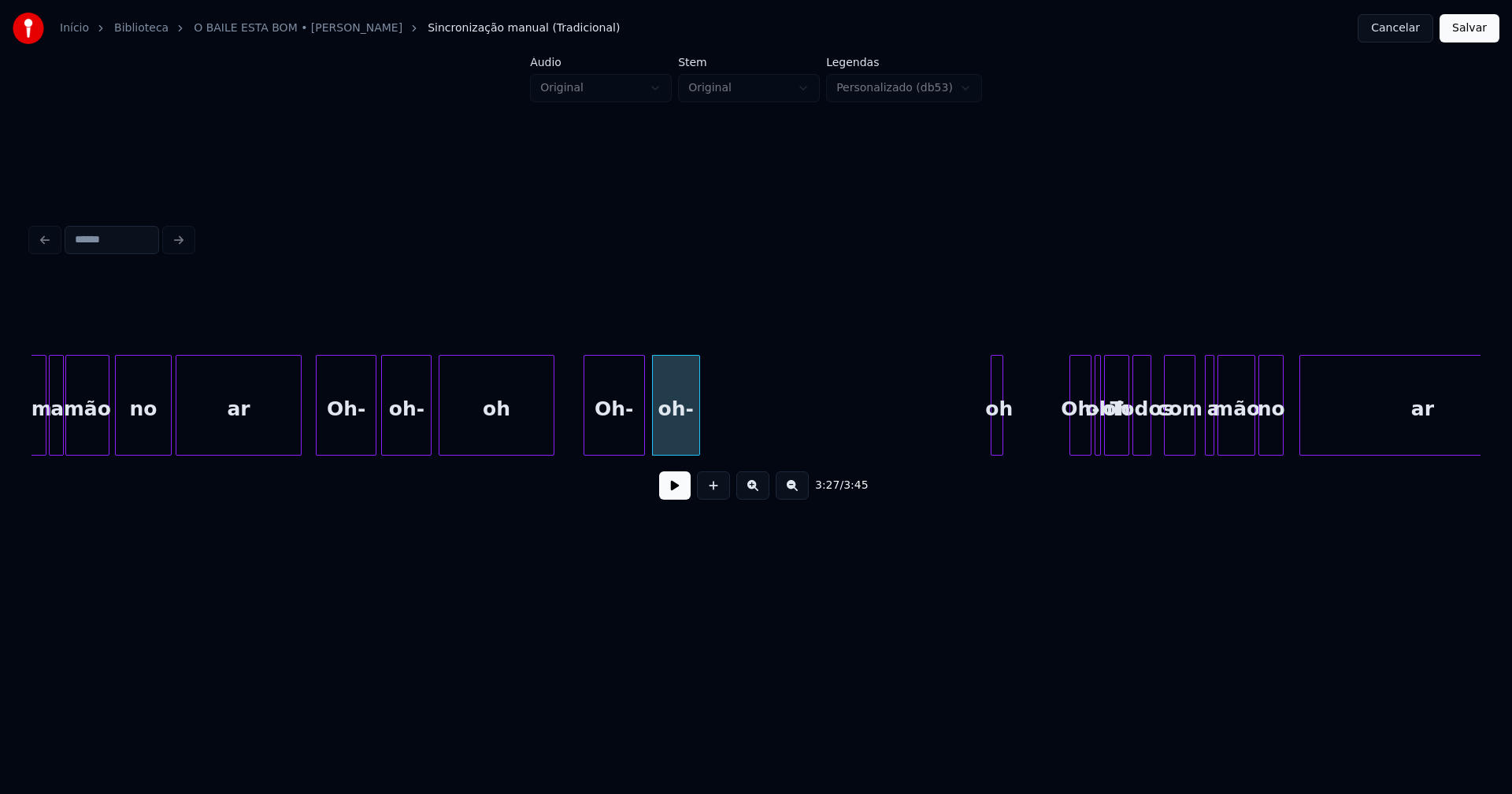
click at [695, 443] on div at bounding box center [697, 406] width 5 height 99
click at [874, 432] on div at bounding box center [876, 406] width 5 height 99
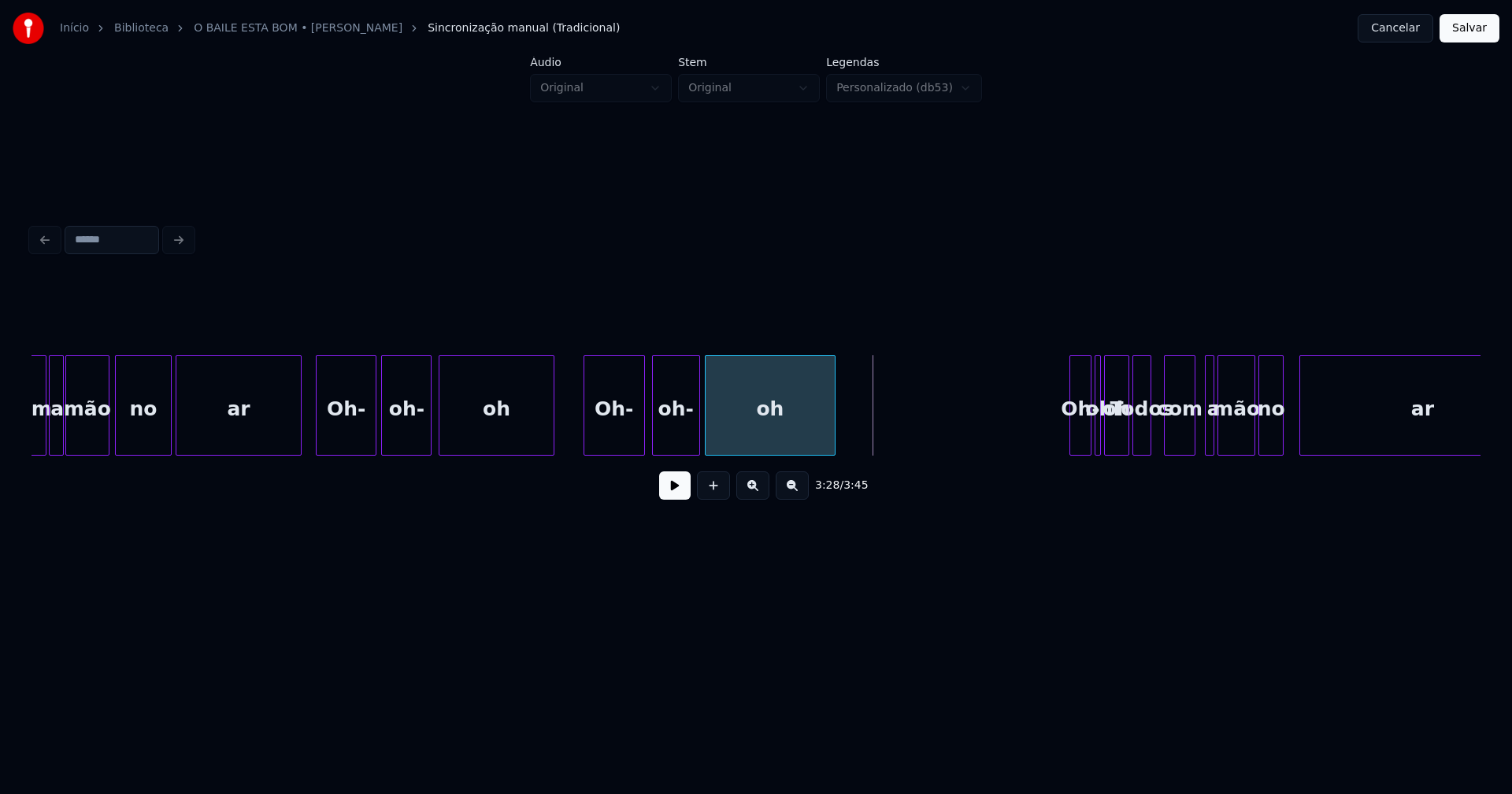
click at [788, 446] on div "oh" at bounding box center [770, 410] width 130 height 107
click at [809, 442] on div at bounding box center [809, 406] width 5 height 99
click at [869, 463] on div "3:27 / 3:45" at bounding box center [756, 395] width 1449 height 239
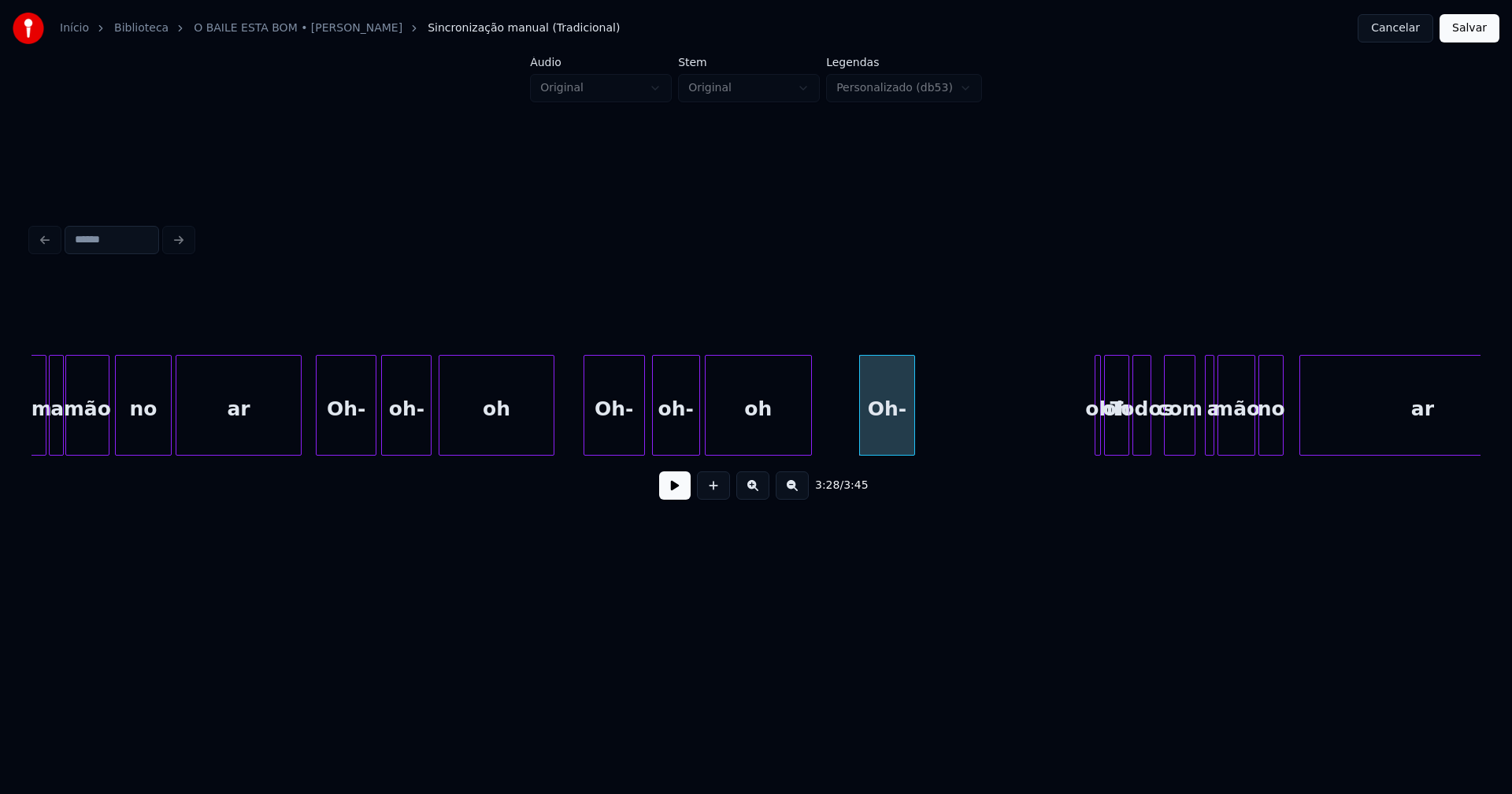
click at [912, 440] on div at bounding box center [912, 406] width 5 height 99
click at [1110, 426] on div "oh-" at bounding box center [1107, 406] width 26 height 101
click at [923, 414] on div "oh-" at bounding box center [938, 406] width 31 height 101
click at [967, 441] on div at bounding box center [965, 406] width 5 height 99
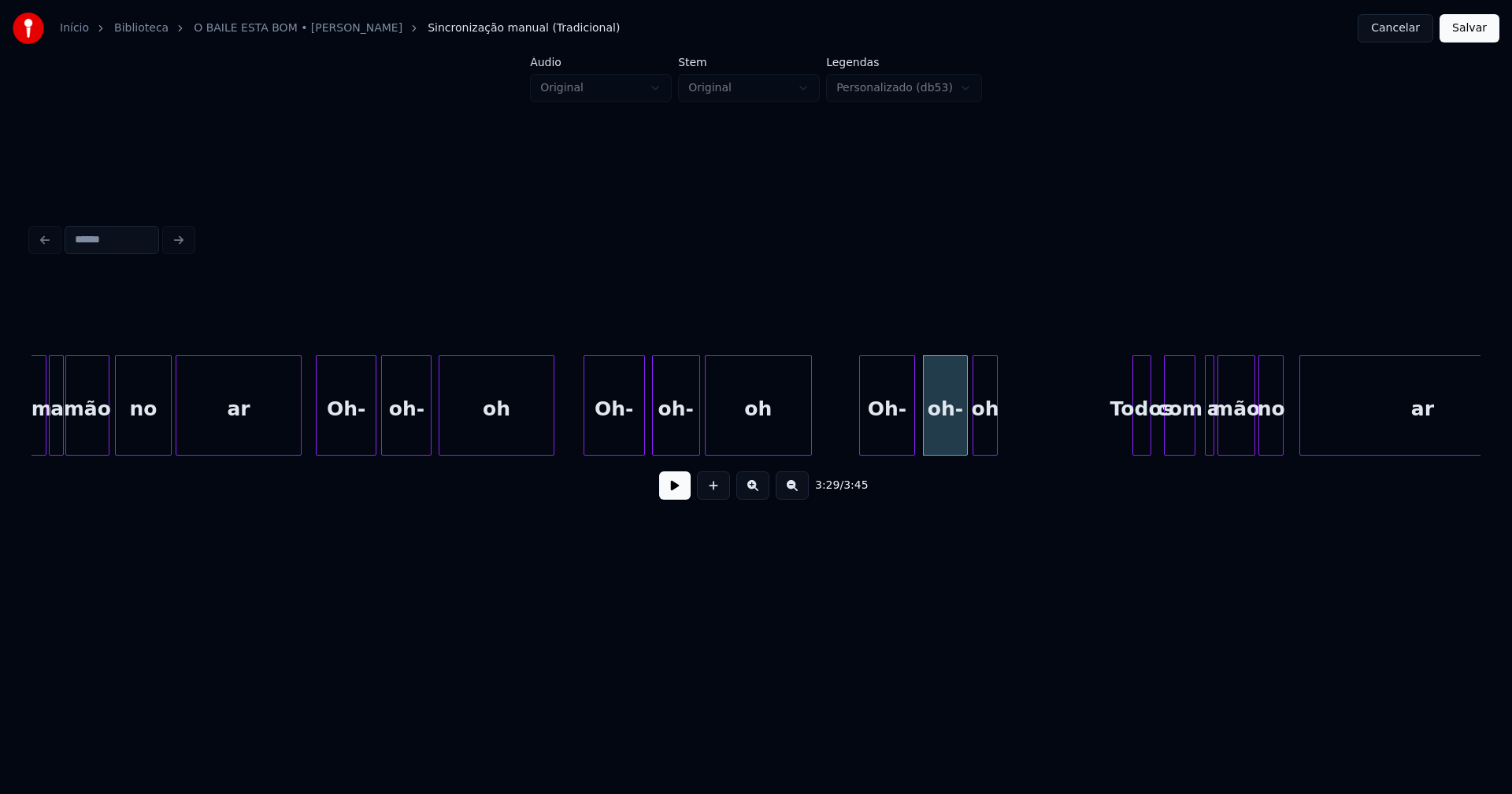
click at [986, 456] on div "Todos com a mão no ar oh Oh- oh- oh oh- Oh- oh oh- Oh- ar no mão com a" at bounding box center [756, 406] width 1449 height 101
click at [1043, 442] on div at bounding box center [1042, 406] width 5 height 99
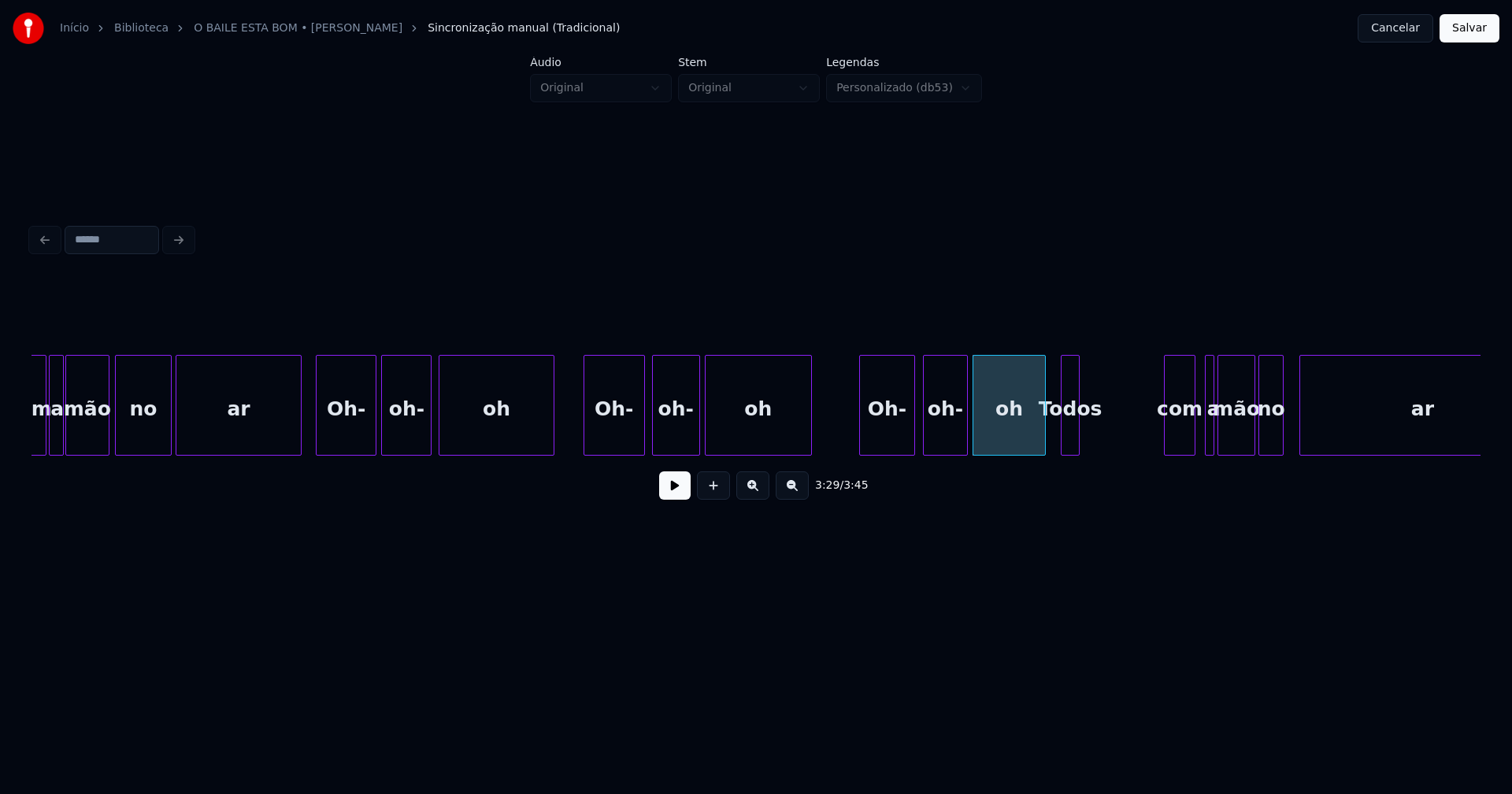
click at [1069, 452] on div "Todos com a mão no ar oh Oh- oh- oh oh- Oh- oh oh- Oh- ar no mão com a" at bounding box center [756, 406] width 1449 height 101
click at [1090, 431] on div at bounding box center [1092, 406] width 5 height 99
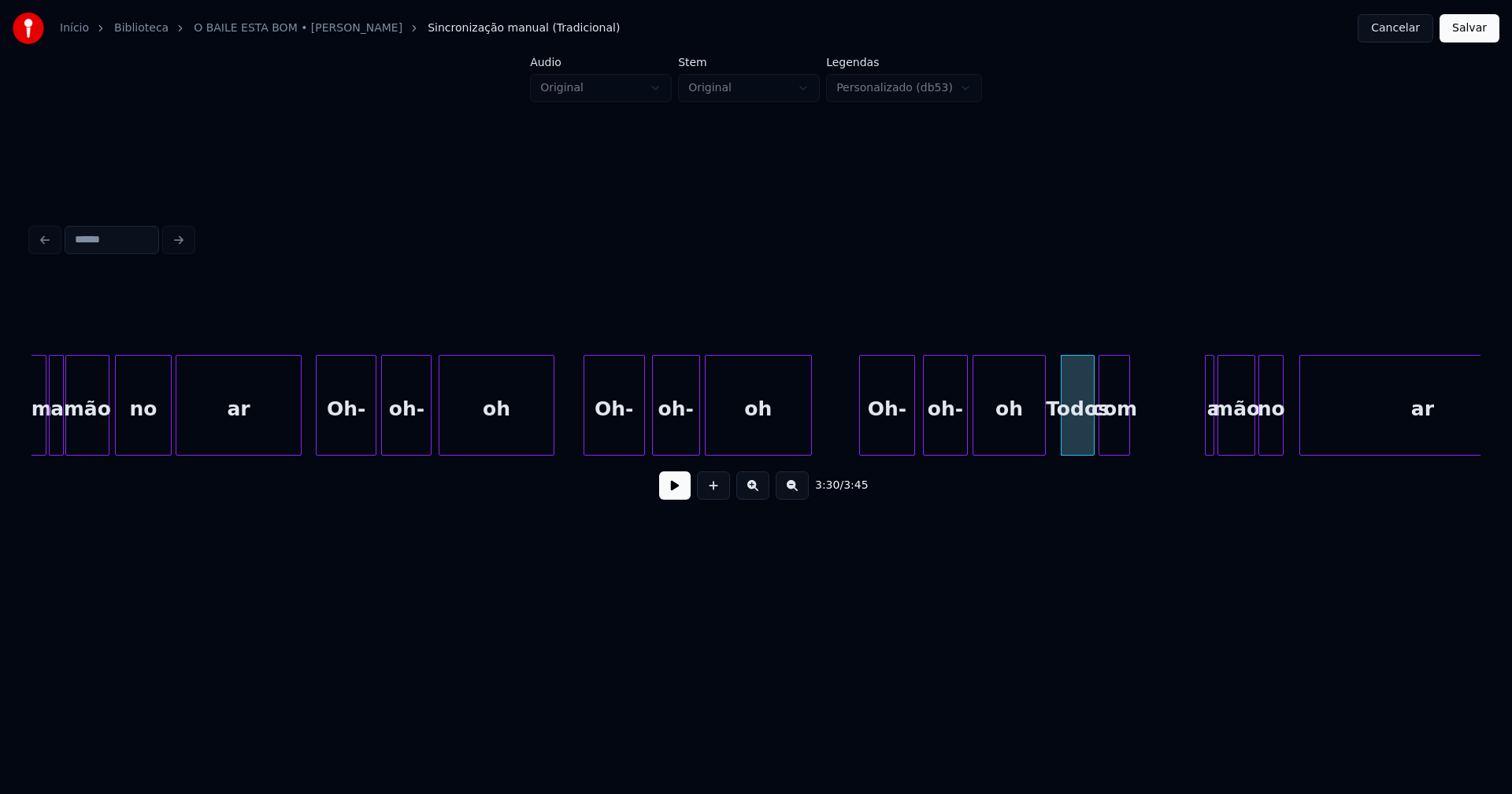
click at [1116, 443] on div "com" at bounding box center [1114, 410] width 30 height 107
click at [1122, 439] on div at bounding box center [1121, 406] width 5 height 99
click at [1197, 430] on div "a" at bounding box center [1201, 406] width 9 height 101
click at [1130, 442] on div "a" at bounding box center [1134, 406] width 9 height 101
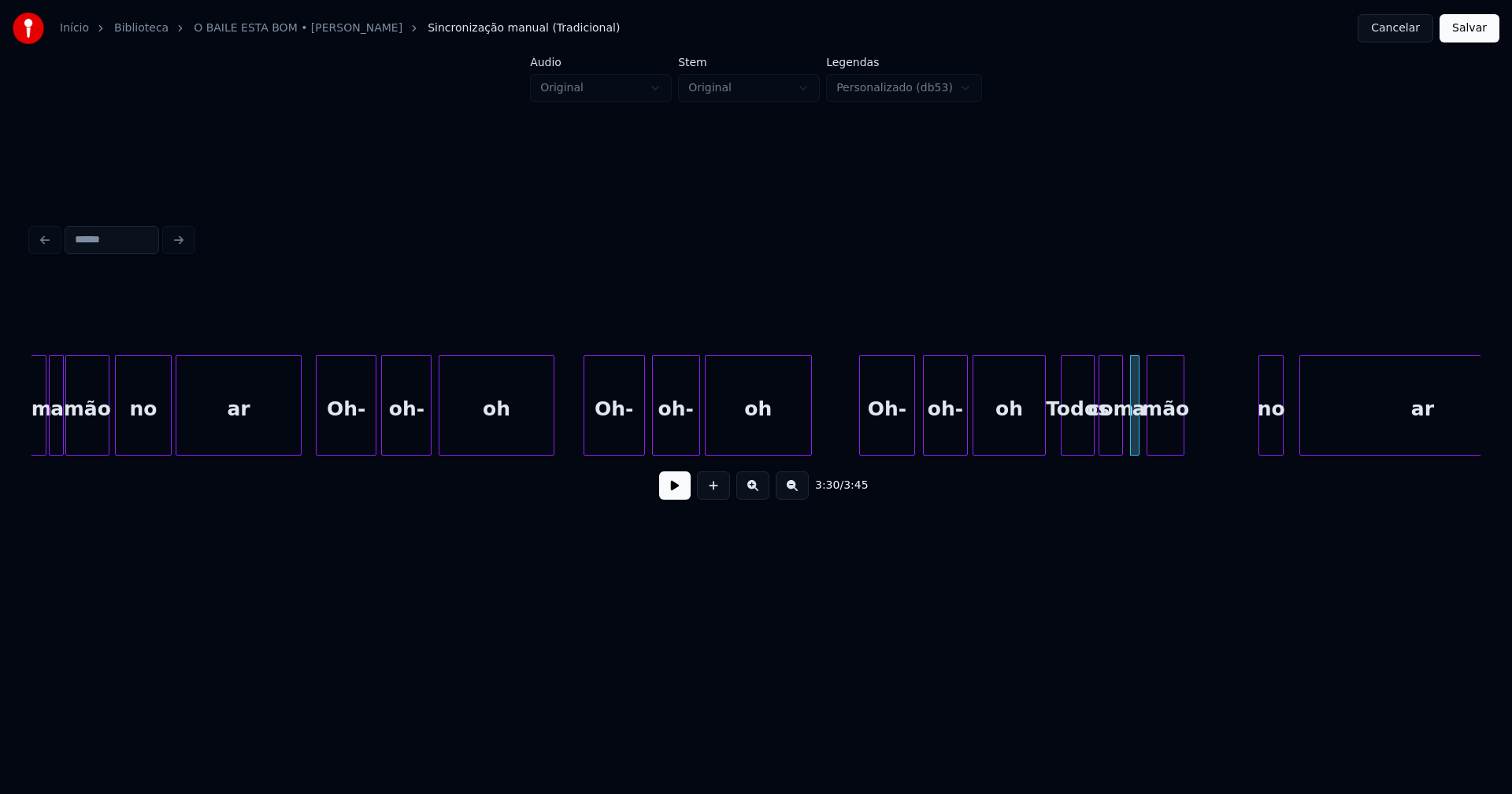
click at [1162, 440] on div "mão" at bounding box center [1165, 410] width 37 height 107
click at [1144, 440] on div at bounding box center [1143, 406] width 5 height 99
click at [1209, 447] on div "no" at bounding box center [1208, 410] width 24 height 107
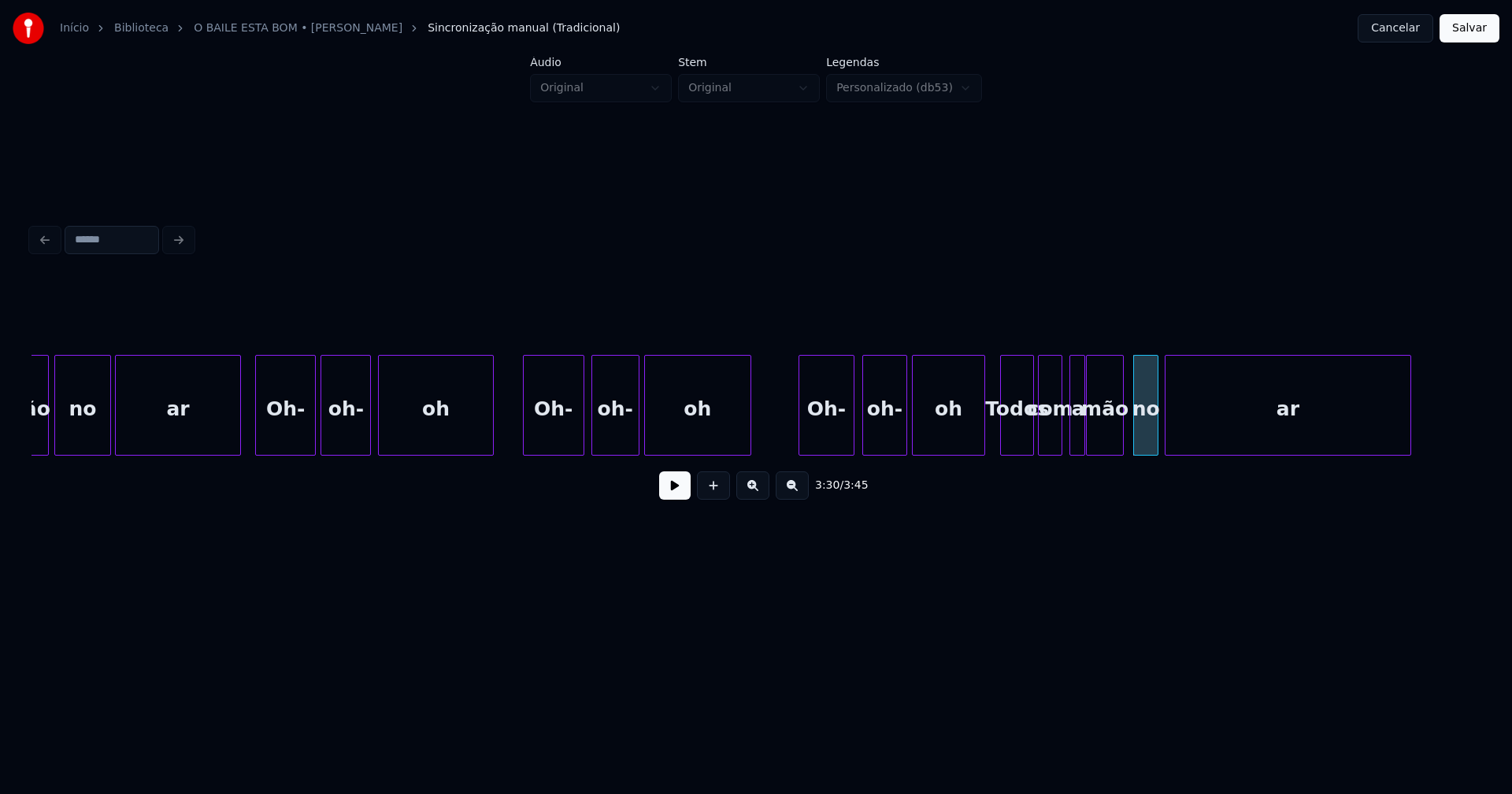
click at [1249, 453] on div "Todos com a mão no ar oh Oh- oh- oh oh- Oh- oh oh- Oh- ar no mão" at bounding box center [756, 406] width 1449 height 101
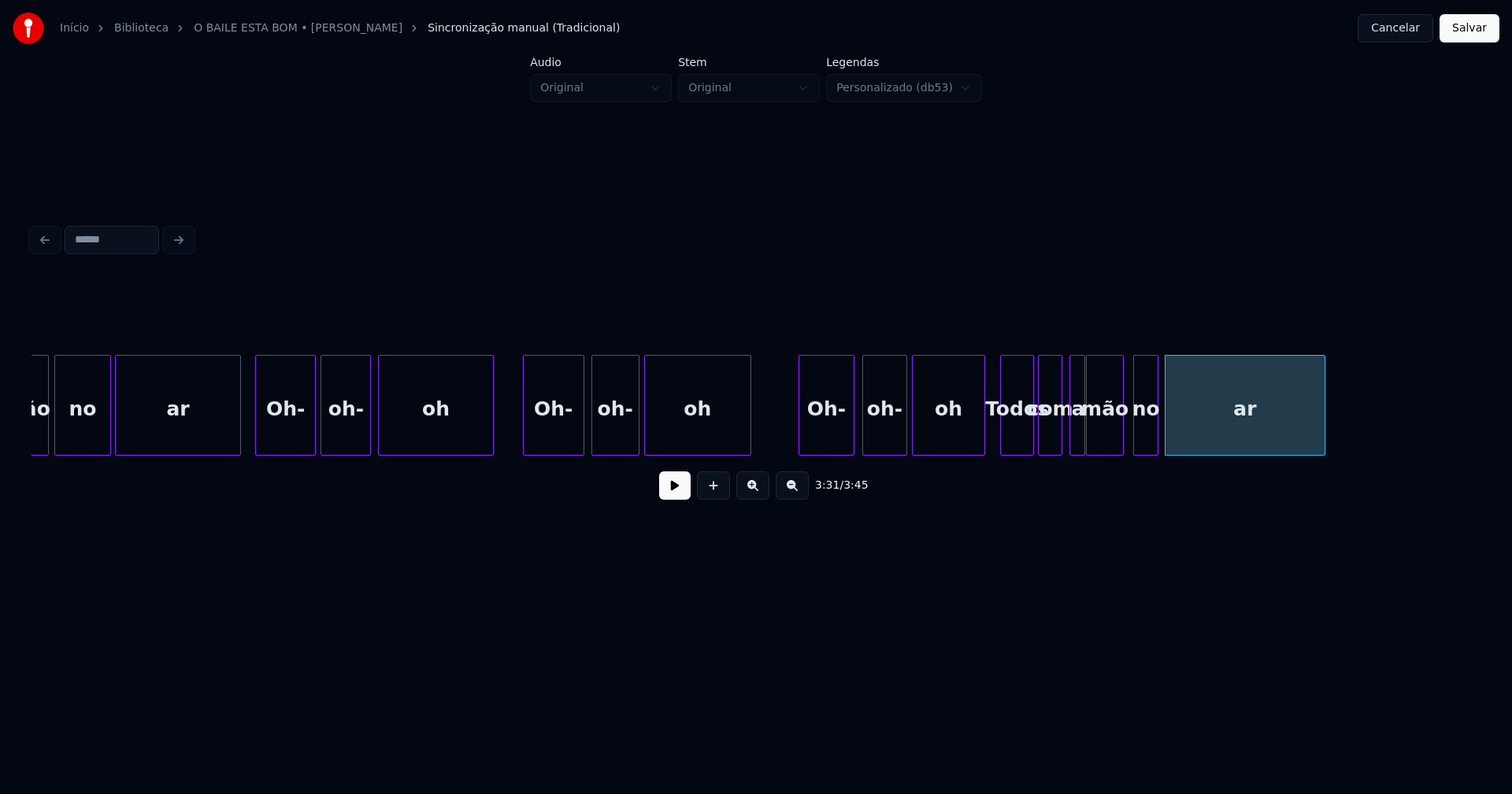
click at [1322, 446] on div at bounding box center [1323, 406] width 5 height 99
drag, startPoint x: 778, startPoint y: 438, endPoint x: 719, endPoint y: 453, distance: 60.9
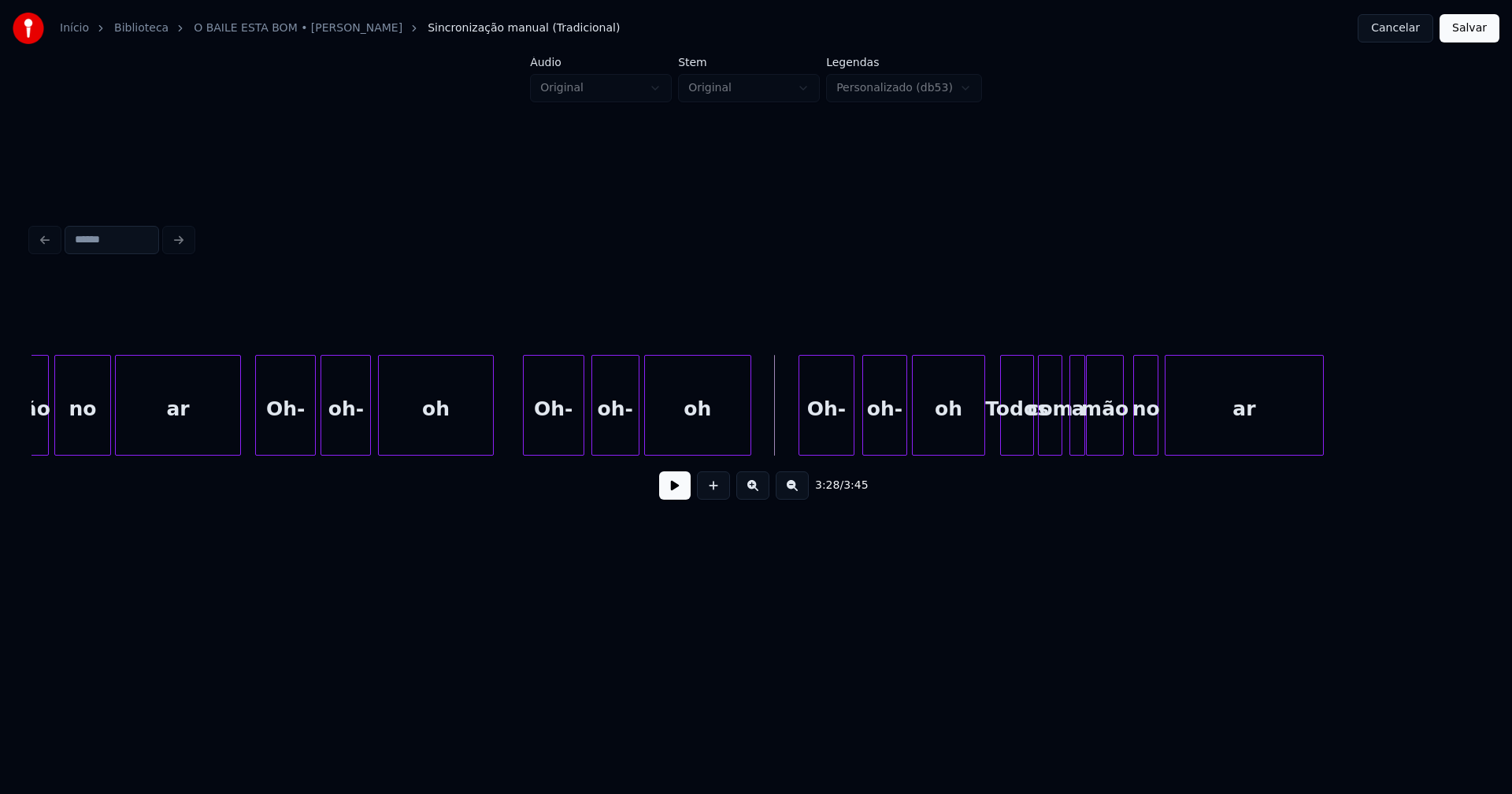
click at [674, 500] on button at bounding box center [674, 486] width 32 height 28
click at [1480, 26] on button "Salvar" at bounding box center [1469, 28] width 60 height 28
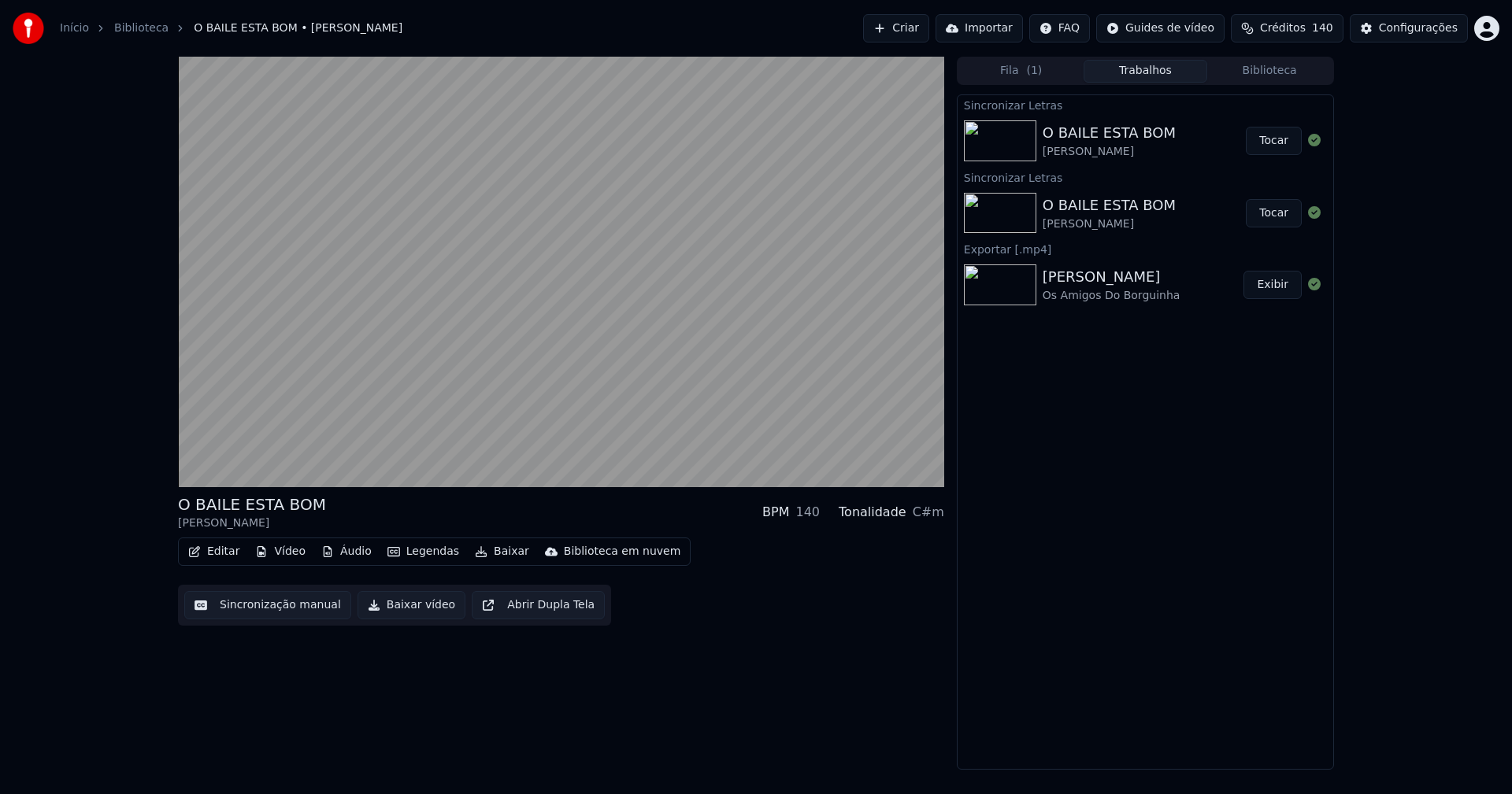
click at [229, 552] on button "Editar" at bounding box center [213, 552] width 64 height 22
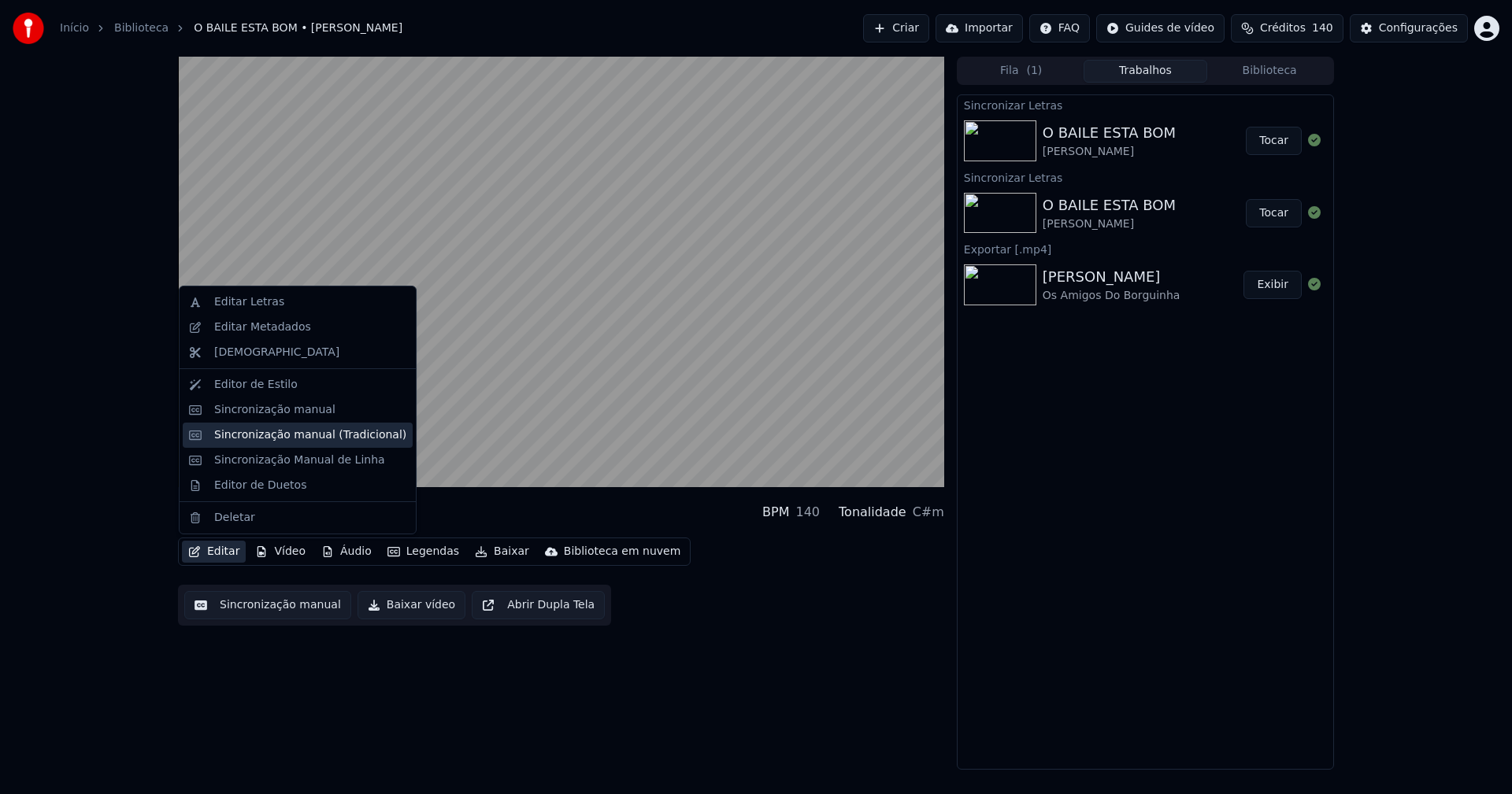
click at [274, 435] on div "Sincronização manual (Tradicional)" at bounding box center [309, 435] width 192 height 15
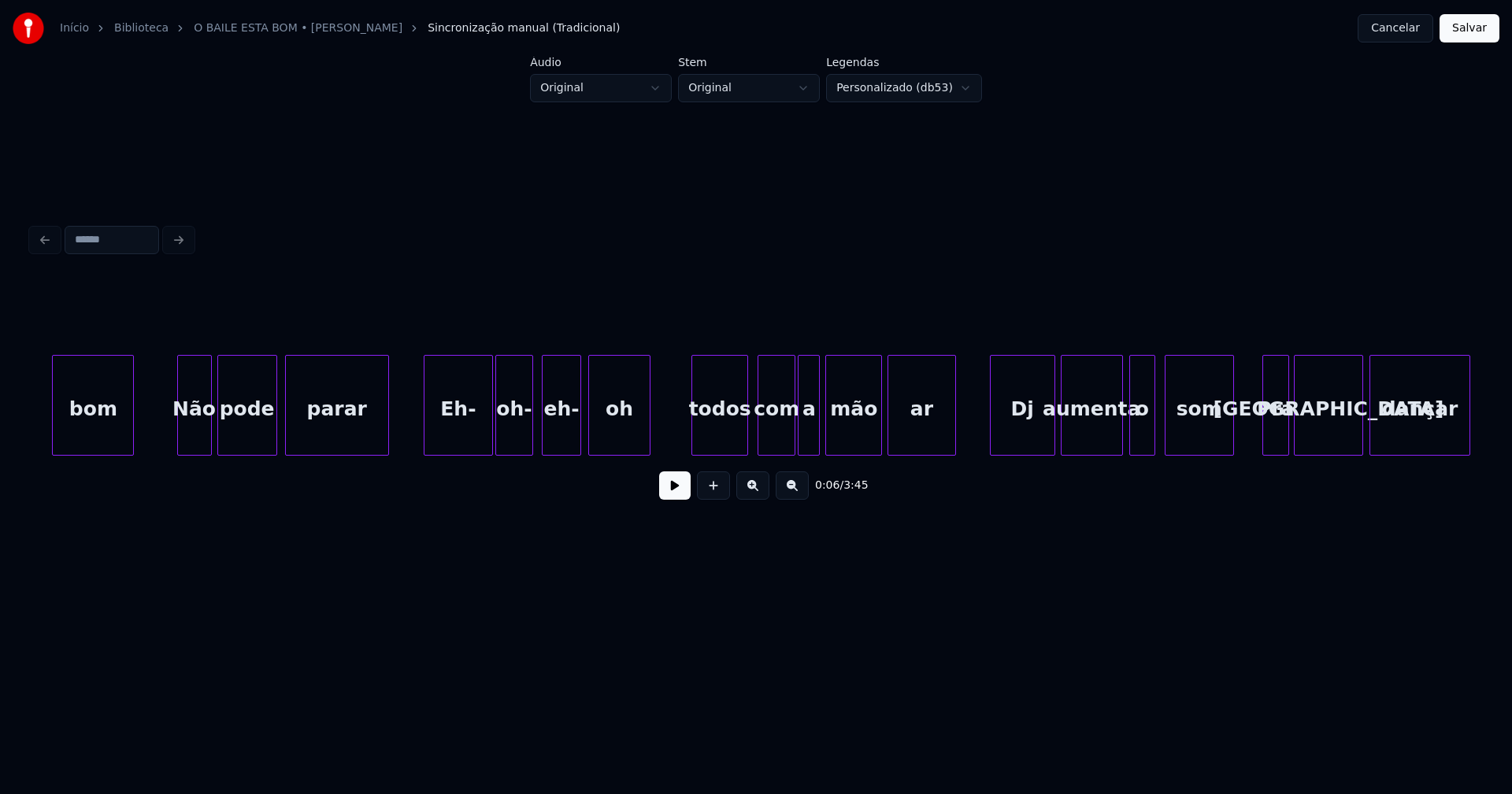
scroll to position [0, 1104]
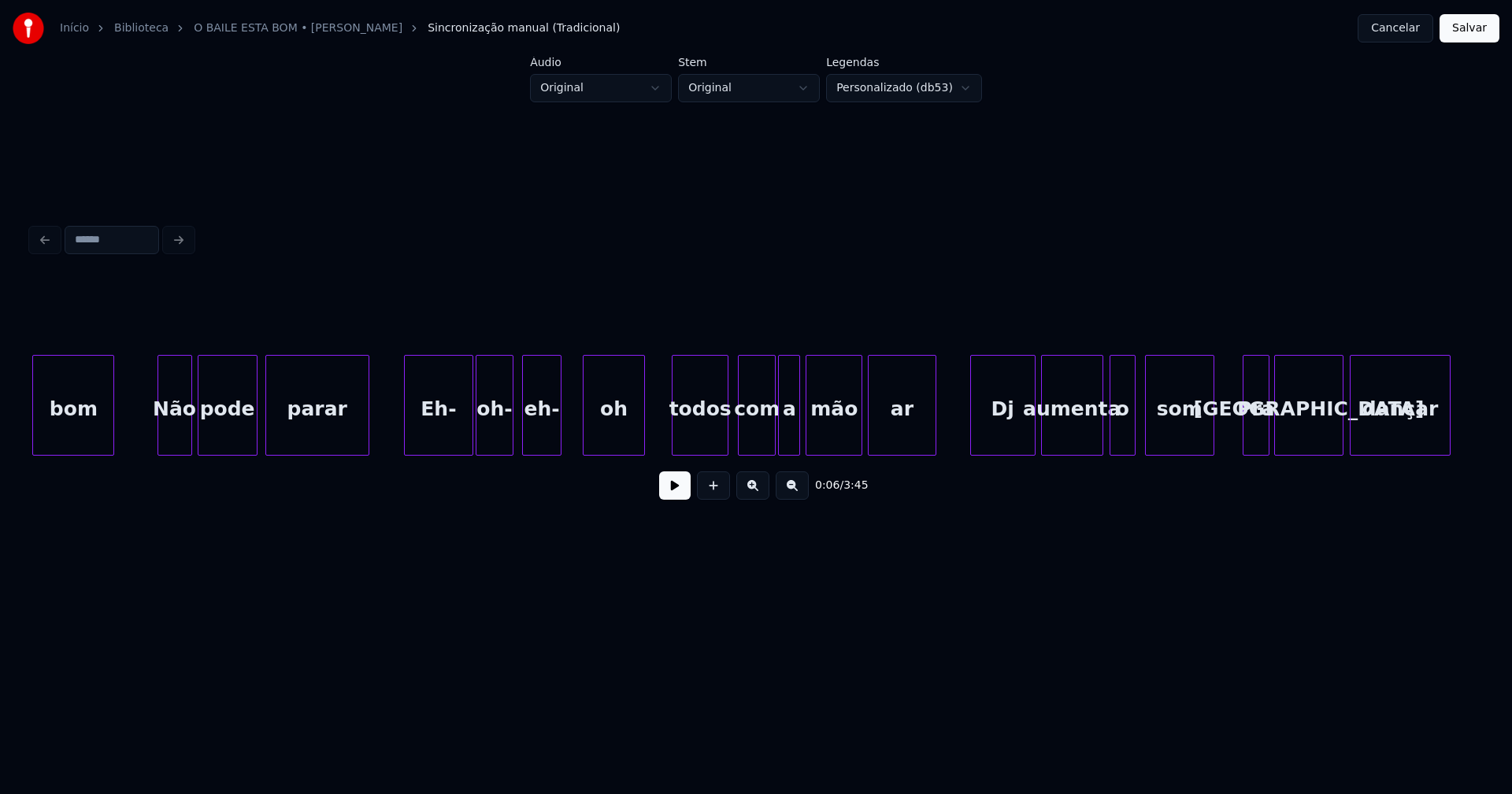
click at [600, 440] on div "oh" at bounding box center [614, 410] width 61 height 107
click at [574, 432] on div at bounding box center [575, 406] width 5 height 99
click at [536, 436] on div "eh-" at bounding box center [545, 410] width 38 height 107
click at [1464, 36] on button "Salvar" at bounding box center [1469, 28] width 60 height 28
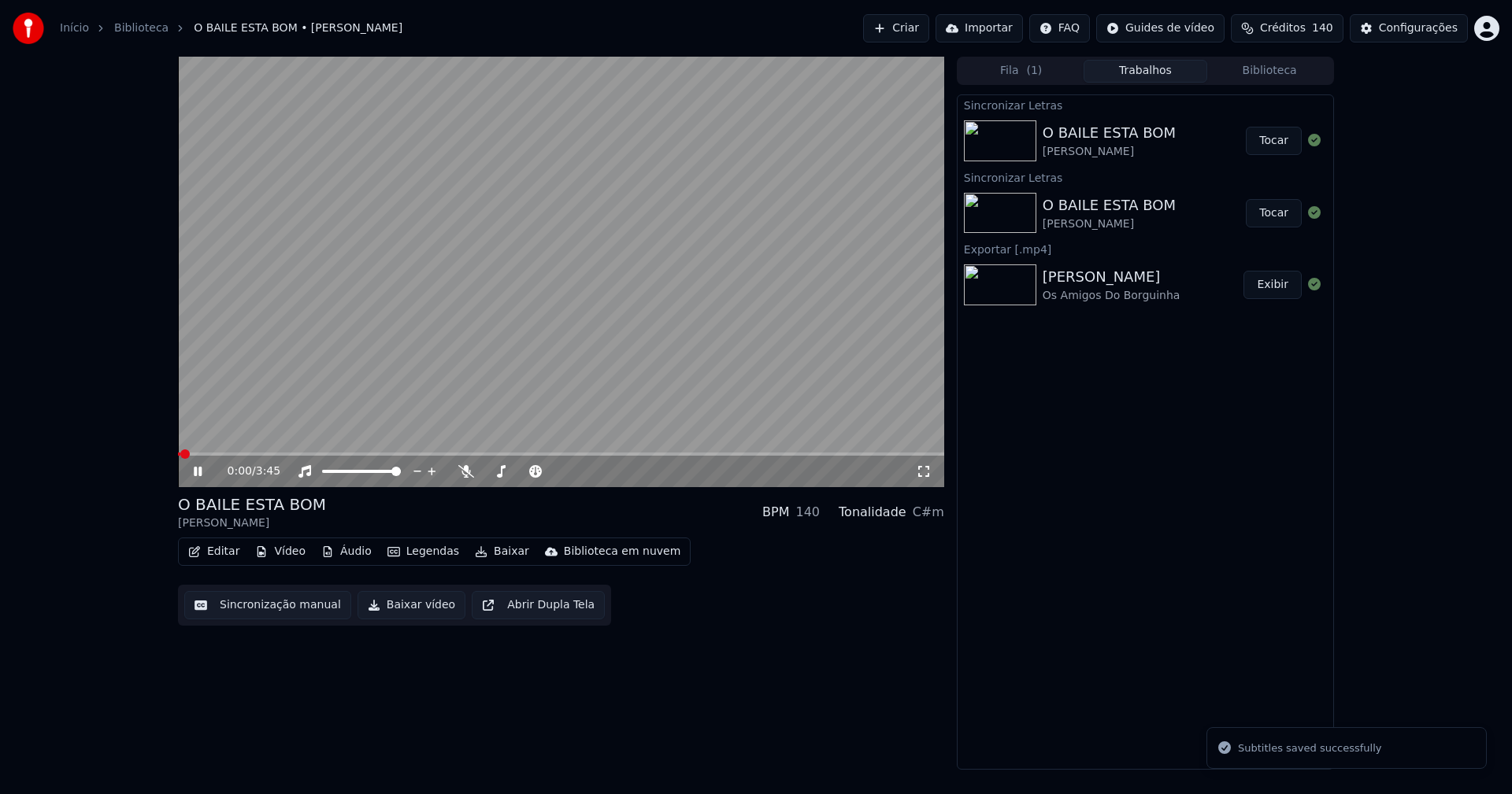
click at [247, 454] on span at bounding box center [561, 454] width 766 height 3
click at [923, 473] on icon at bounding box center [924, 471] width 15 height 13
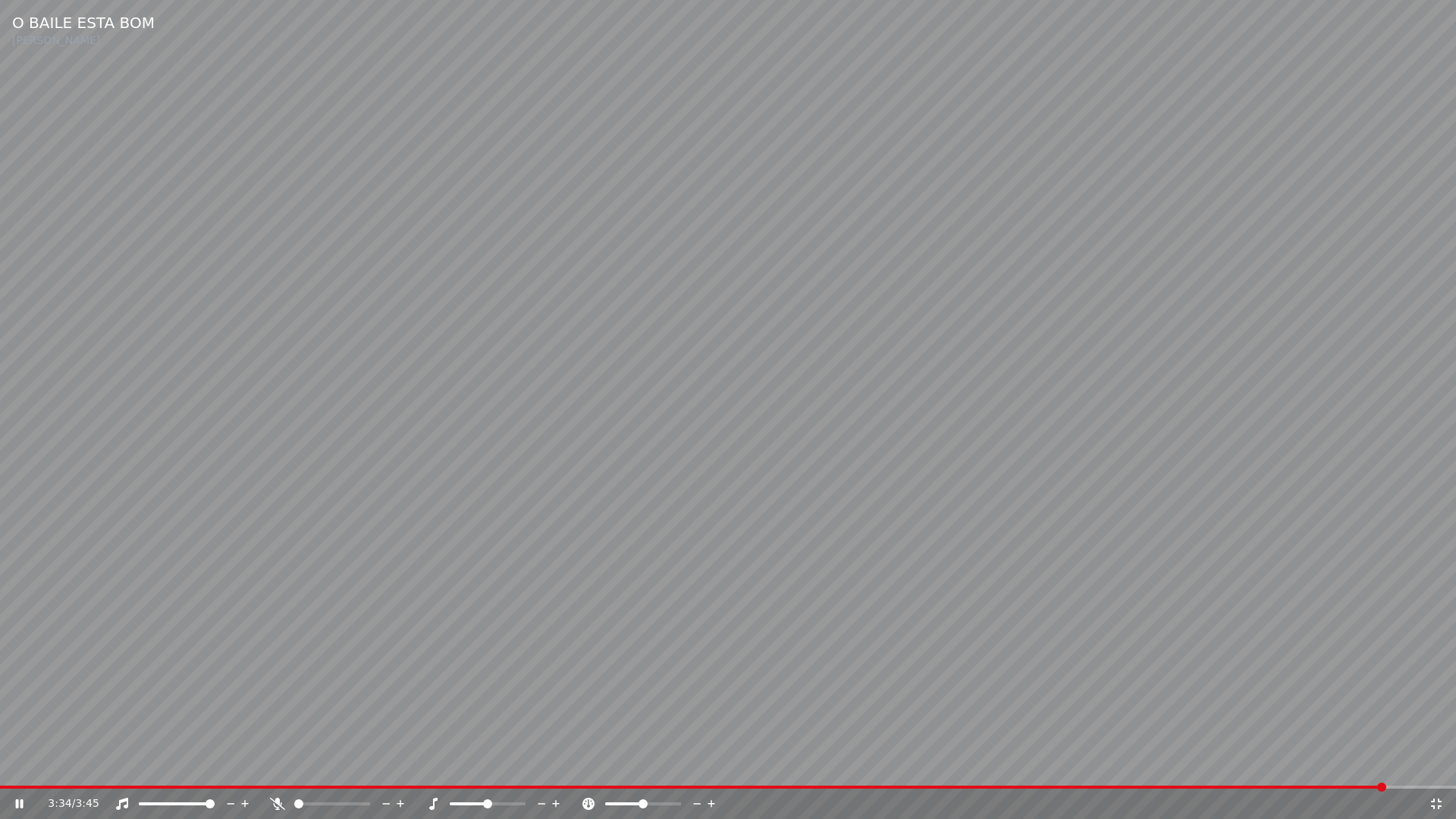
click at [1438, 764] on icon at bounding box center [1436, 803] width 15 height 12
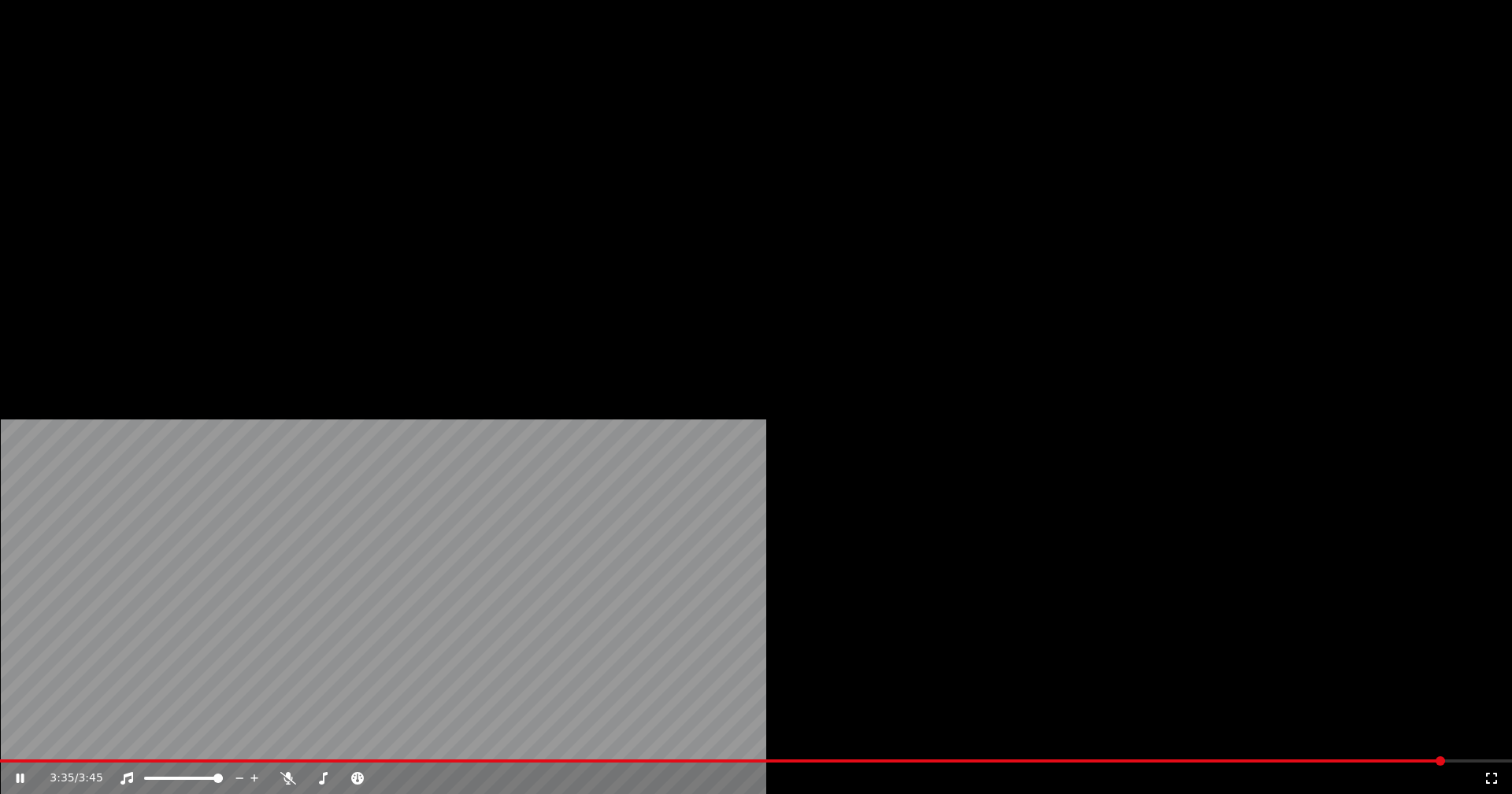
click at [219, 132] on button "Editar" at bounding box center [213, 121] width 64 height 22
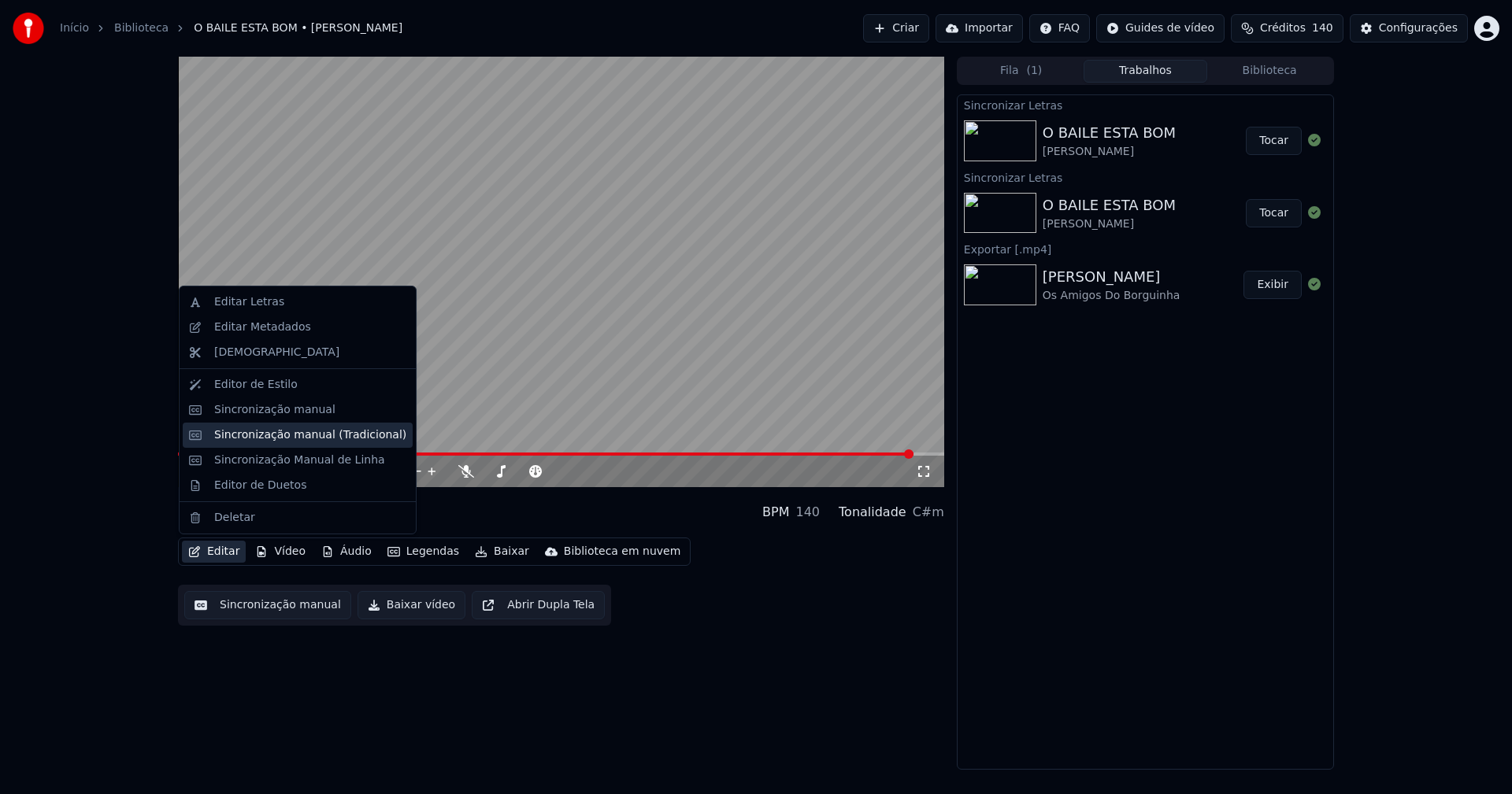
click at [247, 440] on div "Sincronização manual (Tradicional)" at bounding box center [309, 435] width 192 height 15
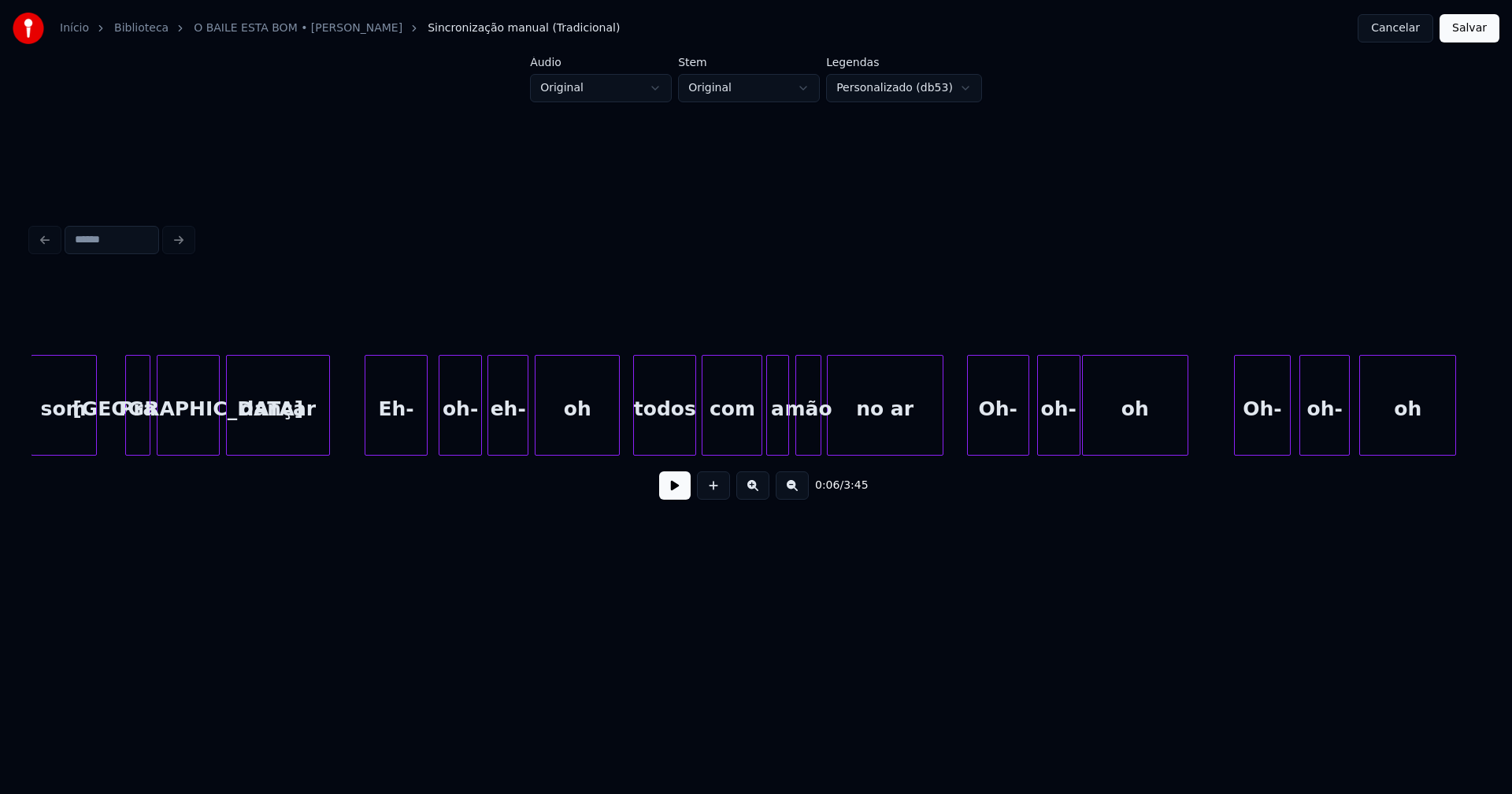
scroll to position [0, 30294]
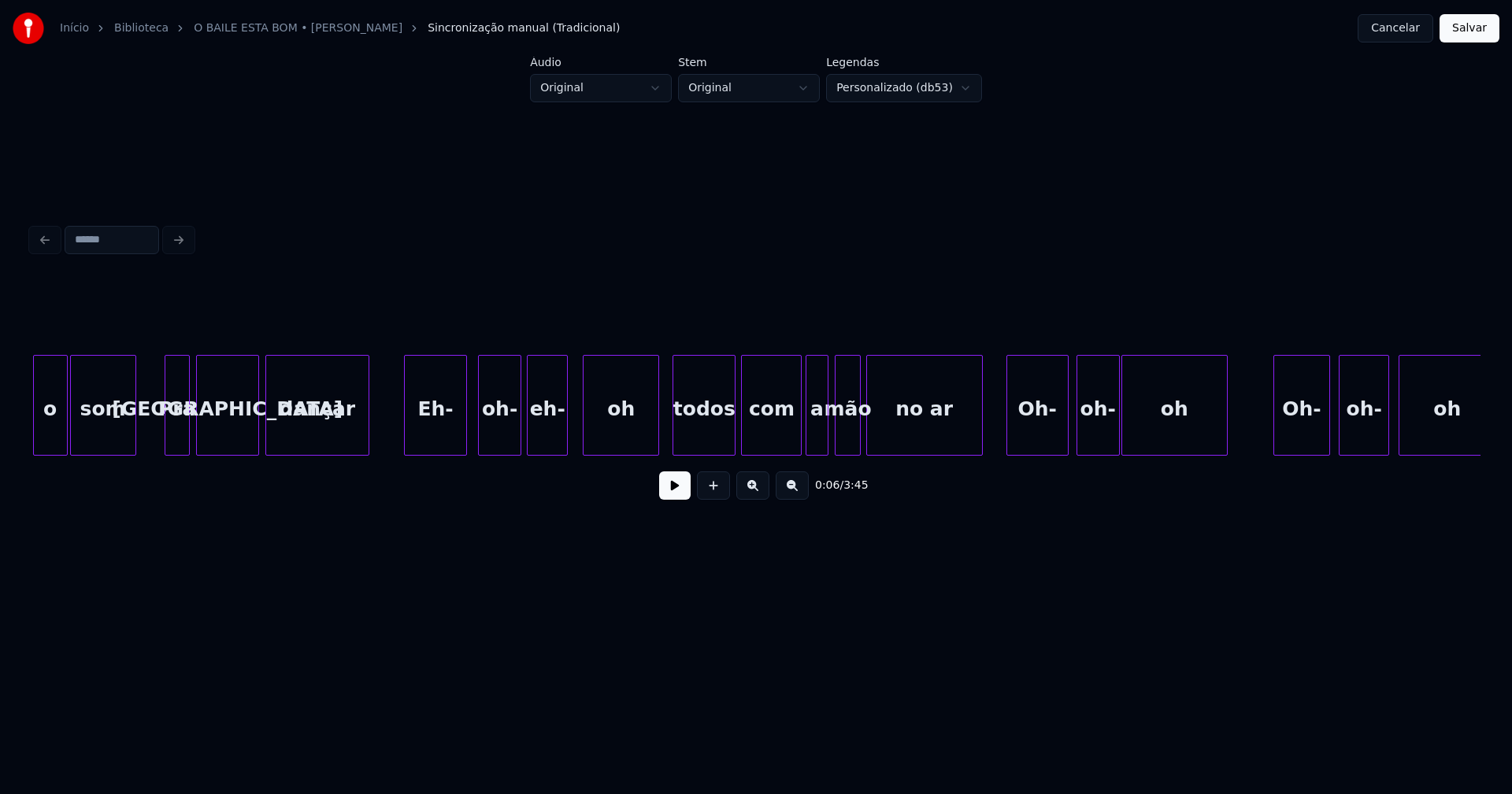
click at [586, 446] on div at bounding box center [586, 406] width 5 height 99
click at [561, 451] on div "oh oh- Oh- oh oh- Oh- no ar mão com a todos oh eh- oh- Eh- dançar malta Pra som…" at bounding box center [756, 406] width 1449 height 101
click at [492, 445] on div "oh-" at bounding box center [499, 410] width 42 height 107
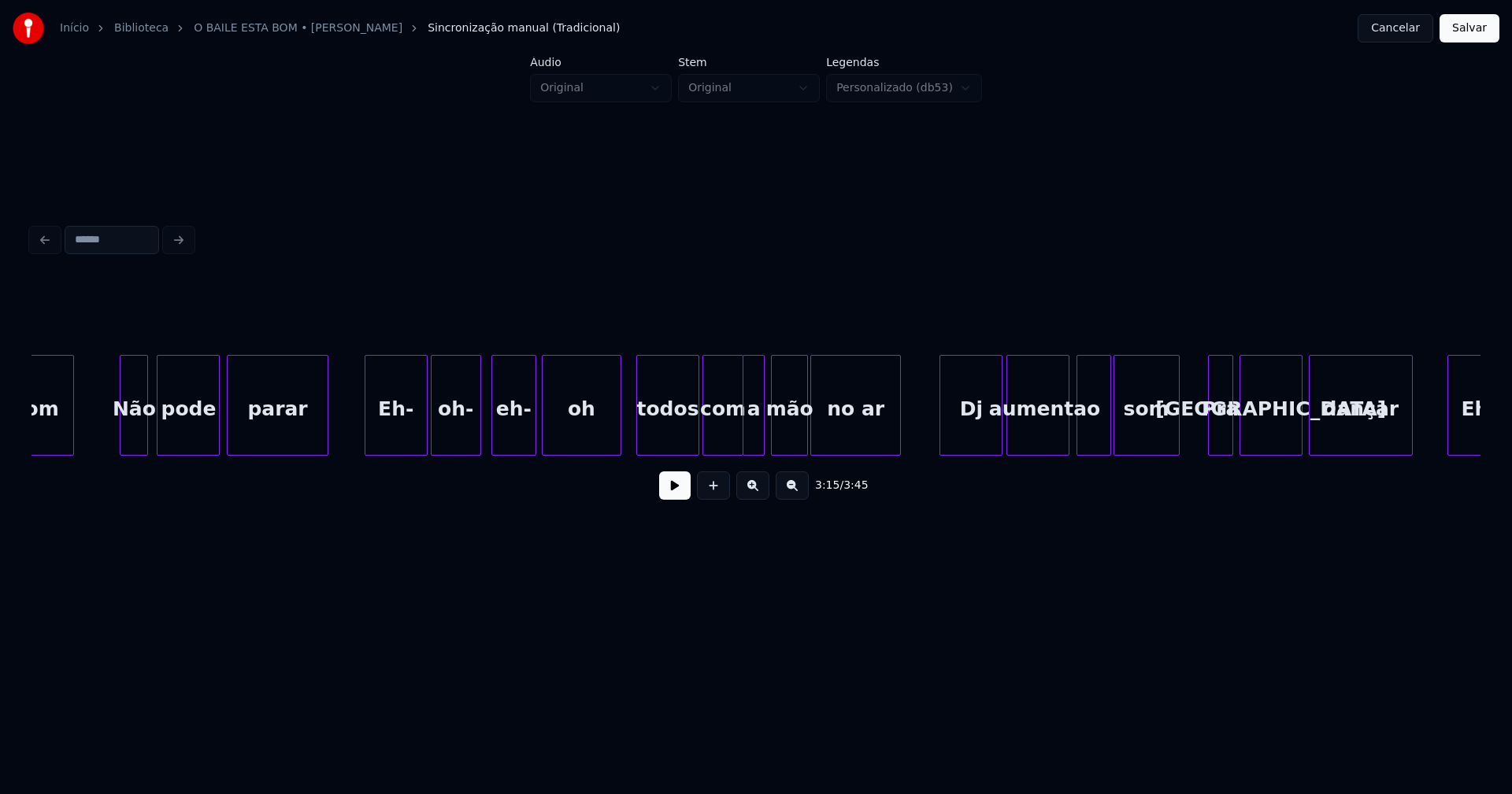
scroll to position [0, 29229]
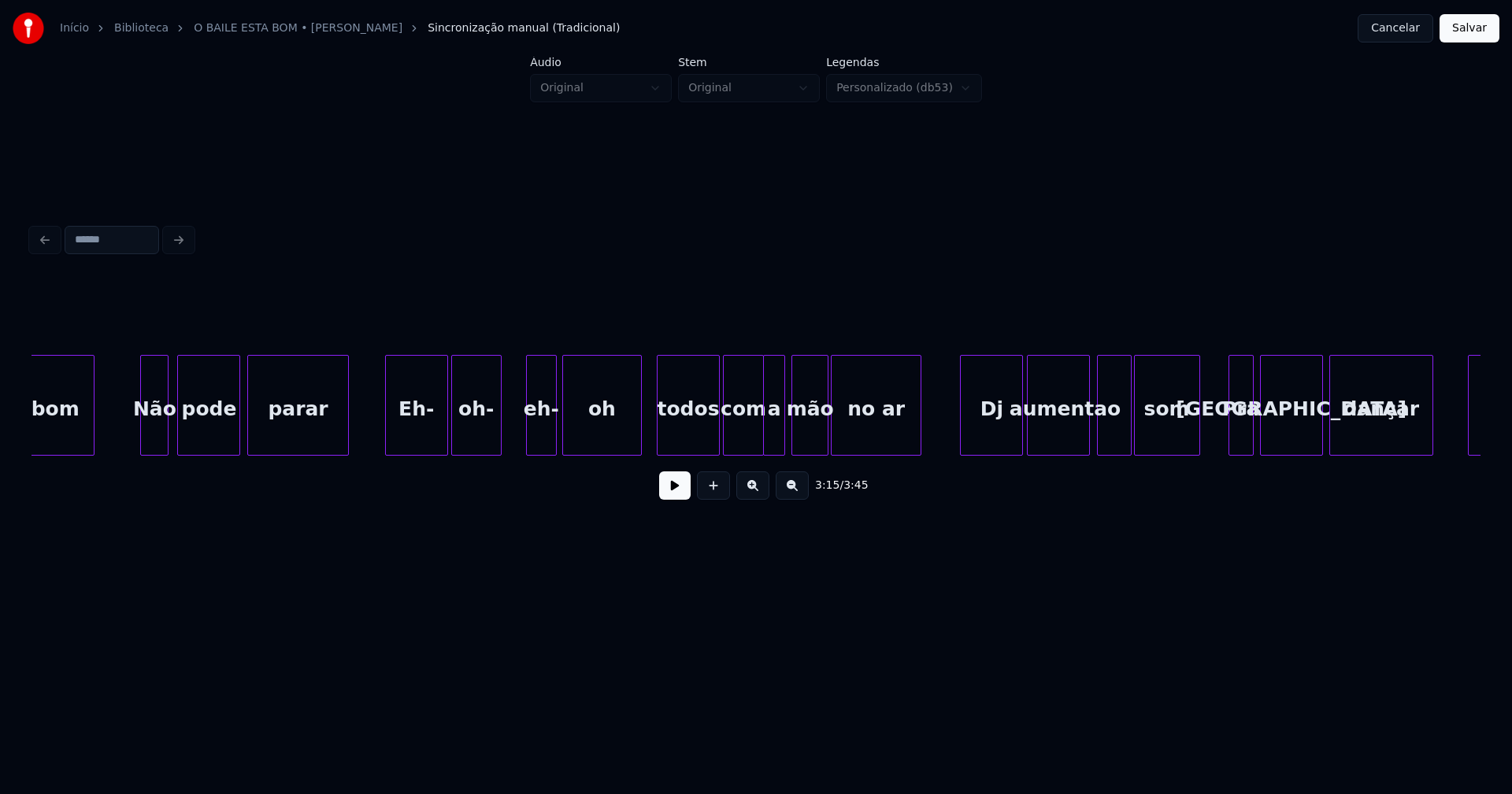
click at [528, 441] on div at bounding box center [529, 406] width 5 height 99
click at [477, 439] on div "oh-" at bounding box center [485, 410] width 49 height 107
click at [453, 440] on div at bounding box center [453, 406] width 5 height 99
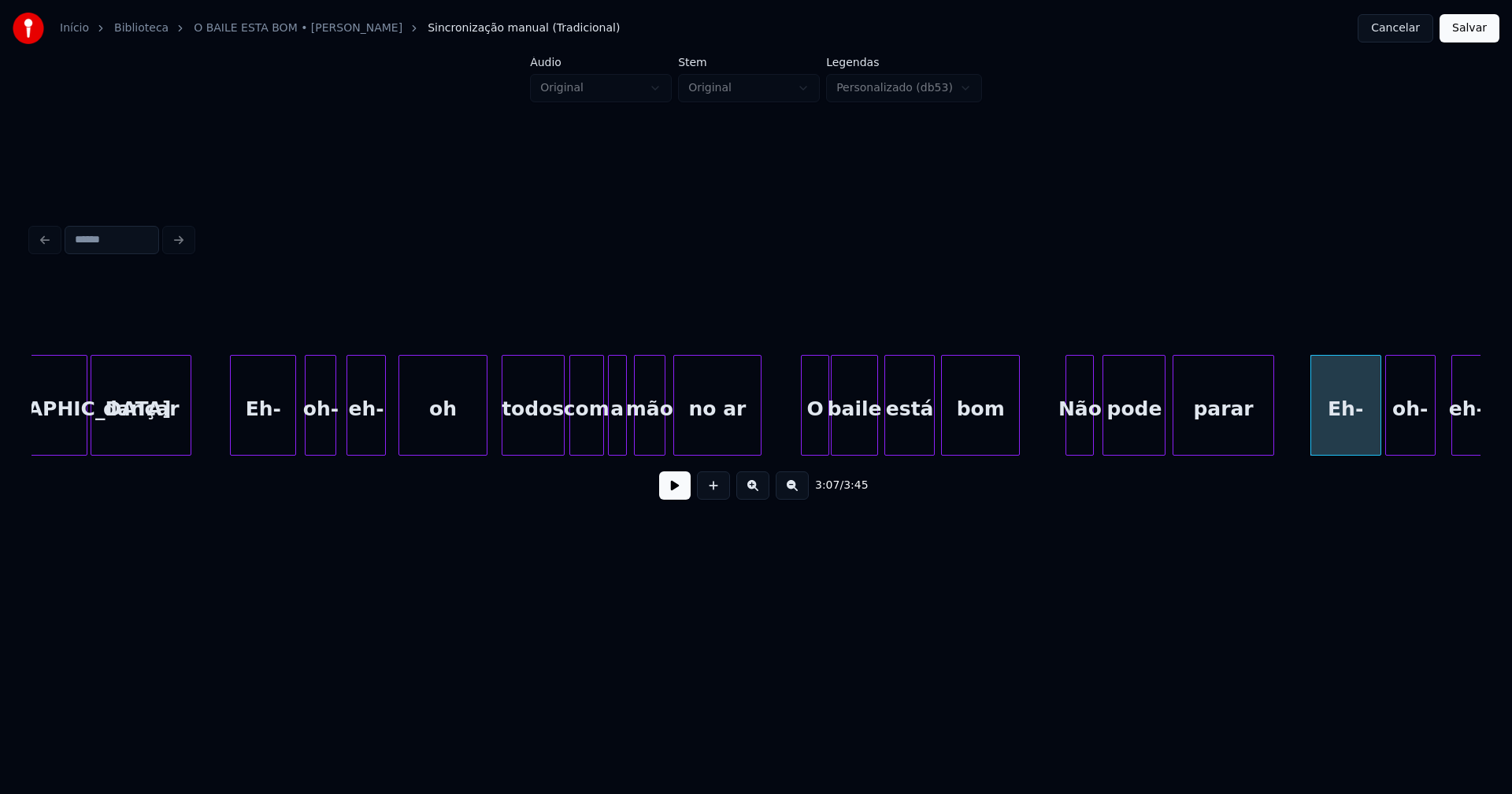
scroll to position [0, 28225]
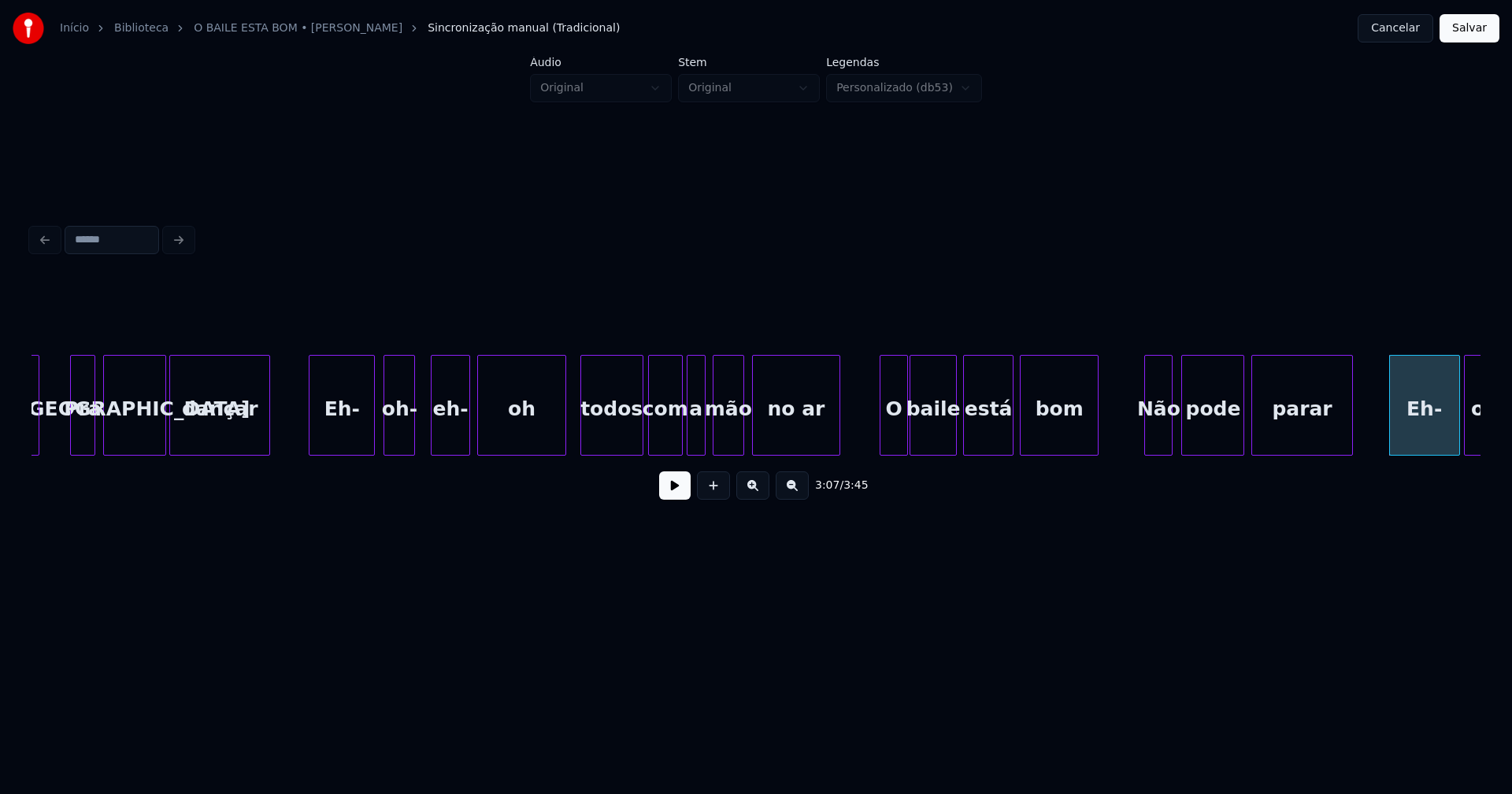
click at [445, 438] on div "eh-" at bounding box center [449, 410] width 37 height 107
click at [674, 500] on button at bounding box center [674, 486] width 32 height 28
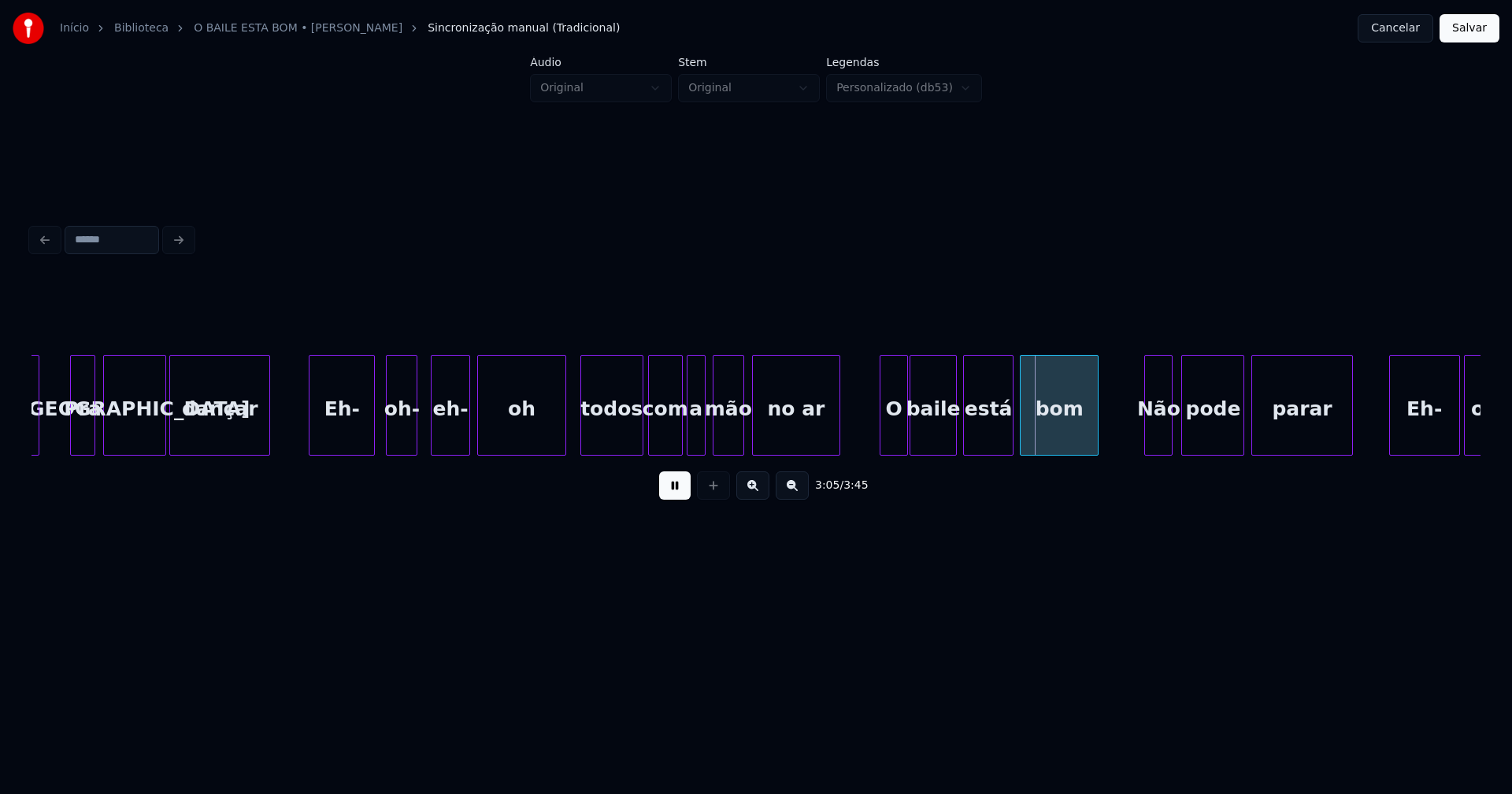
click at [395, 437] on div "oh-" at bounding box center [401, 410] width 30 height 107
click at [418, 443] on div at bounding box center [419, 406] width 5 height 99
click at [683, 498] on button at bounding box center [674, 486] width 32 height 28
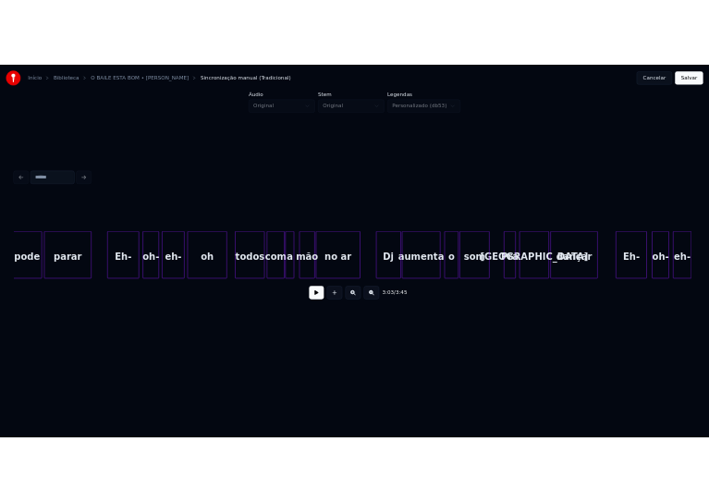
scroll to position [0, 31915]
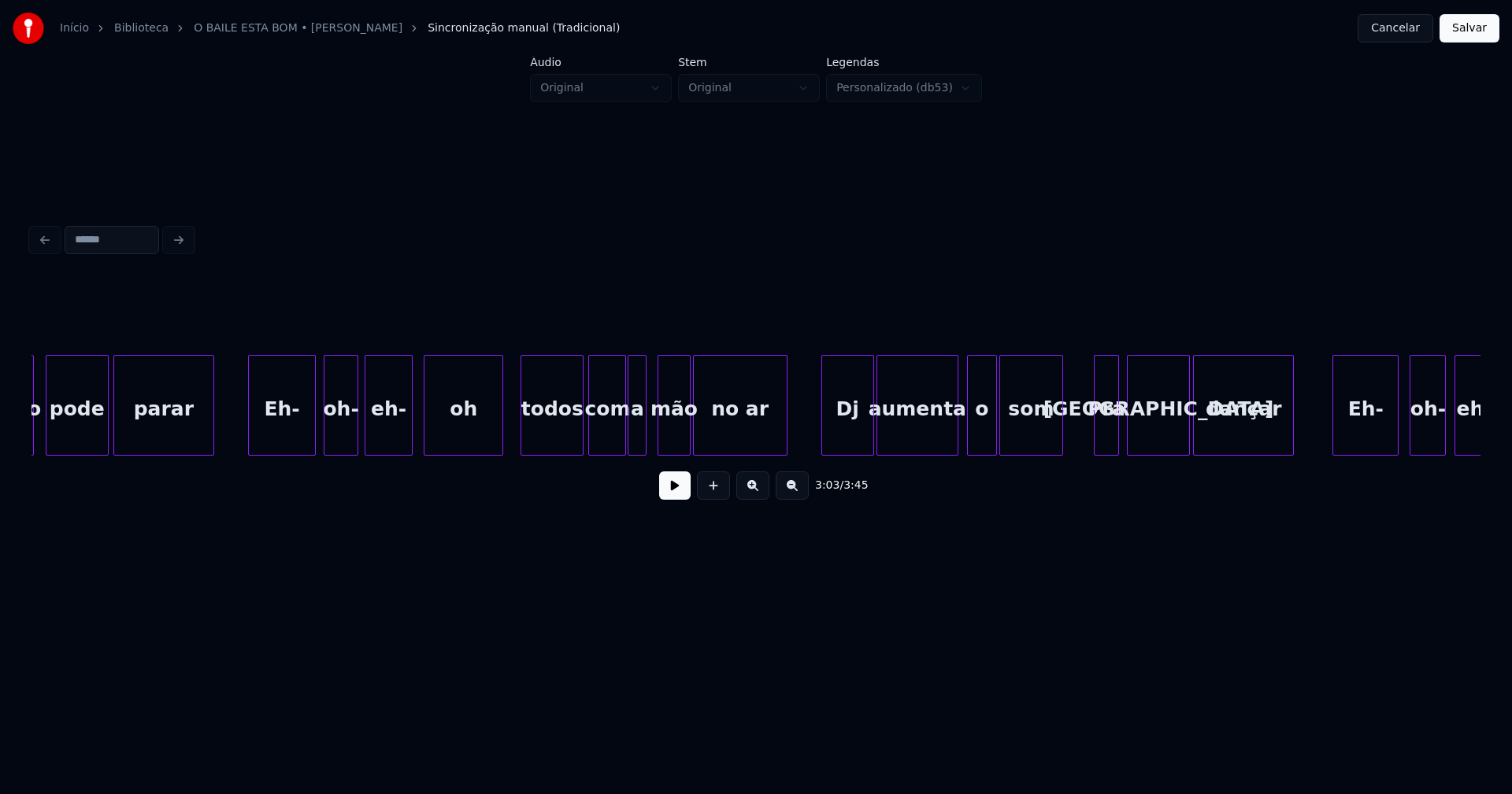
click at [428, 444] on div at bounding box center [427, 406] width 5 height 99
click at [395, 444] on div "eh-" at bounding box center [392, 410] width 47 height 107
click at [1471, 32] on button "Salvar" at bounding box center [1469, 28] width 60 height 28
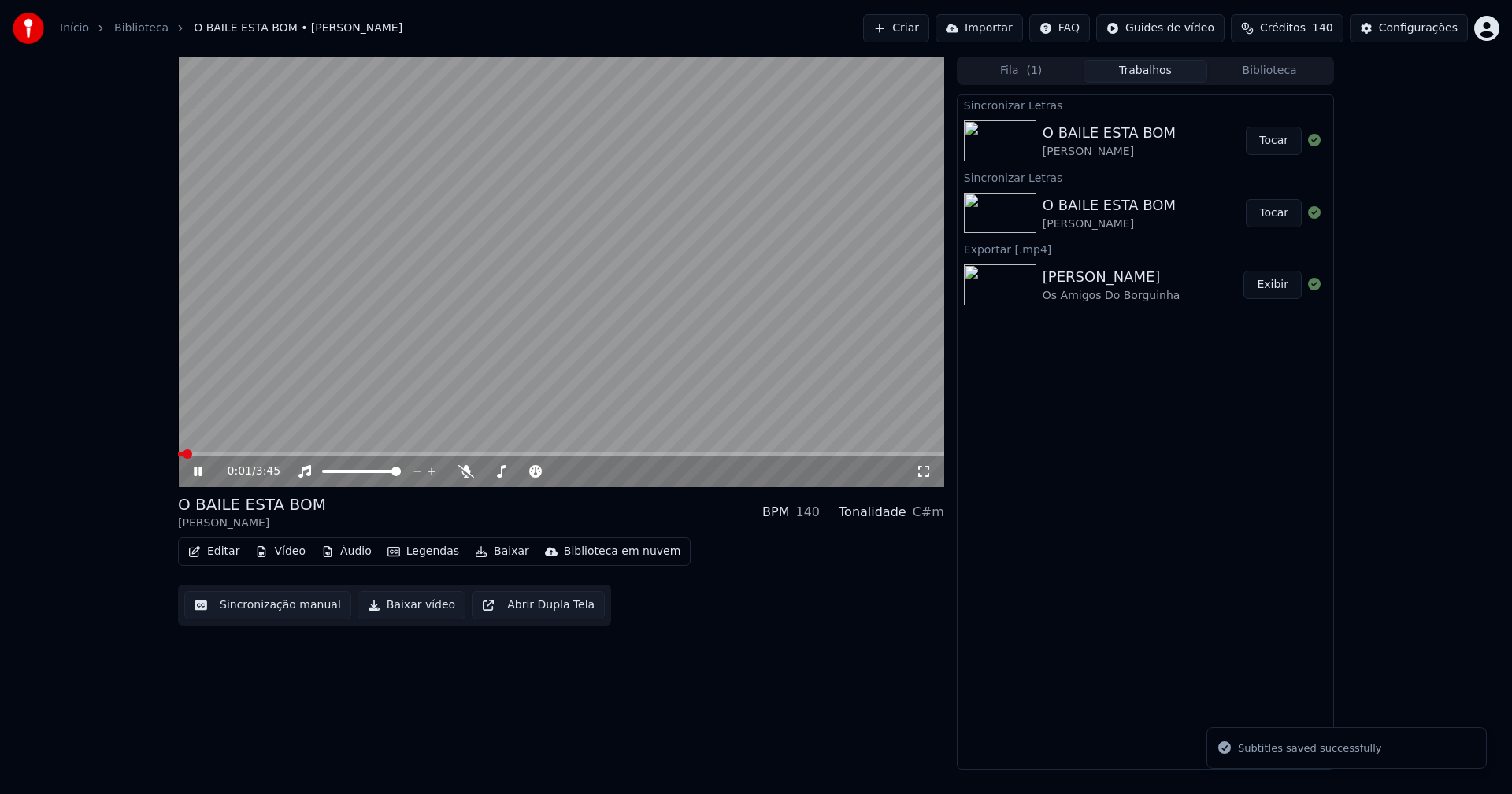
click at [194, 475] on icon at bounding box center [197, 471] width 8 height 9
click at [1438, 25] on div "Configurações" at bounding box center [1418, 28] width 78 height 15
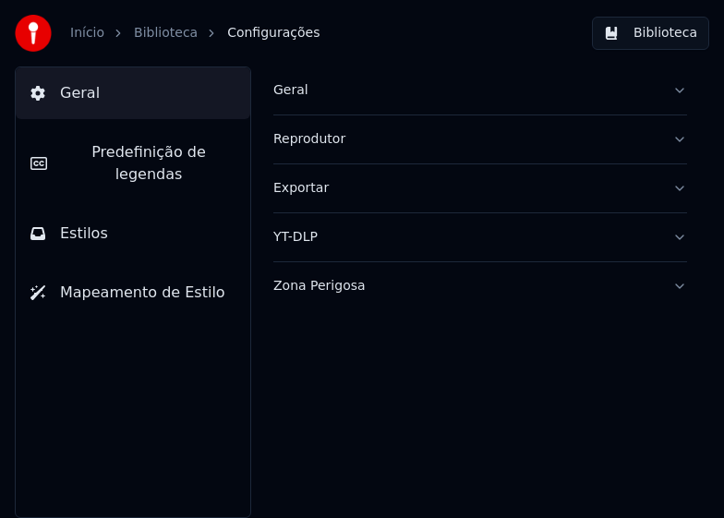
click at [657, 35] on button "Biblioteca" at bounding box center [650, 33] width 117 height 33
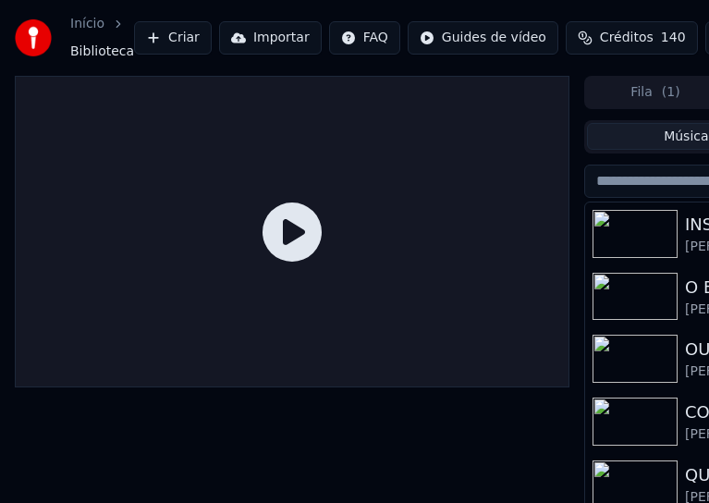
click at [663, 317] on img at bounding box center [634, 297] width 85 height 48
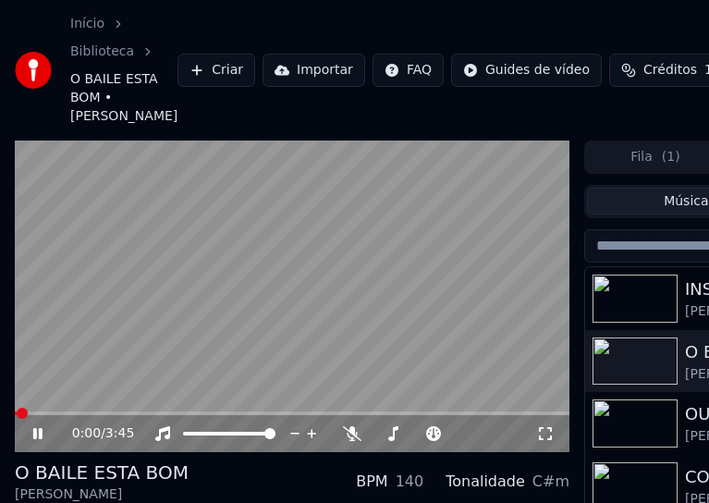
click at [39, 433] on icon at bounding box center [37, 433] width 9 height 11
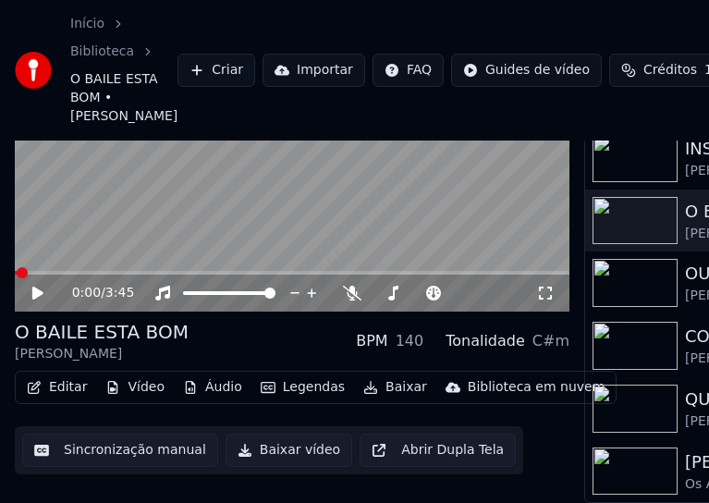
scroll to position [152, 0]
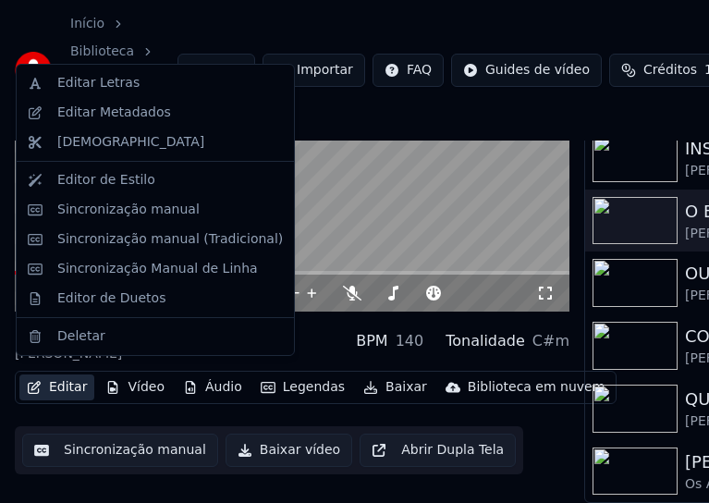
click at [71, 380] on button "Editar" at bounding box center [56, 387] width 75 height 26
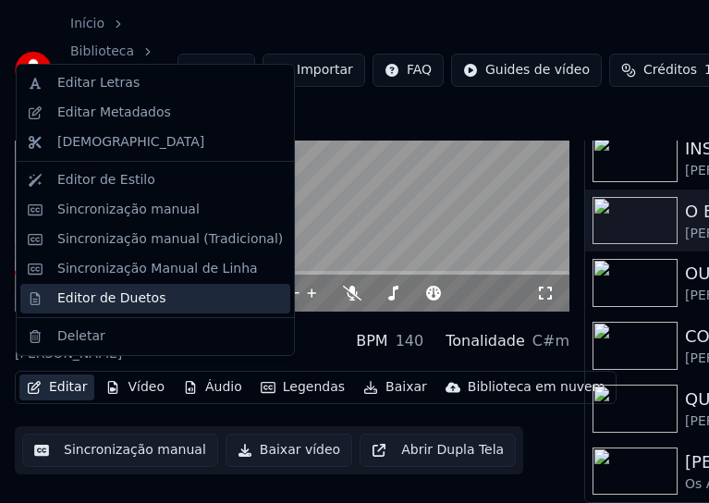
click at [89, 299] on div "Editor de Duetos" at bounding box center [111, 298] width 108 height 18
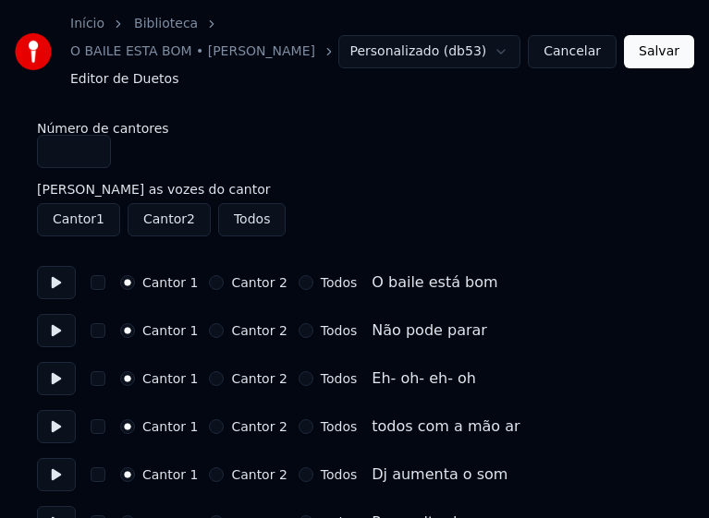
click at [298, 283] on button "Todos" at bounding box center [305, 282] width 15 height 15
click at [298, 328] on button "Todos" at bounding box center [305, 330] width 15 height 15
click at [298, 383] on button "Todos" at bounding box center [305, 378] width 15 height 15
click at [298, 429] on button "Todos" at bounding box center [305, 427] width 15 height 15
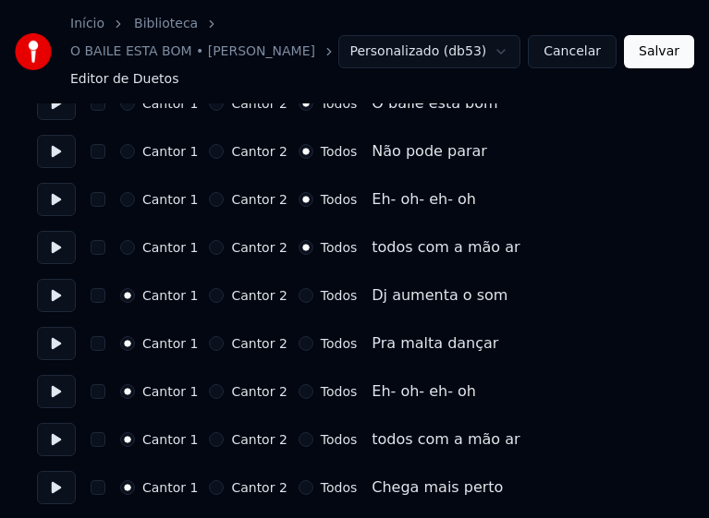
scroll to position [185, 0]
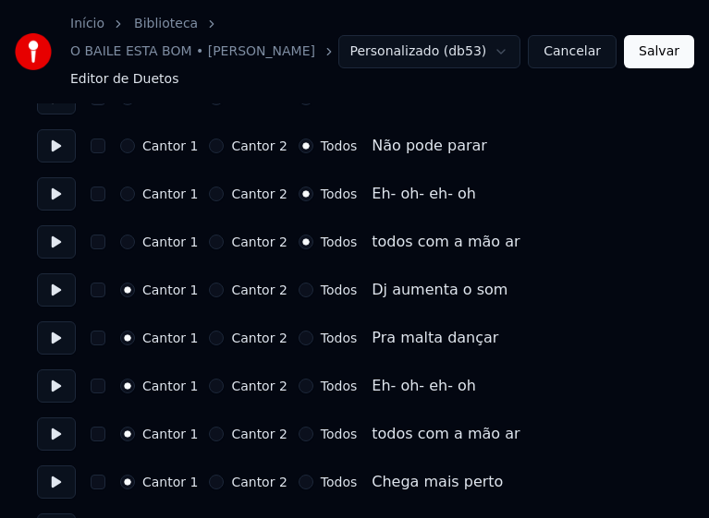
click at [298, 290] on button "Todos" at bounding box center [305, 290] width 15 height 15
click at [298, 336] on button "Todos" at bounding box center [305, 338] width 15 height 15
click at [298, 382] on button "Todos" at bounding box center [305, 386] width 15 height 15
click at [298, 434] on button "Todos" at bounding box center [305, 434] width 15 height 15
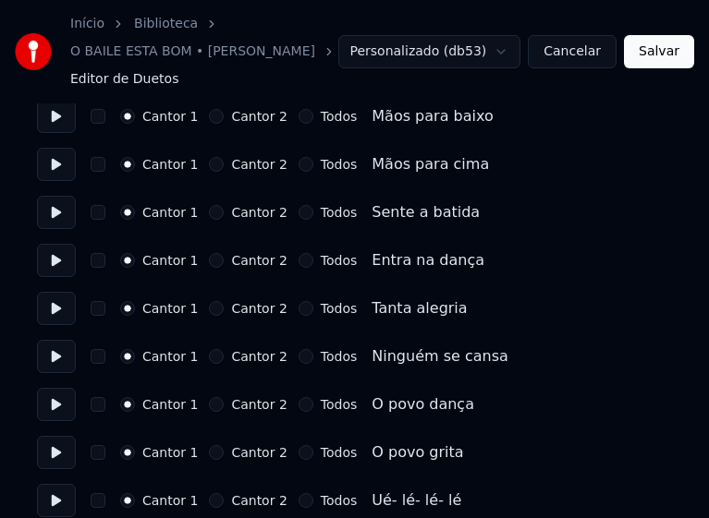
scroll to position [739, 0]
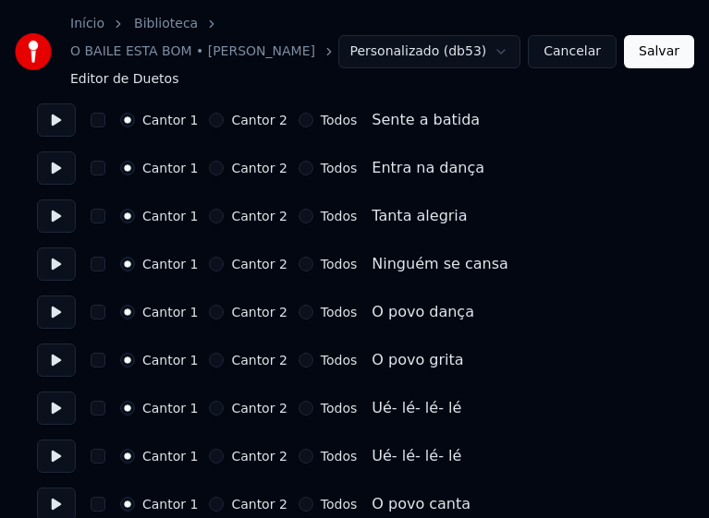
click at [298, 313] on button "Todos" at bounding box center [305, 312] width 15 height 15
click at [298, 362] on button "Todos" at bounding box center [305, 360] width 15 height 15
click at [298, 413] on button "Todos" at bounding box center [305, 408] width 15 height 15
click at [298, 457] on button "Todos" at bounding box center [305, 456] width 15 height 15
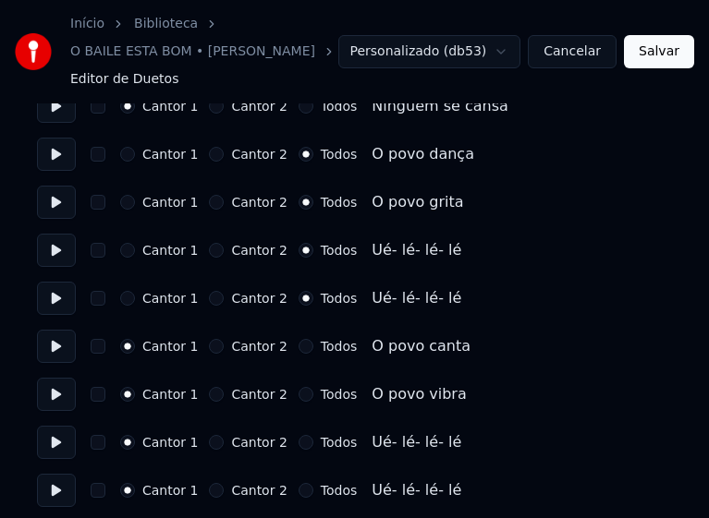
scroll to position [924, 0]
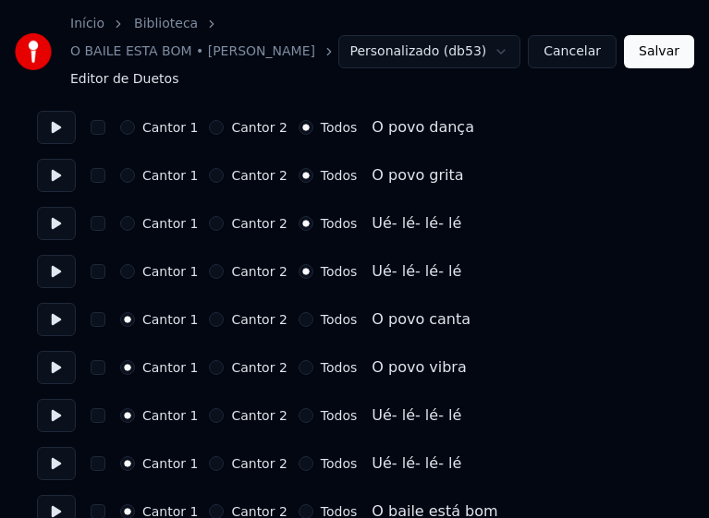
click at [298, 322] on button "Todos" at bounding box center [305, 319] width 15 height 15
click at [298, 367] on button "Todos" at bounding box center [305, 367] width 15 height 15
click at [298, 415] on button "Todos" at bounding box center [305, 415] width 15 height 15
click at [298, 464] on button "Todos" at bounding box center [305, 463] width 15 height 15
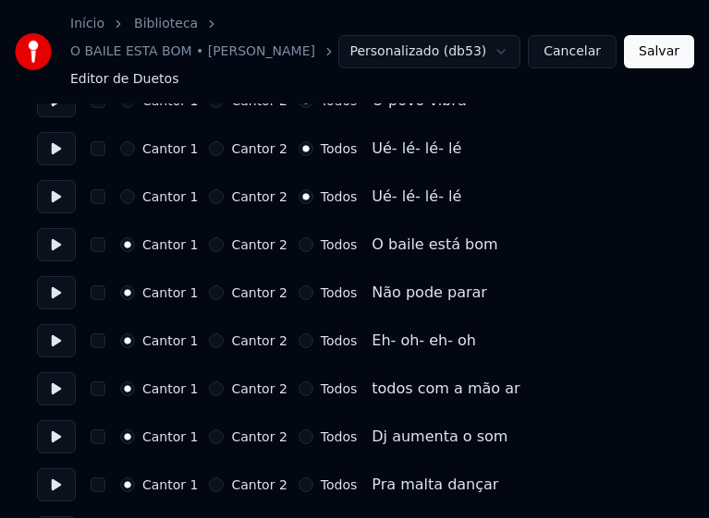
scroll to position [1201, 0]
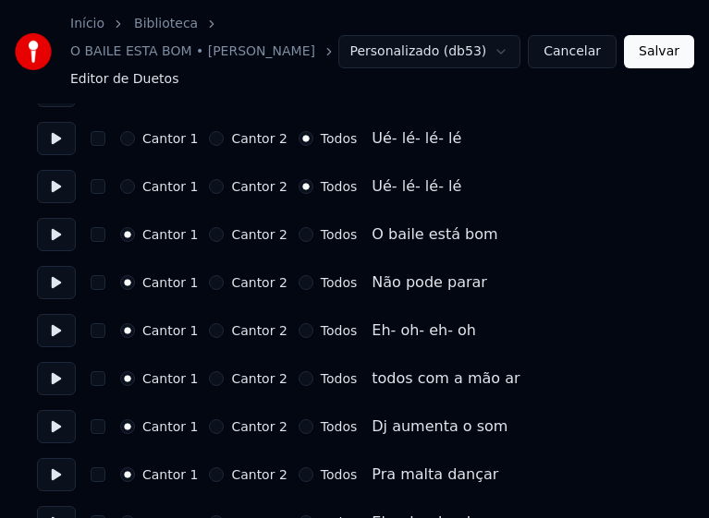
click at [298, 236] on button "Todos" at bounding box center [305, 234] width 15 height 15
click at [298, 288] on button "Todos" at bounding box center [305, 282] width 15 height 15
click at [298, 330] on button "Todos" at bounding box center [305, 330] width 15 height 15
click at [298, 426] on button "Todos" at bounding box center [305, 427] width 15 height 15
click at [298, 475] on button "Todos" at bounding box center [305, 475] width 15 height 15
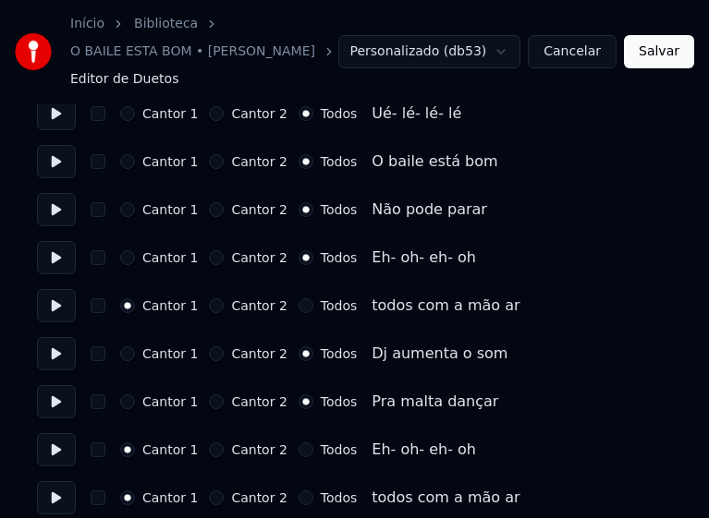
scroll to position [1386, 0]
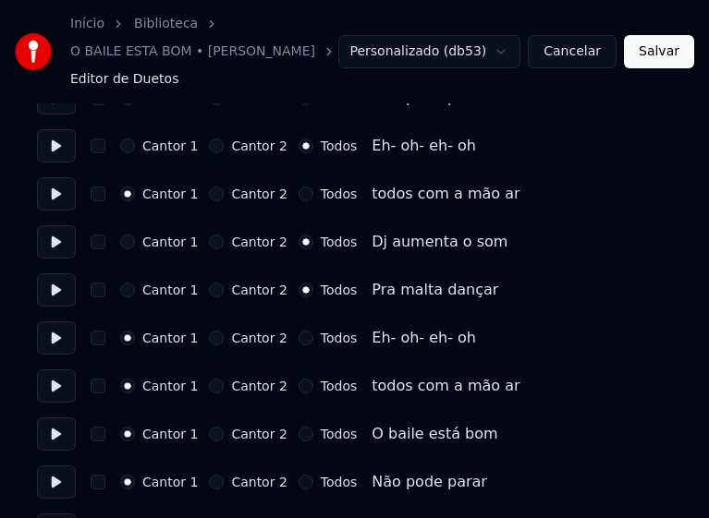
click at [298, 340] on button "Todos" at bounding box center [305, 338] width 15 height 15
drag, startPoint x: 293, startPoint y: 433, endPoint x: 308, endPoint y: 403, distance: 33.9
click at [298, 432] on button "Todos" at bounding box center [305, 434] width 15 height 15
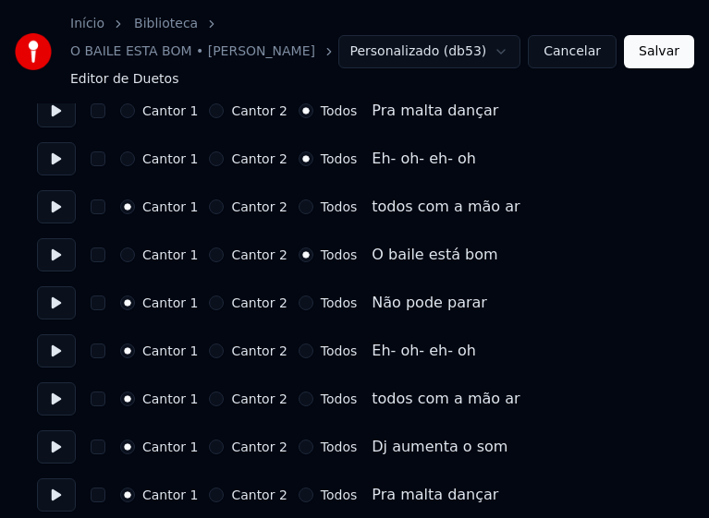
scroll to position [1571, 0]
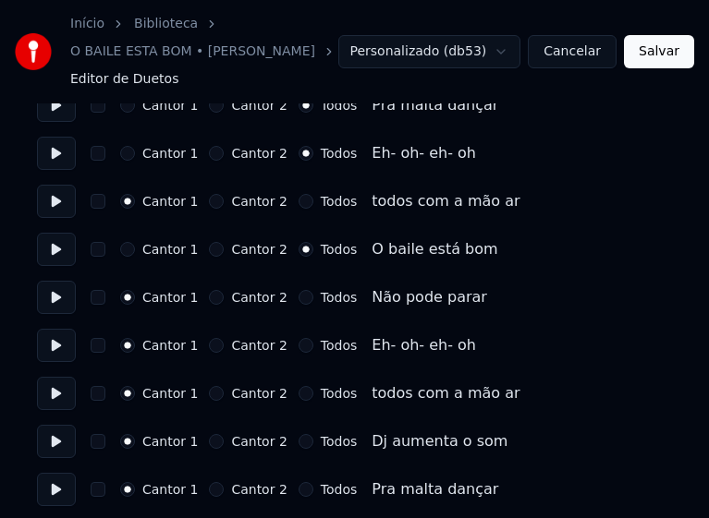
click at [298, 301] on button "Todos" at bounding box center [305, 297] width 15 height 15
click at [298, 343] on button "Todos" at bounding box center [305, 345] width 15 height 15
click at [298, 444] on button "Todos" at bounding box center [305, 441] width 15 height 15
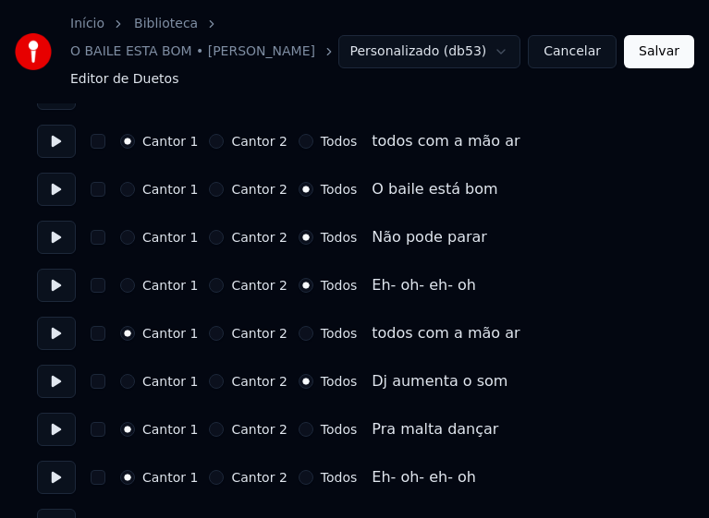
scroll to position [1663, 0]
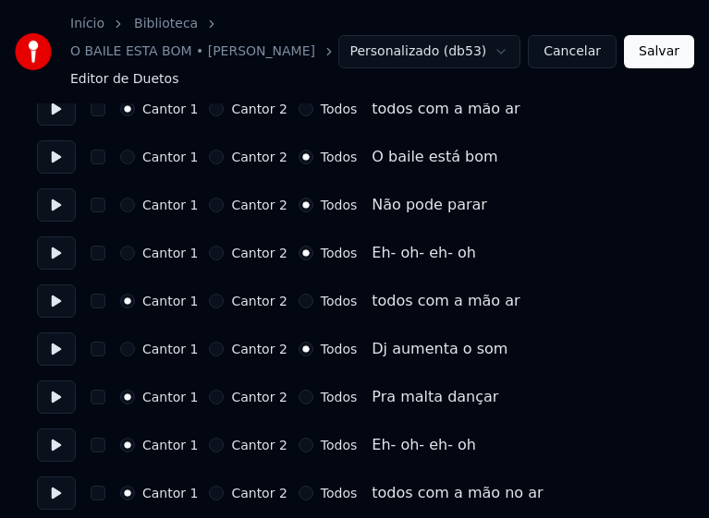
click at [298, 397] on button "Todos" at bounding box center [305, 397] width 15 height 15
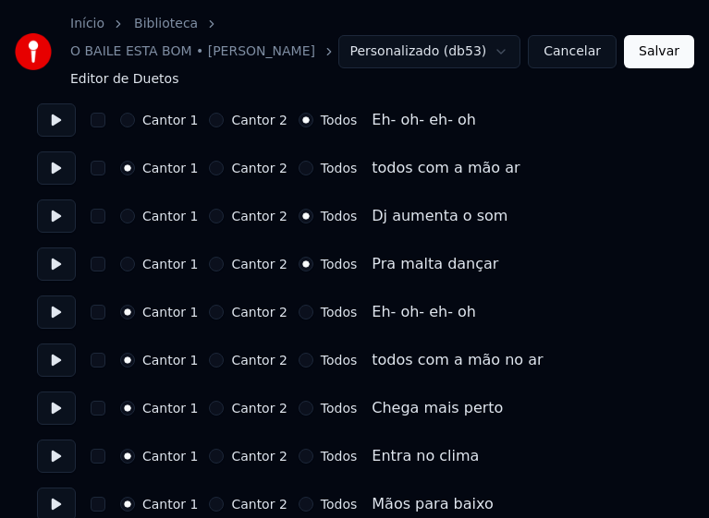
scroll to position [1848, 0]
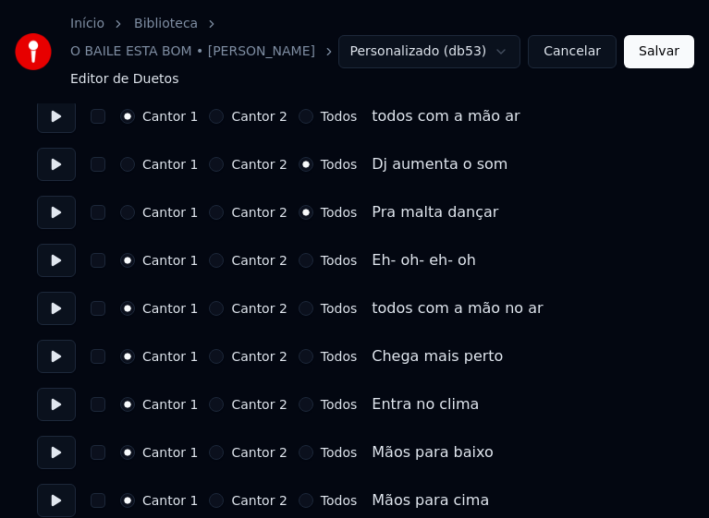
click at [298, 261] on button "Todos" at bounding box center [305, 260] width 15 height 15
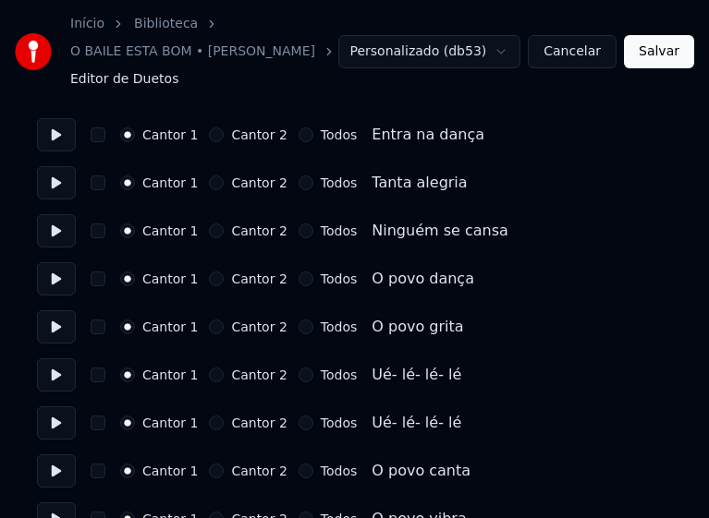
scroll to position [2403, 0]
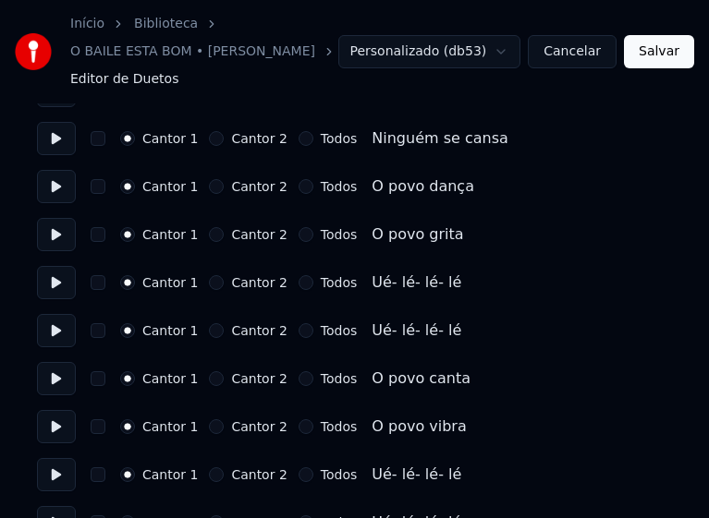
click at [298, 186] on button "Todos" at bounding box center [305, 186] width 15 height 15
click at [298, 232] on button "Todos" at bounding box center [305, 234] width 15 height 15
click at [298, 281] on button "Todos" at bounding box center [305, 282] width 15 height 15
click at [298, 332] on button "Todos" at bounding box center [305, 330] width 15 height 15
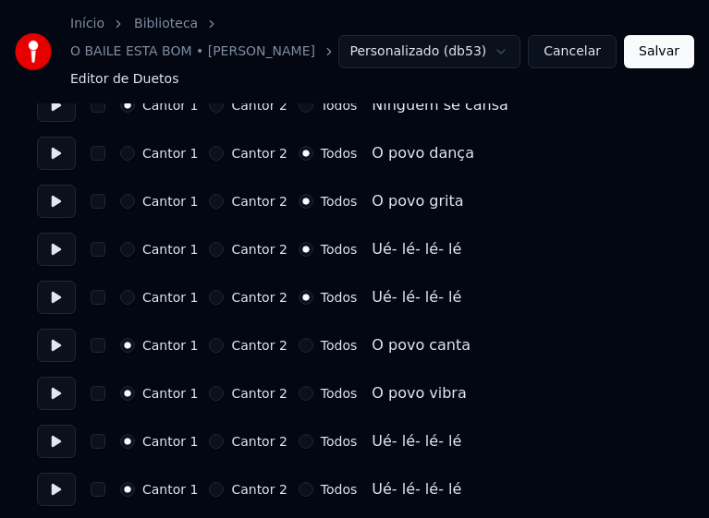
scroll to position [2495, 0]
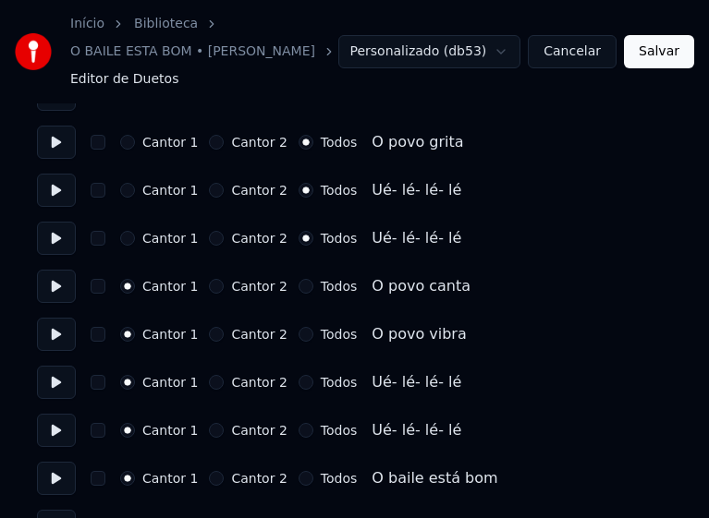
click at [298, 286] on button "Todos" at bounding box center [305, 286] width 15 height 15
click at [298, 337] on button "Todos" at bounding box center [305, 334] width 15 height 15
click at [298, 383] on button "Todos" at bounding box center [305, 382] width 15 height 15
click at [298, 432] on button "Todos" at bounding box center [305, 430] width 15 height 15
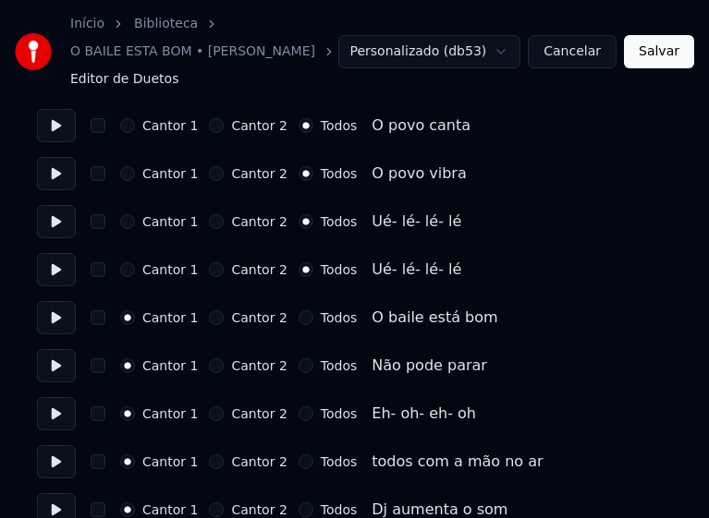
scroll to position [2680, 0]
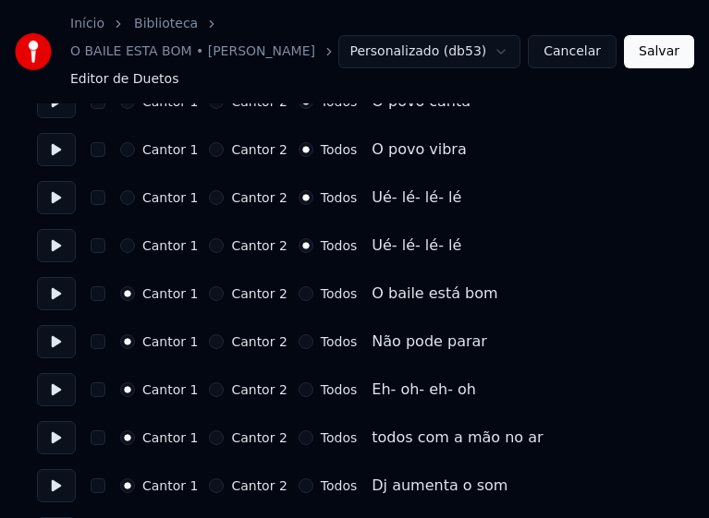
click at [298, 290] on button "Todos" at bounding box center [305, 293] width 15 height 15
click at [298, 342] on button "Todos" at bounding box center [305, 342] width 15 height 15
click at [298, 389] on button "Todos" at bounding box center [305, 390] width 15 height 15
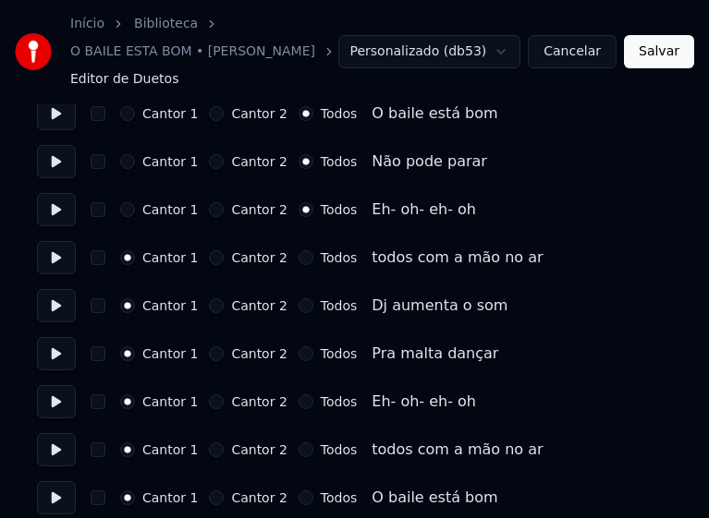
scroll to position [2865, 0]
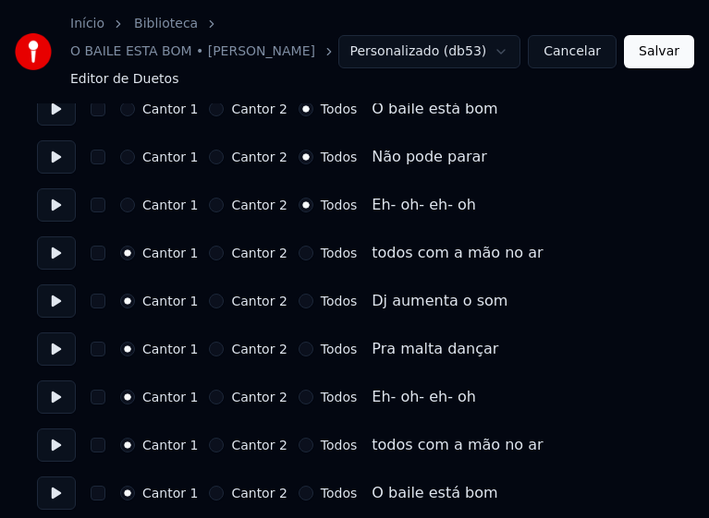
click at [298, 300] on button "Todos" at bounding box center [305, 301] width 15 height 15
click at [298, 355] on button "Todos" at bounding box center [305, 349] width 15 height 15
click at [298, 398] on button "Todos" at bounding box center [305, 397] width 15 height 15
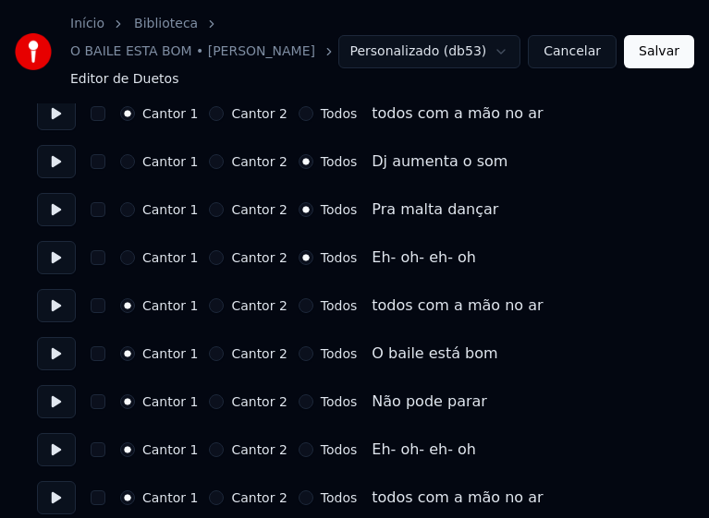
scroll to position [3049, 0]
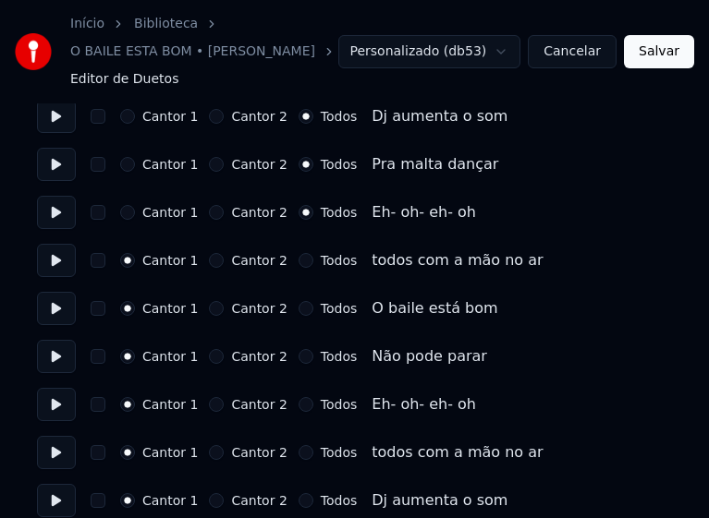
click at [298, 310] on button "Todos" at bounding box center [305, 308] width 15 height 15
click at [298, 357] on button "Todos" at bounding box center [305, 356] width 15 height 15
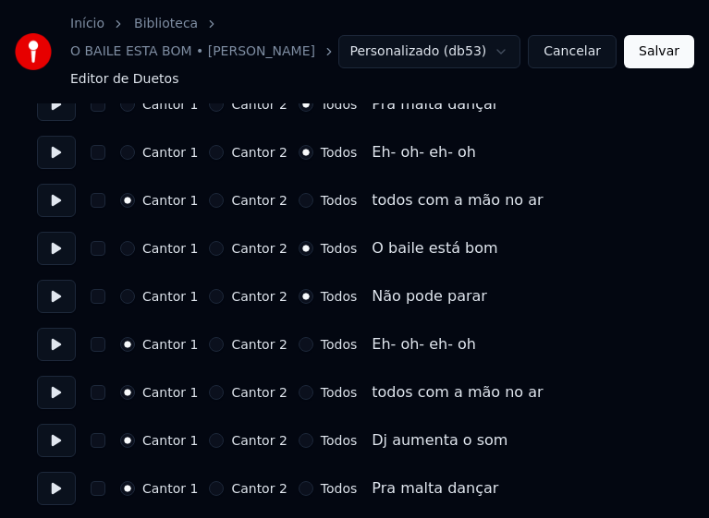
scroll to position [3142, 0]
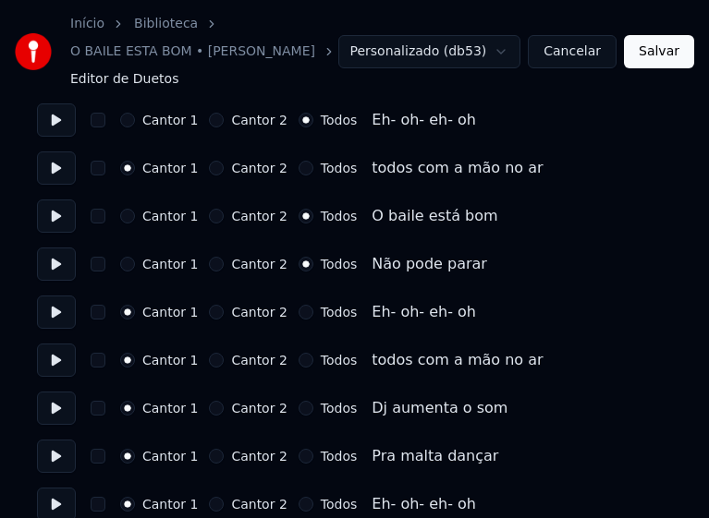
click at [298, 310] on button "Todos" at bounding box center [305, 312] width 15 height 15
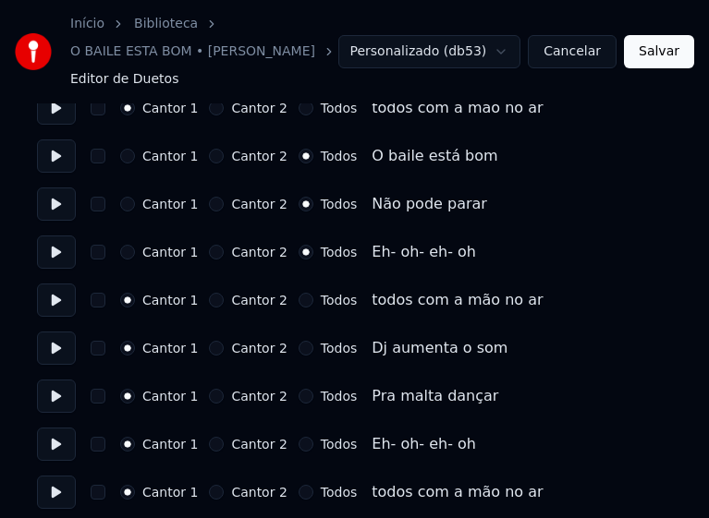
scroll to position [3234, 0]
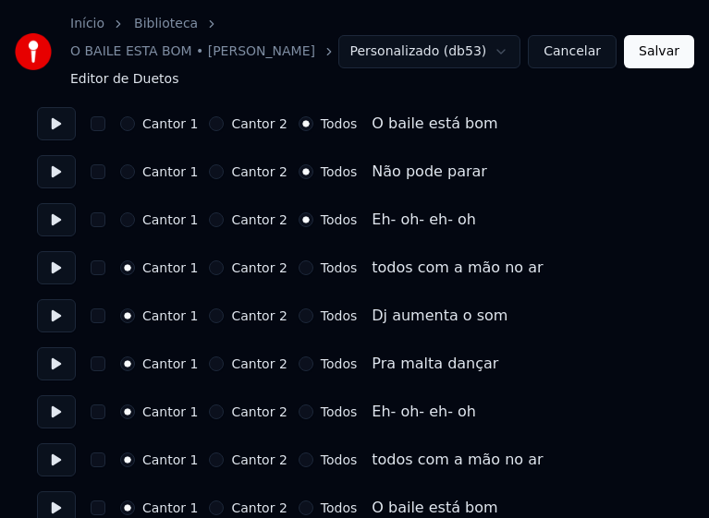
click at [298, 316] on button "Todos" at bounding box center [305, 316] width 15 height 15
click at [298, 363] on button "Todos" at bounding box center [305, 364] width 15 height 15
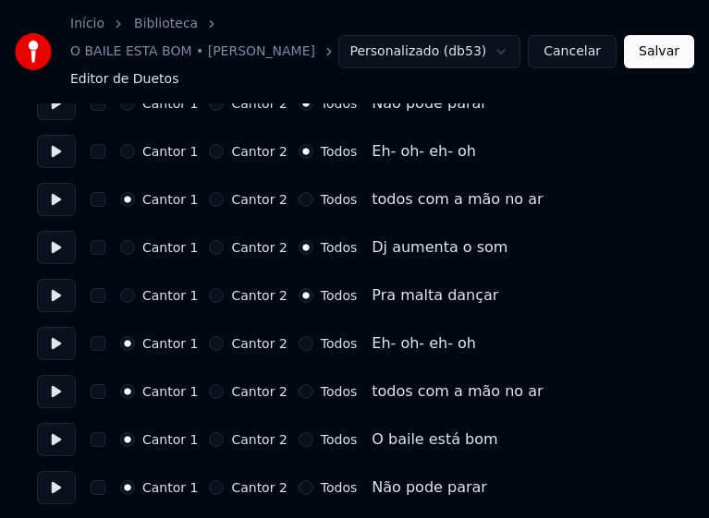
scroll to position [3419, 0]
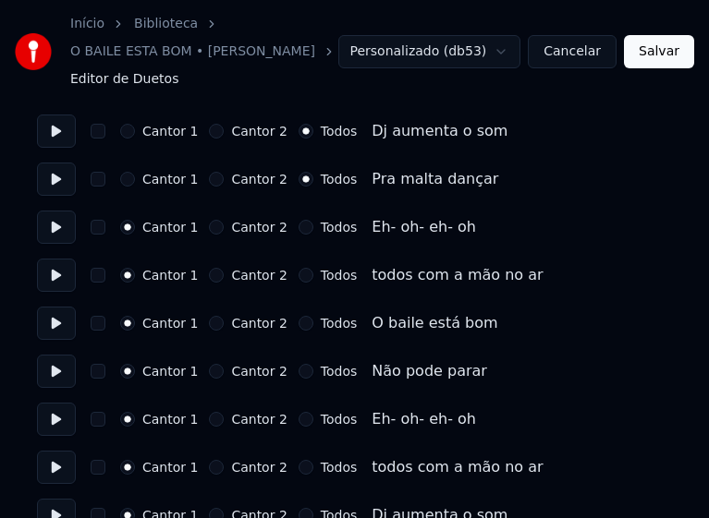
click at [298, 226] on button "Todos" at bounding box center [305, 227] width 15 height 15
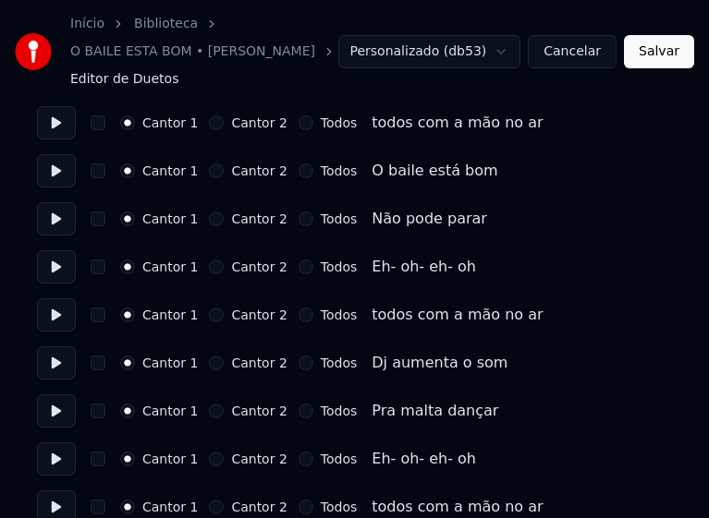
scroll to position [3604, 0]
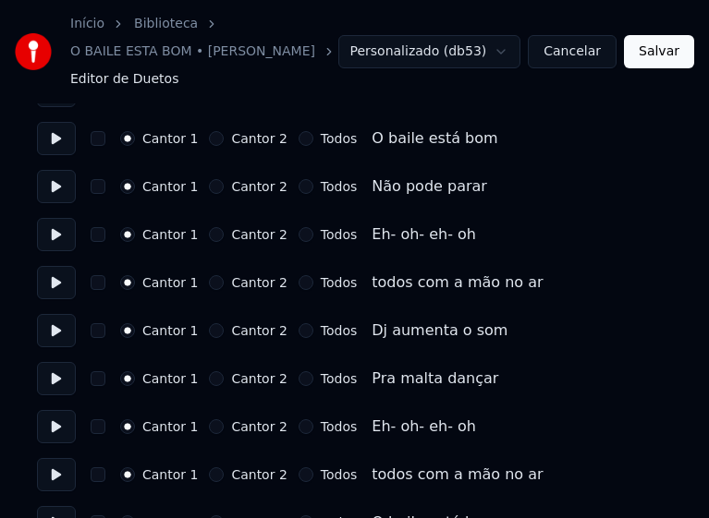
click at [298, 136] on button "Todos" at bounding box center [305, 138] width 15 height 15
click at [298, 186] on button "Todos" at bounding box center [305, 186] width 15 height 15
click at [298, 235] on button "Todos" at bounding box center [305, 234] width 15 height 15
click at [298, 332] on button "Todos" at bounding box center [305, 330] width 15 height 15
click at [298, 378] on button "Todos" at bounding box center [305, 378] width 15 height 15
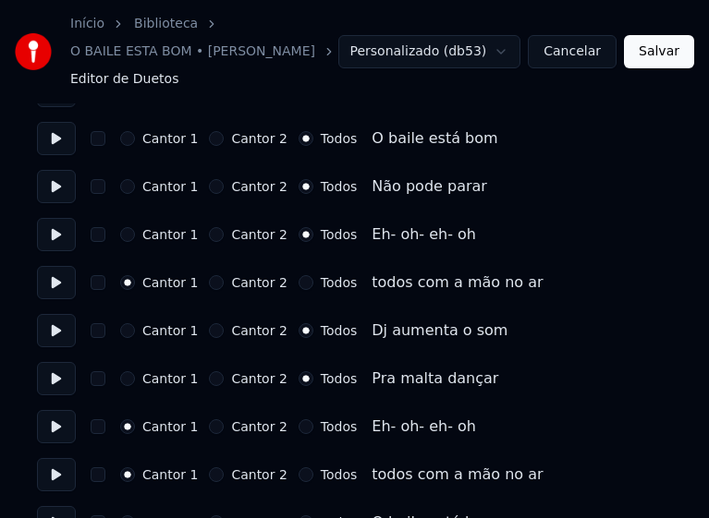
click at [298, 430] on button "Todos" at bounding box center [305, 427] width 15 height 15
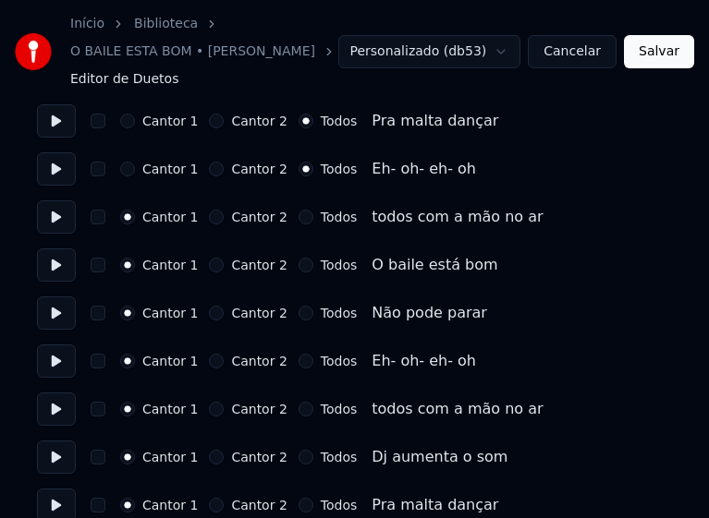
scroll to position [3881, 0]
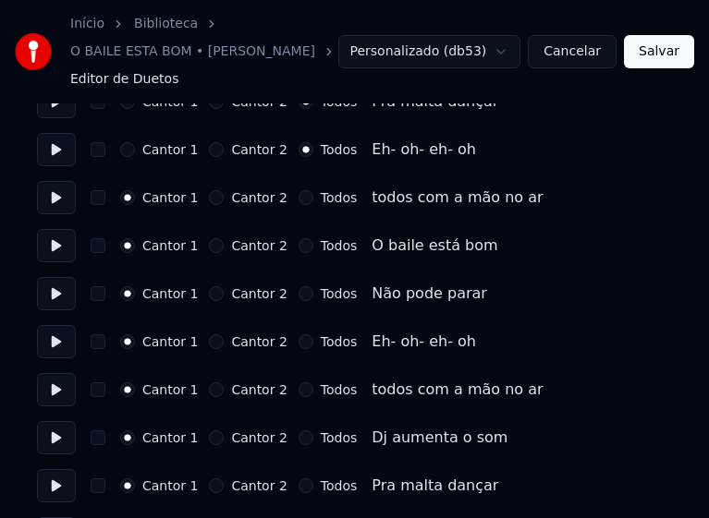
click at [298, 248] on button "Todos" at bounding box center [305, 245] width 15 height 15
click at [298, 295] on button "Todos" at bounding box center [305, 293] width 15 height 15
click at [298, 345] on button "Todos" at bounding box center [305, 342] width 15 height 15
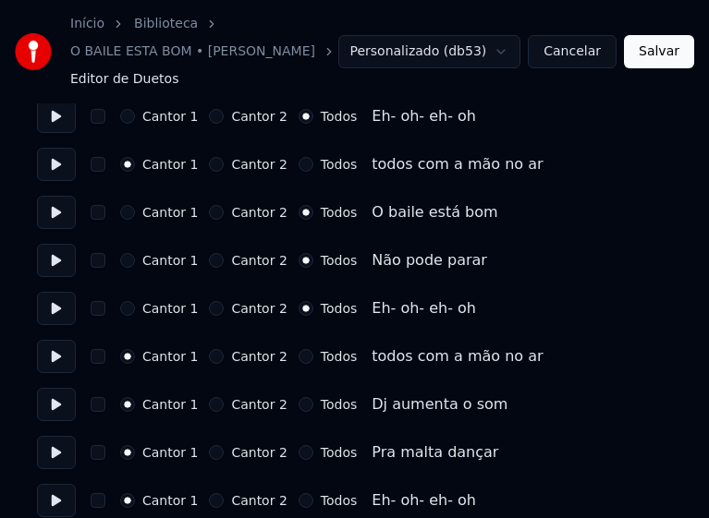
scroll to position [3973, 0]
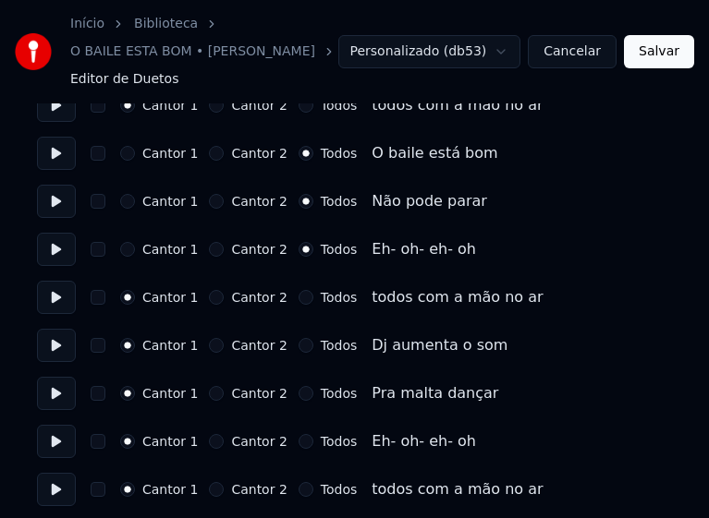
click at [298, 344] on button "Todos" at bounding box center [305, 345] width 15 height 15
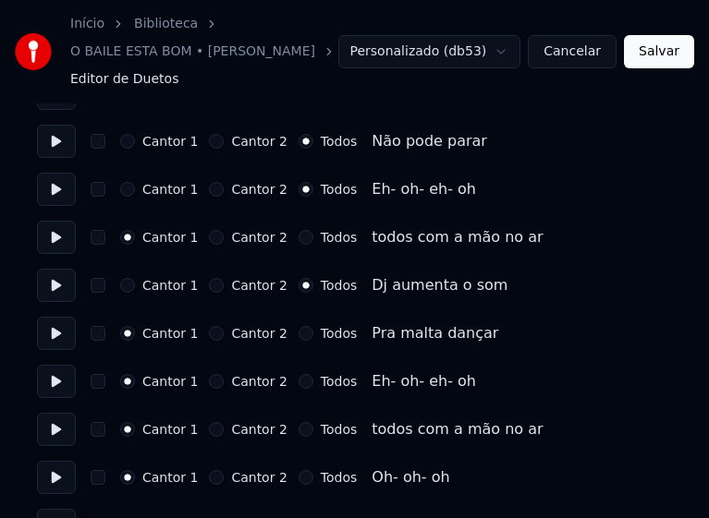
scroll to position [4066, 0]
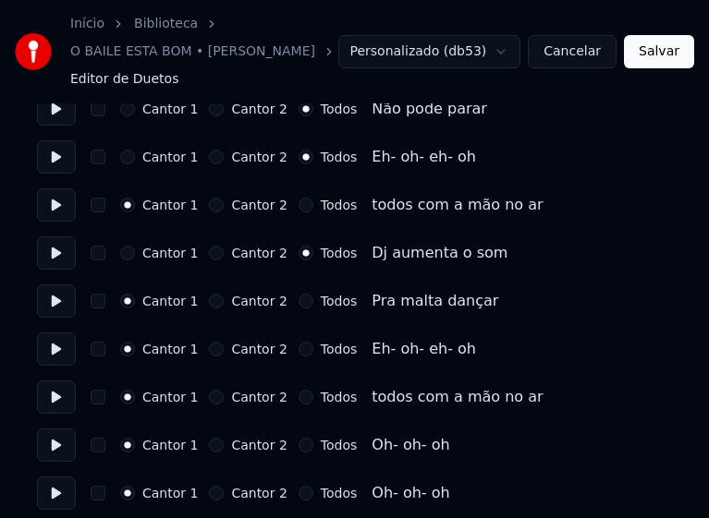
click at [298, 302] on button "Todos" at bounding box center [305, 301] width 15 height 15
click at [298, 353] on button "Todos" at bounding box center [305, 349] width 15 height 15
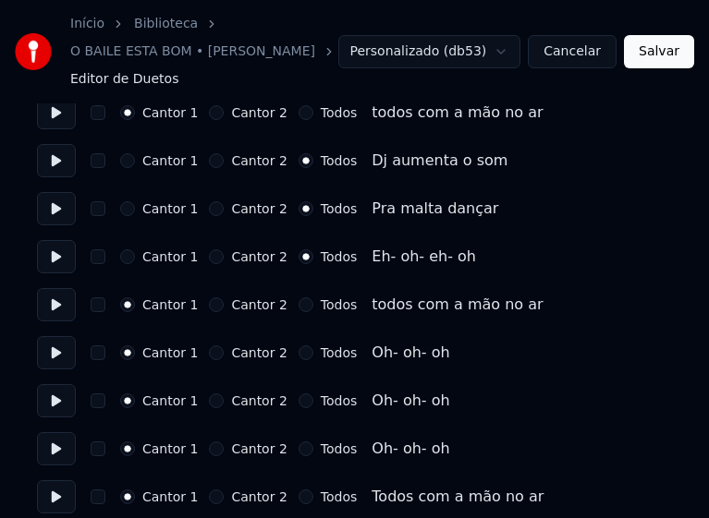
scroll to position [4251, 0]
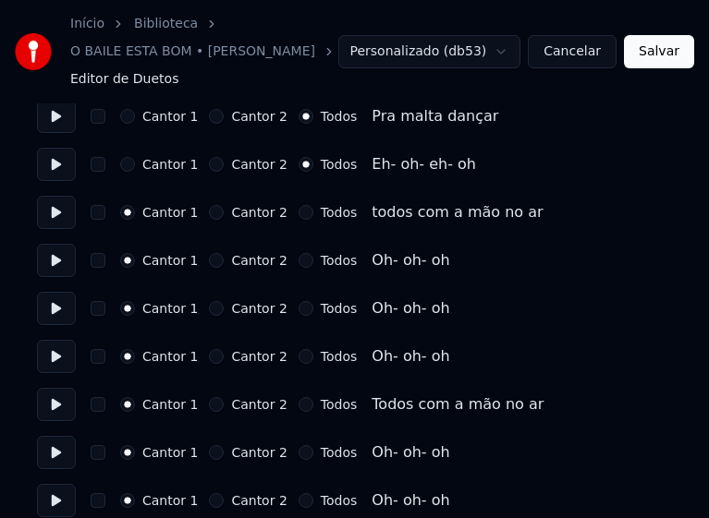
click at [212, 258] on button "Cantor 2" at bounding box center [216, 260] width 15 height 15
click at [209, 308] on button "Cantor 2" at bounding box center [216, 308] width 15 height 15
click at [210, 356] on button "Cantor 2" at bounding box center [216, 356] width 15 height 15
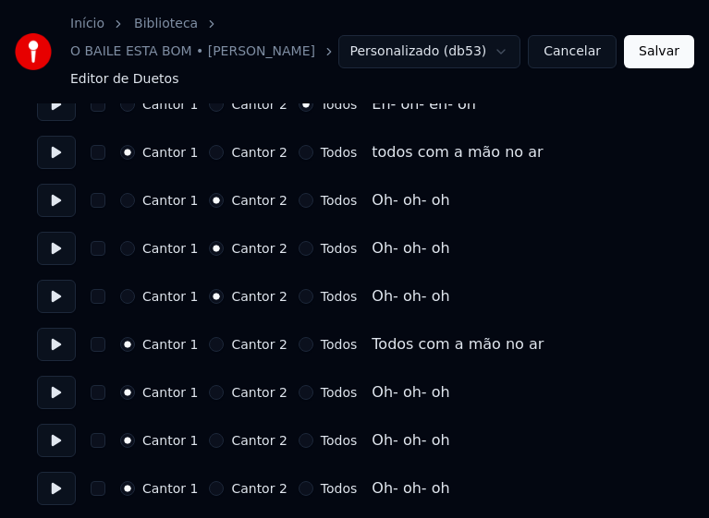
scroll to position [4343, 0]
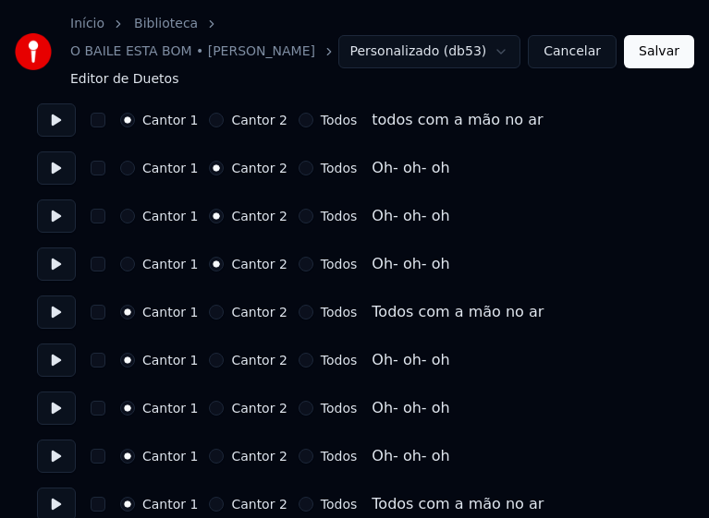
click at [211, 361] on button "Cantor 2" at bounding box center [216, 360] width 15 height 15
click at [213, 407] on button "Cantor 2" at bounding box center [216, 408] width 15 height 15
click at [212, 453] on button "Cantor 2" at bounding box center [216, 456] width 15 height 15
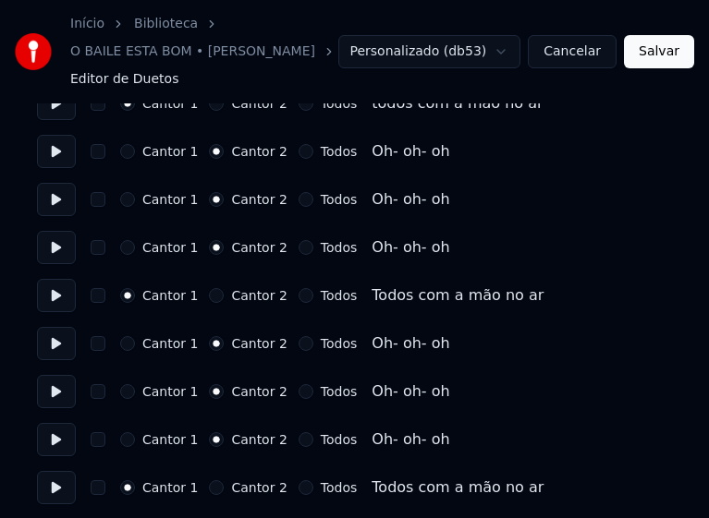
scroll to position [4364, 0]
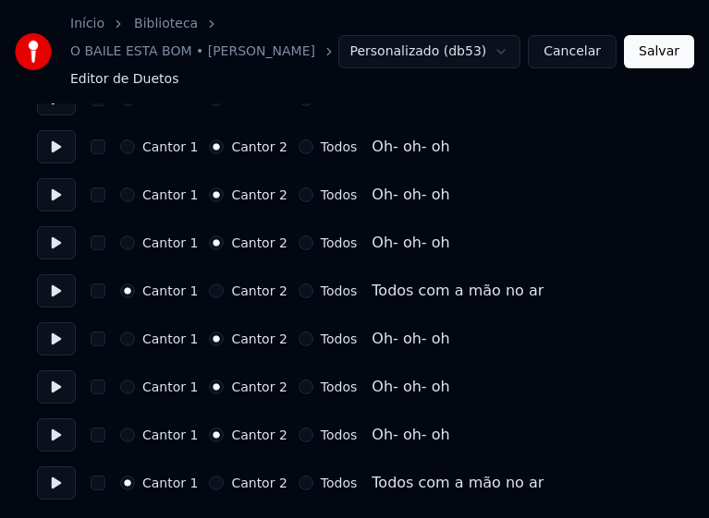
click at [662, 53] on button "Salvar" at bounding box center [659, 51] width 70 height 33
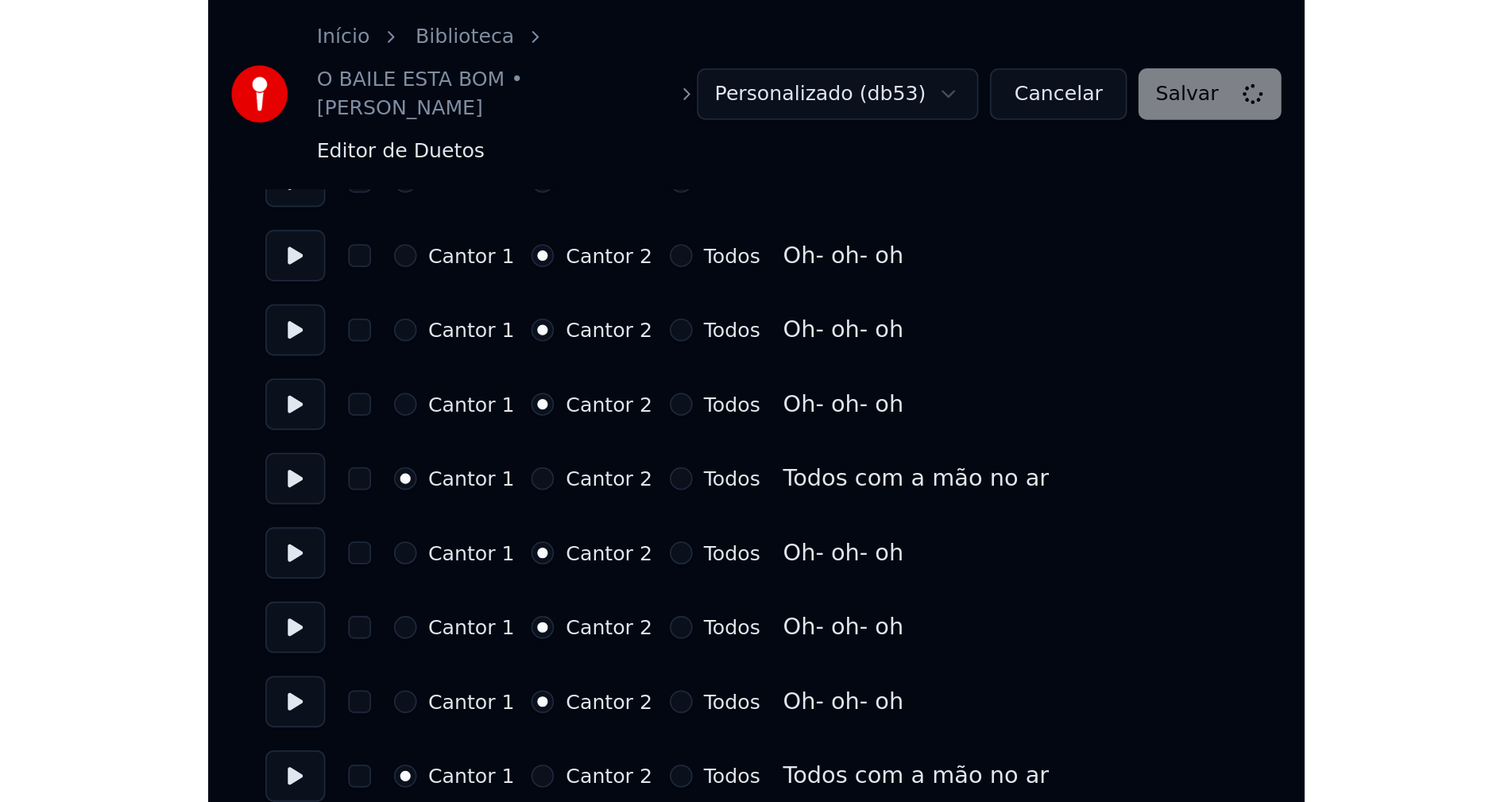
scroll to position [3367, 0]
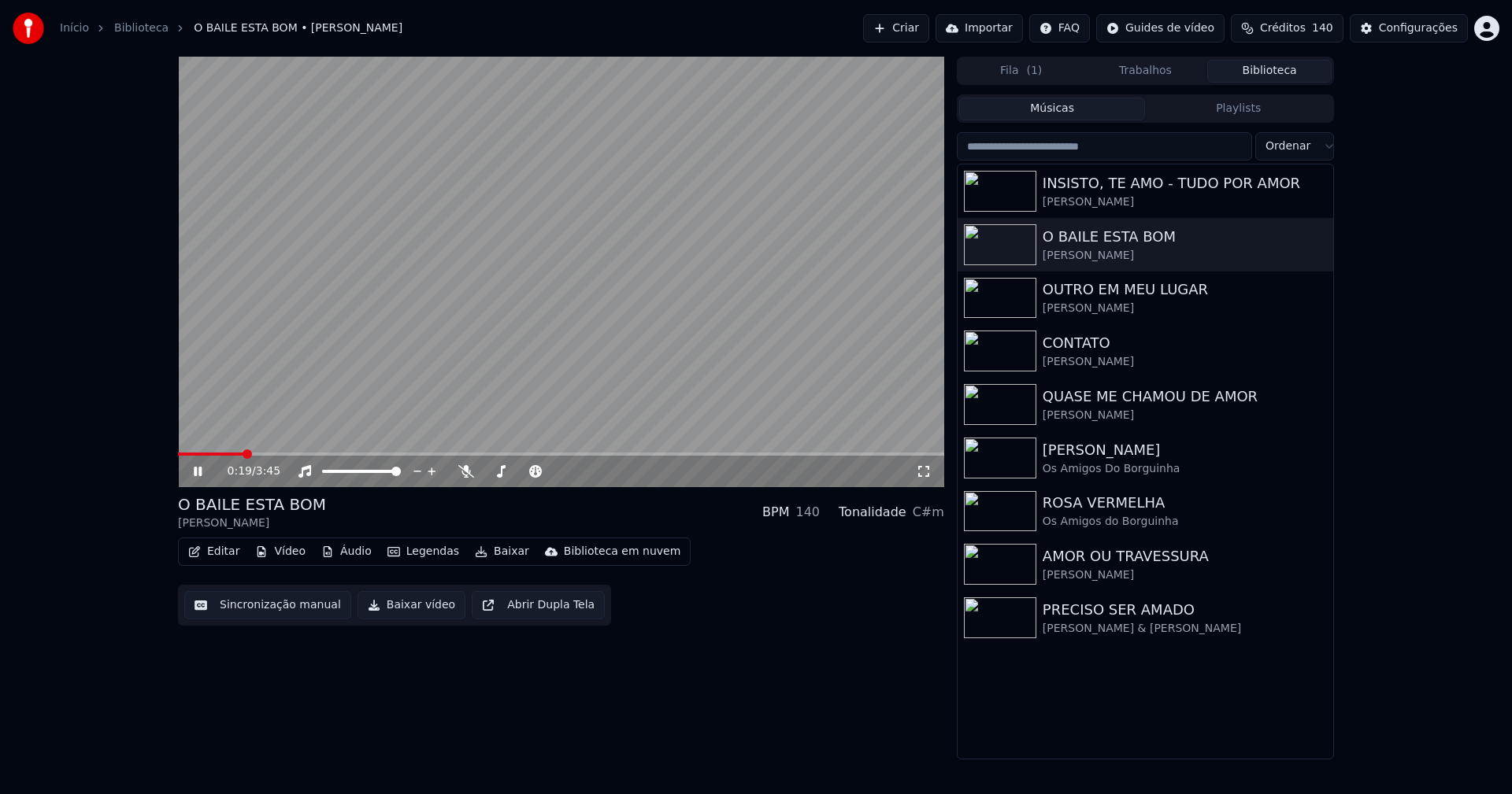
click at [195, 467] on icon at bounding box center [209, 471] width 37 height 13
click at [234, 556] on button "Editar" at bounding box center [213, 552] width 64 height 22
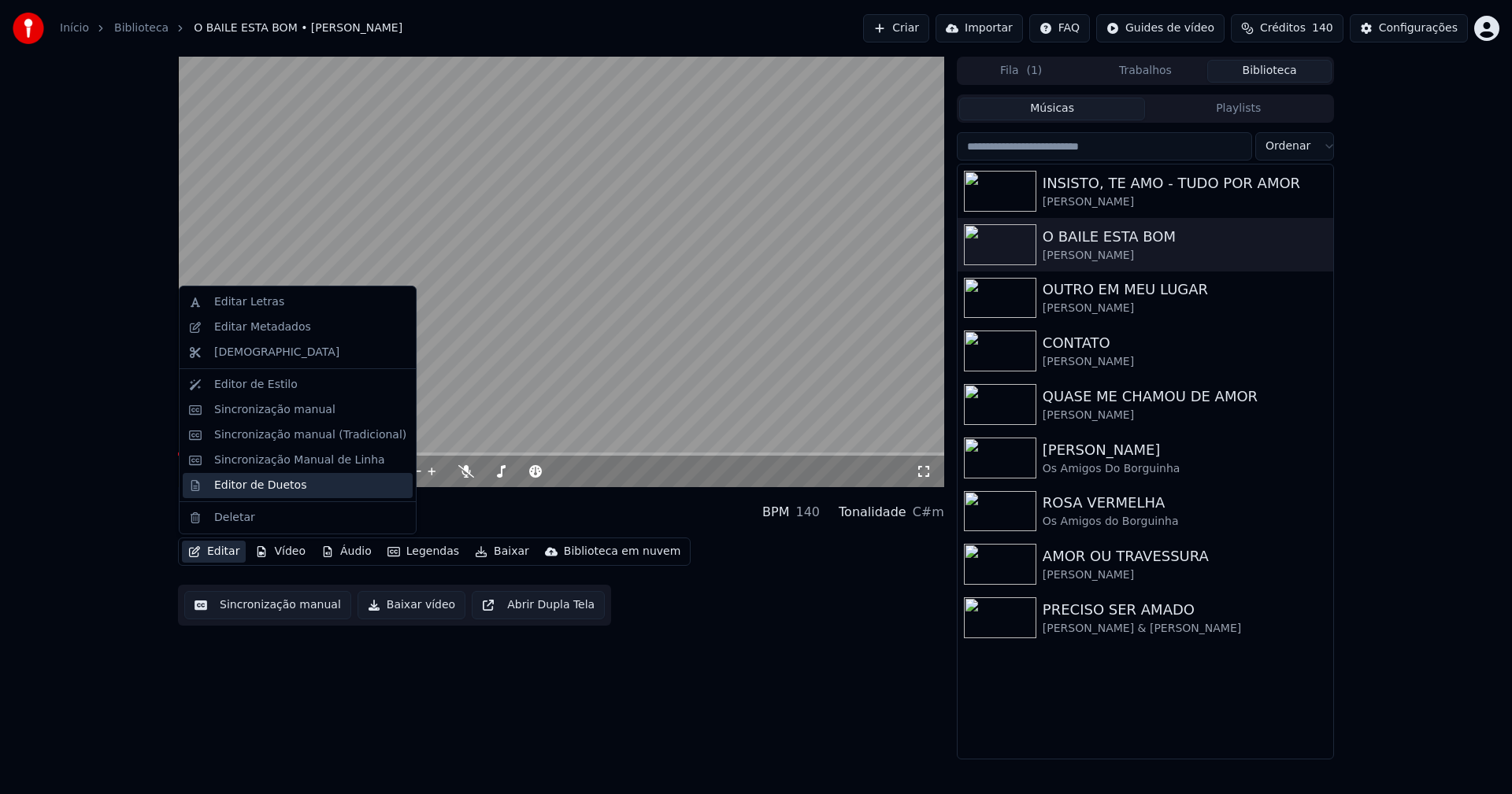
click at [256, 481] on div "Editor de Duetos" at bounding box center [260, 486] width 92 height 15
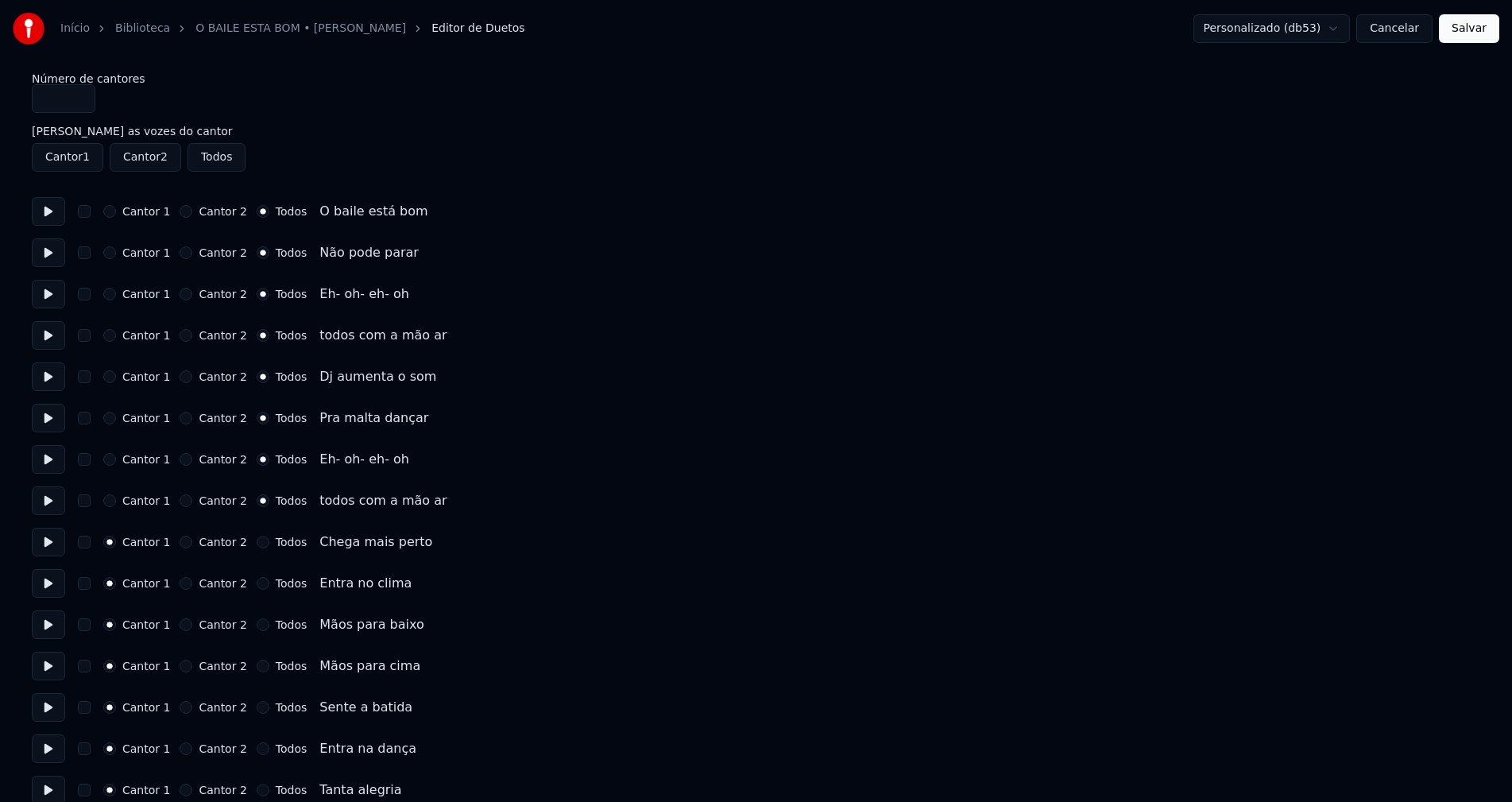
click at [109, 336] on button "Cantor 1" at bounding box center [109, 336] width 13 height 13
click at [111, 500] on button "Cantor 1" at bounding box center [109, 501] width 13 height 13
click at [1473, 30] on button "Salvar" at bounding box center [1469, 28] width 60 height 28
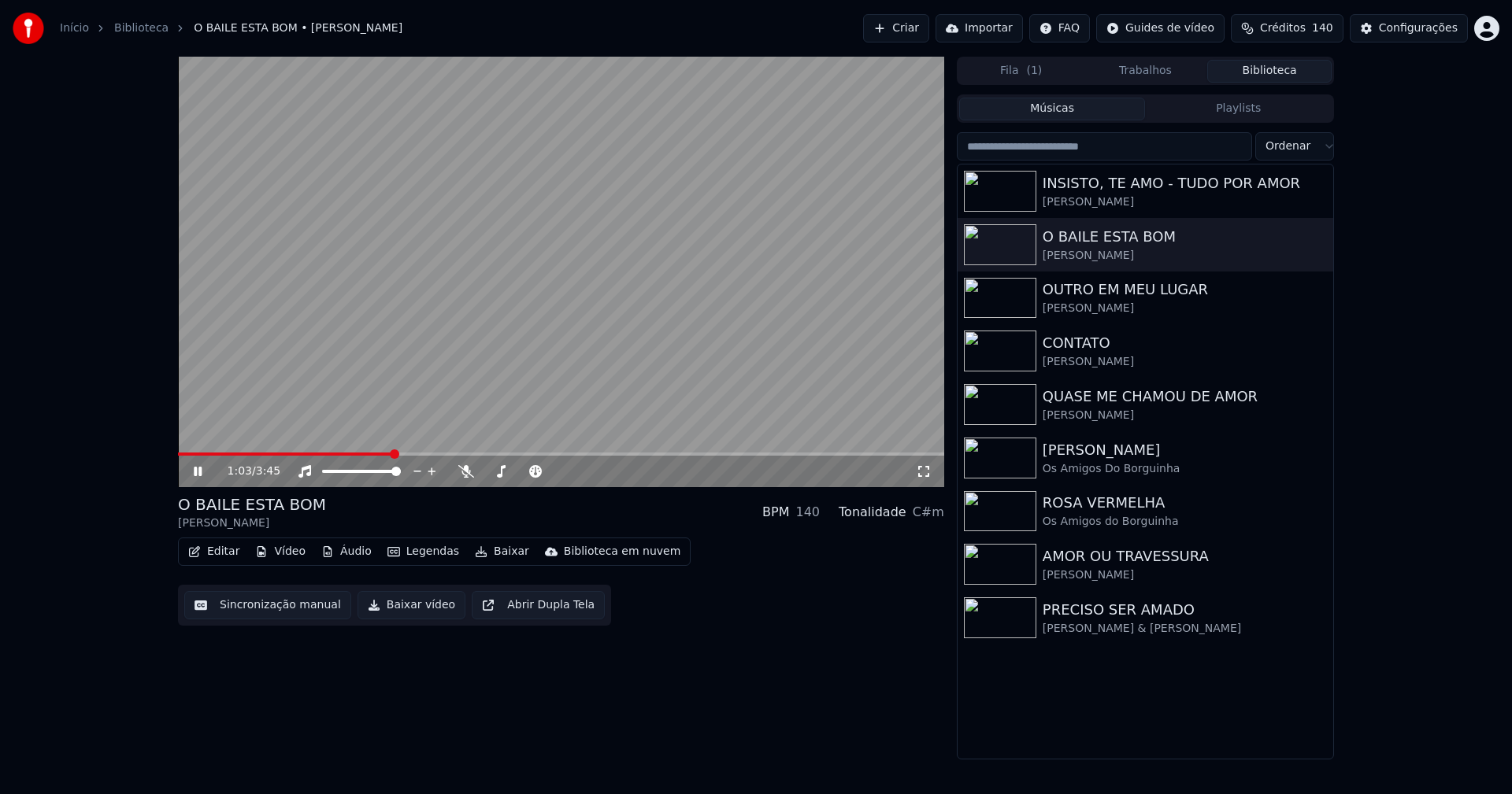
click at [194, 467] on icon at bounding box center [209, 471] width 37 height 13
click at [416, 609] on button "Baixar vídeo" at bounding box center [412, 605] width 108 height 28
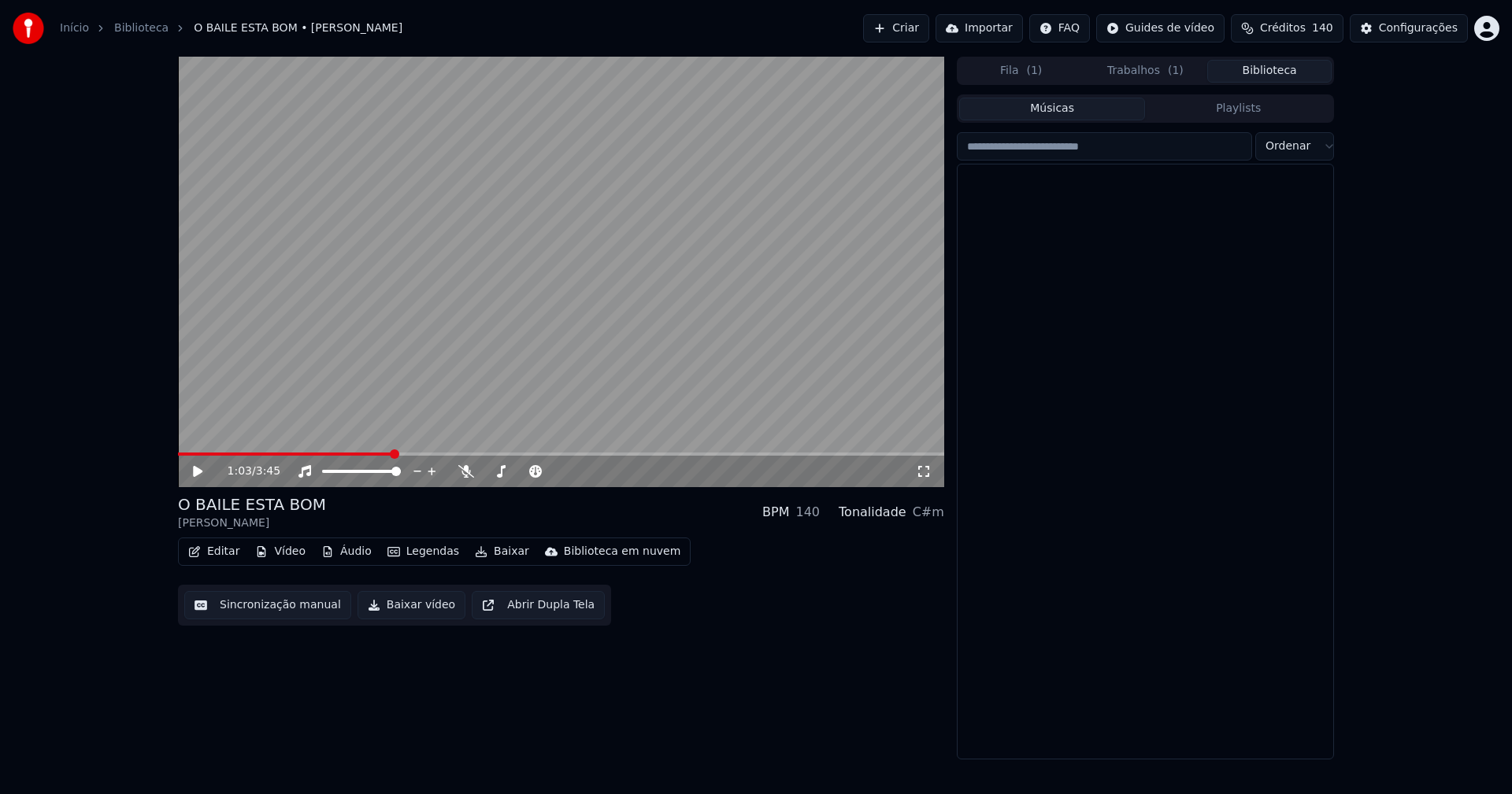
click at [1284, 74] on button "Biblioteca" at bounding box center [1270, 71] width 124 height 23
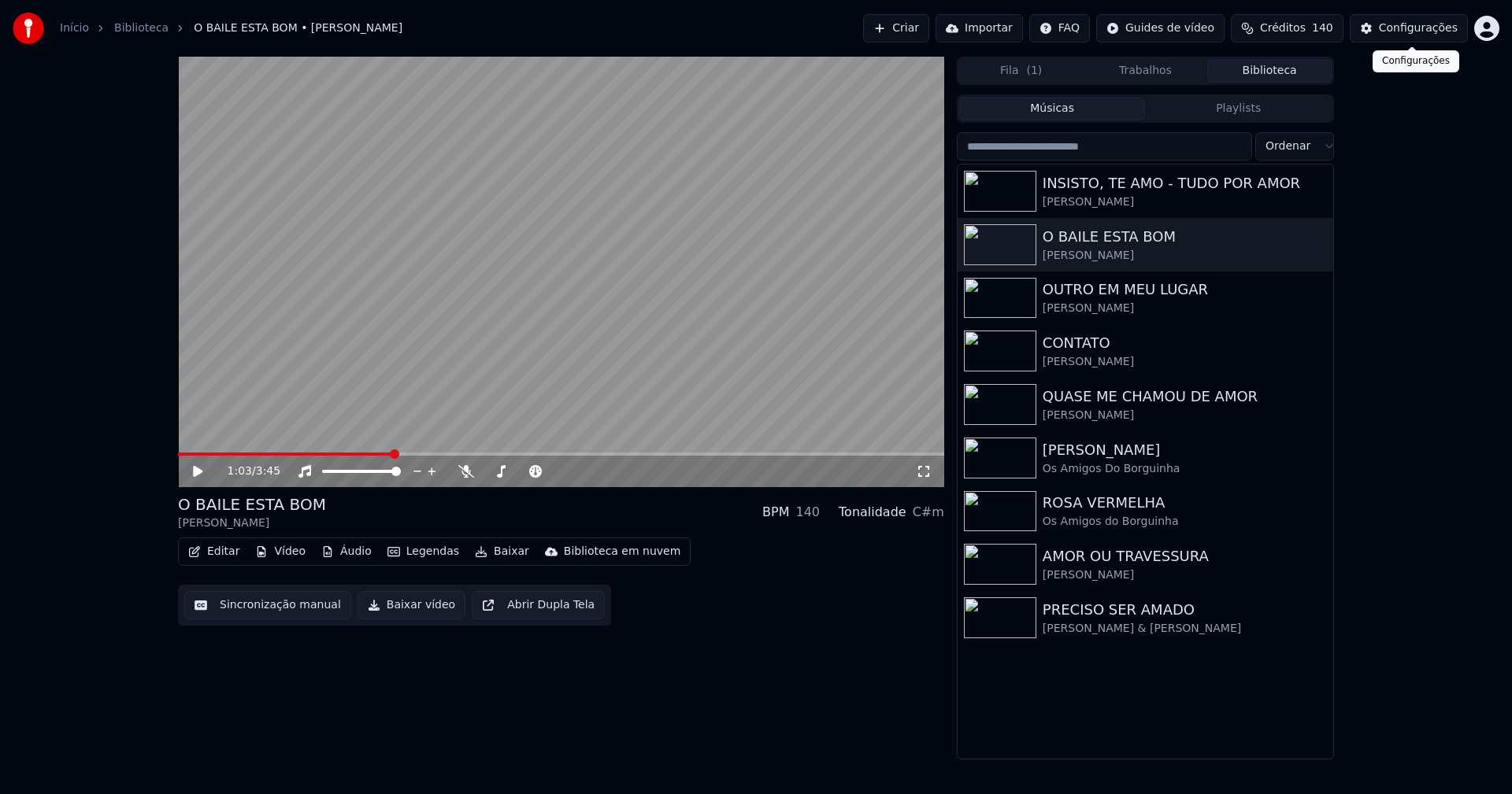
click at [1423, 28] on div "Configurações" at bounding box center [1418, 28] width 78 height 15
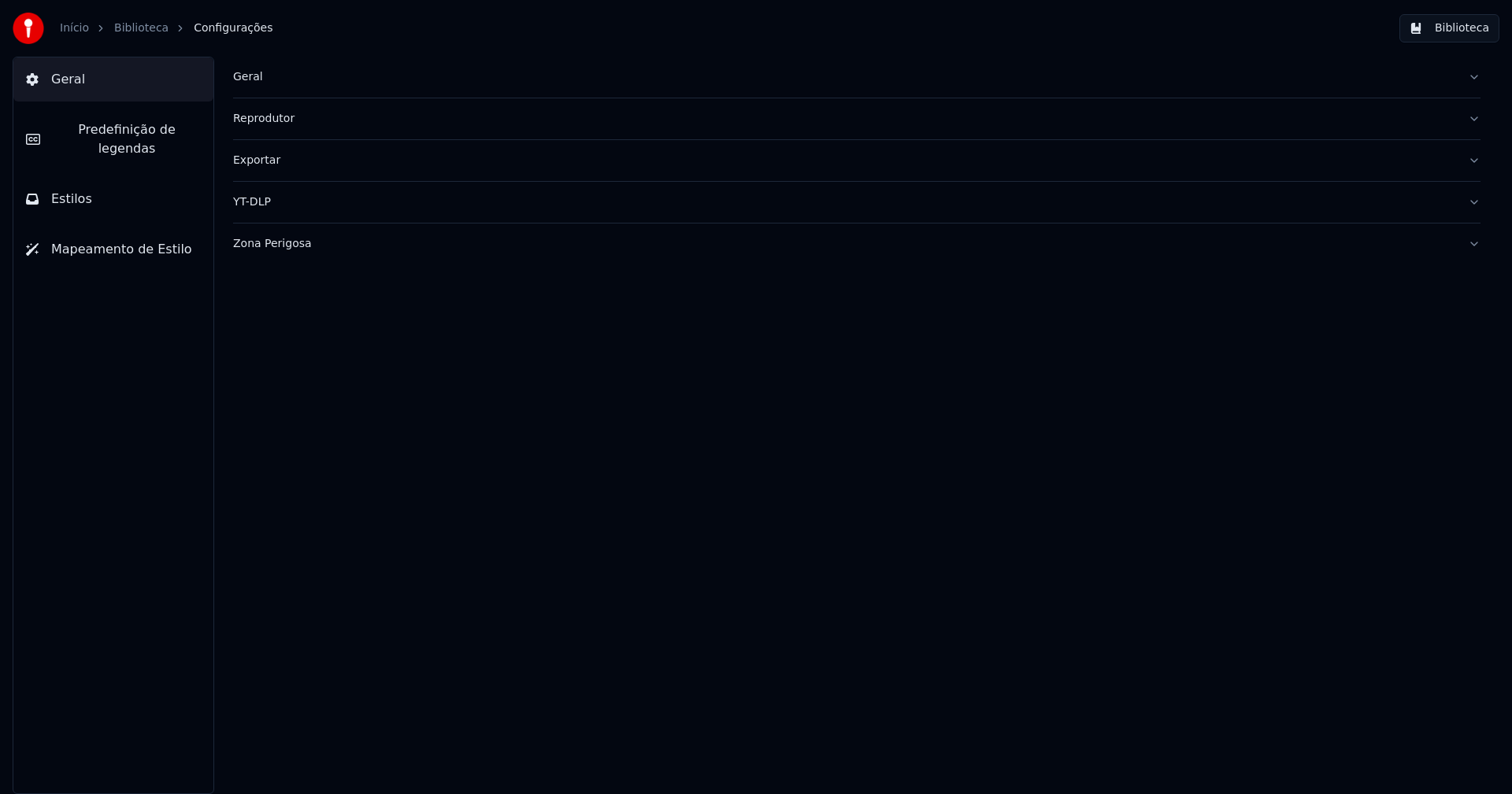
click at [98, 180] on button "Estilos" at bounding box center [113, 199] width 200 height 44
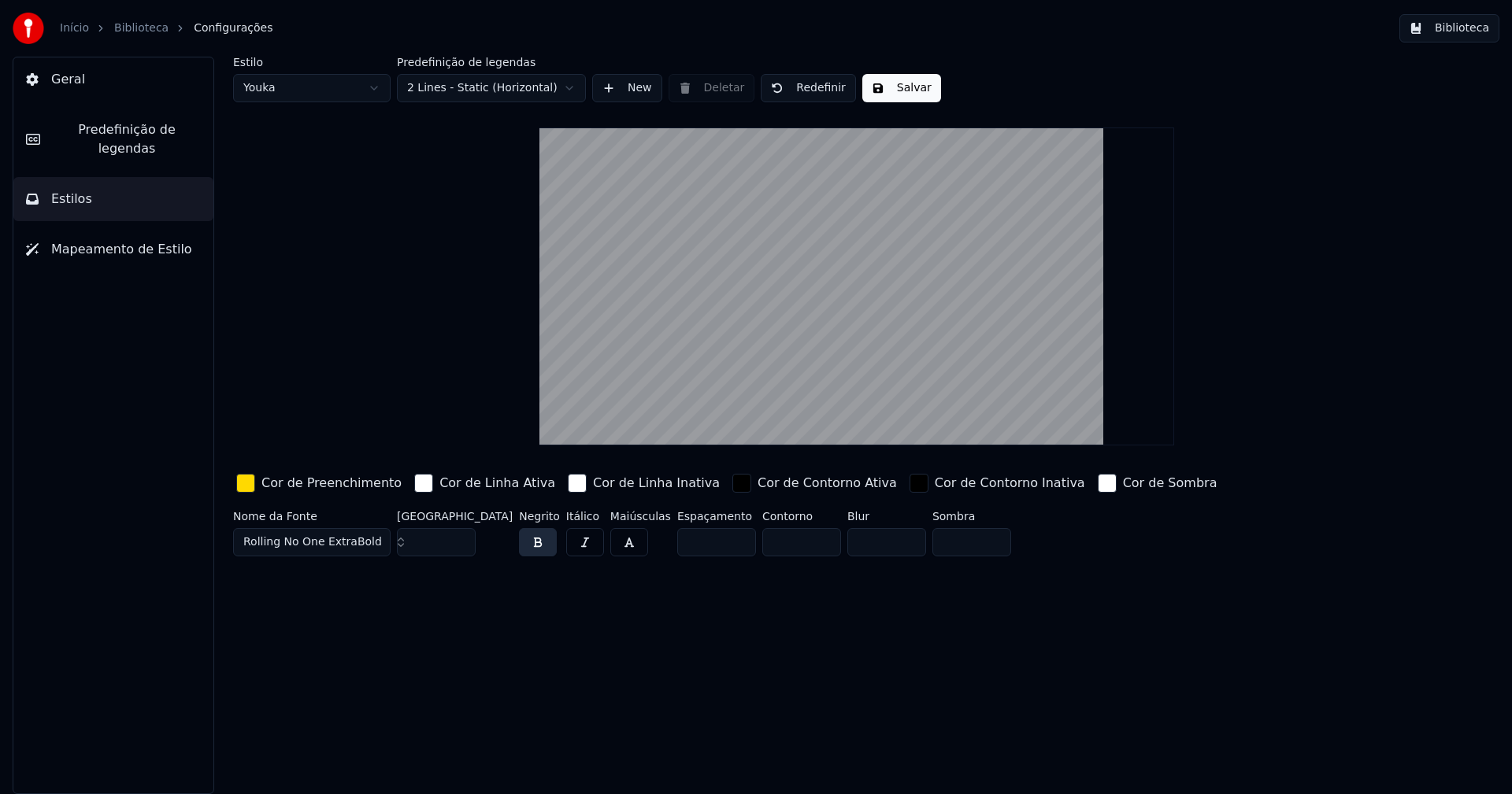
click at [250, 486] on div "button" at bounding box center [245, 483] width 19 height 19
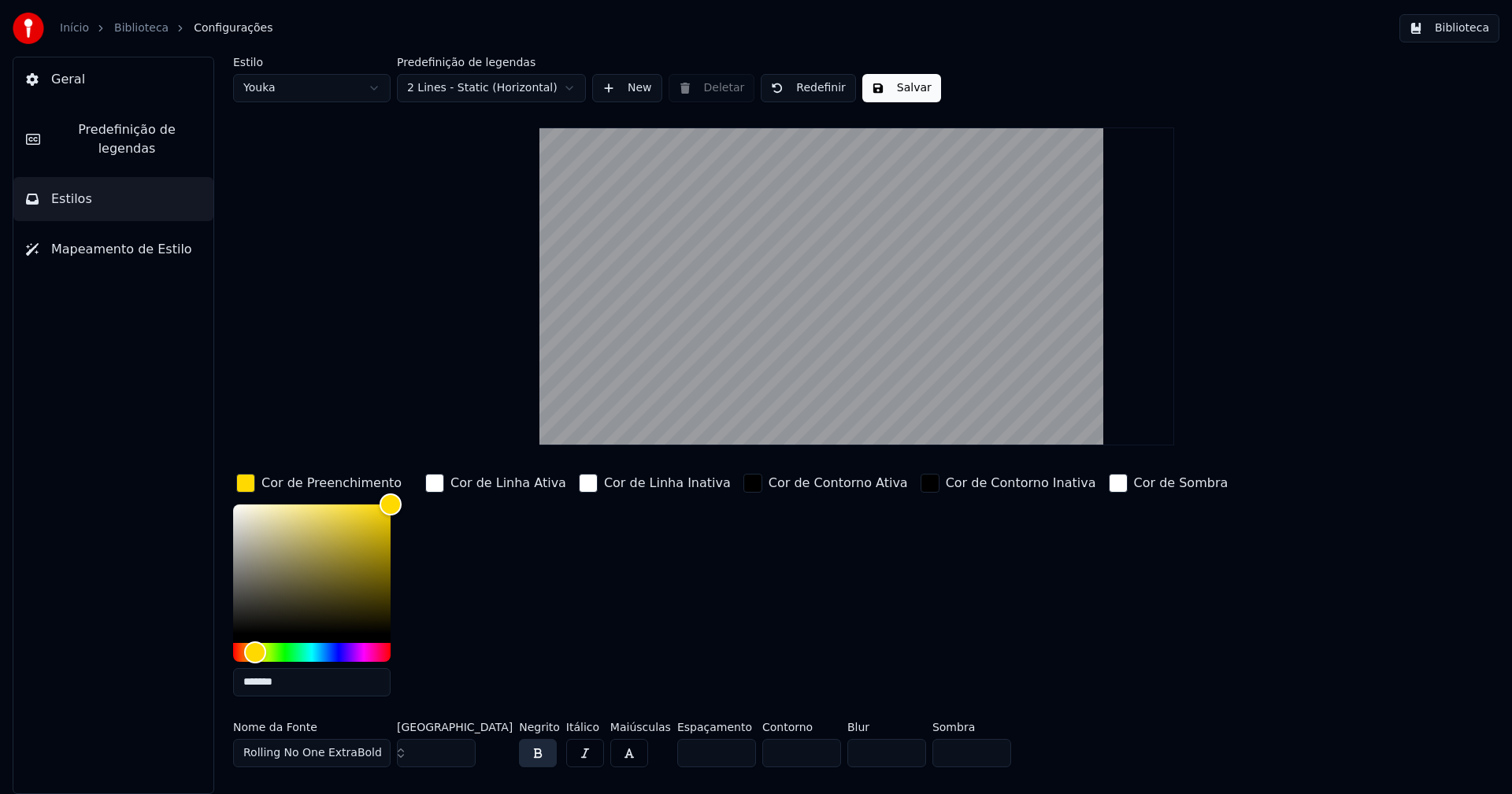
click at [309, 681] on input "*******" at bounding box center [312, 682] width 158 height 28
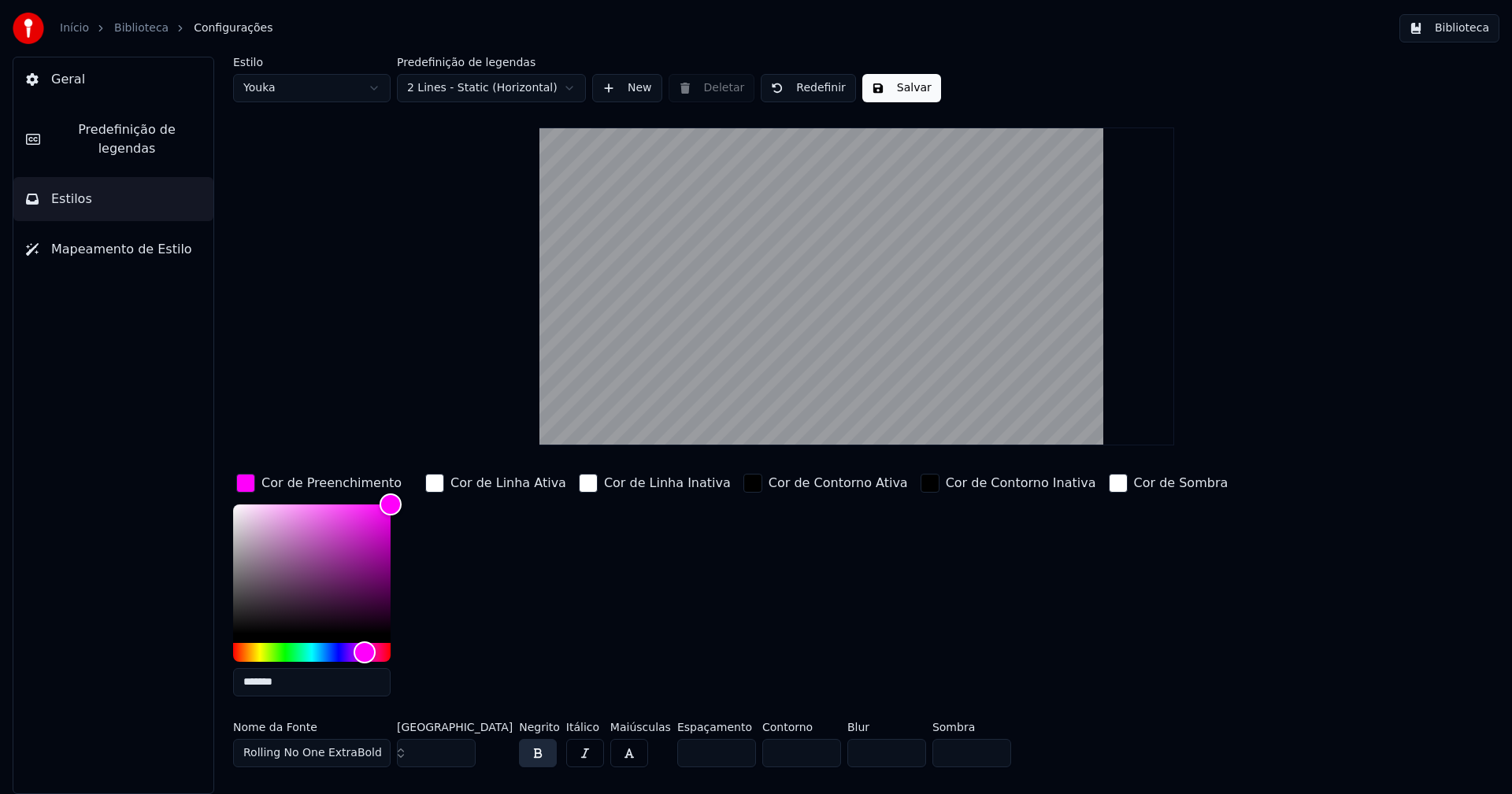
type input "*******"
click at [249, 484] on div "button" at bounding box center [245, 483] width 19 height 19
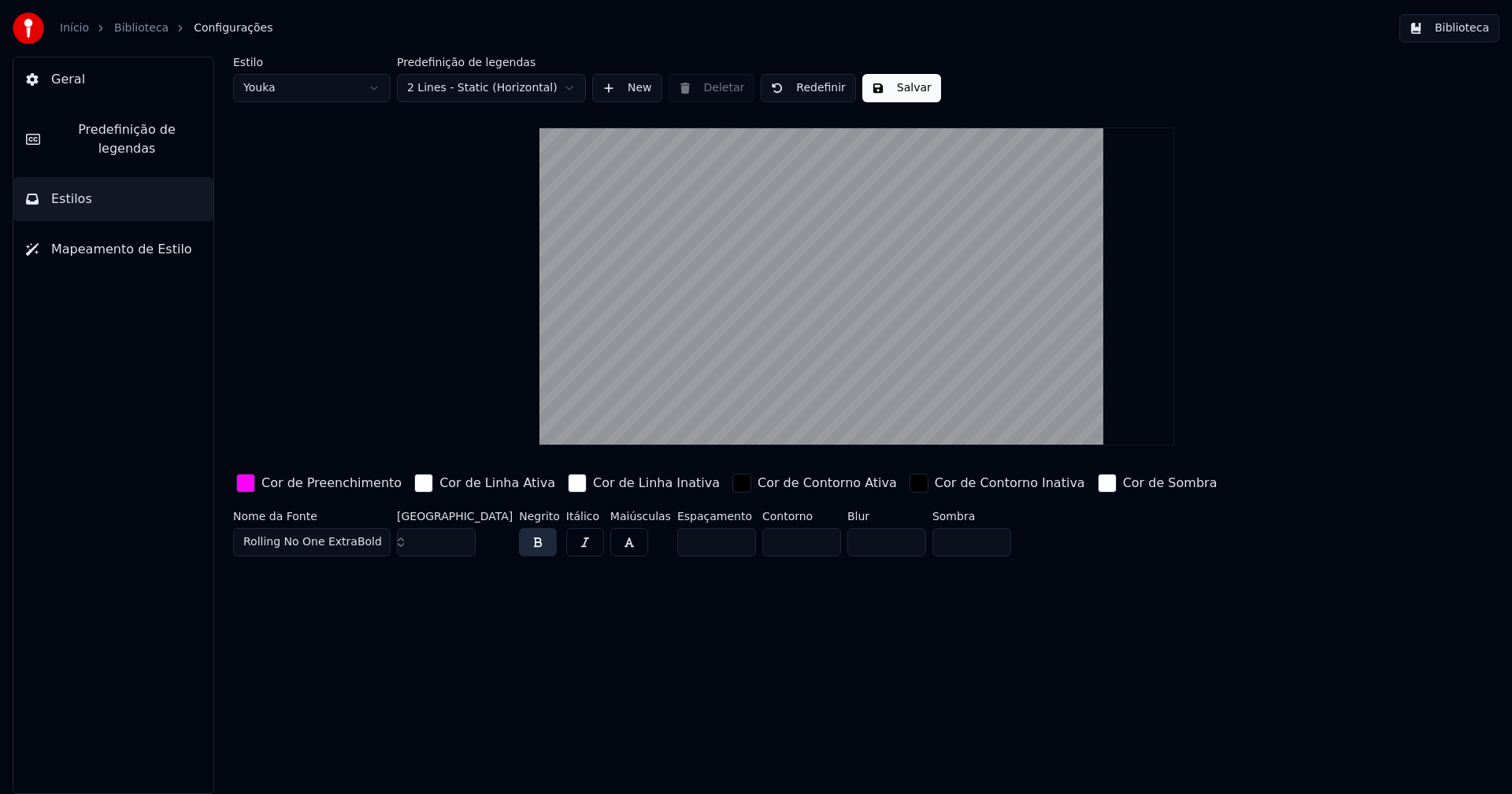
click at [902, 84] on button "Salvar" at bounding box center [902, 88] width 78 height 28
click at [1482, 25] on button "Biblioteca" at bounding box center [1449, 28] width 100 height 28
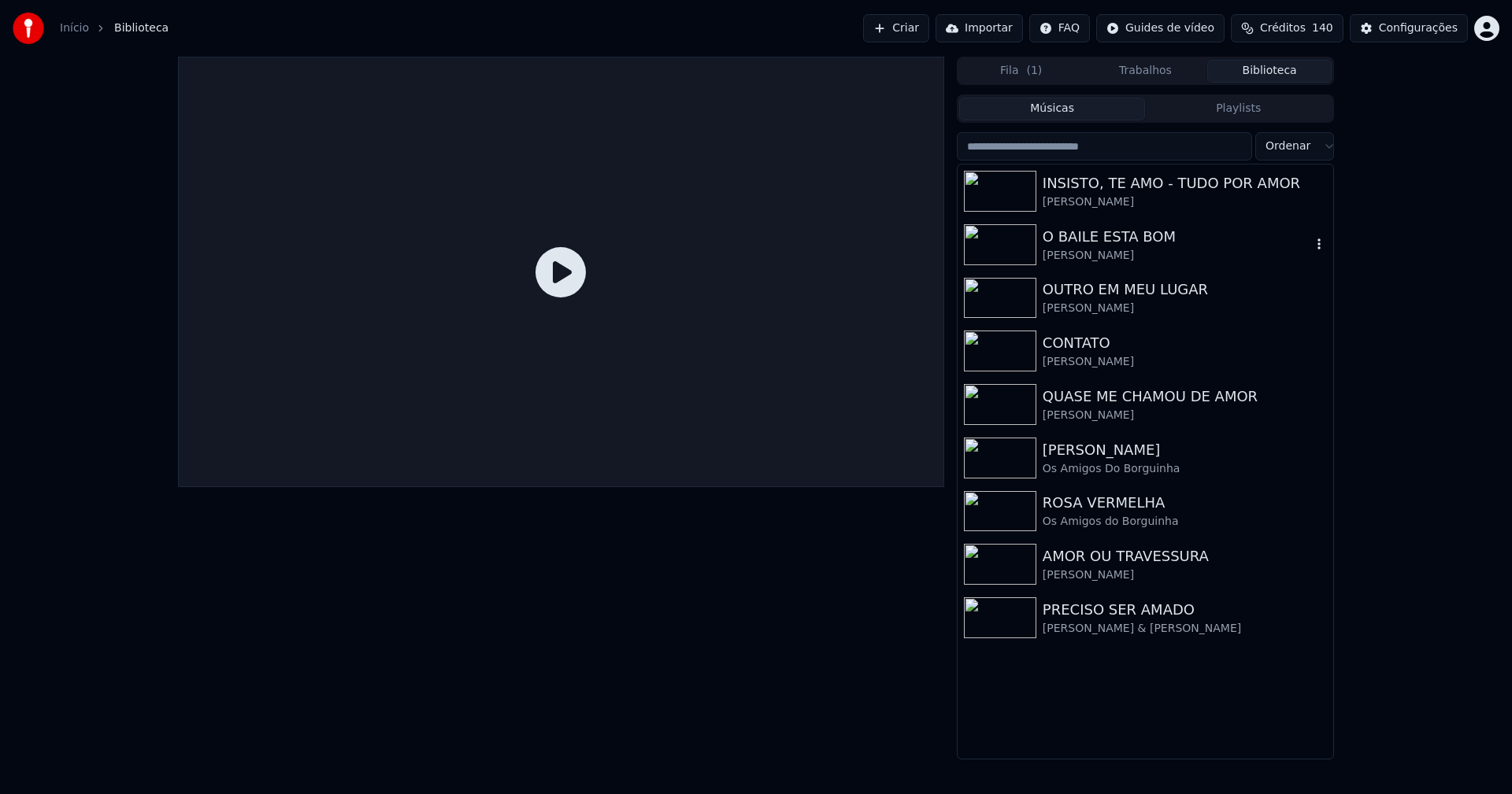
click at [1110, 245] on div "O BAILE ESTA BOM" at bounding box center [1176, 237] width 268 height 22
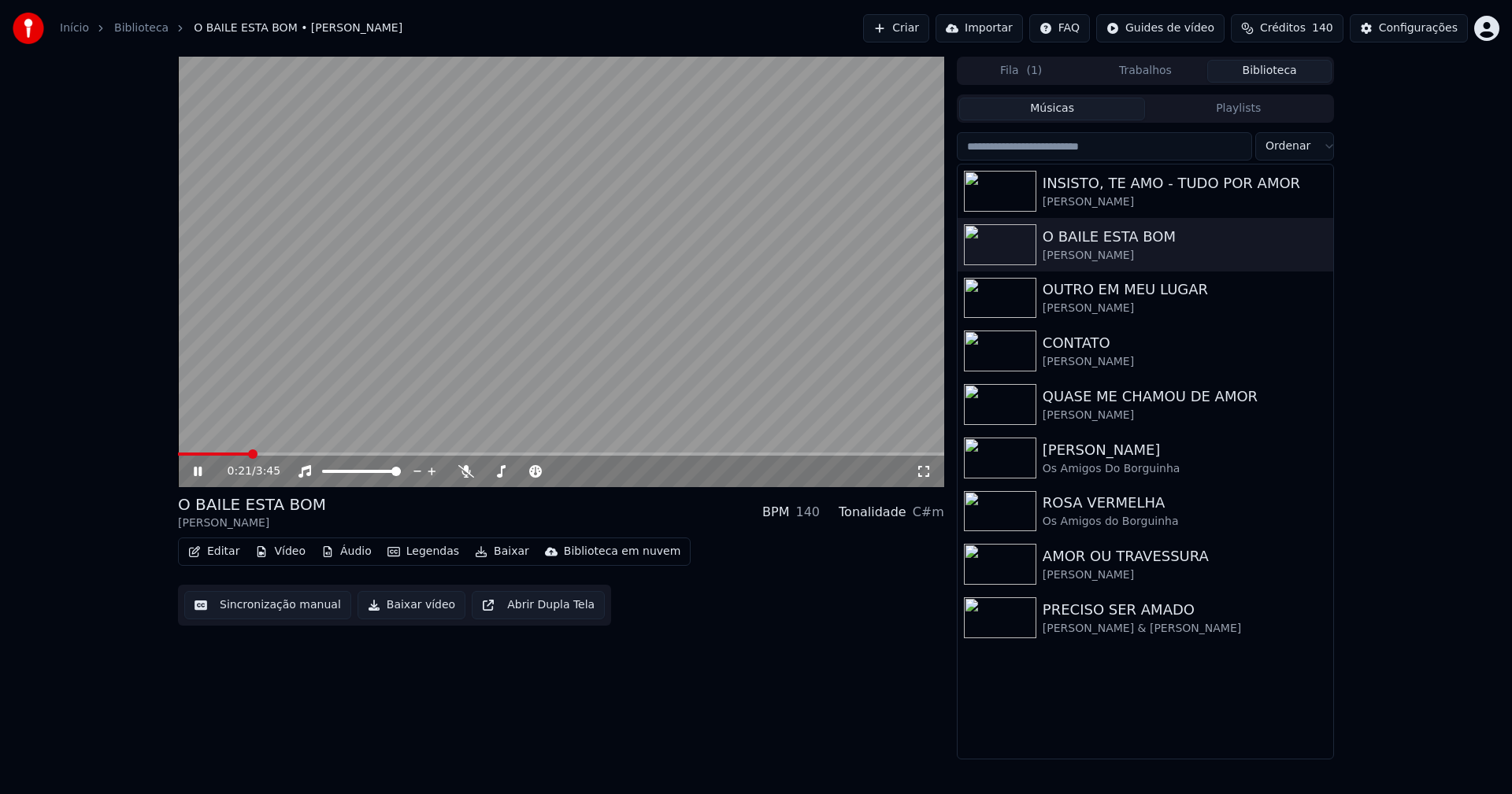
click at [249, 454] on span at bounding box center [561, 454] width 766 height 3
click at [216, 452] on span at bounding box center [216, 454] width 77 height 3
click at [199, 468] on icon at bounding box center [209, 471] width 37 height 13
click at [379, 607] on button "Baixar vídeo" at bounding box center [412, 605] width 108 height 28
